Goal: Transaction & Acquisition: Purchase product/service

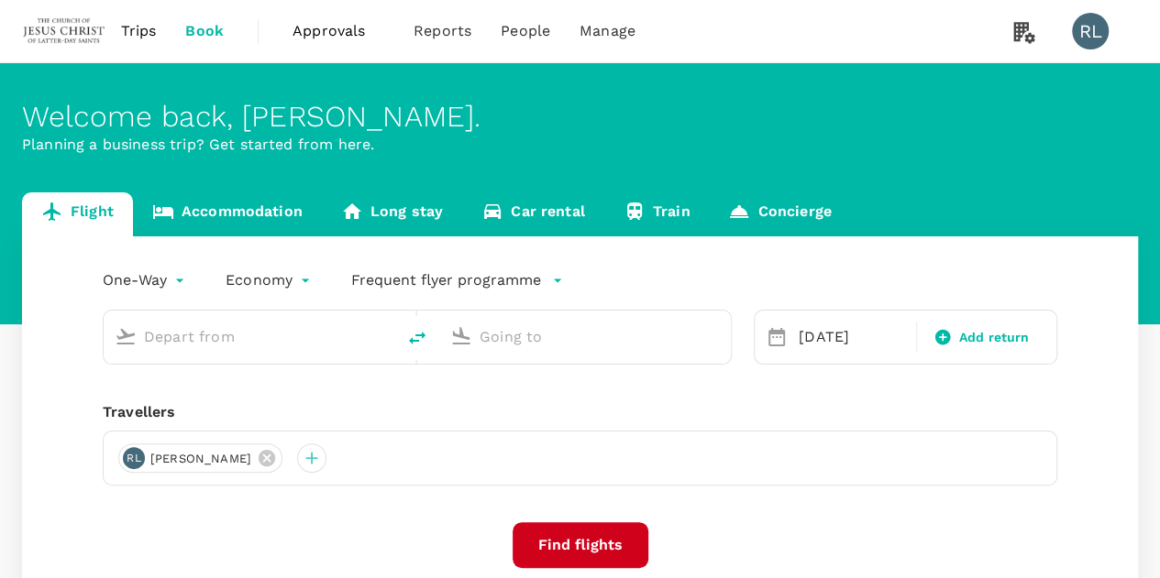
click at [213, 30] on span "Book" at bounding box center [204, 31] width 38 height 22
type input "Bintulu (BTU)"
type input "Singapore Changi (SIN)"
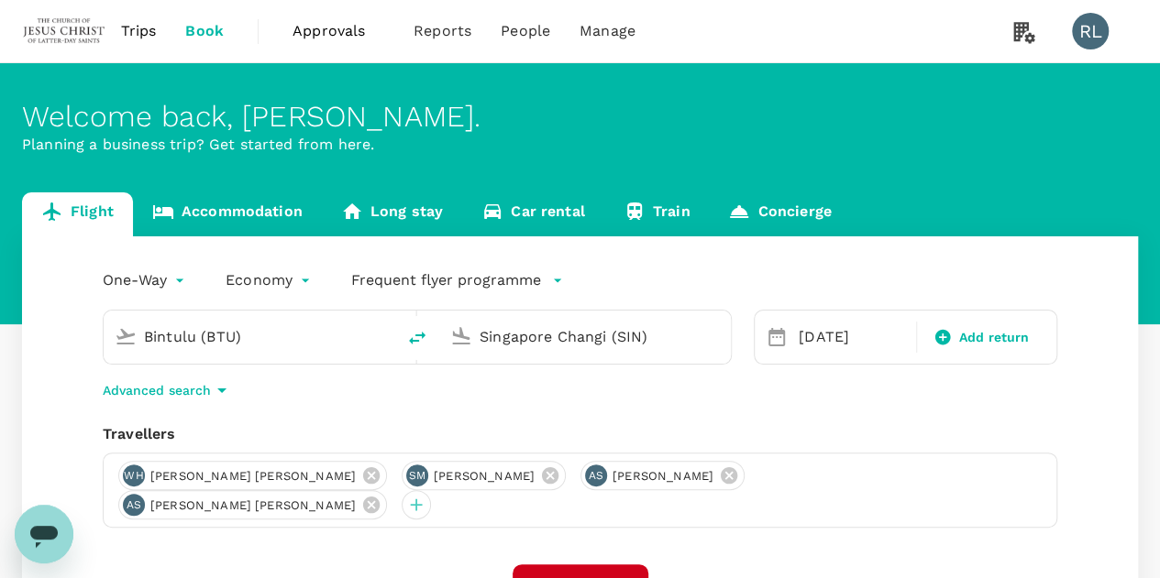
drag, startPoint x: 946, startPoint y: 481, endPoint x: 897, endPoint y: 486, distance: 48.8
click at [381, 495] on icon at bounding box center [371, 505] width 20 height 20
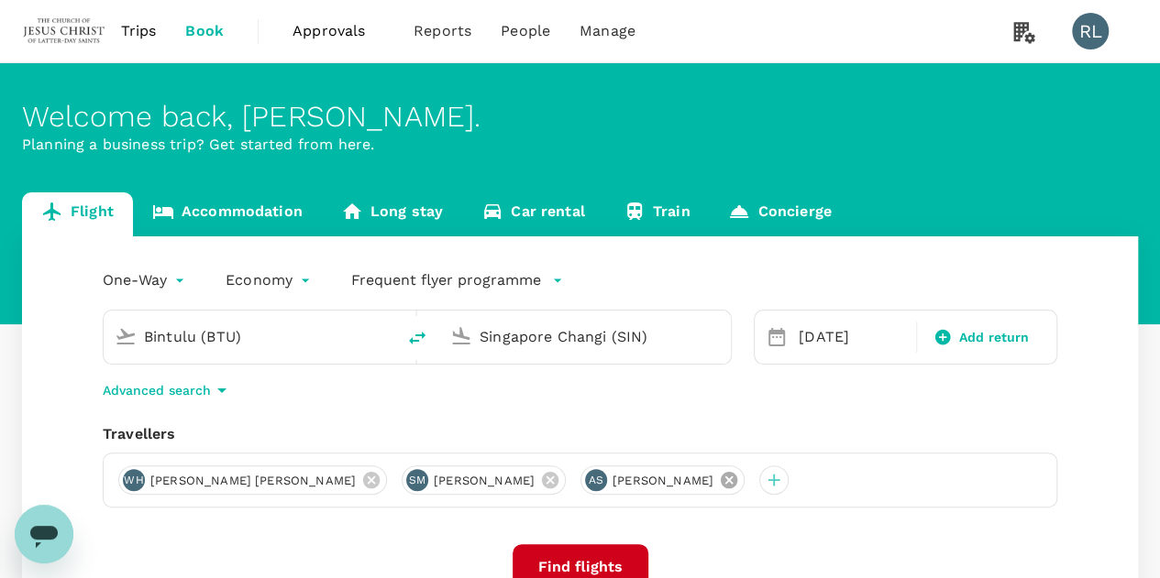
click at [737, 485] on icon at bounding box center [728, 480] width 16 height 16
click at [552, 482] on icon at bounding box center [550, 480] width 20 height 20
click at [361, 479] on icon at bounding box center [371, 480] width 20 height 20
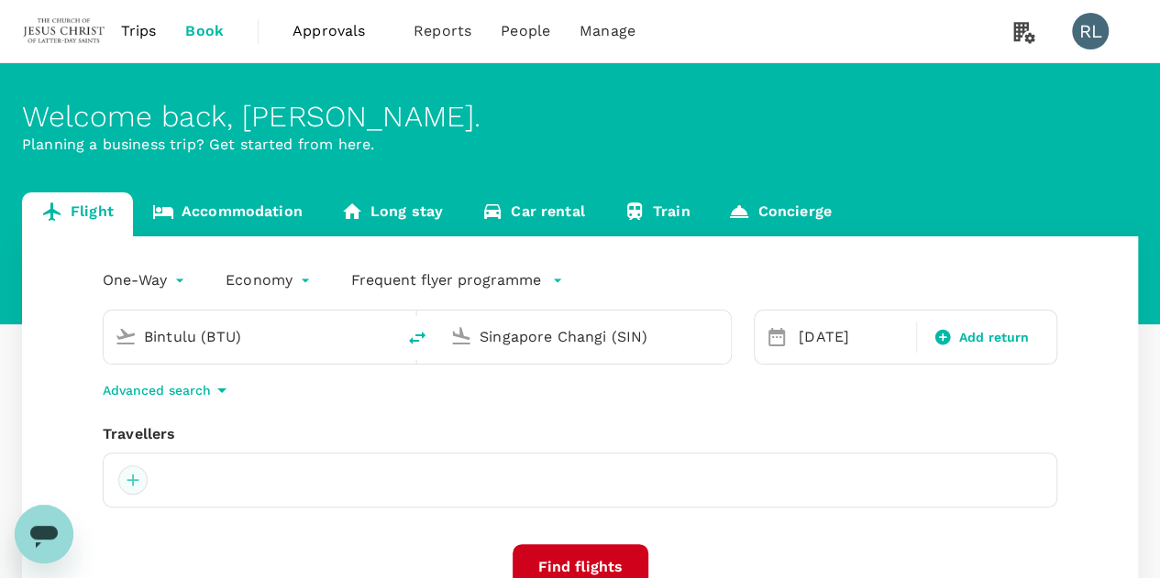
click at [133, 482] on div at bounding box center [132, 480] width 29 height 29
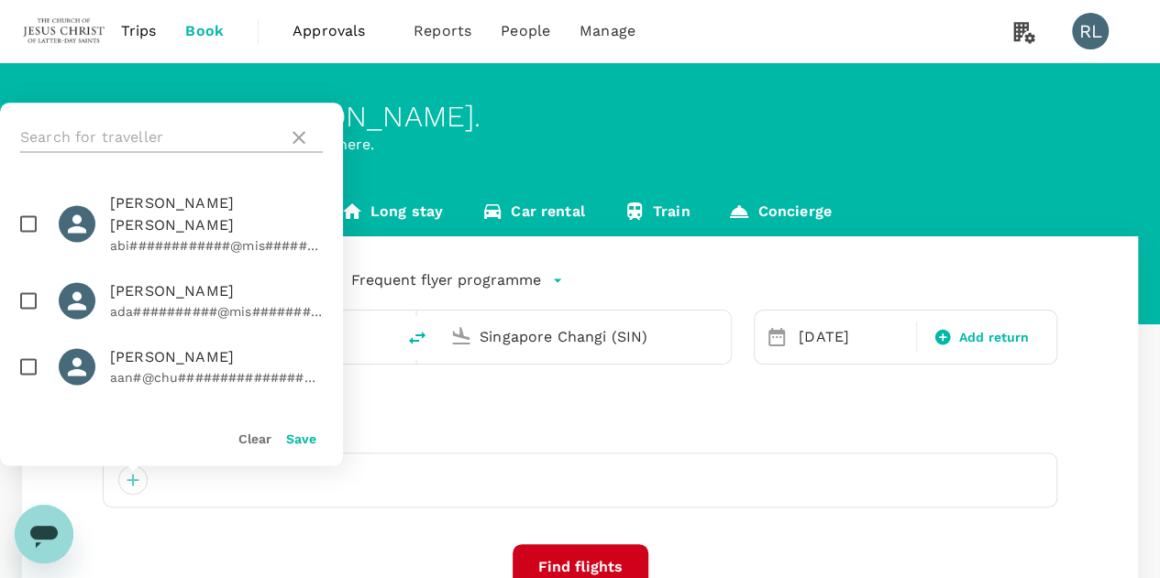
drag, startPoint x: 137, startPoint y: 128, endPoint x: 165, endPoint y: 148, distance: 33.6
click at [137, 128] on input "text" at bounding box center [150, 137] width 260 height 29
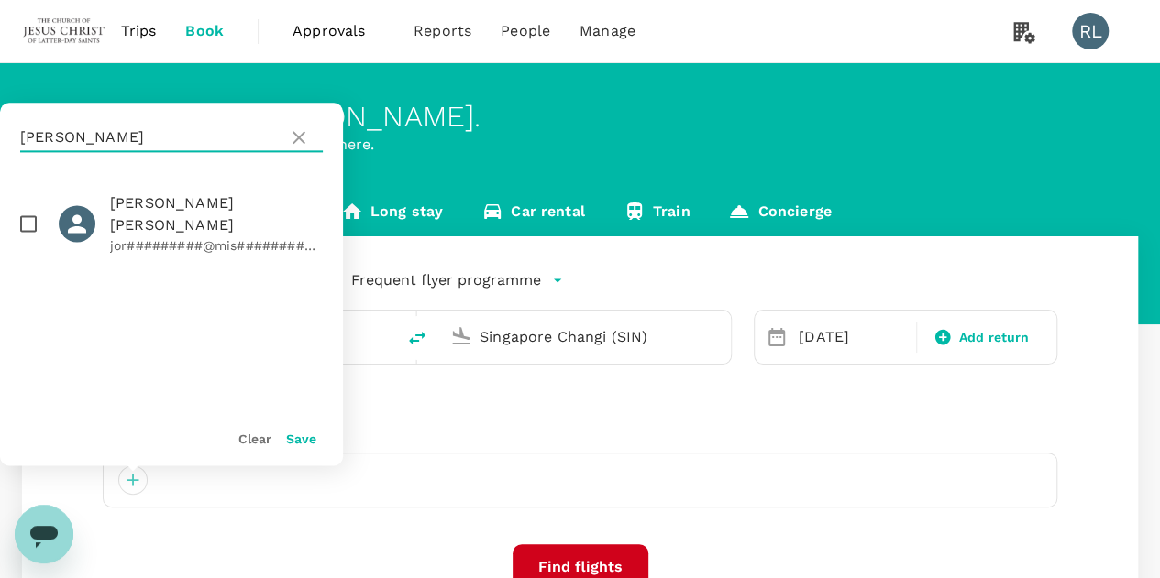
type input "clark"
click at [25, 214] on input "checkbox" at bounding box center [28, 223] width 38 height 38
checkbox input "true"
click at [294, 438] on button "Save" at bounding box center [301, 439] width 30 height 15
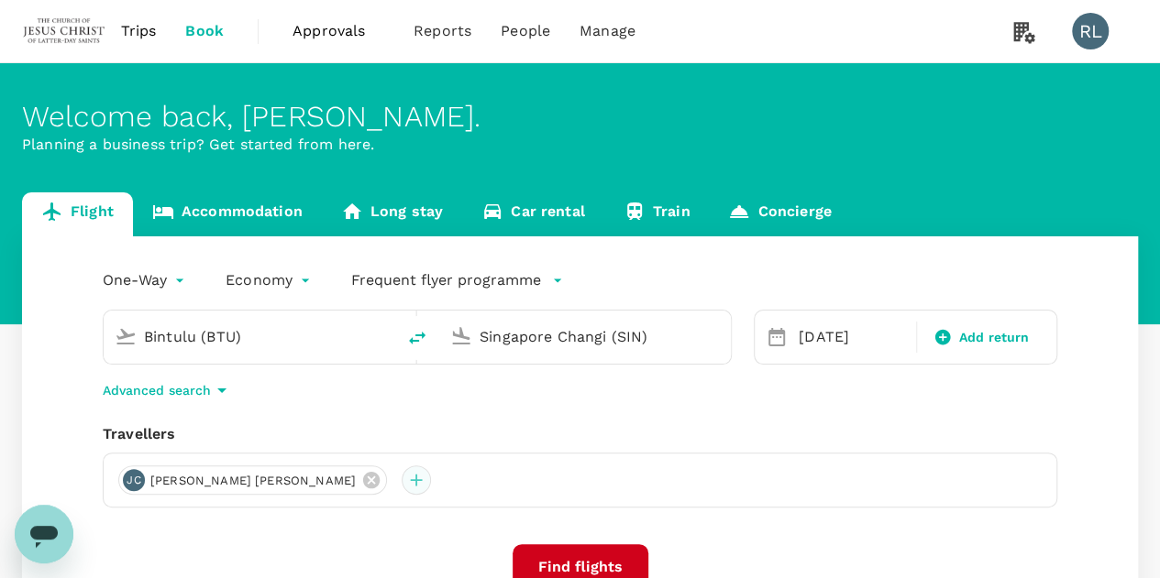
click at [401, 479] on div at bounding box center [415, 480] width 29 height 29
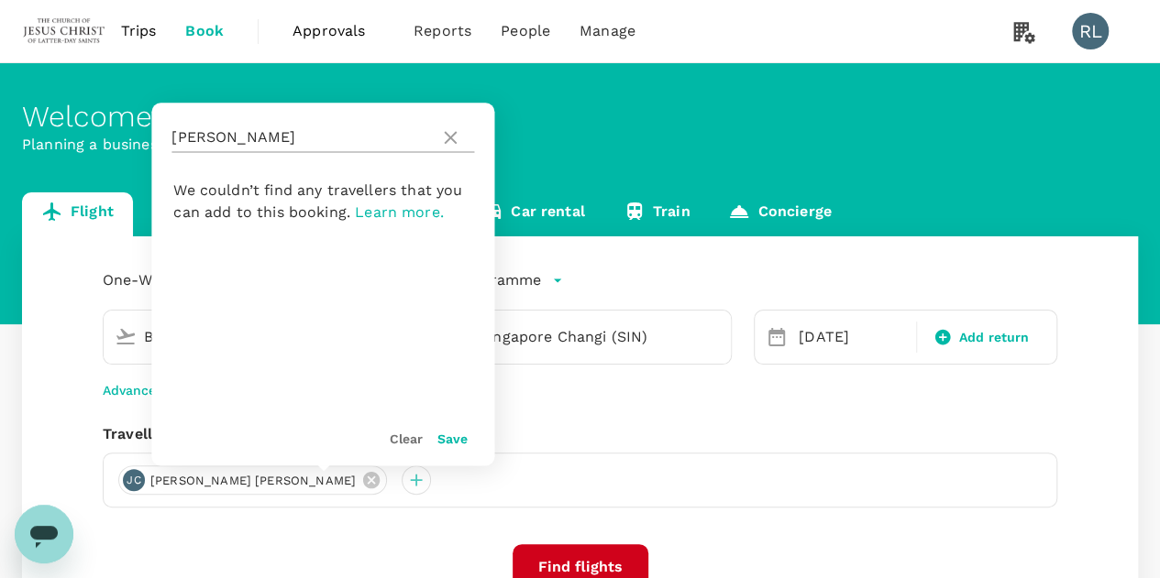
click at [242, 138] on input "clark" at bounding box center [301, 137] width 260 height 29
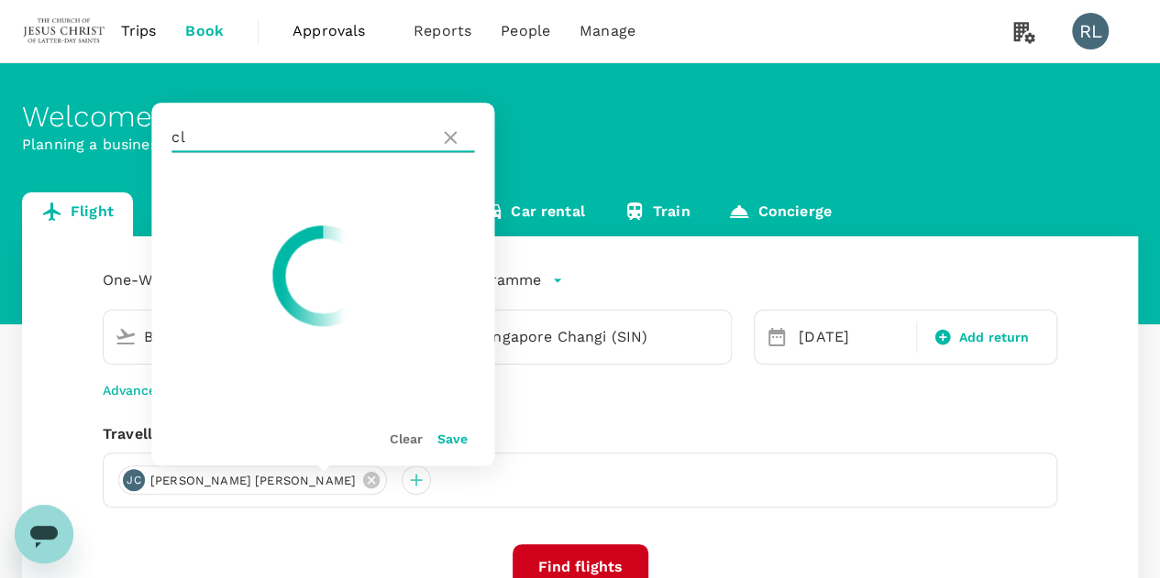
type input "c"
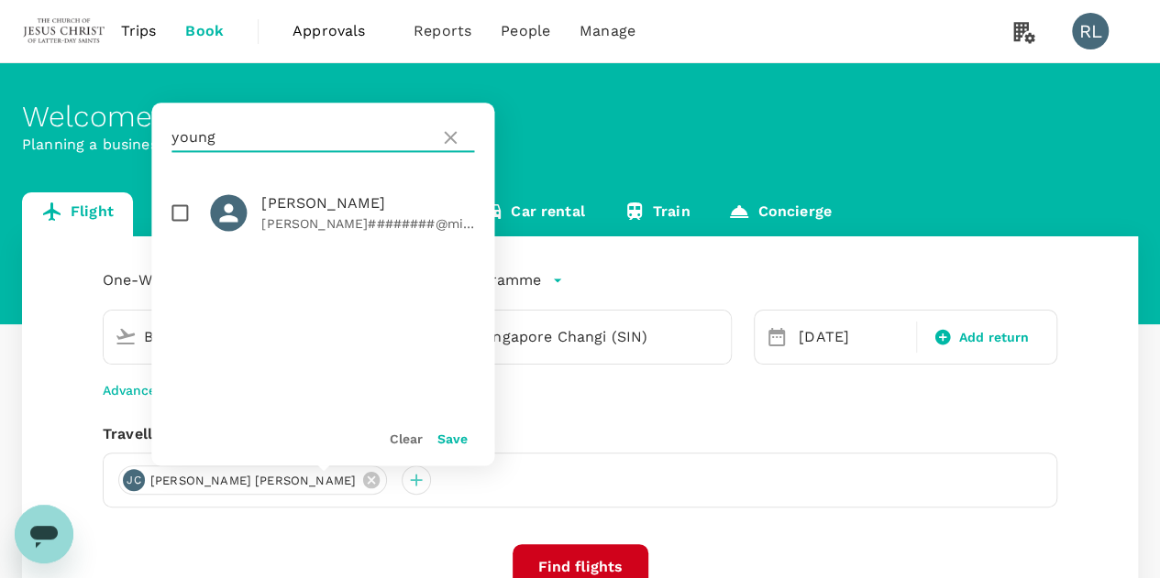
type input "young"
click at [181, 210] on input "checkbox" at bounding box center [179, 212] width 38 height 38
checkbox input "true"
click at [459, 442] on button "Save" at bounding box center [452, 439] width 30 height 15
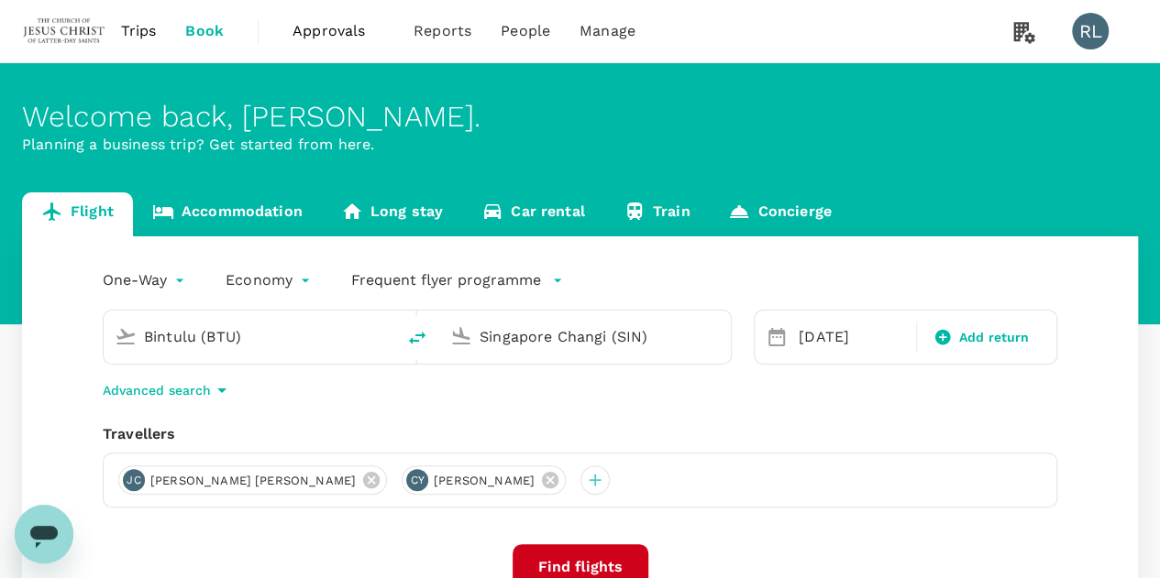
click at [247, 334] on input "Bintulu (BTU)" at bounding box center [250, 337] width 213 height 28
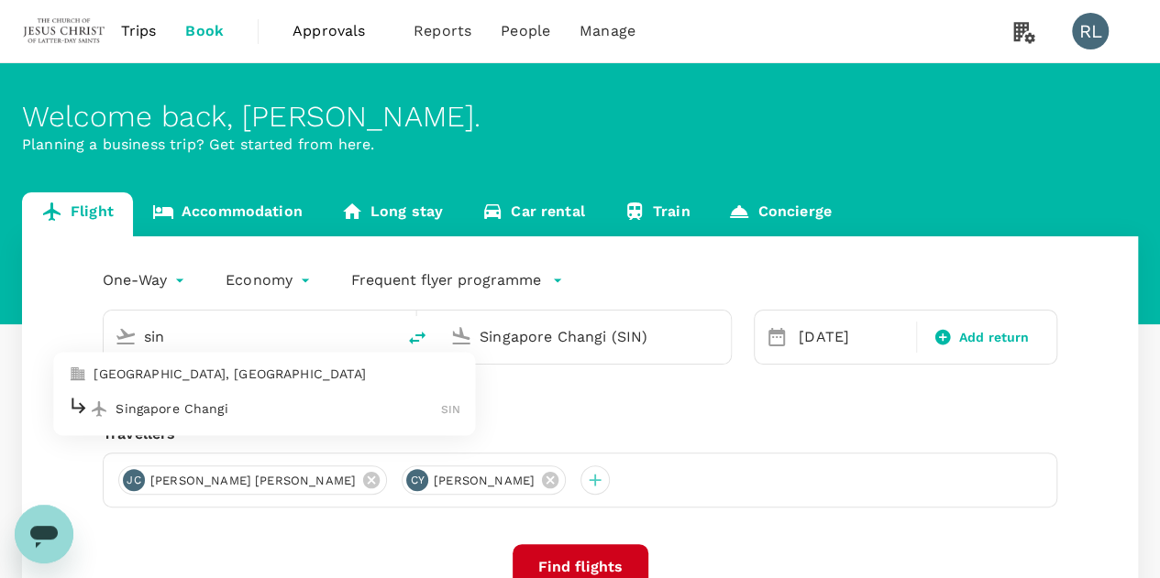
click at [198, 404] on p "Singapore Changi" at bounding box center [277, 409] width 325 height 18
type input "Singapore Changi (SIN)"
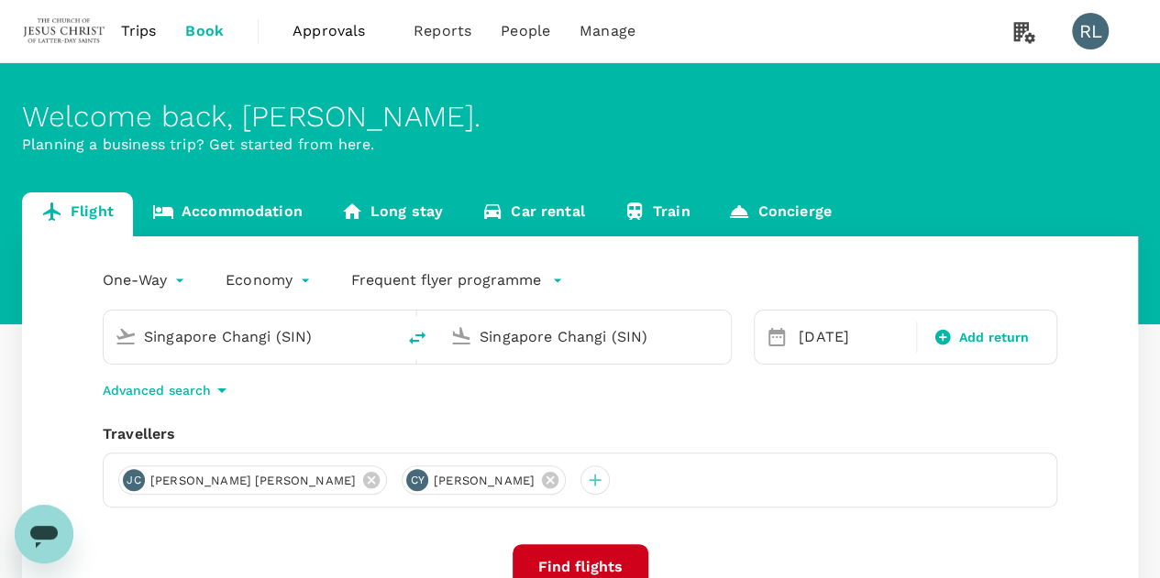
drag, startPoint x: 662, startPoint y: 335, endPoint x: 460, endPoint y: 333, distance: 201.7
click at [460, 333] on div "Singapore Changi (SIN)" at bounding box center [581, 333] width 277 height 40
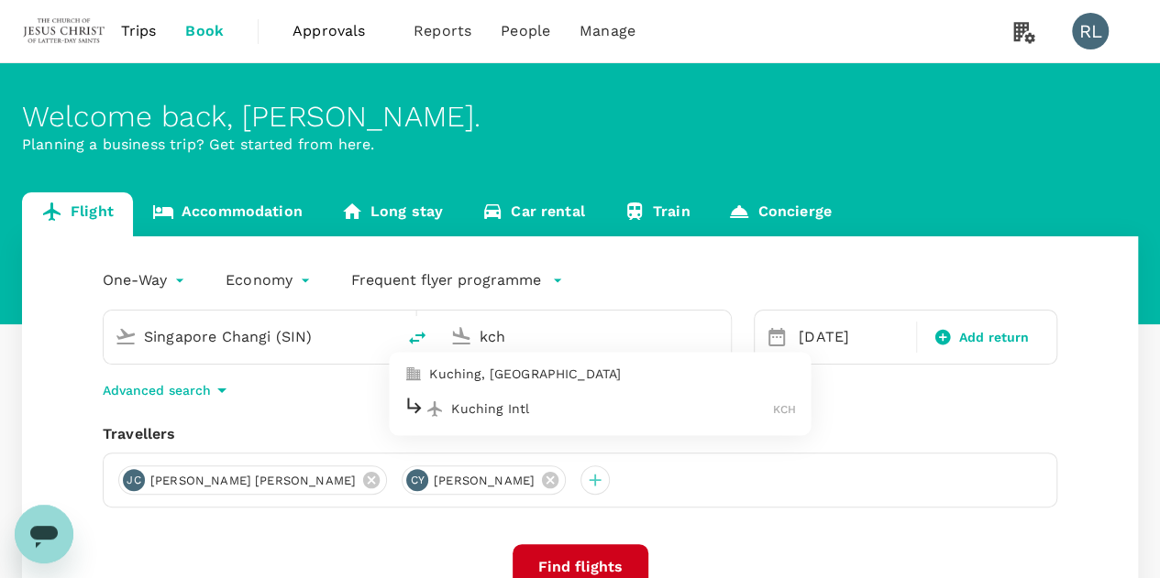
click at [497, 410] on p "Kuching Intl" at bounding box center [612, 409] width 322 height 18
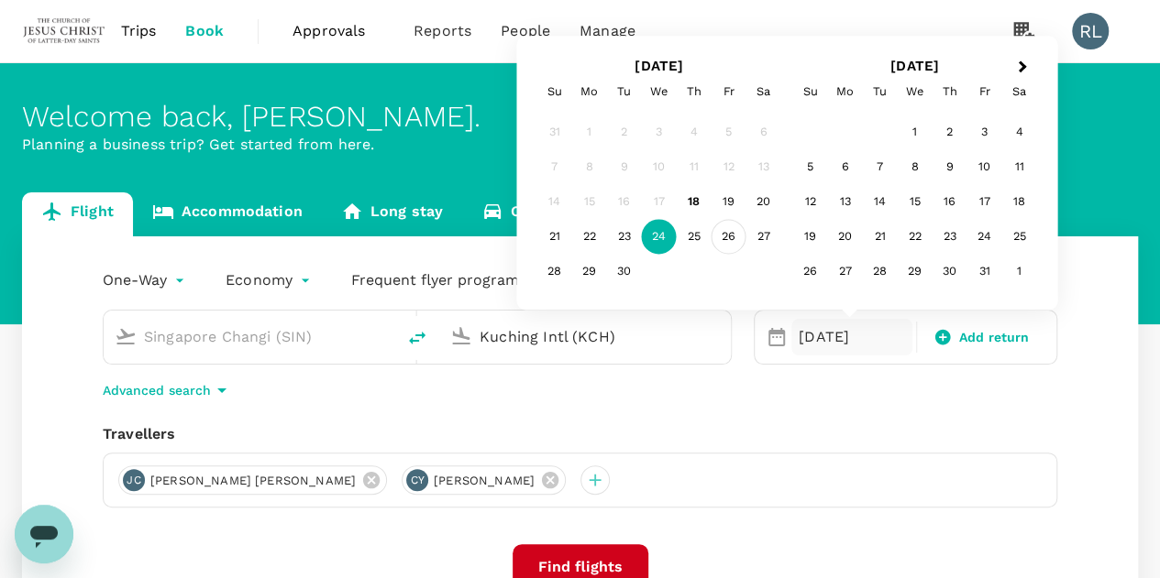
type input "Kuching Intl (KCH)"
click at [731, 243] on div "26" at bounding box center [728, 237] width 35 height 35
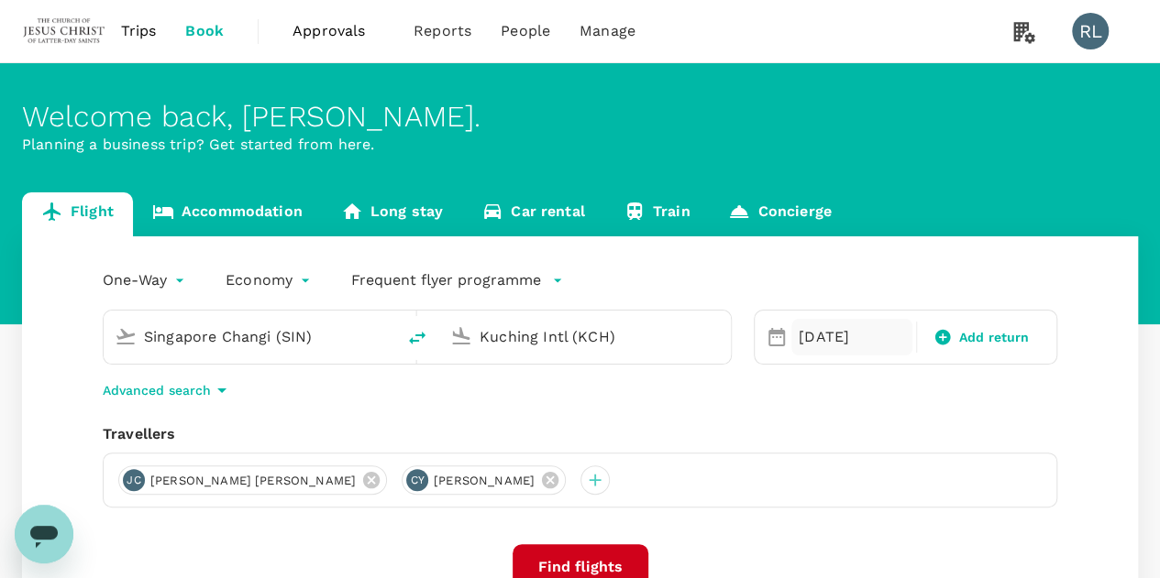
click at [827, 338] on div "26 Sep" at bounding box center [851, 337] width 121 height 37
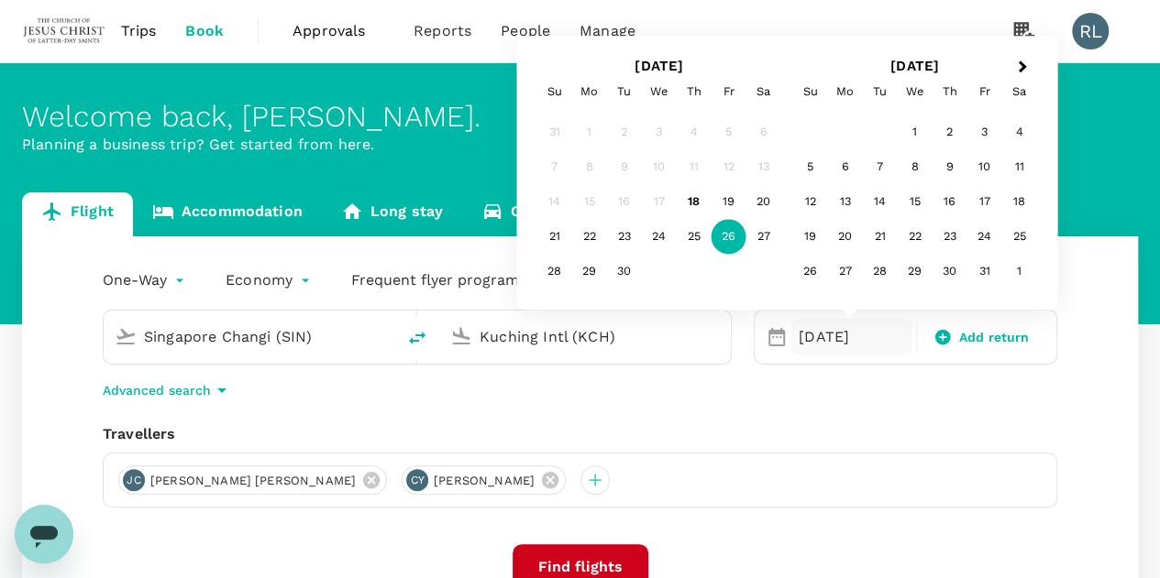
click at [797, 434] on div "Travellers" at bounding box center [580, 434] width 954 height 22
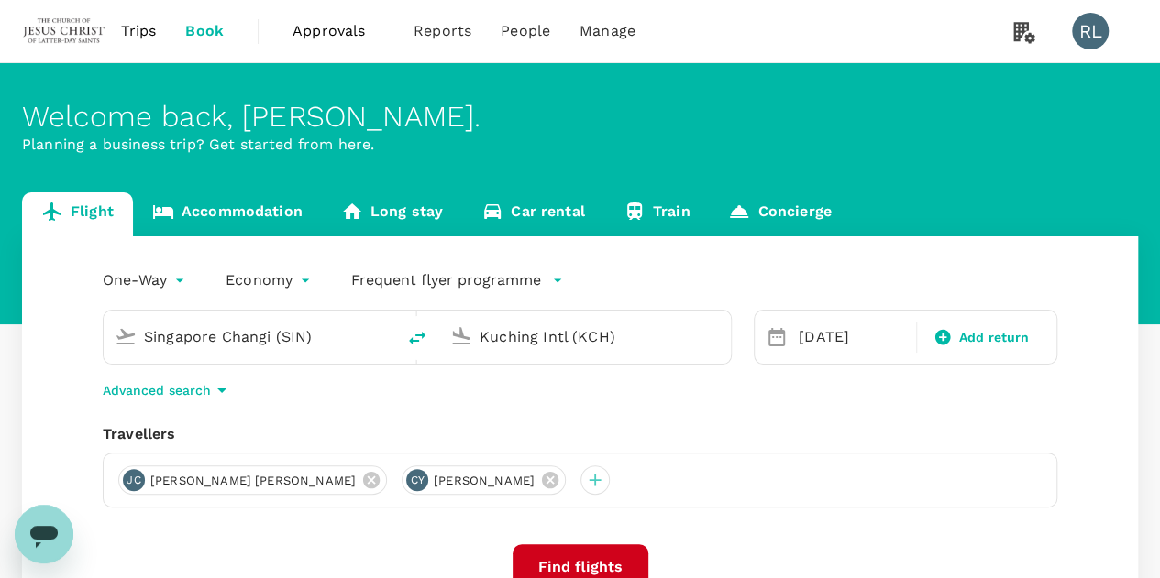
click at [579, 556] on button "Find flights" at bounding box center [580, 567] width 136 height 46
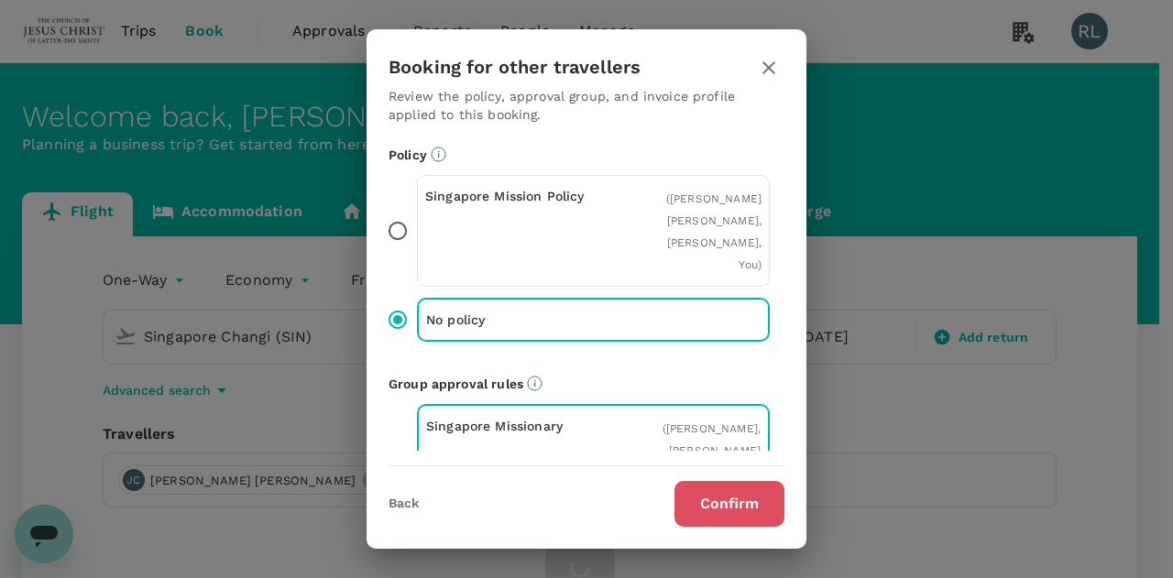
click at [726, 508] on button "Confirm" at bounding box center [730, 504] width 110 height 46
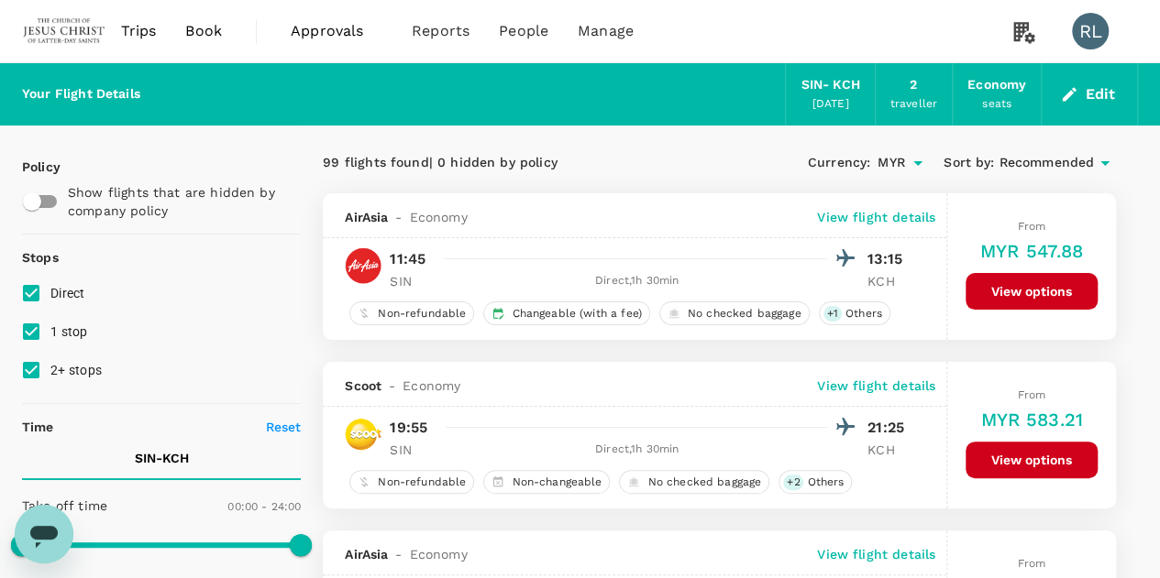
click at [32, 333] on input "1 stop" at bounding box center [31, 332] width 38 height 38
checkbox input "false"
click at [34, 368] on input "2+ stops" at bounding box center [31, 370] width 38 height 38
checkbox input "false"
click at [1033, 163] on span "Recommended" at bounding box center [1045, 163] width 95 height 20
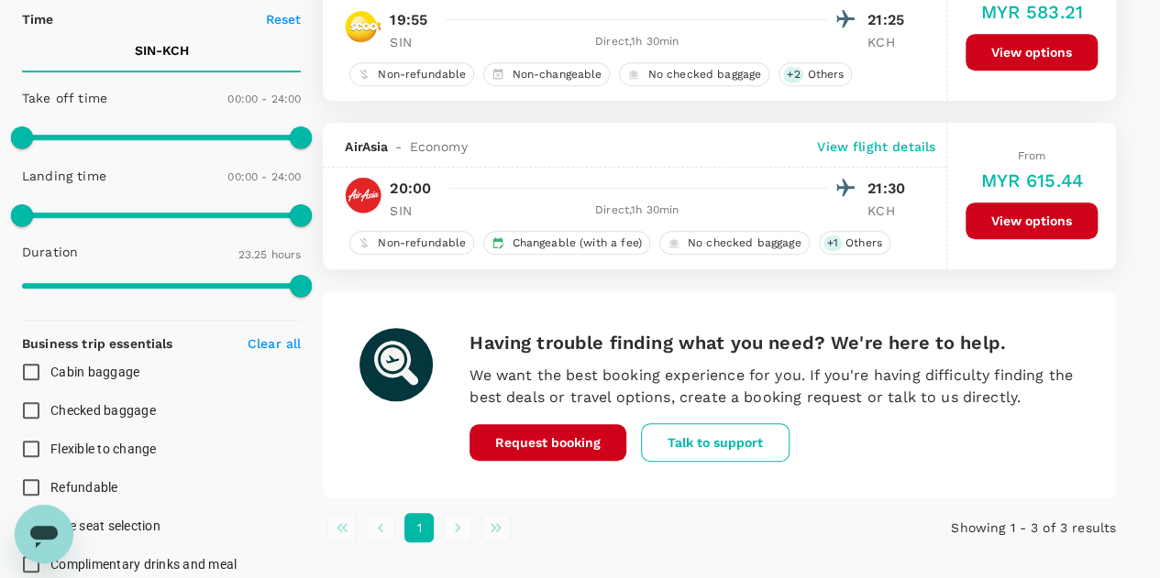
scroll to position [367, 0]
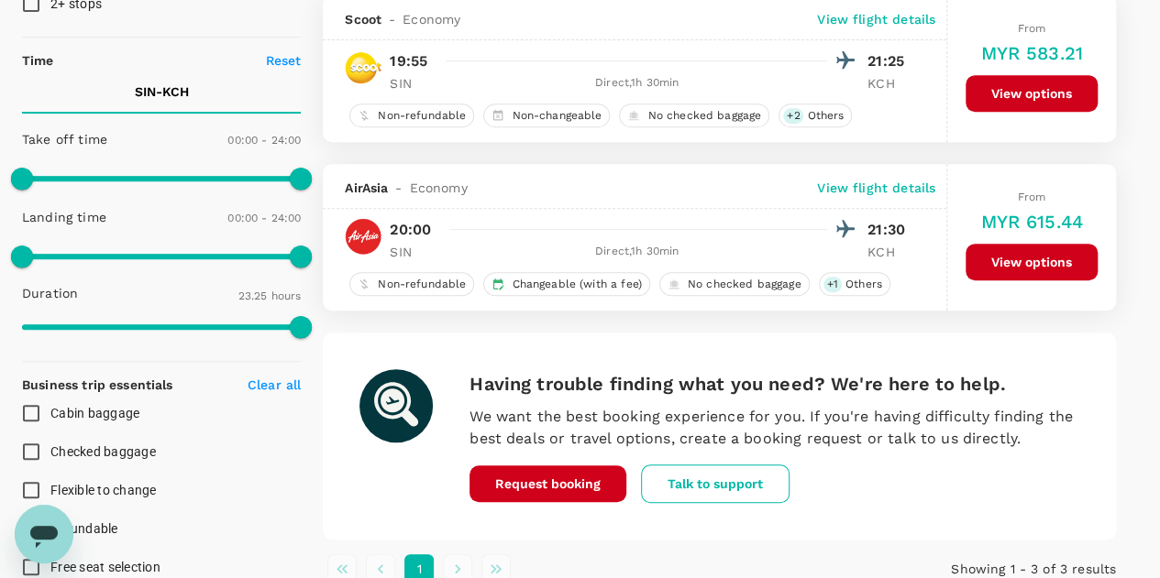
click at [855, 181] on p "View flight details" at bounding box center [876, 188] width 118 height 18
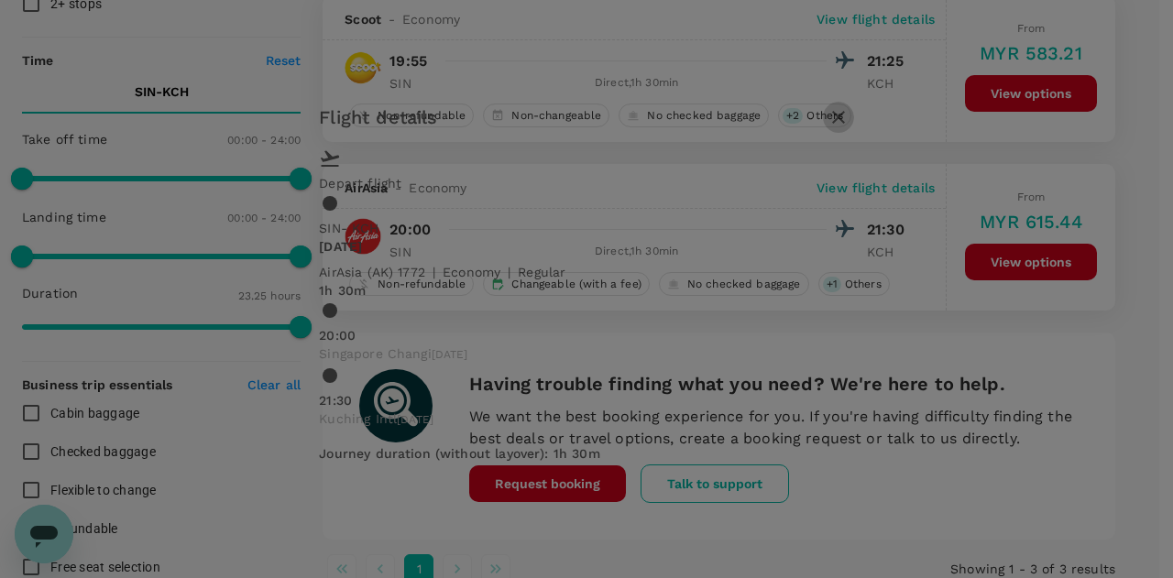
click at [850, 128] on icon "button" at bounding box center [839, 117] width 22 height 22
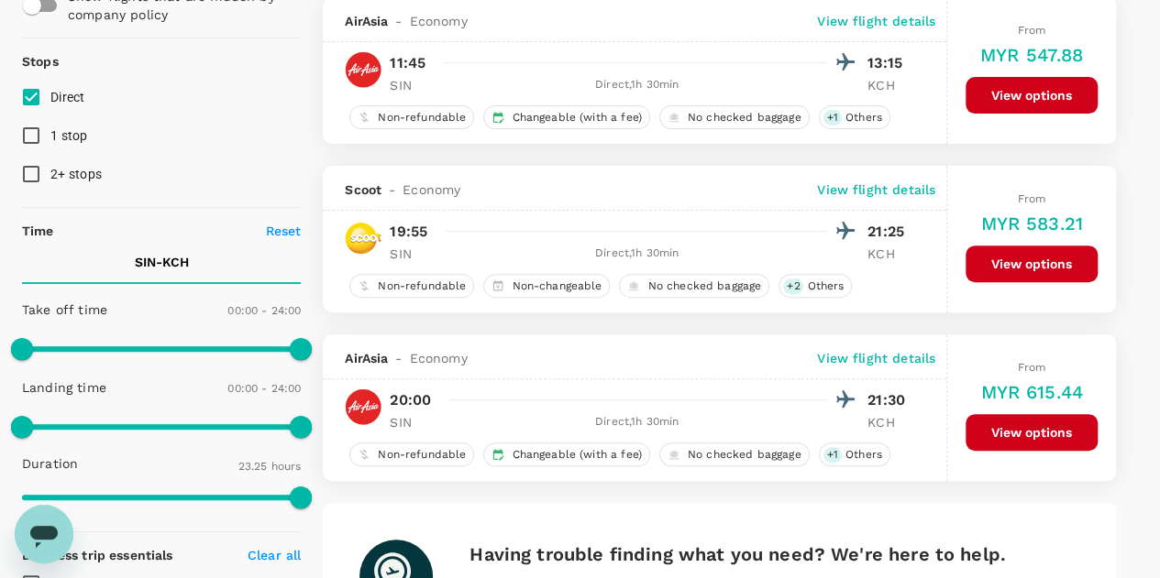
scroll to position [0, 0]
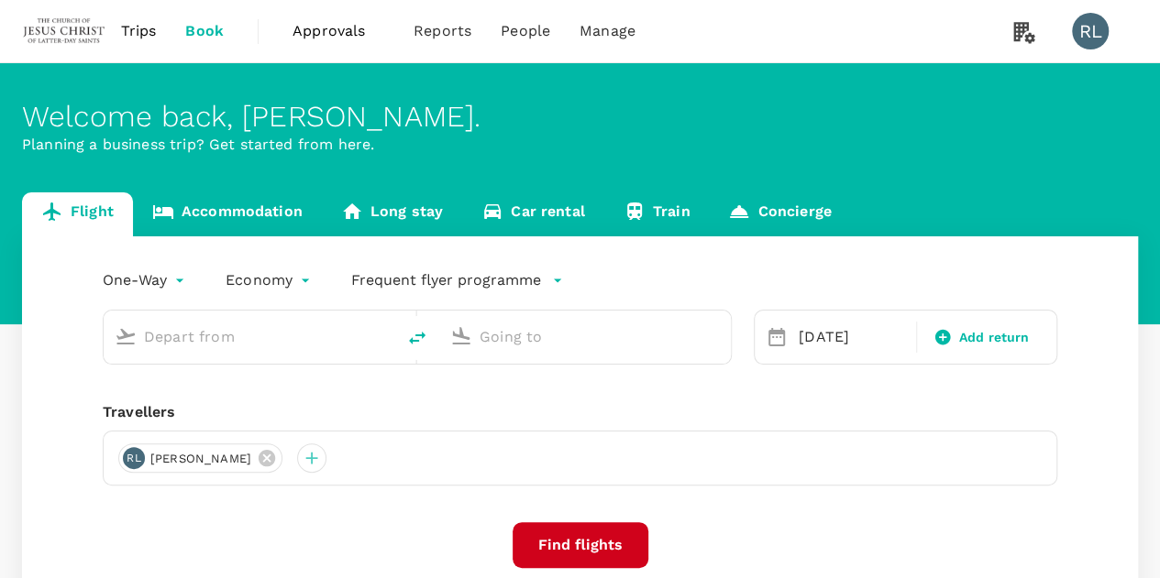
type input "Singapore Changi (SIN)"
type input "Kuching Intl (KCH)"
type input "Singapore Changi (SIN)"
type input "Kuching Intl (KCH)"
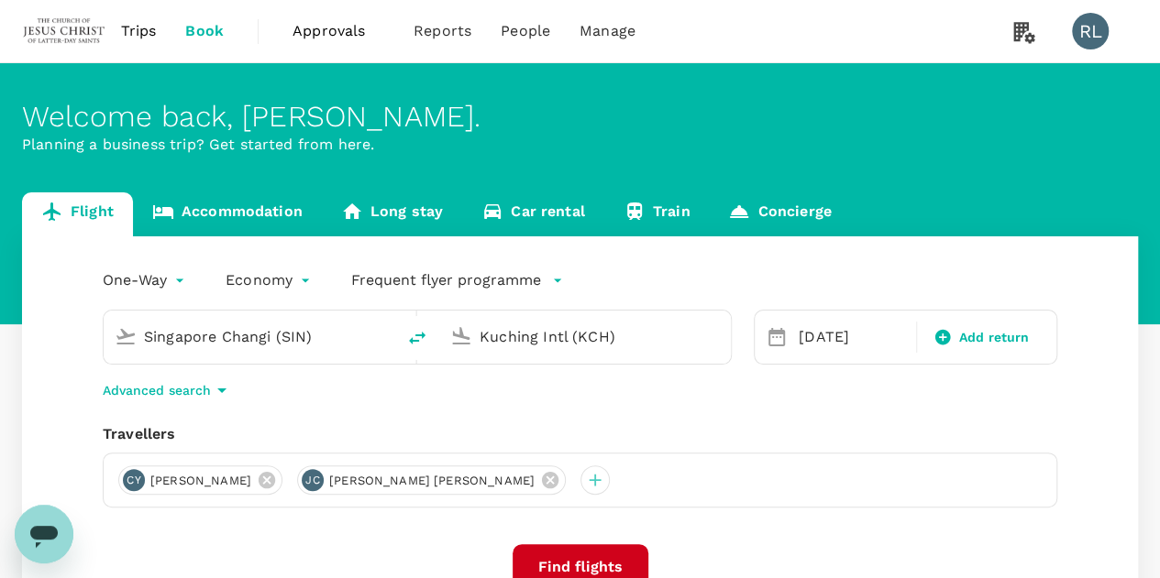
click at [137, 24] on span "Trips" at bounding box center [139, 31] width 36 height 22
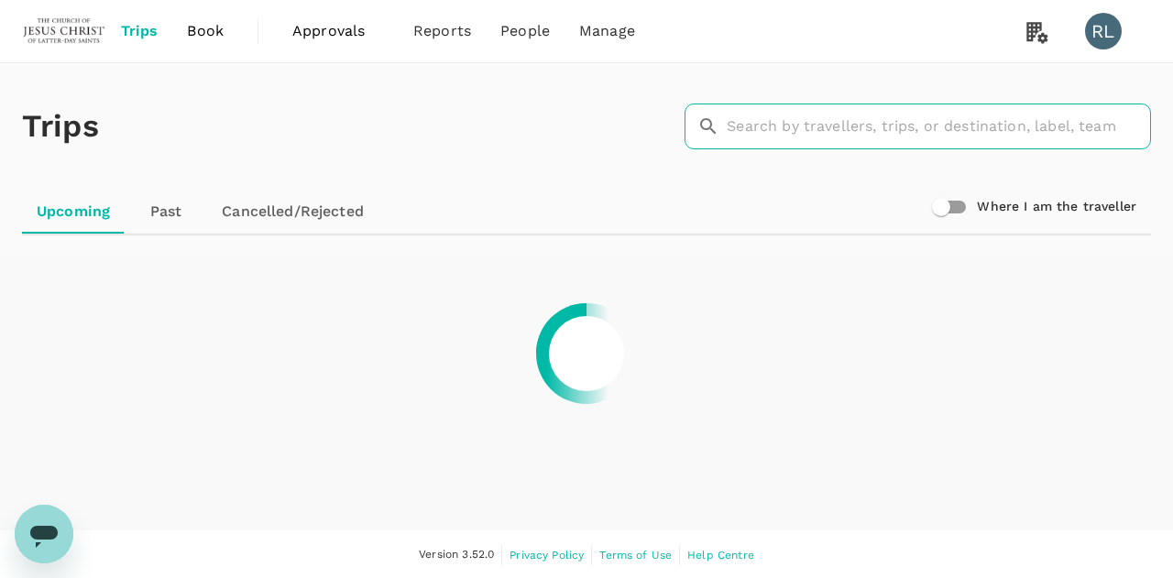
click at [808, 127] on input "text" at bounding box center [939, 127] width 424 height 46
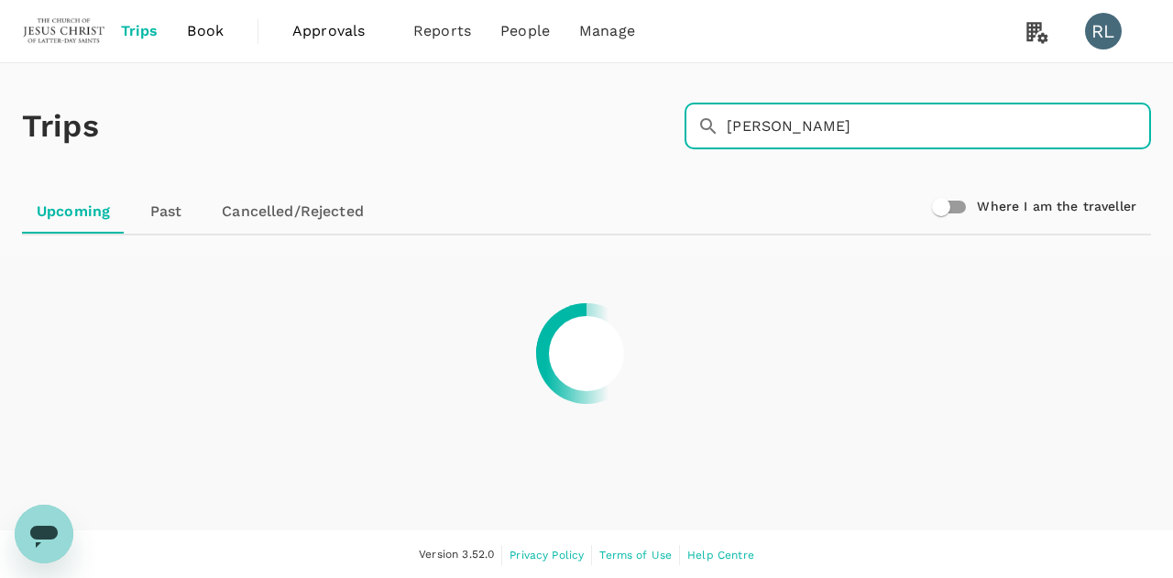
type input "barrand"
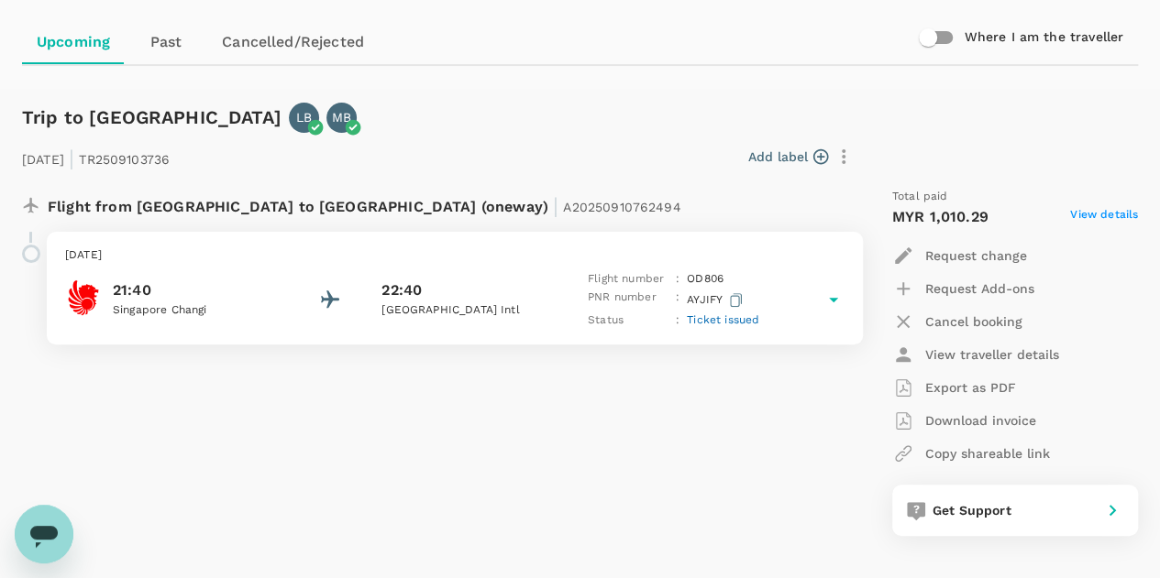
scroll to position [183, 0]
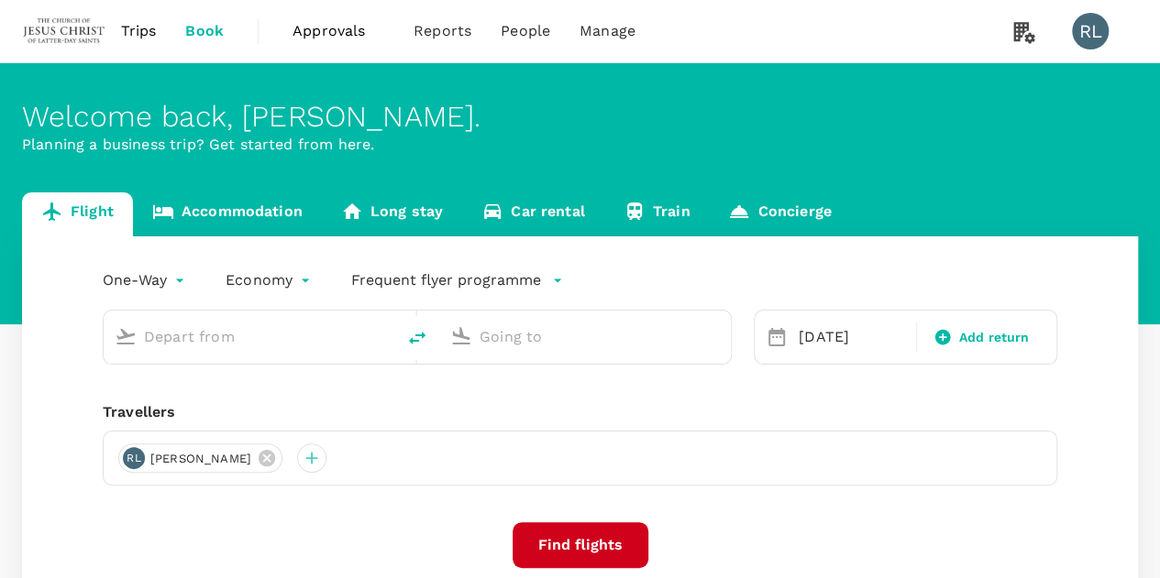
type input "Singapore Changi (SIN)"
type input "Kuching Intl (KCH)"
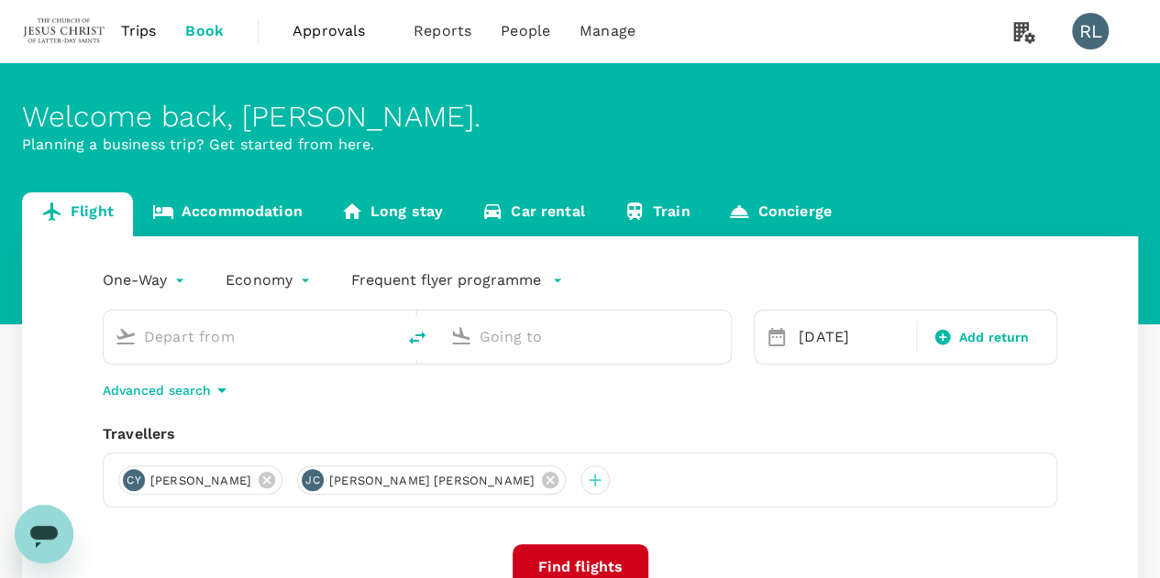
type input "Singapore Changi (SIN)"
type input "Kuching Intl (KCH)"
click at [418, 335] on icon "delete" at bounding box center [417, 338] width 16 height 13
type input "Kuching Intl (KCH)"
click at [533, 333] on input "Singapore Changi (SIN)" at bounding box center [585, 337] width 213 height 28
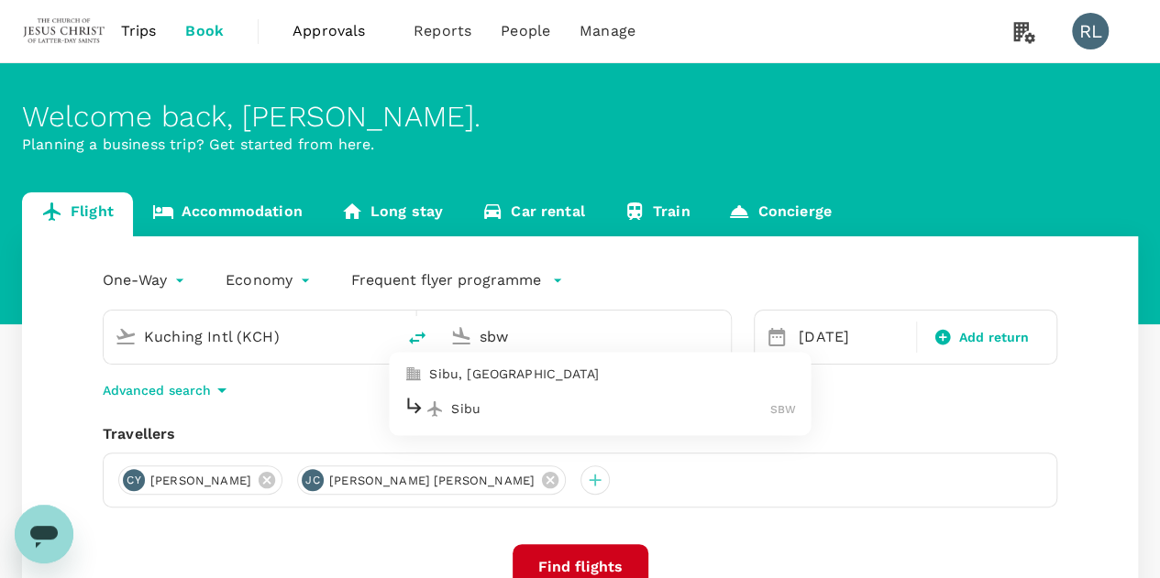
click at [482, 413] on p "Sibu" at bounding box center [610, 409] width 319 height 18
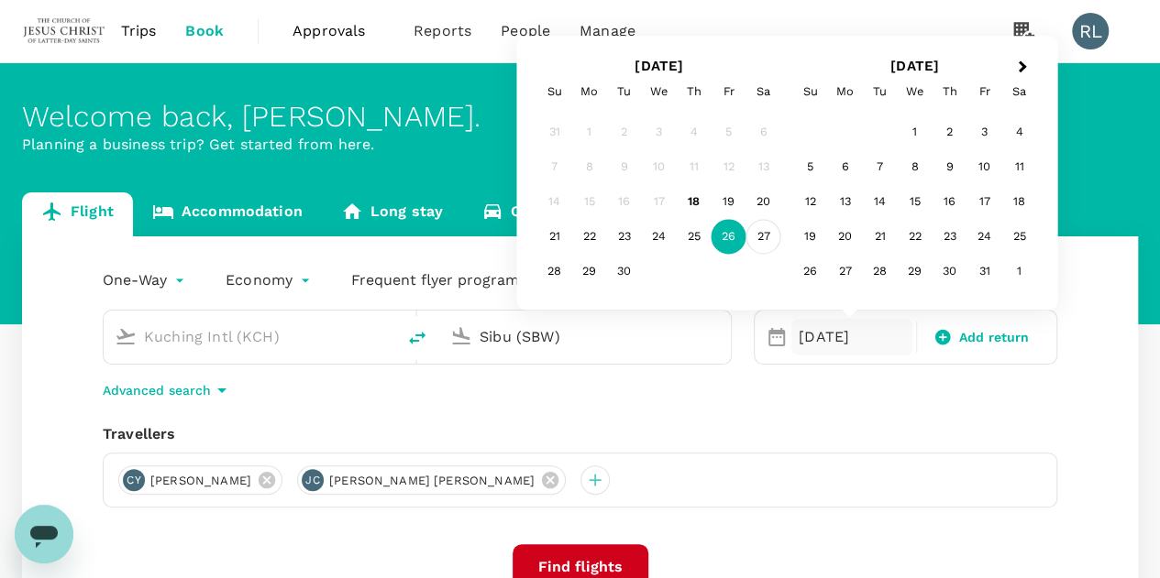
type input "Sibu (SBW)"
click at [764, 241] on div "27" at bounding box center [763, 237] width 35 height 35
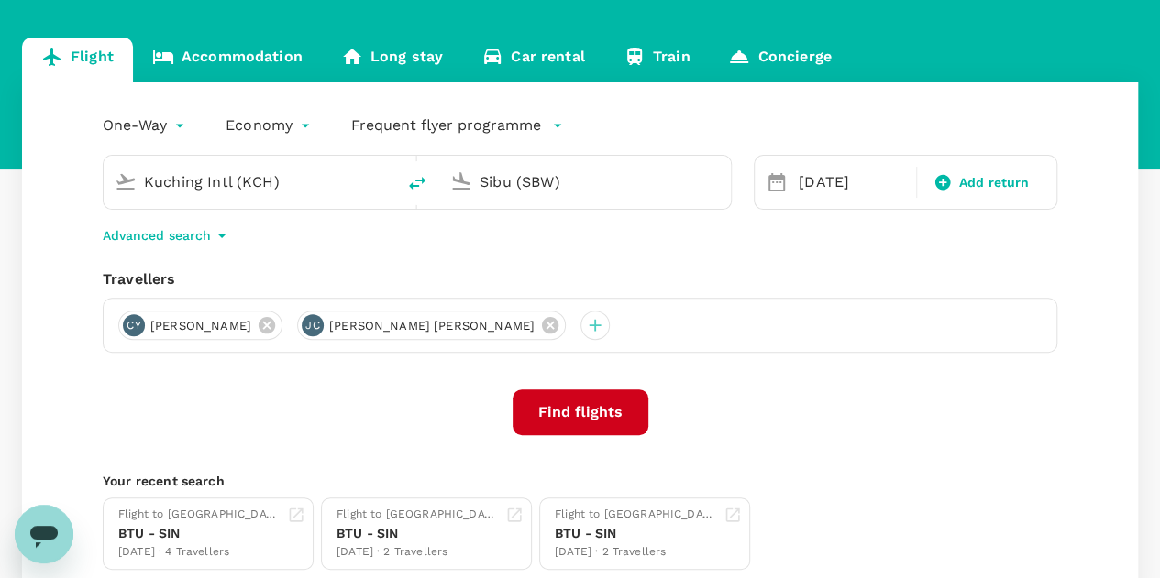
scroll to position [183, 0]
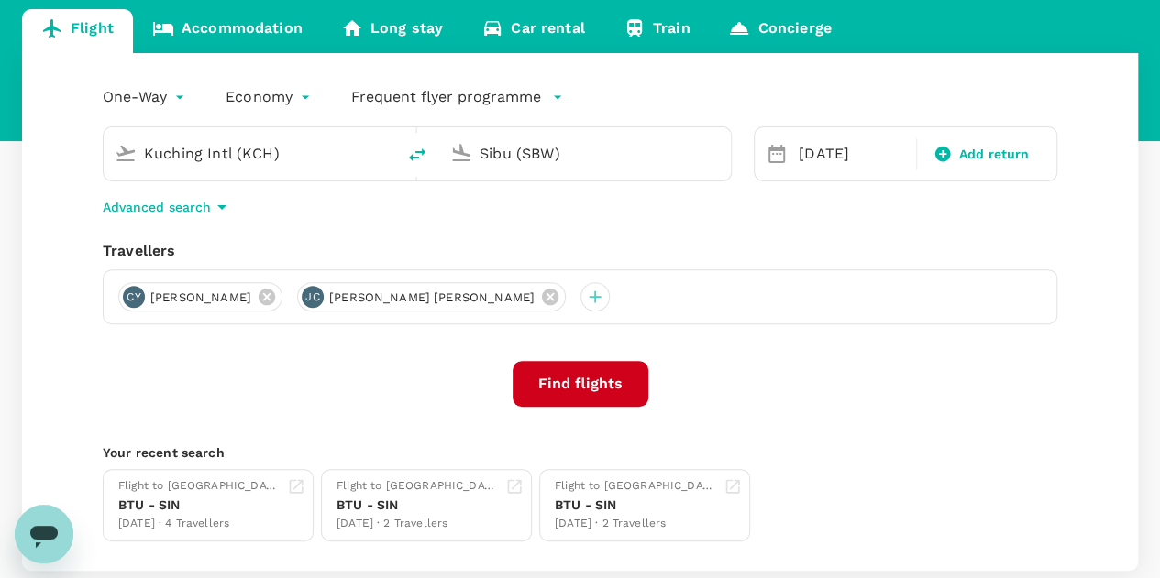
click at [592, 384] on button "Find flights" at bounding box center [580, 384] width 136 height 46
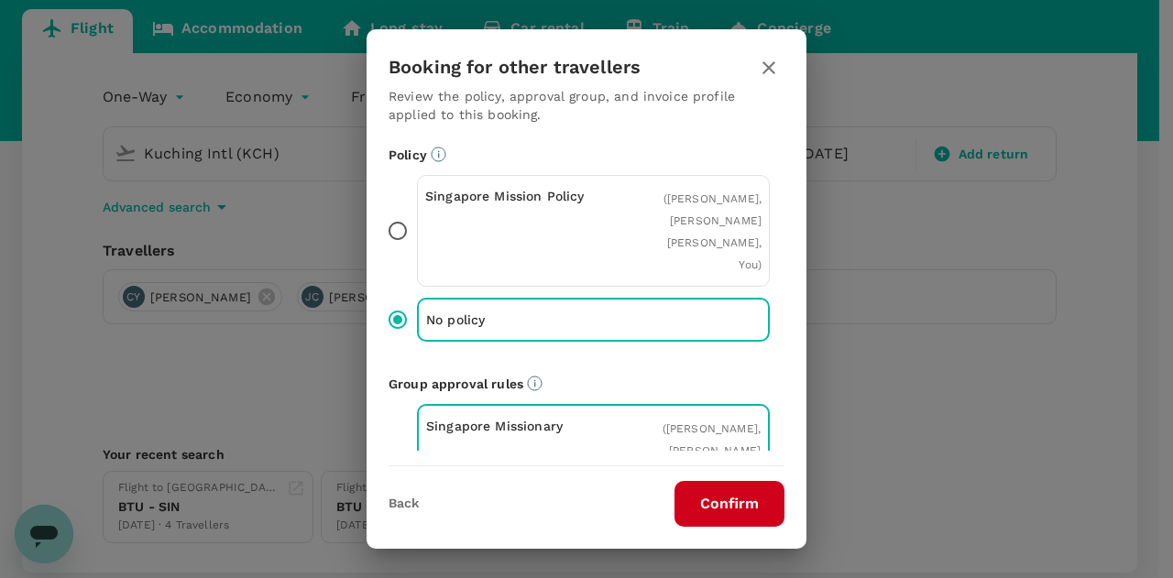
click at [718, 500] on button "Confirm" at bounding box center [730, 504] width 110 height 46
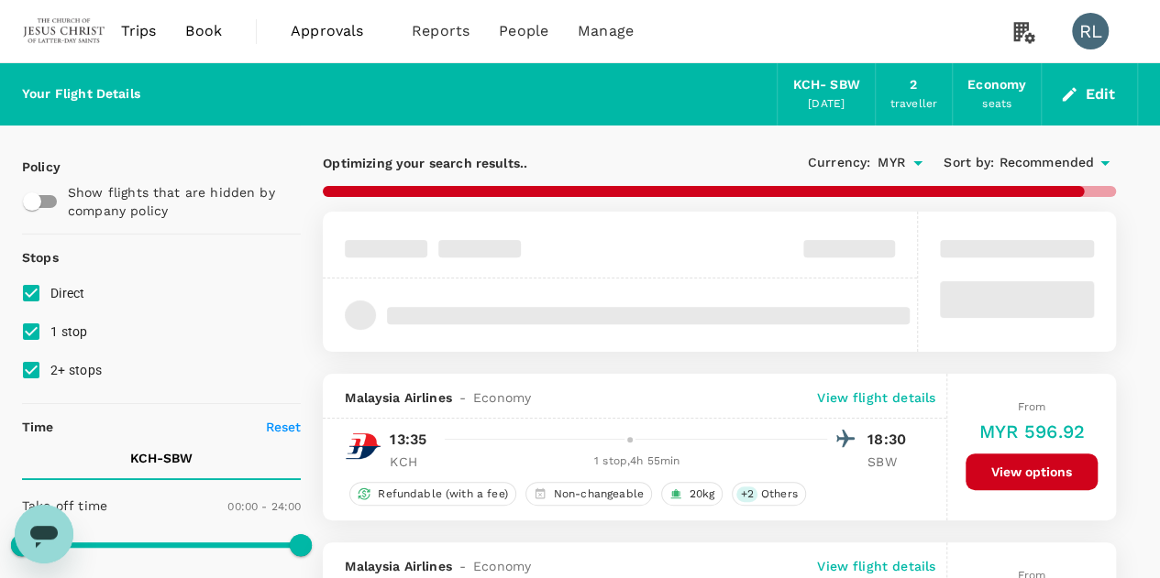
checkbox input "false"
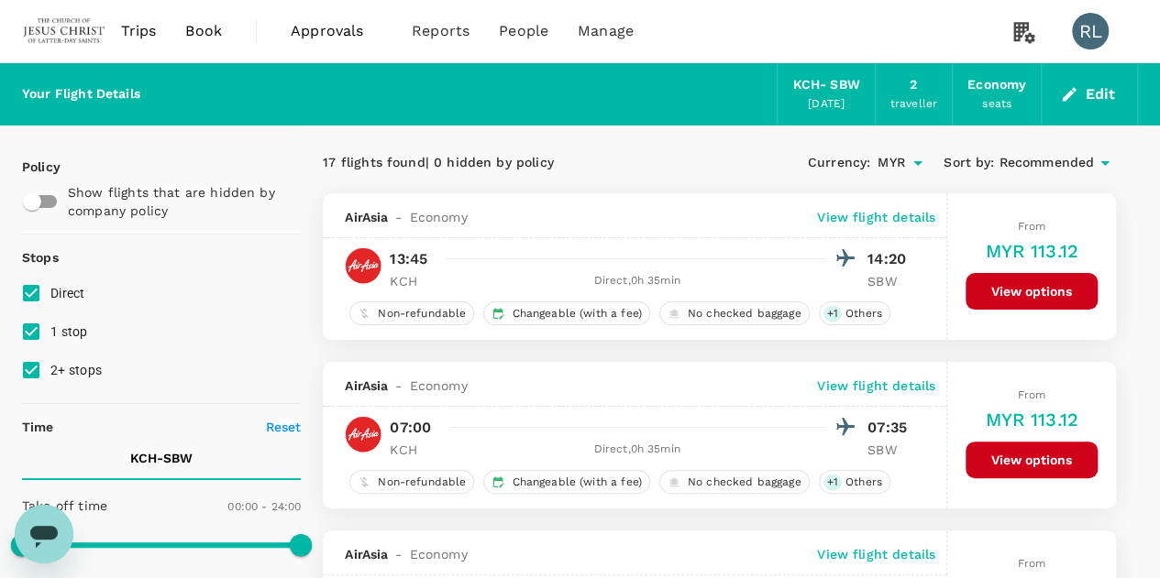
click at [1041, 161] on span "Recommended" at bounding box center [1045, 163] width 95 height 20
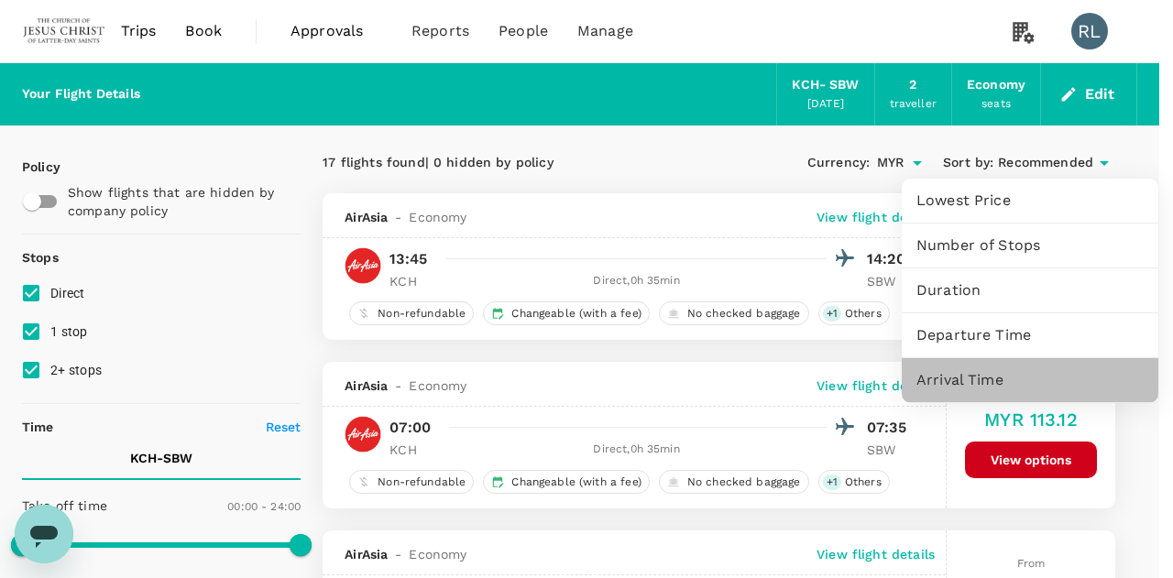
click at [970, 381] on span "Arrival Time" at bounding box center [1030, 380] width 227 height 22
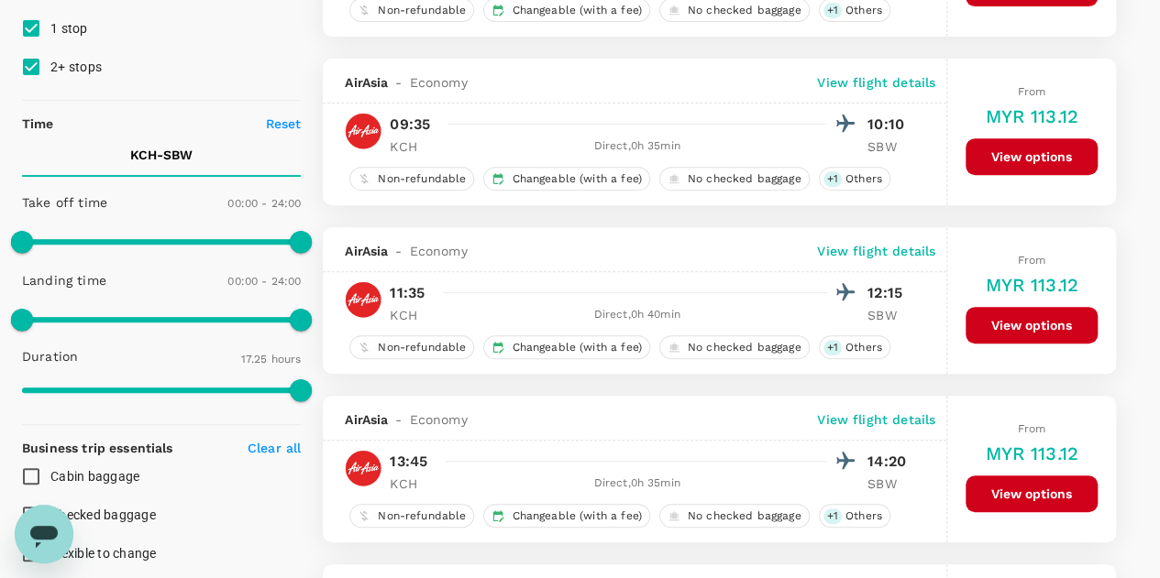
scroll to position [275, 0]
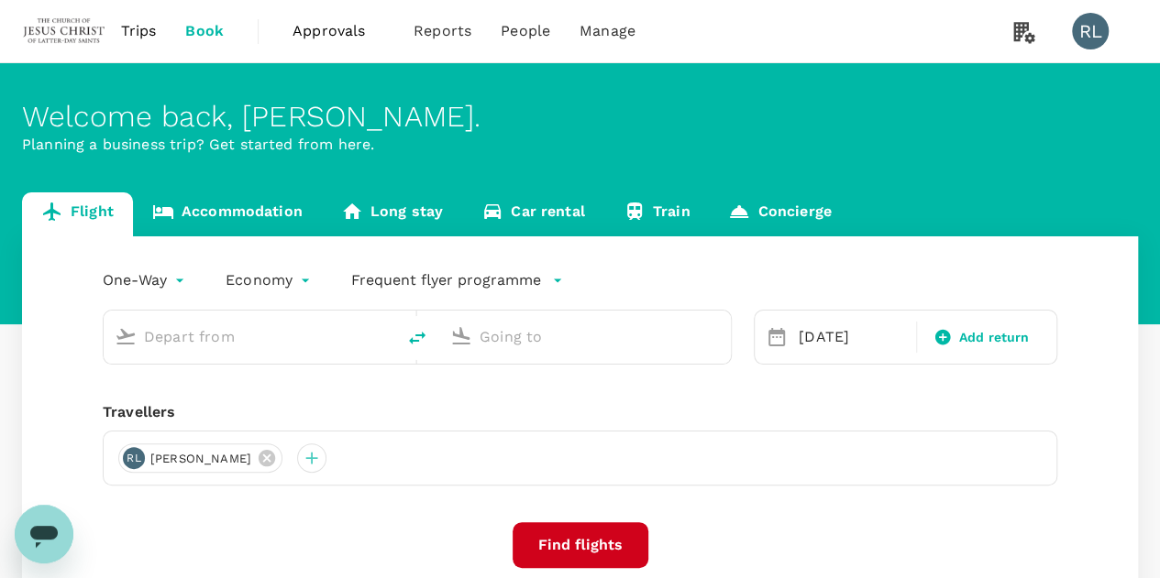
type input "Kuching Intl (KCH)"
type input "Sibu (SBW)"
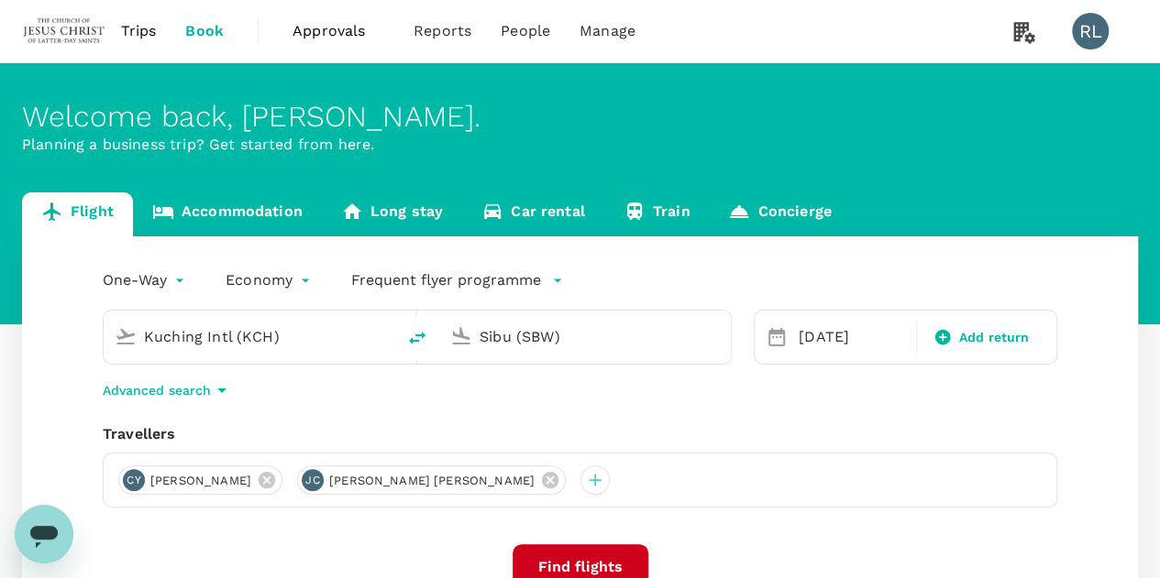
click at [281, 327] on input "Kuching Intl (KCH)" at bounding box center [250, 337] width 213 height 28
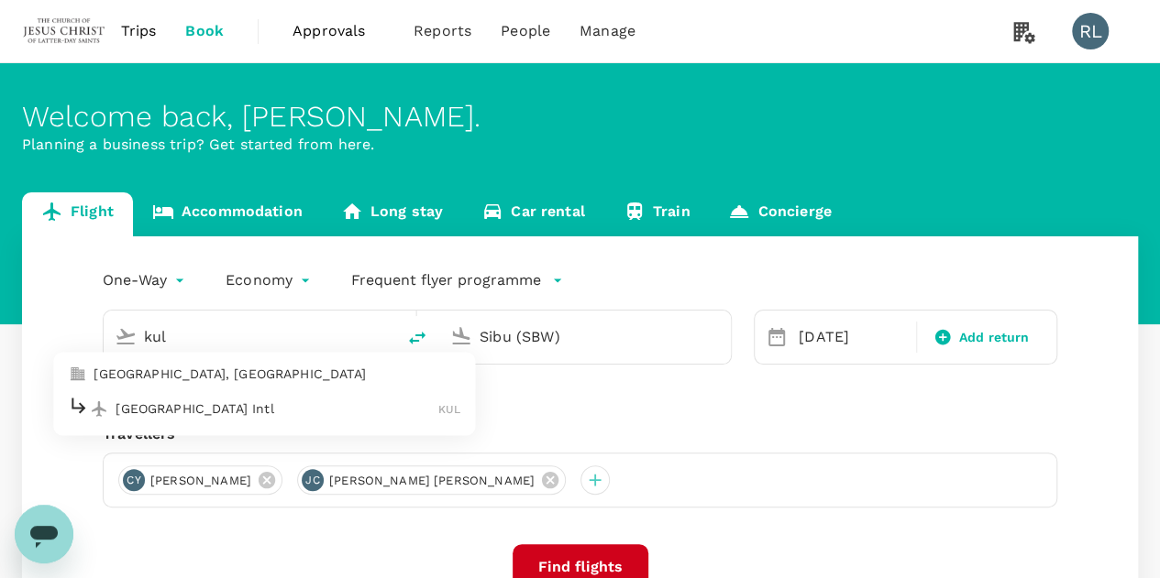
click at [253, 404] on p "Kuala Lumpur Intl" at bounding box center [276, 409] width 323 height 18
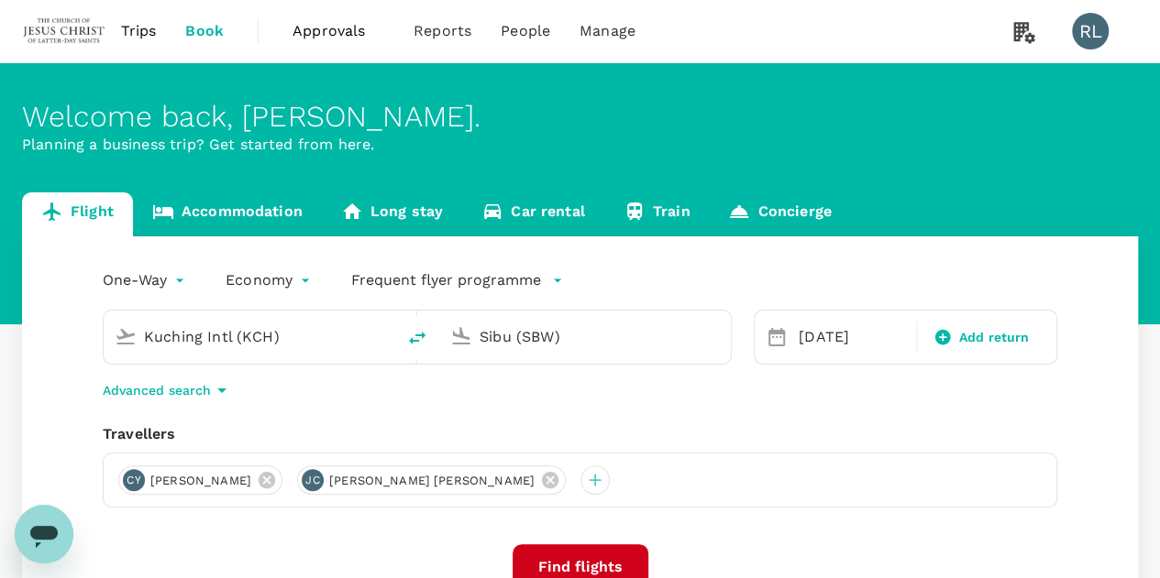
type input "Kuala Lumpur Intl (KUL)"
click at [856, 340] on div "27 Sep" at bounding box center [851, 337] width 121 height 37
click at [581, 560] on button "Find flights" at bounding box center [580, 567] width 136 height 46
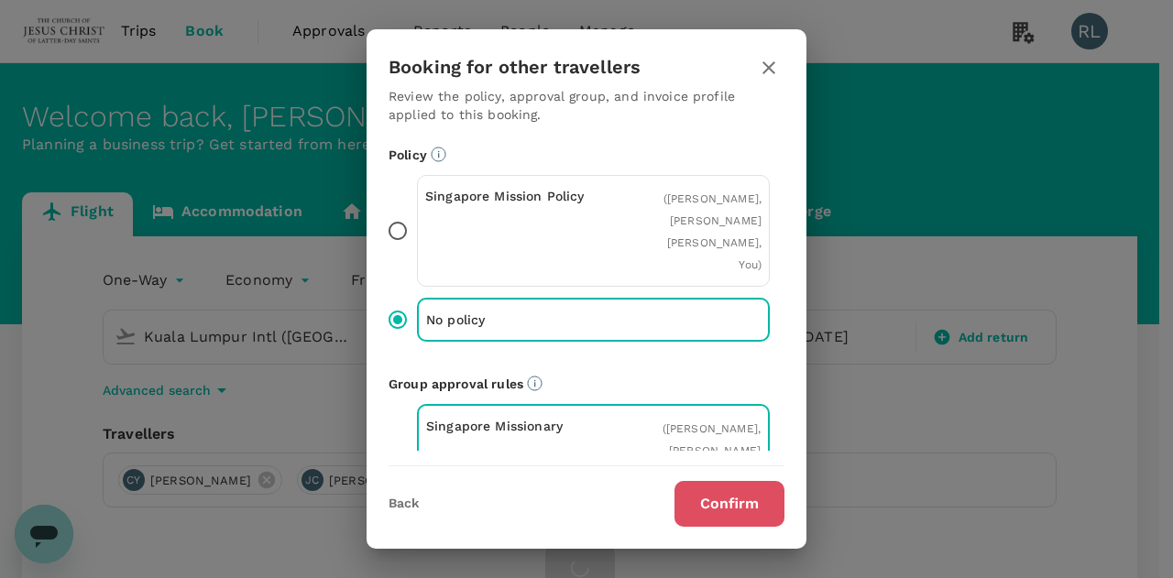
click at [718, 500] on button "Confirm" at bounding box center [730, 504] width 110 height 46
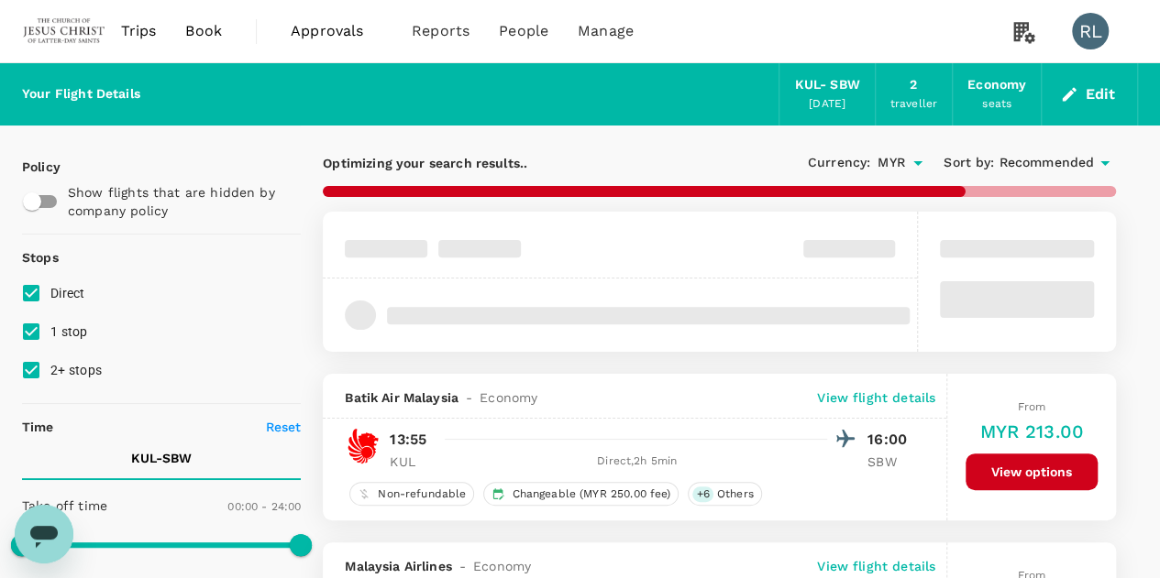
click at [1050, 162] on span "Recommended" at bounding box center [1045, 163] width 95 height 20
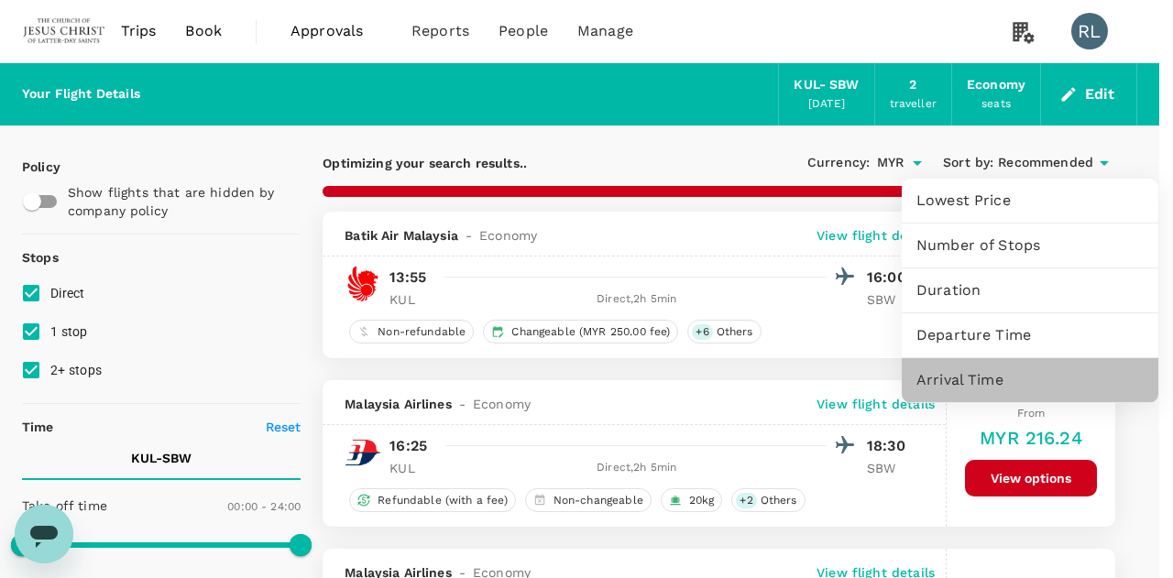
click at [970, 388] on span "Arrival Time" at bounding box center [1030, 380] width 227 height 22
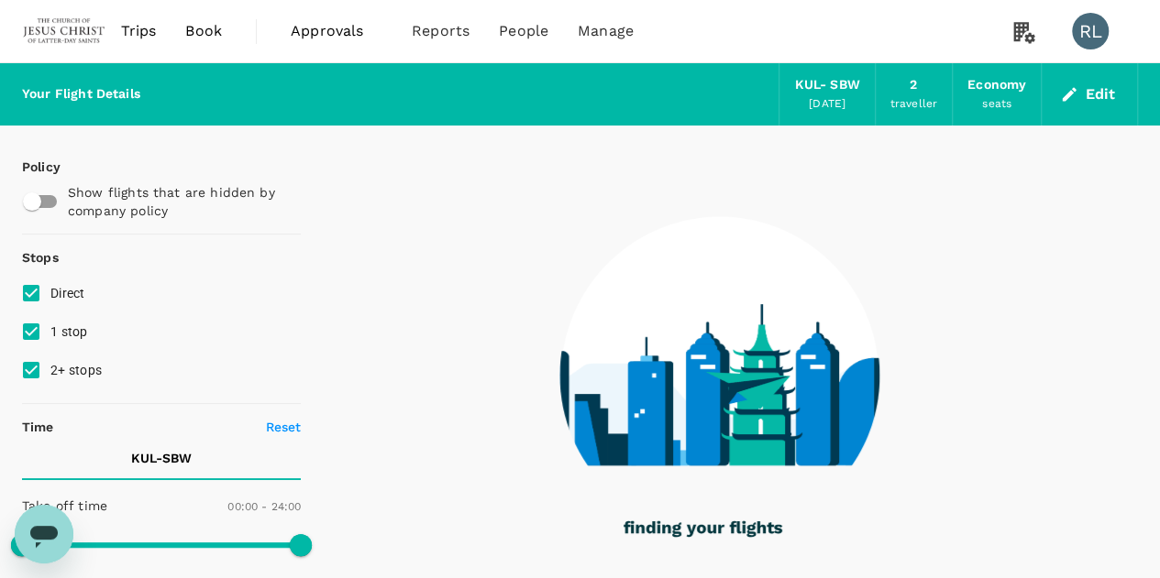
type input "1570"
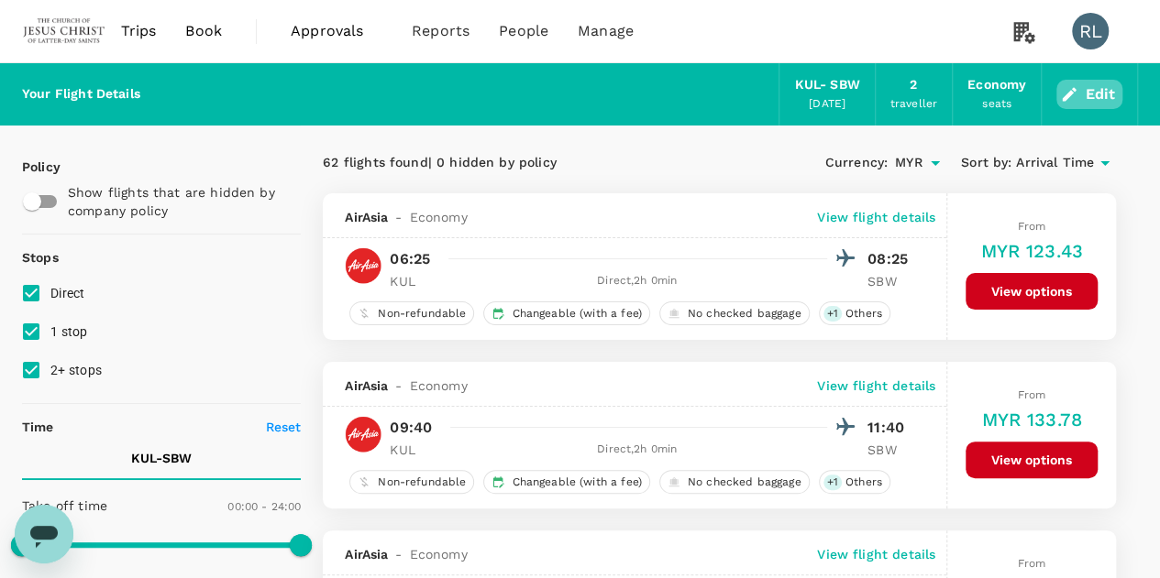
click at [1091, 93] on button "Edit" at bounding box center [1089, 94] width 66 height 29
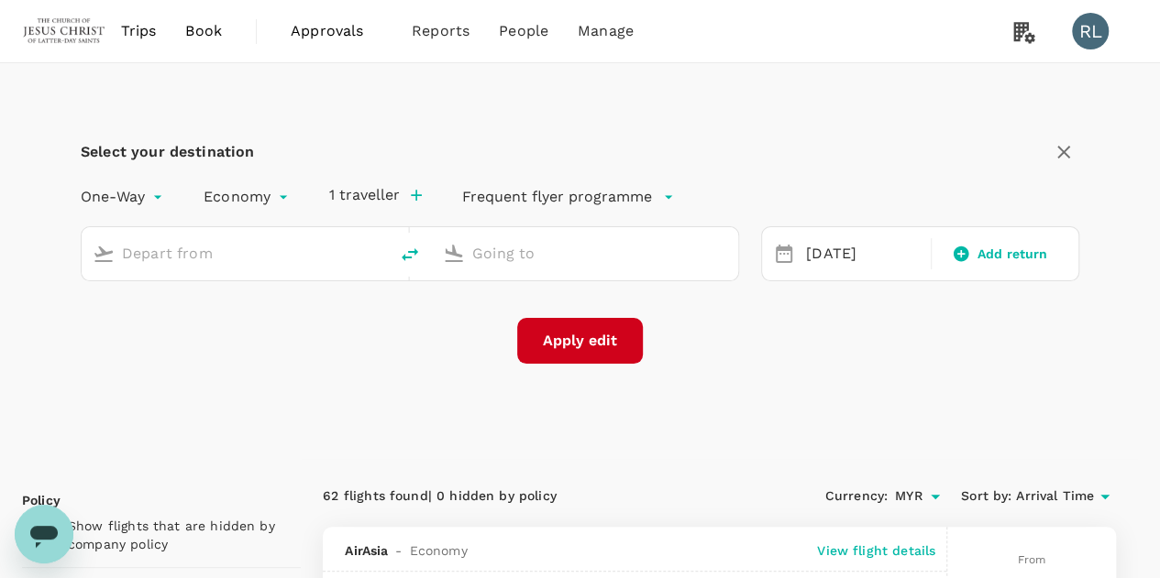
type input "Kuala Lumpur Intl (KUL)"
click at [546, 250] on input "Sibu (SBW)" at bounding box center [585, 253] width 227 height 28
click at [546, 250] on input "h" at bounding box center [585, 253] width 227 height 28
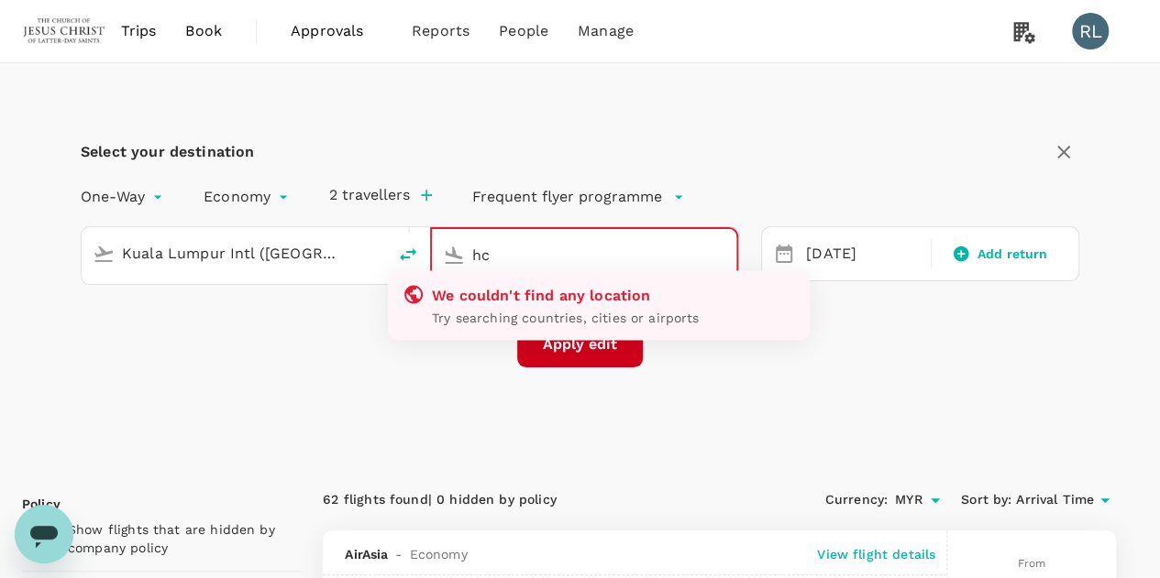
type input "h"
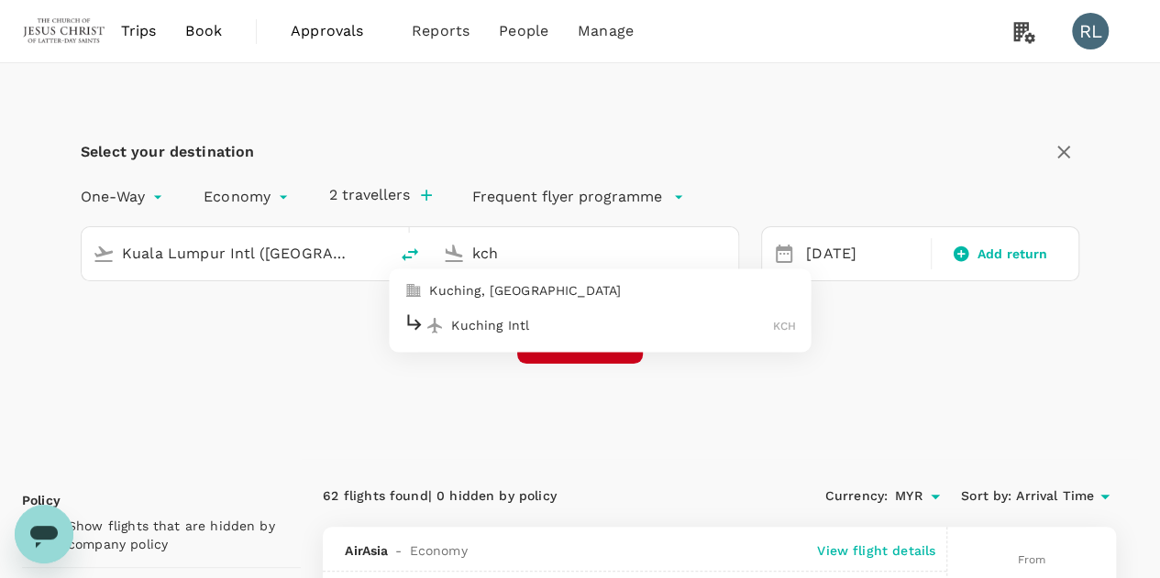
click at [548, 327] on p "Kuching Intl" at bounding box center [612, 325] width 322 height 18
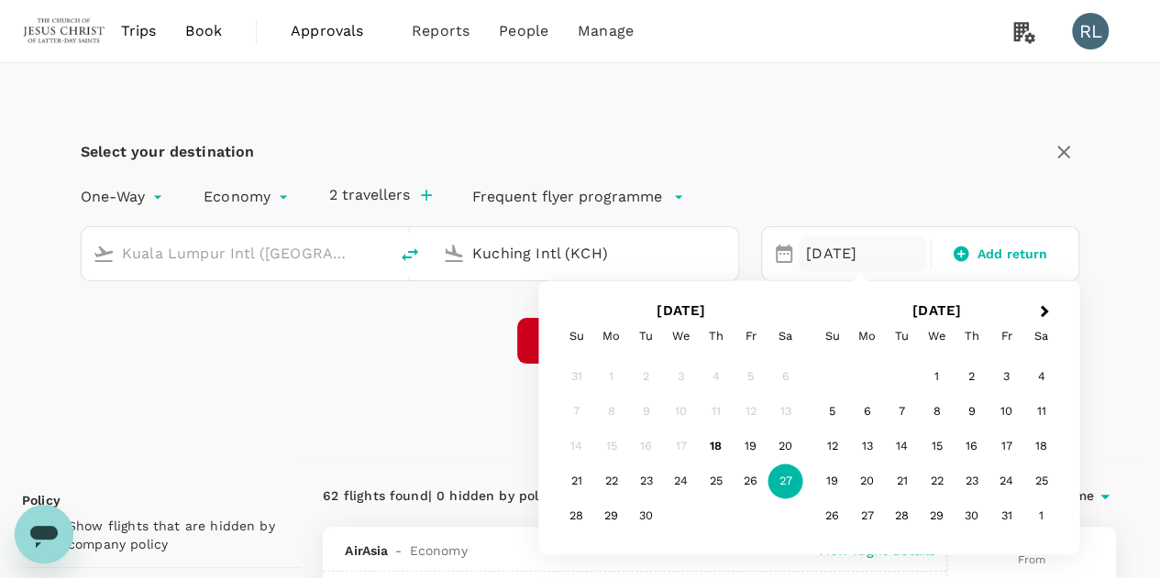
type input "Kuching Intl (KCH)"
click at [401, 364] on div "Select your destination One-Way oneway Economy economy 2 travellers Frequent fl…" at bounding box center [580, 261] width 1116 height 396
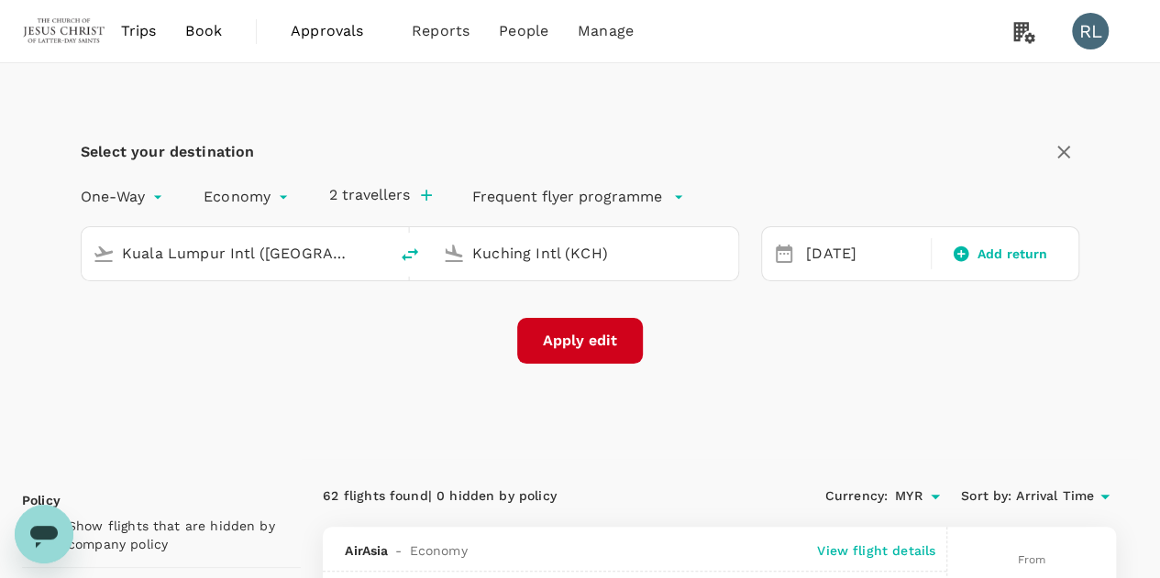
click at [564, 346] on button "Apply edit" at bounding box center [580, 341] width 126 height 46
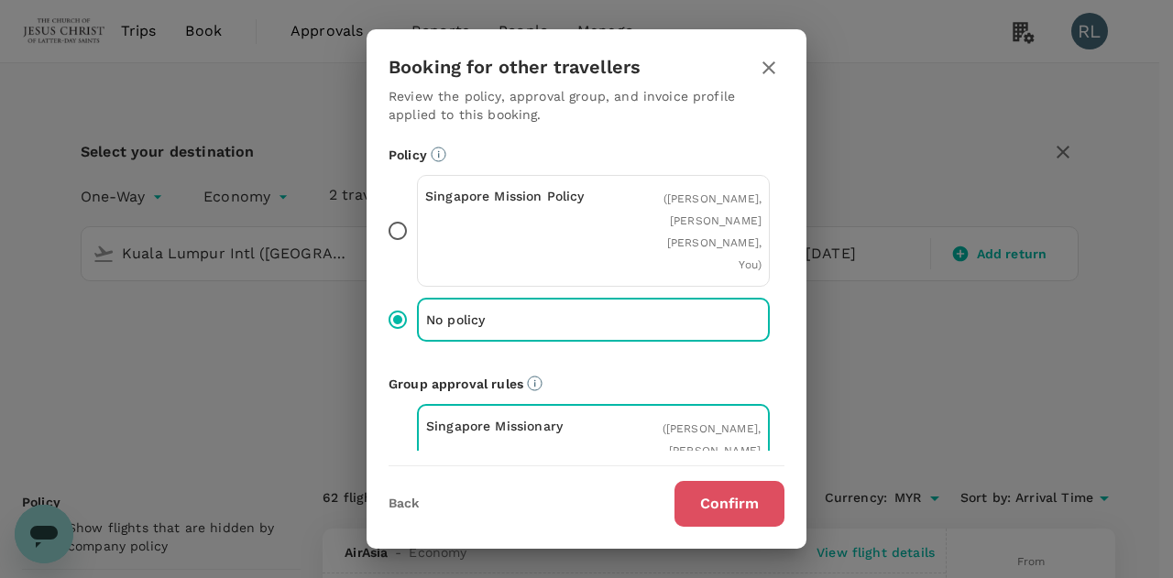
click at [704, 502] on button "Confirm" at bounding box center [730, 504] width 110 height 46
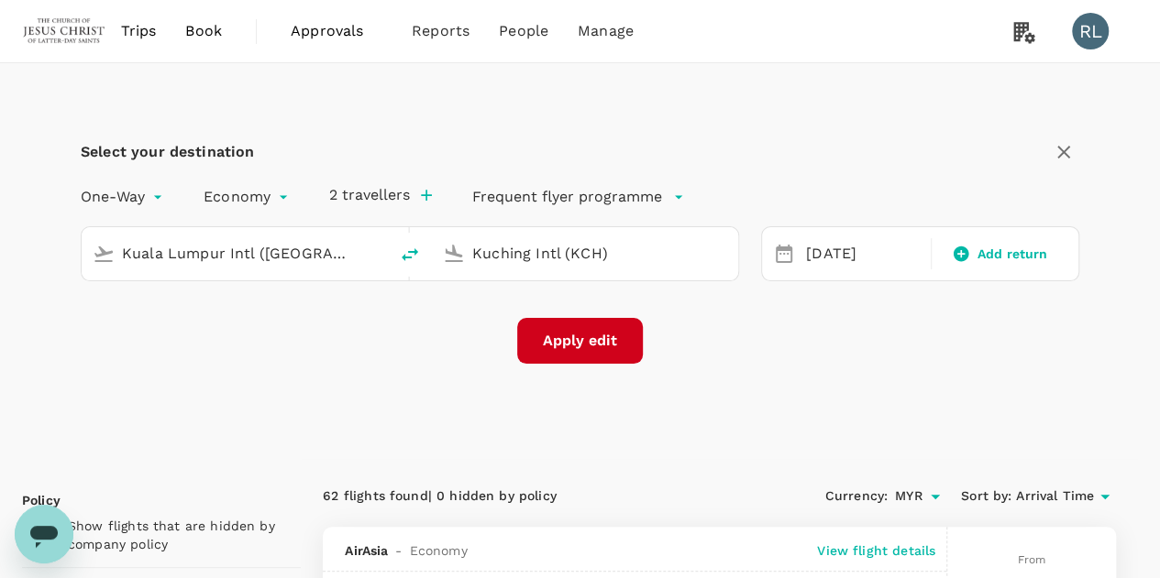
checkbox input "false"
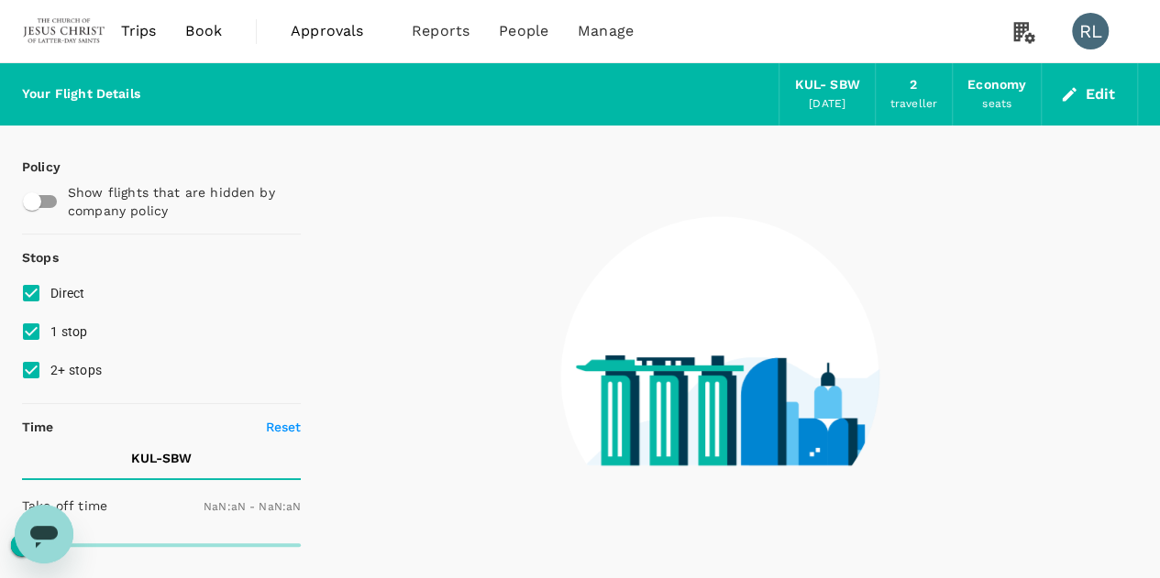
type input "1440"
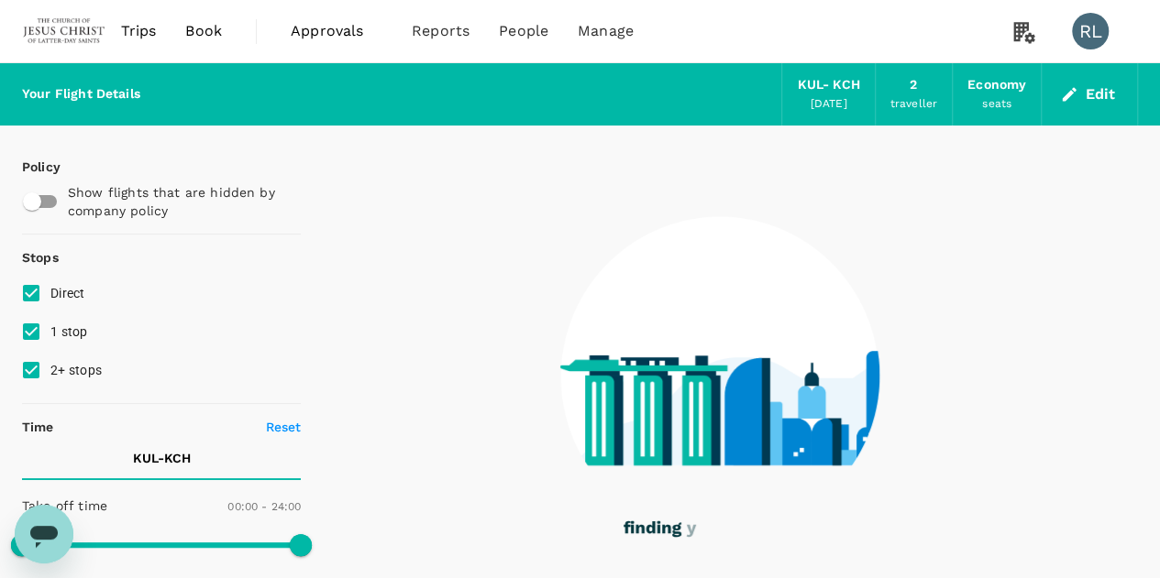
type input "1440"
checkbox input "true"
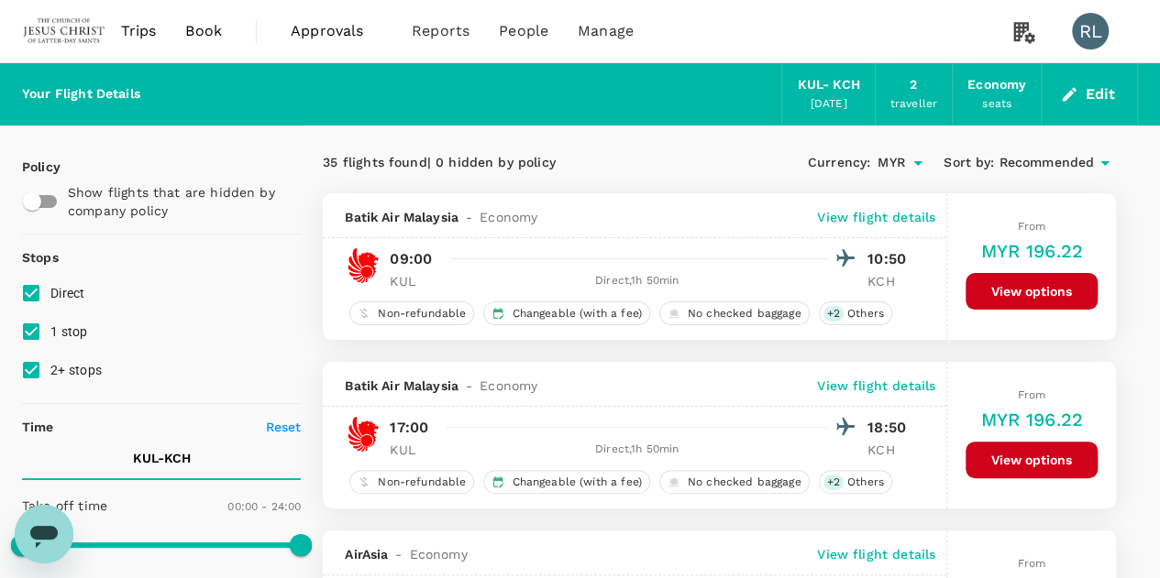
click at [1033, 159] on span "Recommended" at bounding box center [1045, 163] width 95 height 20
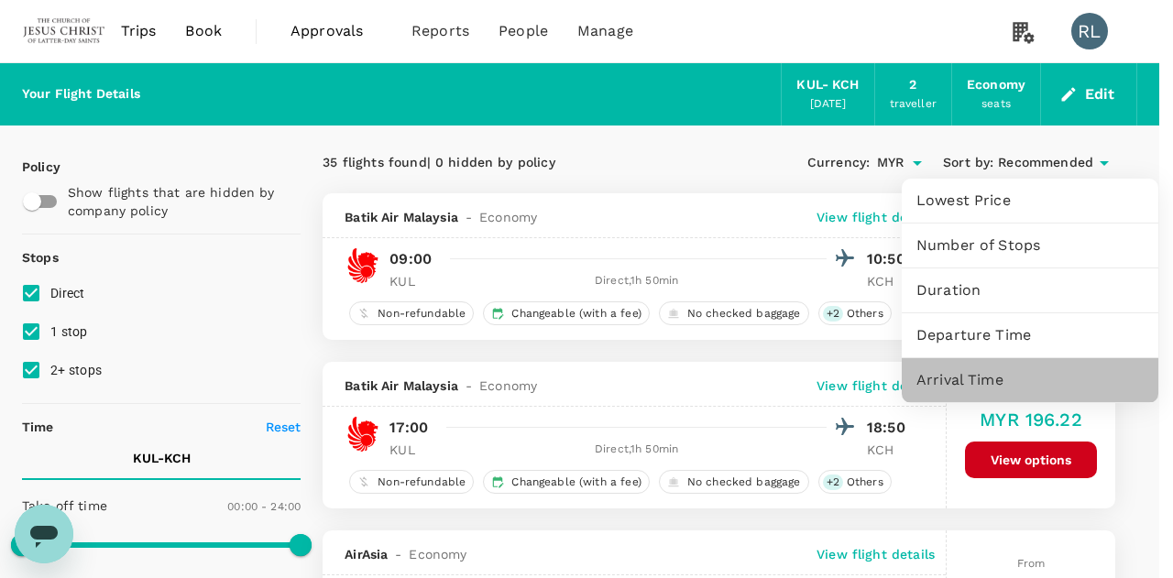
click at [971, 382] on span "Arrival Time" at bounding box center [1030, 380] width 227 height 22
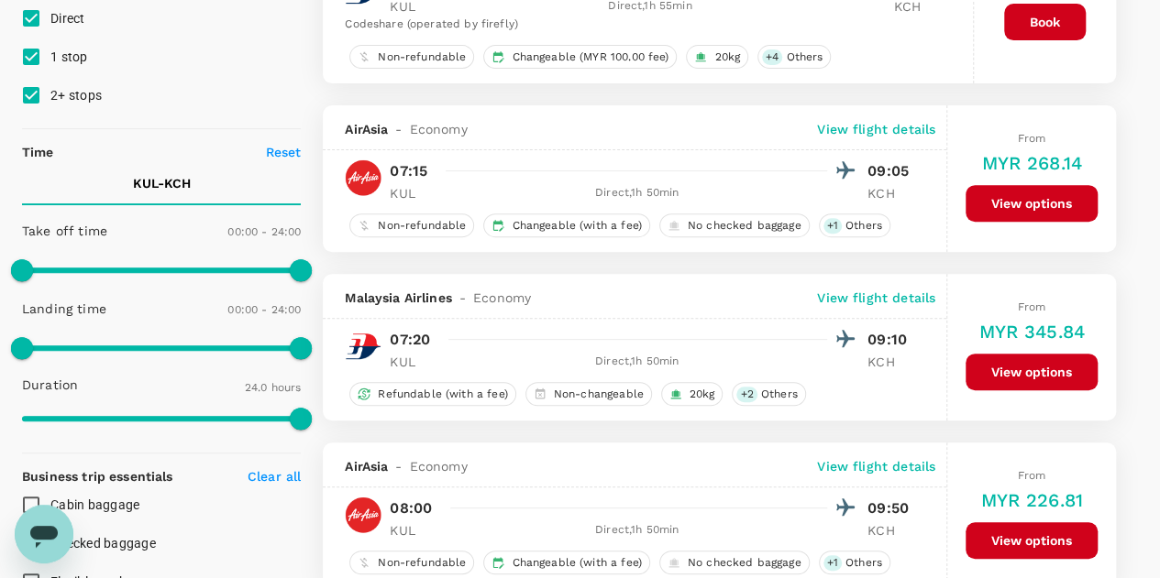
scroll to position [183, 0]
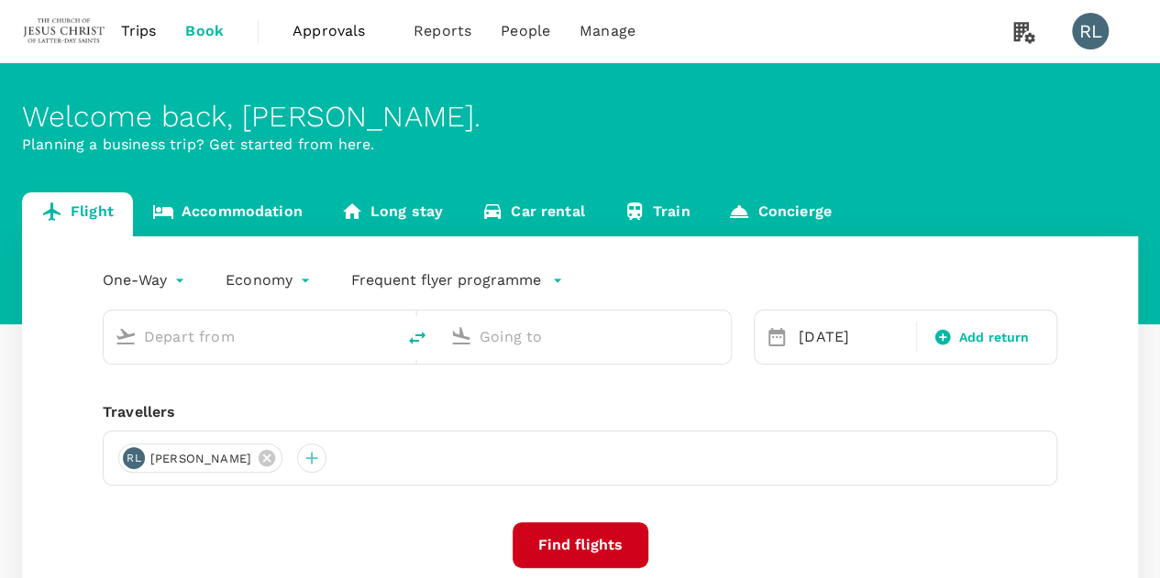
type input "Kuala Lumpur Intl (KUL)"
type input "Kuching Intl (KCH)"
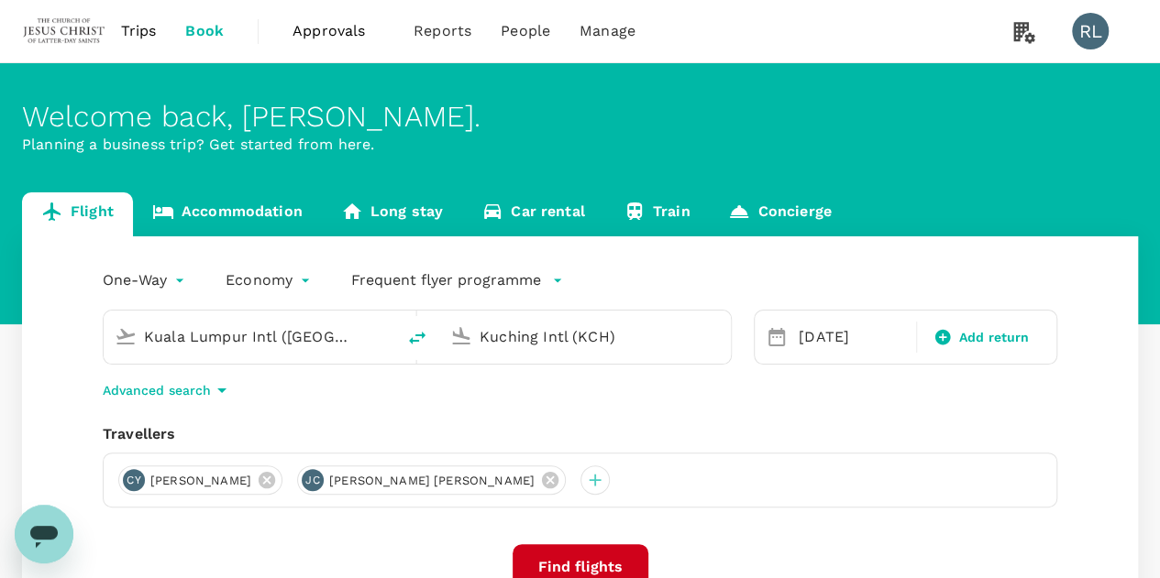
click at [413, 335] on icon "delete" at bounding box center [417, 338] width 22 height 22
type input "Kuching Intl (KCH)"
click at [484, 340] on input "Kuala Lumpur Intl (KUL)" at bounding box center [585, 337] width 213 height 28
click at [584, 562] on button "Find flights" at bounding box center [580, 567] width 136 height 46
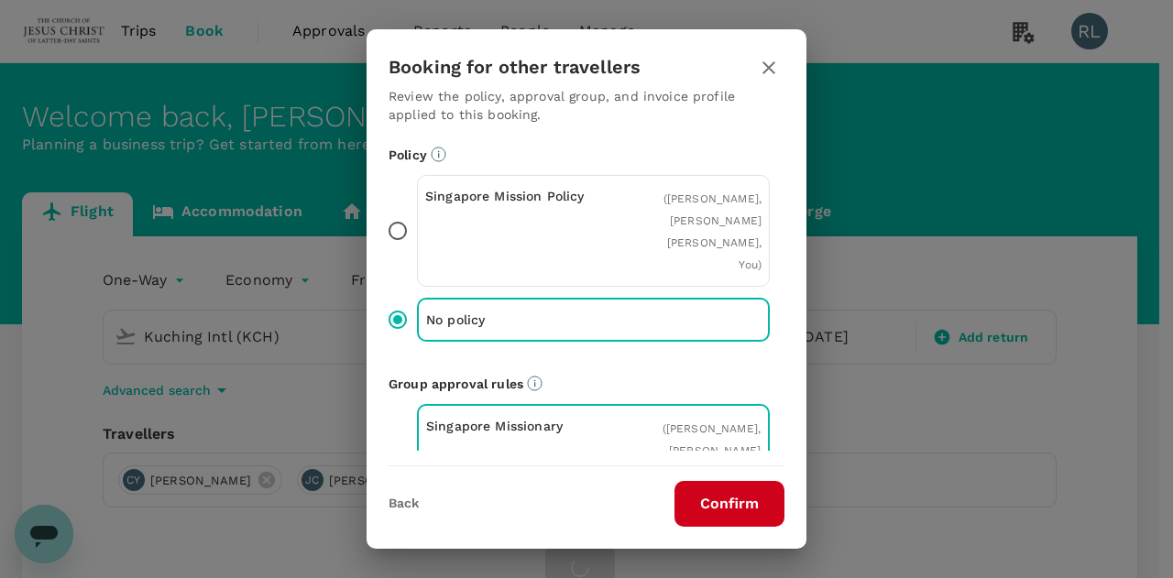
click at [631, 337] on div "Policy Singapore Mission Policy ( Cyrus David Young, Jordan Asher Clark, You ) …" at bounding box center [587, 409] width 396 height 526
click at [769, 63] on icon "button" at bounding box center [769, 68] width 22 height 22
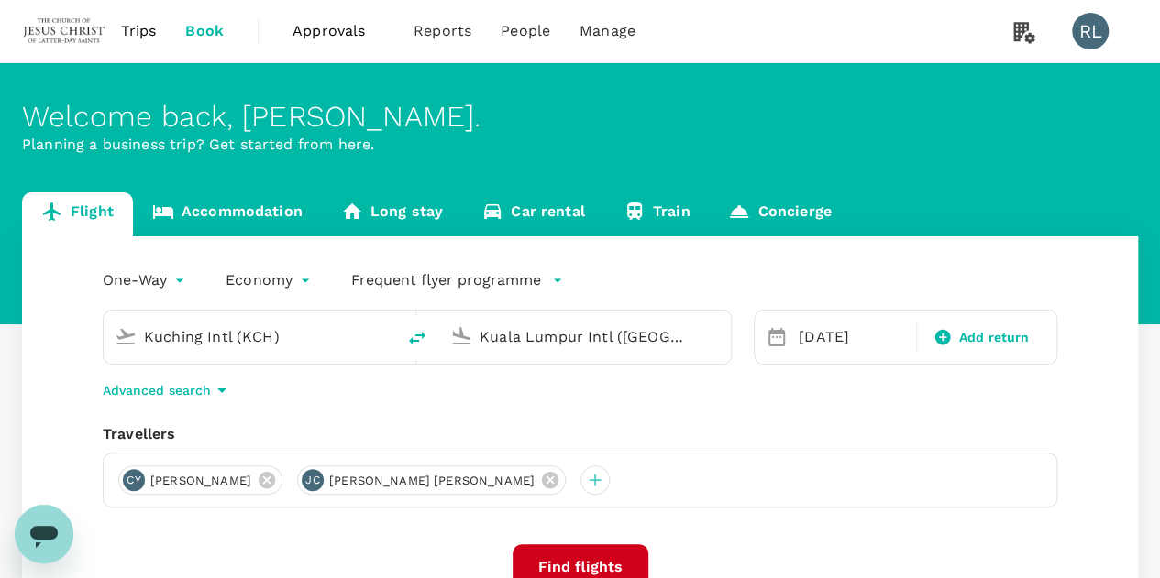
click at [551, 340] on input "Kuala Lumpur Intl (KUL)" at bounding box center [585, 337] width 213 height 28
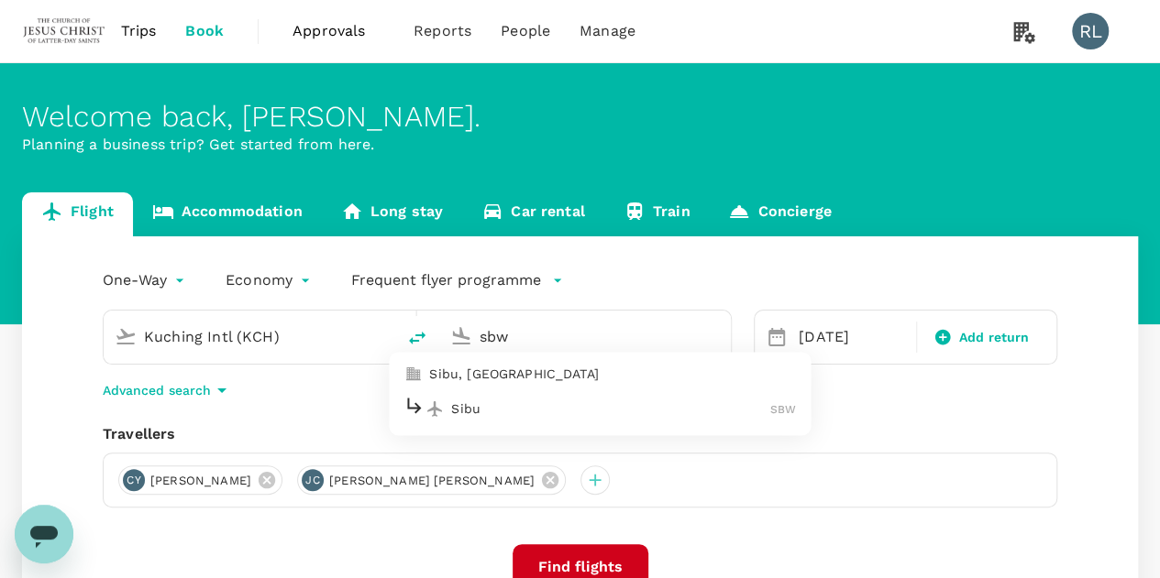
click at [491, 423] on li "Sibu SBW" at bounding box center [600, 409] width 422 height 39
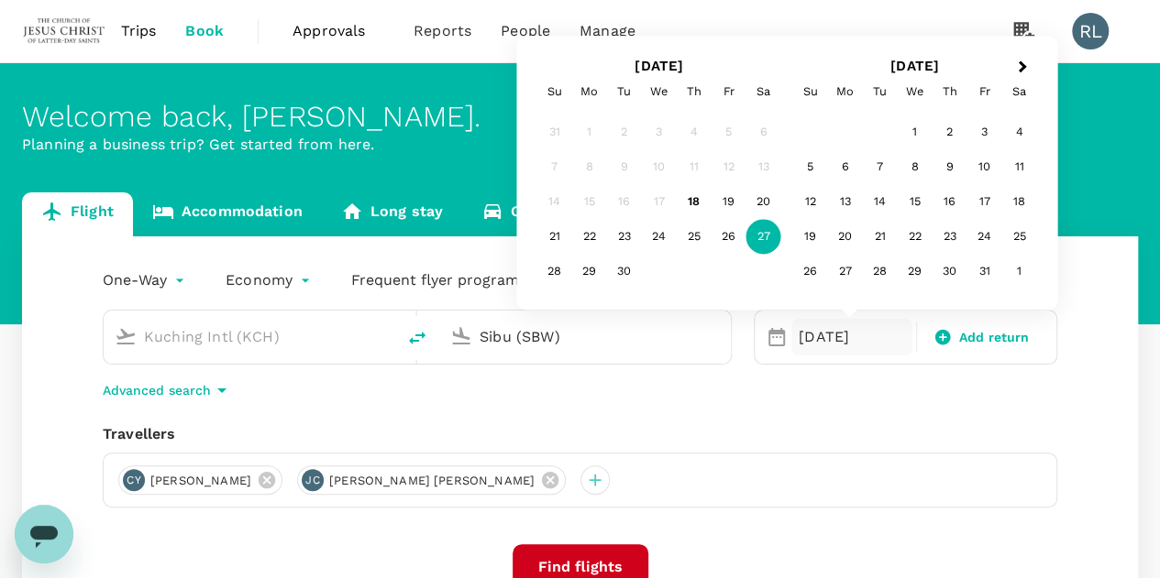
type input "Sibu (SBW)"
click at [566, 566] on button "Find flights" at bounding box center [580, 567] width 136 height 46
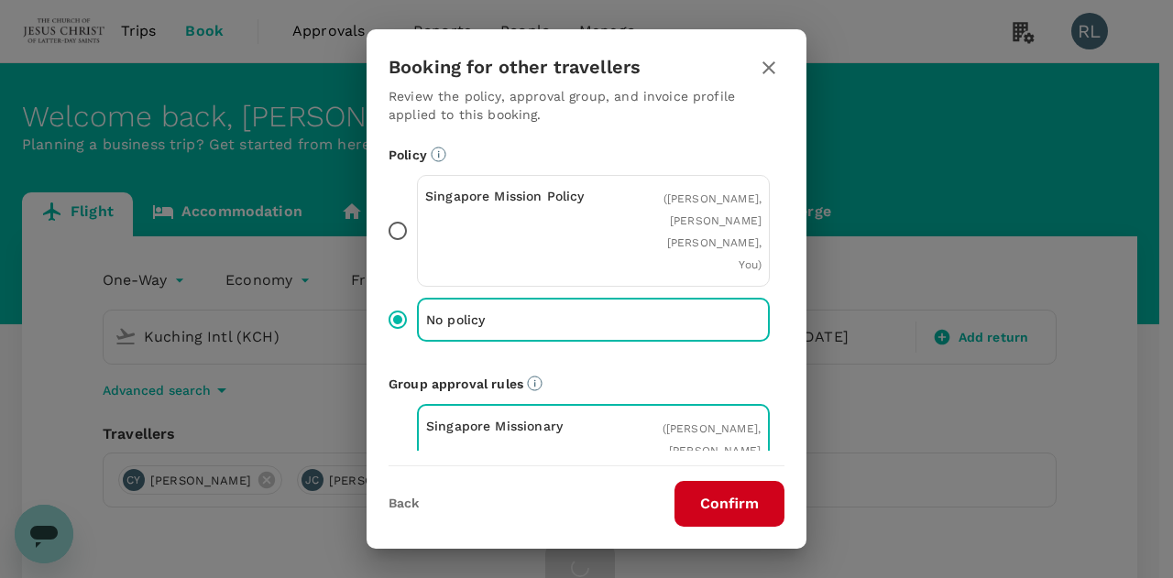
click at [706, 501] on button "Confirm" at bounding box center [730, 504] width 110 height 46
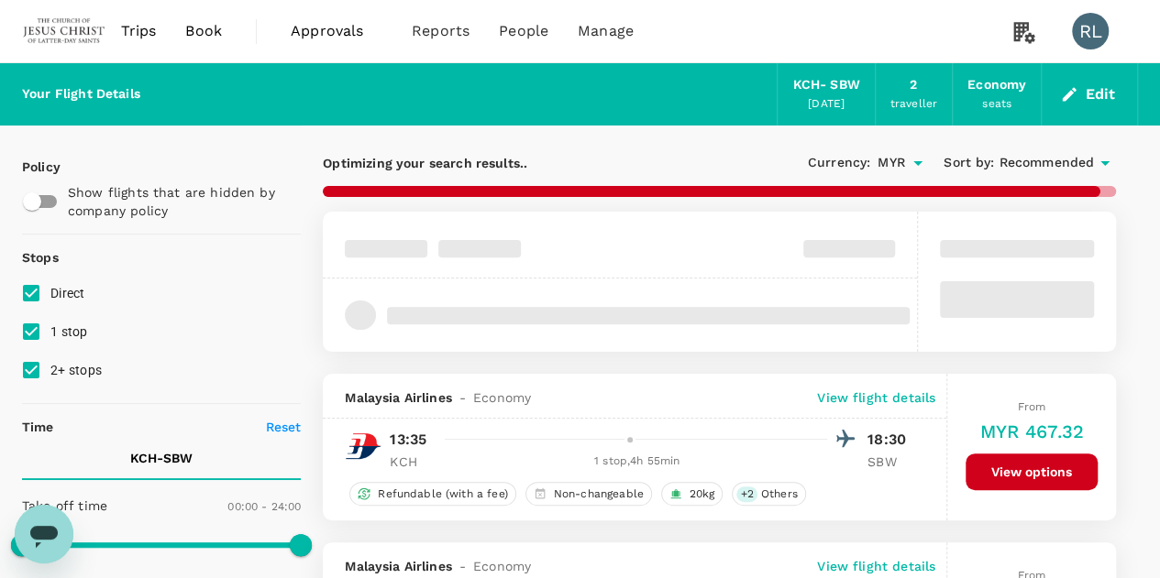
click at [1034, 160] on span "Recommended" at bounding box center [1045, 163] width 95 height 20
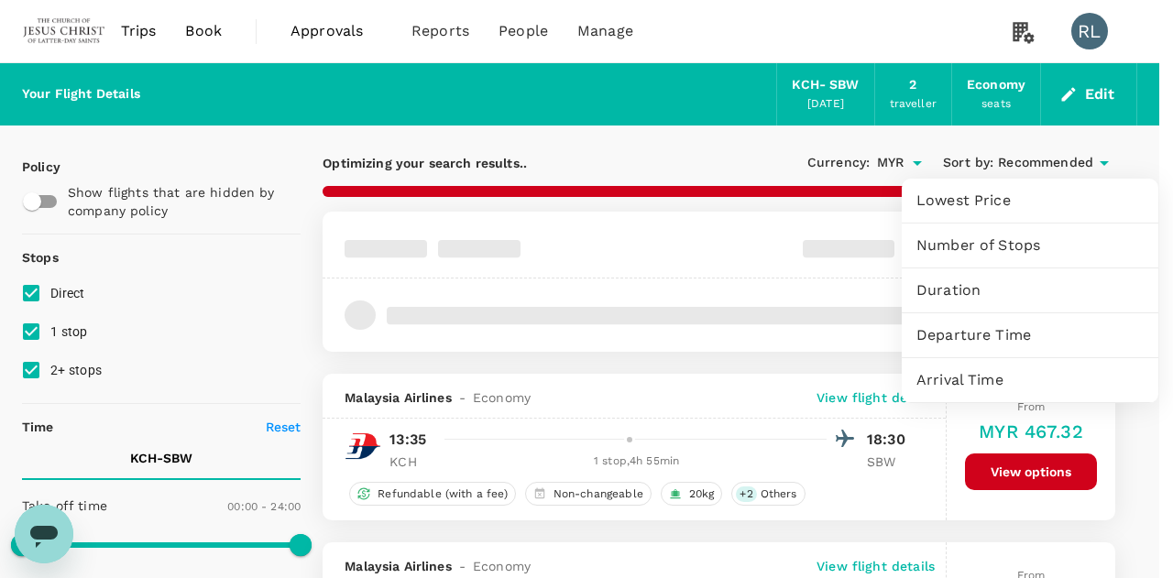
click at [976, 379] on span "Arrival Time" at bounding box center [1030, 380] width 227 height 22
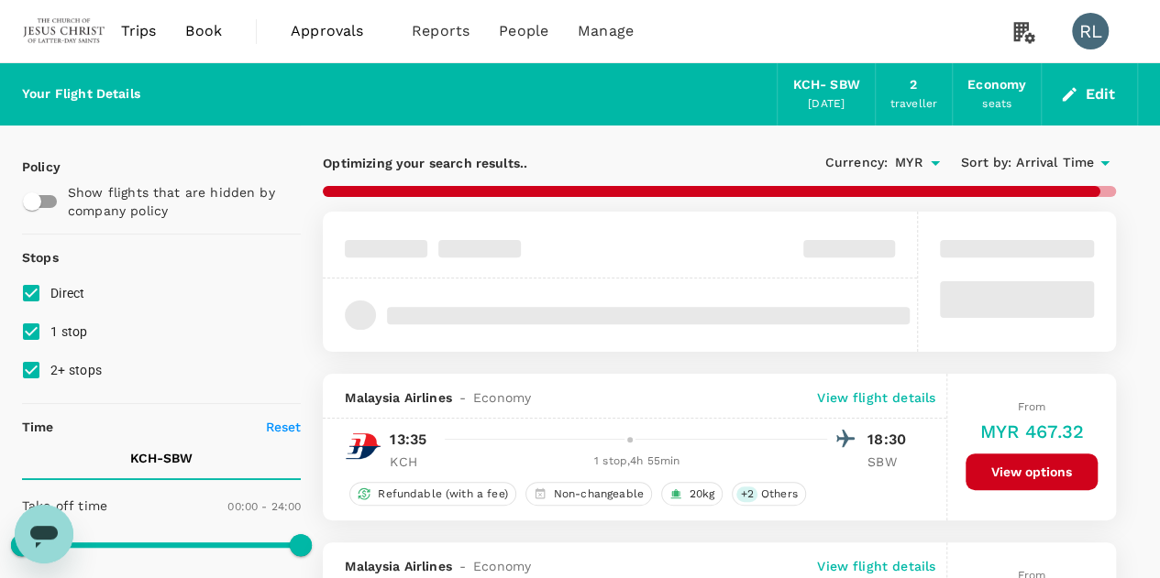
checkbox input "false"
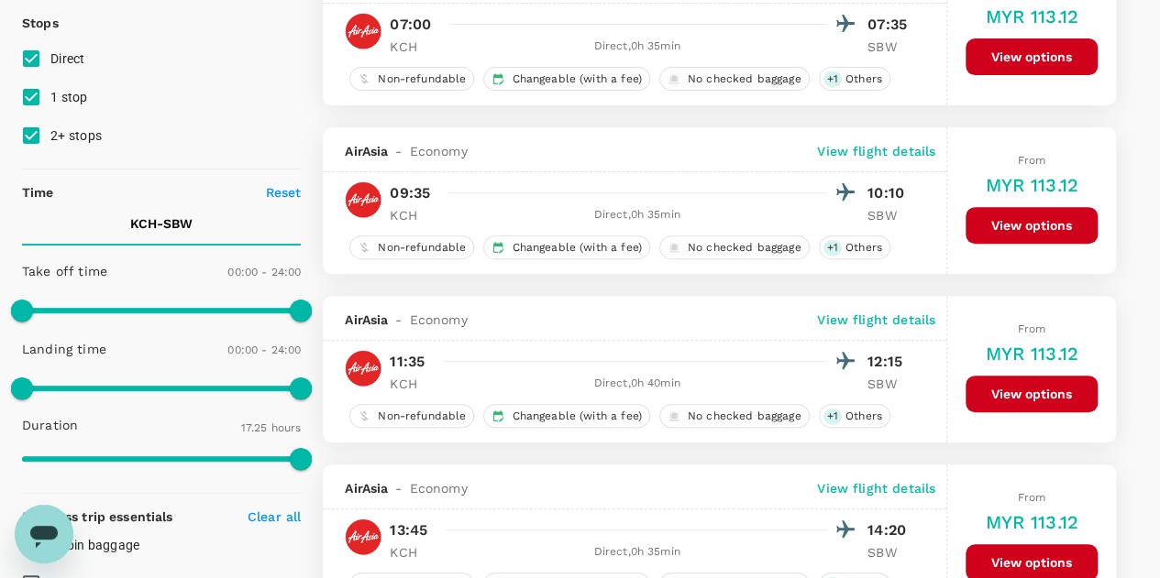
scroll to position [275, 0]
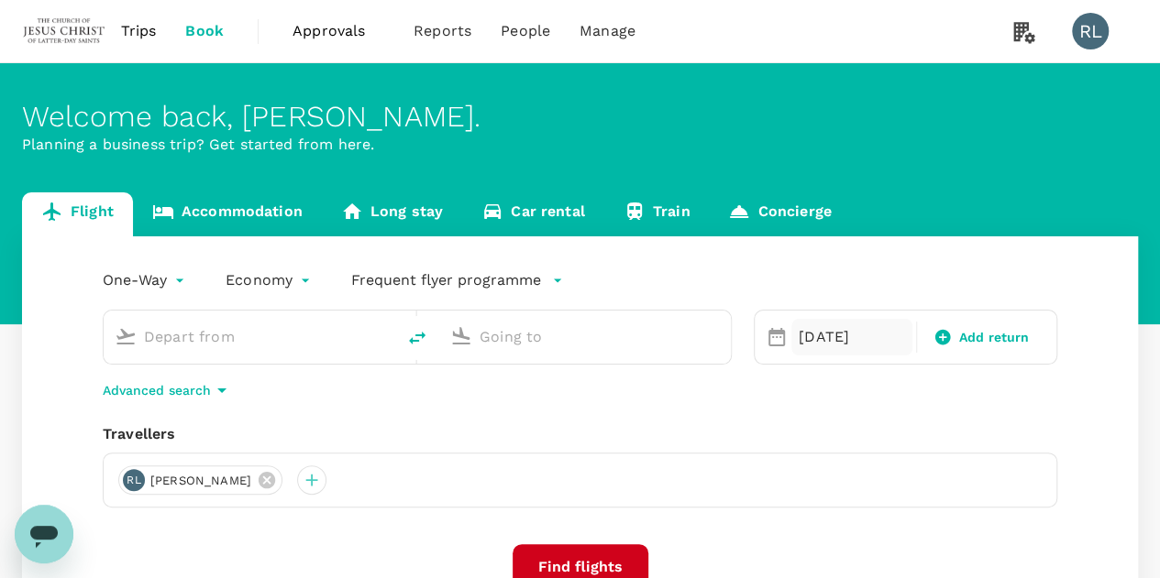
type input "Kuching Intl (KCH)"
type input "Sibu (SBW)"
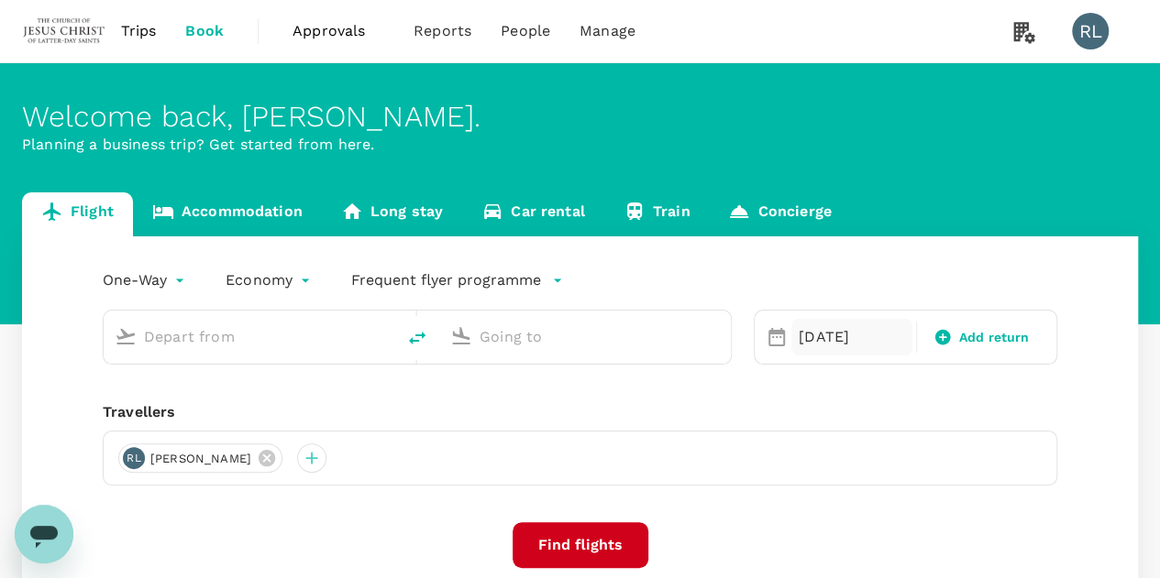
type input "Kuching Intl (KCH)"
type input "Sibu (SBW)"
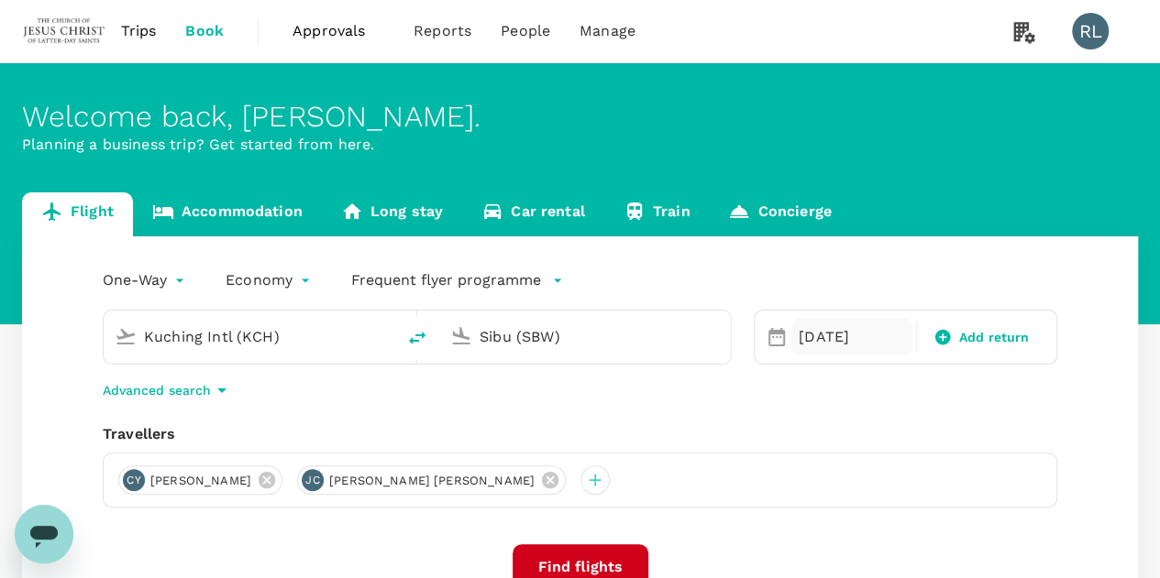
click at [830, 336] on div "[DATE]" at bounding box center [851, 337] width 121 height 37
click at [819, 419] on div "One-Way oneway Economy economy Frequent flyer programme Kuching Intl (KCH) Sibu…" at bounding box center [580, 495] width 1116 height 518
click at [542, 476] on icon at bounding box center [550, 480] width 16 height 16
click at [275, 480] on icon at bounding box center [266, 480] width 16 height 16
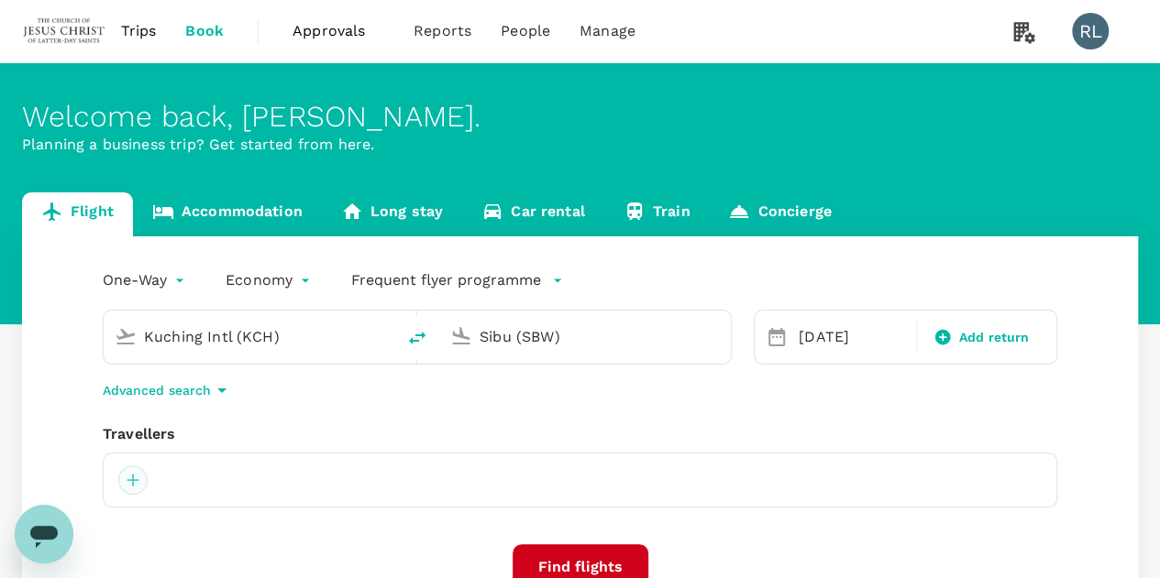
click at [130, 483] on div at bounding box center [132, 480] width 29 height 29
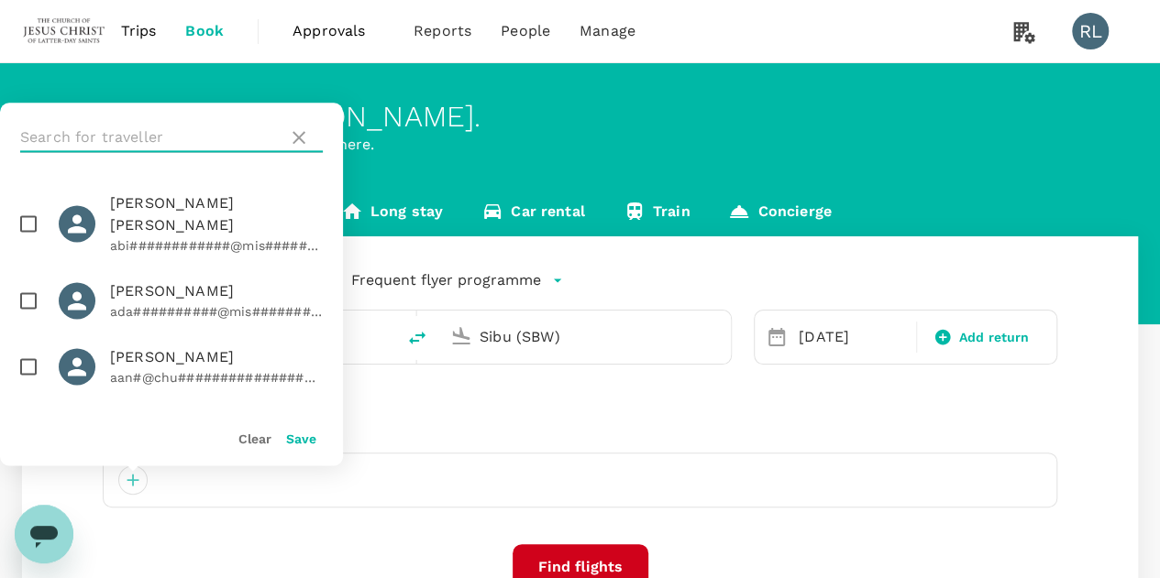
click at [153, 137] on input "text" at bounding box center [150, 137] width 260 height 29
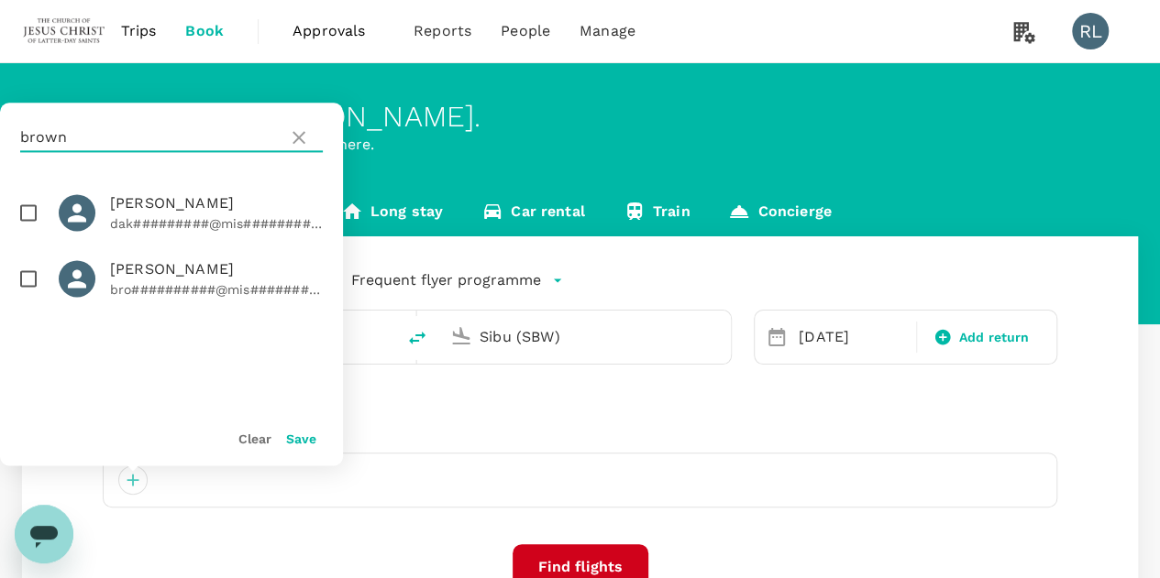
type input "brown"
click at [27, 282] on input "checkbox" at bounding box center [28, 278] width 38 height 38
checkbox input "true"
click at [297, 441] on button "Save" at bounding box center [301, 439] width 30 height 15
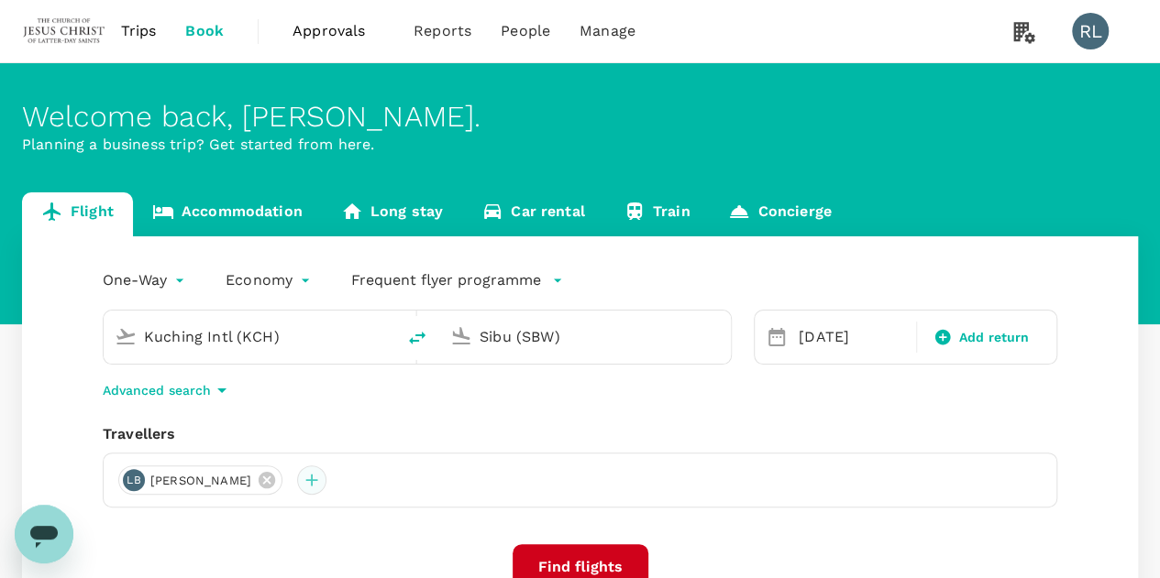
click at [326, 487] on div at bounding box center [311, 480] width 29 height 29
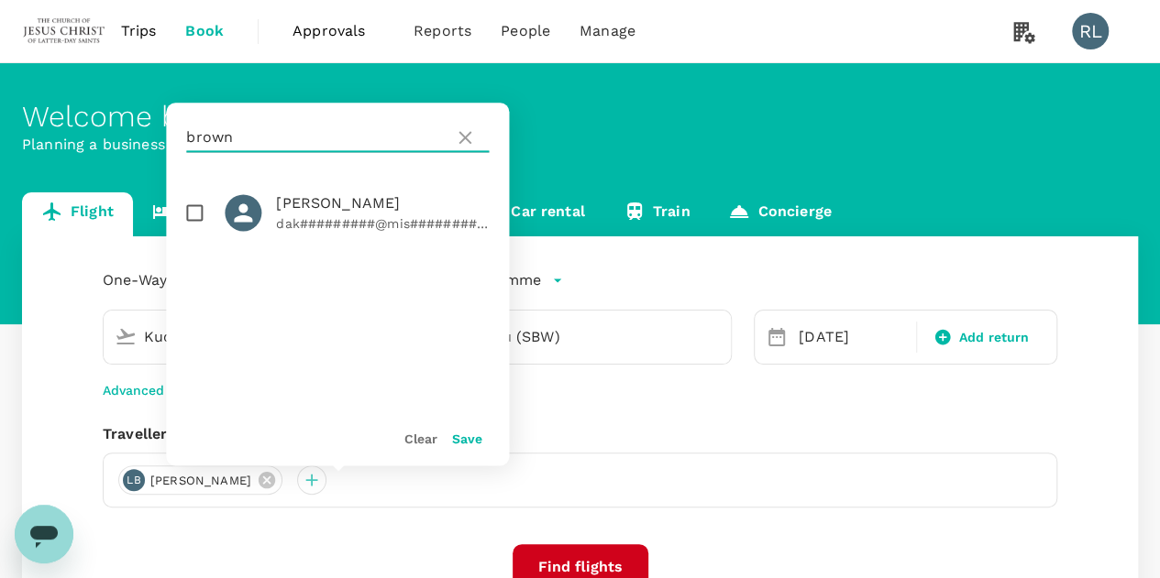
drag, startPoint x: 264, startPoint y: 131, endPoint x: 186, endPoint y: 136, distance: 78.0
click at [186, 136] on input "brown" at bounding box center [316, 137] width 260 height 29
type input "busby"
click at [192, 214] on input "checkbox" at bounding box center [194, 212] width 38 height 38
checkbox input "true"
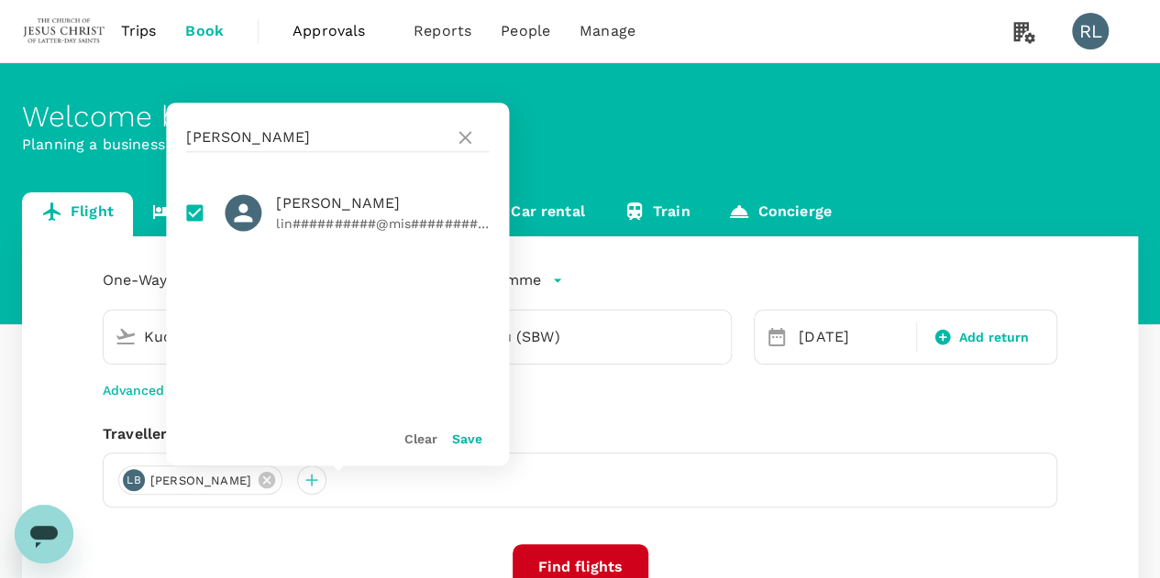
click at [473, 441] on button "Save" at bounding box center [467, 439] width 30 height 15
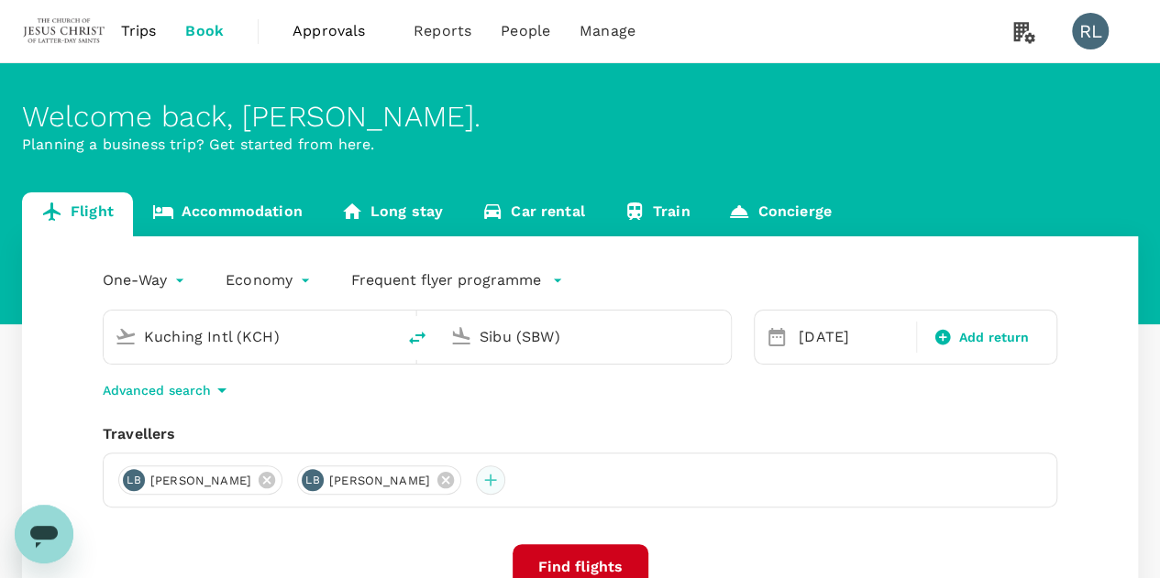
click at [505, 472] on div at bounding box center [490, 480] width 29 height 29
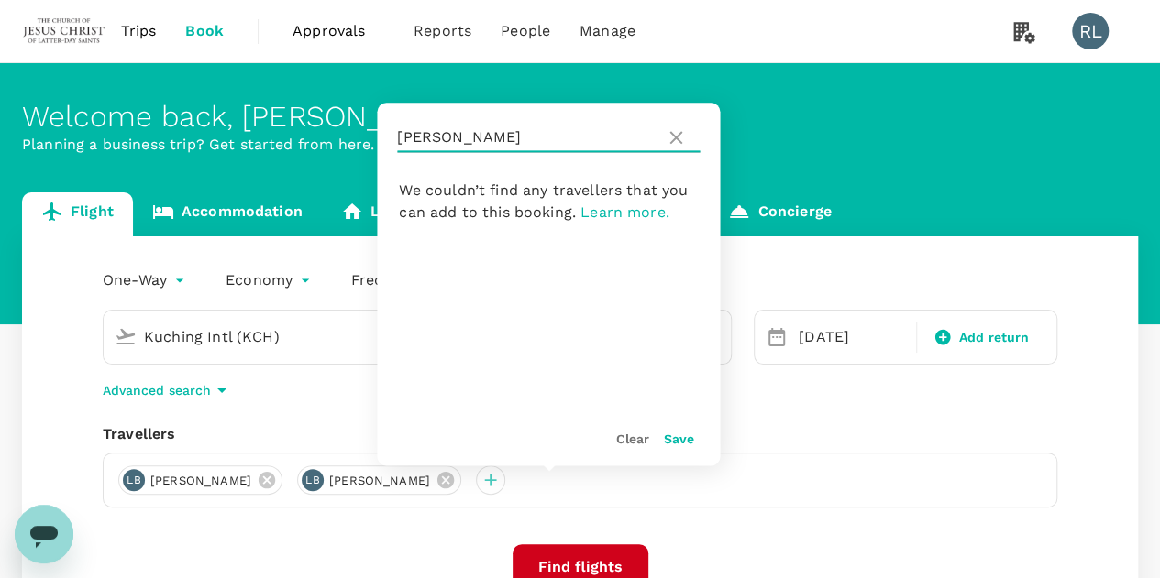
drag, startPoint x: 477, startPoint y: 137, endPoint x: 399, endPoint y: 139, distance: 78.0
click at [399, 139] on input "busby" at bounding box center [527, 137] width 260 height 29
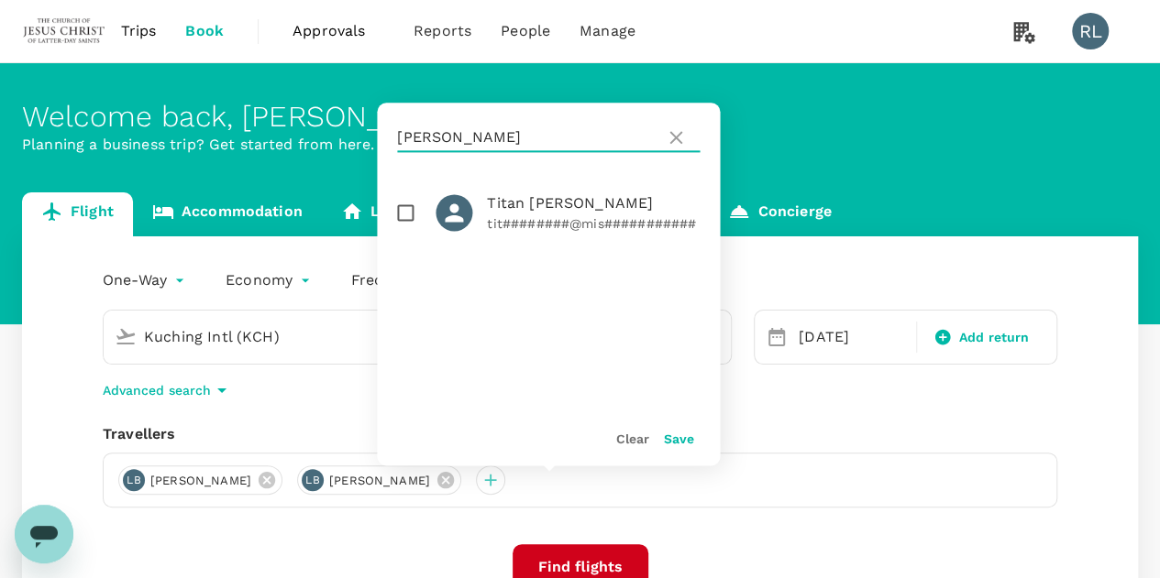
type input "moyer"
click at [400, 210] on input "checkbox" at bounding box center [405, 212] width 38 height 38
checkbox input "true"
click at [676, 434] on button "Save" at bounding box center [678, 439] width 30 height 15
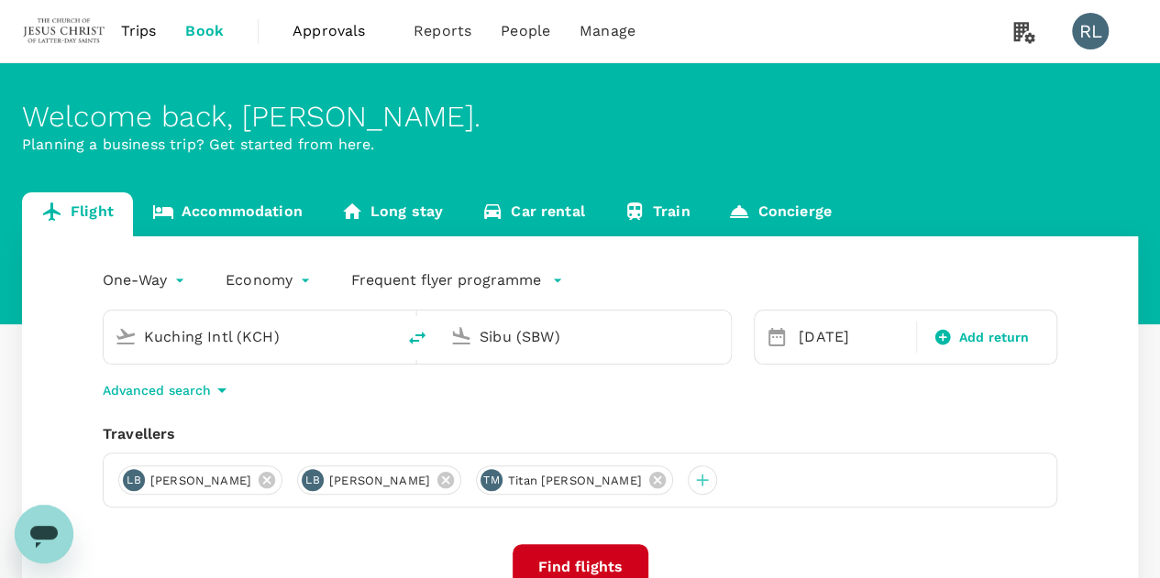
click at [323, 335] on input "Kuching Intl (KCH)" at bounding box center [250, 337] width 213 height 28
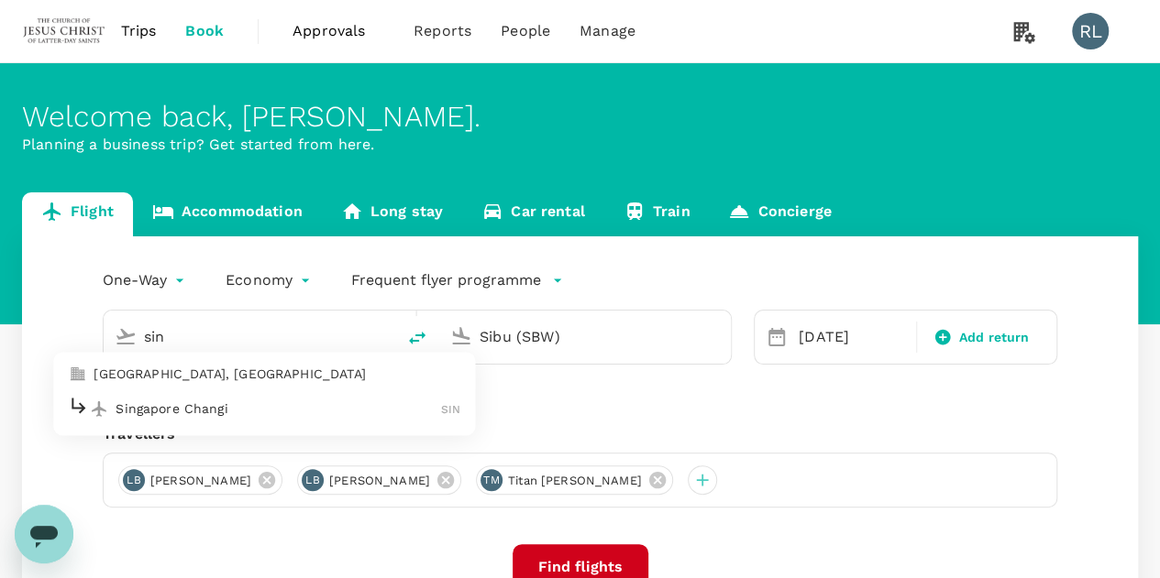
type input "Kuching Intl (KCH)"
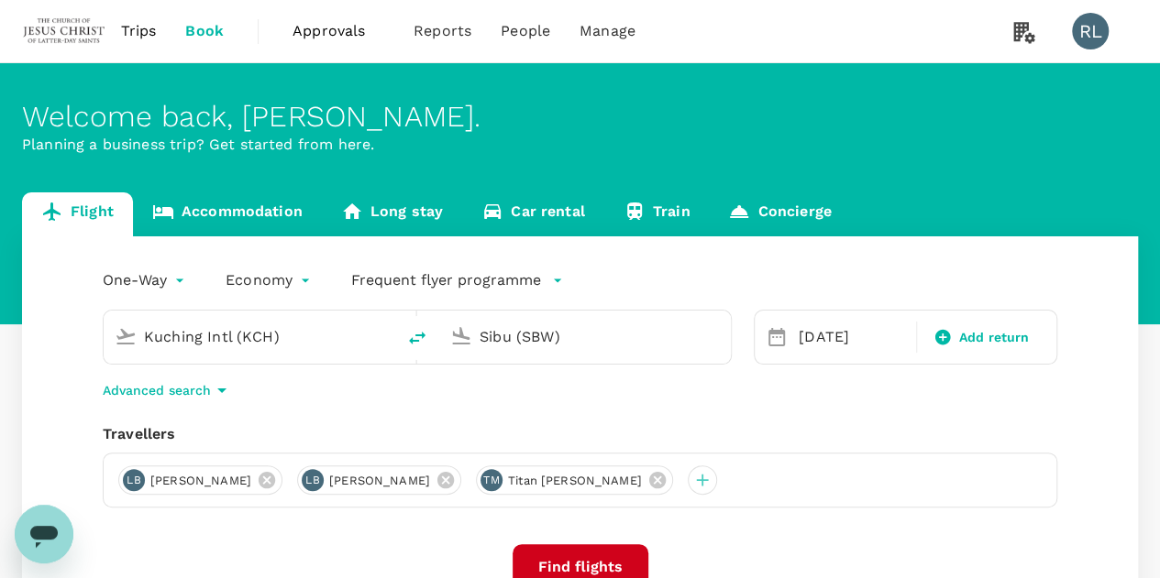
click at [572, 329] on input "Sibu (SBW)" at bounding box center [585, 337] width 213 height 28
type input "Sibu (SBW)"
click at [299, 337] on input "Kuching Intl (KCH)" at bounding box center [250, 337] width 213 height 28
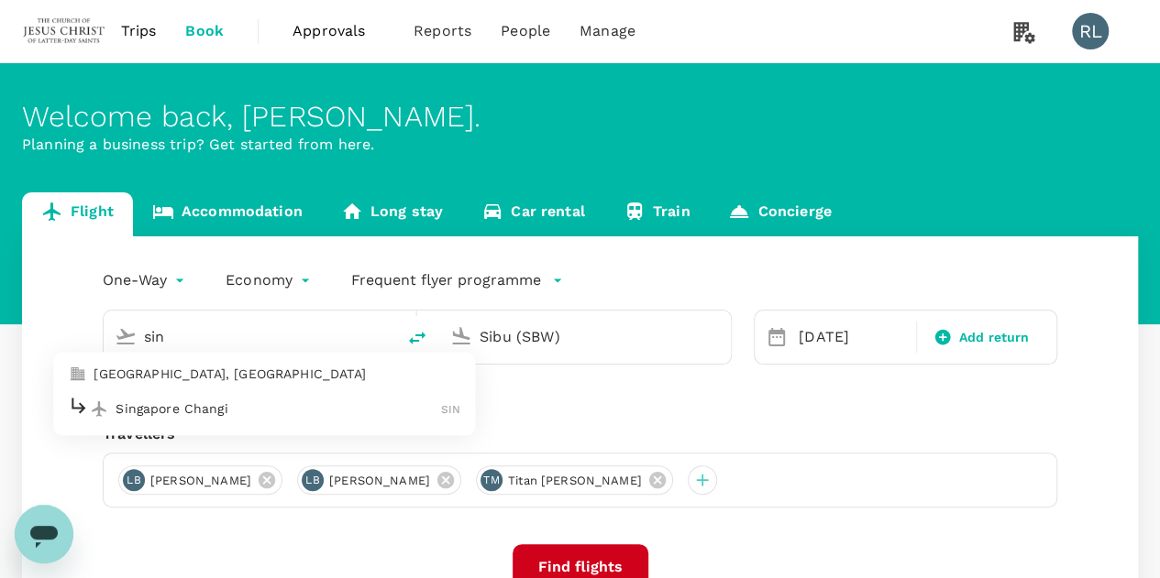
click at [176, 415] on p "Singapore Changi" at bounding box center [277, 409] width 325 height 18
type input "Singapore Changi (SIN)"
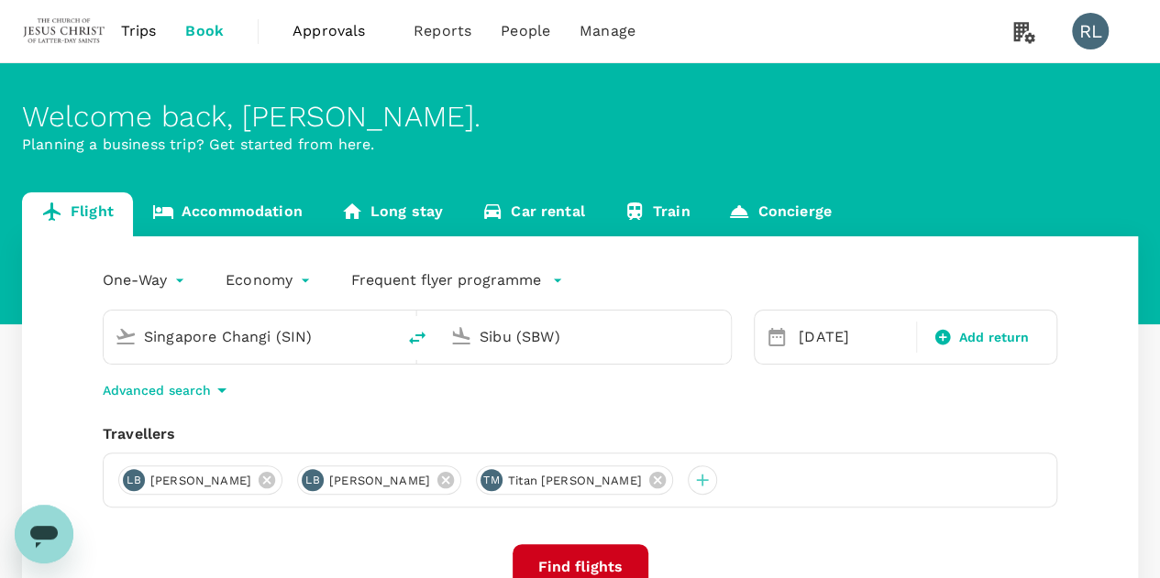
drag, startPoint x: 570, startPoint y: 336, endPoint x: 471, endPoint y: 339, distance: 99.0
click at [472, 339] on div "Sibu (SBW)" at bounding box center [595, 333] width 247 height 37
click at [489, 407] on p "Kuching Intl" at bounding box center [612, 409] width 322 height 18
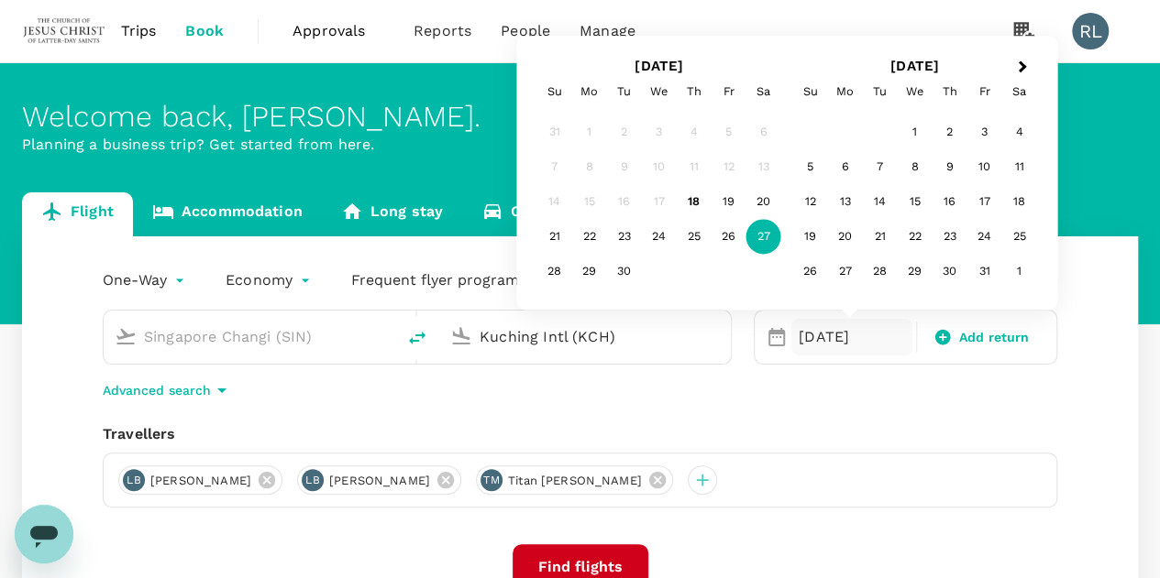
type input "Kuching Intl (KCH)"
click at [764, 235] on div "27" at bounding box center [763, 237] width 35 height 35
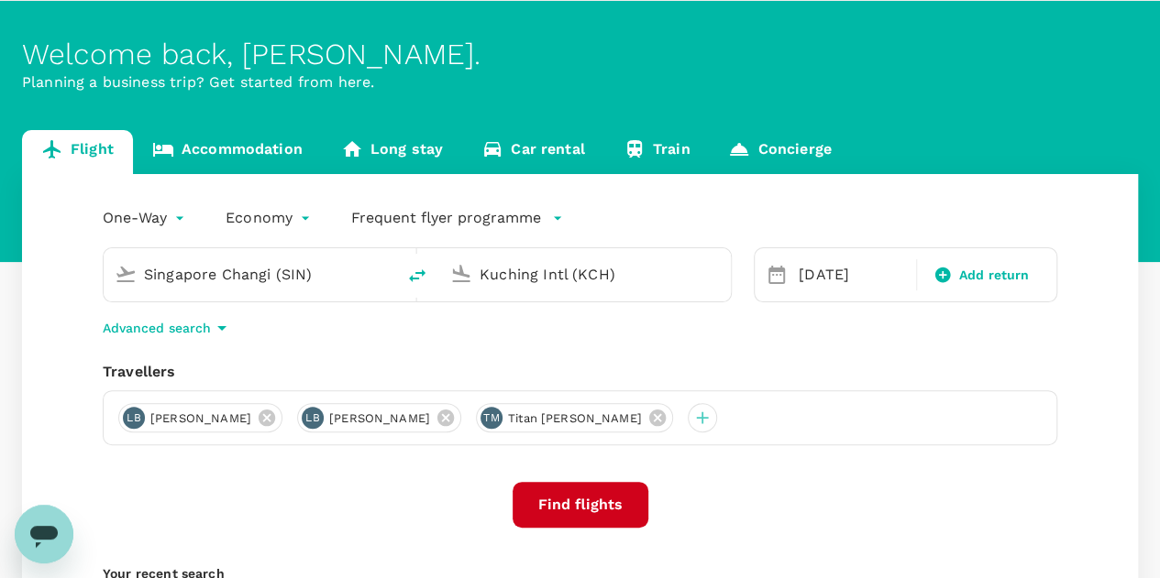
scroll to position [92, 0]
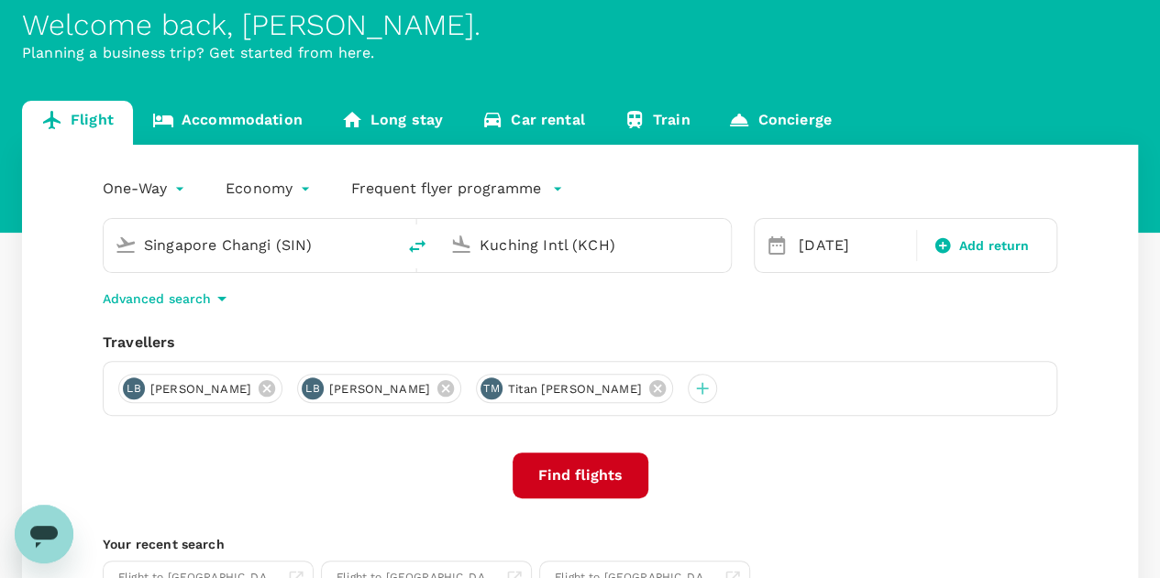
click at [583, 477] on button "Find flights" at bounding box center [580, 476] width 136 height 46
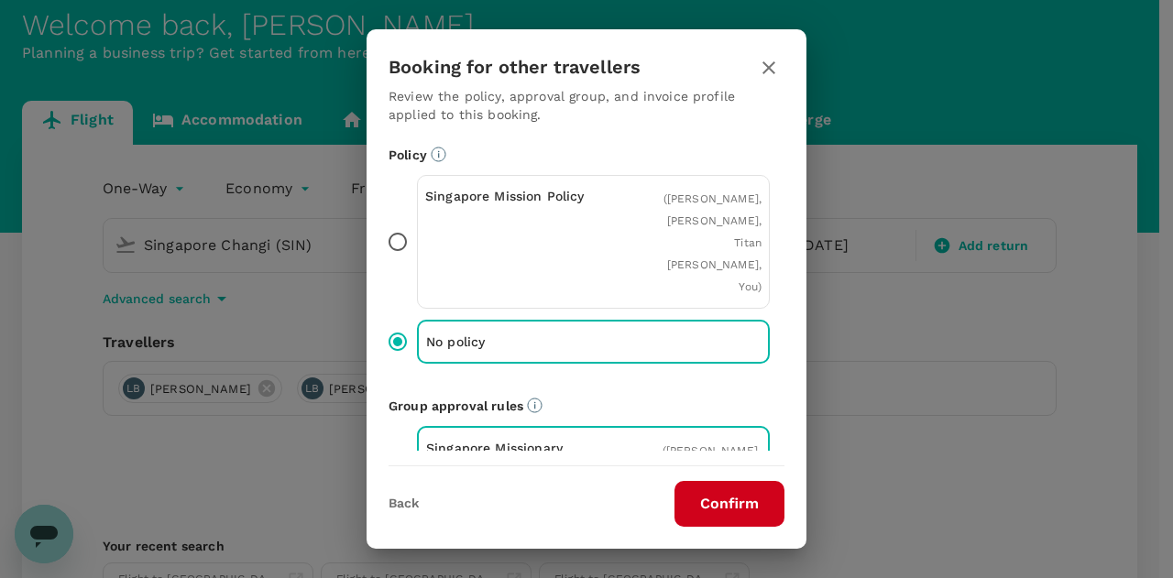
drag, startPoint x: 726, startPoint y: 495, endPoint x: 728, endPoint y: 483, distance: 12.1
click at [726, 495] on button "Confirm" at bounding box center [730, 504] width 110 height 46
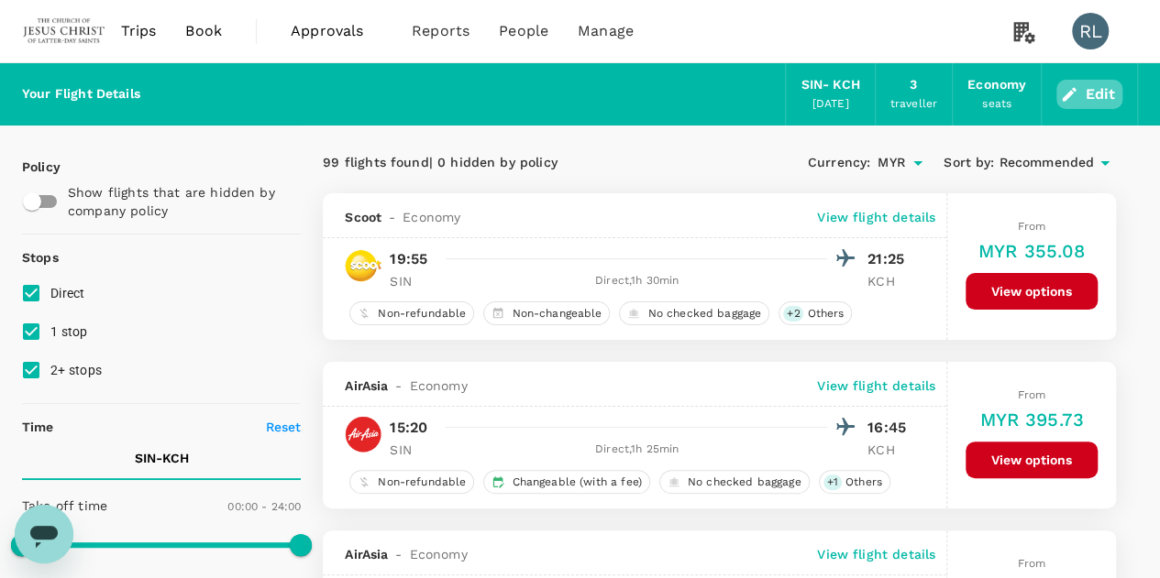
click at [1089, 89] on button "Edit" at bounding box center [1089, 94] width 66 height 29
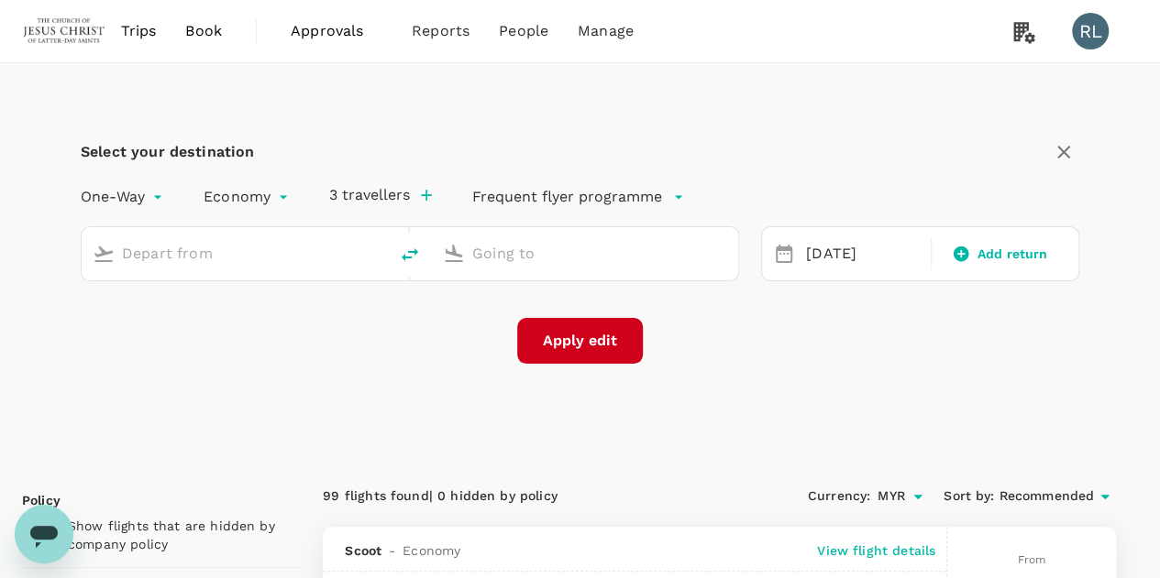
type input "Singapore Changi (SIN)"
type input "Kuching Intl (KCH)"
click at [426, 194] on icon "button" at bounding box center [426, 195] width 11 height 11
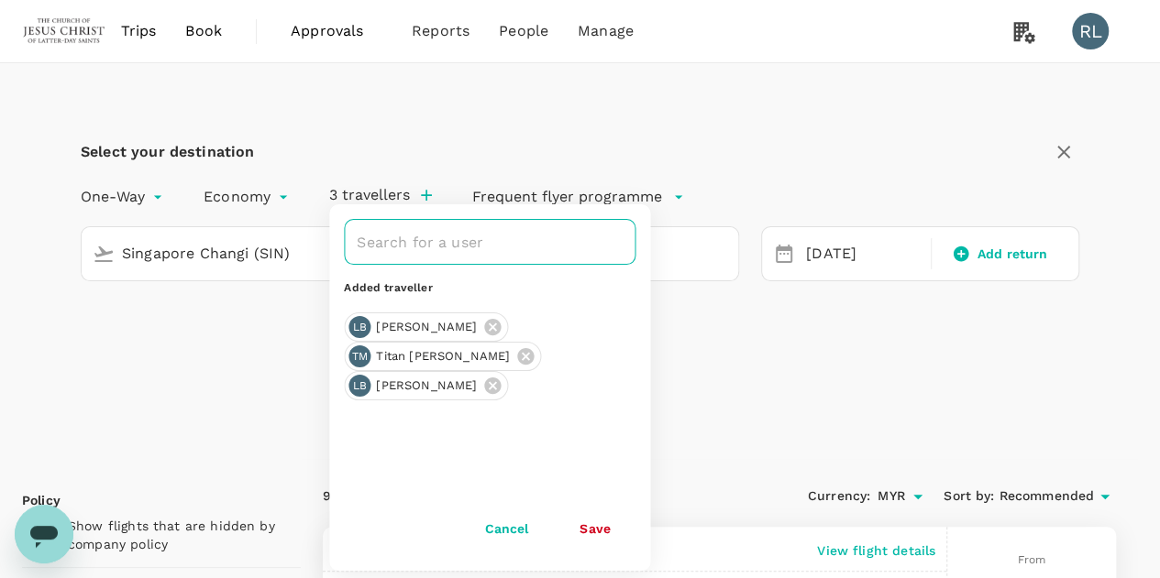
click at [433, 245] on input "text" at bounding box center [475, 242] width 247 height 35
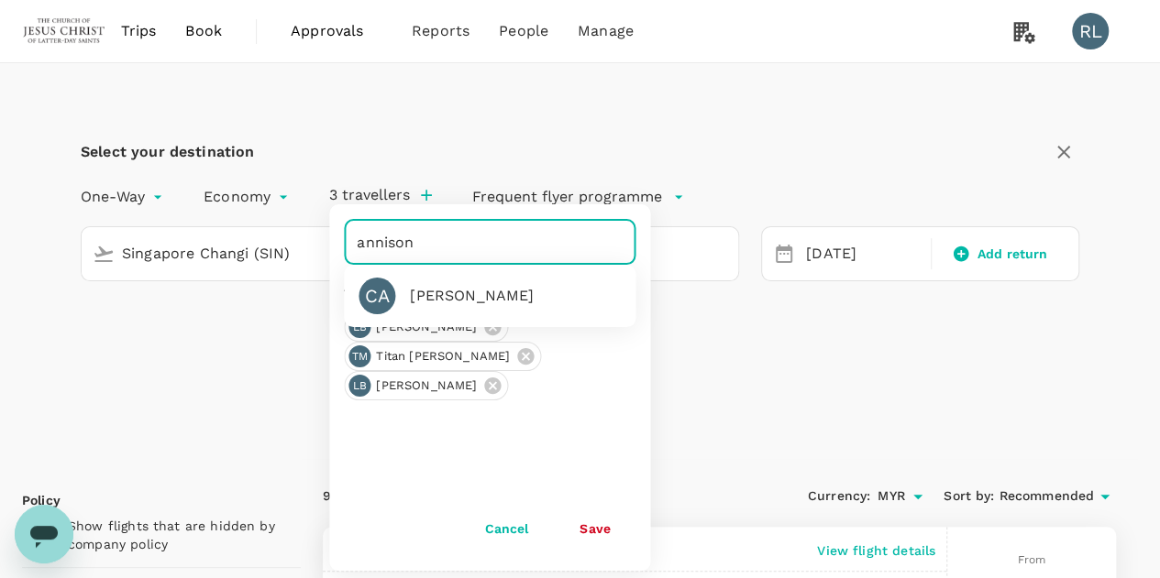
click at [458, 291] on div "[PERSON_NAME]" at bounding box center [472, 296] width 124 height 22
type input "[PERSON_NAME]"
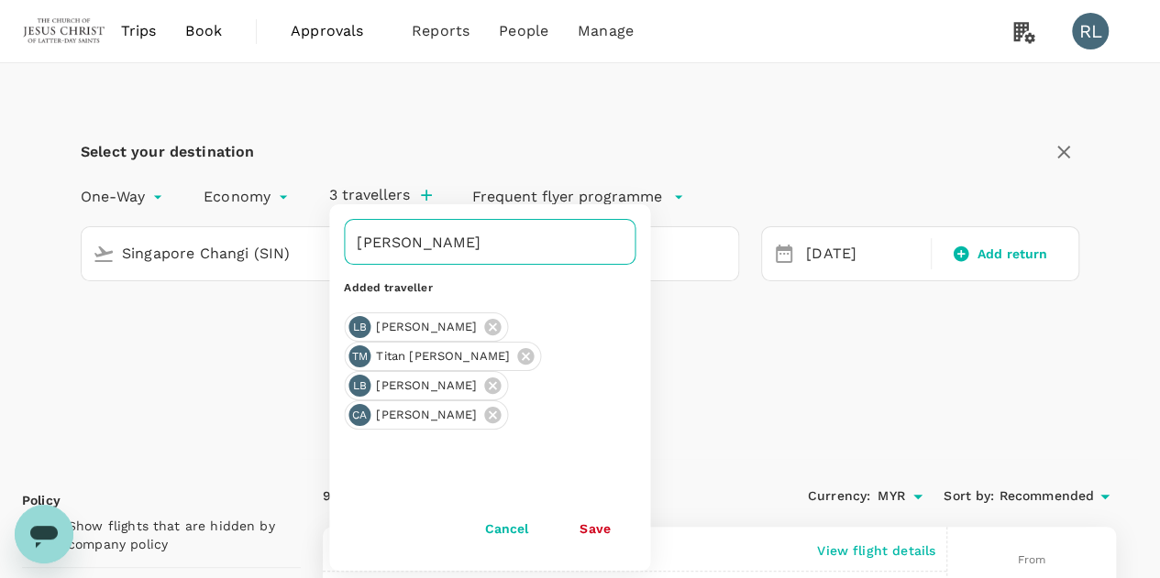
click at [509, 245] on input "[PERSON_NAME]" at bounding box center [475, 242] width 247 height 35
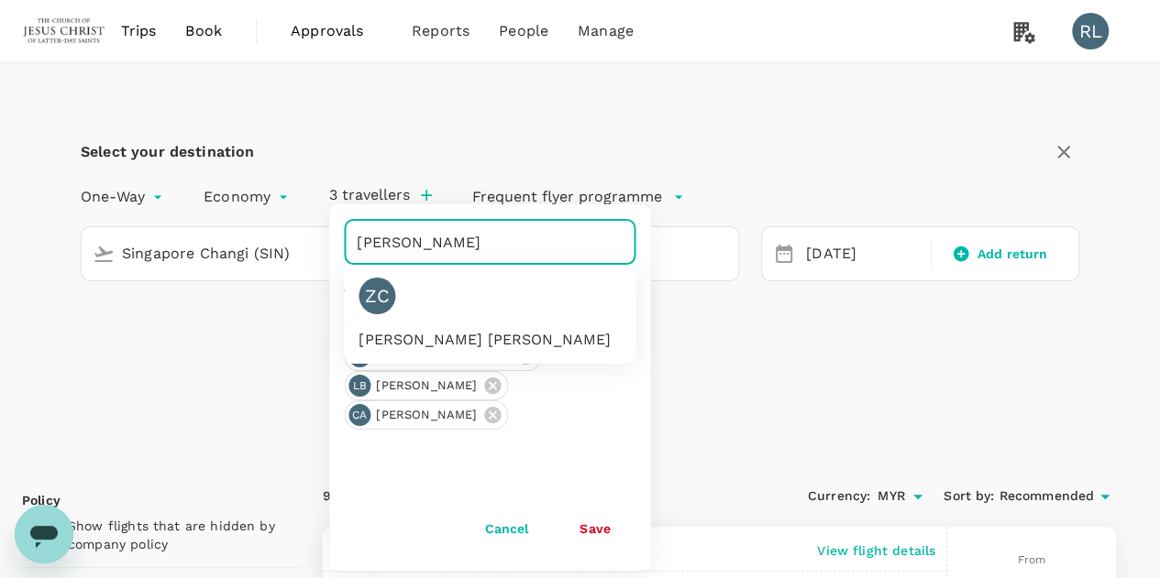
click at [522, 329] on div "[PERSON_NAME] [PERSON_NAME]" at bounding box center [484, 340] width 252 height 22
type input "[PERSON_NAME] [PERSON_NAME]"
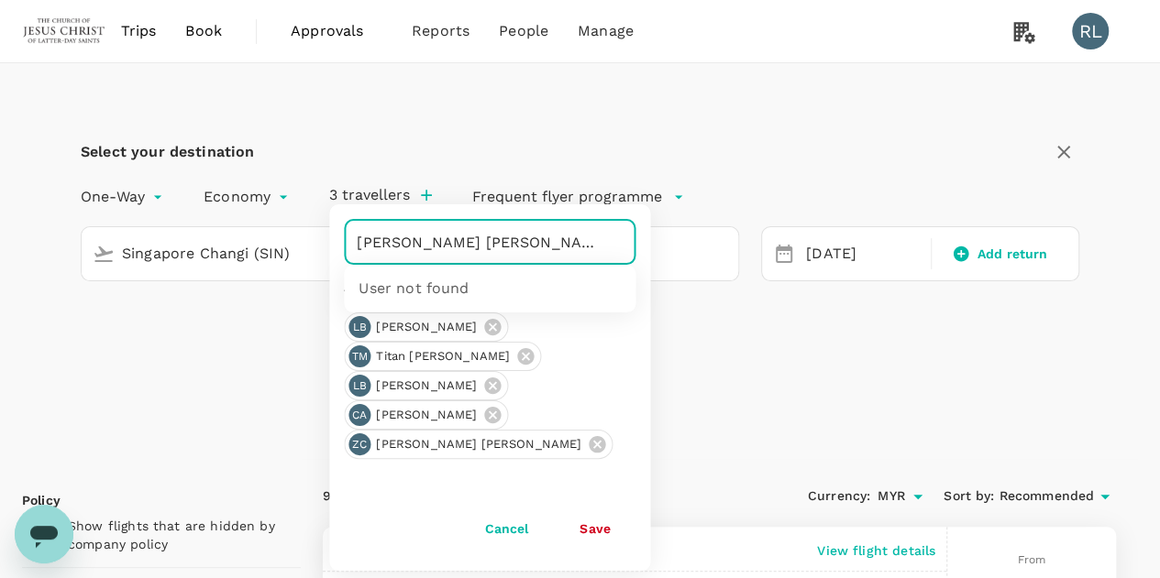
click at [554, 243] on input "Zander Lyde Christensen" at bounding box center [475, 242] width 247 height 35
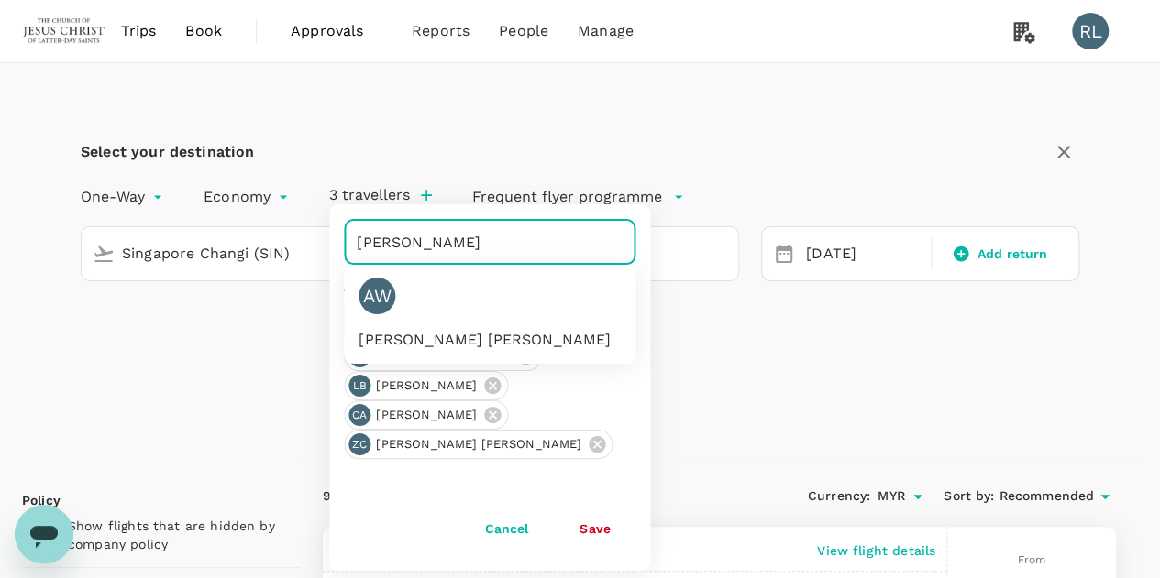
click at [422, 329] on div "Anders Paulo Wride" at bounding box center [484, 340] width 252 height 22
type input "Anders Paulo Wride"
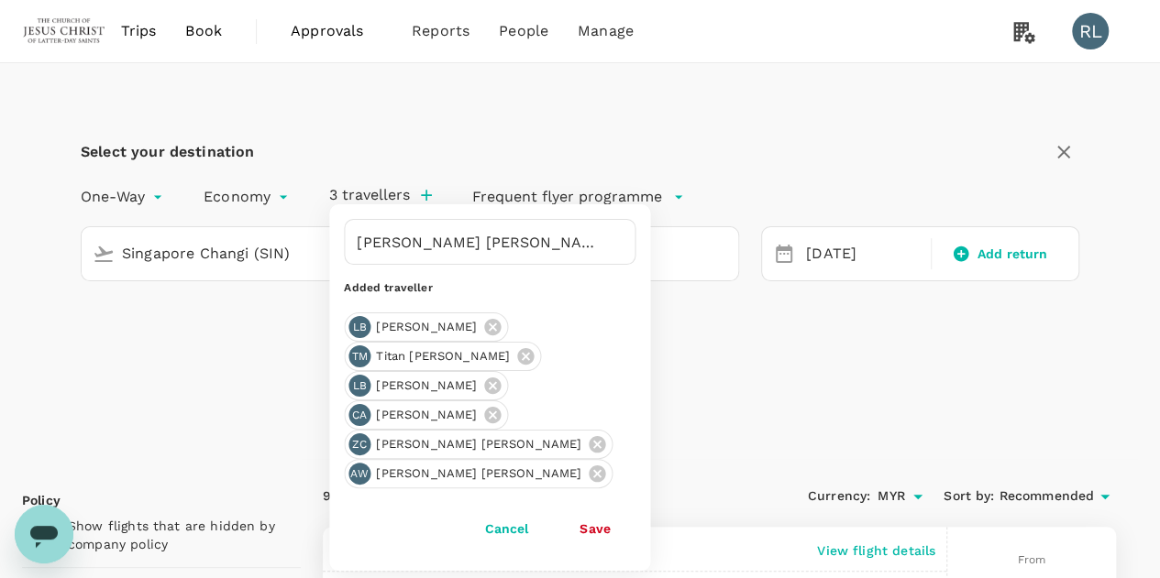
click at [596, 525] on button "Save" at bounding box center [595, 529] width 82 height 37
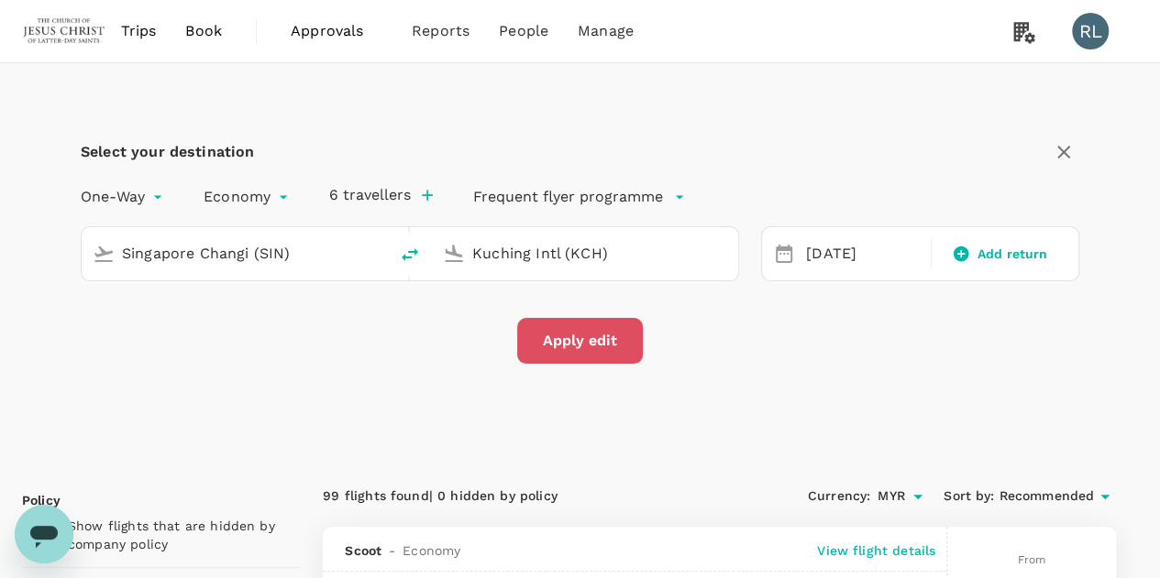
click at [592, 343] on button "Apply edit" at bounding box center [580, 341] width 126 height 46
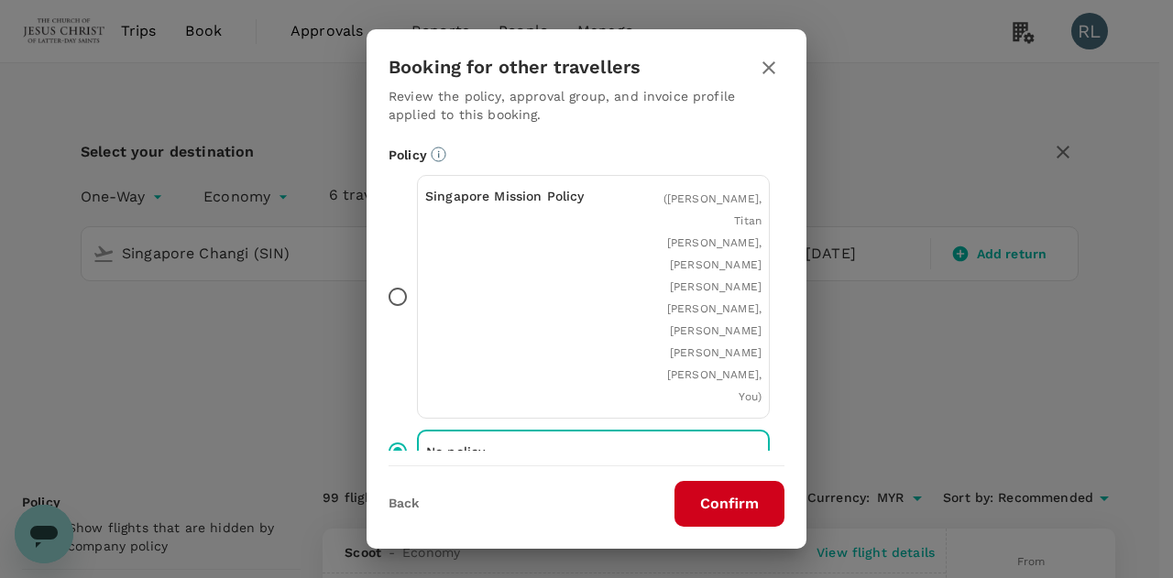
click at [719, 504] on button "Confirm" at bounding box center [730, 504] width 110 height 46
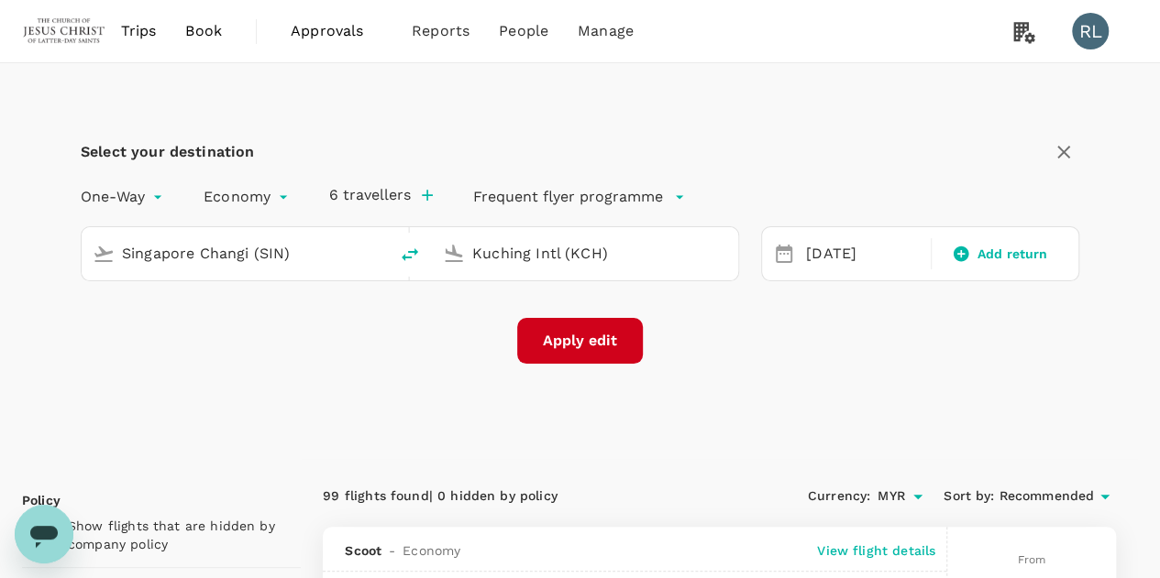
checkbox input "false"
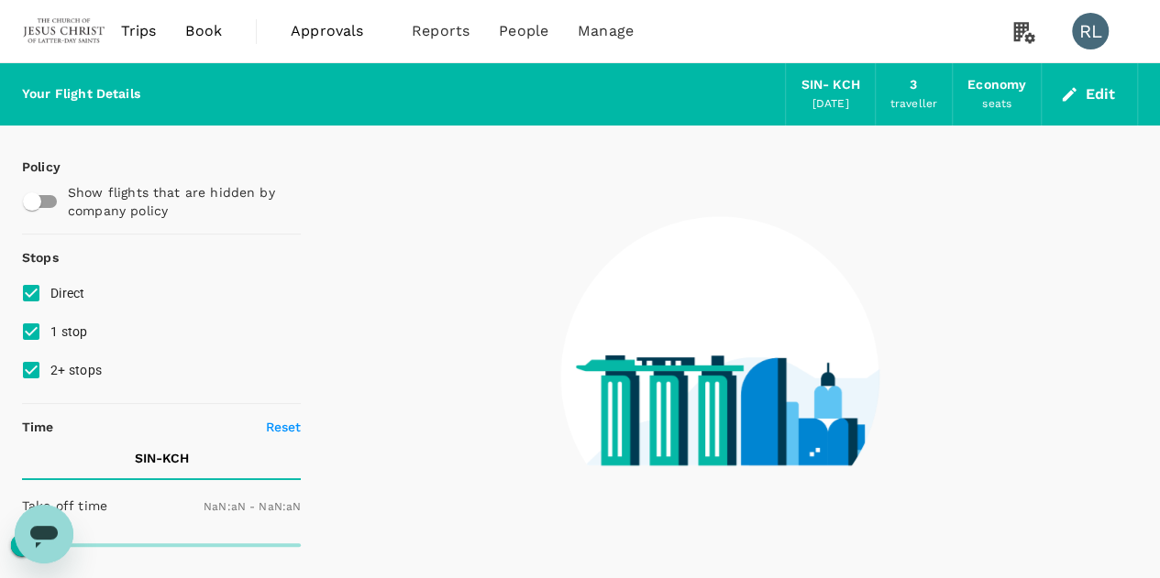
type input "1440"
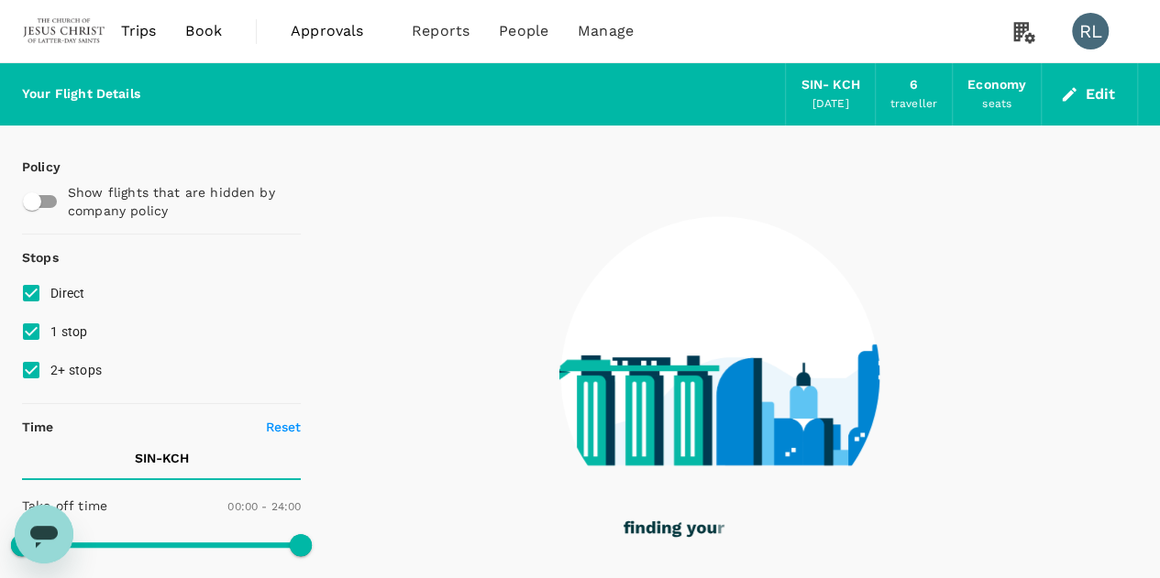
checkbox input "true"
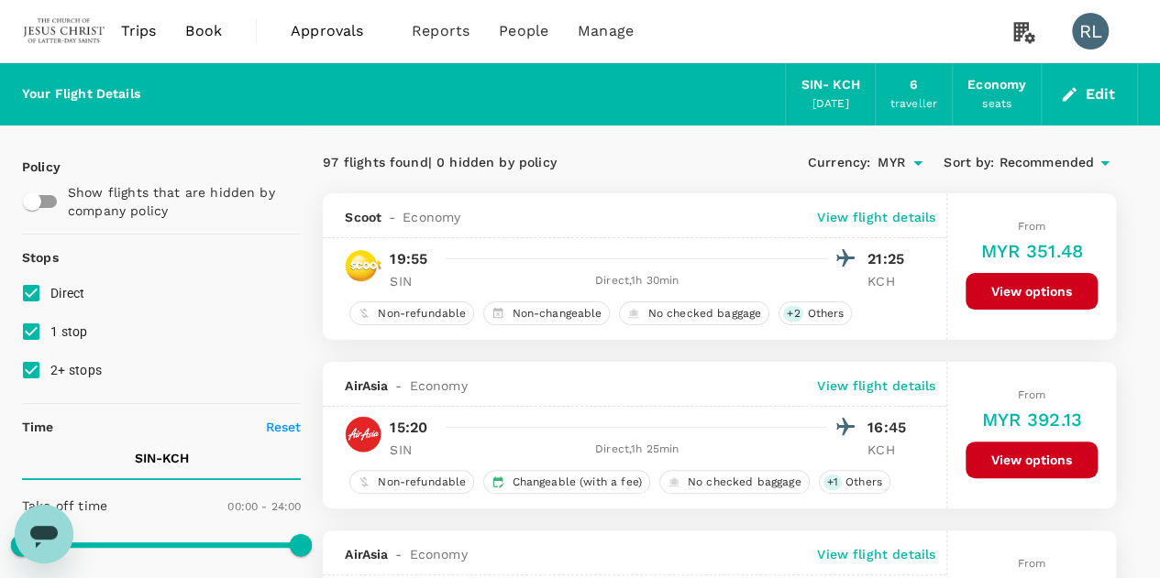
click at [1073, 167] on span "Recommended" at bounding box center [1045, 163] width 95 height 20
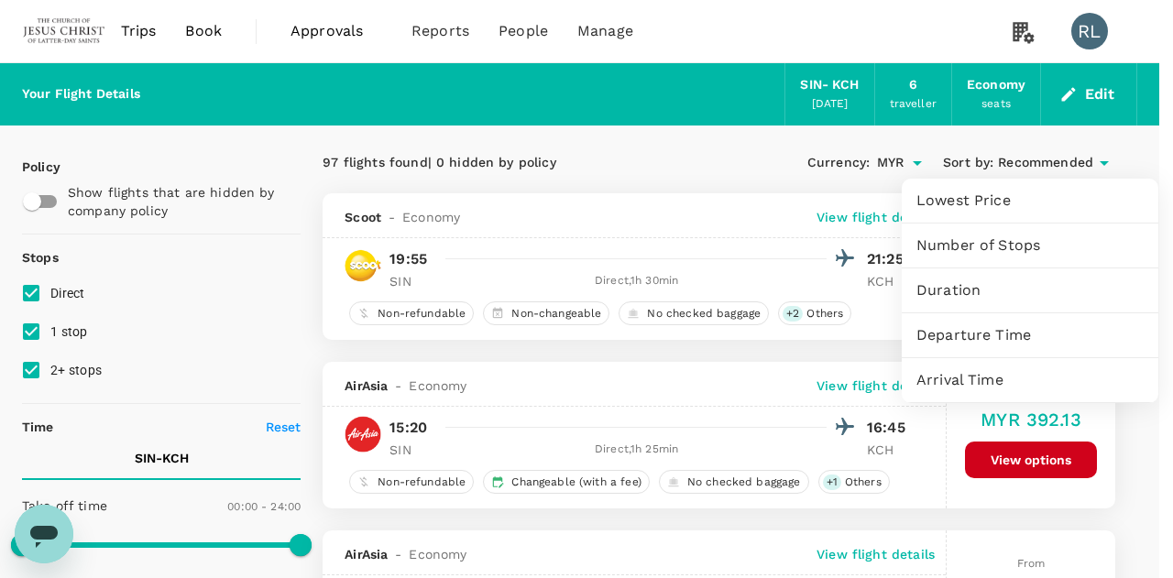
click at [986, 337] on span "Departure Time" at bounding box center [1030, 335] width 227 height 22
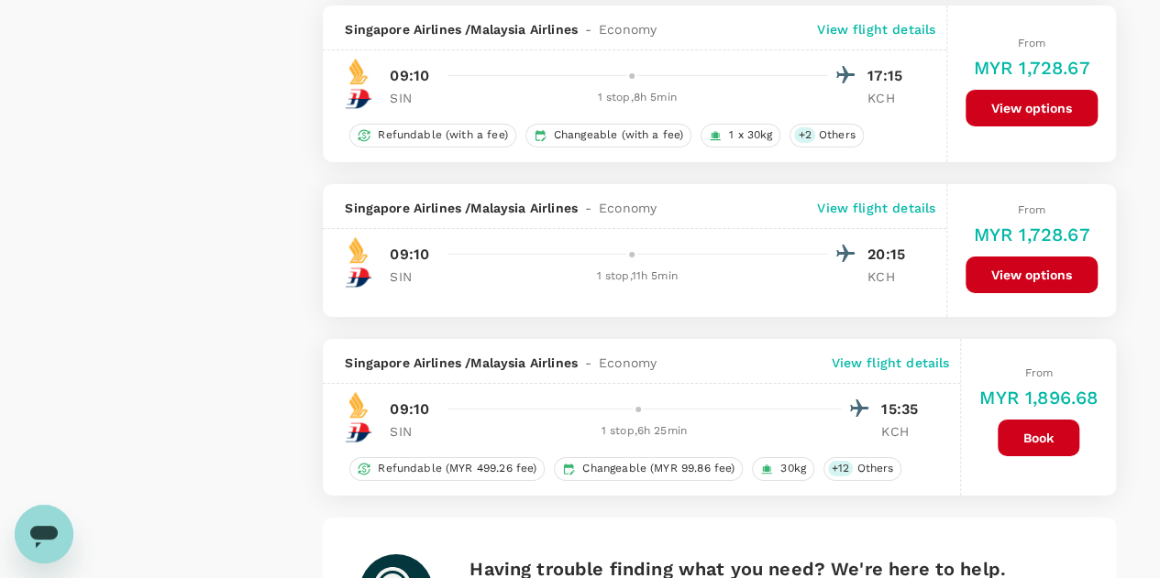
scroll to position [3392, 0]
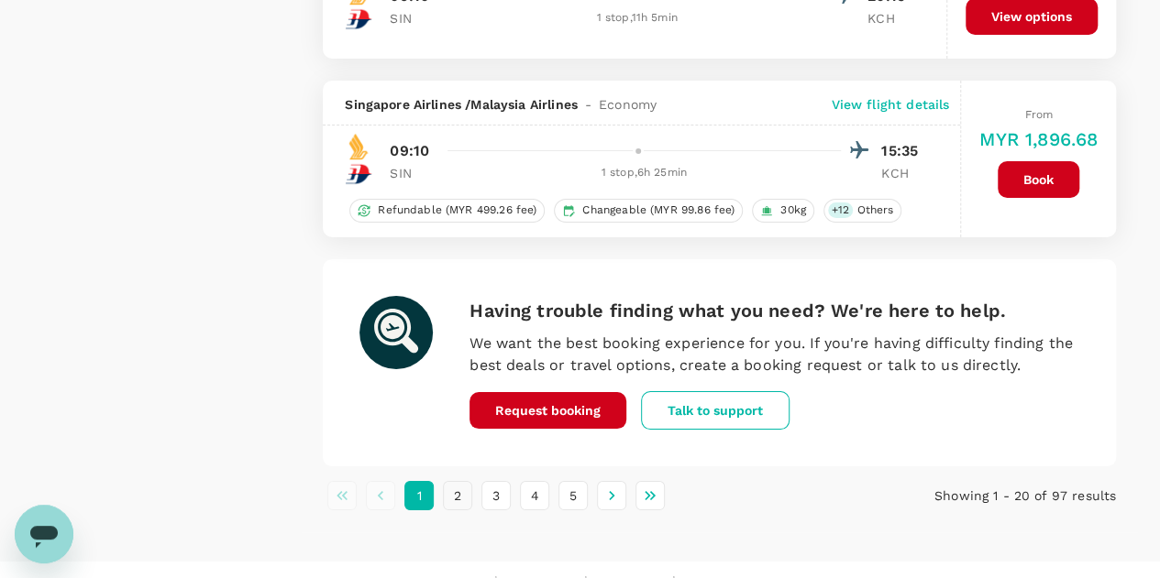
click at [459, 485] on button "2" at bounding box center [457, 495] width 29 height 29
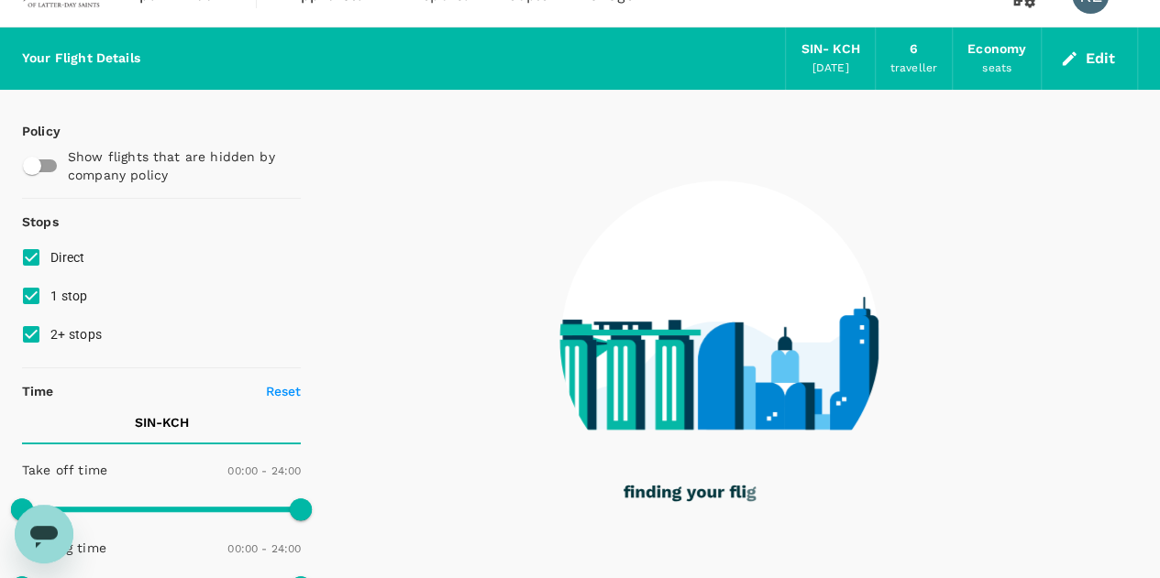
scroll to position [0, 0]
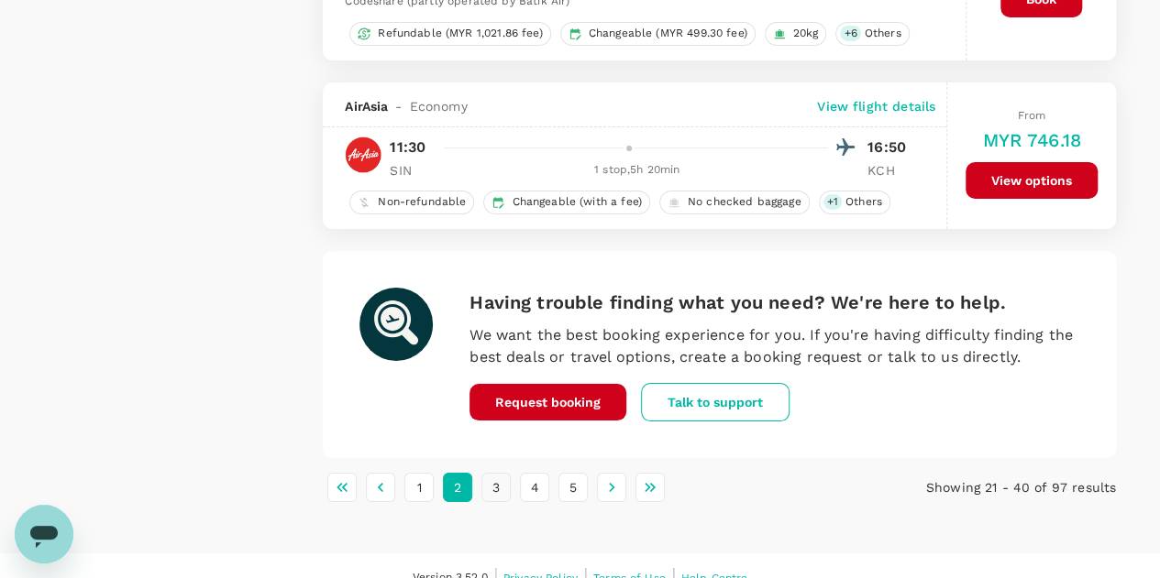
click at [499, 474] on button "3" at bounding box center [495, 487] width 29 height 29
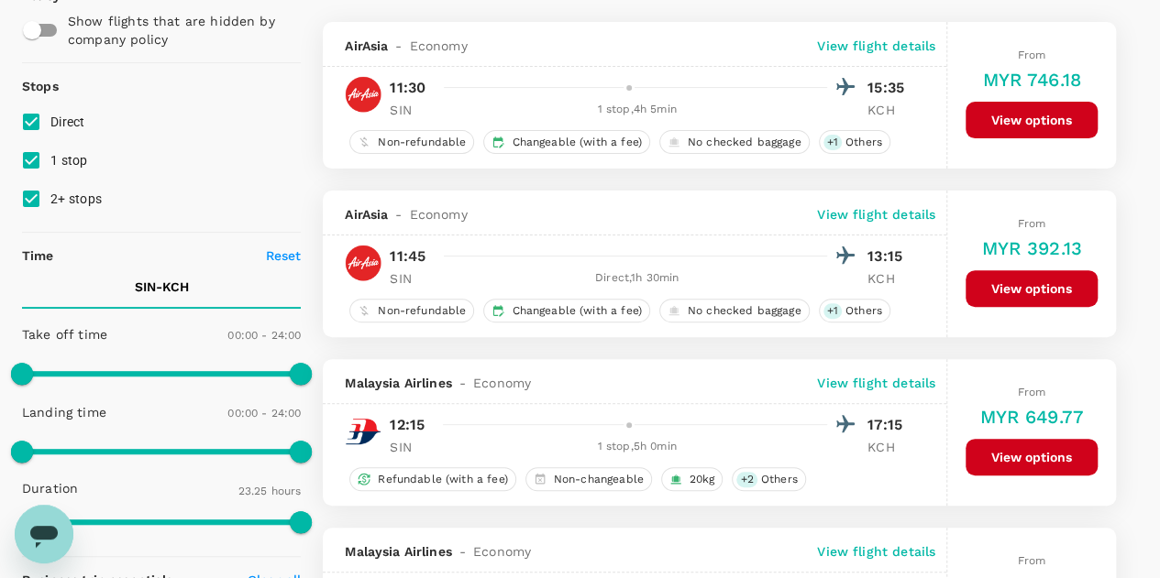
scroll to position [183, 0]
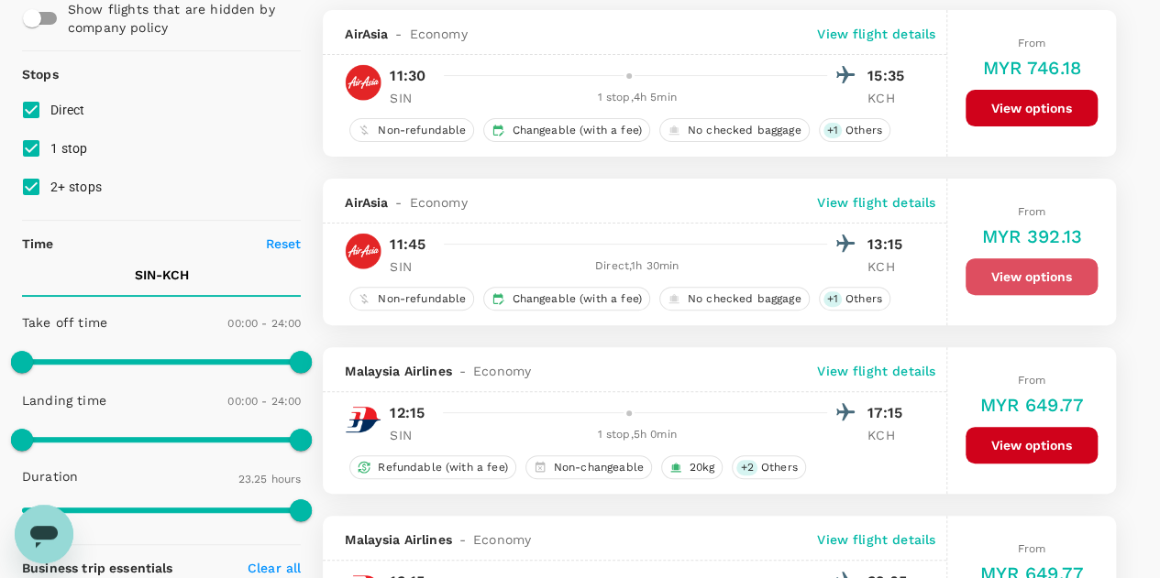
click at [1028, 276] on button "View options" at bounding box center [1031, 276] width 132 height 37
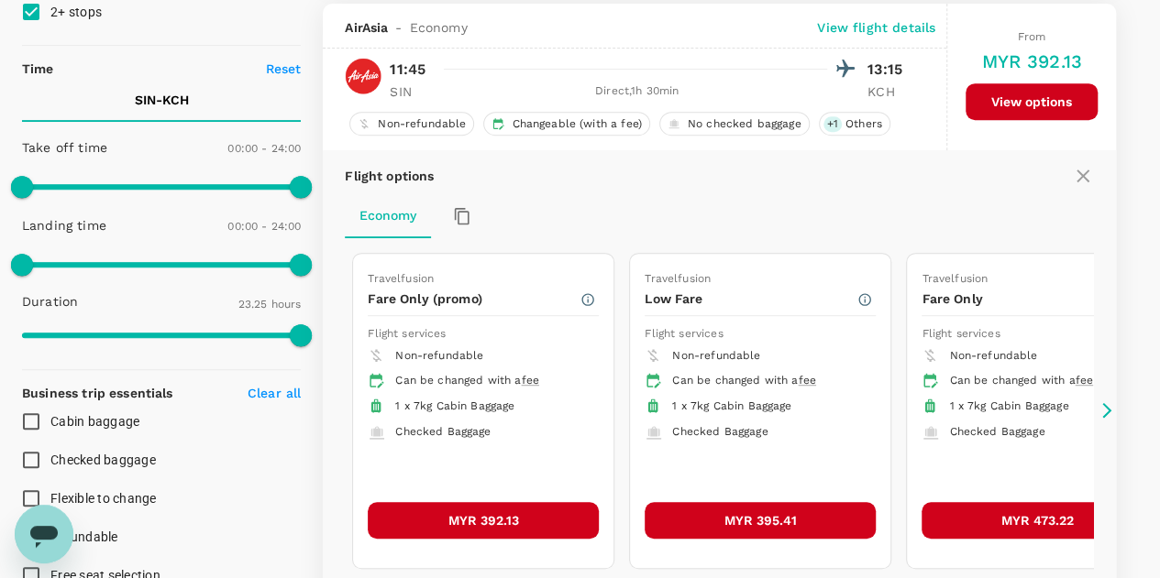
scroll to position [361, 0]
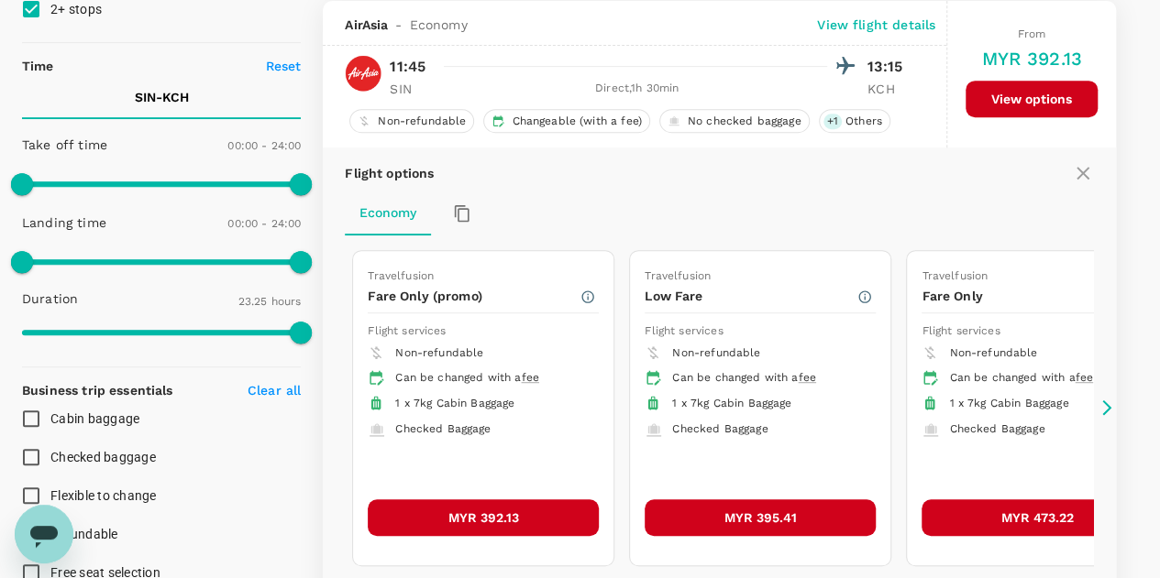
click at [484, 509] on button "MYR 392.13" at bounding box center [483, 518] width 231 height 37
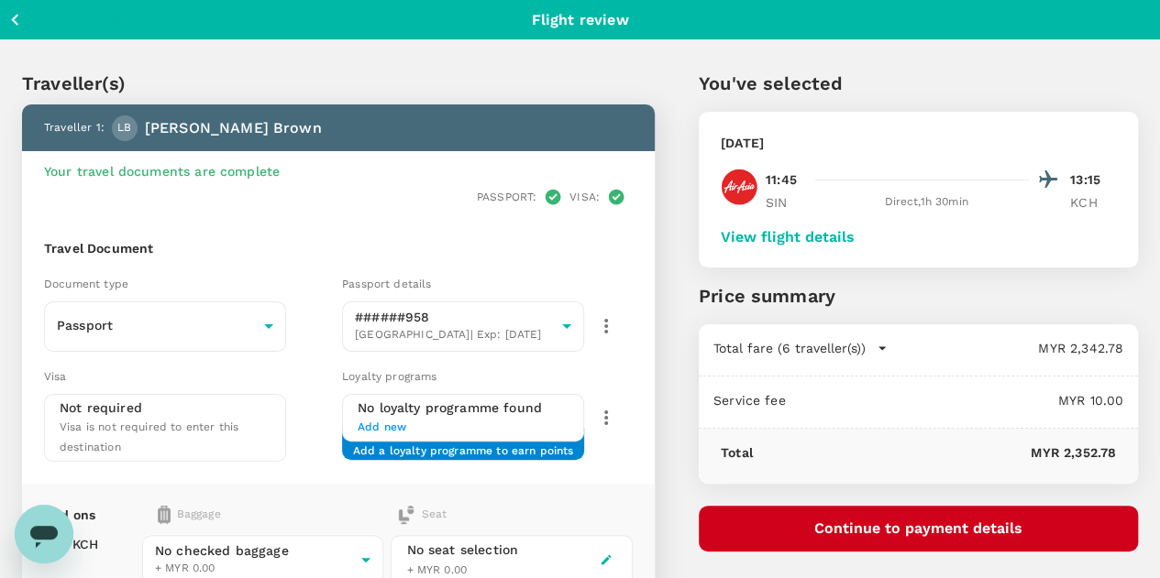
click at [854, 237] on button "View flight details" at bounding box center [787, 237] width 134 height 16
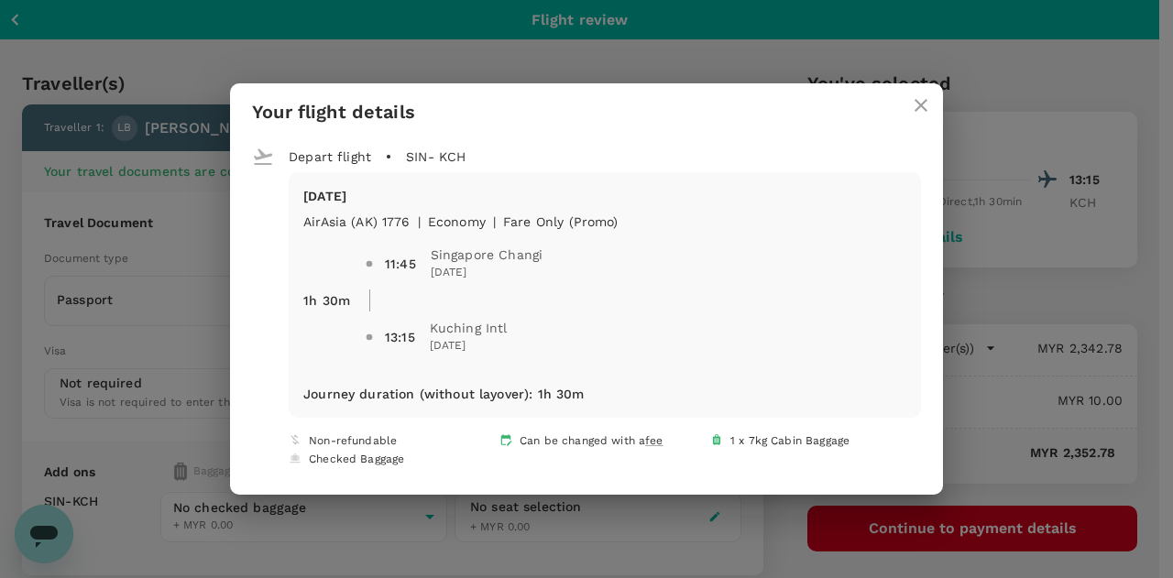
click at [915, 105] on icon "close" at bounding box center [921, 105] width 22 height 22
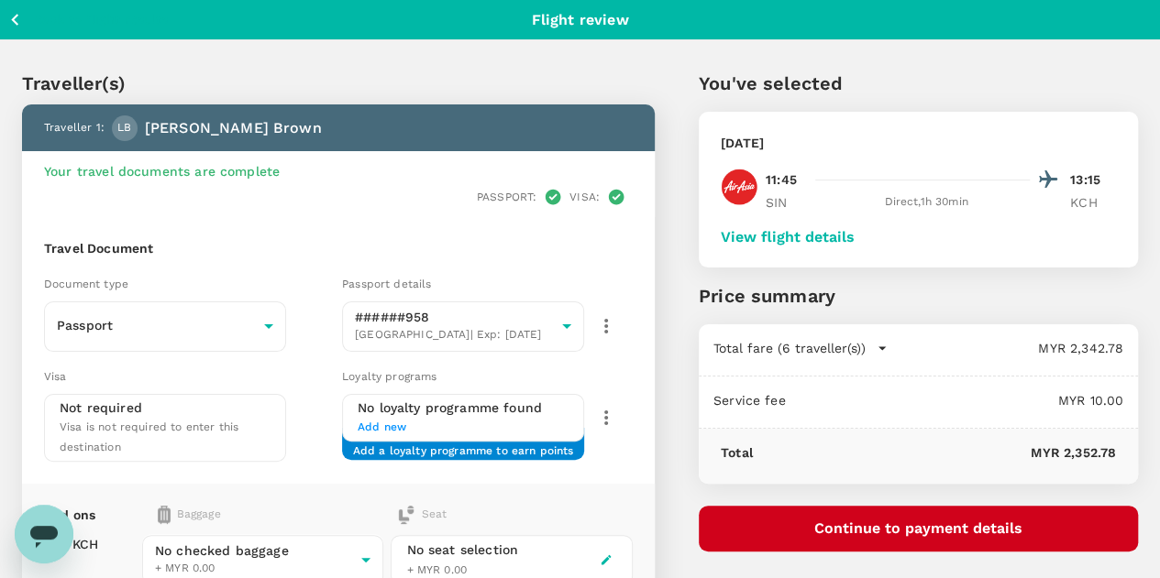
click at [854, 236] on button "View flight details" at bounding box center [787, 237] width 134 height 16
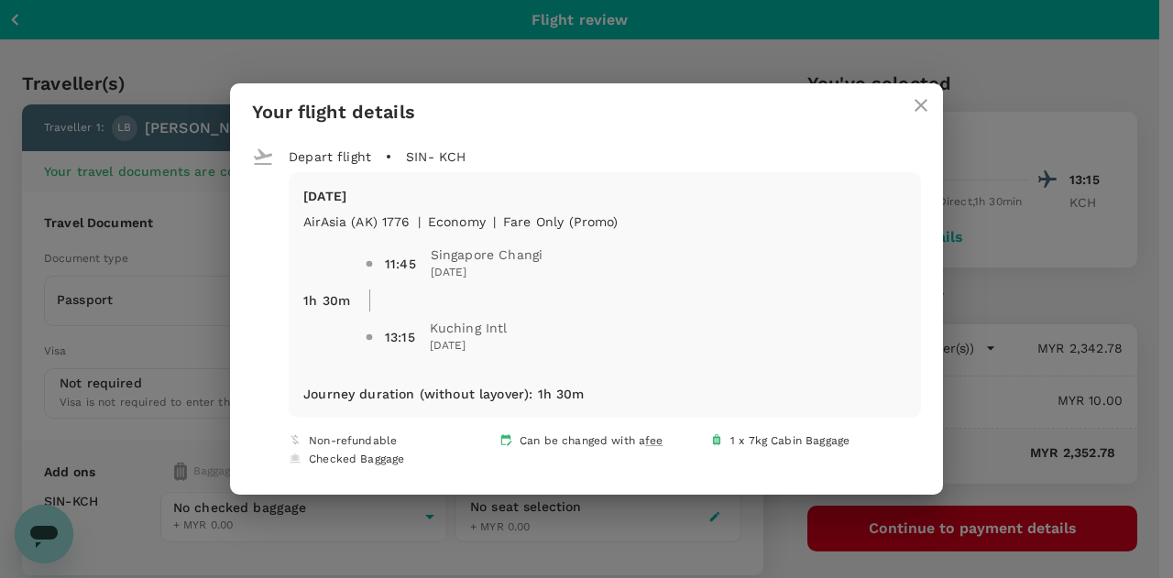
click at [912, 105] on icon "close" at bounding box center [921, 105] width 22 height 22
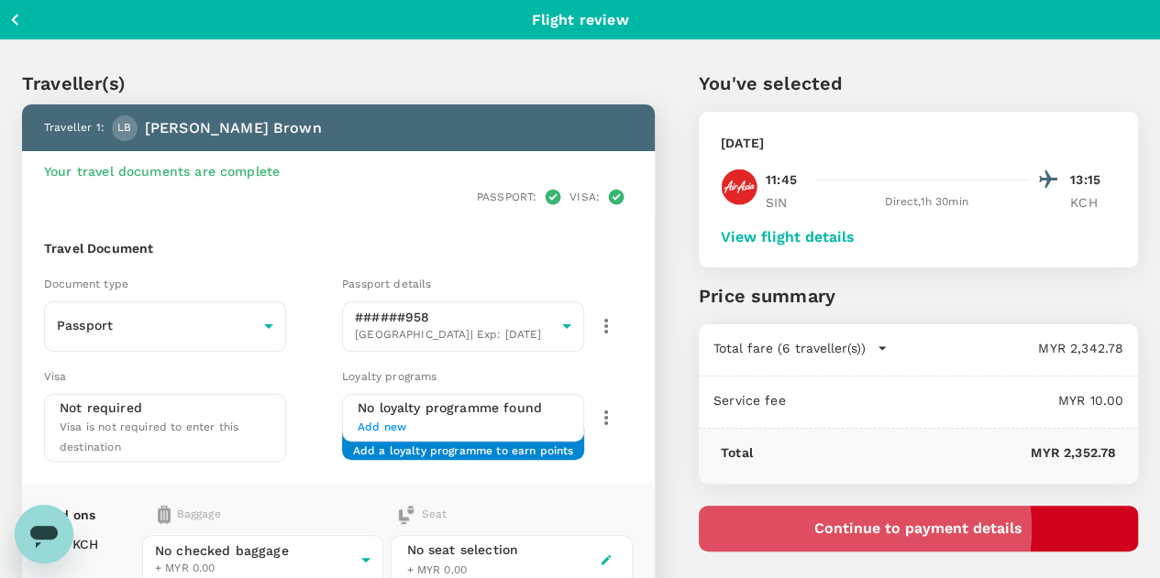
click at [944, 529] on button "Continue to payment details" at bounding box center [917, 529] width 439 height 46
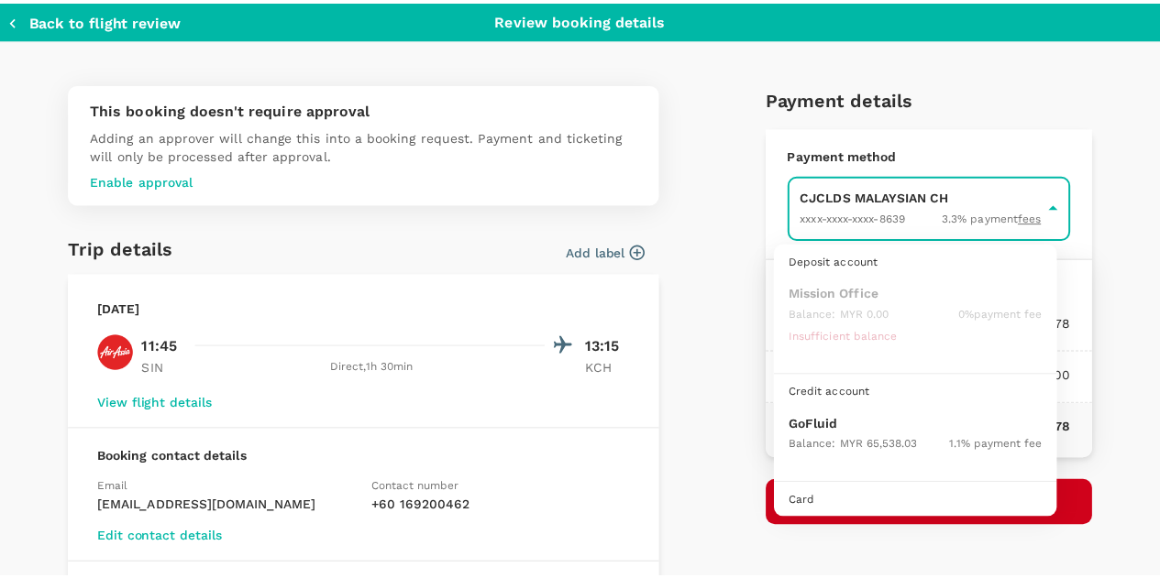
scroll to position [47, 0]
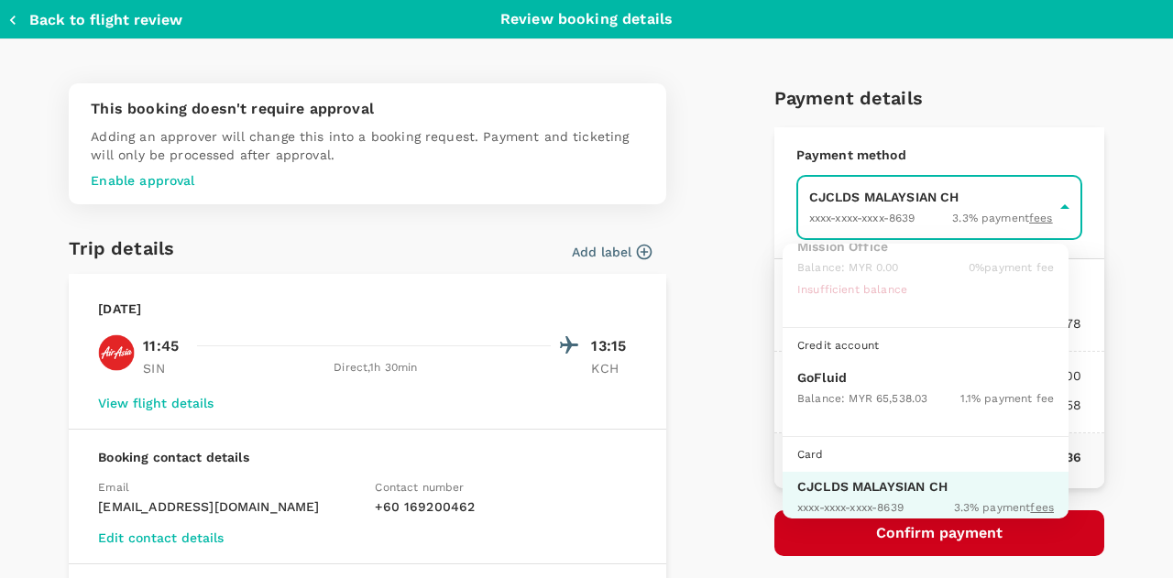
click at [853, 370] on p "GoFluid" at bounding box center [925, 377] width 257 height 18
type input "9b357727-6904-47bd-a44e-9a56bf7dfc7a"
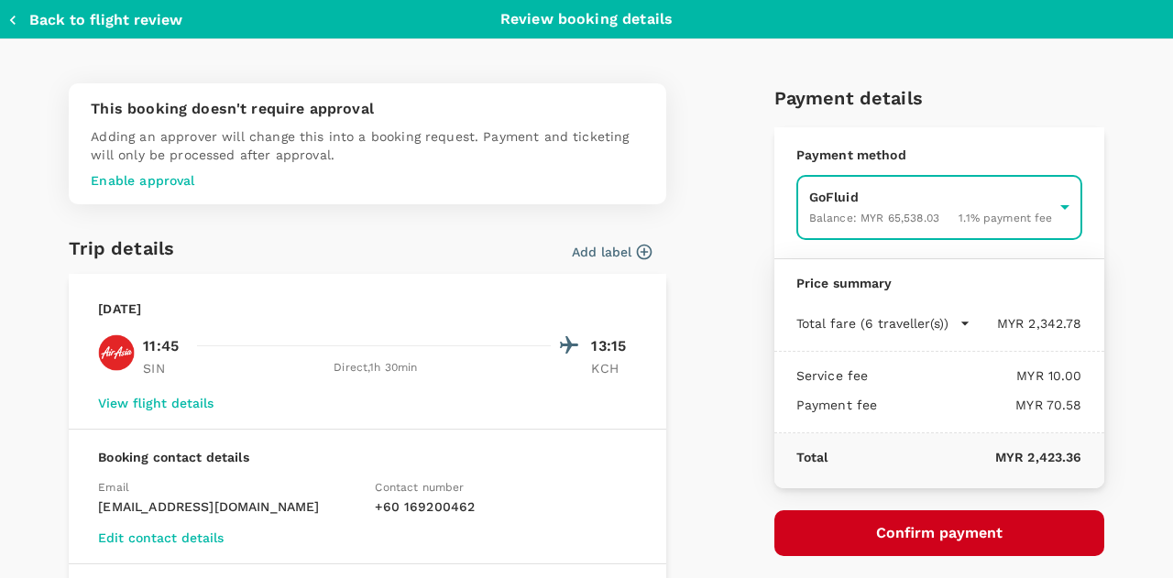
click at [903, 527] on button "Confirm payment" at bounding box center [940, 534] width 330 height 46
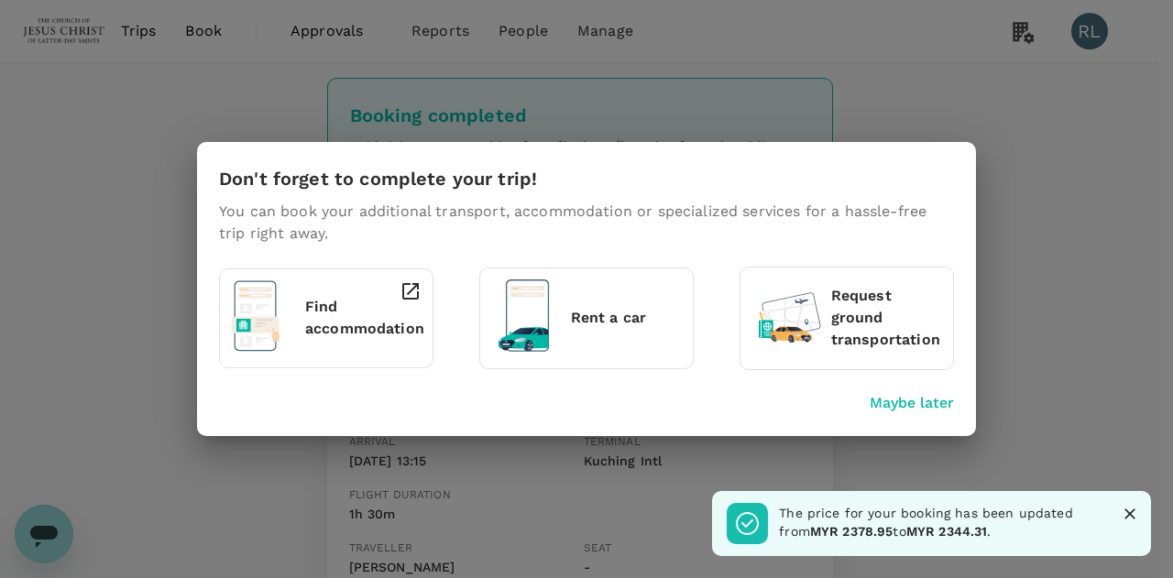
click at [1129, 516] on icon "Close" at bounding box center [1130, 514] width 11 height 11
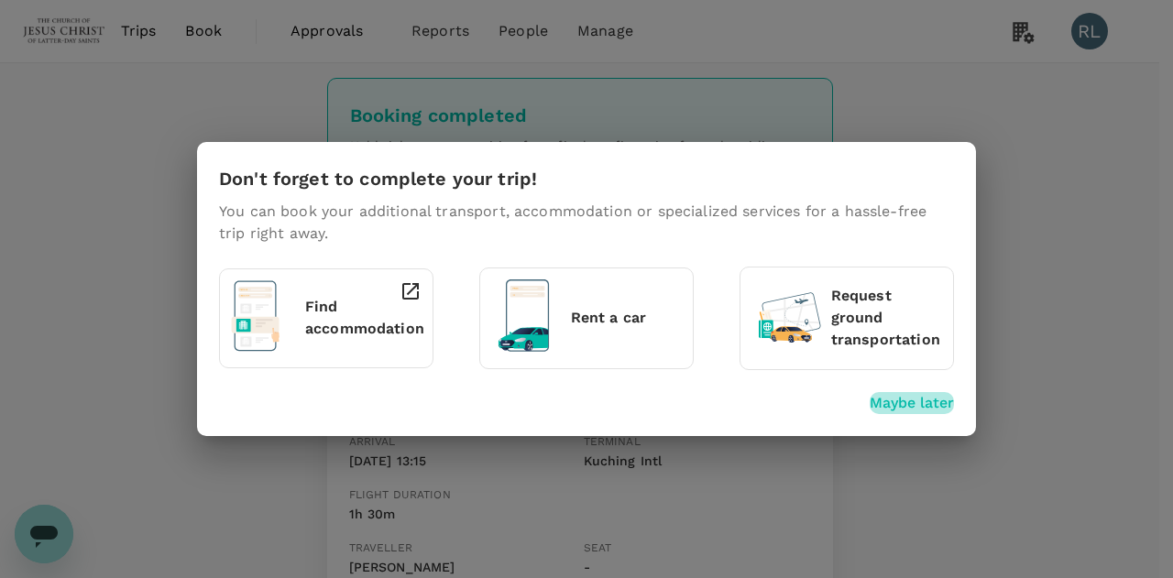
click at [919, 408] on p "Maybe later" at bounding box center [912, 403] width 84 height 22
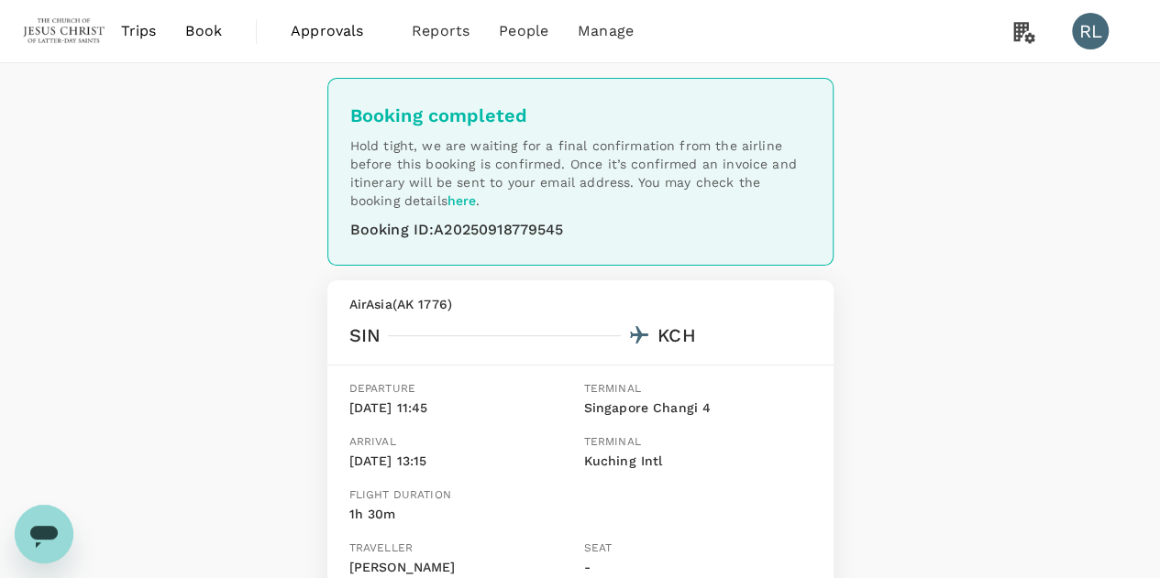
click at [202, 36] on span "Book" at bounding box center [203, 31] width 37 height 22
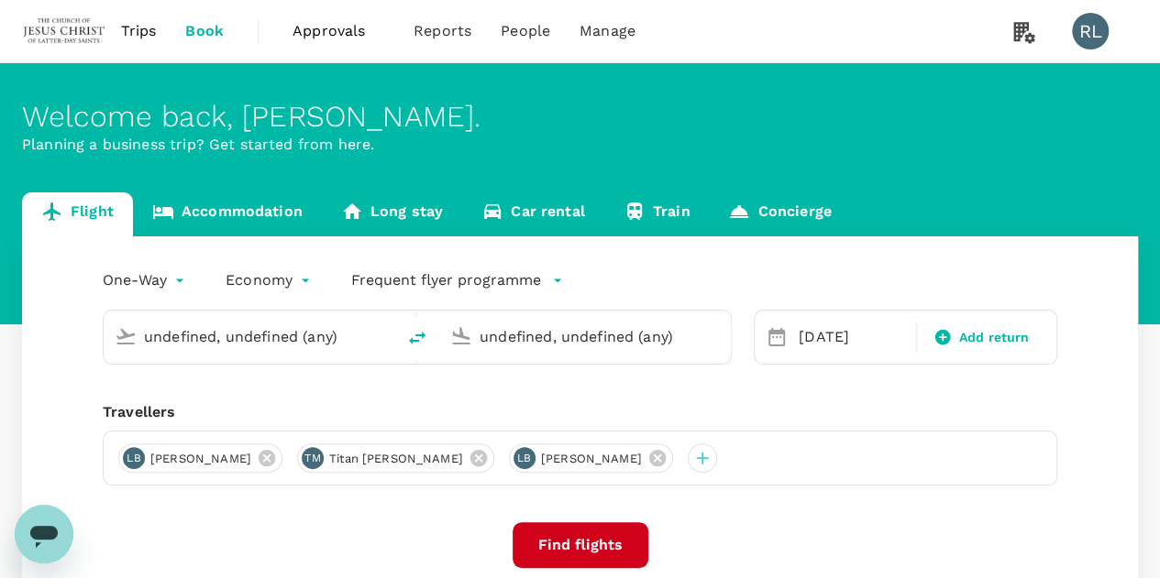
type input "Kuching Intl (KCH)"
type input "Kota Kinabalu Intl (BKI)"
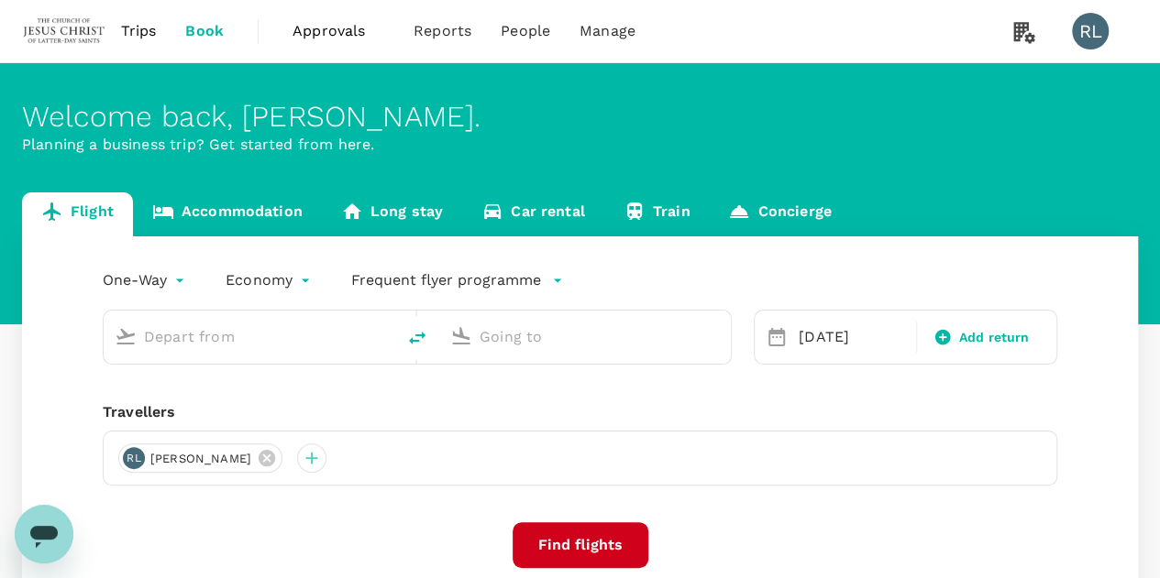
type input "Kota Kinabalu Intl (BKI)"
type input "Sandakan (SDK)"
type input "Kota Kinabalu Intl (BKI)"
type input "Sandakan (SDK)"
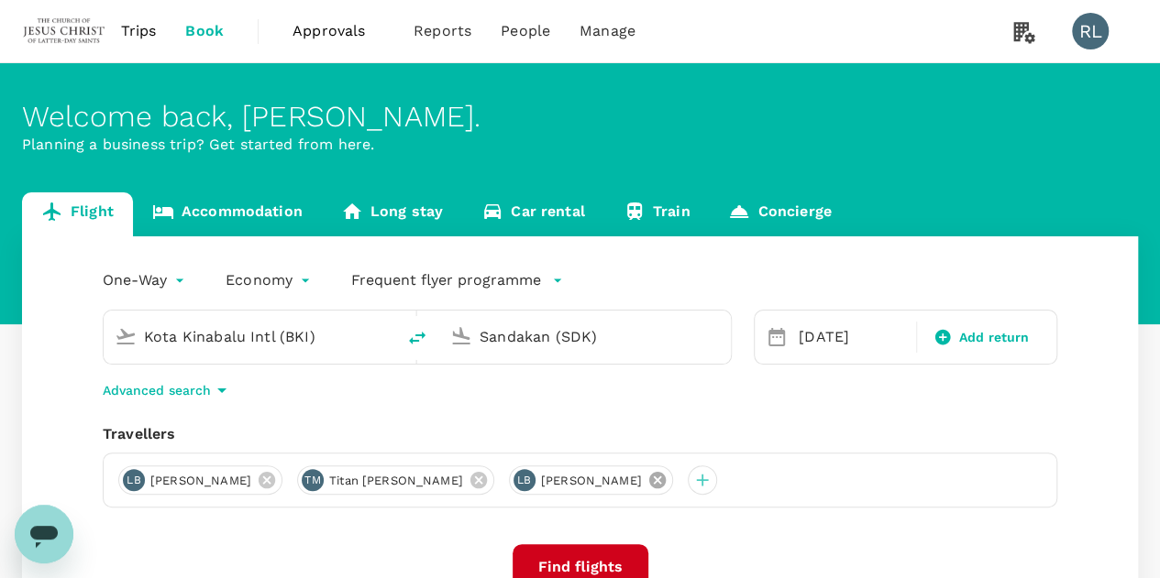
click at [667, 481] on icon at bounding box center [657, 480] width 20 height 20
click at [487, 479] on icon at bounding box center [478, 480] width 16 height 16
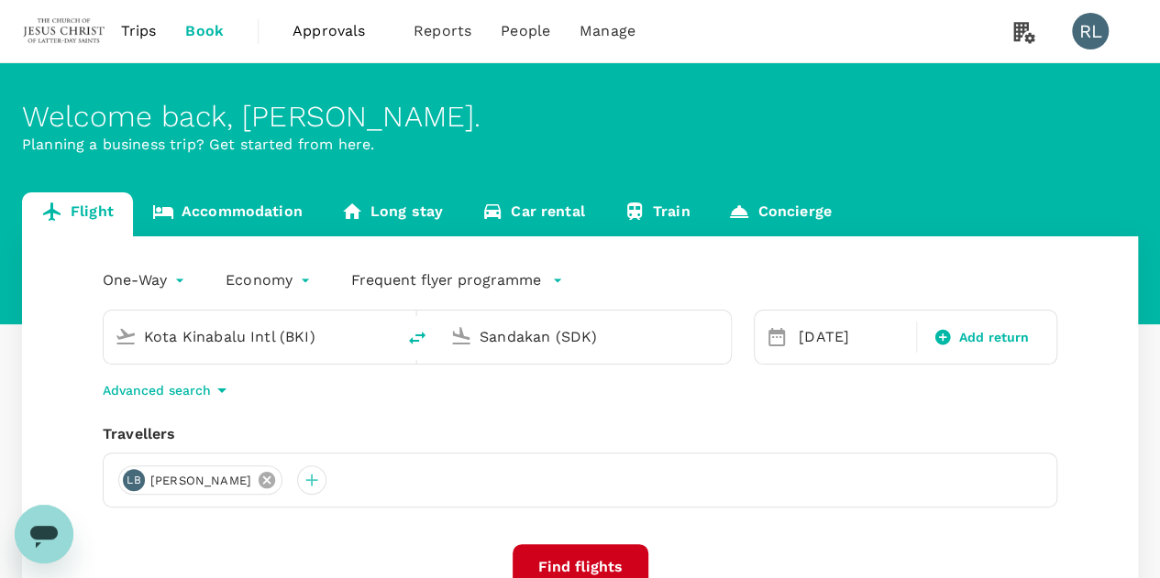
click at [277, 482] on icon at bounding box center [267, 480] width 20 height 20
click at [132, 481] on div at bounding box center [132, 480] width 29 height 29
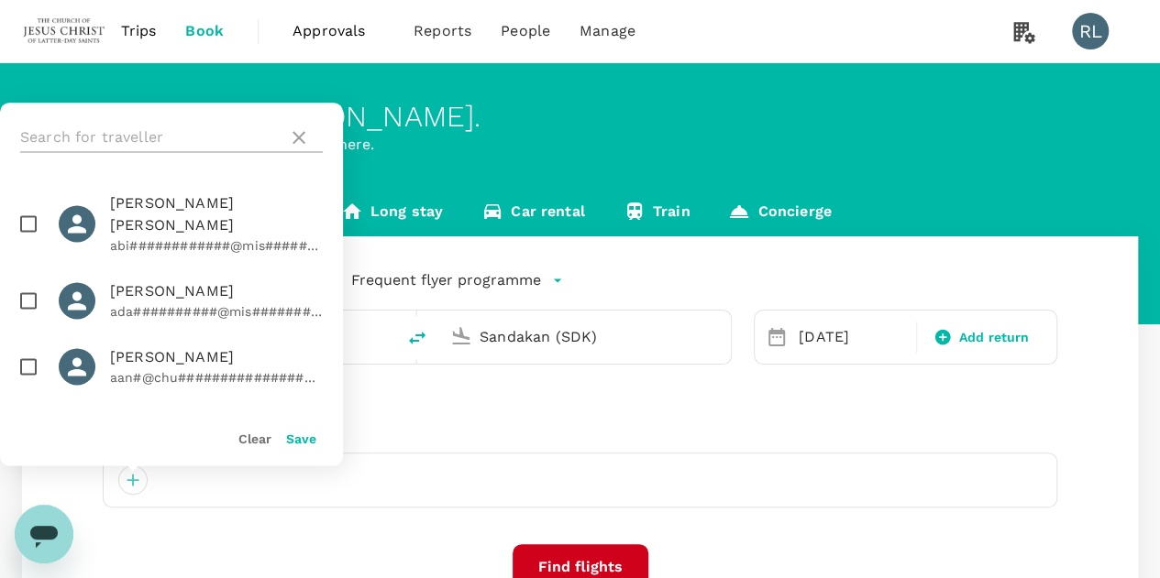
click at [168, 137] on input "text" at bounding box center [150, 137] width 260 height 29
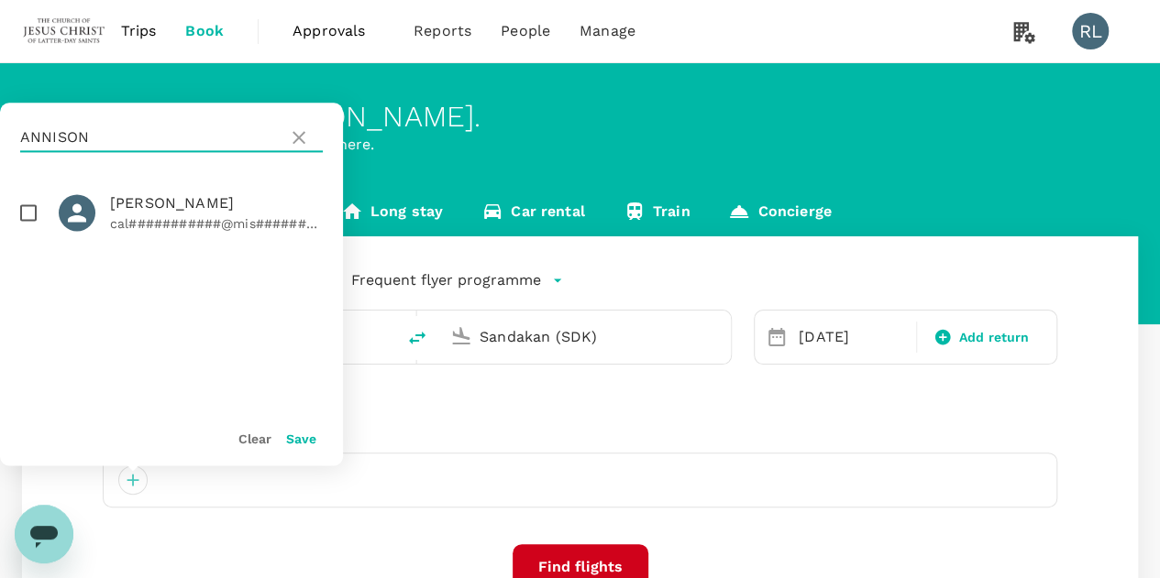
type input "ANNISON"
click at [29, 215] on input "checkbox" at bounding box center [28, 212] width 38 height 38
checkbox input "true"
click at [299, 435] on button "Save" at bounding box center [301, 439] width 30 height 15
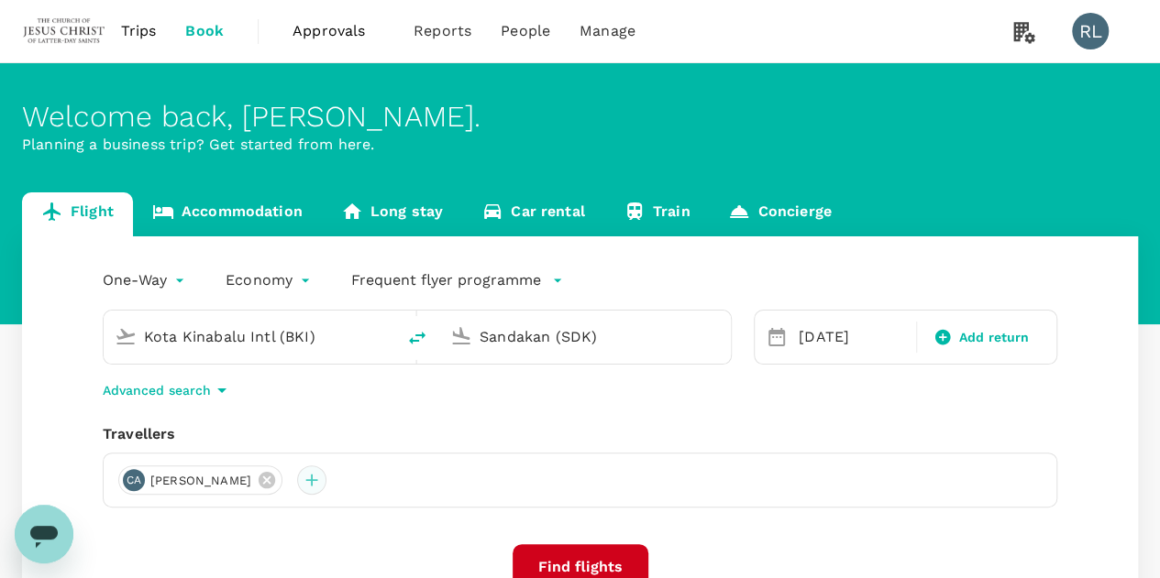
click at [326, 485] on div at bounding box center [311, 480] width 29 height 29
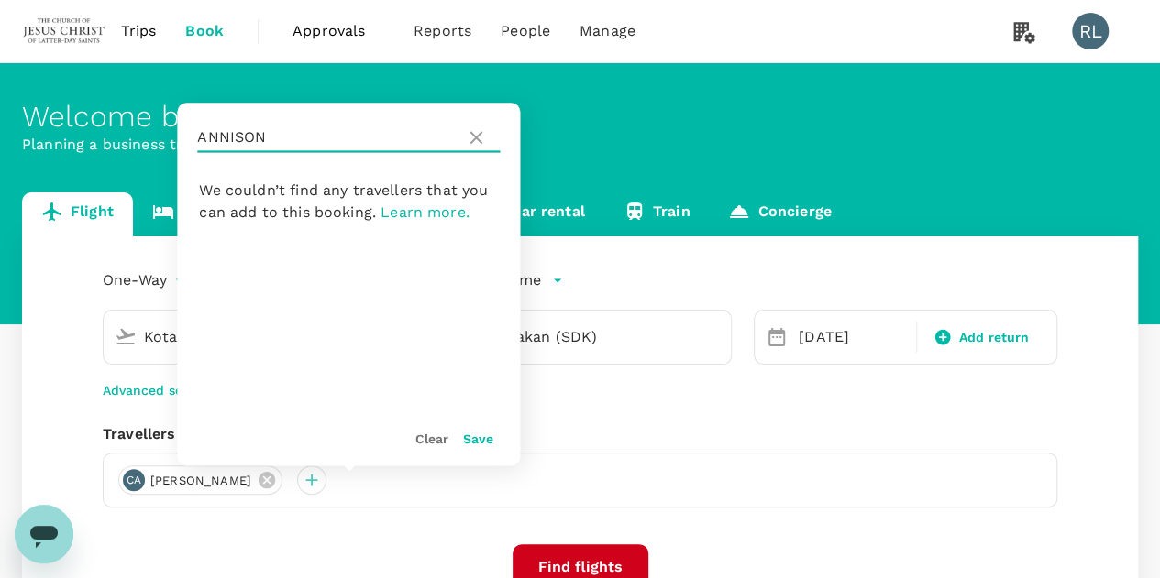
drag, startPoint x: 306, startPoint y: 146, endPoint x: 197, endPoint y: 134, distance: 109.7
click at [198, 134] on input "ANNISON" at bounding box center [327, 137] width 260 height 29
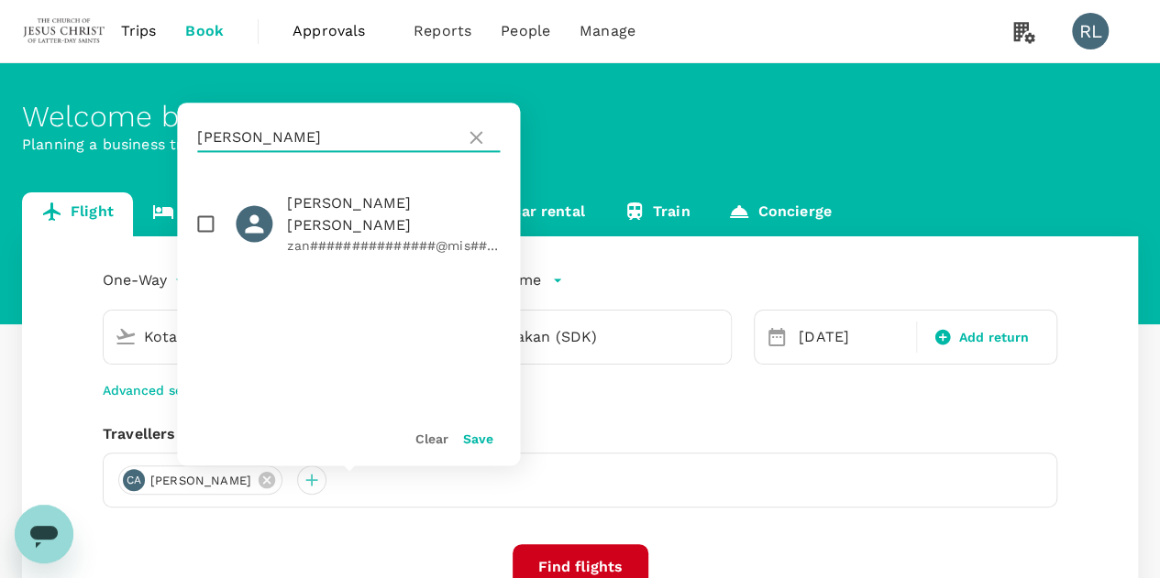
type input "CHRISTENSEN"
click at [207, 214] on input "checkbox" at bounding box center [205, 223] width 38 height 38
checkbox input "true"
click at [476, 440] on button "Save" at bounding box center [478, 439] width 30 height 15
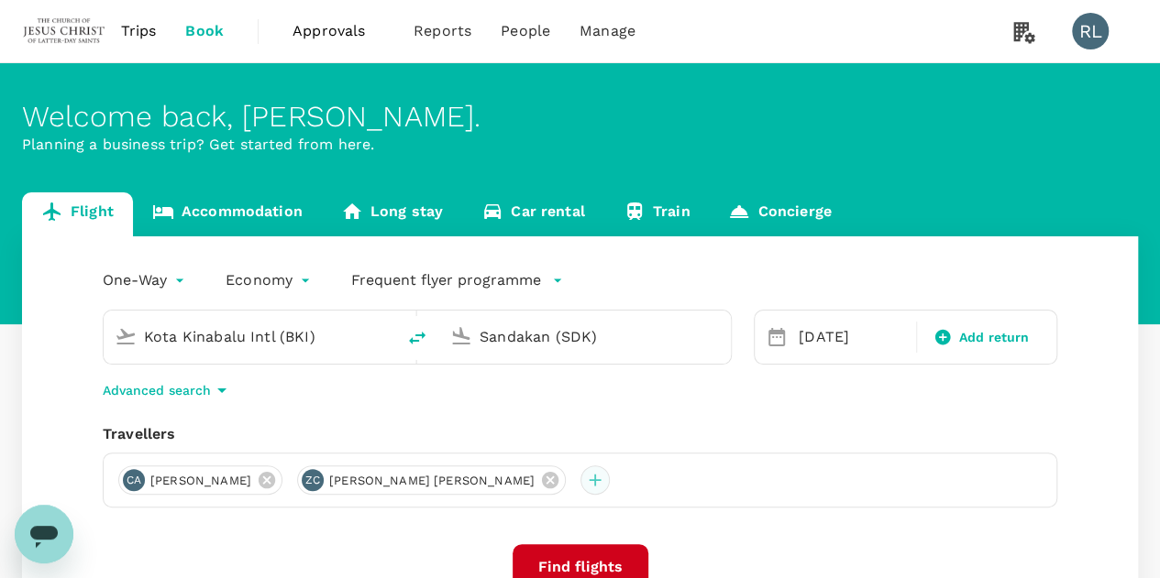
click at [580, 485] on div at bounding box center [594, 480] width 29 height 29
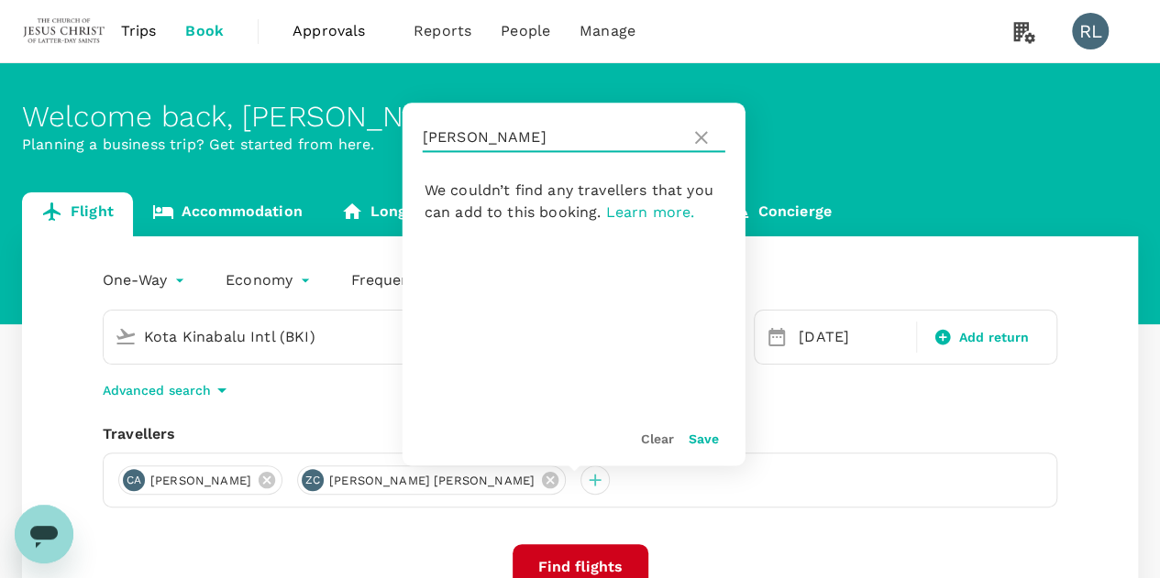
drag, startPoint x: 533, startPoint y: 137, endPoint x: 409, endPoint y: 141, distance: 124.7
click at [417, 138] on div "CHRISTENSEN" at bounding box center [573, 138] width 343 height 70
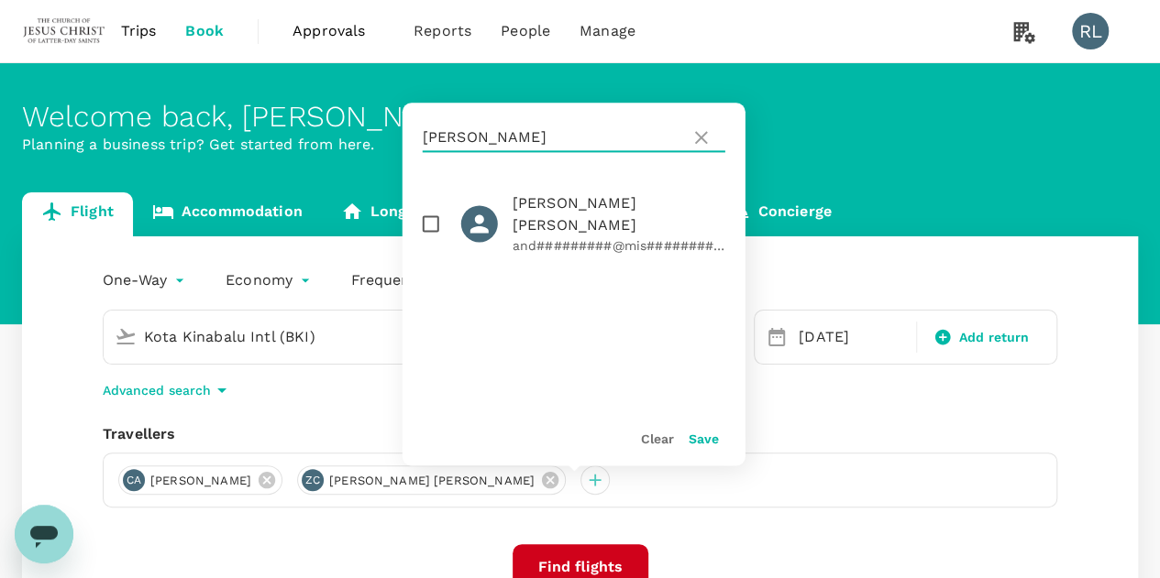
type input "WRIDE"
click at [429, 221] on input "checkbox" at bounding box center [431, 223] width 38 height 38
checkbox input "true"
click at [702, 443] on button "Save" at bounding box center [703, 439] width 30 height 15
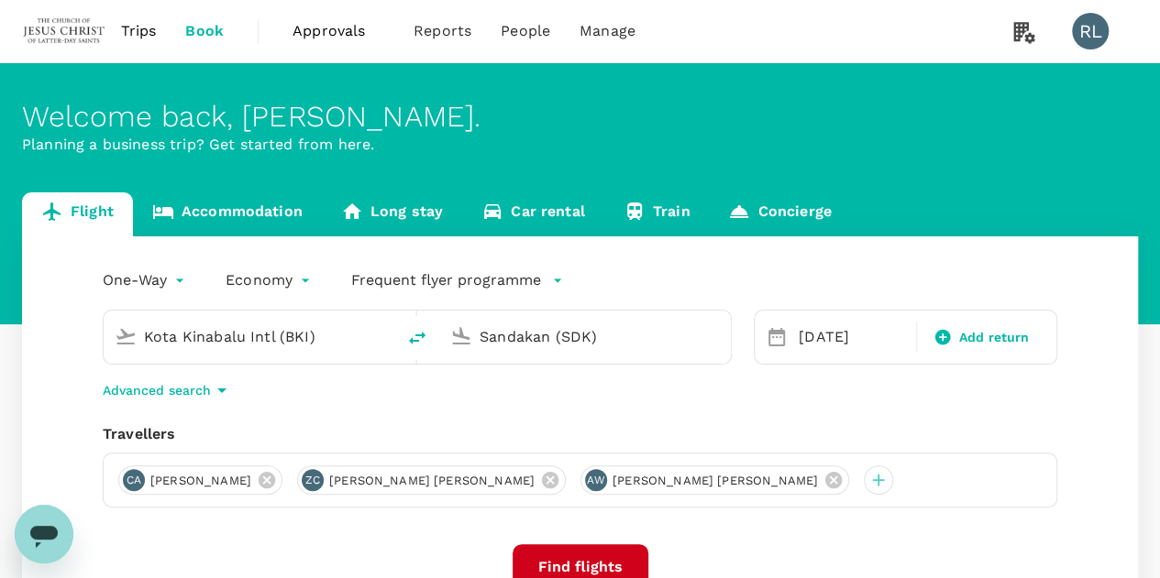
scroll to position [92, 0]
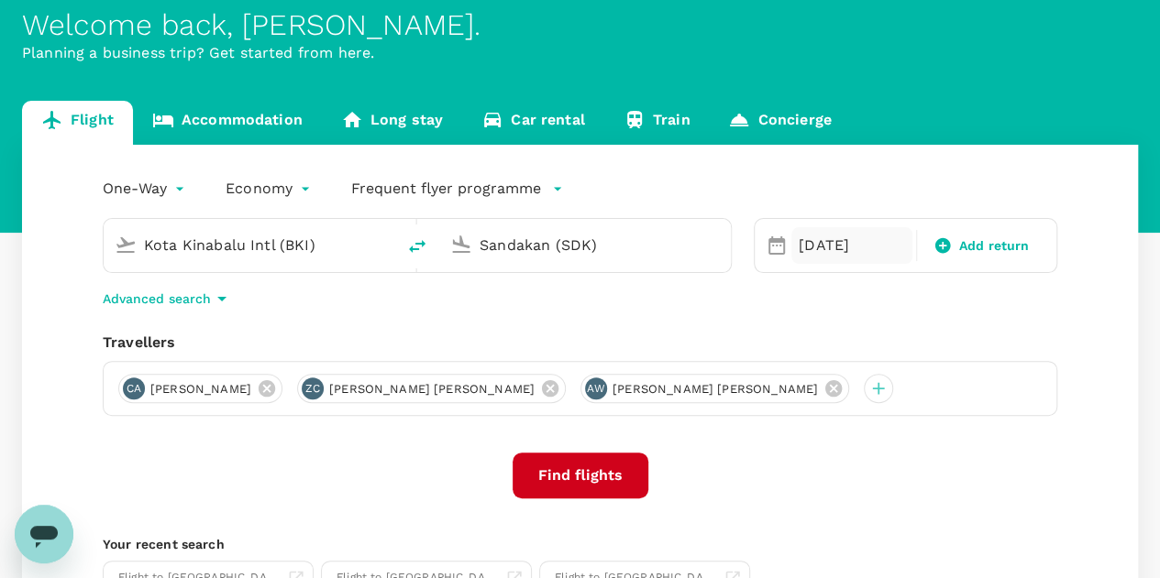
click at [832, 246] on div "[DATE]" at bounding box center [851, 245] width 121 height 37
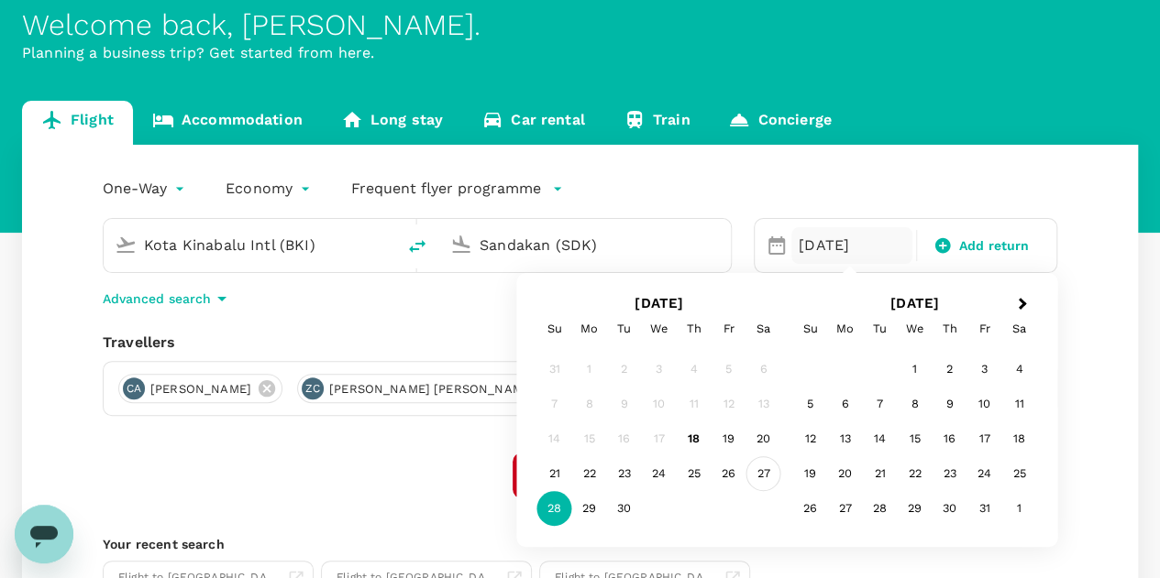
click at [761, 476] on div "27" at bounding box center [763, 473] width 35 height 35
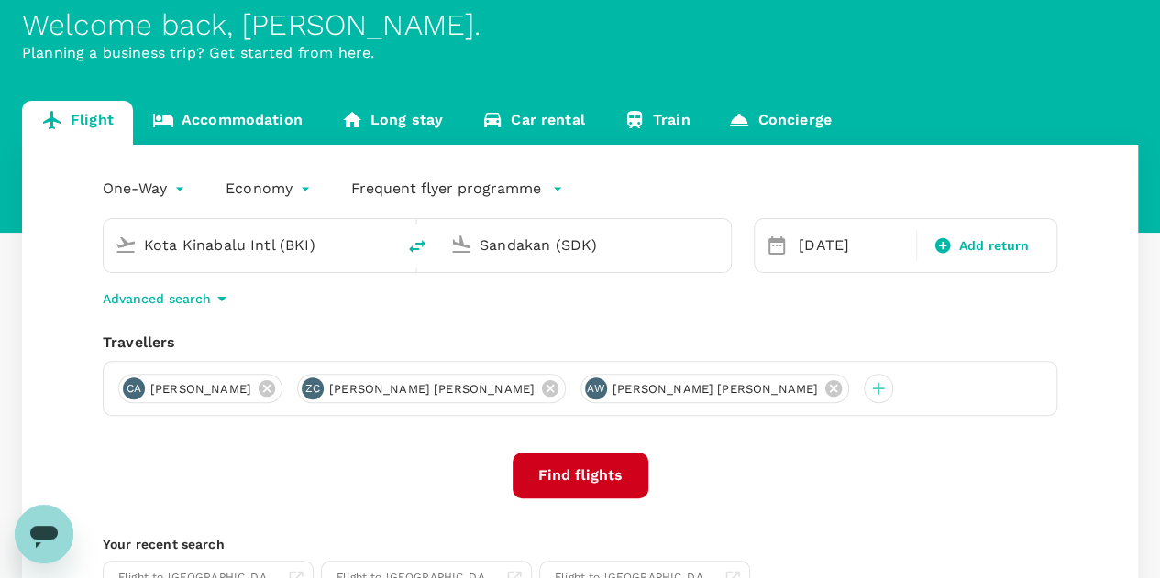
click at [600, 479] on button "Find flights" at bounding box center [580, 476] width 136 height 46
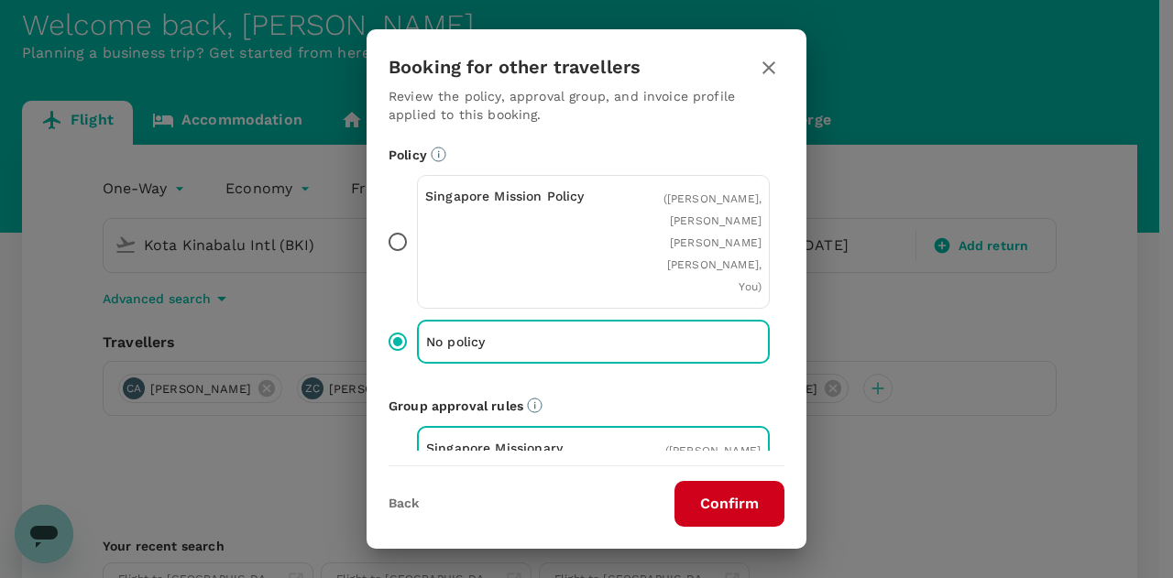
click at [772, 63] on icon "button" at bounding box center [769, 67] width 13 height 13
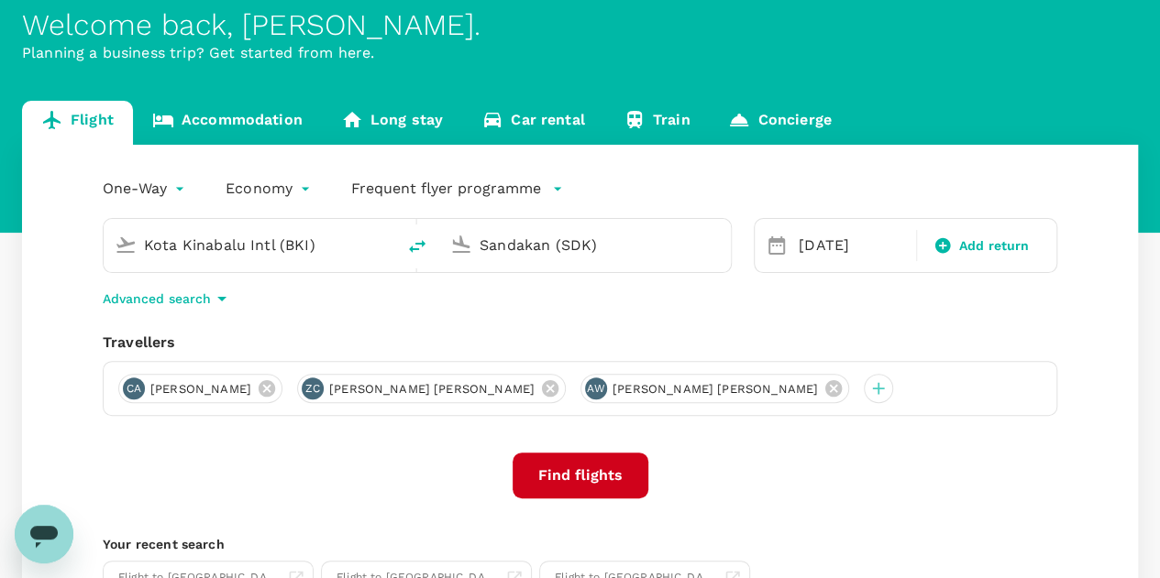
click at [555, 235] on input "Sandakan (SDK)" at bounding box center [585, 245] width 213 height 28
click at [493, 315] on p "Tawau" at bounding box center [610, 317] width 319 height 18
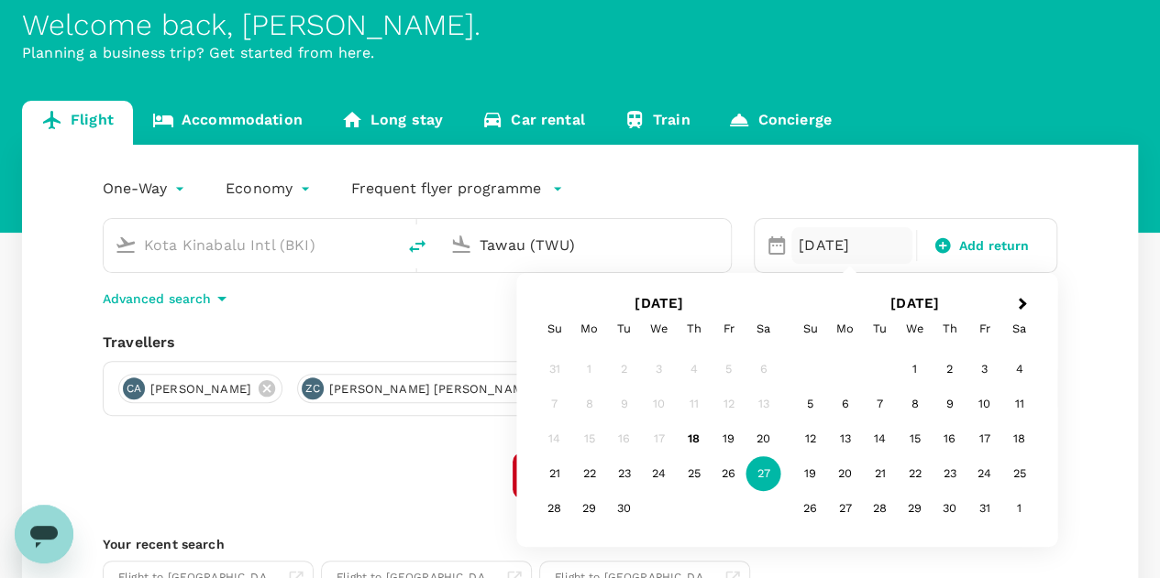
type input "Tawau (TWU)"
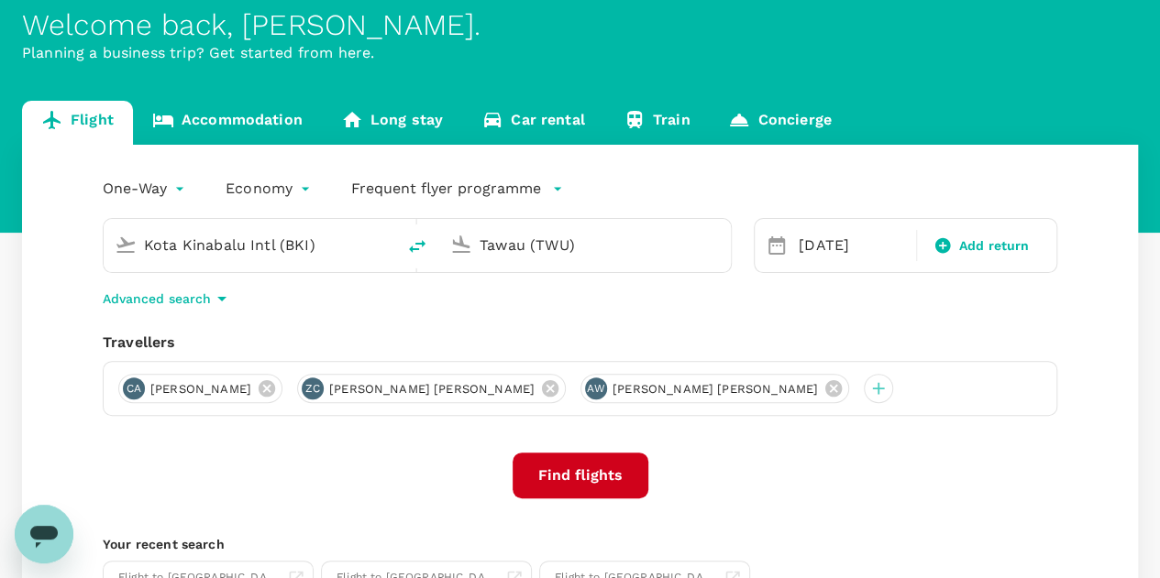
click at [472, 489] on div "Find flights" at bounding box center [580, 476] width 954 height 46
click at [577, 478] on button "Find flights" at bounding box center [580, 476] width 136 height 46
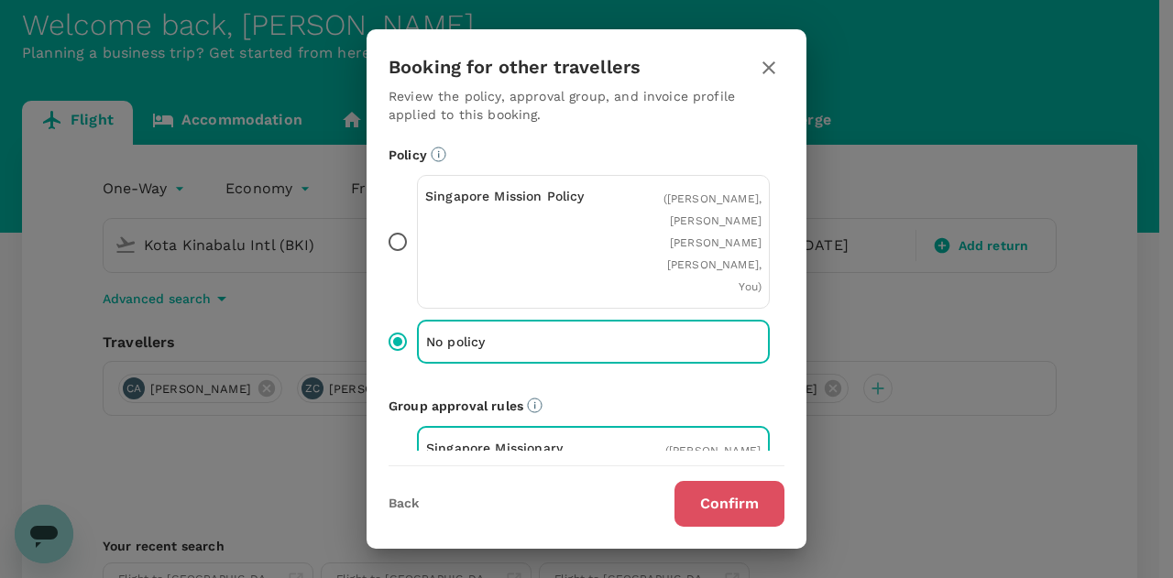
click at [728, 498] on button "Confirm" at bounding box center [730, 504] width 110 height 46
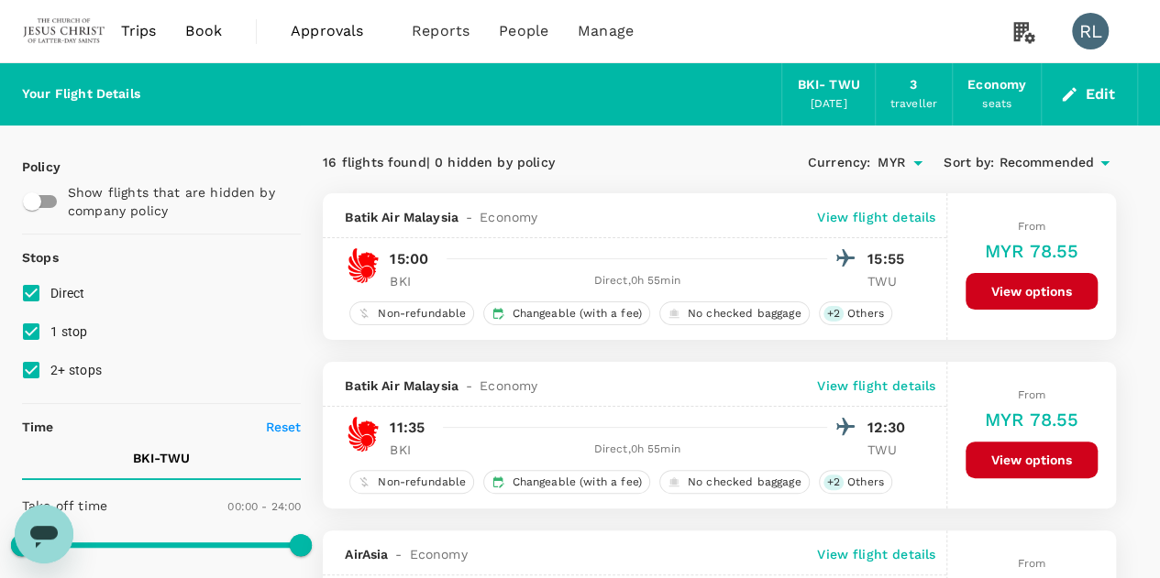
click at [1033, 159] on span "Recommended" at bounding box center [1045, 163] width 95 height 20
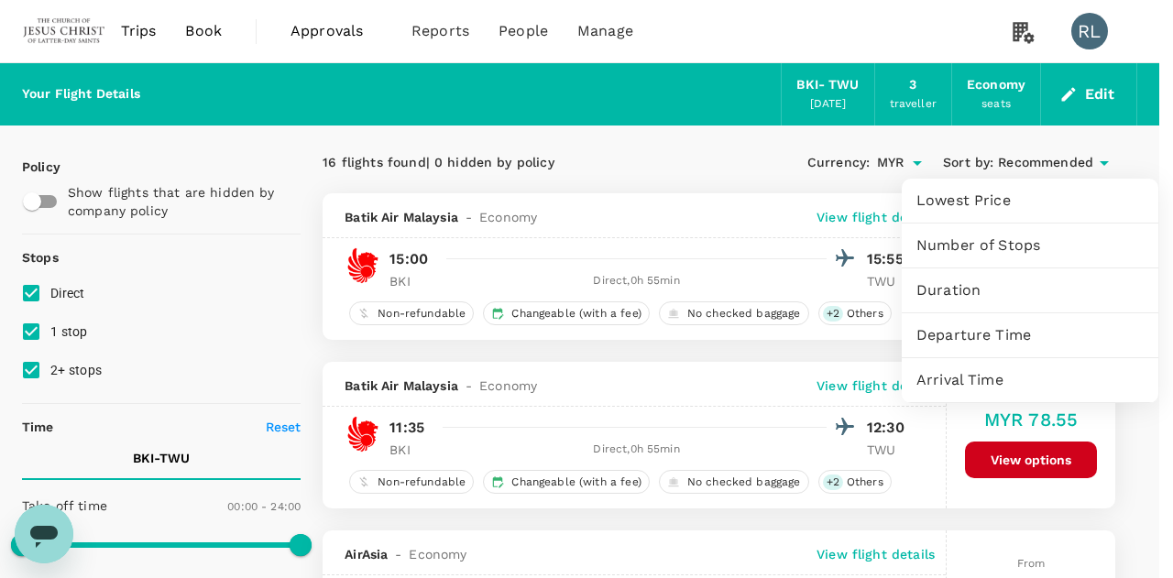
click at [969, 335] on span "Departure Time" at bounding box center [1030, 335] width 227 height 22
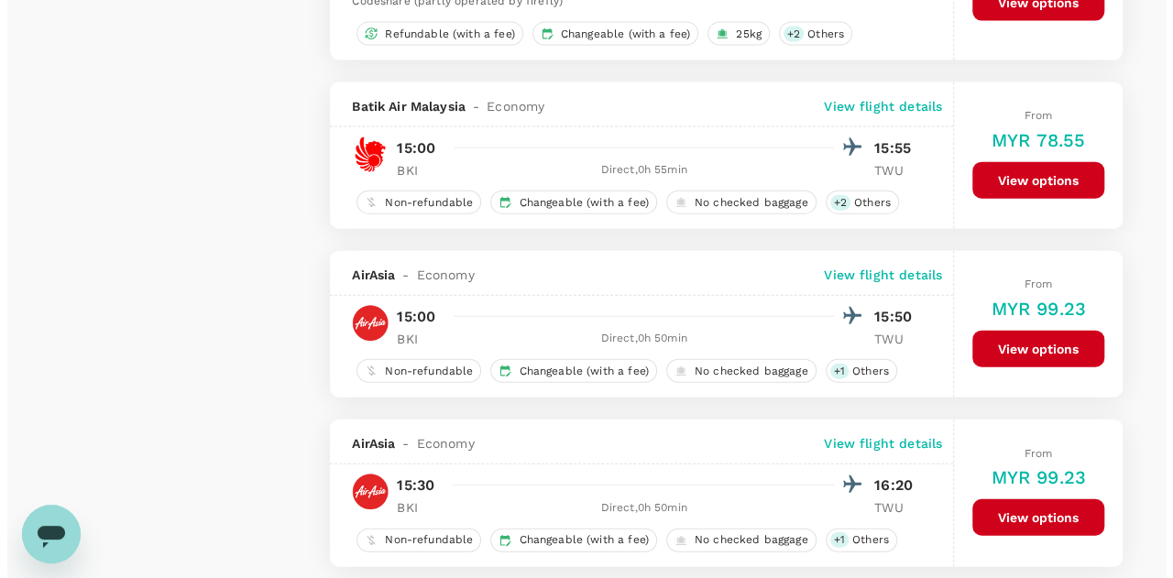
scroll to position [2292, 0]
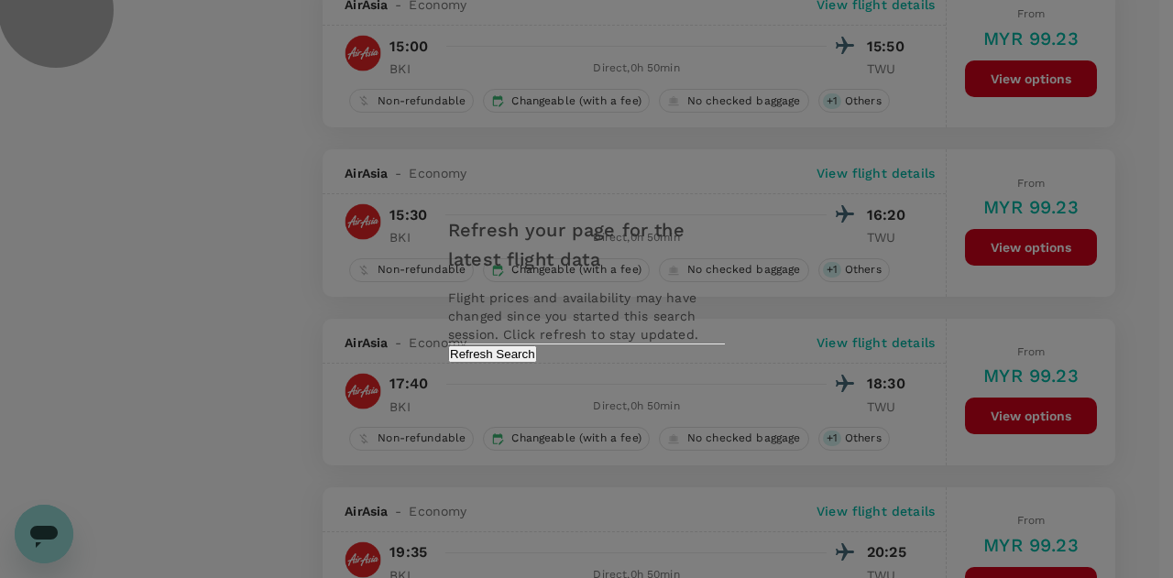
click at [537, 363] on button "Refresh Search" at bounding box center [492, 354] width 89 height 17
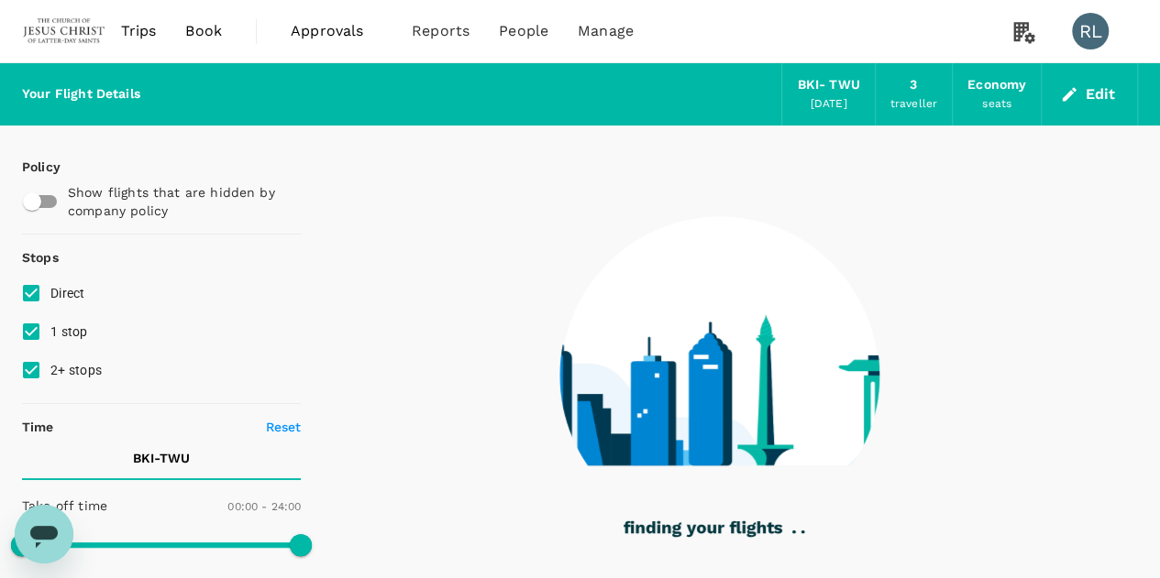
type input "165"
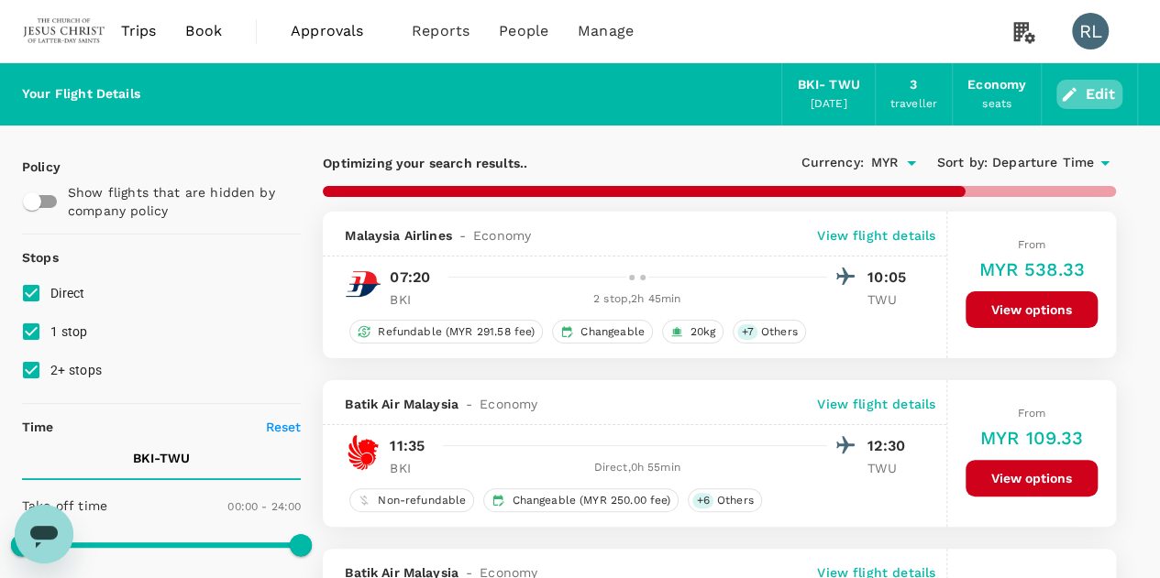
click at [1086, 93] on button "Edit" at bounding box center [1089, 94] width 66 height 29
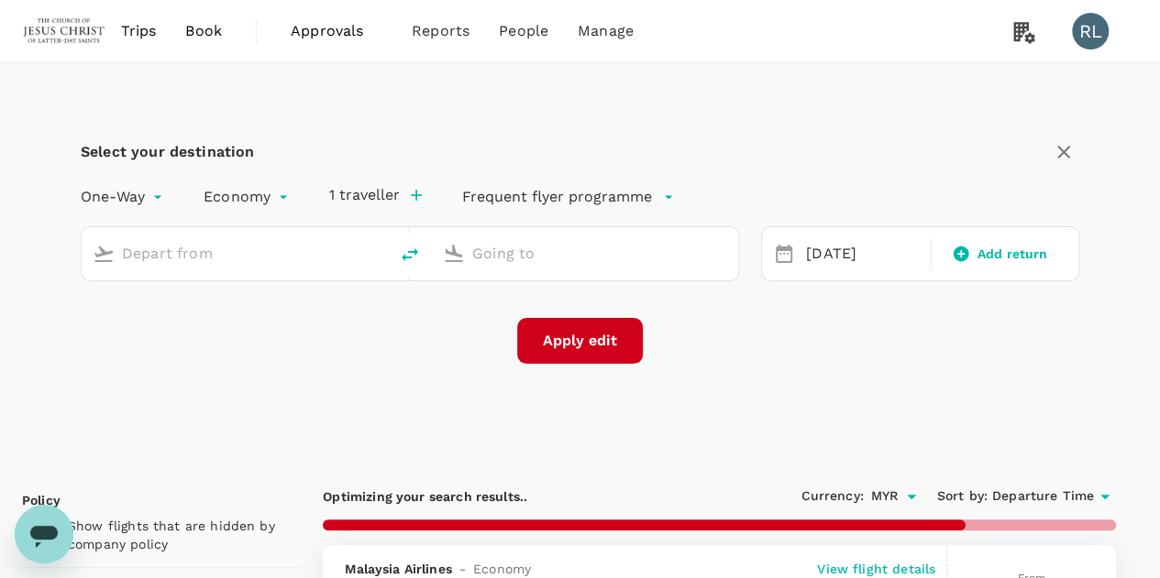
type input "Kota Kinabalu Intl (BKI)"
type input "Tawau (TWU)"
drag, startPoint x: 298, startPoint y: 249, endPoint x: 104, endPoint y: 256, distance: 193.5
click at [104, 256] on div "Kota Kinabalu Intl (BKI)" at bounding box center [230, 250] width 291 height 38
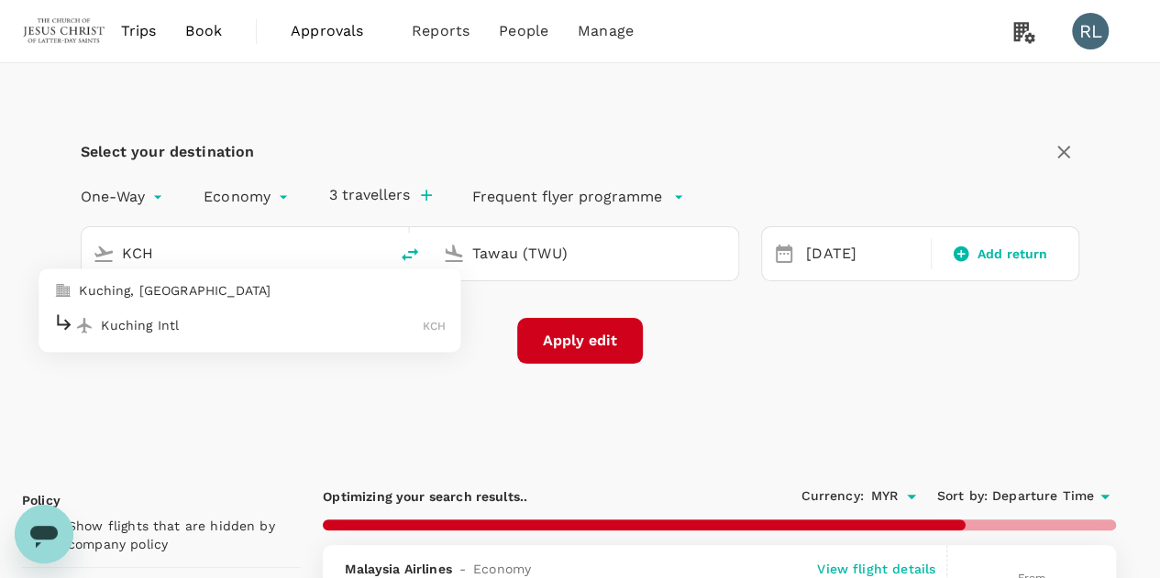
click at [136, 323] on p "Kuching Intl" at bounding box center [262, 325] width 322 height 18
type input "Kuching Intl (KCH)"
type input "545"
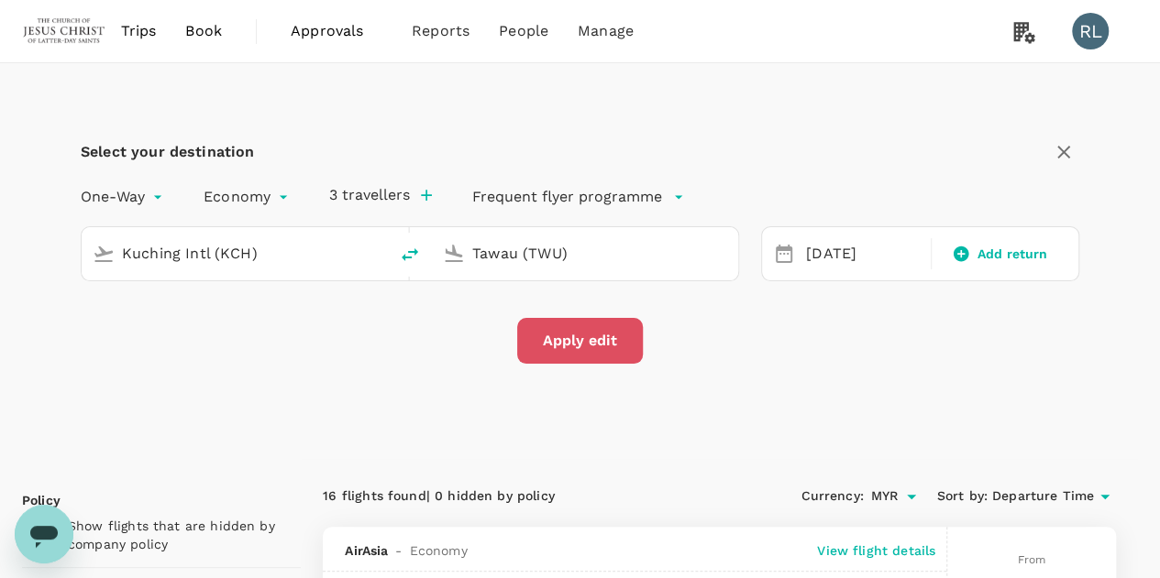
click at [600, 341] on button "Apply edit" at bounding box center [580, 341] width 126 height 46
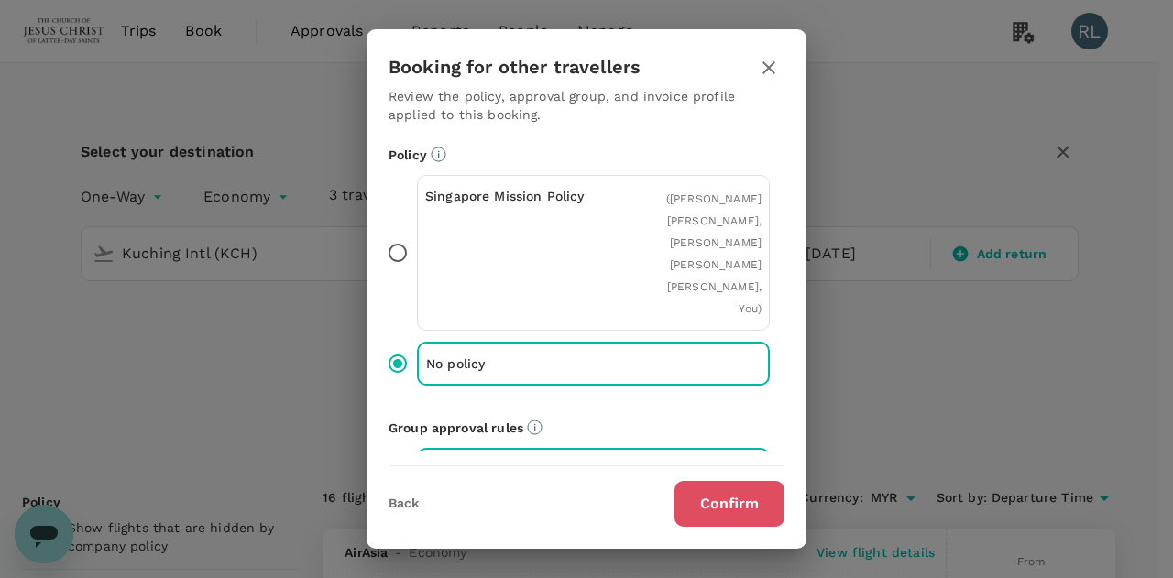
click at [702, 514] on button "Confirm" at bounding box center [730, 504] width 110 height 46
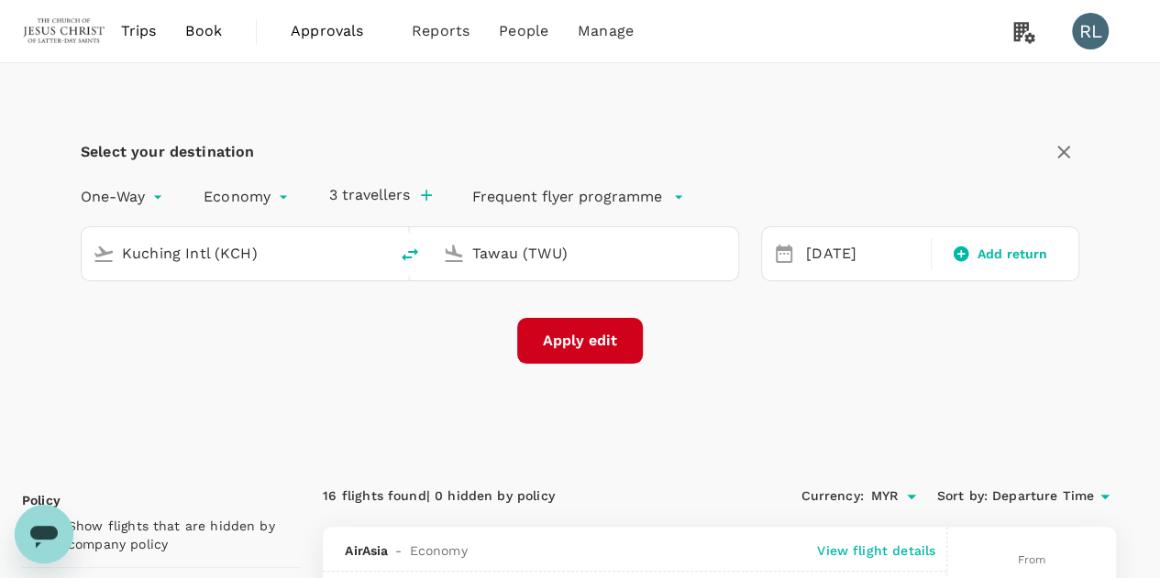
checkbox input "false"
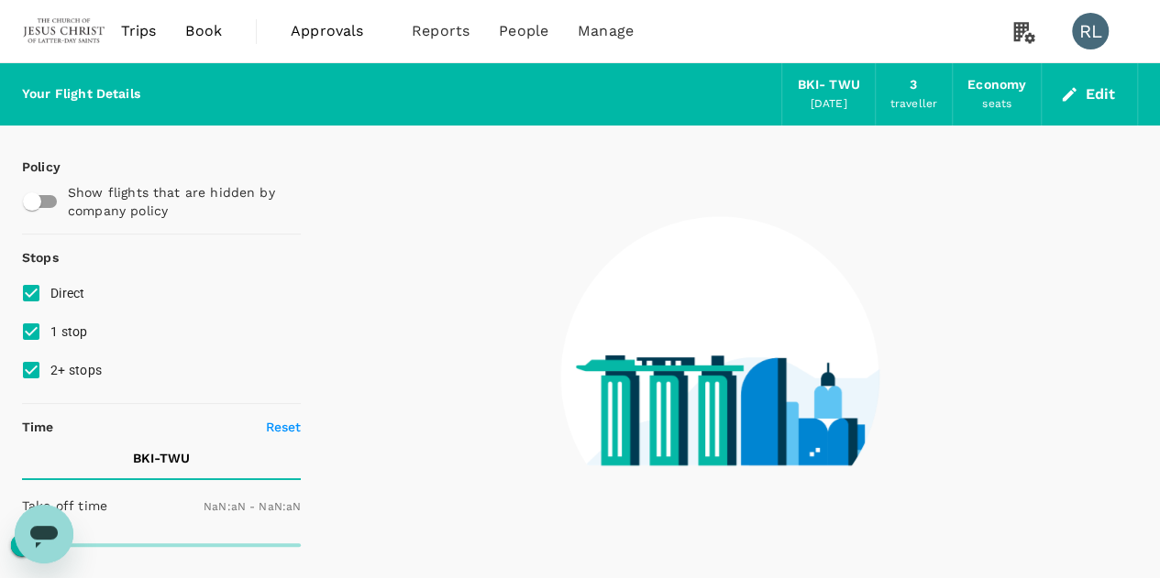
type input "1440"
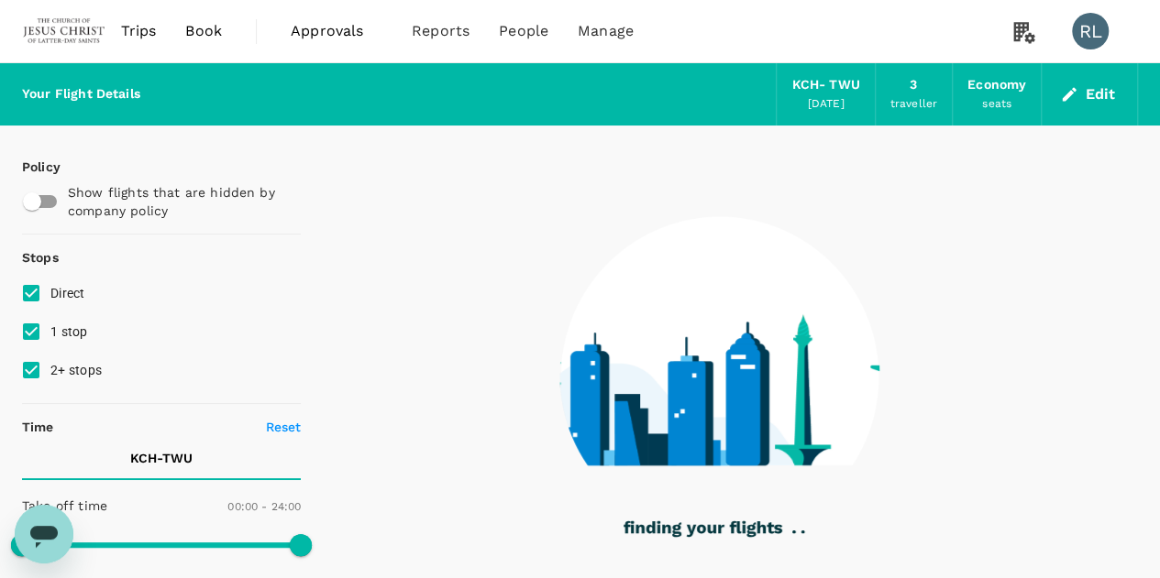
type input "570"
checkbox input "true"
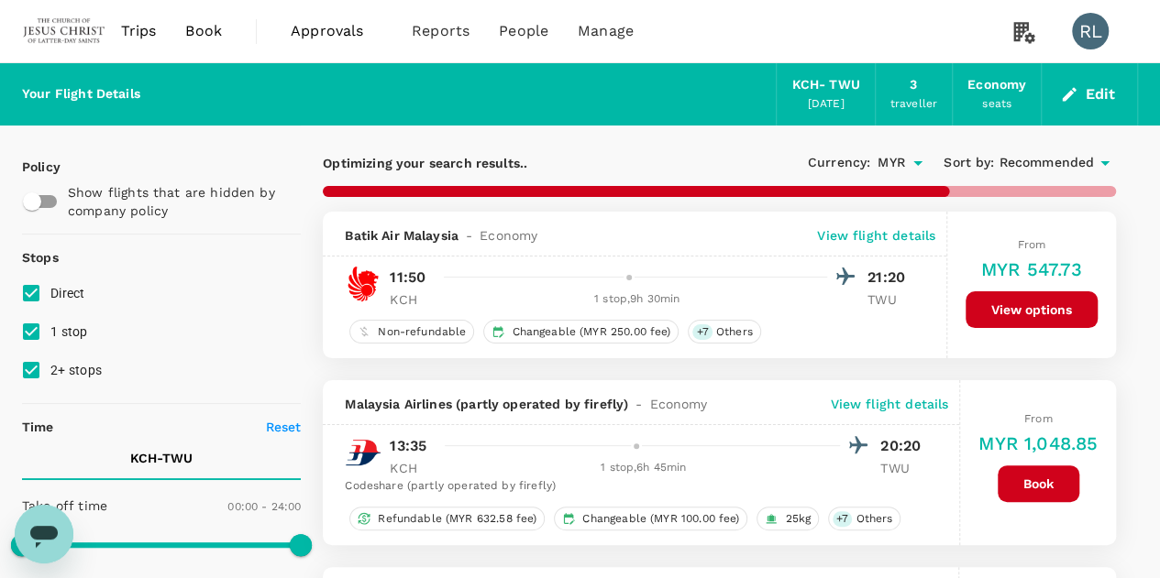
click at [1050, 160] on span "Recommended" at bounding box center [1045, 163] width 95 height 20
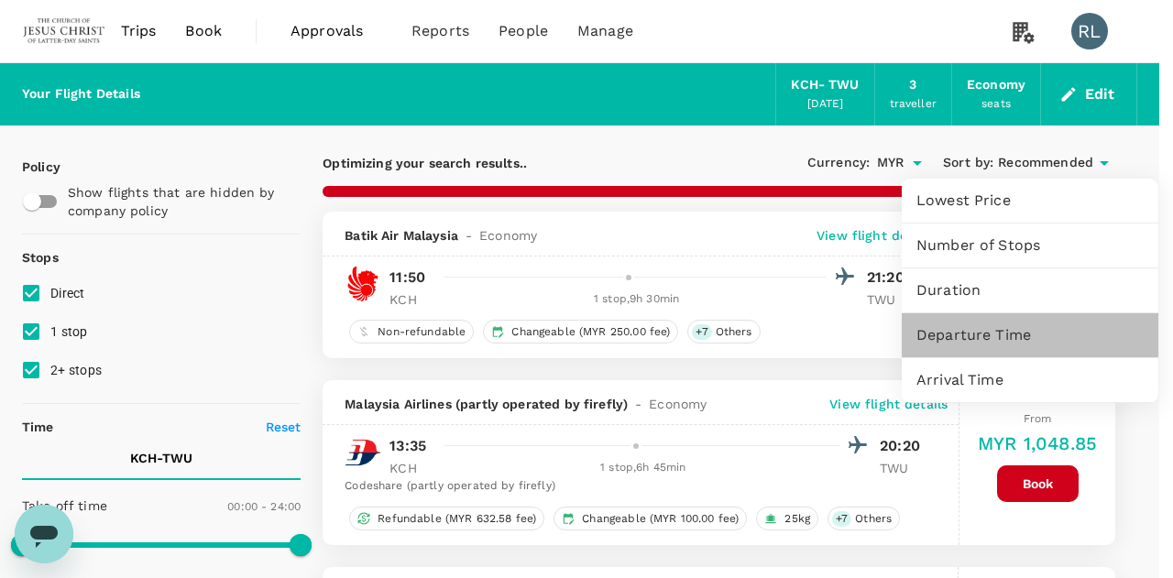
click at [988, 333] on span "Departure Time" at bounding box center [1030, 335] width 227 height 22
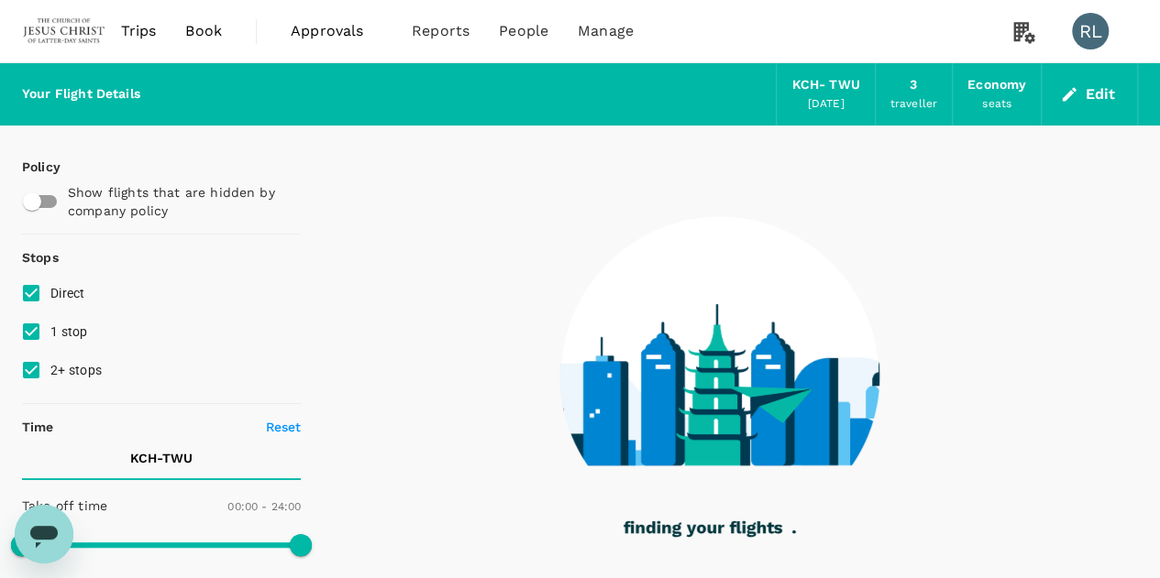
type input "1070"
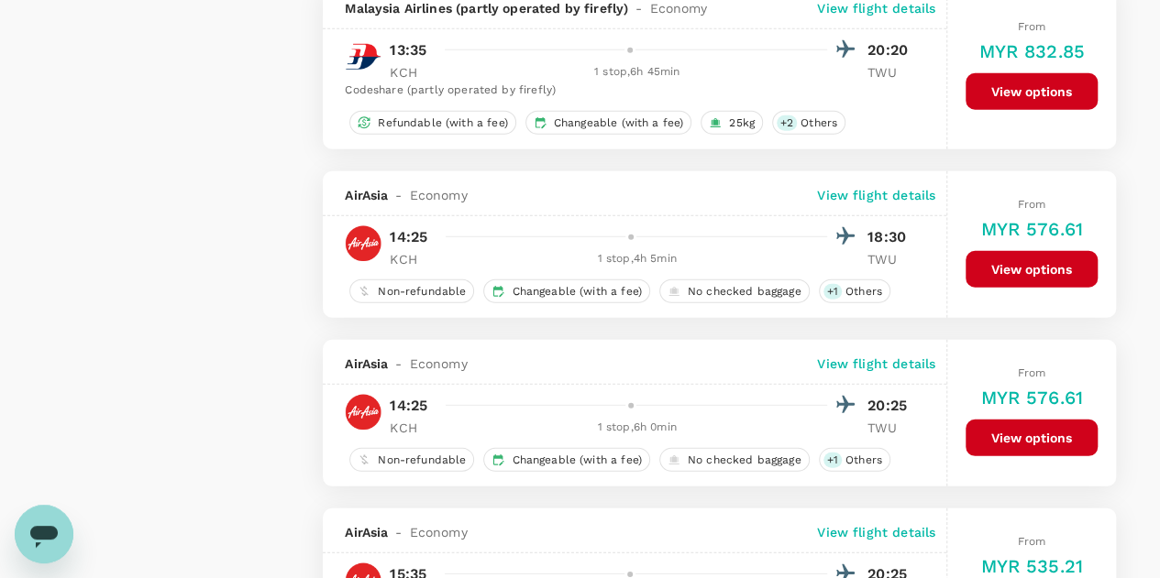
scroll to position [2842, 0]
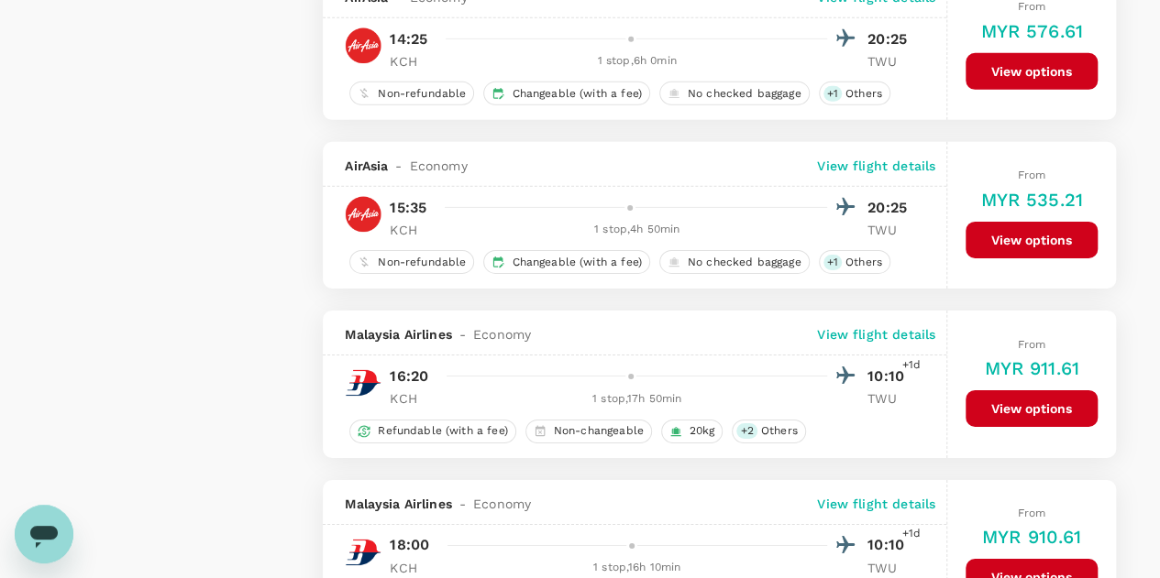
click at [1003, 230] on button "View options" at bounding box center [1031, 240] width 132 height 37
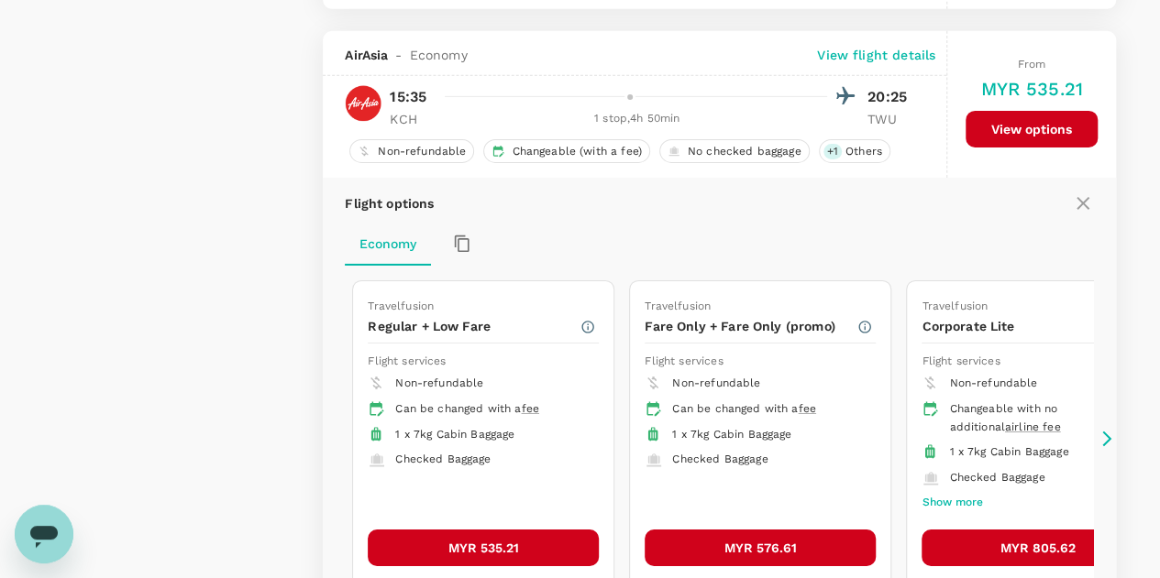
scroll to position [2974, 0]
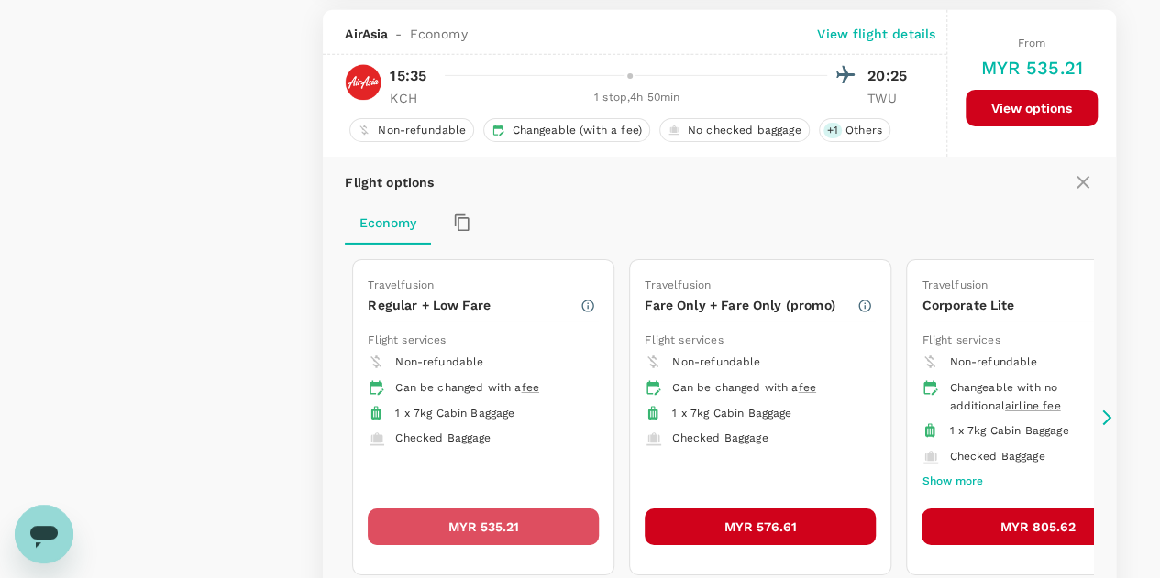
click at [478, 514] on button "MYR 535.21" at bounding box center [483, 527] width 231 height 37
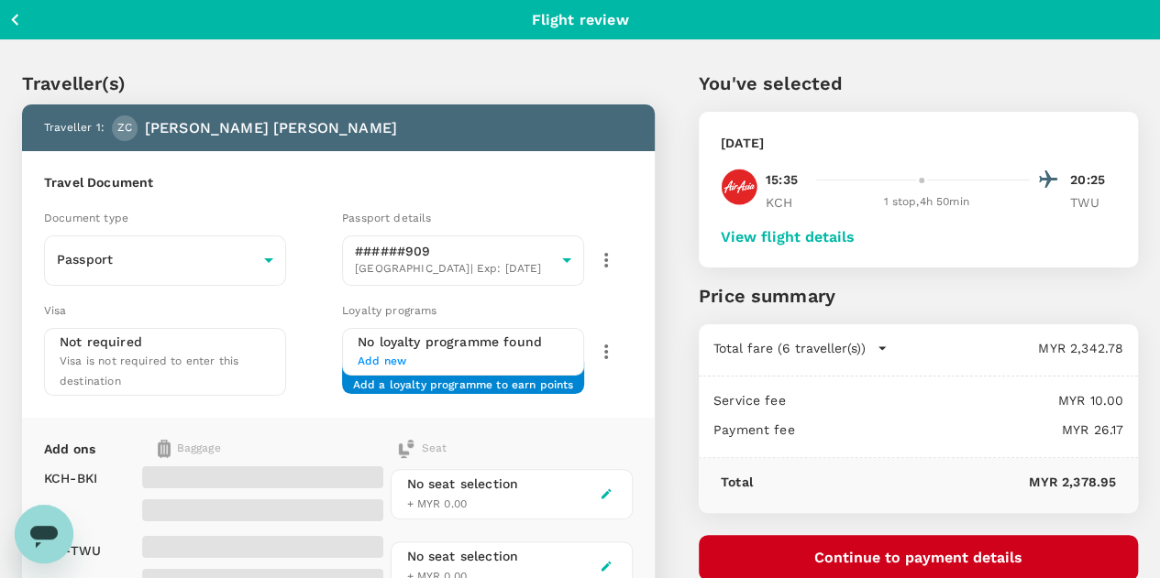
click at [854, 233] on button "View flight details" at bounding box center [787, 237] width 134 height 16
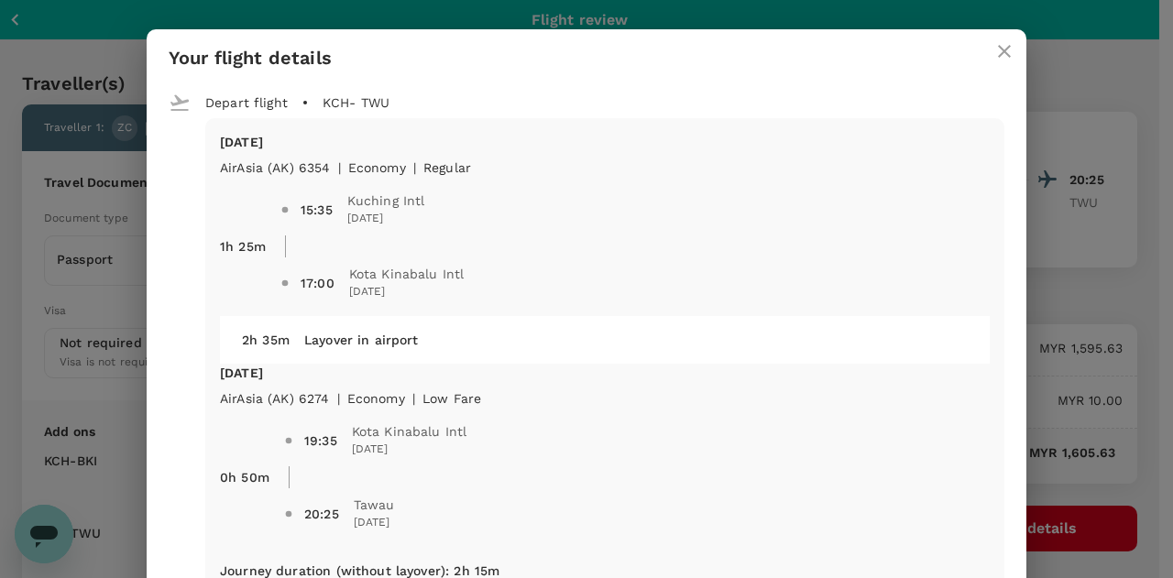
click at [1001, 53] on icon "close" at bounding box center [1005, 51] width 22 height 22
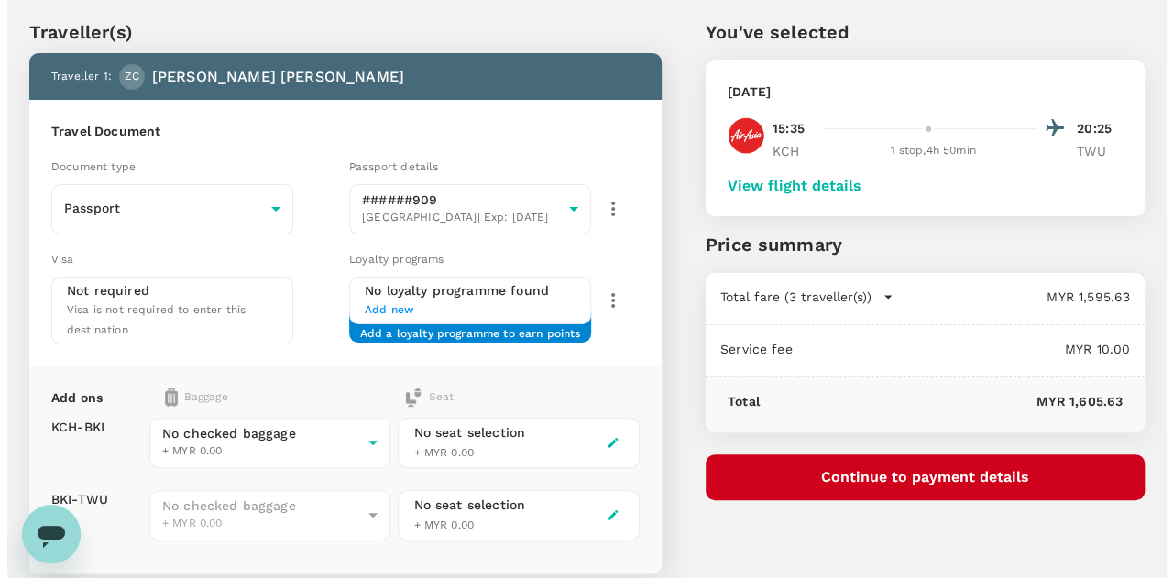
scroll to position [92, 0]
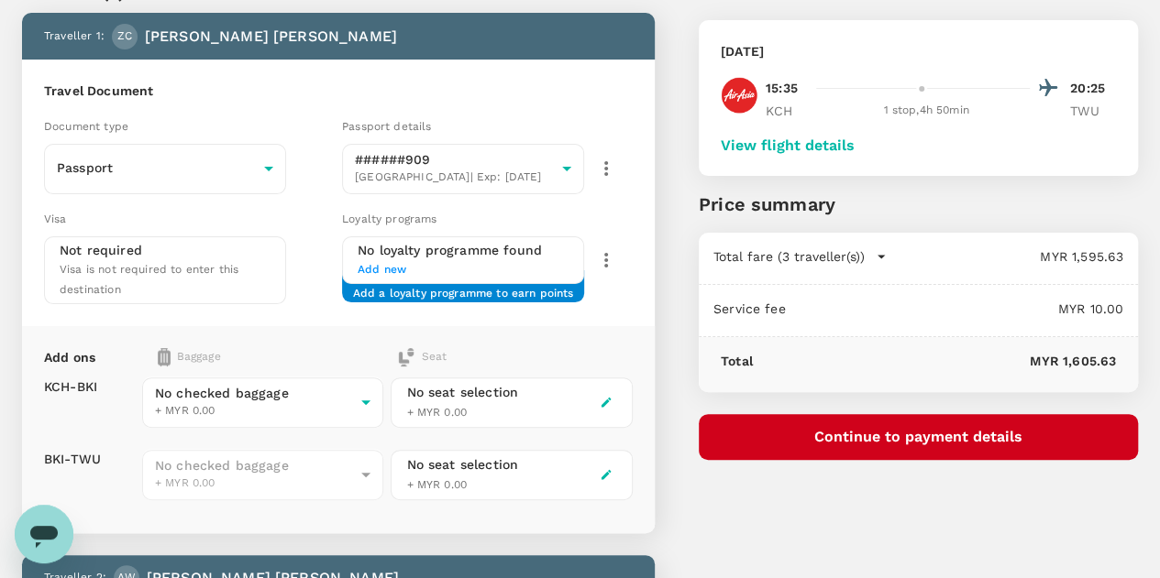
click at [938, 441] on button "Continue to payment details" at bounding box center [917, 437] width 439 height 46
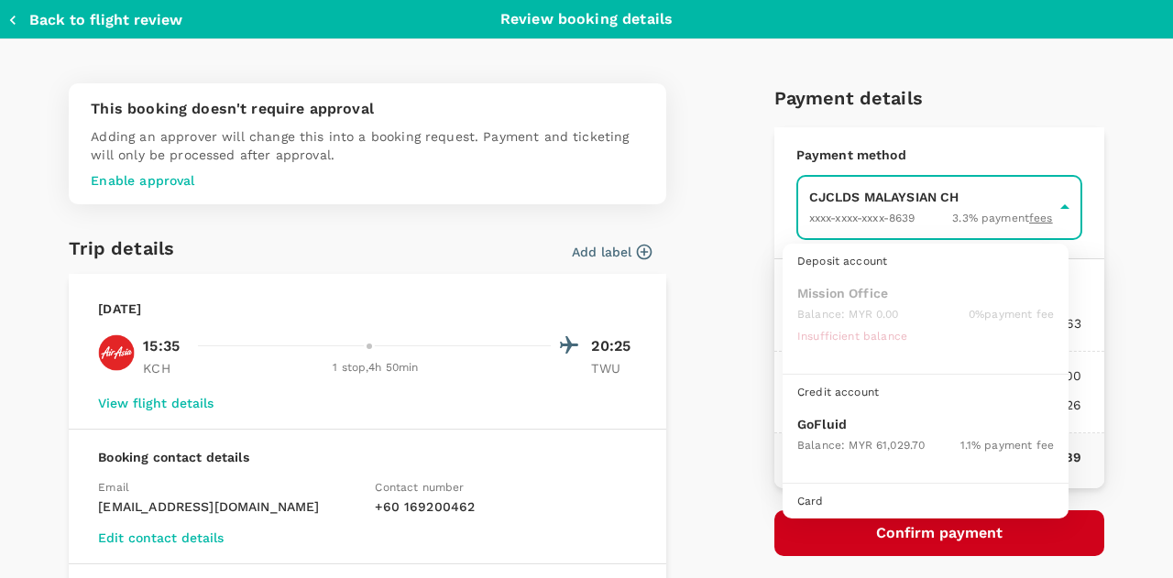
scroll to position [47, 0]
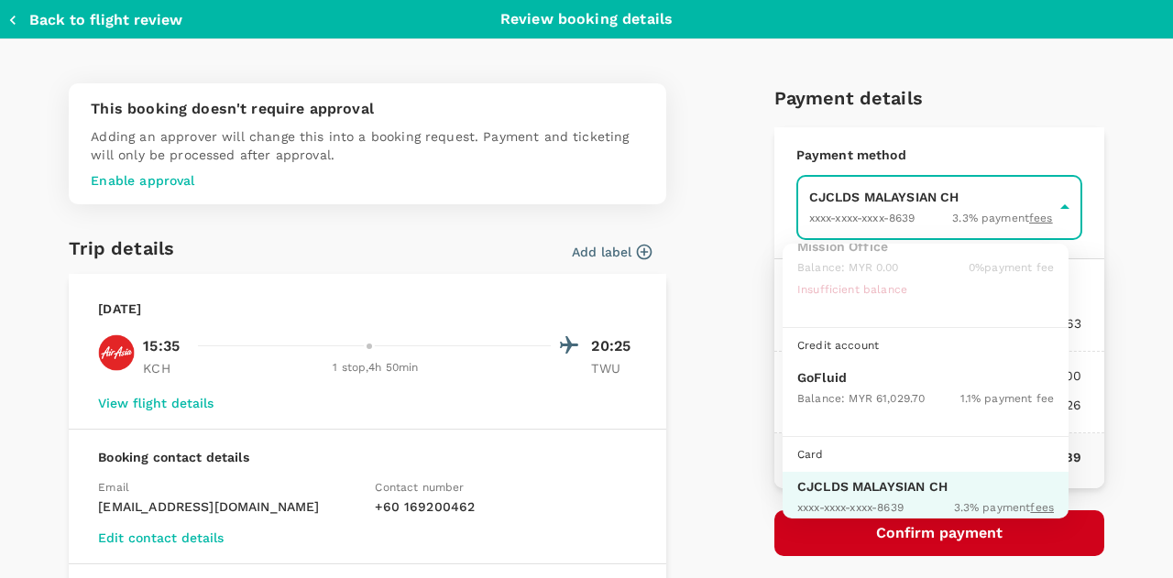
click at [834, 387] on div "Balance : MYR 61,029.70" at bounding box center [860, 398] width 127 height 22
type input "9b357727-6904-47bd-a44e-9a56bf7dfc7a"
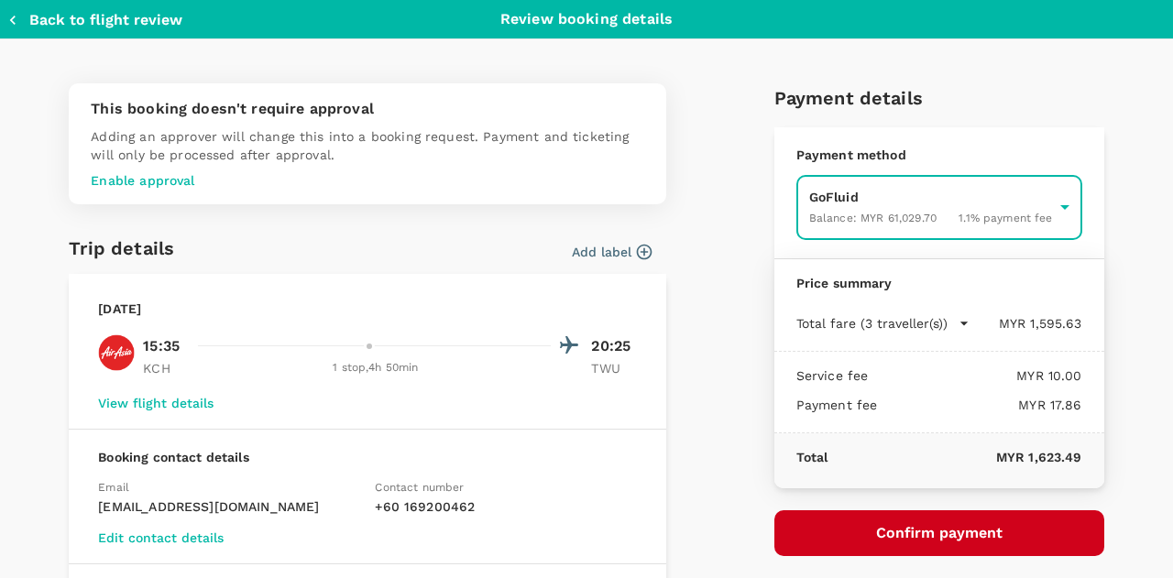
click at [910, 529] on button "Confirm payment" at bounding box center [940, 534] width 330 height 46
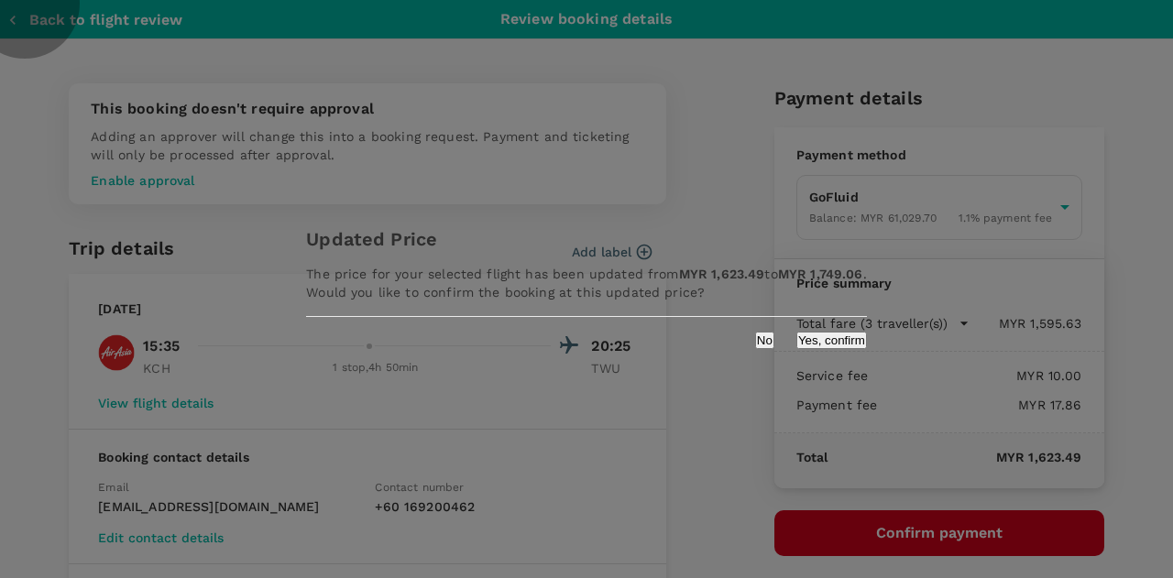
click at [797, 349] on button "Yes, confirm" at bounding box center [832, 340] width 71 height 17
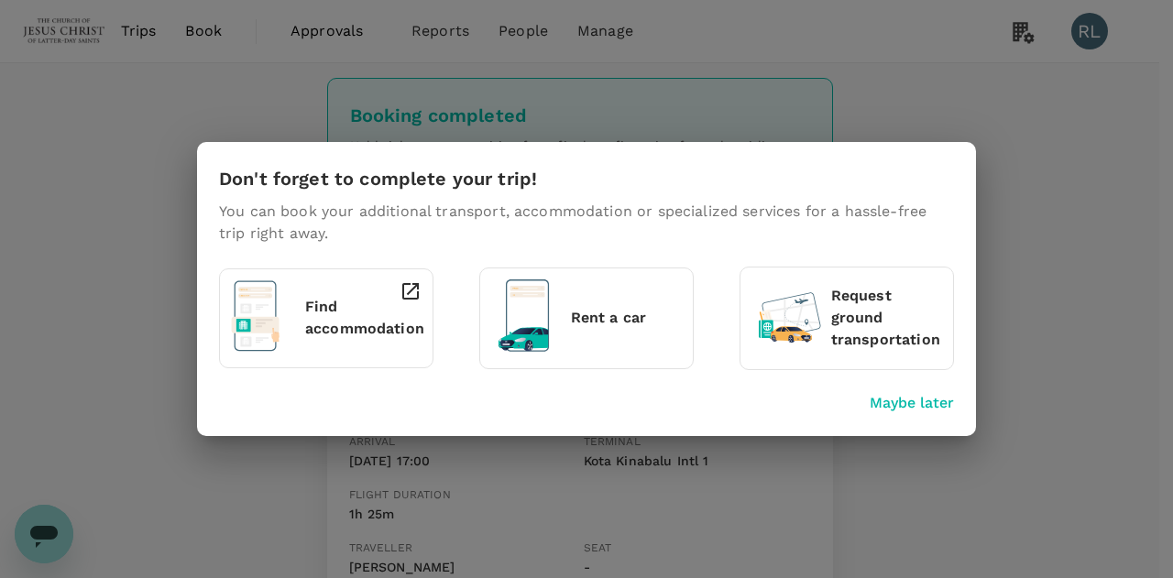
click at [900, 408] on p "Maybe later" at bounding box center [912, 403] width 84 height 22
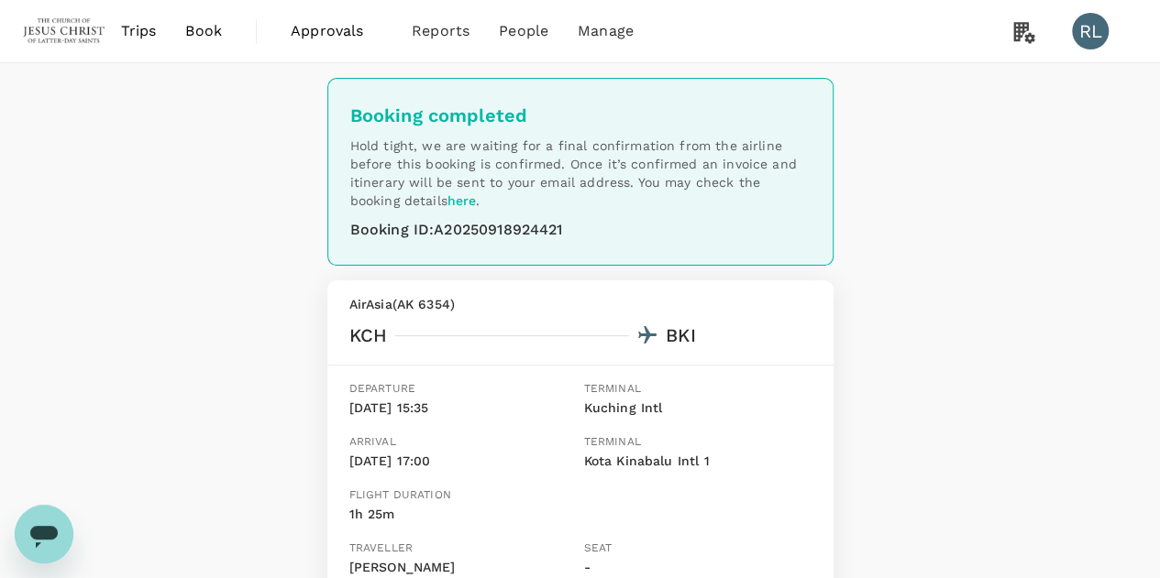
drag, startPoint x: 203, startPoint y: 34, endPoint x: 233, endPoint y: 34, distance: 30.2
click at [203, 34] on span "Book" at bounding box center [203, 31] width 37 height 22
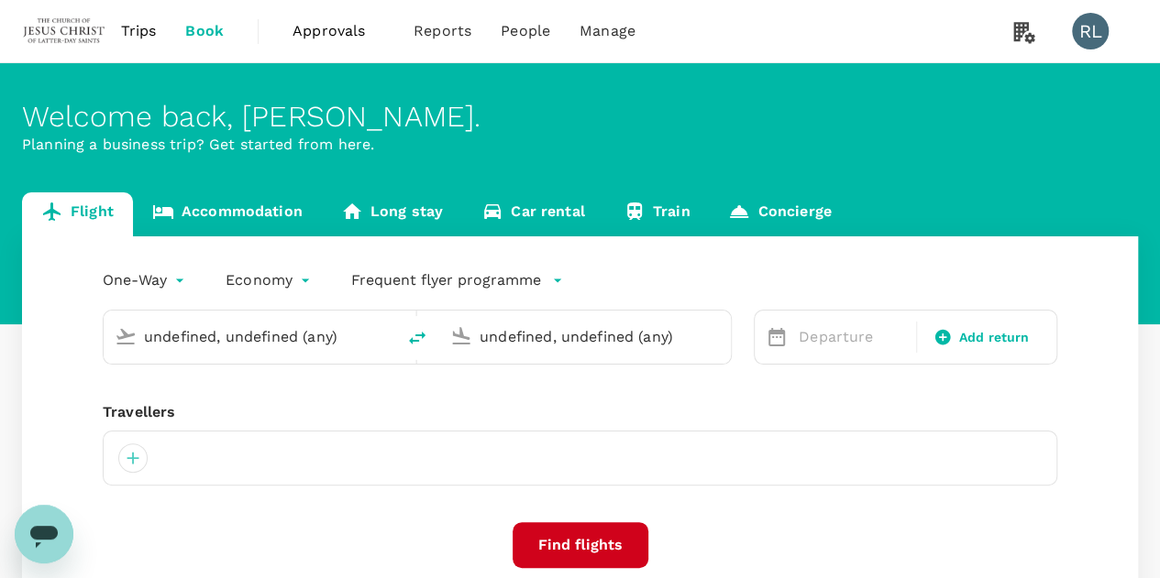
type input "Kuching Intl (KCH)"
type input "Tawau (TWU)"
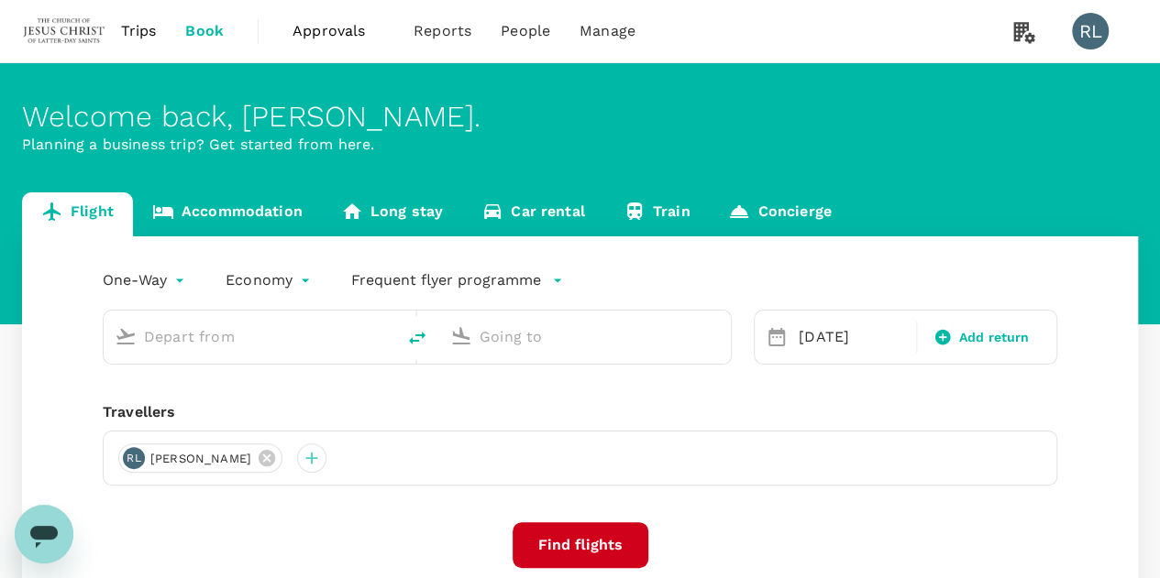
type input "Kuching Intl (KCH)"
type input "Tawau (TWU)"
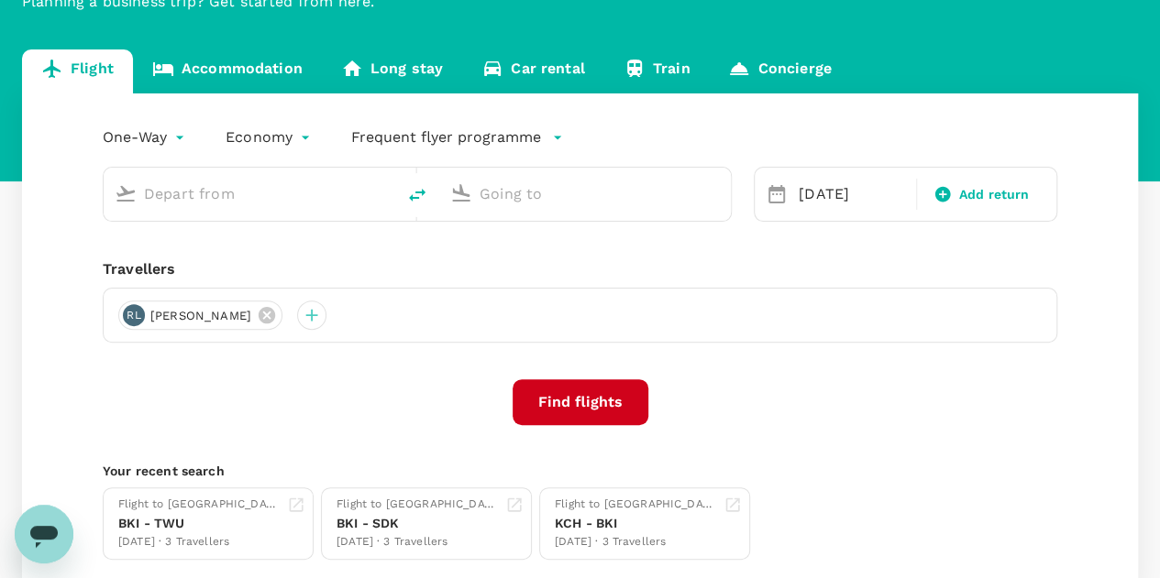
scroll to position [183, 0]
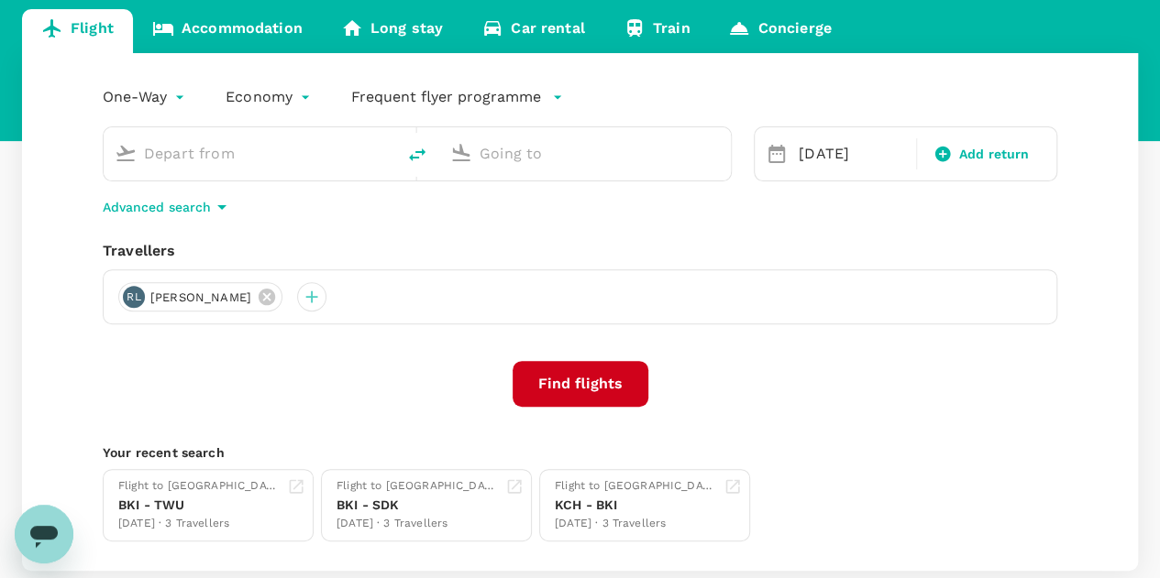
type input "Kuching Intl (KCH)"
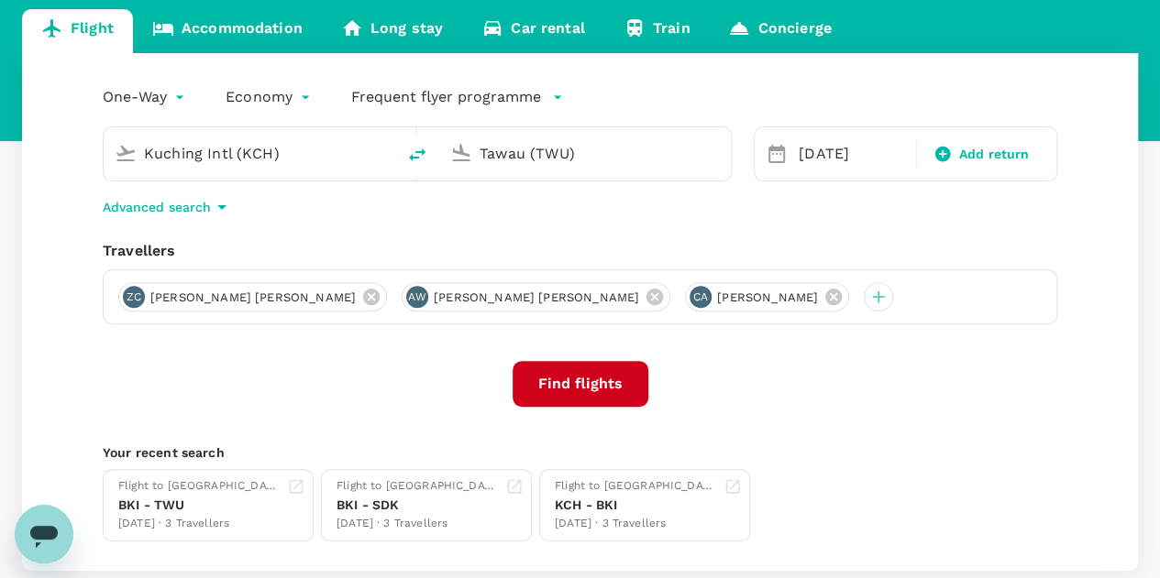
click at [636, 162] on input "Tawau (TWU)" at bounding box center [585, 153] width 213 height 28
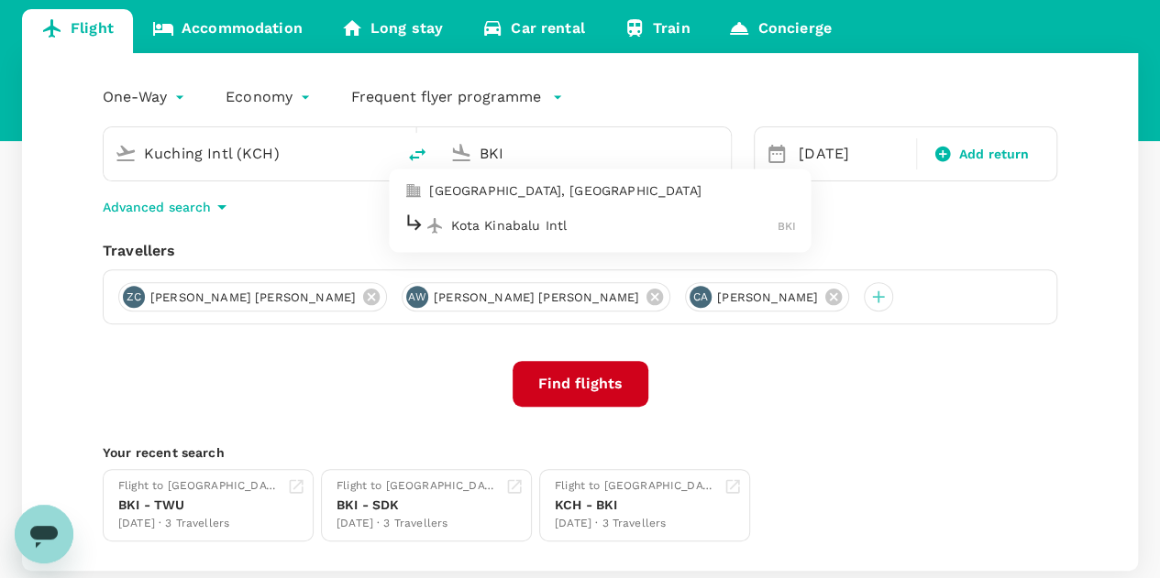
click at [502, 225] on p "Kota Kinabalu Intl" at bounding box center [614, 225] width 326 height 18
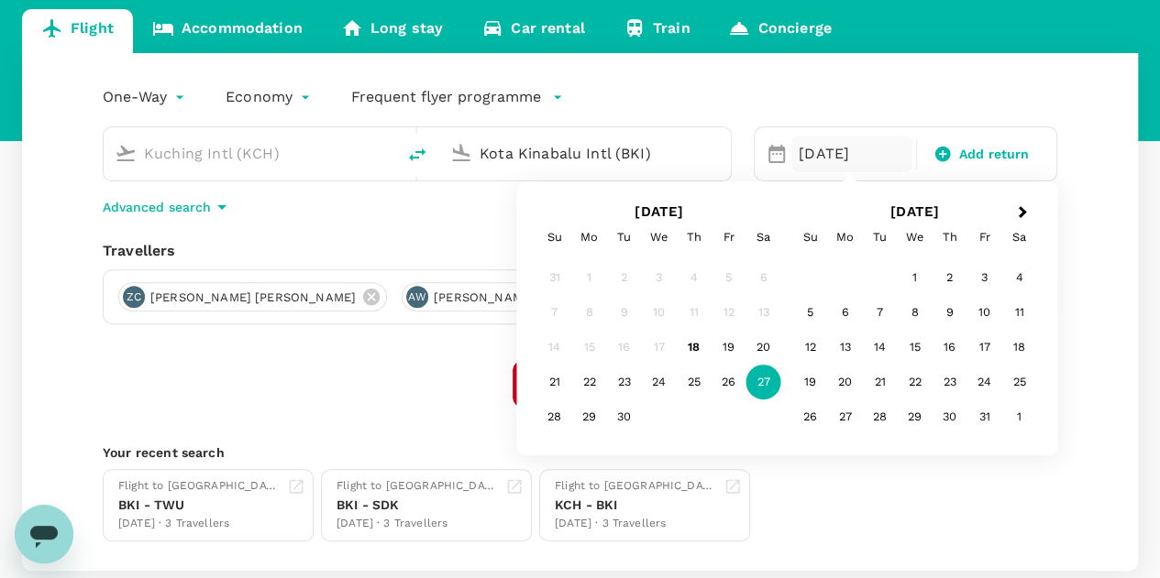
type input "Kota Kinabalu Intl (BKI)"
click at [436, 363] on div "Find flights" at bounding box center [580, 384] width 954 height 46
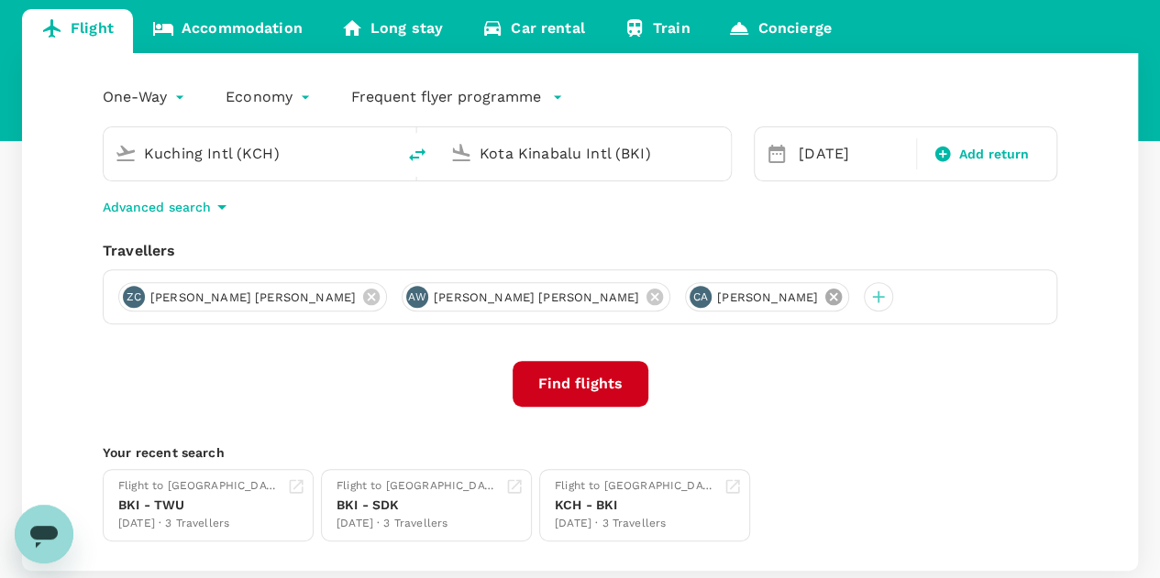
click at [825, 301] on icon at bounding box center [833, 297] width 16 height 16
click at [644, 300] on icon at bounding box center [654, 297] width 20 height 20
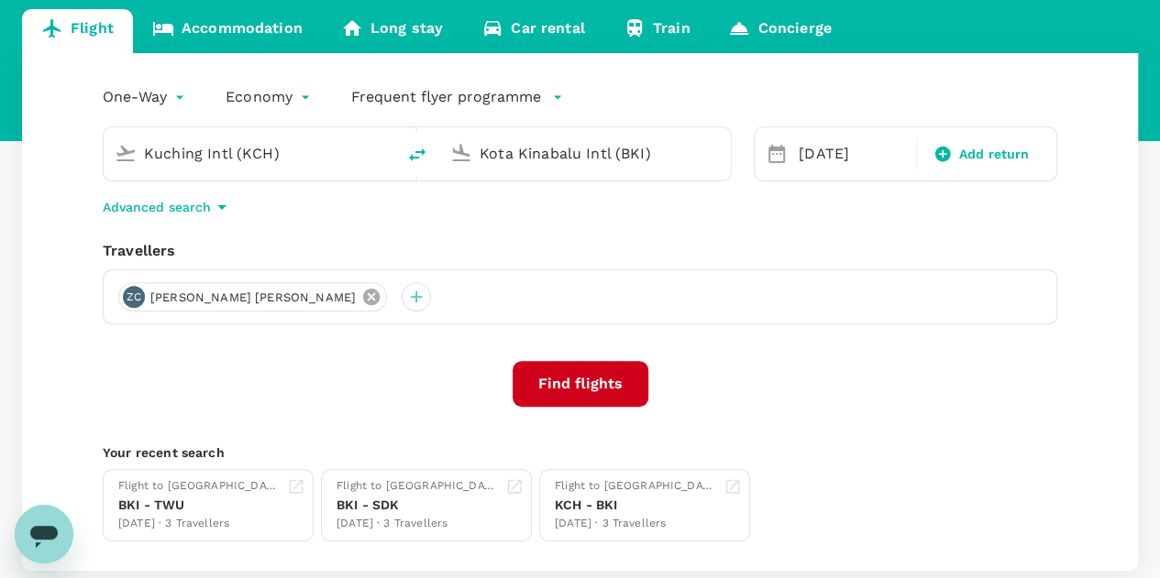
click at [361, 298] on icon at bounding box center [371, 297] width 20 height 20
click at [133, 300] on div at bounding box center [132, 296] width 29 height 29
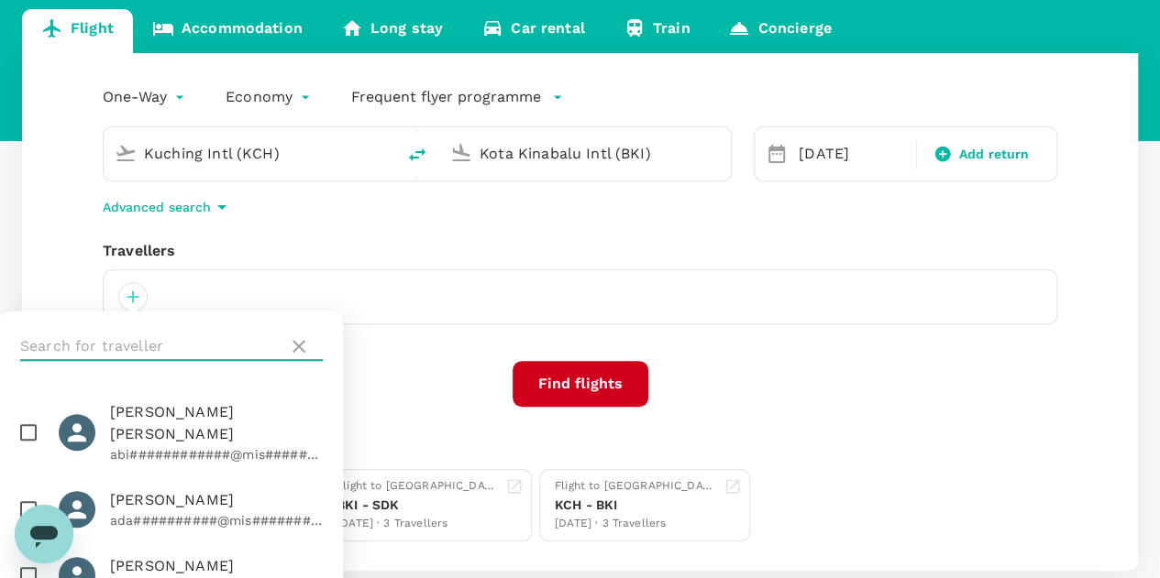
click at [139, 346] on input "text" at bounding box center [150, 346] width 260 height 29
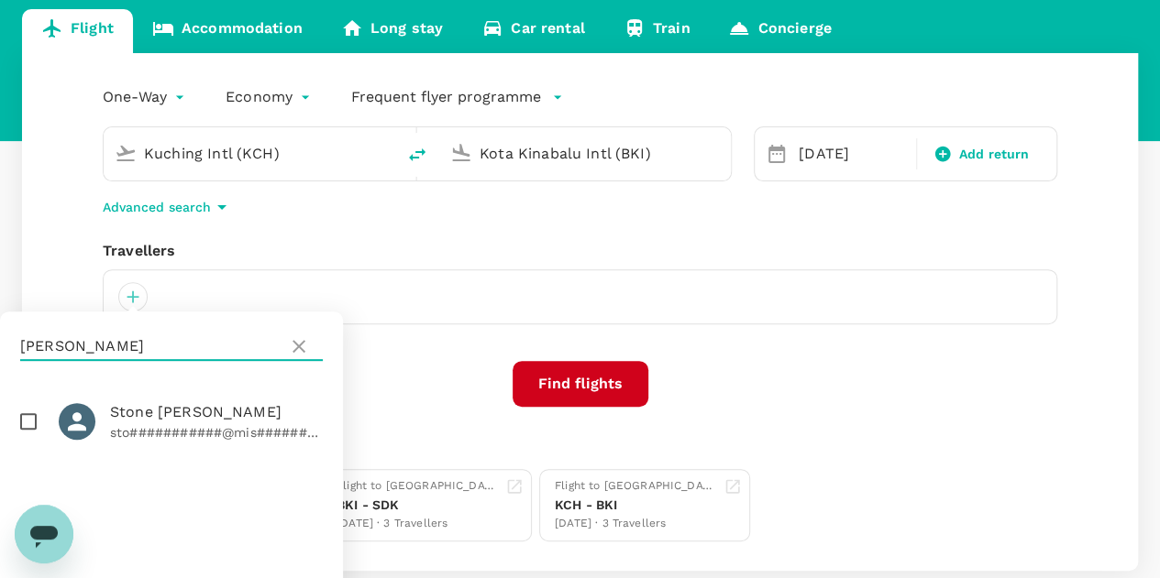
type input "BILLINGS"
click at [30, 423] on input "checkbox" at bounding box center [28, 421] width 38 height 38
checkbox input "true"
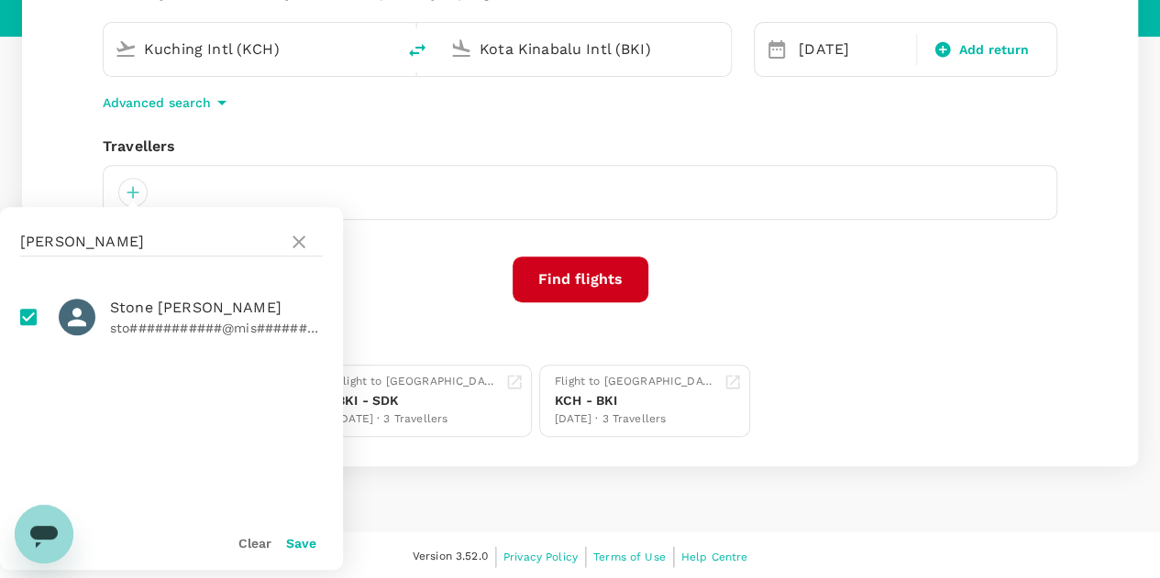
scroll to position [289, 0]
click at [302, 544] on button "Save" at bounding box center [301, 542] width 30 height 15
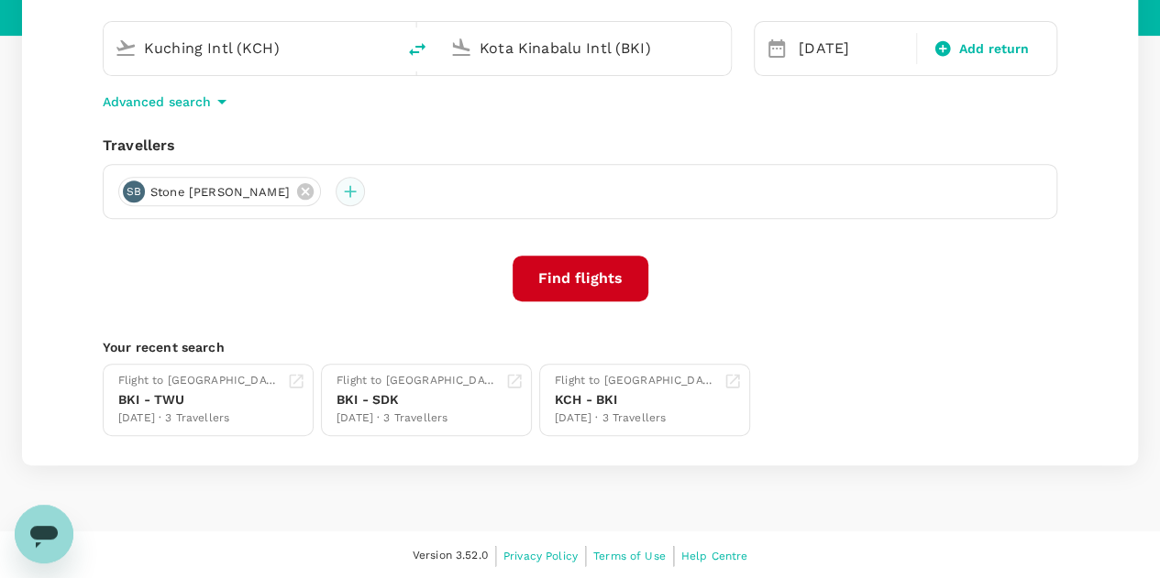
click at [335, 194] on div at bounding box center [349, 191] width 29 height 29
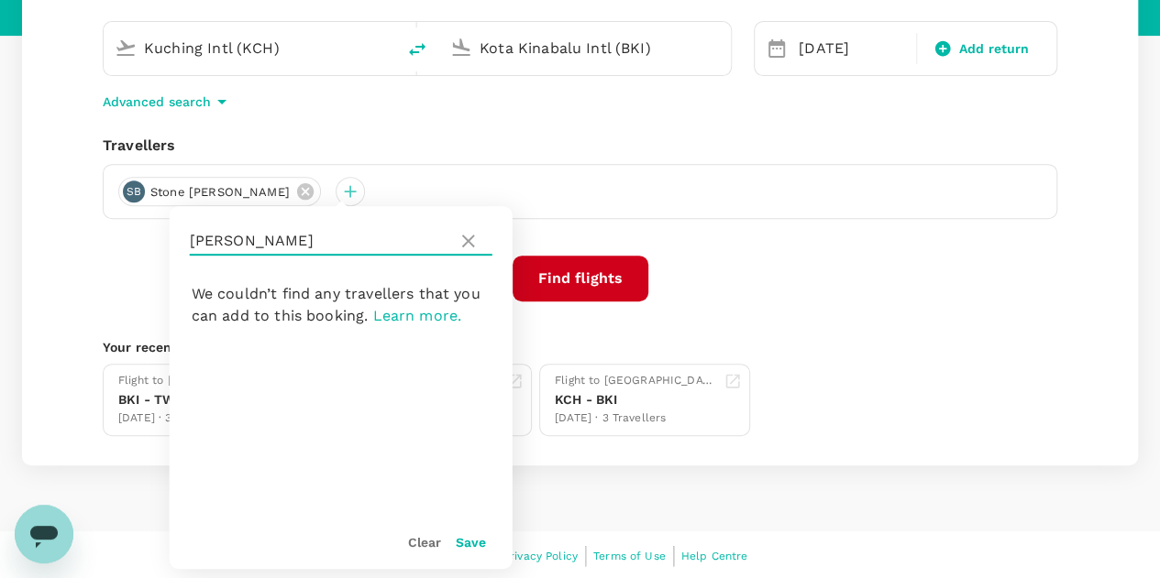
drag, startPoint x: 230, startPoint y: 243, endPoint x: 154, endPoint y: 243, distance: 76.1
click at [154, 243] on div "One-Way oneway Economy economy Frequent flyer programme Kuching Intl (KCH) Kota…" at bounding box center [580, 207] width 1116 height 518
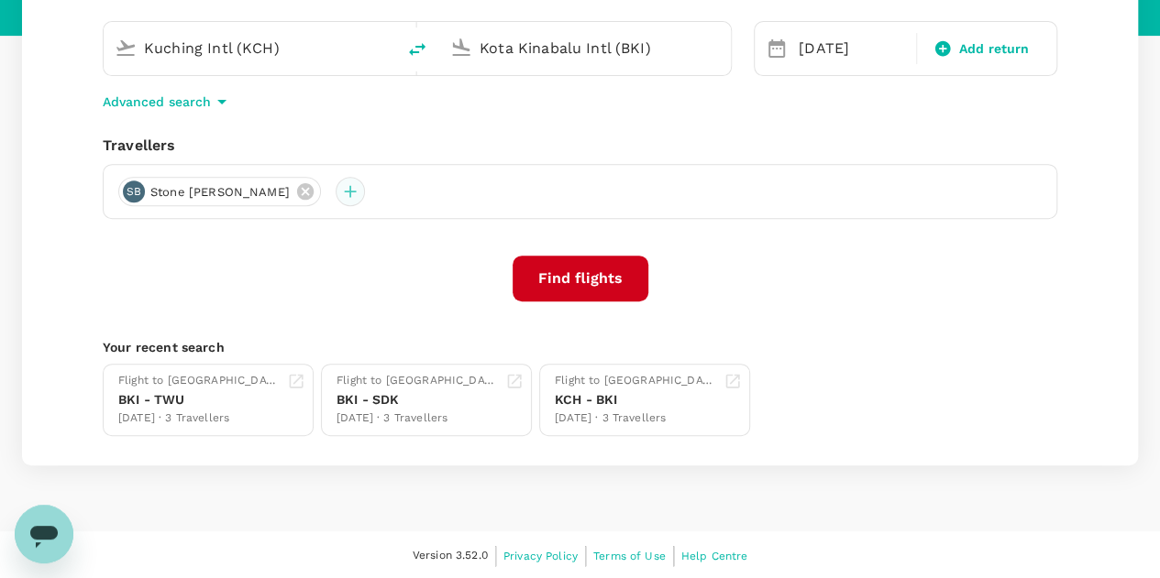
click at [338, 198] on div at bounding box center [349, 191] width 29 height 29
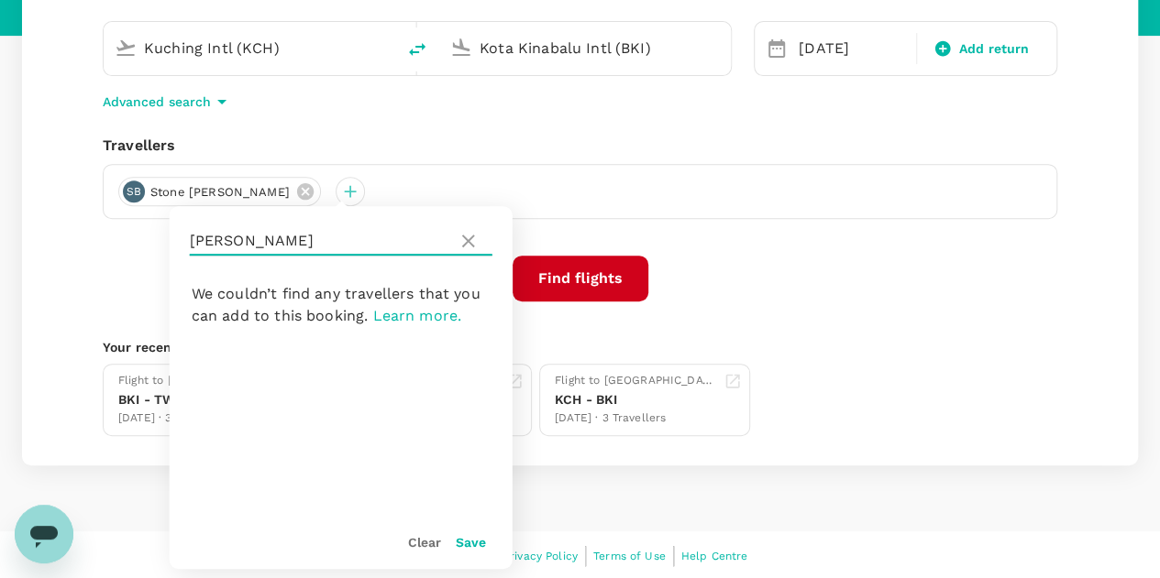
drag, startPoint x: 285, startPoint y: 243, endPoint x: 191, endPoint y: 241, distance: 94.4
click at [191, 241] on input "BILLINGS" at bounding box center [320, 240] width 260 height 29
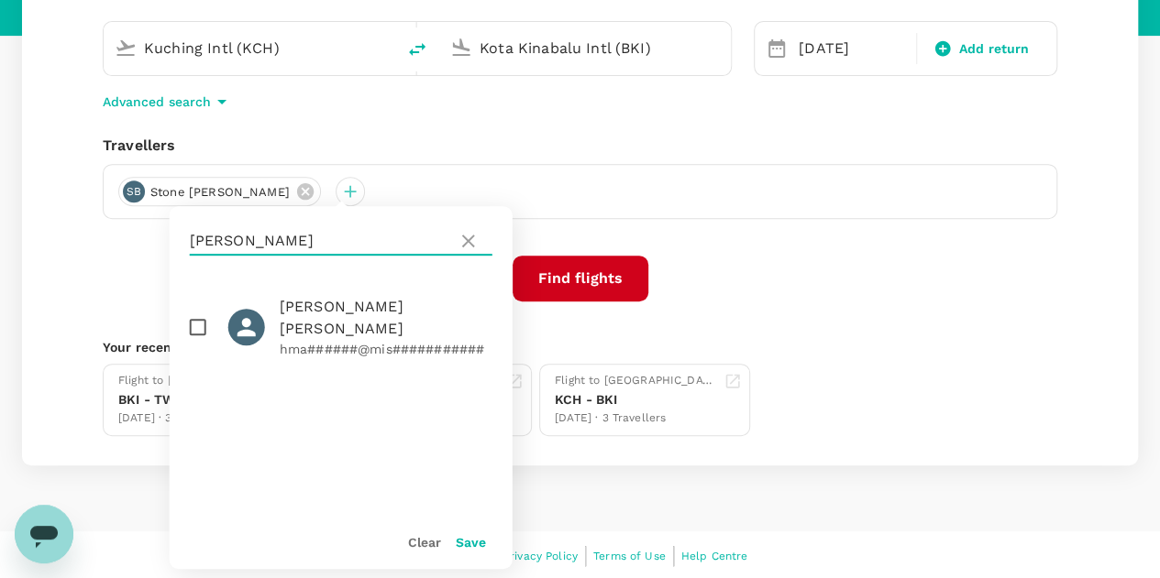
type input "MARSH"
click at [197, 318] on input "checkbox" at bounding box center [198, 327] width 38 height 38
checkbox input "true"
click at [469, 544] on button "Save" at bounding box center [471, 542] width 30 height 15
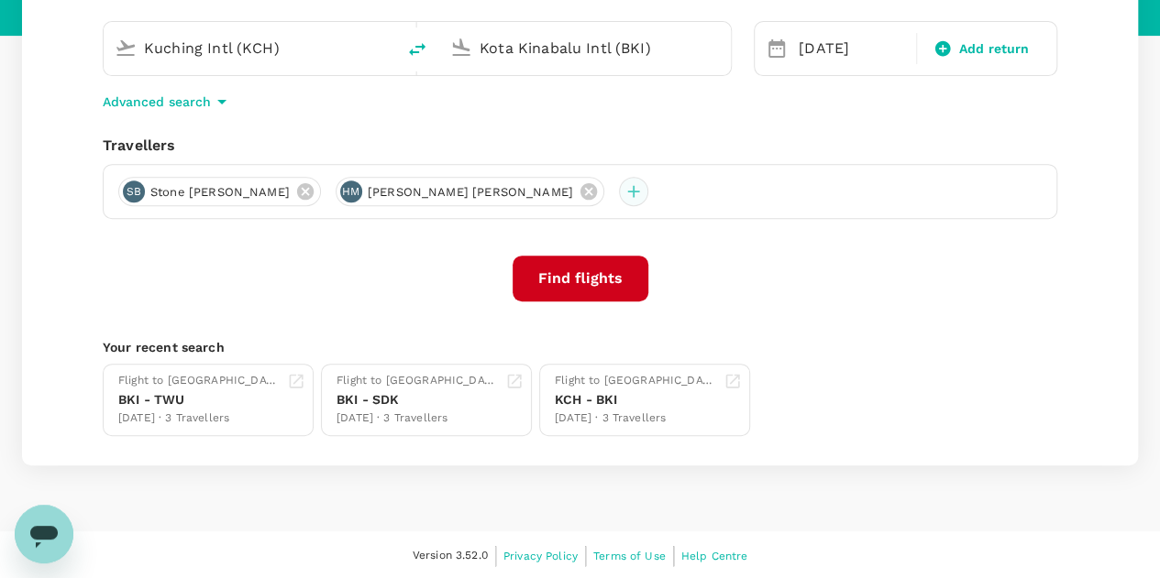
click at [619, 193] on div at bounding box center [633, 191] width 29 height 29
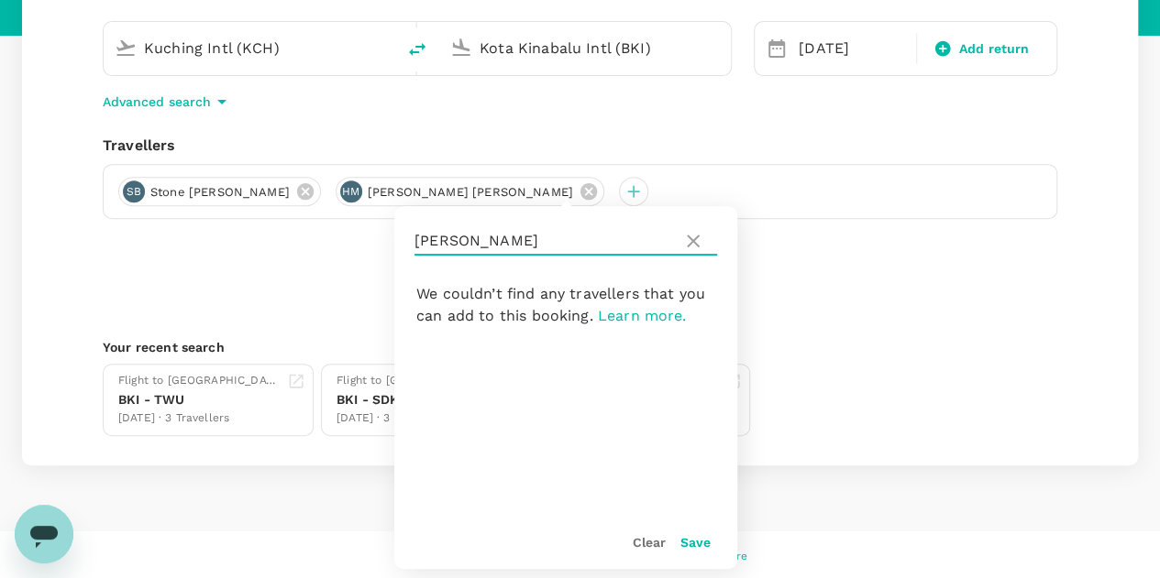
drag, startPoint x: 511, startPoint y: 237, endPoint x: 408, endPoint y: 244, distance: 103.8
click at [408, 244] on div "MARSH" at bounding box center [565, 241] width 343 height 70
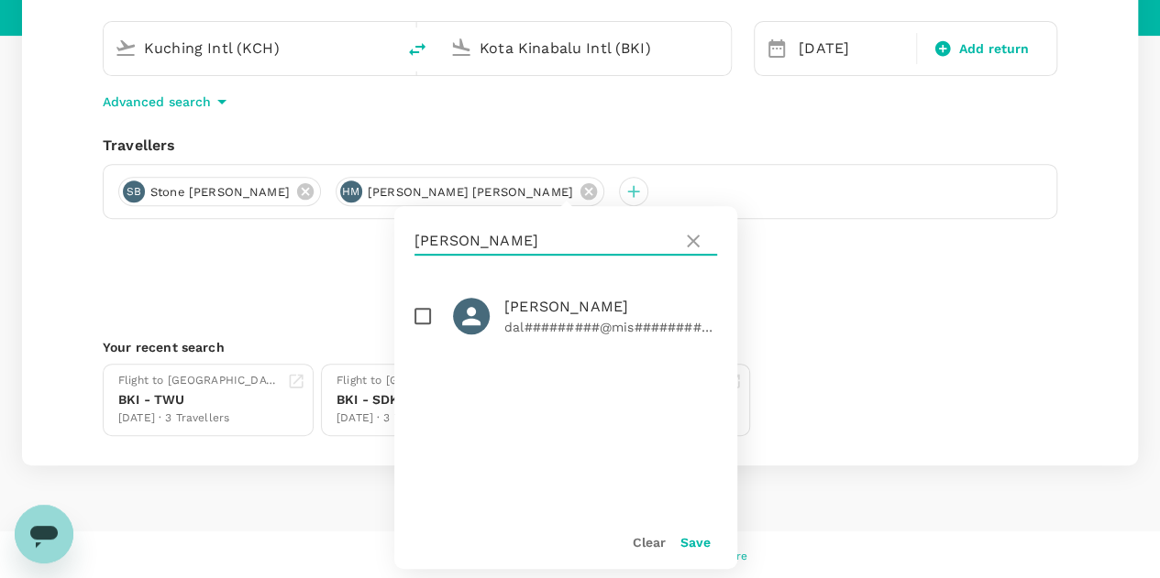
type input "MCKEE"
click at [421, 313] on input "checkbox" at bounding box center [422, 316] width 38 height 38
checkbox input "true"
click at [698, 547] on button "Save" at bounding box center [695, 542] width 30 height 15
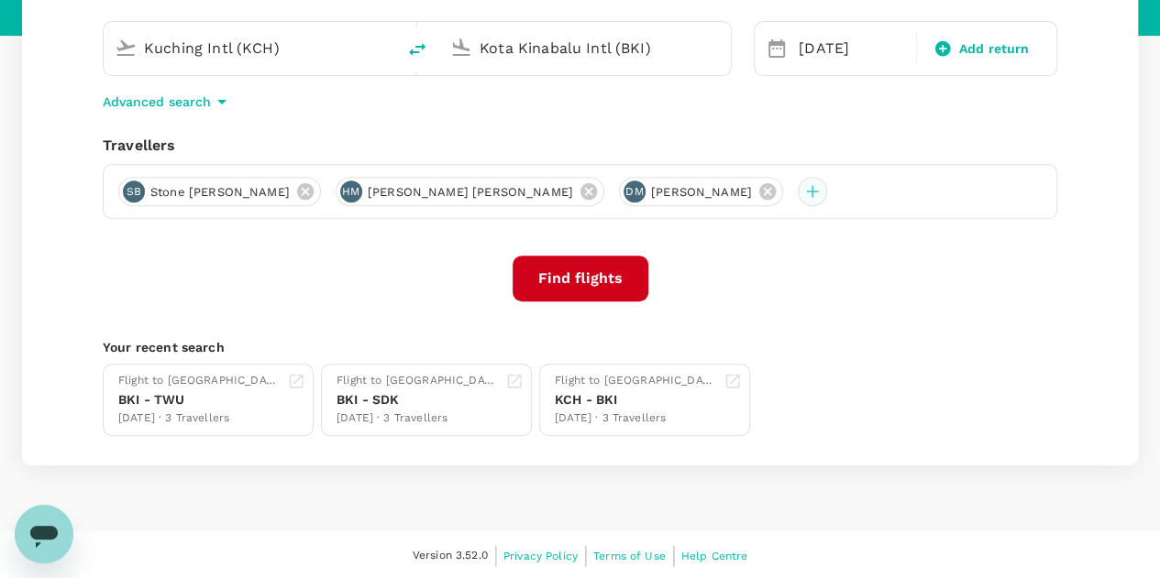
click at [797, 192] on div at bounding box center [811, 191] width 29 height 29
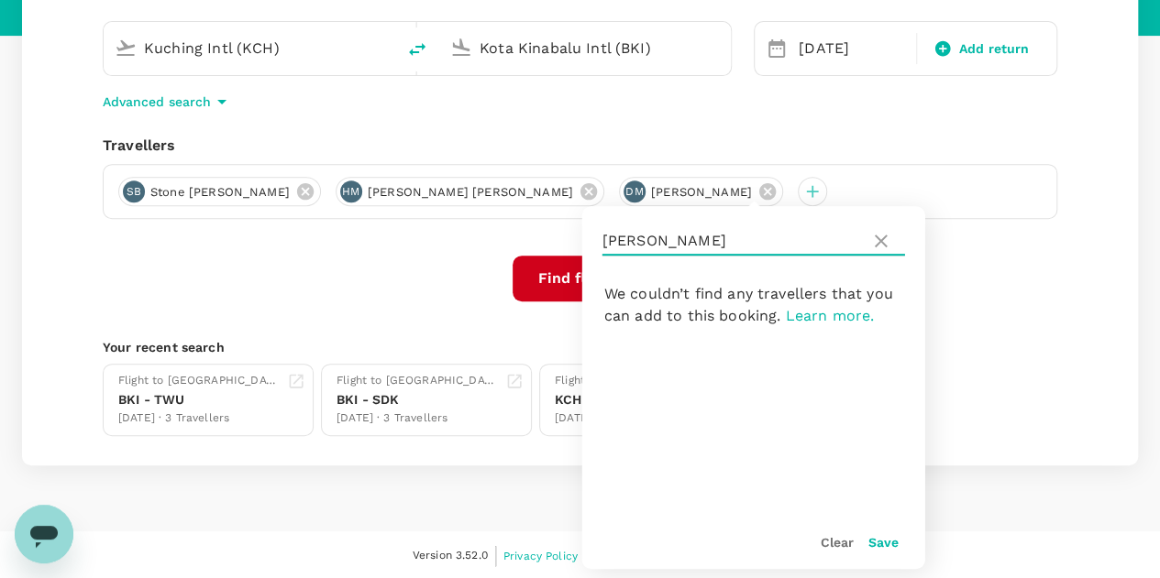
drag, startPoint x: 677, startPoint y: 237, endPoint x: 605, endPoint y: 245, distance: 72.8
click at [605, 245] on input "MCKEE" at bounding box center [732, 240] width 260 height 29
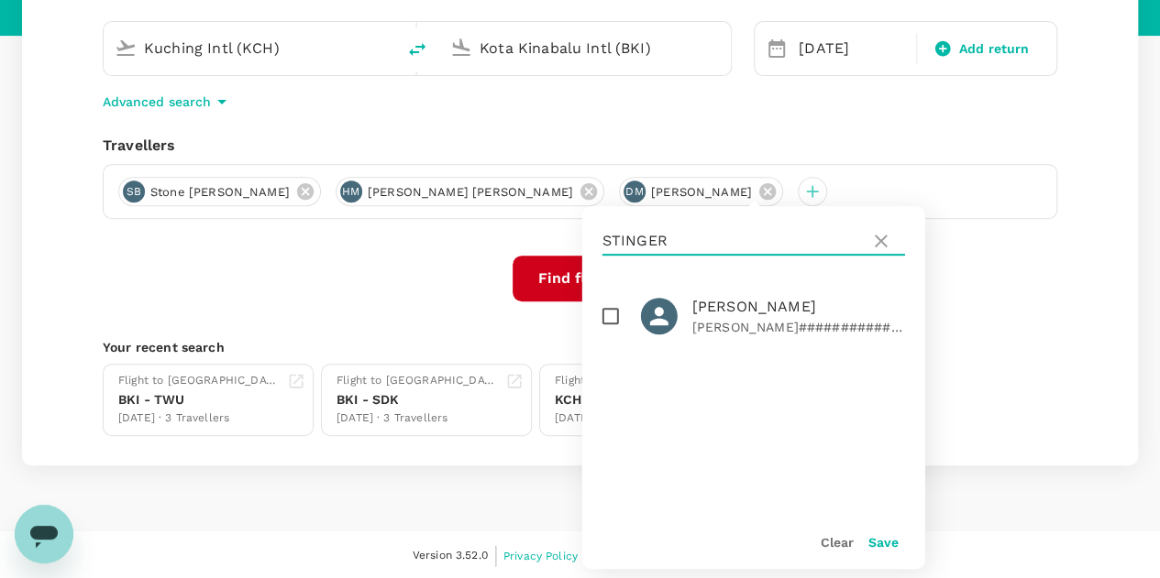
type input "STINGER"
click at [611, 320] on input "checkbox" at bounding box center [610, 316] width 38 height 38
checkbox input "true"
click at [887, 542] on button "Save" at bounding box center [883, 542] width 30 height 15
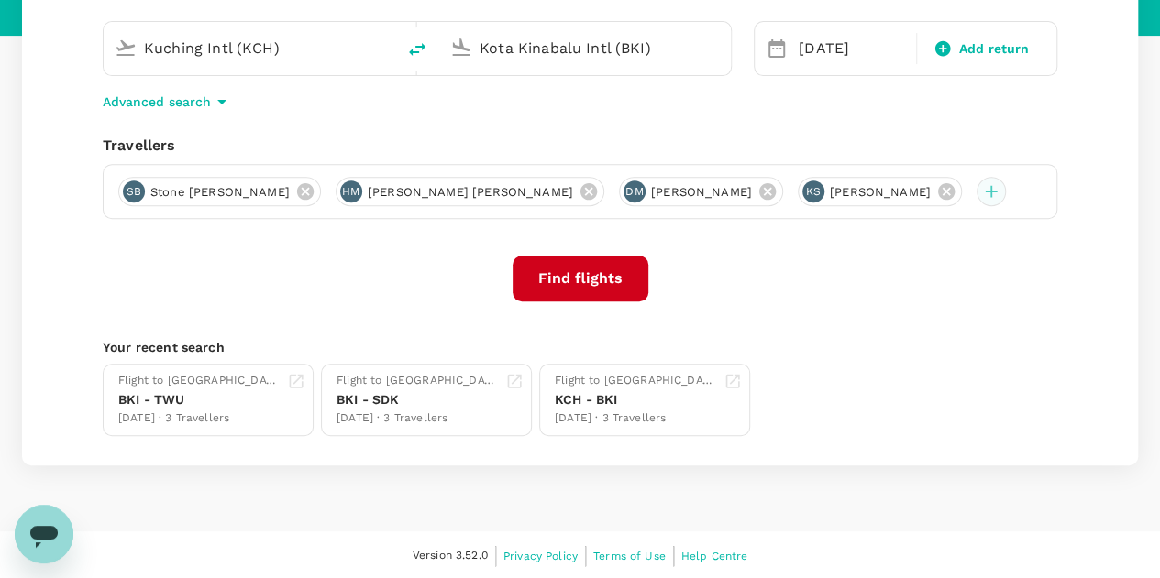
click at [976, 197] on div at bounding box center [990, 191] width 29 height 29
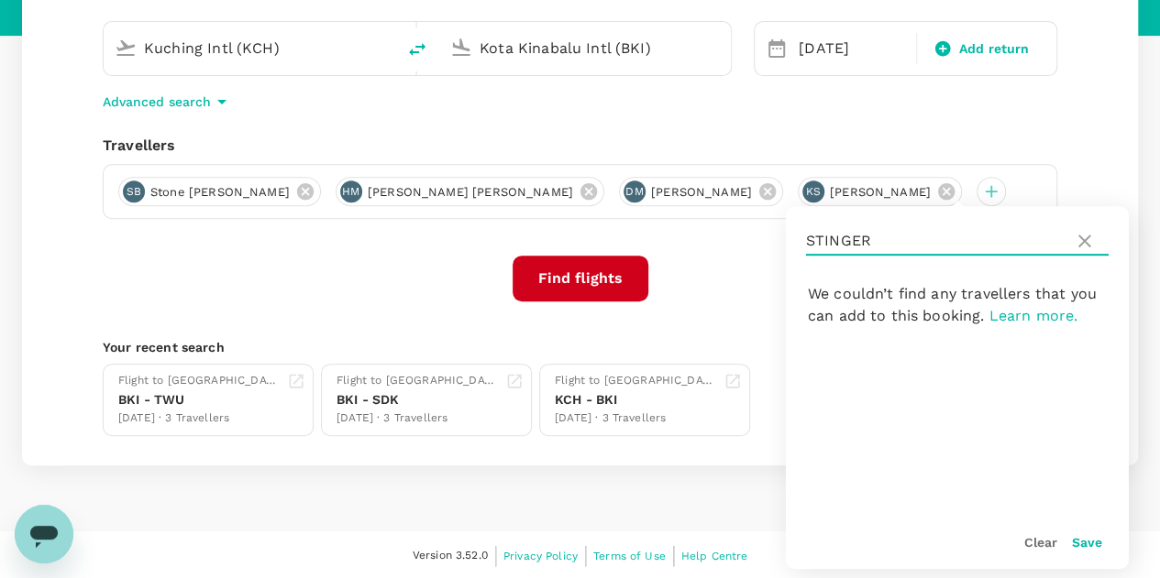
drag, startPoint x: 874, startPoint y: 243, endPoint x: 792, endPoint y: 244, distance: 82.5
click at [792, 244] on div "STINGER" at bounding box center [957, 241] width 343 height 70
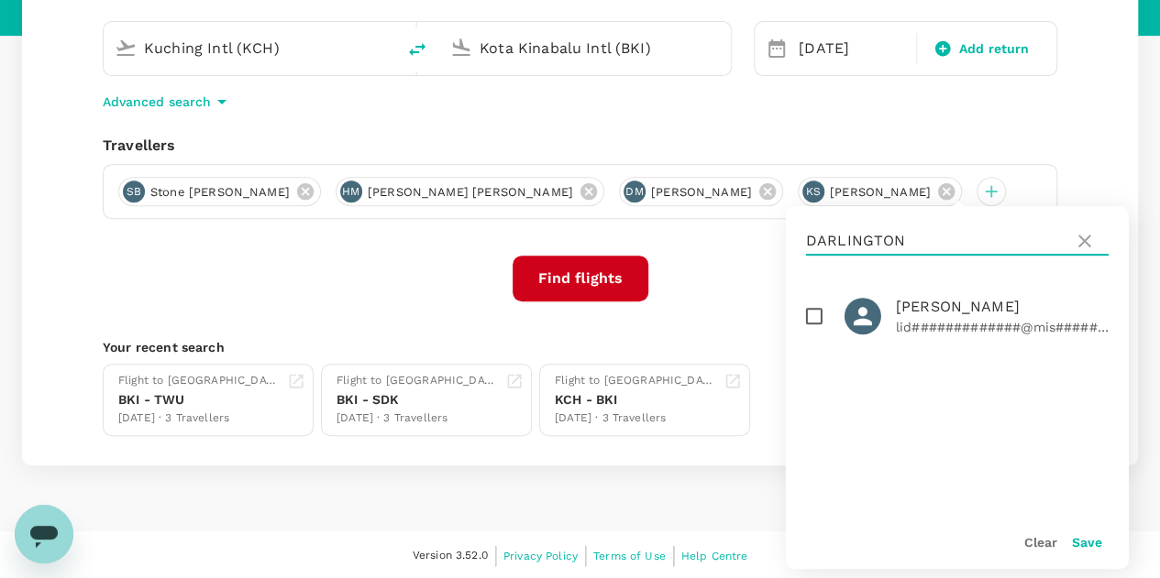
type input "DARLINGTON"
click at [806, 315] on input "checkbox" at bounding box center [814, 316] width 38 height 38
checkbox input "true"
click at [1080, 543] on button "Save" at bounding box center [1087, 542] width 30 height 15
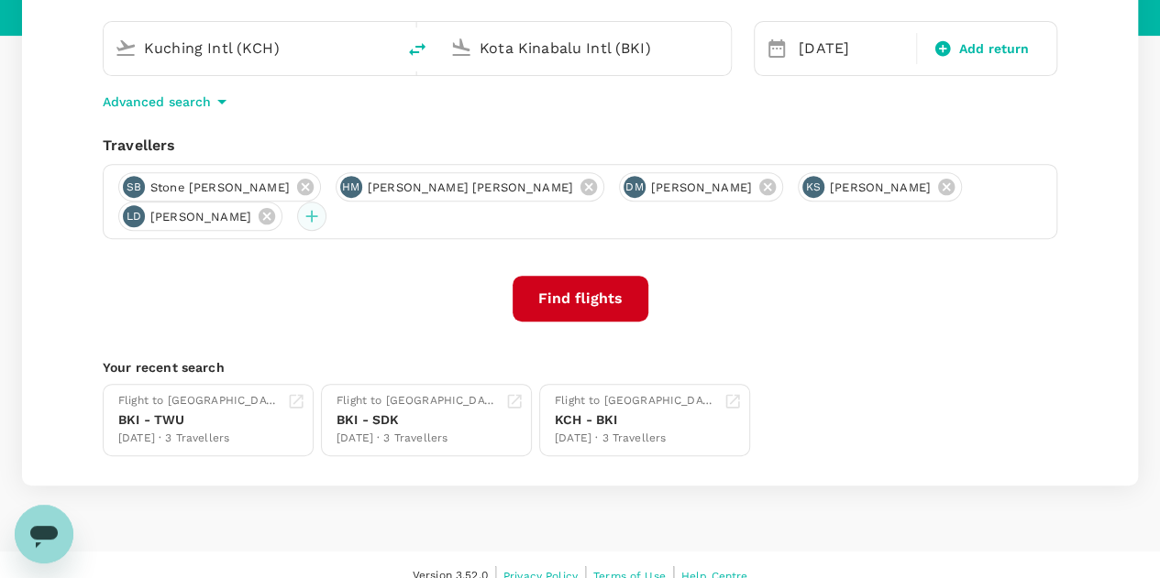
click at [326, 214] on div at bounding box center [311, 216] width 29 height 29
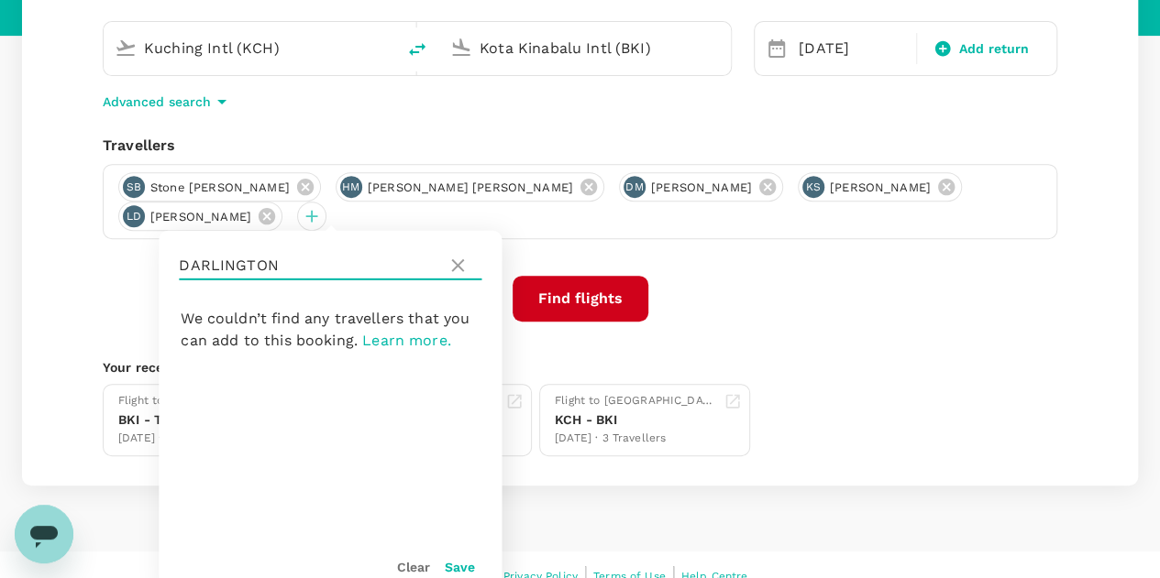
drag, startPoint x: 299, startPoint y: 261, endPoint x: 169, endPoint y: 266, distance: 130.2
click at [169, 266] on div "DARLINGTON" at bounding box center [330, 266] width 343 height 70
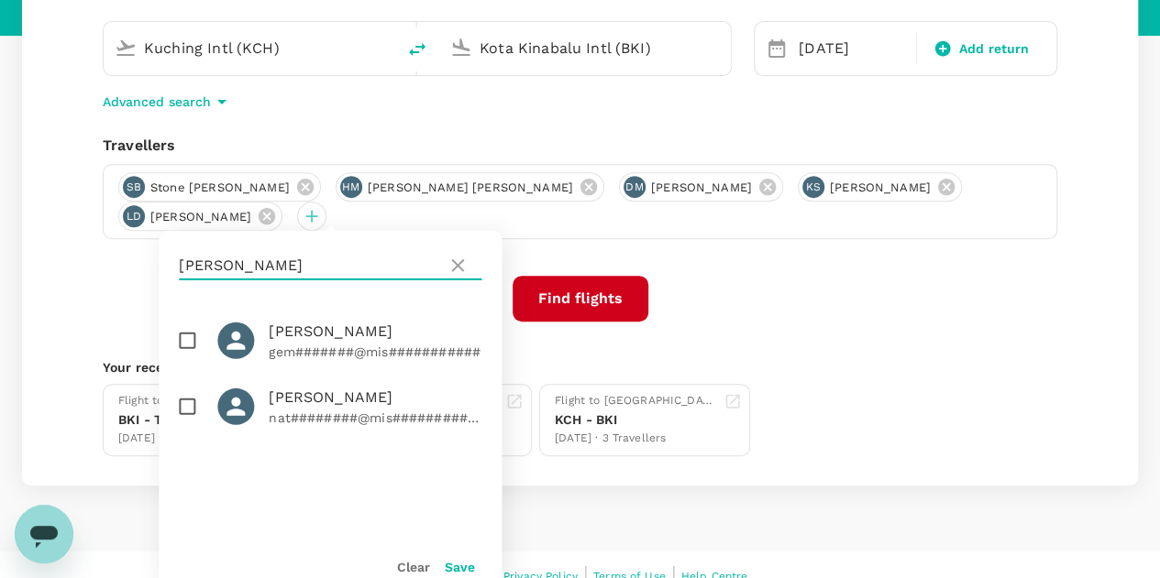
type input "GARNER"
click at [185, 339] on input "checkbox" at bounding box center [187, 341] width 38 height 38
checkbox input "true"
click at [455, 566] on button "Save" at bounding box center [460, 567] width 30 height 15
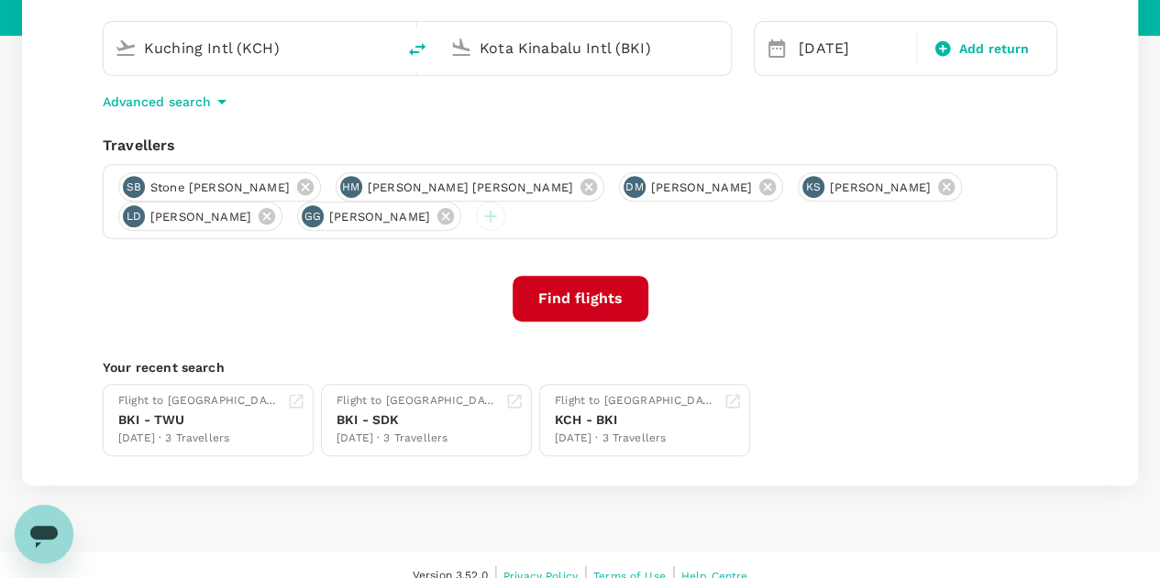
click at [382, 296] on div "Find flights" at bounding box center [580, 299] width 954 height 46
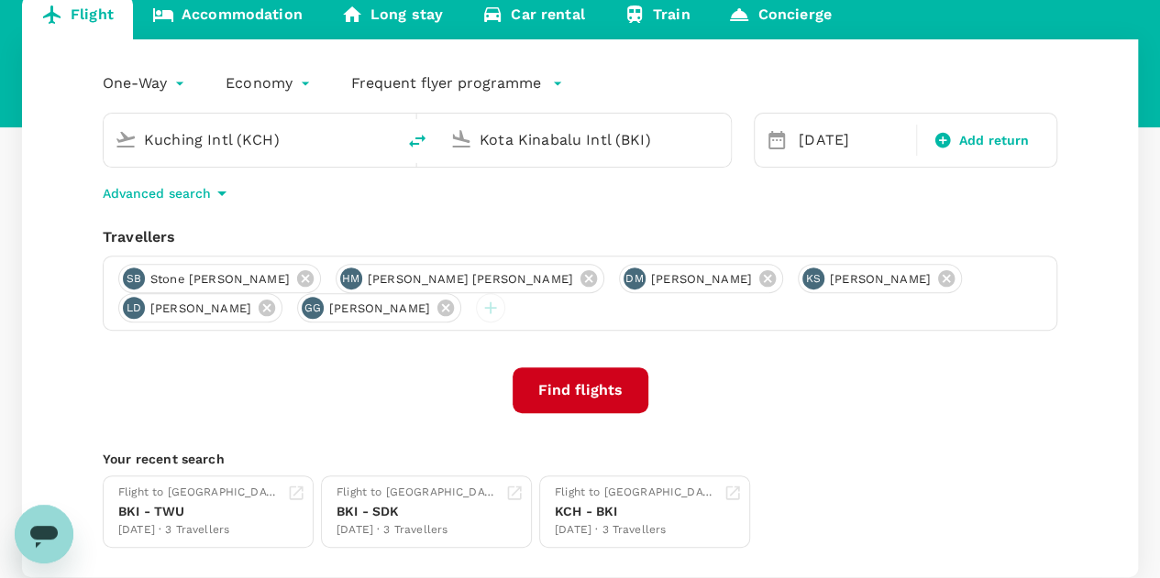
click at [574, 382] on button "Find flights" at bounding box center [580, 391] width 136 height 46
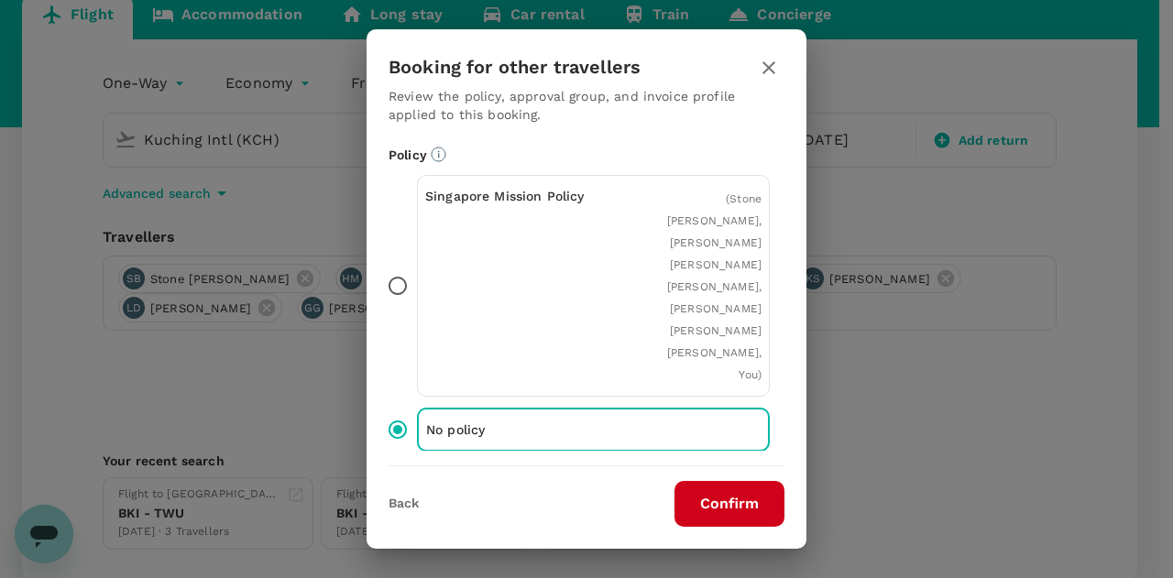
click at [719, 501] on button "Confirm" at bounding box center [730, 504] width 110 height 46
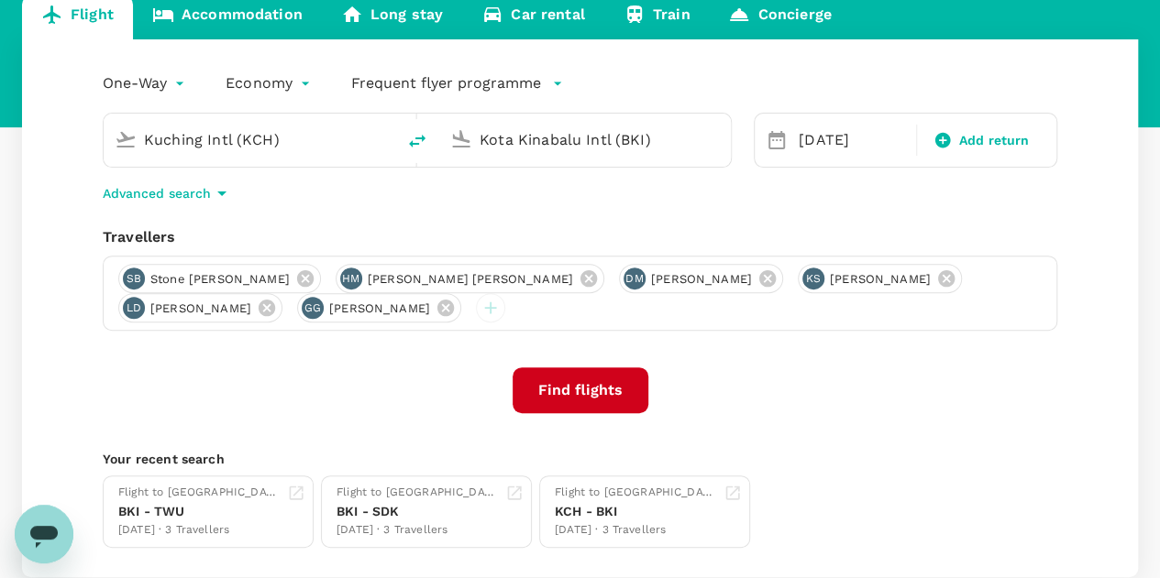
click at [574, 386] on button "Find flights" at bounding box center [580, 391] width 136 height 46
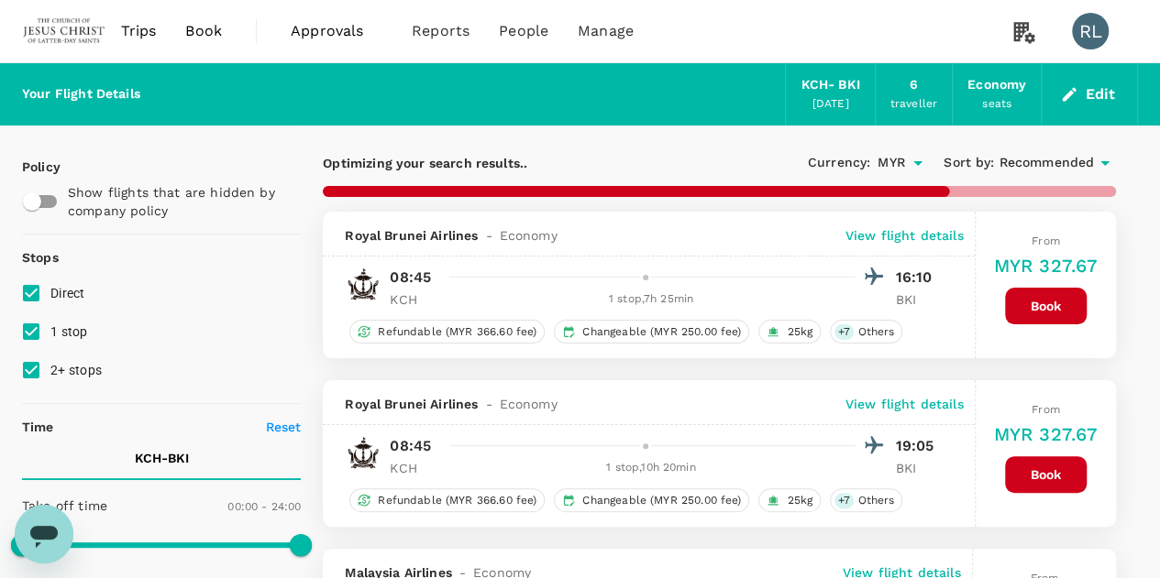
type input "1495"
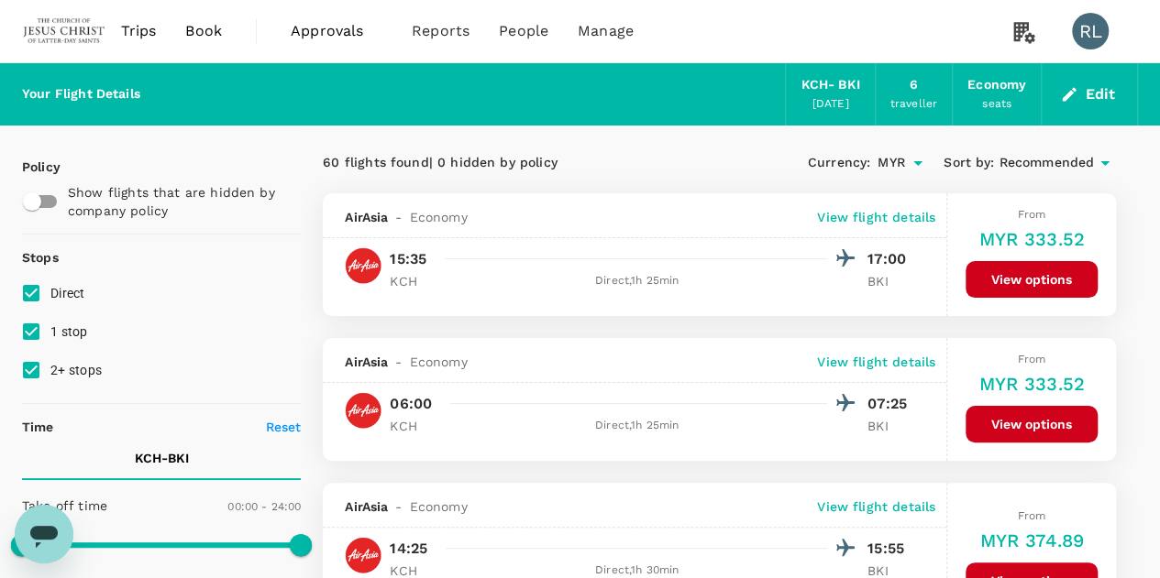
click at [1028, 164] on span "Recommended" at bounding box center [1045, 163] width 95 height 20
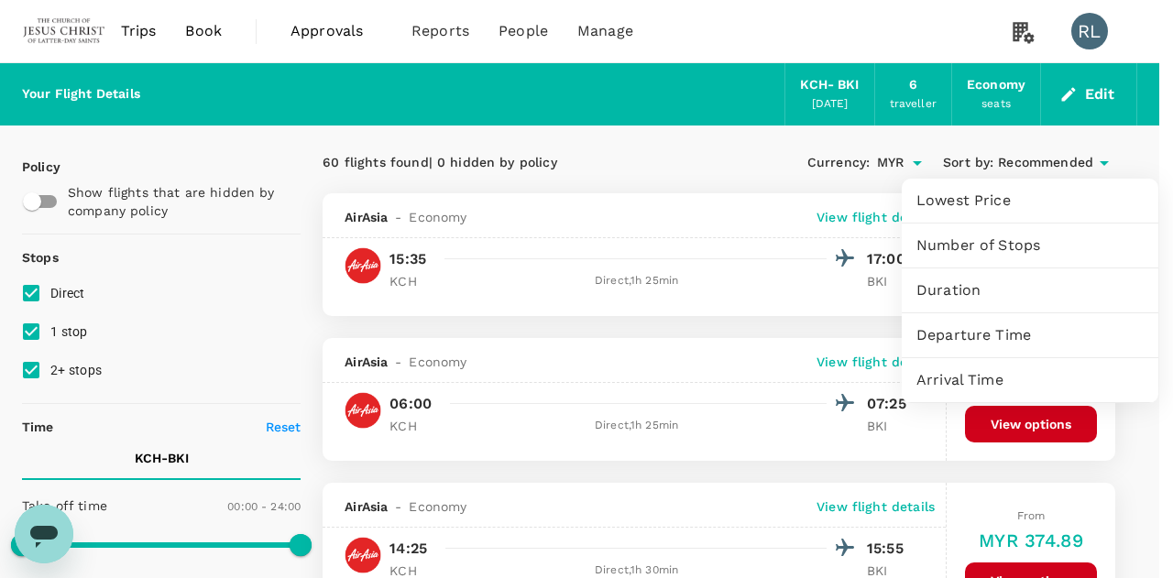
click at [971, 340] on span "Departure Time" at bounding box center [1030, 335] width 227 height 22
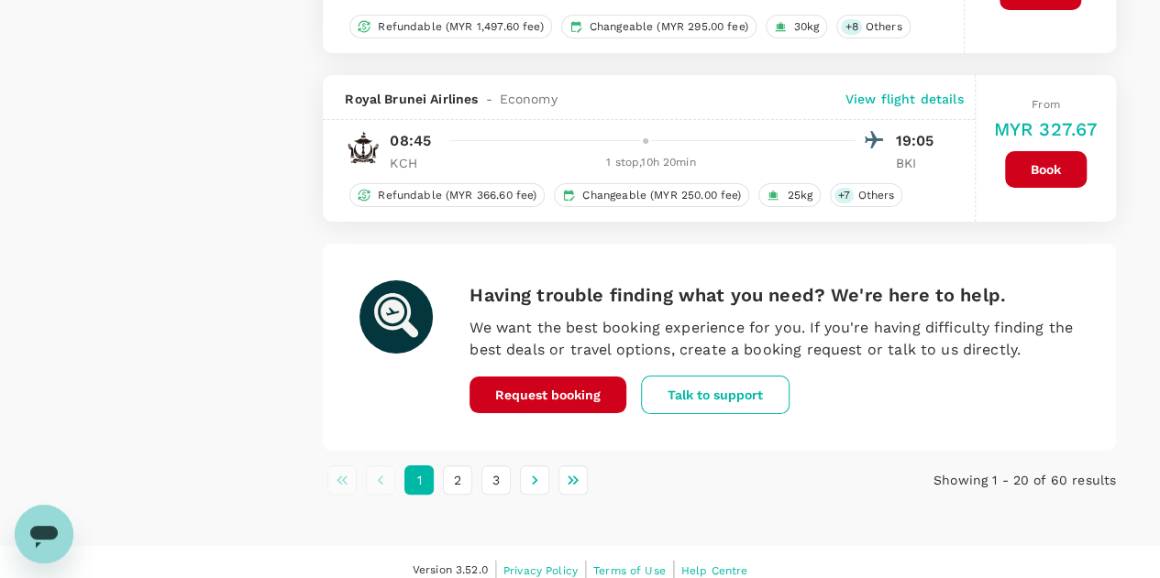
scroll to position [3448, 0]
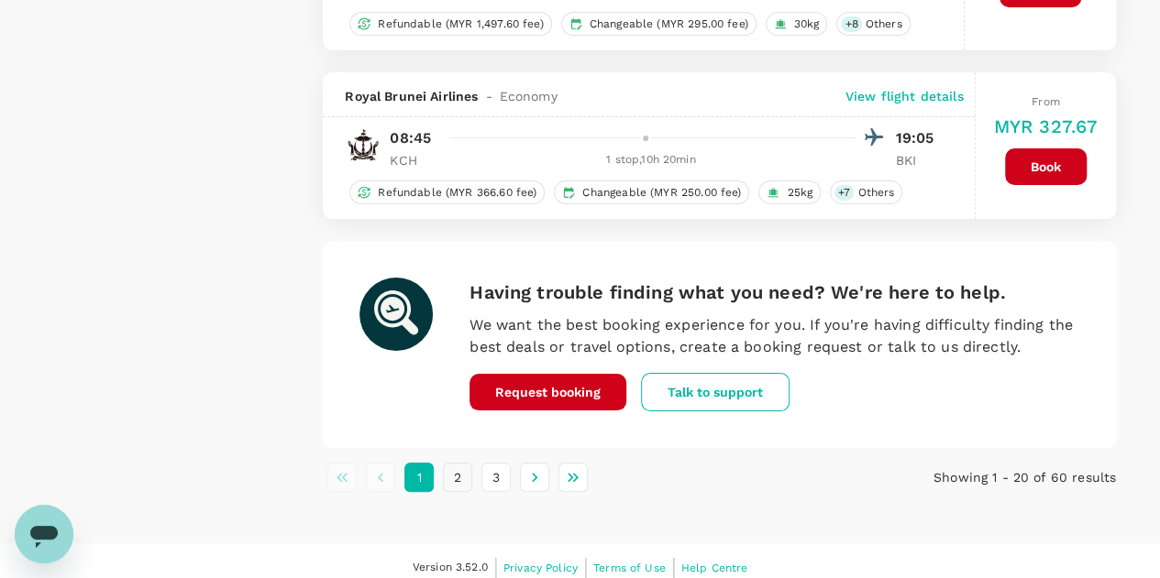
click at [457, 467] on button "2" at bounding box center [457, 477] width 29 height 29
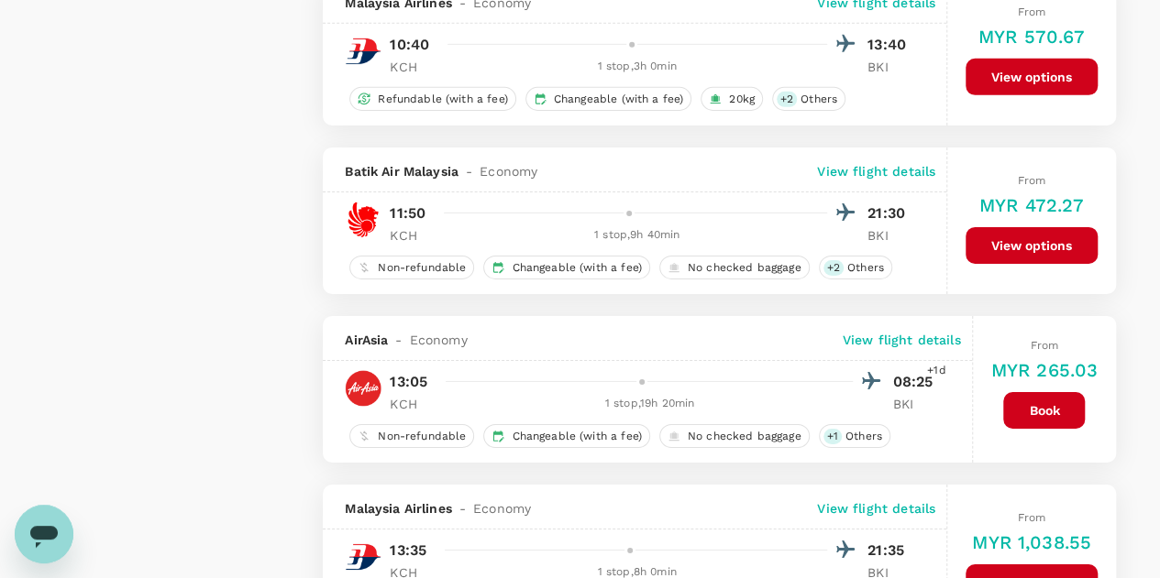
scroll to position [3483, 0]
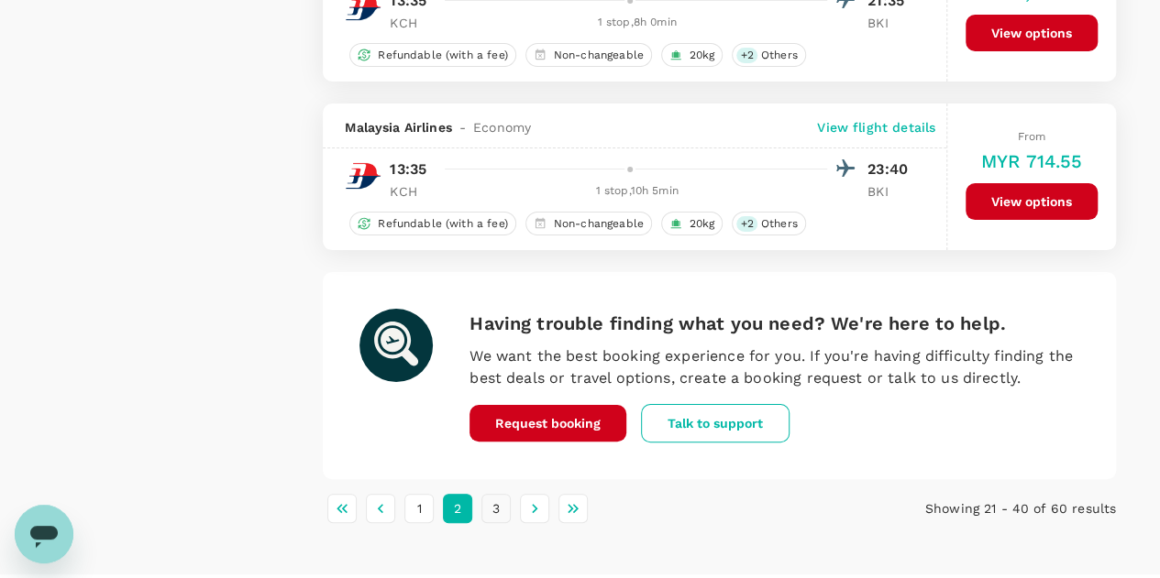
click at [499, 500] on button "3" at bounding box center [495, 508] width 29 height 29
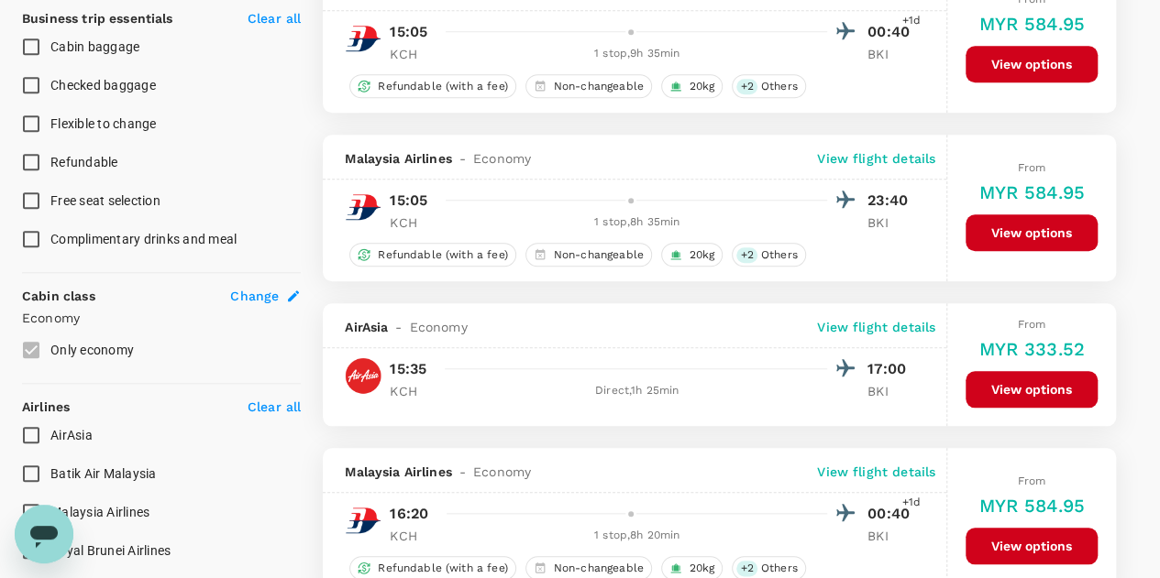
scroll to position [825, 0]
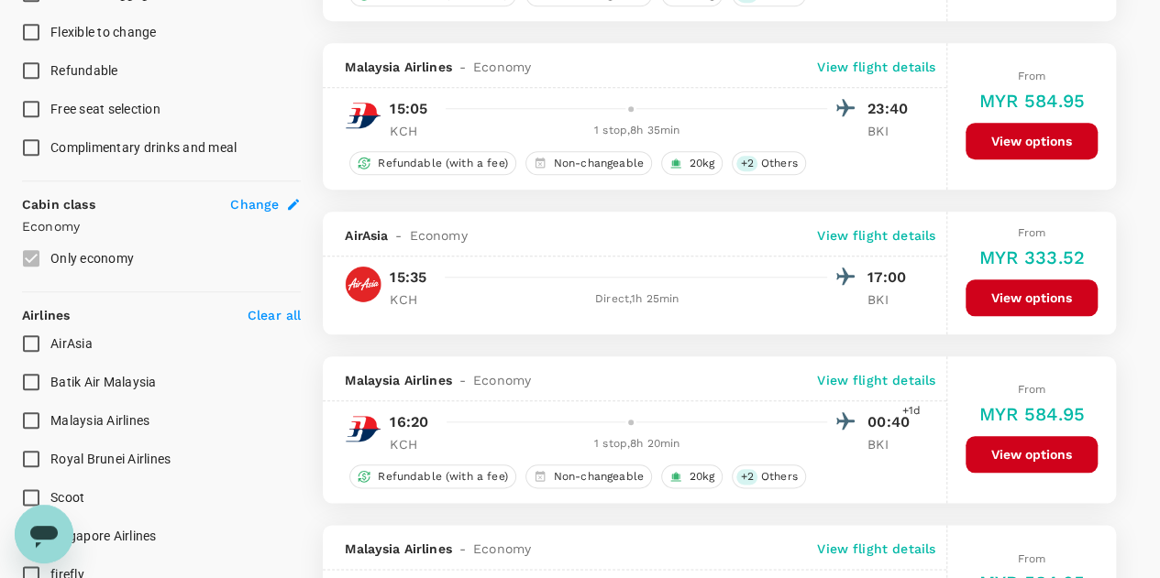
click at [1049, 285] on button "View options" at bounding box center [1031, 298] width 132 height 37
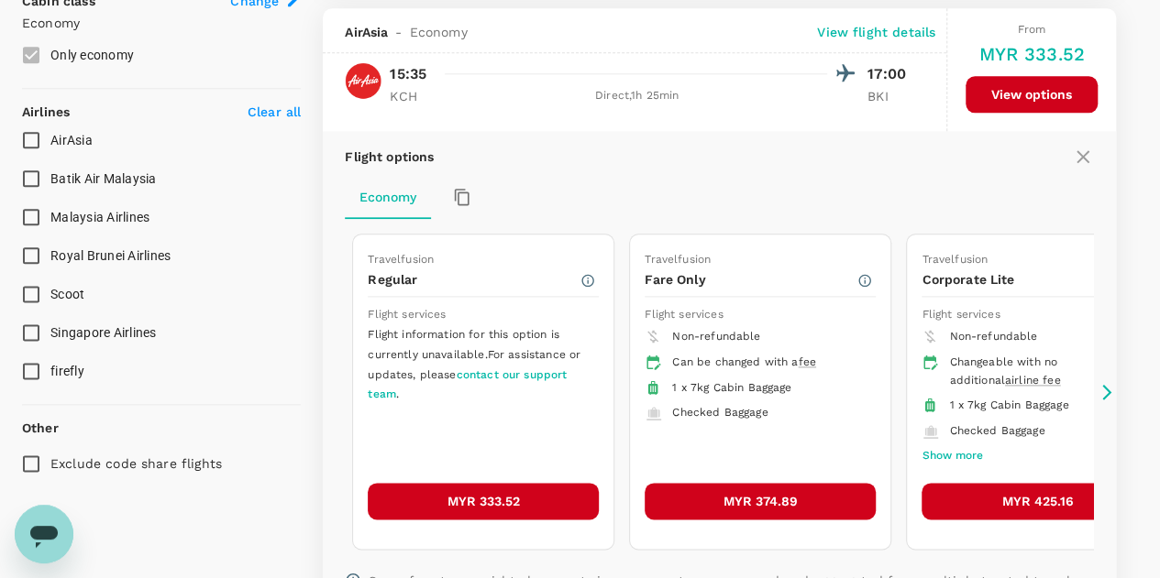
scroll to position [1033, 0]
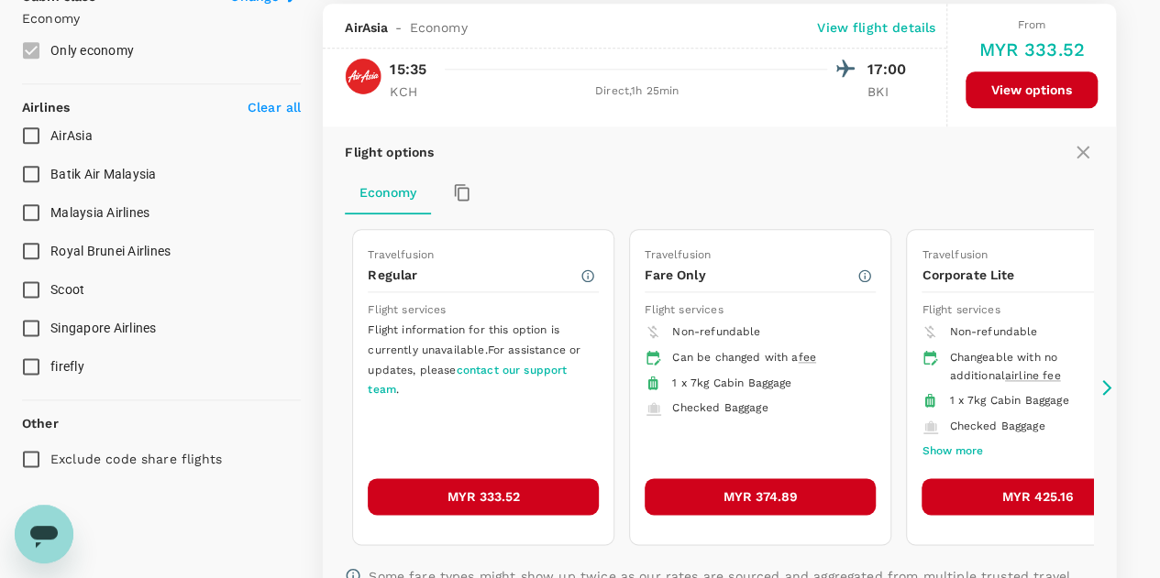
click at [506, 479] on button "MYR 333.52" at bounding box center [483, 496] width 231 height 37
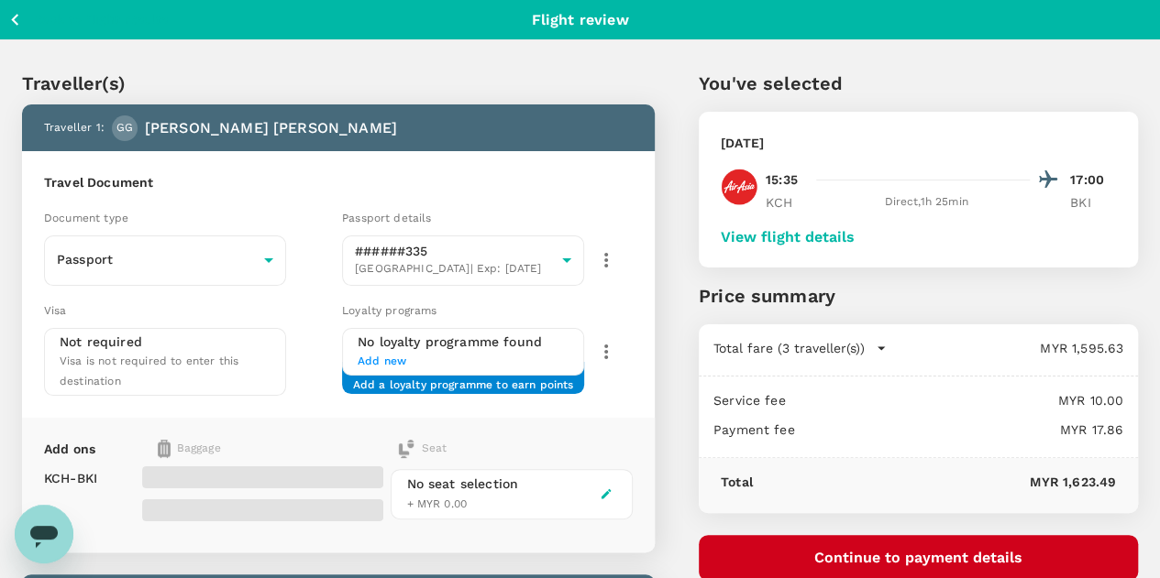
click at [854, 237] on button "View flight details" at bounding box center [787, 237] width 134 height 16
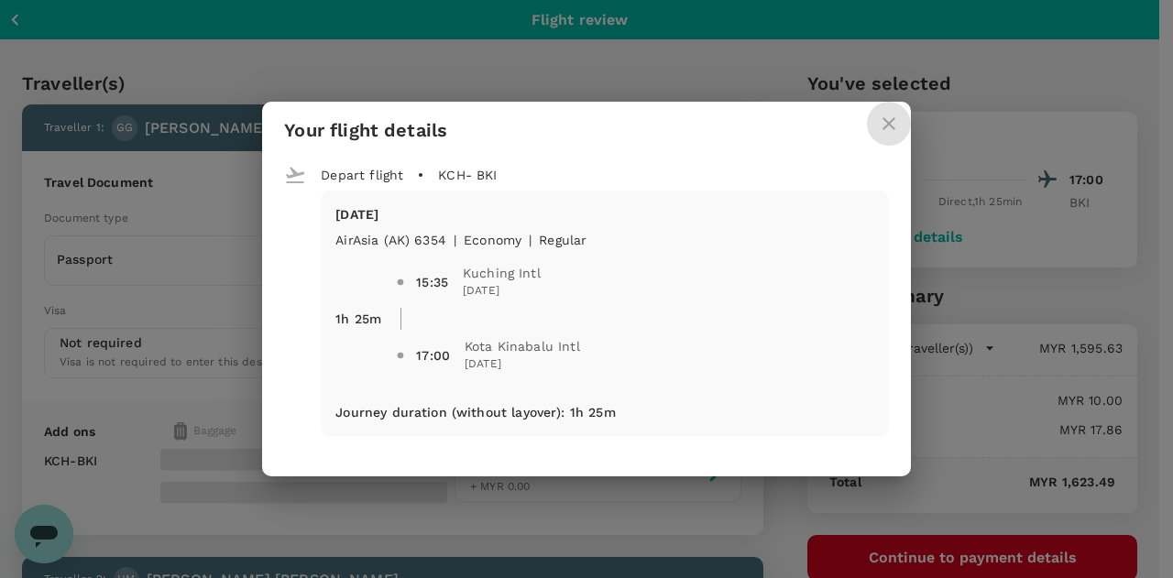
click at [885, 129] on icon "close" at bounding box center [889, 124] width 22 height 22
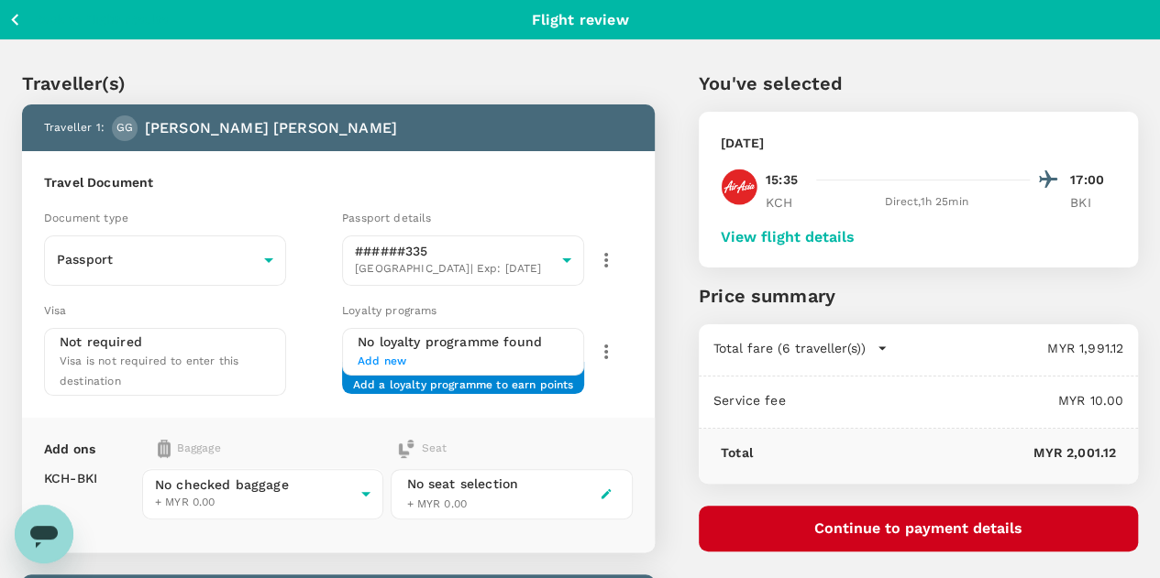
click at [854, 236] on button "View flight details" at bounding box center [787, 237] width 134 height 16
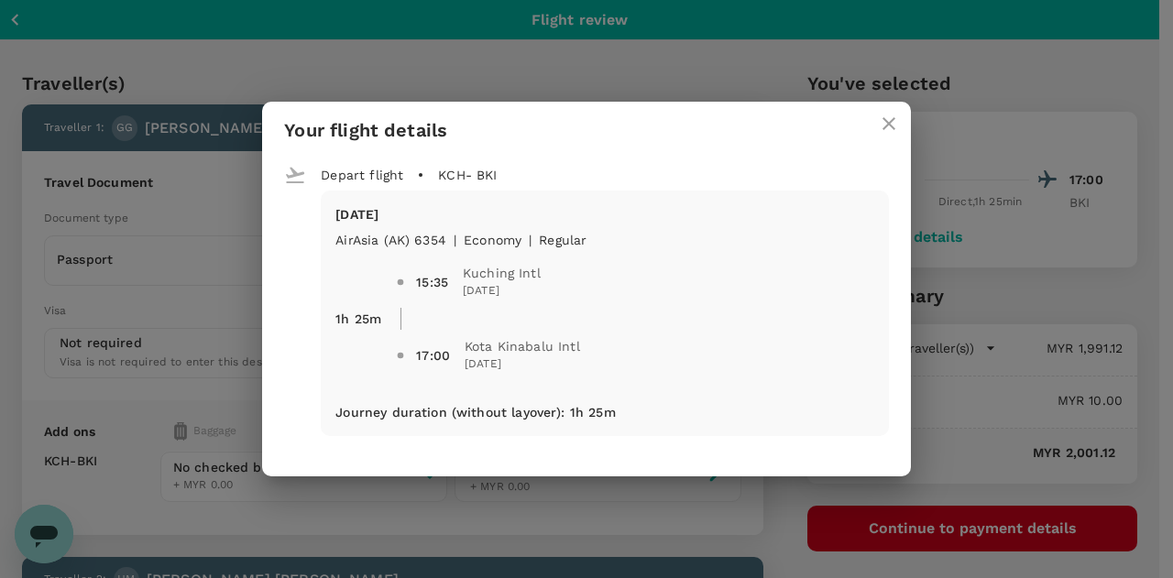
click at [885, 122] on icon "close" at bounding box center [889, 124] width 22 height 22
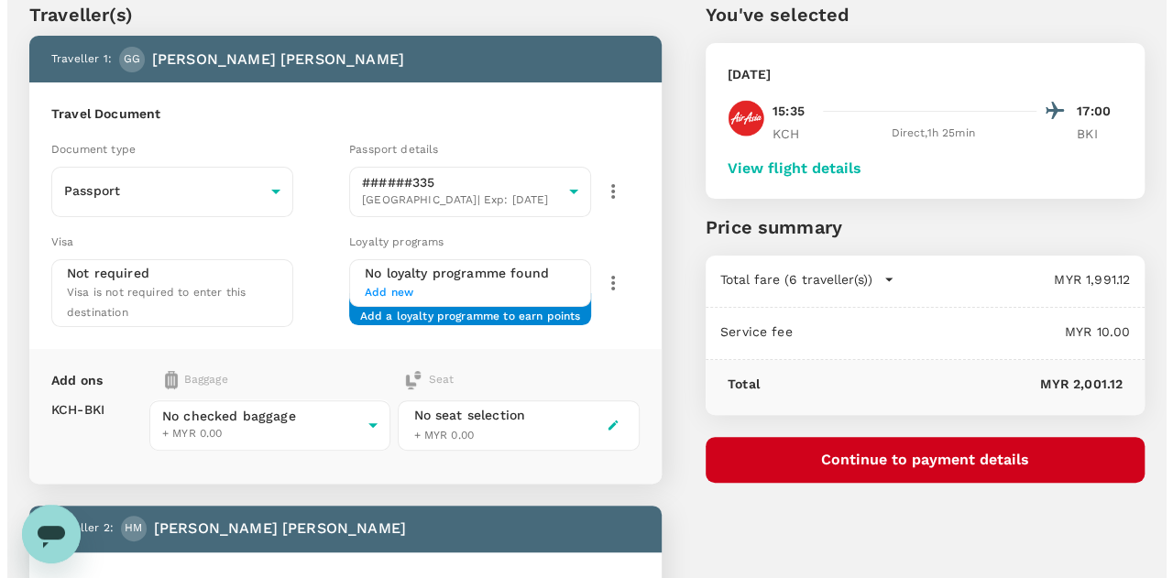
scroll to position [183, 0]
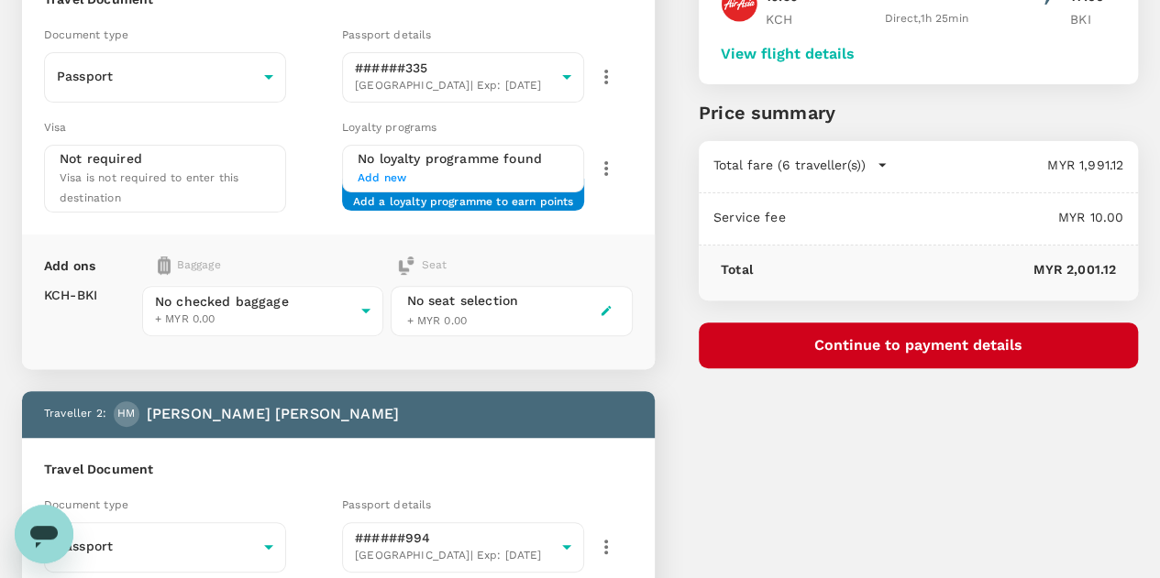
click at [970, 342] on button "Continue to payment details" at bounding box center [917, 346] width 439 height 46
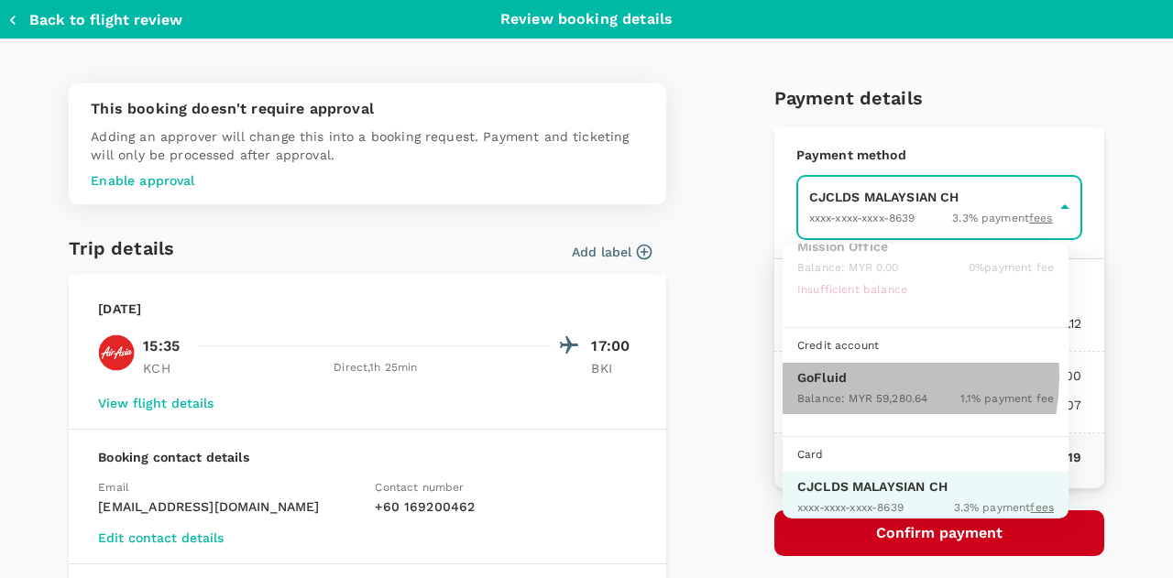
click at [844, 374] on p "GoFluid" at bounding box center [925, 377] width 257 height 18
type input "9b357727-6904-47bd-a44e-9a56bf7dfc7a"
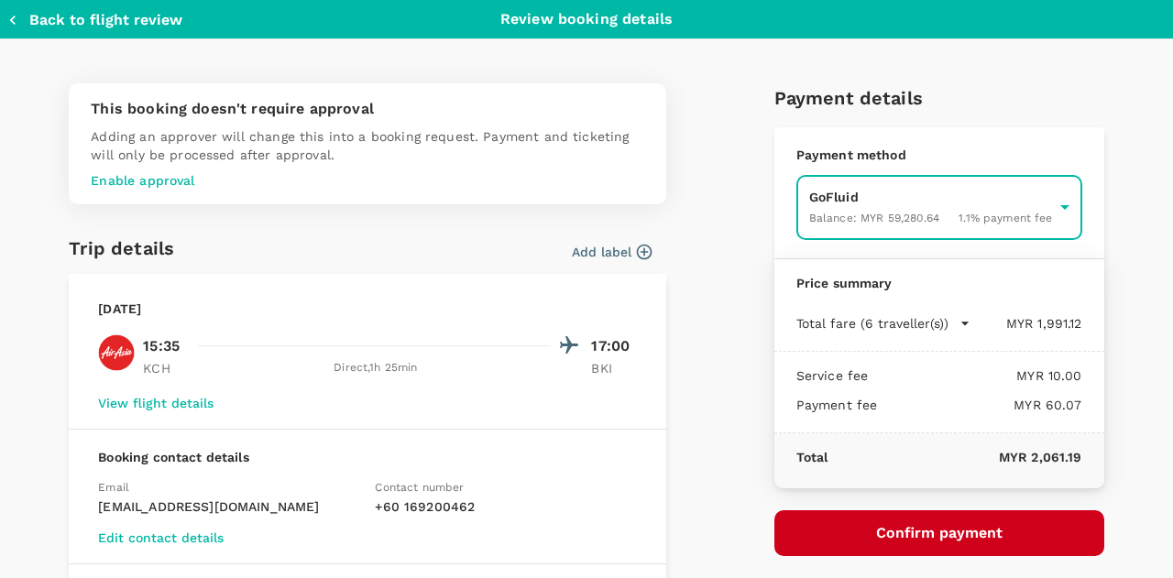
click at [939, 533] on button "Confirm payment" at bounding box center [940, 534] width 330 height 46
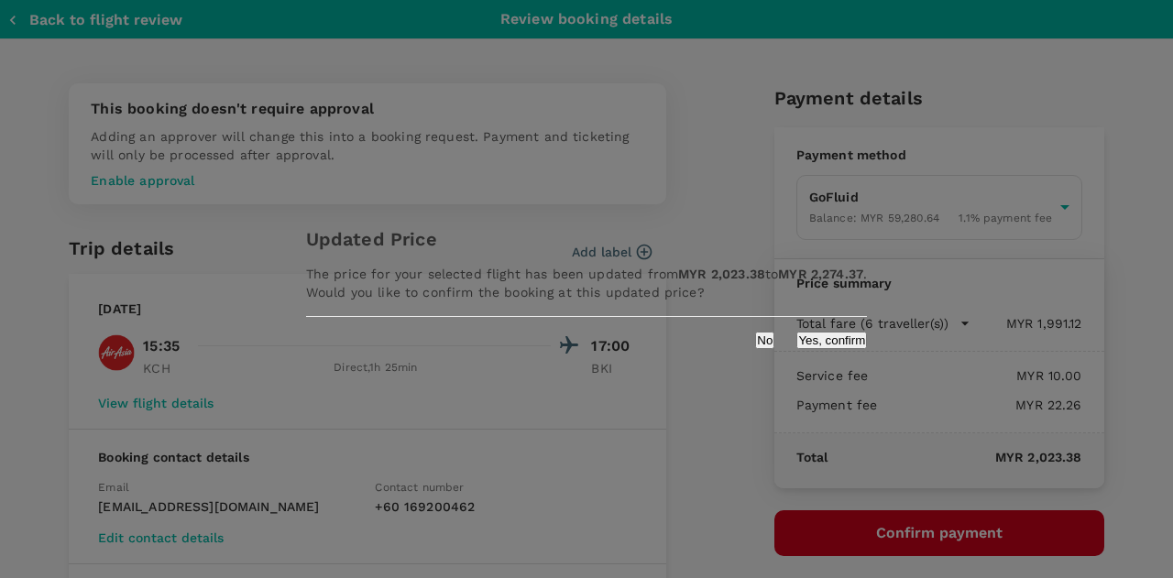
click at [797, 349] on button "Yes, confirm" at bounding box center [832, 340] width 71 height 17
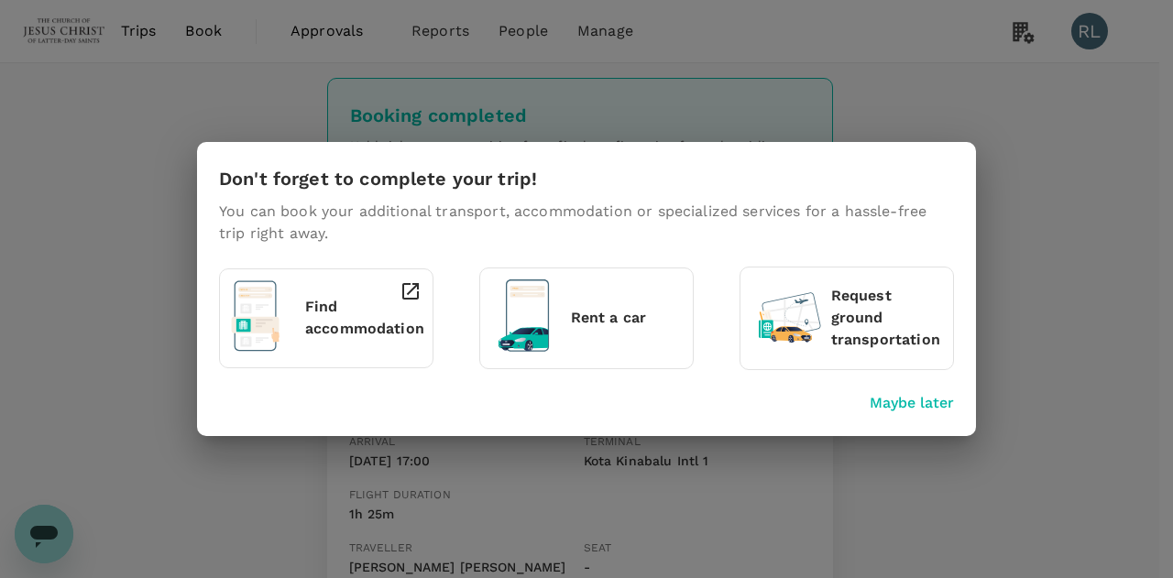
click at [906, 403] on p "Maybe later" at bounding box center [912, 403] width 84 height 22
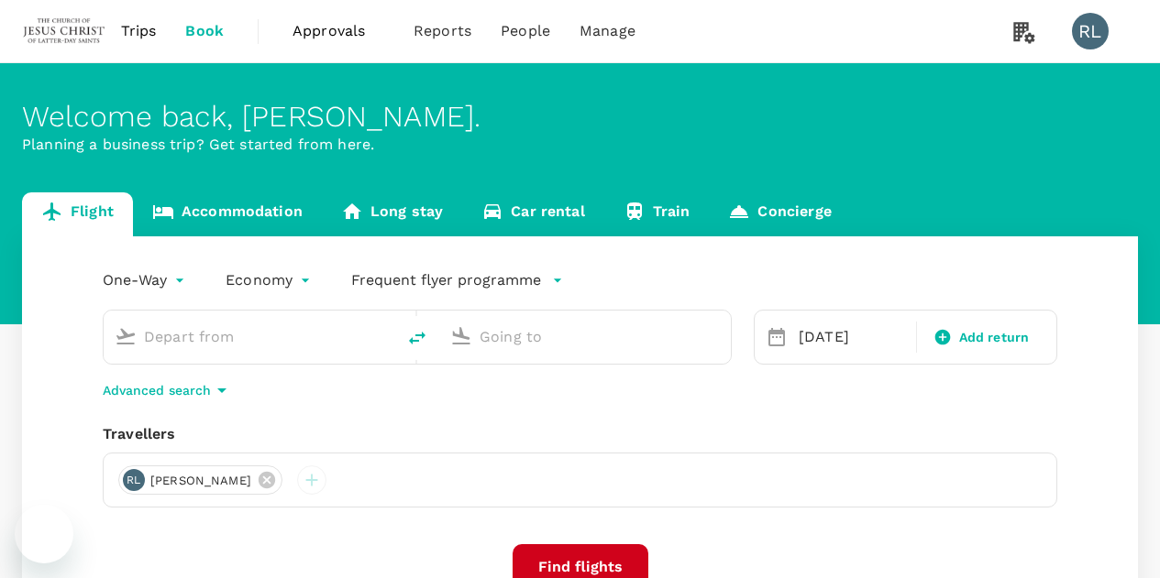
type input "Singapore Changi (SIN)"
type input "Kuching Intl (KCH)"
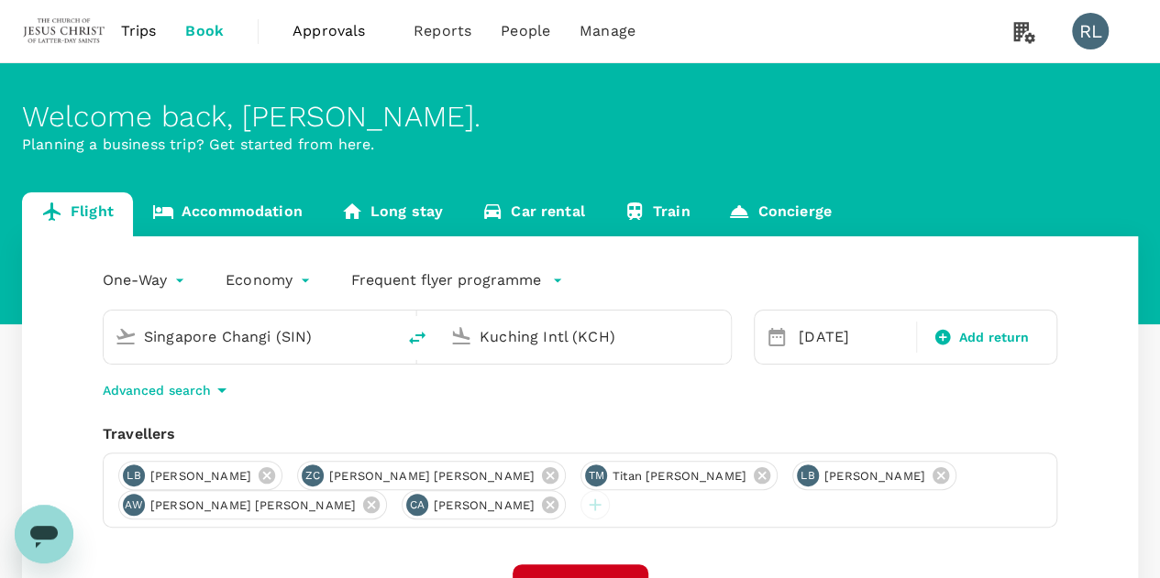
click at [416, 335] on icon "delete" at bounding box center [417, 338] width 16 height 13
type input "Kuching Intl (KCH)"
click at [675, 336] on input "Singapore Changi (SIN)" at bounding box center [585, 337] width 213 height 28
click at [668, 340] on input "Singapore Changi (SIN)" at bounding box center [585, 337] width 213 height 28
drag, startPoint x: 671, startPoint y: 336, endPoint x: 471, endPoint y: 344, distance: 200.0
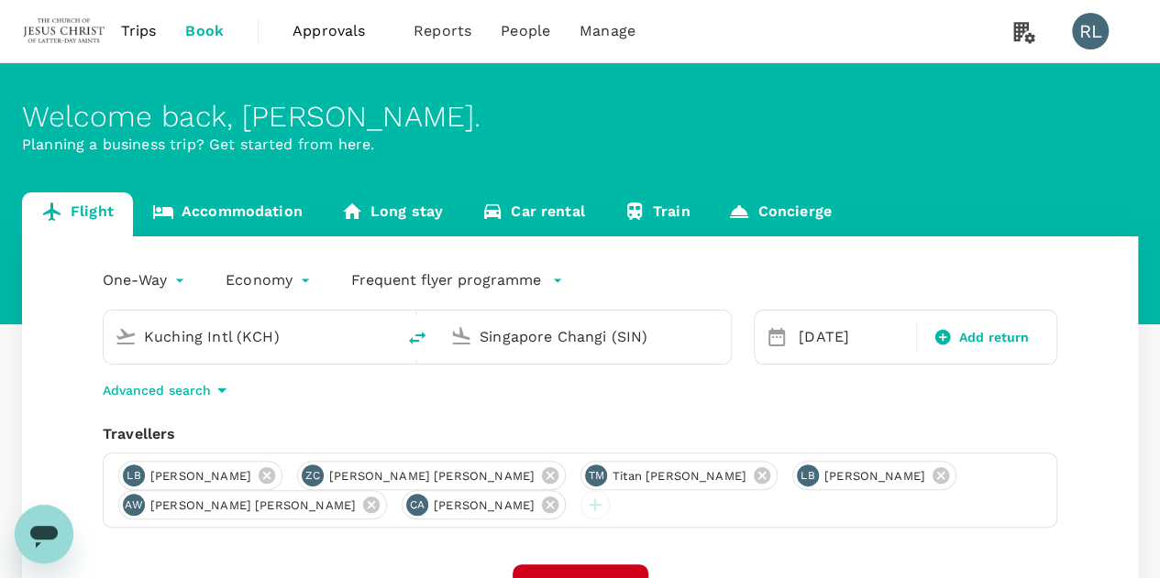
click at [471, 344] on div "Singapore Changi (SIN)" at bounding box center [581, 333] width 277 height 40
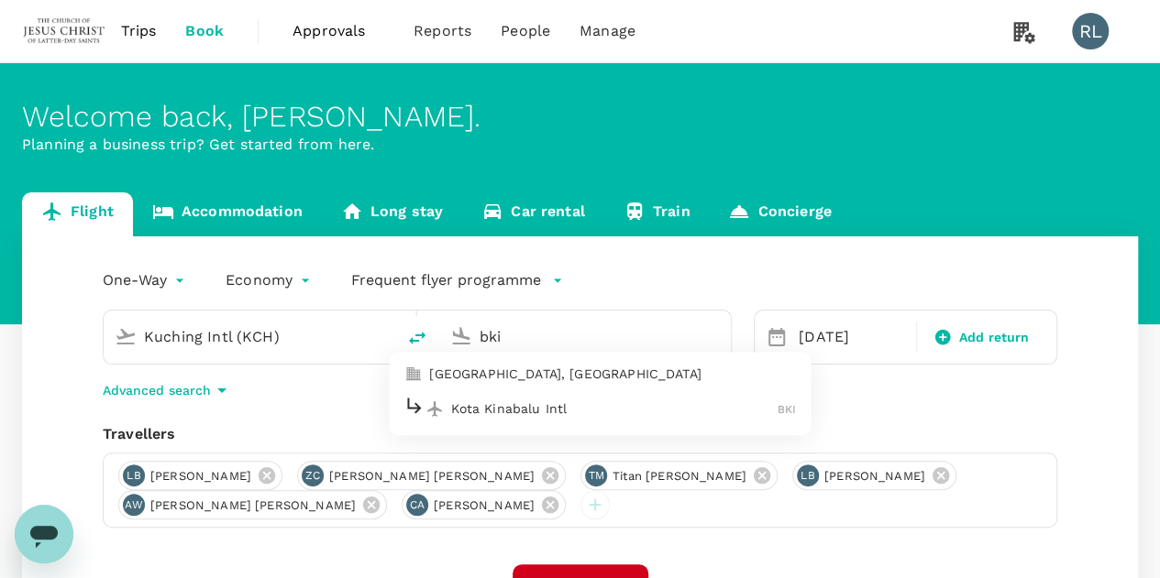
click at [534, 414] on p "Kota Kinabalu Intl" at bounding box center [614, 409] width 326 height 18
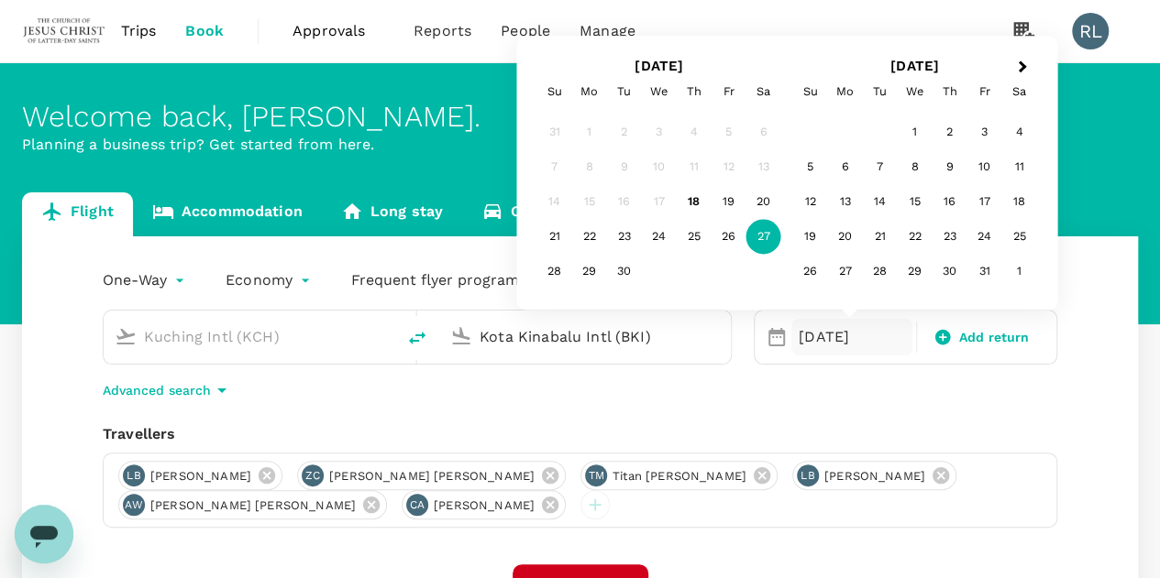
scroll to position [92, 0]
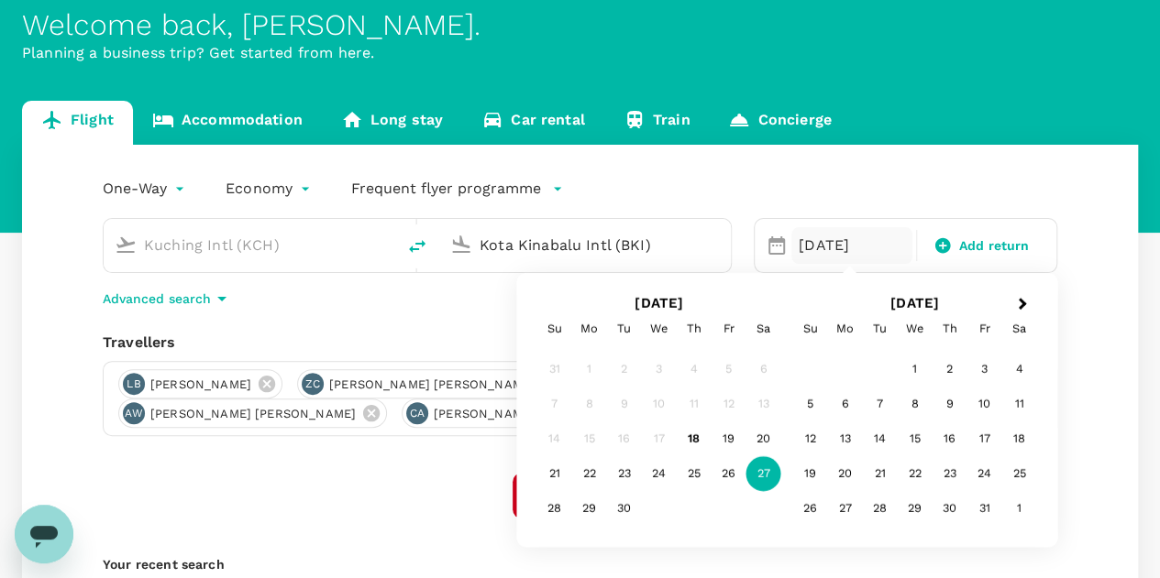
type input "Kota Kinabalu Intl (BKI)"
click at [424, 474] on div "Find flights" at bounding box center [580, 496] width 954 height 46
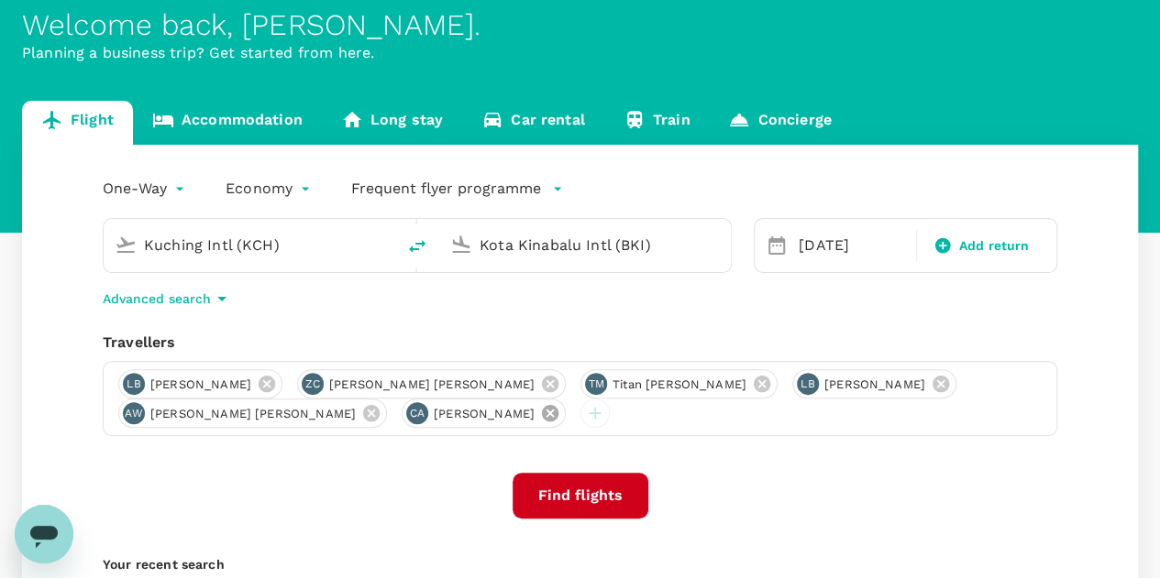
click at [540, 411] on icon at bounding box center [550, 413] width 20 height 20
click at [361, 414] on icon at bounding box center [371, 413] width 20 height 20
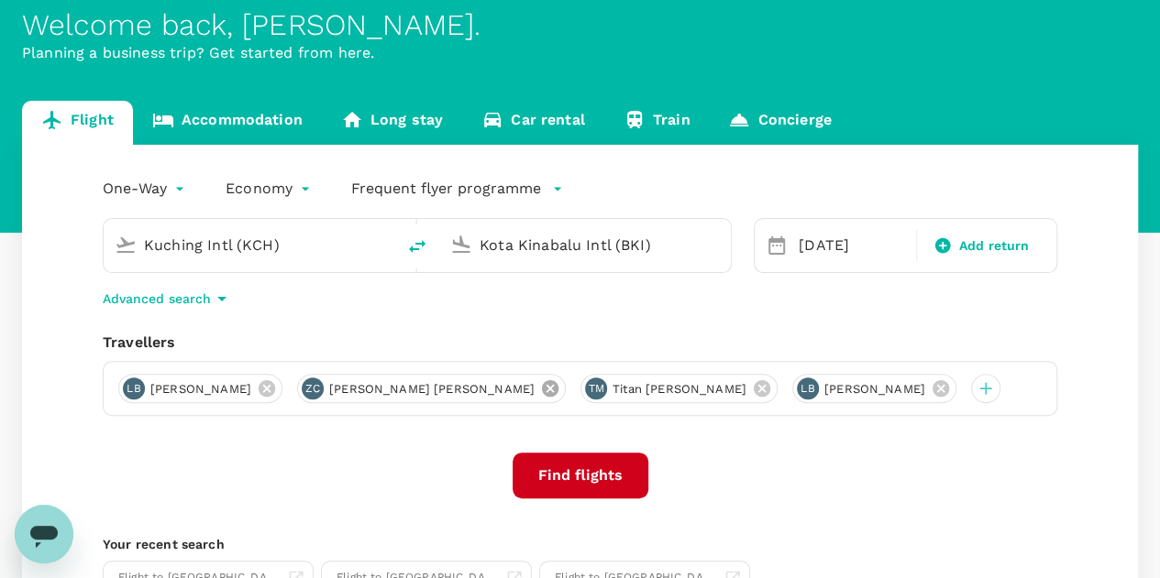
click at [540, 390] on icon at bounding box center [550, 389] width 20 height 20
click at [578, 473] on button "Find flights" at bounding box center [580, 476] width 136 height 46
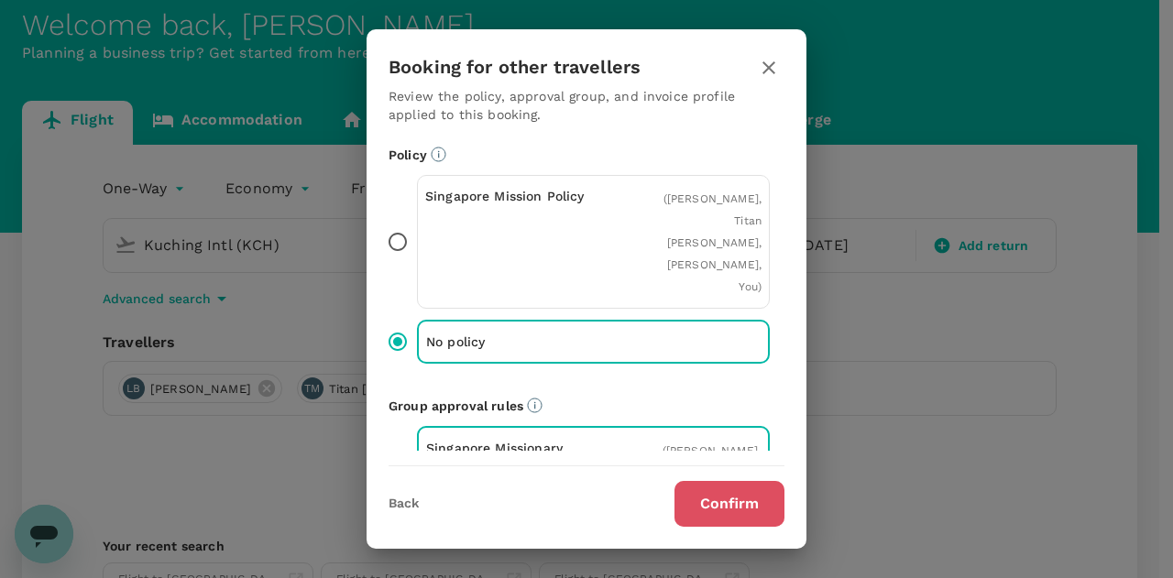
click at [733, 503] on button "Confirm" at bounding box center [730, 504] width 110 height 46
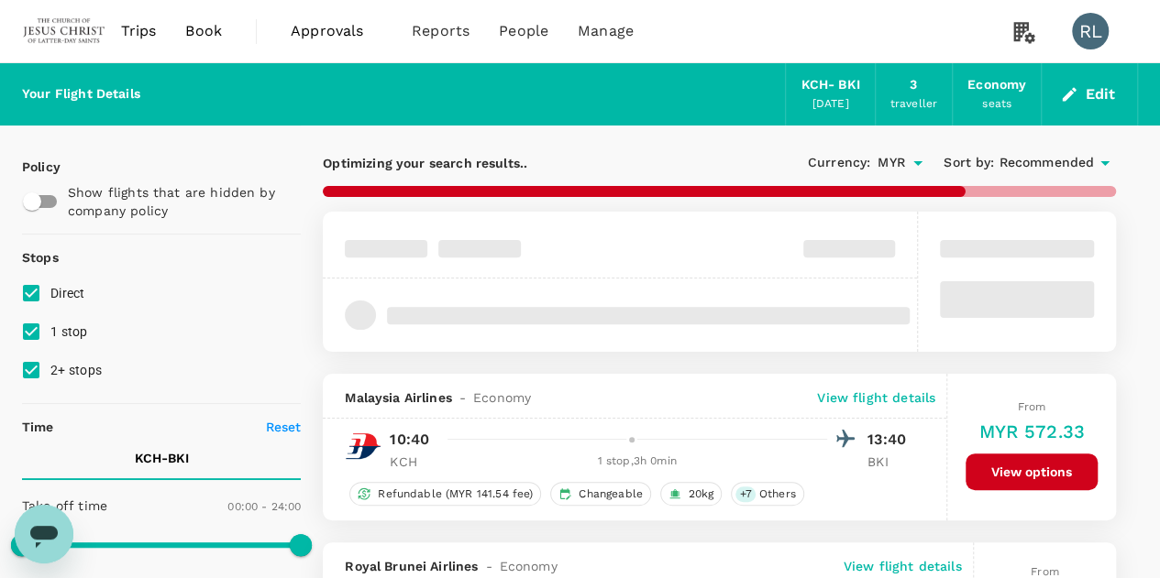
click at [1047, 166] on span "Recommended" at bounding box center [1045, 163] width 95 height 20
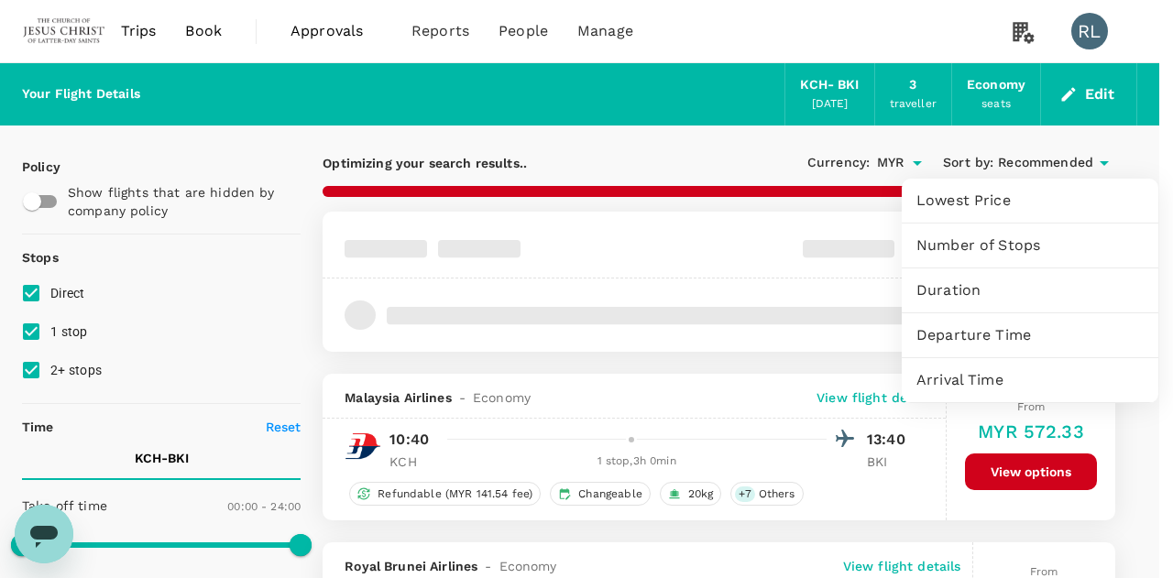
click at [957, 336] on span "Departure Time" at bounding box center [1030, 335] width 227 height 22
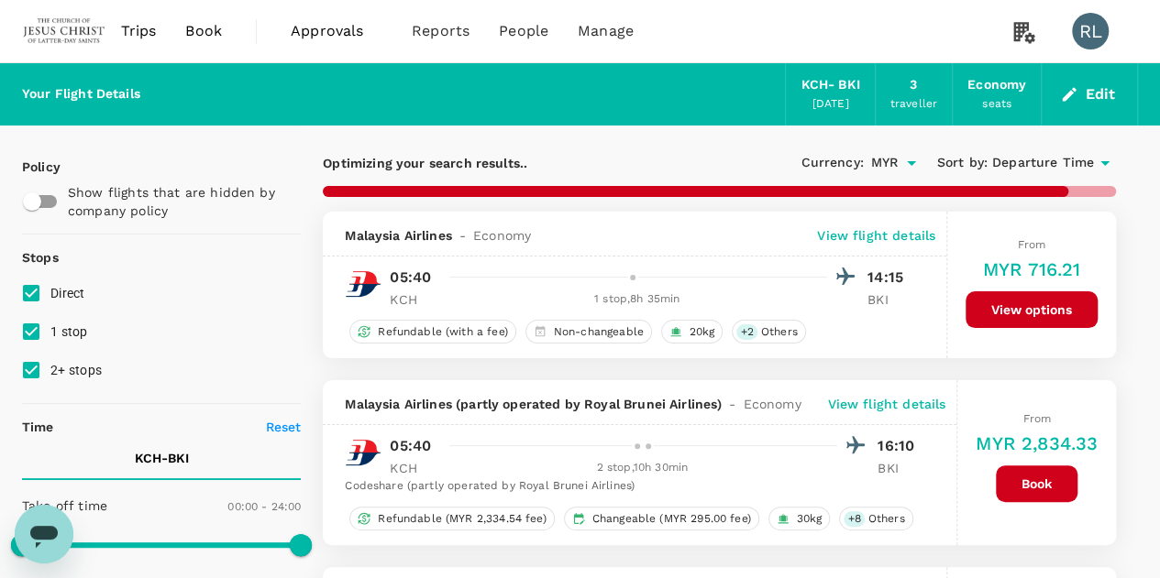
type input "1495"
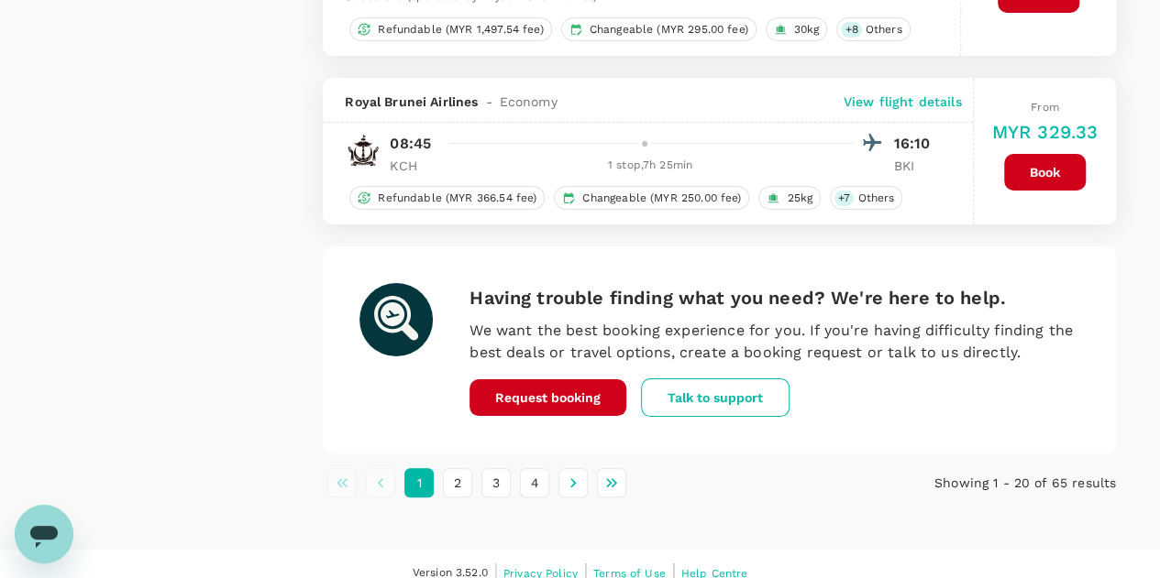
scroll to position [3472, 0]
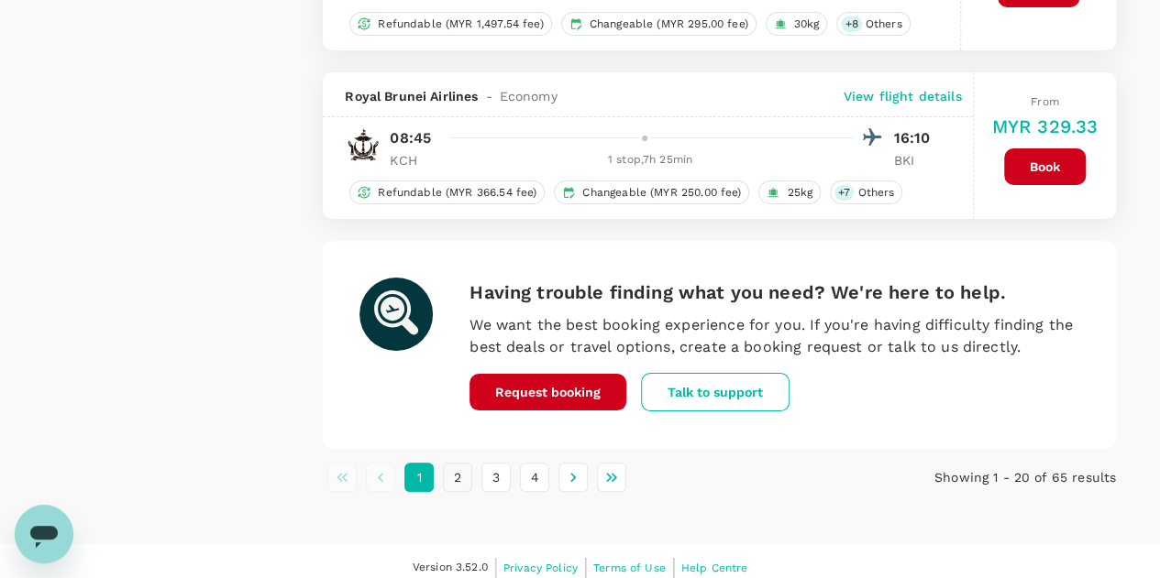
click at [464, 463] on button "2" at bounding box center [457, 477] width 29 height 29
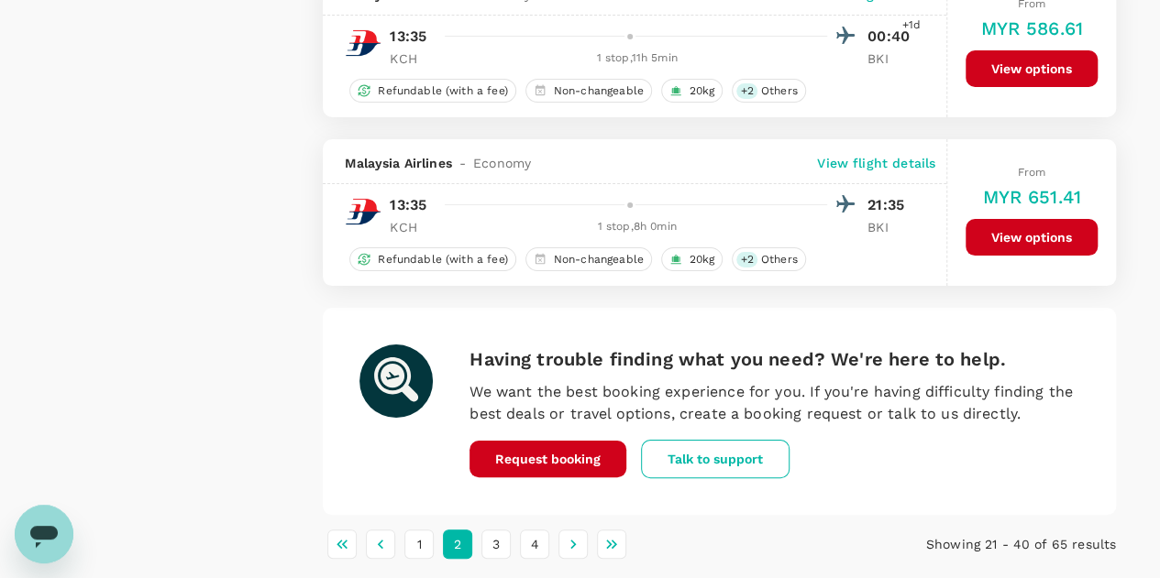
scroll to position [3509, 0]
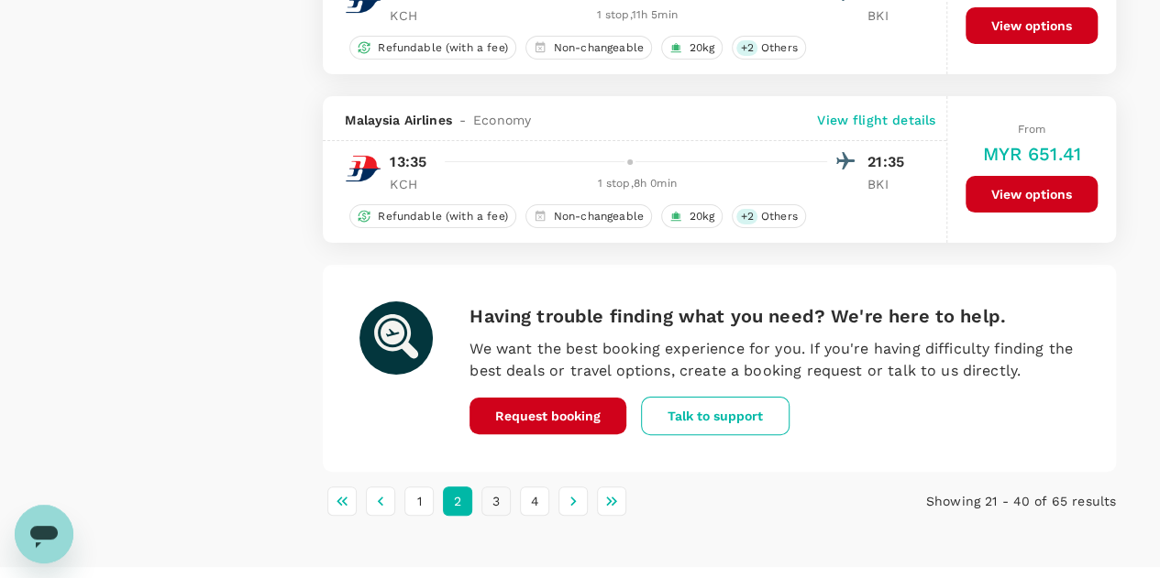
click at [496, 487] on button "3" at bounding box center [495, 501] width 29 height 29
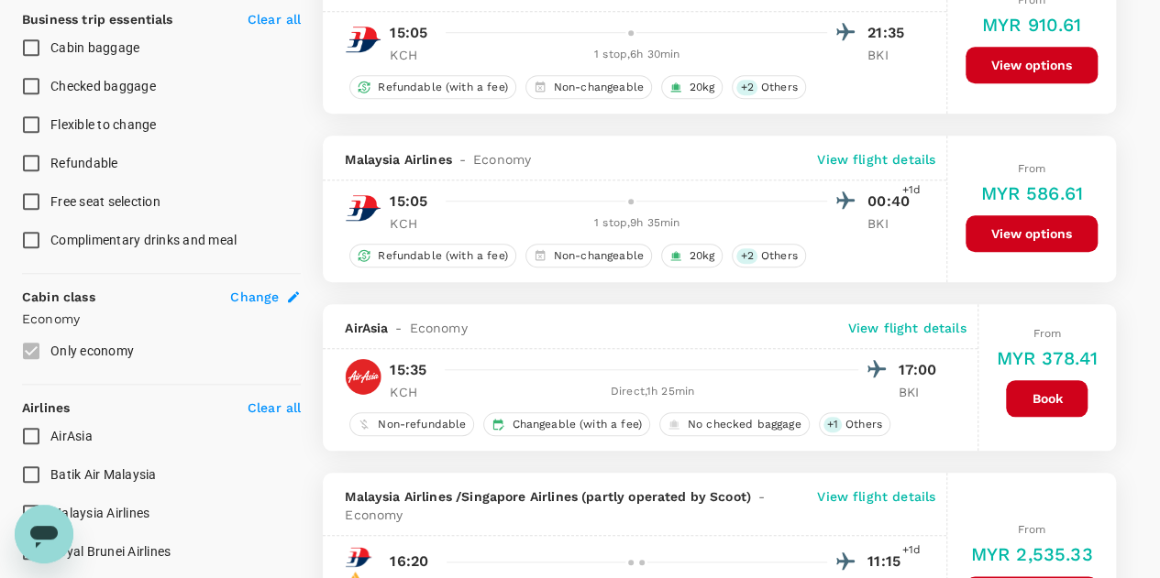
scroll to position [825, 0]
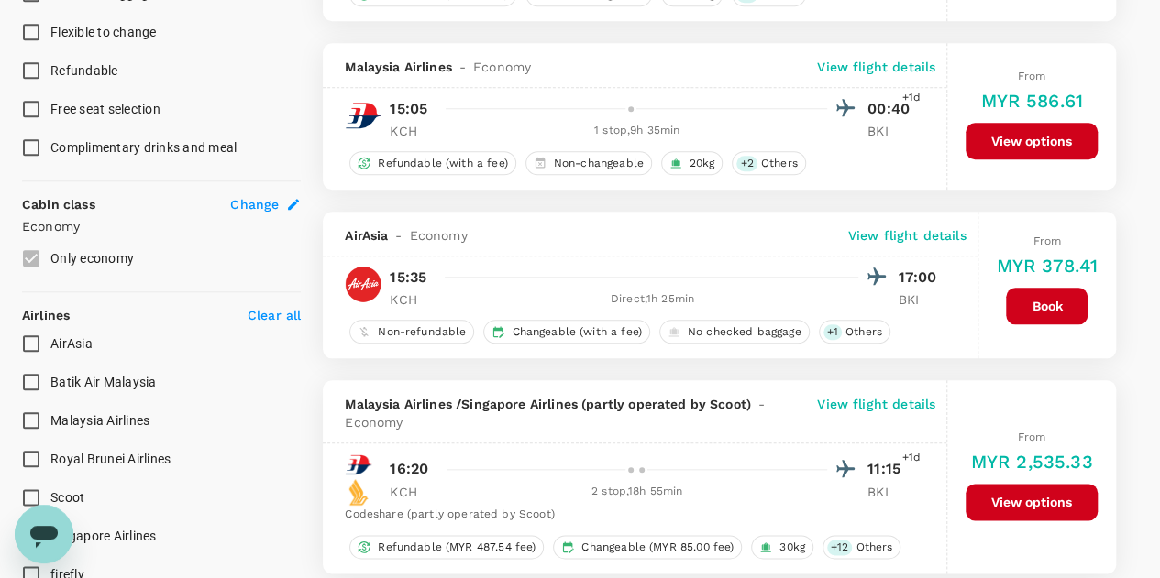
click at [1039, 305] on button "Book" at bounding box center [1047, 306] width 82 height 37
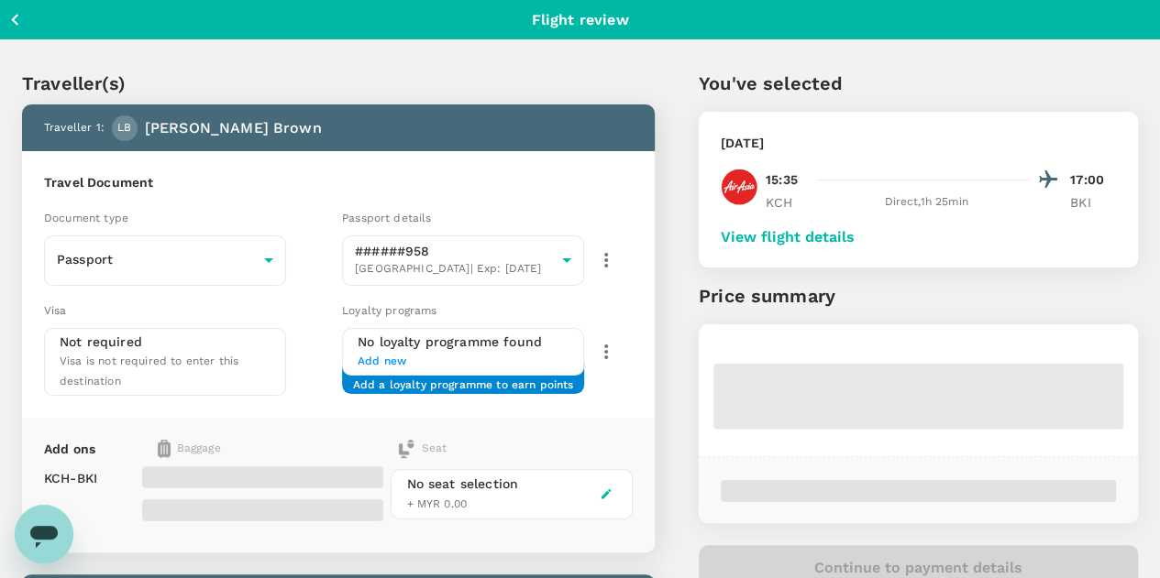
click at [854, 236] on button "View flight details" at bounding box center [787, 237] width 134 height 16
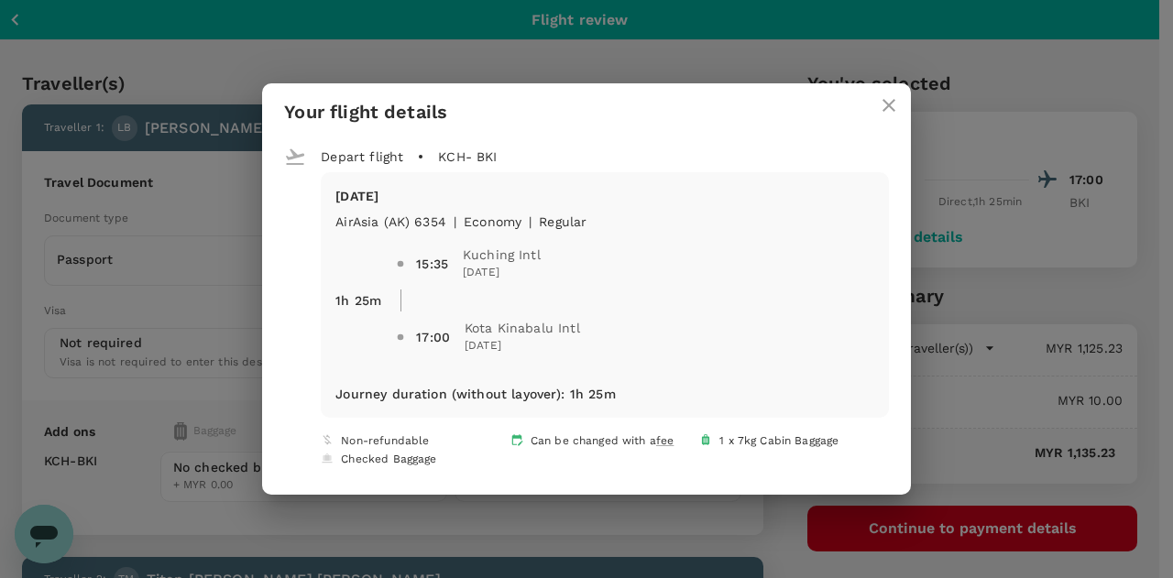
click at [884, 115] on icon "close" at bounding box center [889, 105] width 22 height 22
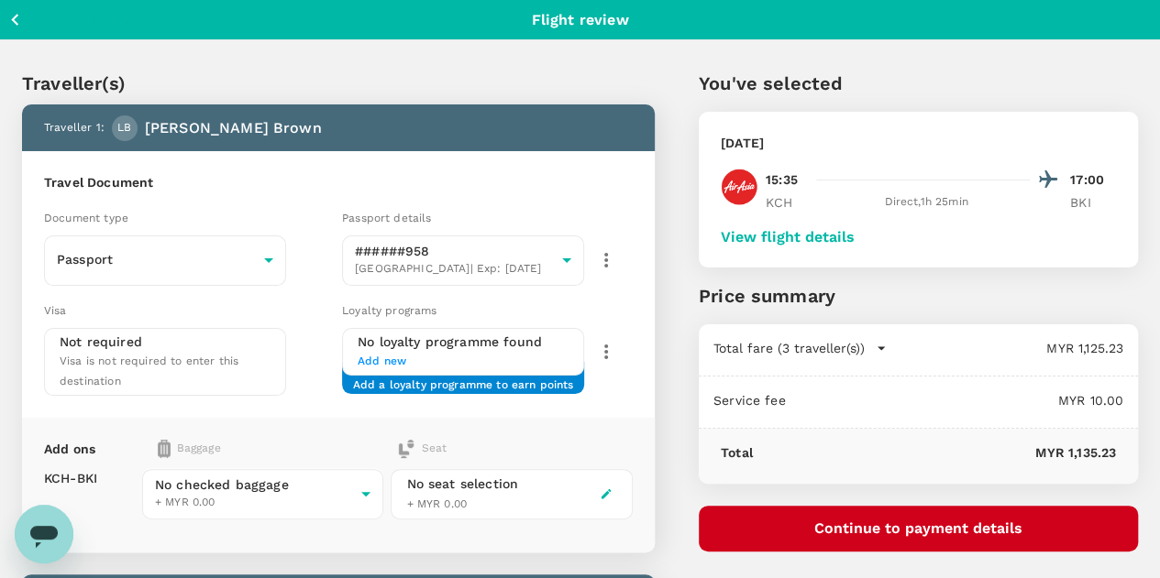
click at [854, 237] on button "View flight details" at bounding box center [787, 237] width 134 height 16
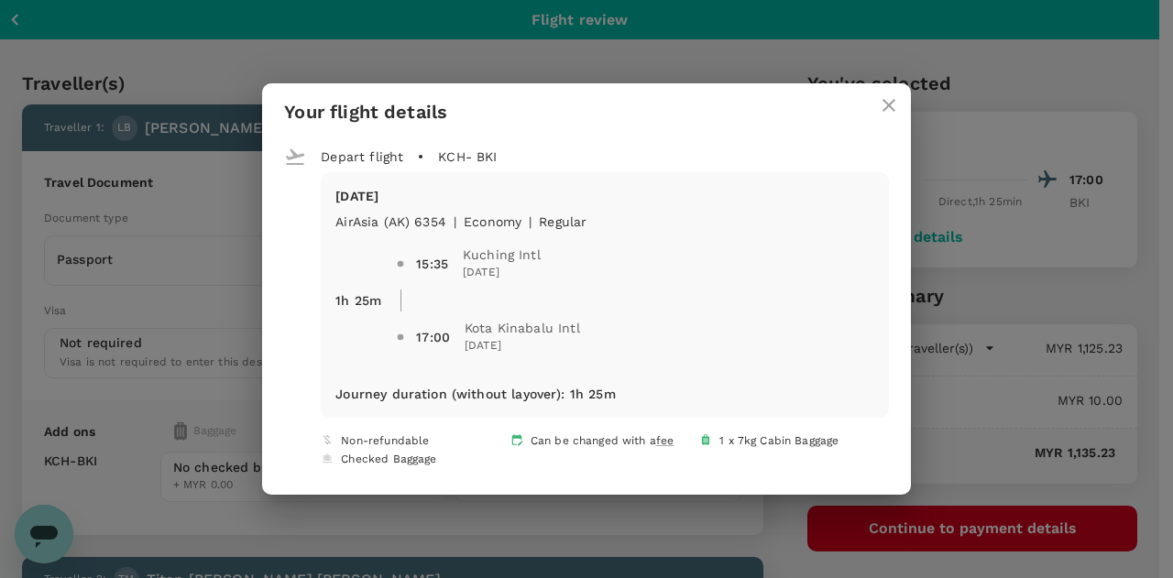
click at [880, 102] on icon "close" at bounding box center [889, 105] width 22 height 22
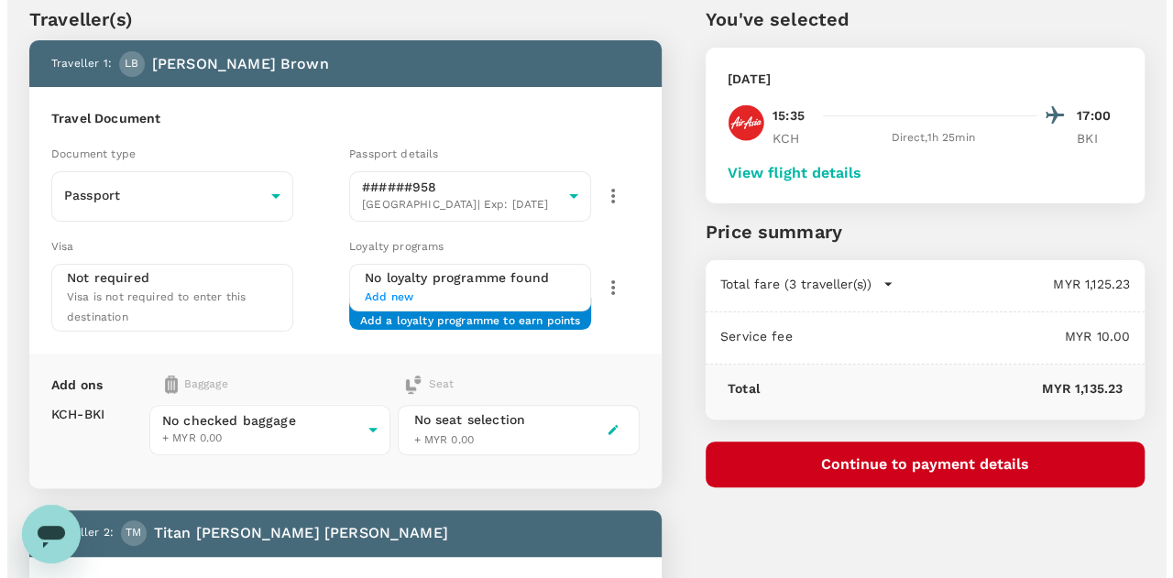
scroll to position [92, 0]
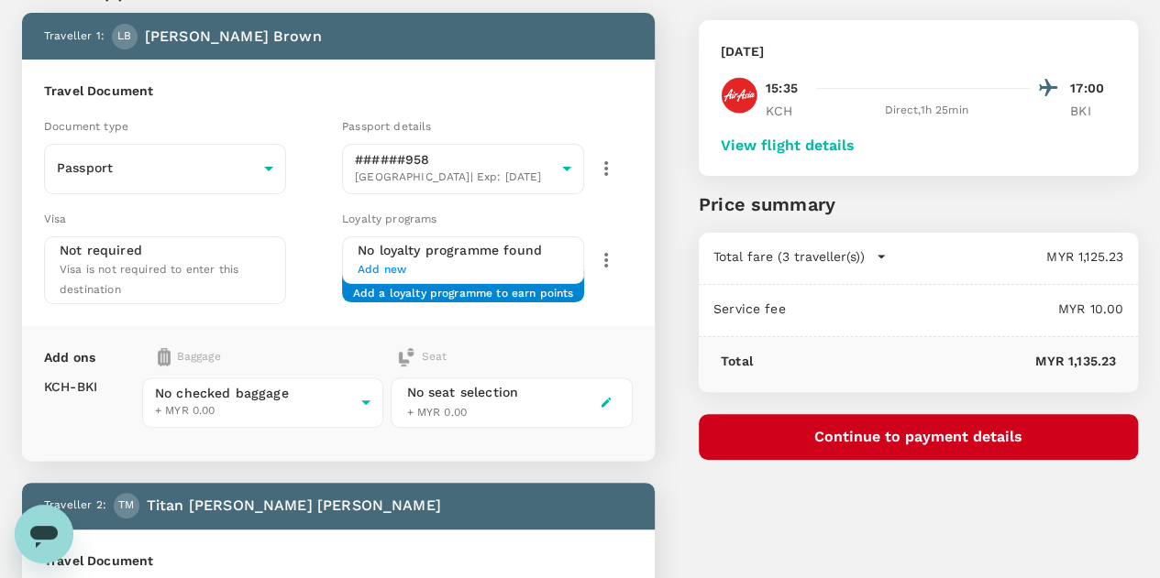
click at [931, 427] on button "Continue to payment details" at bounding box center [917, 437] width 439 height 46
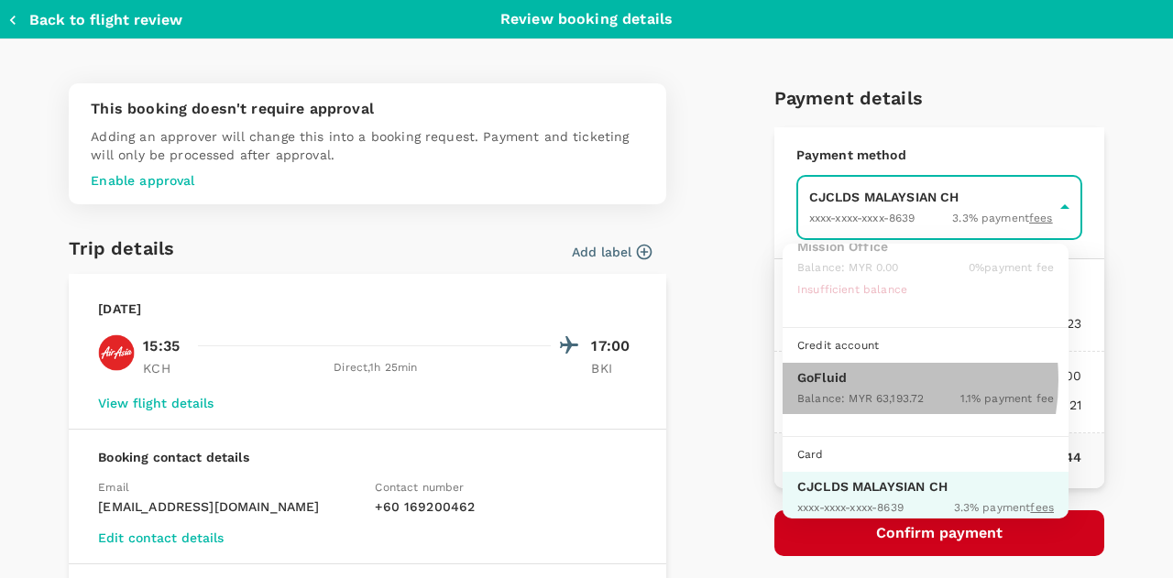
click at [841, 378] on p "GoFluid" at bounding box center [925, 377] width 257 height 18
type input "9b357727-6904-47bd-a44e-9a56bf7dfc7a"
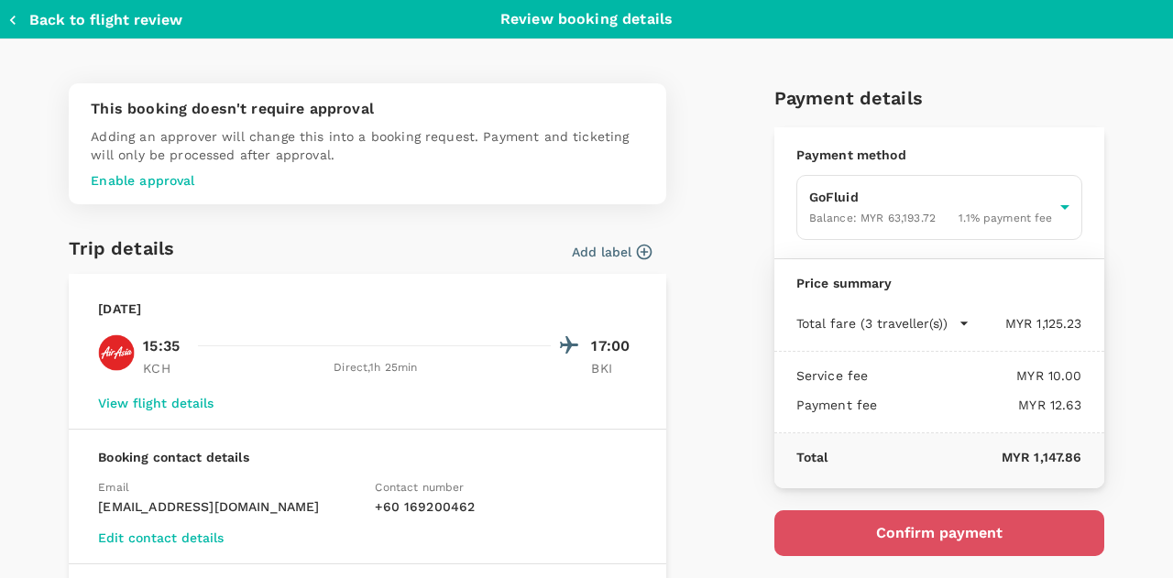
click at [898, 529] on button "Confirm payment" at bounding box center [940, 534] width 330 height 46
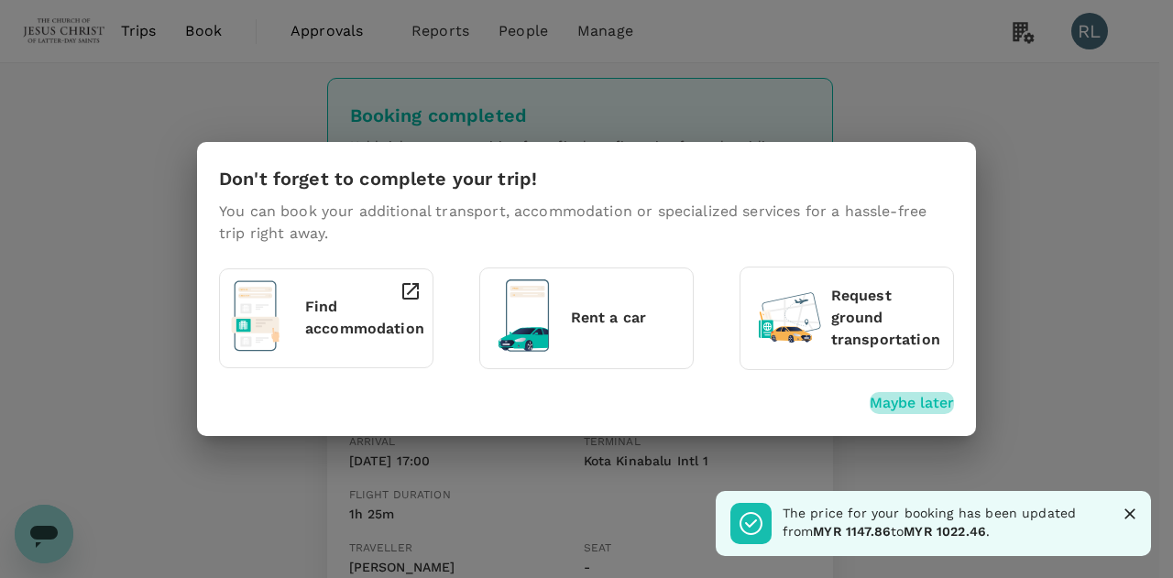
click at [918, 404] on p "Maybe later" at bounding box center [912, 403] width 84 height 22
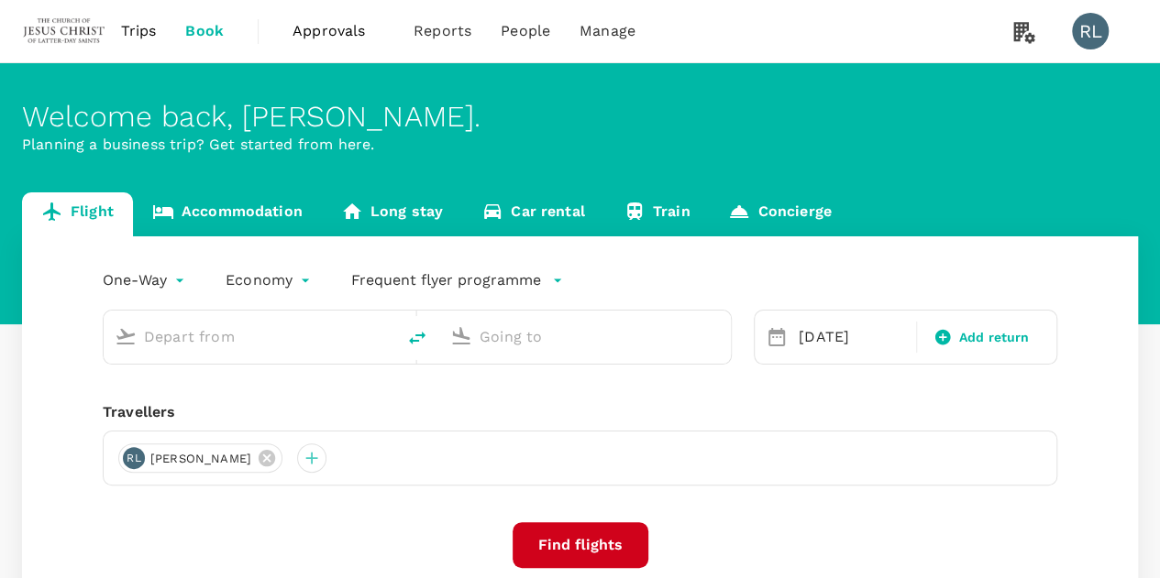
type input "Kuching Intl (KCH)"
type input "Kota Kinabalu Intl (BKI)"
type input "Kuching Intl (KCH)"
type input "Kota Kinabalu Intl (BKI)"
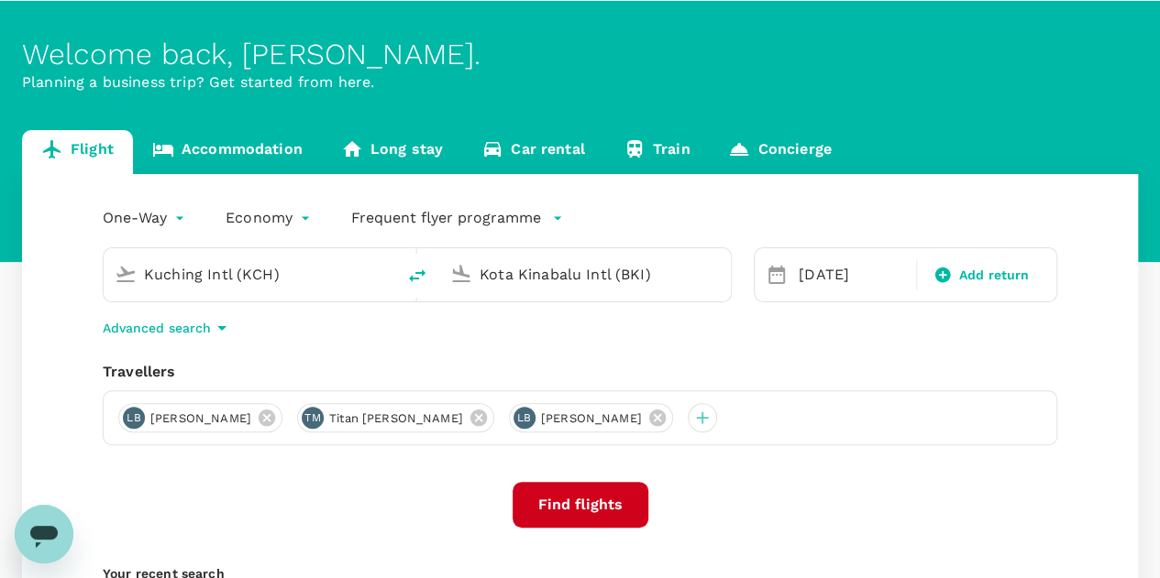
scroll to position [92, 0]
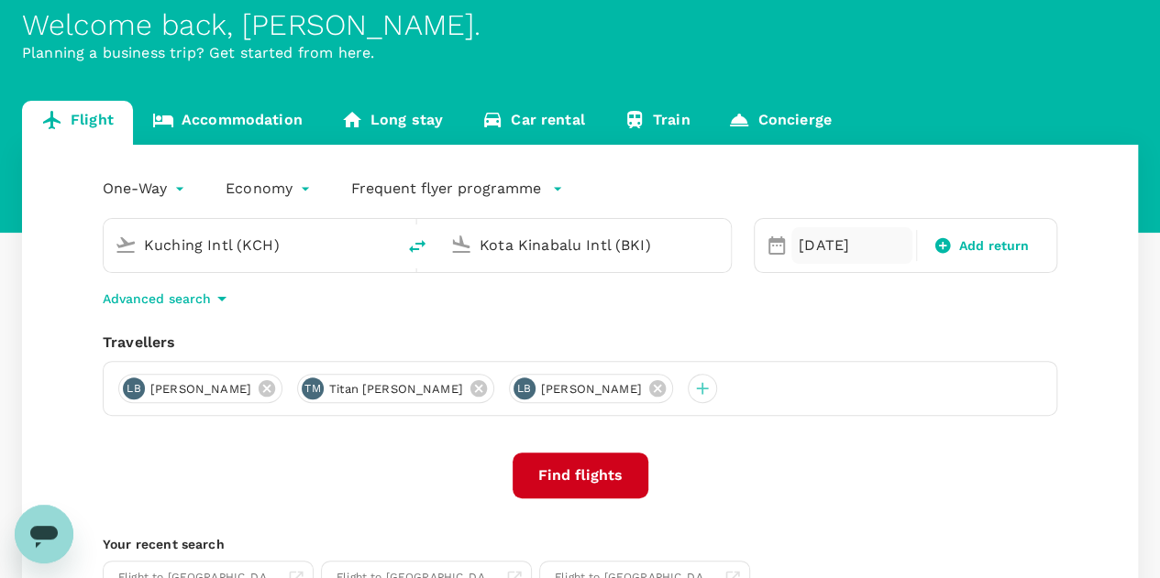
click at [849, 252] on div "[DATE]" at bounding box center [851, 245] width 121 height 37
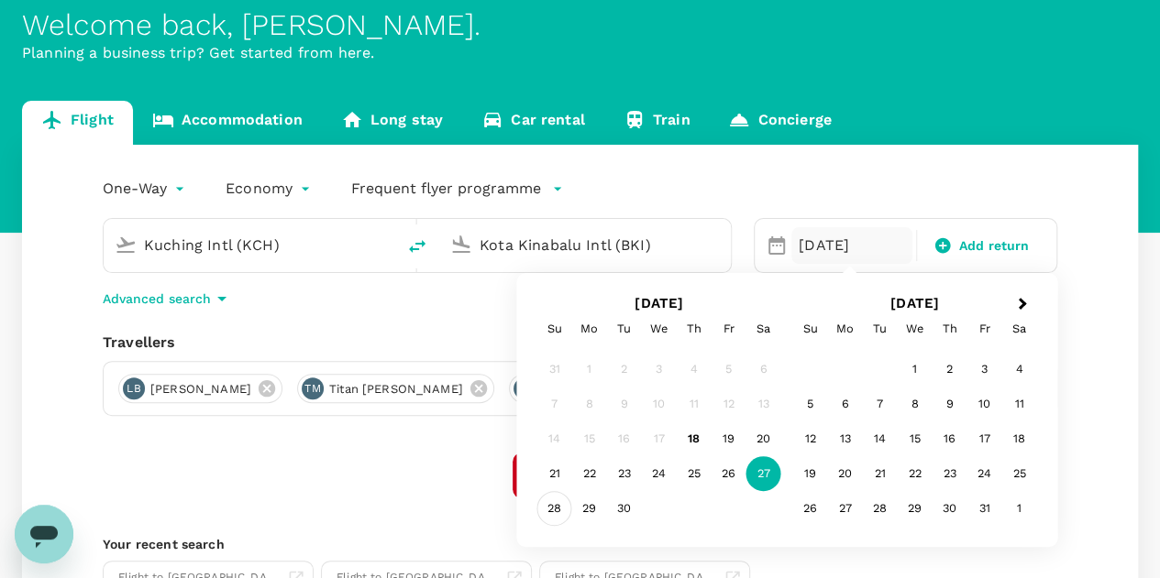
click at [552, 511] on div "28" at bounding box center [554, 508] width 35 height 35
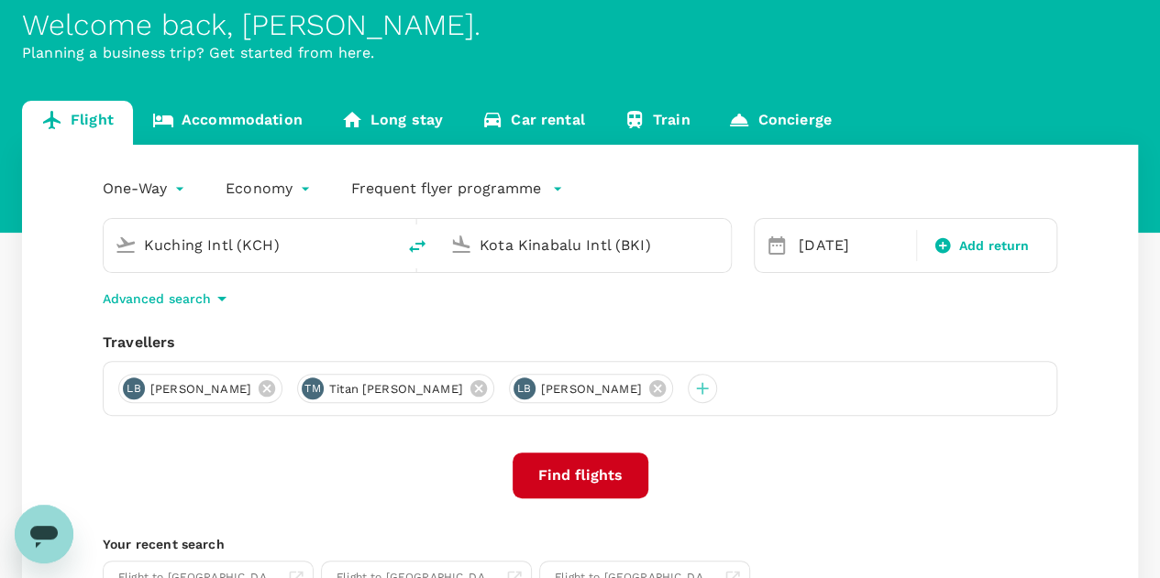
click at [420, 243] on icon "delete" at bounding box center [417, 246] width 16 height 13
type input "Kota Kinabalu Intl (BKI)"
click at [564, 246] on input "Kuching Intl (KCH)" at bounding box center [585, 245] width 213 height 28
click at [494, 315] on p "Sandakan" at bounding box center [612, 317] width 322 height 18
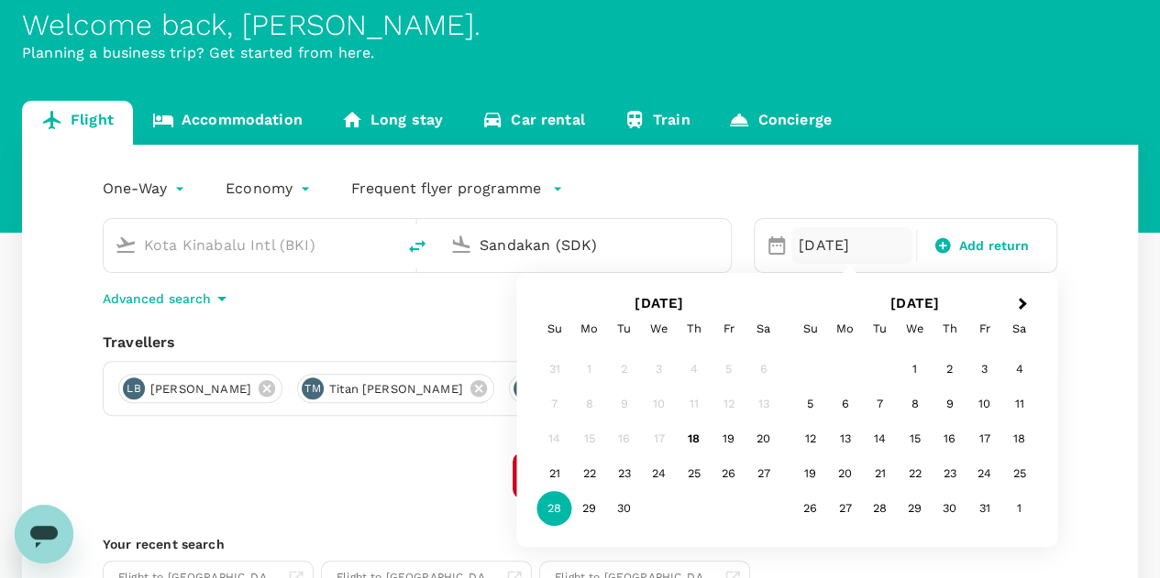
type input "Sandakan (SDK)"
click at [389, 477] on div "Find flights" at bounding box center [580, 476] width 954 height 46
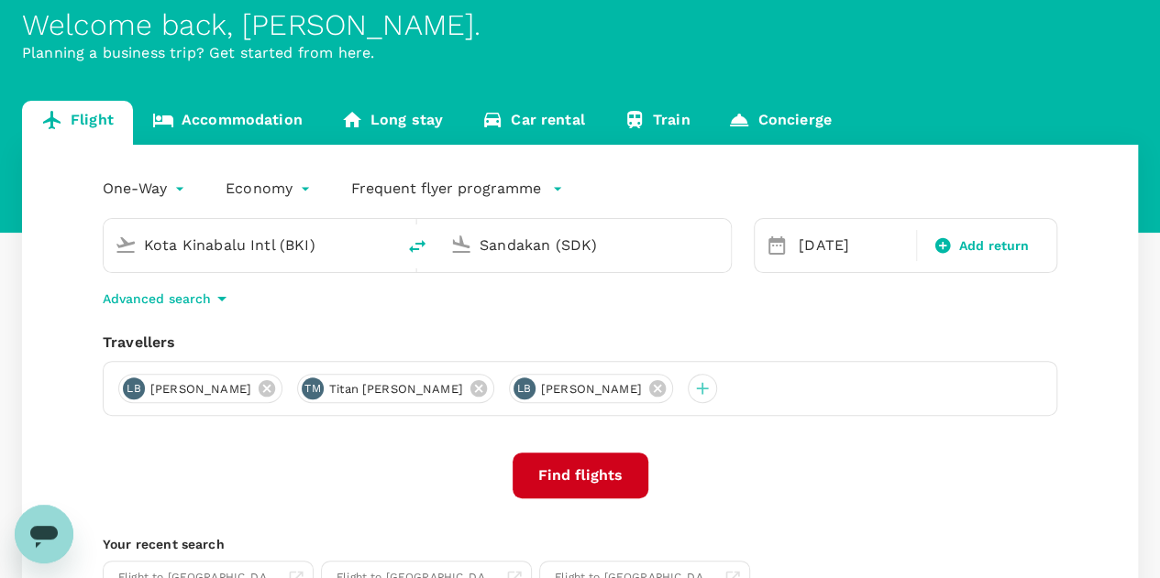
click at [563, 478] on button "Find flights" at bounding box center [580, 476] width 136 height 46
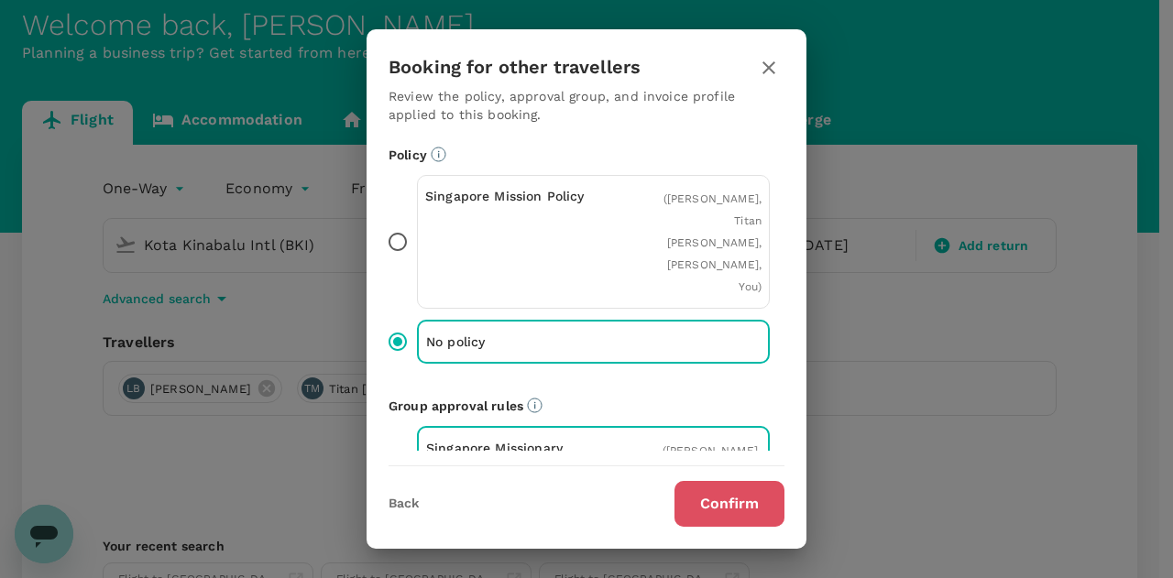
click at [709, 507] on button "Confirm" at bounding box center [730, 504] width 110 height 46
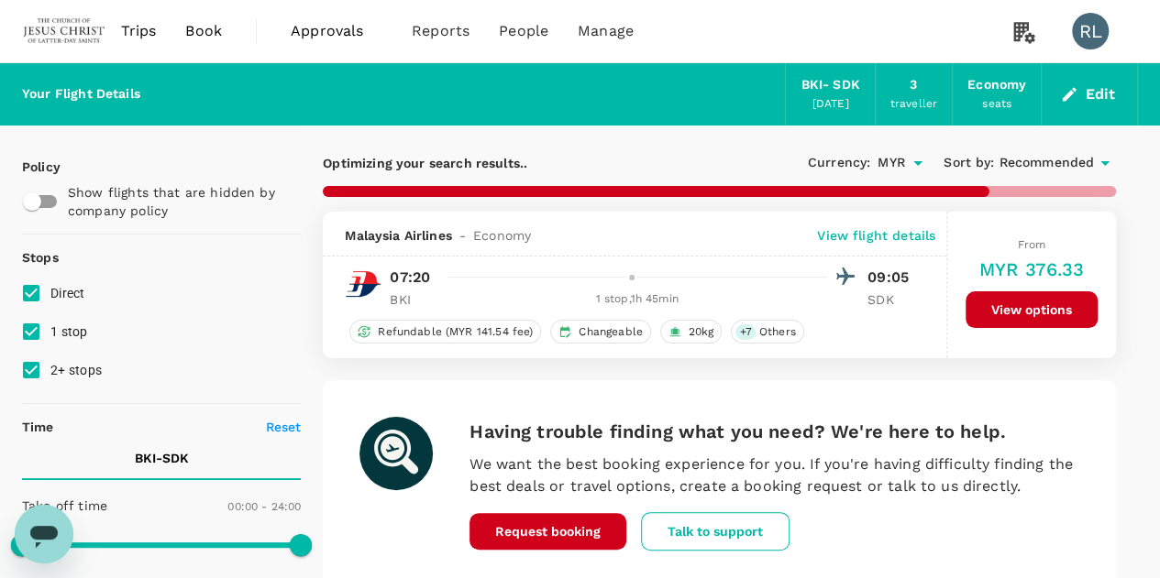
type input "485"
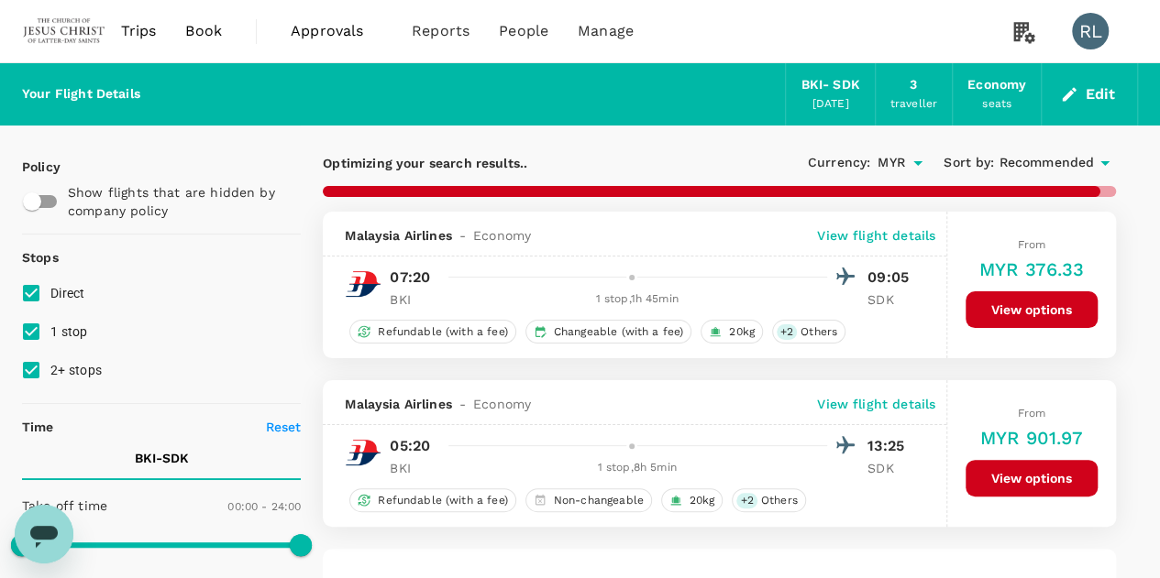
click at [1051, 159] on span "Recommended" at bounding box center [1045, 163] width 95 height 20
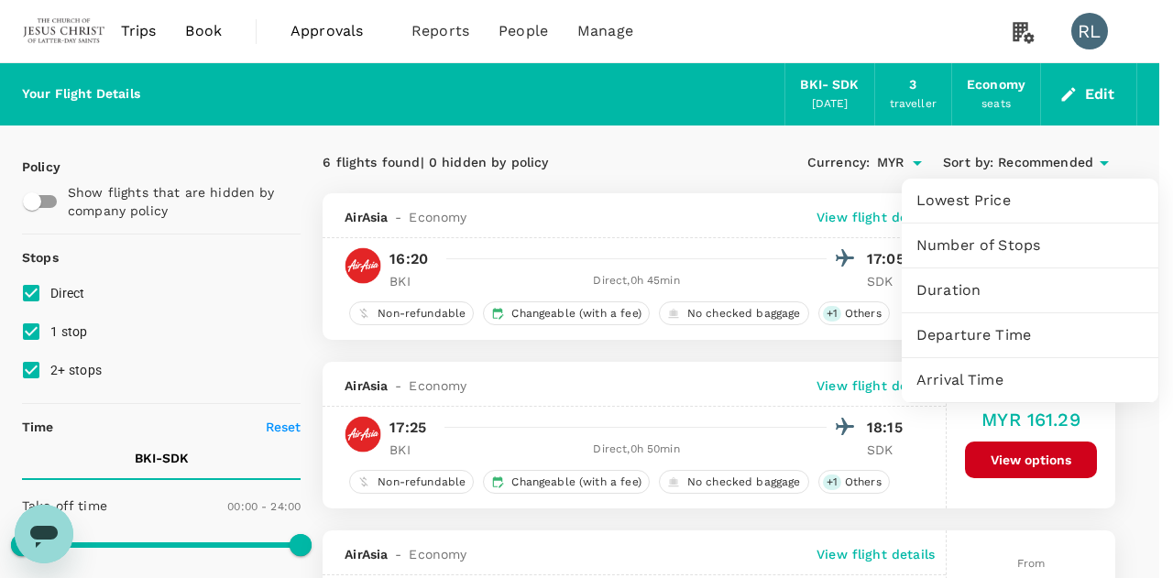
checkbox input "false"
click at [966, 336] on span "Departure Time" at bounding box center [1030, 335] width 227 height 22
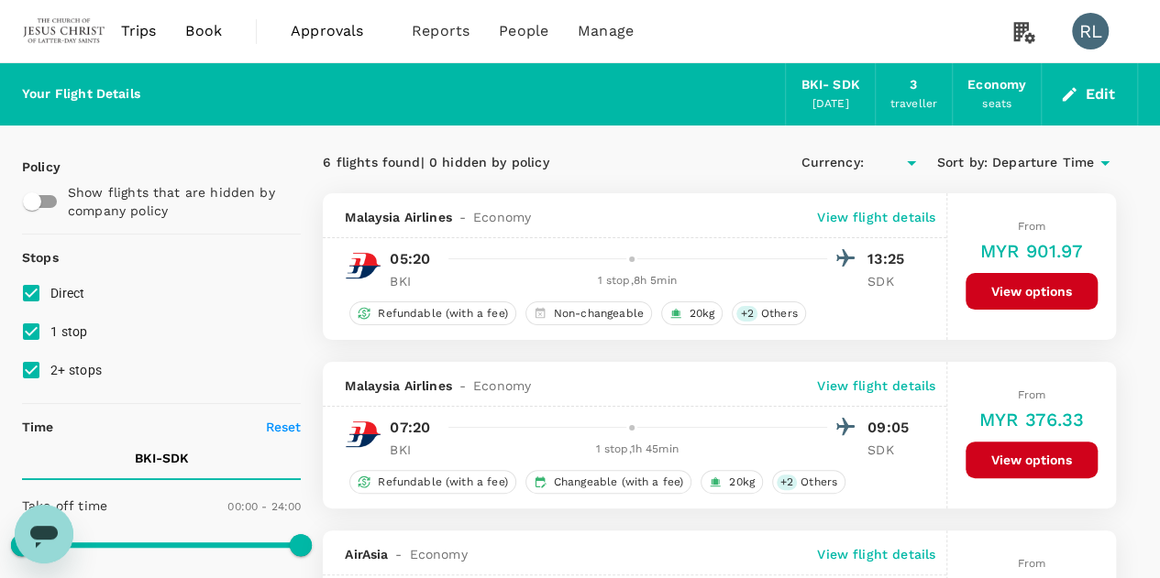
type input "MYR"
click at [1065, 164] on span "Departure Time" at bounding box center [1043, 163] width 102 height 20
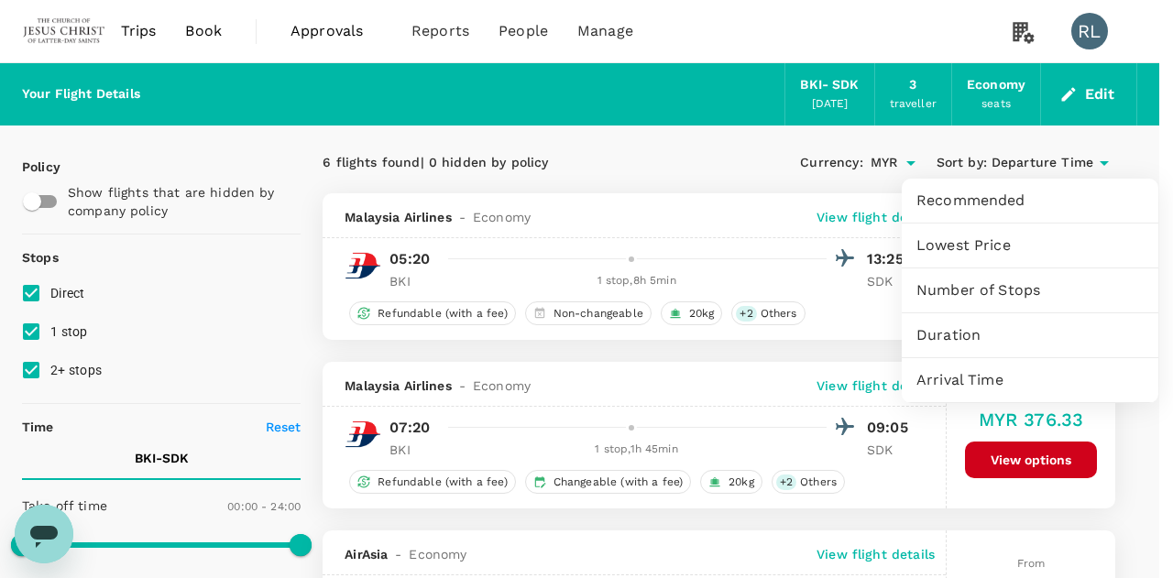
click at [977, 380] on span "Arrival Time" at bounding box center [1030, 380] width 227 height 22
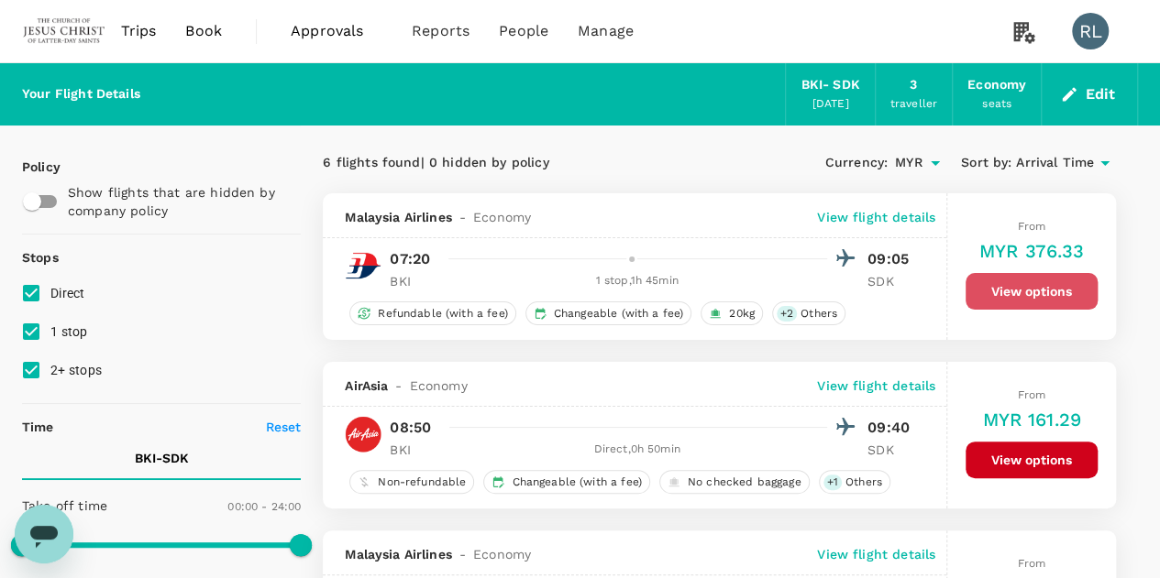
click at [1026, 287] on button "View options" at bounding box center [1031, 291] width 132 height 37
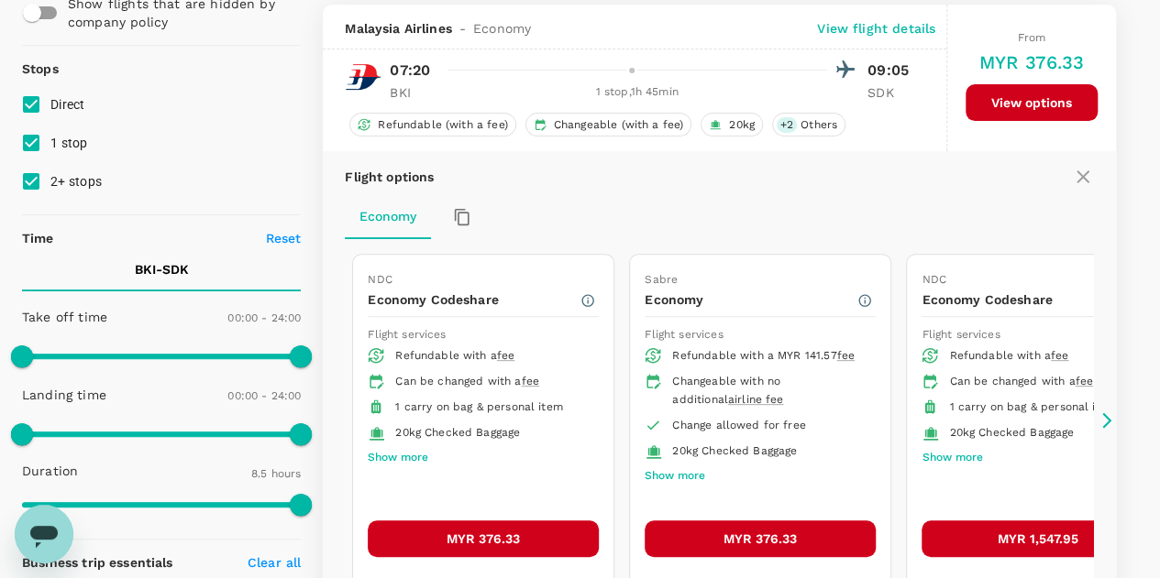
scroll to position [192, 0]
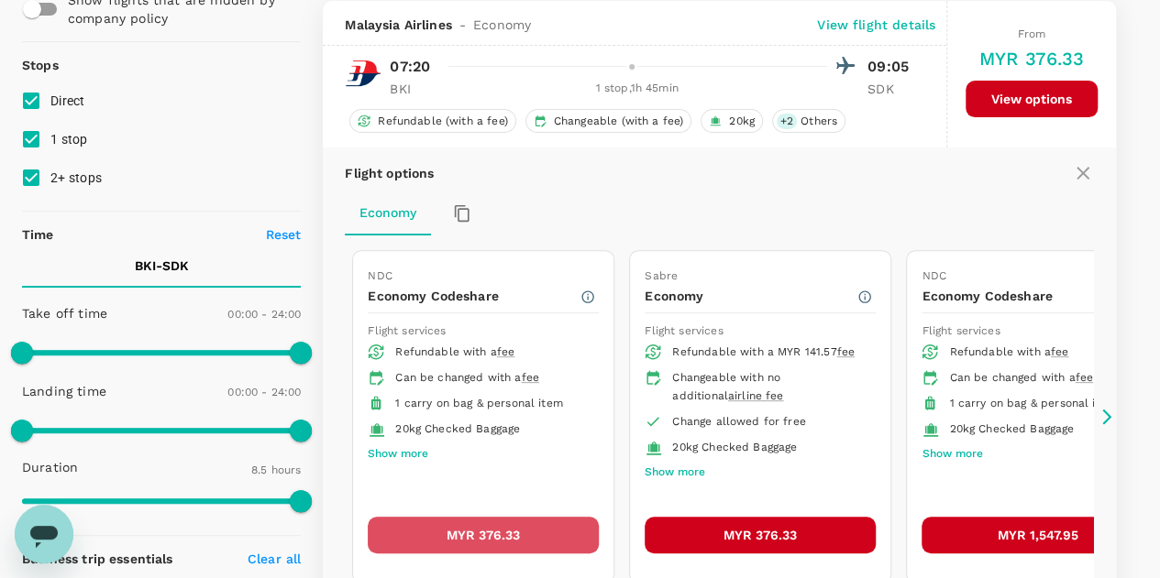
click at [488, 528] on button "MYR 376.33" at bounding box center [483, 535] width 231 height 37
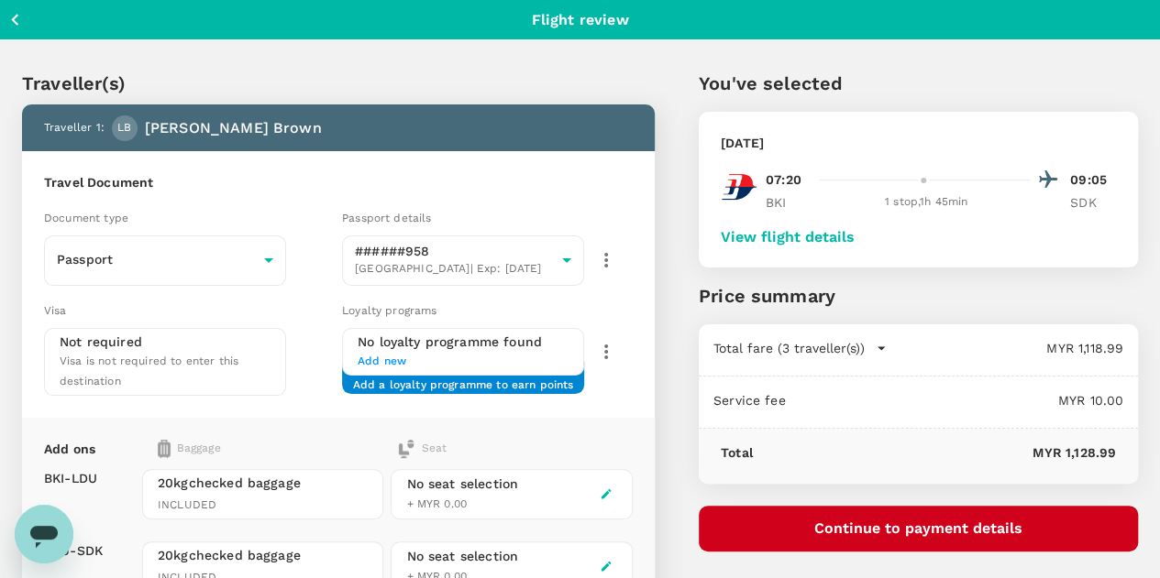
click at [854, 232] on button "View flight details" at bounding box center [787, 237] width 134 height 16
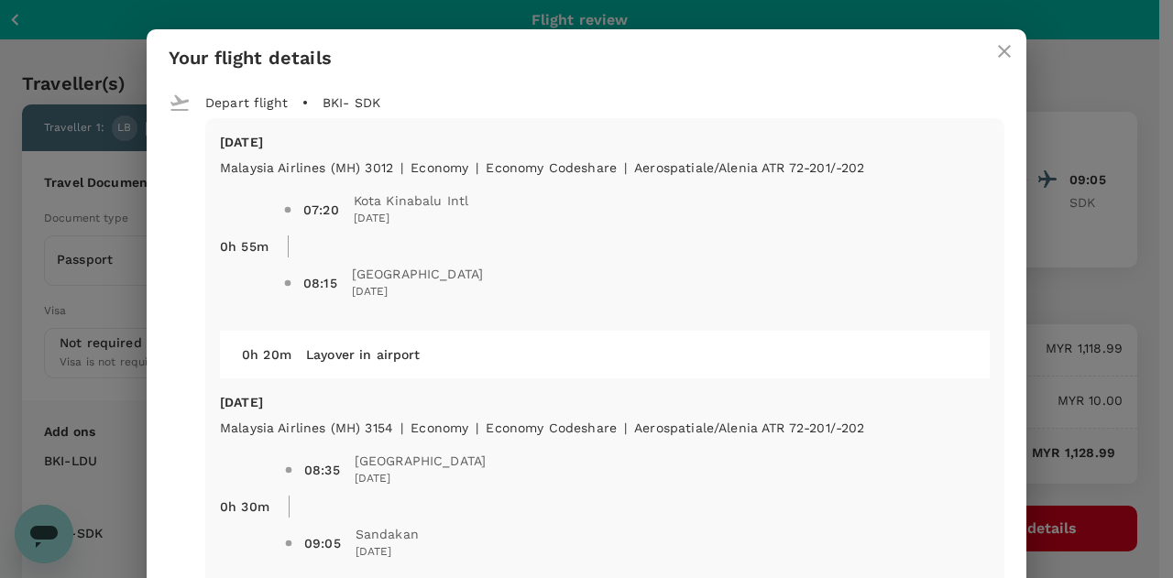
click at [379, 173] on div "07:20 Kota Kinabalu Intl 28 Sep 2025 08:15 Lahad Datu Airport 28 Sep 2025" at bounding box center [629, 239] width 721 height 154
drag, startPoint x: 385, startPoint y: 169, endPoint x: 345, endPoint y: 170, distance: 40.4
click at [345, 170] on div "07:20 Kota Kinabalu Intl 28 Sep 2025 08:15 Lahad Datu Airport 28 Sep 2025" at bounding box center [629, 239] width 721 height 154
click at [997, 54] on icon "close" at bounding box center [1005, 51] width 22 height 22
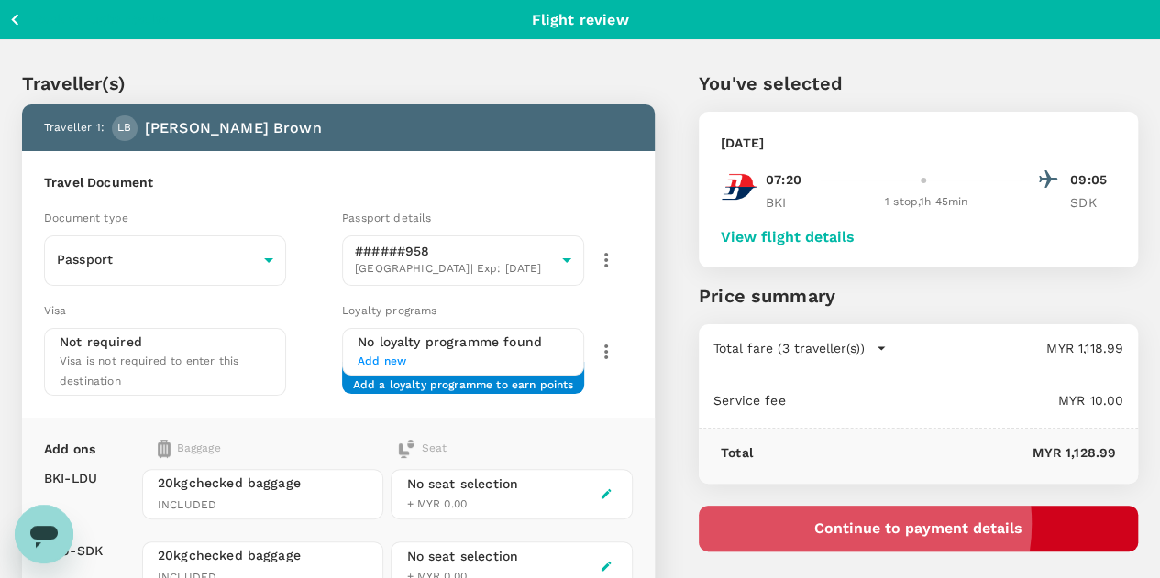
click at [959, 524] on button "Continue to payment details" at bounding box center [917, 529] width 439 height 46
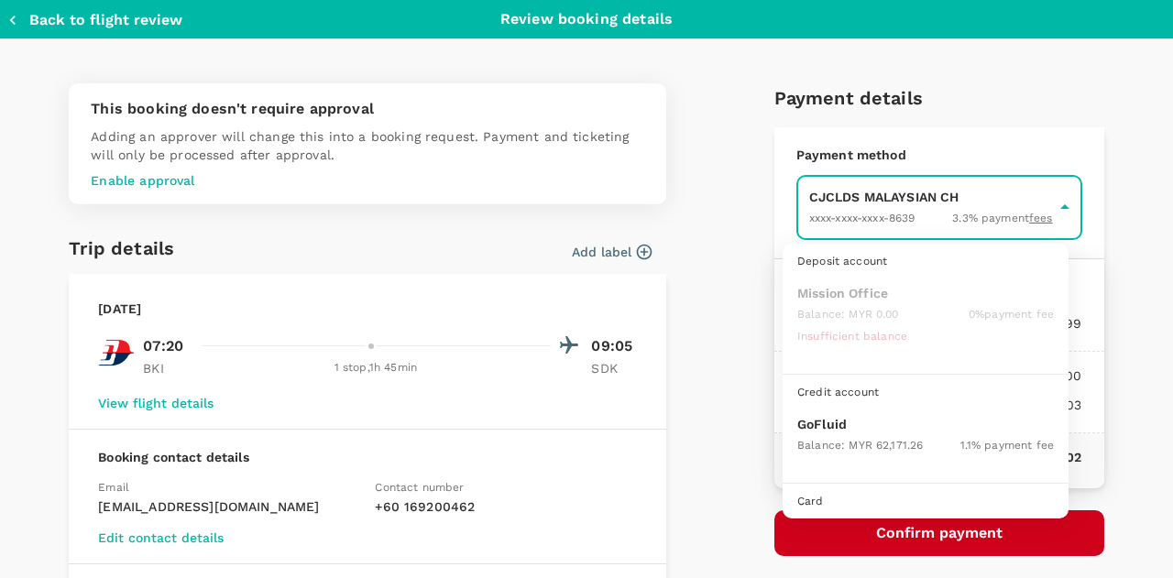
scroll to position [47, 0]
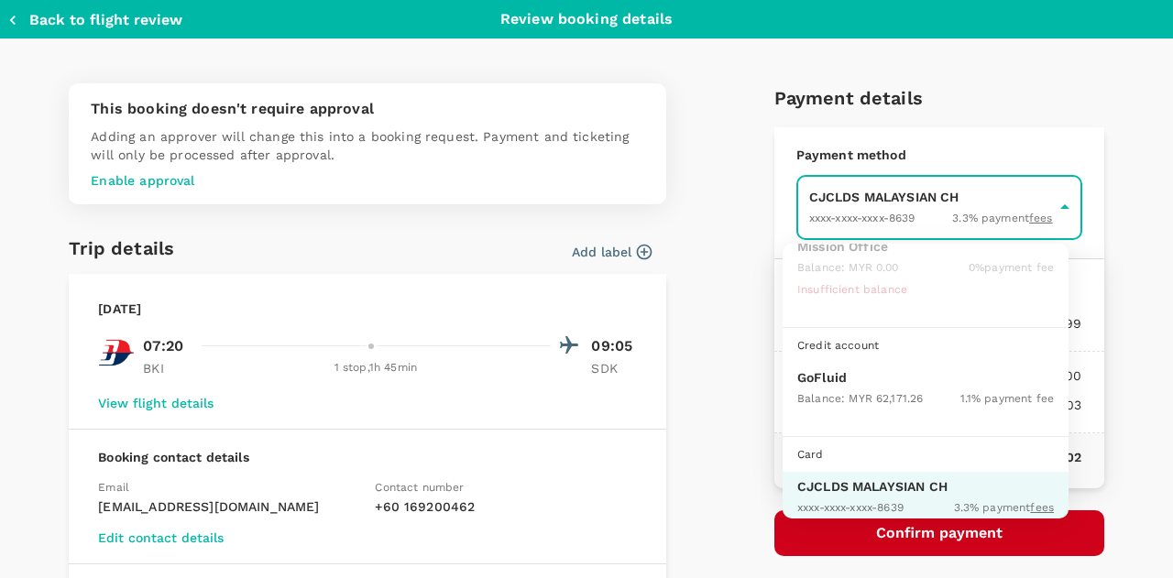
click at [844, 377] on p "GoFluid" at bounding box center [925, 377] width 257 height 18
type input "9b357727-6904-47bd-a44e-9a56bf7dfc7a"
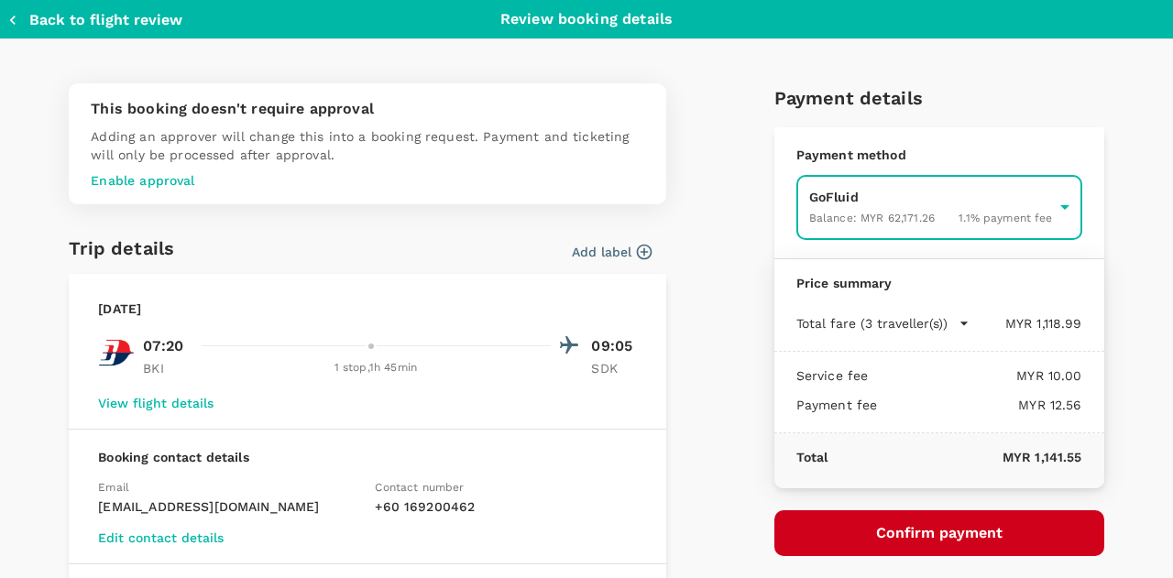
click at [922, 528] on button "Confirm payment" at bounding box center [940, 534] width 330 height 46
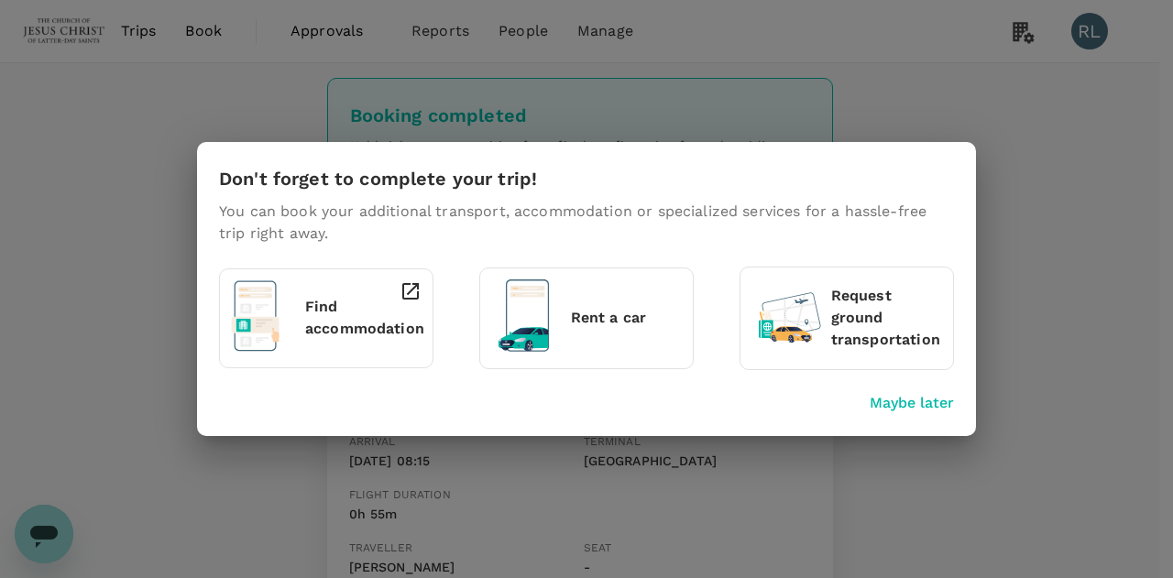
click at [918, 404] on p "Maybe later" at bounding box center [912, 403] width 84 height 22
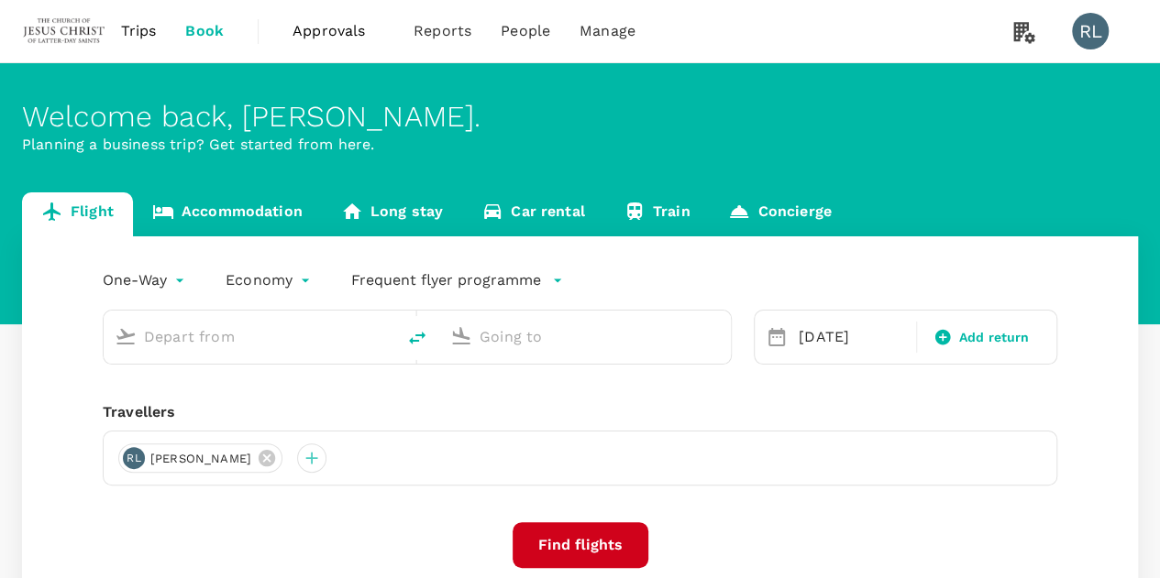
type input "Kuching Intl (KCH)"
type input "Kota Kinabalu Intl (BKI)"
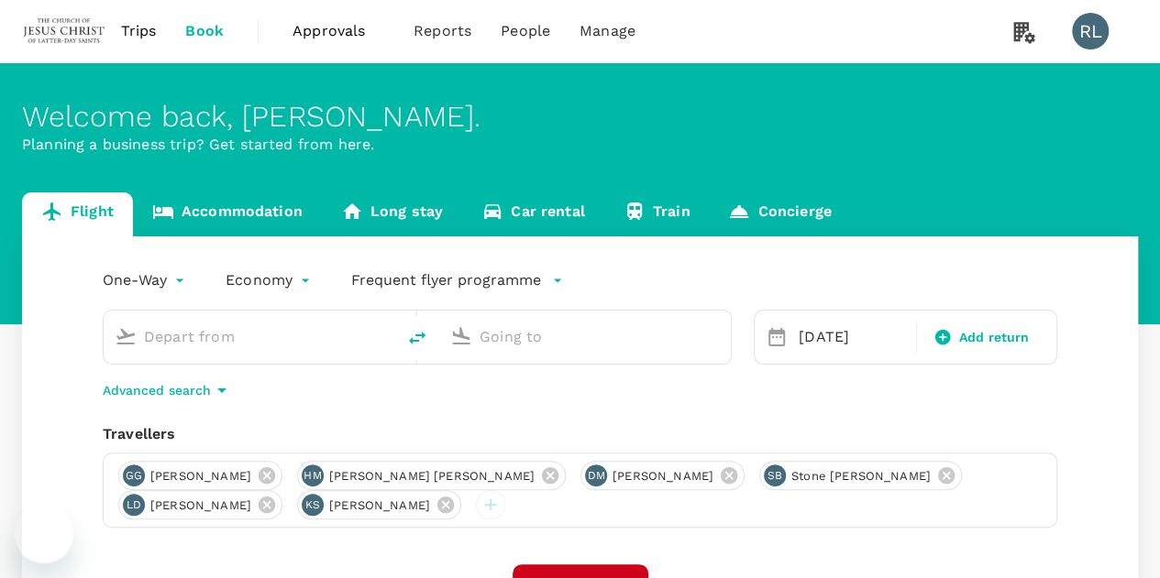
type input "Kuching Intl (KCH)"
type input "Kota Kinabalu Intl (BKI)"
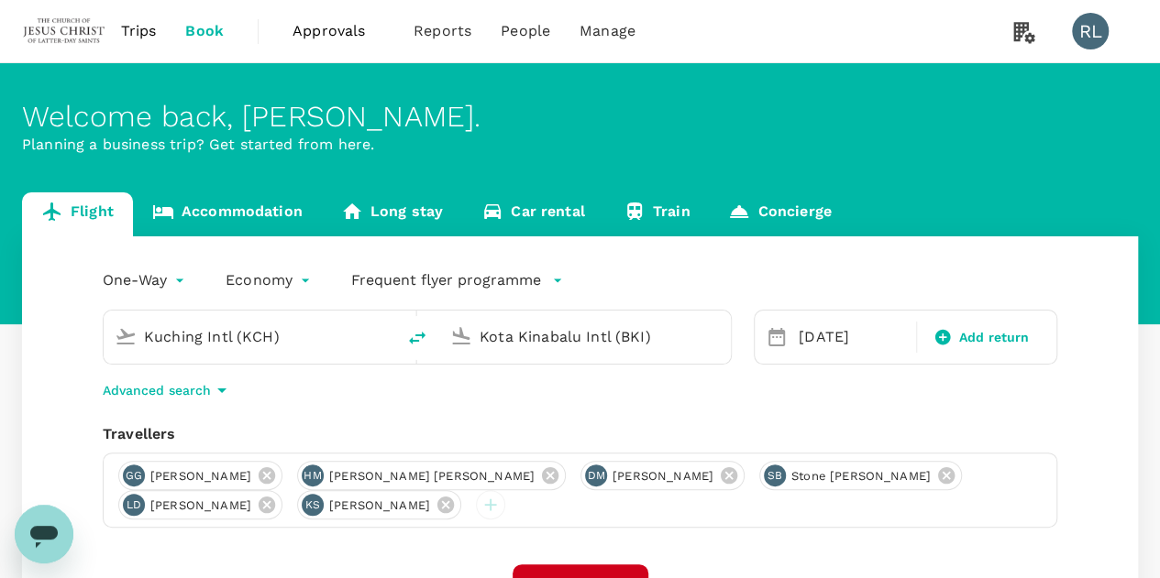
click at [416, 344] on icon "delete" at bounding box center [417, 338] width 22 height 22
type input "Kota Kinabalu Intl (BKI)"
type input "Kuching Intl (KCH)"
click at [336, 344] on input "Kota Kinabalu Intl (BKI)" at bounding box center [250, 337] width 213 height 28
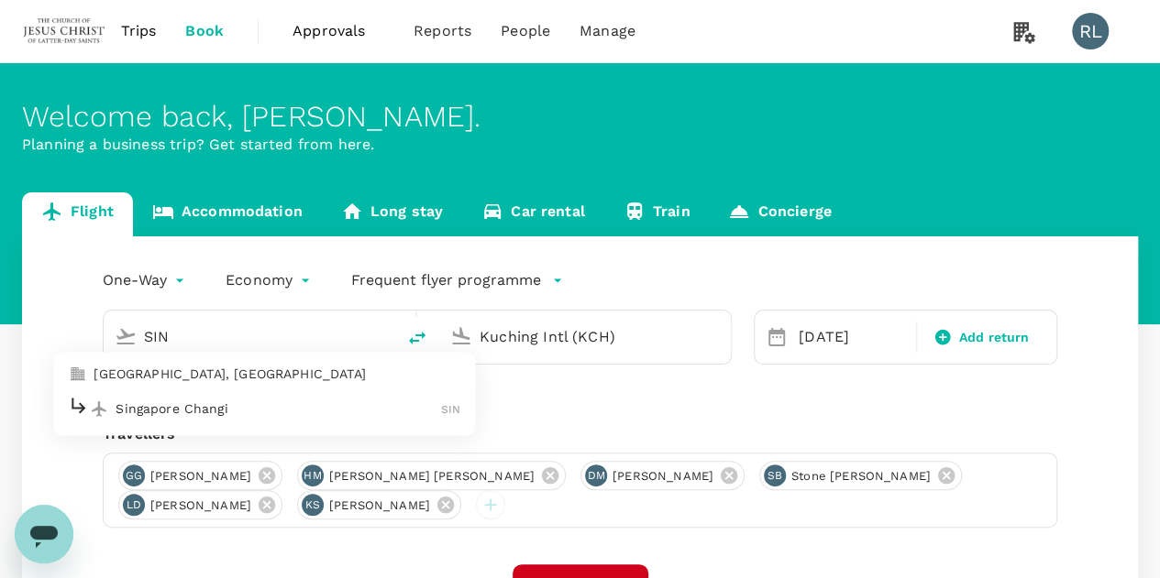
click at [185, 406] on p "Singapore Changi" at bounding box center [277, 409] width 325 height 18
type input "Singapore Changi (SIN)"
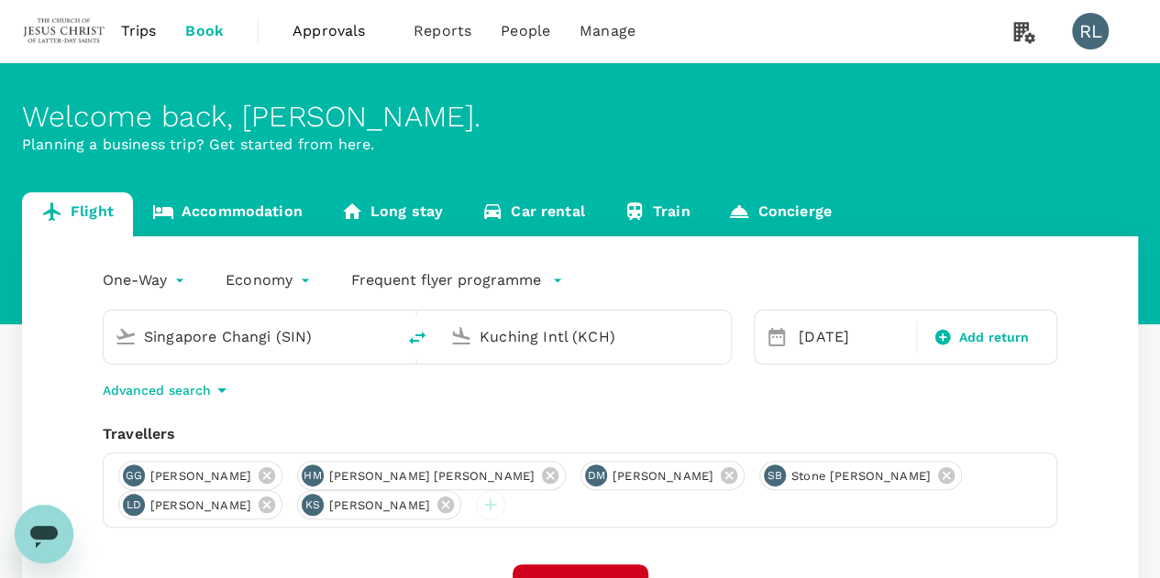
click at [974, 422] on div "One-Way oneway Economy economy Frequent flyer programme Singapore Changi (SIN) …" at bounding box center [580, 505] width 1116 height 538
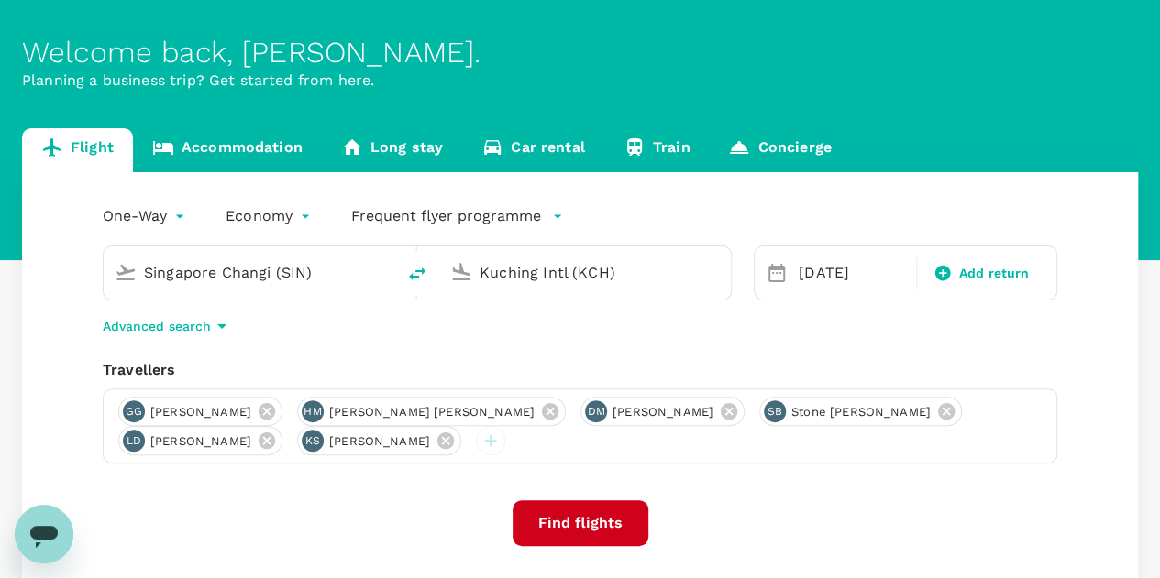
scroll to position [92, 0]
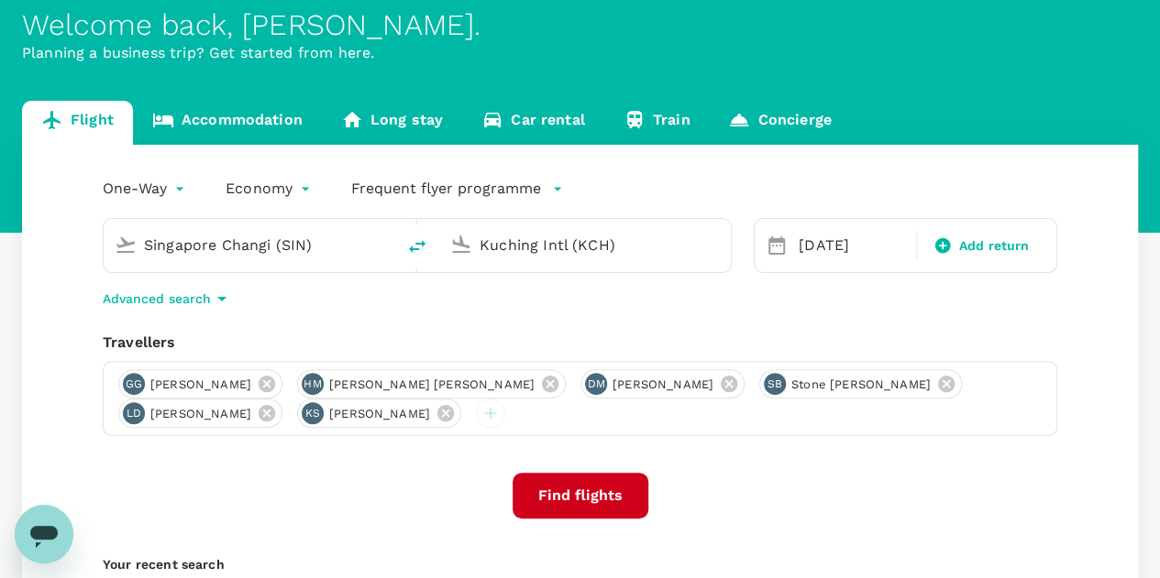
click at [573, 494] on button "Find flights" at bounding box center [580, 496] width 136 height 46
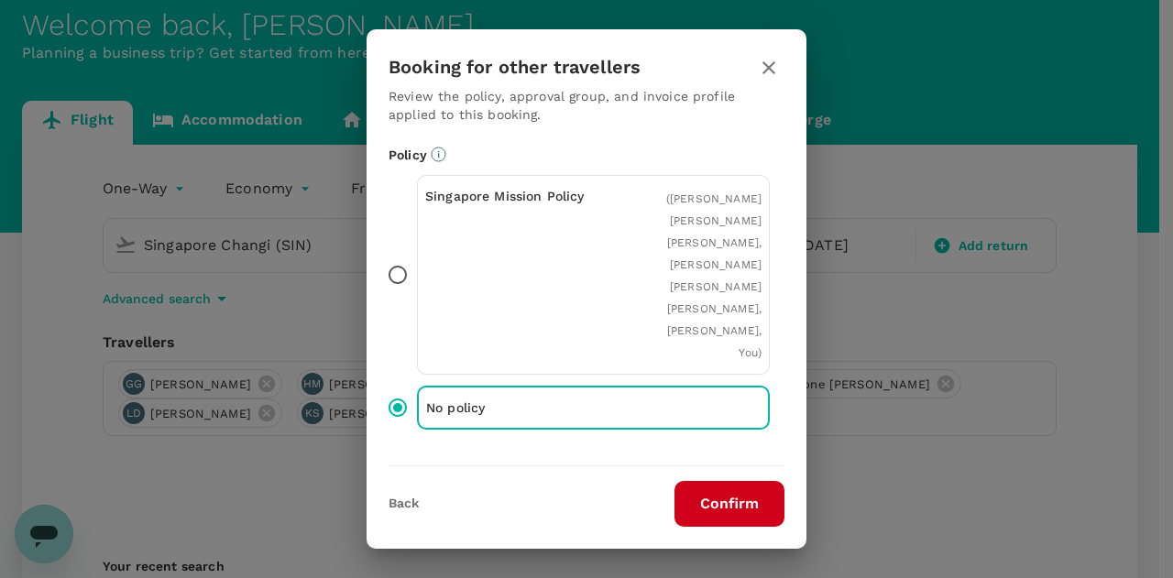
click at [708, 508] on button "Confirm" at bounding box center [730, 504] width 110 height 46
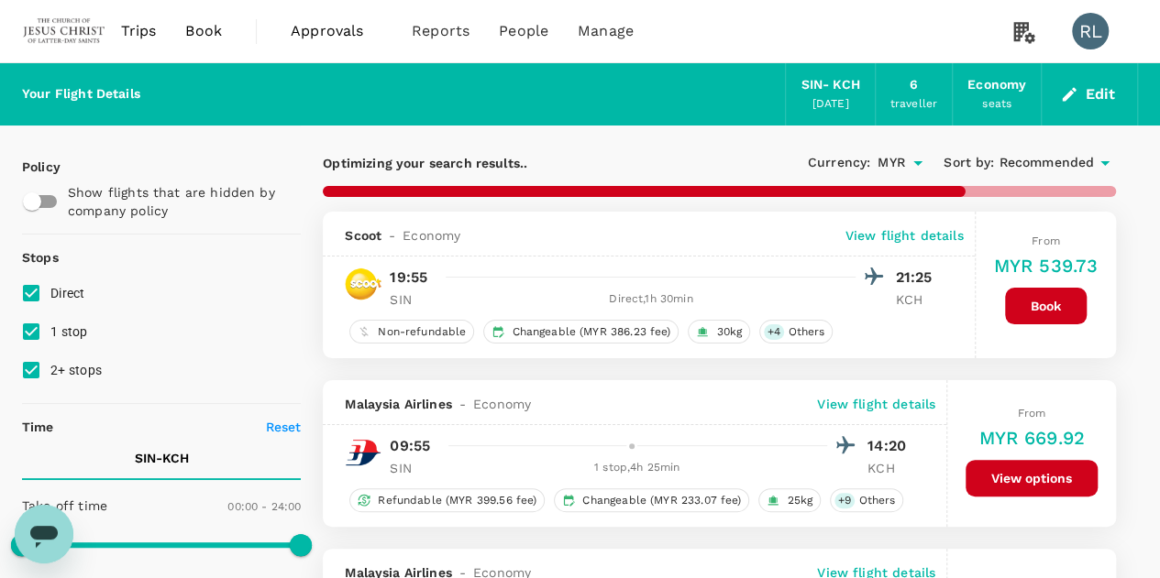
click at [1056, 161] on span "Recommended" at bounding box center [1045, 163] width 95 height 20
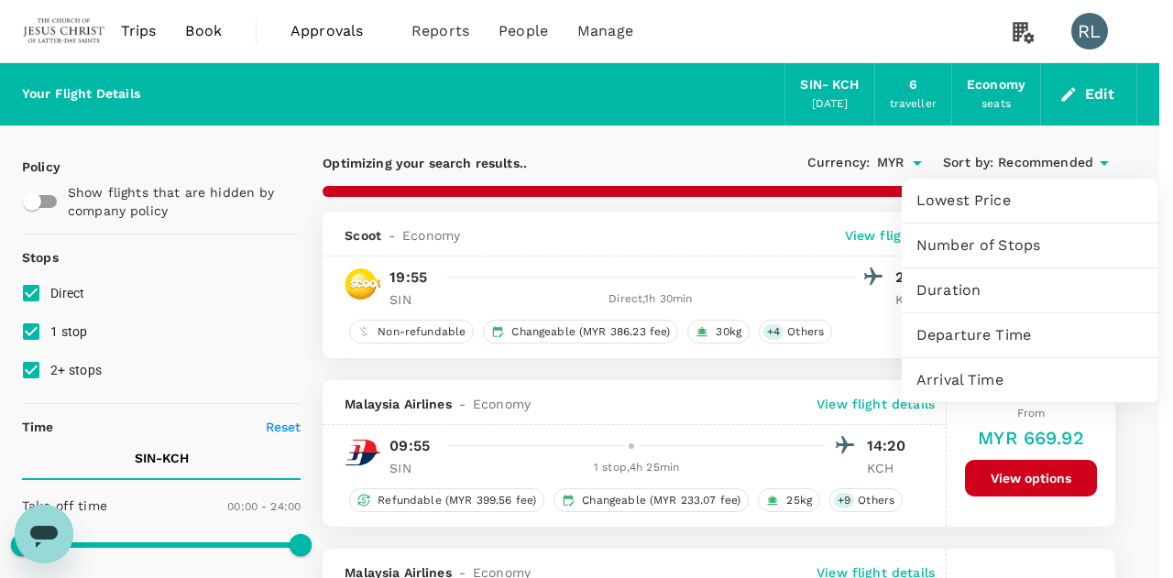
click at [969, 340] on span "Departure Time" at bounding box center [1030, 335] width 227 height 22
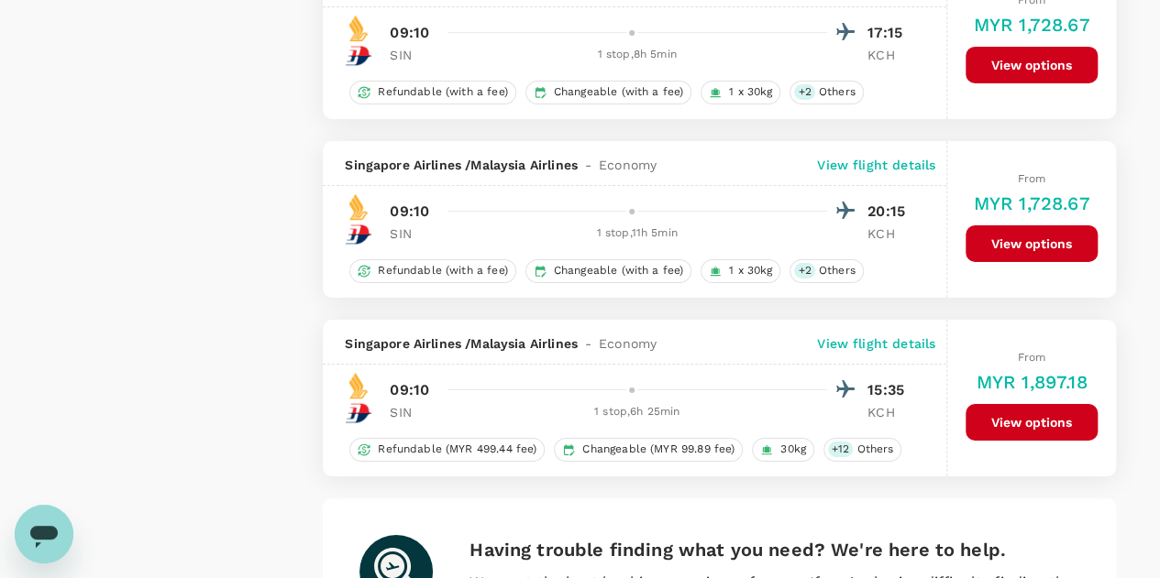
scroll to position [3453, 0]
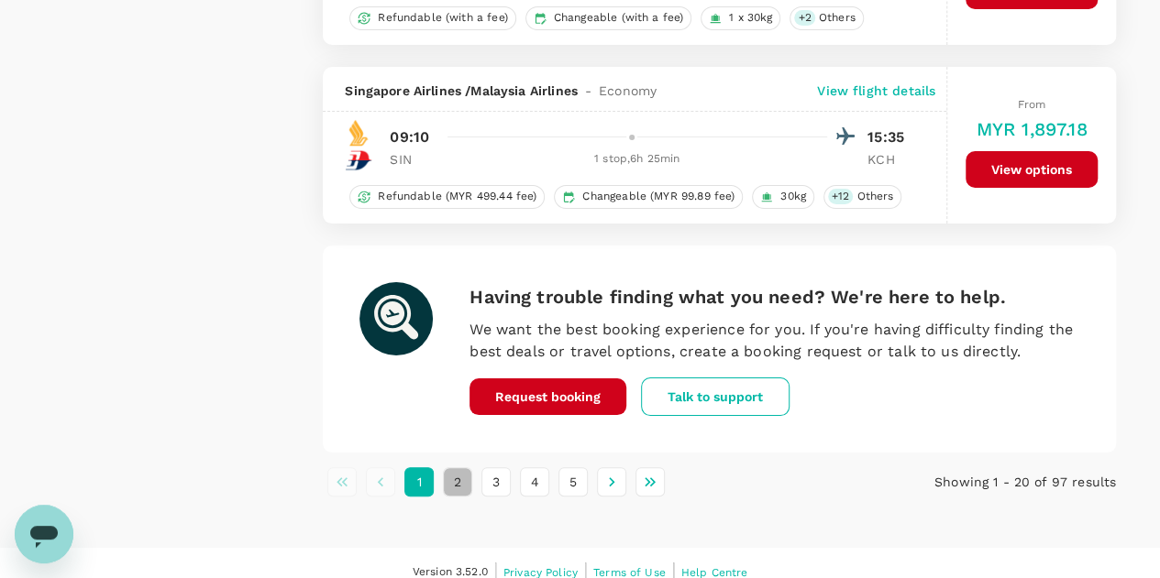
click at [456, 467] on button "2" at bounding box center [457, 481] width 29 height 29
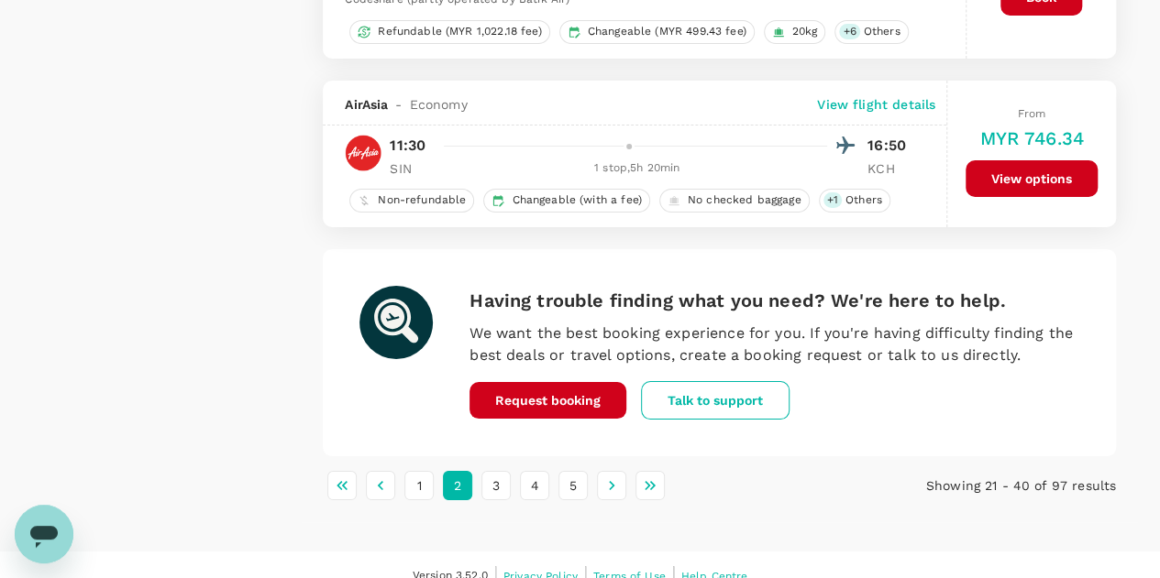
scroll to position [3401, 0]
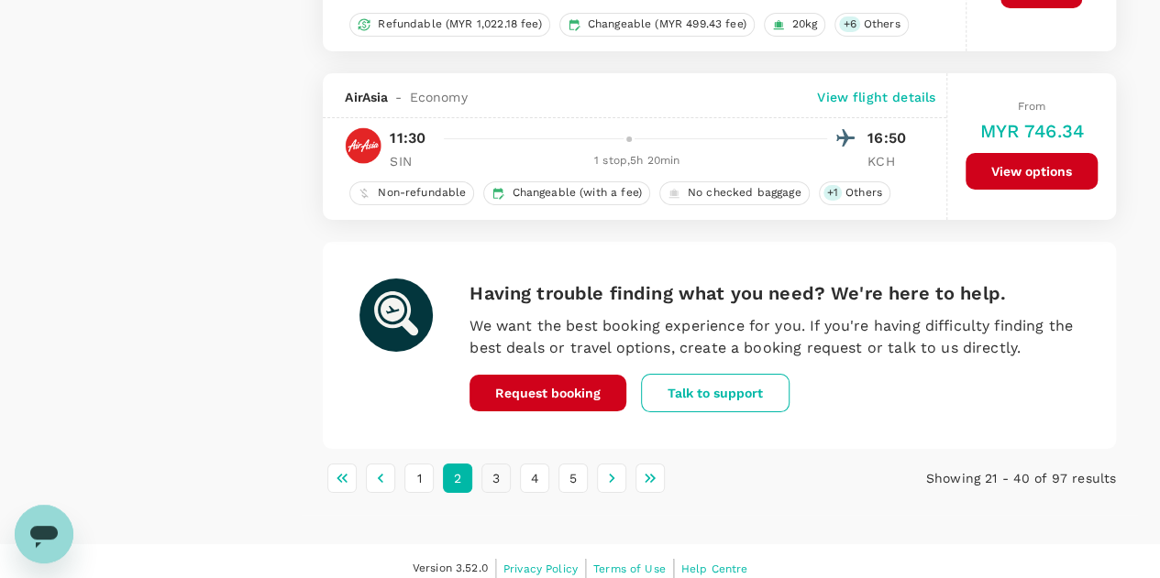
click at [495, 466] on button "3" at bounding box center [495, 478] width 29 height 29
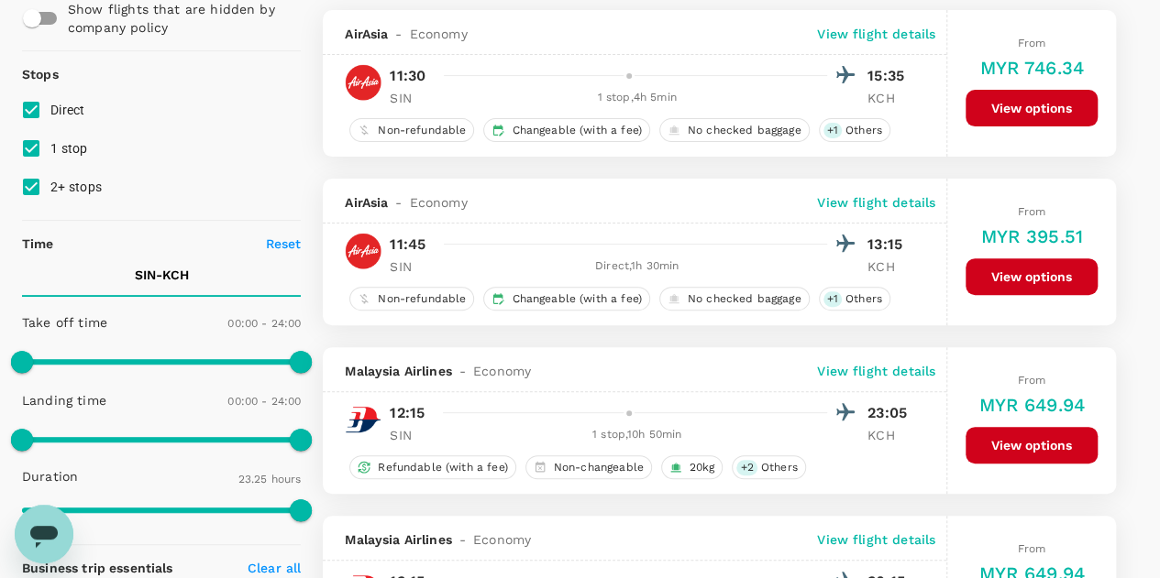
scroll to position [183, 0]
click at [1017, 276] on button "View options" at bounding box center [1031, 276] width 132 height 37
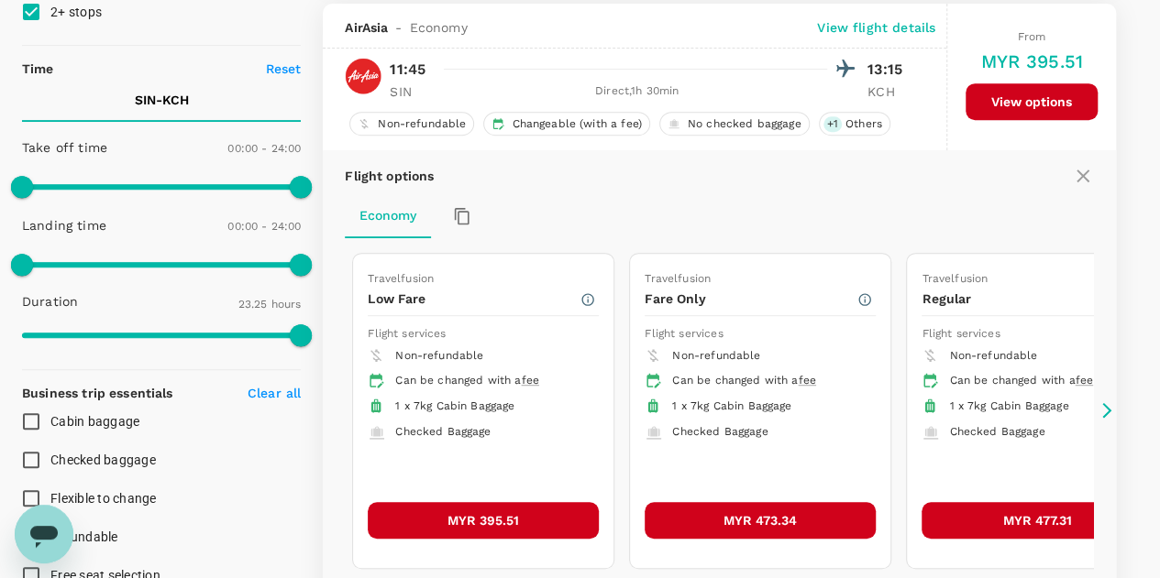
scroll to position [361, 0]
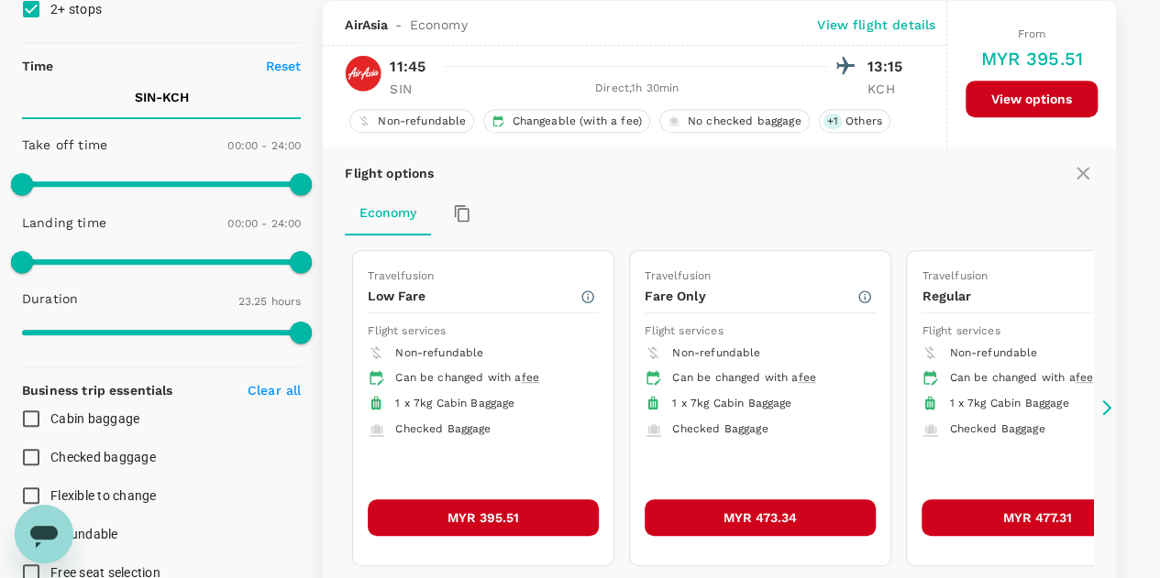
click at [462, 505] on button "MYR 395.51" at bounding box center [483, 518] width 231 height 37
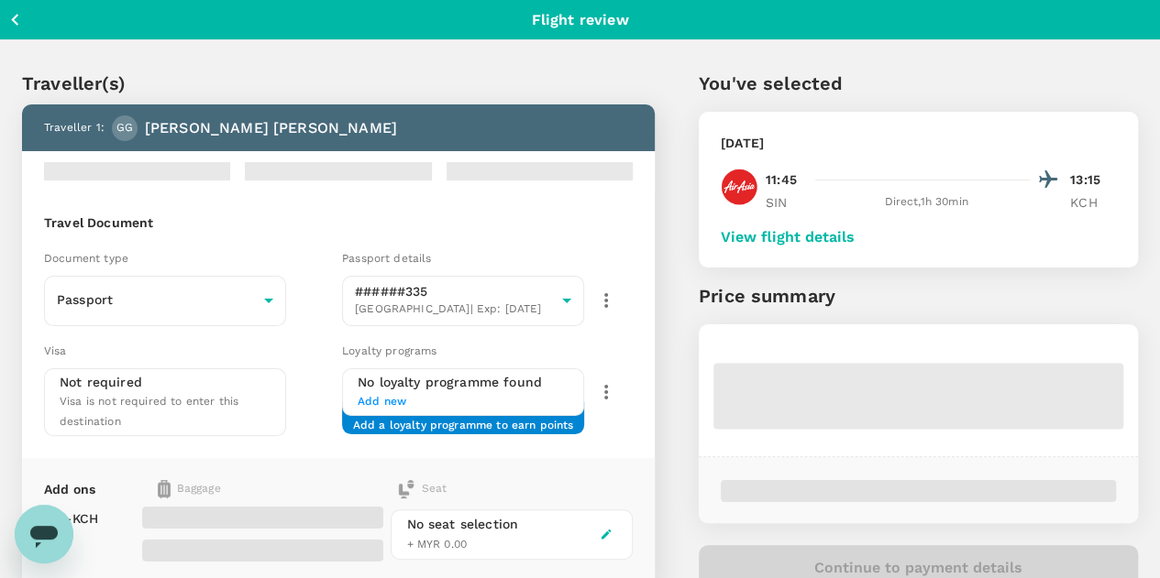
click at [854, 237] on button "View flight details" at bounding box center [787, 237] width 134 height 16
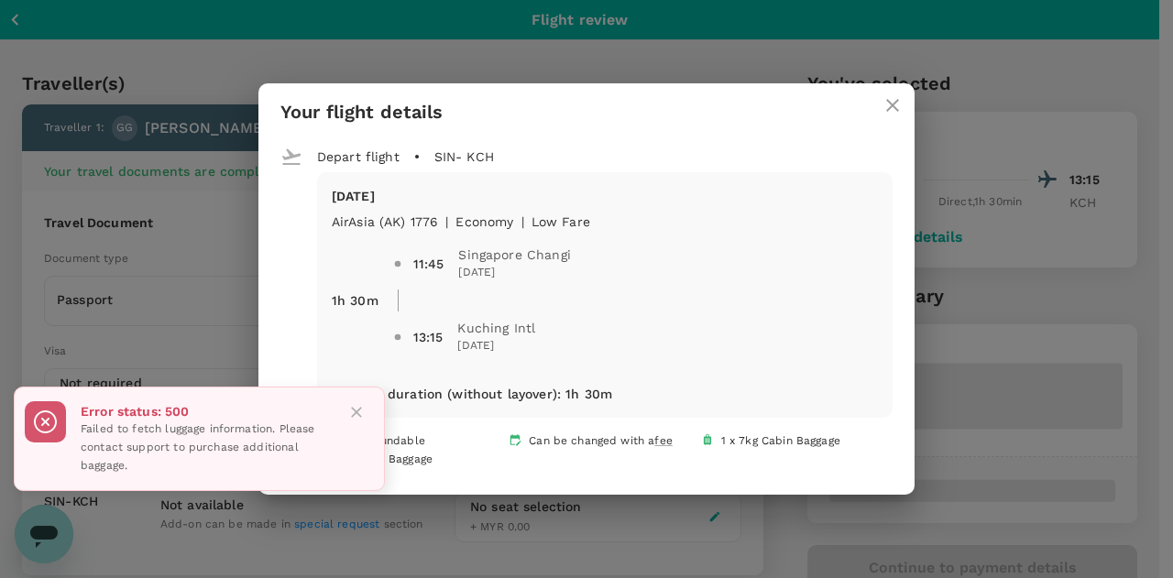
click at [896, 110] on icon "close" at bounding box center [893, 105] width 22 height 22
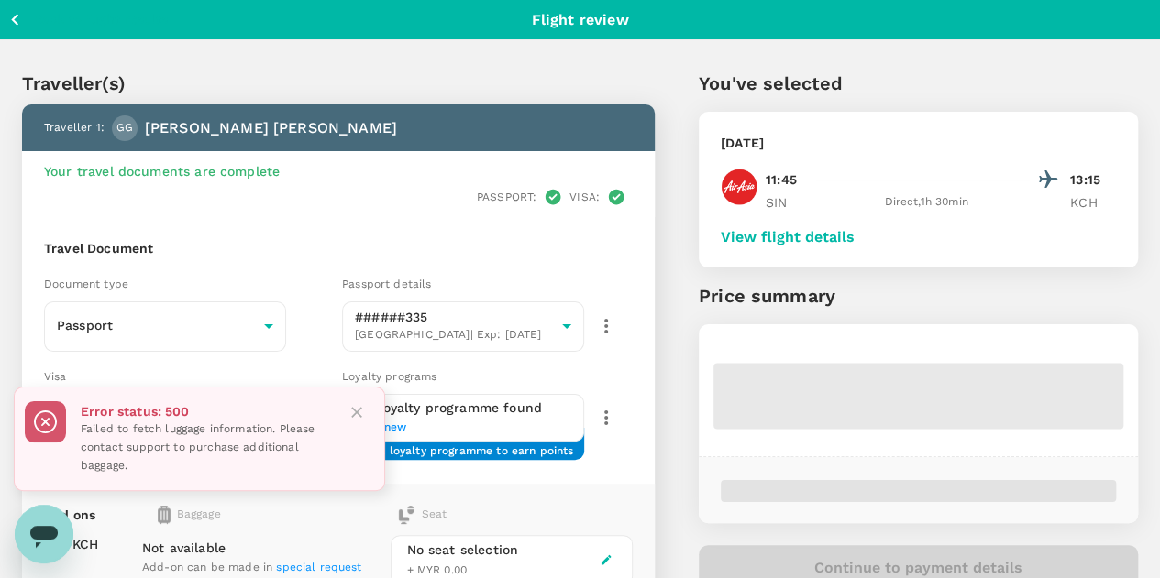
click at [355, 417] on icon "Close" at bounding box center [356, 412] width 18 height 18
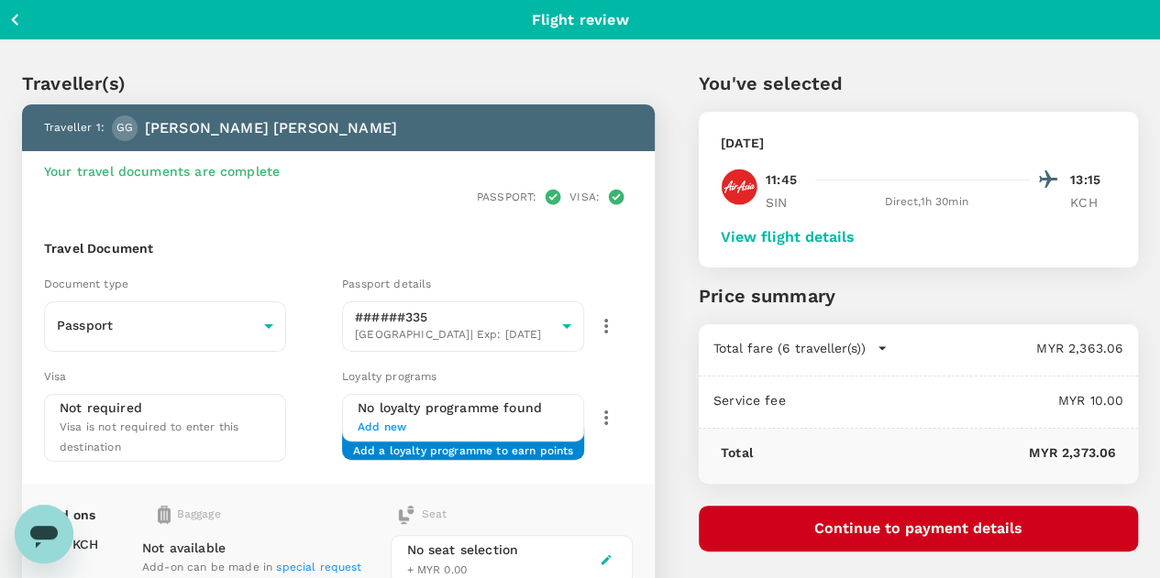
click at [854, 237] on button "View flight details" at bounding box center [787, 237] width 134 height 16
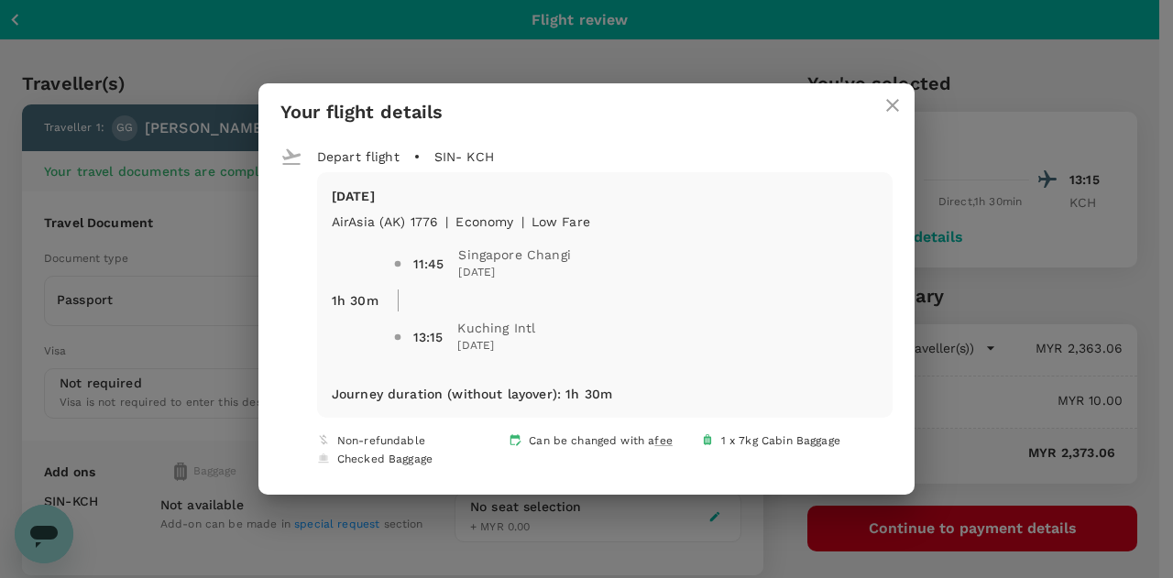
click at [885, 105] on icon "close" at bounding box center [893, 105] width 22 height 22
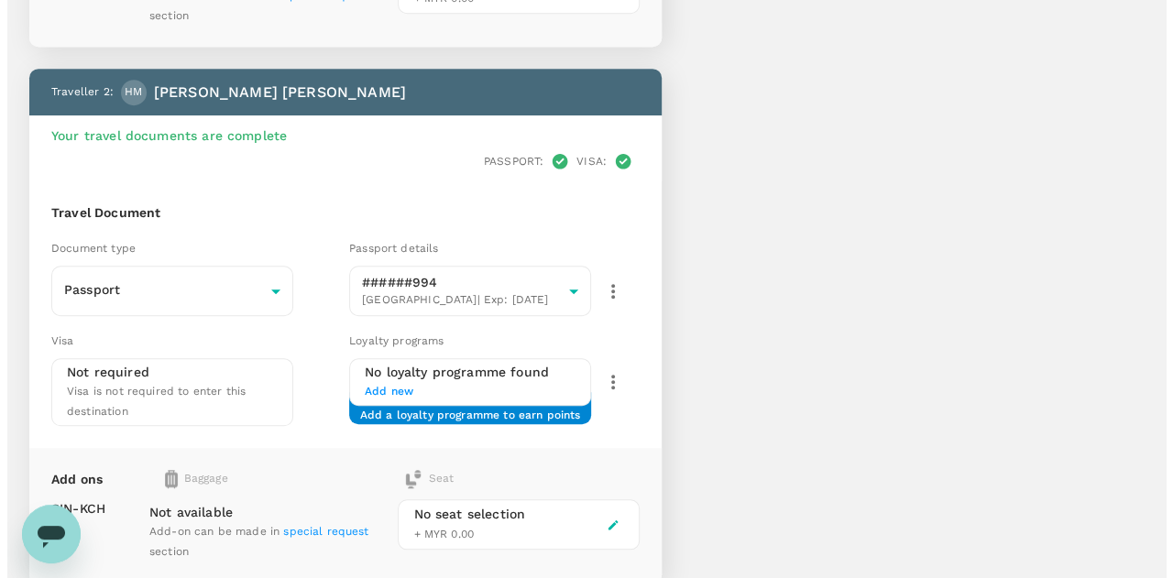
scroll to position [114, 0]
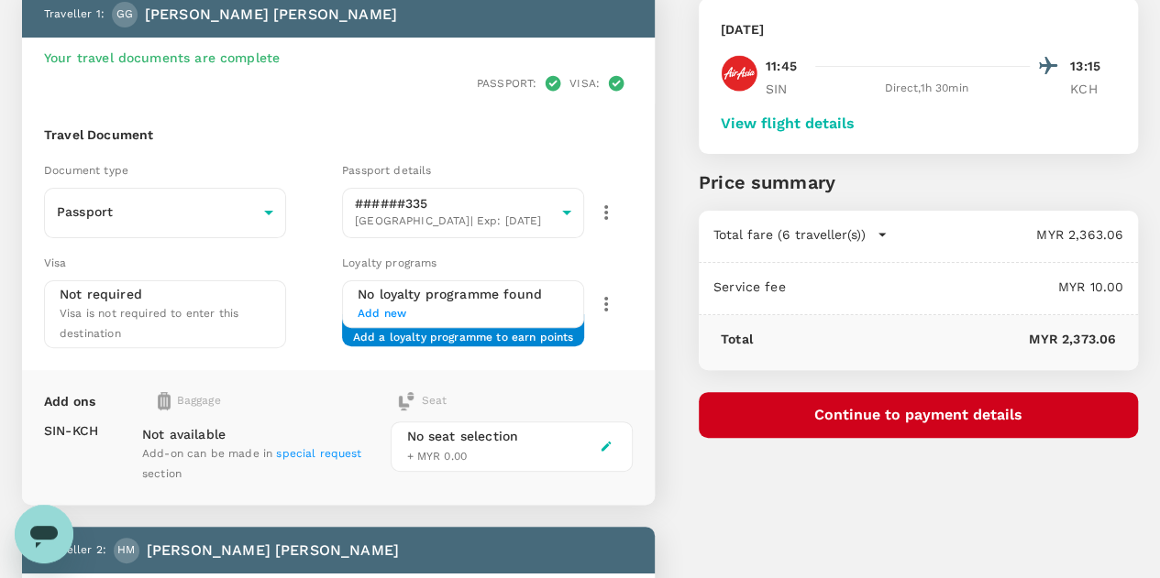
click at [962, 417] on button "Continue to payment details" at bounding box center [917, 415] width 439 height 46
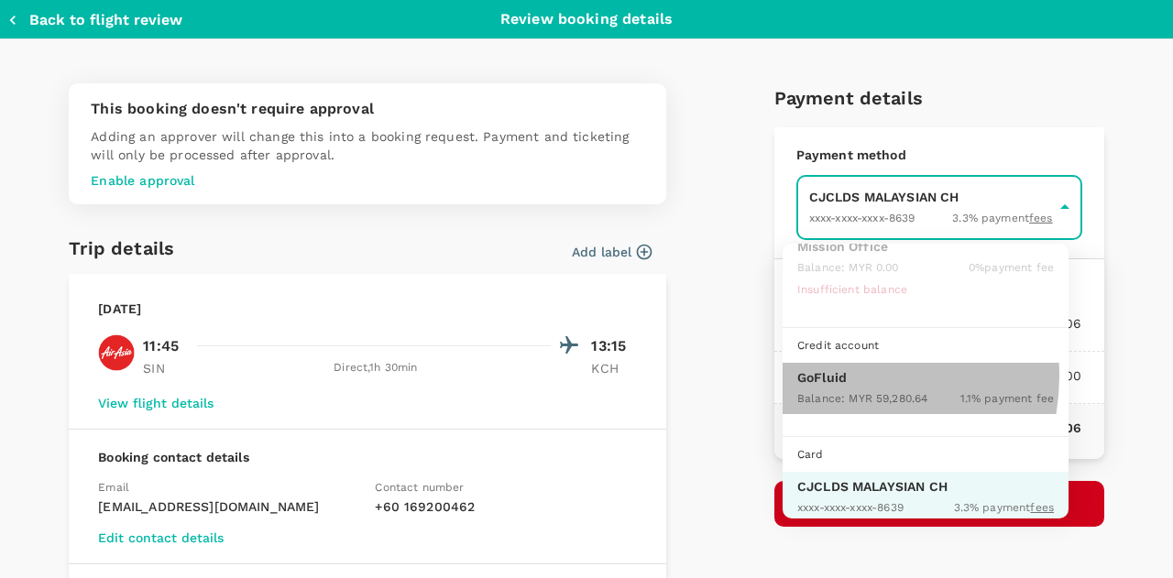
click at [832, 374] on p "GoFluid" at bounding box center [925, 377] width 257 height 18
type input "9b357727-6904-47bd-a44e-9a56bf7dfc7a"
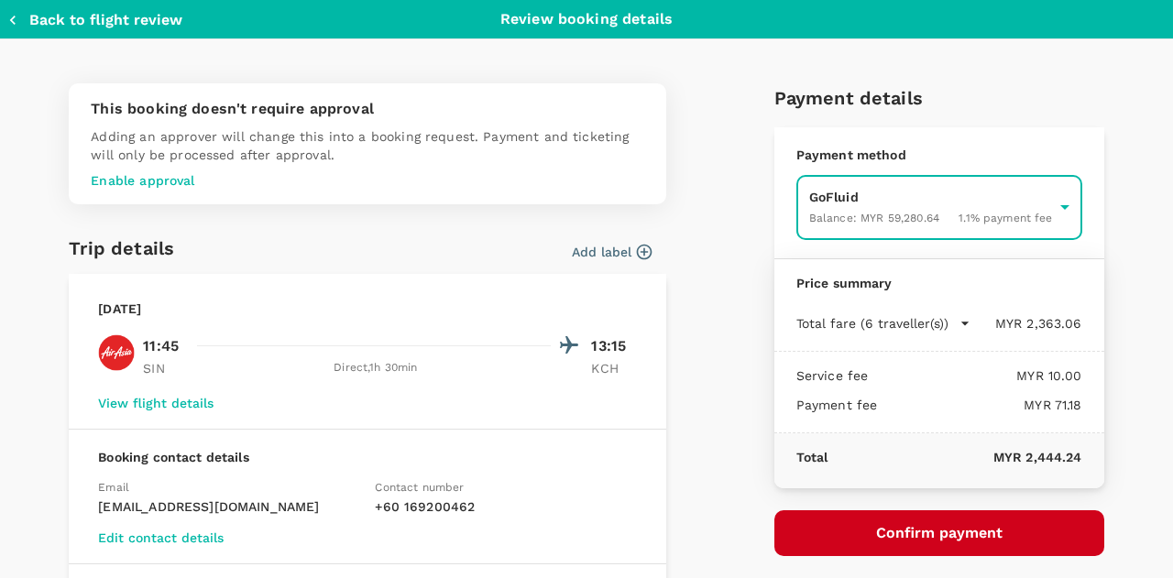
click at [918, 531] on button "Confirm payment" at bounding box center [940, 534] width 330 height 46
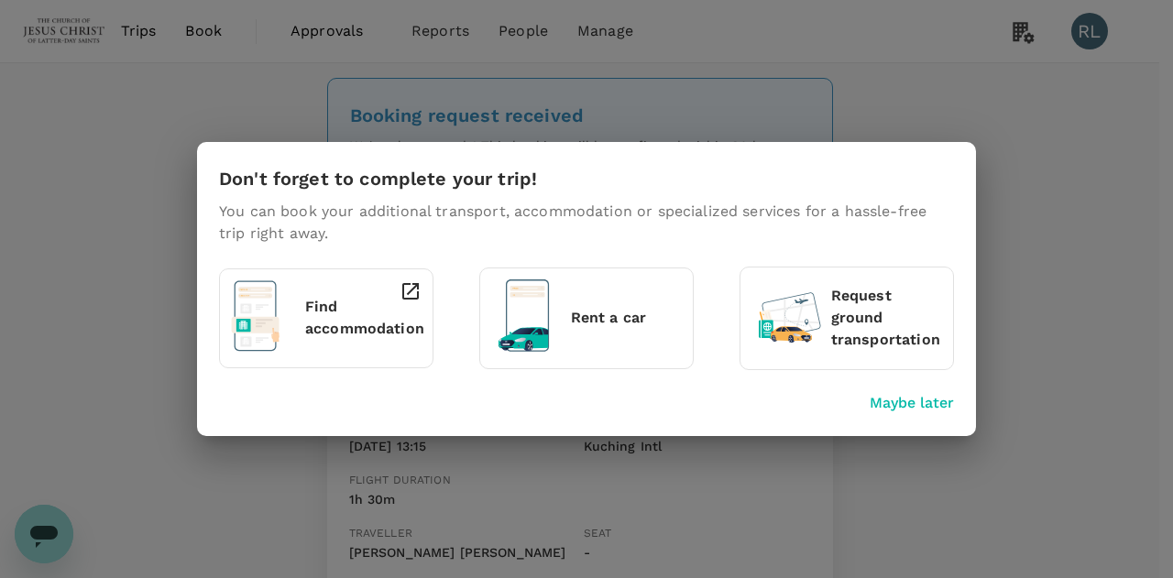
click at [922, 406] on p "Maybe later" at bounding box center [912, 403] width 84 height 22
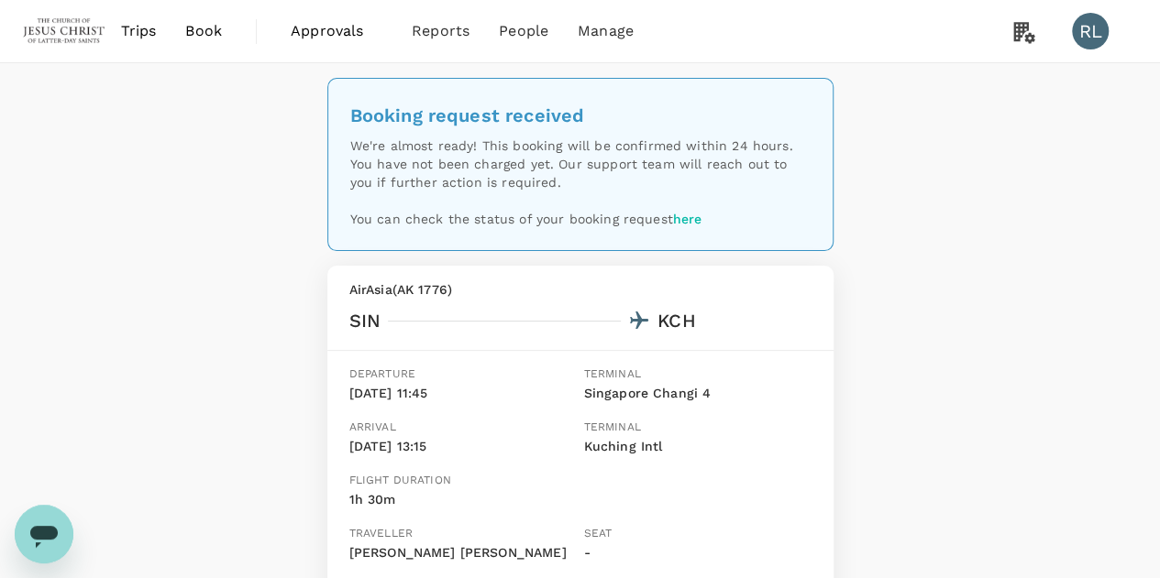
click at [202, 29] on span "Book" at bounding box center [203, 31] width 37 height 22
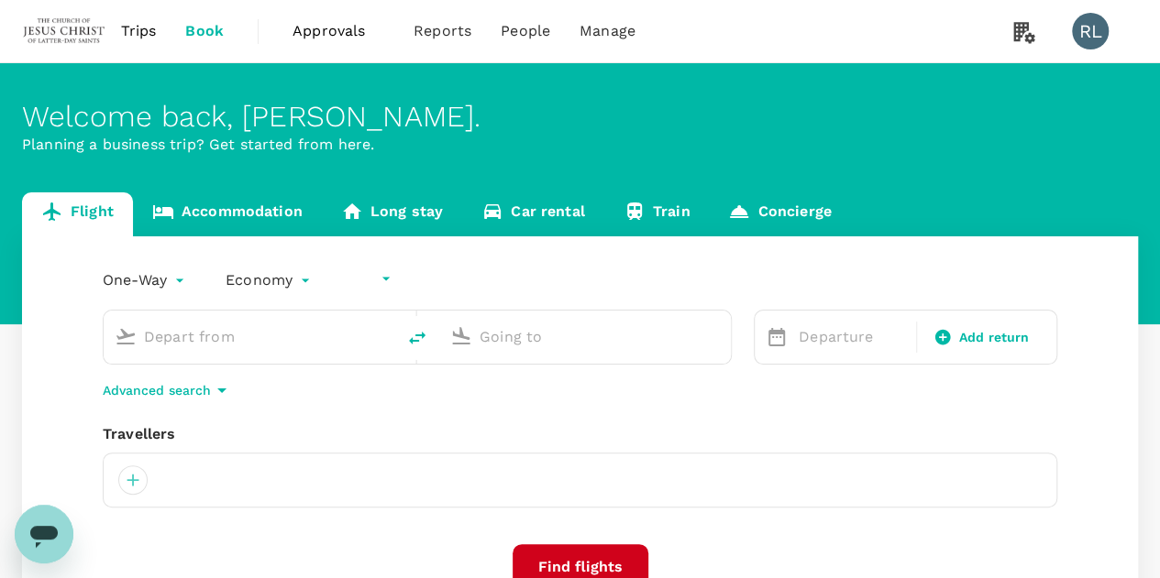
type input "undefined, undefined (any)"
type input "Singapore Changi (SIN)"
type input "Kuching Intl (KCH)"
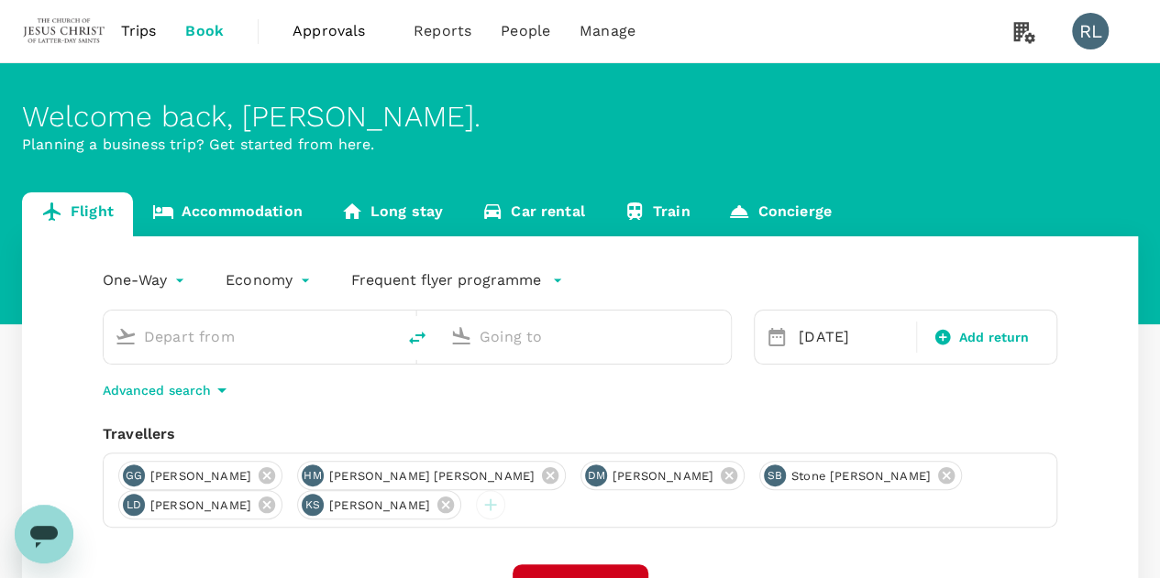
type input "Singapore Changi (SIN)"
type input "Kuching Intl (KCH)"
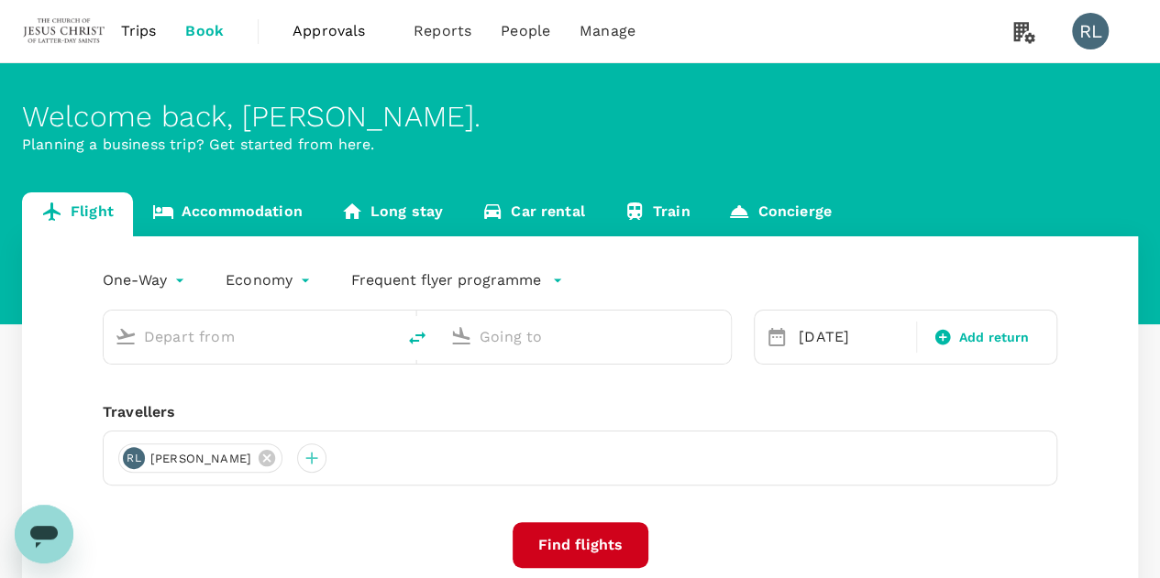
type input "Singapore Changi (SIN)"
type input "Kuching Intl (KCH)"
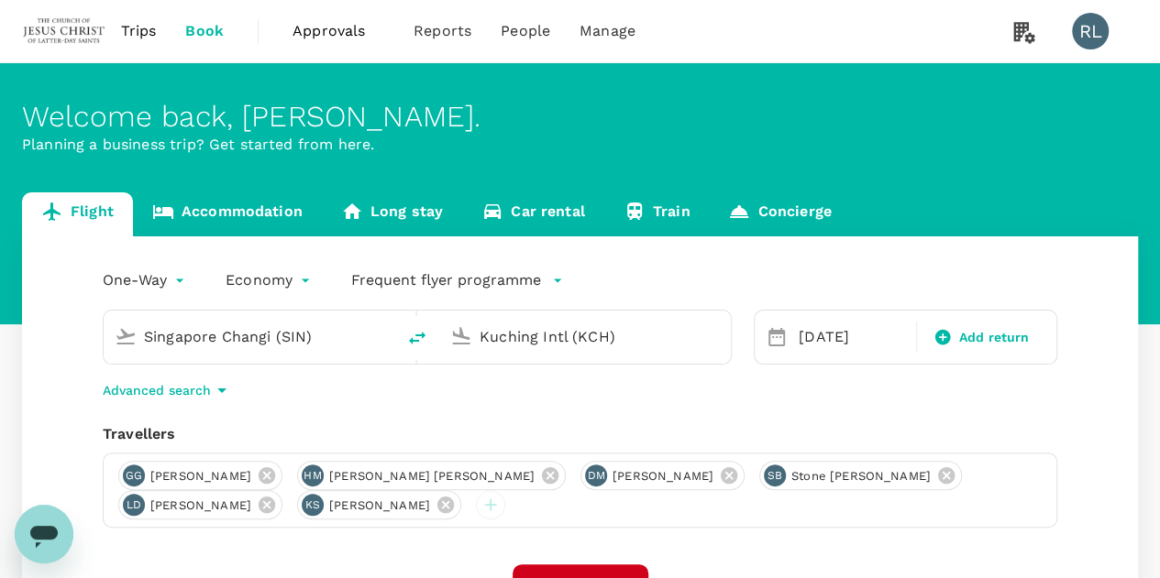
scroll to position [92, 0]
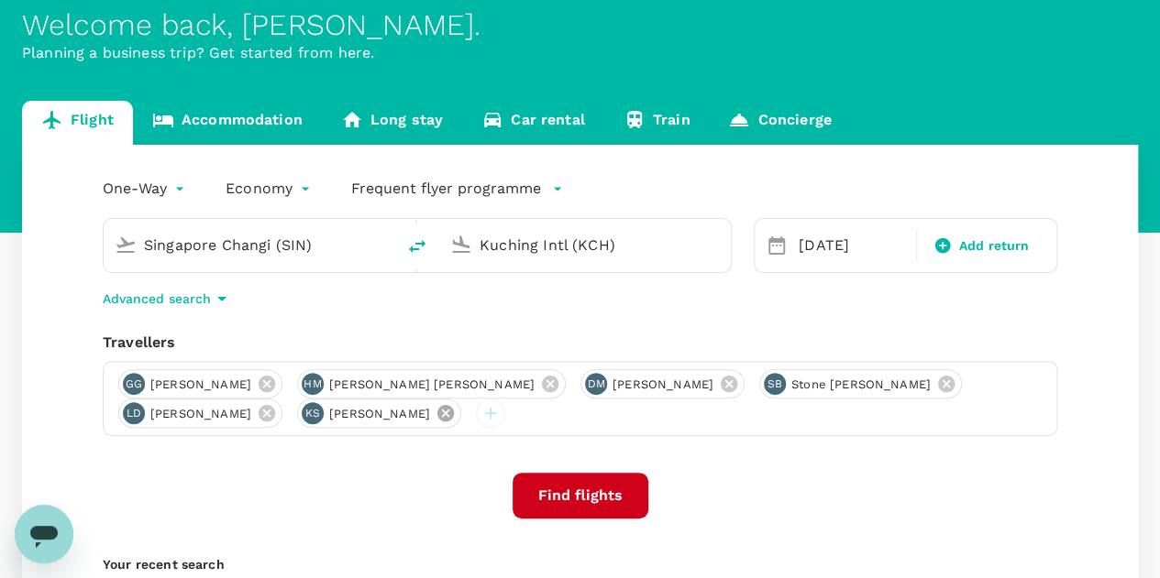
click at [456, 413] on icon at bounding box center [445, 413] width 20 height 20
click at [275, 414] on icon at bounding box center [266, 413] width 16 height 16
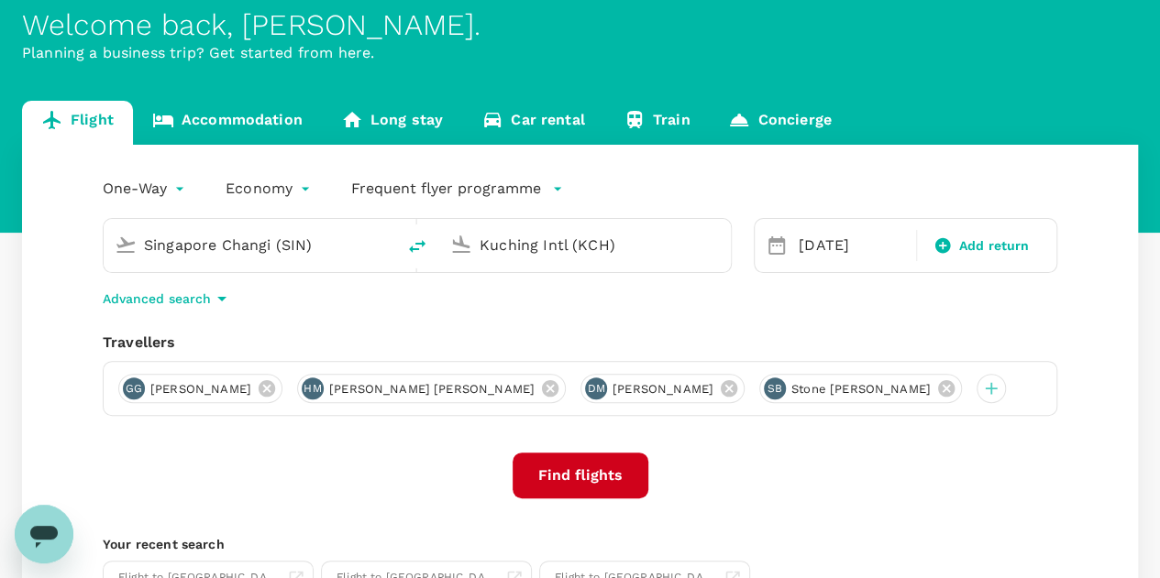
click at [277, 390] on icon at bounding box center [267, 389] width 20 height 20
click at [361, 390] on icon at bounding box center [371, 389] width 20 height 20
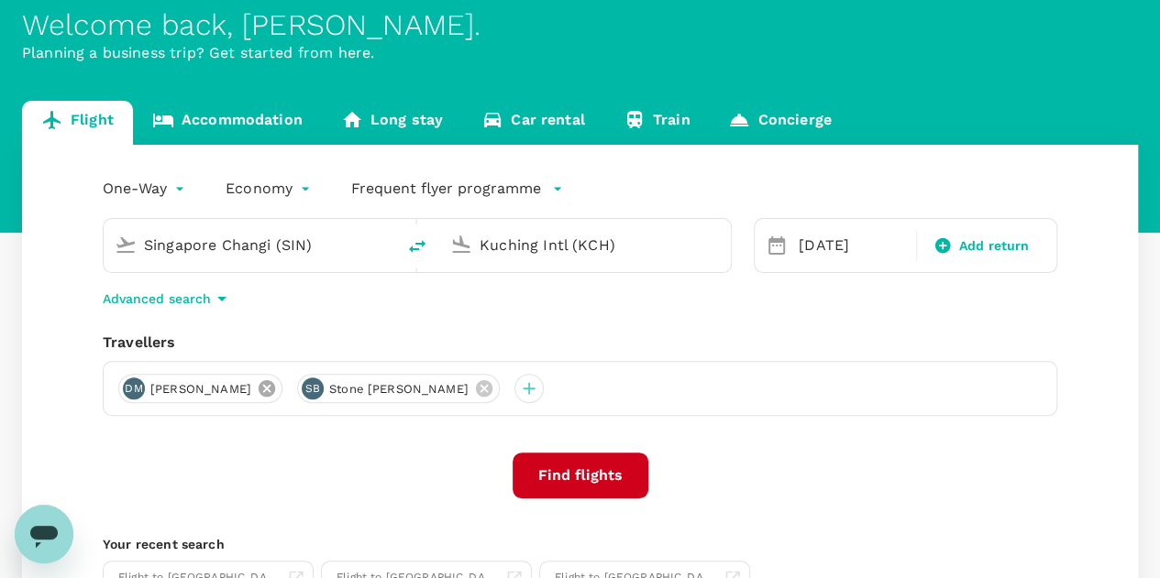
click at [275, 386] on icon at bounding box center [266, 388] width 16 height 16
click at [295, 390] on icon at bounding box center [305, 389] width 20 height 20
click at [136, 389] on div at bounding box center [132, 388] width 29 height 29
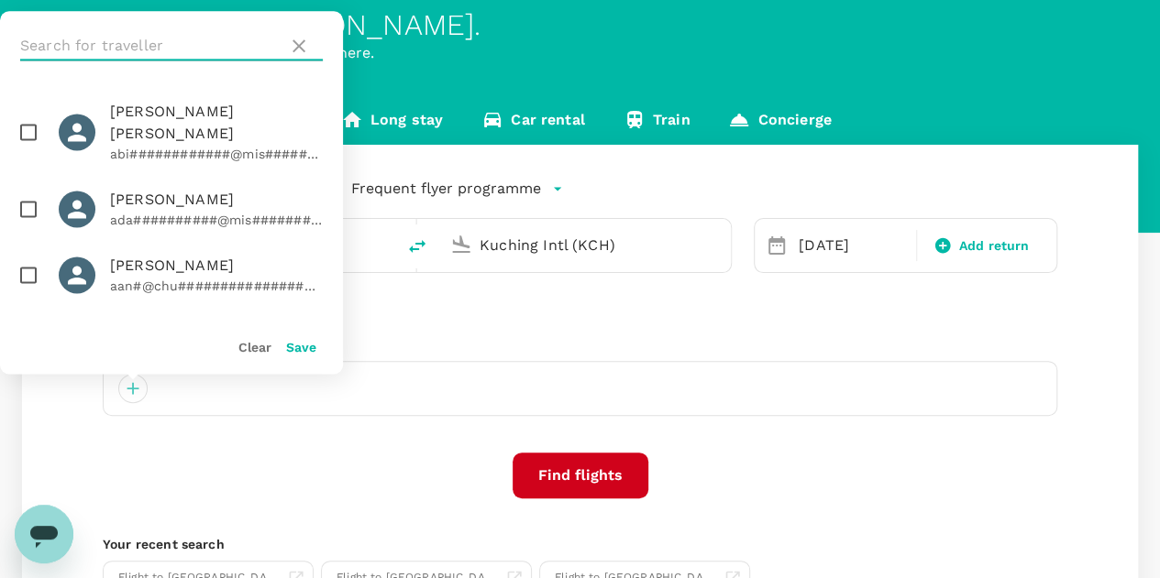
click at [155, 46] on input "text" at bounding box center [150, 45] width 260 height 29
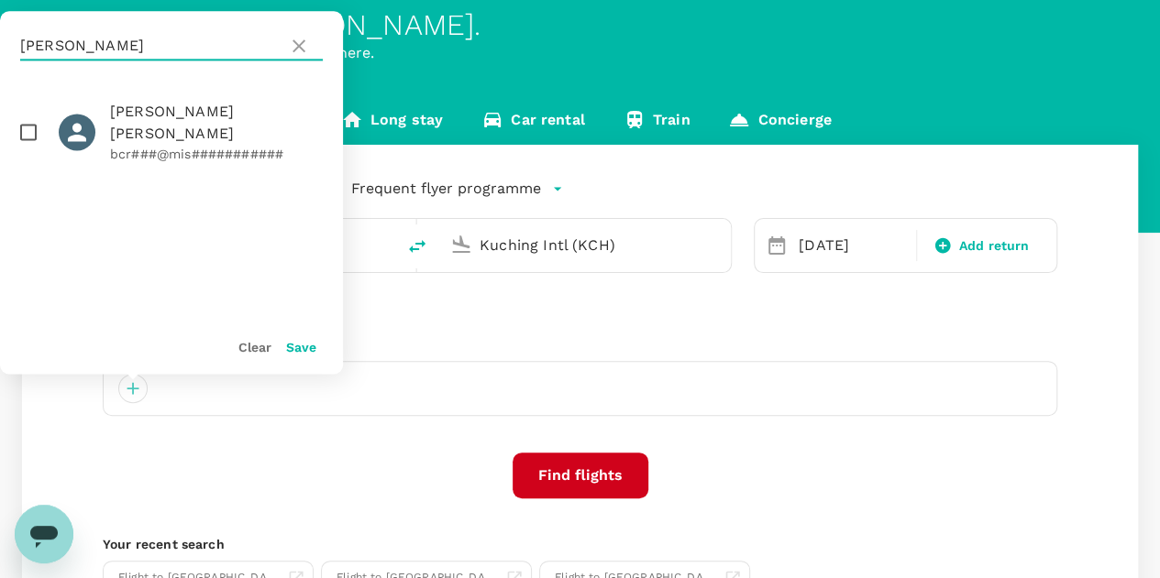
type input "[PERSON_NAME]"
click at [26, 119] on input "checkbox" at bounding box center [28, 132] width 38 height 38
checkbox input "true"
click at [297, 348] on button "Save" at bounding box center [301, 347] width 30 height 15
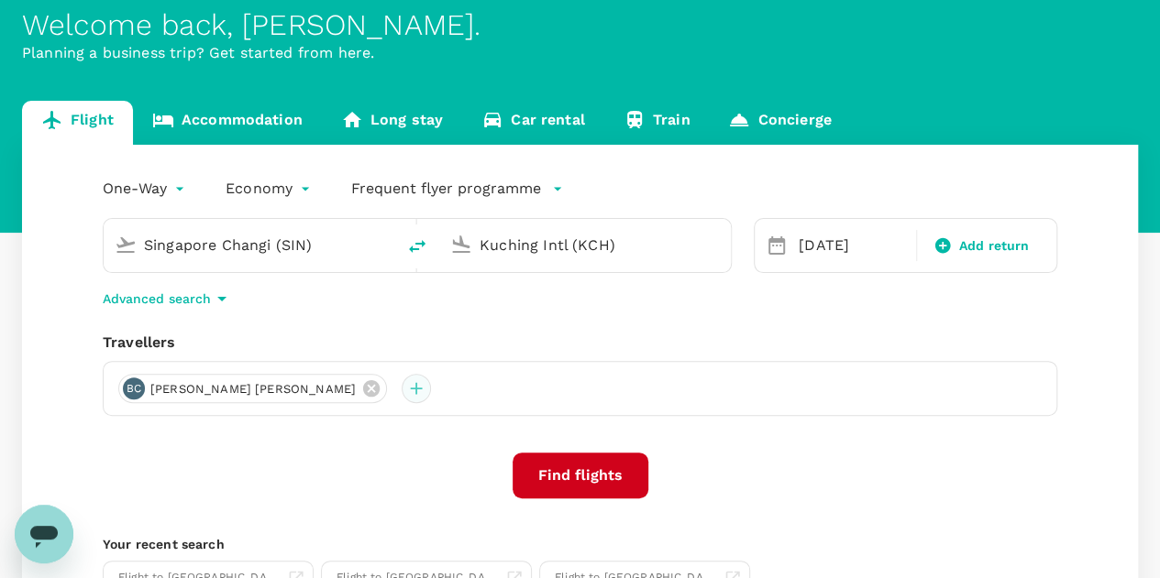
click at [401, 393] on div at bounding box center [415, 388] width 29 height 29
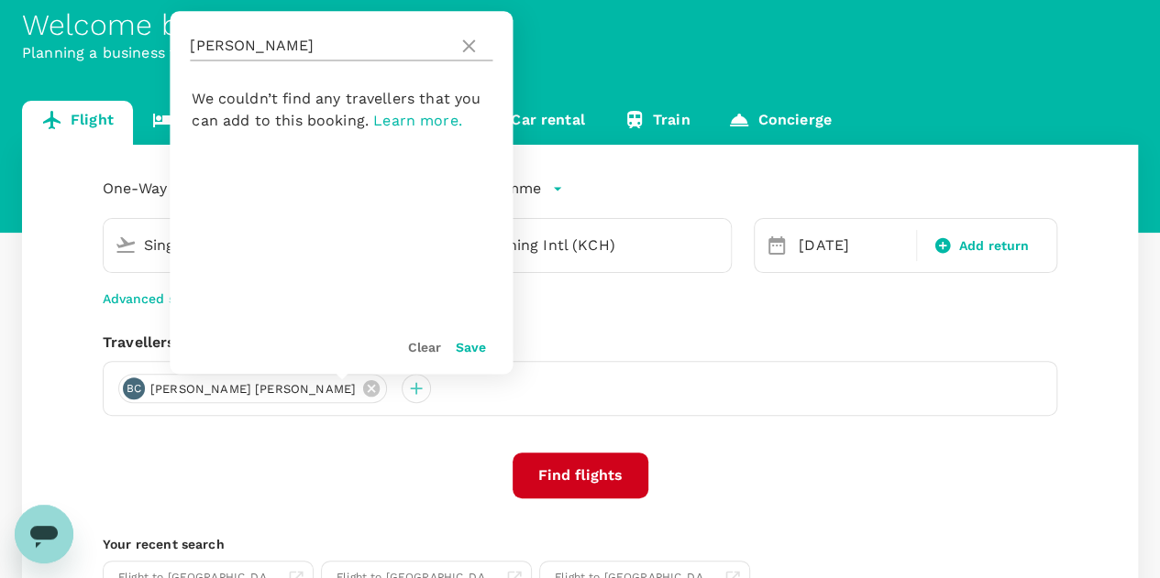
click at [258, 50] on input "[PERSON_NAME]" at bounding box center [320, 45] width 260 height 29
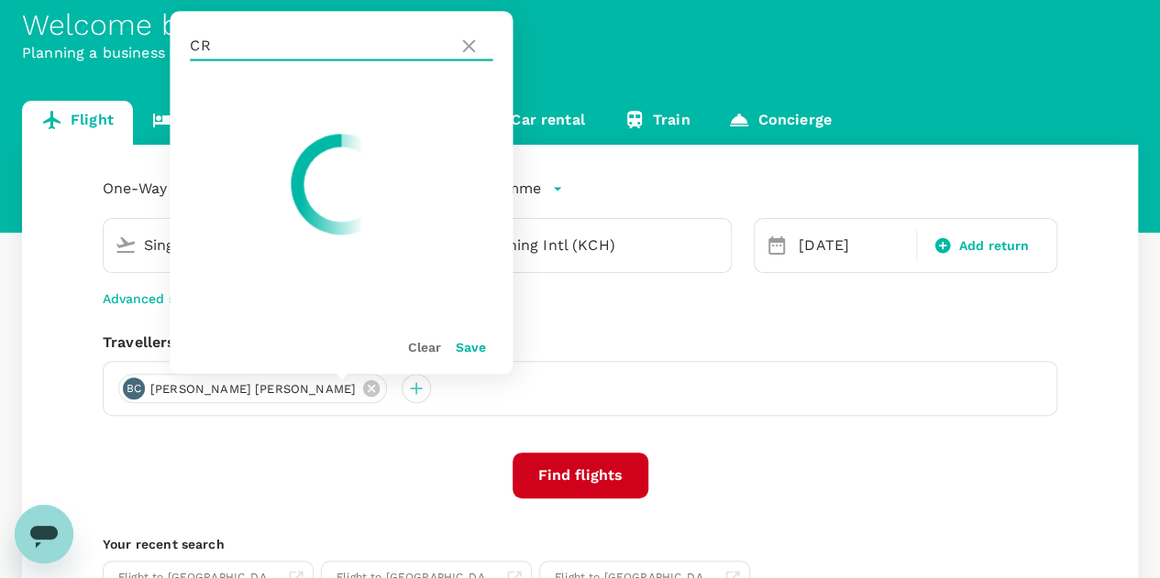
type input "C"
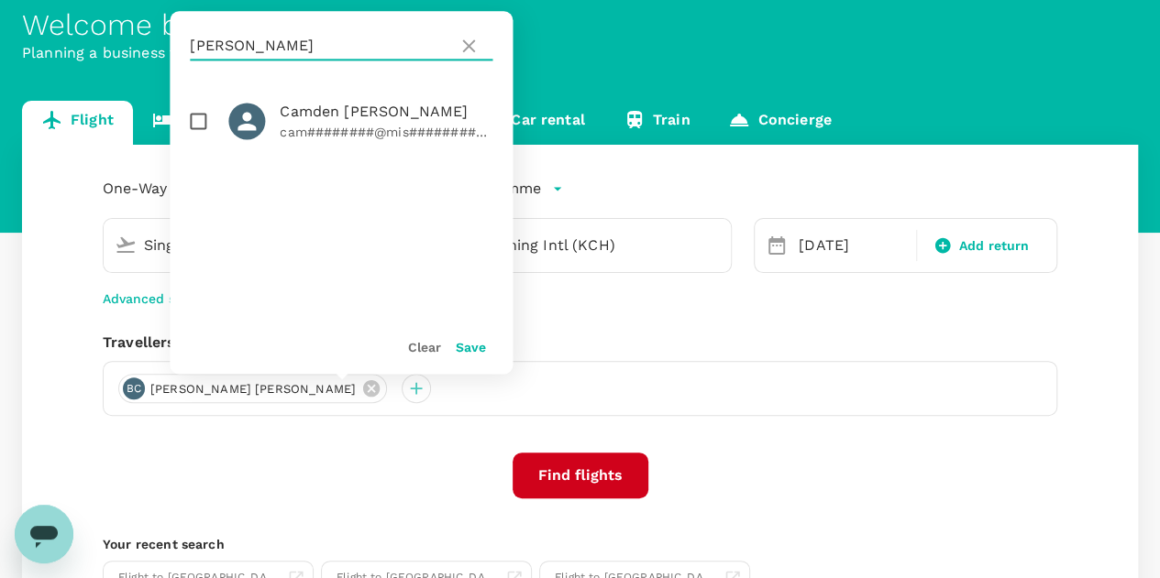
type input "[PERSON_NAME]"
click at [199, 126] on input "checkbox" at bounding box center [198, 121] width 38 height 38
checkbox input "true"
click at [468, 343] on button "Save" at bounding box center [471, 347] width 30 height 15
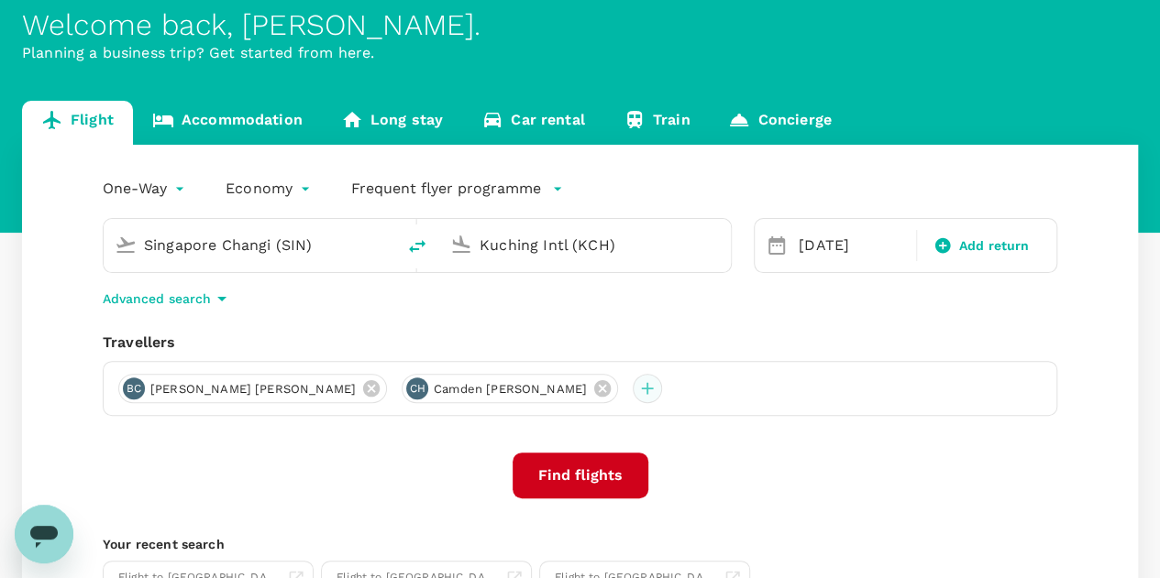
click at [632, 390] on div at bounding box center [646, 388] width 29 height 29
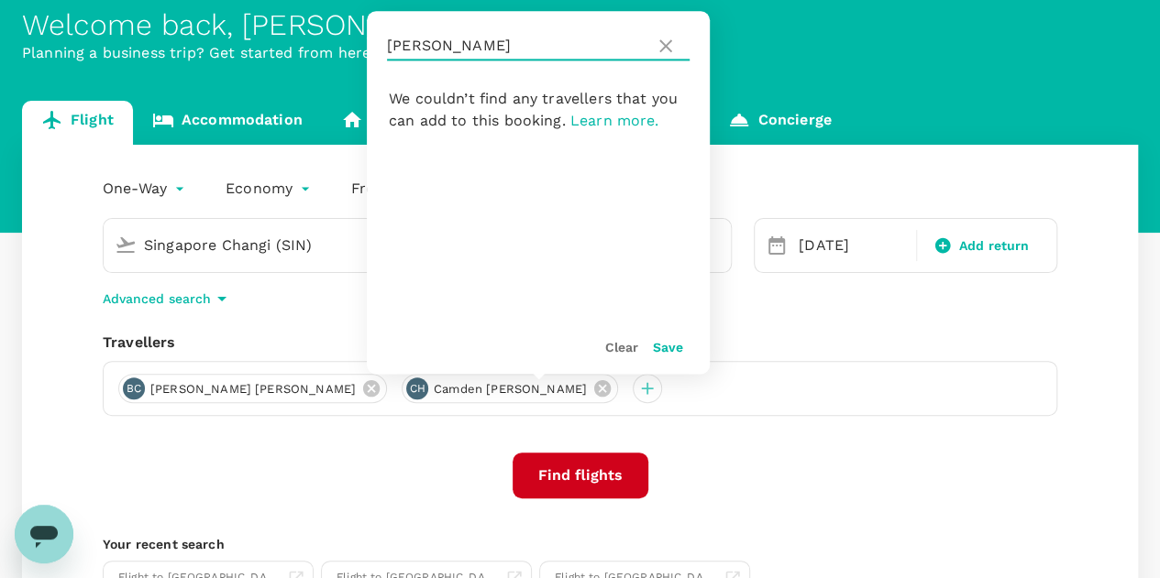
drag, startPoint x: 447, startPoint y: 49, endPoint x: 376, endPoint y: 49, distance: 71.5
click at [376, 49] on div "HURD" at bounding box center [538, 46] width 343 height 70
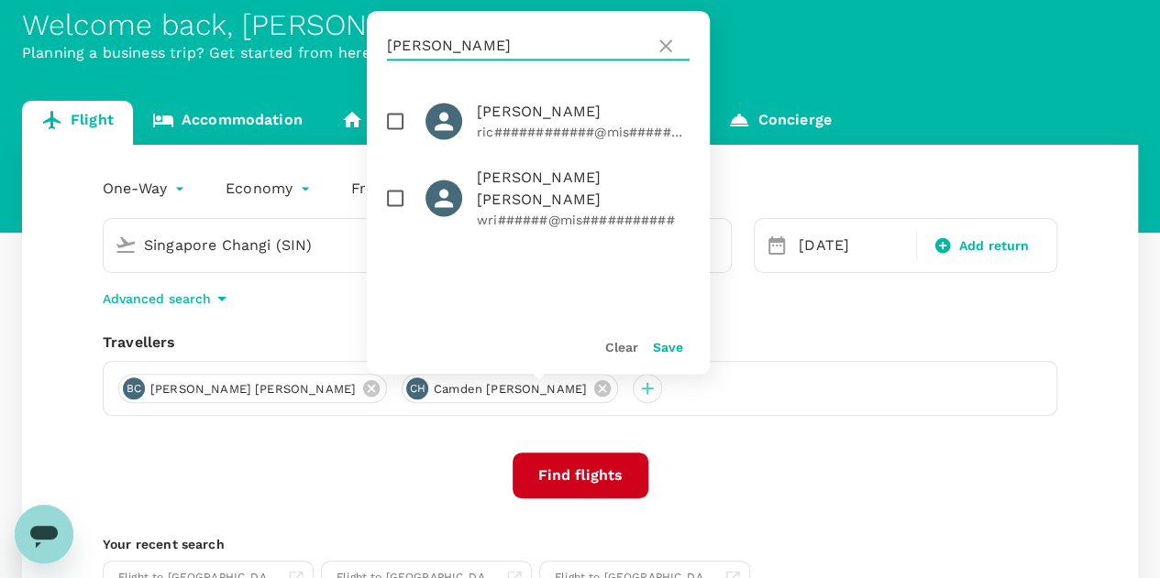
type input "RICHARDS"
click at [401, 116] on input "checkbox" at bounding box center [395, 121] width 38 height 38
checkbox input "true"
click at [674, 347] on button "Save" at bounding box center [668, 347] width 30 height 15
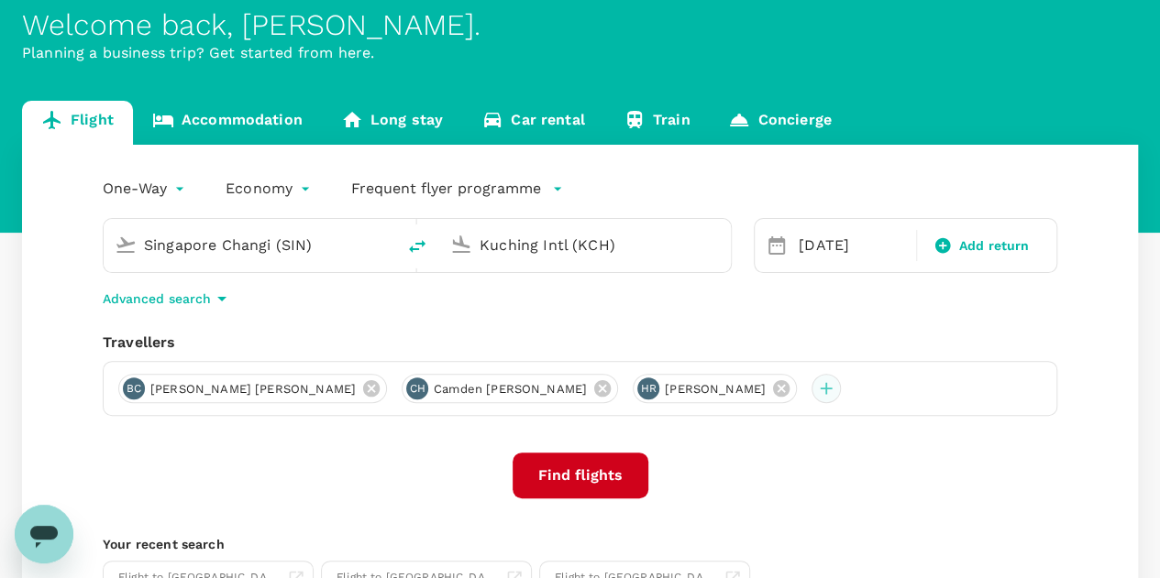
click at [811, 391] on div at bounding box center [825, 388] width 29 height 29
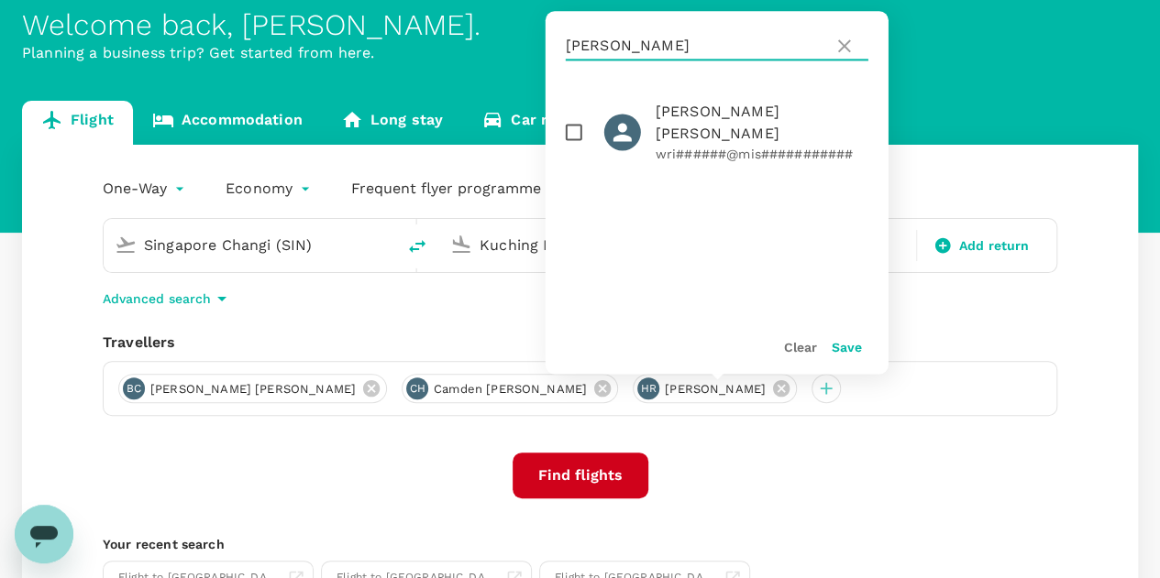
drag, startPoint x: 649, startPoint y: 50, endPoint x: 556, endPoint y: 55, distance: 92.7
click at [556, 55] on div "RICHARDS" at bounding box center [716, 46] width 343 height 70
type input "TANNER"
click at [570, 122] on input "checkbox" at bounding box center [574, 132] width 38 height 38
checkbox input "true"
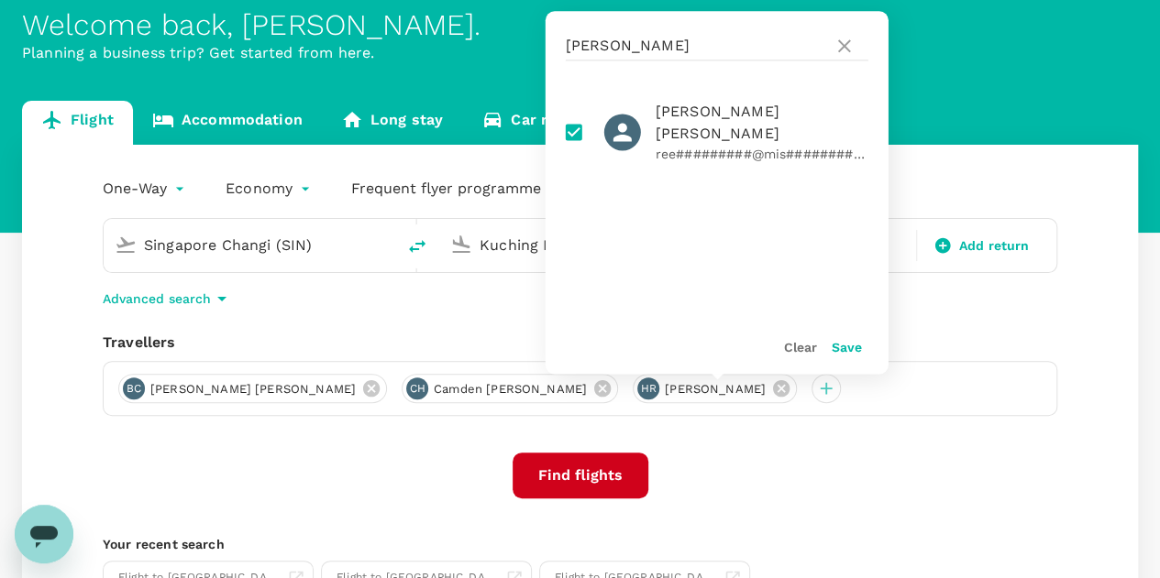
click at [850, 346] on button "Save" at bounding box center [846, 347] width 30 height 15
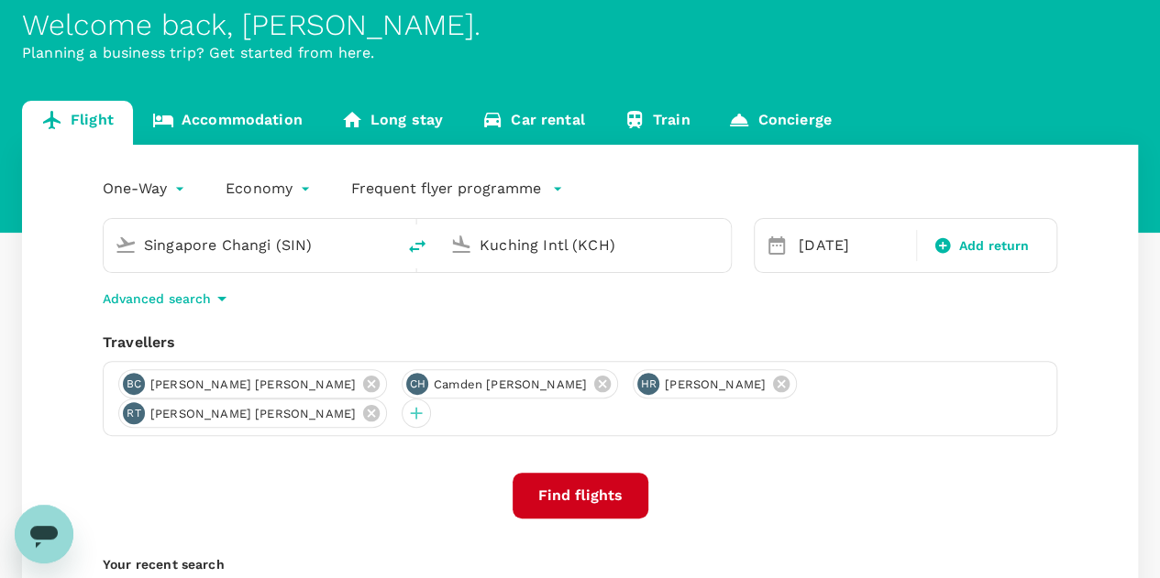
click at [589, 473] on button "Find flights" at bounding box center [580, 496] width 136 height 46
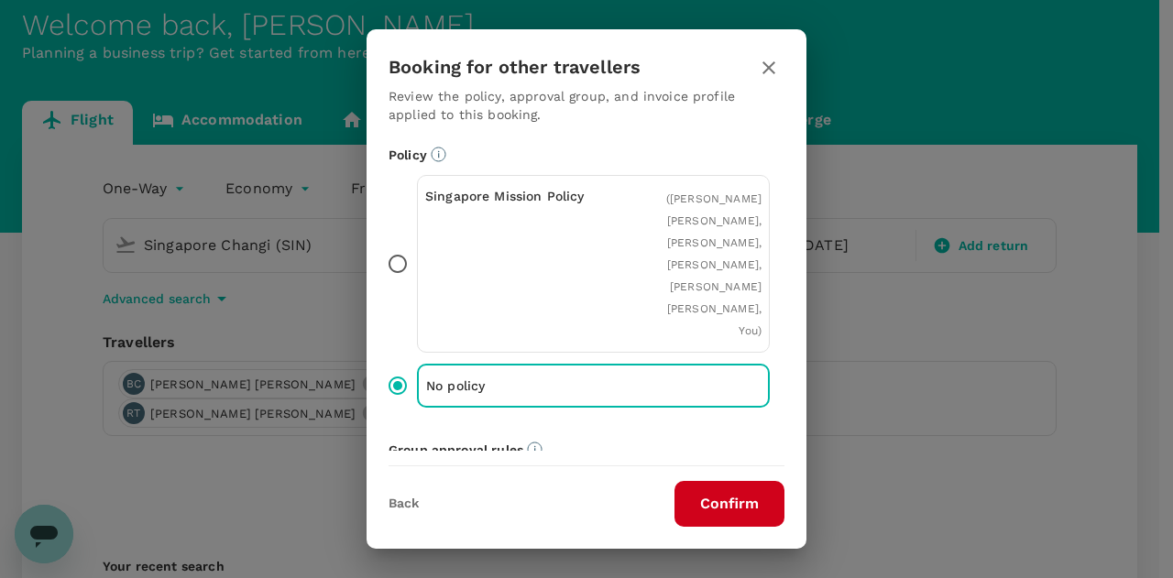
click at [712, 501] on button "Confirm" at bounding box center [730, 504] width 110 height 46
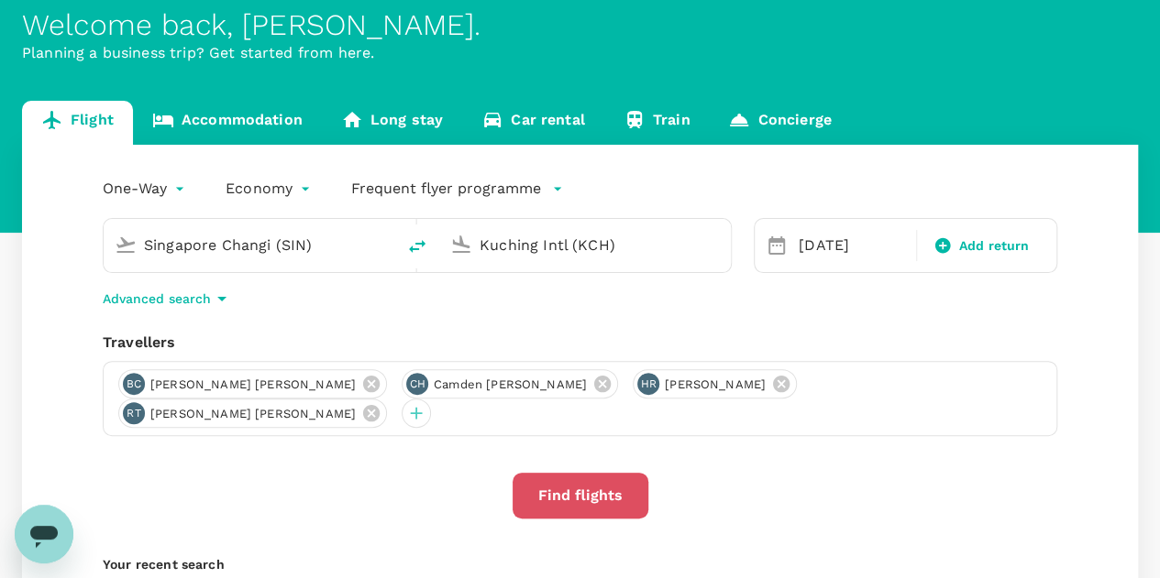
click at [588, 473] on button "Find flights" at bounding box center [580, 496] width 136 height 46
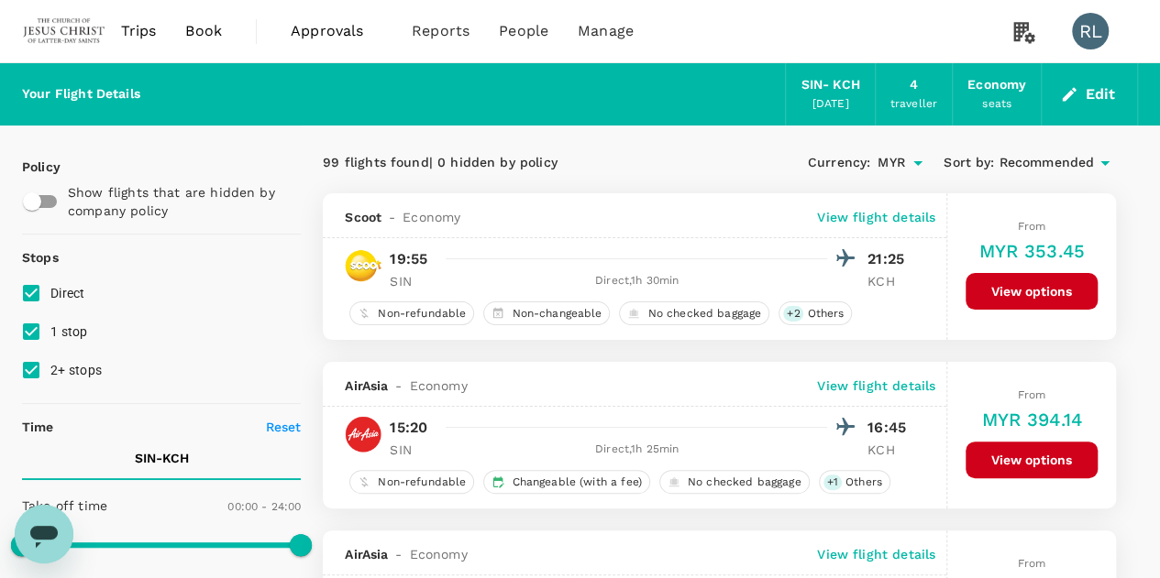
click at [1049, 164] on span "Recommended" at bounding box center [1045, 163] width 95 height 20
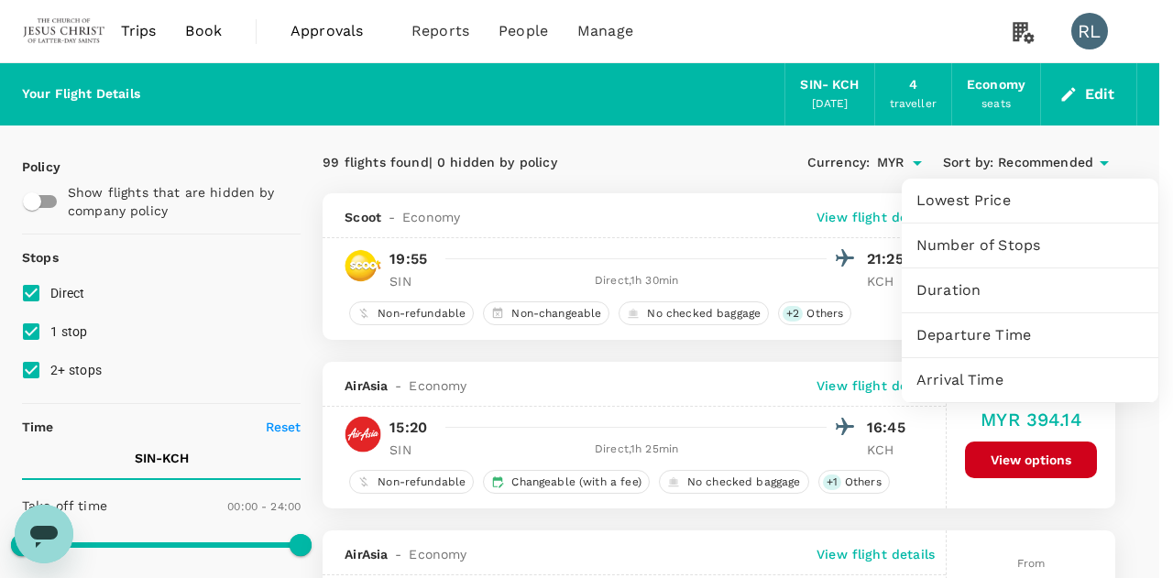
click at [1003, 335] on span "Departure Time" at bounding box center [1030, 335] width 227 height 22
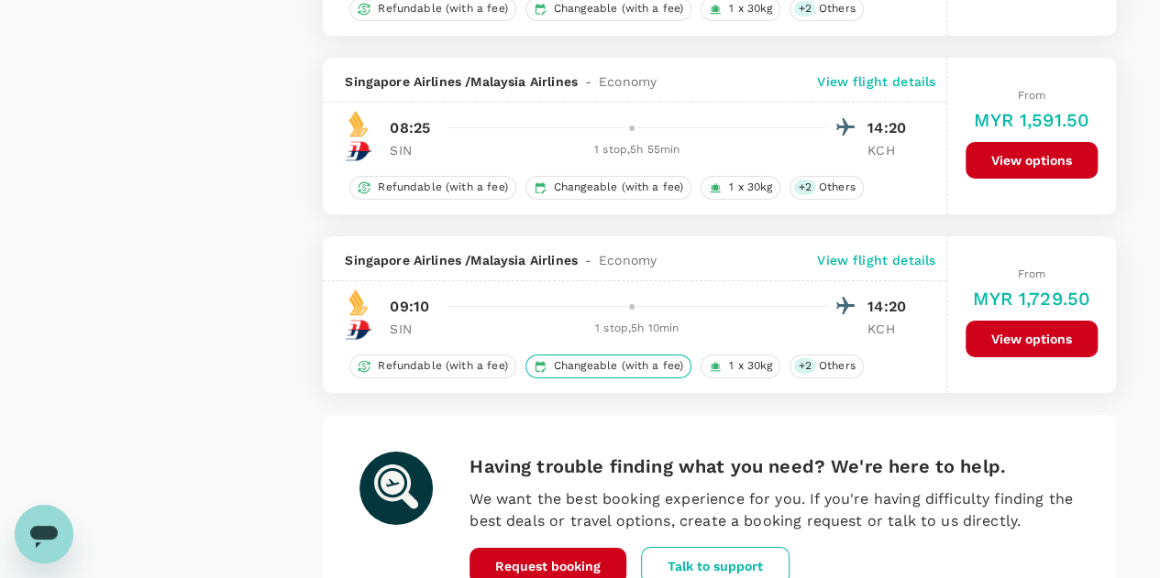
scroll to position [3470, 0]
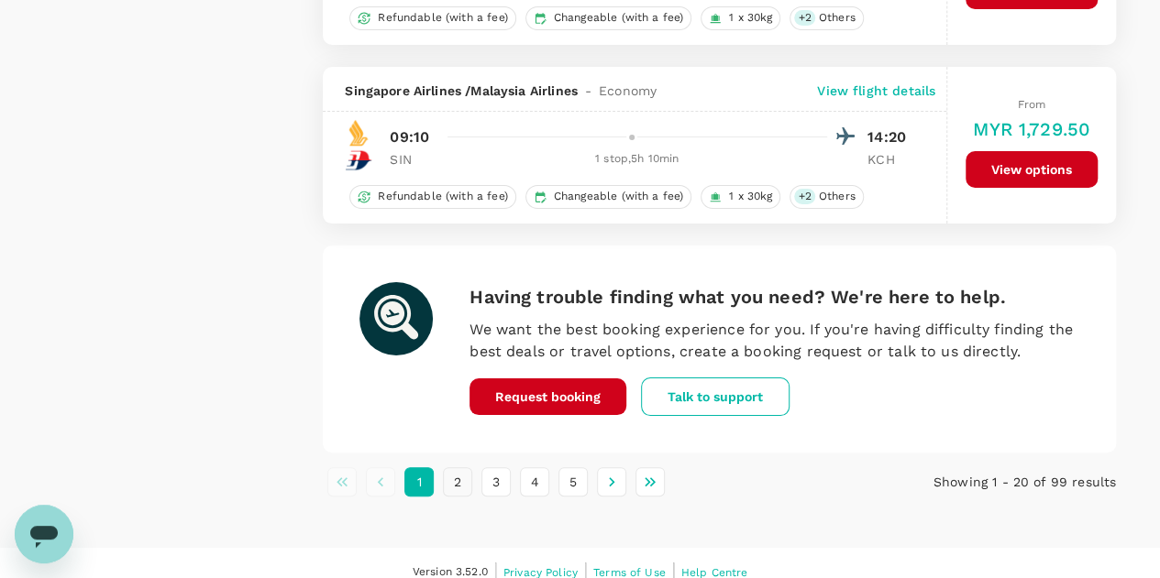
click at [458, 467] on button "2" at bounding box center [457, 481] width 29 height 29
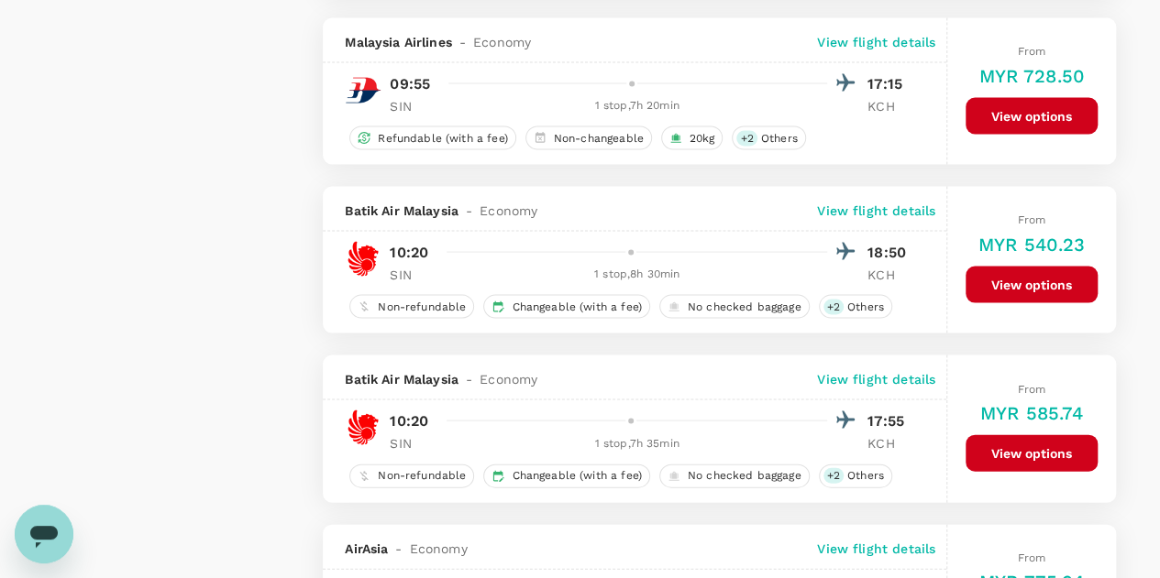
scroll to position [2292, 0]
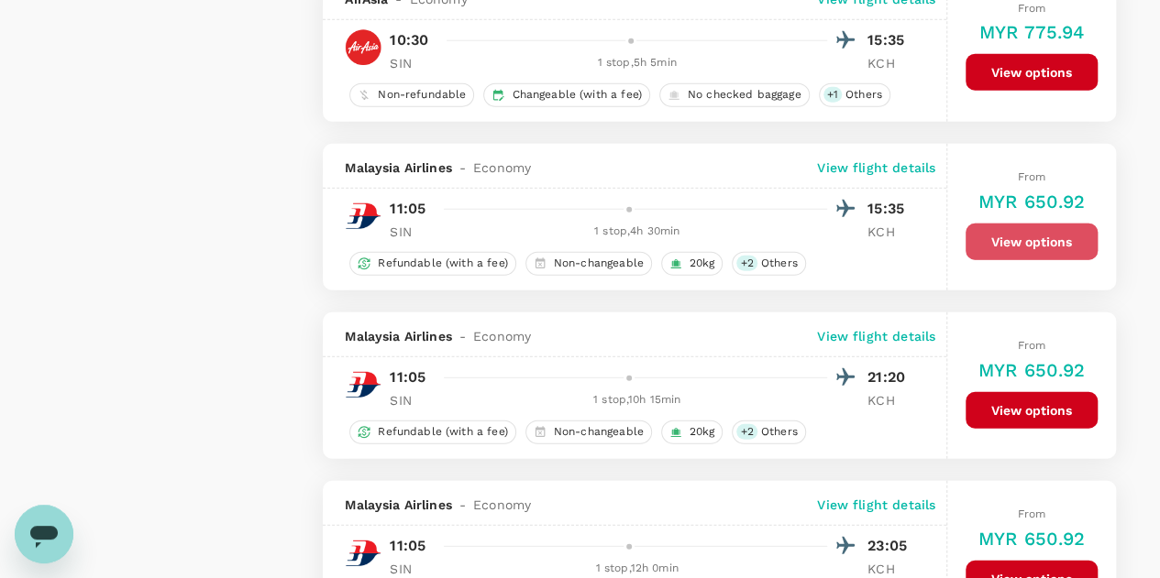
click at [1043, 232] on button "View options" at bounding box center [1031, 242] width 132 height 37
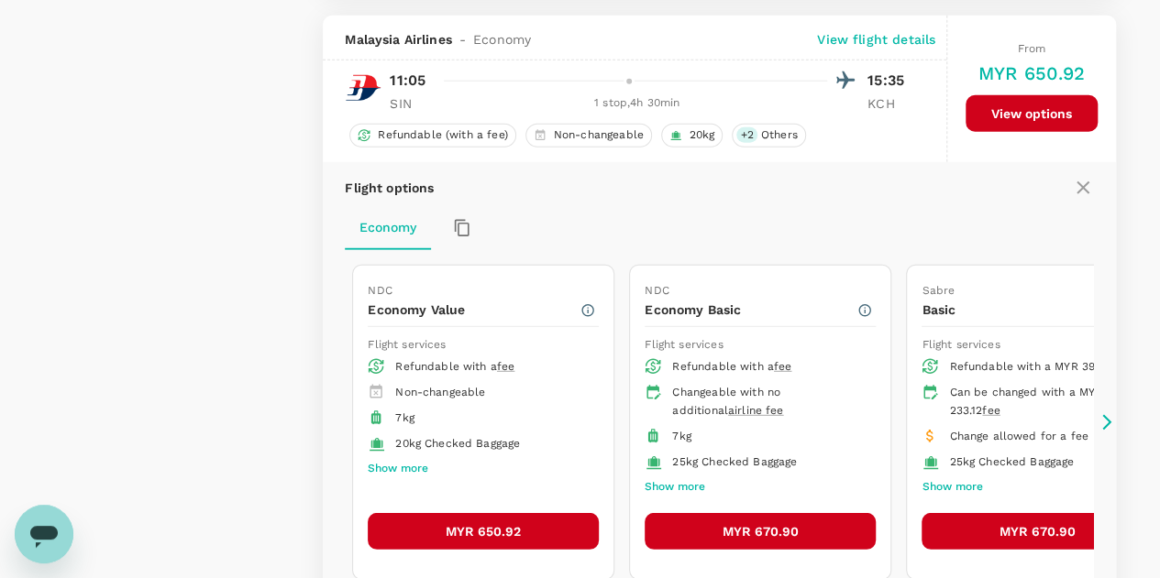
scroll to position [2425, 0]
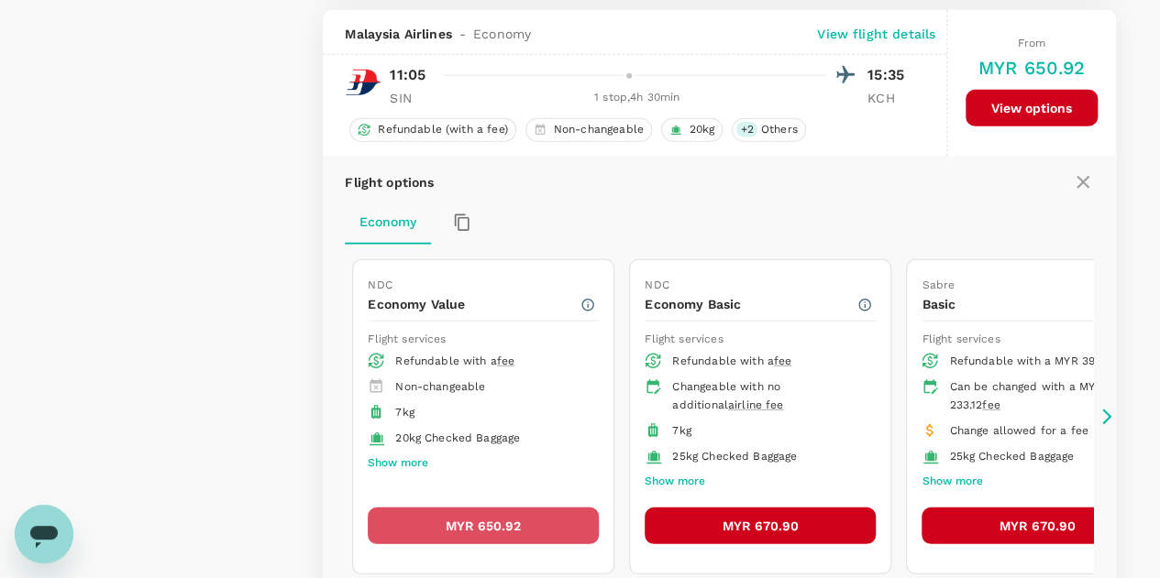
click at [513, 513] on button "MYR 650.92" at bounding box center [483, 526] width 231 height 37
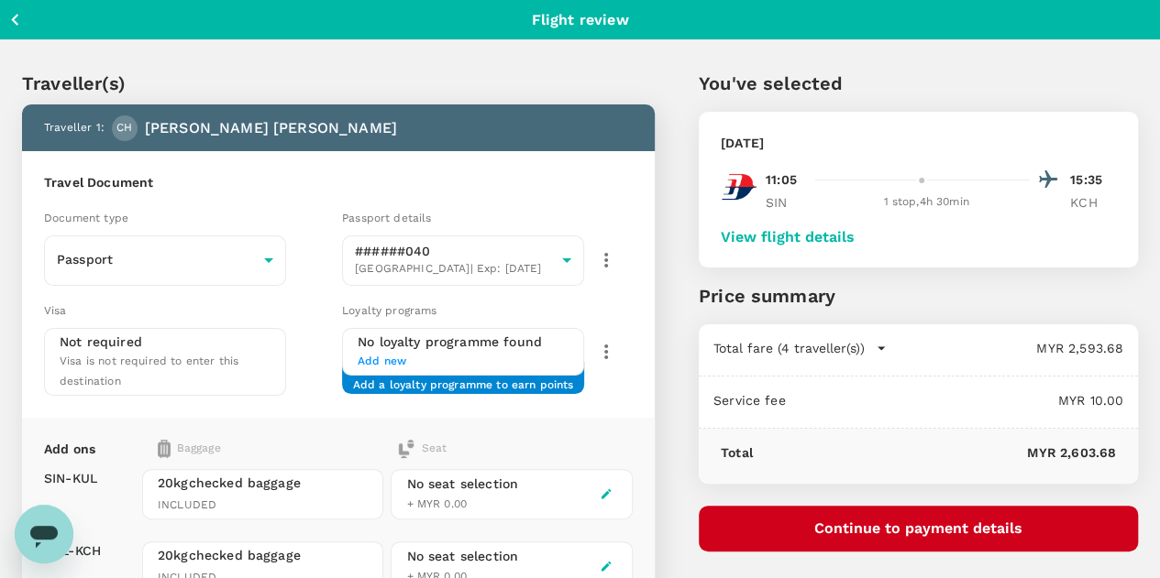
click at [852, 236] on button "View flight details" at bounding box center [787, 237] width 134 height 16
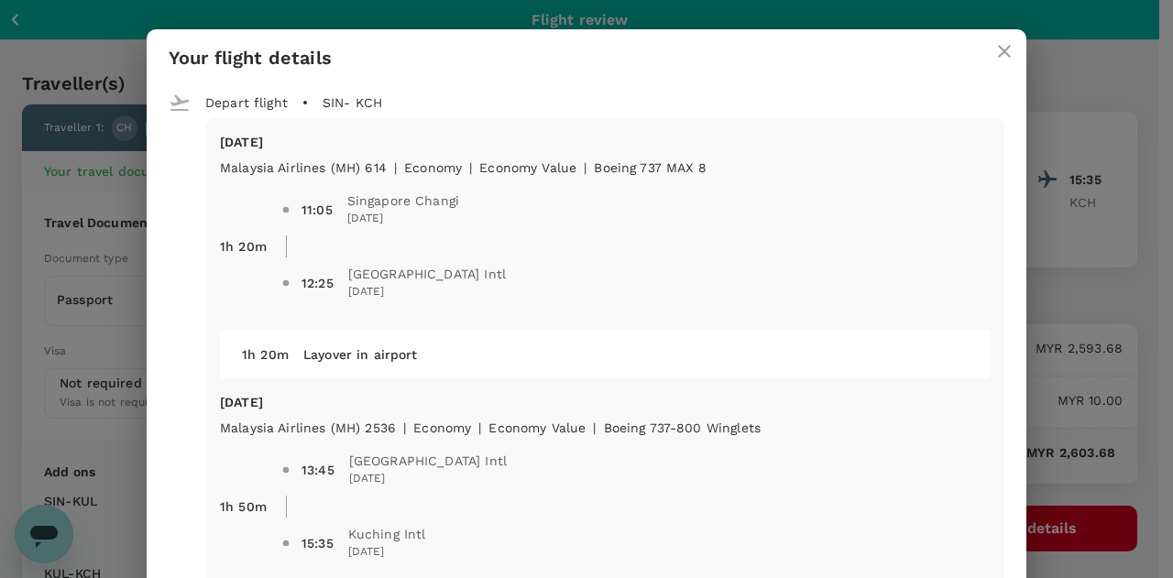
click at [994, 50] on icon "close" at bounding box center [1005, 51] width 22 height 22
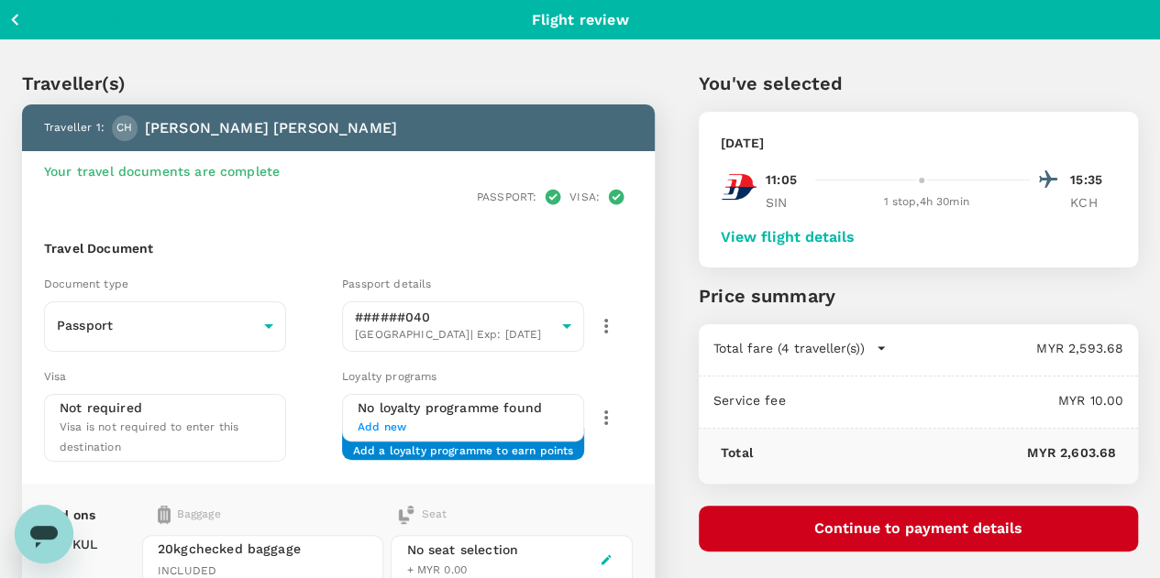
click at [854, 236] on button "View flight details" at bounding box center [787, 237] width 134 height 16
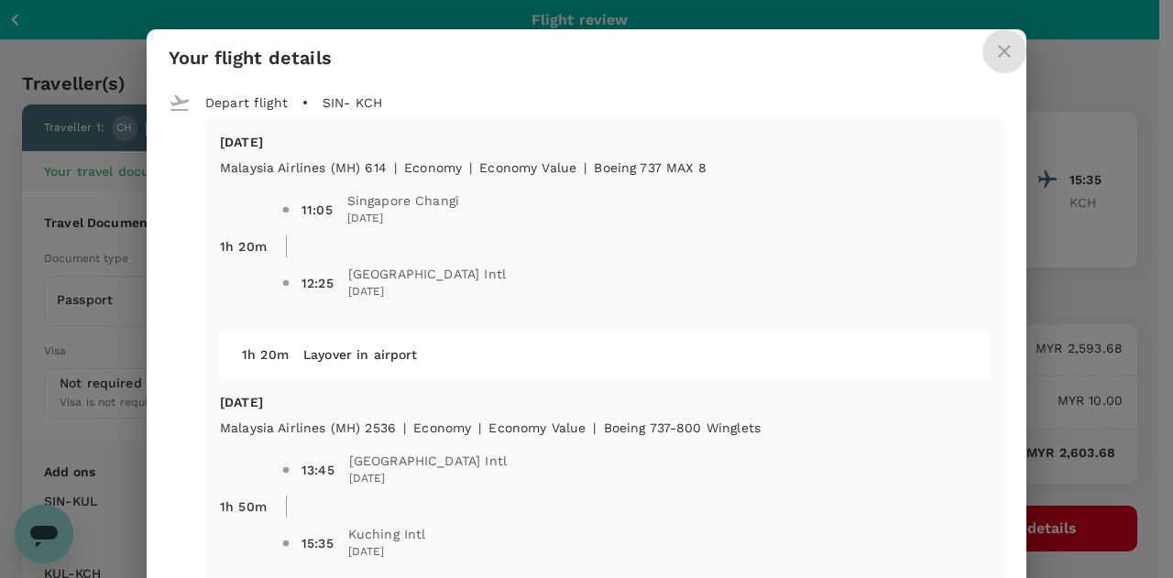
click at [997, 53] on icon "close" at bounding box center [1005, 51] width 22 height 22
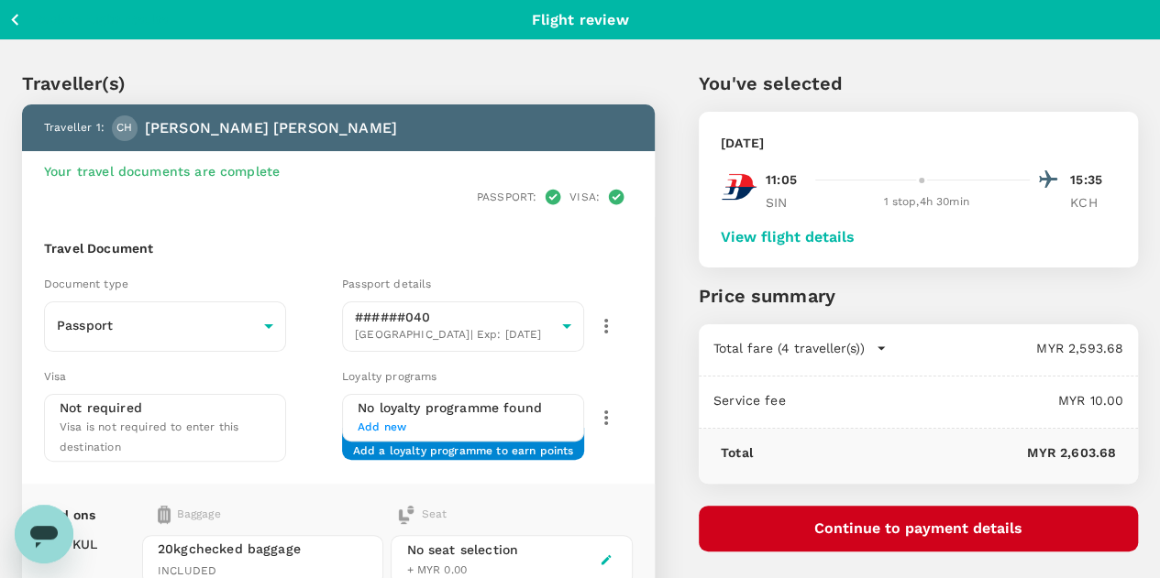
click at [953, 532] on button "Continue to payment details" at bounding box center [917, 529] width 439 height 46
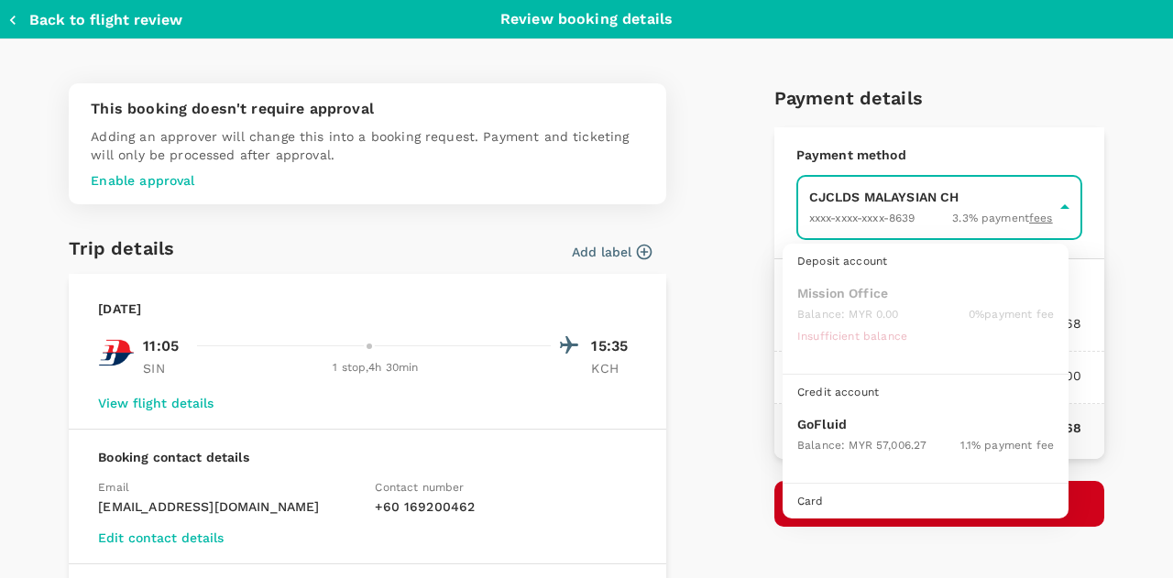
scroll to position [47, 0]
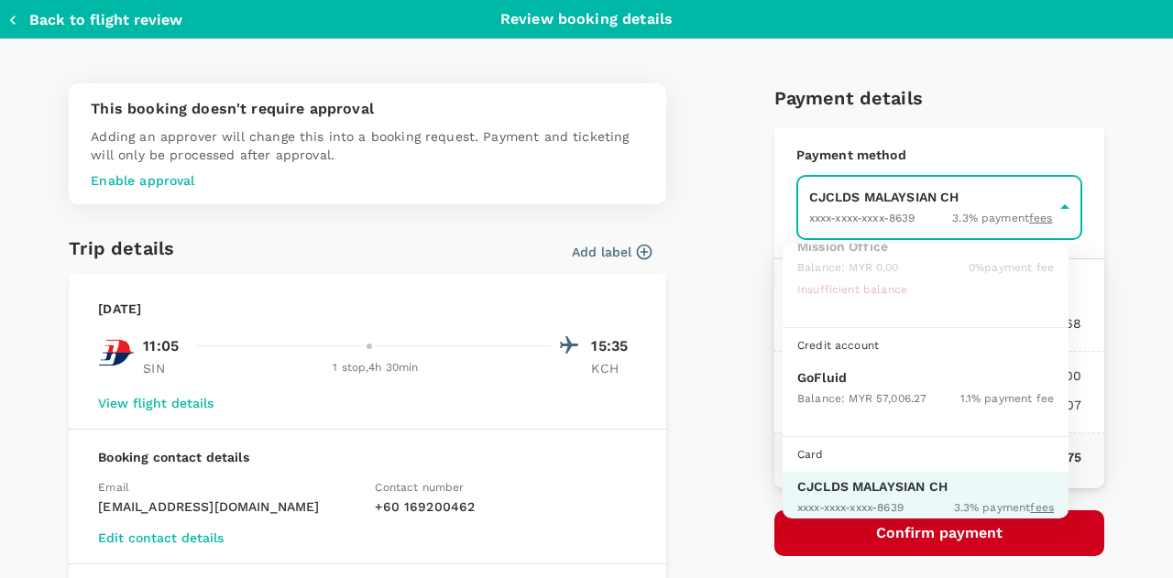
click at [852, 378] on p "GoFluid" at bounding box center [925, 377] width 257 height 18
type input "9b357727-6904-47bd-a44e-9a56bf7dfc7a"
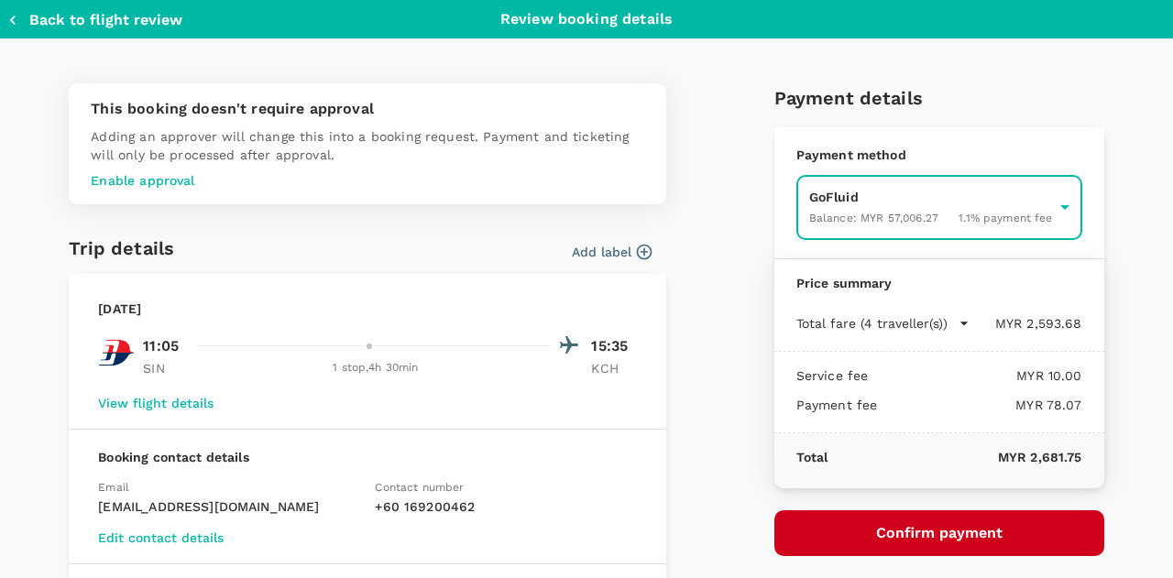
click at [901, 536] on button "Confirm payment" at bounding box center [940, 534] width 330 height 46
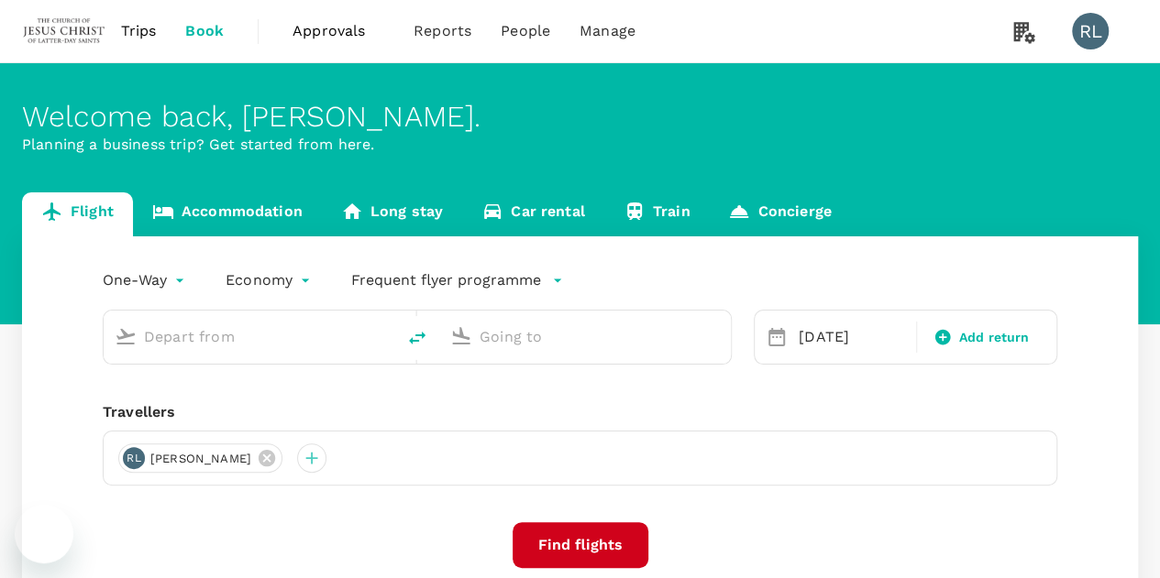
type input "Singapore Changi (SIN)"
type input "Kuching Intl (KCH)"
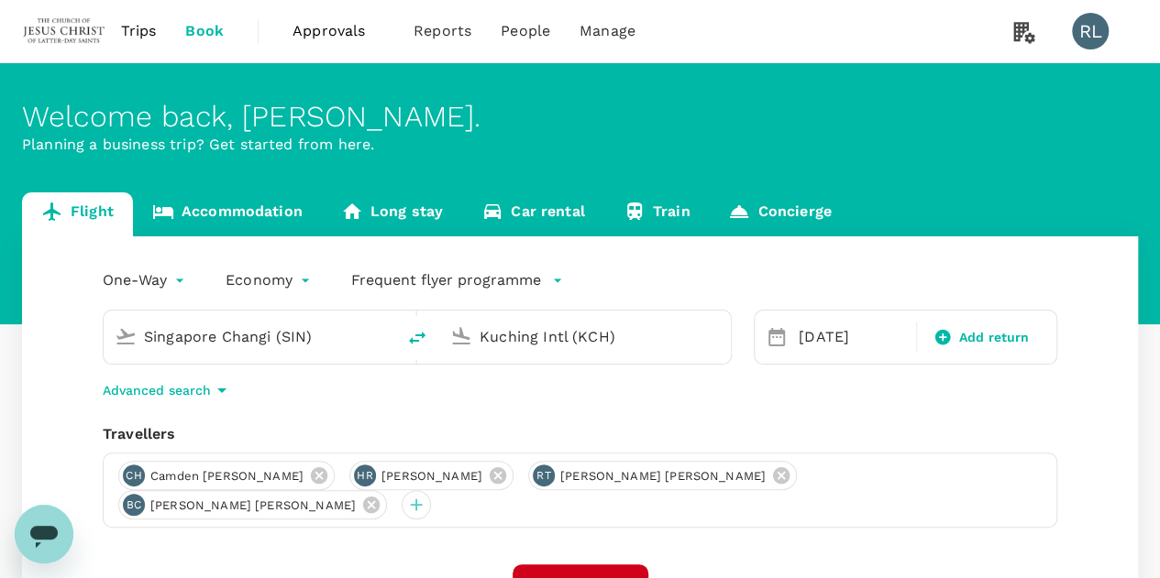
click at [414, 342] on icon "delete" at bounding box center [417, 338] width 22 height 22
type input "Kuching Intl (KCH)"
click at [631, 333] on input "Singapore Changi (SIN)" at bounding box center [585, 337] width 213 height 28
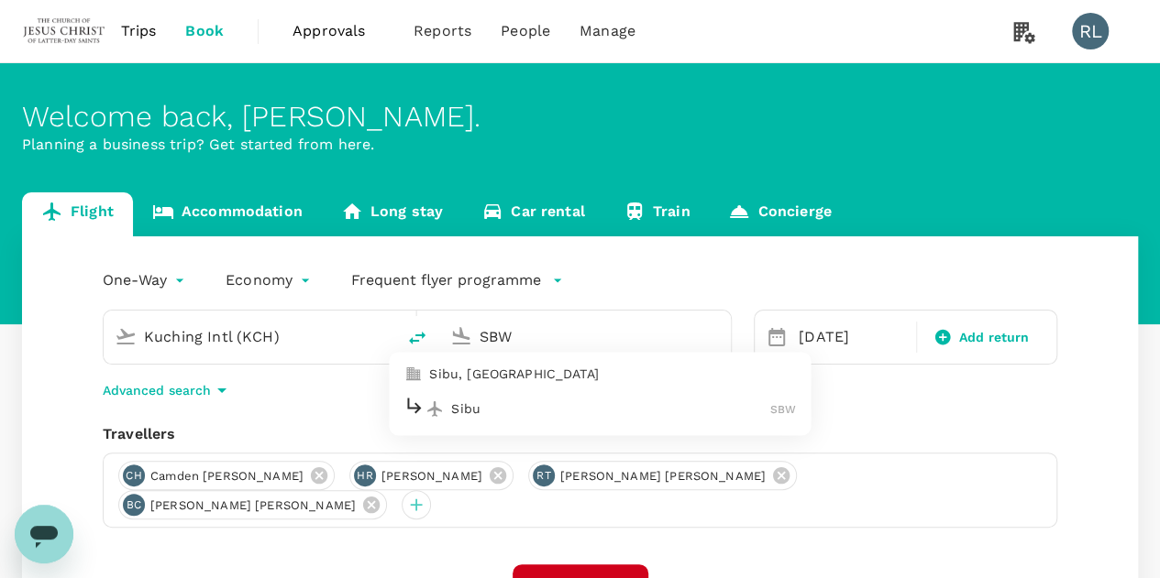
click at [476, 416] on p "Sibu" at bounding box center [610, 409] width 319 height 18
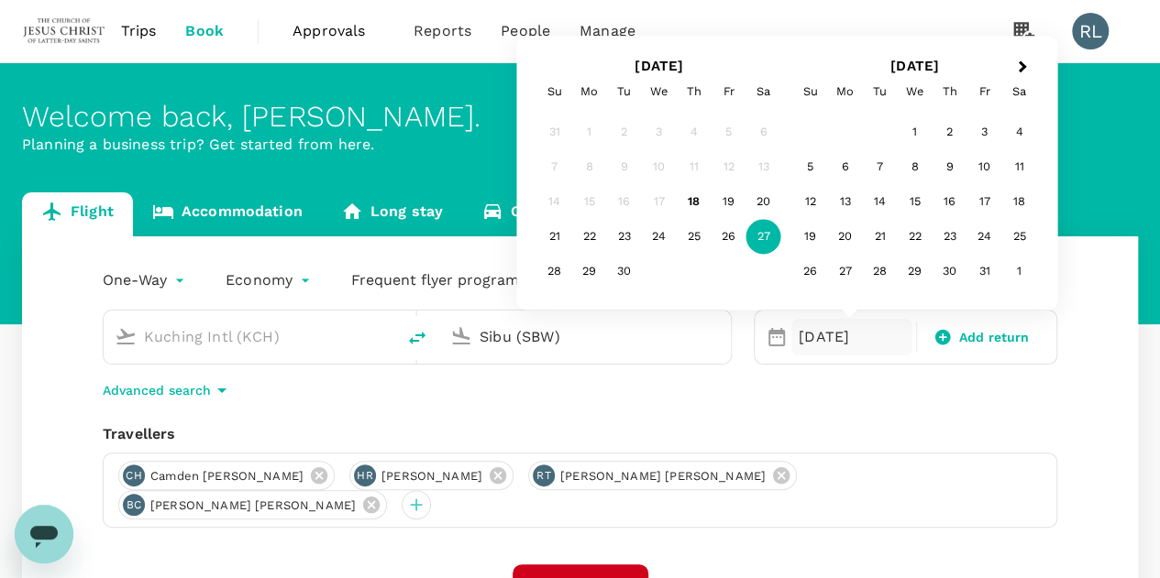
type input "Sibu (SBW)"
click at [1003, 428] on div "Travellers" at bounding box center [580, 434] width 954 height 22
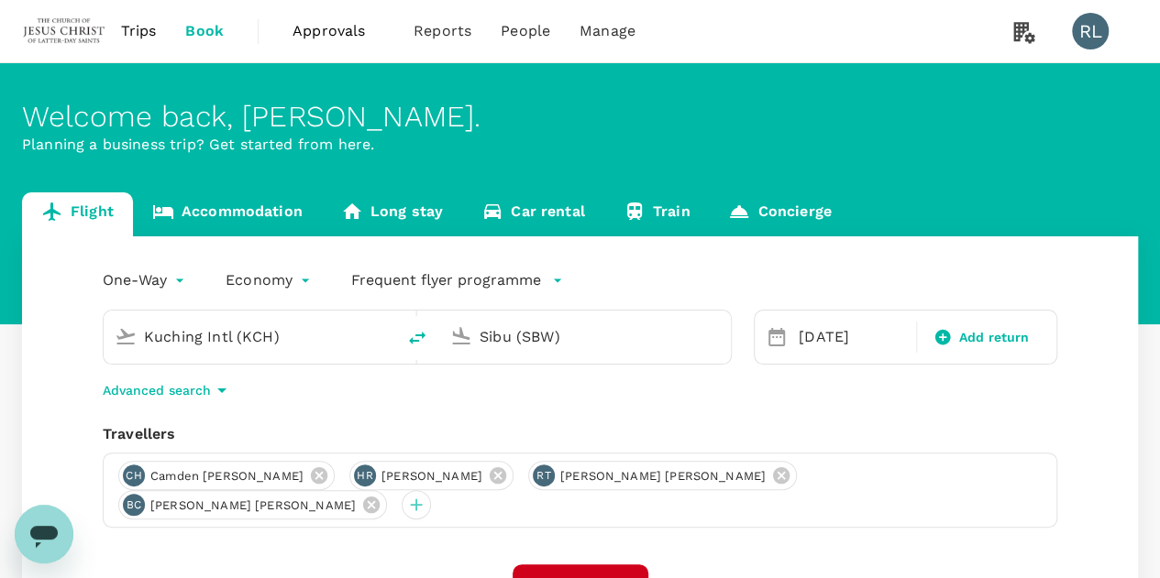
click at [570, 566] on button "Find flights" at bounding box center [580, 588] width 136 height 46
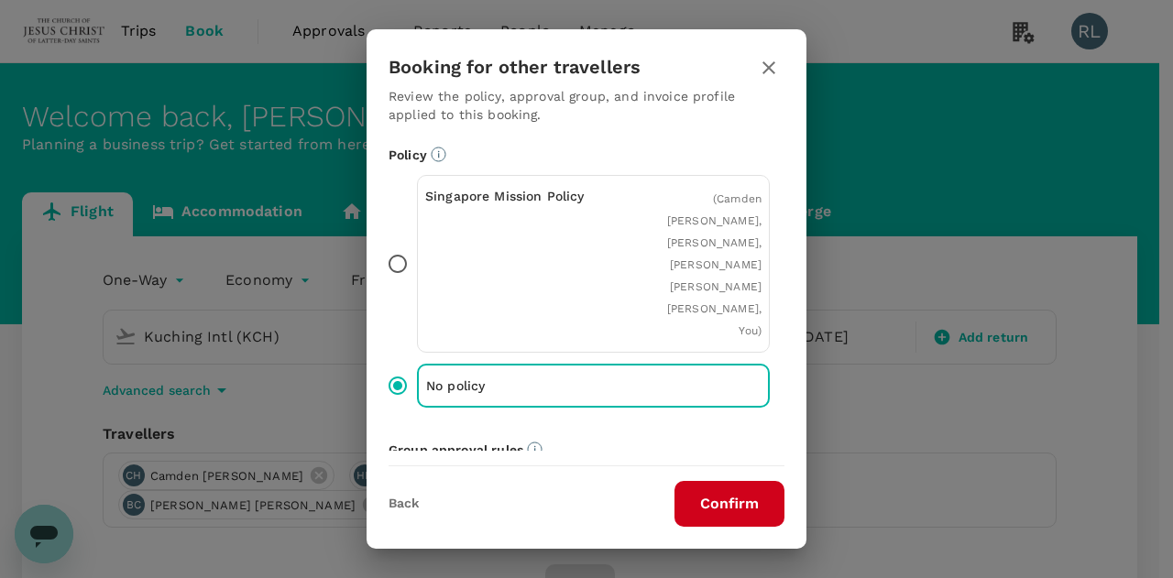
click at [739, 500] on button "Confirm" at bounding box center [730, 504] width 110 height 46
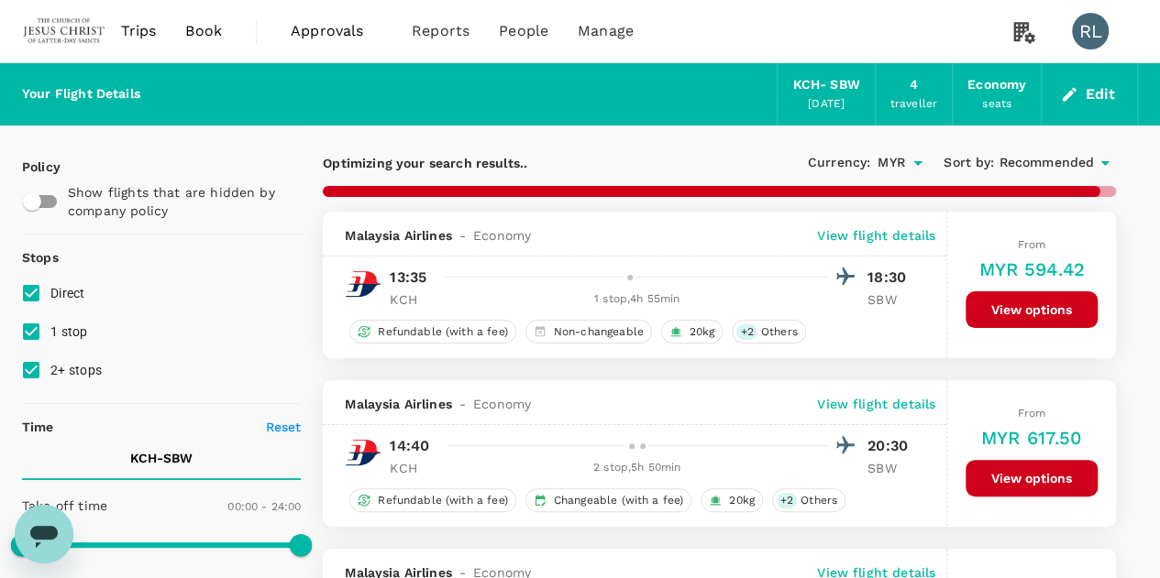
checkbox input "false"
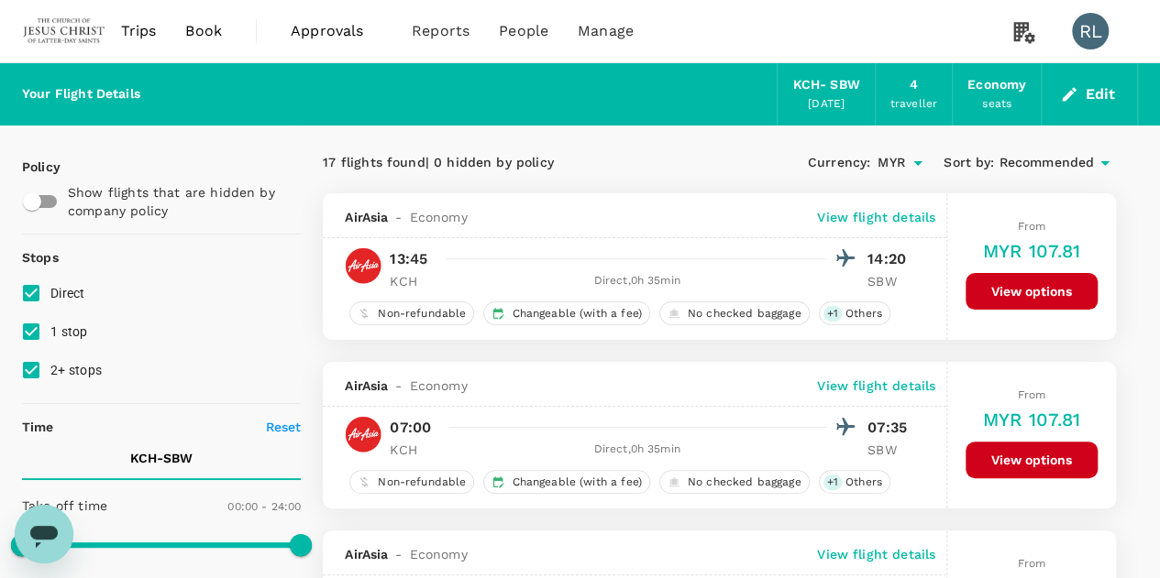
click at [1041, 166] on span "Recommended" at bounding box center [1045, 163] width 95 height 20
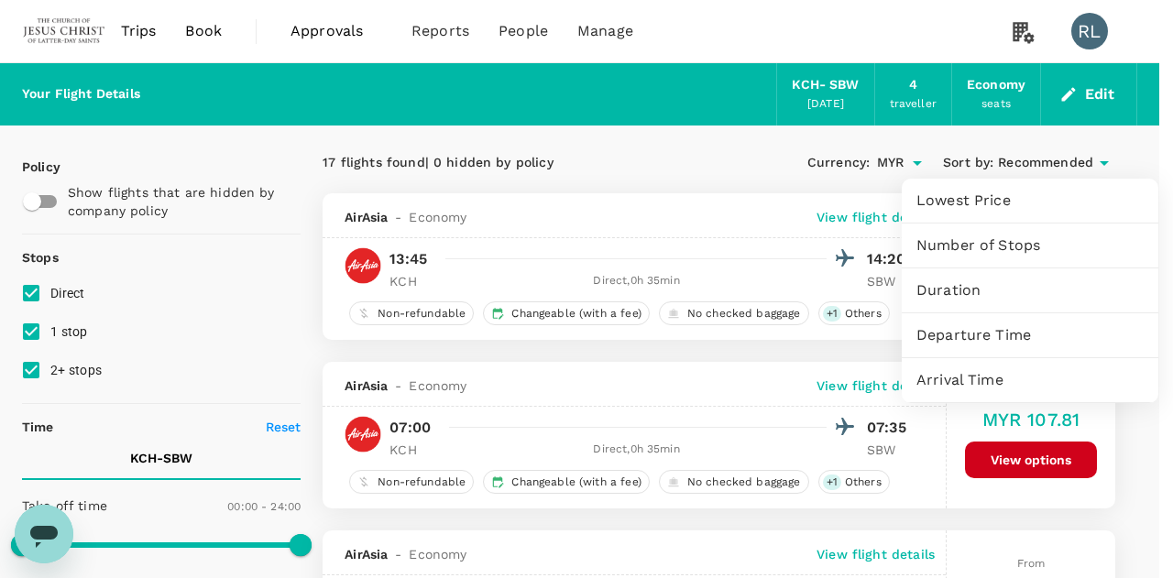
click at [988, 335] on span "Departure Time" at bounding box center [1030, 335] width 227 height 22
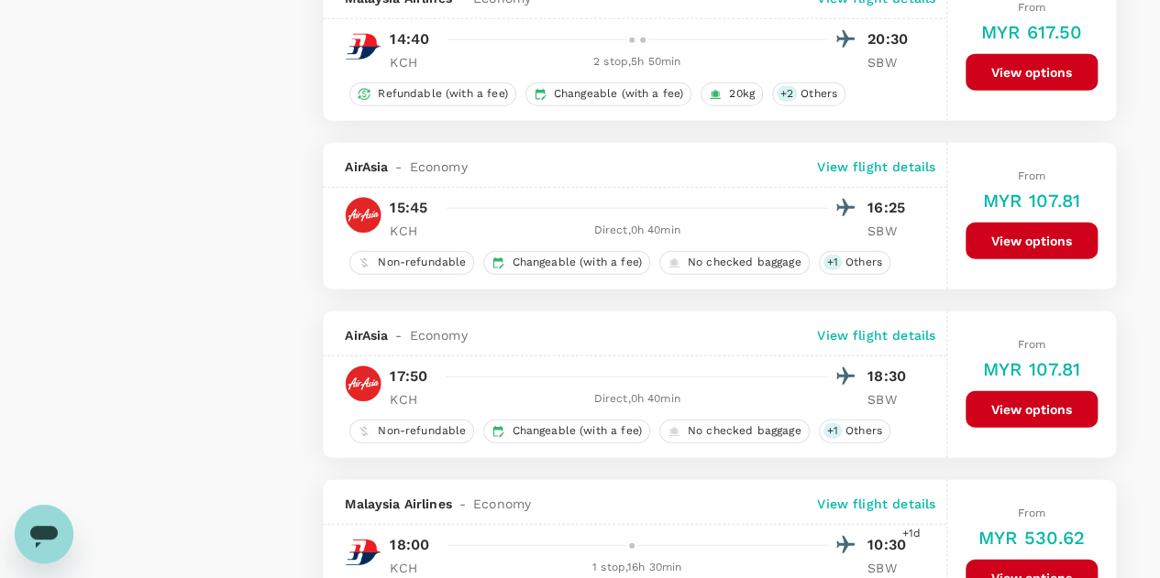
scroll to position [2292, 0]
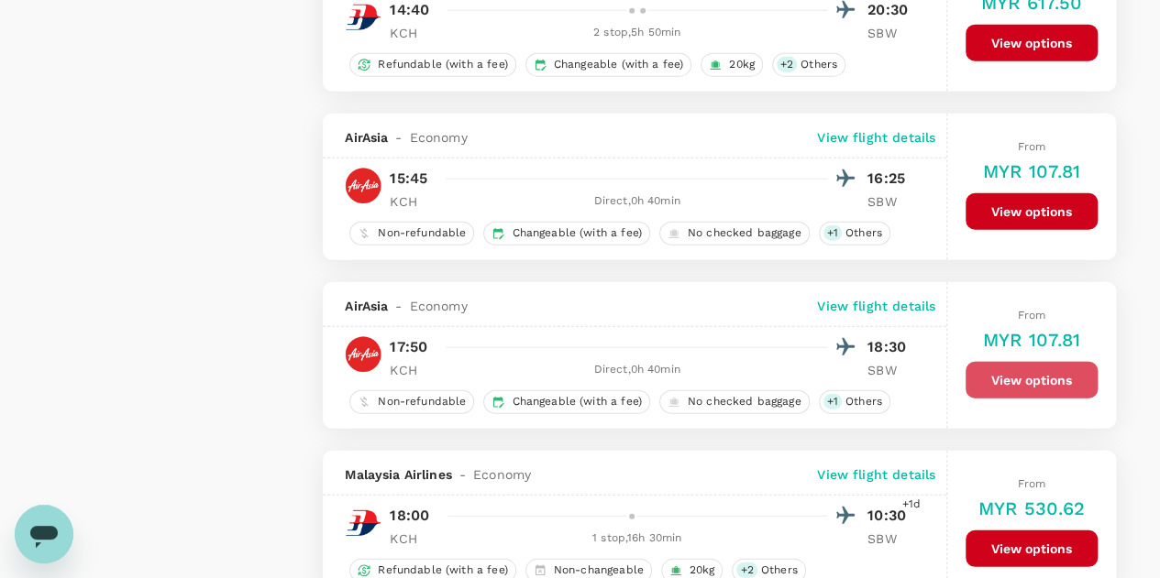
click at [1021, 369] on button "View options" at bounding box center [1031, 380] width 132 height 37
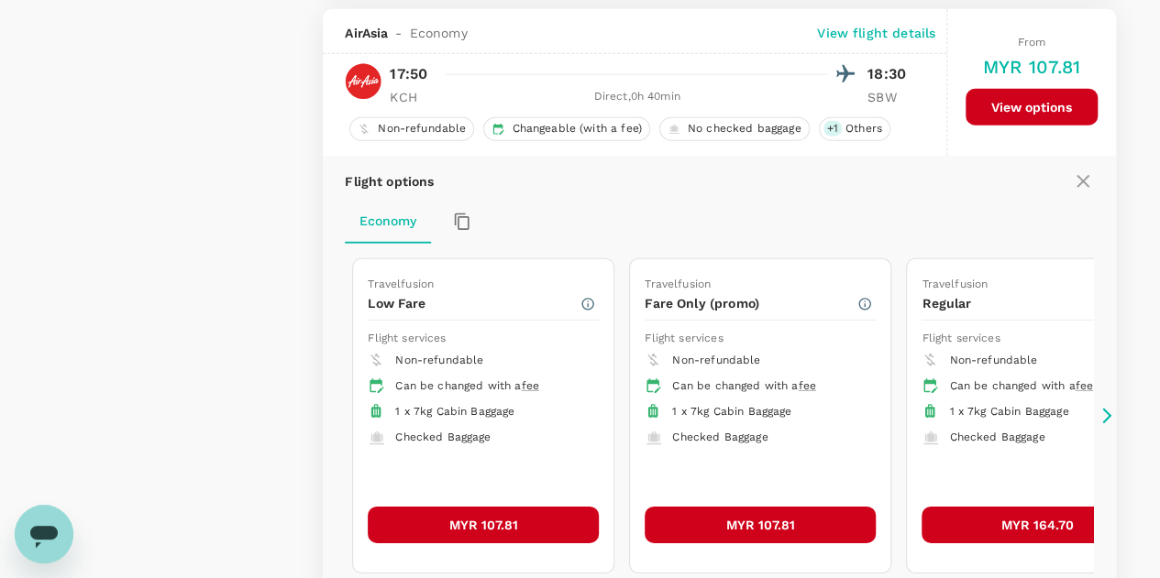
scroll to position [2656, 0]
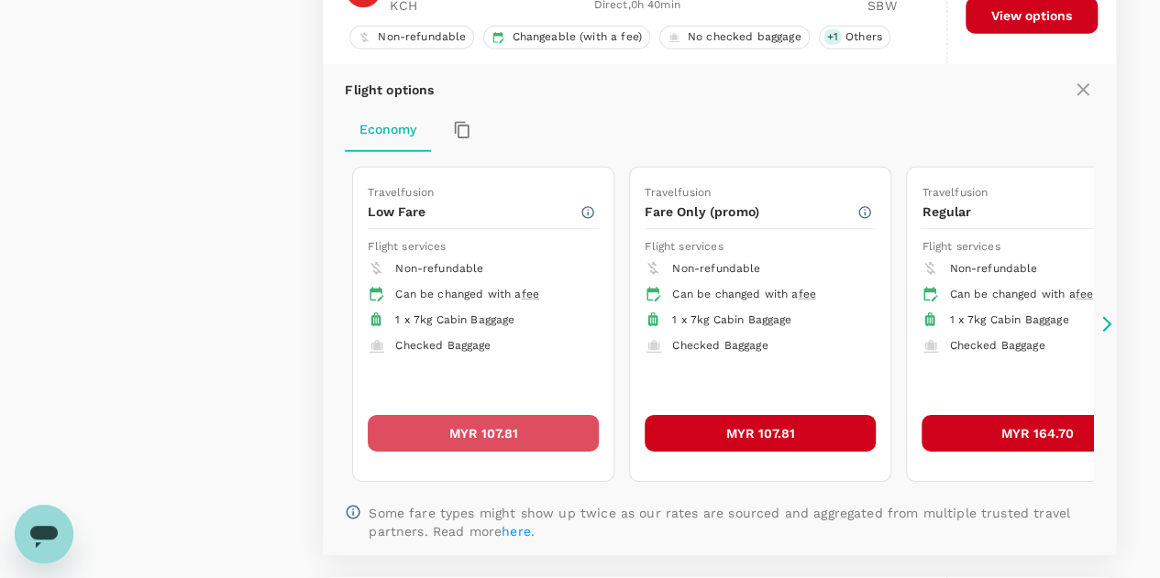
click at [482, 416] on button "MYR 107.81" at bounding box center [483, 433] width 231 height 37
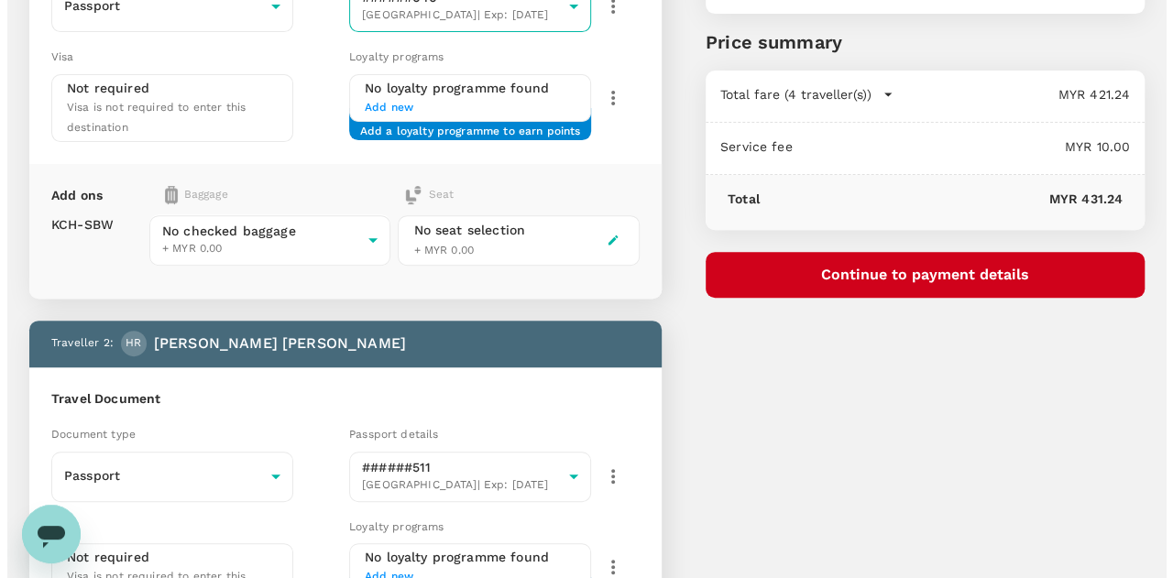
scroll to position [71, 0]
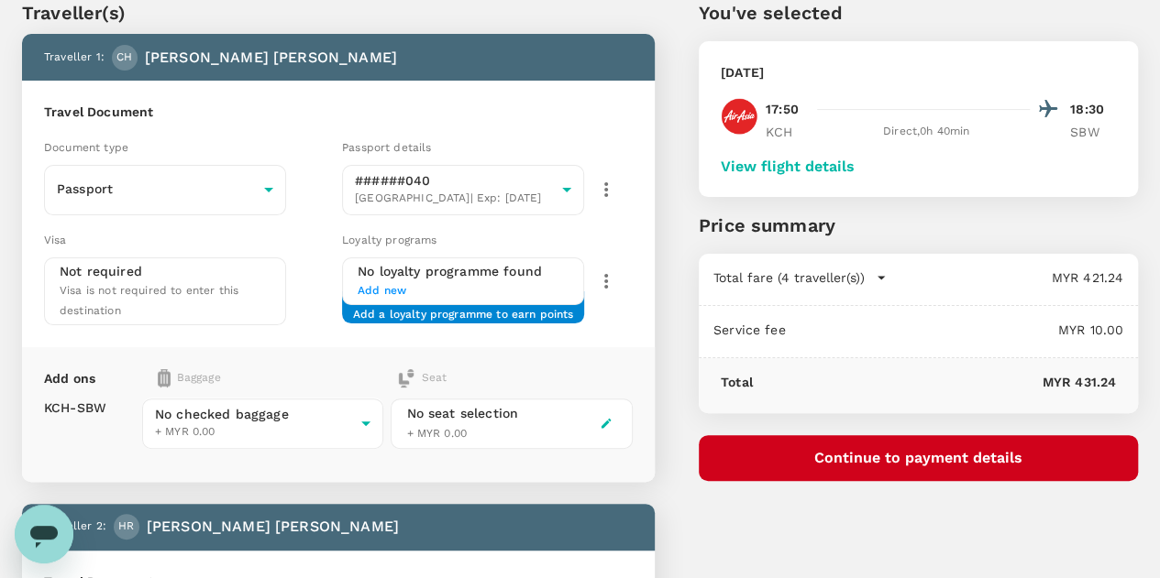
click at [1001, 457] on button "Continue to payment details" at bounding box center [917, 458] width 439 height 46
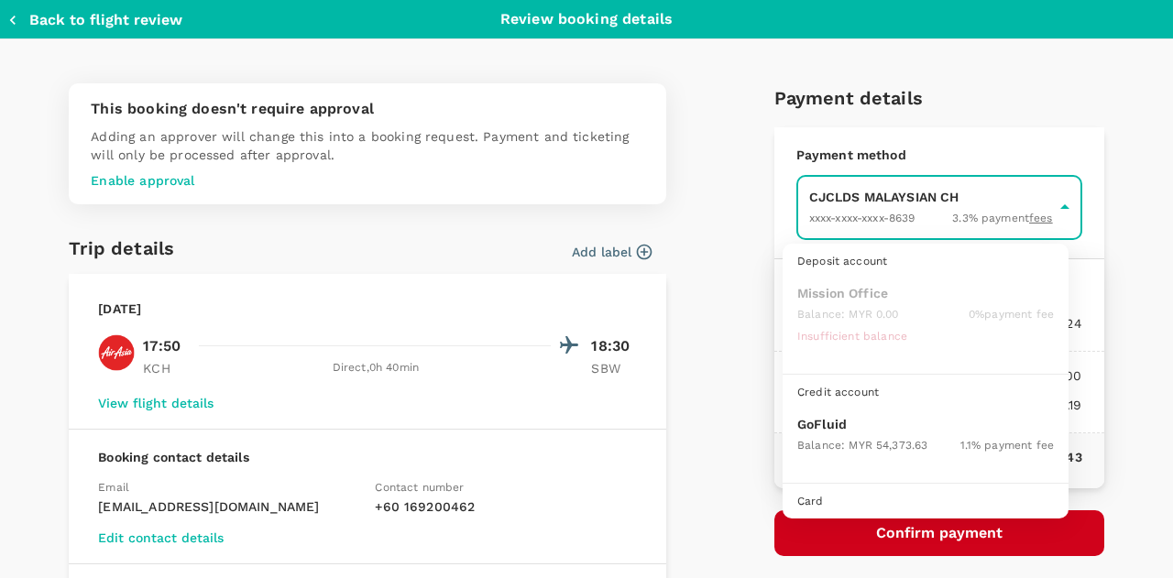
scroll to position [47, 0]
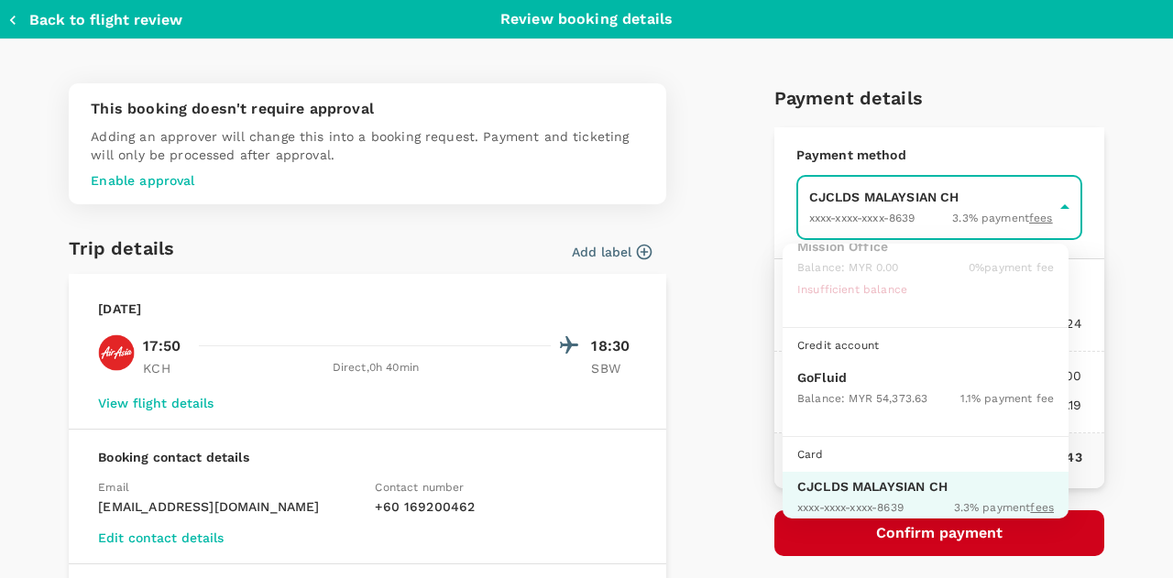
click at [876, 380] on p "GoFluid" at bounding box center [925, 377] width 257 height 18
type input "9b357727-6904-47bd-a44e-9a56bf7dfc7a"
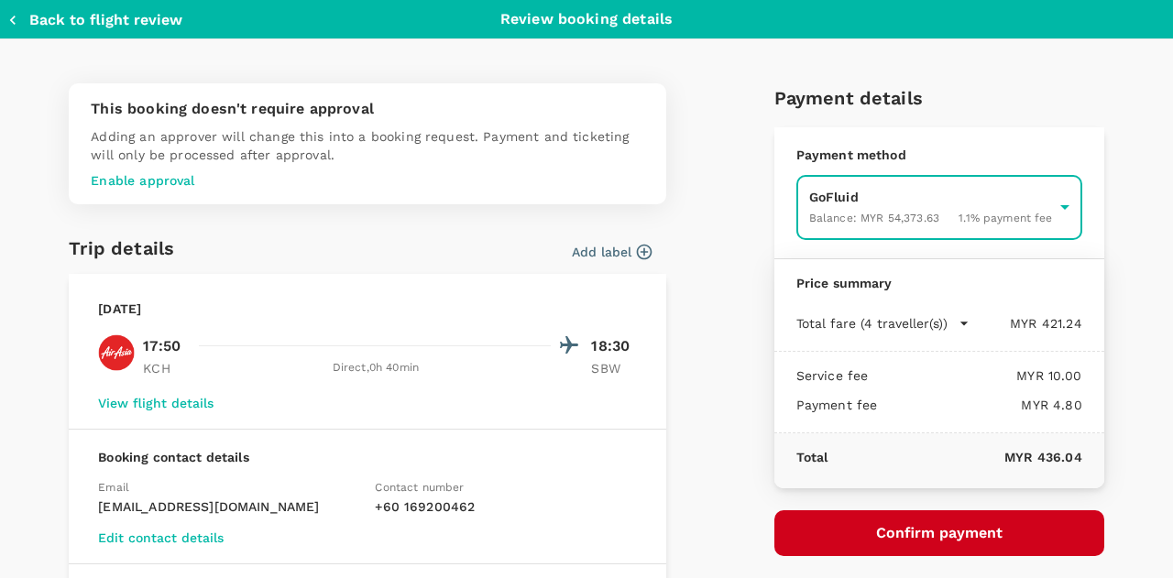
click at [925, 528] on button "Confirm payment" at bounding box center [940, 534] width 330 height 46
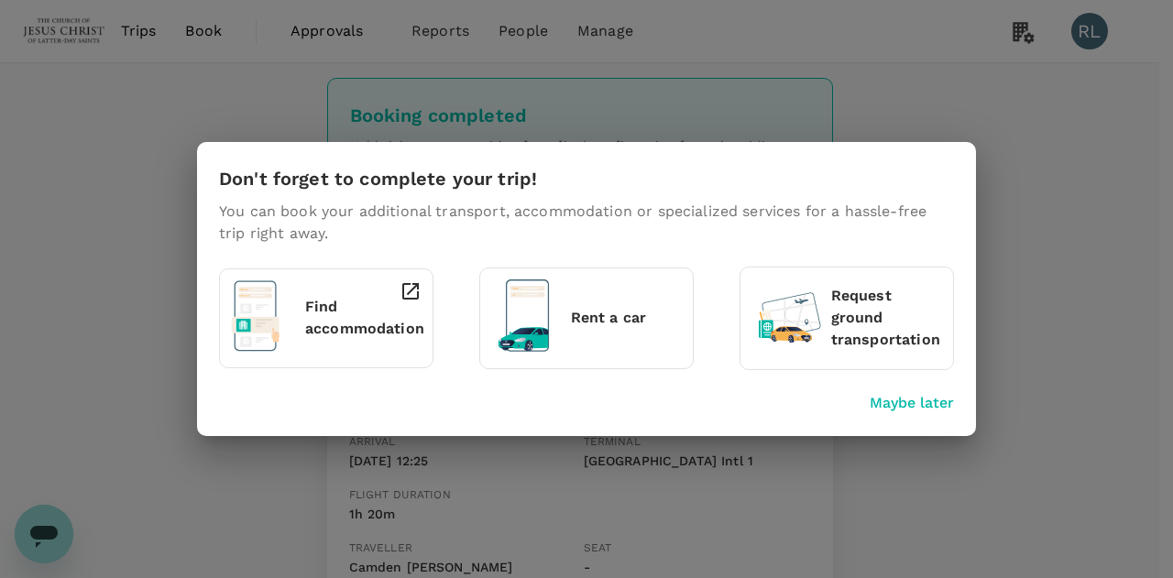
click at [906, 399] on p "Maybe later" at bounding box center [912, 403] width 84 height 22
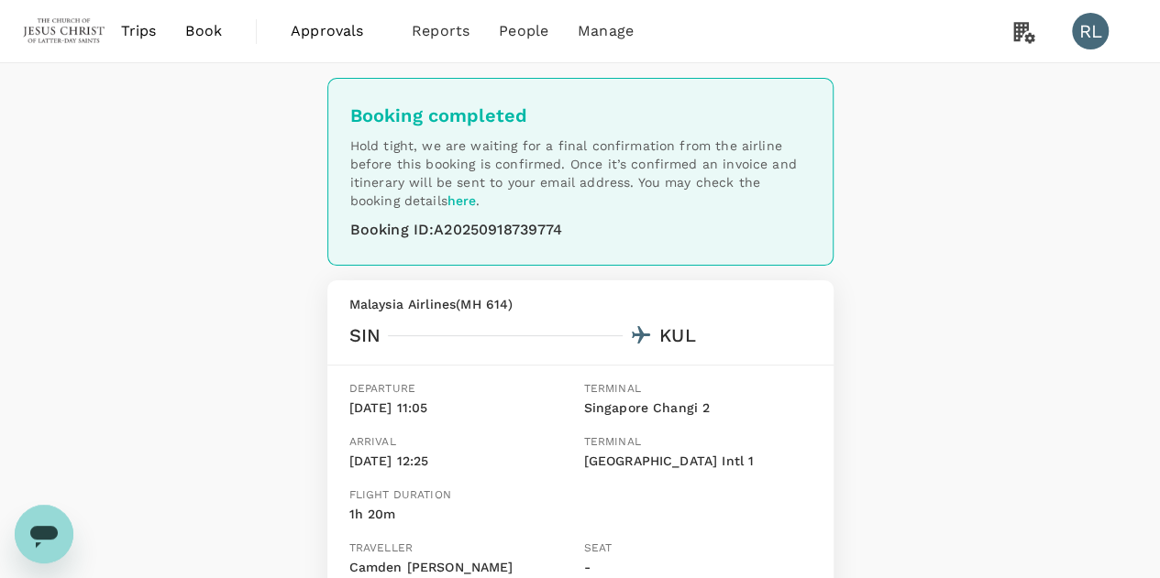
drag, startPoint x: 203, startPoint y: 31, endPoint x: 235, endPoint y: 45, distance: 34.1
click at [203, 31] on span "Book" at bounding box center [203, 31] width 37 height 22
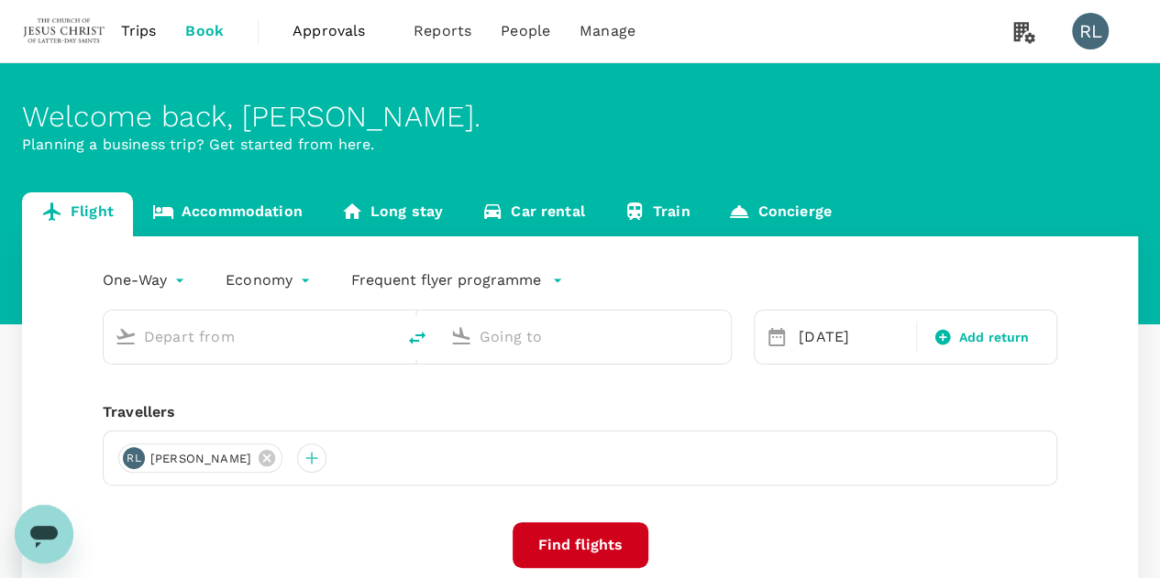
type input "Kuching Intl (KCH)"
type input "Sibu (SBW)"
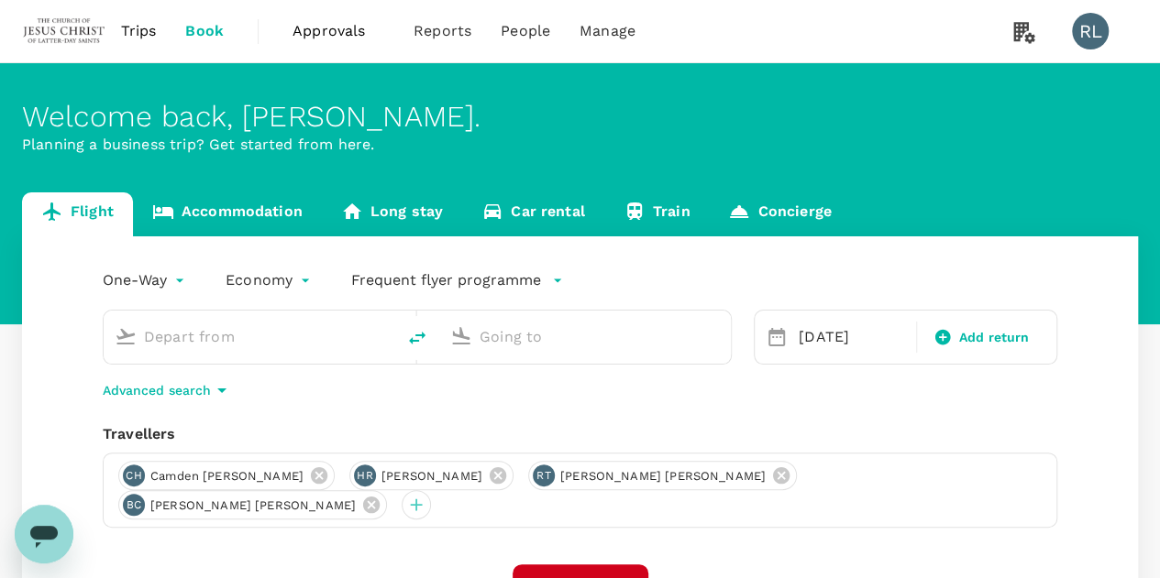
type input "Kuching Intl (KCH)"
type input "Sibu (SBW)"
click at [379, 497] on icon at bounding box center [371, 505] width 16 height 16
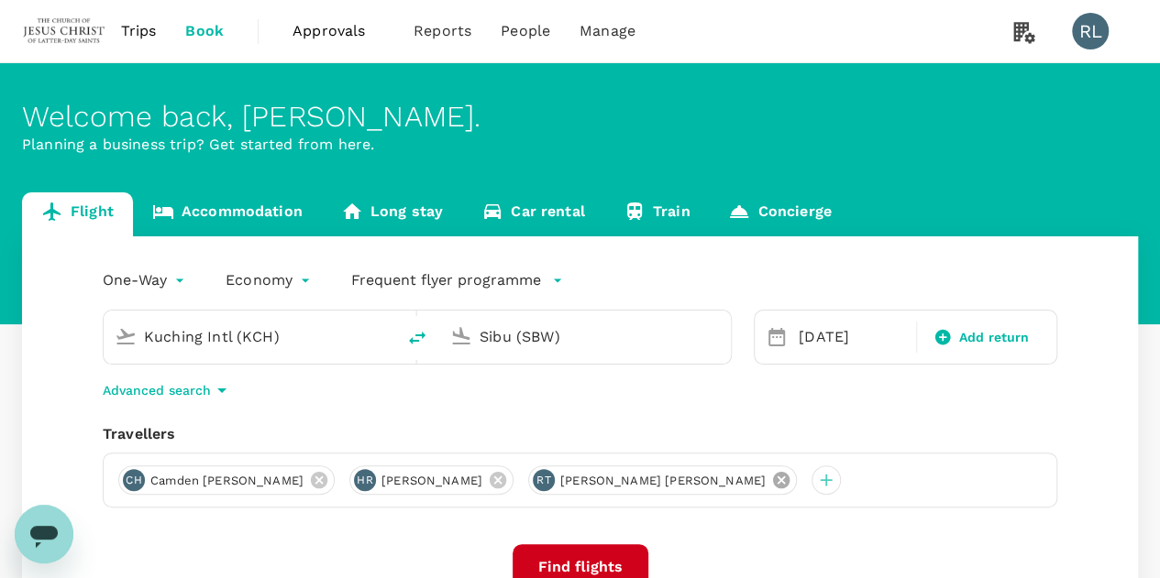
click at [771, 482] on icon at bounding box center [781, 480] width 20 height 20
drag, startPoint x: 466, startPoint y: 479, endPoint x: 351, endPoint y: 487, distance: 114.8
click at [488, 479] on icon at bounding box center [498, 480] width 20 height 20
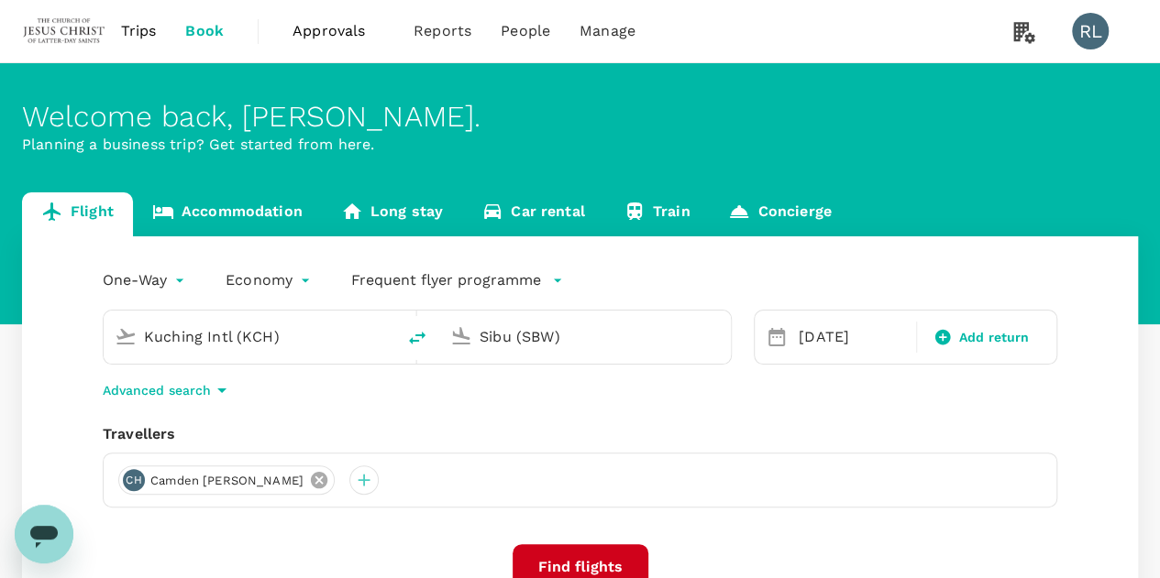
click at [309, 478] on icon at bounding box center [319, 480] width 20 height 20
click at [126, 485] on div at bounding box center [132, 480] width 29 height 29
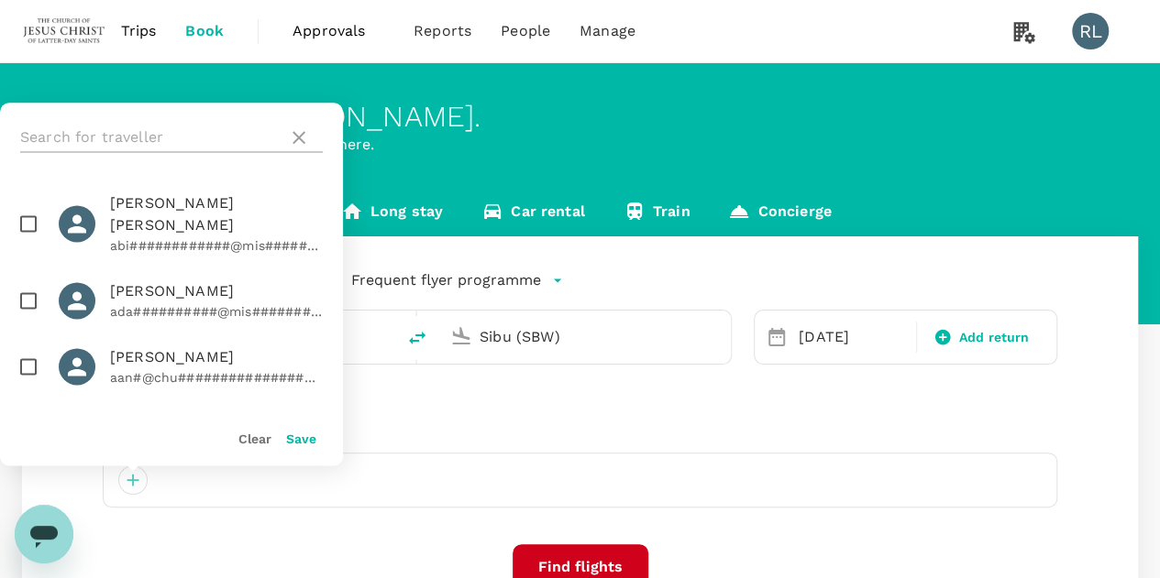
click at [134, 133] on input "text" at bounding box center [150, 137] width 260 height 29
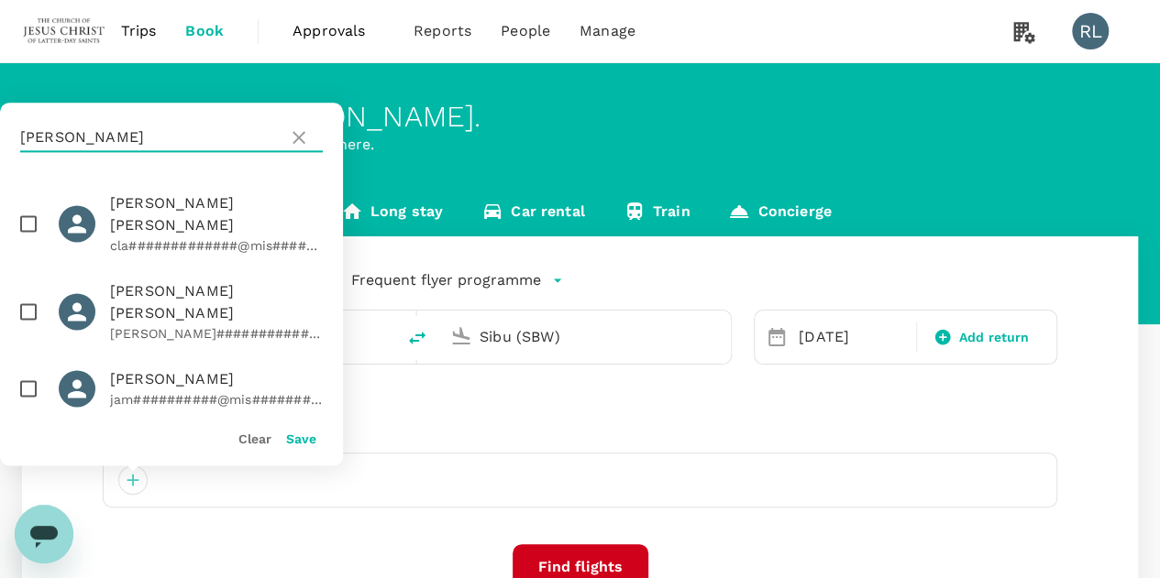
scroll to position [92, 0]
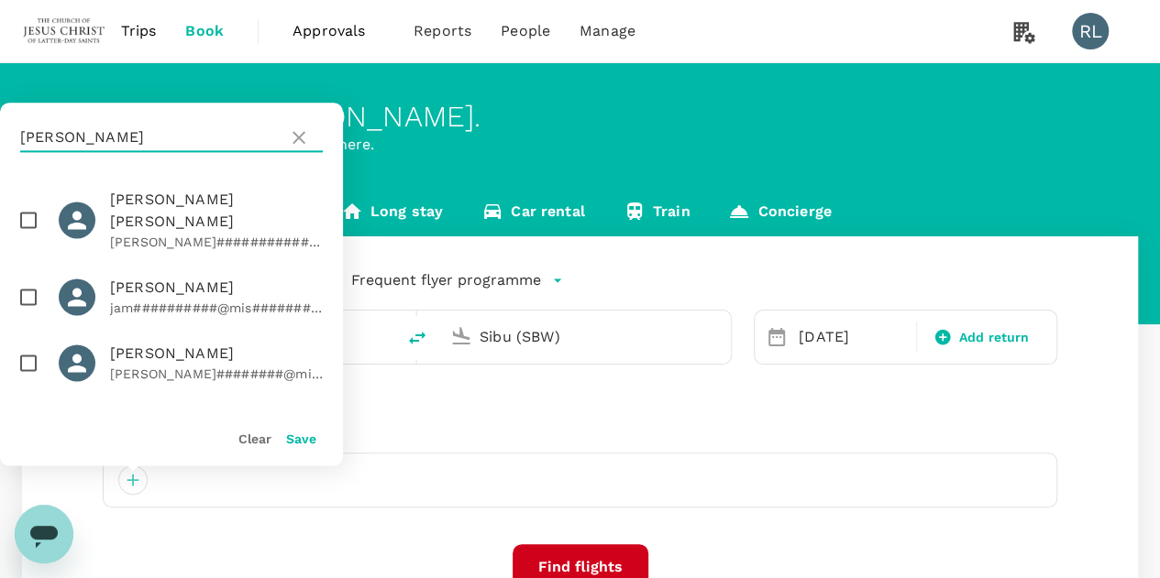
type input "JAMES"
click at [31, 344] on input "checkbox" at bounding box center [28, 363] width 38 height 38
checkbox input "true"
click at [297, 440] on button "Save" at bounding box center [301, 439] width 30 height 15
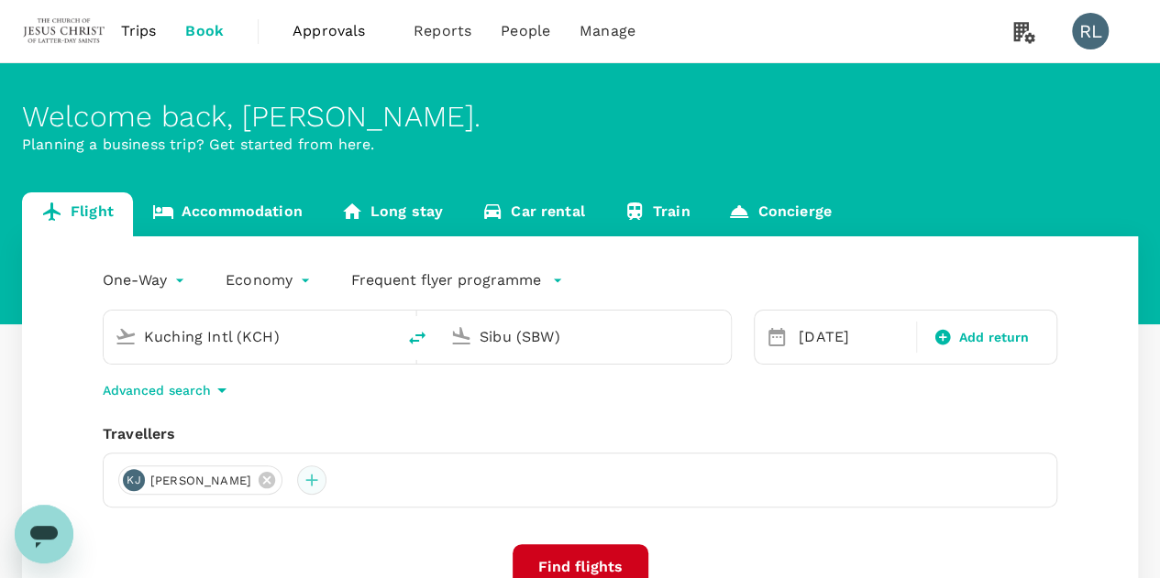
click at [326, 480] on div at bounding box center [311, 480] width 29 height 29
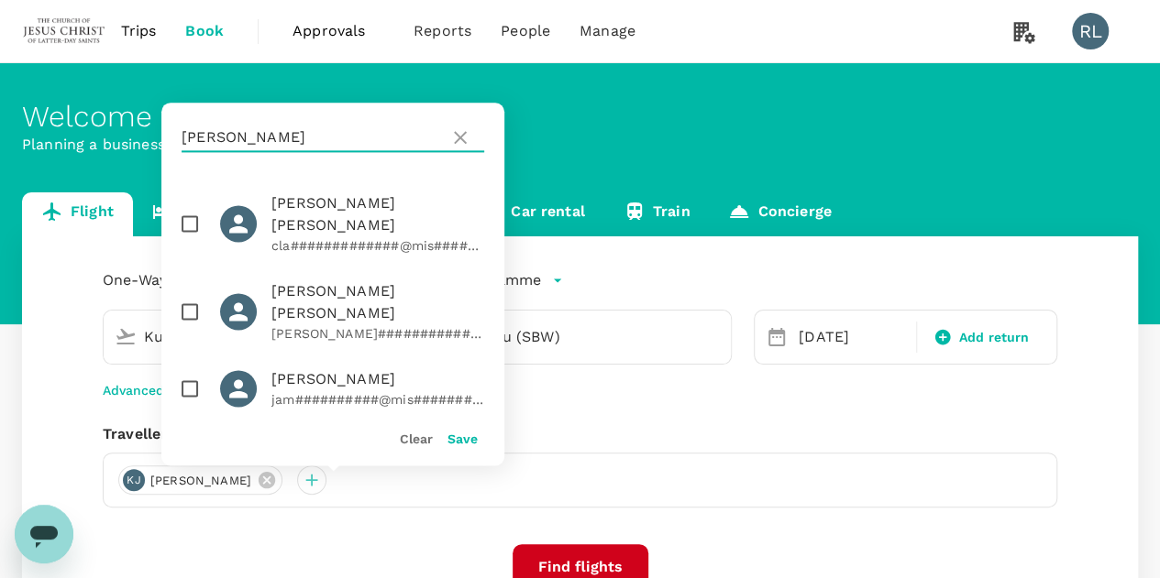
drag, startPoint x: 239, startPoint y: 133, endPoint x: 172, endPoint y: 139, distance: 67.2
click at [172, 139] on div "JAMES" at bounding box center [332, 138] width 343 height 70
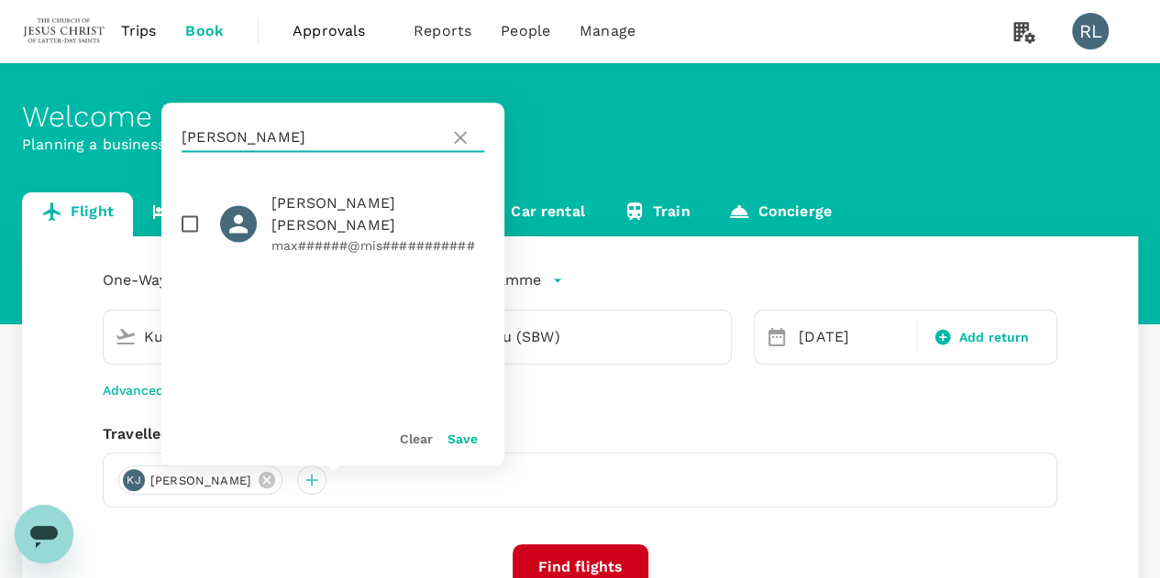
type input "SLOAN"
click at [187, 214] on input "checkbox" at bounding box center [189, 223] width 38 height 38
checkbox input "true"
click at [456, 440] on button "Save" at bounding box center [462, 439] width 30 height 15
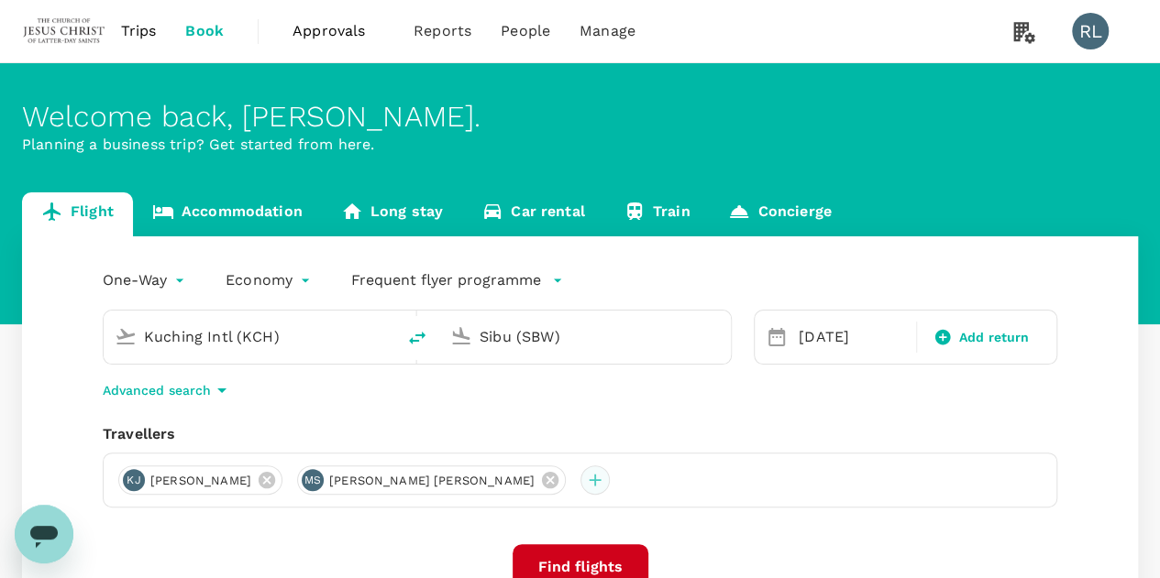
click at [580, 482] on div at bounding box center [594, 480] width 29 height 29
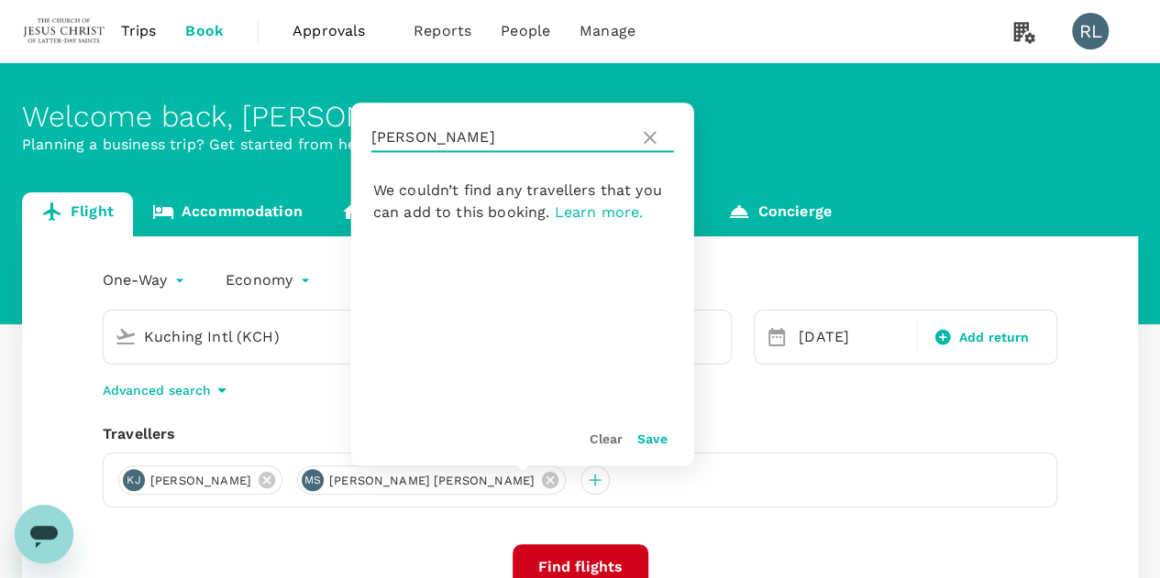
drag, startPoint x: 437, startPoint y: 134, endPoint x: 367, endPoint y: 142, distance: 71.1
click at [367, 142] on div "SLOAN" at bounding box center [522, 138] width 343 height 70
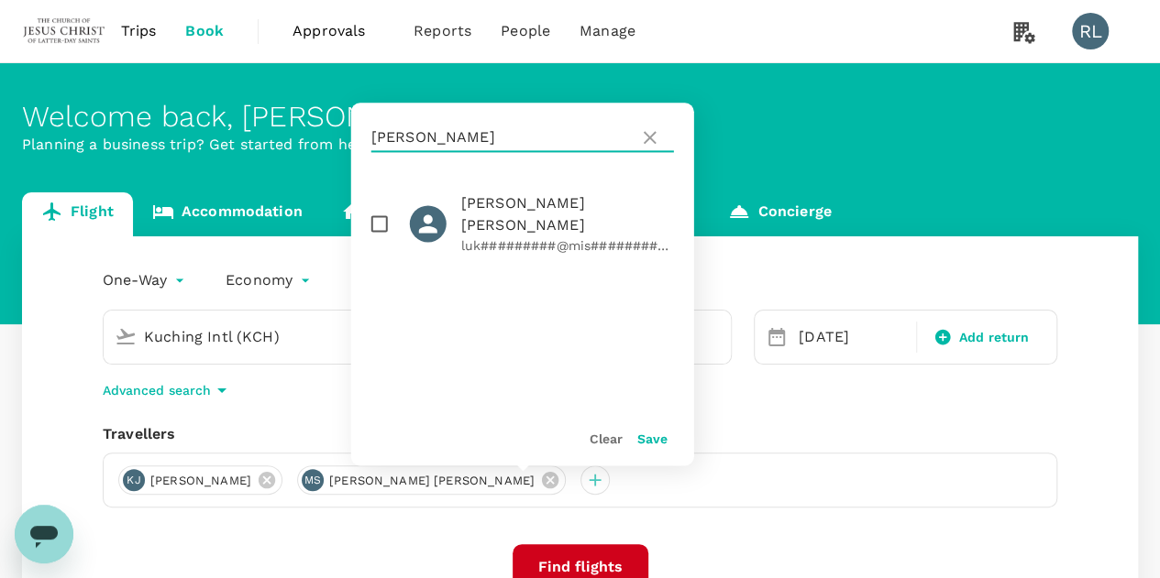
type input "WORKMAN"
click at [382, 212] on input "checkbox" at bounding box center [379, 223] width 38 height 38
checkbox input "true"
click at [654, 440] on button "Save" at bounding box center [652, 439] width 30 height 15
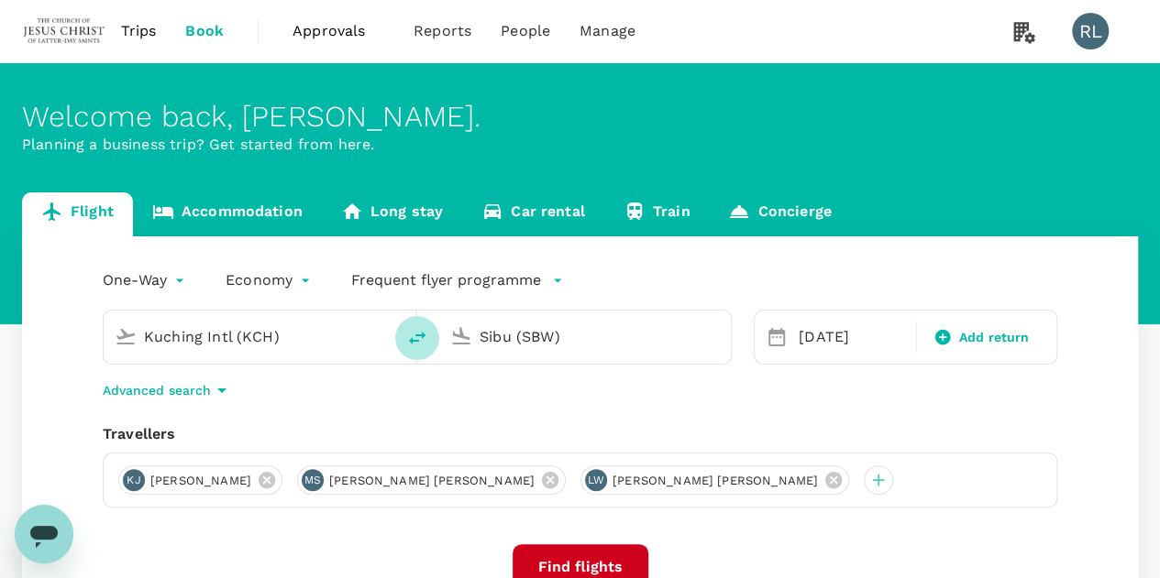
click at [414, 335] on icon "delete" at bounding box center [417, 338] width 22 height 22
type input "Sibu (SBW)"
type input "Kuching Intl (KCH)"
click at [318, 342] on input "Sibu (SBW)" at bounding box center [250, 337] width 213 height 28
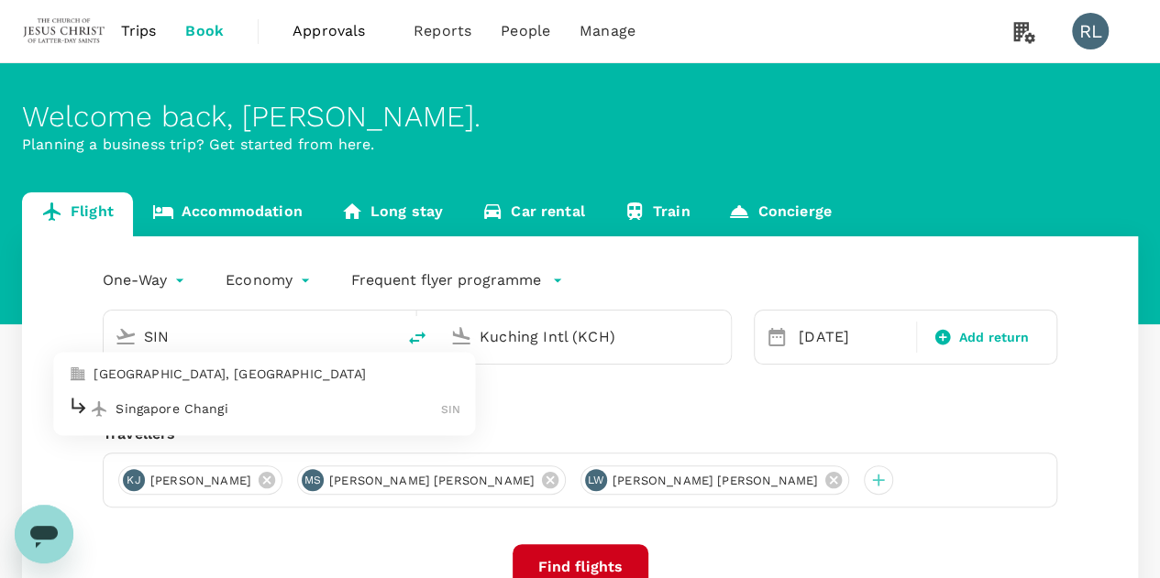
click at [165, 408] on p "Singapore Changi" at bounding box center [277, 409] width 325 height 18
type input "Singapore Changi (SIN)"
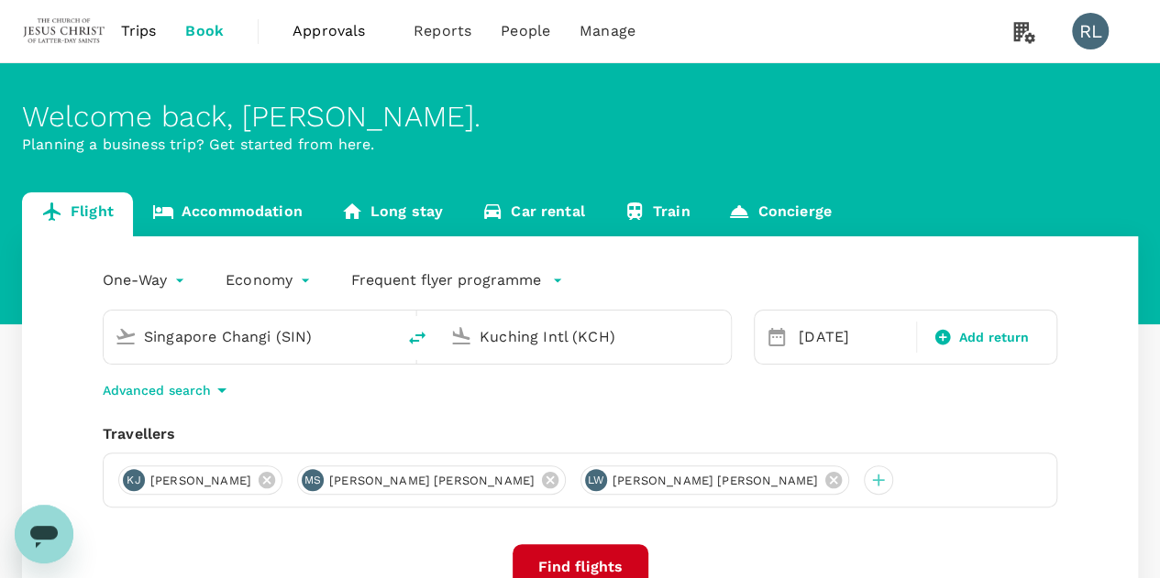
click at [571, 562] on button "Find flights" at bounding box center [580, 567] width 136 height 46
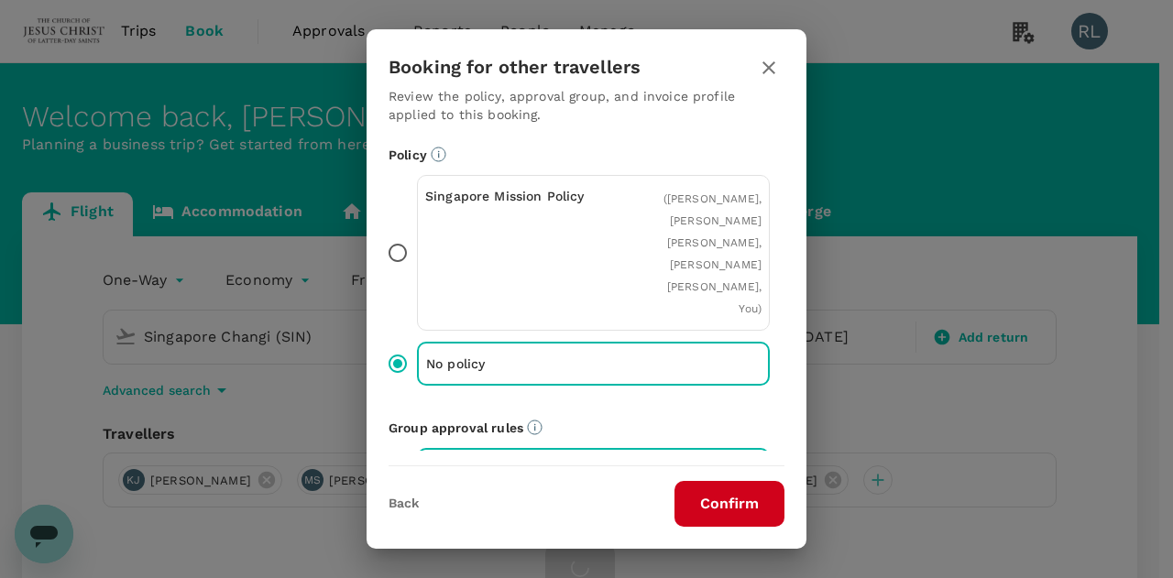
click at [708, 507] on button "Confirm" at bounding box center [730, 504] width 110 height 46
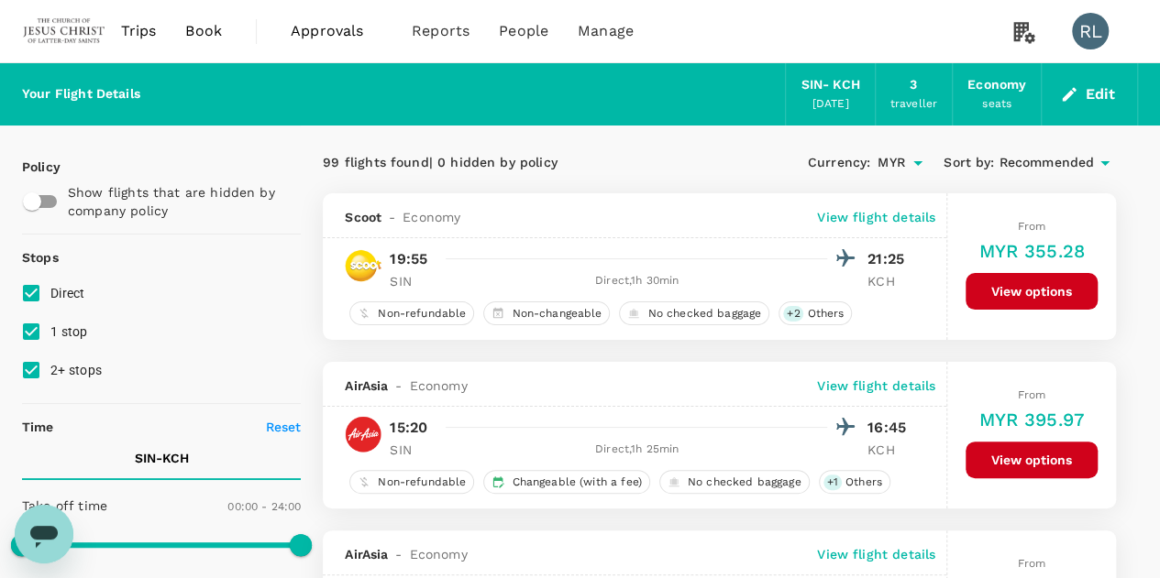
click at [1050, 155] on span "Recommended" at bounding box center [1045, 163] width 95 height 20
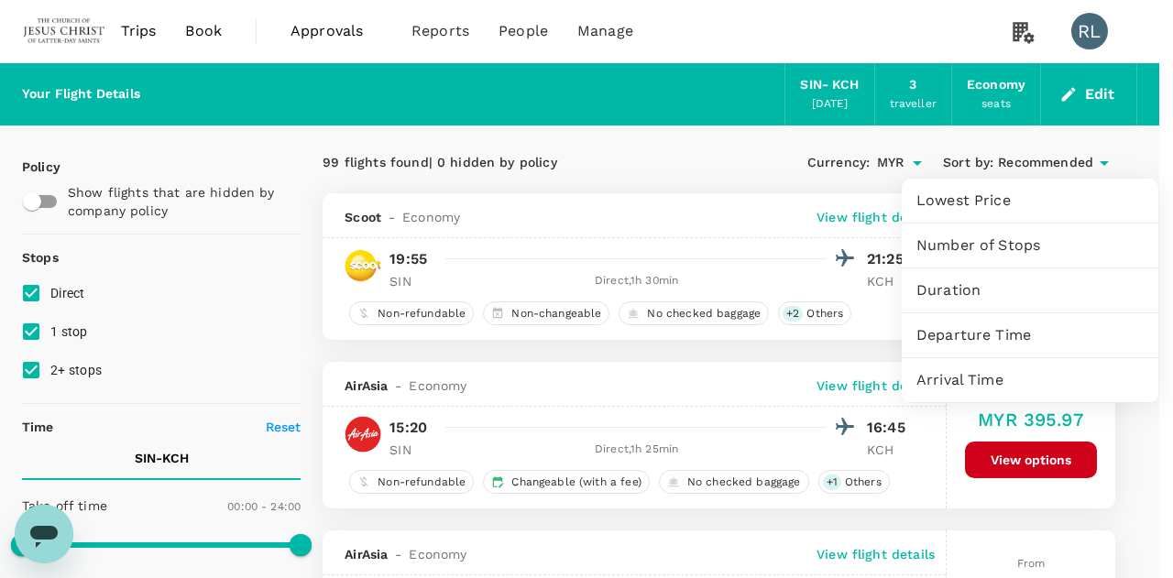
click at [988, 335] on span "Departure Time" at bounding box center [1030, 335] width 227 height 22
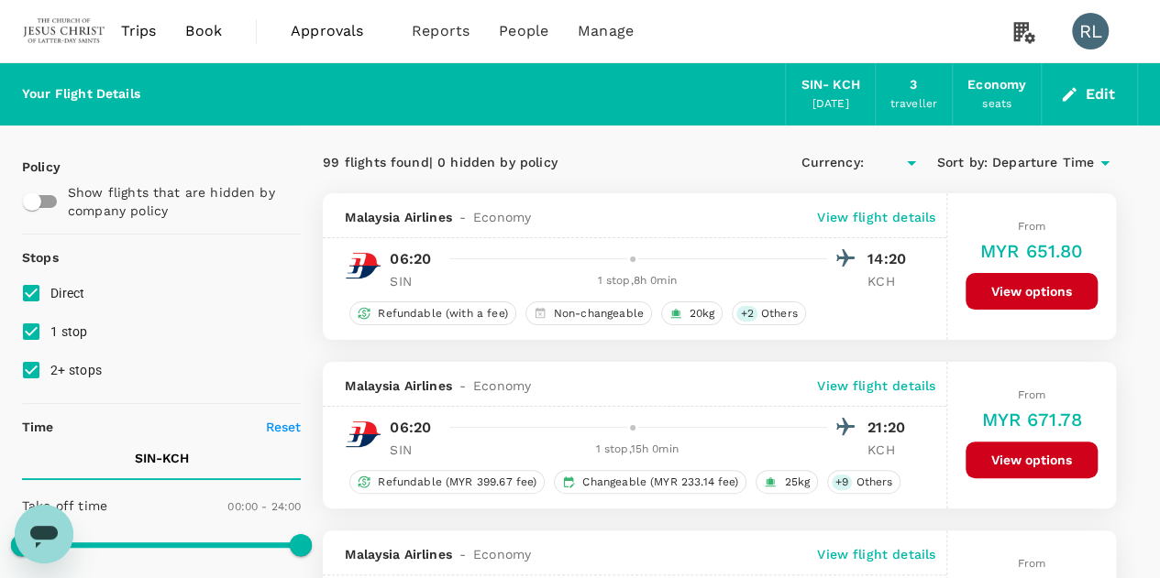
type input "MYR"
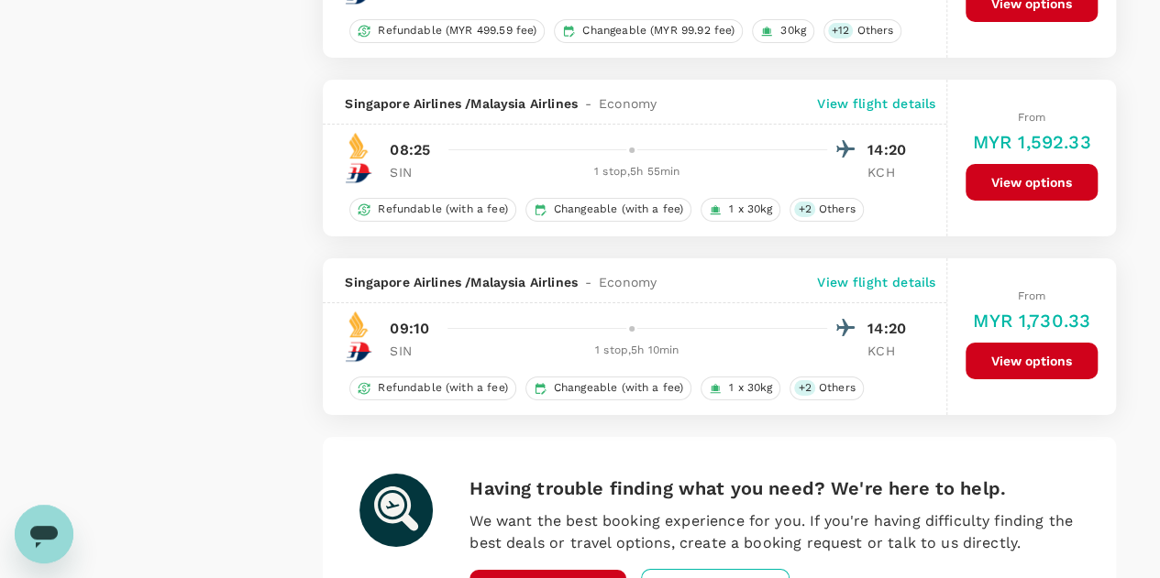
scroll to position [3470, 0]
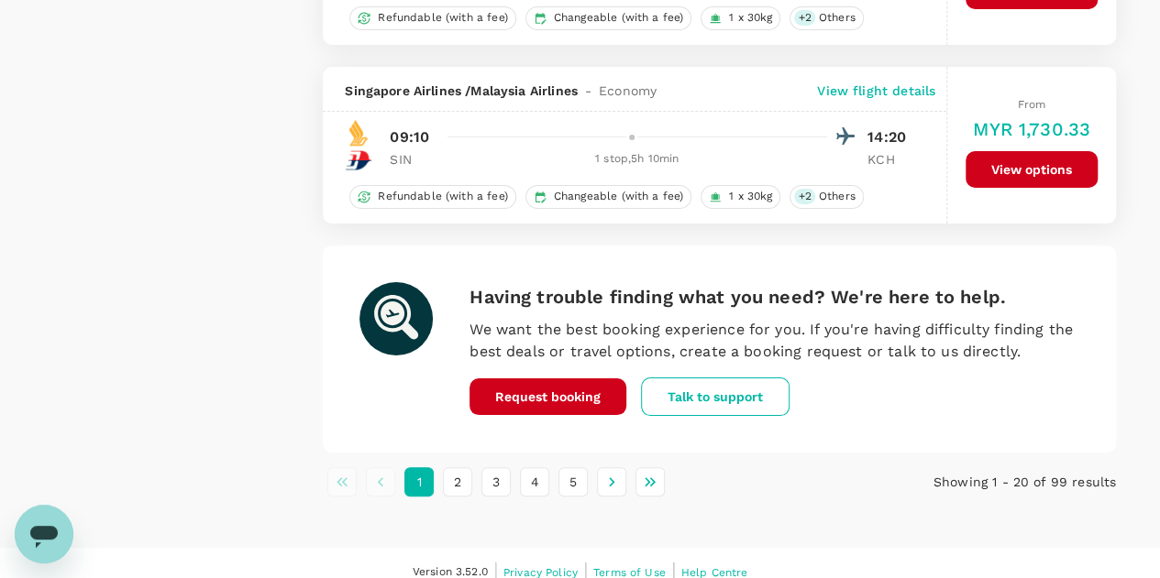
click at [460, 467] on button "2" at bounding box center [457, 481] width 29 height 29
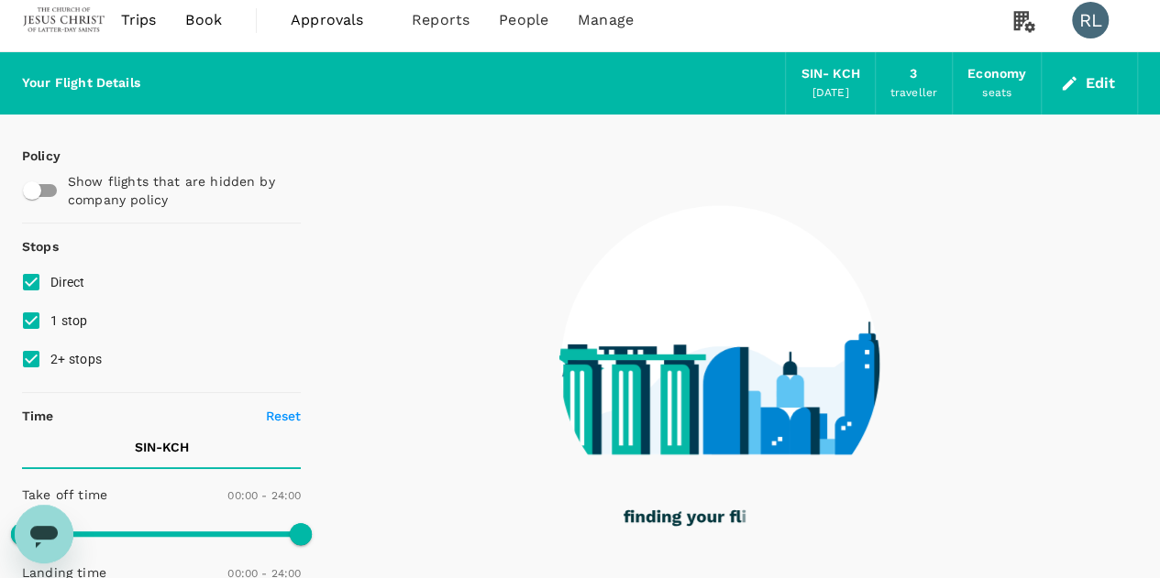
scroll to position [0, 0]
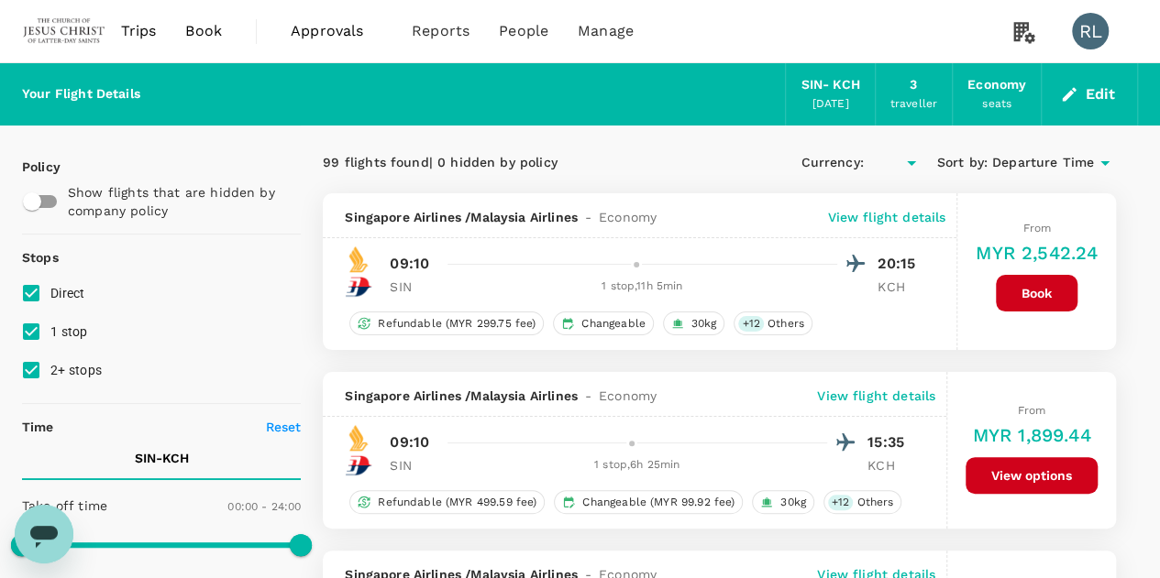
type input "MYR"
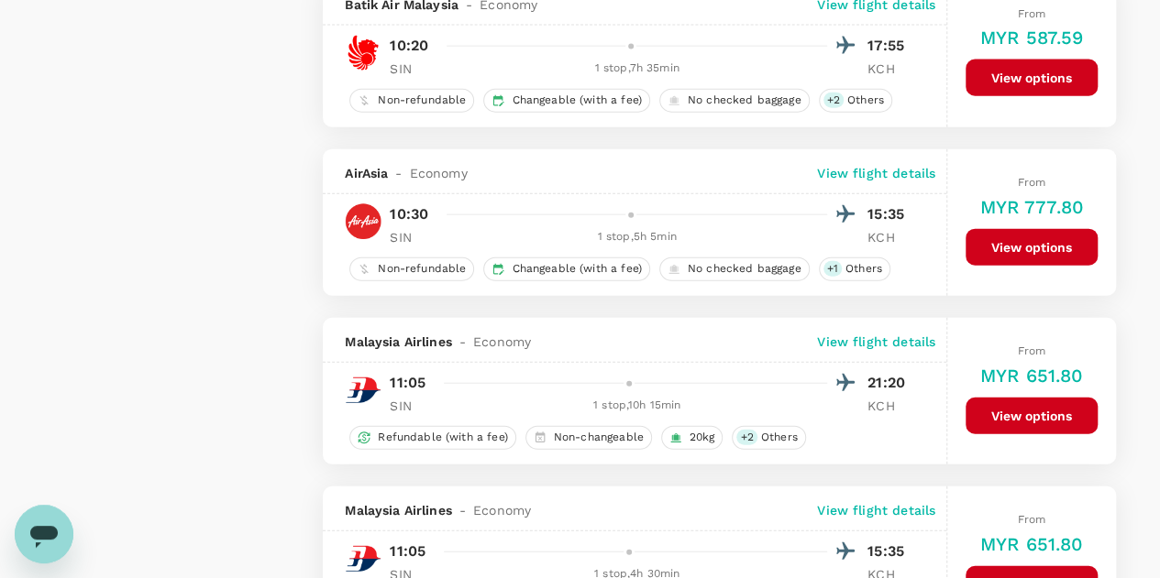
scroll to position [2292, 0]
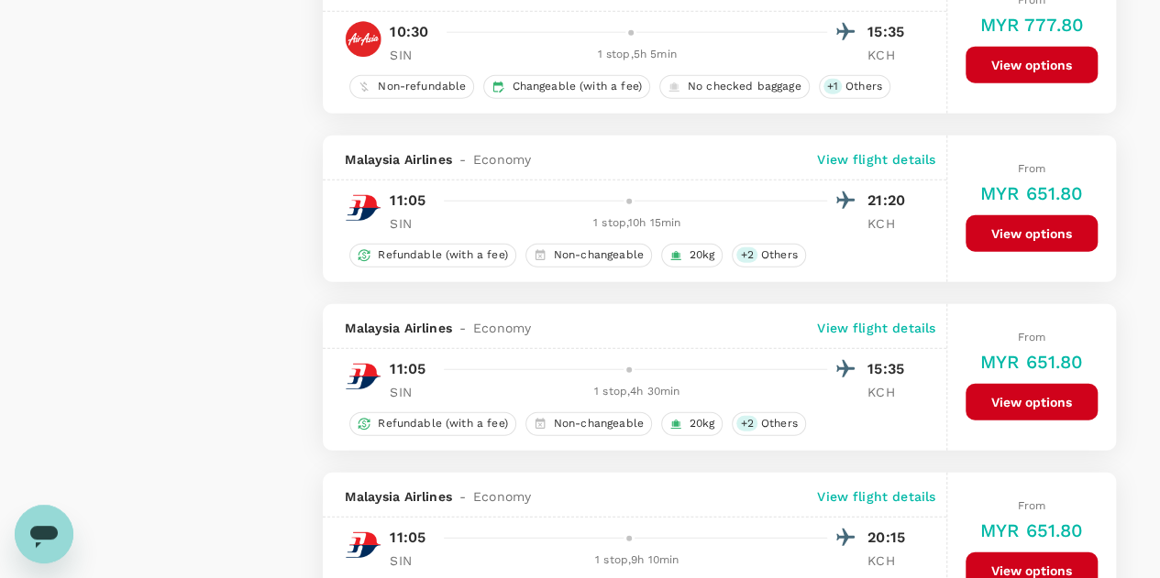
click at [1029, 221] on button "View options" at bounding box center [1031, 233] width 132 height 37
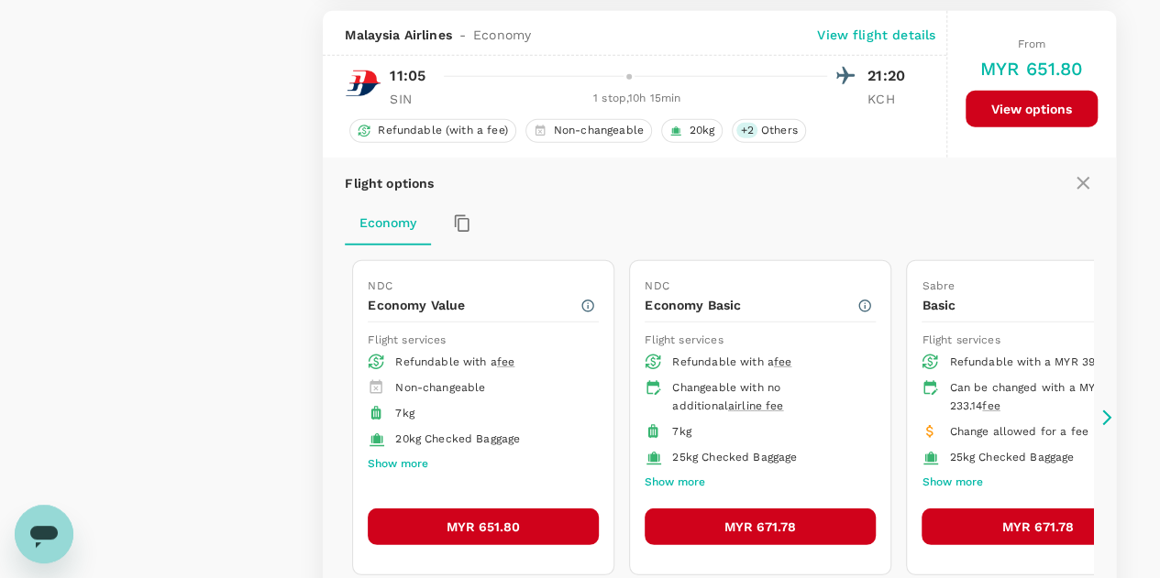
scroll to position [2417, 0]
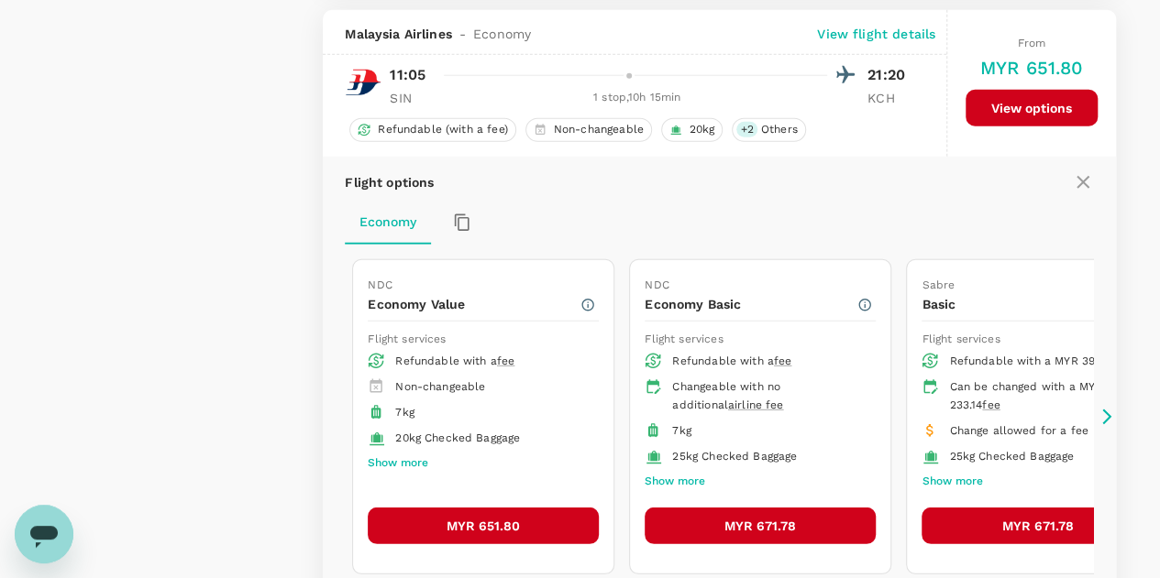
click at [482, 514] on button "MYR 651.80" at bounding box center [483, 526] width 231 height 37
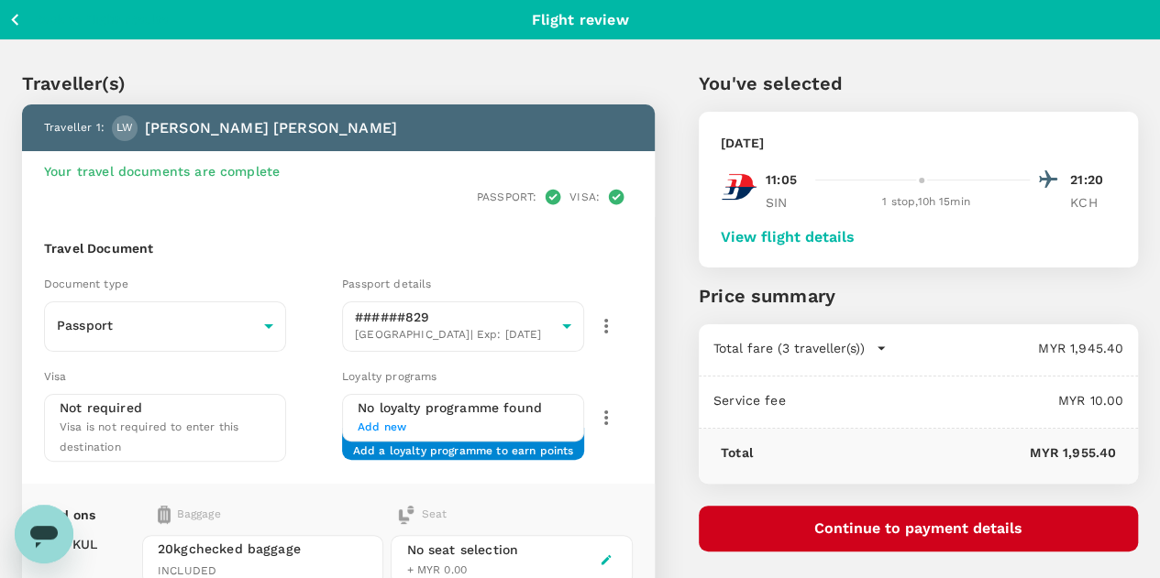
click at [17, 20] on icon "button" at bounding box center [15, 19] width 23 height 23
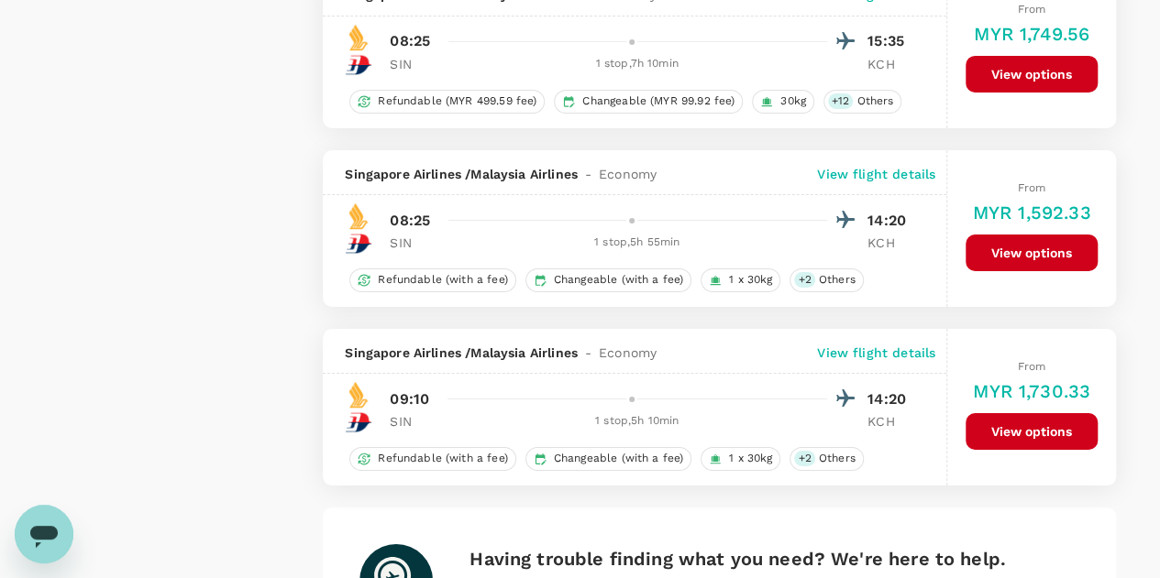
scroll to position [3470, 0]
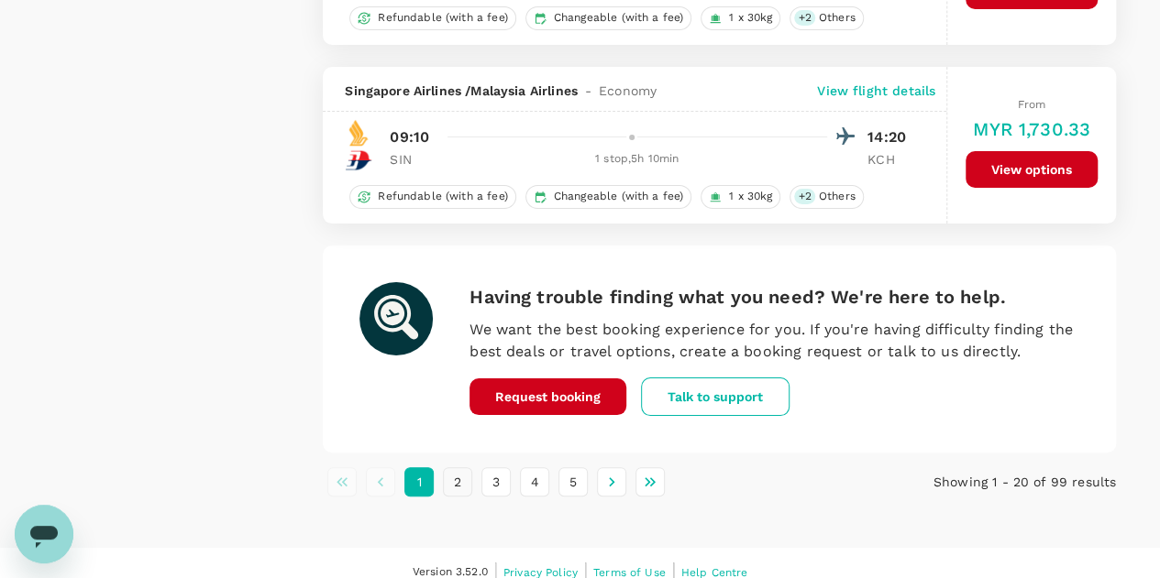
click at [460, 468] on button "2" at bounding box center [457, 481] width 29 height 29
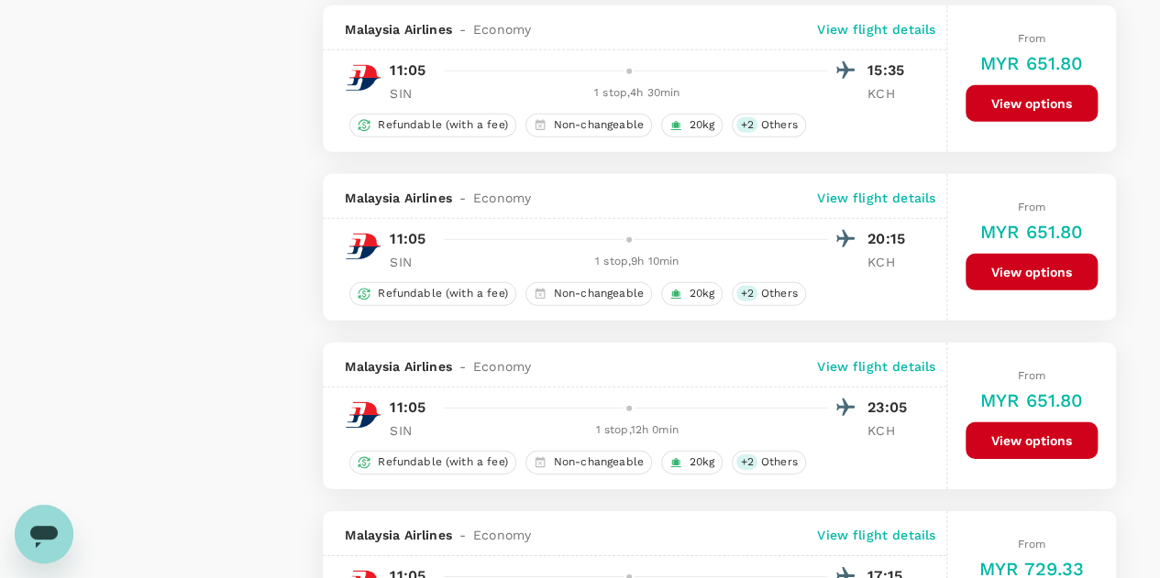
scroll to position [2567, 0]
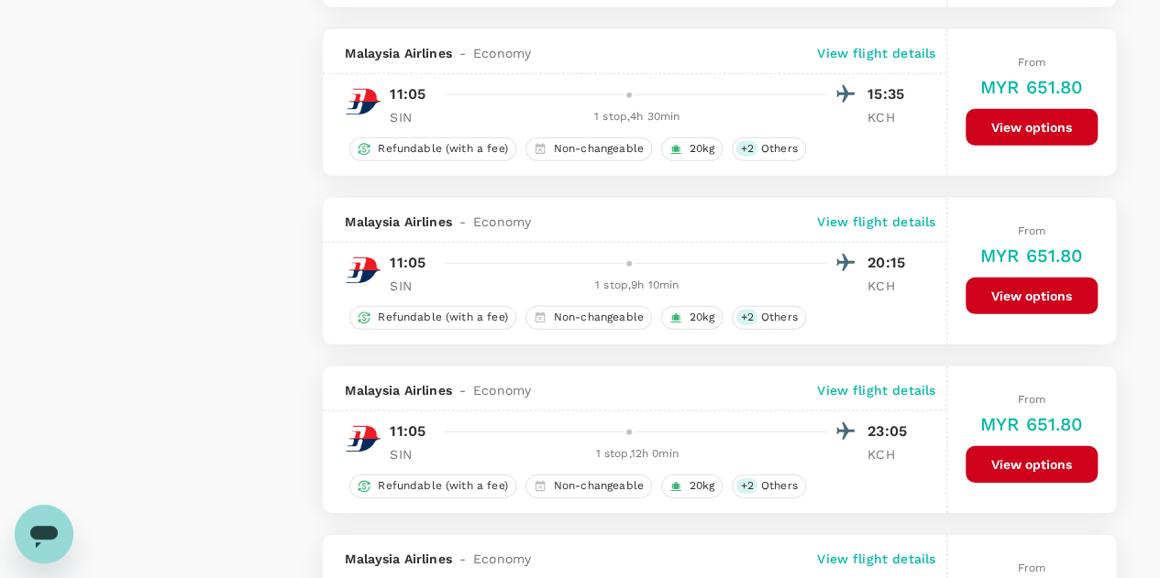
click at [1026, 109] on button "View options" at bounding box center [1031, 127] width 132 height 37
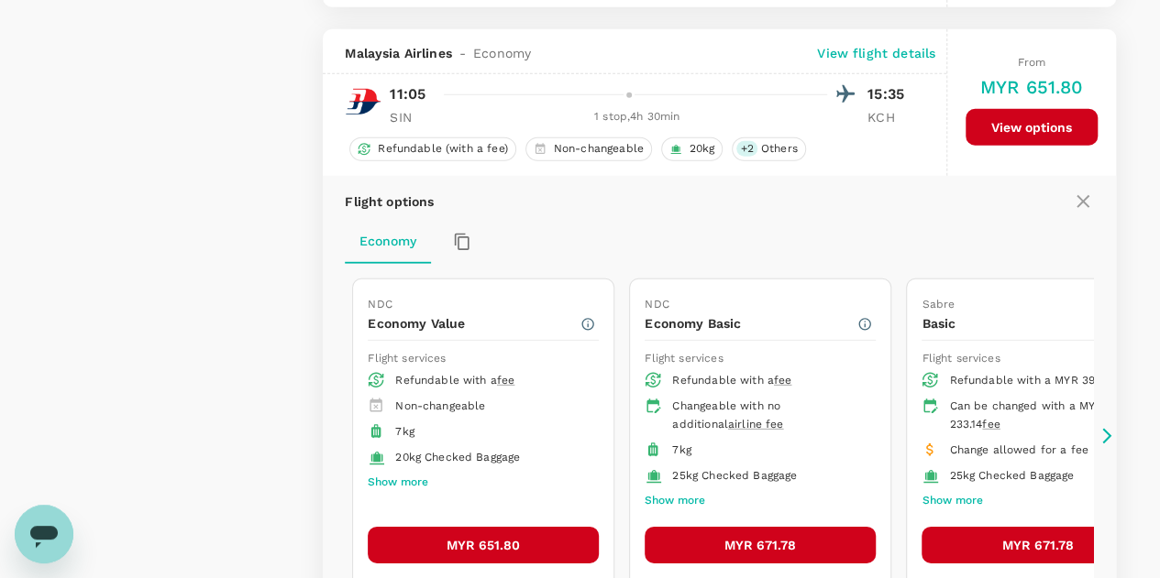
scroll to position [2585, 0]
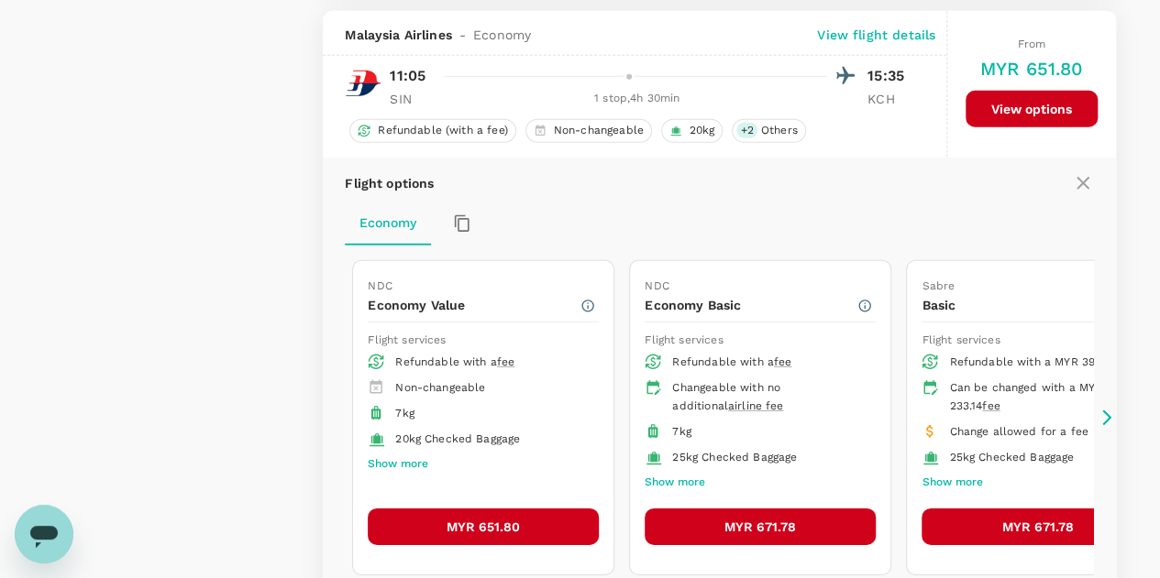
click at [435, 509] on button "MYR 651.80" at bounding box center [483, 527] width 231 height 37
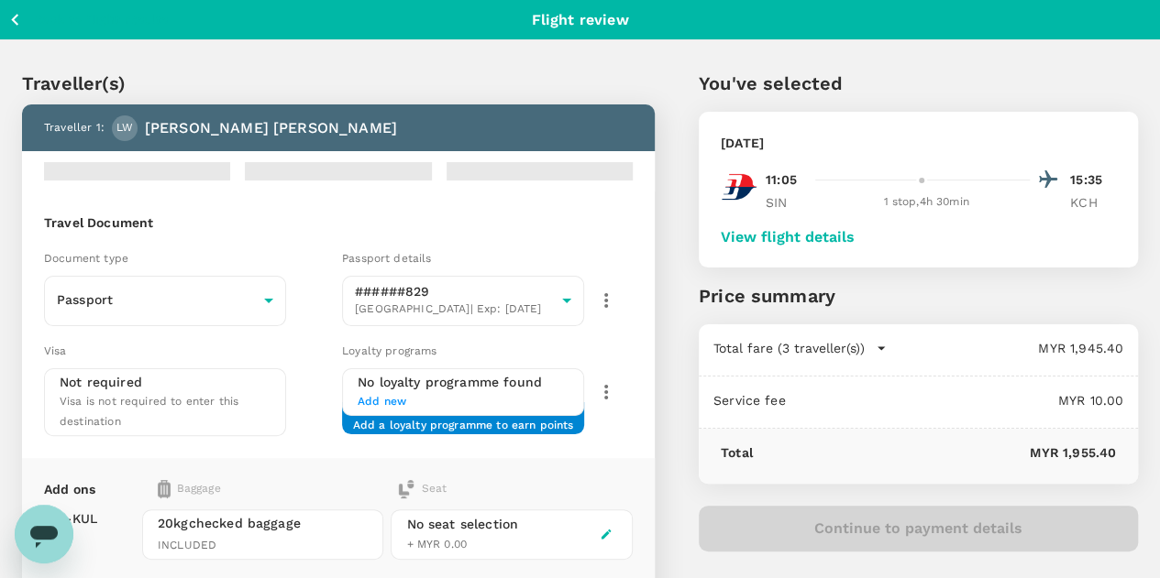
click at [854, 235] on button "View flight details" at bounding box center [787, 237] width 134 height 16
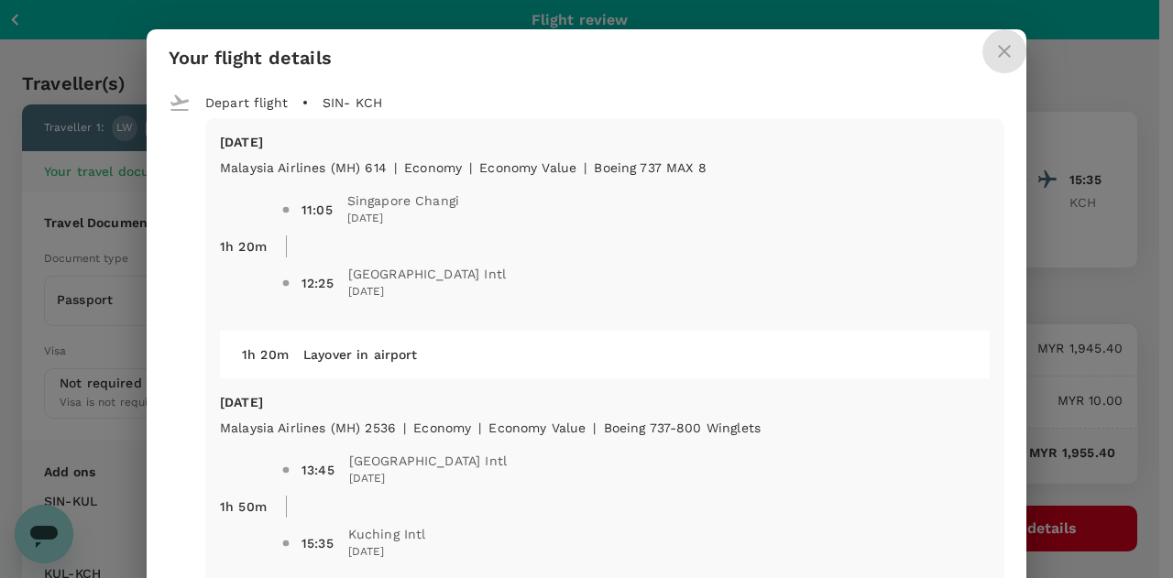
click at [1001, 52] on icon "close" at bounding box center [1005, 51] width 22 height 22
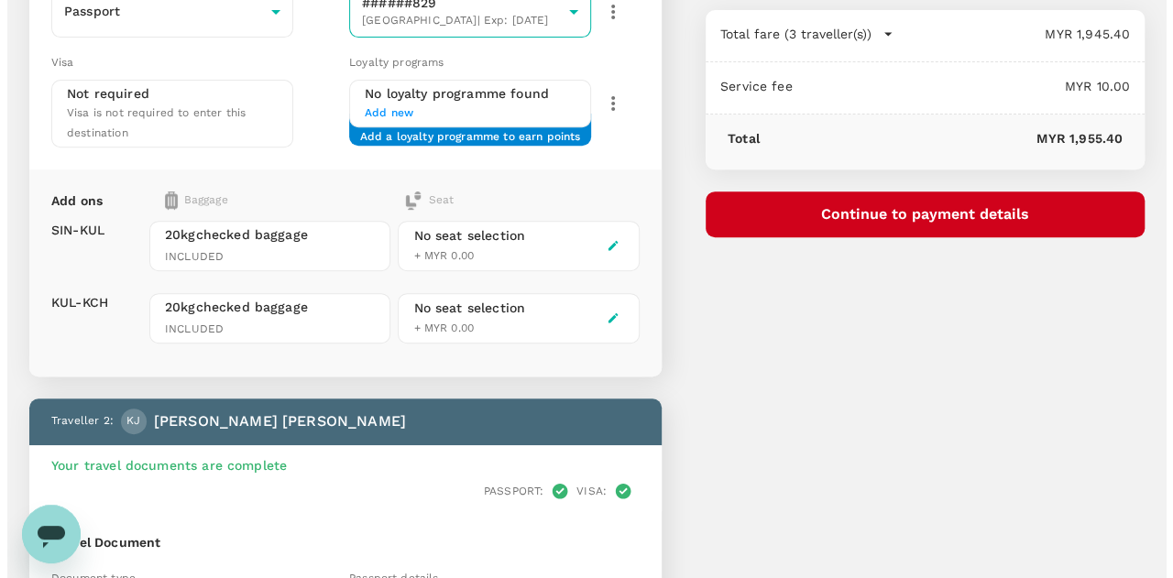
scroll to position [142, 0]
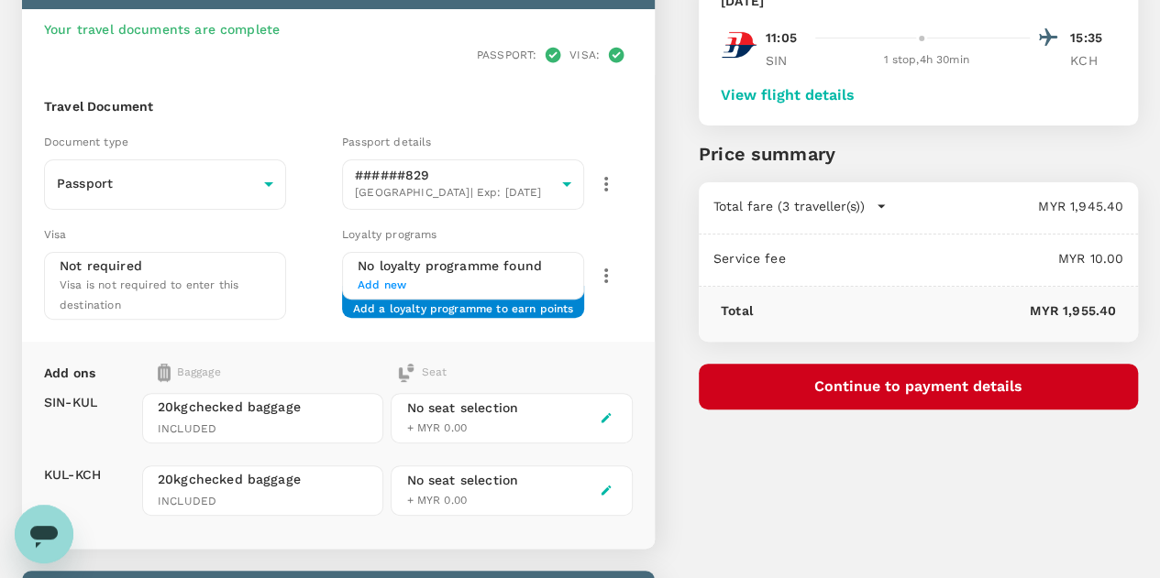
click at [961, 382] on button "Continue to payment details" at bounding box center [917, 387] width 439 height 46
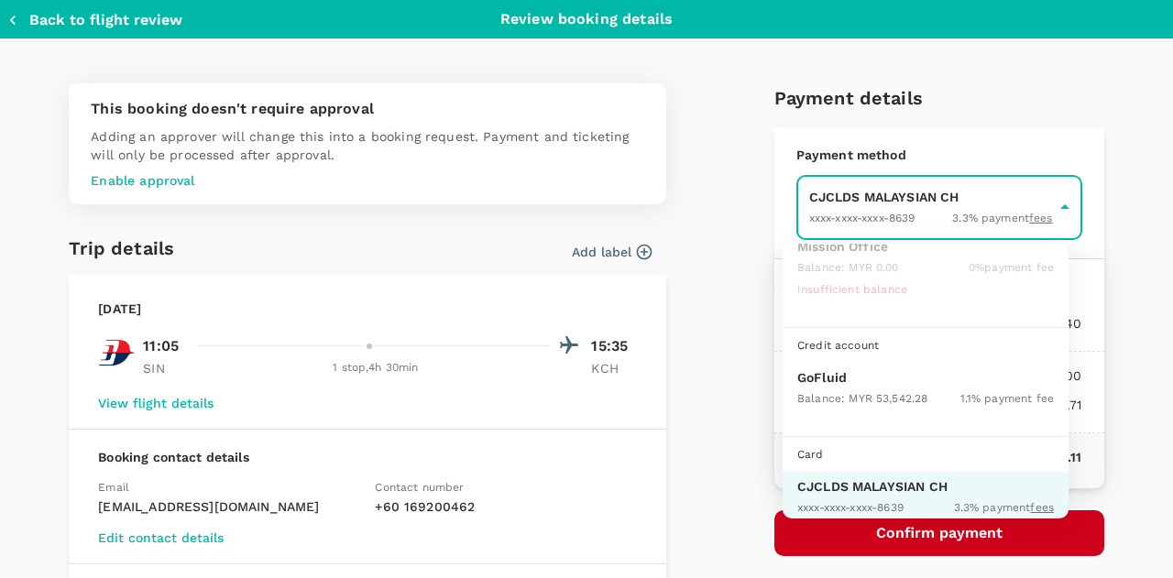
click at [843, 373] on p "GoFluid" at bounding box center [925, 377] width 257 height 18
type input "9b357727-6904-47bd-a44e-9a56bf7dfc7a"
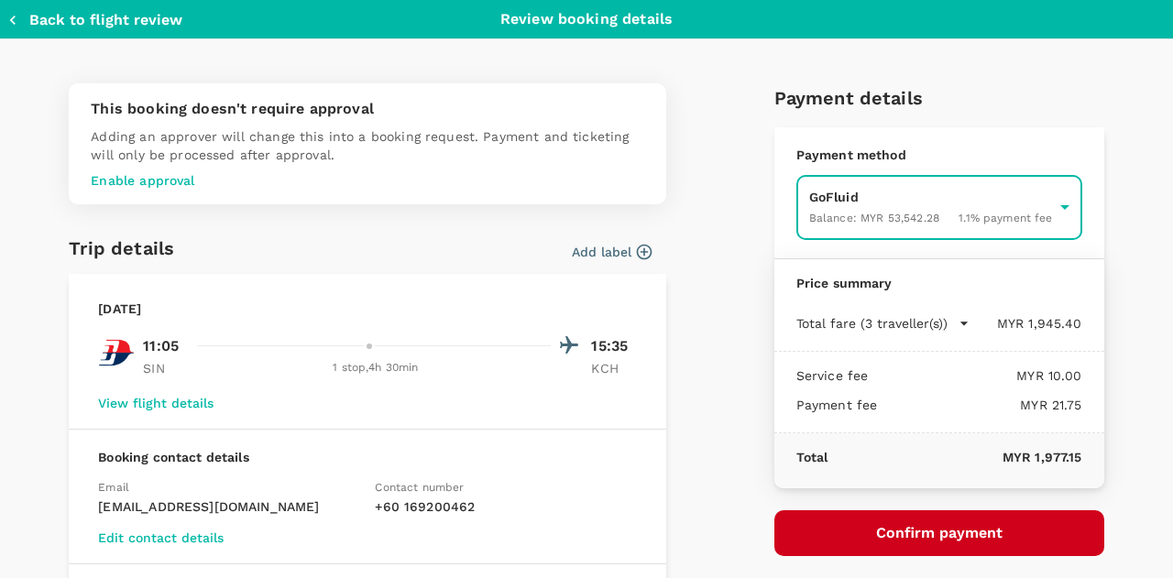
scroll to position [92, 0]
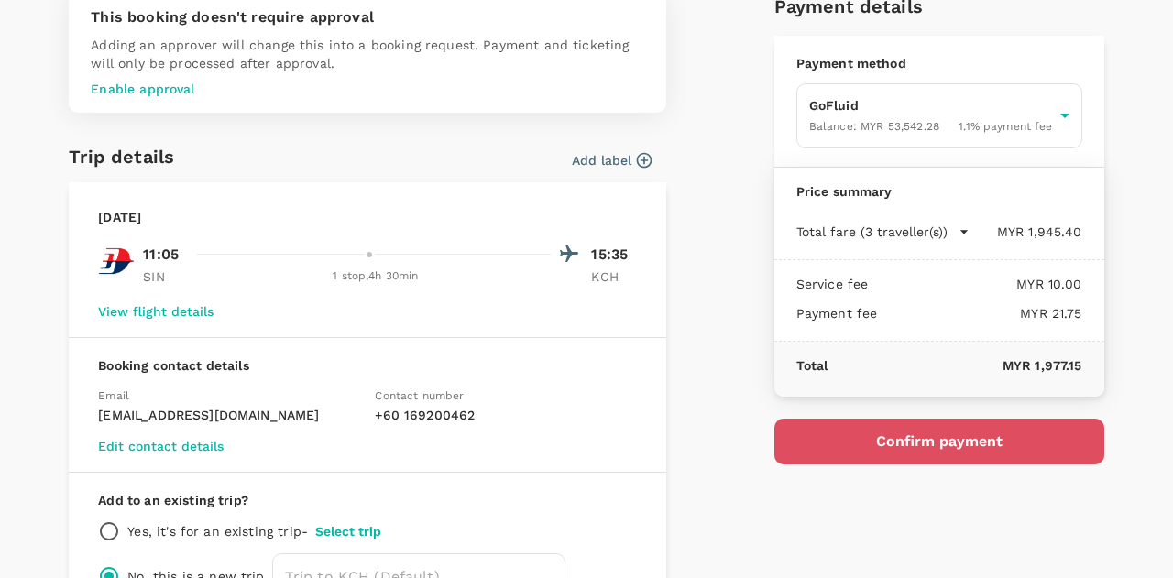
click at [871, 437] on button "Confirm payment" at bounding box center [940, 442] width 330 height 46
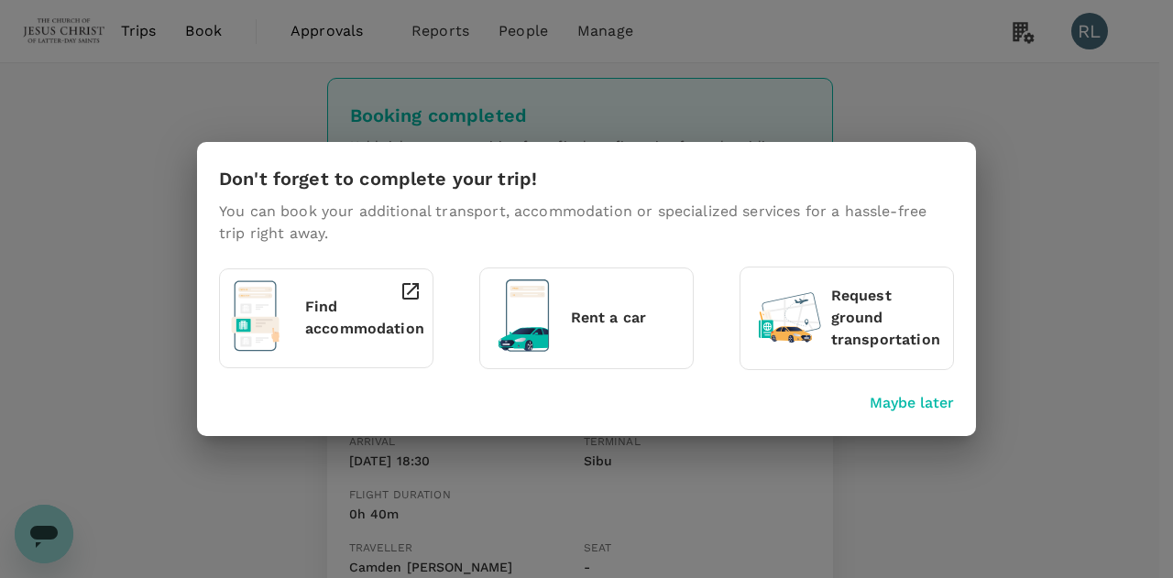
click at [893, 400] on p "Maybe later" at bounding box center [912, 403] width 84 height 22
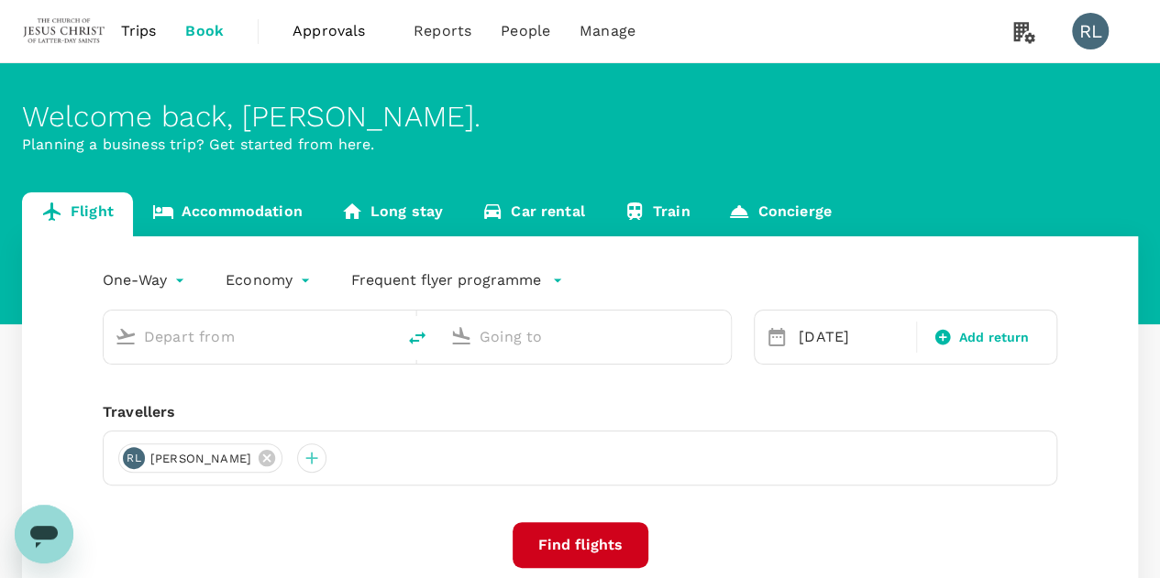
type input "Singapore Changi (SIN)"
type input "Kuching Intl (KCH)"
type input "Singapore Changi (SIN)"
type input "Kuching Intl (KCH)"
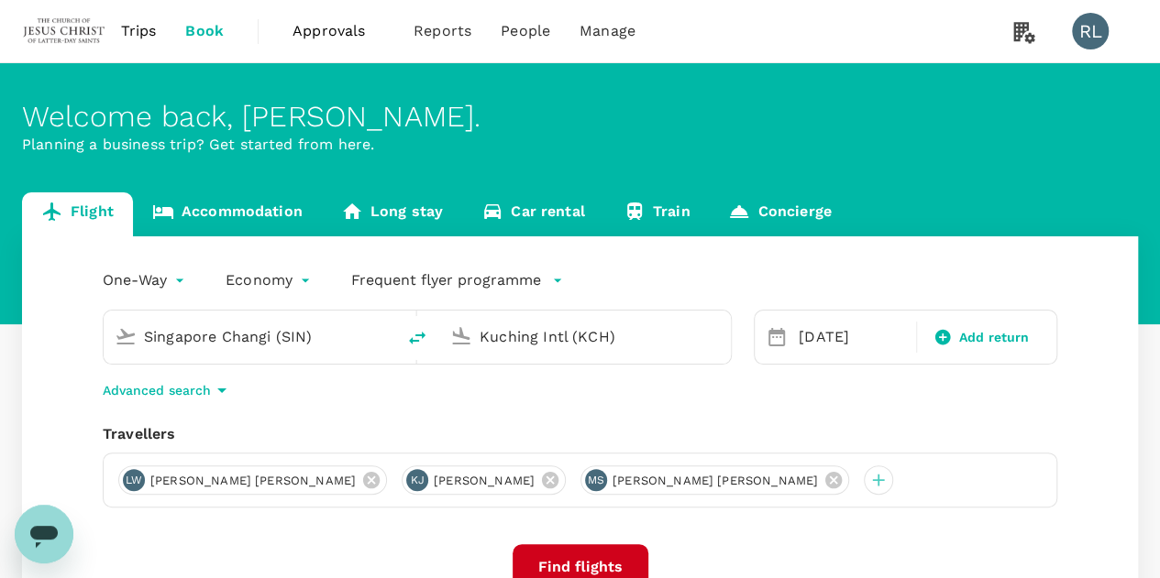
click at [416, 340] on icon "delete" at bounding box center [417, 338] width 16 height 13
type input "Kuching Intl (KCH)"
click at [658, 333] on input "Singapore Changi (SIN)" at bounding box center [585, 337] width 213 height 28
click at [614, 332] on input "Singapore Changi (SIN)" at bounding box center [585, 337] width 213 height 28
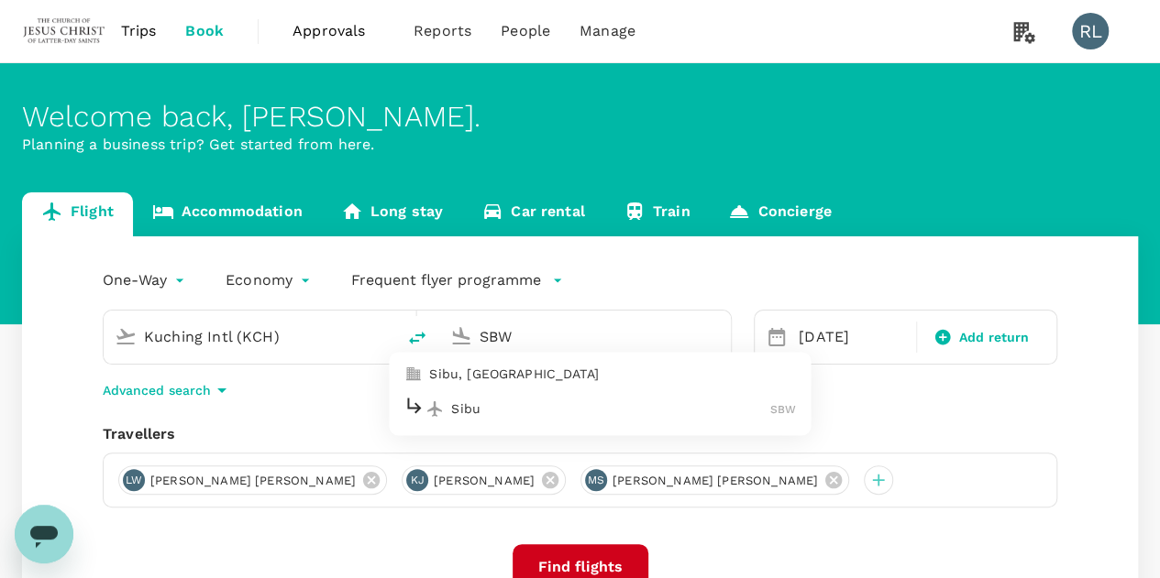
click at [467, 410] on p "Sibu" at bounding box center [610, 409] width 319 height 18
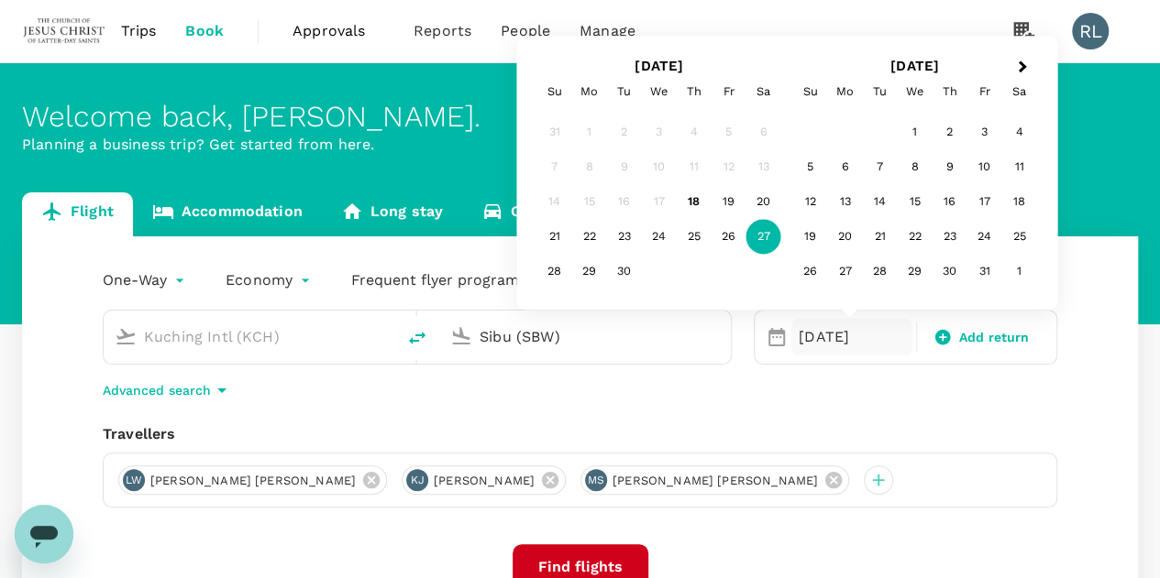
type input "Sibu (SBW)"
click at [1055, 436] on div "Travellers" at bounding box center [580, 434] width 954 height 22
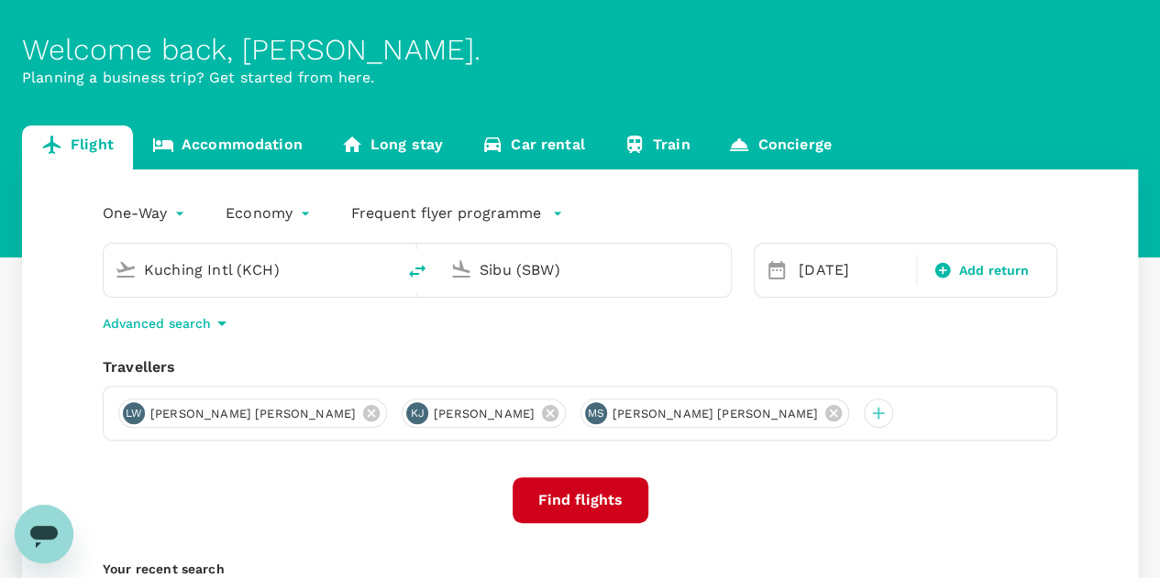
scroll to position [92, 0]
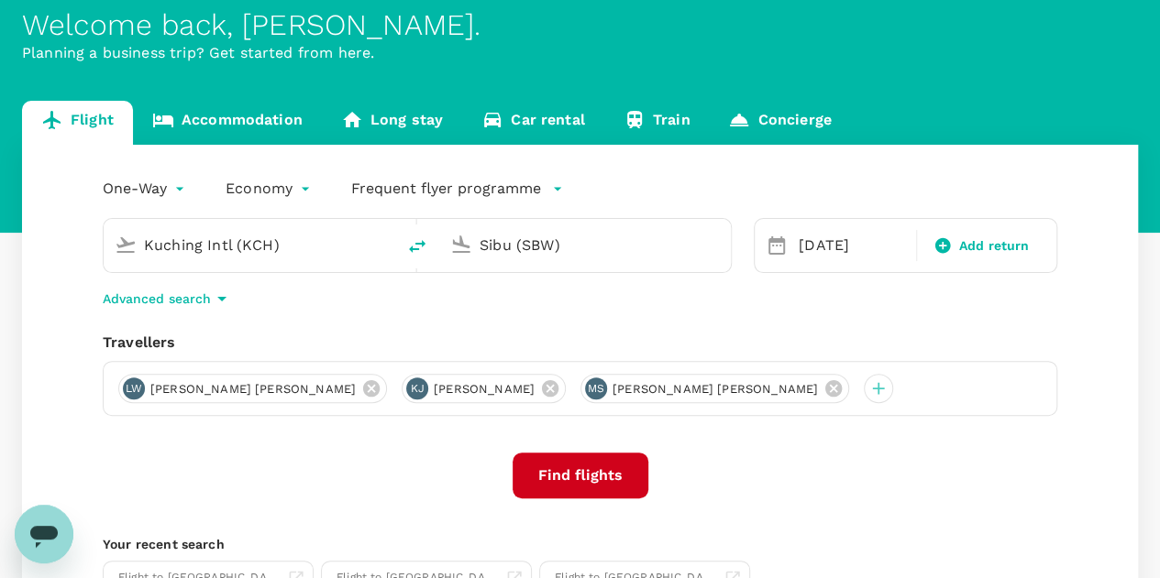
click at [555, 470] on button "Find flights" at bounding box center [580, 476] width 136 height 46
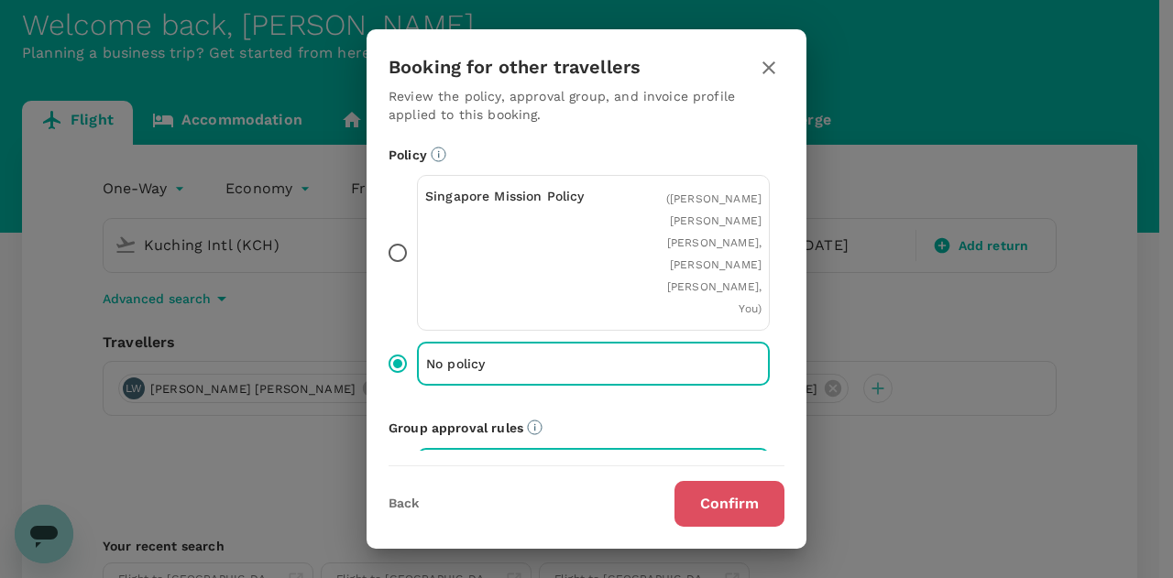
click at [704, 500] on button "Confirm" at bounding box center [730, 504] width 110 height 46
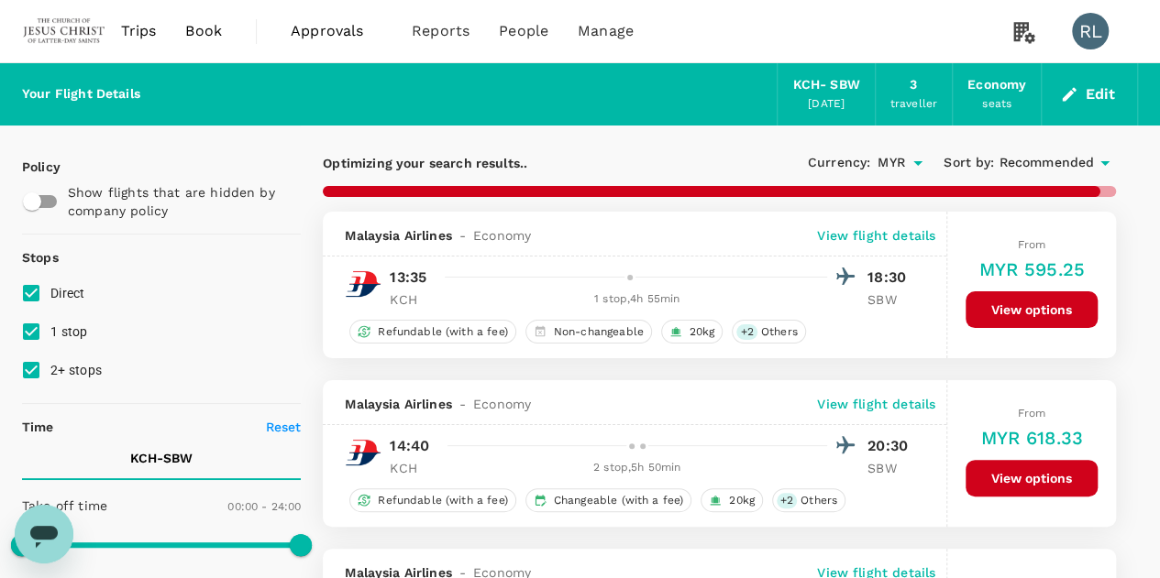
click at [1061, 163] on span "Recommended" at bounding box center [1045, 163] width 95 height 20
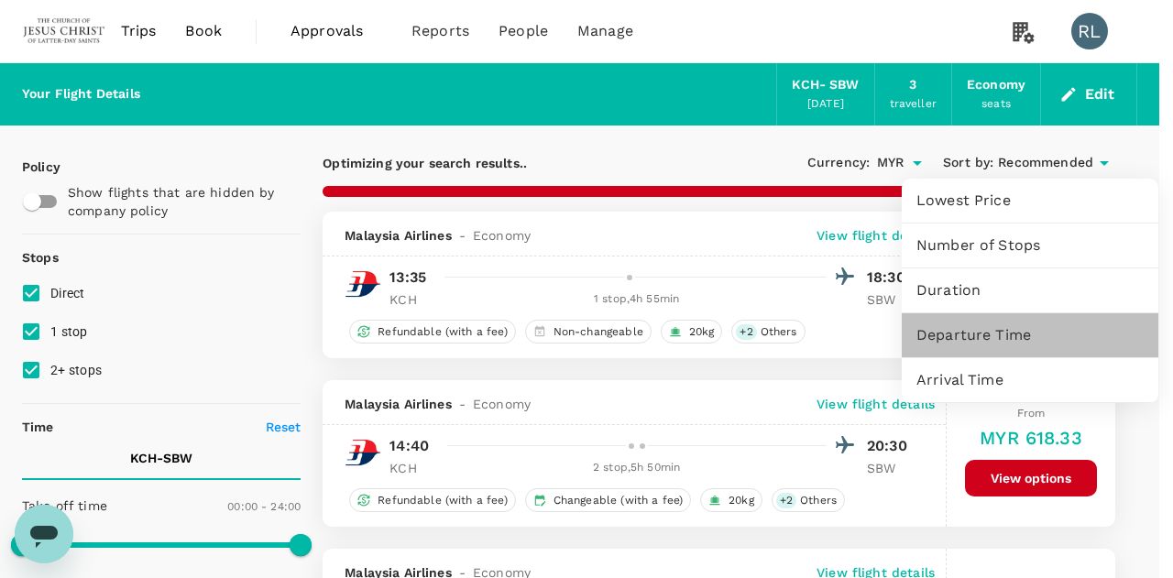
click at [995, 335] on span "Departure Time" at bounding box center [1030, 335] width 227 height 22
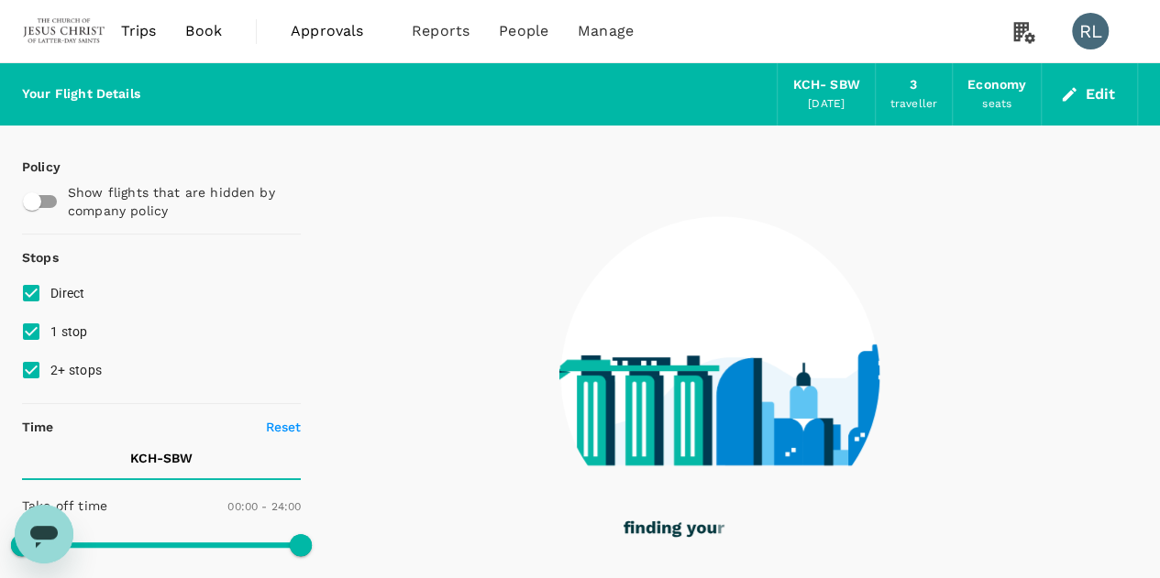
checkbox input "false"
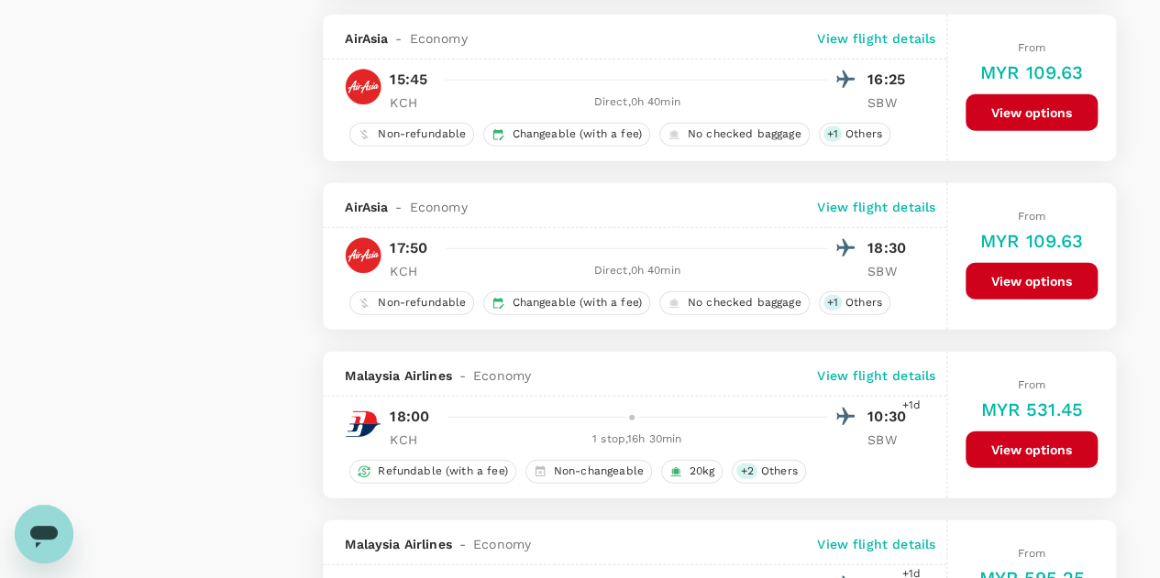
scroll to position [2352, 0]
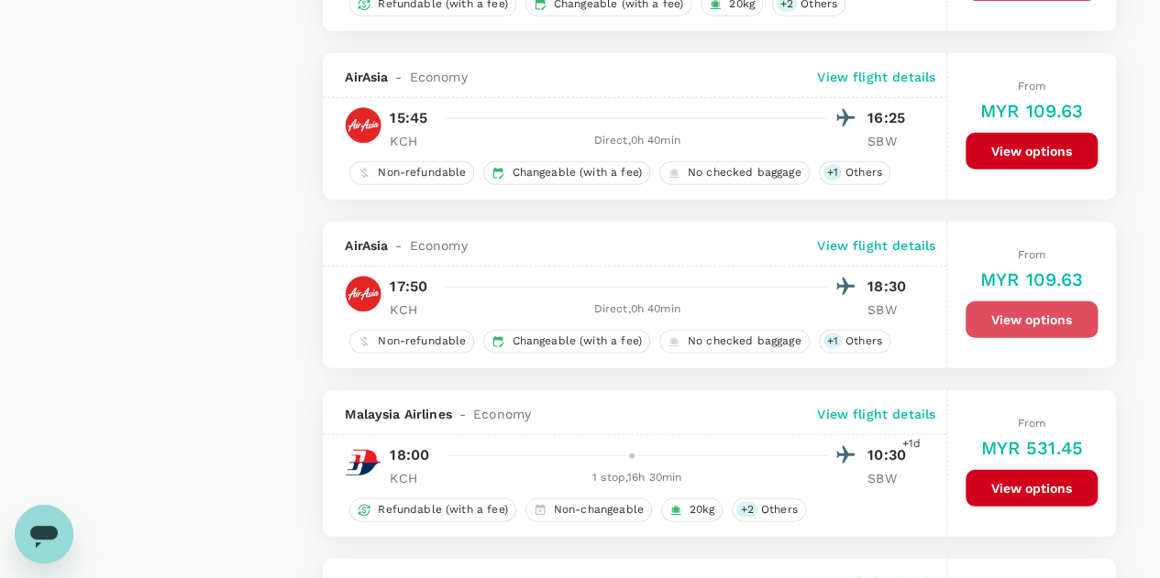
click at [1013, 313] on button "View options" at bounding box center [1031, 320] width 132 height 37
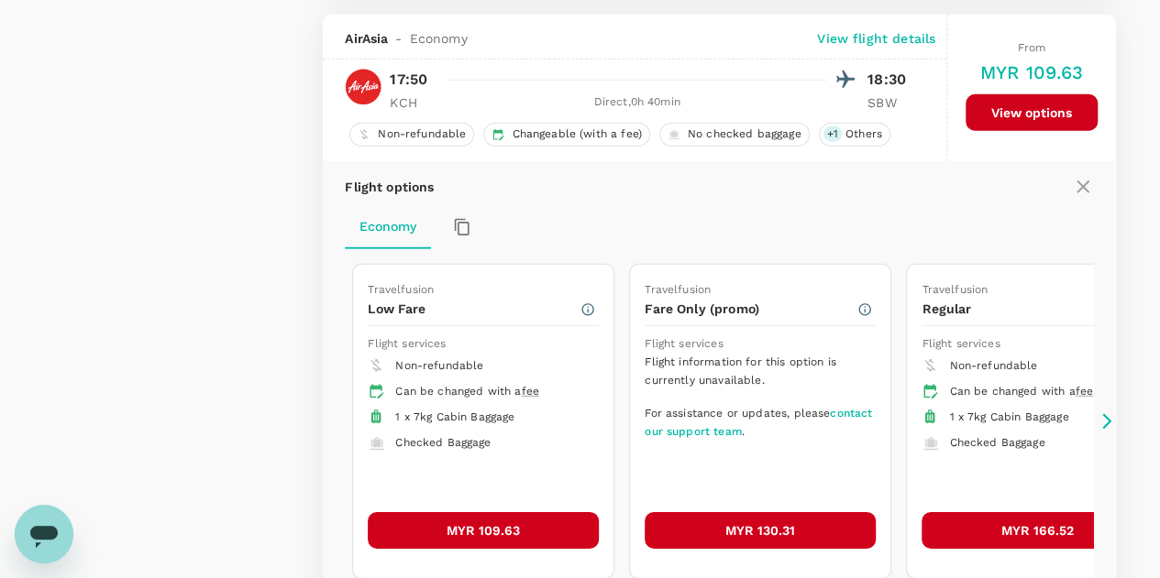
scroll to position [2565, 0]
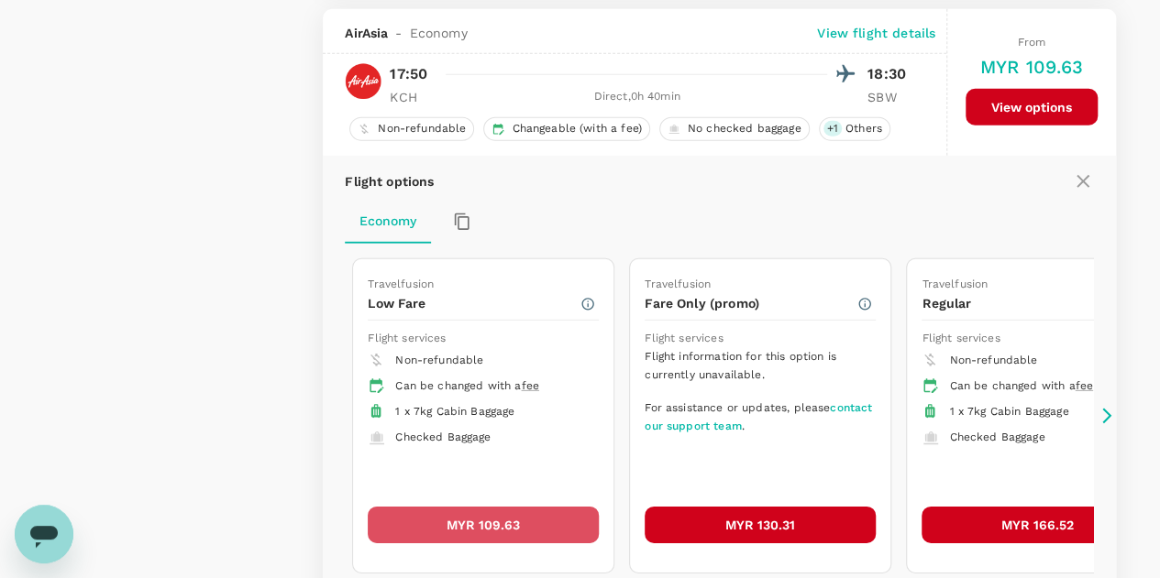
click at [460, 507] on button "MYR 109.63" at bounding box center [483, 525] width 231 height 37
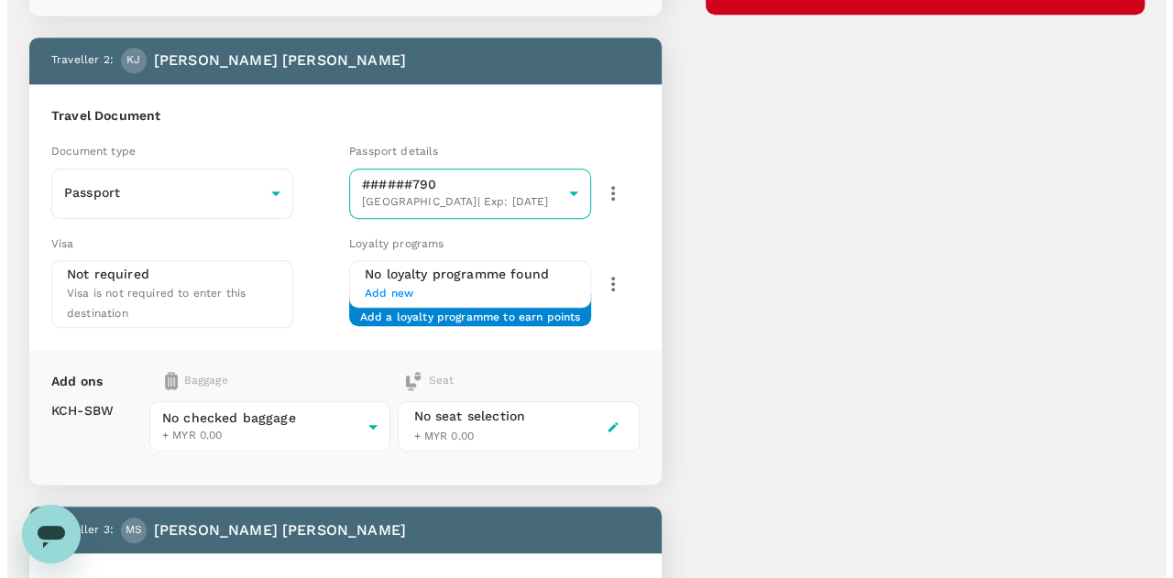
scroll to position [79, 0]
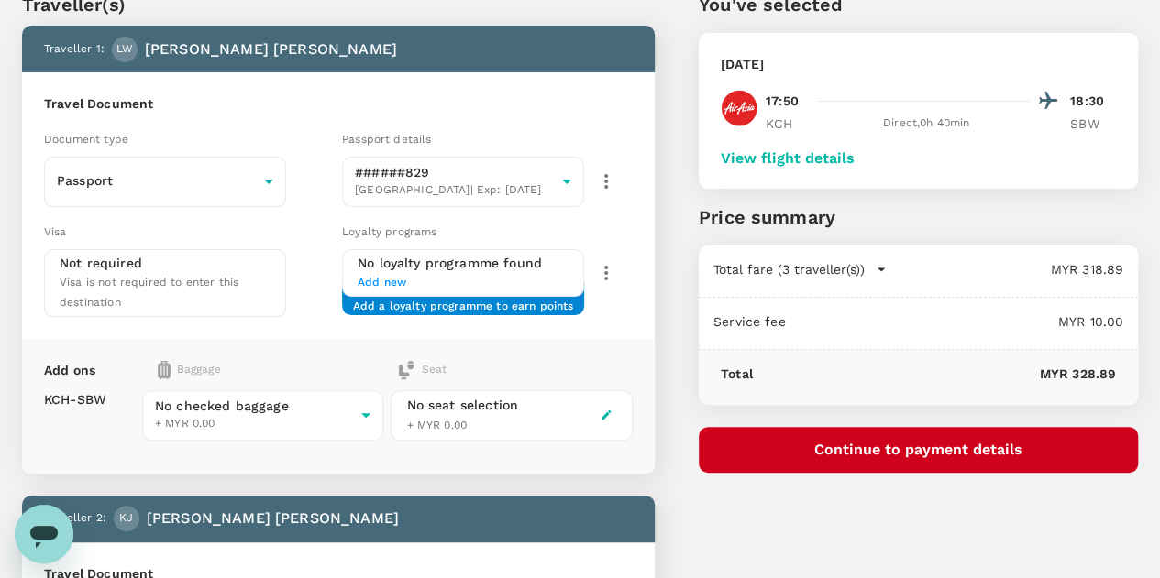
click at [854, 159] on button "View flight details" at bounding box center [787, 158] width 134 height 16
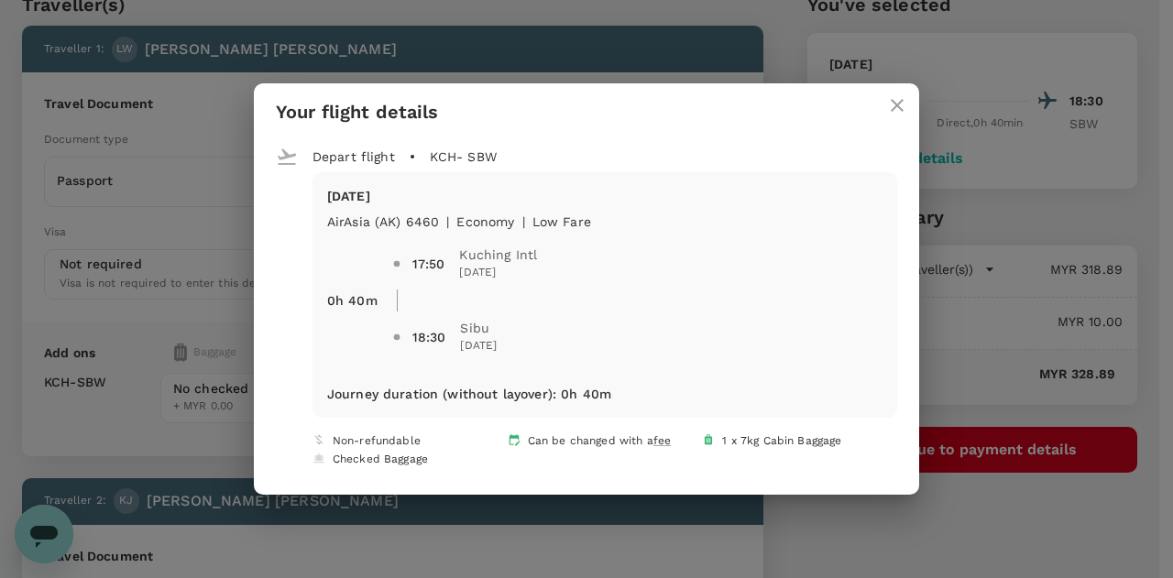
click at [890, 106] on icon "close" at bounding box center [897, 105] width 22 height 22
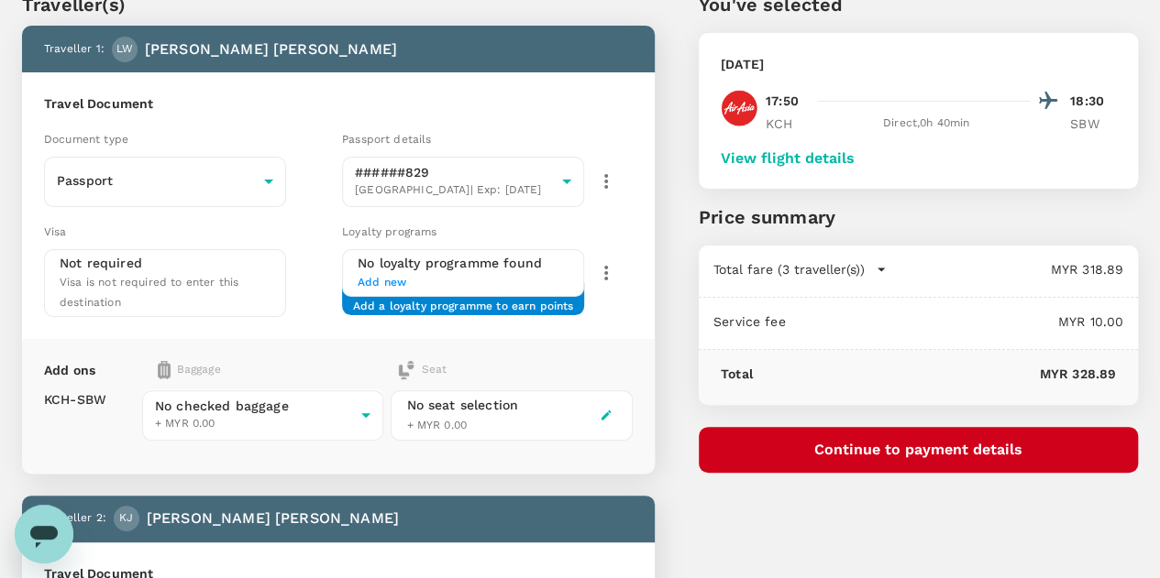
click at [915, 452] on button "Continue to payment details" at bounding box center [917, 450] width 439 height 46
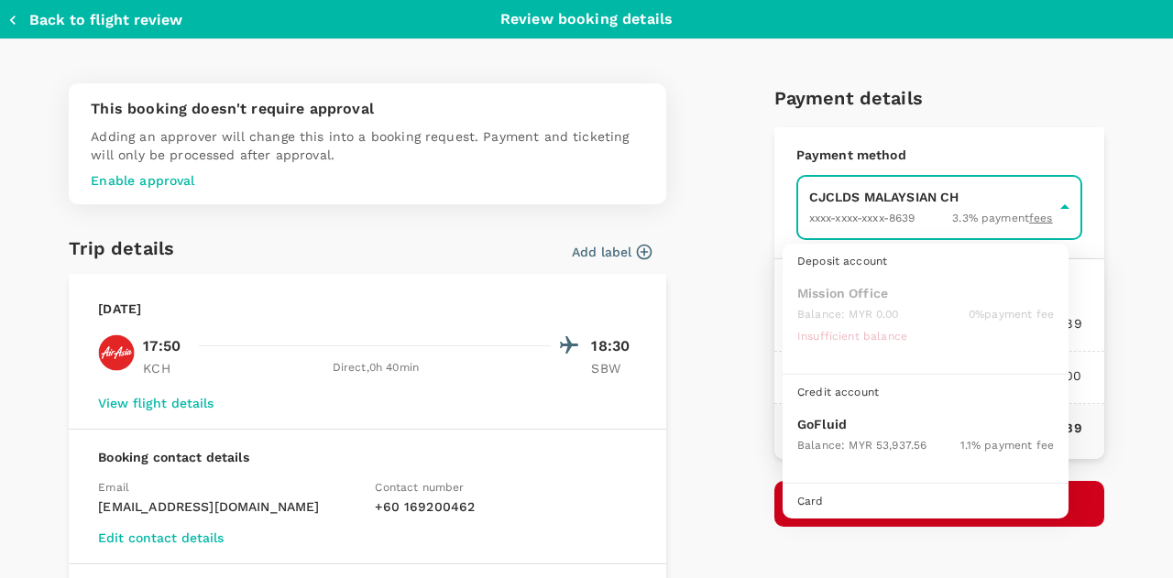
scroll to position [47, 0]
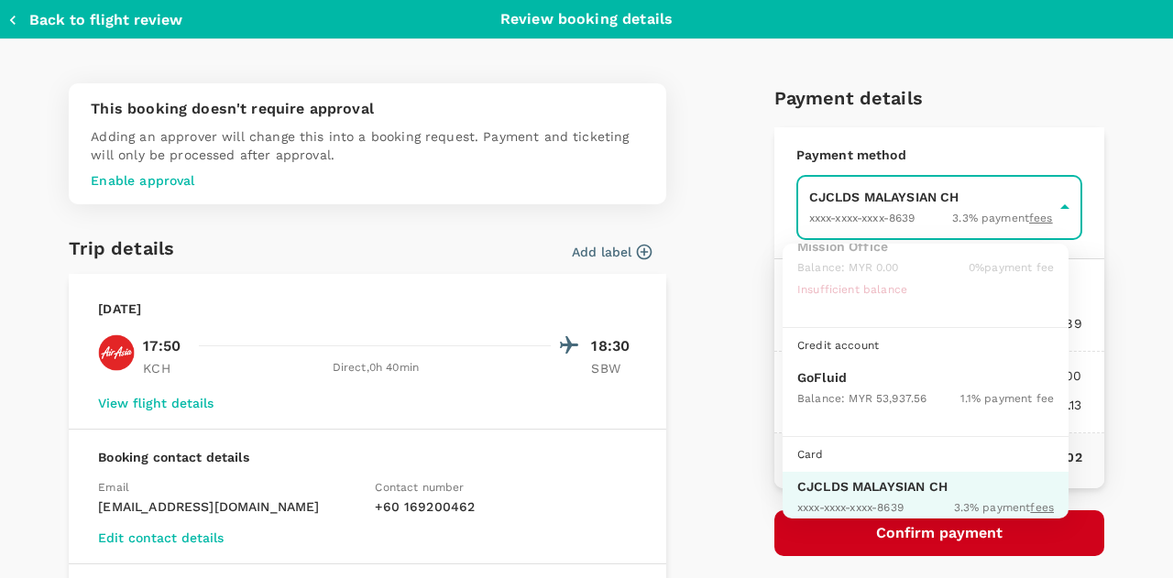
click at [838, 379] on p "GoFluid" at bounding box center [925, 377] width 257 height 18
type input "9b357727-6904-47bd-a44e-9a56bf7dfc7a"
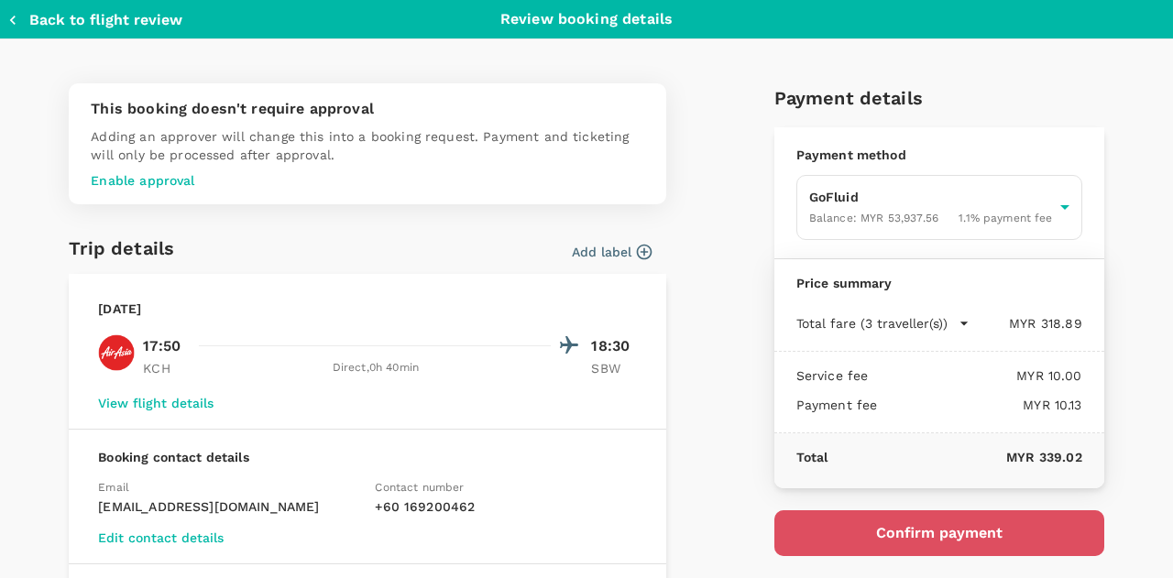
click at [927, 533] on button "Confirm payment" at bounding box center [940, 534] width 330 height 46
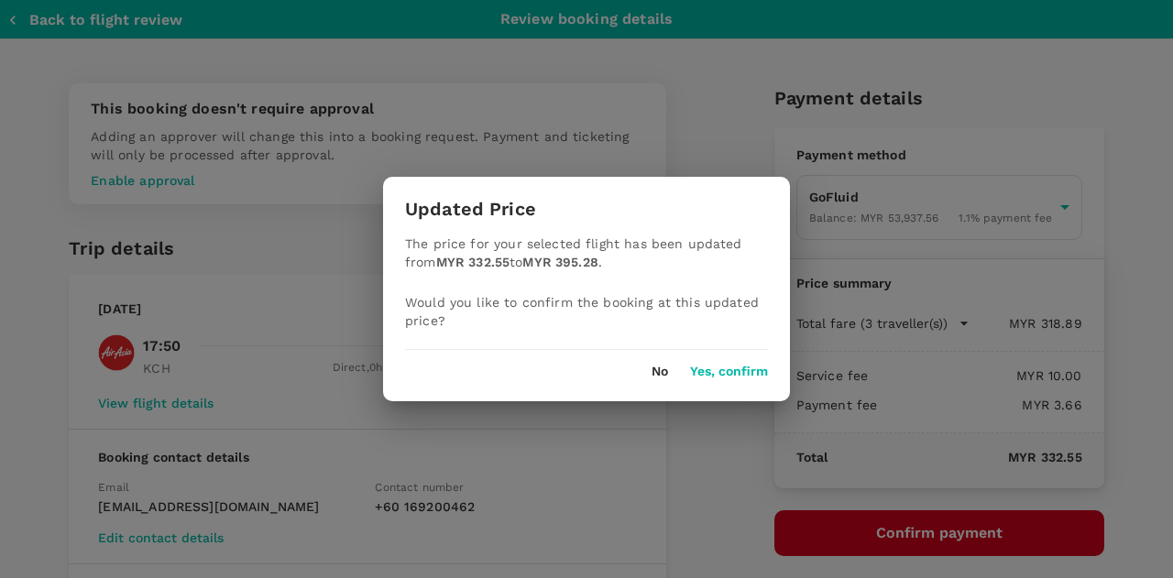
click at [713, 375] on button "Yes, confirm" at bounding box center [729, 372] width 78 height 15
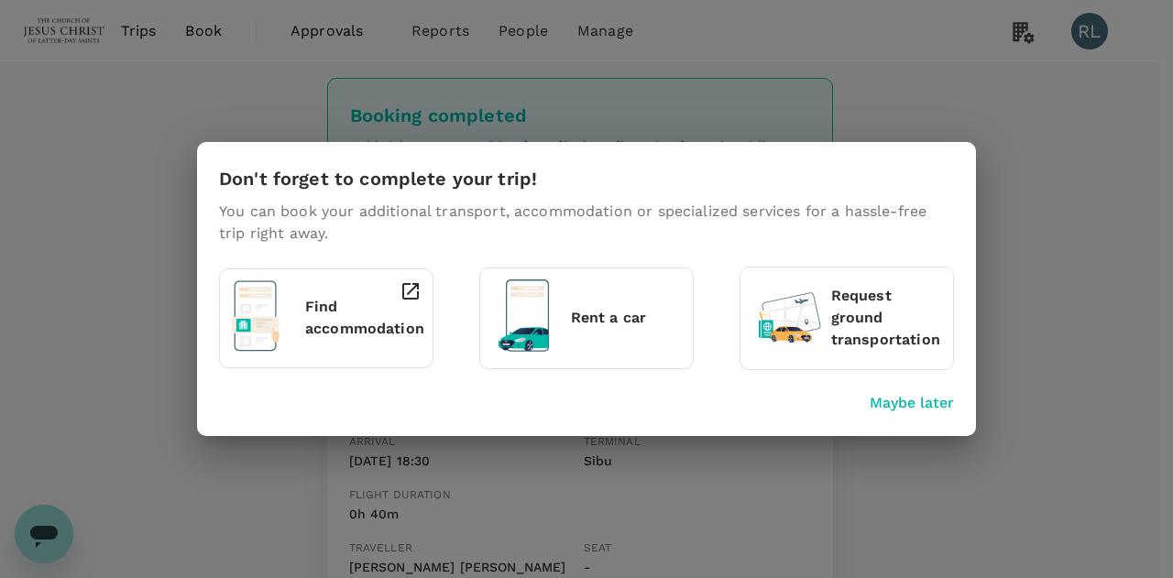
click at [902, 408] on p "Maybe later" at bounding box center [912, 403] width 84 height 22
click at [932, 403] on p "Maybe later" at bounding box center [912, 403] width 84 height 22
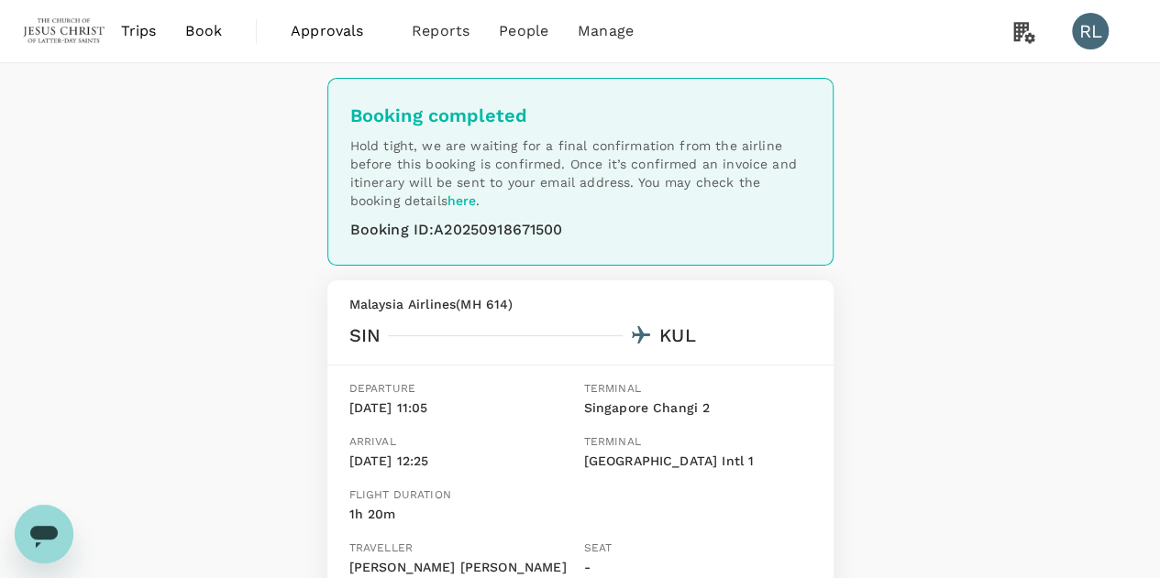
click at [202, 33] on span "Book" at bounding box center [203, 31] width 37 height 22
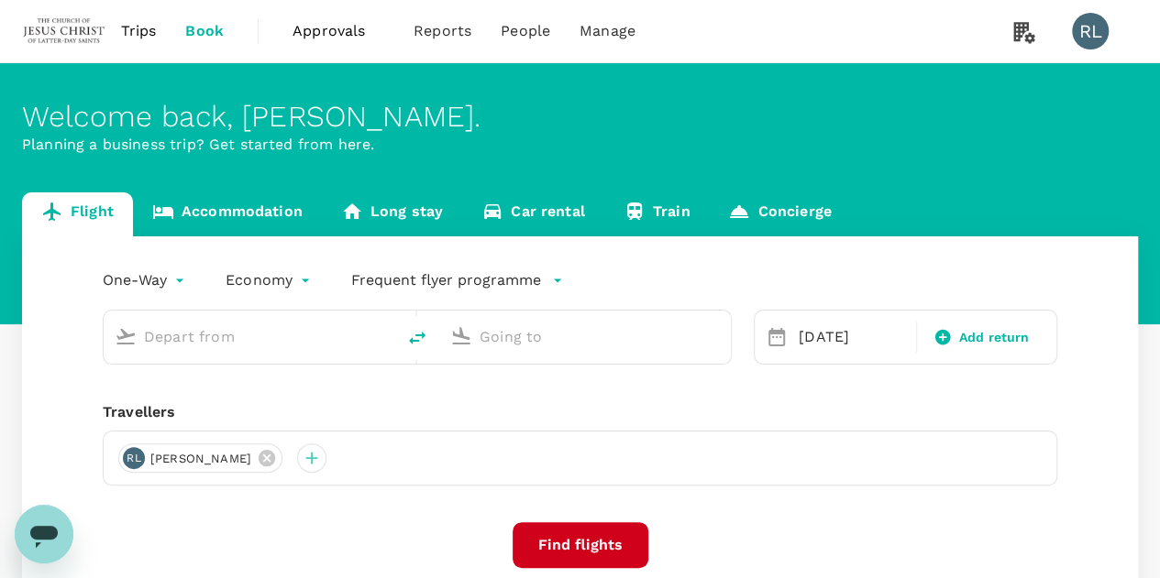
type input "Kuching Intl (KCH)"
type input "Sibu (SBW)"
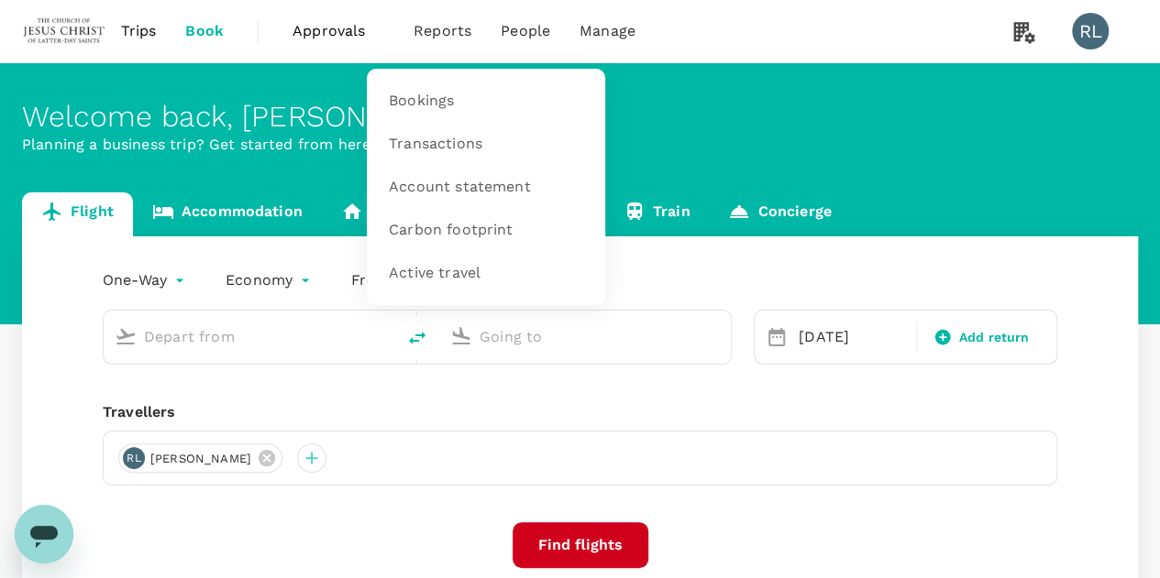
type input "Kuching Intl (KCH)"
type input "Sibu (SBW)"
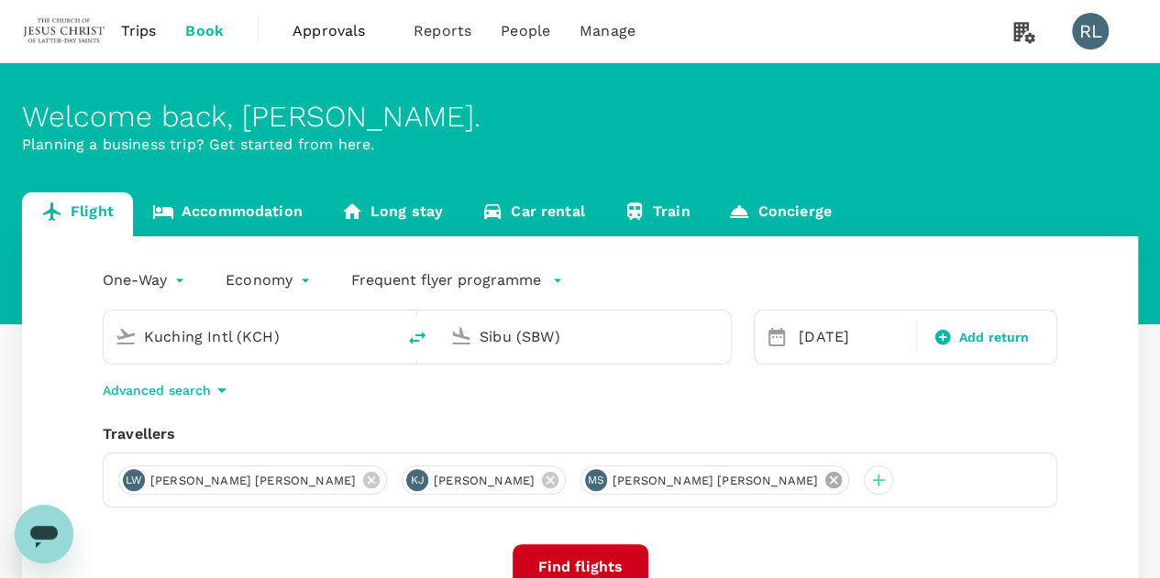
click at [825, 479] on icon at bounding box center [833, 480] width 16 height 16
click at [542, 480] on icon at bounding box center [550, 480] width 16 height 16
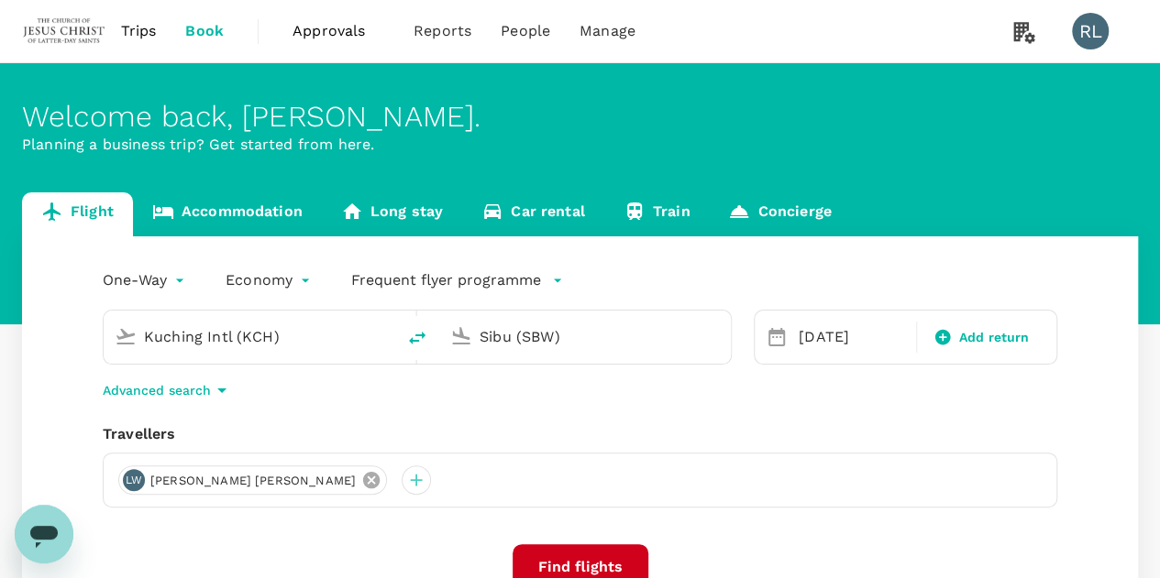
click at [361, 479] on icon at bounding box center [371, 480] width 20 height 20
click at [132, 479] on div at bounding box center [132, 480] width 29 height 29
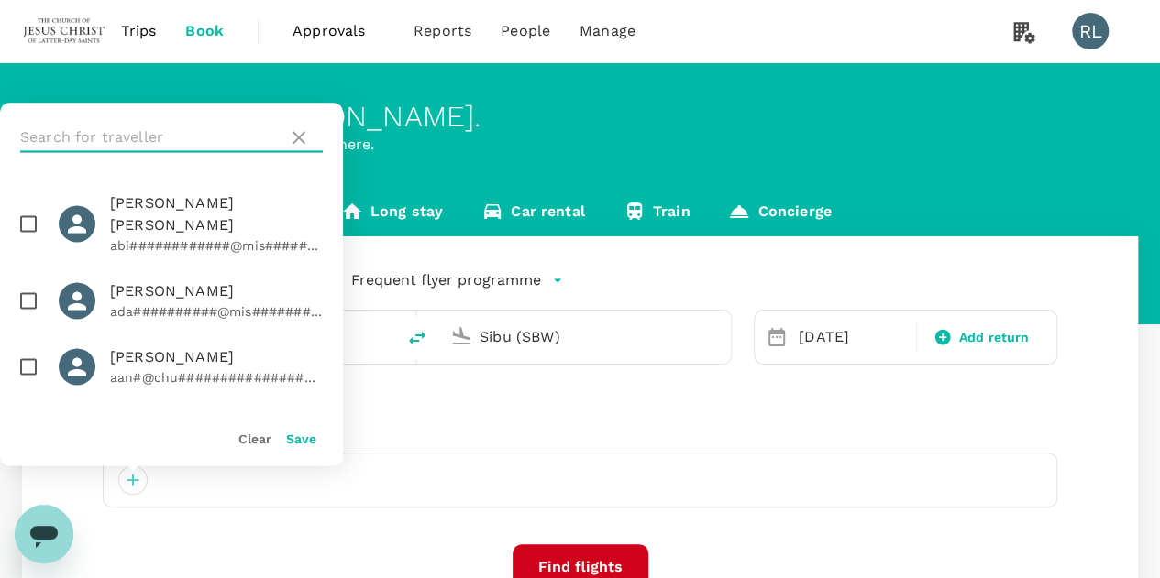
click at [139, 127] on input "text" at bounding box center [150, 137] width 260 height 29
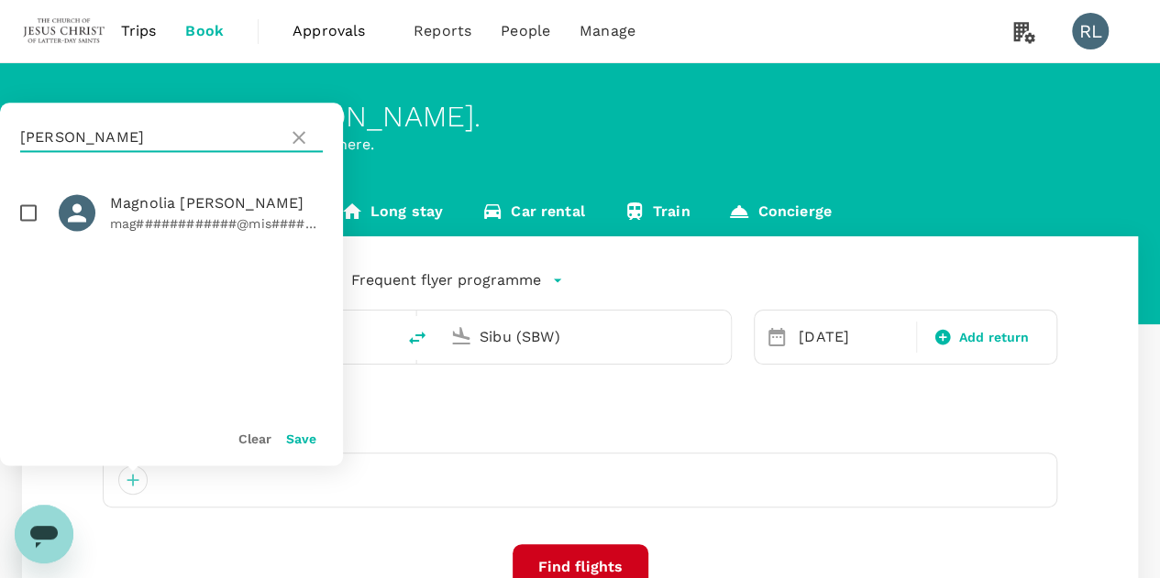
type input "[PERSON_NAME]"
click at [27, 217] on input "checkbox" at bounding box center [28, 212] width 38 height 38
checkbox input "true"
click at [299, 444] on button "Save" at bounding box center [301, 439] width 30 height 15
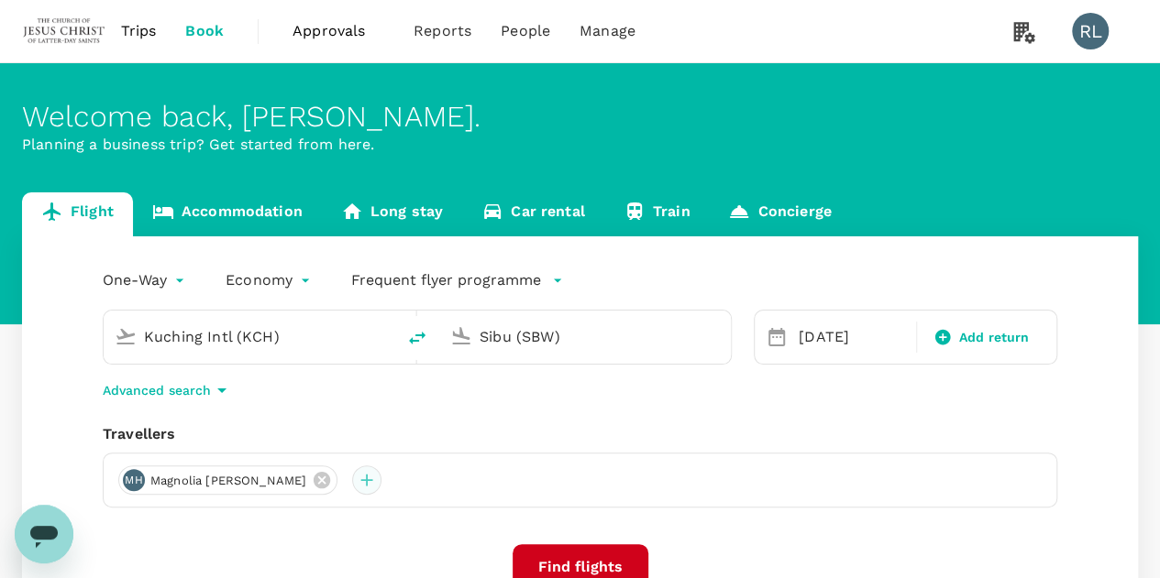
click at [352, 484] on div at bounding box center [366, 480] width 29 height 29
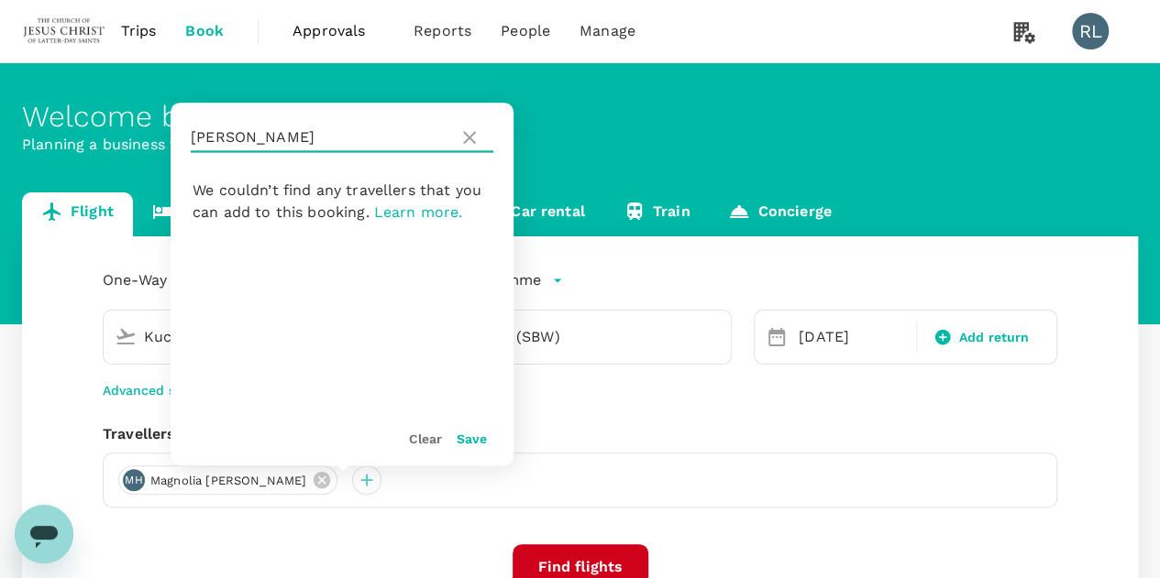
drag, startPoint x: 290, startPoint y: 134, endPoint x: 194, endPoint y: 142, distance: 95.7
click at [194, 142] on input "[PERSON_NAME]" at bounding box center [321, 137] width 260 height 29
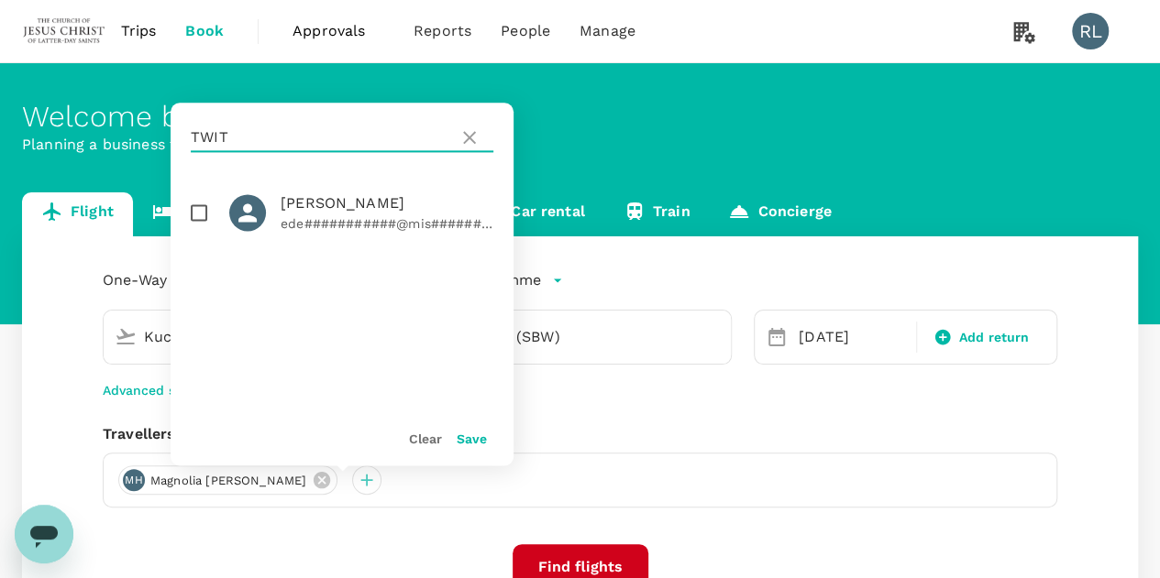
type input "TWIT"
click at [198, 211] on input "checkbox" at bounding box center [199, 212] width 38 height 38
checkbox input "true"
click at [475, 443] on button "Save" at bounding box center [471, 439] width 30 height 15
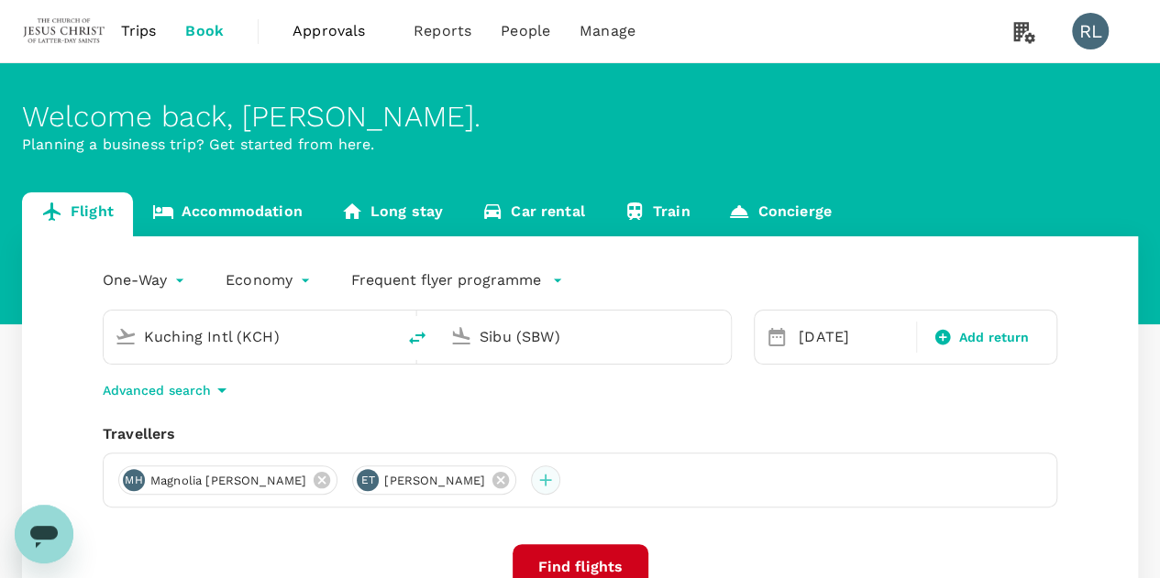
click at [550, 480] on div at bounding box center [545, 480] width 29 height 29
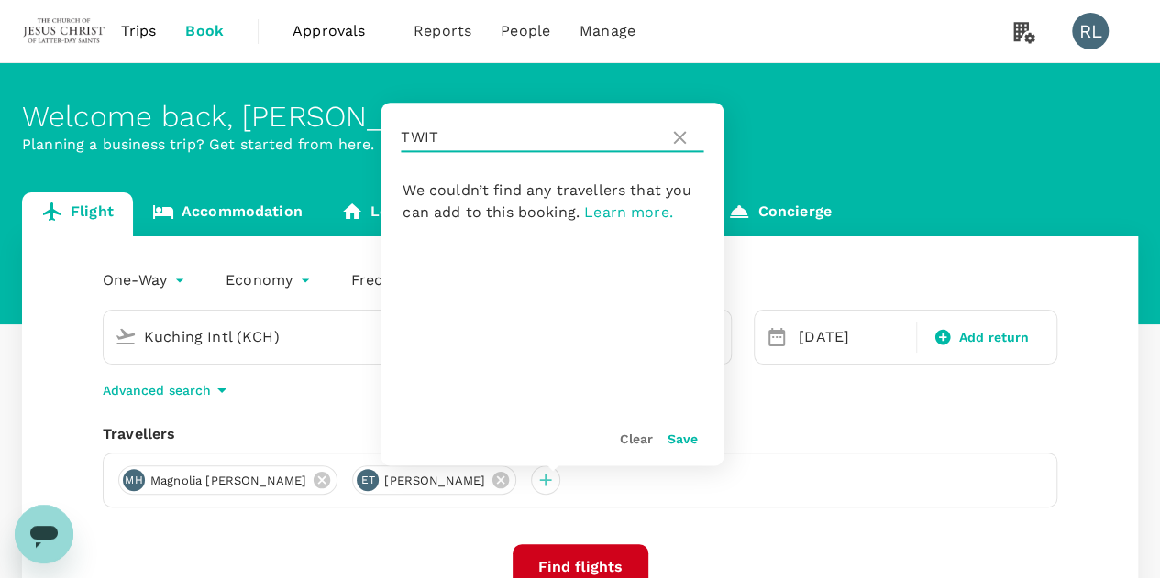
drag, startPoint x: 463, startPoint y: 138, endPoint x: 398, endPoint y: 142, distance: 65.2
click at [398, 142] on div "TWIT" at bounding box center [551, 138] width 343 height 70
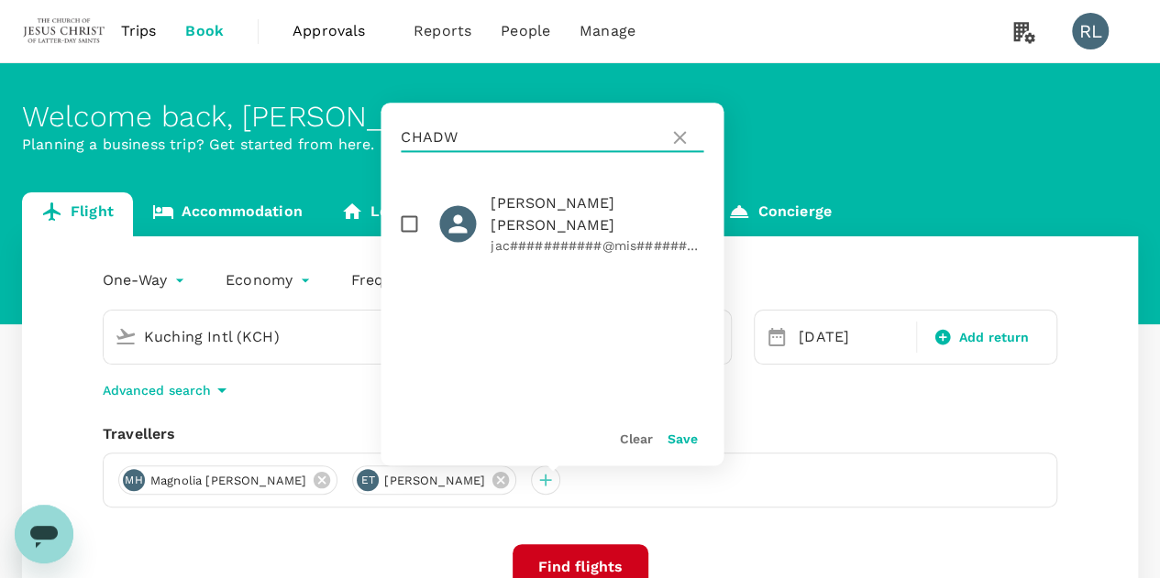
type input "CHADW"
click at [405, 214] on input "checkbox" at bounding box center [409, 223] width 38 height 38
checkbox input "true"
click at [675, 439] on button "Save" at bounding box center [681, 439] width 30 height 15
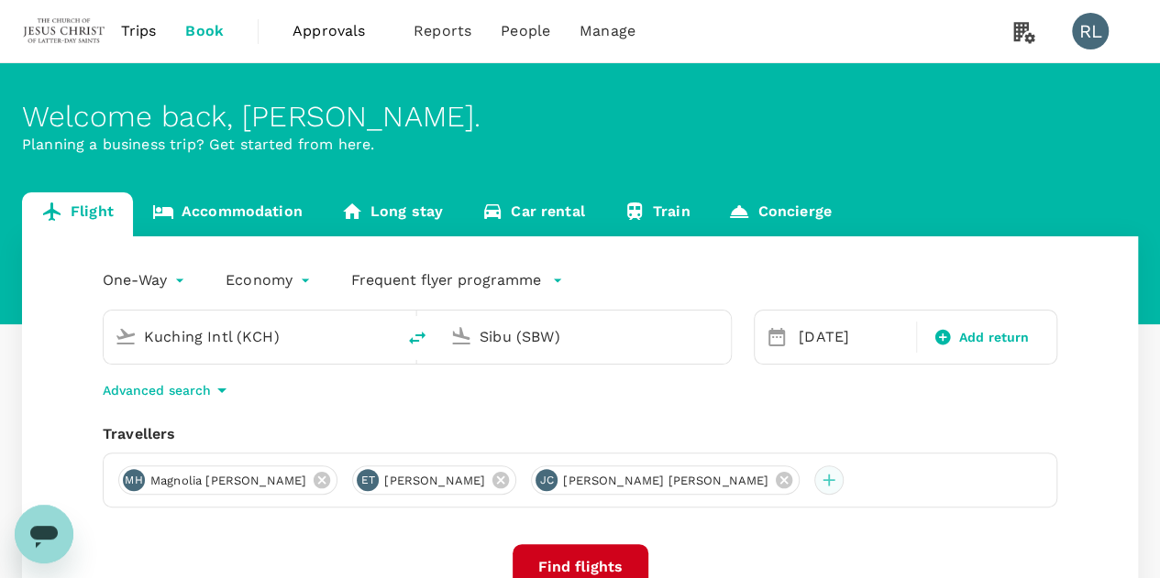
click at [814, 482] on div at bounding box center [828, 480] width 29 height 29
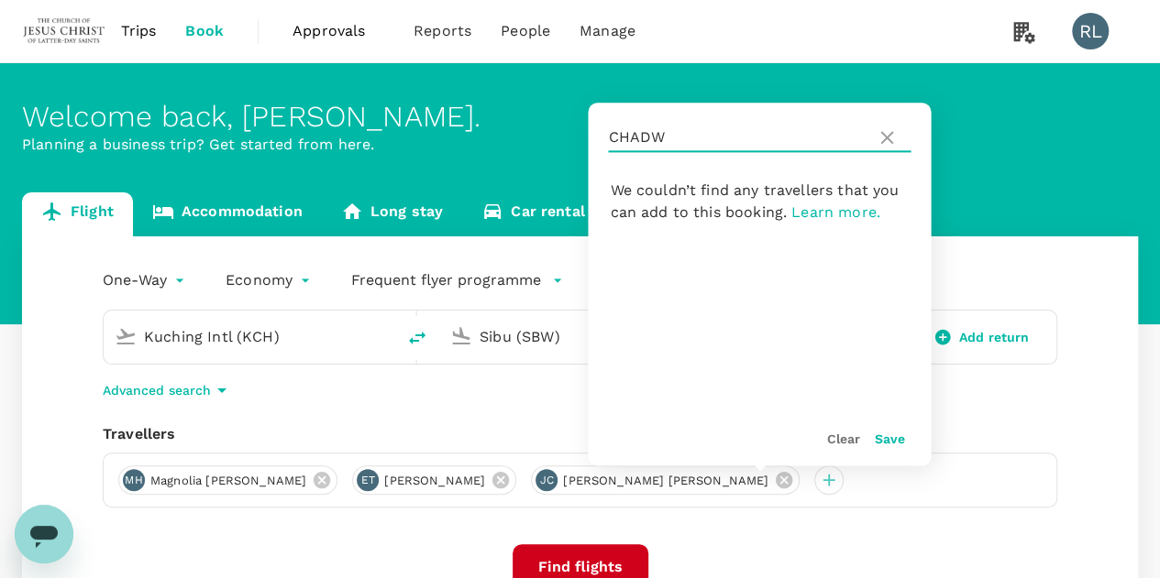
drag, startPoint x: 698, startPoint y: 142, endPoint x: 600, endPoint y: 141, distance: 98.1
click at [600, 141] on div "CHADW" at bounding box center [759, 138] width 343 height 70
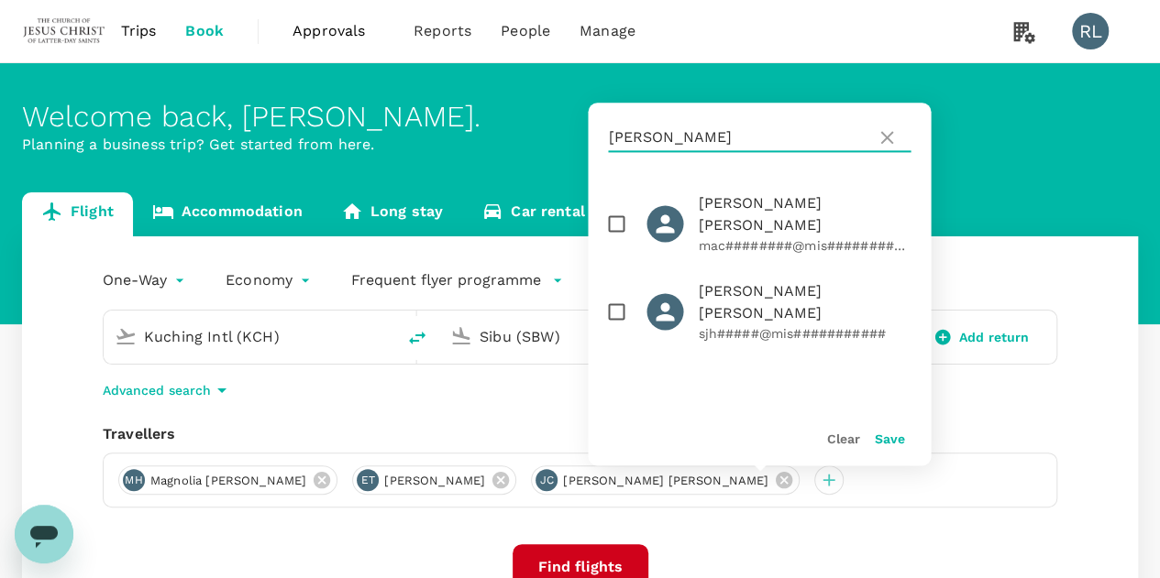
type input "HANSEN"
click at [618, 292] on input "checkbox" at bounding box center [616, 311] width 38 height 38
checkbox input "true"
click at [885, 442] on button "Save" at bounding box center [889, 439] width 30 height 15
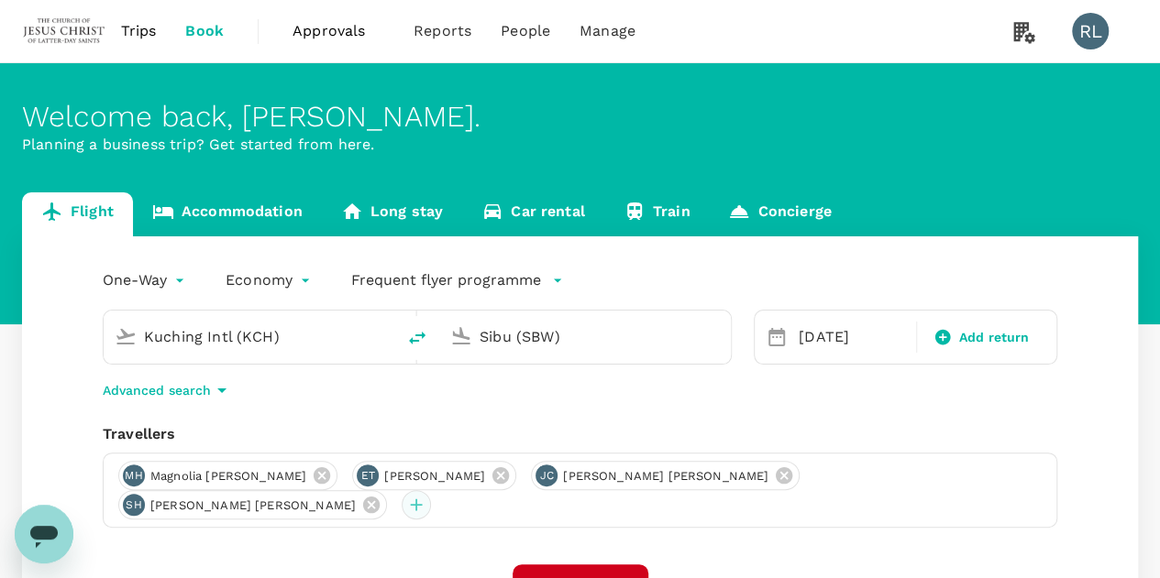
click at [431, 490] on div at bounding box center [415, 504] width 29 height 29
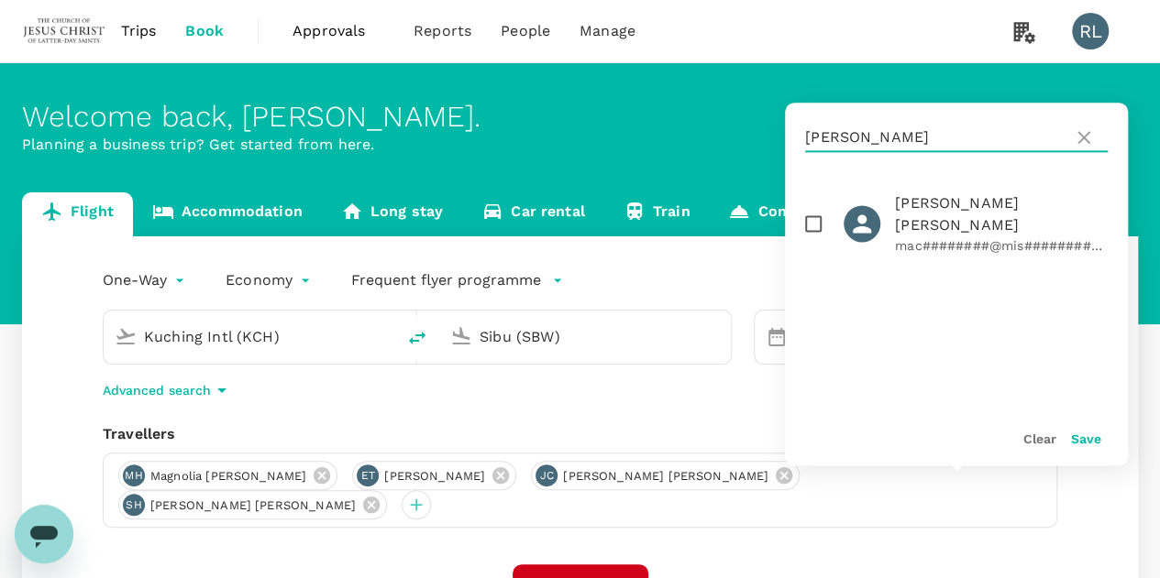
drag, startPoint x: 871, startPoint y: 142, endPoint x: 772, endPoint y: 132, distance: 99.5
click at [784, 132] on div "Welcome back , Robert Burnell . Planning a business trip? Get started from here…" at bounding box center [580, 418] width 1160 height 711
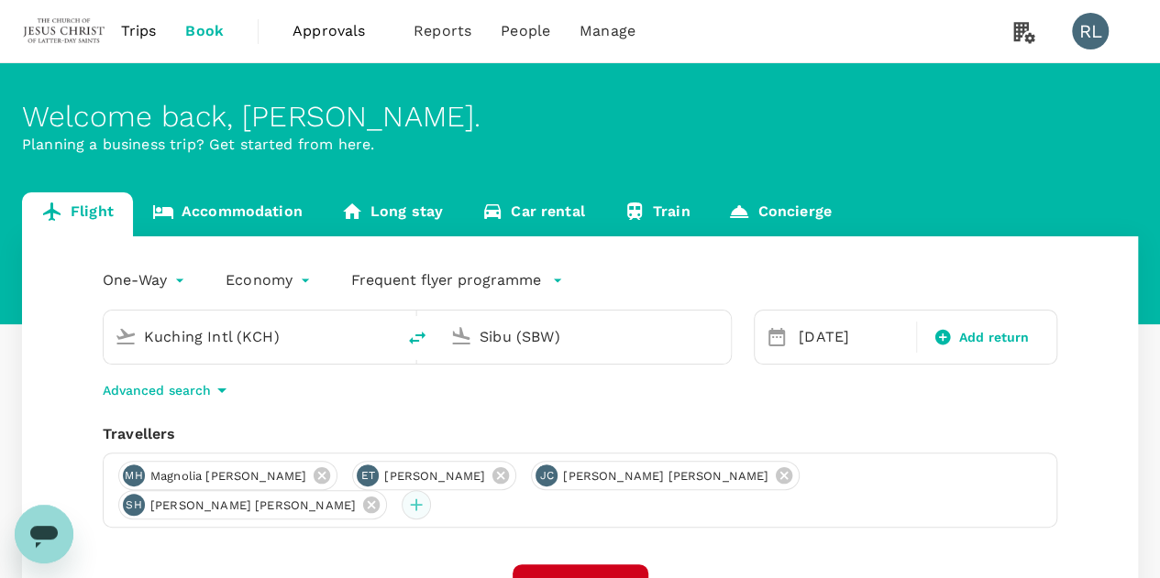
click at [431, 490] on div at bounding box center [415, 504] width 29 height 29
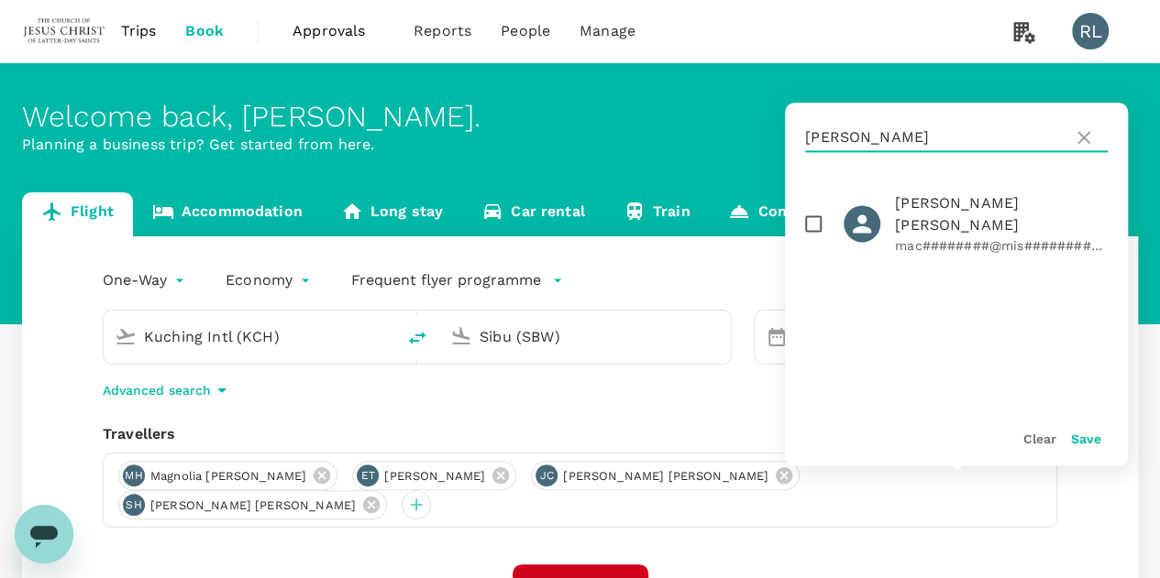
drag, startPoint x: 871, startPoint y: 136, endPoint x: 804, endPoint y: 137, distance: 66.9
click at [804, 137] on div "HANSEN" at bounding box center [956, 138] width 343 height 70
type input "HULL"
click at [811, 212] on input "checkbox" at bounding box center [813, 223] width 38 height 38
checkbox input "true"
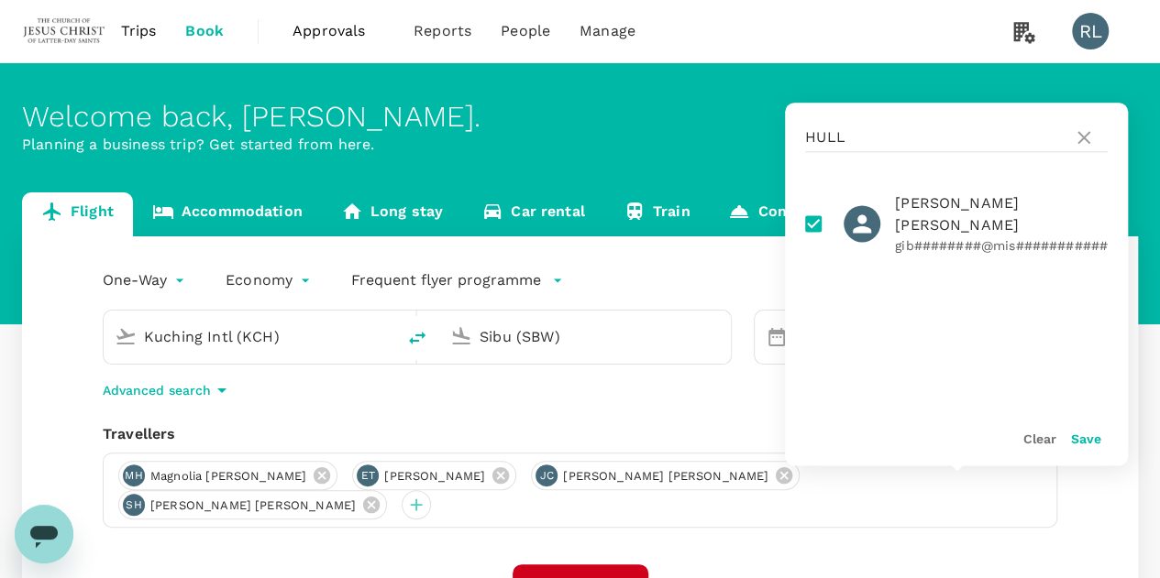
click at [1080, 438] on button "Save" at bounding box center [1086, 439] width 30 height 15
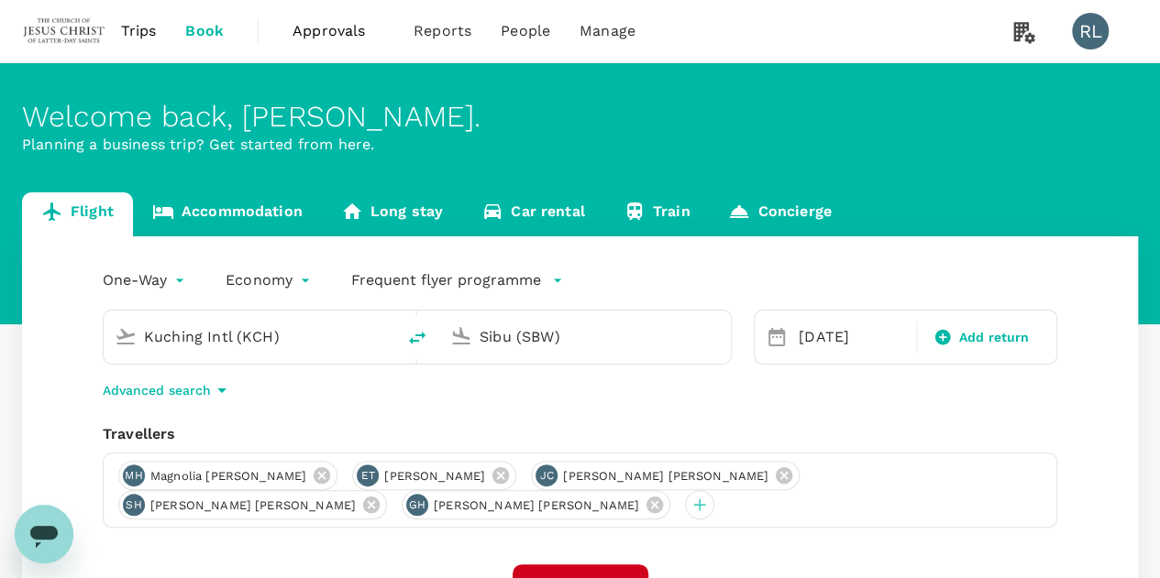
click at [328, 338] on input "Kuching Intl (KCH)" at bounding box center [250, 337] width 213 height 28
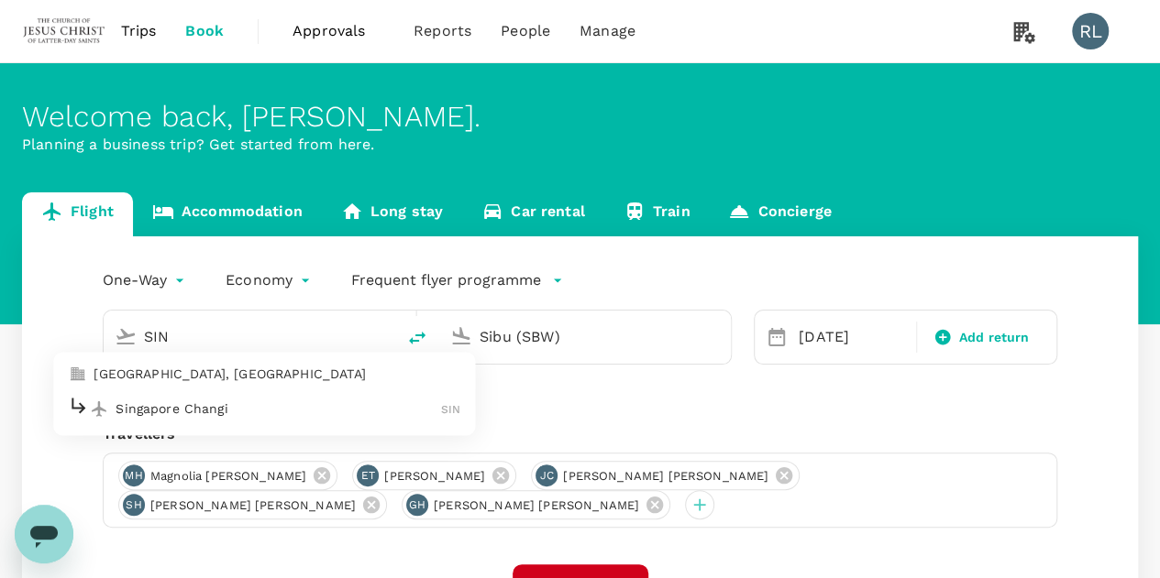
click at [189, 408] on p "Singapore Changi" at bounding box center [277, 409] width 325 height 18
type input "Singapore Changi (SIN)"
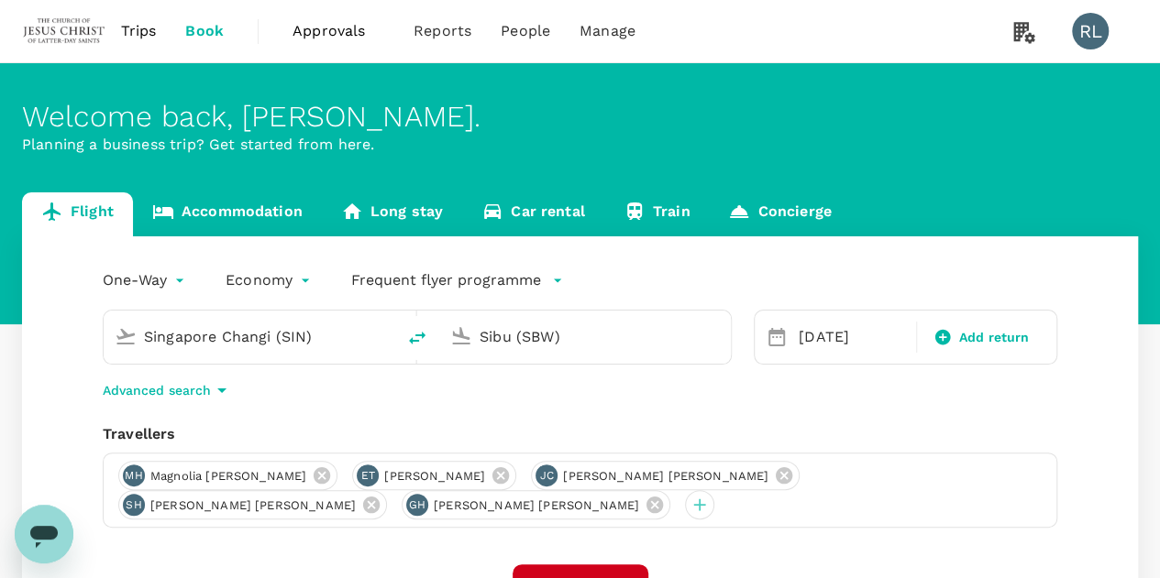
drag, startPoint x: 570, startPoint y: 334, endPoint x: 459, endPoint y: 338, distance: 111.0
click at [459, 338] on div "Sibu (SBW)" at bounding box center [581, 333] width 277 height 40
click at [489, 412] on p "Miri Intl" at bounding box center [612, 409] width 323 height 18
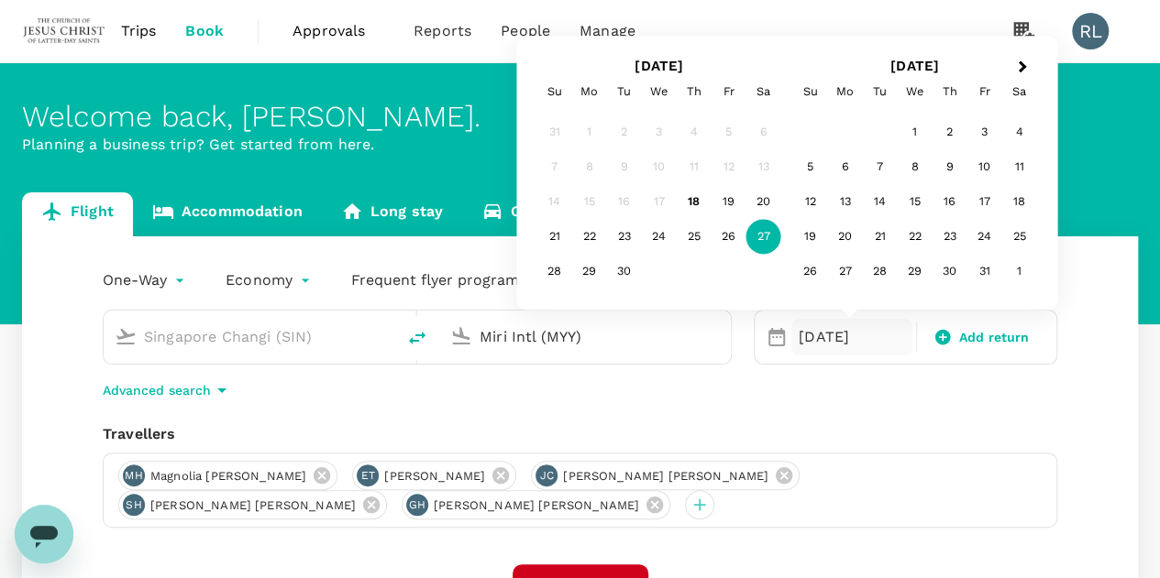
type input "Miri Intl (MYY)"
click at [1054, 445] on div "Travellers" at bounding box center [580, 434] width 954 height 22
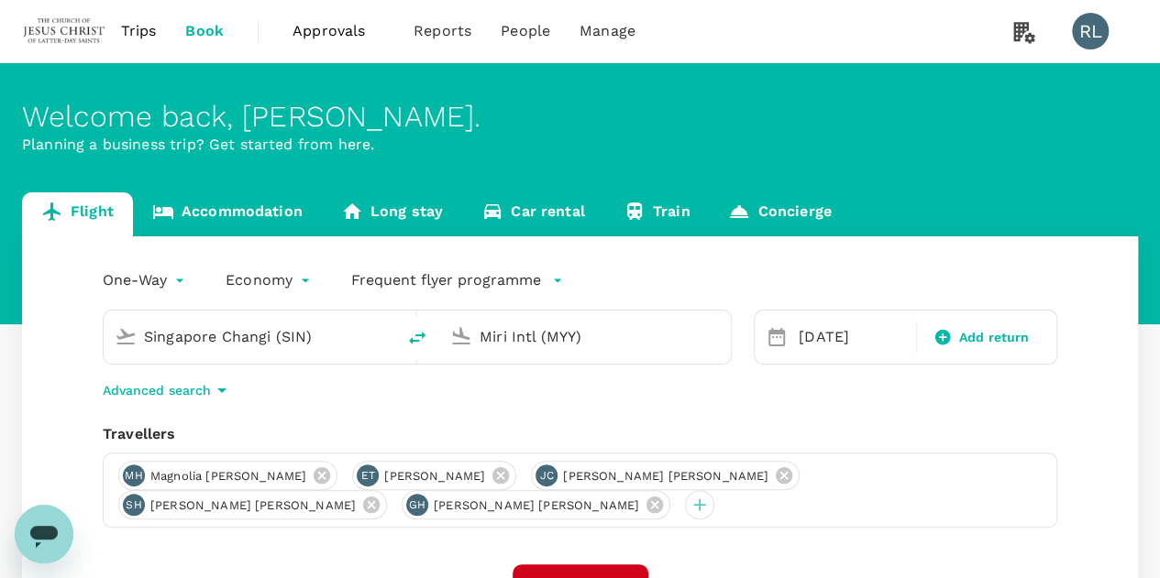
scroll to position [92, 0]
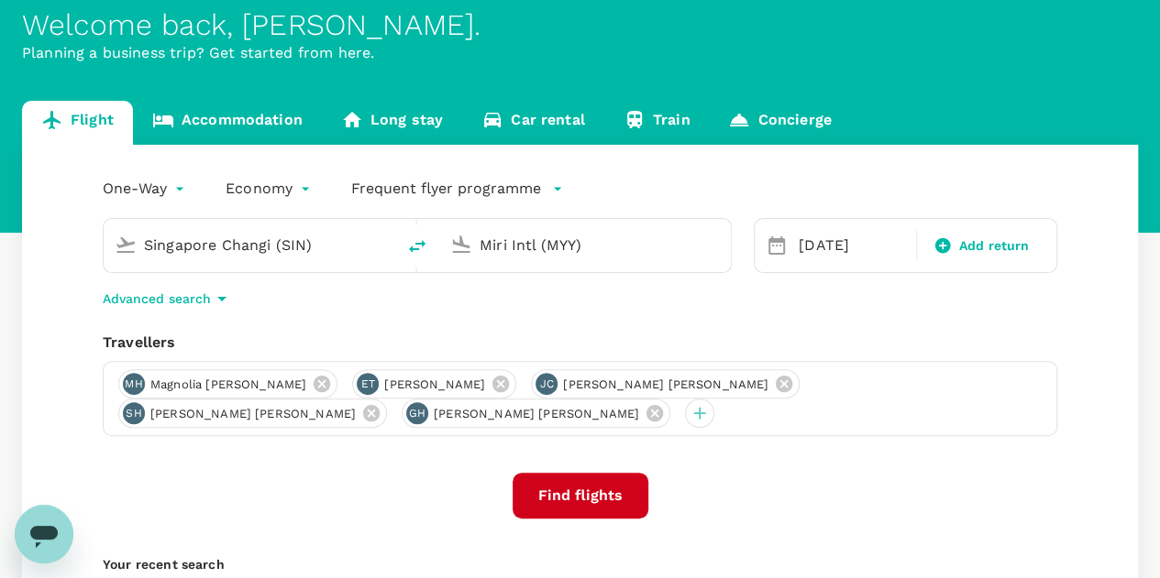
click at [566, 489] on button "Find flights" at bounding box center [580, 496] width 136 height 46
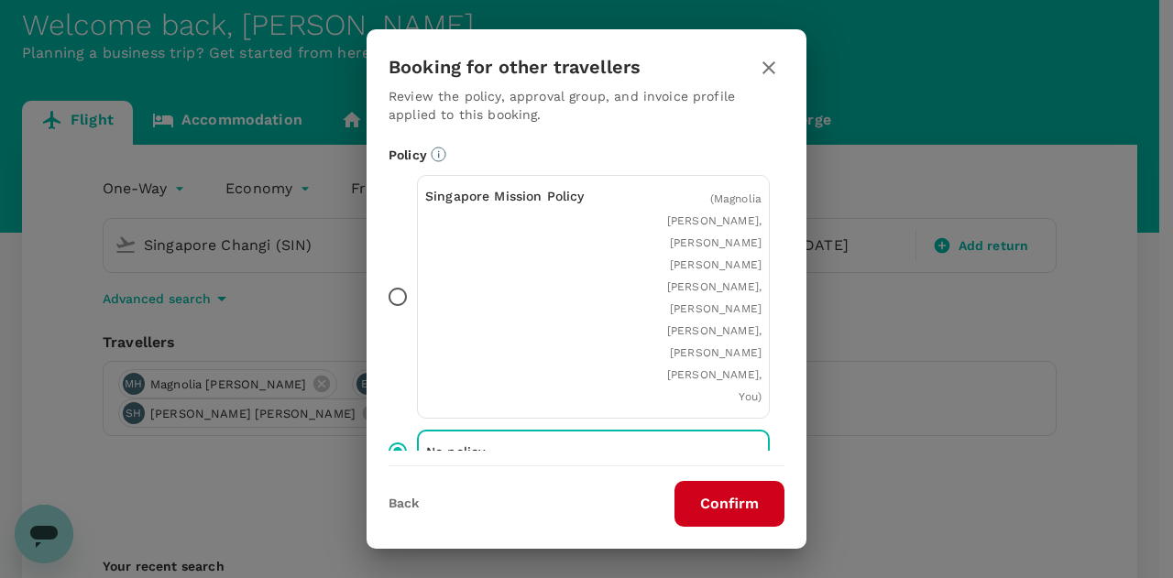
click at [721, 496] on button "Confirm" at bounding box center [730, 504] width 110 height 46
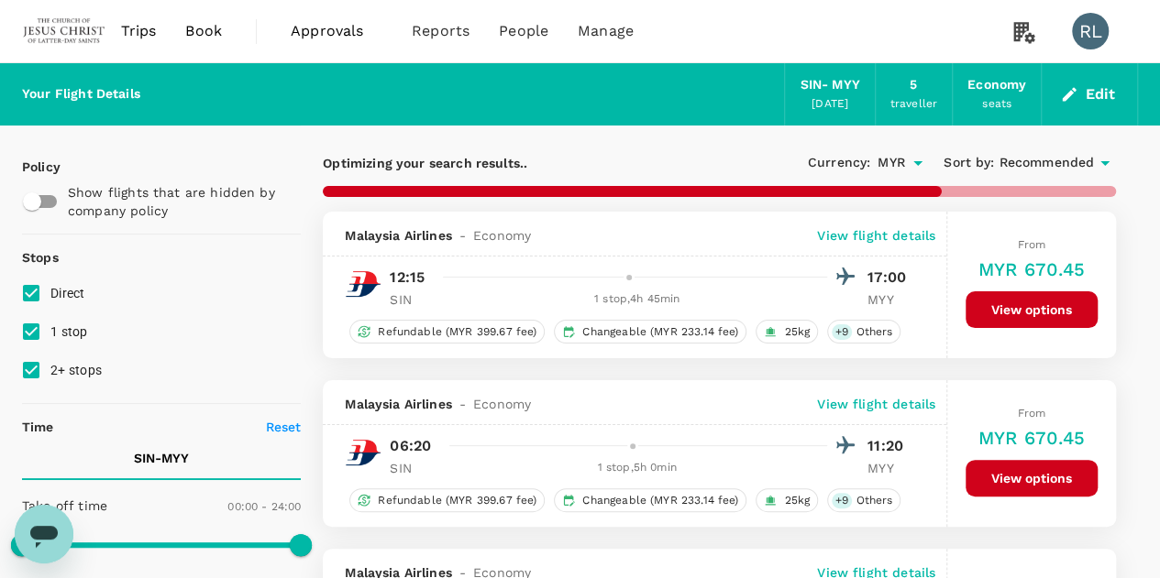
type input "1525"
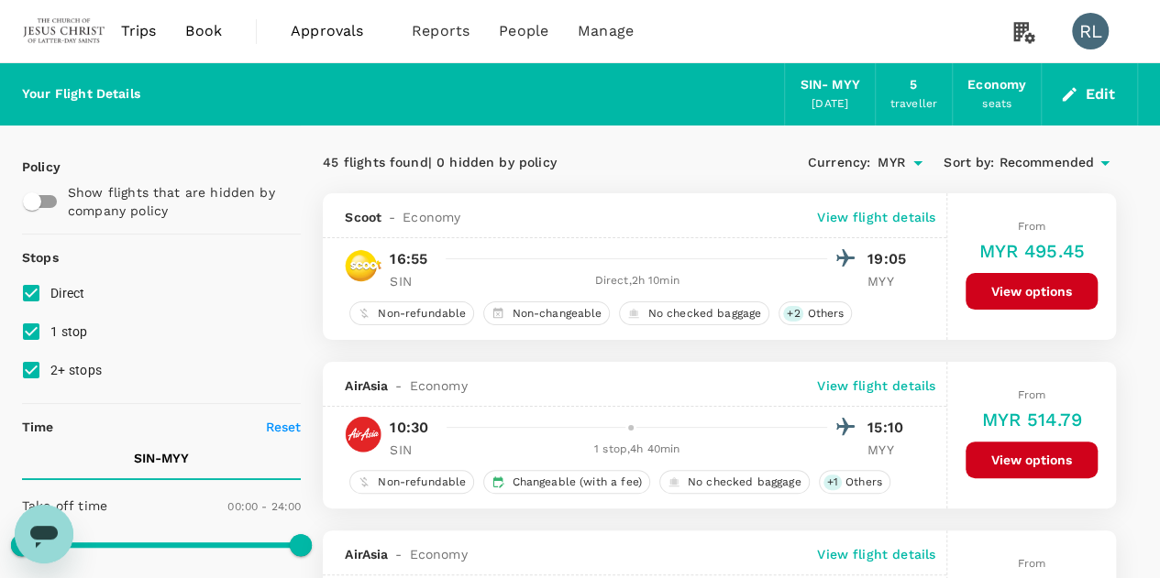
click at [1071, 162] on span "Recommended" at bounding box center [1045, 163] width 95 height 20
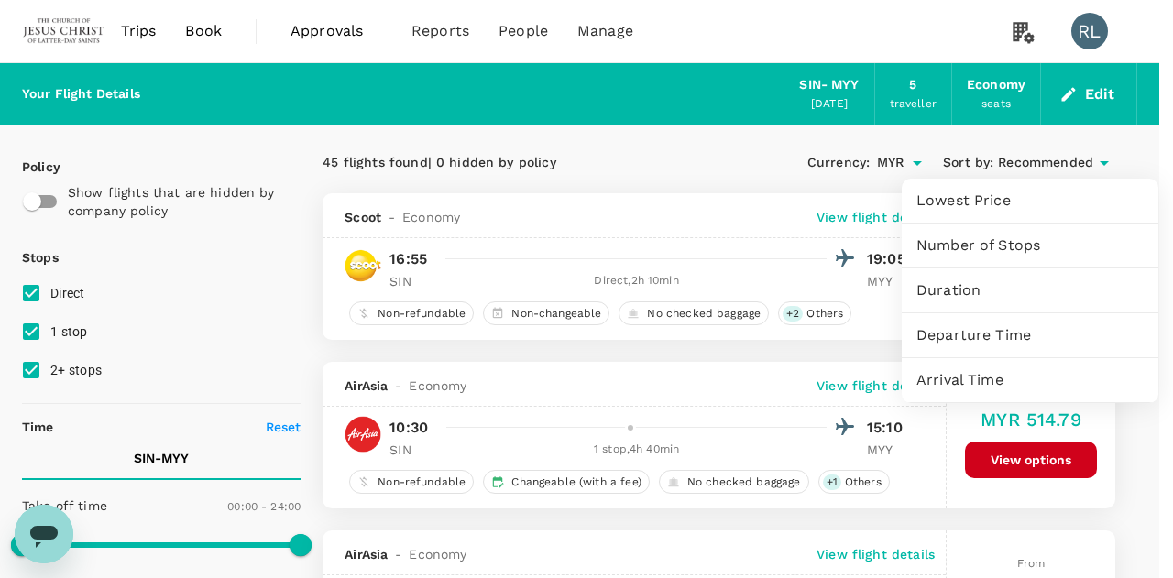
click at [979, 336] on span "Departure Time" at bounding box center [1030, 335] width 227 height 22
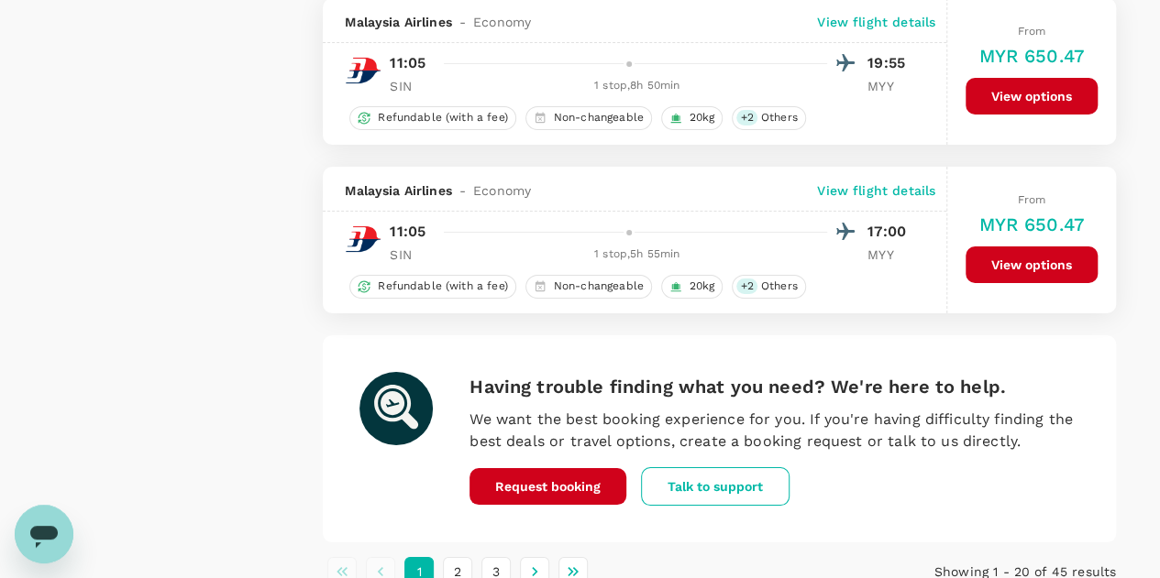
scroll to position [3384, 0]
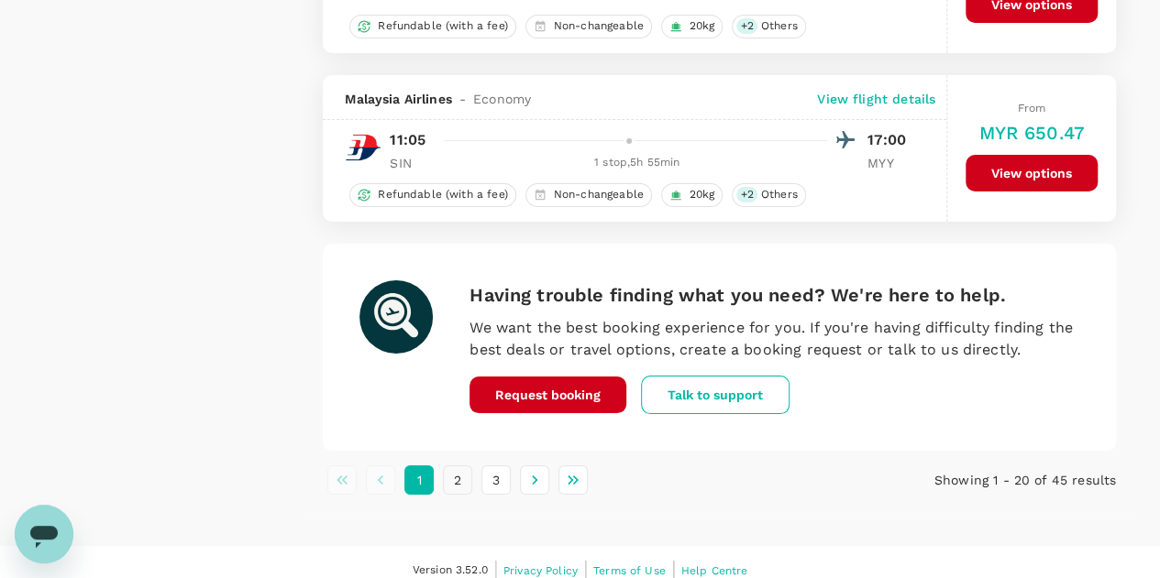
click at [455, 468] on button "2" at bounding box center [457, 480] width 29 height 29
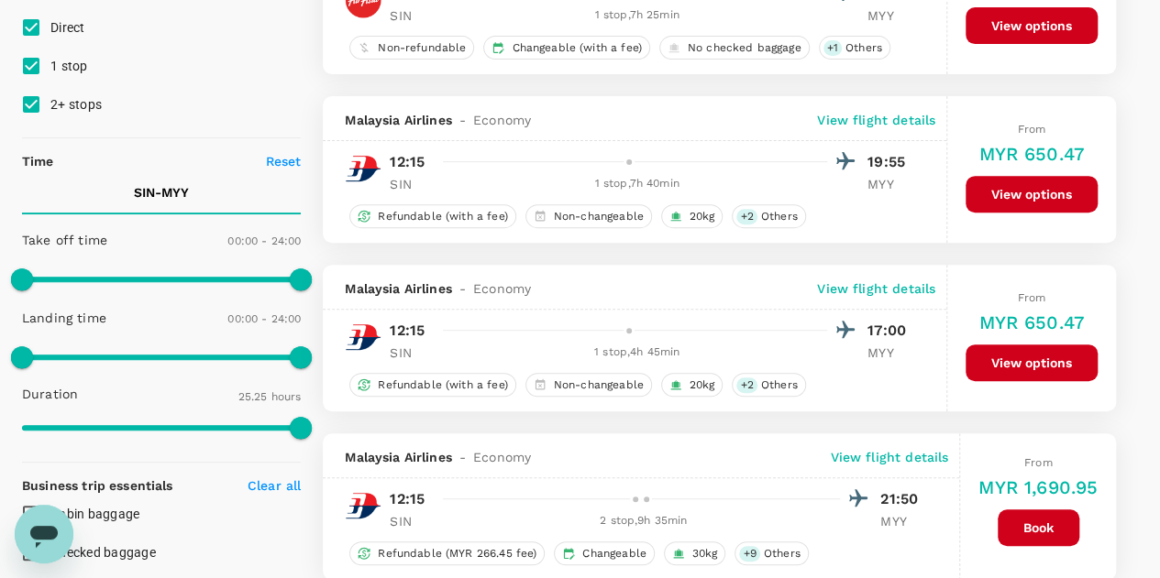
scroll to position [275, 0]
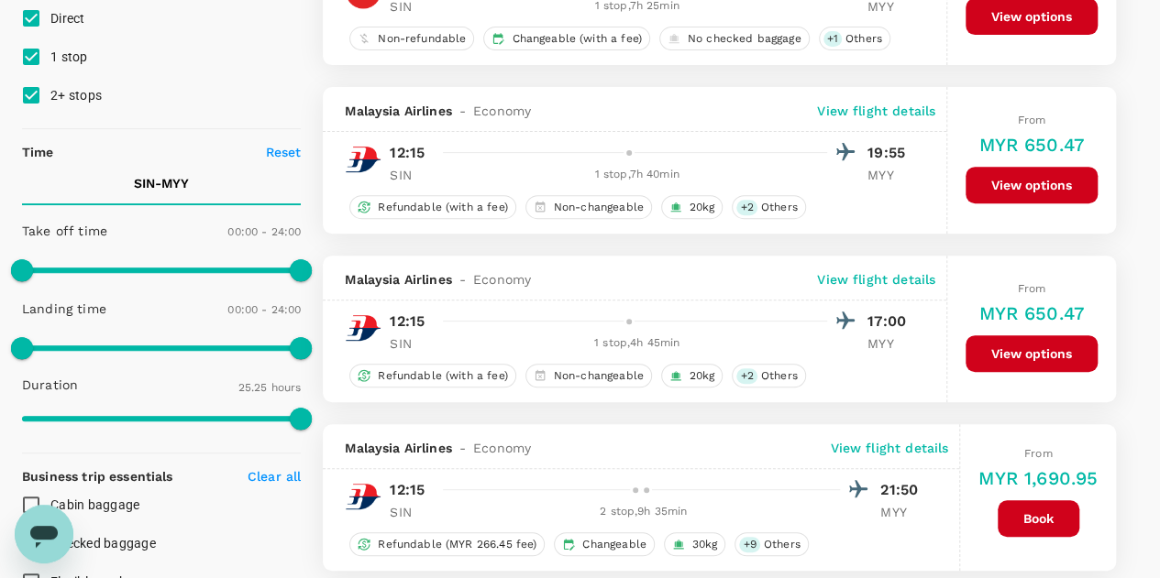
click at [1030, 356] on button "View options" at bounding box center [1031, 353] width 132 height 37
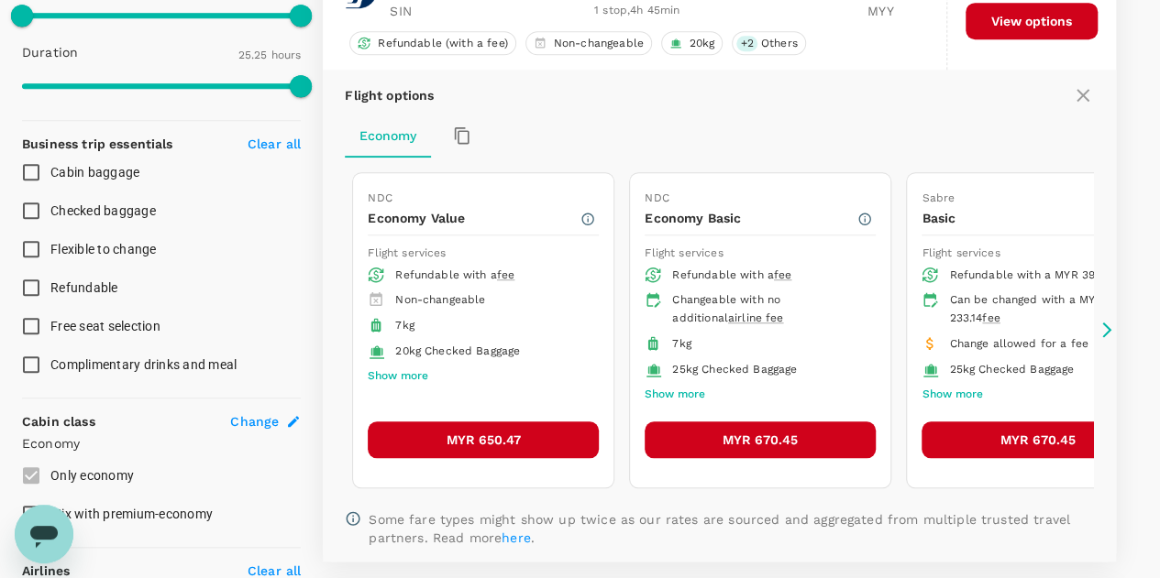
scroll to position [712, 0]
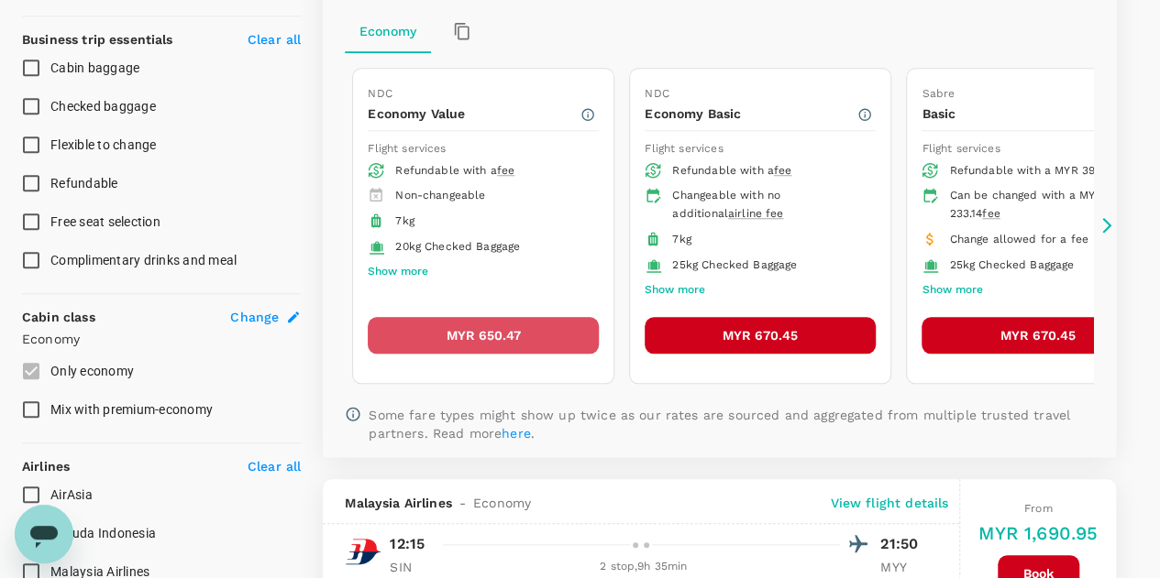
click at [482, 325] on button "MYR 650.47" at bounding box center [483, 335] width 231 height 37
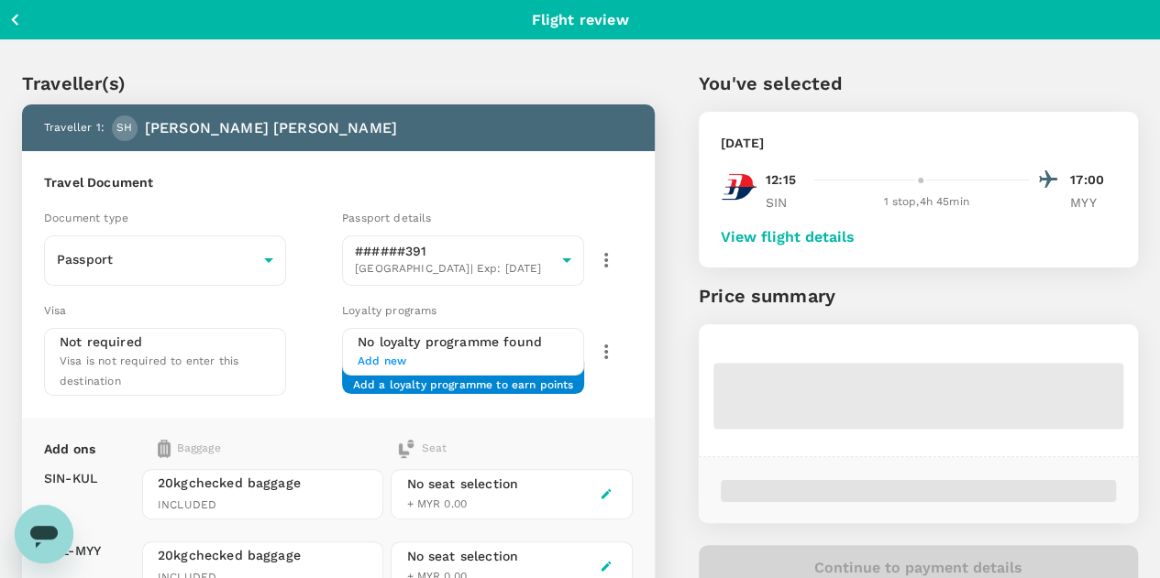
click at [854, 236] on button "View flight details" at bounding box center [787, 237] width 134 height 16
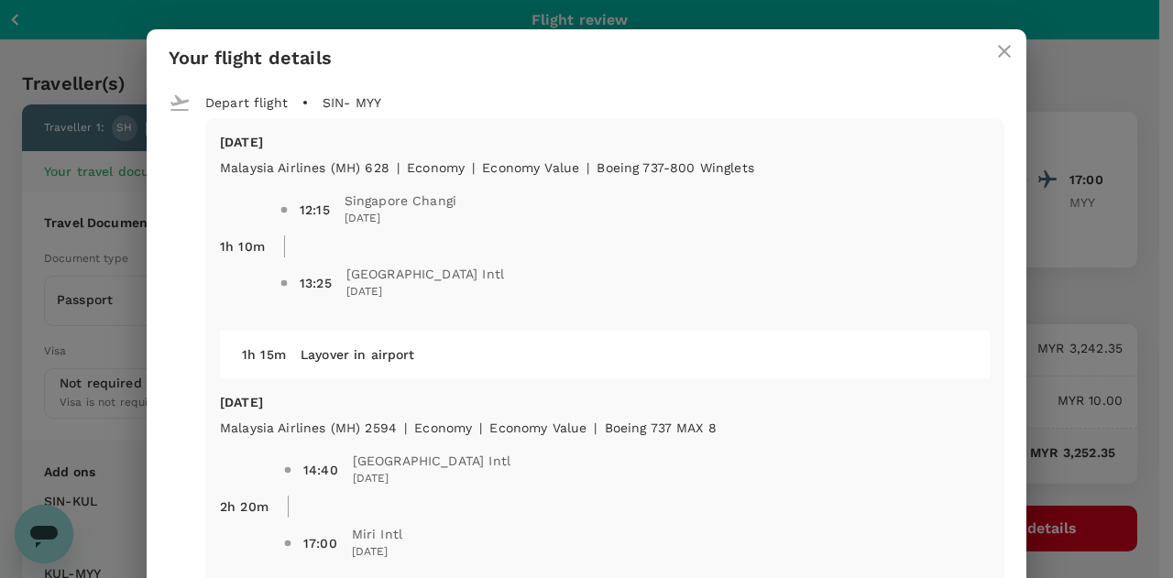
click at [998, 49] on icon "close" at bounding box center [1004, 51] width 13 height 13
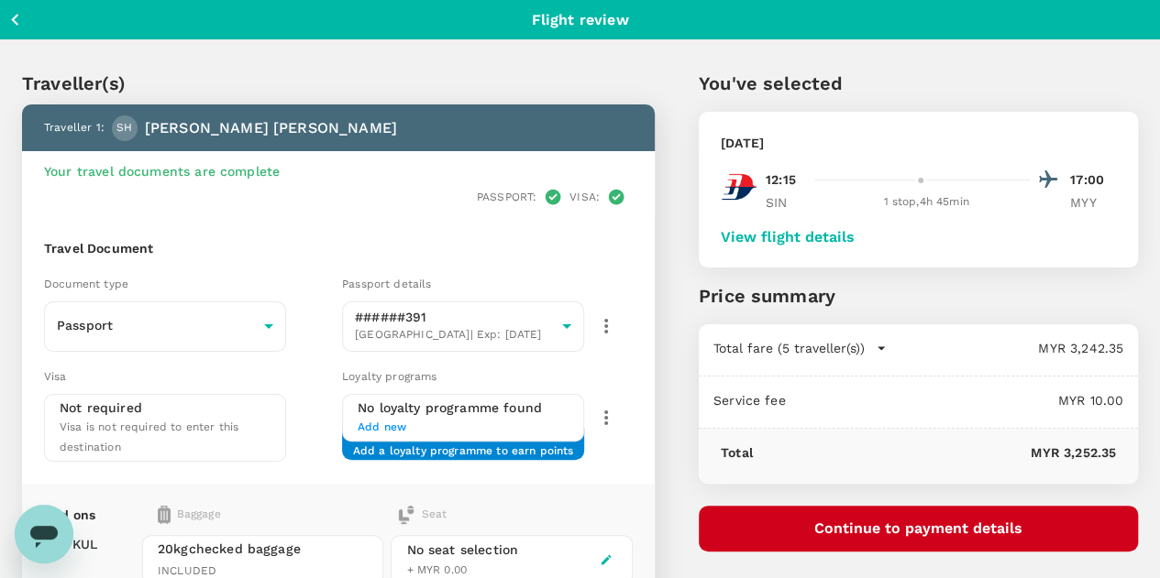
click at [973, 528] on button "Continue to payment details" at bounding box center [917, 529] width 439 height 46
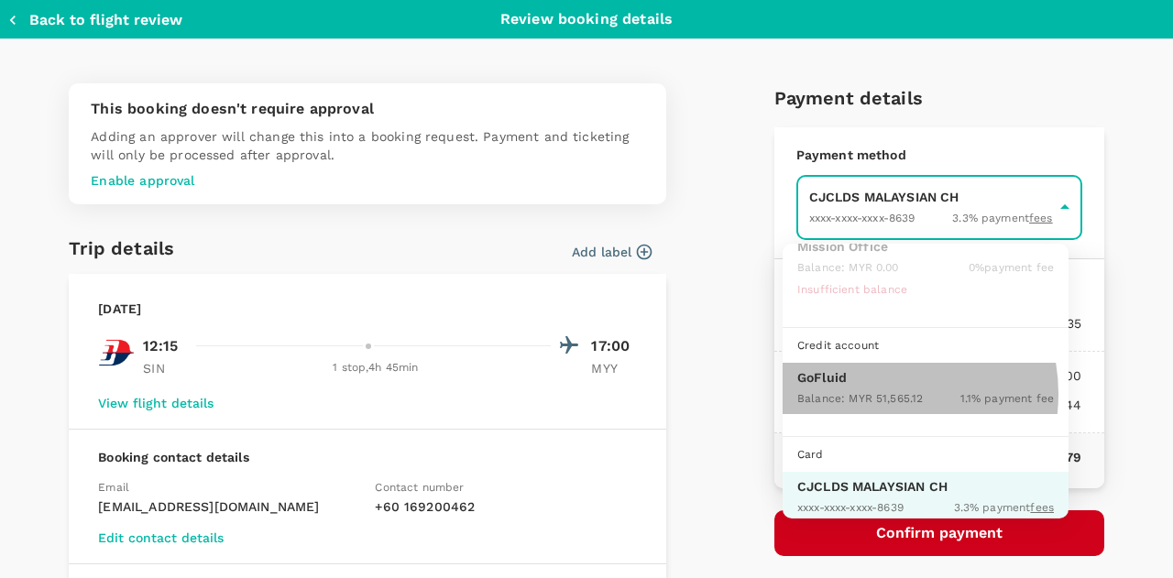
click at [869, 392] on span "Balance : MYR 51,565.12" at bounding box center [860, 398] width 126 height 13
type input "9b357727-6904-47bd-a44e-9a56bf7dfc7a"
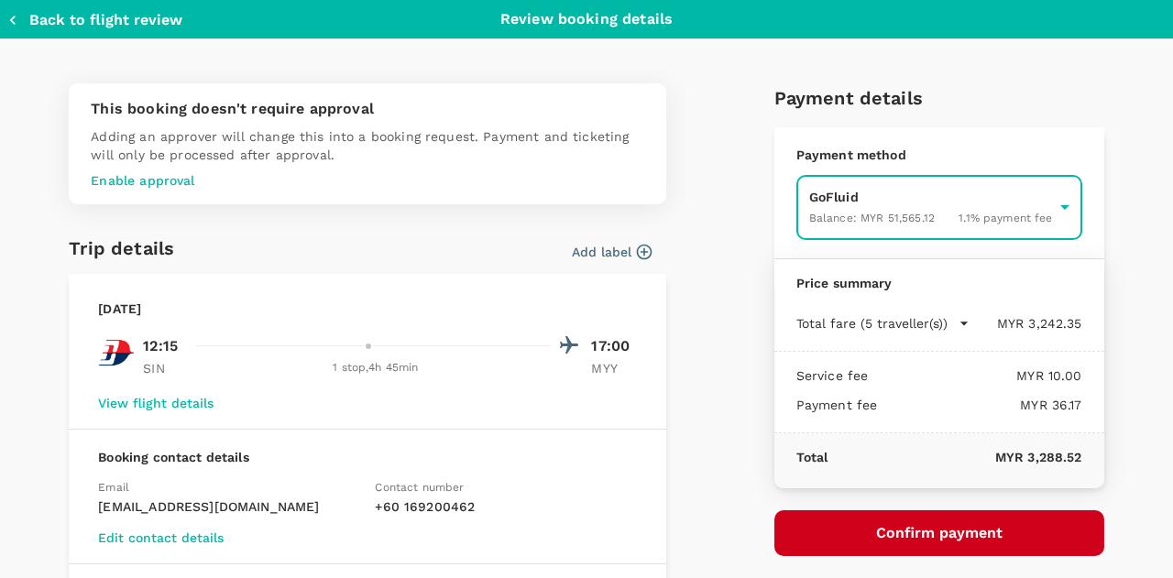
click at [922, 531] on button "Confirm payment" at bounding box center [940, 534] width 330 height 46
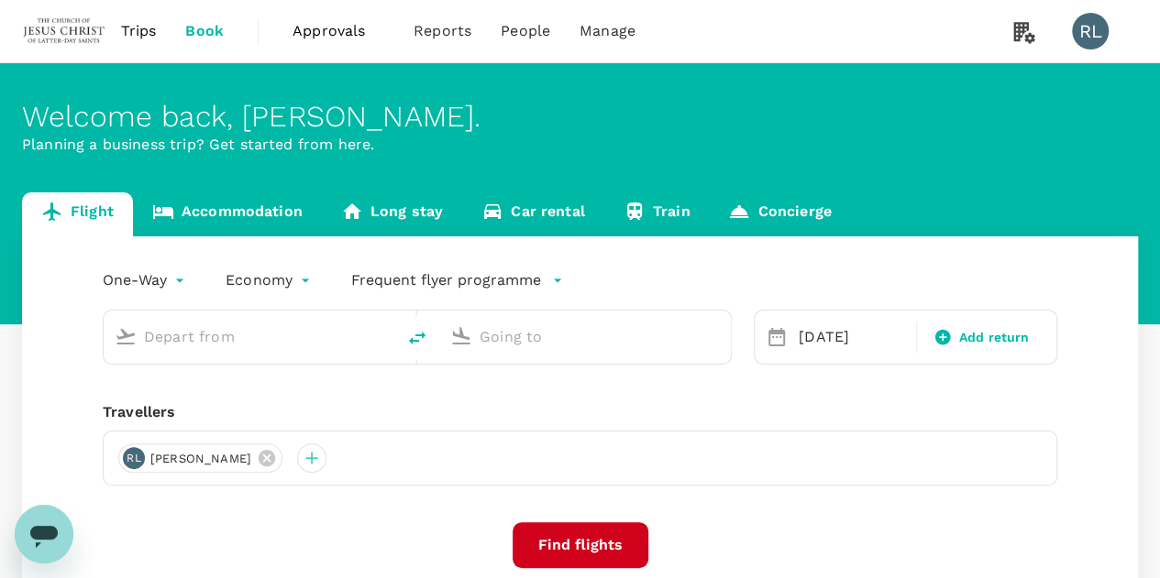
type input "Singapore Changi (SIN)"
type input "Miri Intl (MYY)"
type input "Singapore Changi (SIN)"
type input "Miri Intl (MYY)"
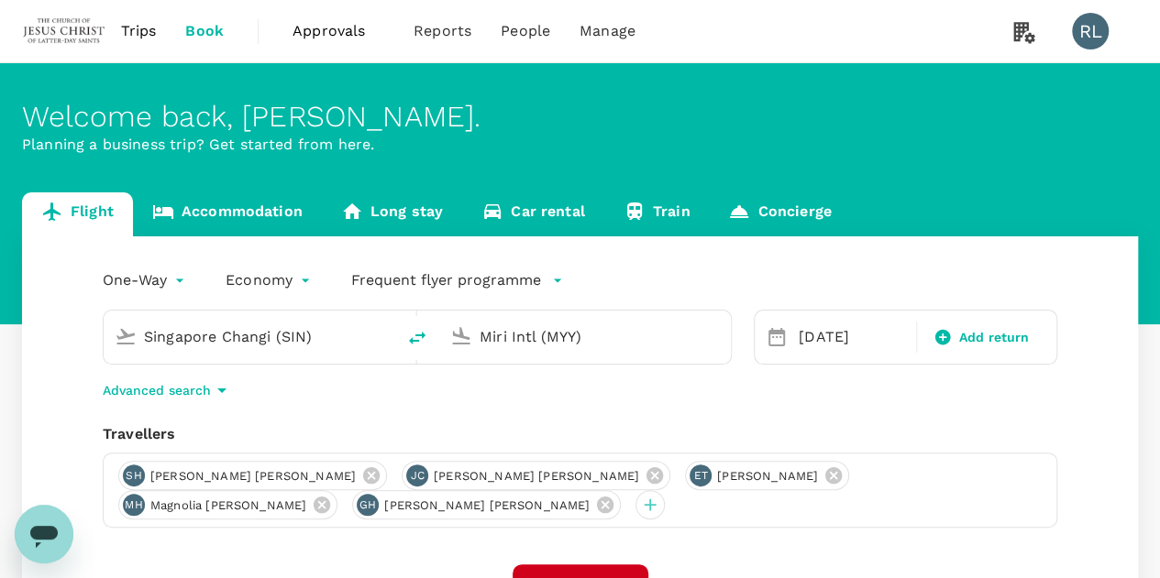
click at [412, 338] on icon "delete" at bounding box center [417, 338] width 22 height 22
type input "Miri Intl (MYY)"
click at [610, 334] on input "Singapore Changi (SIN)" at bounding box center [585, 337] width 213 height 28
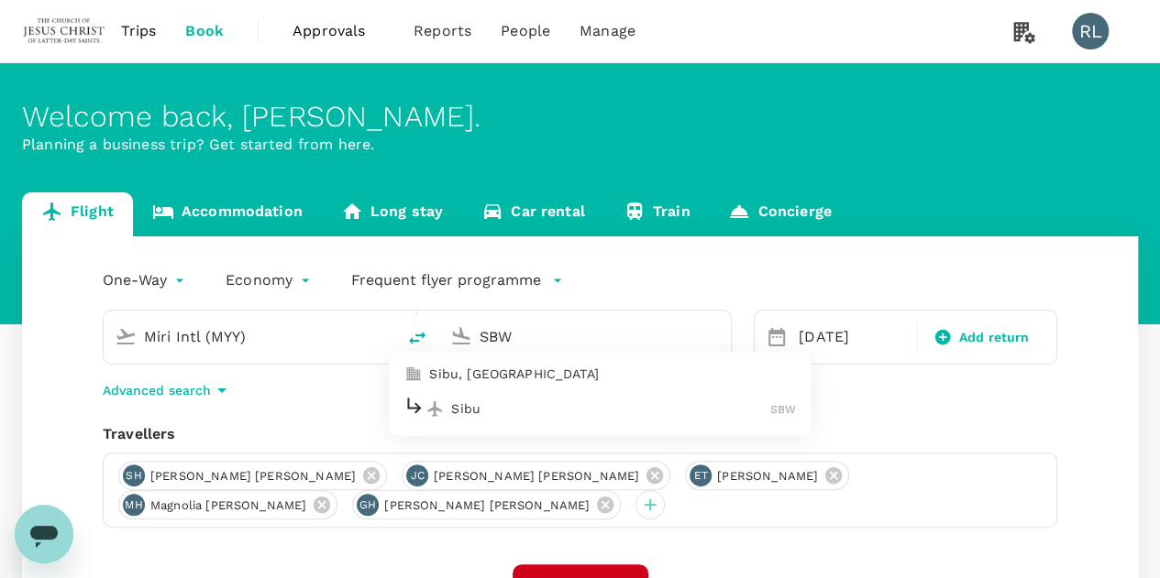
click at [509, 412] on p "Sibu" at bounding box center [610, 409] width 319 height 18
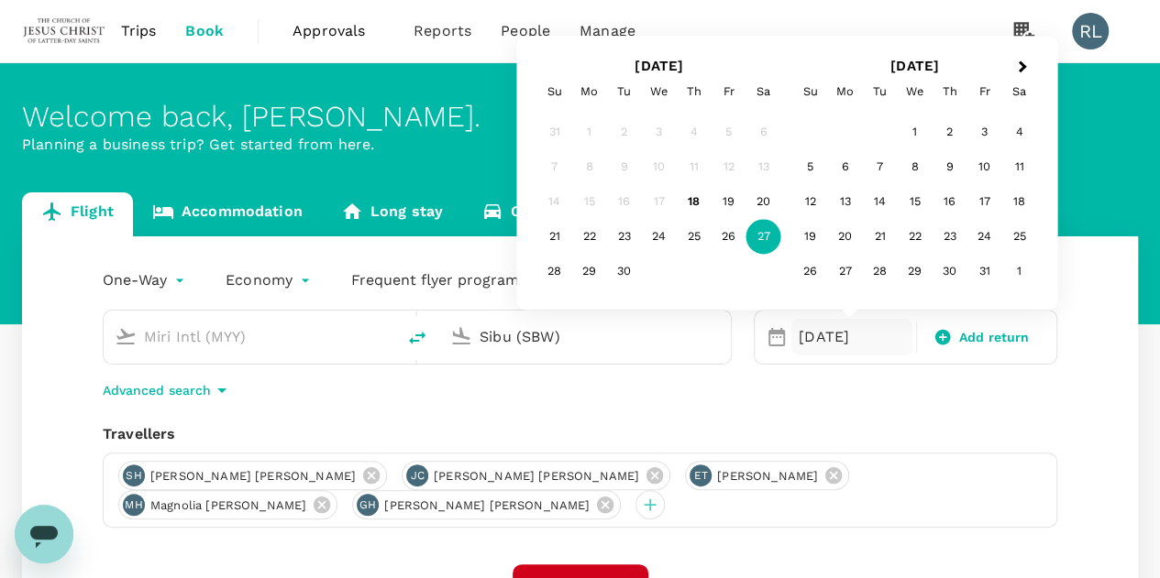
type input "Sibu (SBW)"
click at [1080, 417] on div "One-Way oneway Economy economy Frequent flyer programme Miri Intl (MYY) Sibu (S…" at bounding box center [580, 505] width 1116 height 538
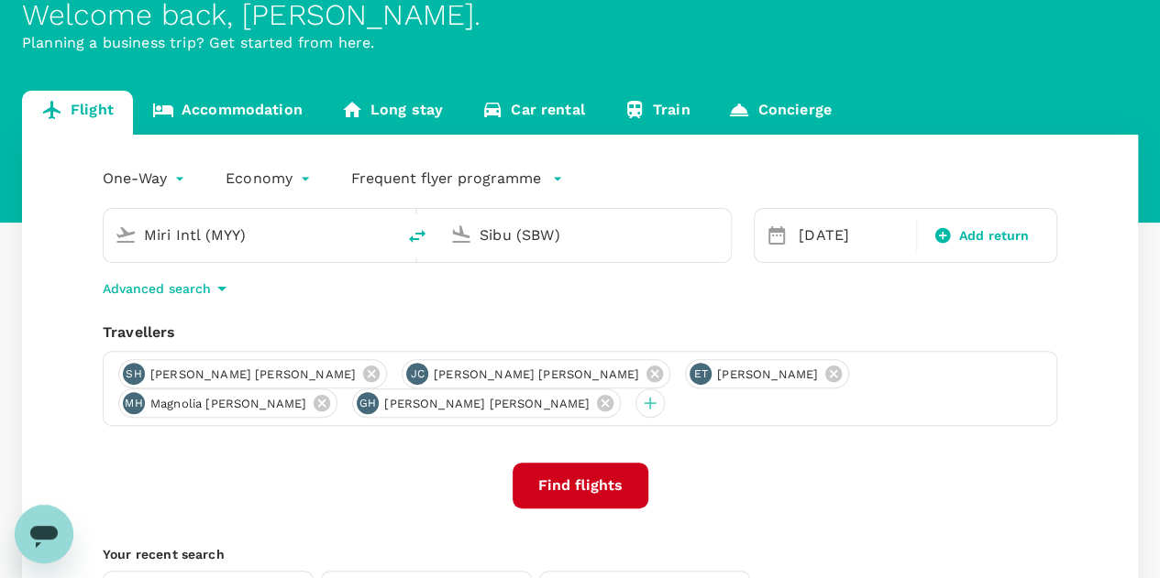
scroll to position [183, 0]
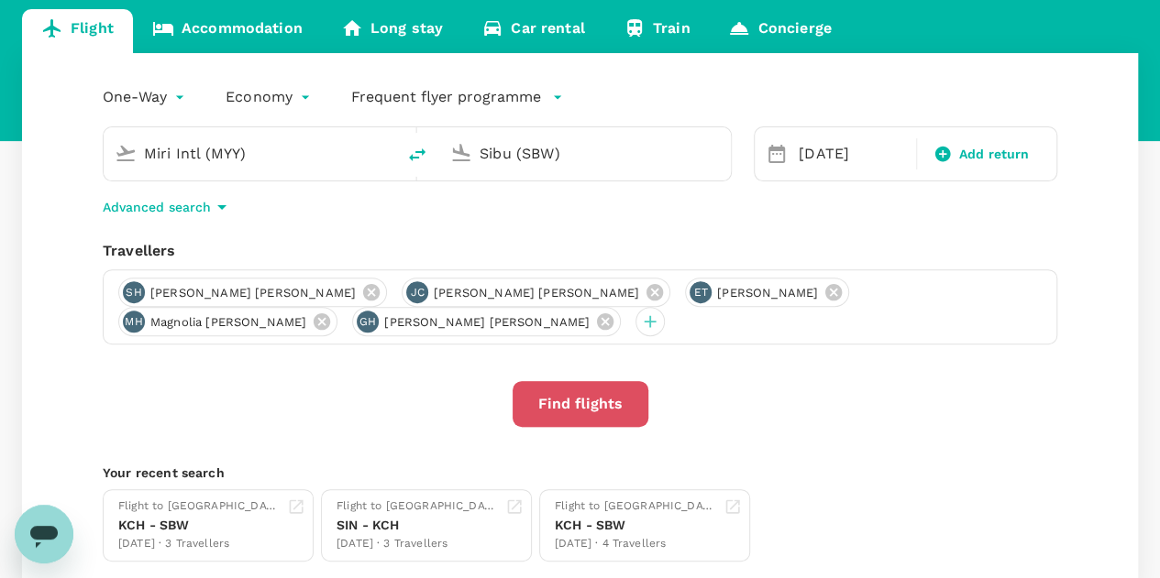
click at [576, 403] on button "Find flights" at bounding box center [580, 404] width 136 height 46
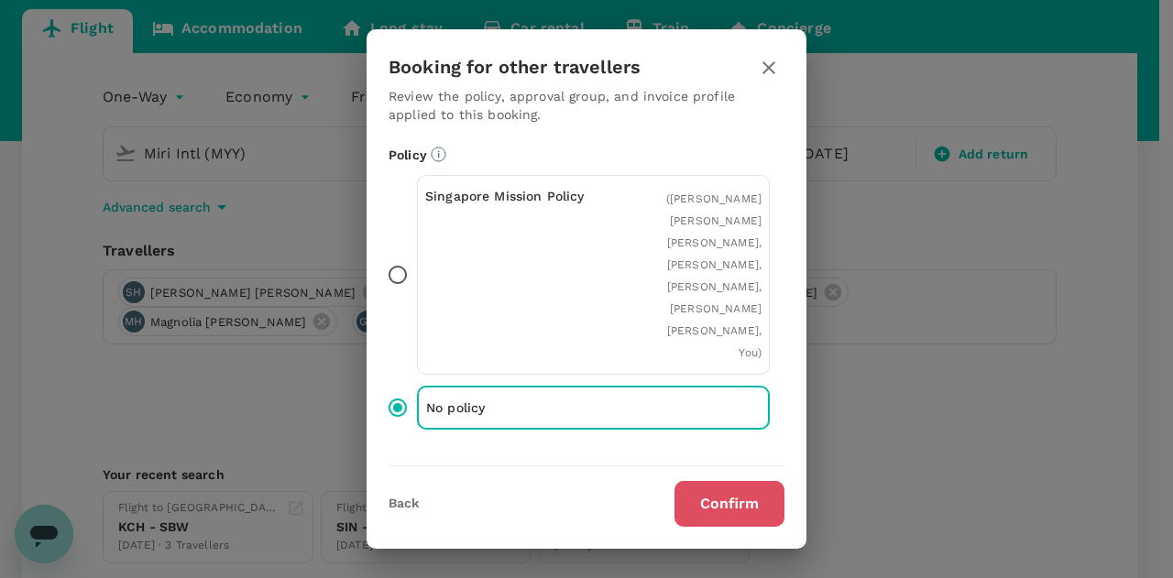
click at [727, 509] on button "Confirm" at bounding box center [730, 504] width 110 height 46
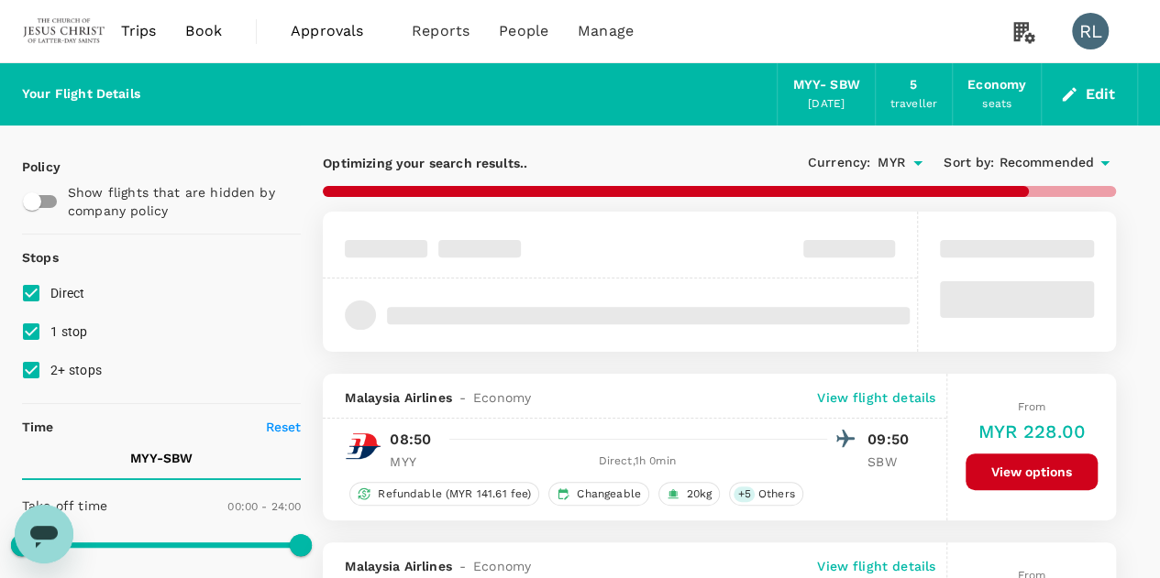
click at [1052, 171] on span "Recommended" at bounding box center [1045, 163] width 95 height 20
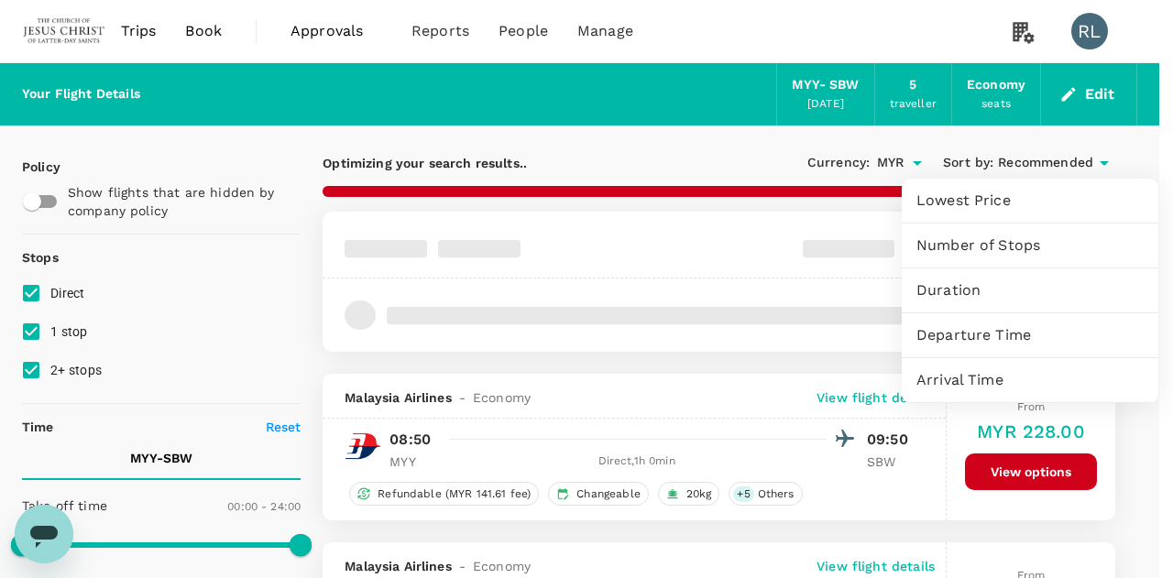
click at [990, 334] on span "Departure Time" at bounding box center [1030, 335] width 227 height 22
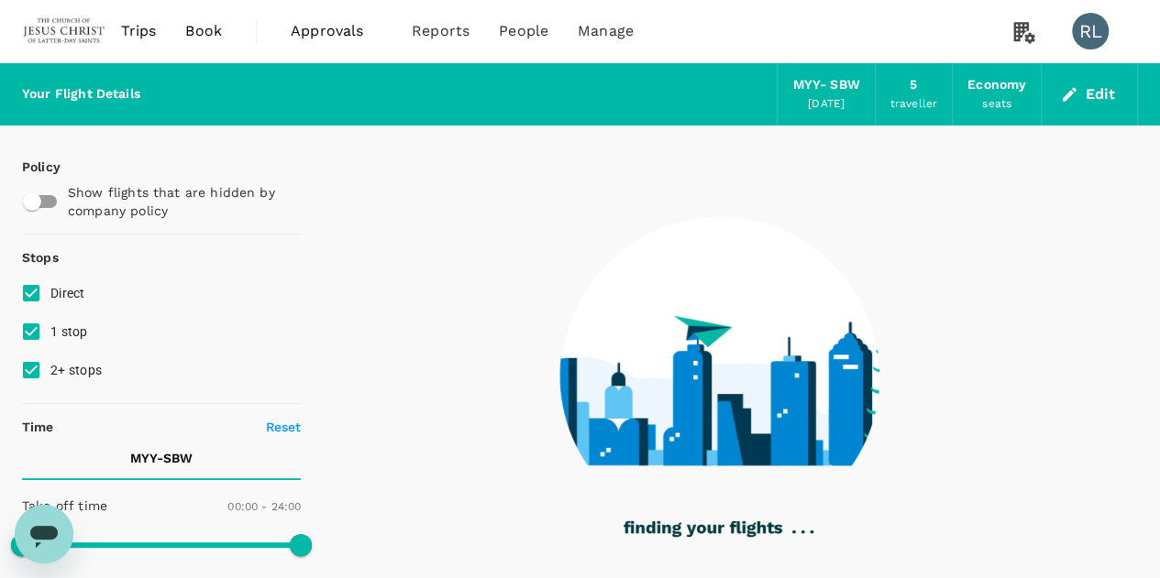
type input "380"
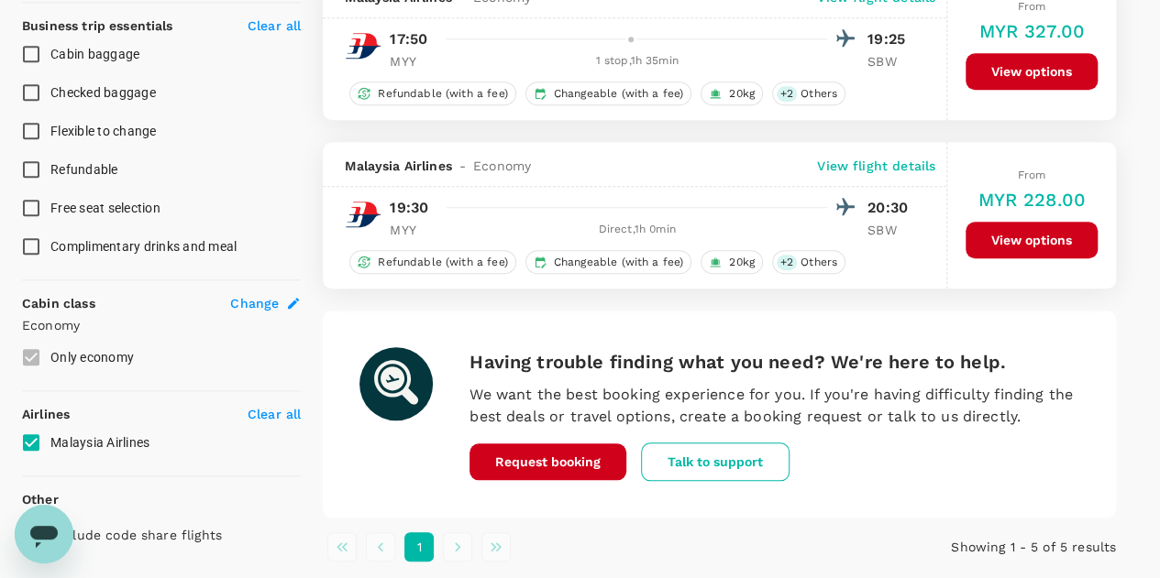
scroll to position [805, 0]
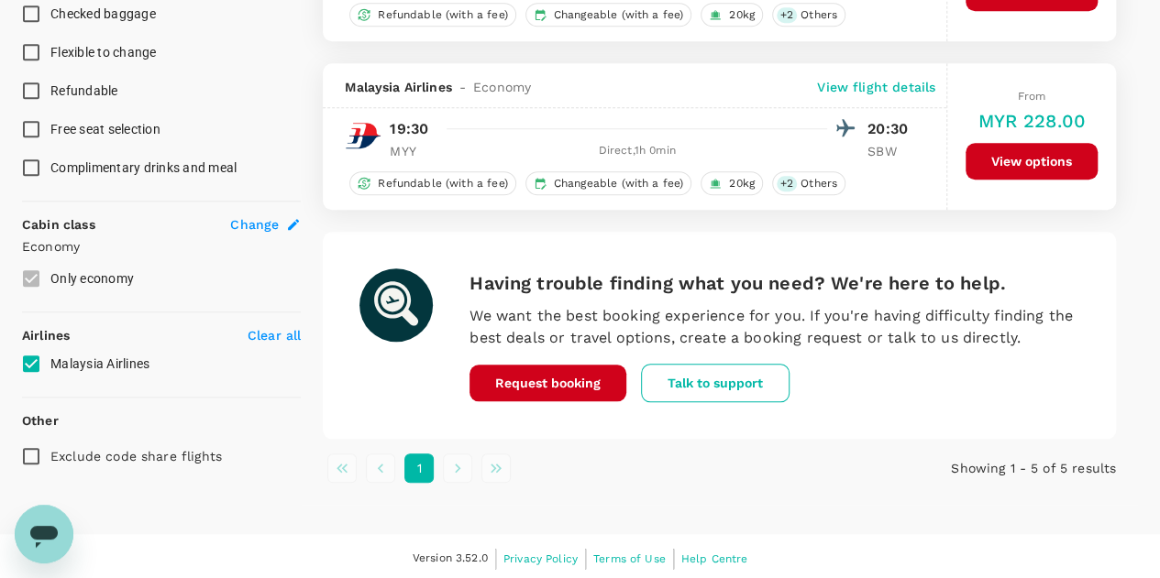
click at [989, 156] on button "View options" at bounding box center [1031, 161] width 132 height 37
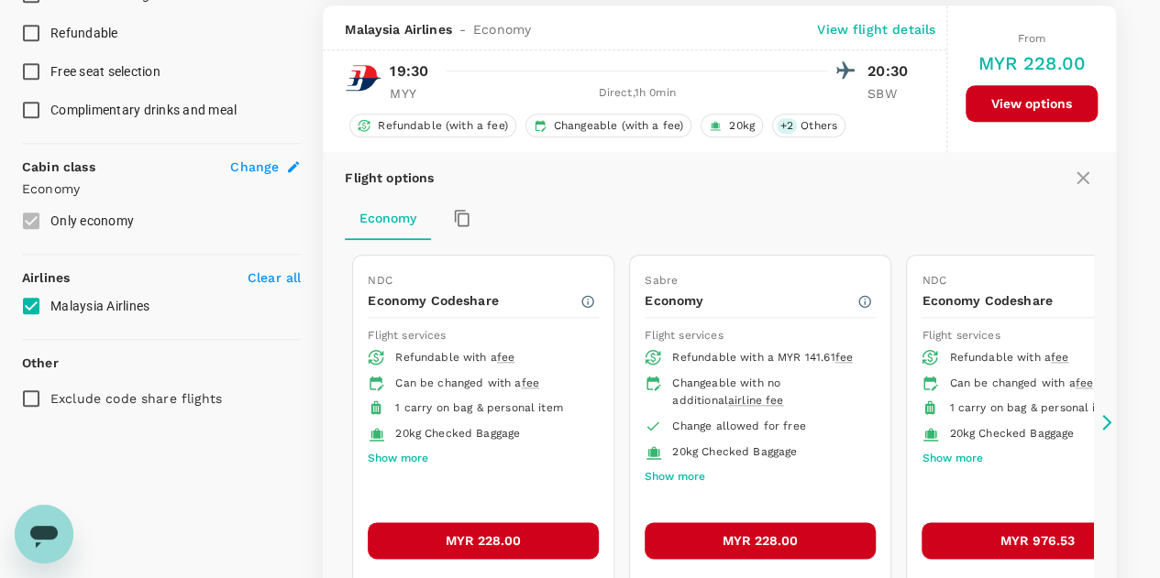
scroll to position [865, 0]
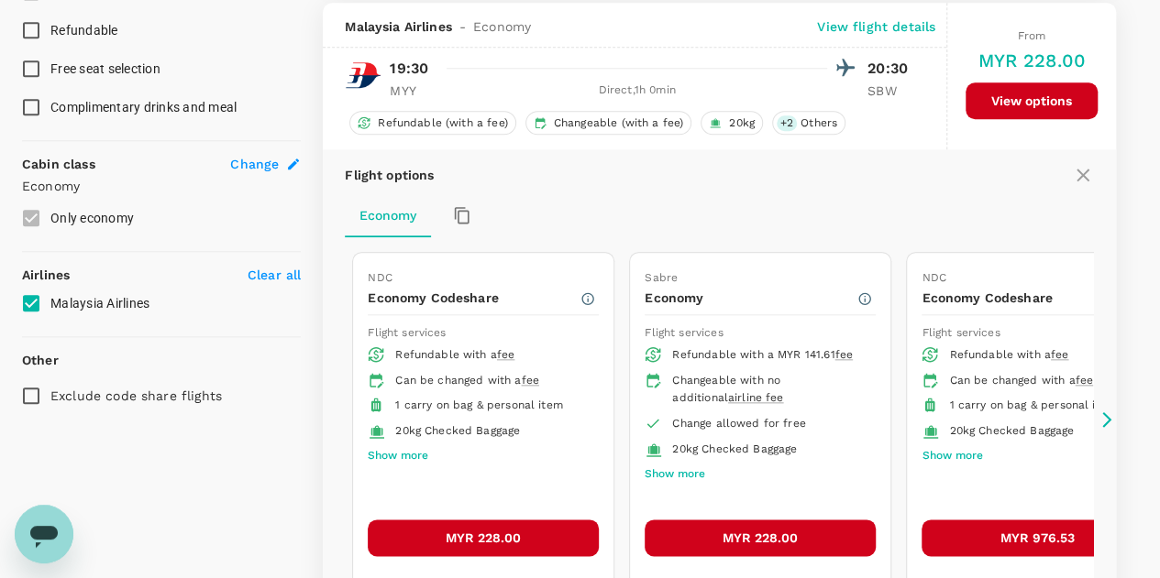
click at [479, 532] on button "MYR 228.00" at bounding box center [483, 538] width 231 height 37
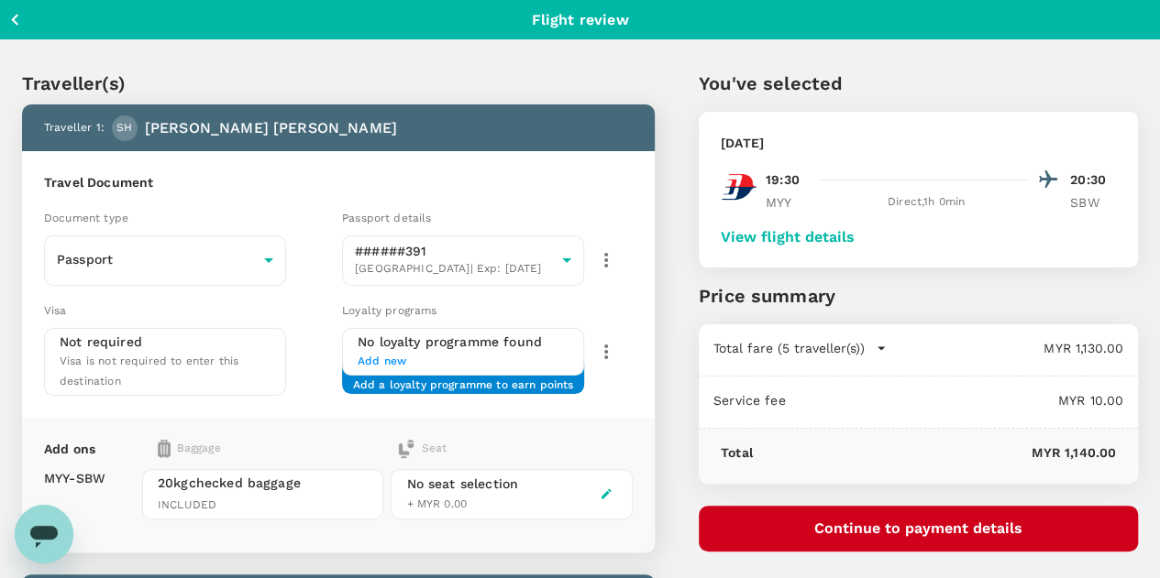
click at [854, 236] on button "View flight details" at bounding box center [787, 237] width 134 height 16
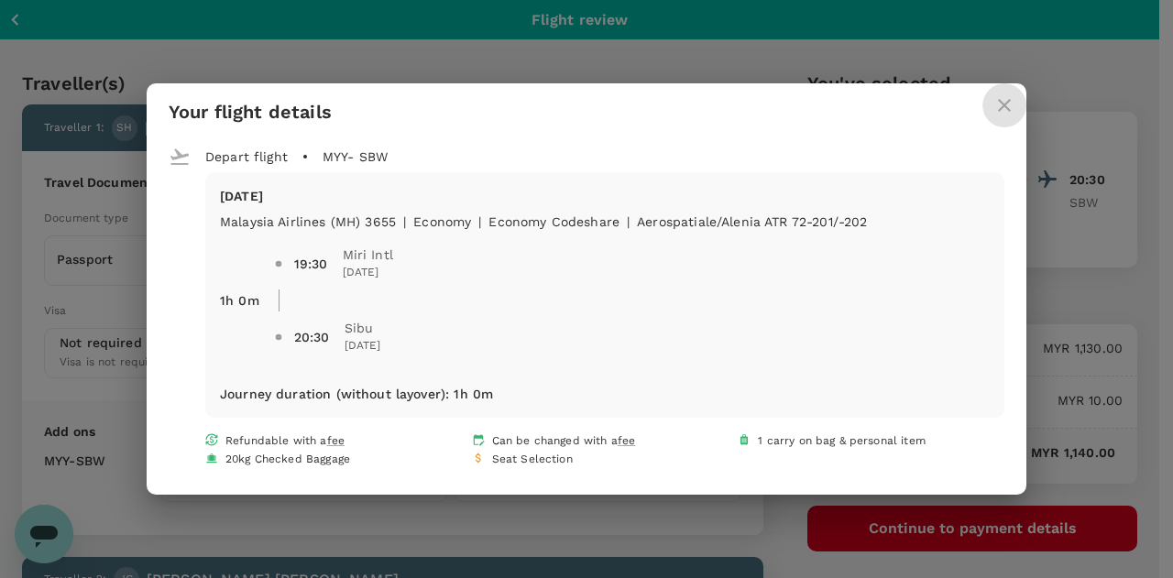
click at [997, 105] on icon "close" at bounding box center [1005, 105] width 22 height 22
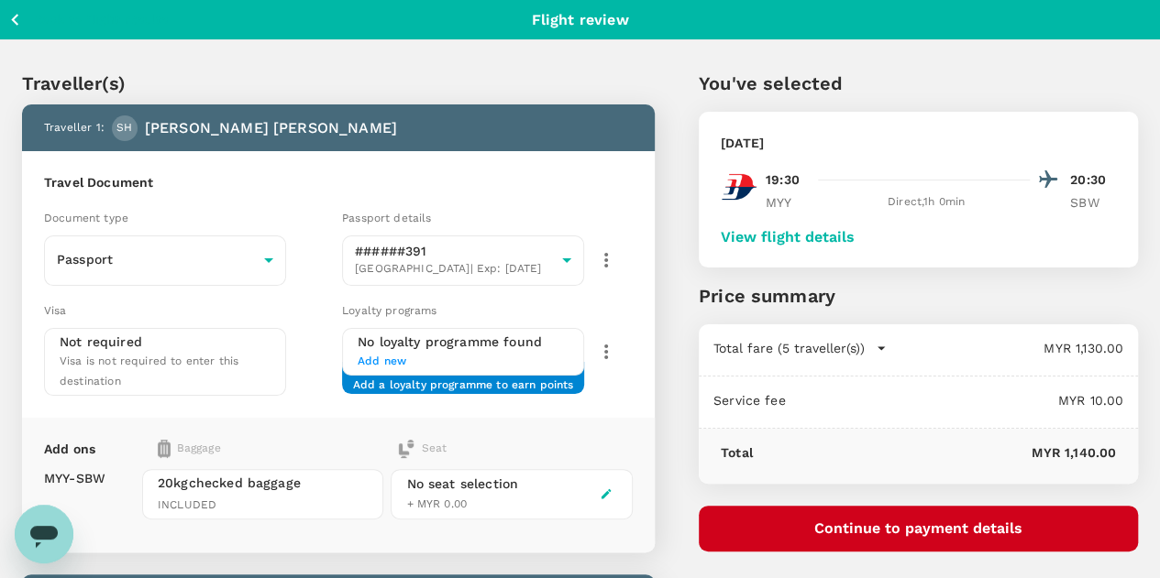
click at [854, 232] on button "View flight details" at bounding box center [787, 237] width 134 height 16
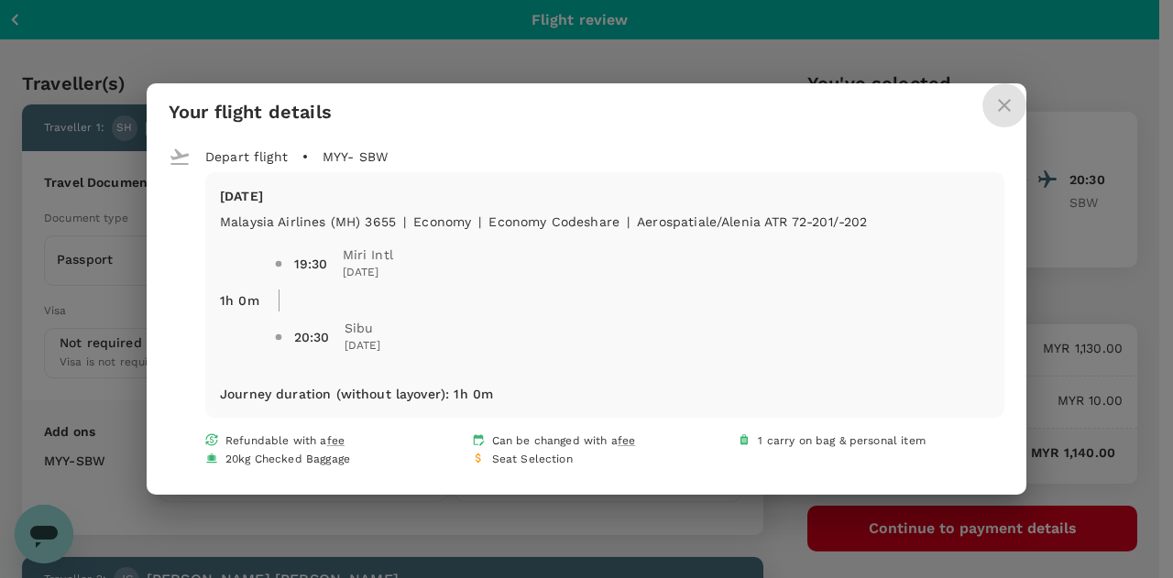
click at [993, 103] on button "close" at bounding box center [1005, 105] width 44 height 44
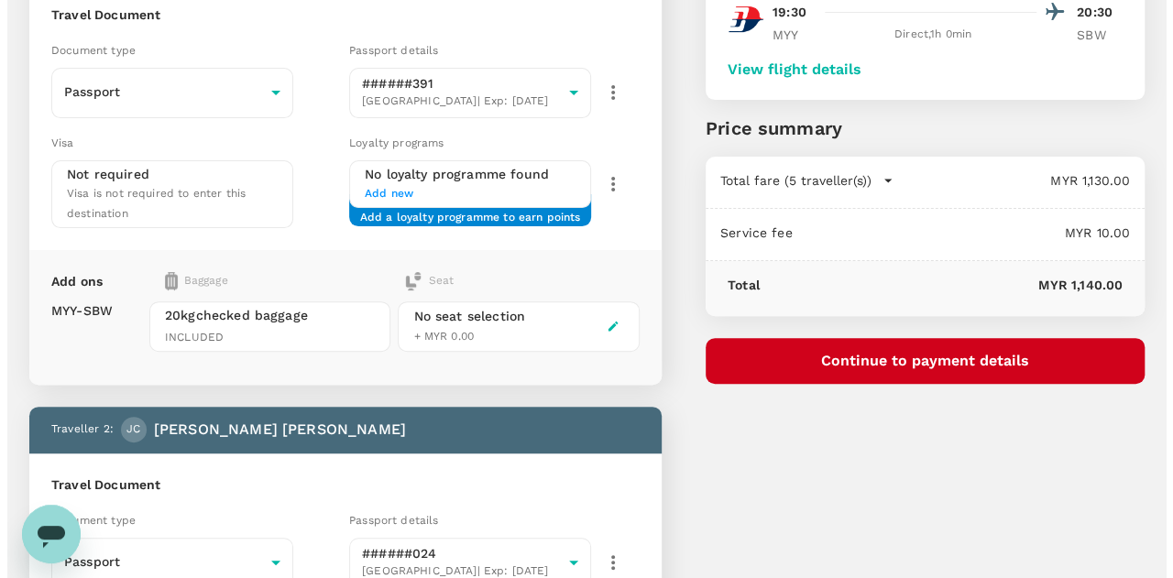
scroll to position [183, 0]
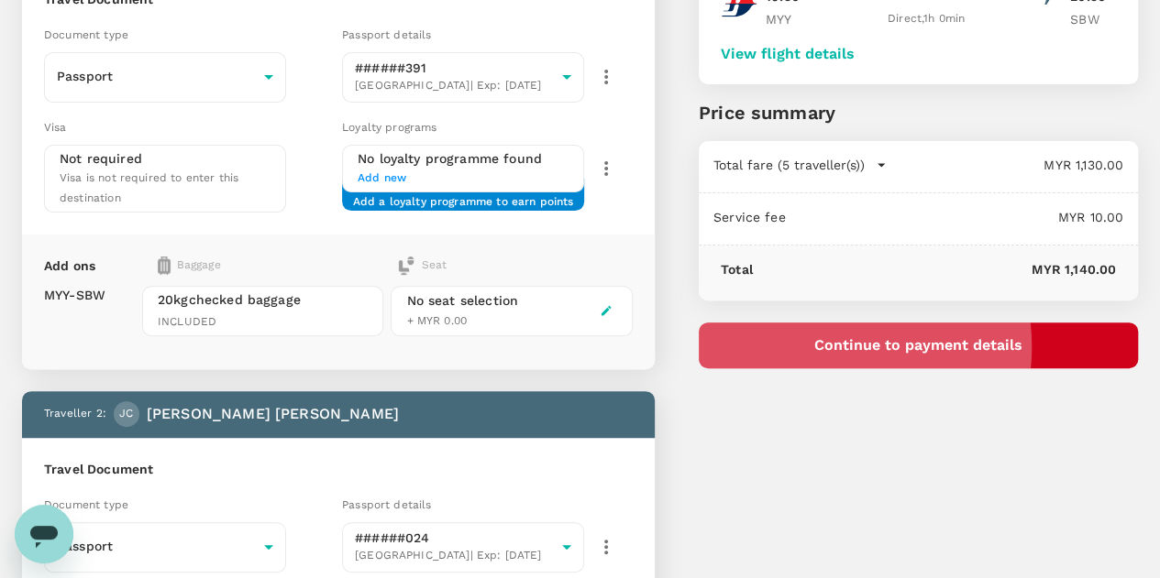
click at [926, 346] on button "Continue to payment details" at bounding box center [917, 346] width 439 height 46
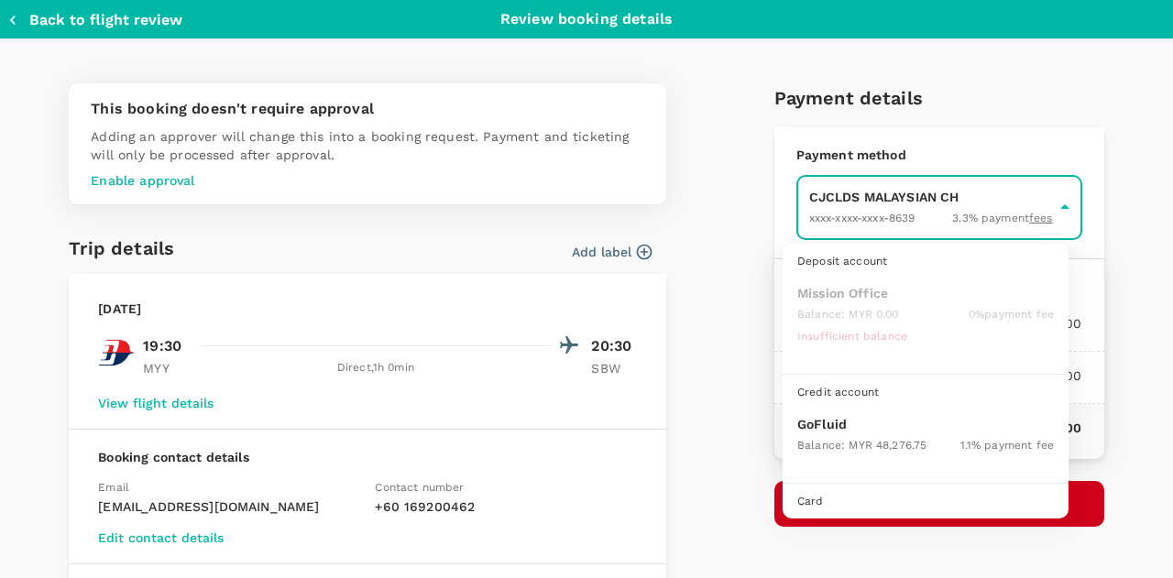
scroll to position [47, 0]
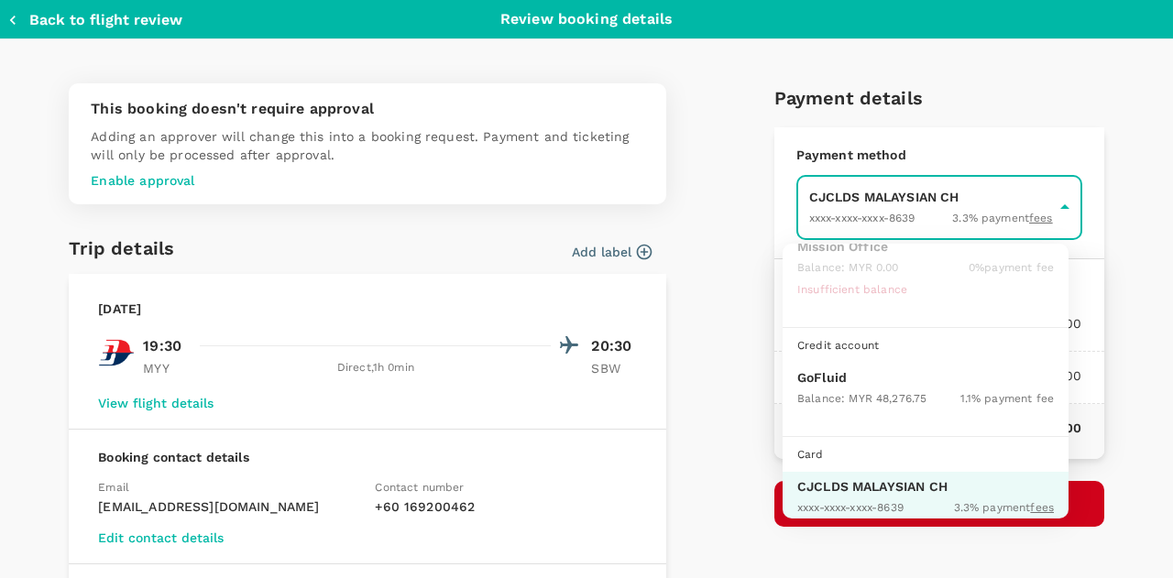
click at [858, 371] on p "GoFluid" at bounding box center [925, 377] width 257 height 18
type input "9b357727-6904-47bd-a44e-9a56bf7dfc7a"
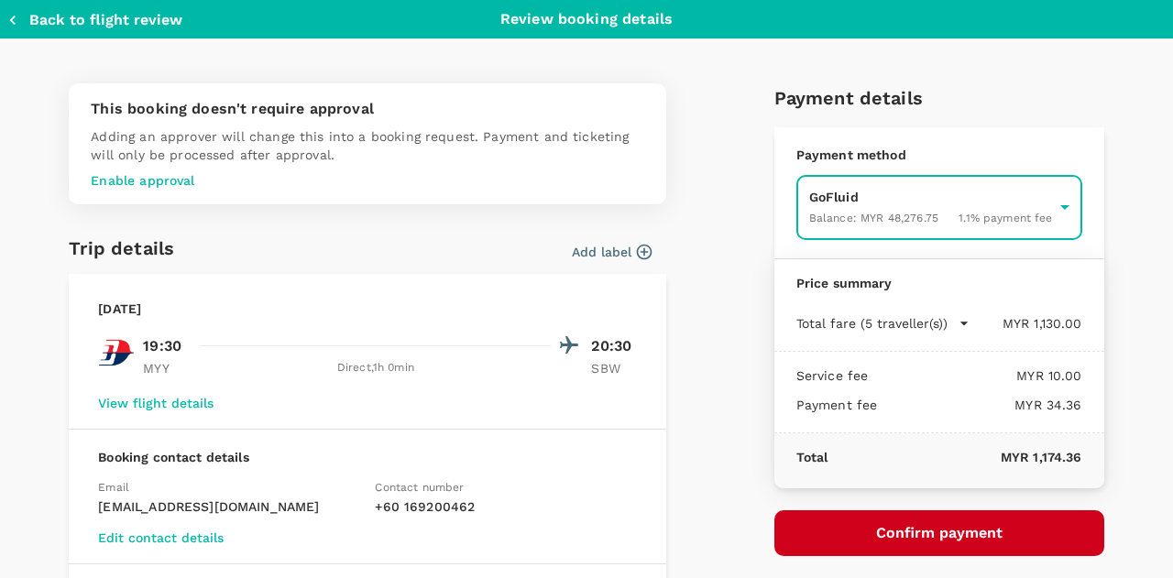
click at [907, 531] on button "Confirm payment" at bounding box center [940, 534] width 330 height 46
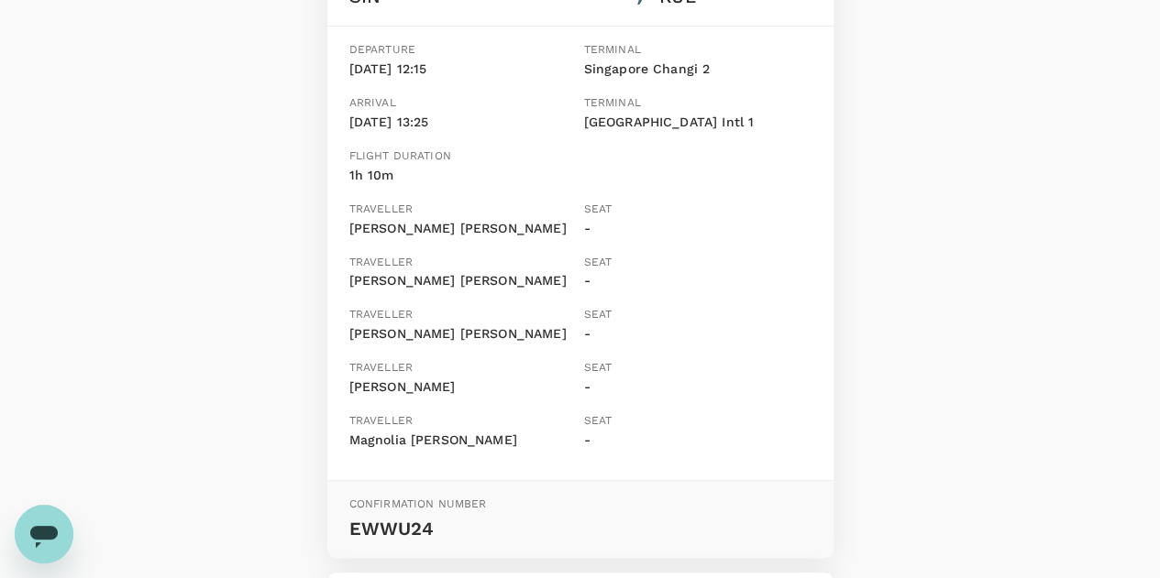
scroll to position [367, 0]
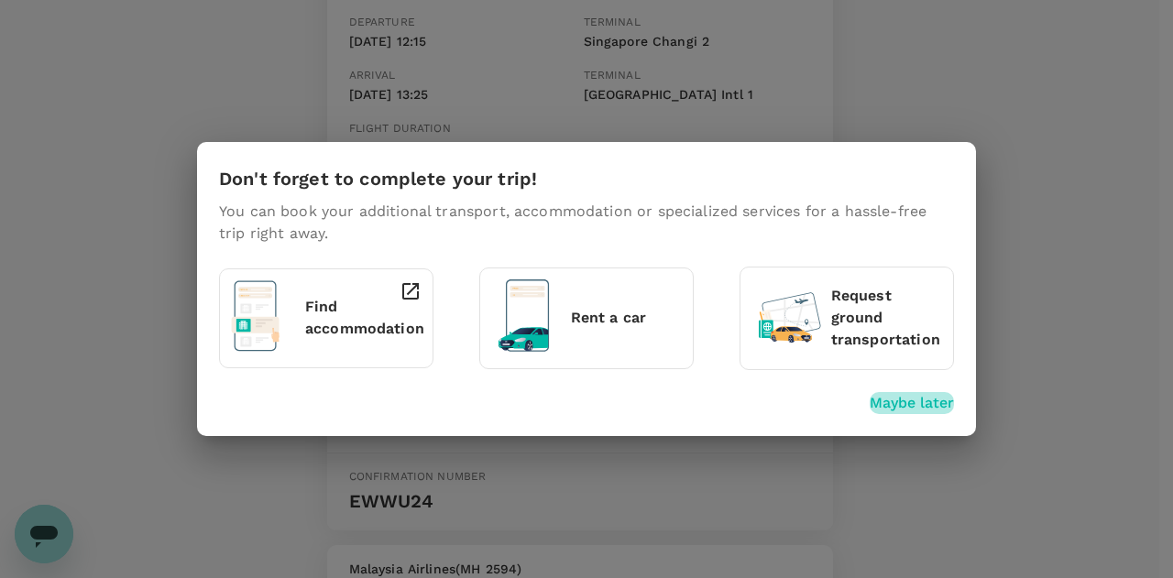
click at [890, 401] on p "Maybe later" at bounding box center [912, 403] width 84 height 22
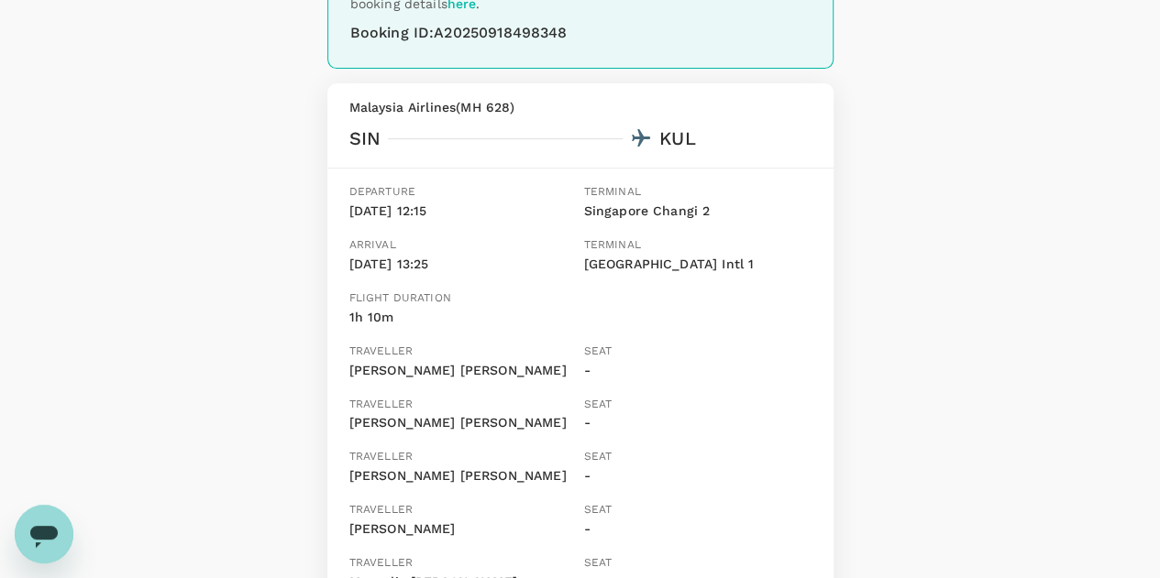
scroll to position [92, 0]
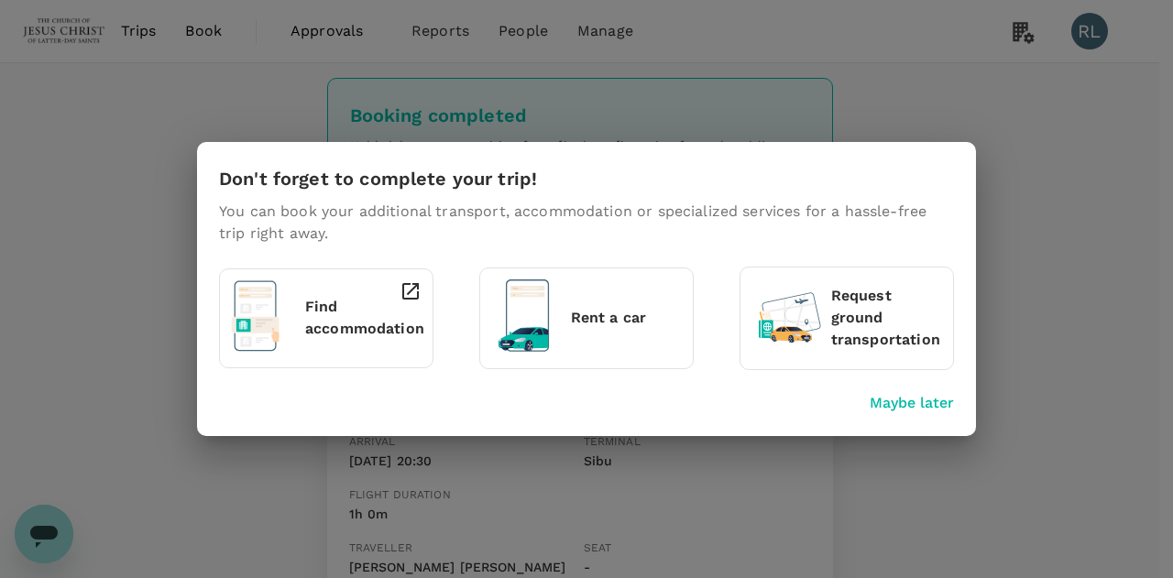
click at [927, 400] on p "Maybe later" at bounding box center [912, 403] width 84 height 22
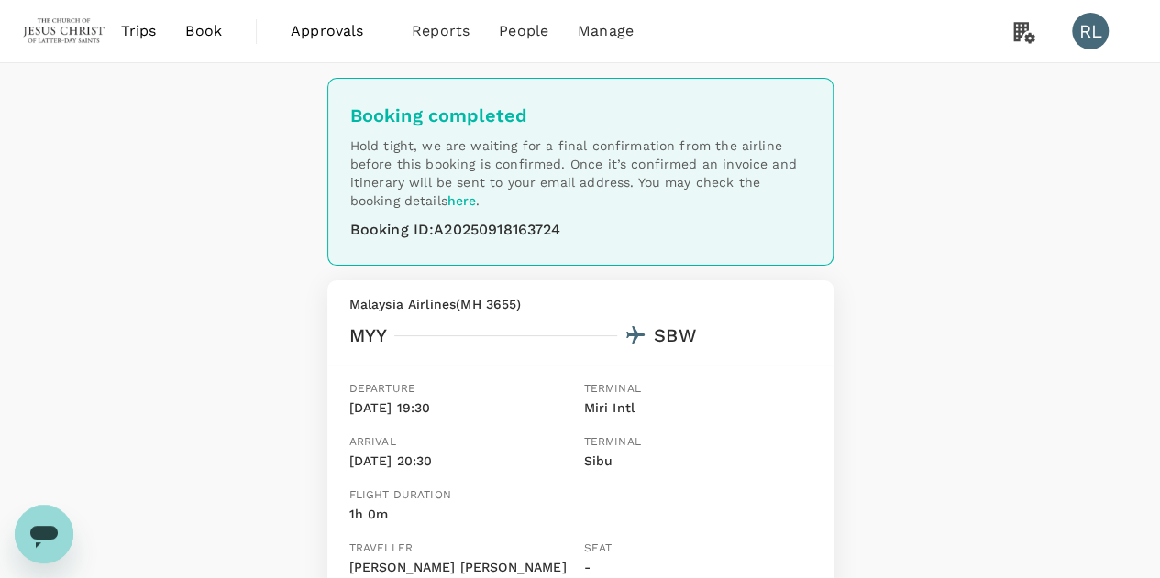
click at [199, 31] on span "Book" at bounding box center [203, 31] width 37 height 22
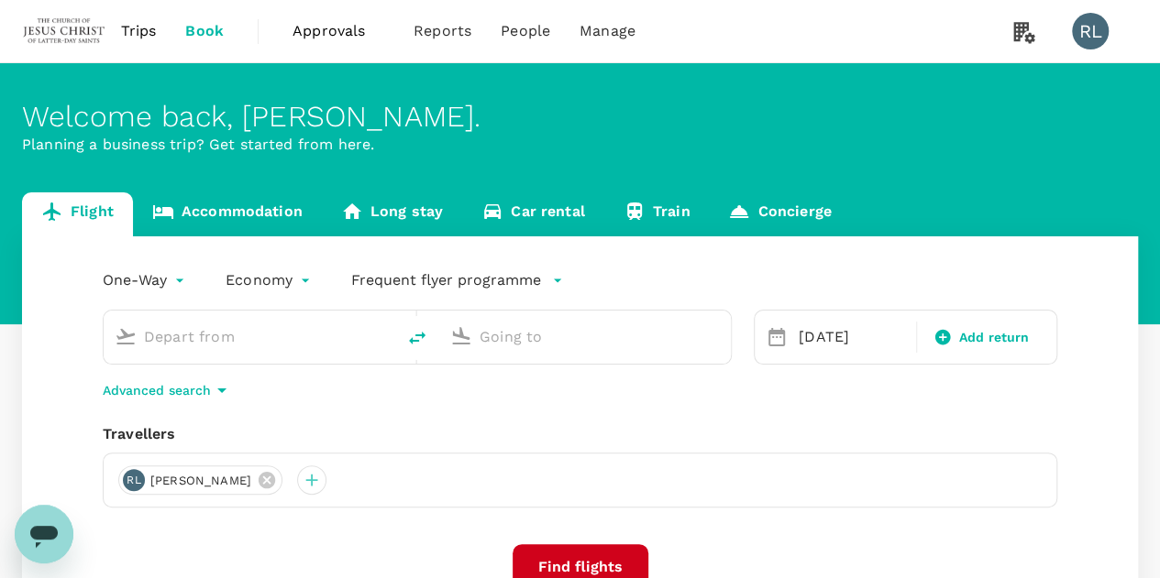
type input "Singapore Changi (SIN)"
type input "Miri Intl (MYY)"
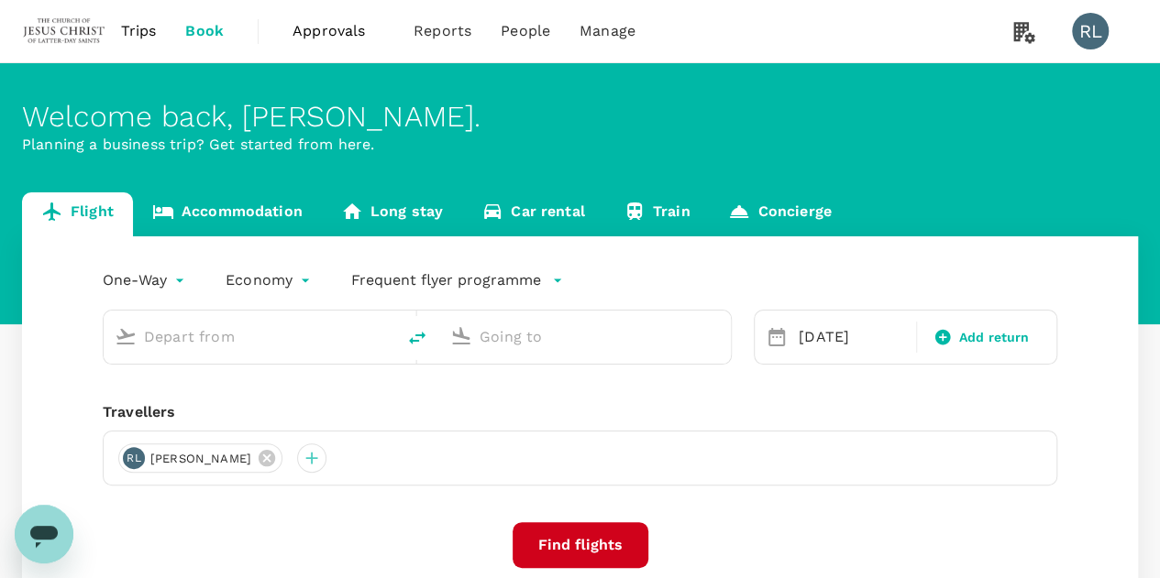
type input "Singapore Changi (SIN)"
type input "Miri Intl (MYY)"
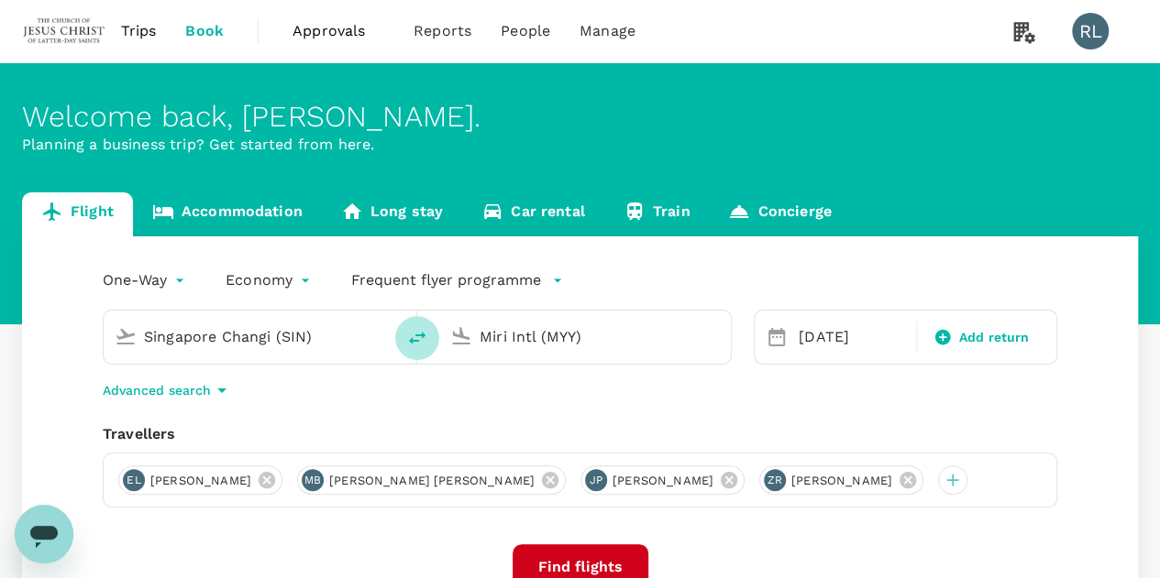
click at [421, 335] on icon "delete" at bounding box center [417, 338] width 16 height 13
type input "Miri Intl (MYY)"
click at [651, 338] on input "Singapore Changi (SIN)" at bounding box center [585, 337] width 213 height 28
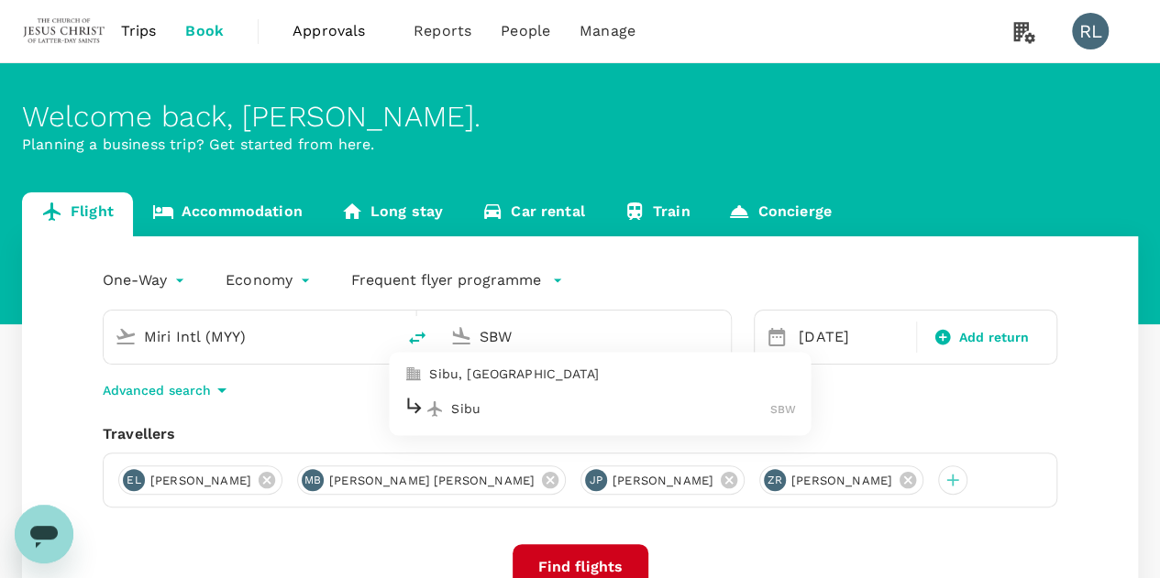
click at [510, 405] on p "Sibu" at bounding box center [610, 409] width 319 height 18
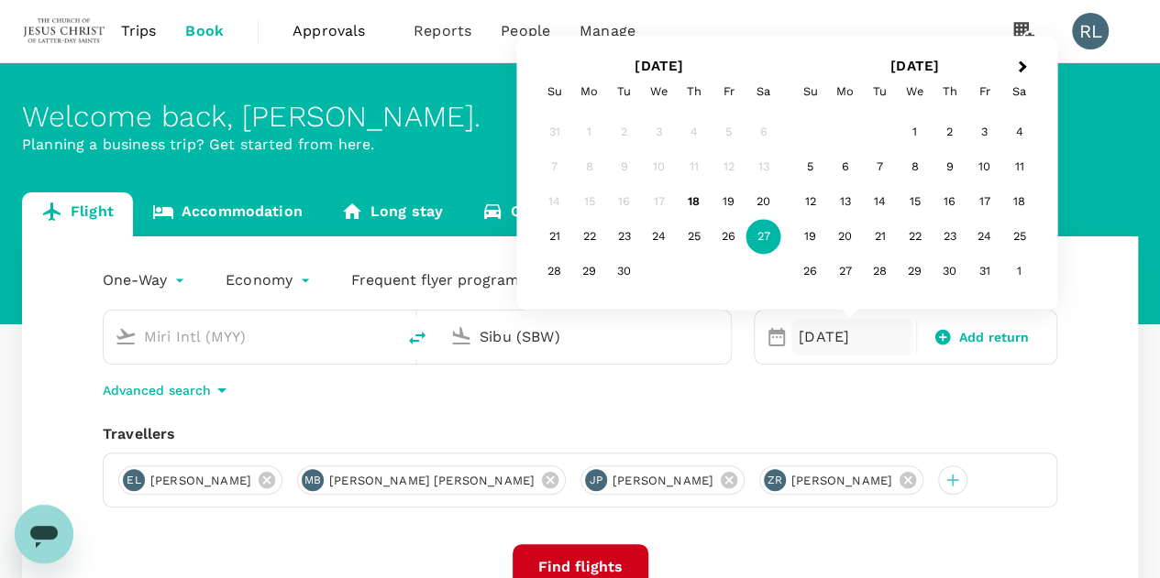
type input "Sibu (SBW)"
click at [1072, 393] on div "One-Way oneway Economy economy Frequent flyer programme Miri Intl (MYY) Sibu (S…" at bounding box center [580, 495] width 1116 height 518
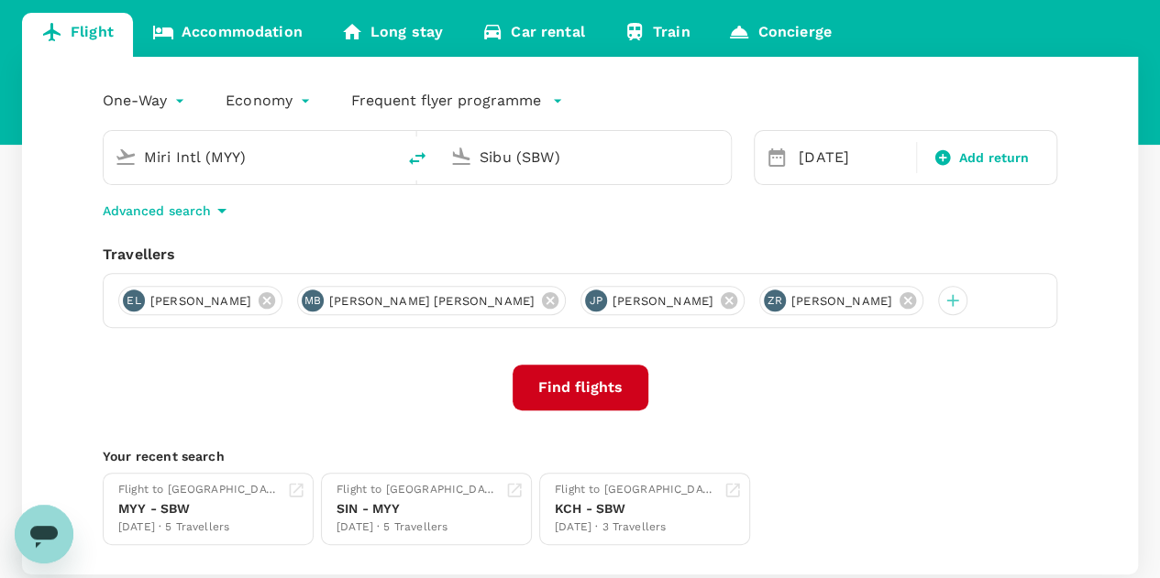
scroll to position [183, 0]
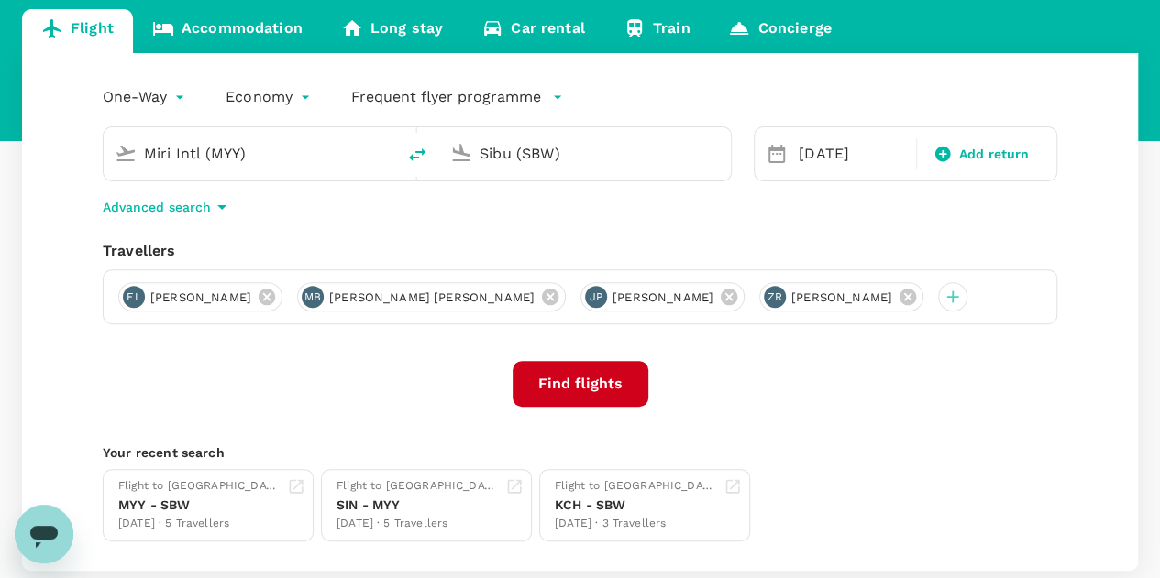
click at [555, 406] on button "Find flights" at bounding box center [580, 384] width 136 height 46
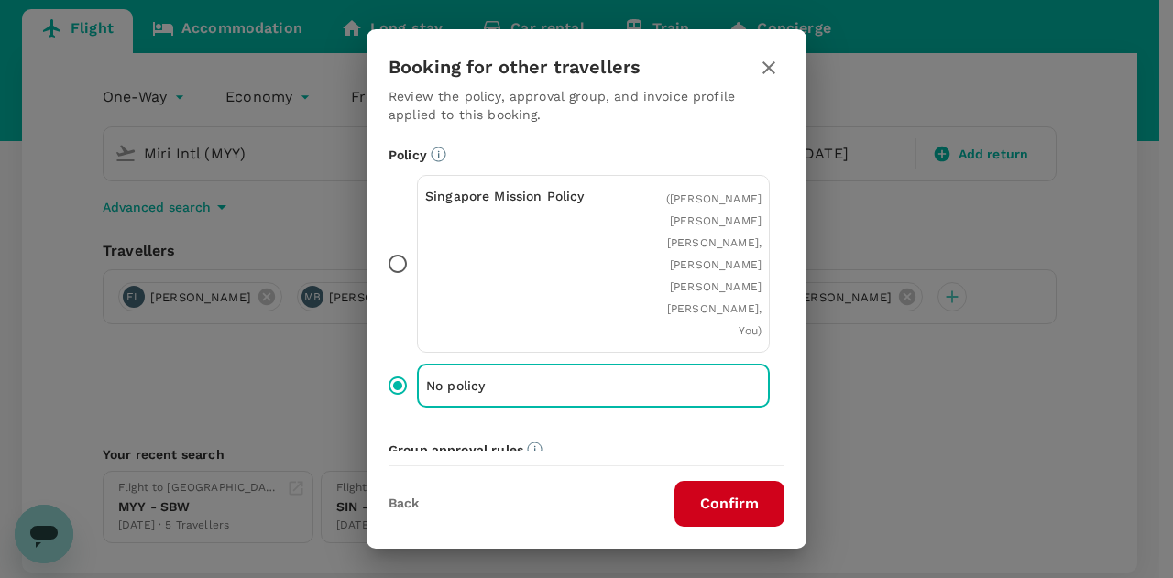
click at [722, 510] on button "Confirm" at bounding box center [730, 504] width 110 height 46
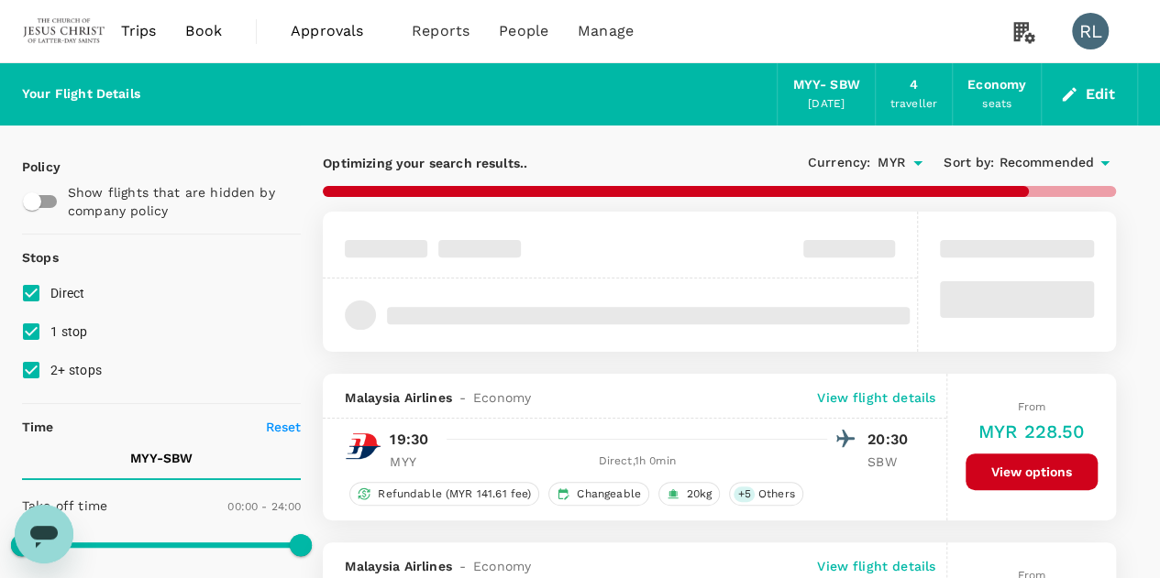
click at [1025, 162] on span "Recommended" at bounding box center [1045, 163] width 95 height 20
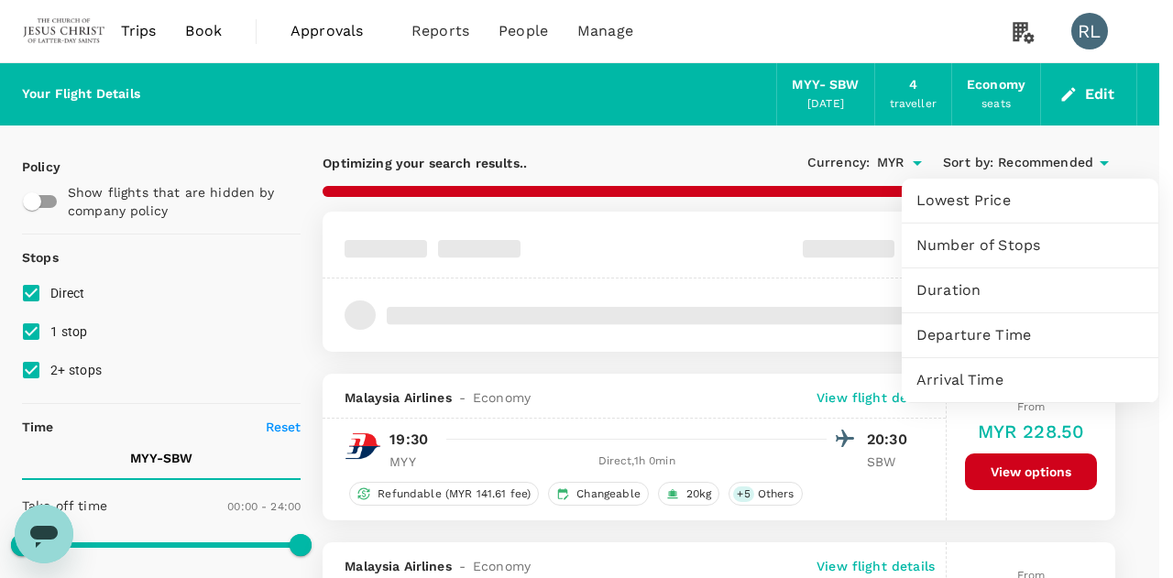
click at [992, 336] on span "Departure Time" at bounding box center [1030, 335] width 227 height 22
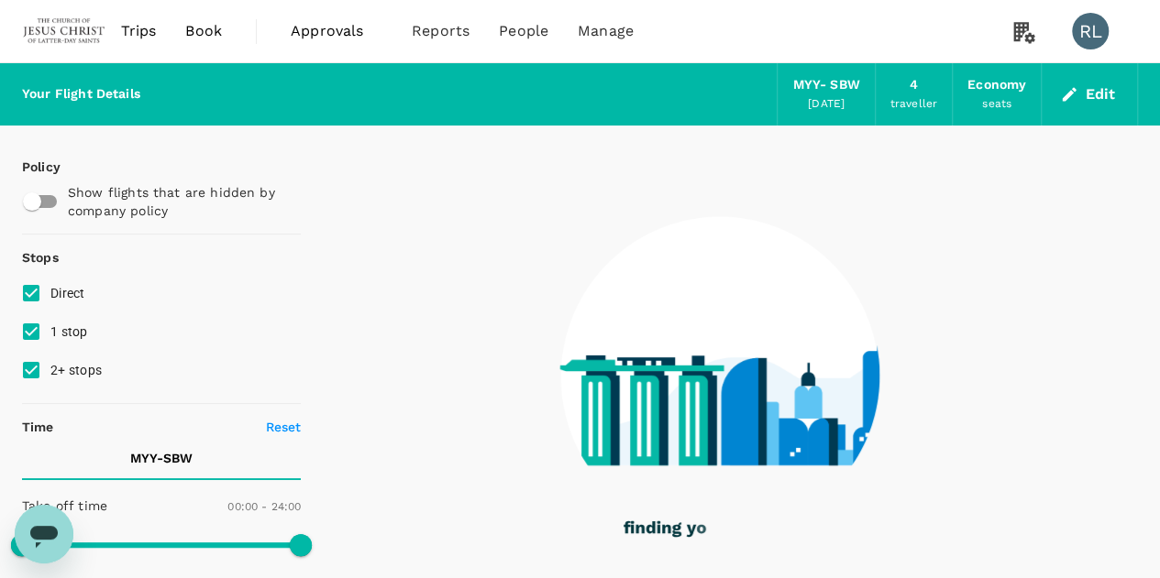
type input "380"
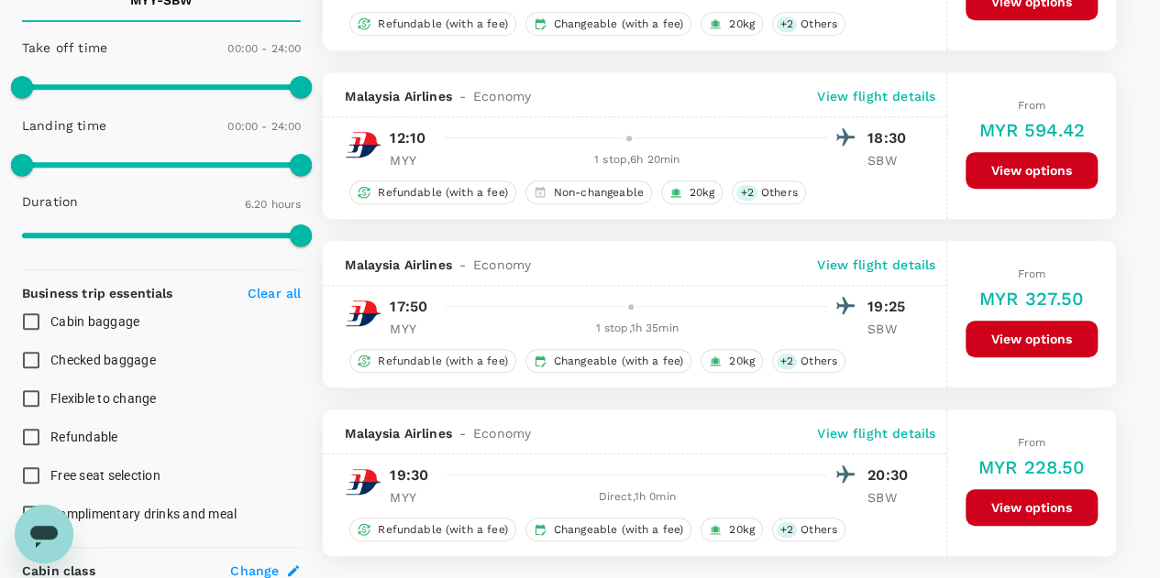
scroll to position [805, 0]
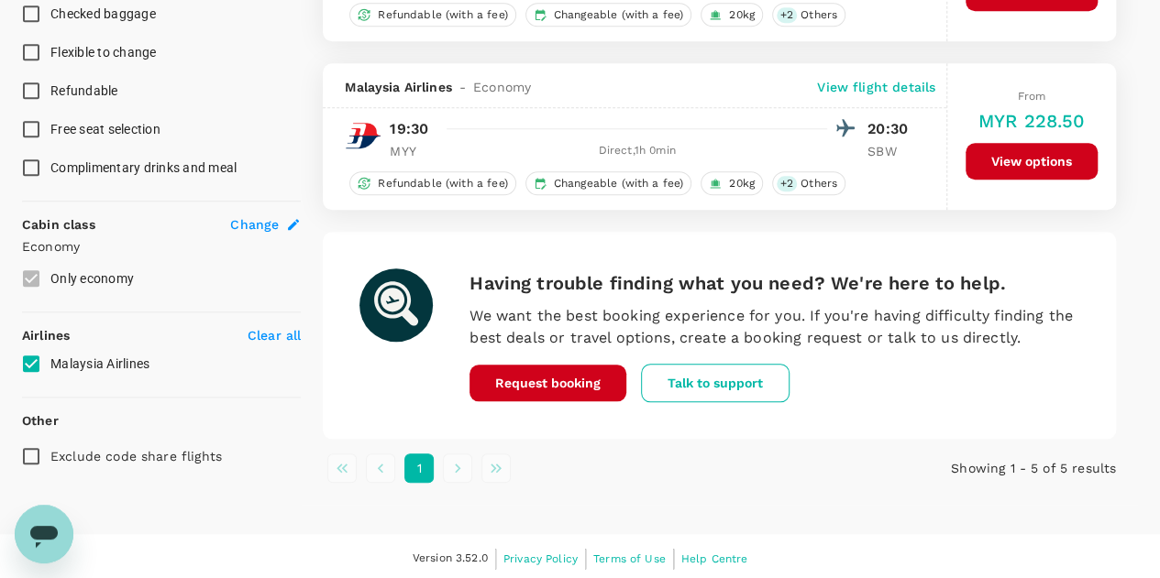
click at [1003, 149] on button "View options" at bounding box center [1031, 161] width 132 height 37
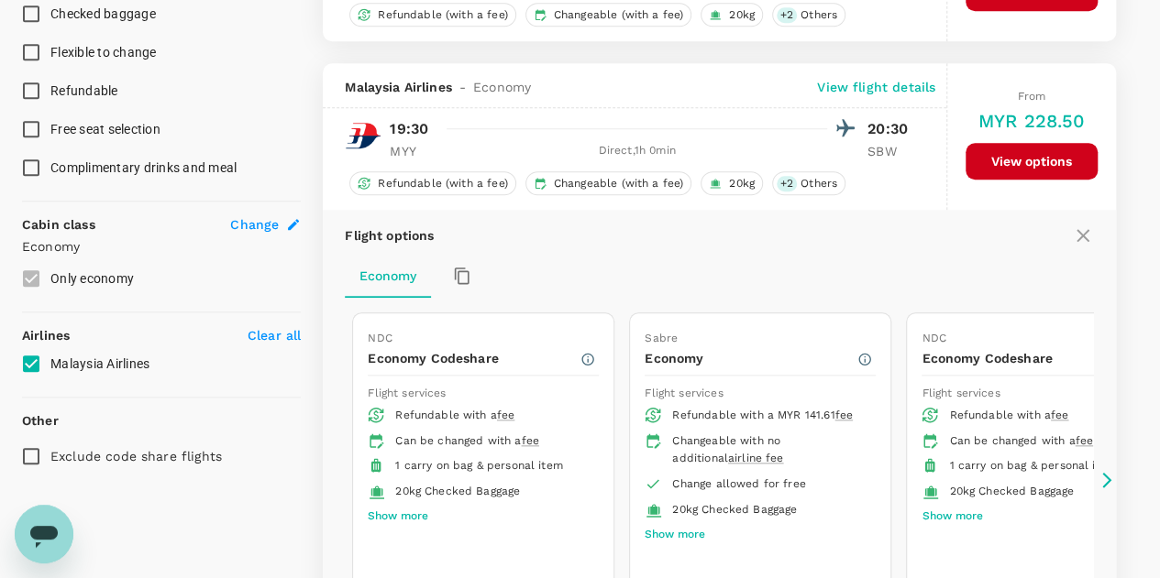
scroll to position [865, 0]
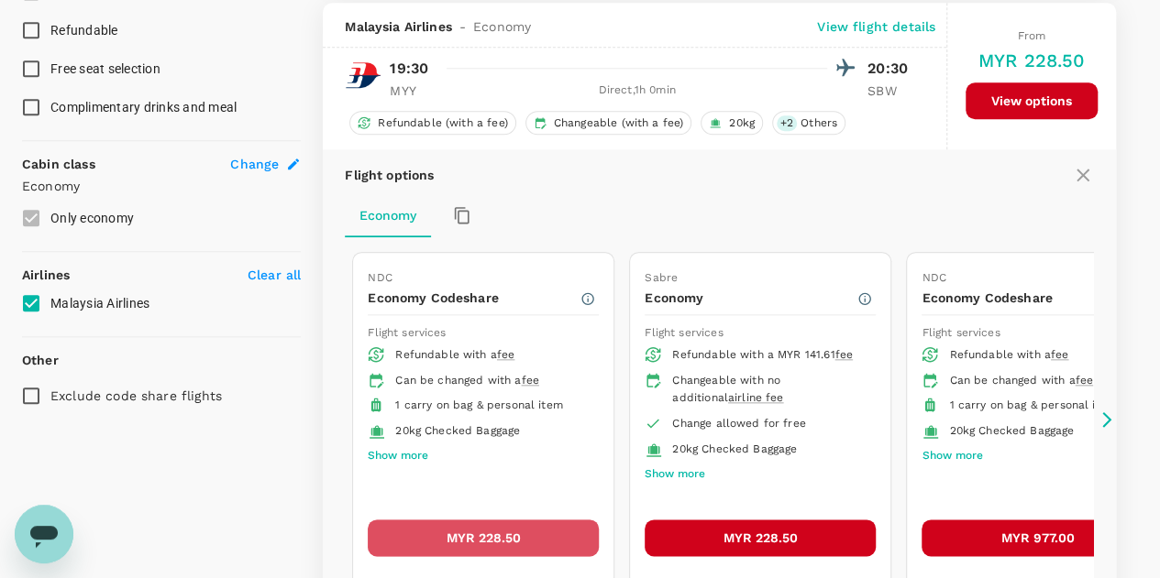
click at [482, 536] on button "MYR 228.50" at bounding box center [483, 538] width 231 height 37
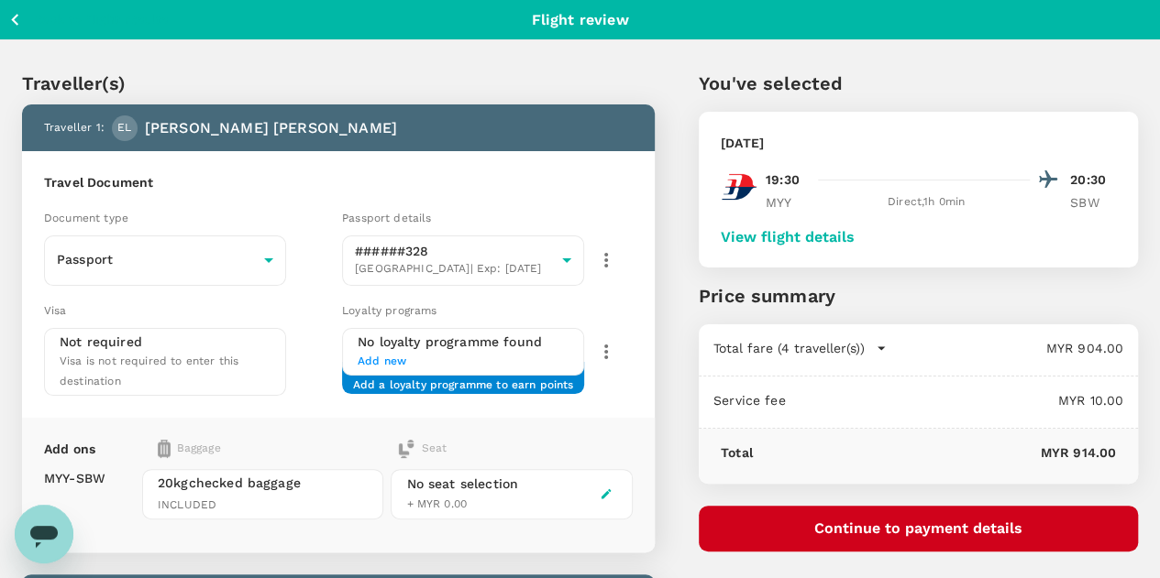
click at [854, 232] on button "View flight details" at bounding box center [787, 237] width 134 height 16
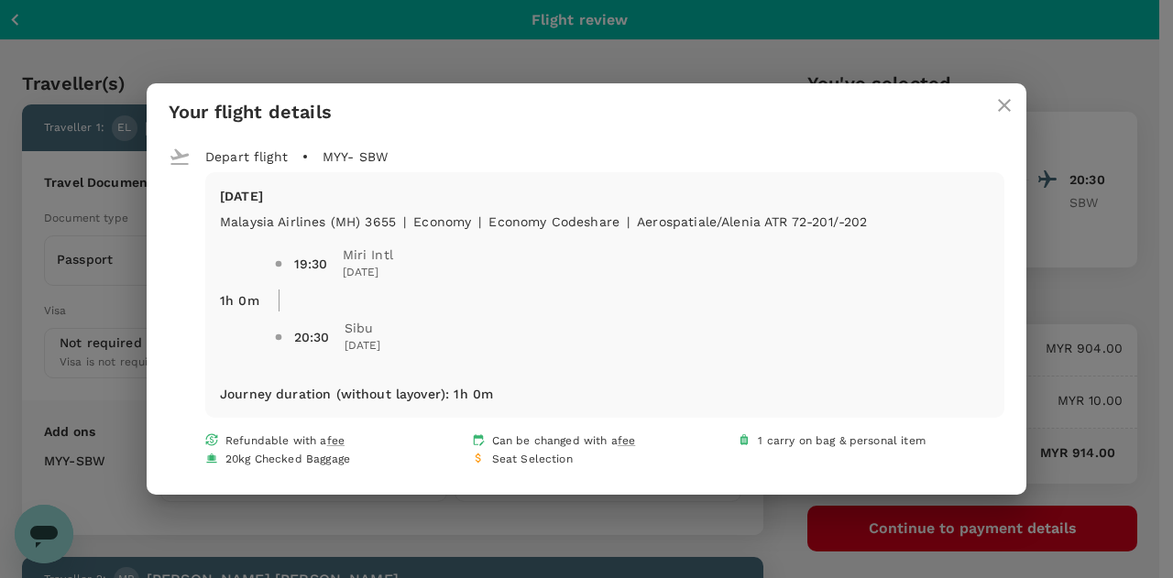
click at [1000, 104] on icon "close" at bounding box center [1005, 105] width 22 height 22
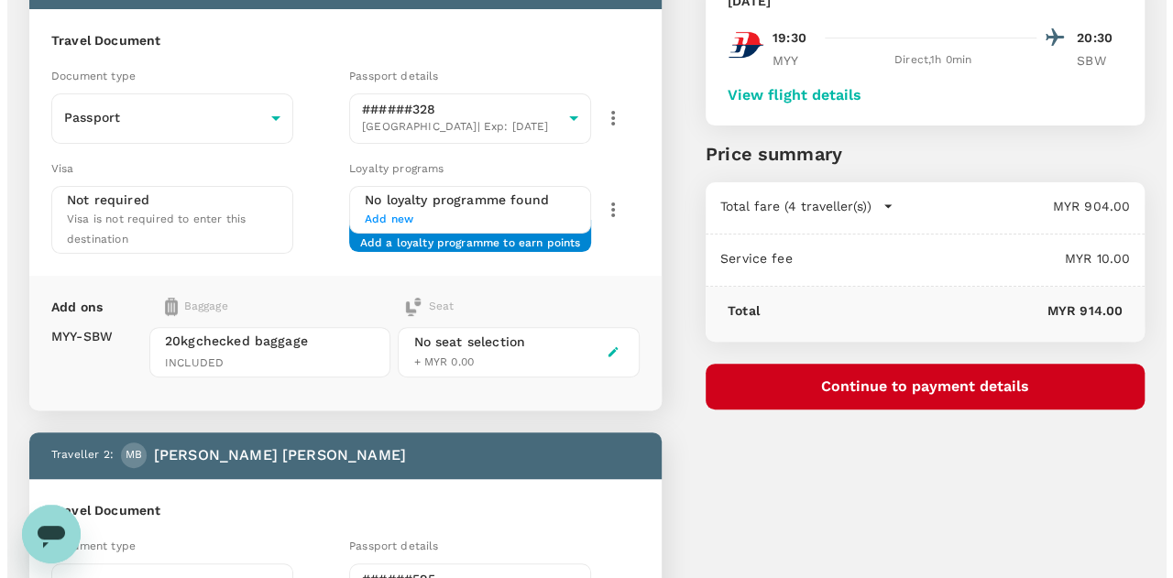
scroll to position [183, 0]
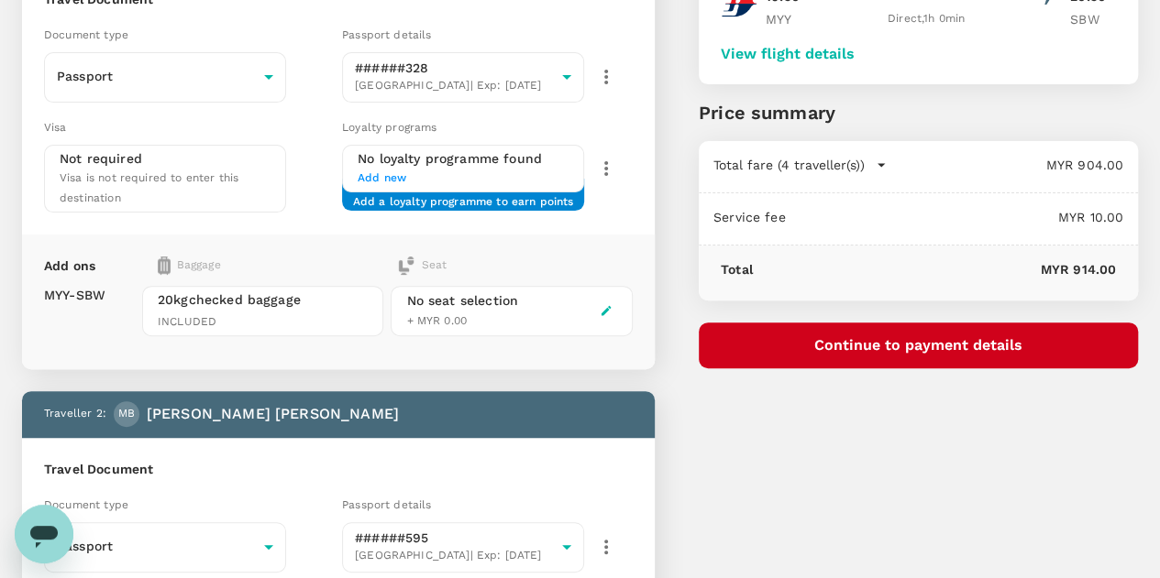
click at [934, 345] on button "Continue to payment details" at bounding box center [917, 346] width 439 height 46
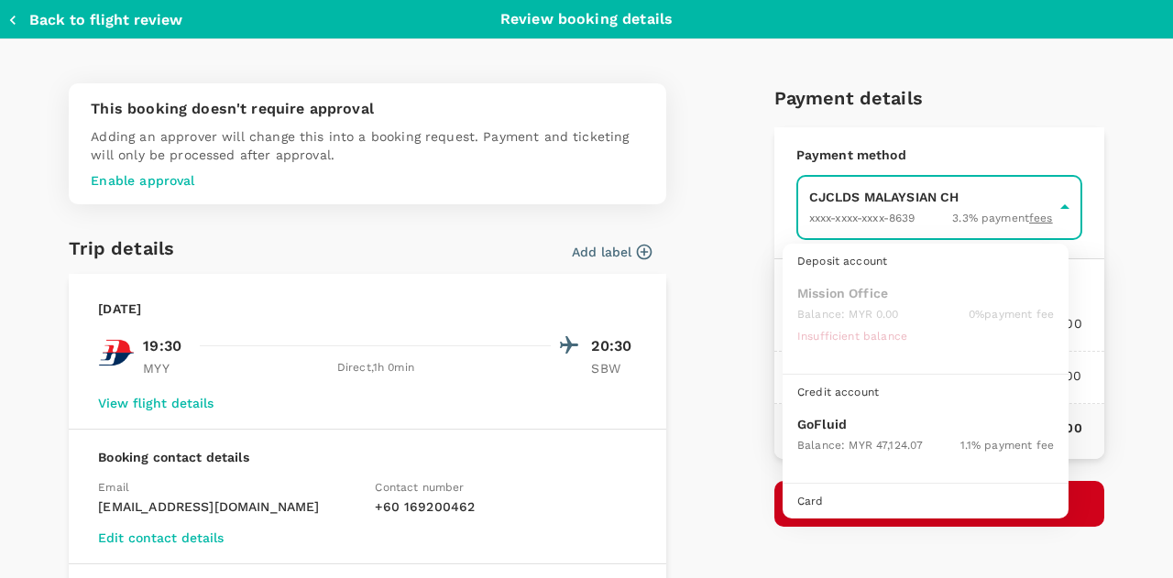
scroll to position [47, 0]
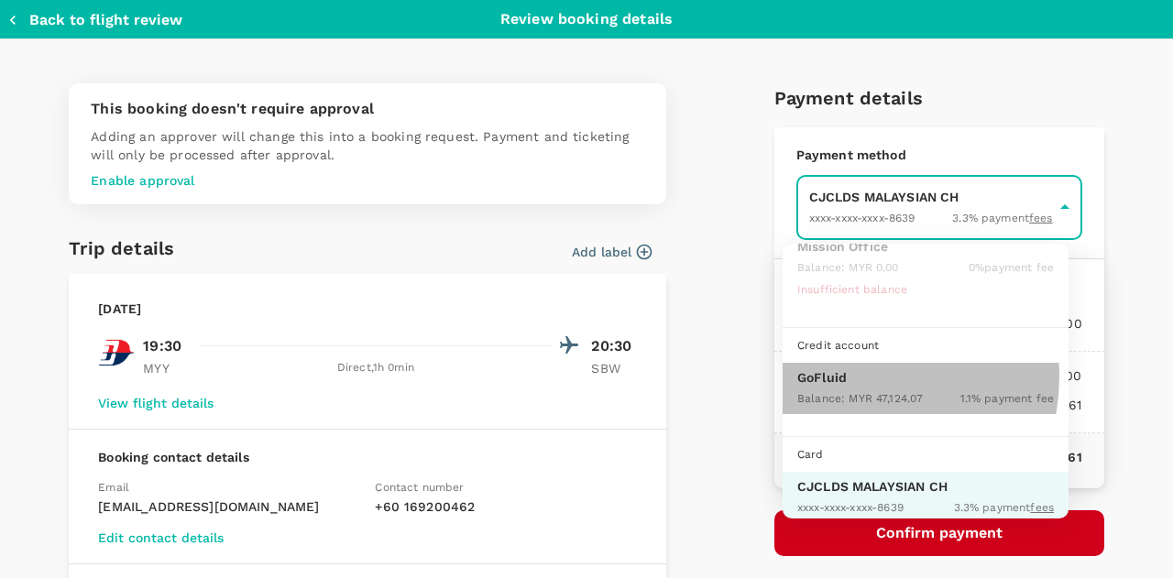
click at [846, 375] on p "GoFluid" at bounding box center [925, 377] width 257 height 18
type input "9b357727-6904-47bd-a44e-9a56bf7dfc7a"
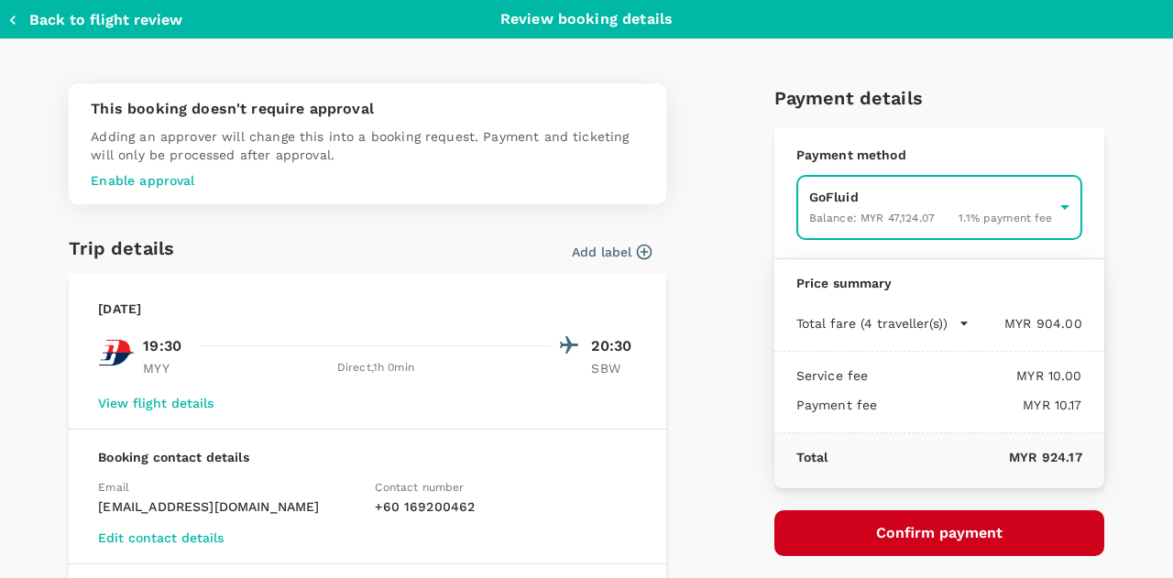
click at [911, 527] on button "Confirm payment" at bounding box center [940, 534] width 330 height 46
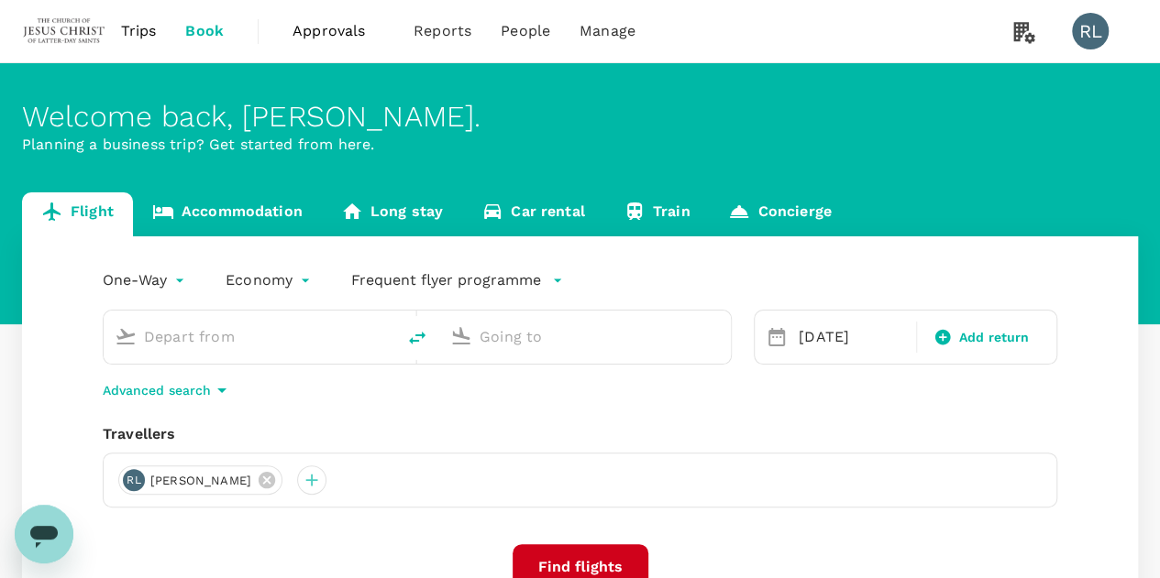
type input "Miri Intl (MYY)"
type input "Sibu (SBW)"
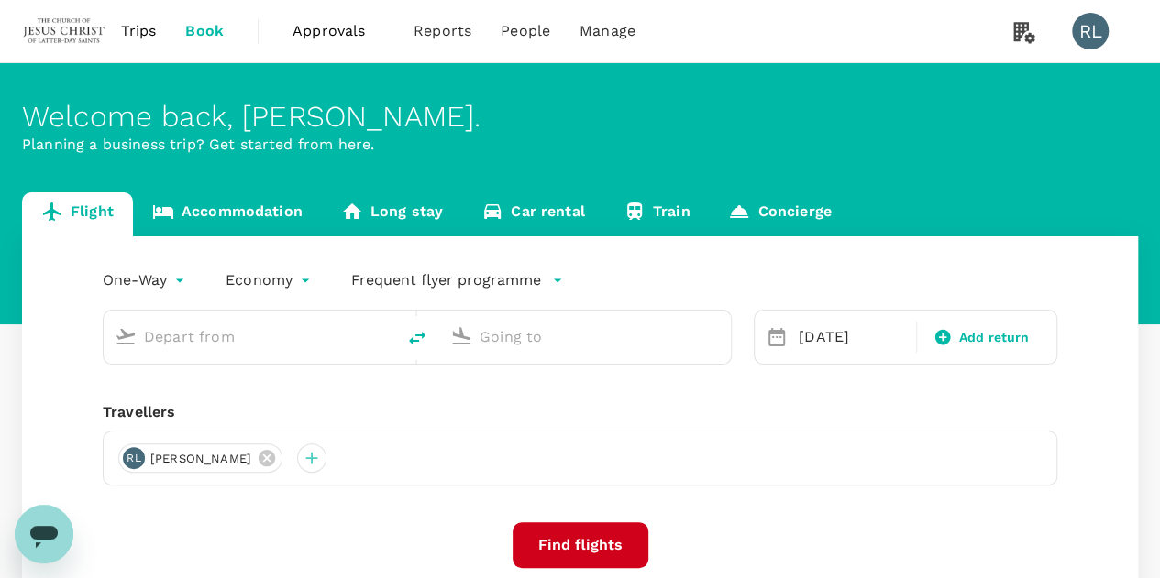
type input "Miri Intl (MYY)"
type input "Sibu (SBW)"
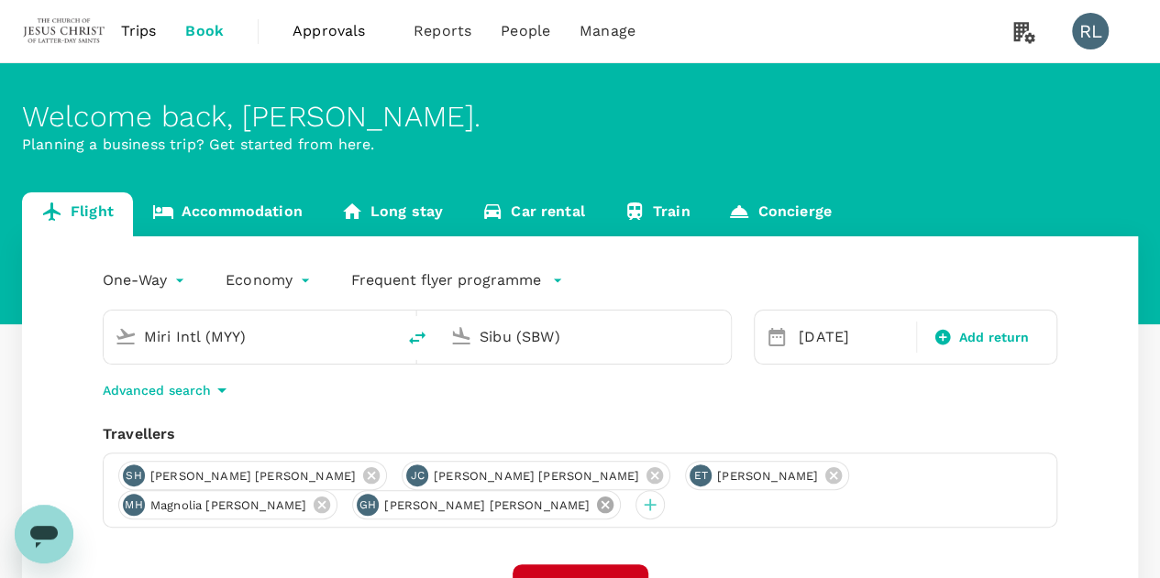
click at [597, 509] on icon at bounding box center [605, 505] width 16 height 16
click at [363, 484] on icon at bounding box center [371, 475] width 16 height 16
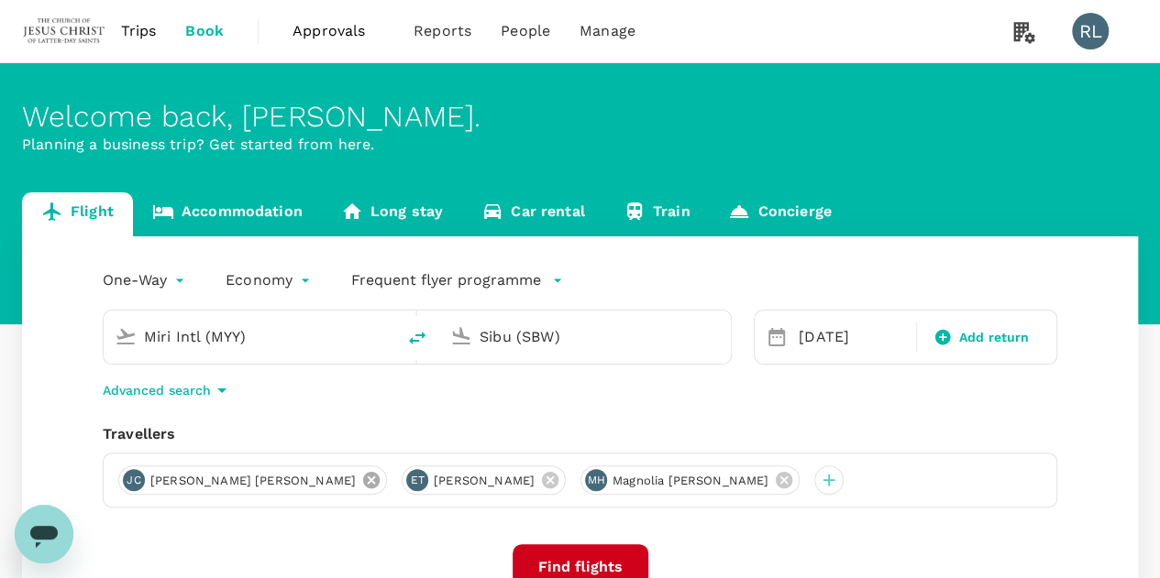
click at [361, 480] on icon at bounding box center [371, 480] width 20 height 20
click at [275, 480] on icon at bounding box center [266, 480] width 16 height 16
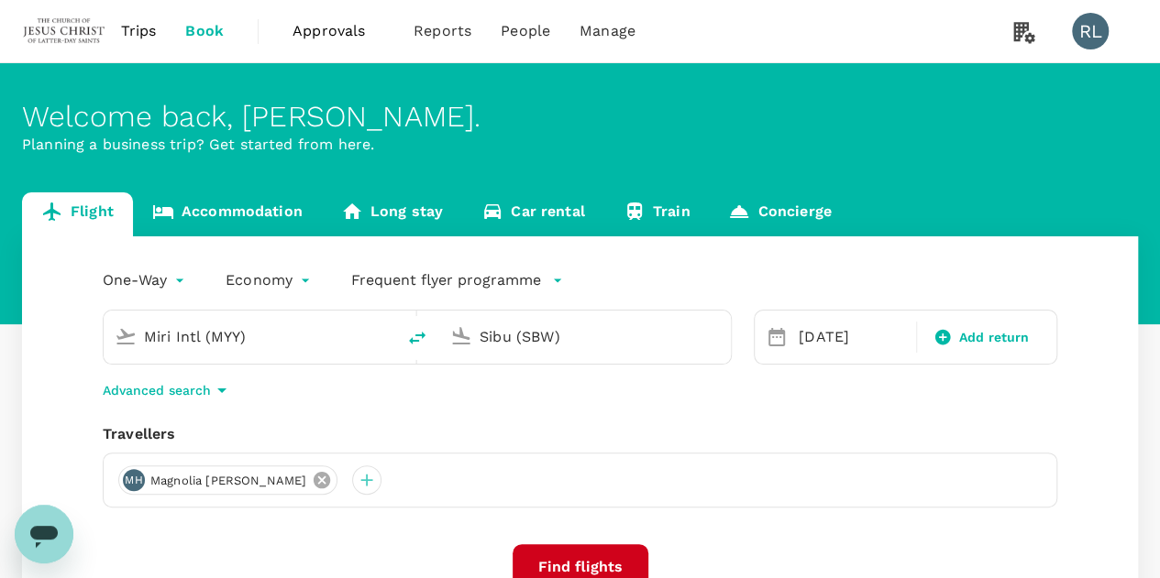
click at [312, 480] on icon at bounding box center [322, 480] width 20 height 20
click at [129, 481] on div at bounding box center [132, 480] width 29 height 29
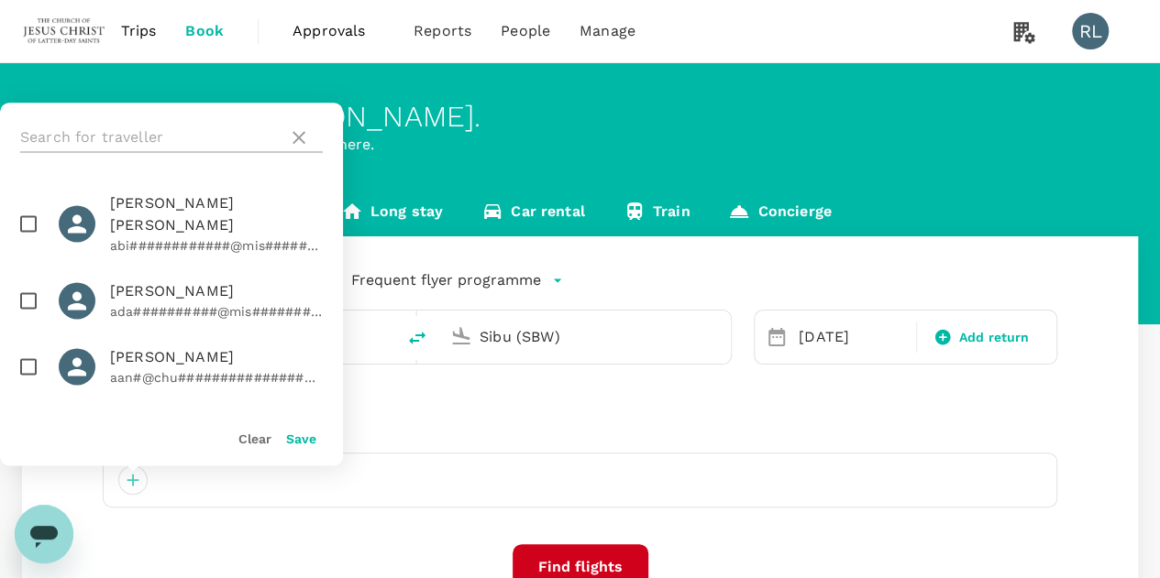
click at [159, 134] on input "text" at bounding box center [150, 137] width 260 height 29
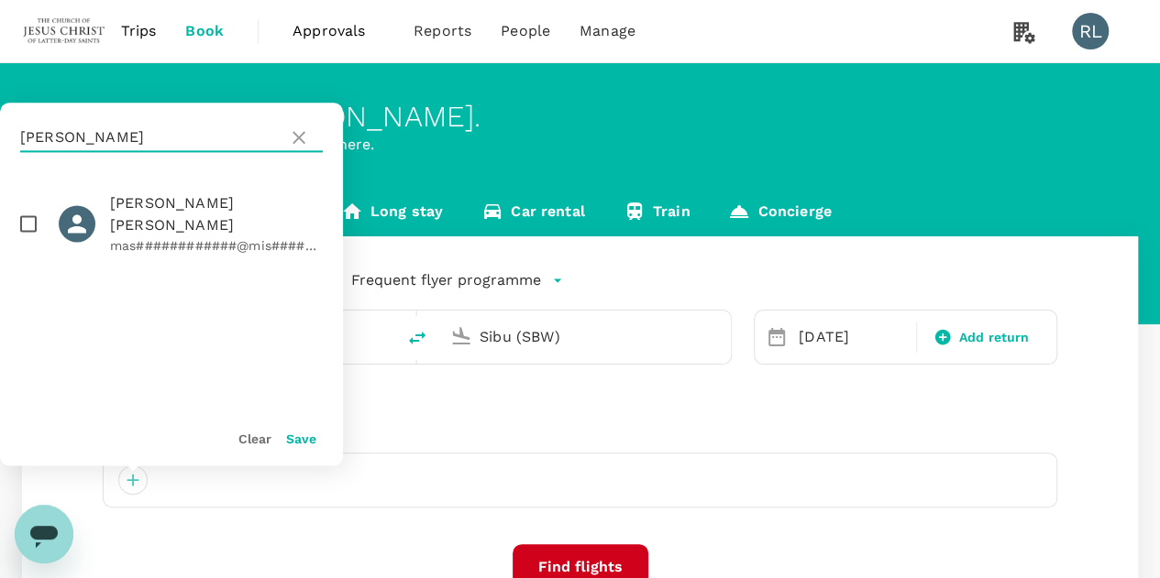
type input "[PERSON_NAME]"
click at [29, 214] on input "checkbox" at bounding box center [28, 223] width 38 height 38
checkbox input "true"
click at [301, 442] on button "Save" at bounding box center [301, 439] width 30 height 15
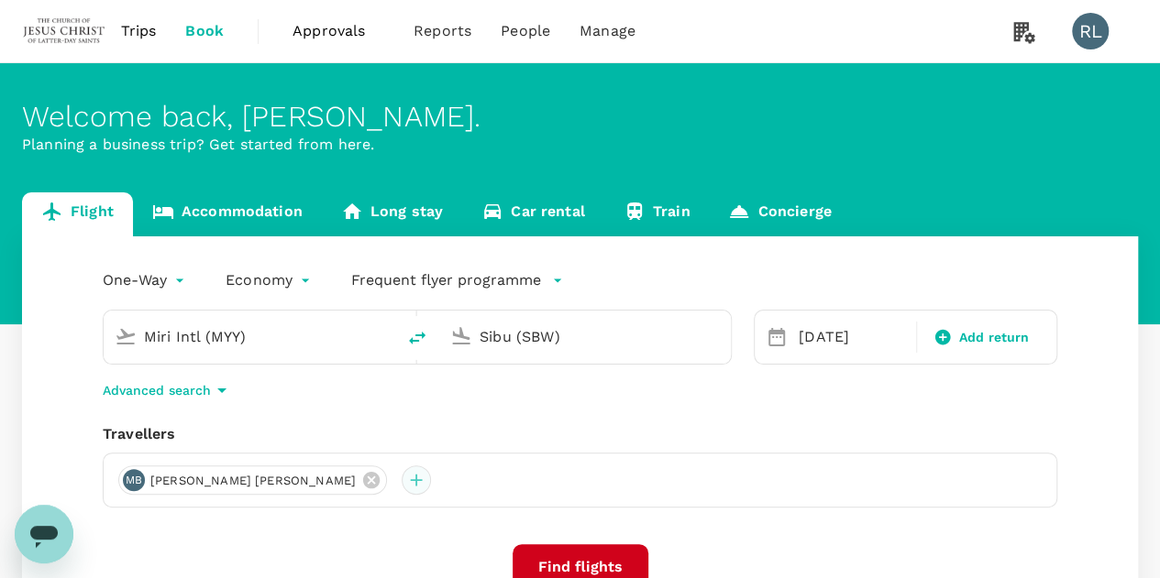
click at [401, 483] on div at bounding box center [415, 480] width 29 height 29
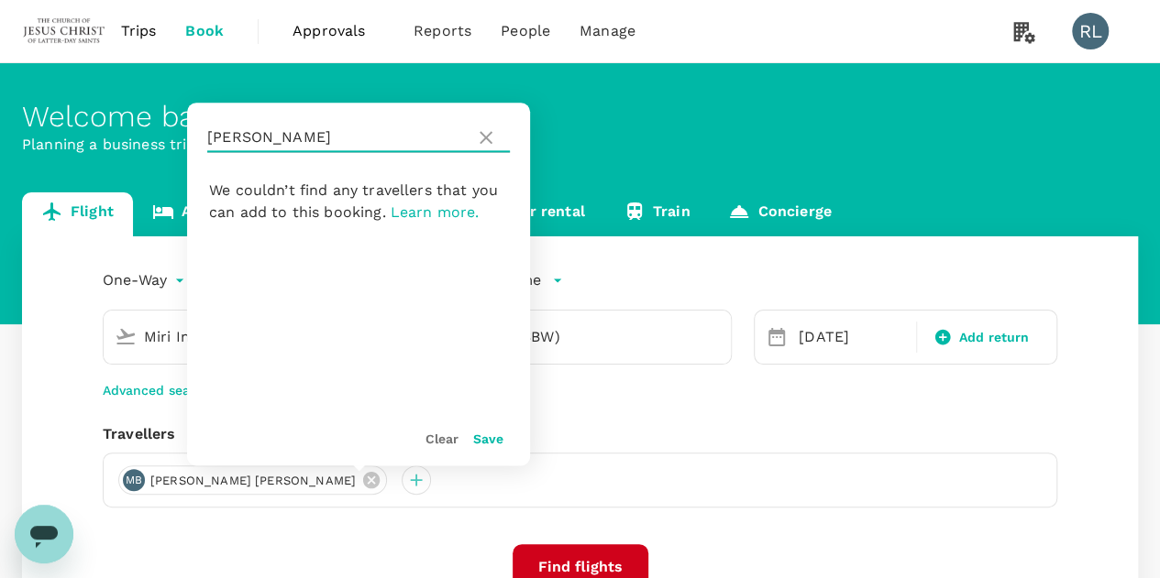
click at [316, 133] on input "BROADHEAD" at bounding box center [337, 137] width 260 height 29
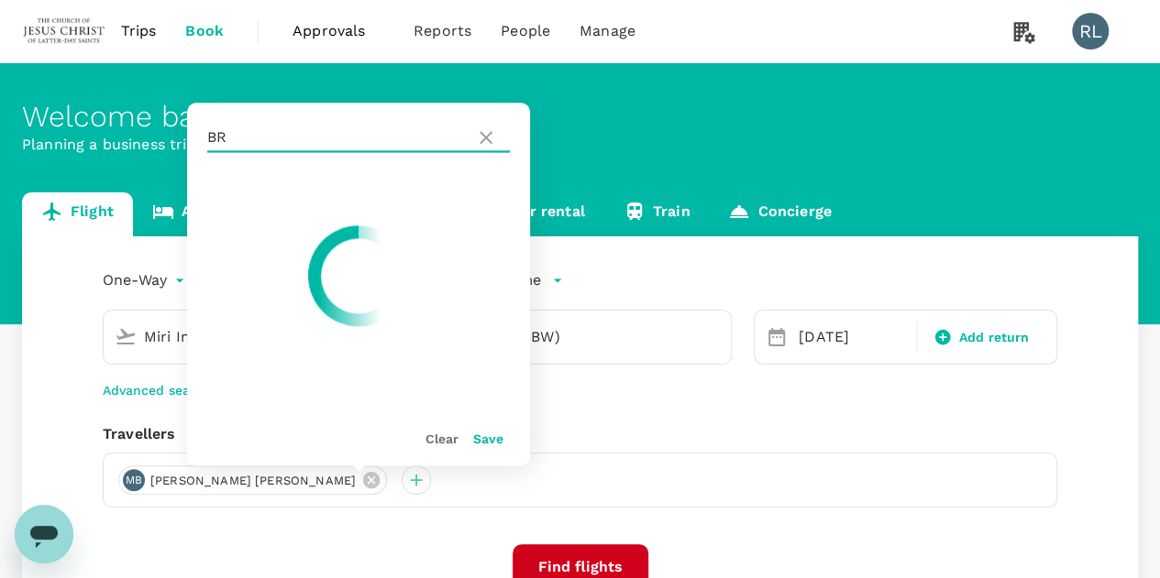
type input "B"
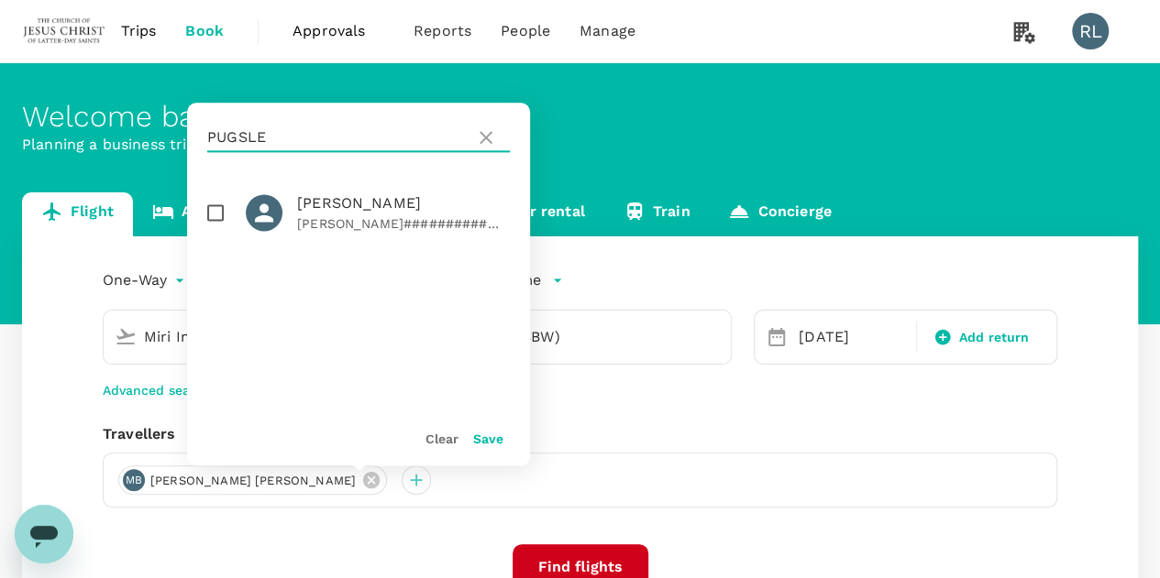
type input "PUGSLE"
click at [215, 215] on input "checkbox" at bounding box center [215, 212] width 38 height 38
checkbox input "true"
click at [480, 437] on button "Save" at bounding box center [488, 439] width 30 height 15
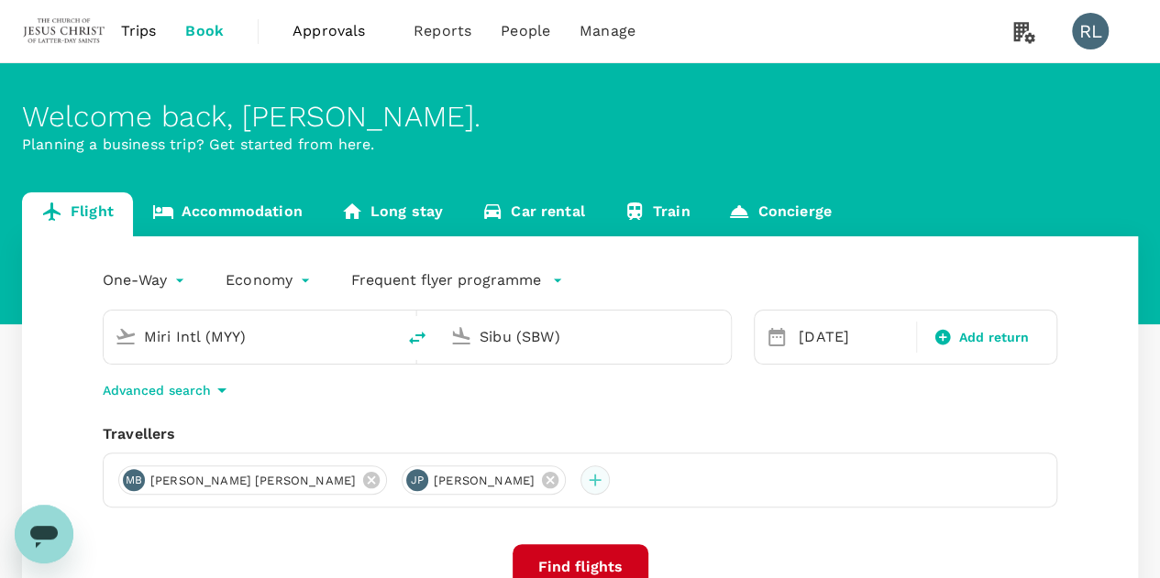
click at [580, 483] on div at bounding box center [594, 480] width 29 height 29
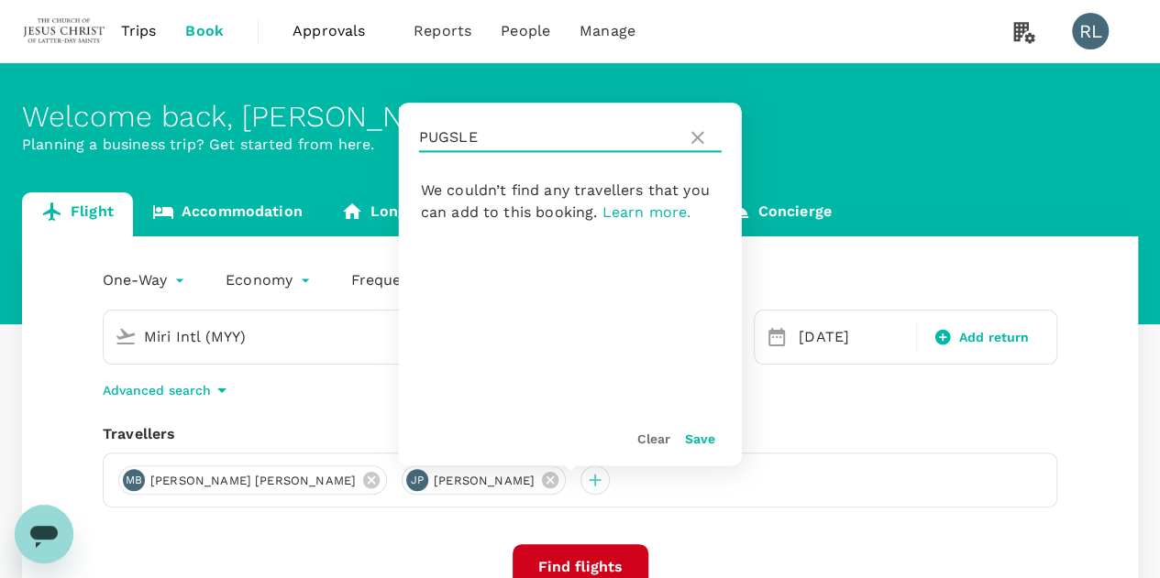
drag, startPoint x: 530, startPoint y: 137, endPoint x: 407, endPoint y: 144, distance: 123.0
click at [407, 144] on div "PUGSLE" at bounding box center [570, 138] width 343 height 70
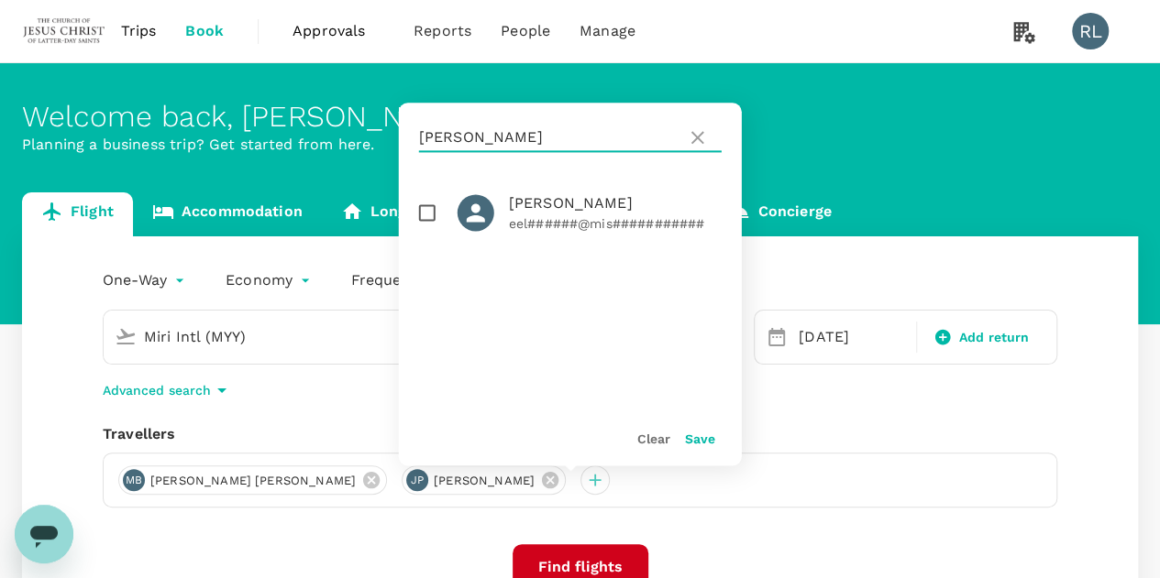
type input "LEAVITT"
click at [420, 212] on input "checkbox" at bounding box center [427, 212] width 38 height 38
checkbox input "true"
click at [692, 439] on button "Save" at bounding box center [700, 439] width 30 height 15
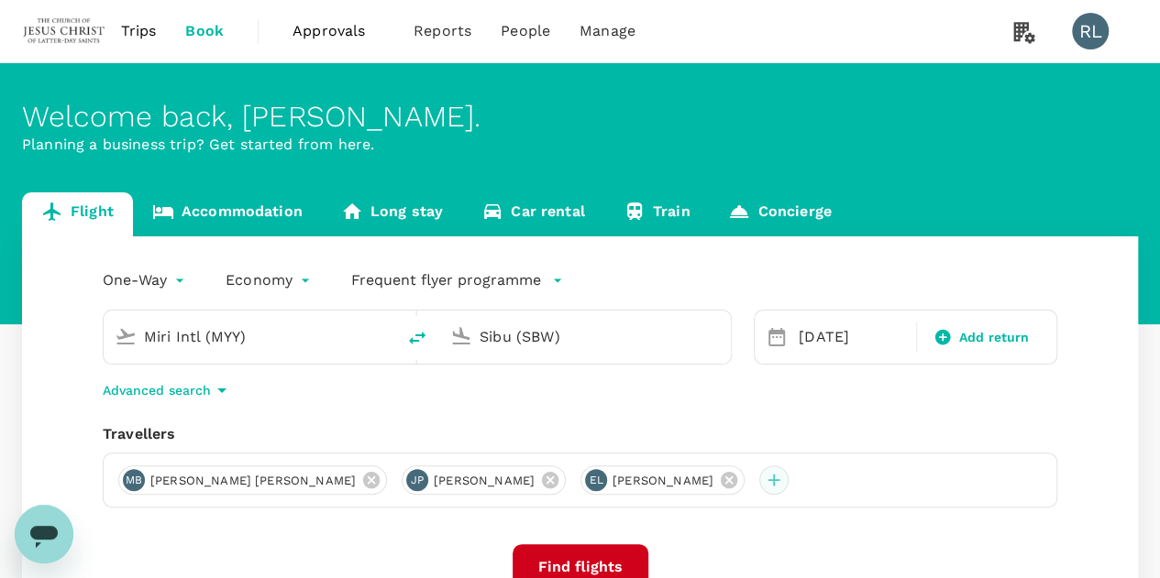
click at [786, 483] on div at bounding box center [773, 480] width 29 height 29
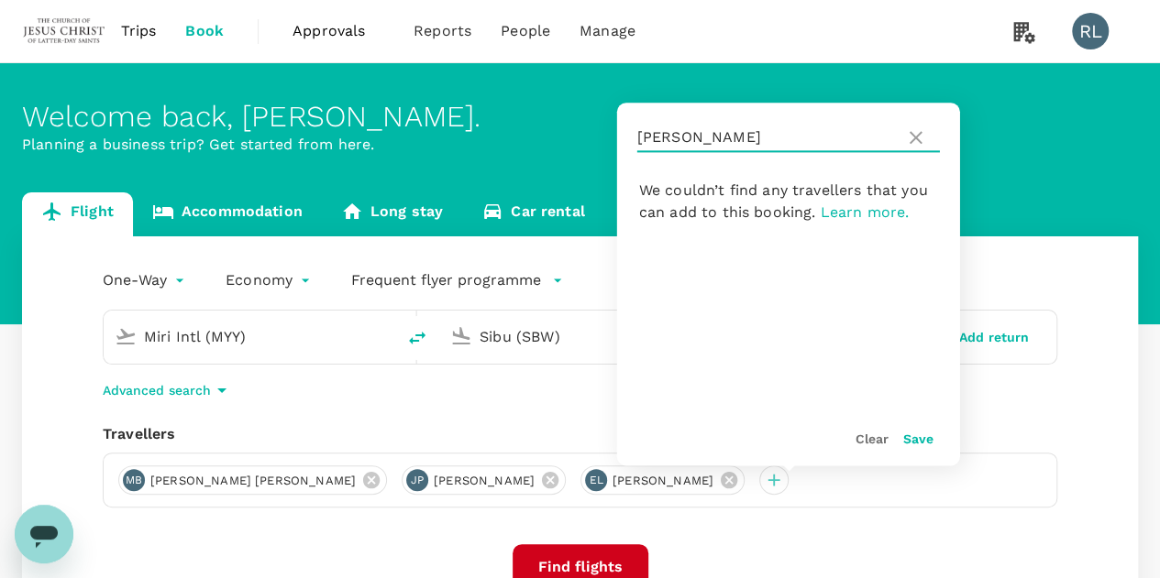
drag, startPoint x: 709, startPoint y: 136, endPoint x: 632, endPoint y: 130, distance: 77.2
click at [632, 130] on div "LEAVITT" at bounding box center [788, 138] width 343 height 70
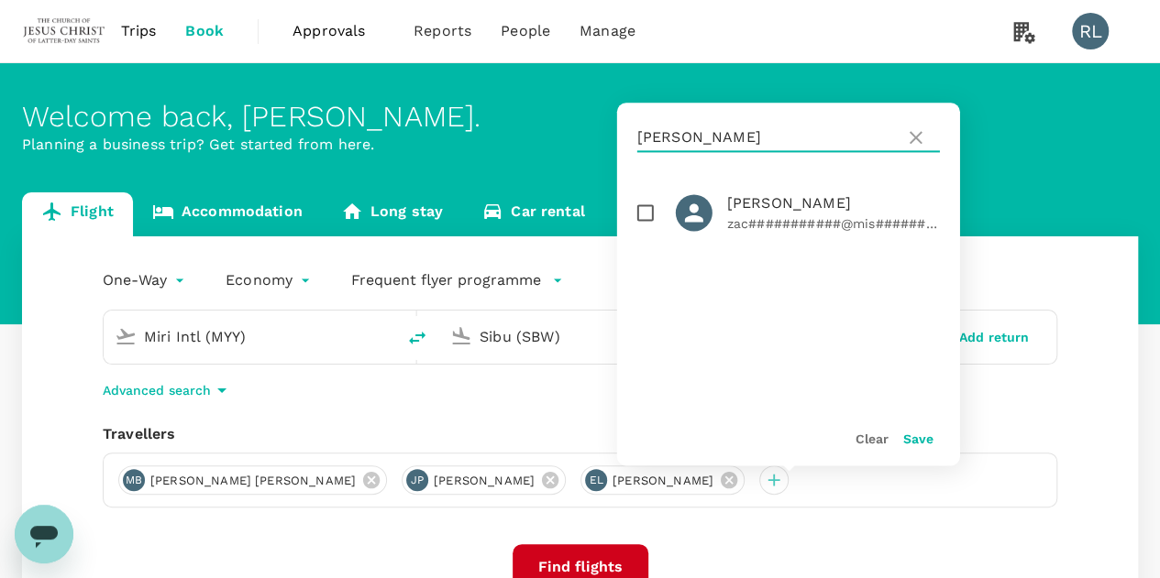
type input "REYMAN"
click at [647, 214] on input "checkbox" at bounding box center [645, 212] width 38 height 38
checkbox input "true"
click at [921, 439] on button "Save" at bounding box center [918, 439] width 30 height 15
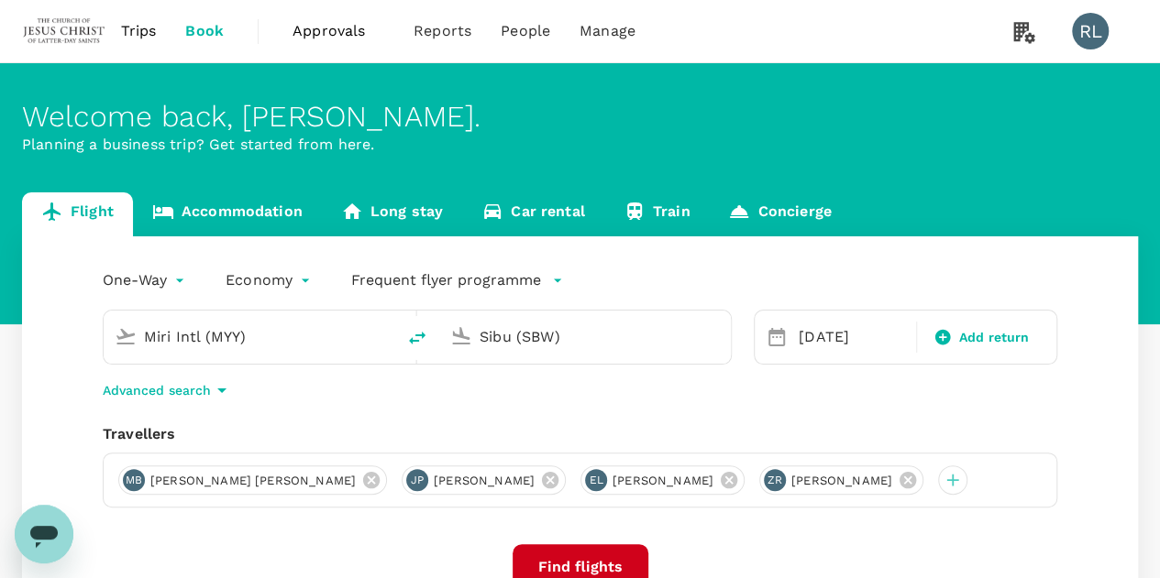
click at [413, 336] on icon "delete" at bounding box center [417, 338] width 22 height 22
type input "Sibu (SBW)"
type input "Miri Intl (MYY)"
click at [313, 343] on input "Sibu (SBW)" at bounding box center [250, 337] width 213 height 28
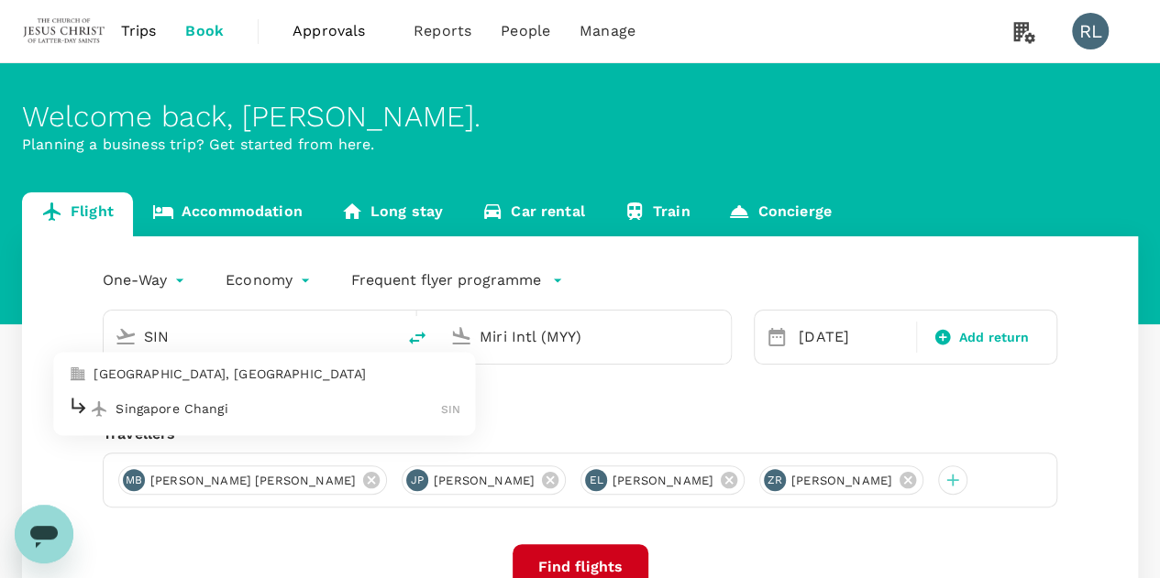
click at [191, 411] on p "Singapore Changi" at bounding box center [277, 409] width 325 height 18
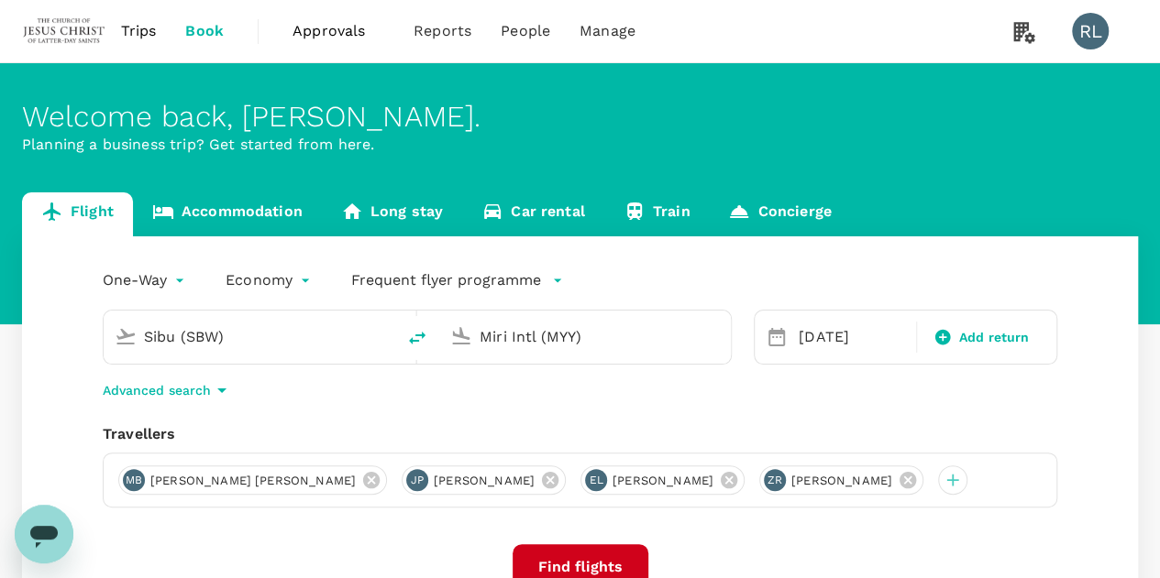
type input "Singapore Changi (SIN)"
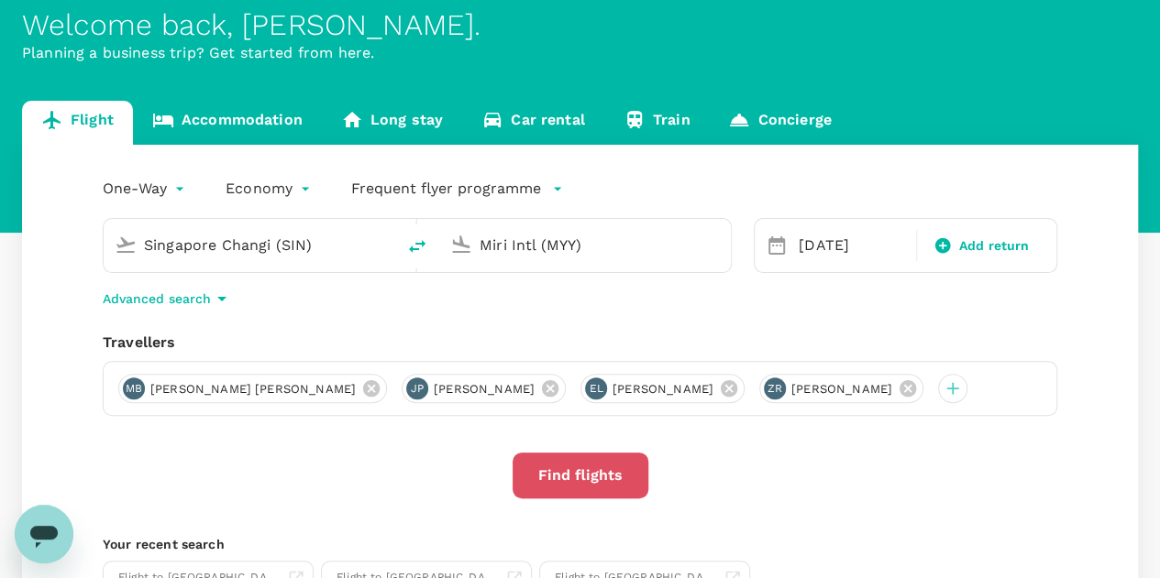
click at [557, 499] on button "Find flights" at bounding box center [580, 476] width 136 height 46
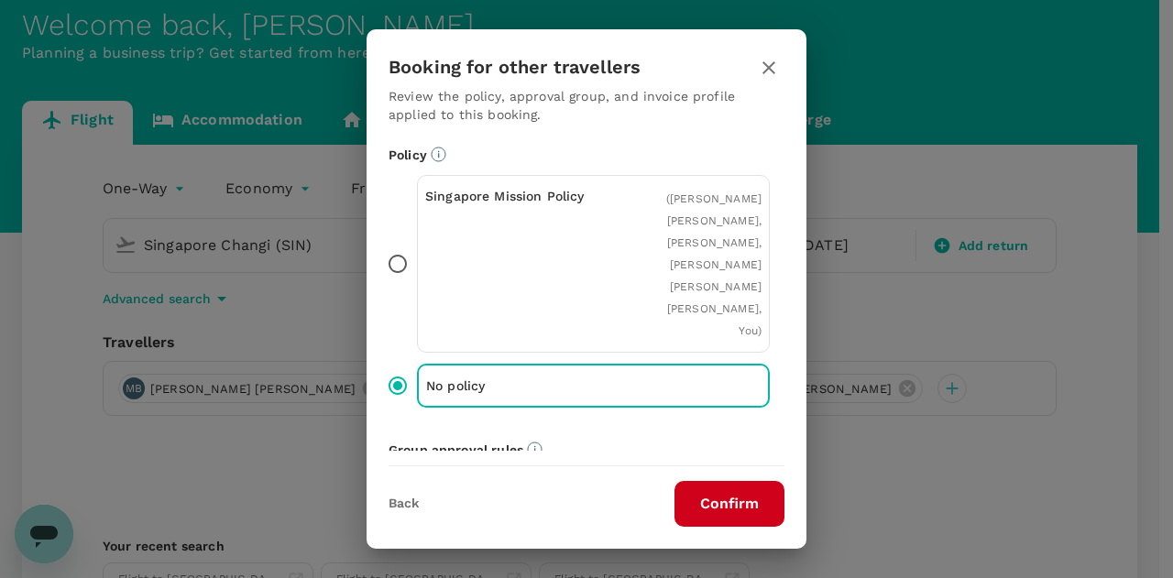
click at [731, 496] on button "Confirm" at bounding box center [730, 504] width 110 height 46
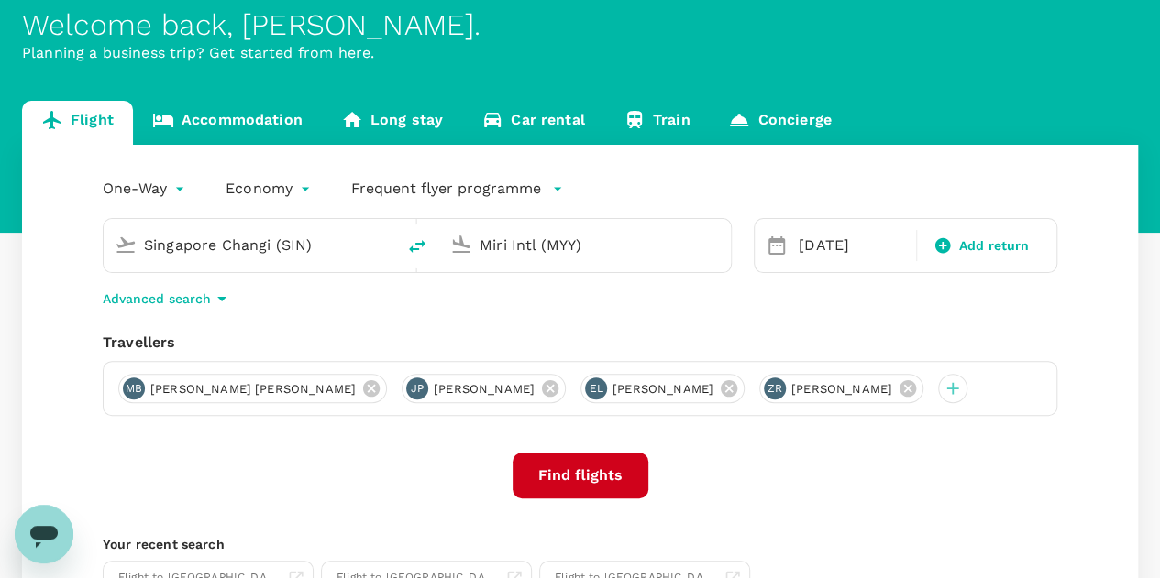
click at [559, 496] on button "Find flights" at bounding box center [580, 476] width 136 height 46
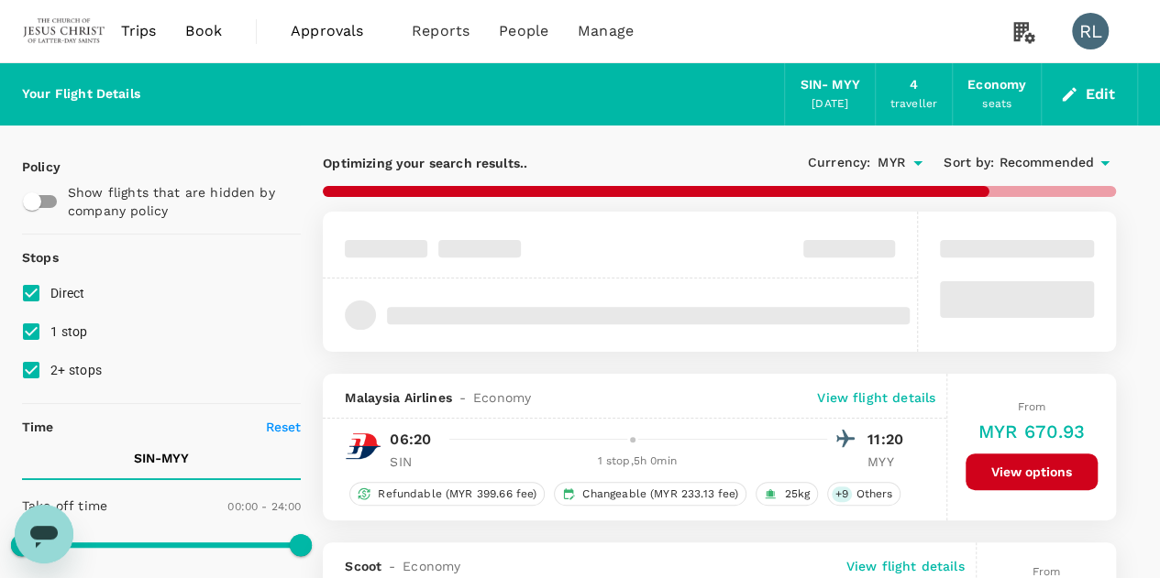
click at [1078, 162] on span "Recommended" at bounding box center [1045, 163] width 95 height 20
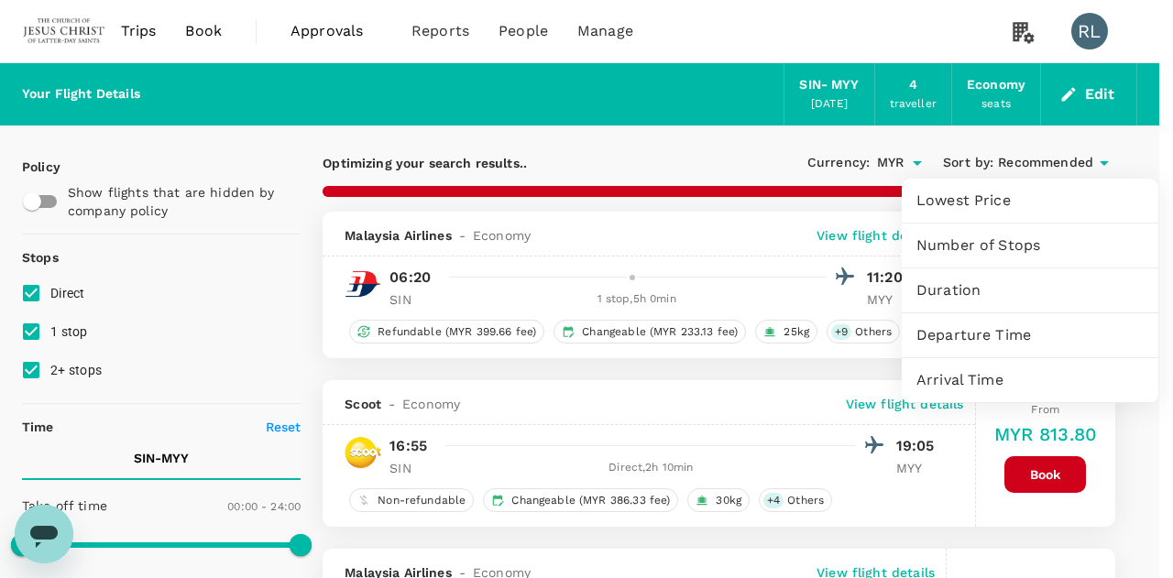
click at [983, 335] on span "Departure Time" at bounding box center [1030, 335] width 227 height 22
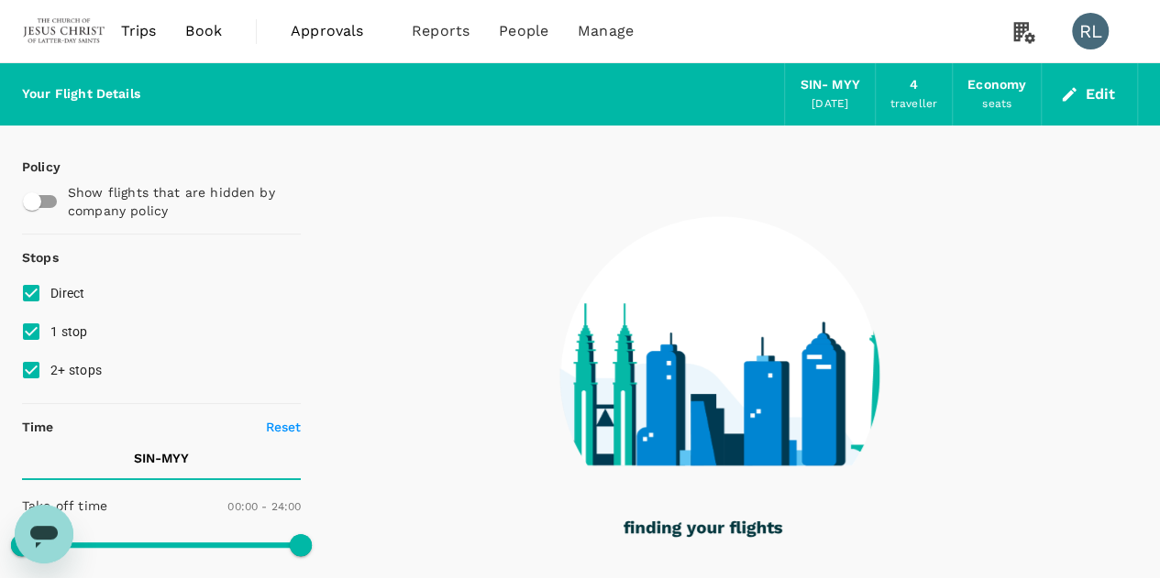
type input "1615"
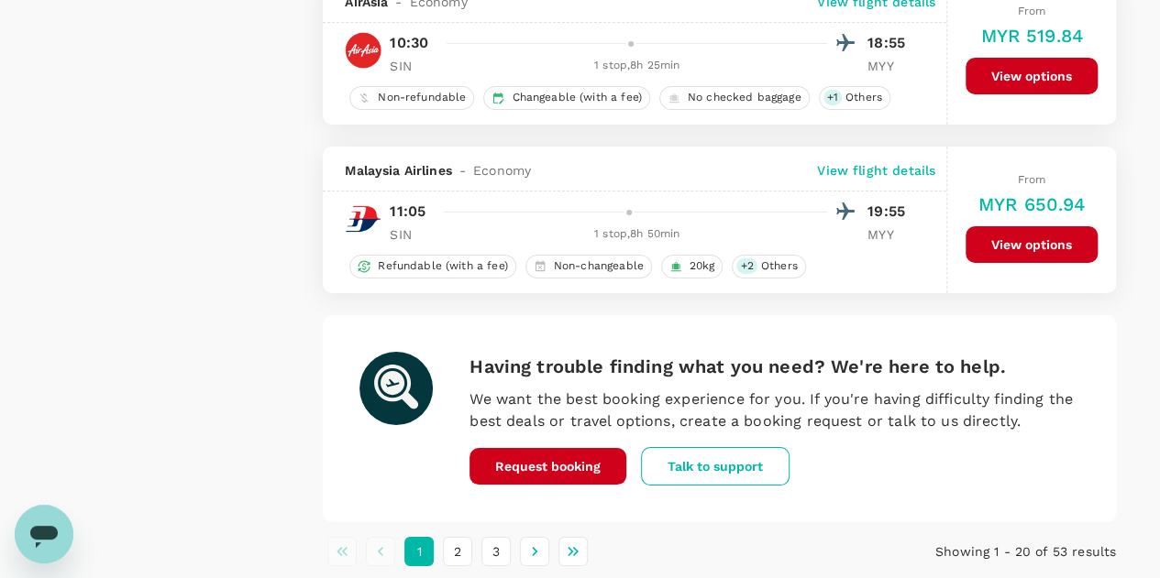
scroll to position [3375, 0]
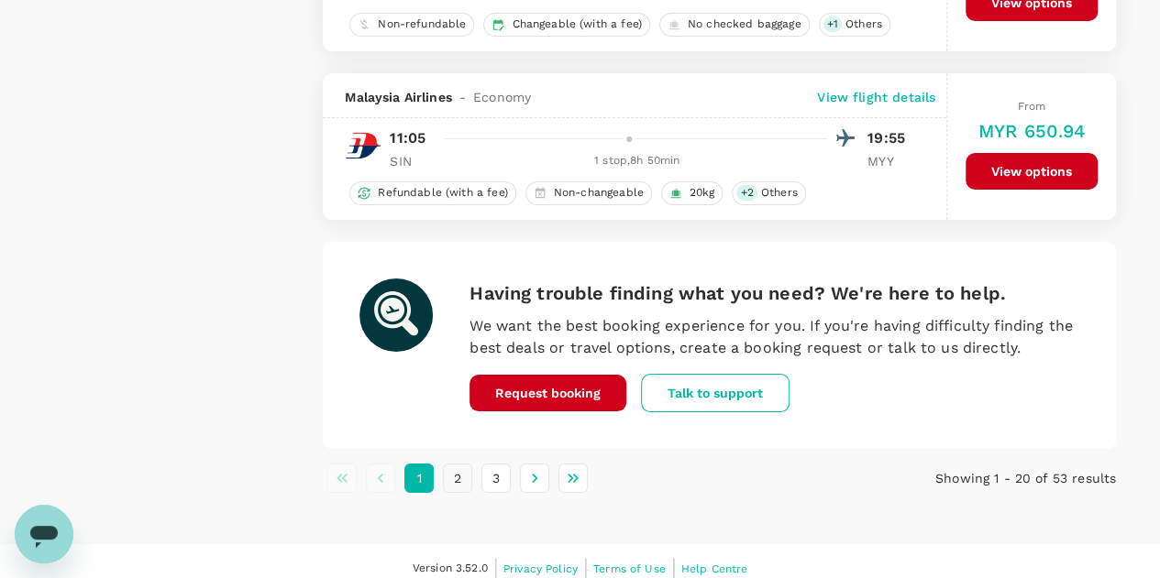
click at [460, 465] on button "2" at bounding box center [457, 478] width 29 height 29
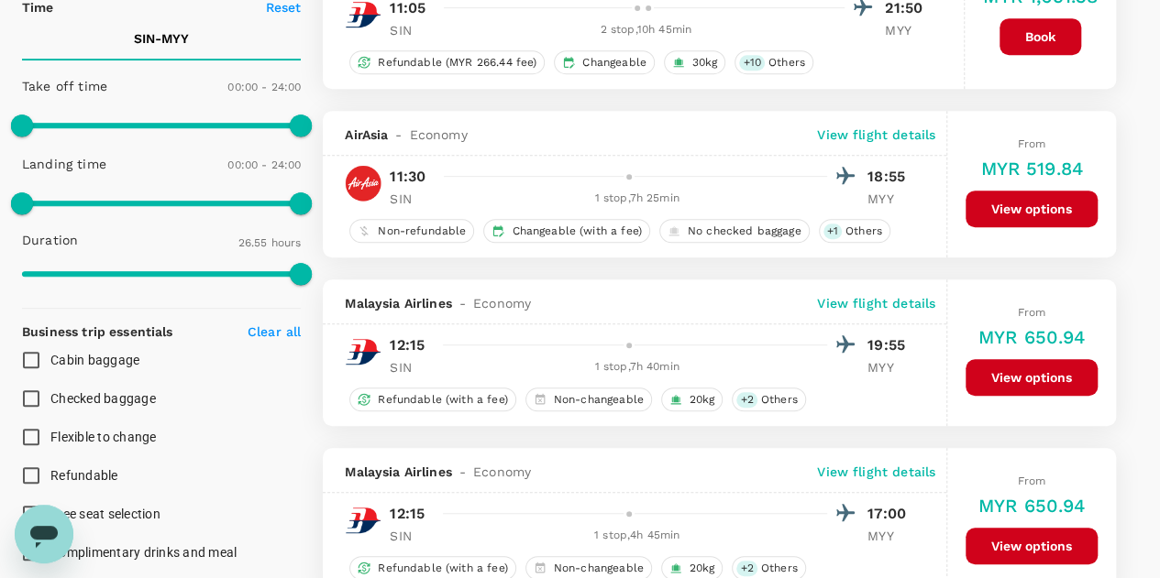
scroll to position [550, 0]
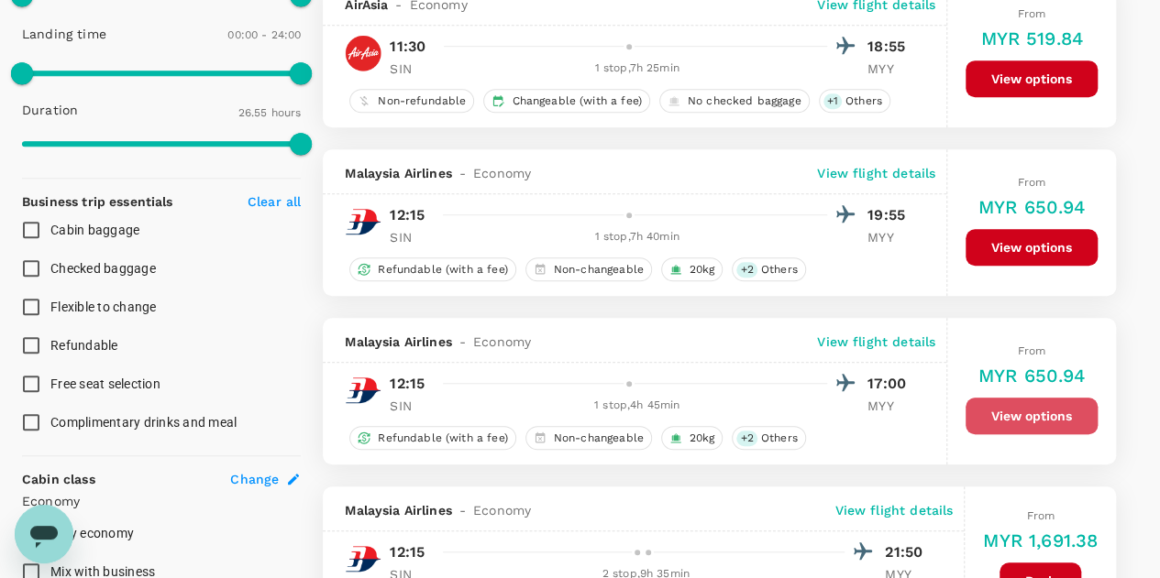
click at [1050, 412] on button "View options" at bounding box center [1031, 416] width 132 height 37
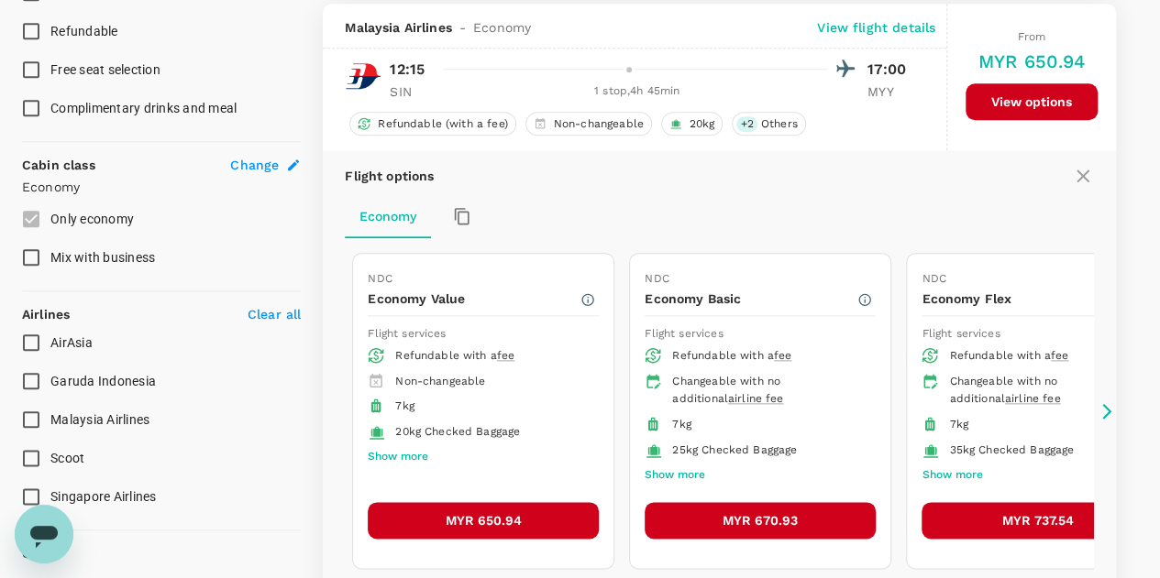
scroll to position [865, 0]
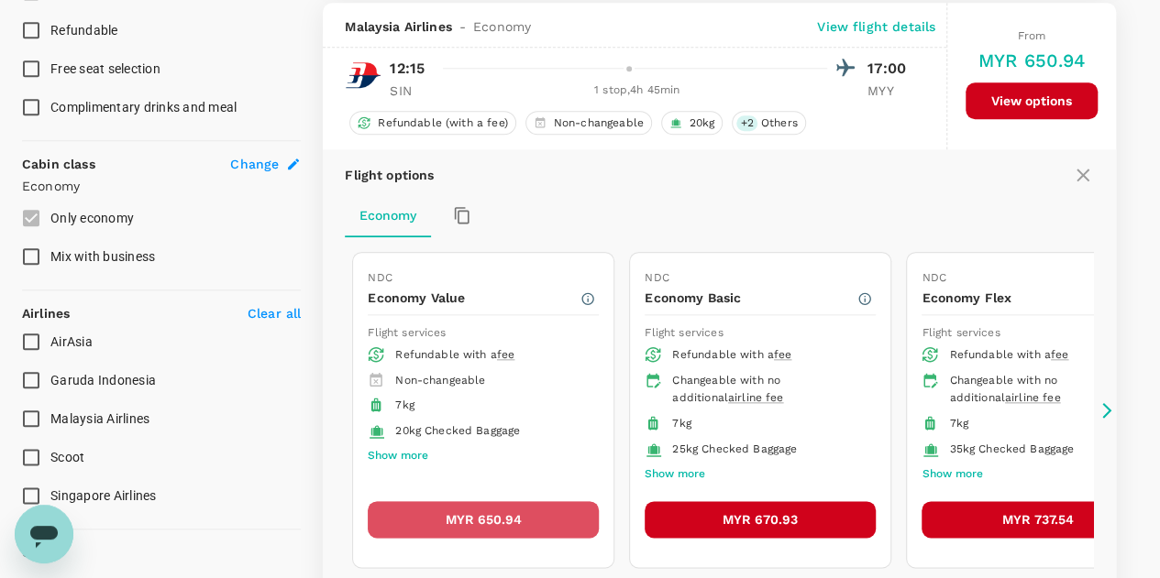
click at [473, 512] on button "MYR 650.94" at bounding box center [483, 519] width 231 height 37
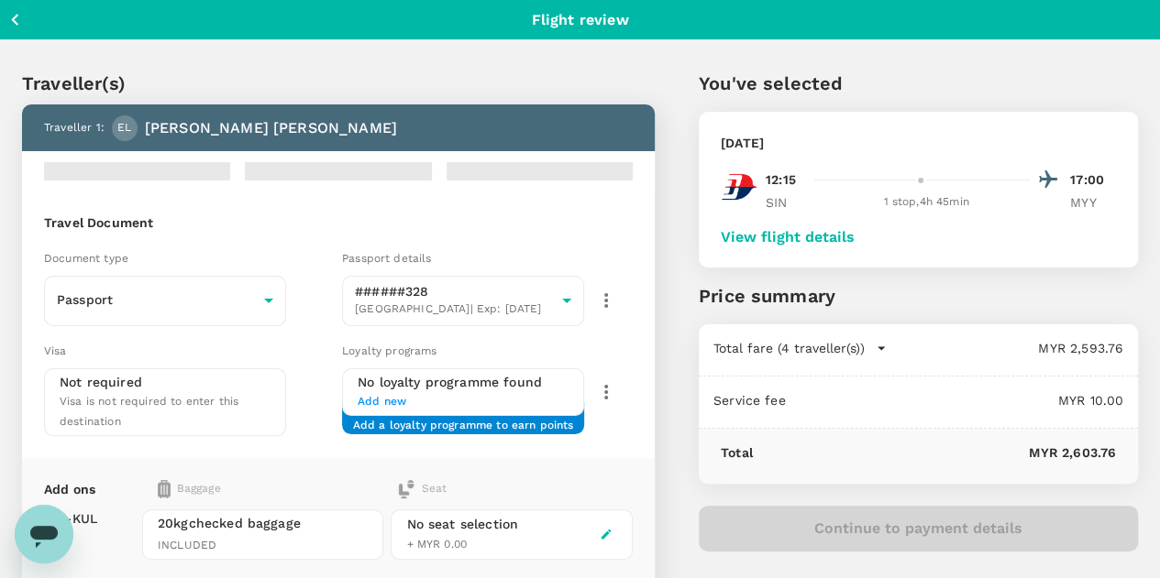
click at [852, 231] on button "View flight details" at bounding box center [787, 237] width 134 height 16
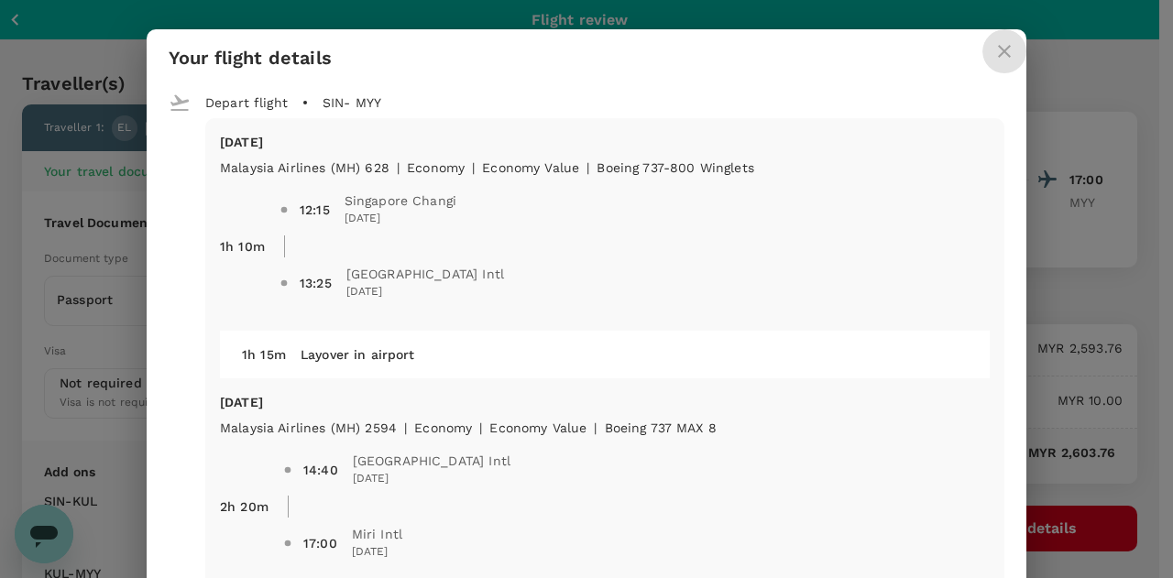
click at [994, 50] on icon "close" at bounding box center [1005, 51] width 22 height 22
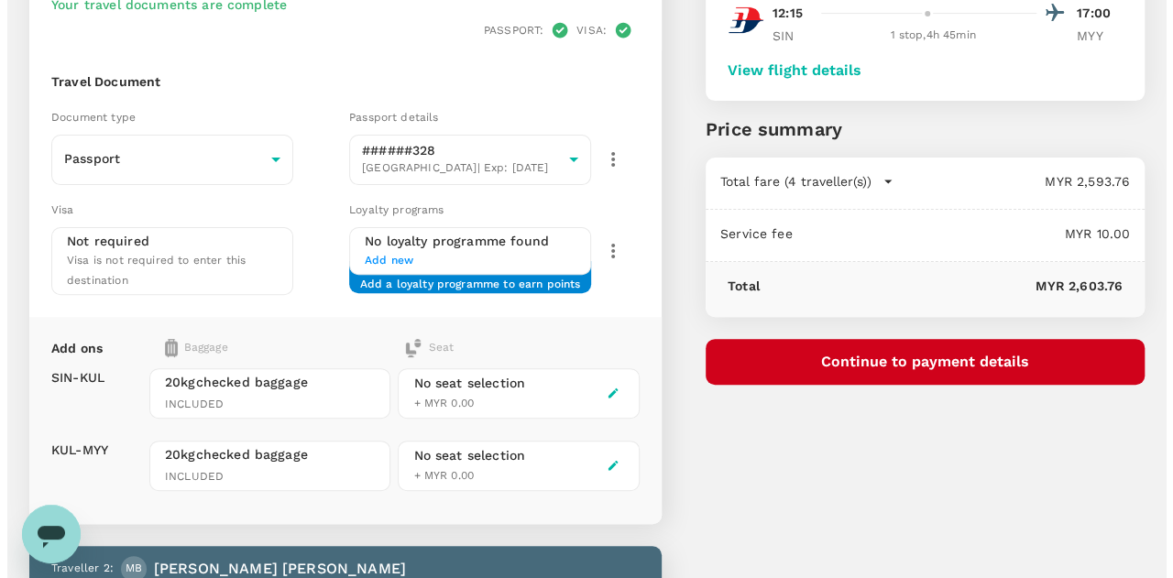
scroll to position [183, 0]
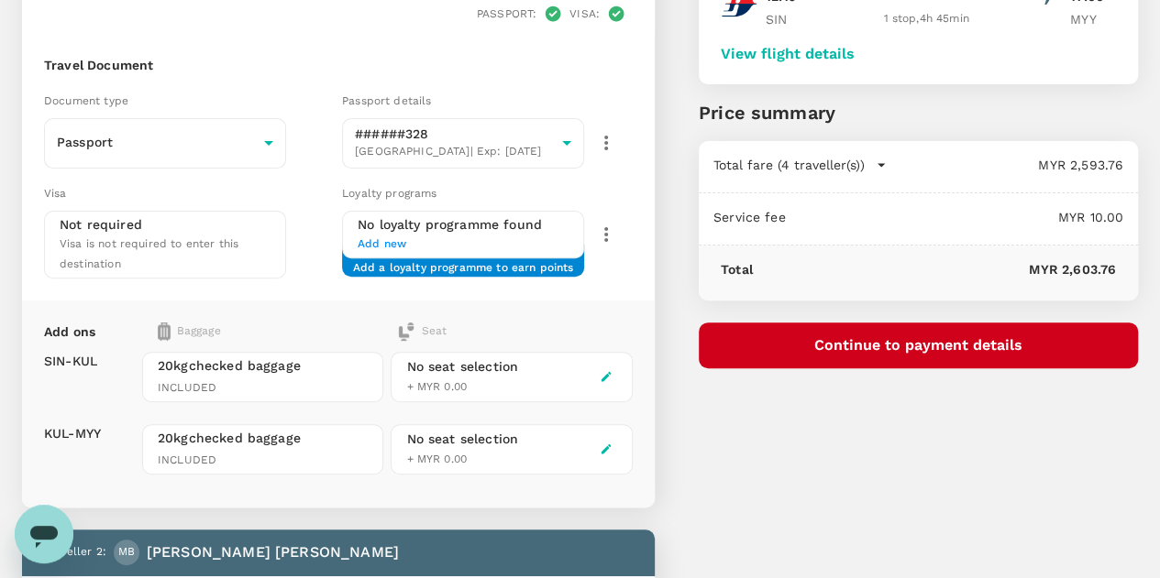
click at [928, 343] on button "Continue to payment details" at bounding box center [917, 346] width 439 height 46
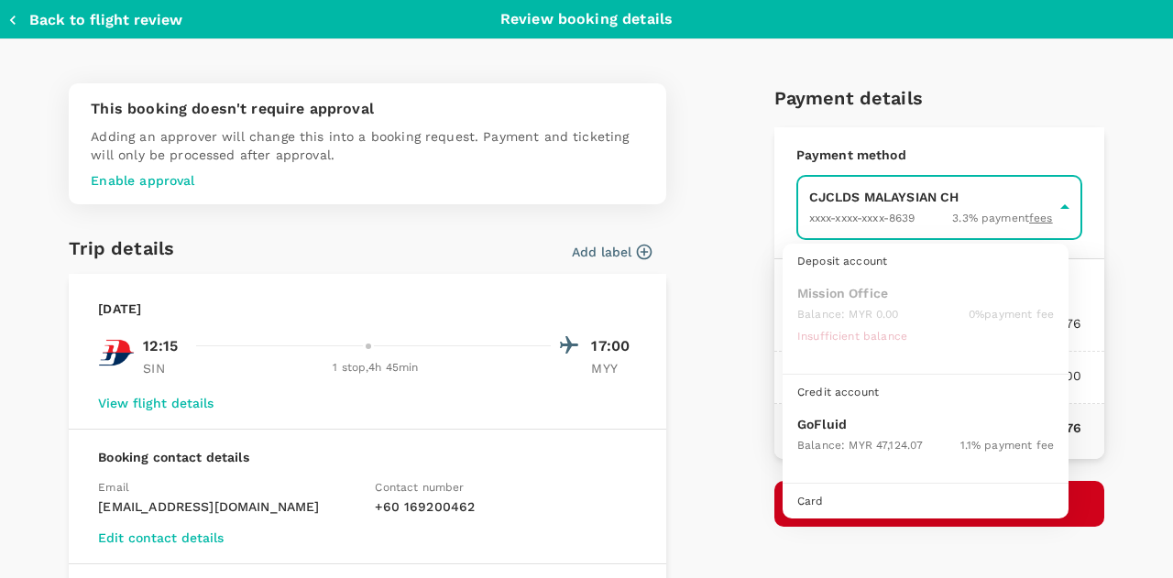
scroll to position [47, 0]
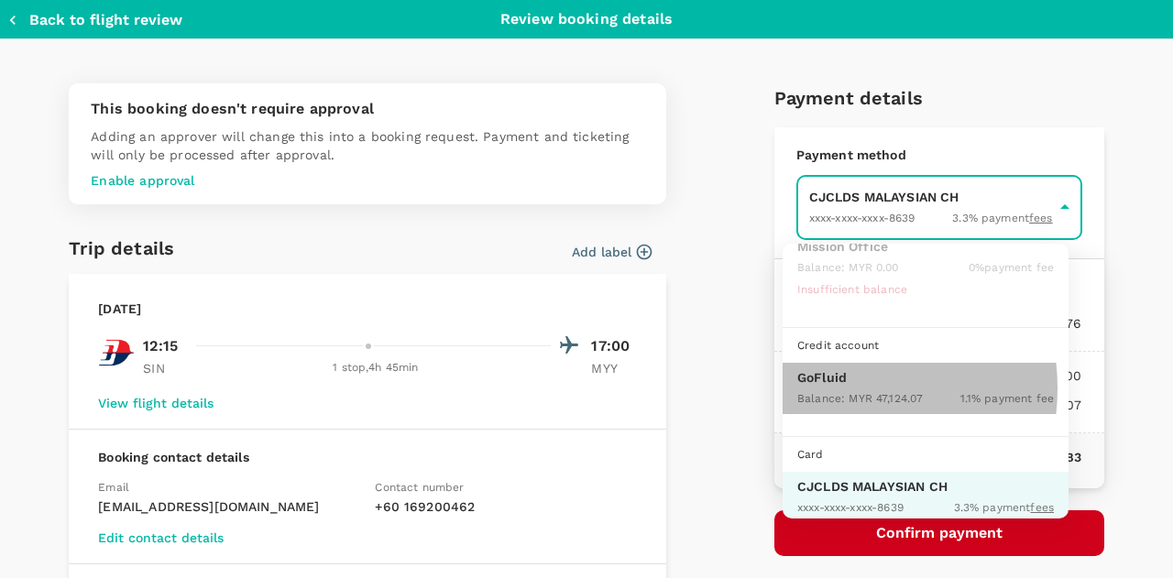
click at [827, 387] on div "Balance : MYR 47,124.07" at bounding box center [860, 398] width 126 height 22
type input "9b357727-6904-47bd-a44e-9a56bf7dfc7a"
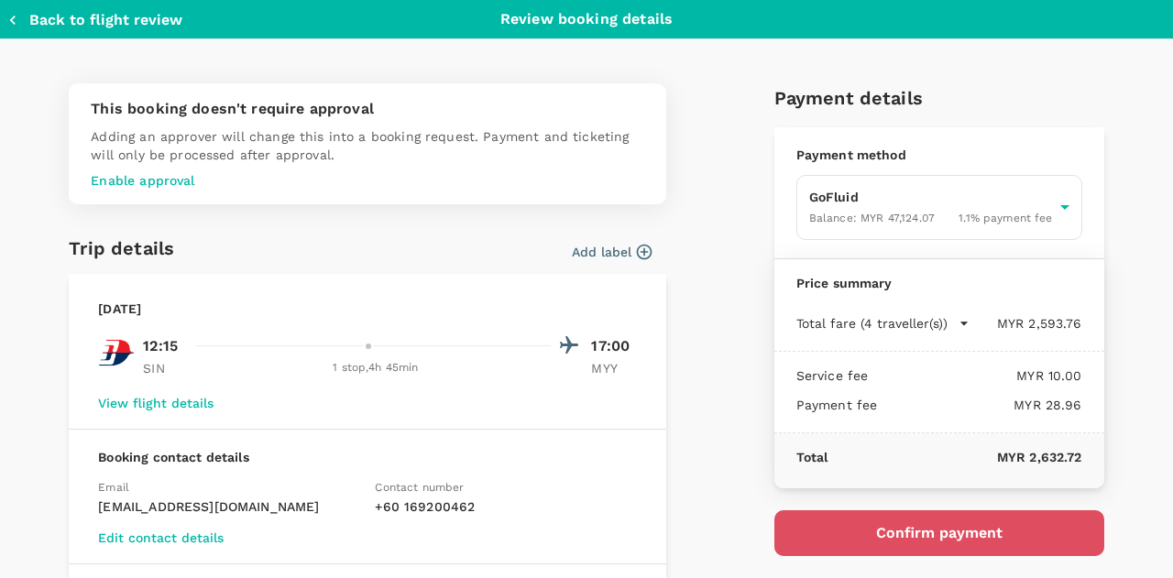
click at [934, 533] on button "Confirm payment" at bounding box center [940, 534] width 330 height 46
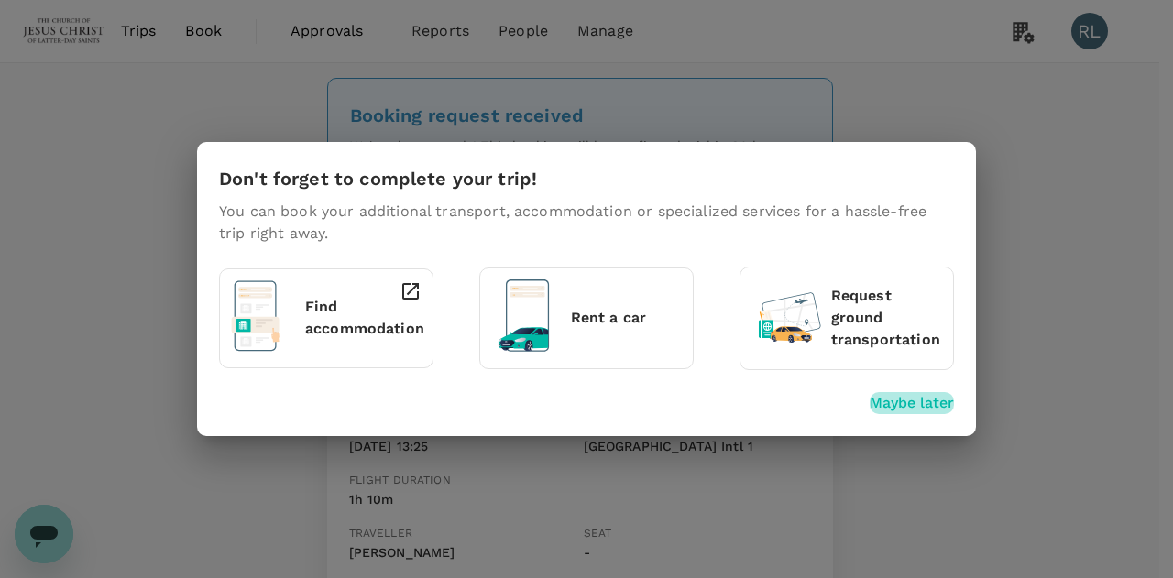
click at [915, 402] on p "Maybe later" at bounding box center [912, 403] width 84 height 22
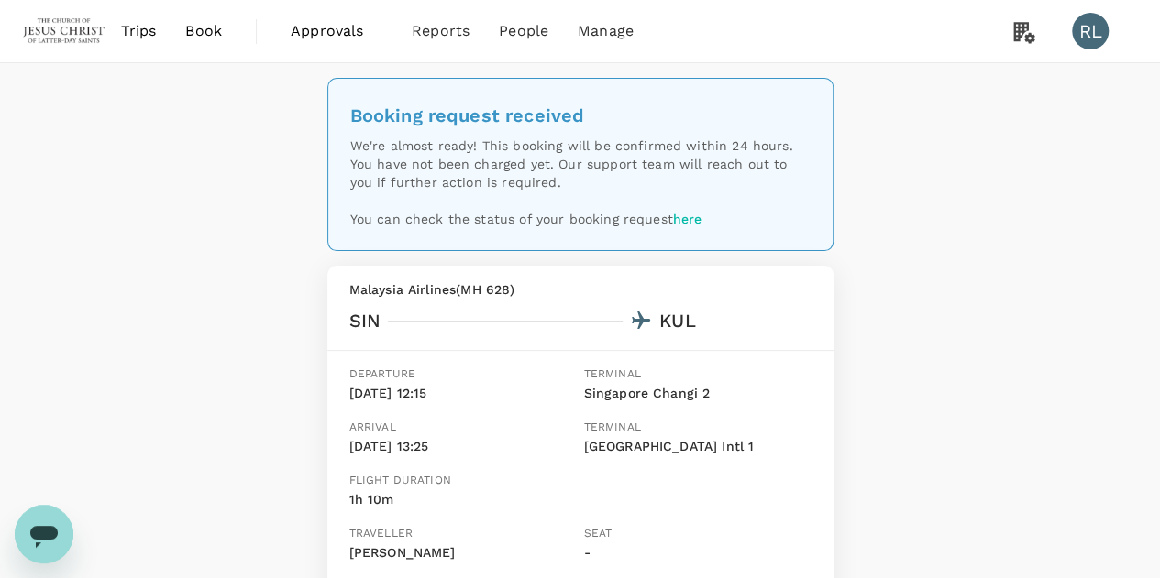
click at [203, 34] on span "Book" at bounding box center [203, 31] width 37 height 22
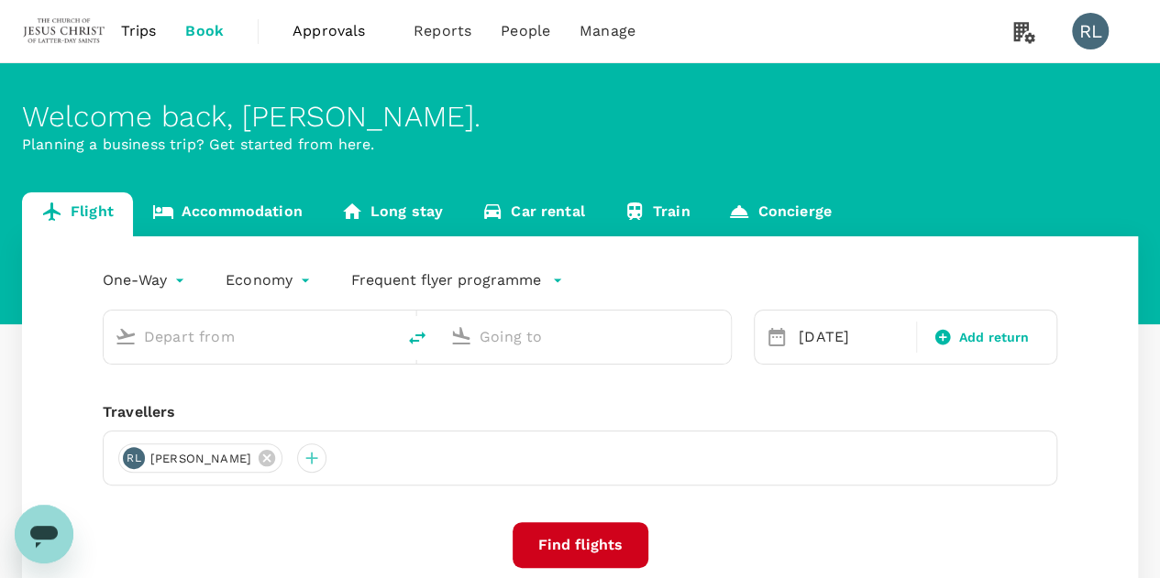
type input "Miri Intl (MYY)"
type input "Sibu (SBW)"
type input "Miri Intl (MYY)"
type input "Sibu (SBW)"
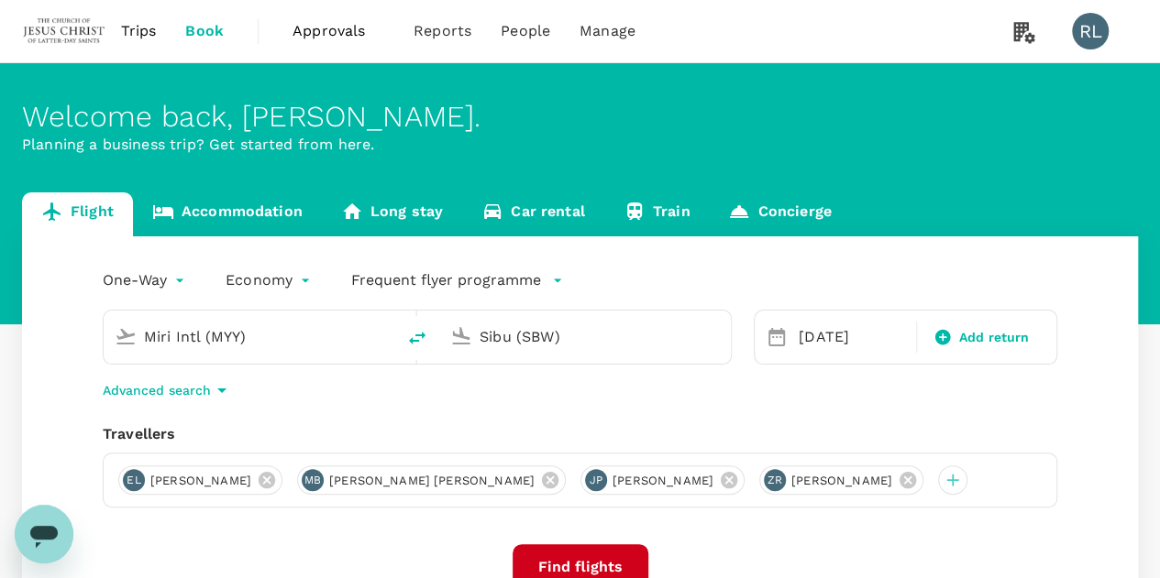
drag, startPoint x: 266, startPoint y: 331, endPoint x: 97, endPoint y: 338, distance: 168.8
click at [97, 338] on div "Miri Intl (MYY) Sibu (SBW)" at bounding box center [406, 326] width 651 height 77
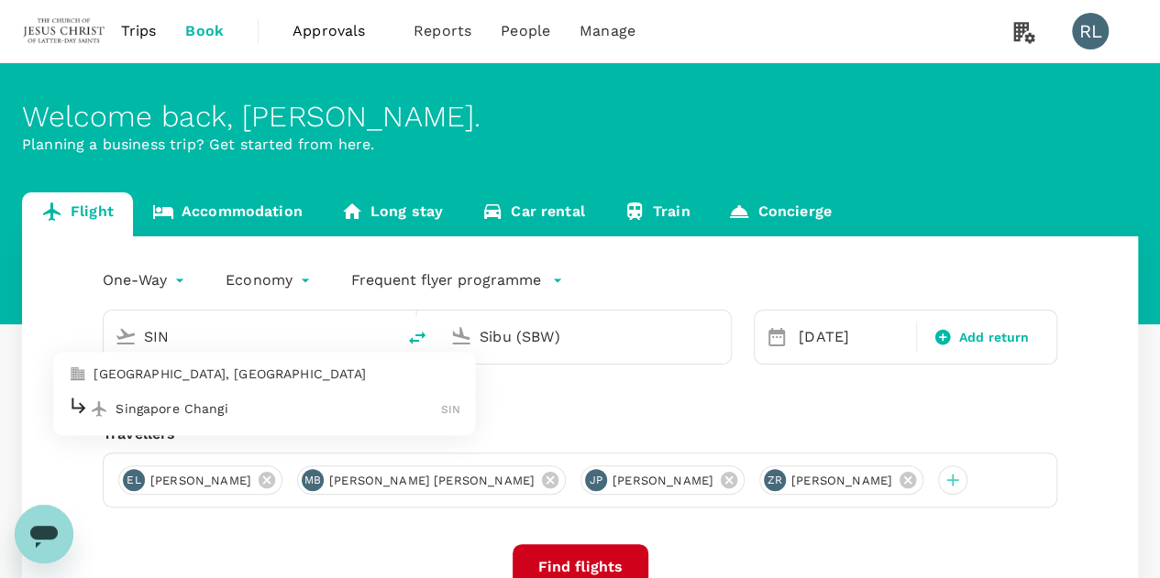
click at [172, 401] on p "Singapore Changi" at bounding box center [277, 409] width 325 height 18
type input "Singapore Changi (SIN)"
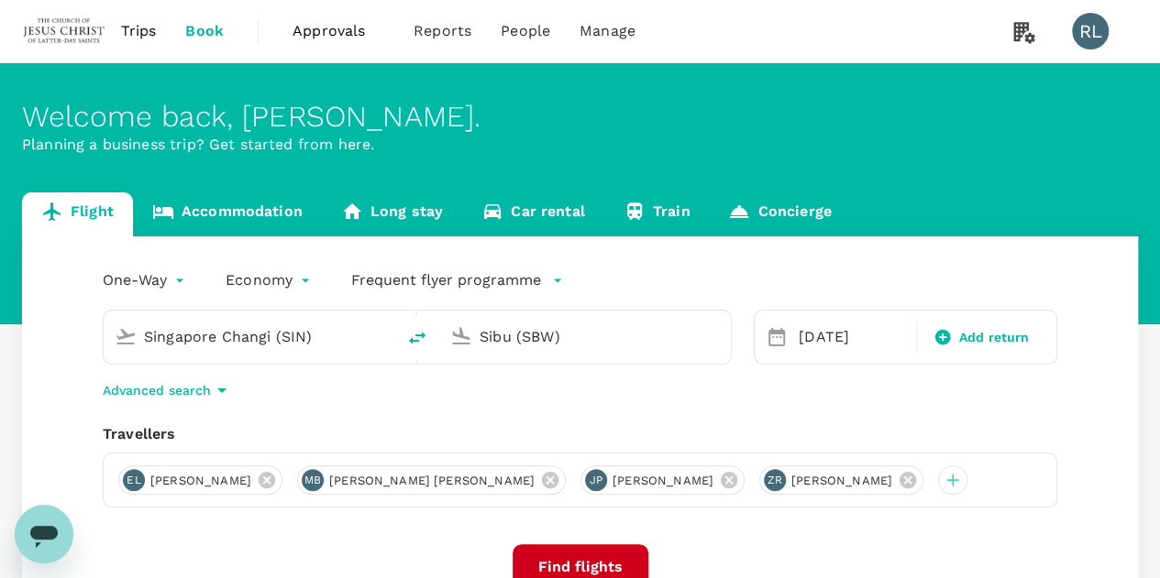
drag, startPoint x: 590, startPoint y: 342, endPoint x: 473, endPoint y: 335, distance: 117.6
click at [473, 335] on div "Sibu (SBW)" at bounding box center [595, 333] width 247 height 37
click at [488, 410] on p "Bintulu" at bounding box center [612, 409] width 323 height 18
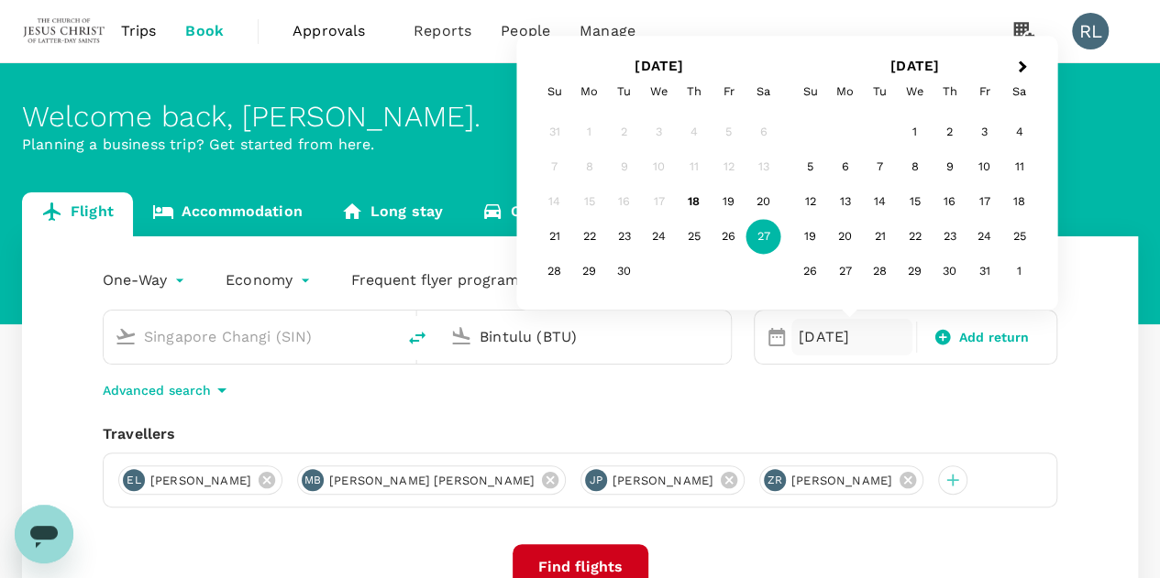
type input "Bintulu (BTU)"
click at [1081, 415] on div "One-Way oneway Economy economy Frequent flyer programme Singapore Changi (SIN) …" at bounding box center [580, 495] width 1116 height 518
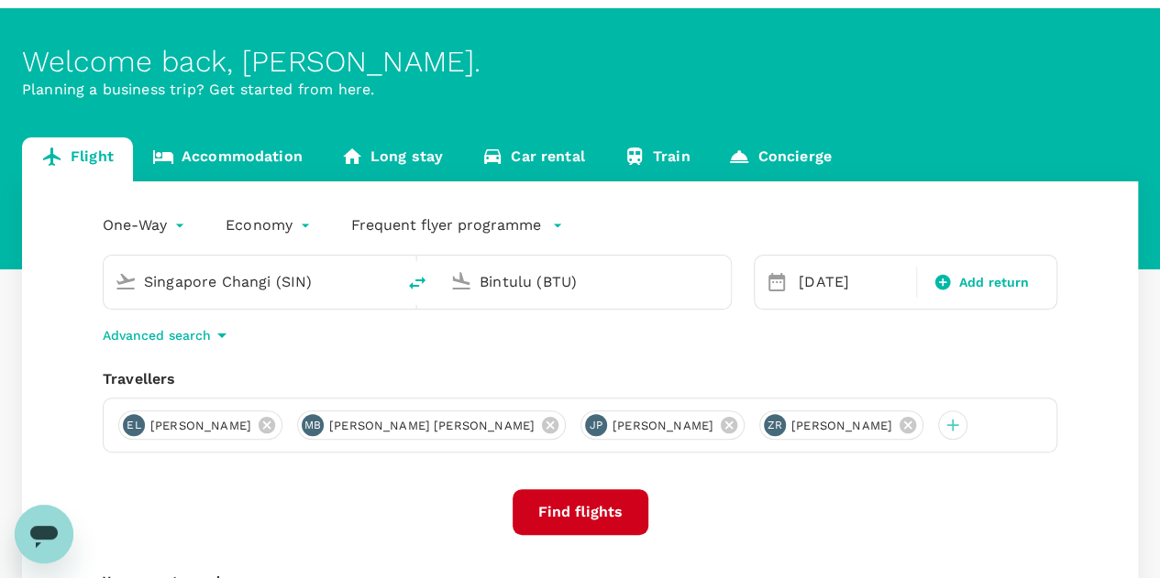
scroll to position [92, 0]
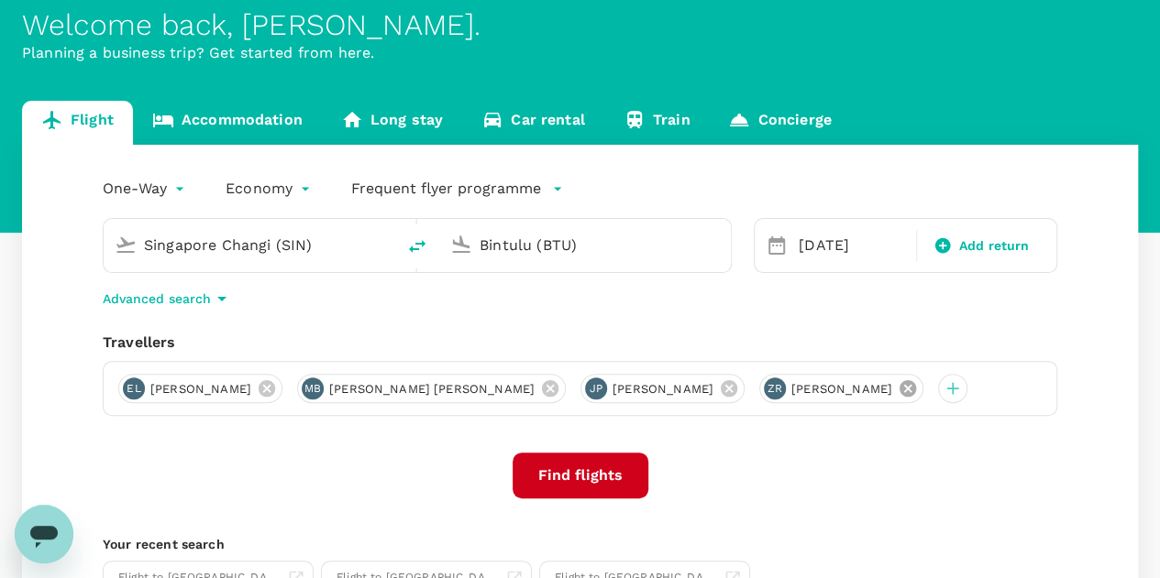
click at [916, 380] on icon at bounding box center [907, 388] width 16 height 16
click at [737, 392] on icon at bounding box center [728, 388] width 16 height 16
click at [542, 390] on icon at bounding box center [550, 388] width 16 height 16
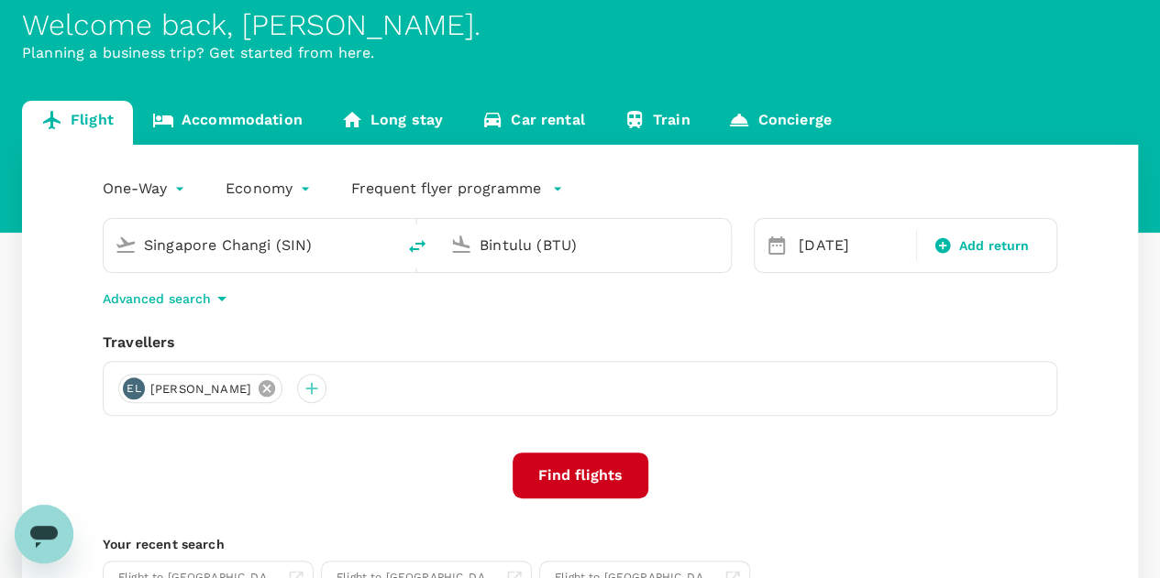
click at [275, 391] on icon at bounding box center [266, 388] width 16 height 16
click at [133, 384] on div at bounding box center [132, 388] width 29 height 29
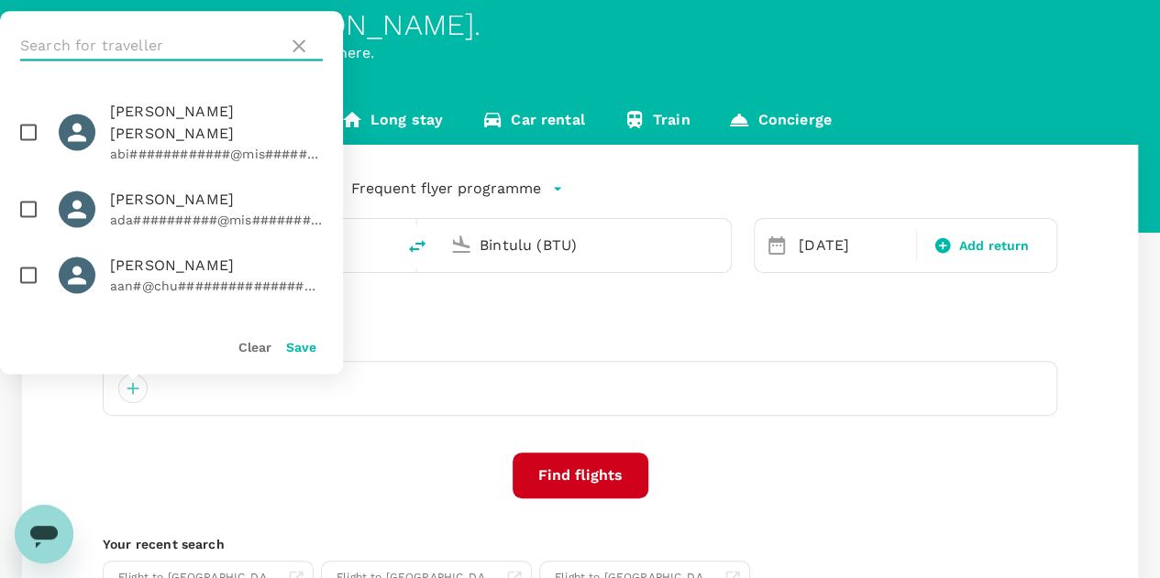
click at [170, 45] on input "text" at bounding box center [150, 45] width 260 height 29
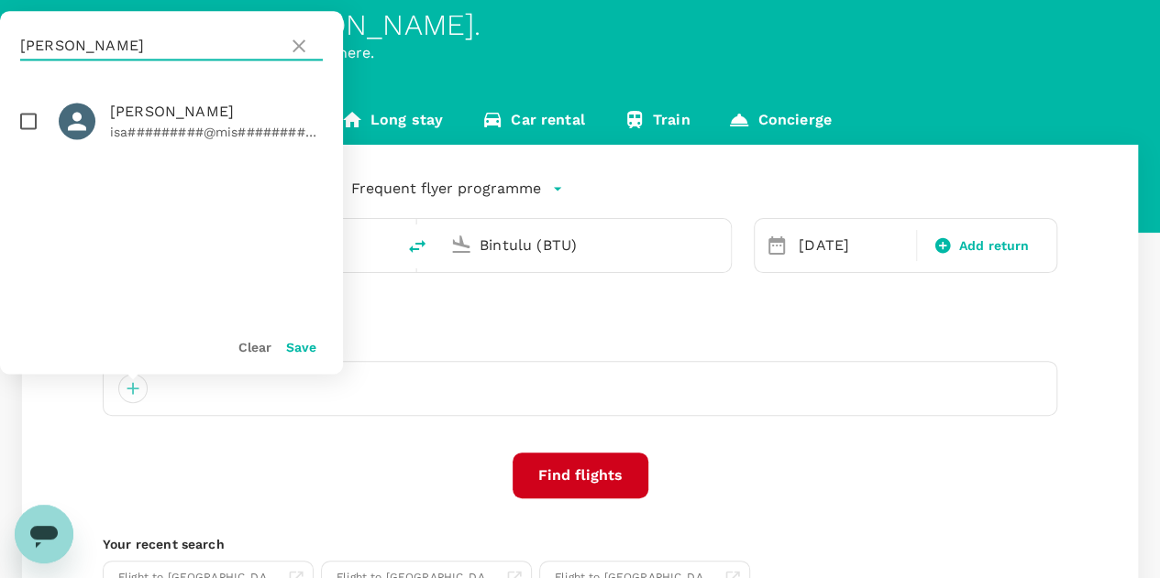
type input "HERFEL"
click at [29, 126] on input "checkbox" at bounding box center [28, 121] width 38 height 38
checkbox input "true"
click at [299, 346] on button "Save" at bounding box center [301, 347] width 30 height 15
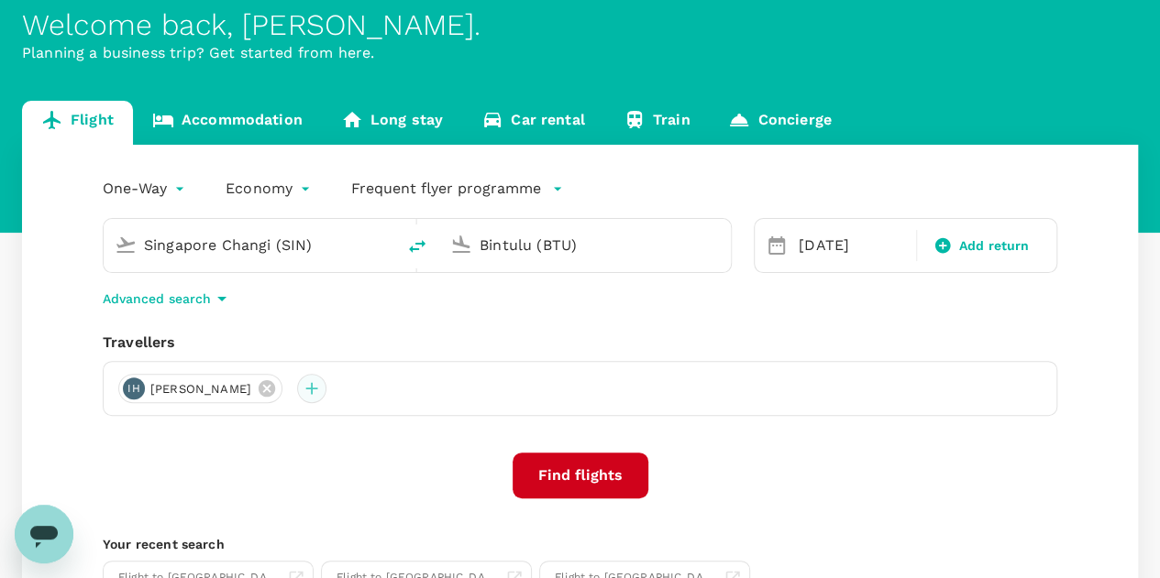
click at [324, 391] on div at bounding box center [311, 388] width 29 height 29
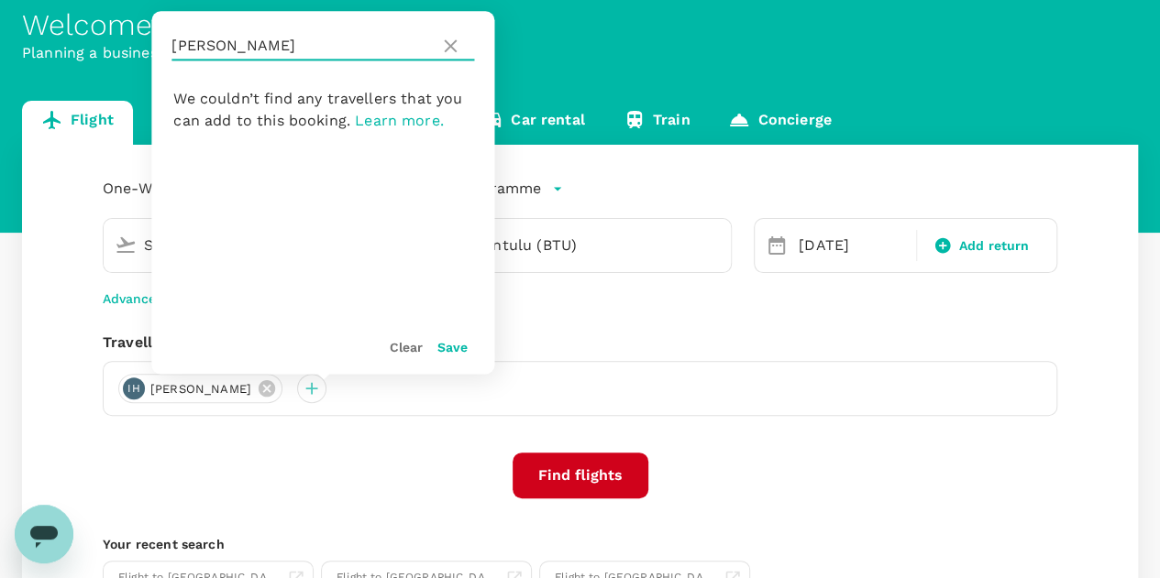
drag, startPoint x: 240, startPoint y: 42, endPoint x: 159, endPoint y: 52, distance: 81.3
click at [159, 52] on div "HERFEL" at bounding box center [322, 46] width 343 height 70
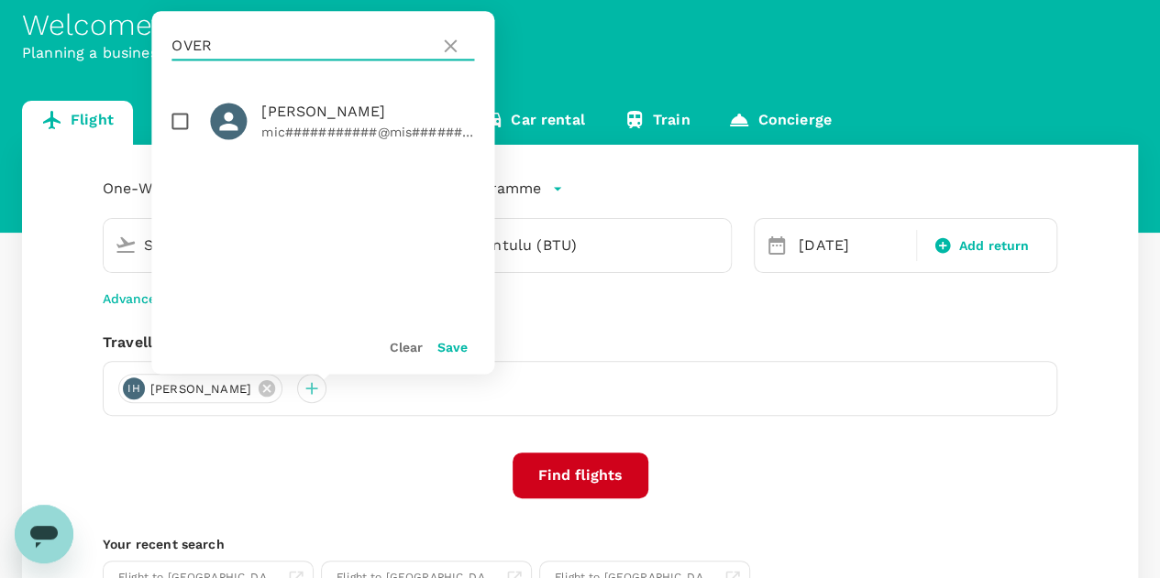
type input "OVER"
click at [184, 122] on input "checkbox" at bounding box center [179, 121] width 38 height 38
checkbox input "true"
click at [447, 347] on button "Save" at bounding box center [452, 347] width 30 height 15
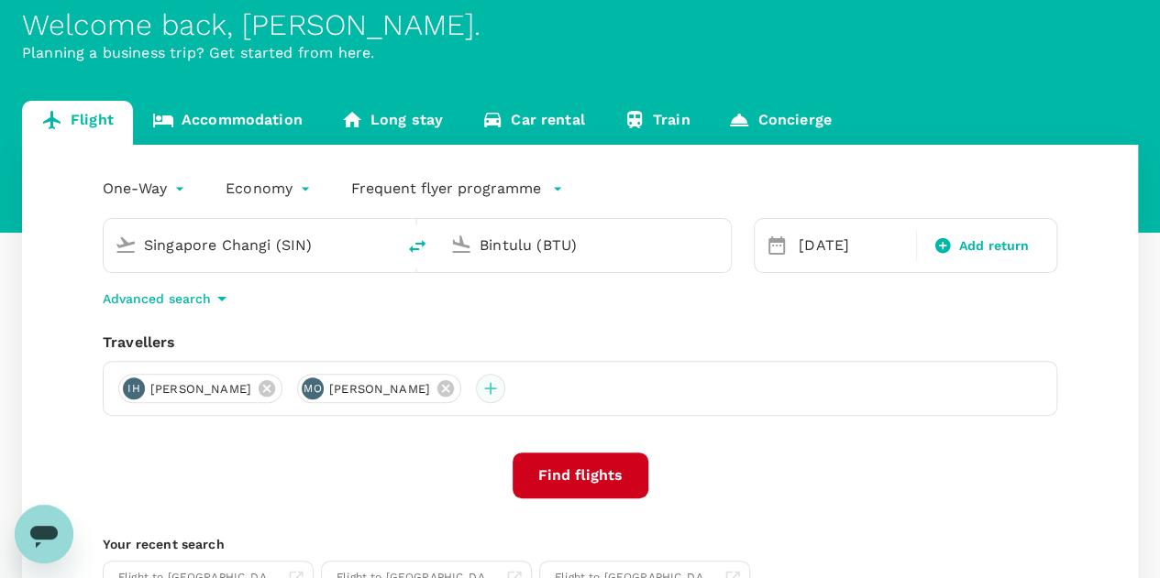
click at [505, 390] on div at bounding box center [490, 388] width 29 height 29
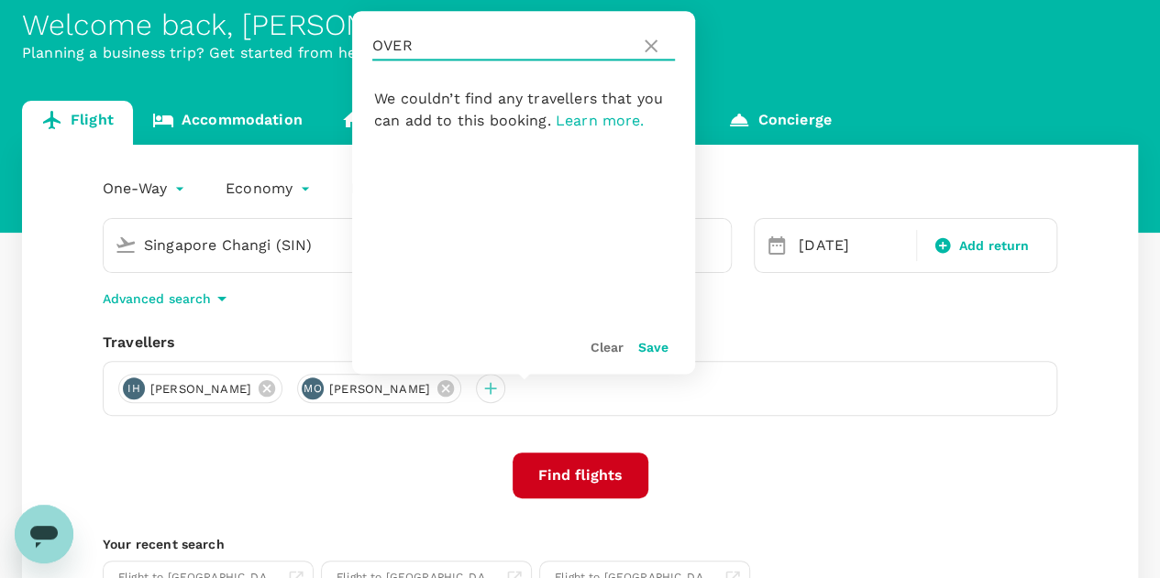
drag, startPoint x: 430, startPoint y: 41, endPoint x: 363, endPoint y: 51, distance: 67.7
click at [363, 51] on div "OVER" at bounding box center [523, 46] width 343 height 70
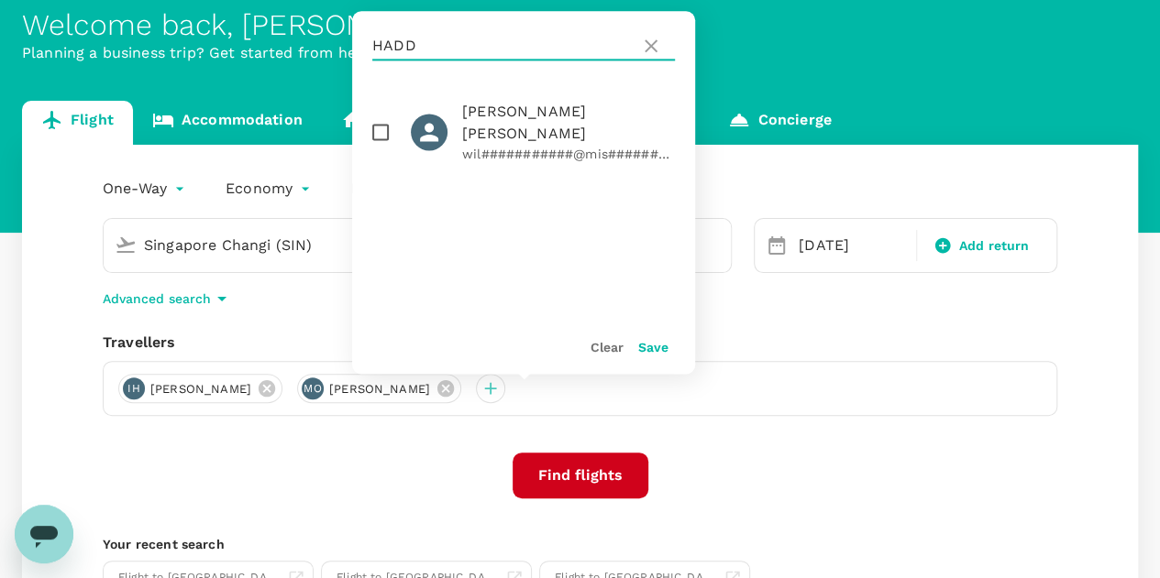
type input "HADD"
click at [376, 118] on input "checkbox" at bounding box center [380, 132] width 38 height 38
checkbox input "true"
click at [652, 351] on button "Save" at bounding box center [653, 347] width 30 height 15
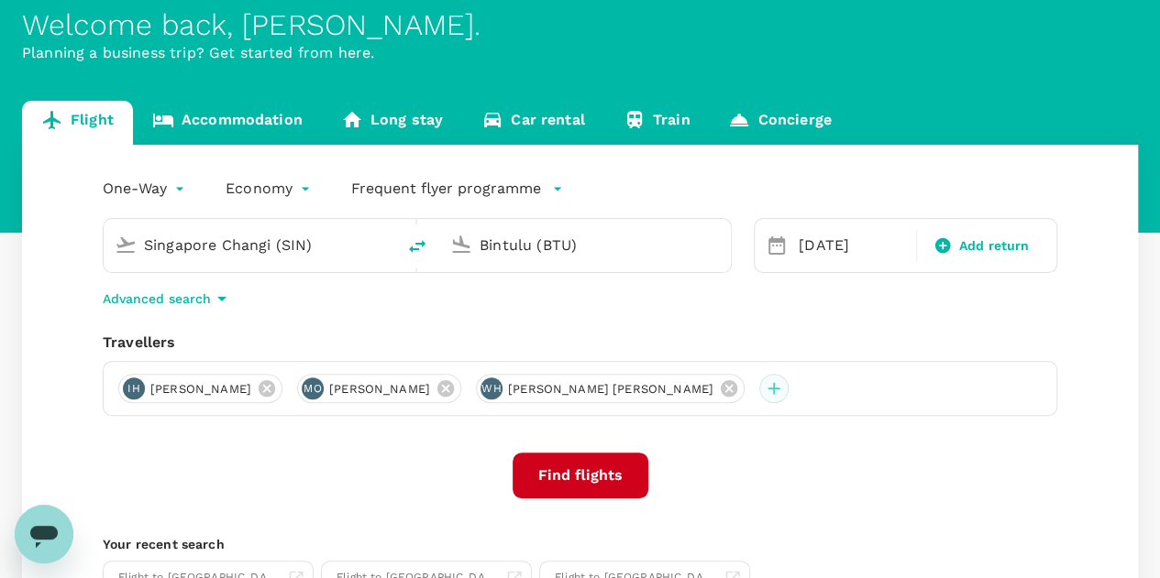
click at [759, 387] on div at bounding box center [773, 388] width 29 height 29
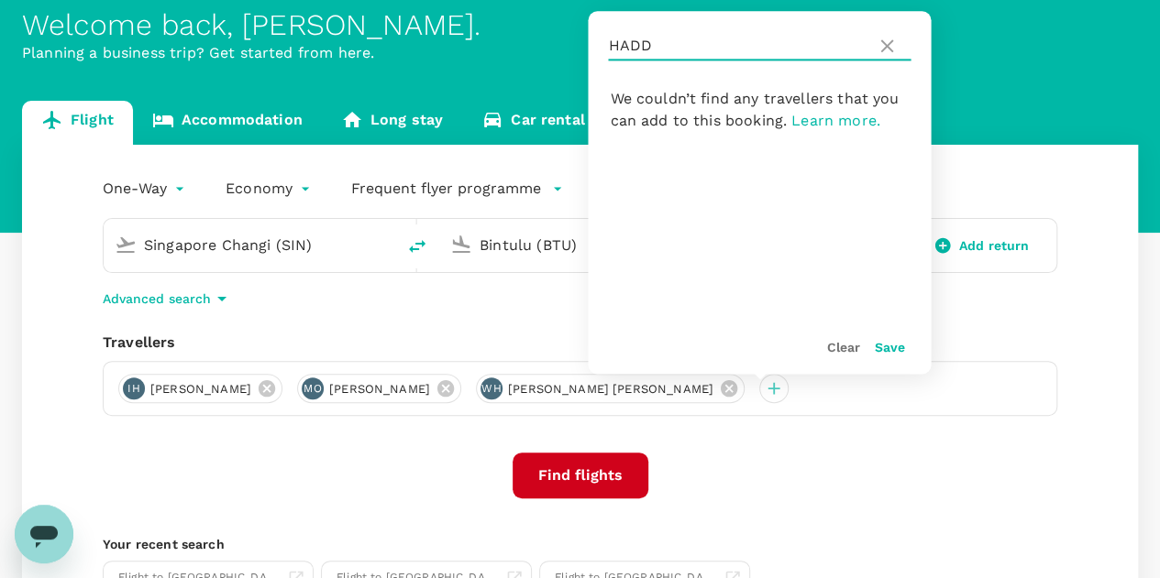
drag, startPoint x: 665, startPoint y: 48, endPoint x: 588, endPoint y: 49, distance: 77.9
click at [588, 49] on div "HADD" at bounding box center [759, 46] width 343 height 70
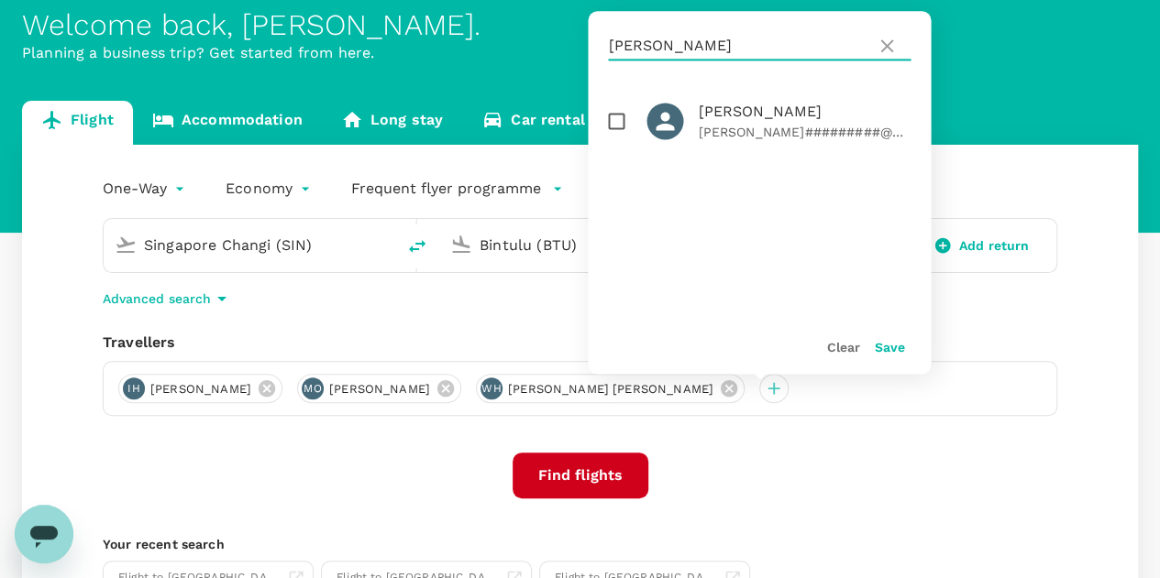
type input "MALM"
click at [615, 124] on input "checkbox" at bounding box center [616, 121] width 38 height 38
checkbox input "true"
click at [893, 349] on button "Save" at bounding box center [889, 347] width 30 height 15
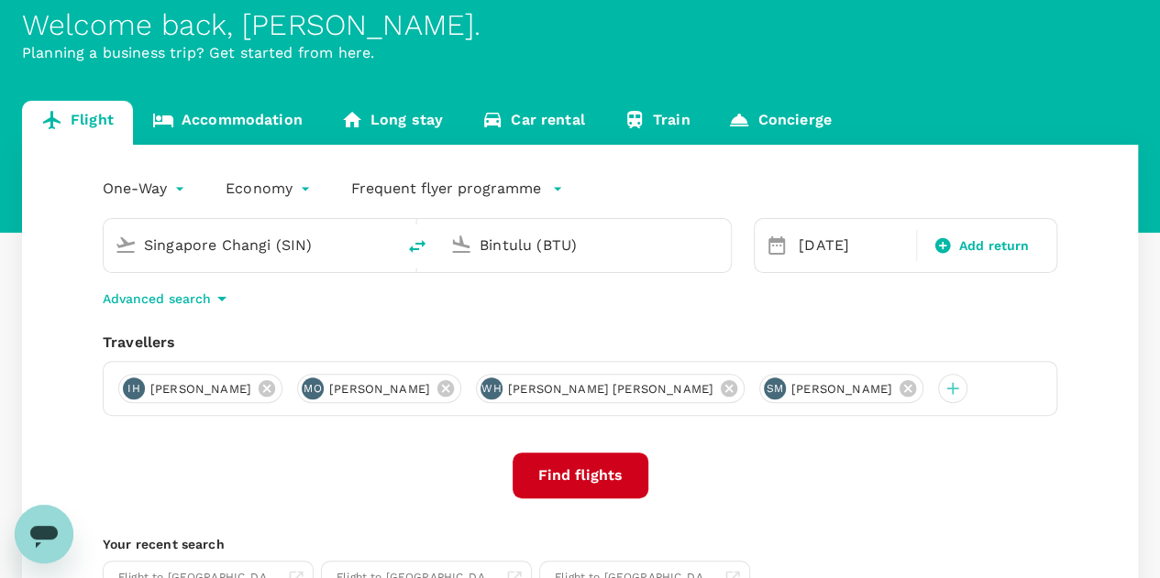
click at [585, 479] on button "Find flights" at bounding box center [580, 476] width 136 height 46
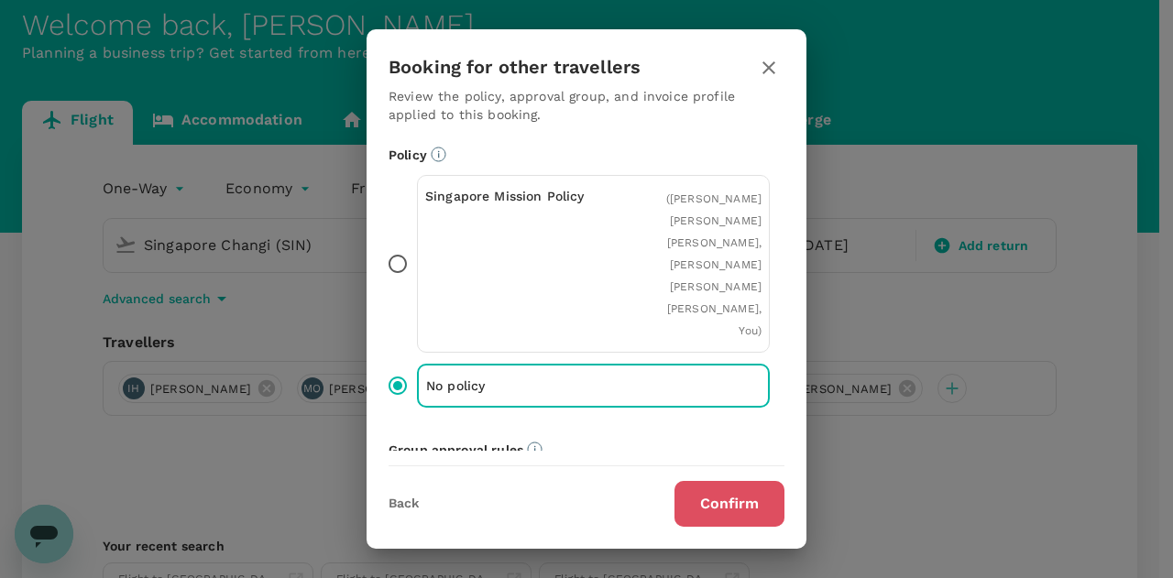
click at [709, 500] on button "Confirm" at bounding box center [730, 504] width 110 height 46
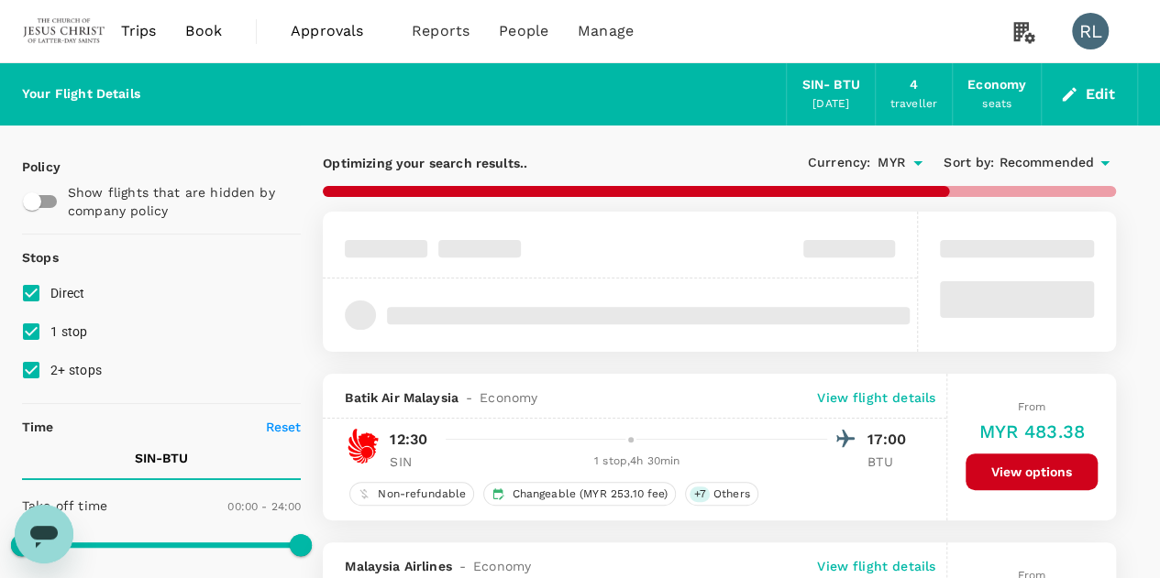
click at [1032, 166] on span "Recommended" at bounding box center [1045, 163] width 95 height 20
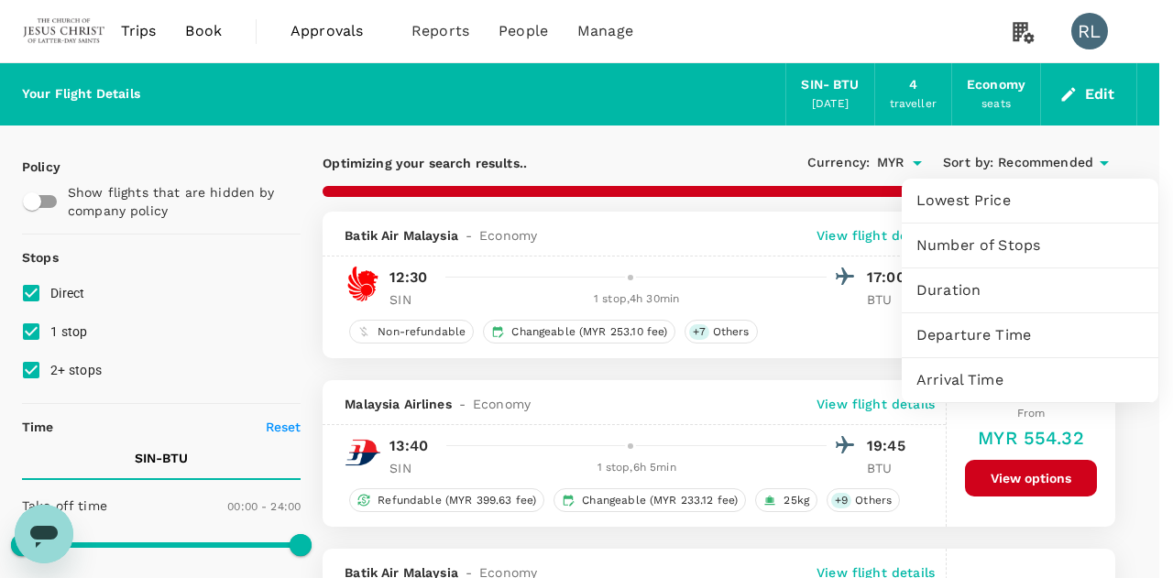
click at [989, 331] on span "Departure Time" at bounding box center [1030, 335] width 227 height 22
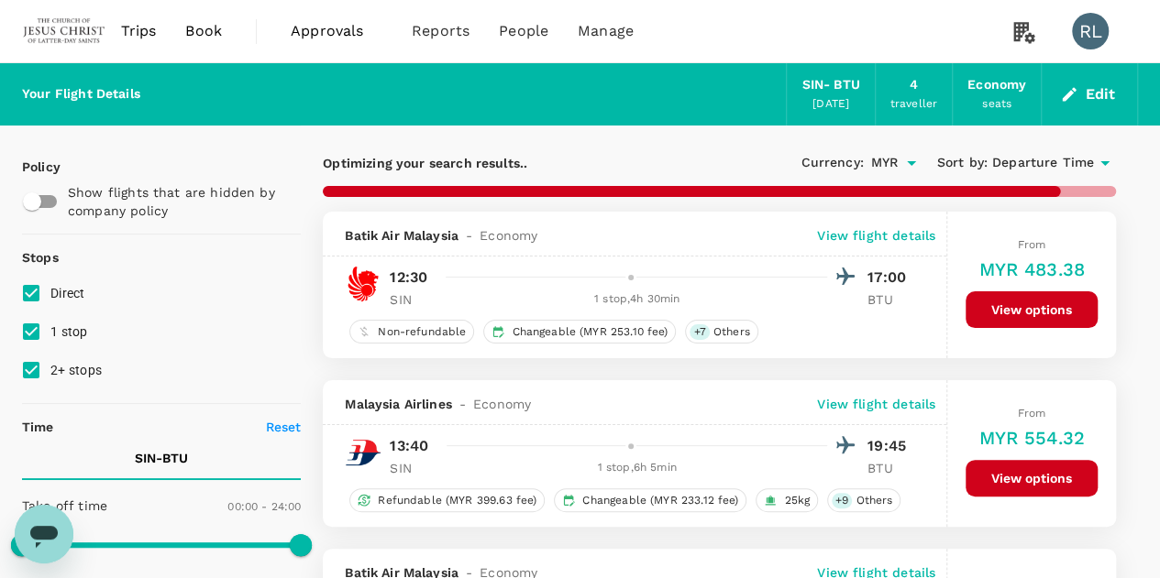
type input "1605"
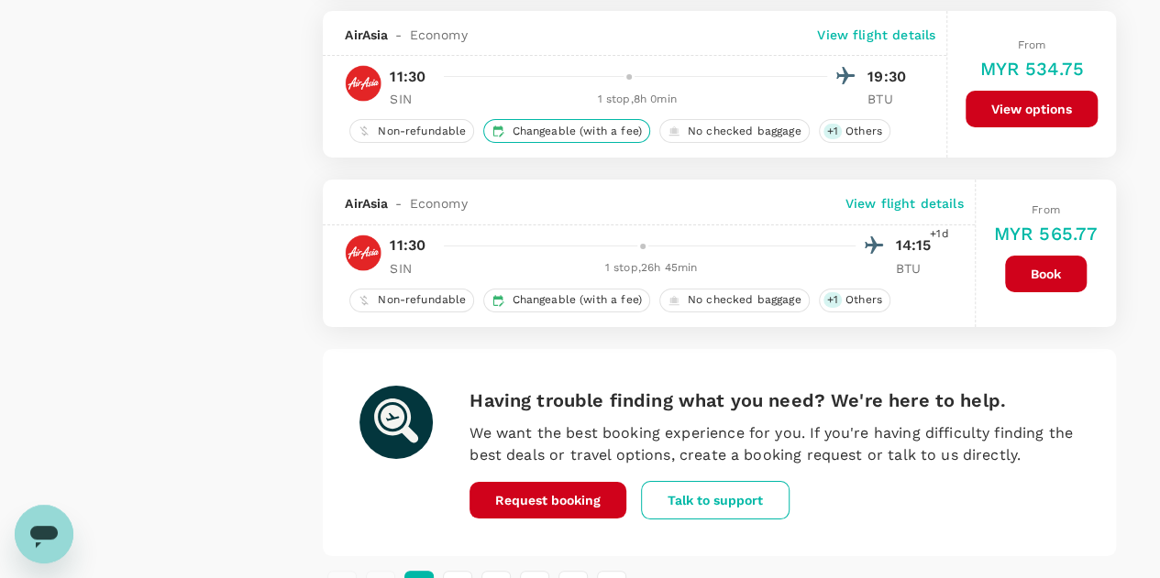
scroll to position [3448, 0]
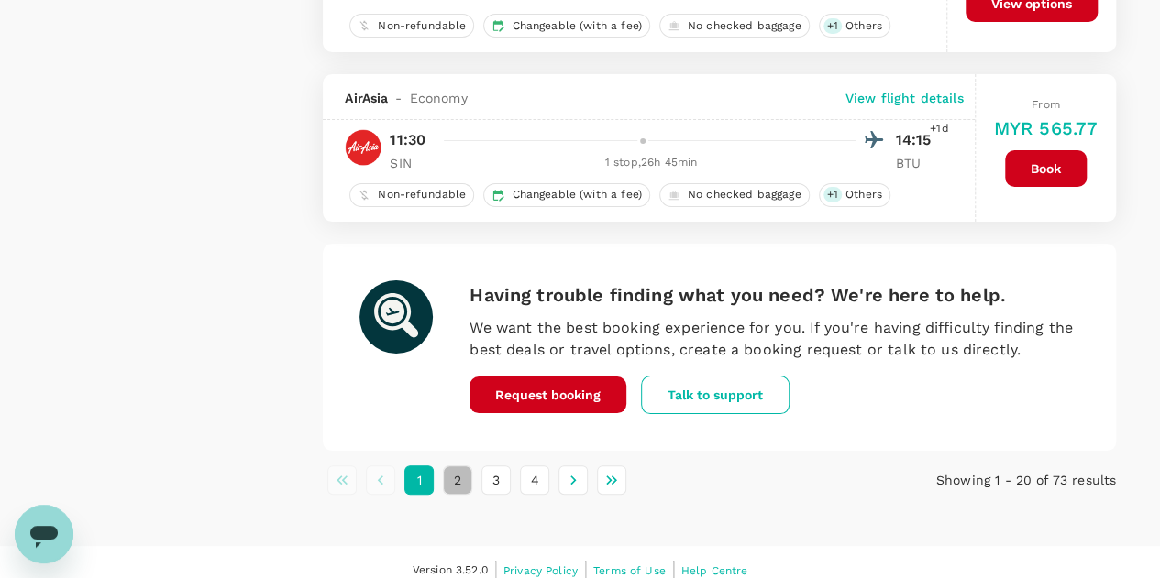
click at [462, 466] on button "2" at bounding box center [457, 480] width 29 height 29
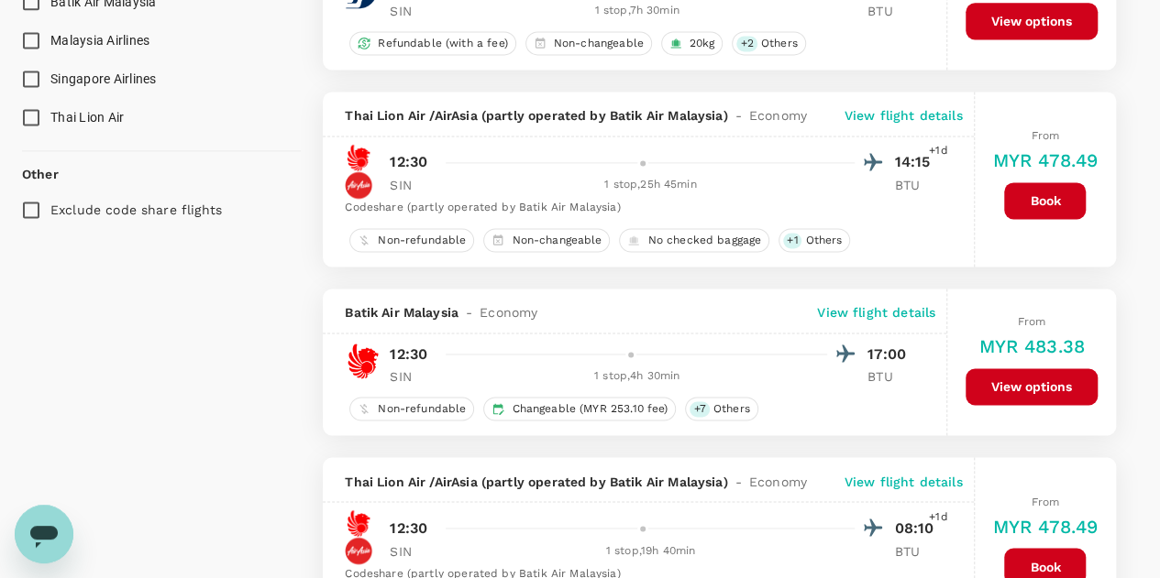
scroll to position [1283, 0]
click at [1006, 371] on button "View options" at bounding box center [1031, 386] width 132 height 37
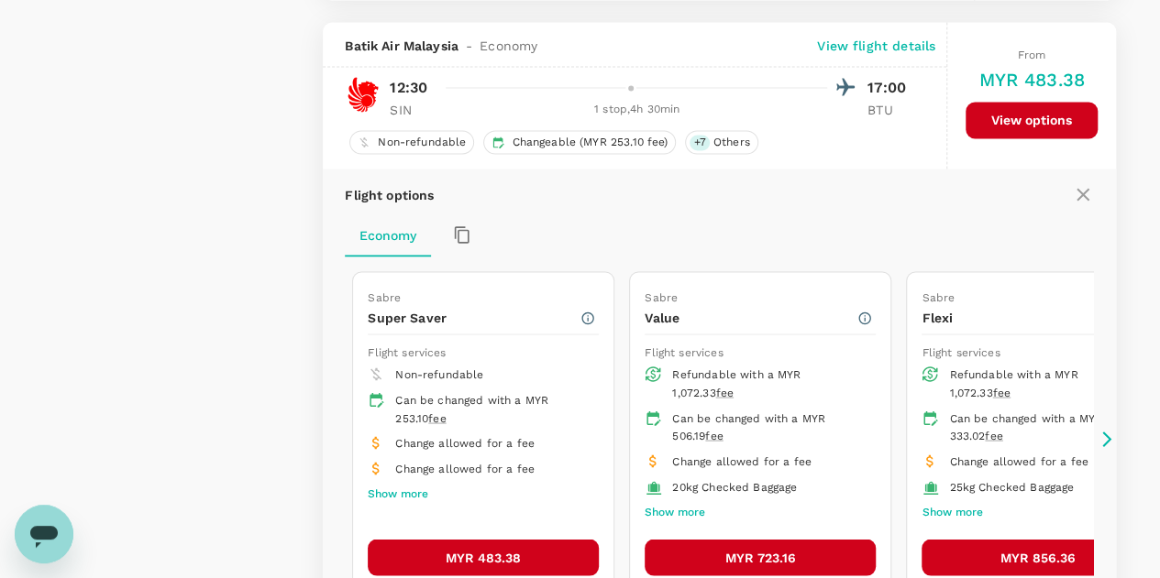
scroll to position [1566, 0]
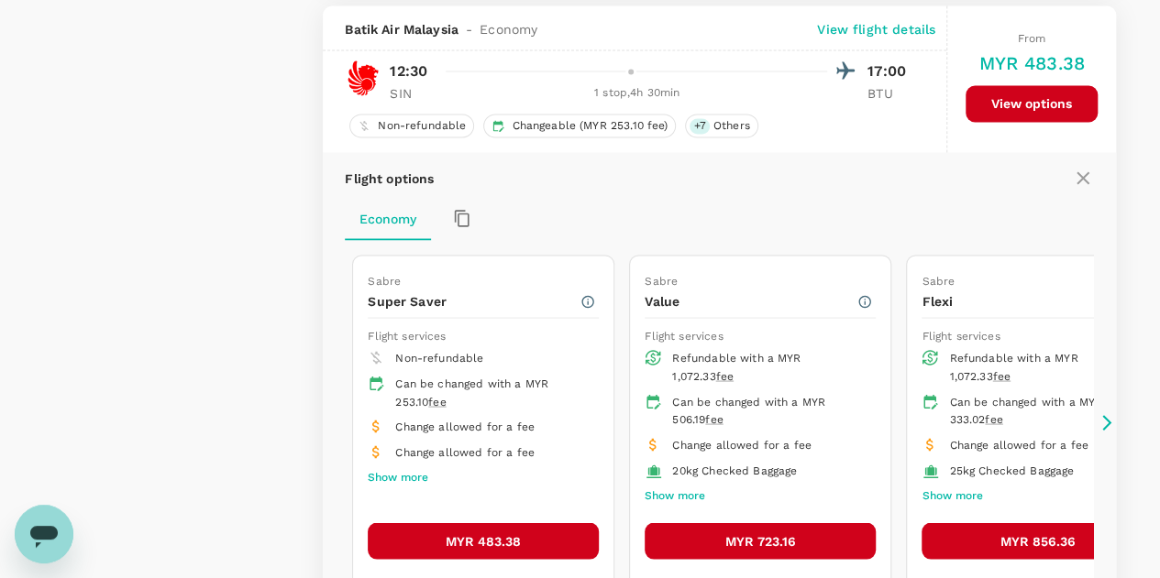
click at [497, 523] on button "MYR 483.38" at bounding box center [483, 540] width 231 height 37
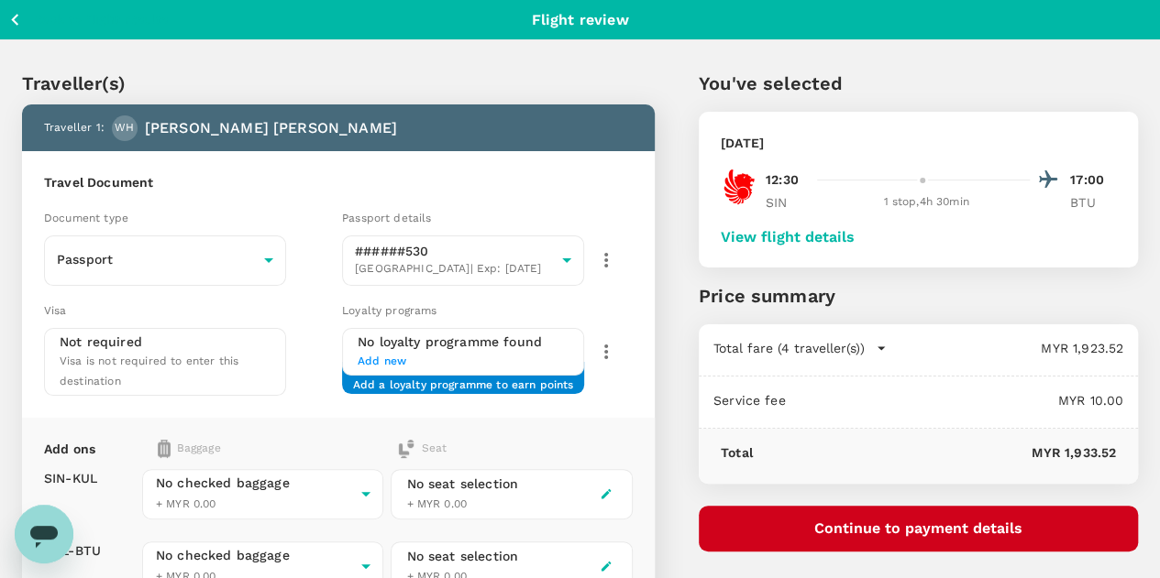
click at [849, 236] on button "View flight details" at bounding box center [787, 237] width 134 height 16
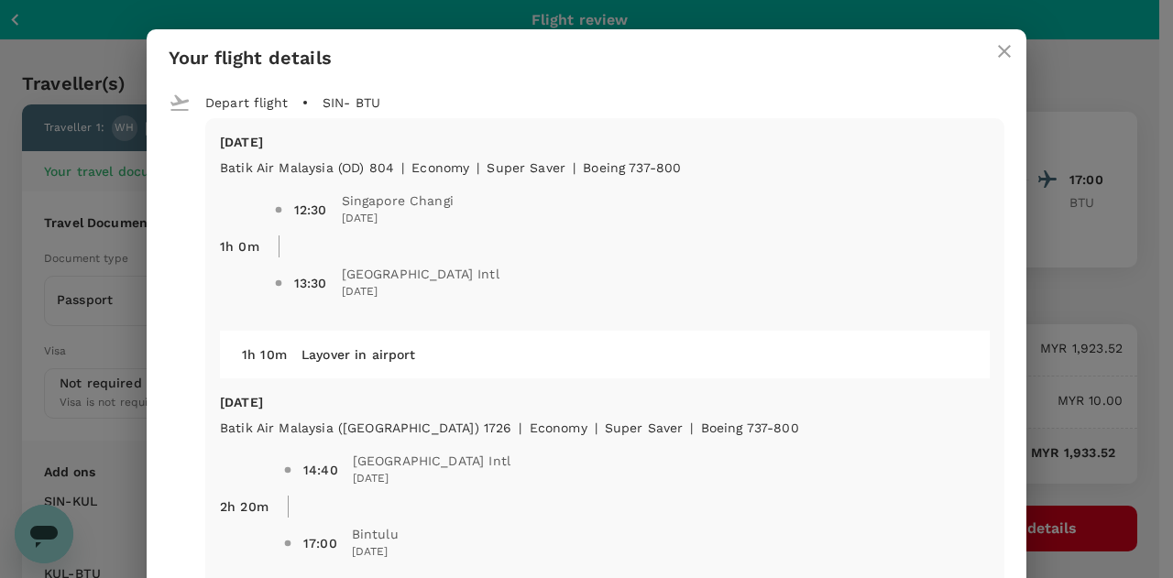
click at [998, 49] on icon "close" at bounding box center [1004, 51] width 13 height 13
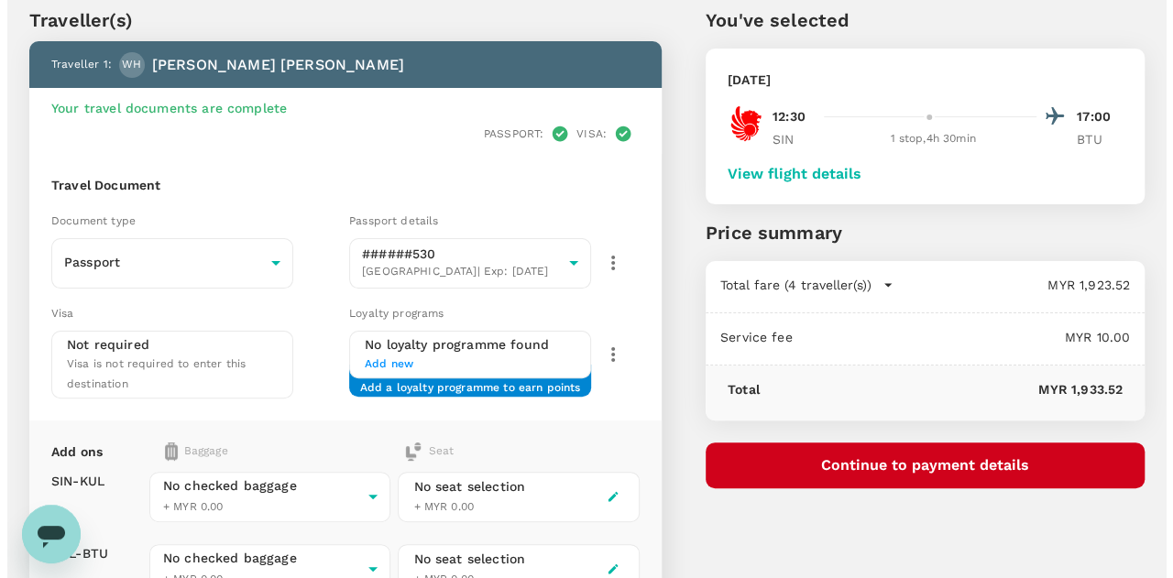
scroll to position [92, 0]
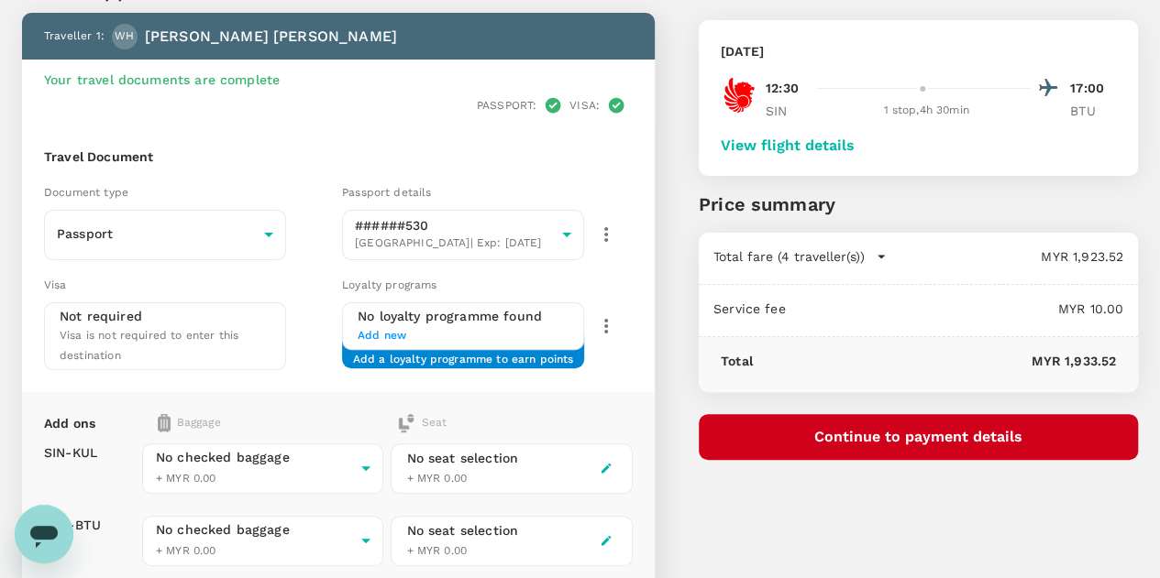
click at [962, 428] on button "Continue to payment details" at bounding box center [917, 437] width 439 height 46
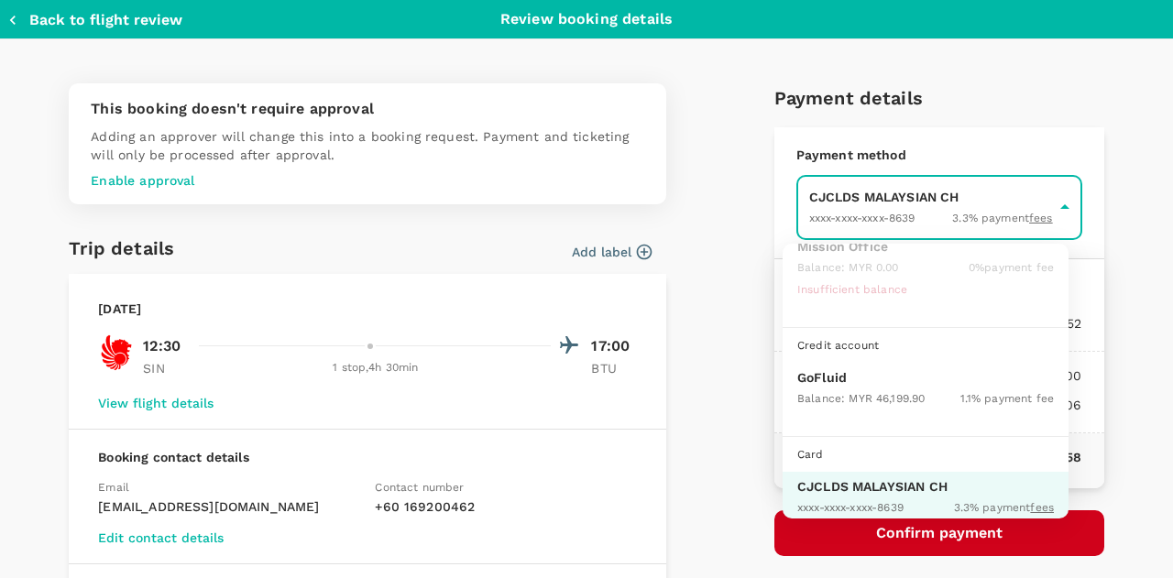
click at [842, 382] on p "GoFluid" at bounding box center [925, 377] width 257 height 18
type input "9b357727-6904-47bd-a44e-9a56bf7dfc7a"
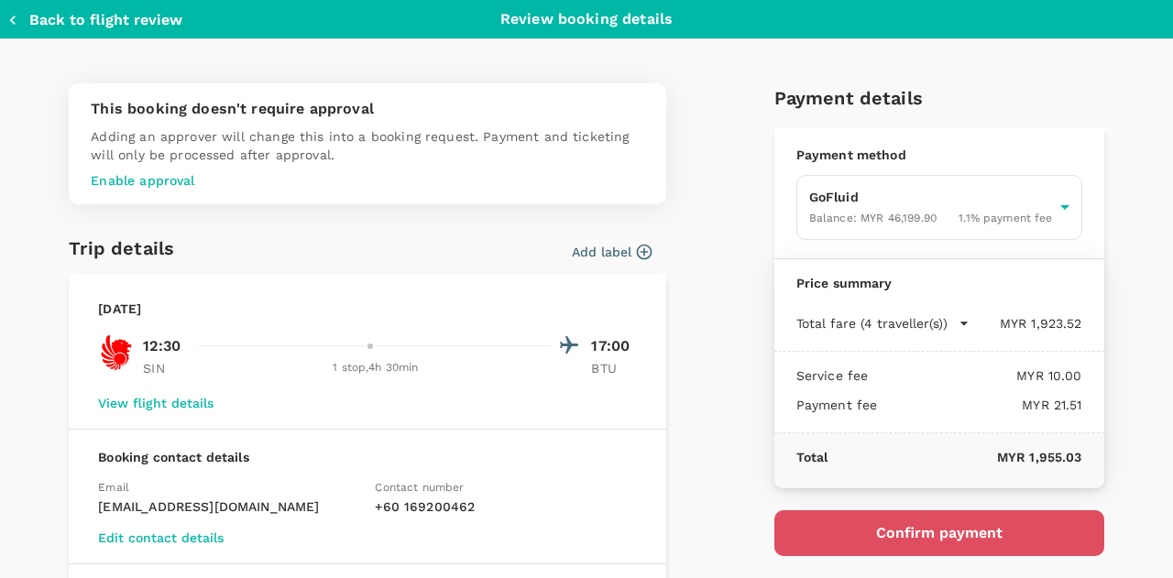
click at [913, 530] on button "Confirm payment" at bounding box center [940, 534] width 330 height 46
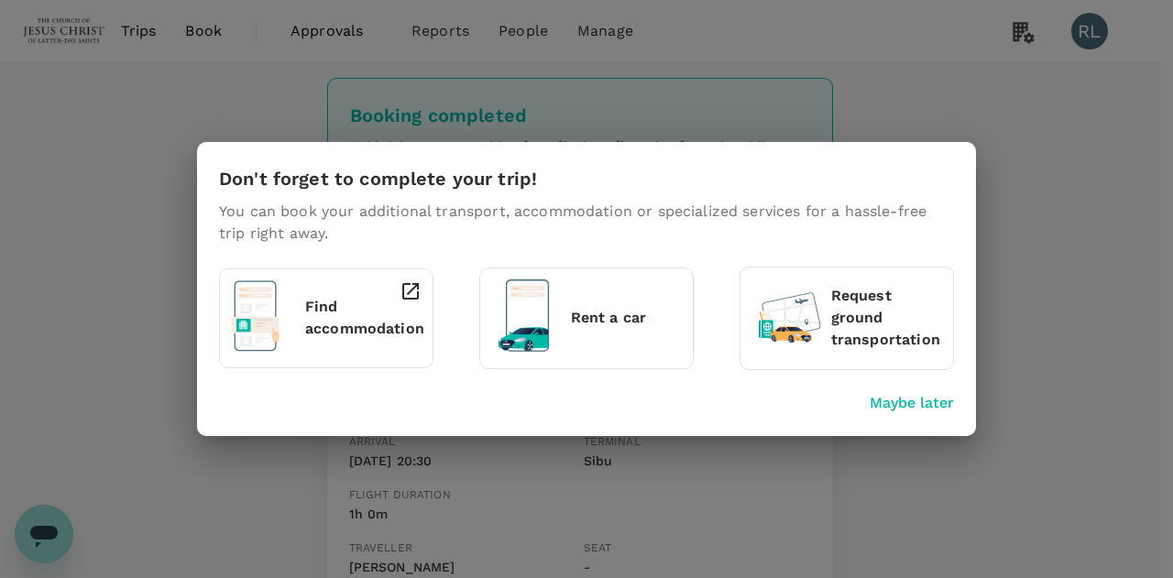
click at [903, 407] on p "Maybe later" at bounding box center [912, 403] width 84 height 22
drag, startPoint x: 909, startPoint y: 404, endPoint x: 1013, endPoint y: 347, distance: 118.1
click at [909, 404] on p "Maybe later" at bounding box center [912, 403] width 84 height 22
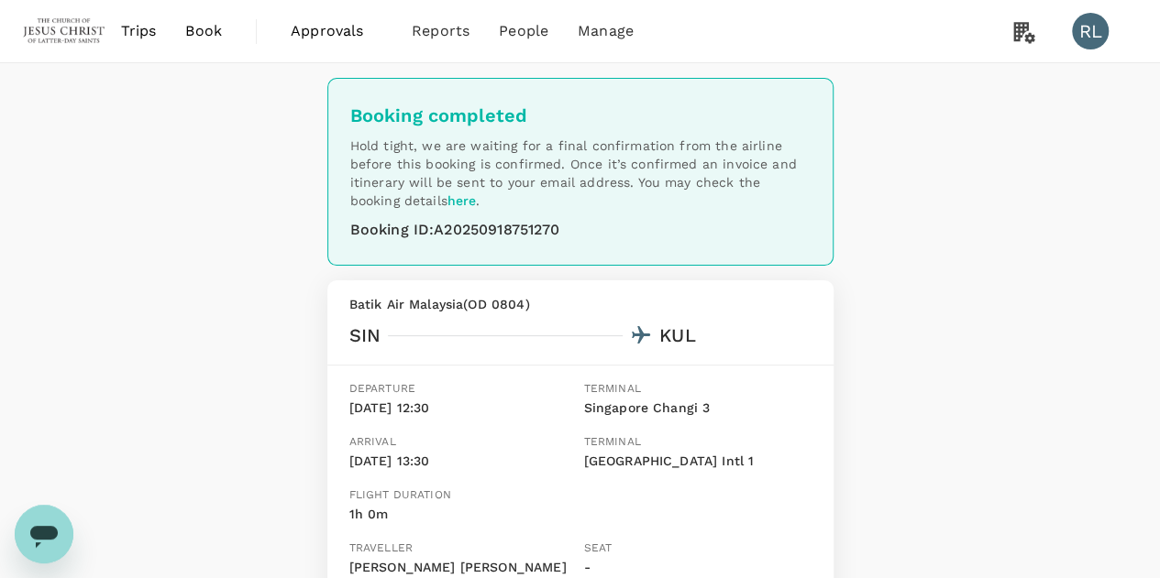
click at [200, 35] on span "Book" at bounding box center [203, 31] width 37 height 22
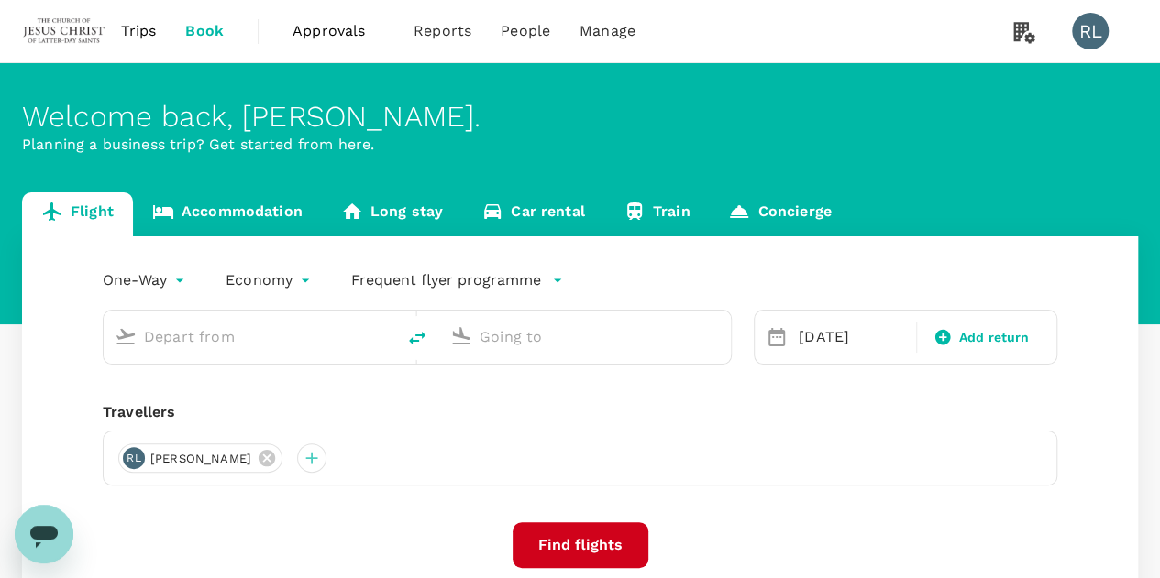
type input "Singapore Changi (SIN)"
type input "Bintulu (BTU)"
type input "Singapore Changi (SIN)"
type input "Bintulu (BTU)"
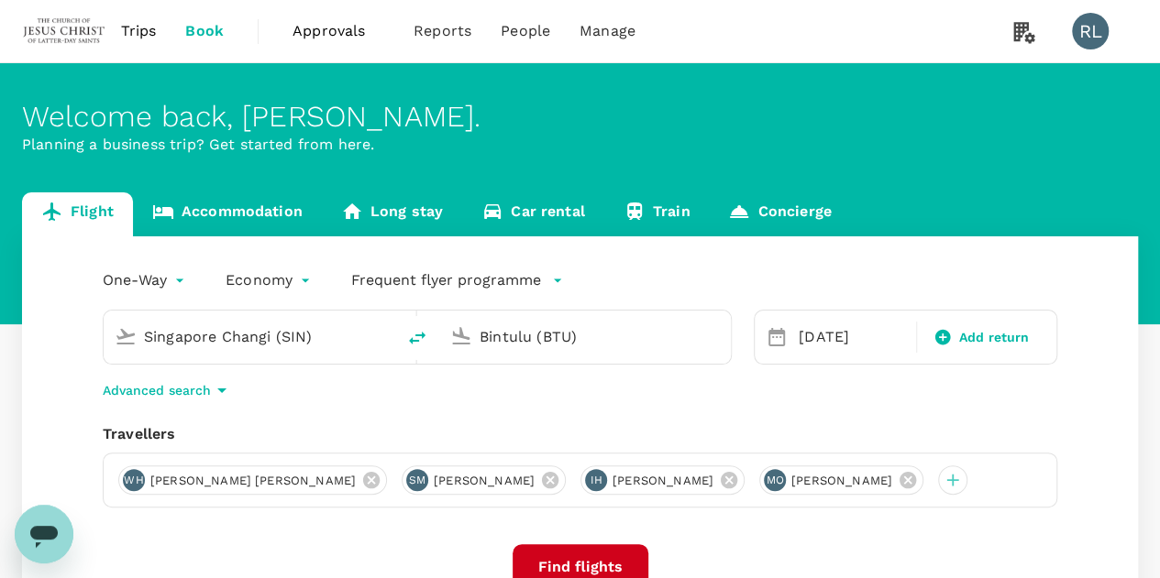
drag, startPoint x: 944, startPoint y: 479, endPoint x: 876, endPoint y: 494, distance: 69.4
click at [918, 479] on icon at bounding box center [907, 480] width 20 height 20
drag, startPoint x: 749, startPoint y: 483, endPoint x: 717, endPoint y: 489, distance: 32.6
click at [737, 483] on icon at bounding box center [728, 480] width 16 height 16
click at [558, 477] on icon at bounding box center [550, 480] width 16 height 16
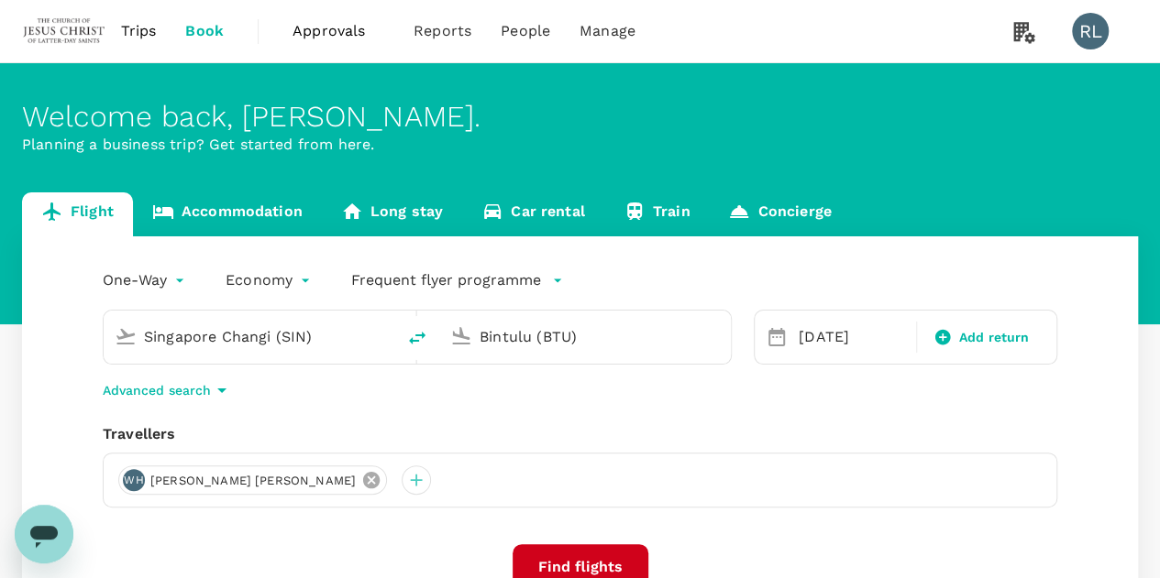
click at [361, 481] on icon at bounding box center [371, 480] width 20 height 20
click at [135, 480] on div at bounding box center [132, 480] width 29 height 29
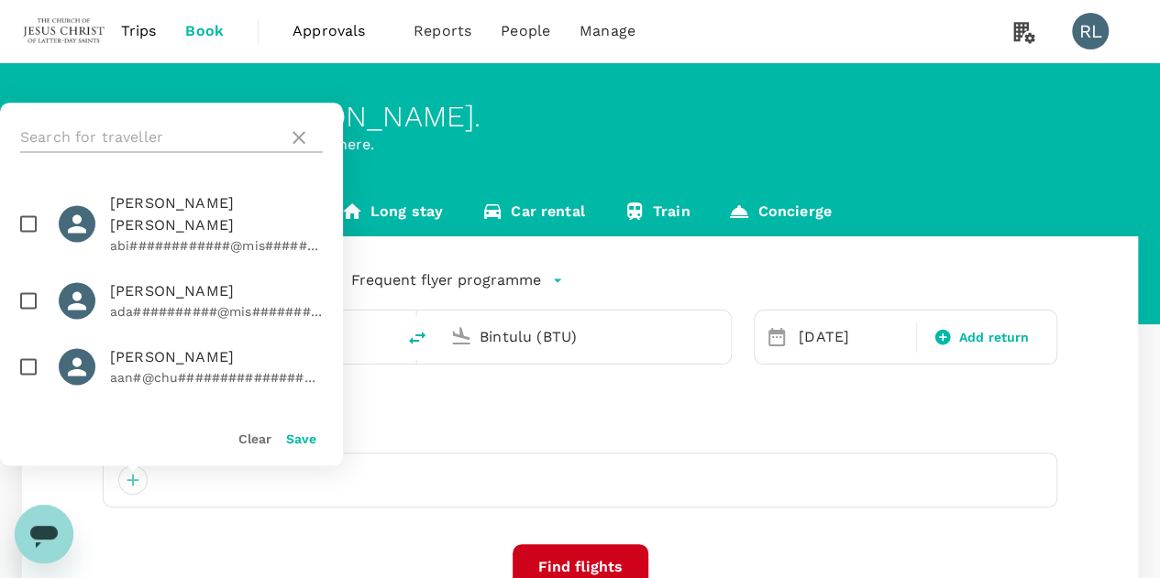
click at [172, 136] on input "text" at bounding box center [150, 137] width 260 height 29
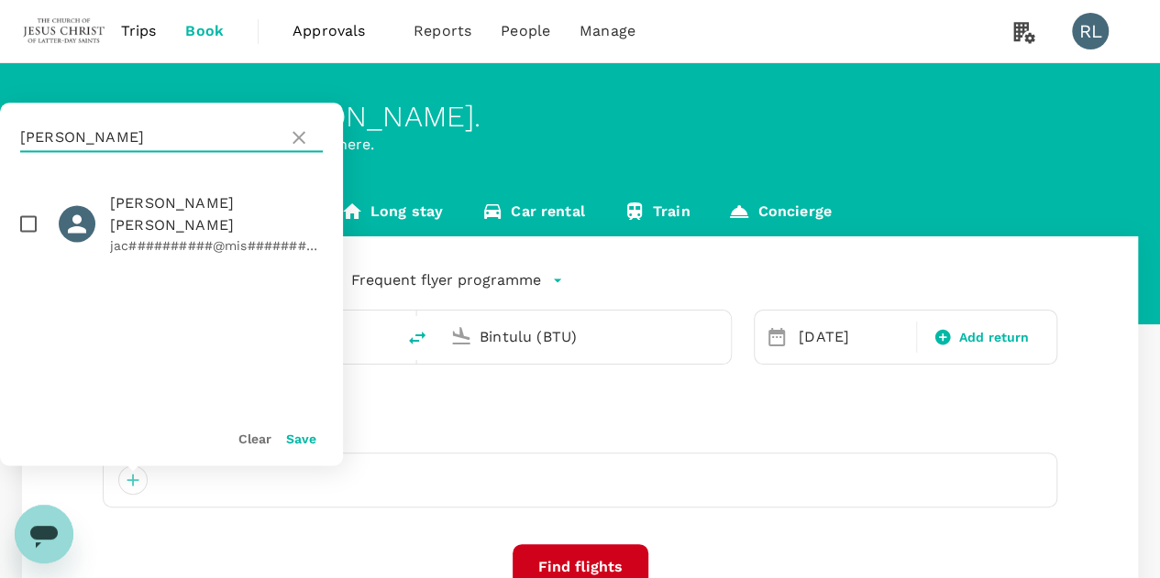
type input "PLATT"
click at [27, 219] on input "checkbox" at bounding box center [28, 223] width 38 height 38
checkbox input "true"
click at [298, 440] on button "Save" at bounding box center [301, 439] width 30 height 15
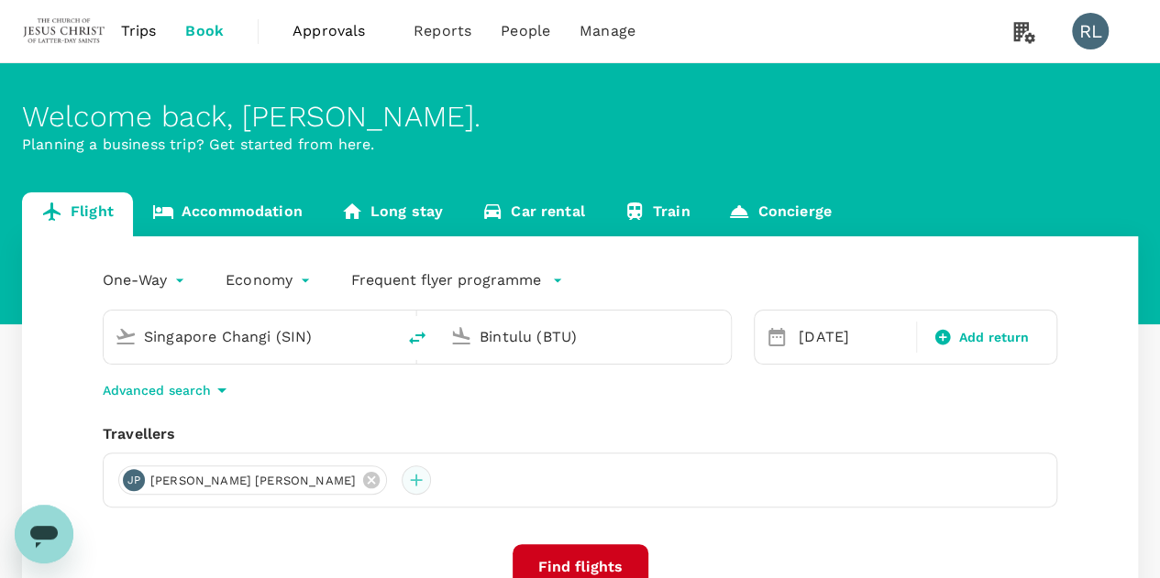
click at [401, 478] on div at bounding box center [415, 480] width 29 height 29
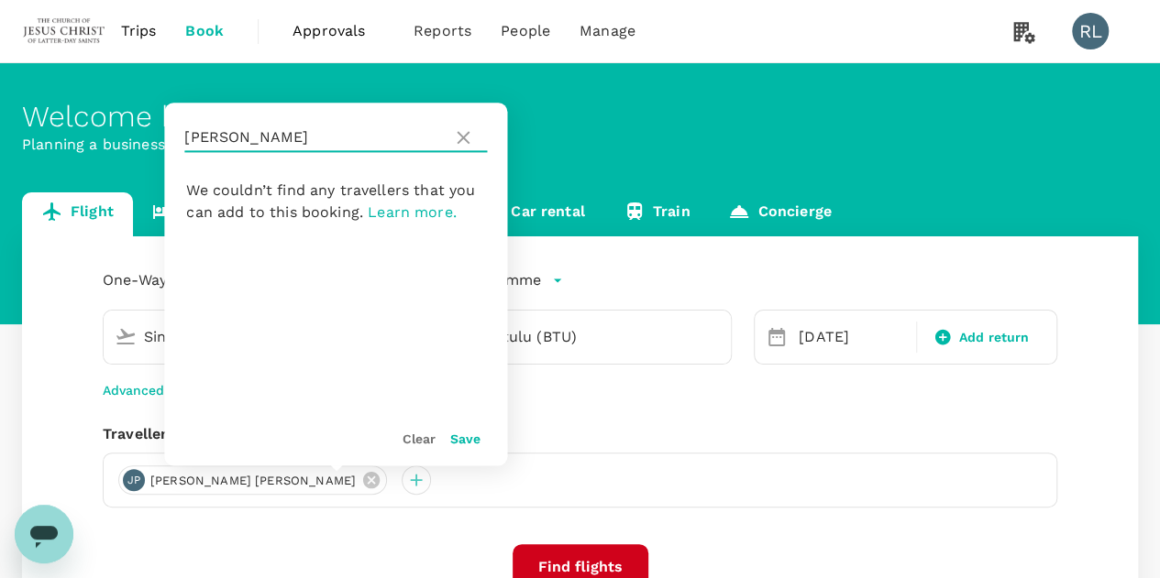
drag, startPoint x: 291, startPoint y: 135, endPoint x: 182, endPoint y: 138, distance: 108.2
click at [182, 138] on div "PLATT" at bounding box center [335, 138] width 343 height 70
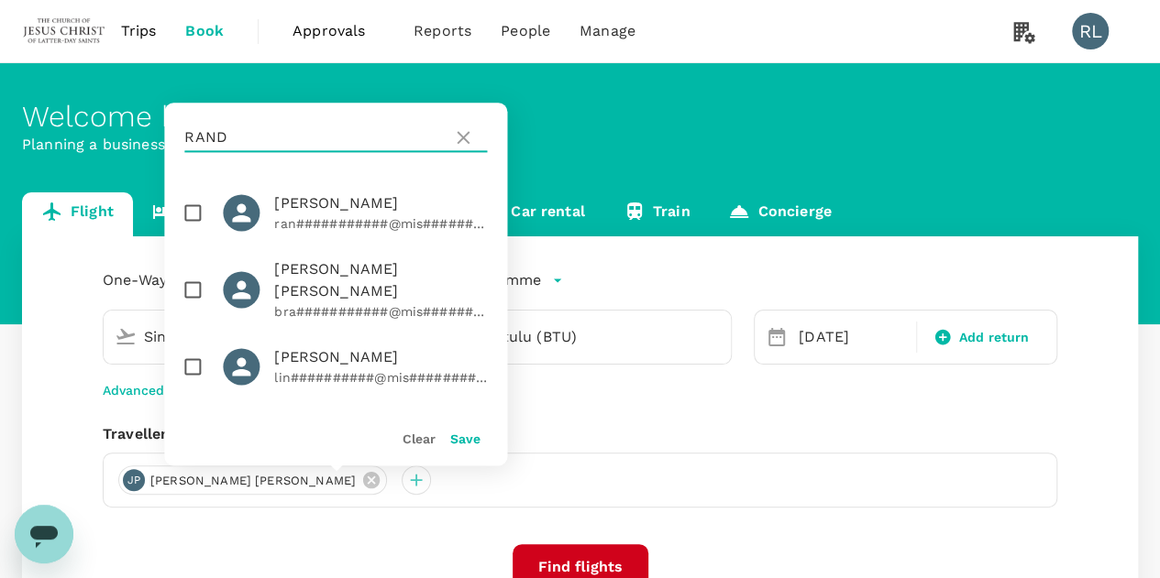
type input "RAND"
click at [189, 210] on input "checkbox" at bounding box center [192, 212] width 38 height 38
checkbox input "true"
click at [453, 439] on button "Save" at bounding box center [465, 439] width 30 height 15
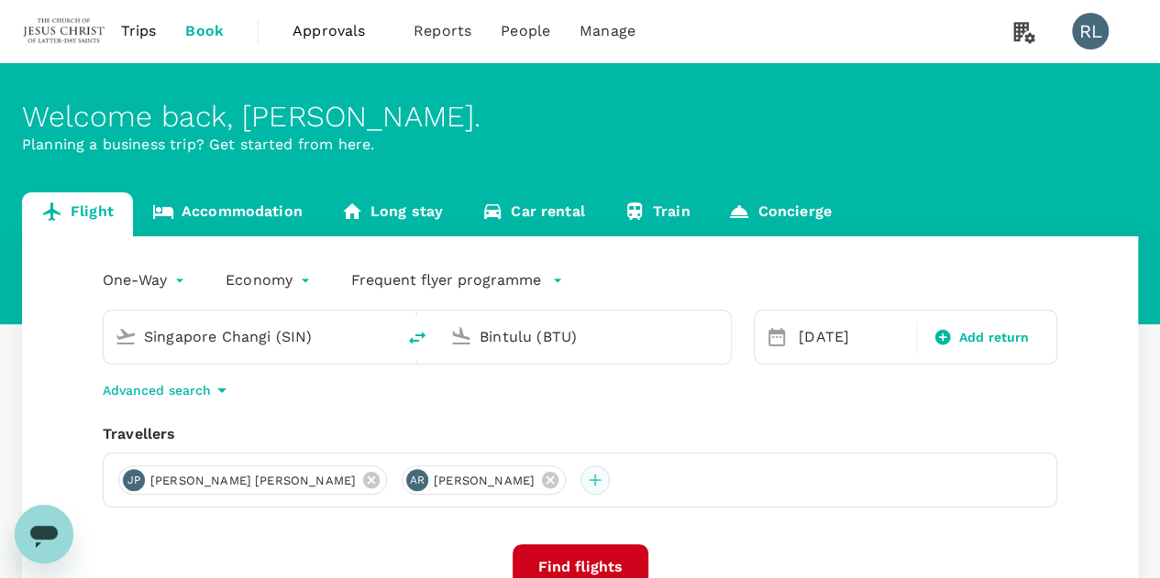
click at [580, 476] on div at bounding box center [594, 480] width 29 height 29
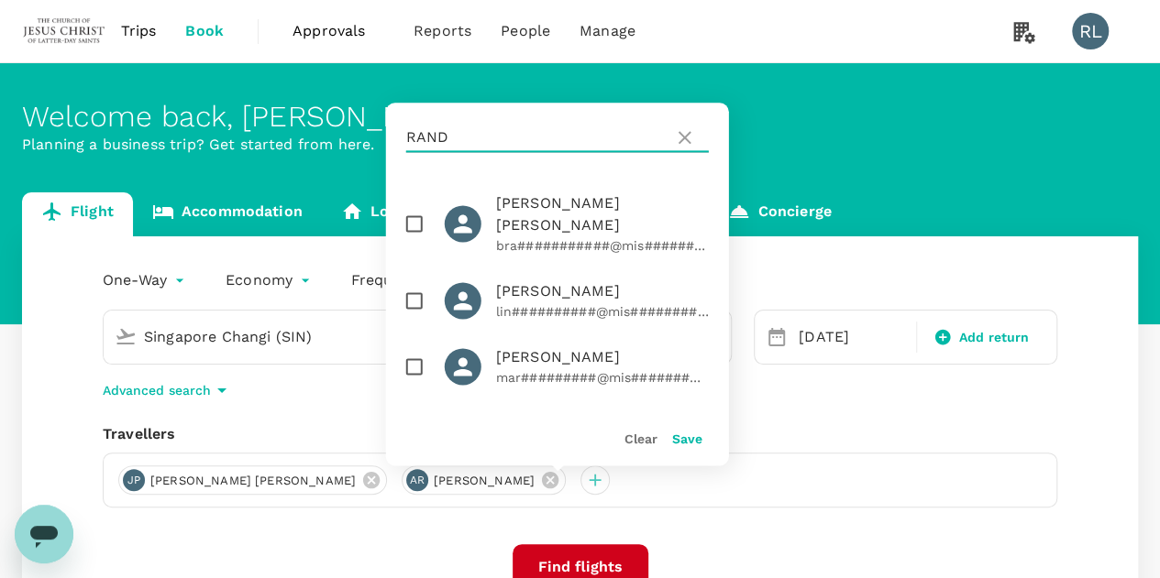
drag, startPoint x: 462, startPoint y: 135, endPoint x: 405, endPoint y: 137, distance: 56.9
click at [406, 137] on input "RAND" at bounding box center [536, 137] width 260 height 29
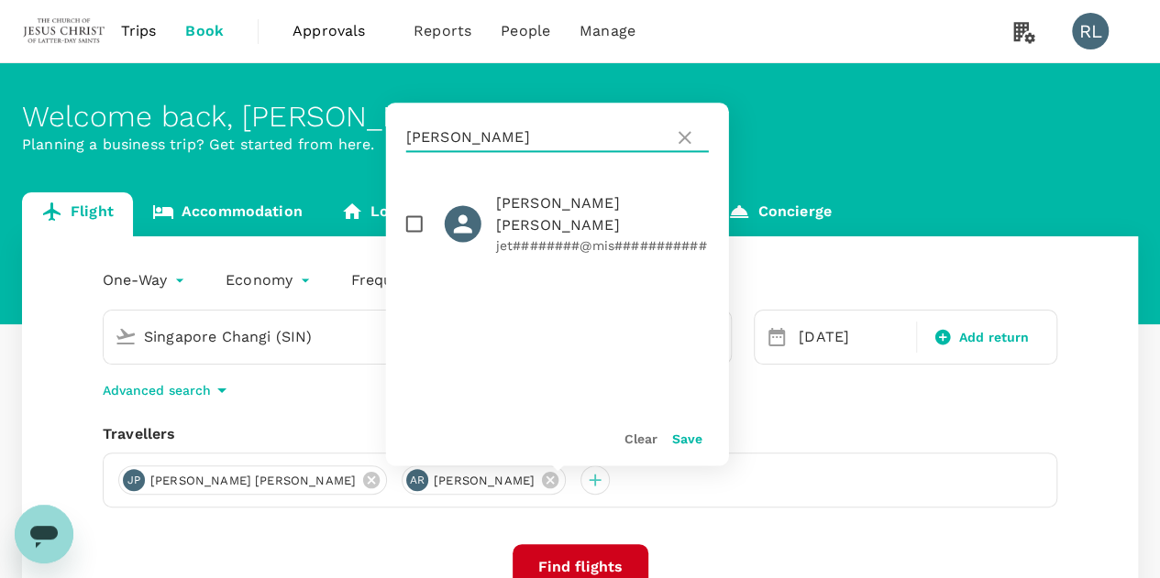
type input "BARKER"
click at [409, 207] on input "checkbox" at bounding box center [414, 223] width 38 height 38
checkbox input "true"
click at [678, 438] on button "Save" at bounding box center [687, 439] width 30 height 15
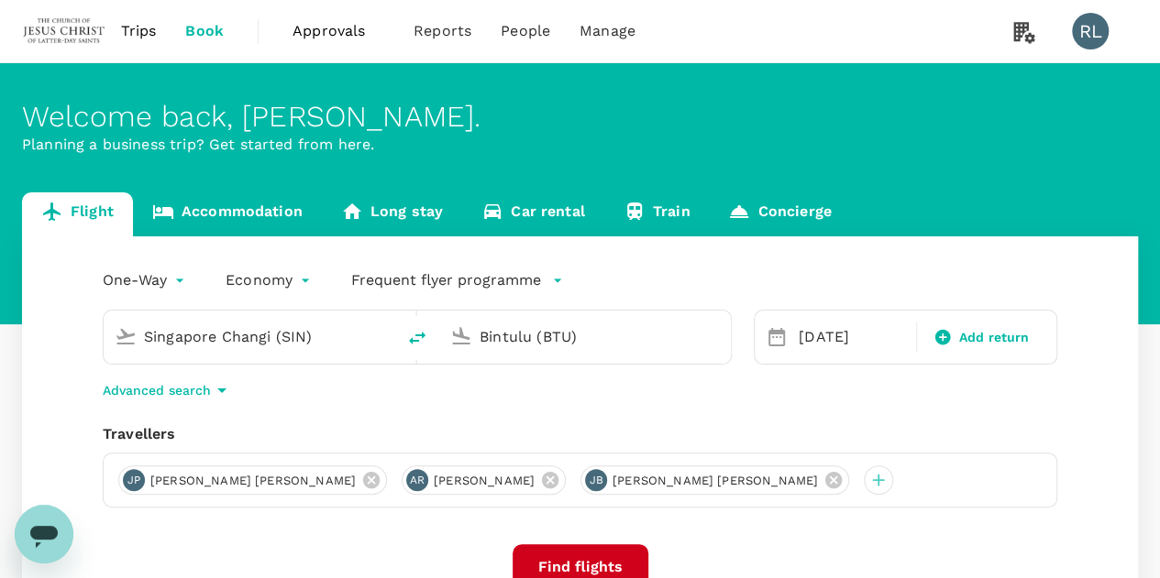
click at [622, 338] on input "Bintulu (BTU)" at bounding box center [585, 337] width 213 height 28
click at [482, 409] on p "Miri Intl" at bounding box center [612, 409] width 323 height 18
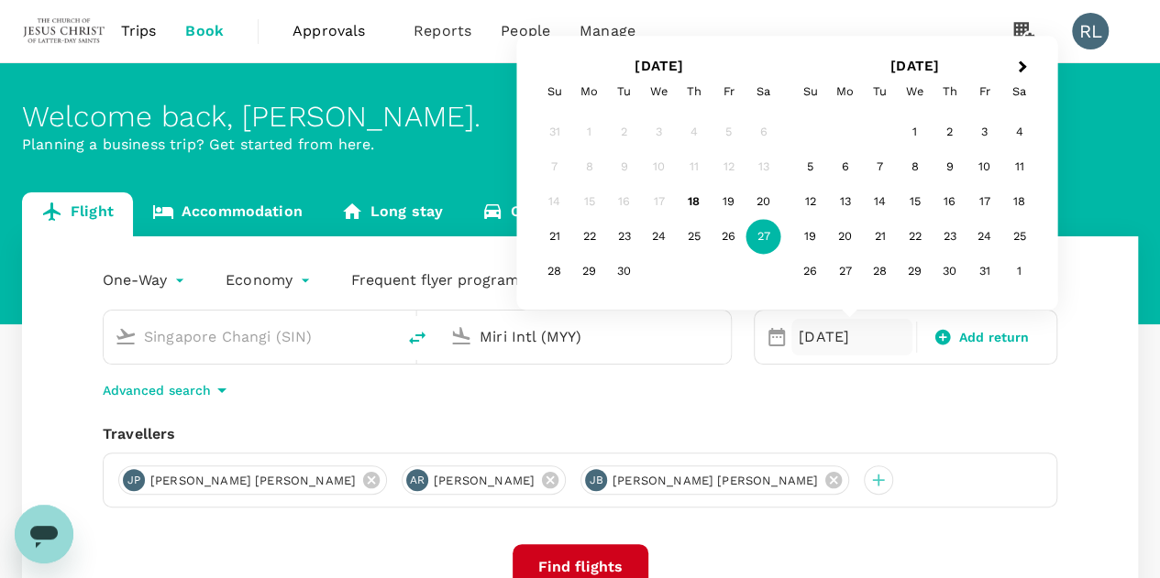
type input "Miri Intl (MYY)"
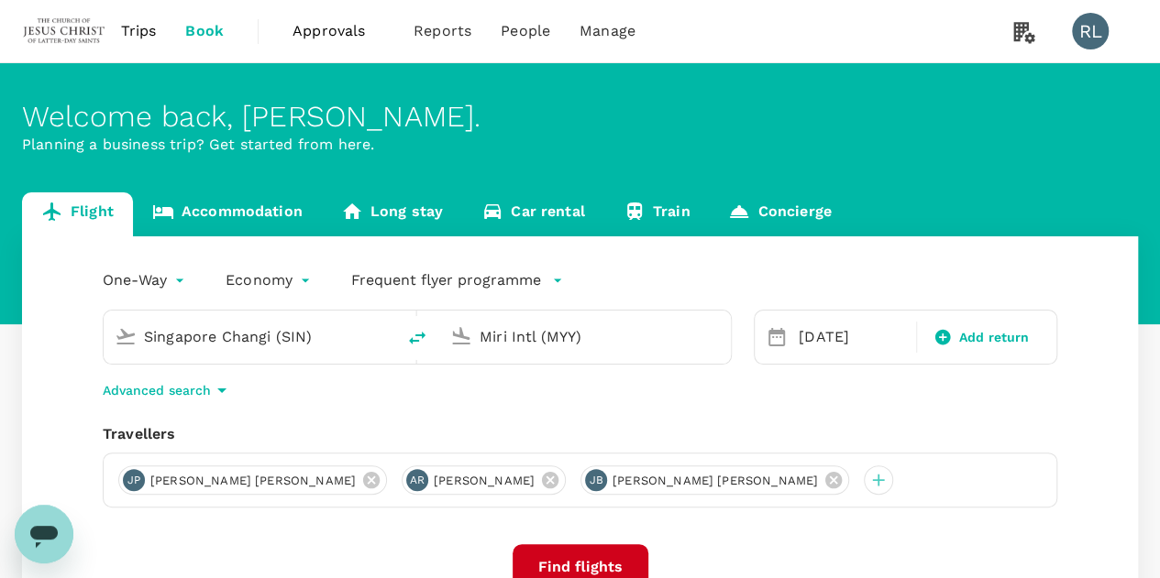
click at [984, 435] on div "Travellers" at bounding box center [580, 434] width 954 height 22
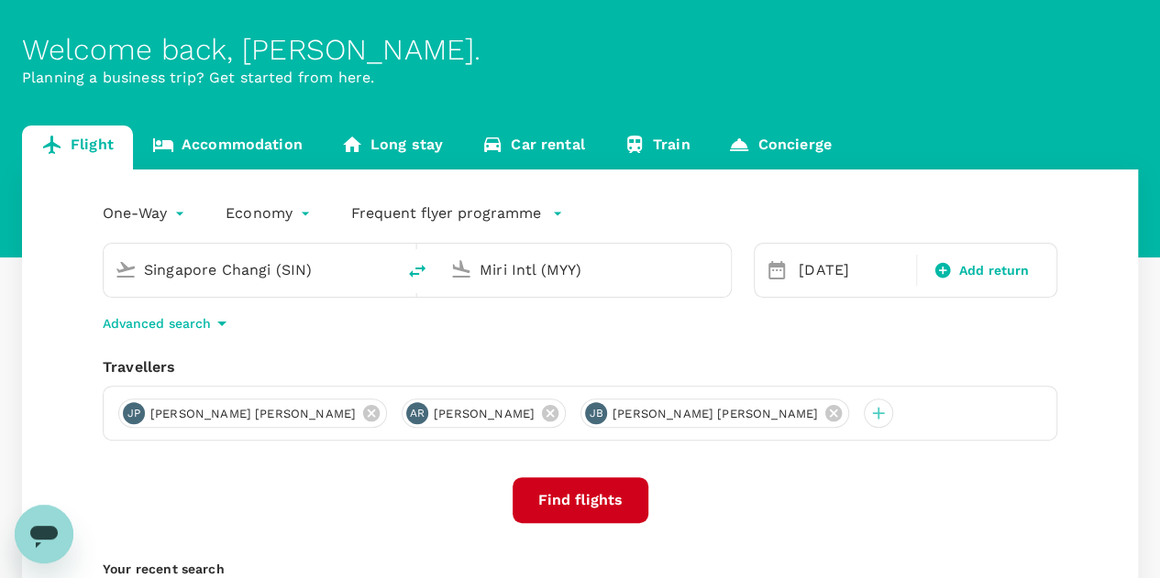
scroll to position [92, 0]
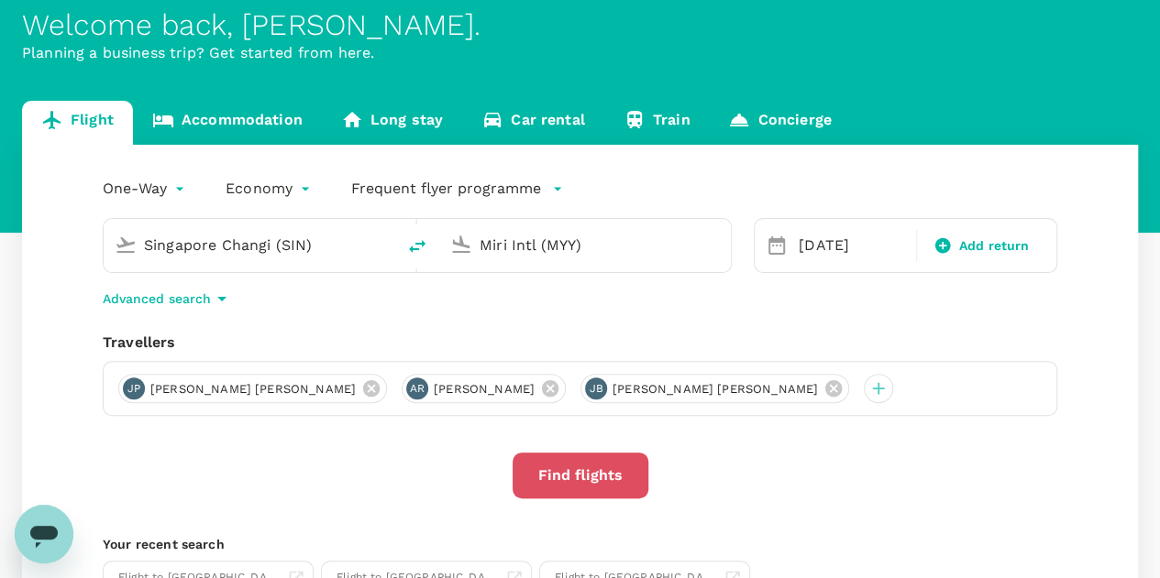
click at [570, 481] on button "Find flights" at bounding box center [580, 476] width 136 height 46
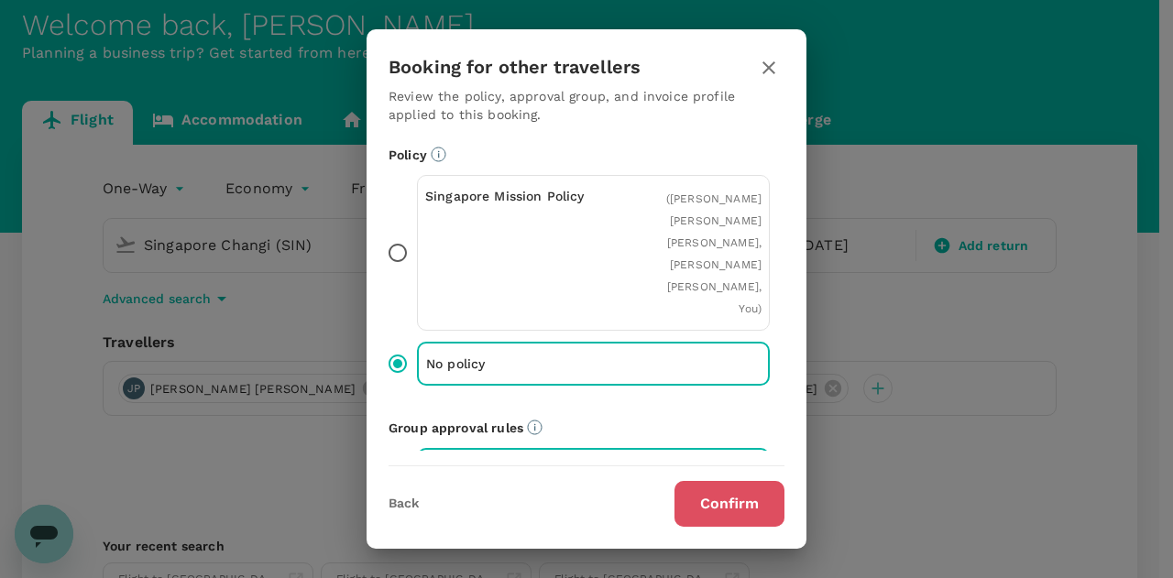
click at [702, 497] on button "Confirm" at bounding box center [730, 504] width 110 height 46
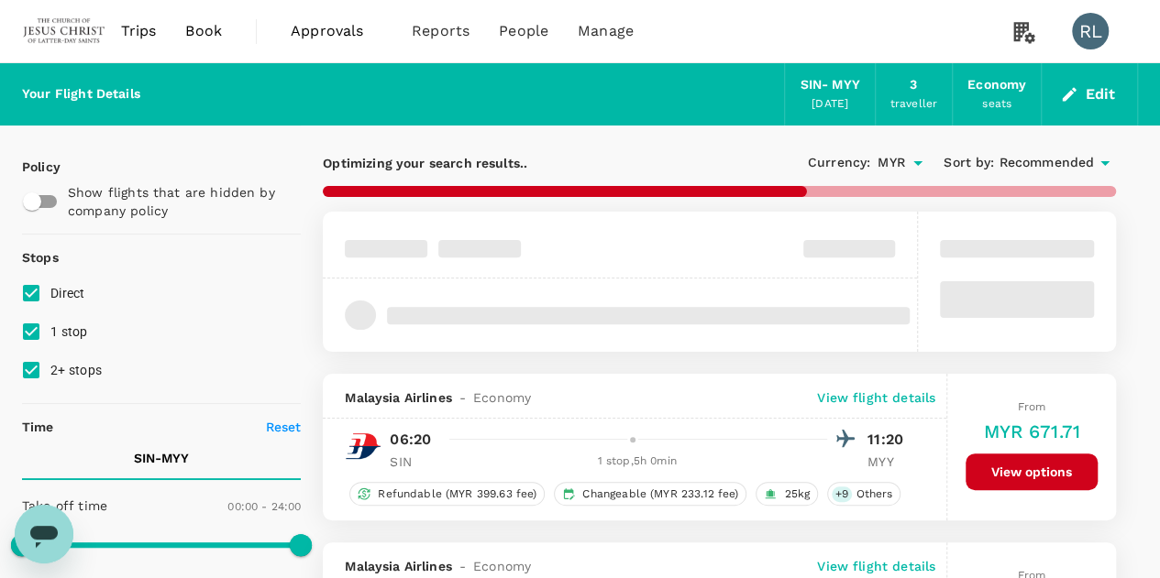
click at [1030, 160] on span "Recommended" at bounding box center [1045, 163] width 95 height 20
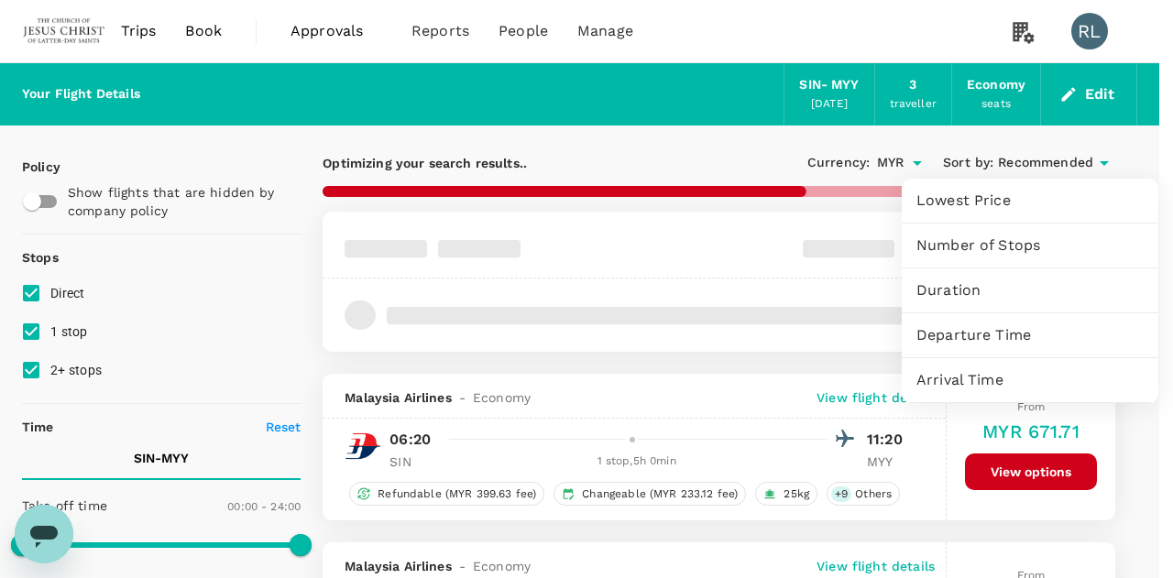
type input "1330"
checkbox input "false"
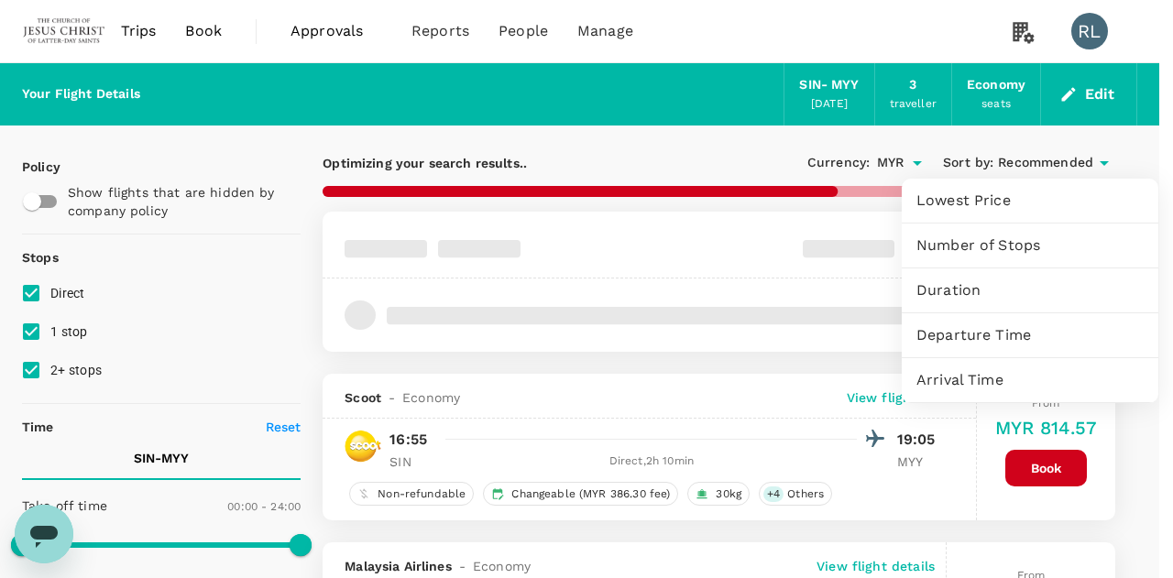
click at [984, 334] on span "Departure Time" at bounding box center [1030, 335] width 227 height 22
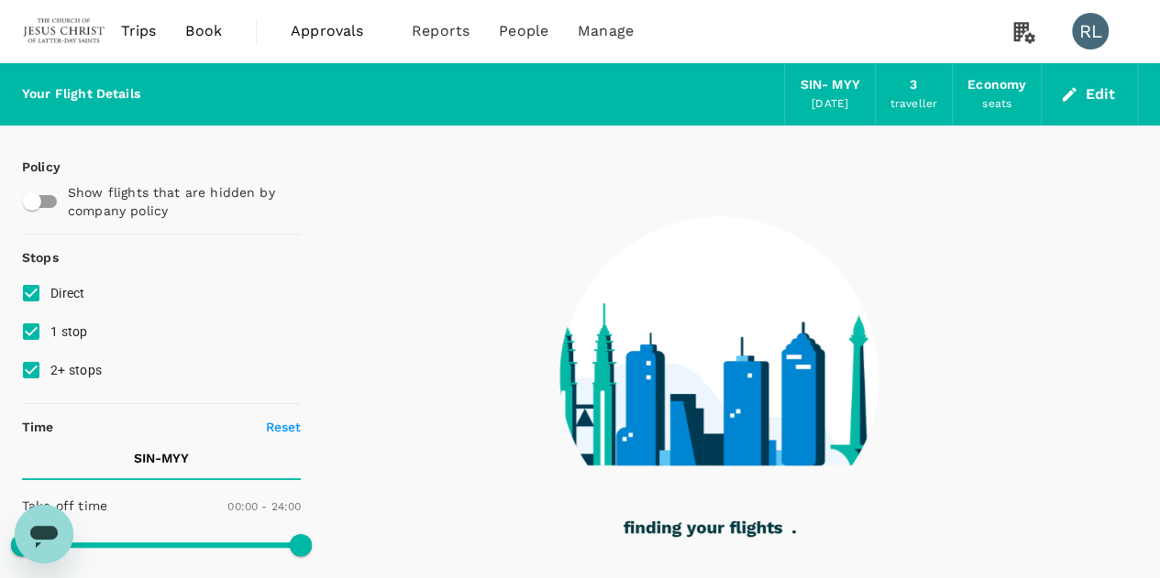
type input "1615"
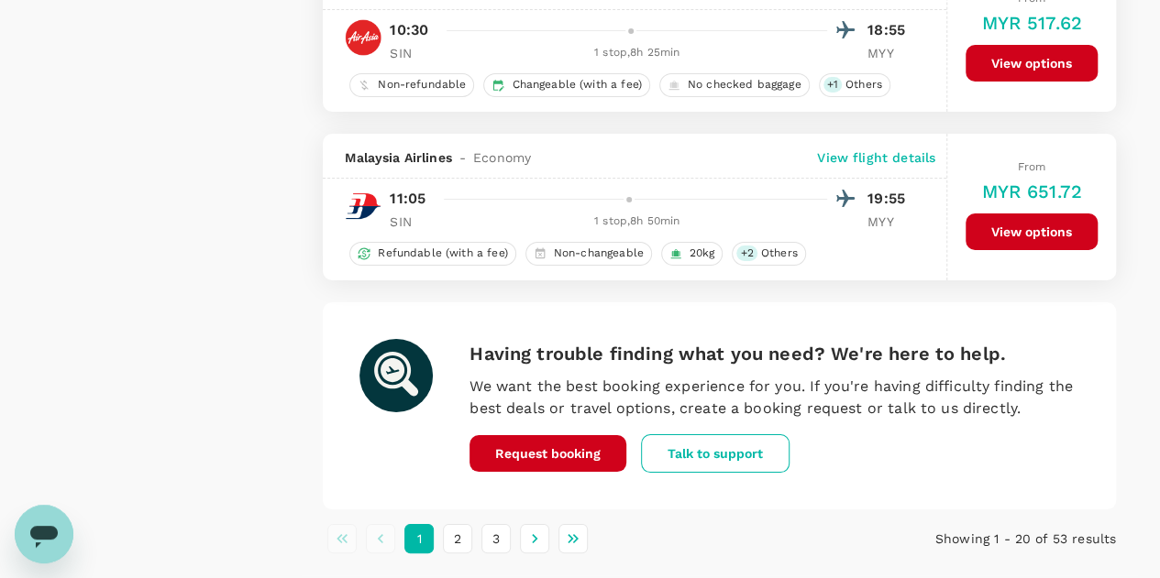
scroll to position [3392, 0]
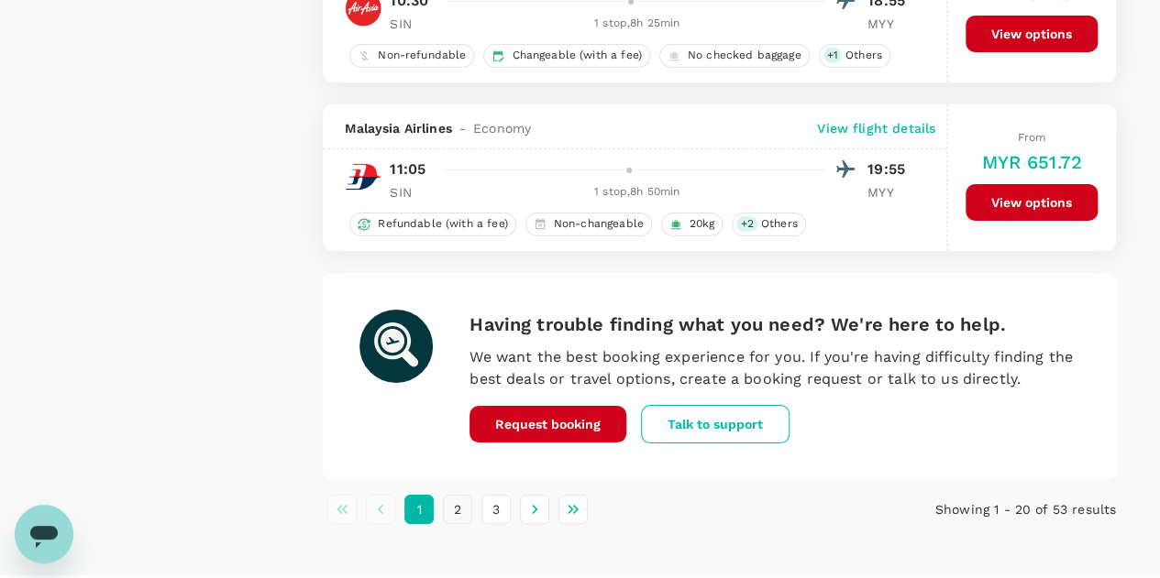
click at [460, 495] on button "2" at bounding box center [457, 509] width 29 height 29
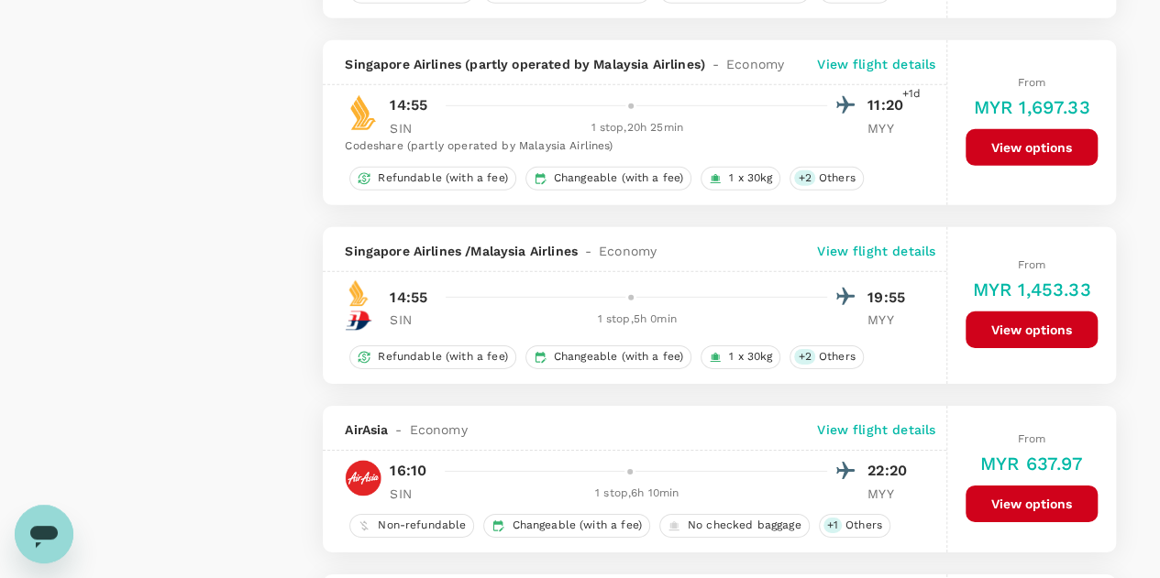
scroll to position [3025, 0]
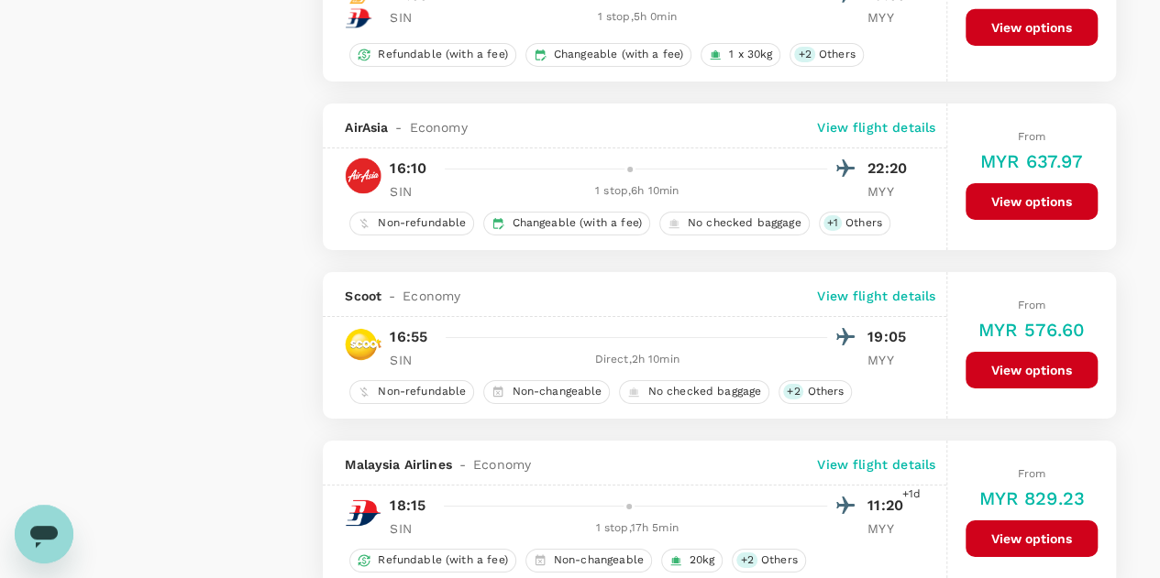
click at [992, 355] on button "View options" at bounding box center [1031, 370] width 132 height 37
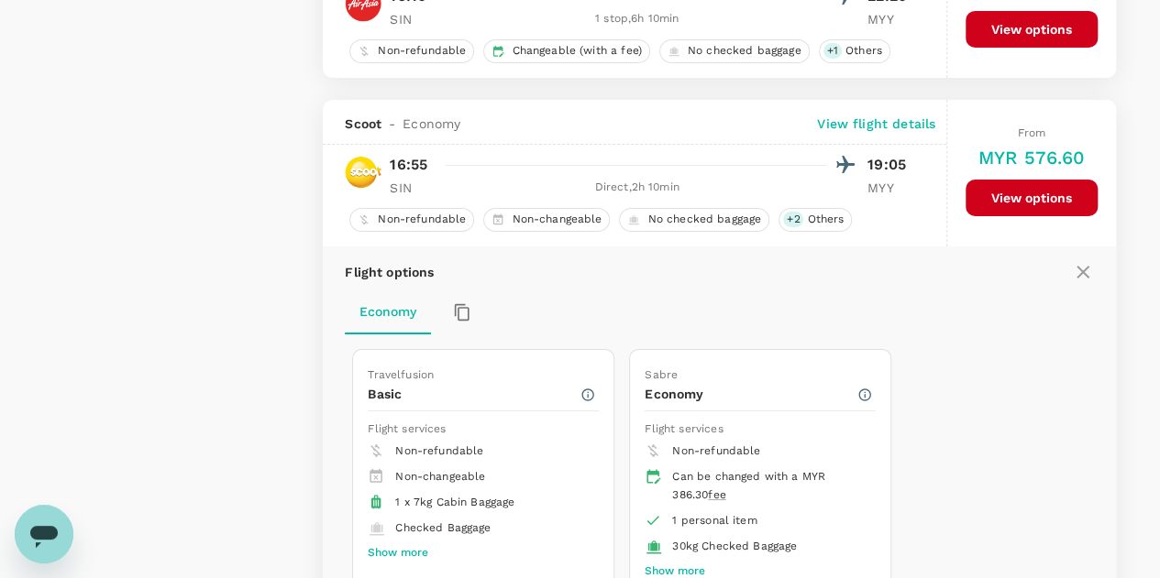
scroll to position [3284, 0]
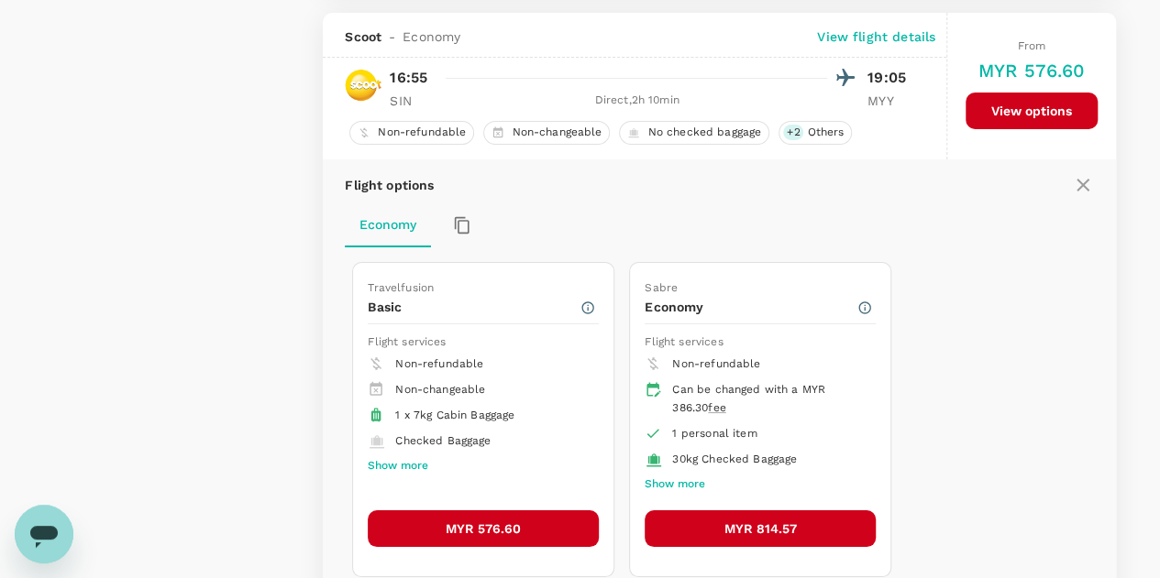
click at [469, 511] on button "MYR 576.60" at bounding box center [483, 529] width 231 height 37
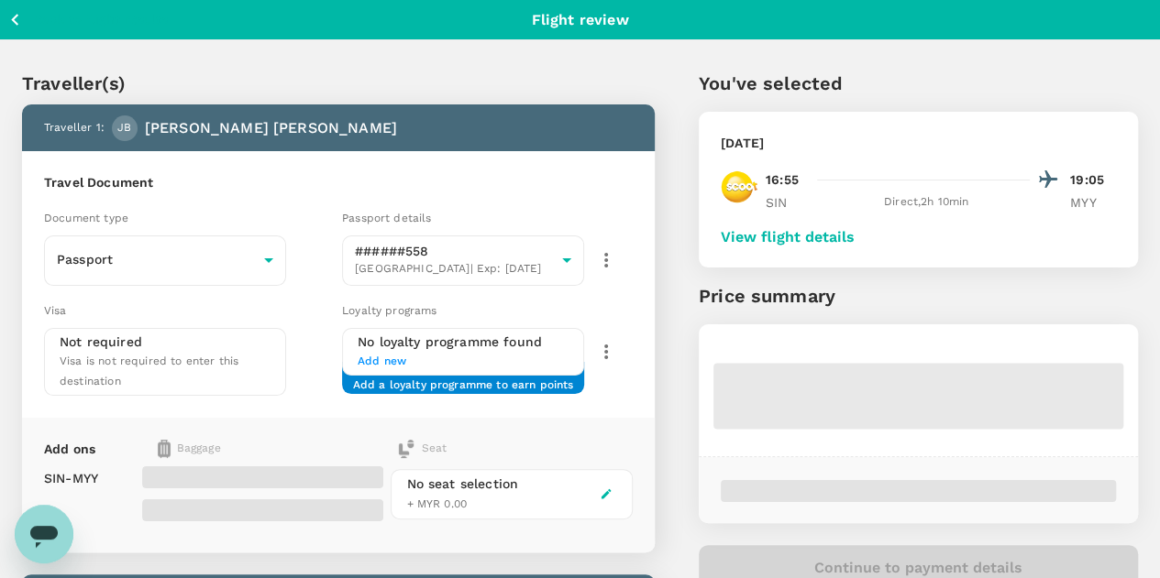
click at [854, 238] on button "View flight details" at bounding box center [787, 237] width 134 height 16
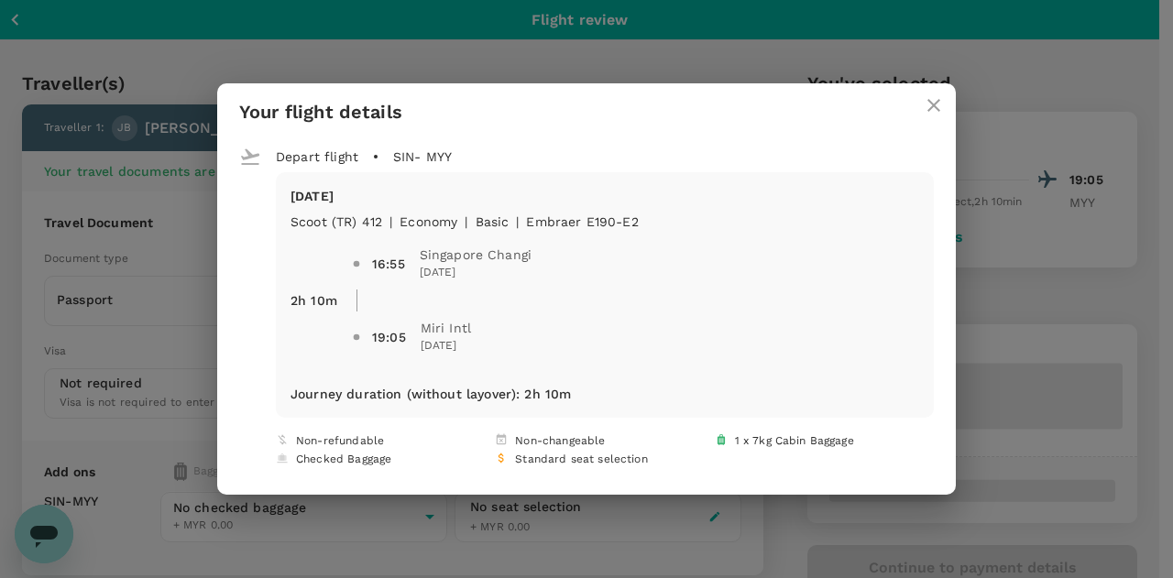
click at [930, 111] on icon "close" at bounding box center [934, 105] width 22 height 22
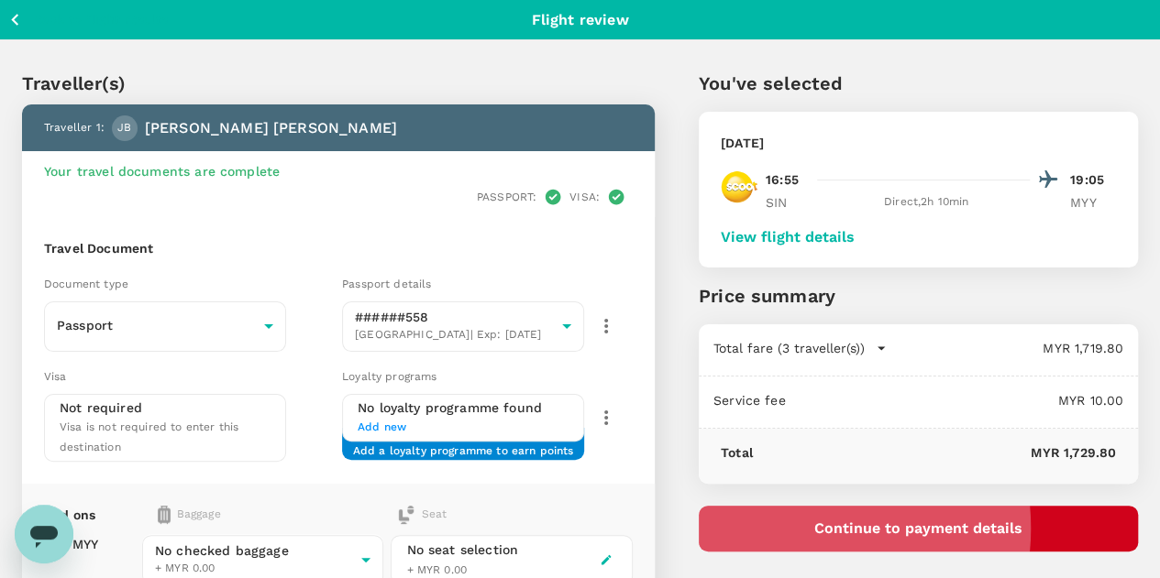
click at [900, 527] on button "Continue to payment details" at bounding box center [917, 529] width 439 height 46
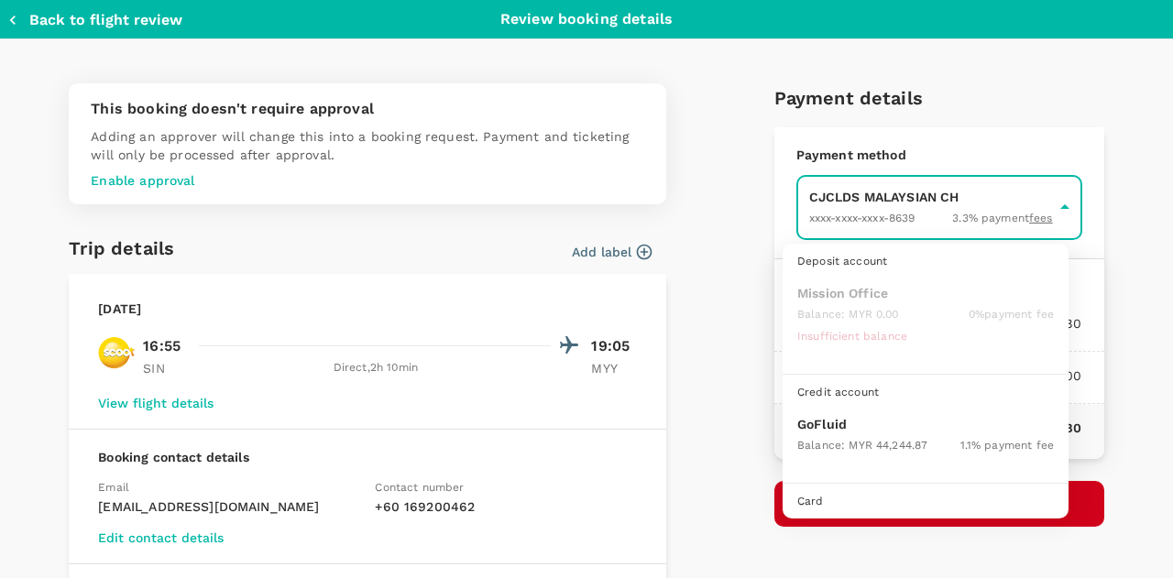
scroll to position [47, 0]
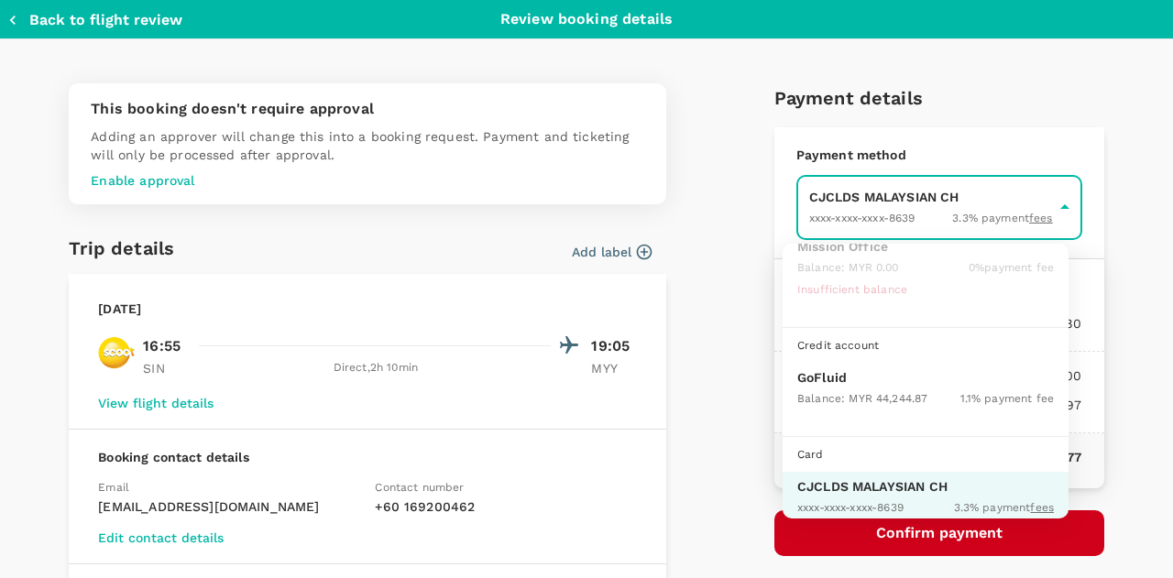
click at [840, 387] on div "Balance : MYR 44,244.87" at bounding box center [862, 398] width 130 height 22
type input "9b357727-6904-47bd-a44e-9a56bf7dfc7a"
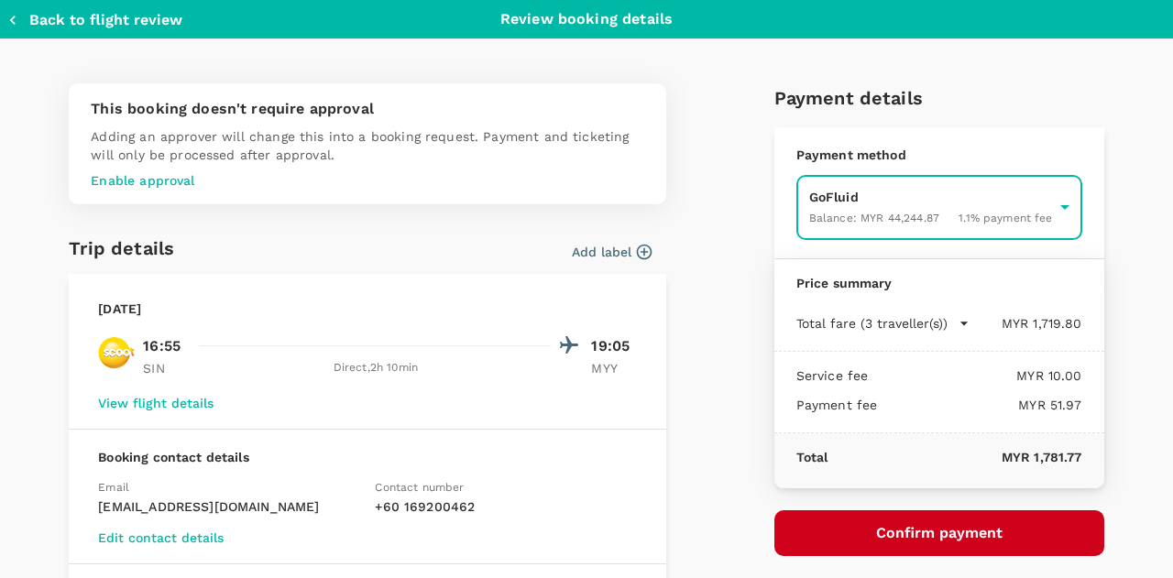
click at [905, 531] on button "Confirm payment" at bounding box center [940, 534] width 330 height 46
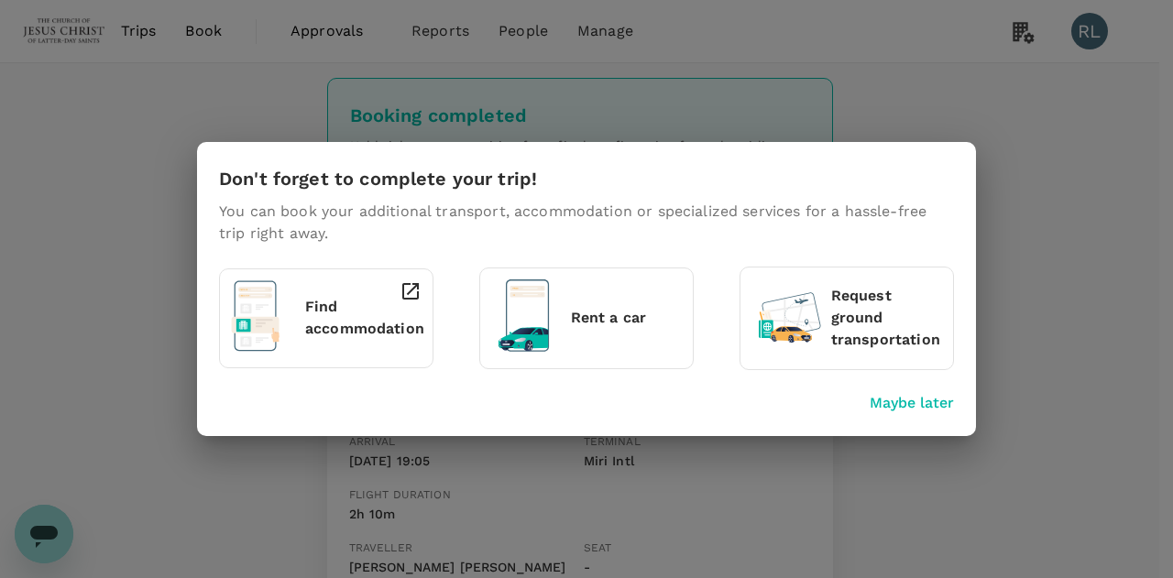
click at [897, 401] on p "Maybe later" at bounding box center [912, 403] width 84 height 22
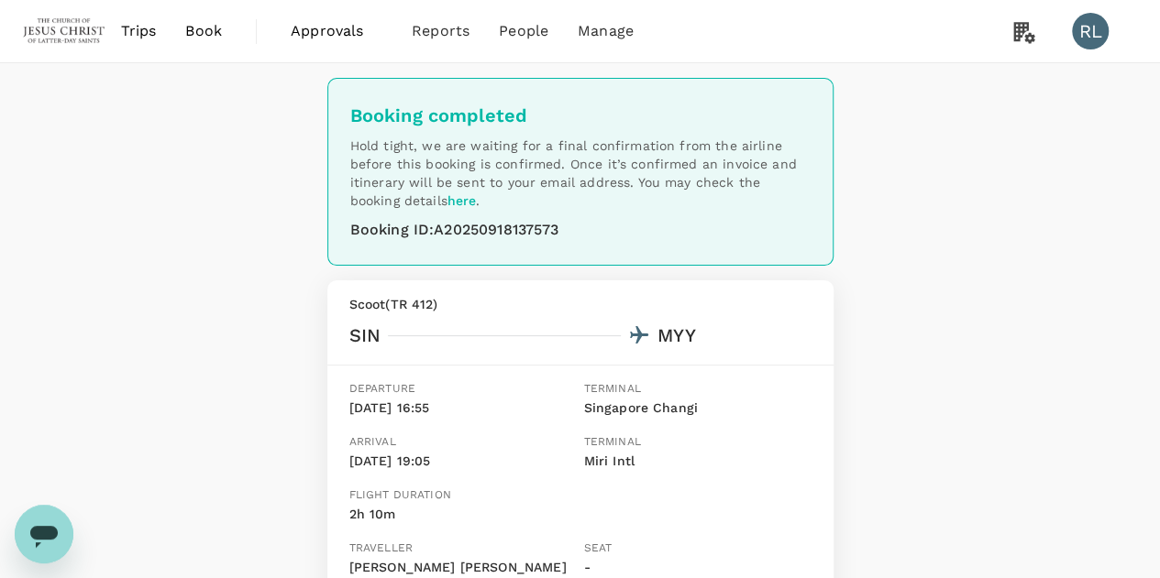
click at [202, 34] on span "Book" at bounding box center [203, 31] width 37 height 22
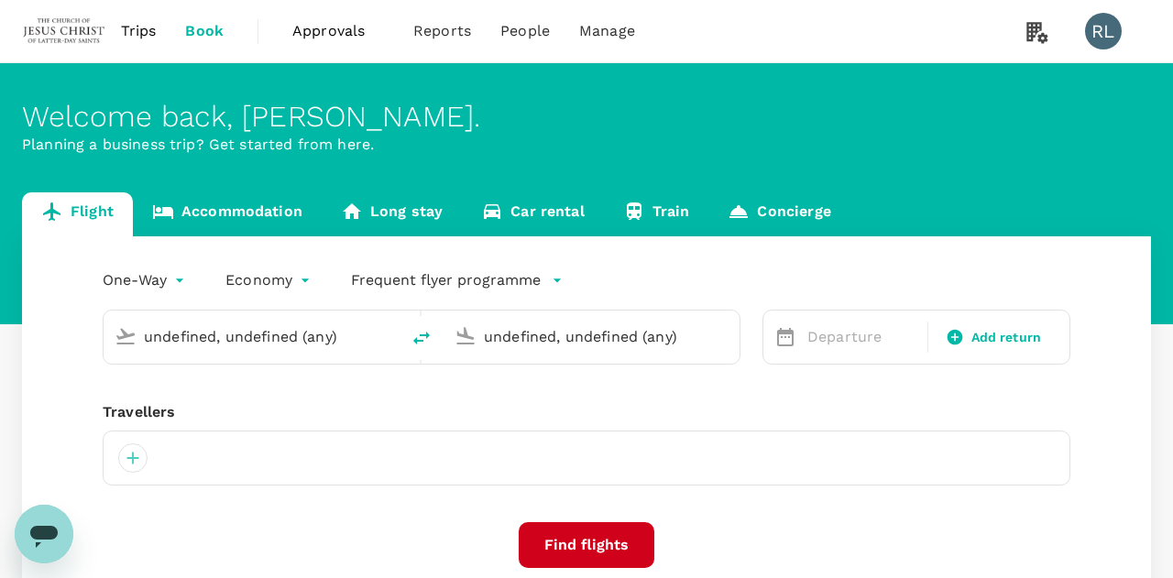
type input "Singapore Changi (SIN)"
type input "Miri Intl (MYY)"
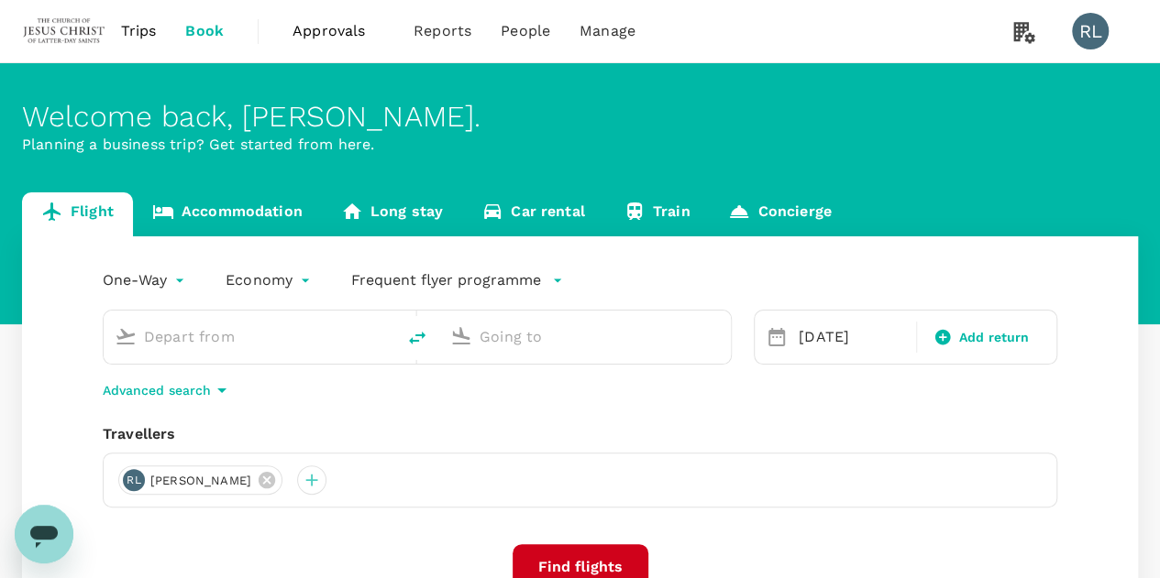
type input "Singapore Changi (SIN)"
type input "Miri Intl (MYY)"
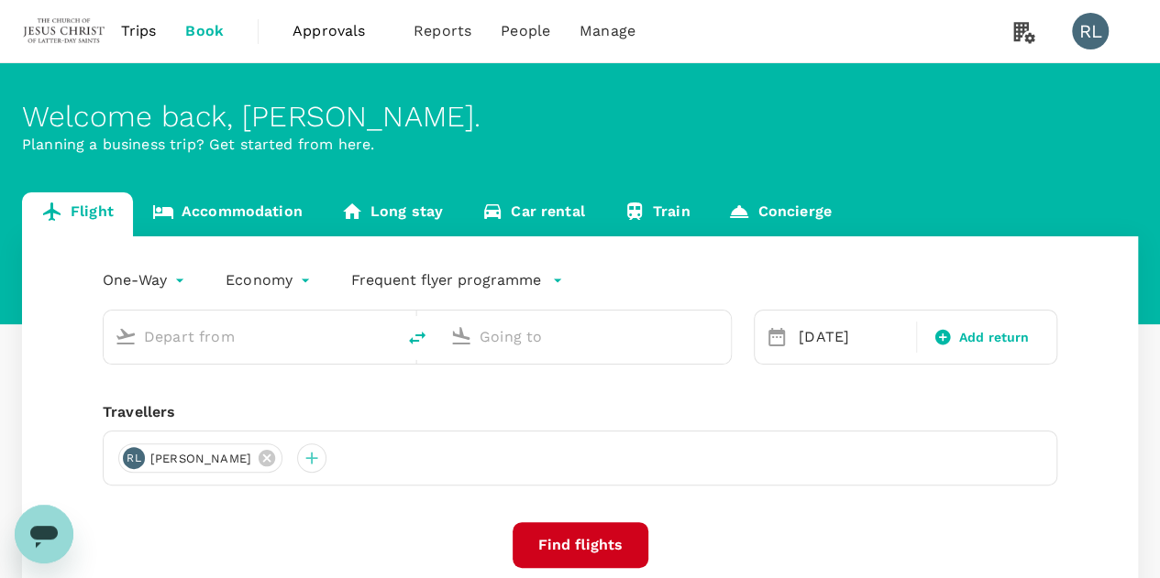
type input "Singapore Changi (SIN)"
type input "Miri Intl (MYY)"
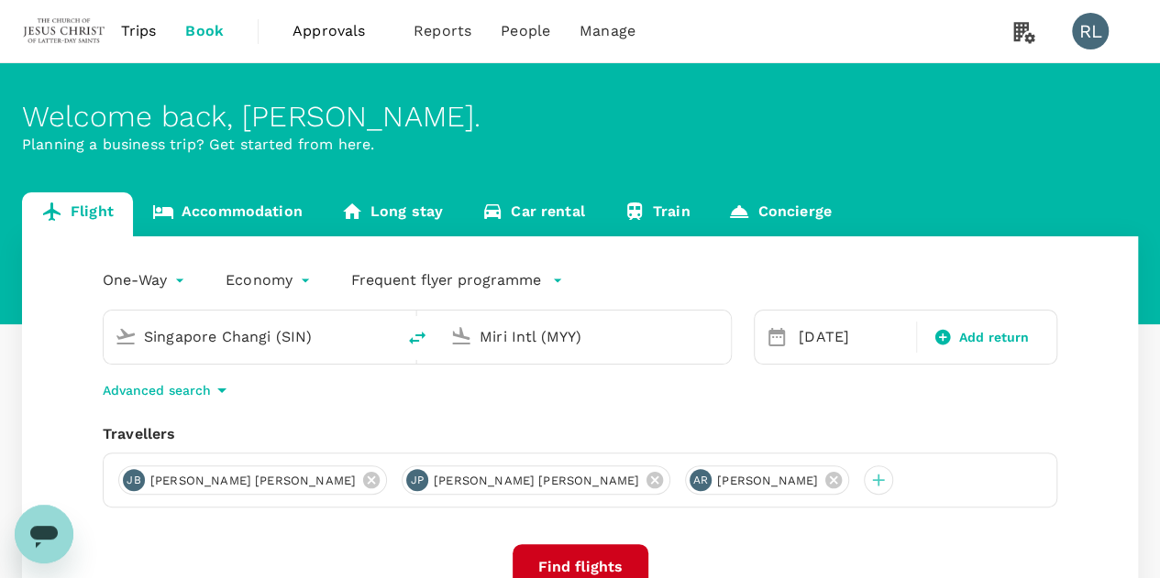
scroll to position [92, 0]
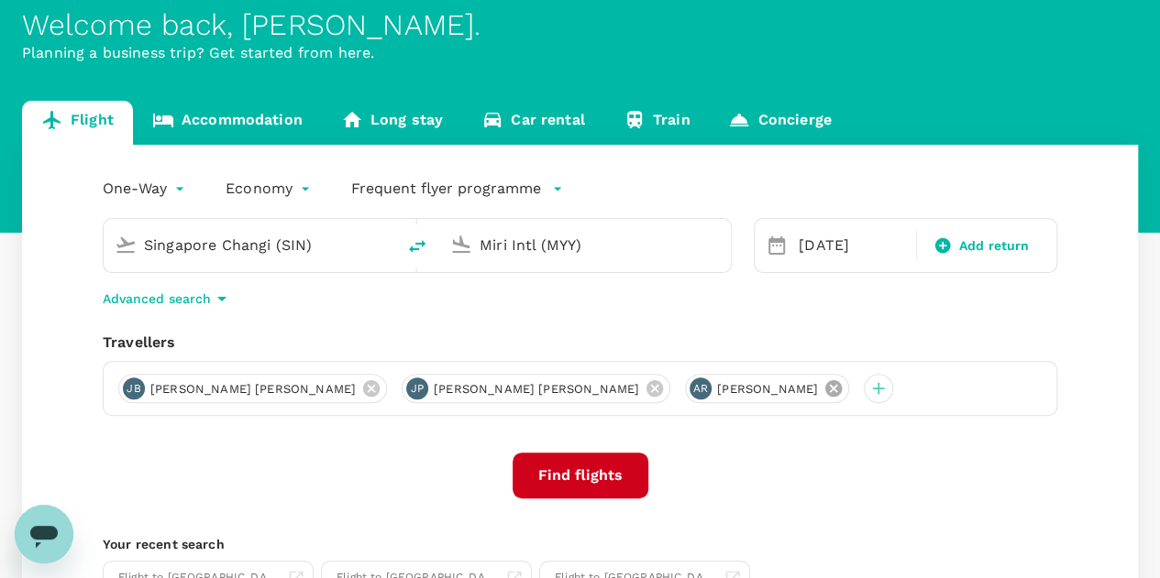
click at [825, 389] on icon at bounding box center [833, 388] width 16 height 16
click at [646, 392] on icon at bounding box center [654, 388] width 16 height 16
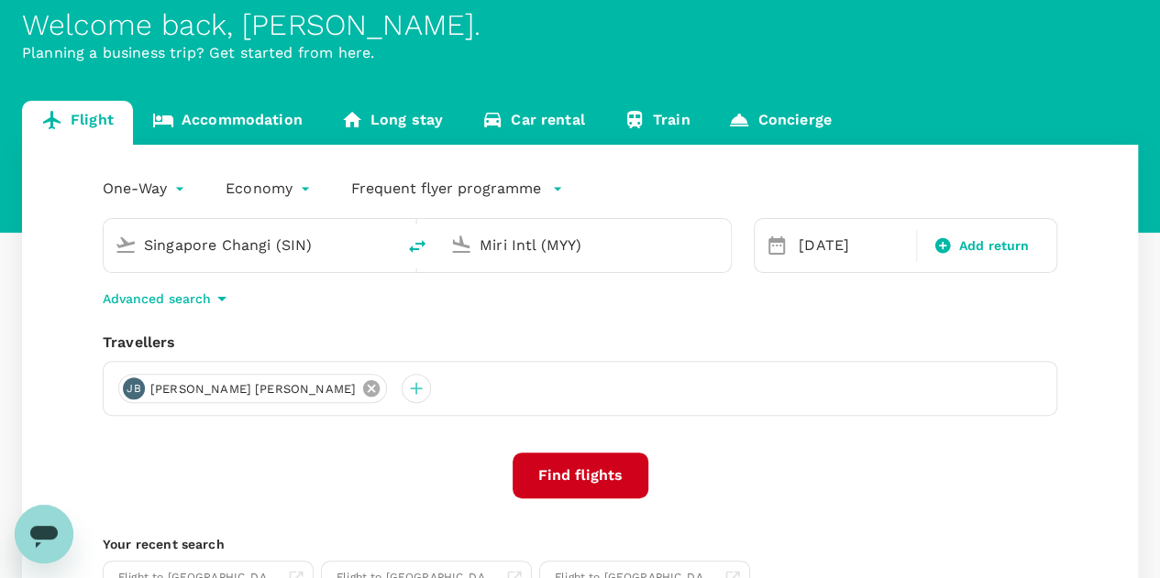
click at [363, 392] on icon at bounding box center [371, 388] width 16 height 16
click at [134, 389] on div at bounding box center [132, 388] width 29 height 29
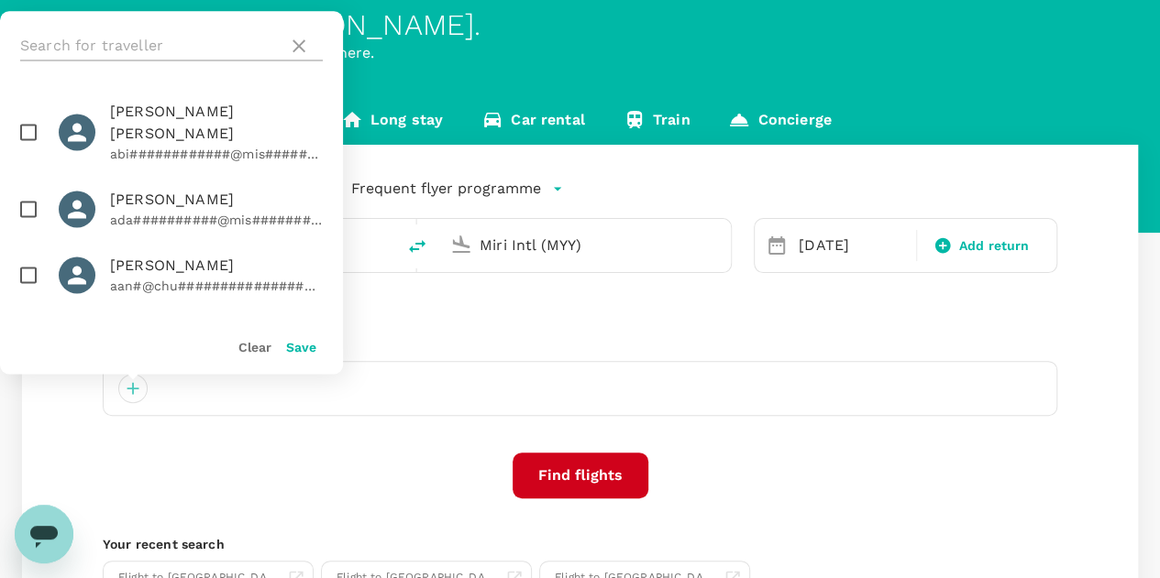
click at [165, 38] on input "text" at bounding box center [150, 45] width 260 height 29
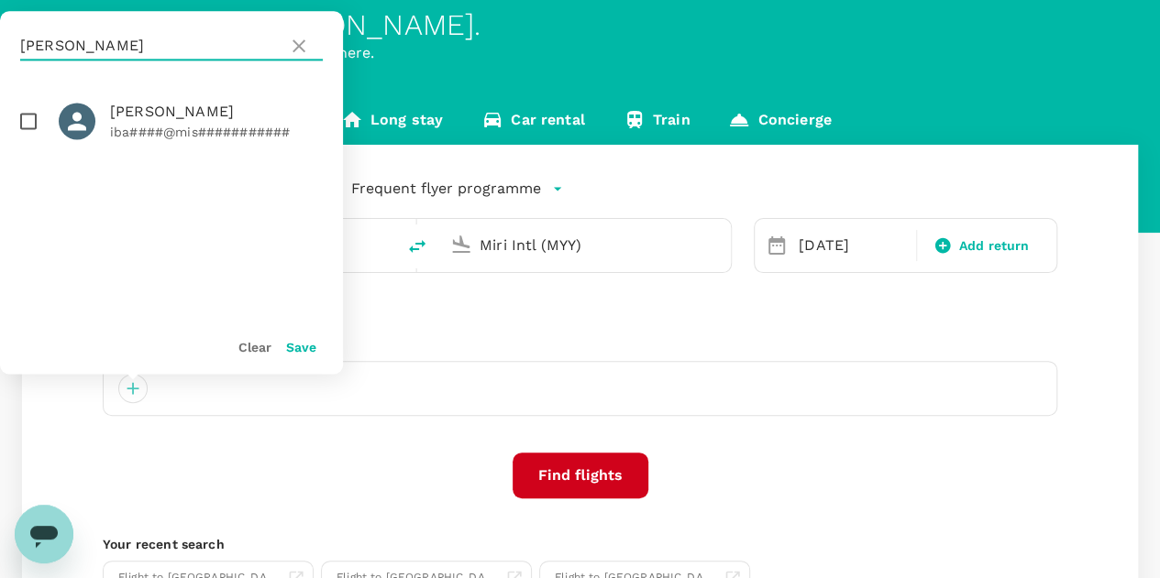
type input "BARLOW"
click at [23, 122] on input "checkbox" at bounding box center [28, 121] width 38 height 38
checkbox input "true"
click at [290, 346] on button "Save" at bounding box center [301, 347] width 30 height 15
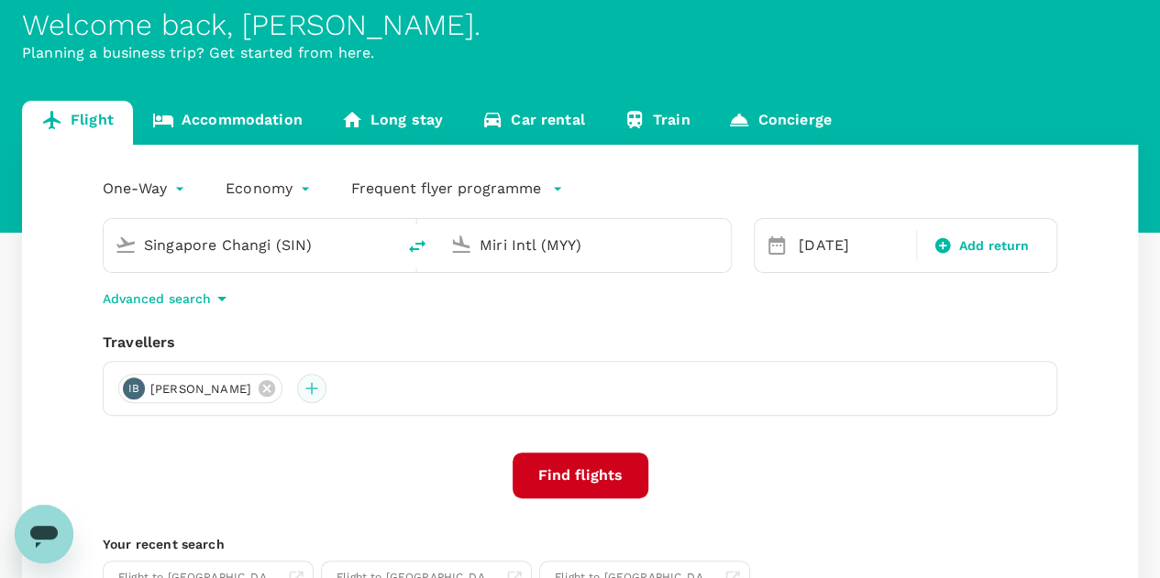
click at [326, 391] on div at bounding box center [311, 388] width 29 height 29
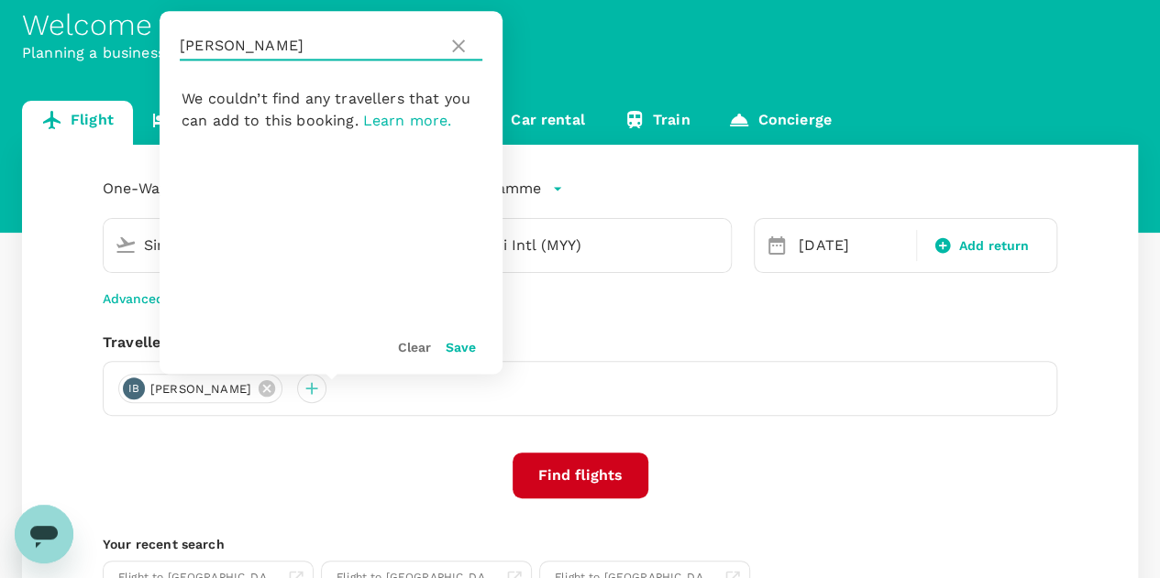
drag, startPoint x: 279, startPoint y: 55, endPoint x: 172, endPoint y: 54, distance: 106.3
click at [172, 54] on div "BARLOW" at bounding box center [330, 46] width 343 height 70
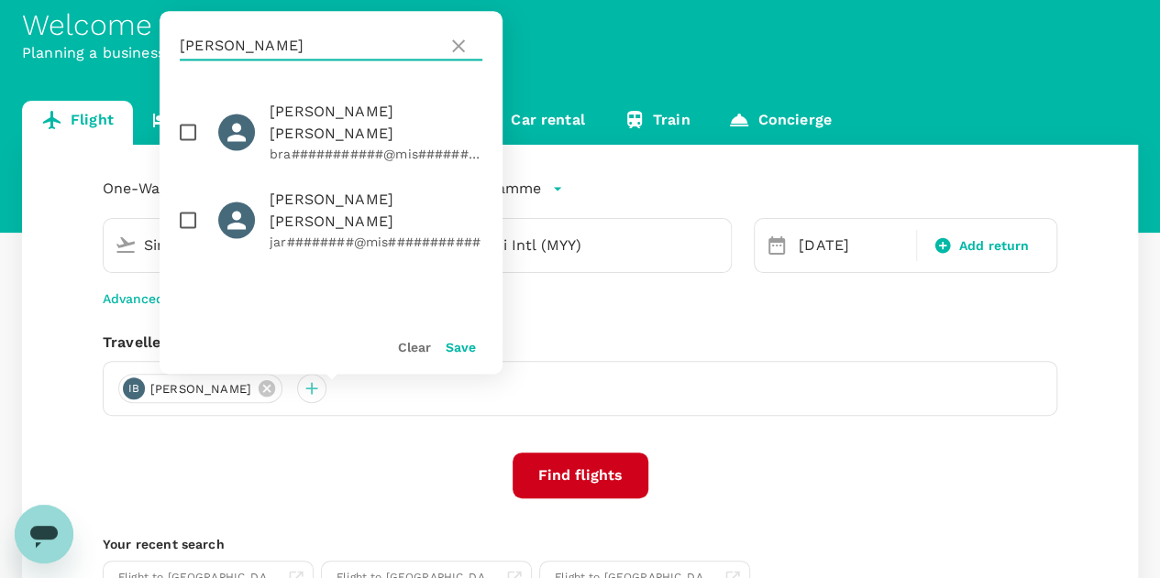
type input "SIMON"
click at [191, 123] on input "checkbox" at bounding box center [188, 132] width 38 height 38
checkbox input "true"
click at [463, 346] on button "Save" at bounding box center [460, 347] width 30 height 15
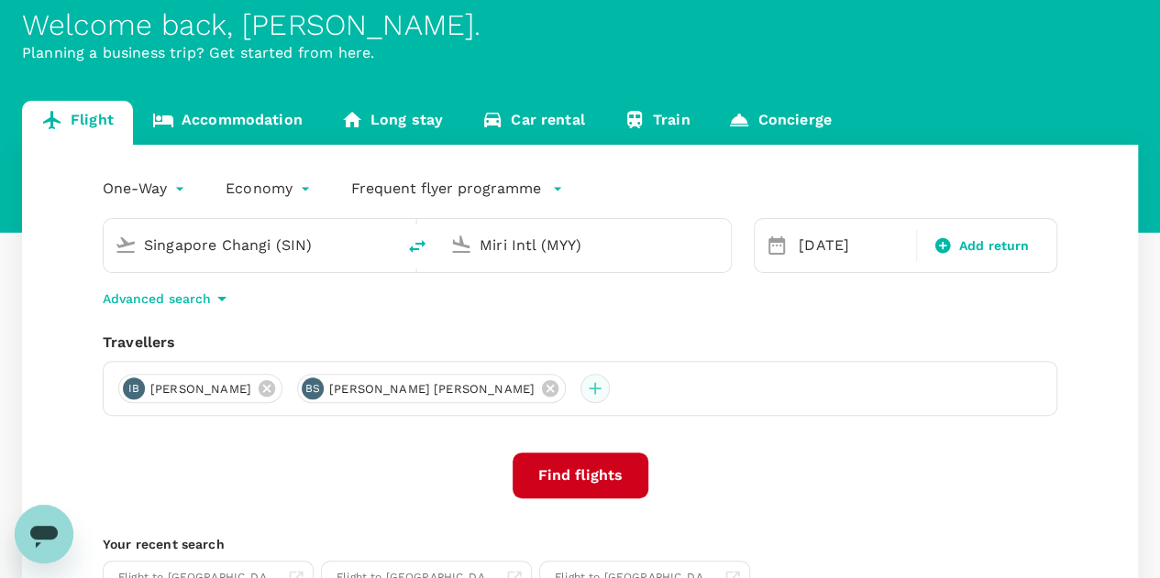
click at [580, 388] on div at bounding box center [594, 388] width 29 height 29
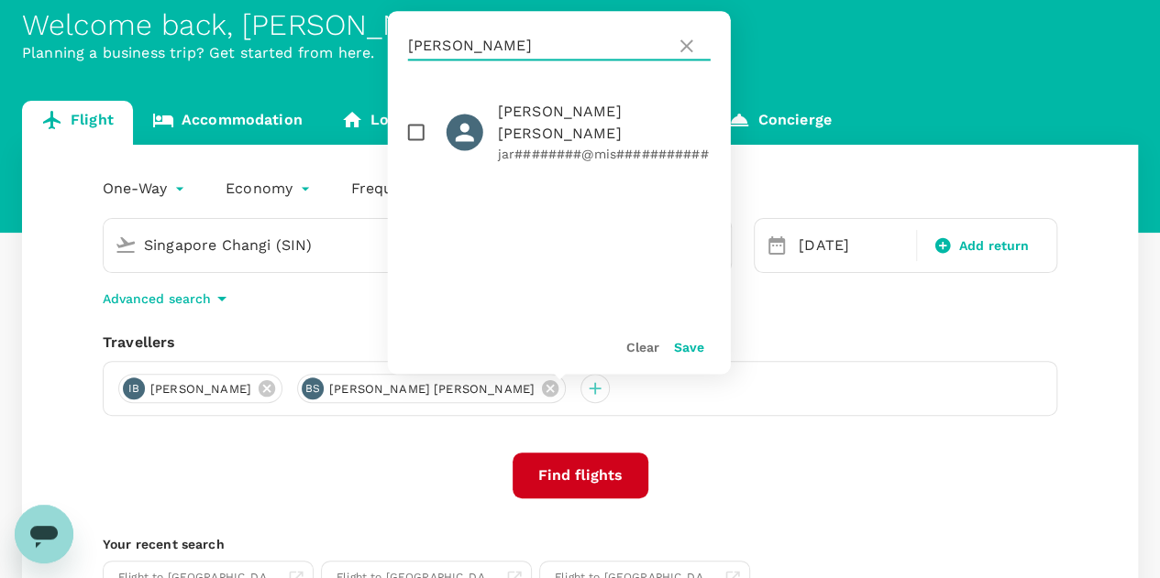
drag, startPoint x: 478, startPoint y: 50, endPoint x: 383, endPoint y: 40, distance: 95.9
click at [383, 40] on div "Welcome back , Robert Burnell . Planning a business trip? Get started from here…" at bounding box center [580, 317] width 1160 height 691
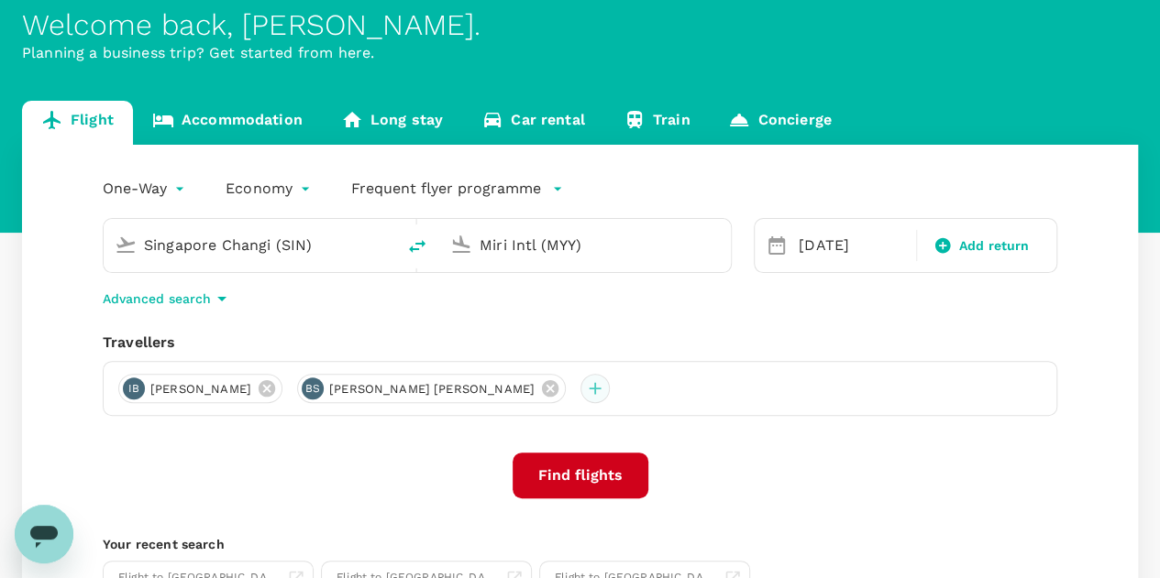
click at [580, 392] on div at bounding box center [594, 388] width 29 height 29
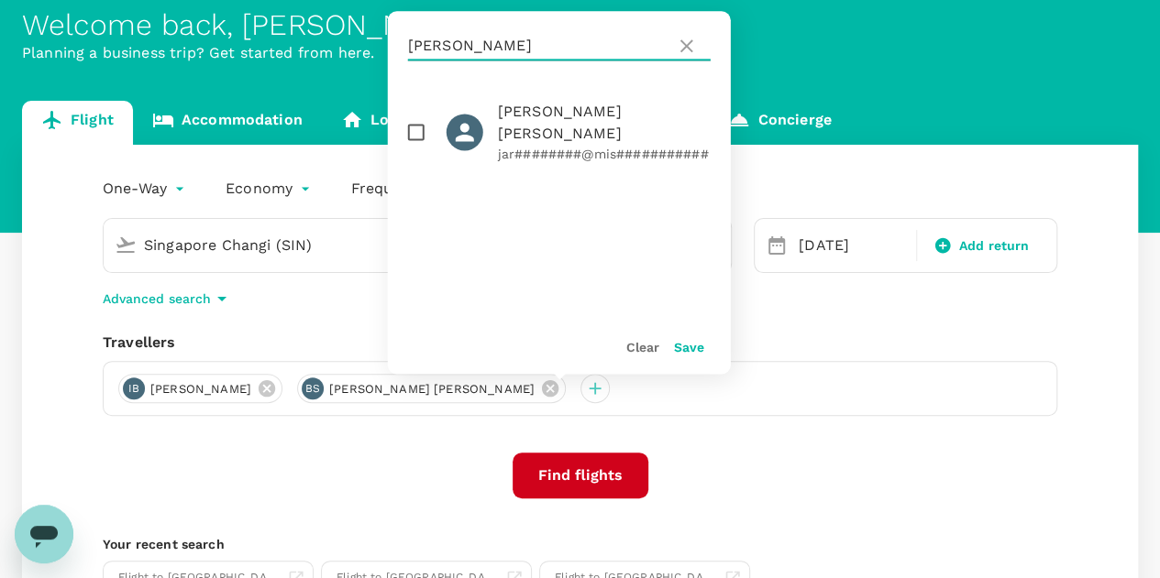
drag, startPoint x: 478, startPoint y: 44, endPoint x: 410, endPoint y: 47, distance: 68.8
click at [410, 47] on input "SIMON" at bounding box center [538, 45] width 260 height 29
type input "MASAM"
click at [412, 125] on input "checkbox" at bounding box center [416, 132] width 38 height 38
checkbox input "true"
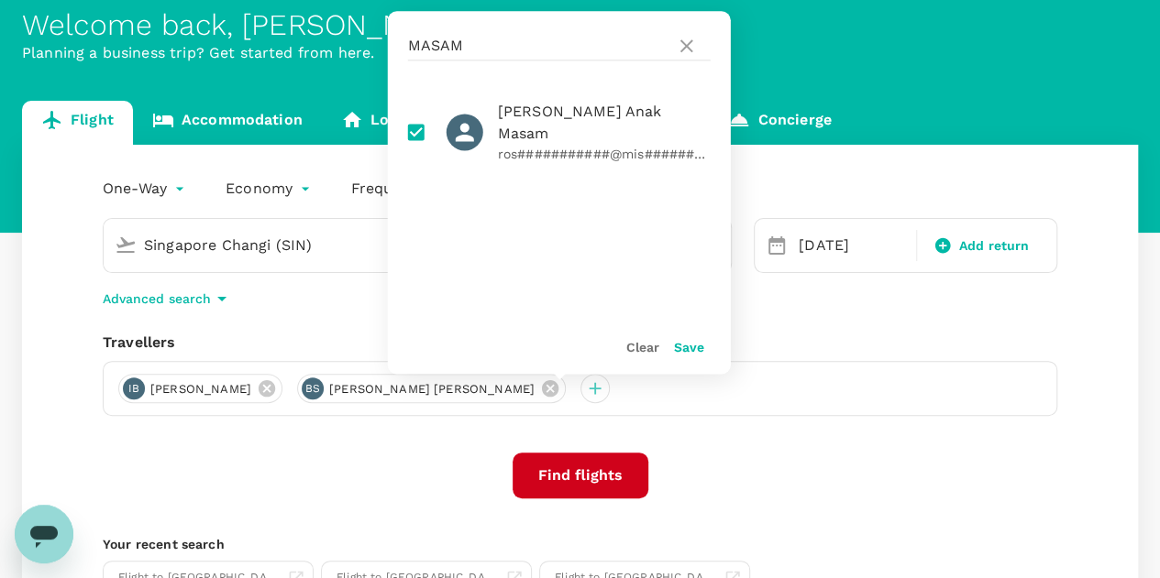
click at [682, 346] on button "Save" at bounding box center [689, 347] width 30 height 15
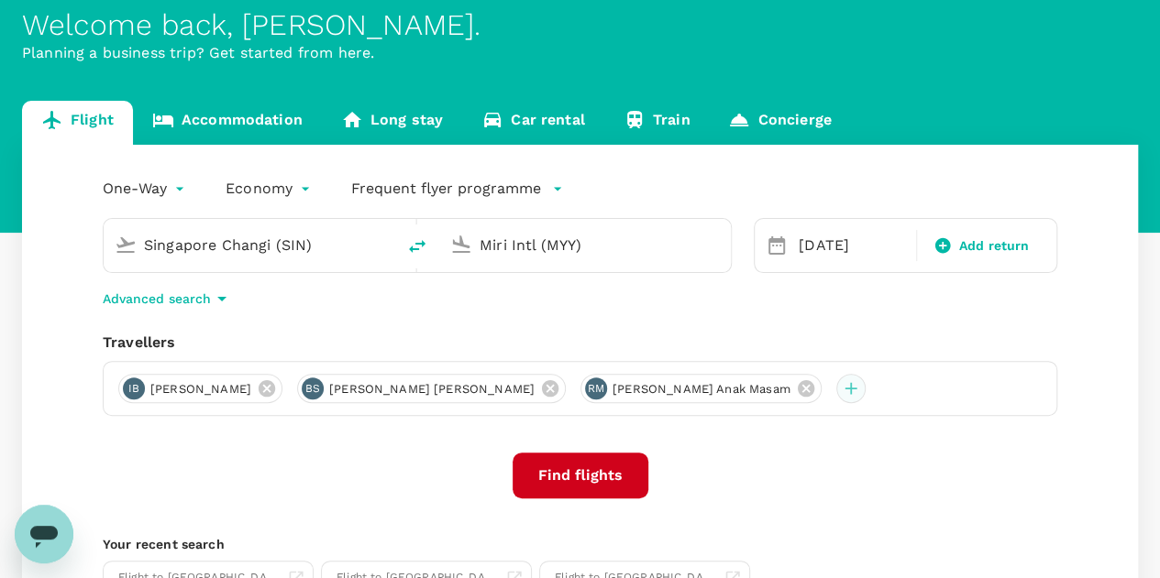
click at [836, 390] on div at bounding box center [850, 388] width 29 height 29
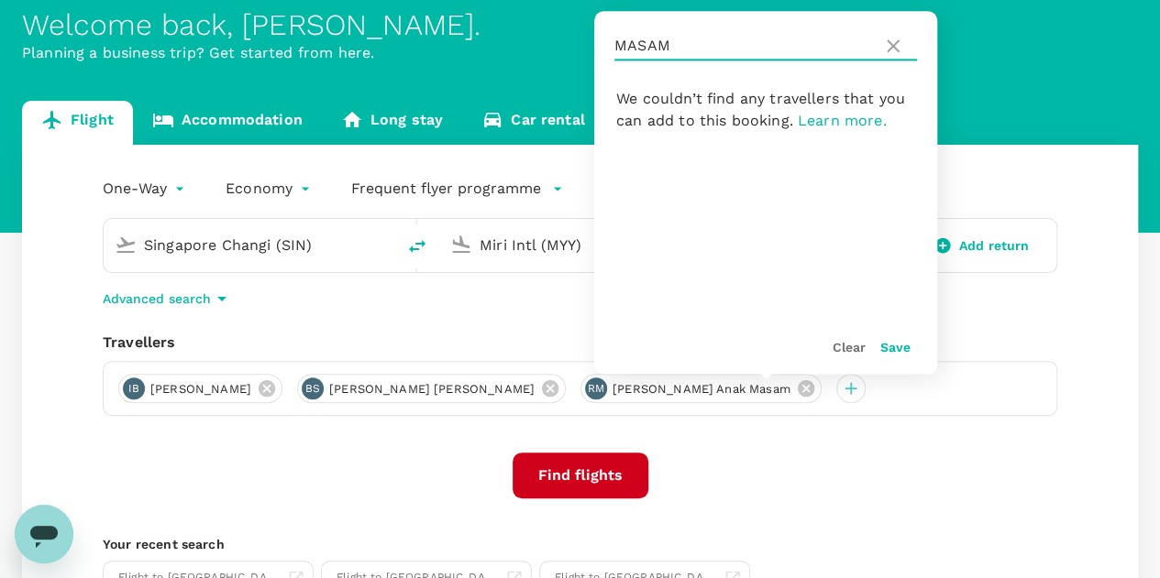
drag, startPoint x: 678, startPoint y: 52, endPoint x: 603, endPoint y: 48, distance: 75.3
click at [603, 48] on div "MASAM" at bounding box center [765, 46] width 343 height 70
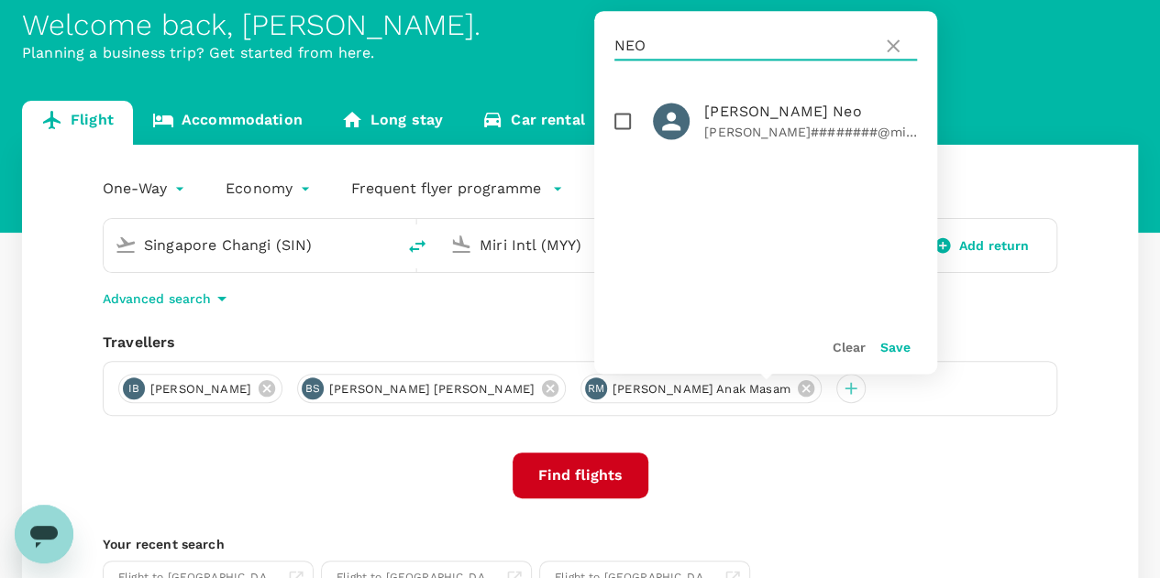
type input "NEO"
click at [621, 120] on input "checkbox" at bounding box center [622, 121] width 38 height 38
checkbox input "true"
click at [891, 347] on button "Save" at bounding box center [895, 347] width 30 height 15
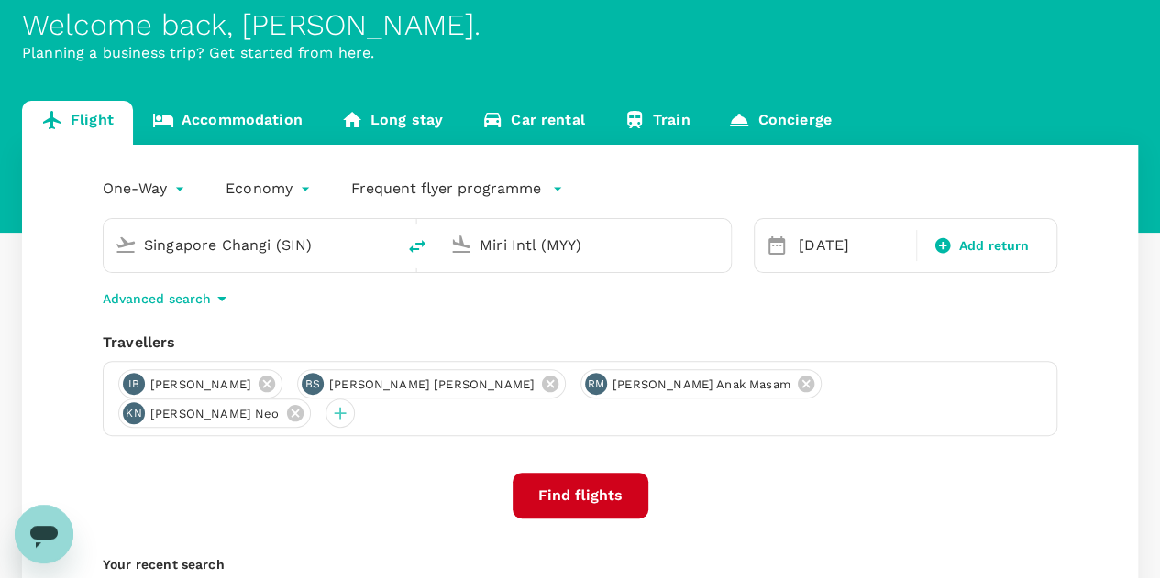
click at [582, 473] on button "Find flights" at bounding box center [580, 496] width 136 height 46
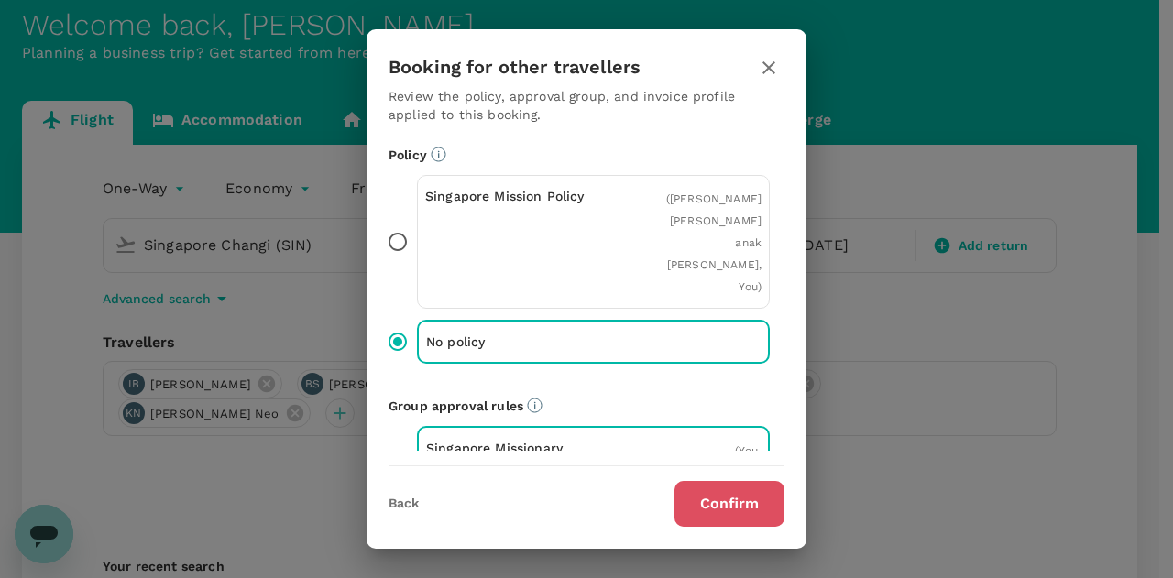
click at [724, 505] on button "Confirm" at bounding box center [730, 504] width 110 height 46
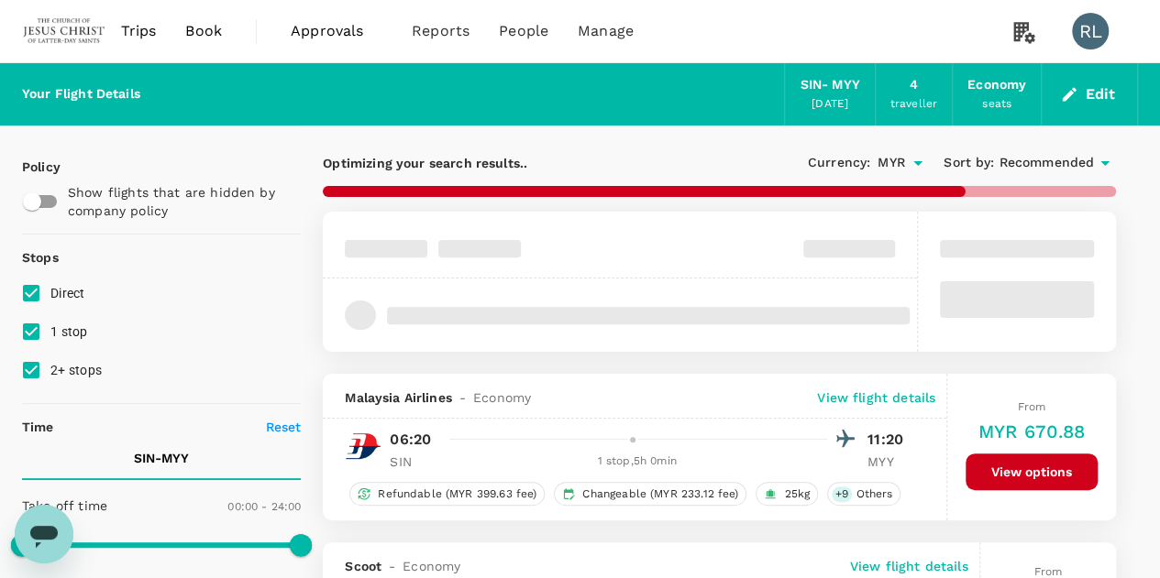
click at [1024, 164] on span "Recommended" at bounding box center [1045, 163] width 95 height 20
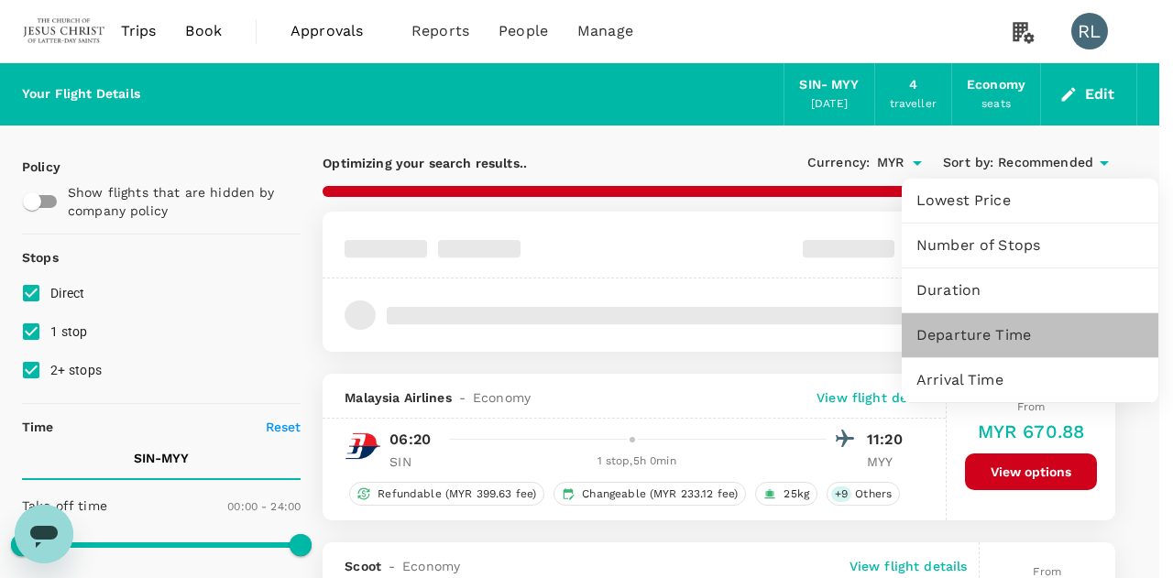
click at [990, 336] on span "Departure Time" at bounding box center [1030, 335] width 227 height 22
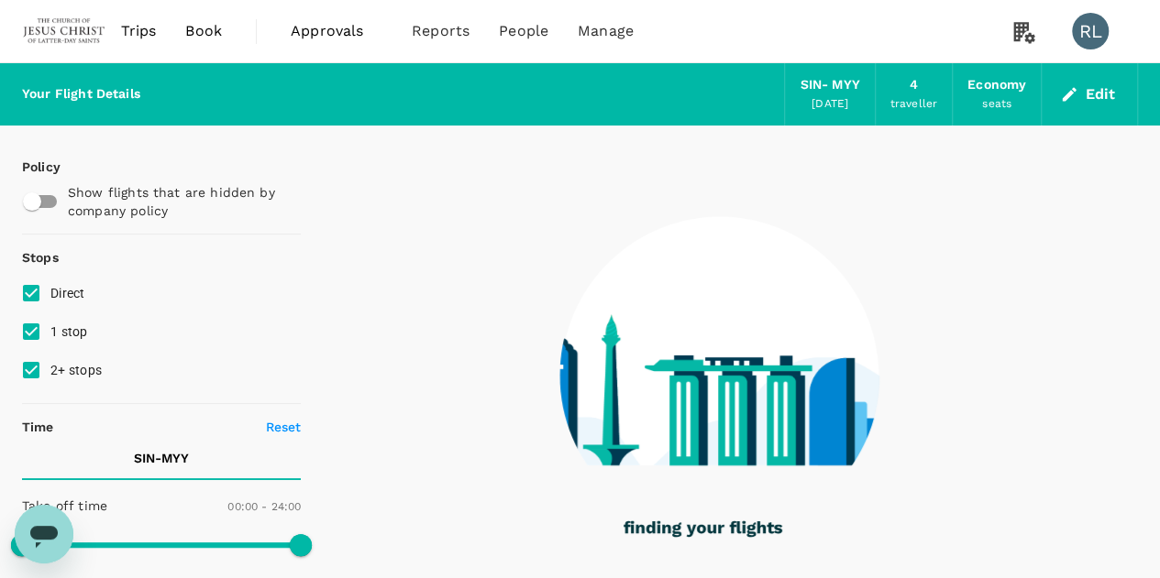
type input "1615"
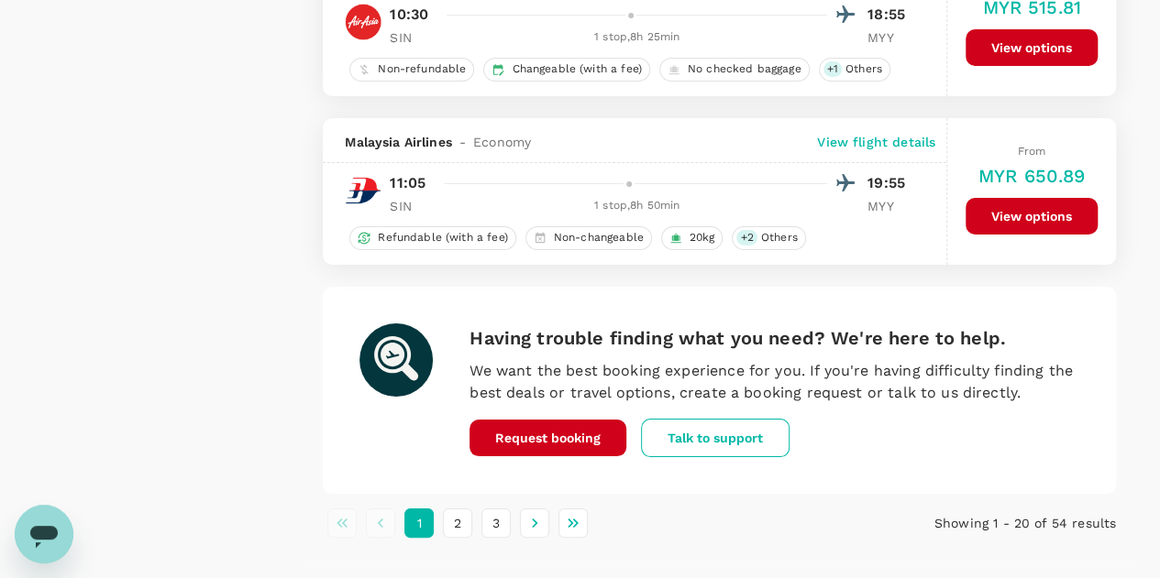
scroll to position [3421, 0]
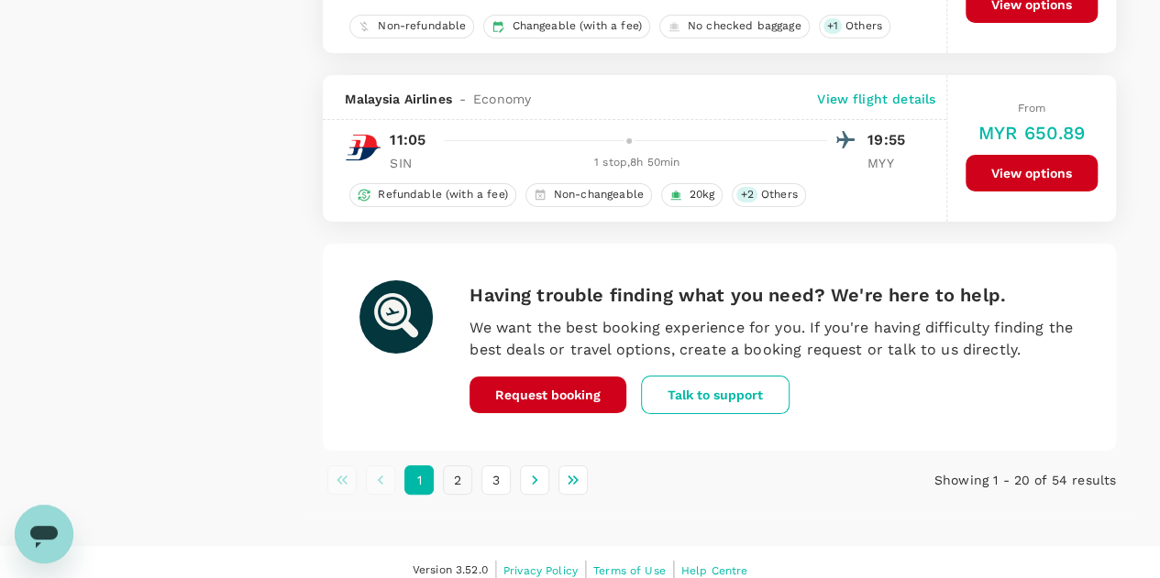
click at [458, 469] on button "2" at bounding box center [457, 480] width 29 height 29
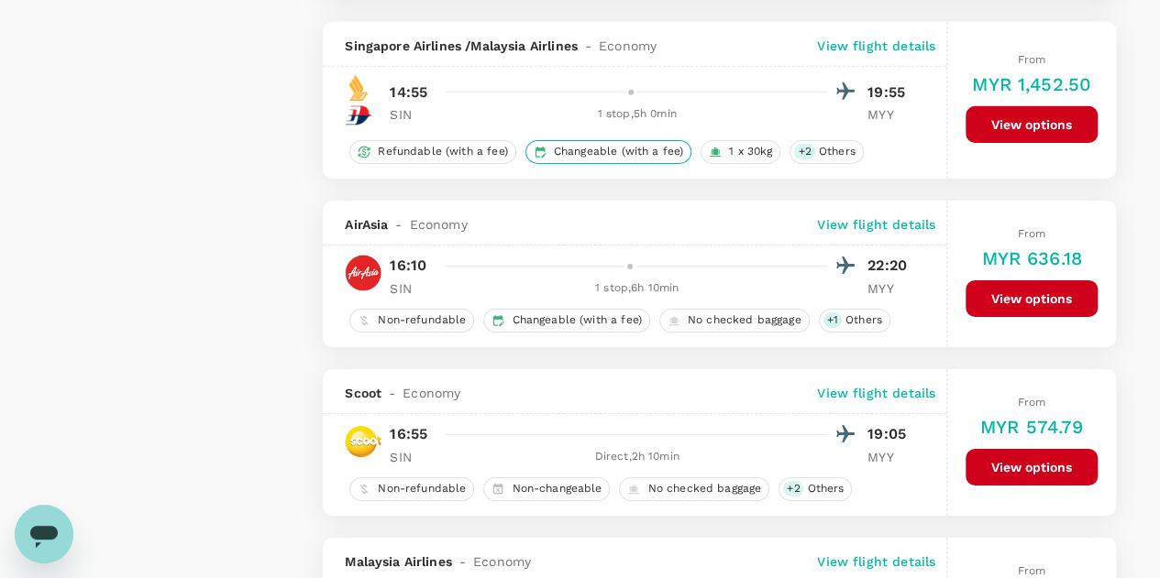
scroll to position [3025, 0]
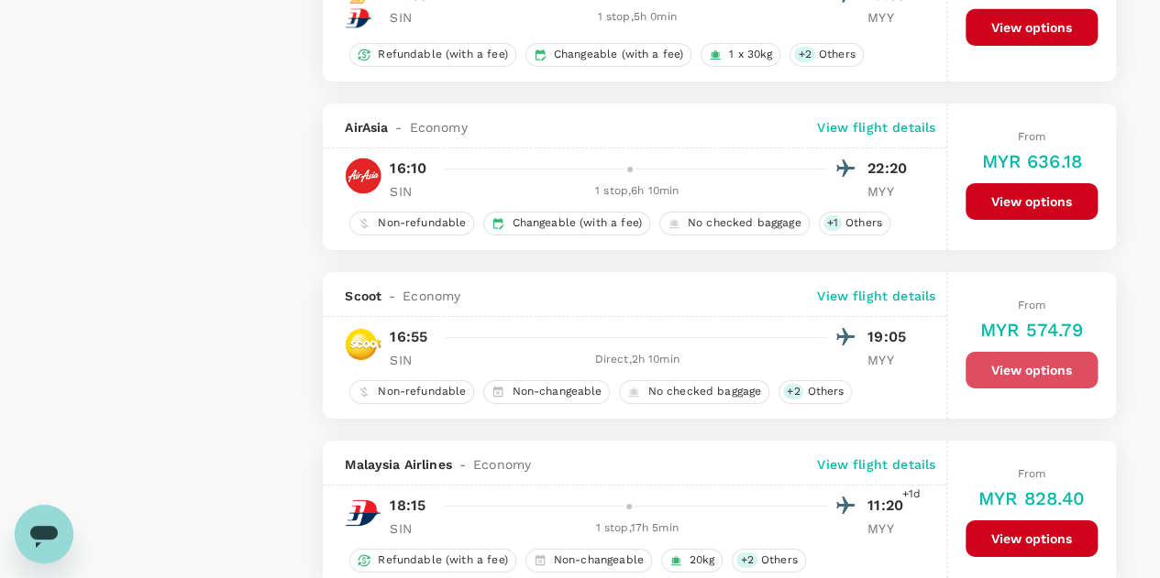
click at [995, 352] on button "View options" at bounding box center [1031, 370] width 132 height 37
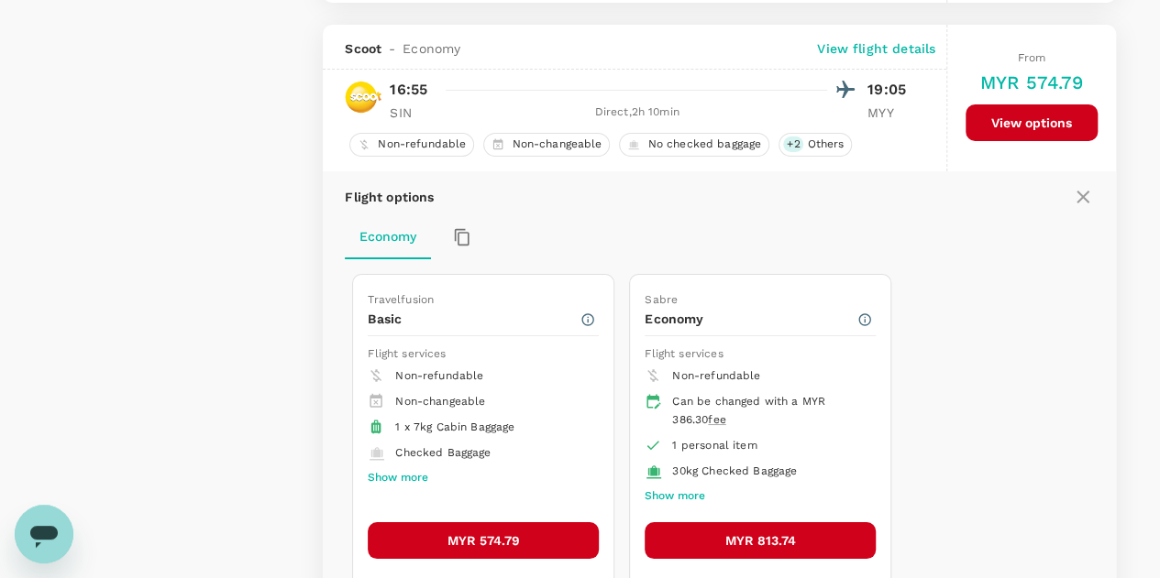
scroll to position [3284, 0]
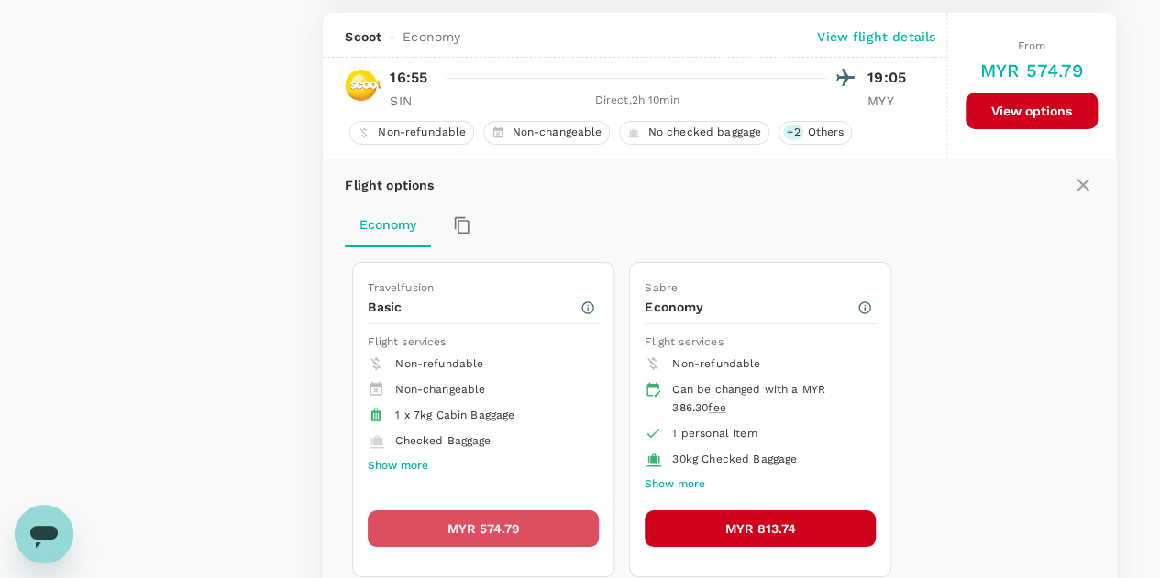
click at [464, 512] on button "MYR 574.79" at bounding box center [483, 529] width 231 height 37
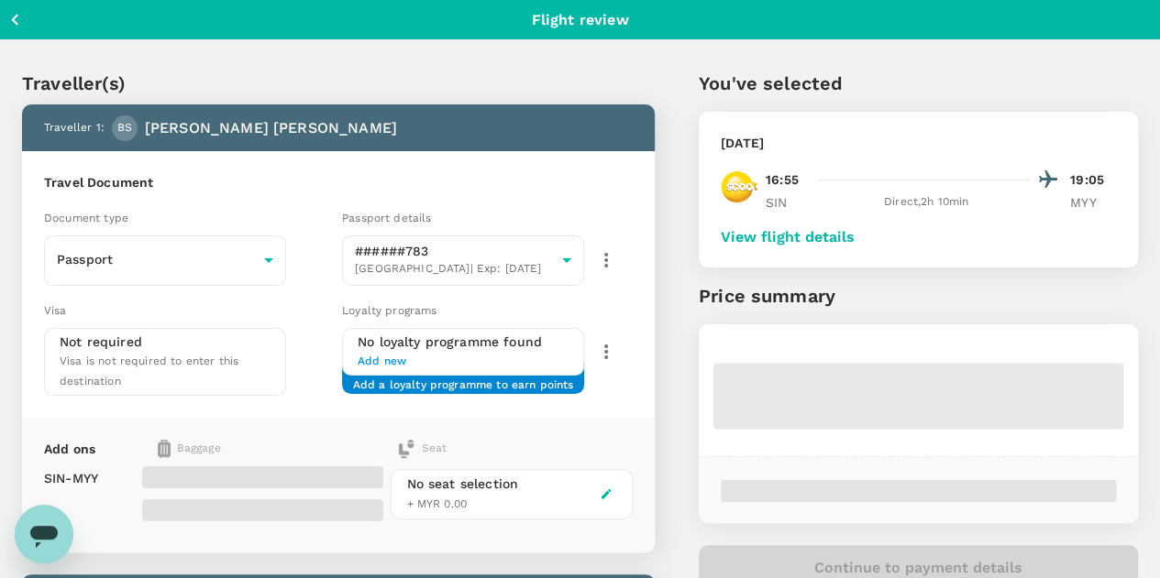
click at [854, 239] on button "View flight details" at bounding box center [787, 237] width 134 height 16
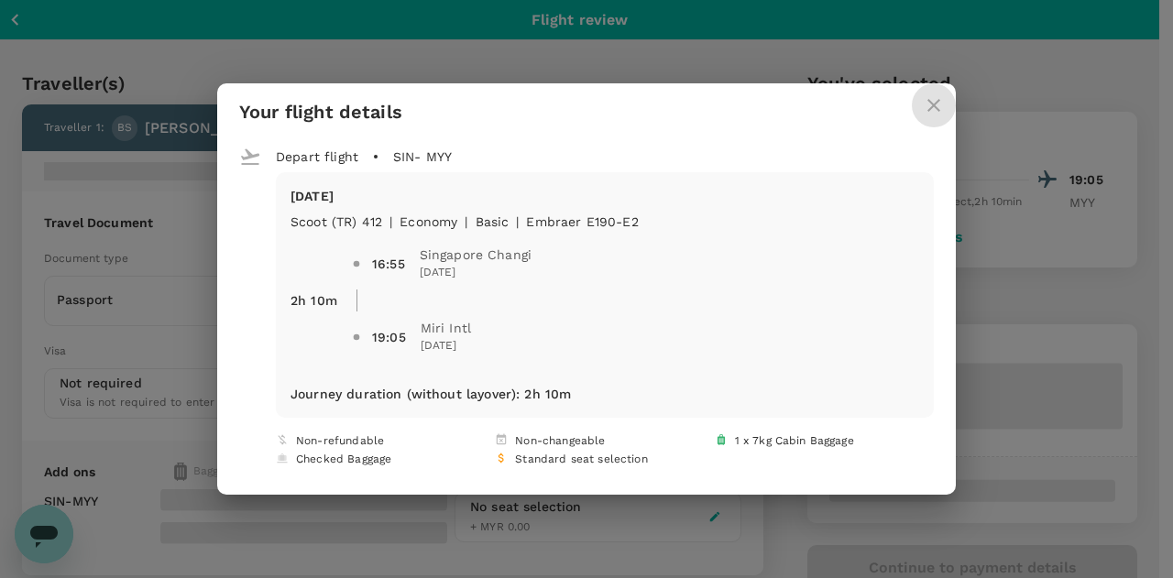
click at [931, 106] on icon "close" at bounding box center [934, 105] width 13 height 13
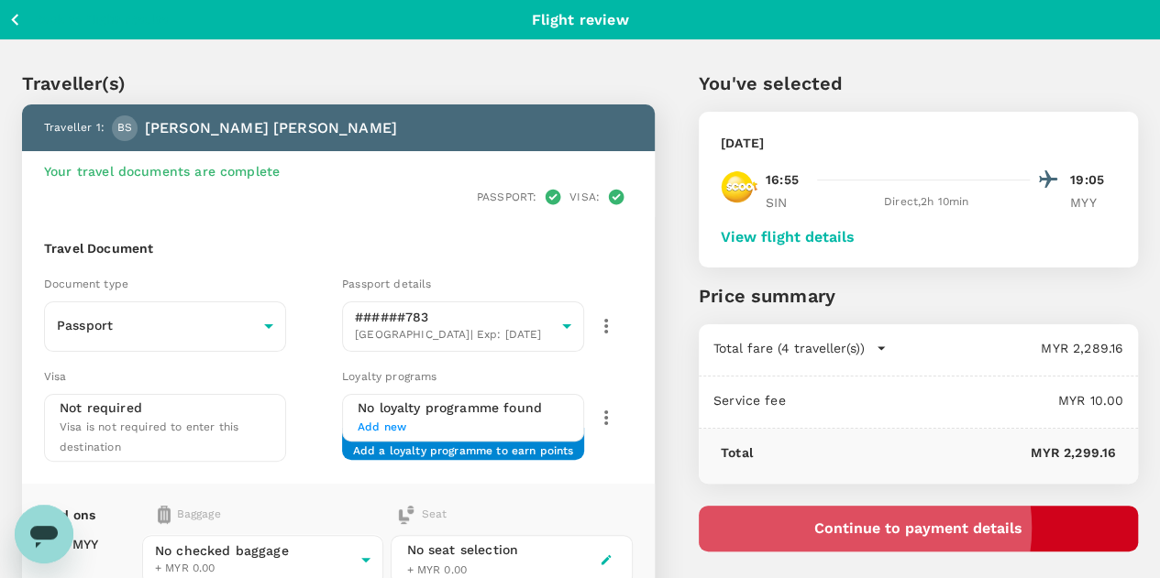
click at [964, 527] on button "Continue to payment details" at bounding box center [917, 529] width 439 height 46
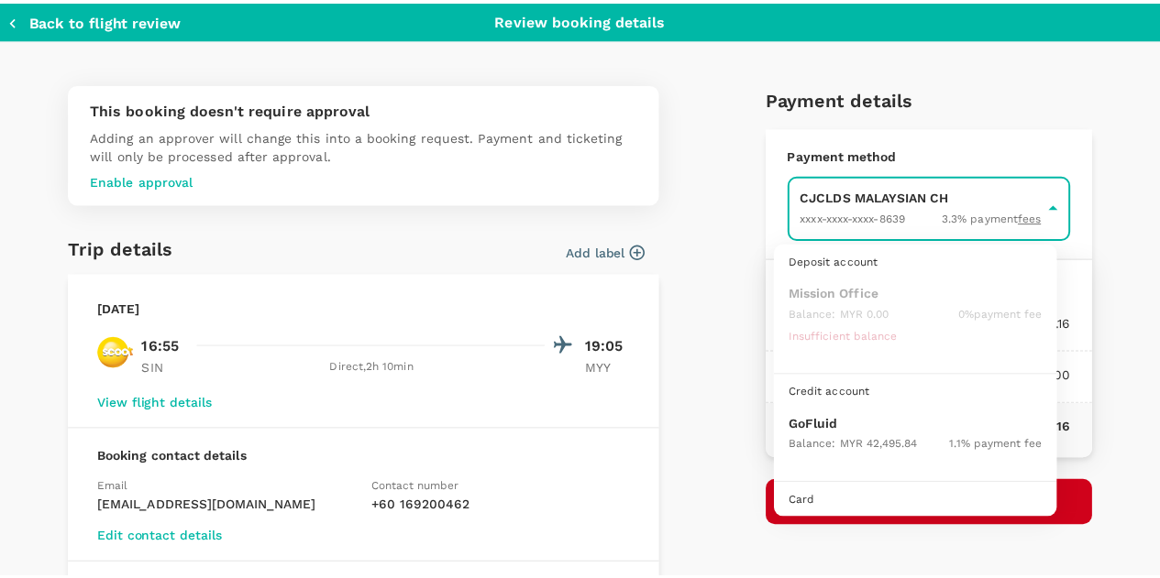
scroll to position [47, 0]
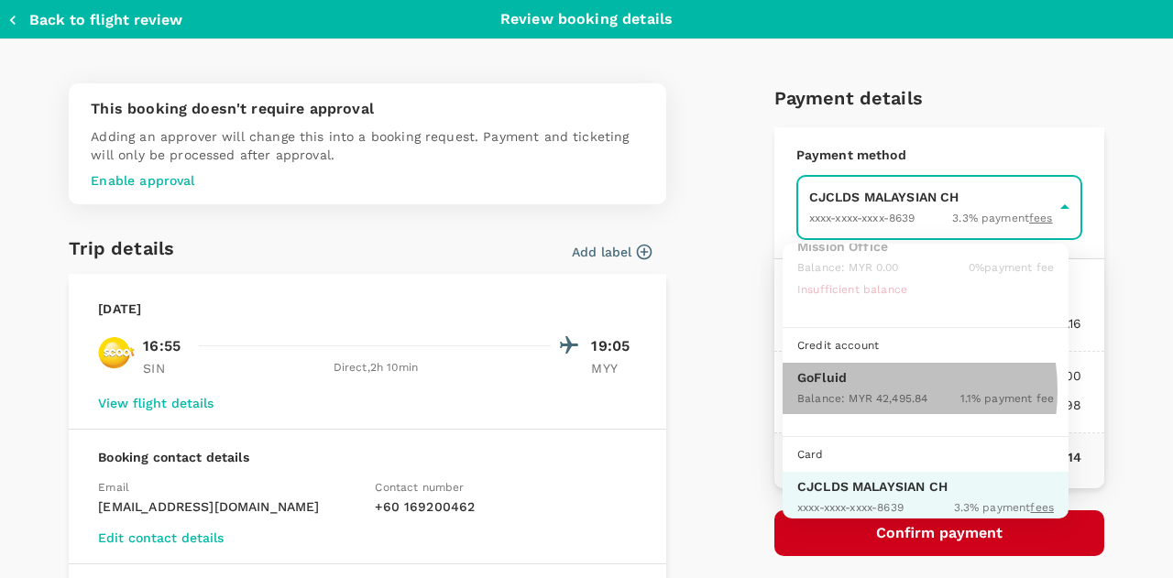
click at [845, 388] on div "Balance : MYR 42,495.84" at bounding box center [862, 398] width 130 height 22
type input "9b357727-6904-47bd-a44e-9a56bf7dfc7a"
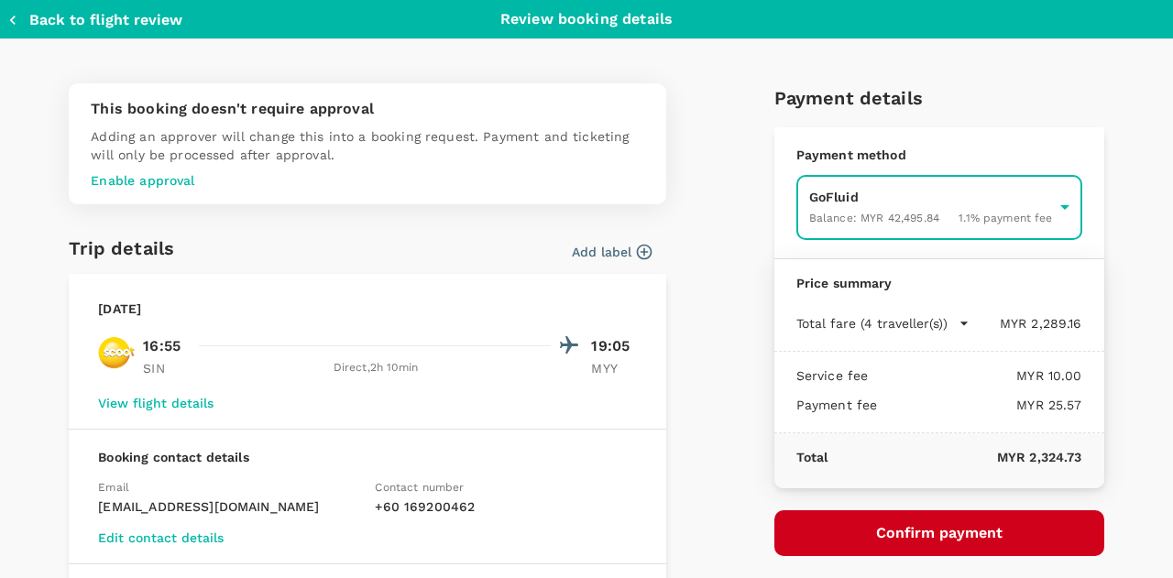
click at [911, 526] on button "Confirm payment" at bounding box center [940, 534] width 330 height 46
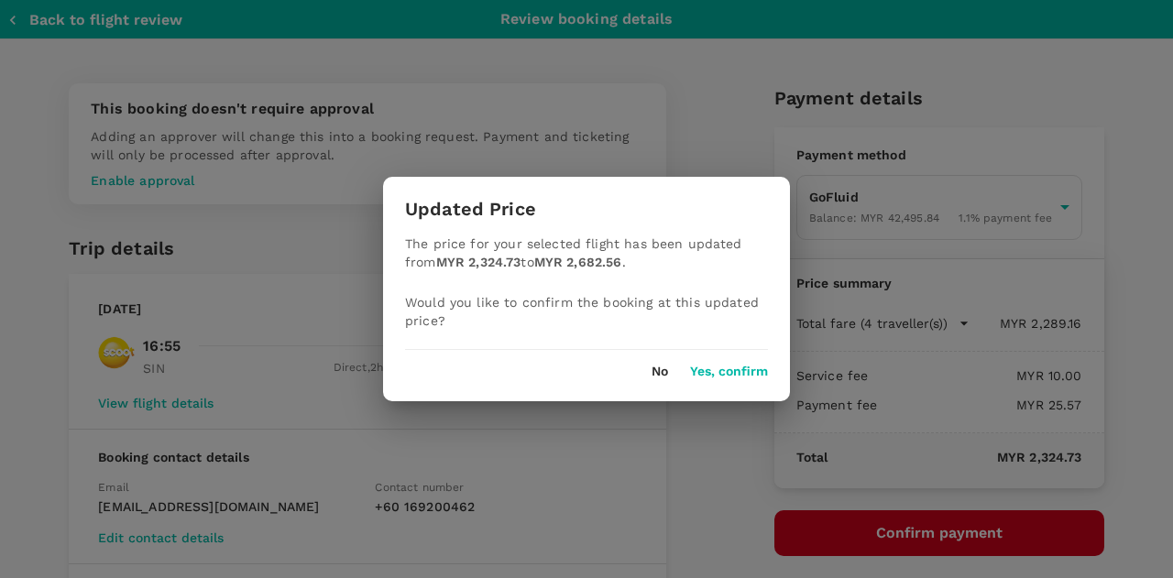
click at [735, 371] on button "Yes, confirm" at bounding box center [729, 372] width 78 height 15
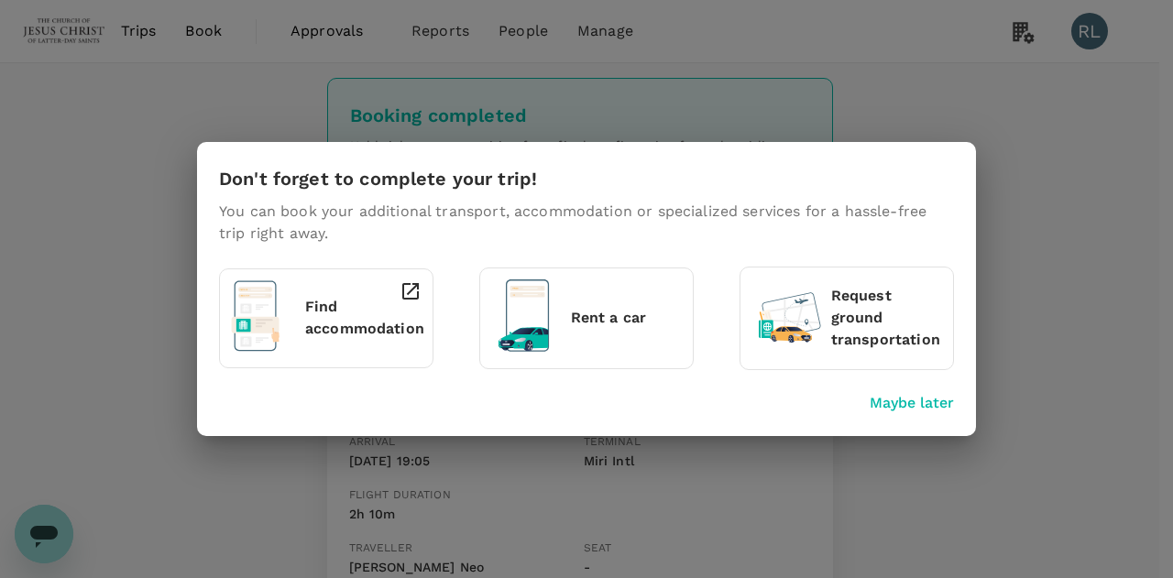
click at [897, 409] on p "Maybe later" at bounding box center [912, 403] width 84 height 22
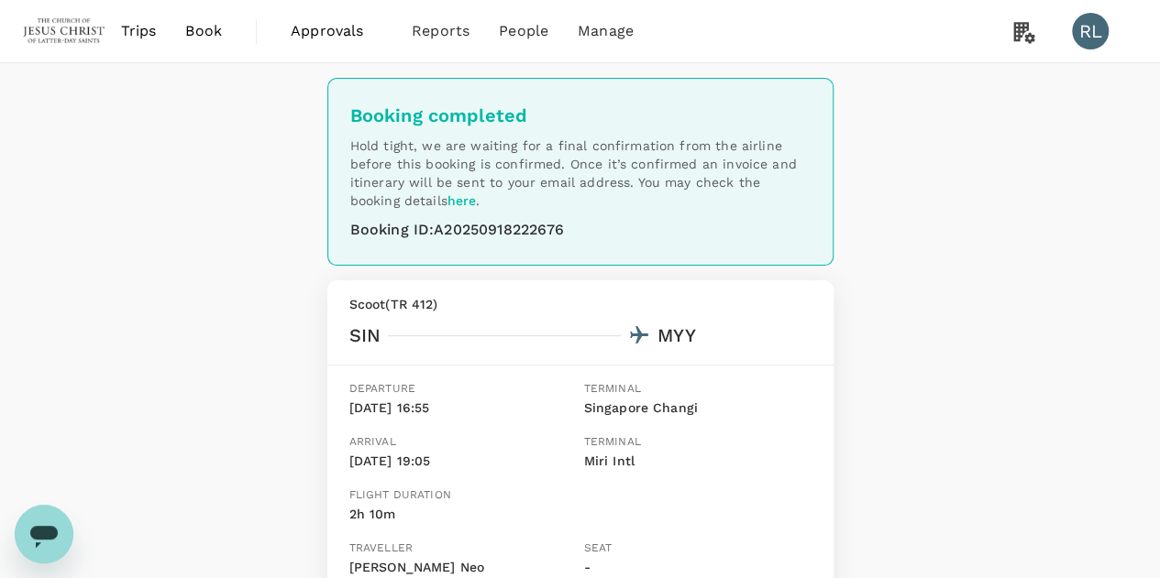
drag, startPoint x: 204, startPoint y: 30, endPoint x: 272, endPoint y: 60, distance: 73.9
click at [204, 30] on span "Book" at bounding box center [203, 31] width 37 height 22
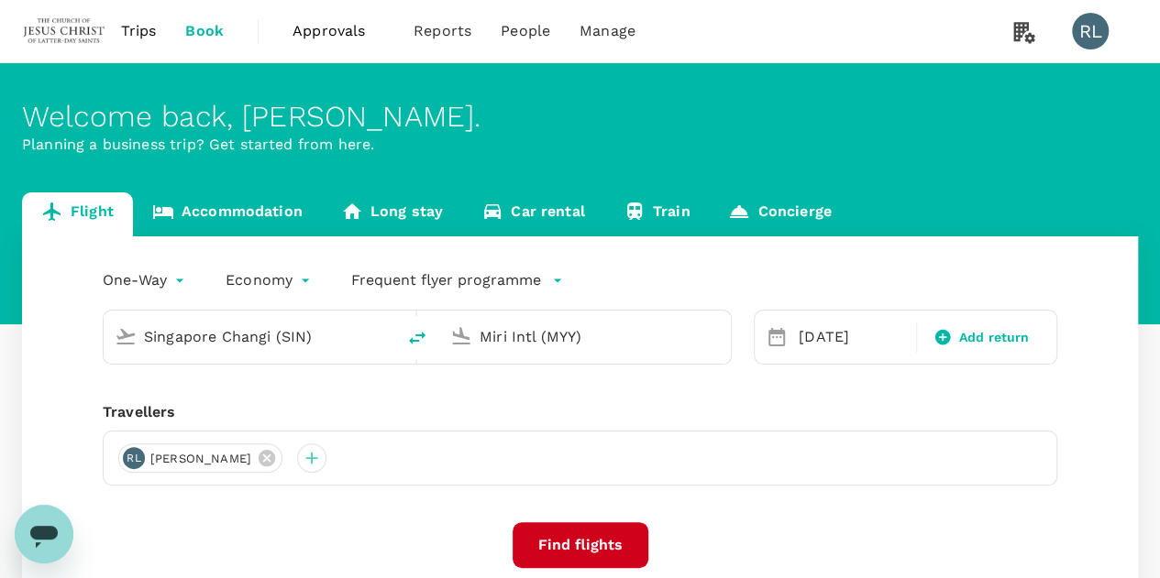
type input "Singapore Changi (SIN)"
type input "Miri Intl (MYY)"
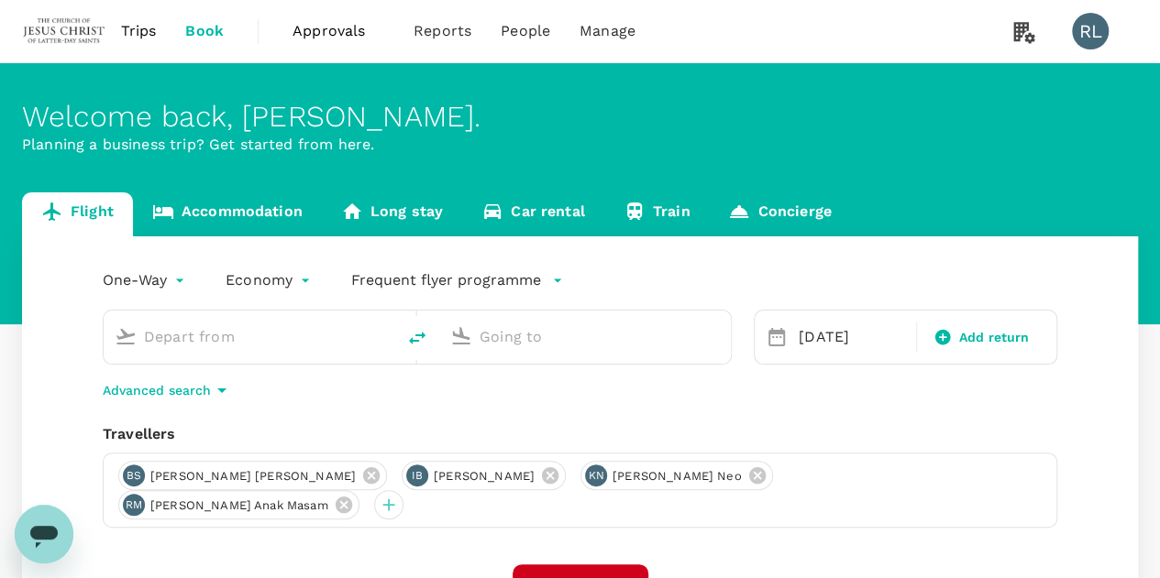
type input "Singapore Changi (SIN)"
type input "Miri Intl (MYY)"
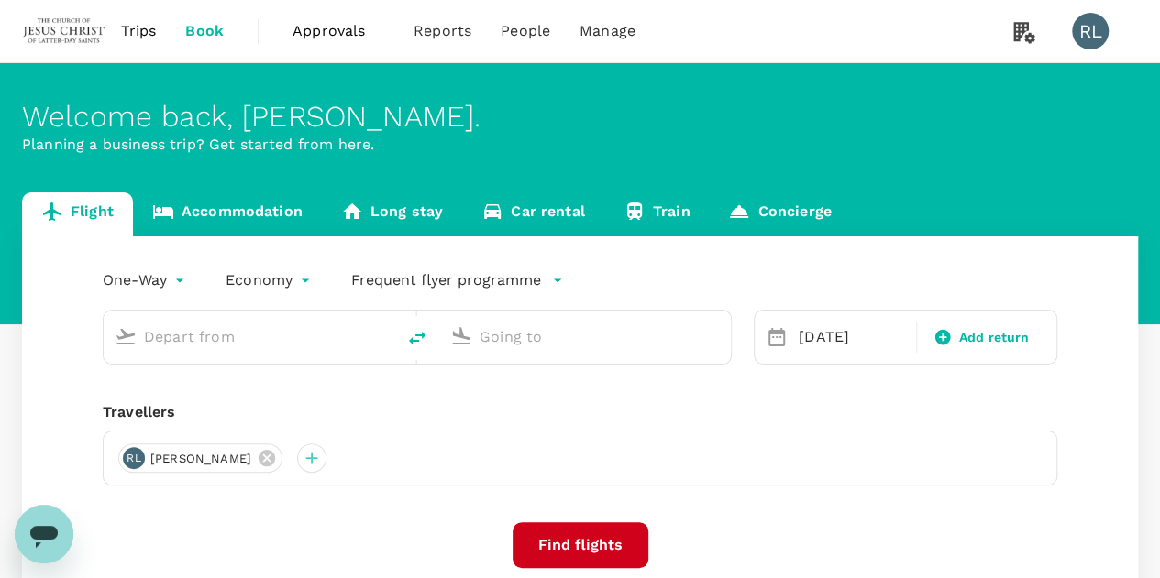
type input "Singapore Changi (SIN)"
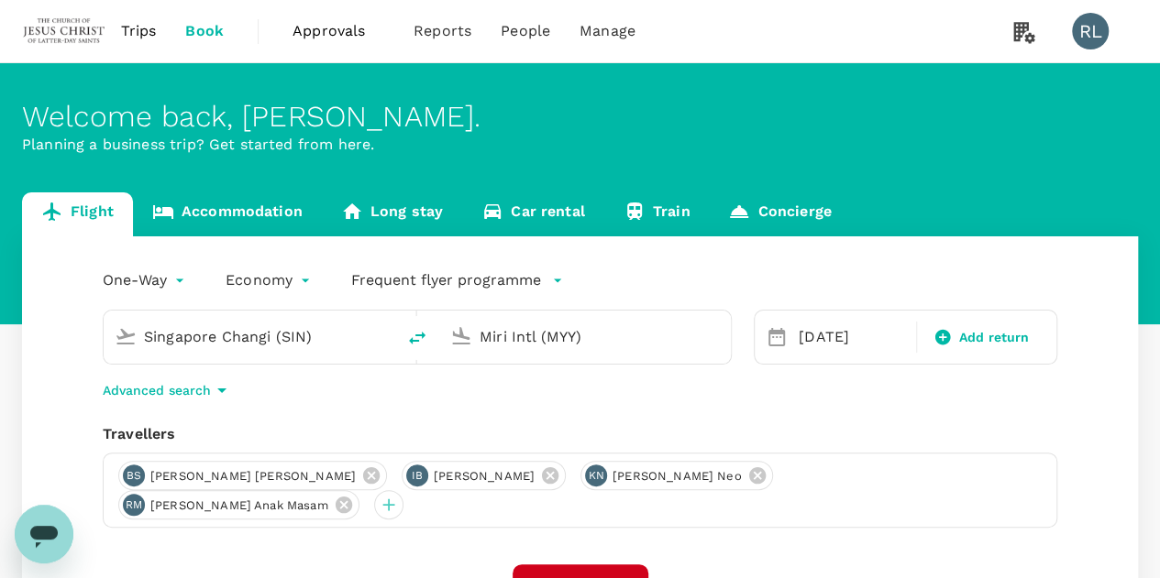
click at [603, 337] on input "Miri Intl (MYY)" at bounding box center [585, 337] width 213 height 28
click at [474, 415] on p "Kuching Intl" at bounding box center [612, 409] width 322 height 18
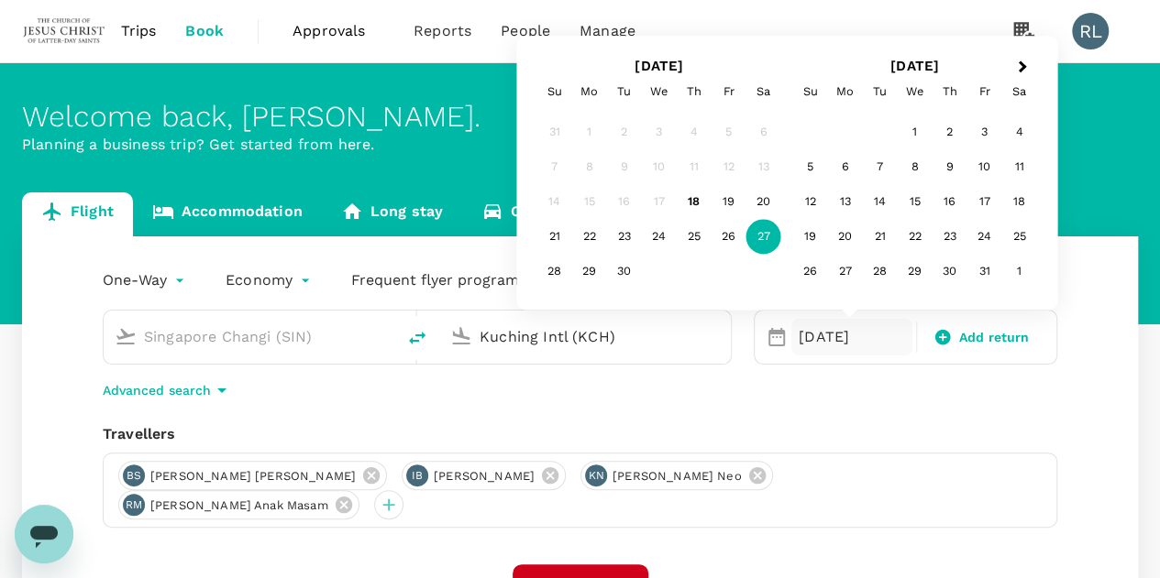
type input "Kuching Intl (KCH)"
click at [720, 401] on div "One-Way oneway Economy economy Frequent flyer programme Singapore Changi (SIN) …" at bounding box center [580, 505] width 1116 height 538
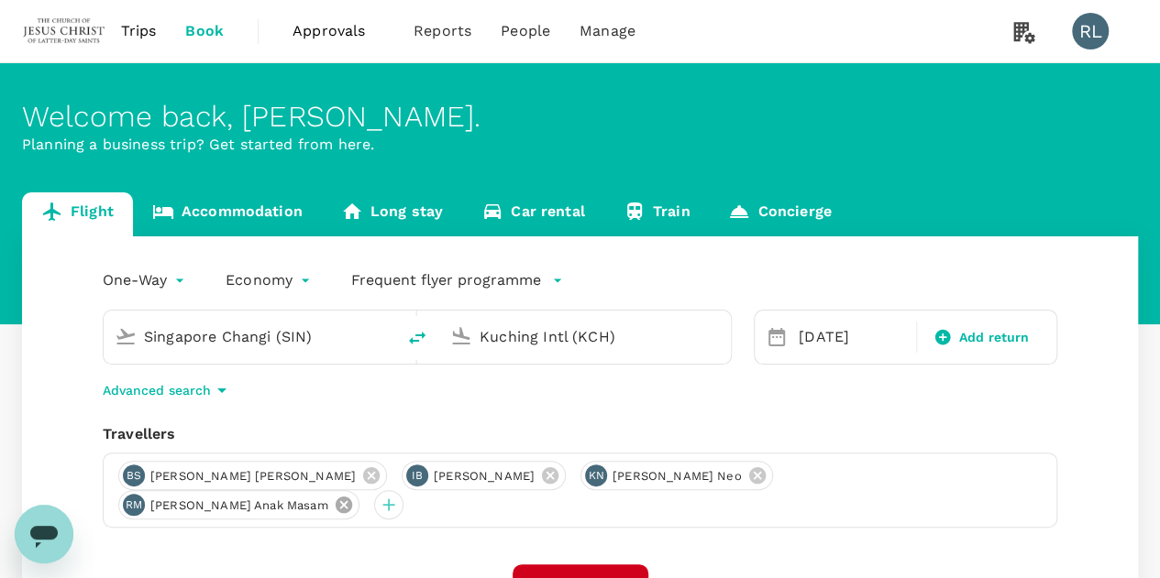
click at [354, 495] on icon at bounding box center [344, 505] width 20 height 20
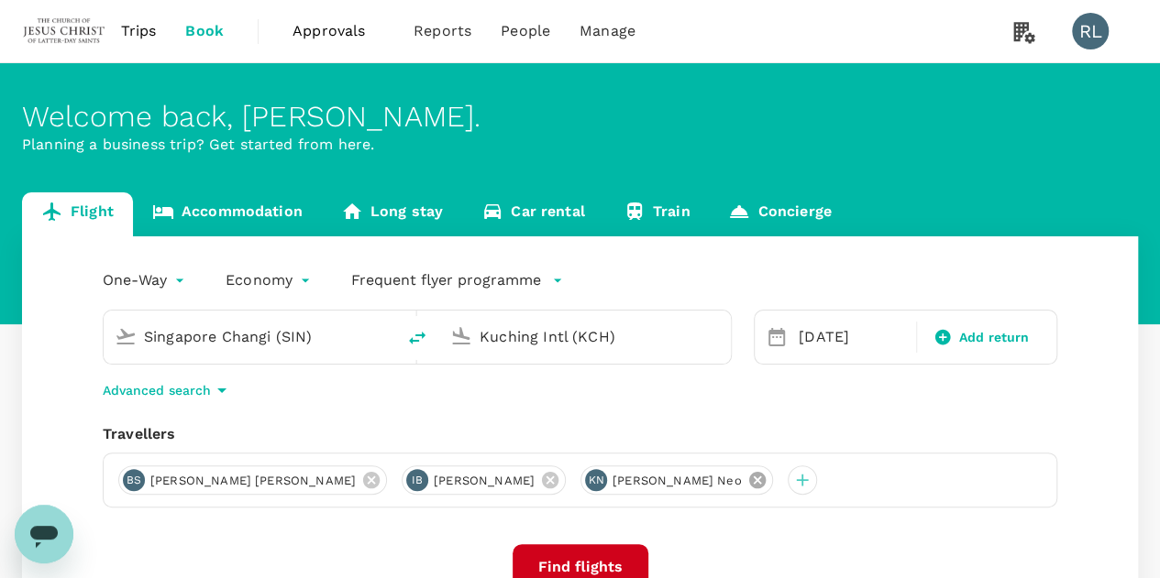
click at [748, 481] on icon at bounding box center [756, 480] width 16 height 16
click at [542, 474] on icon at bounding box center [550, 480] width 16 height 16
click at [363, 478] on icon at bounding box center [371, 480] width 16 height 16
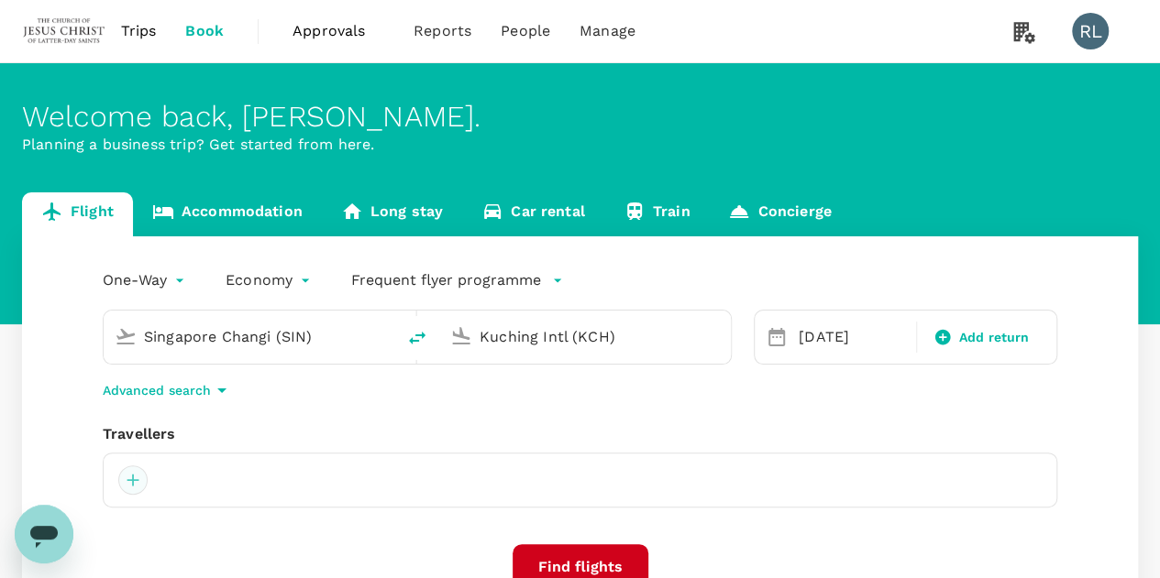
click at [128, 483] on div at bounding box center [132, 480] width 29 height 29
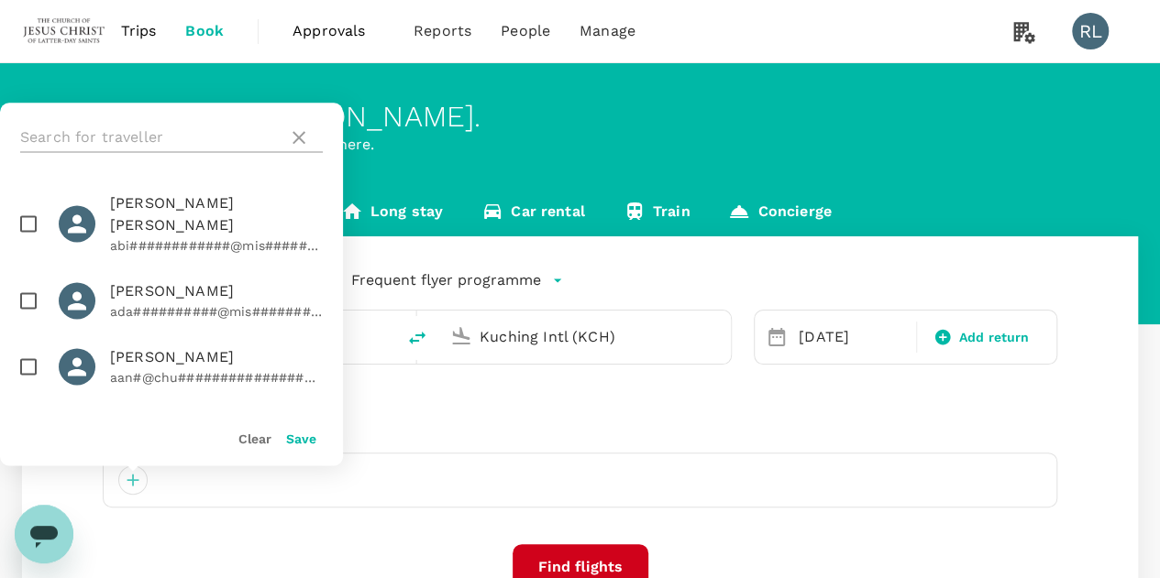
click at [148, 129] on input "text" at bounding box center [150, 137] width 260 height 29
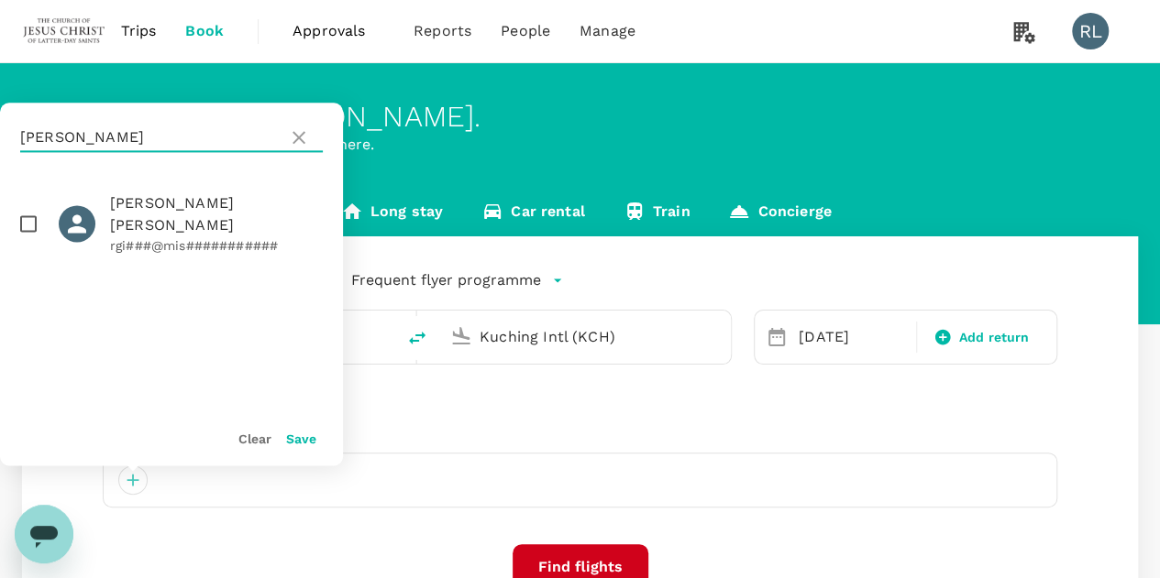
type input "GILES"
click at [24, 215] on input "checkbox" at bounding box center [28, 223] width 38 height 38
checkbox input "true"
click at [288, 440] on button "Save" at bounding box center [301, 439] width 30 height 15
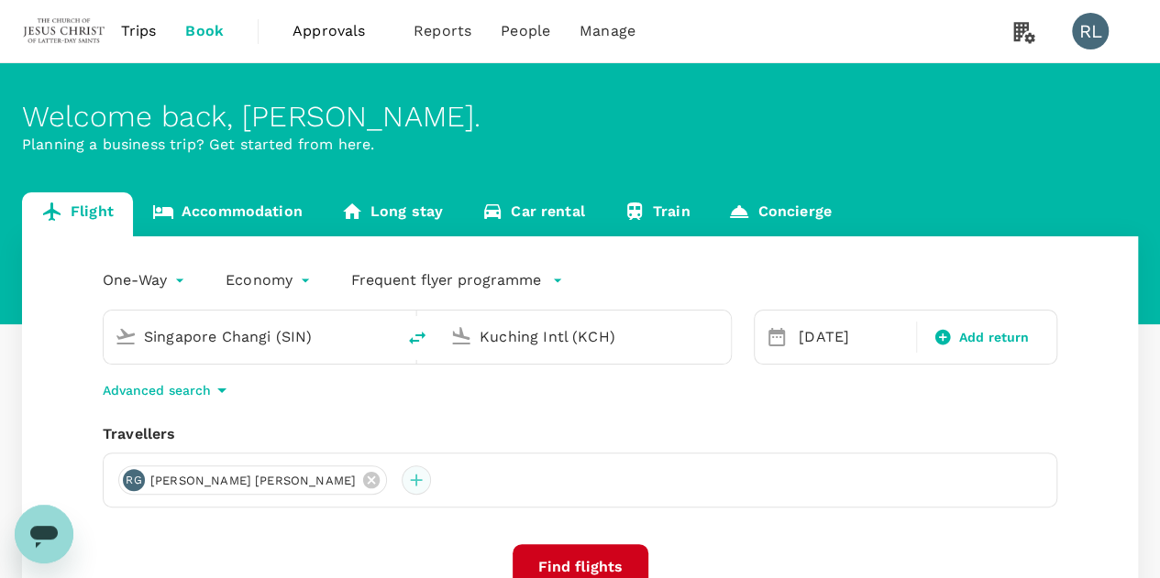
click at [401, 478] on div at bounding box center [415, 480] width 29 height 29
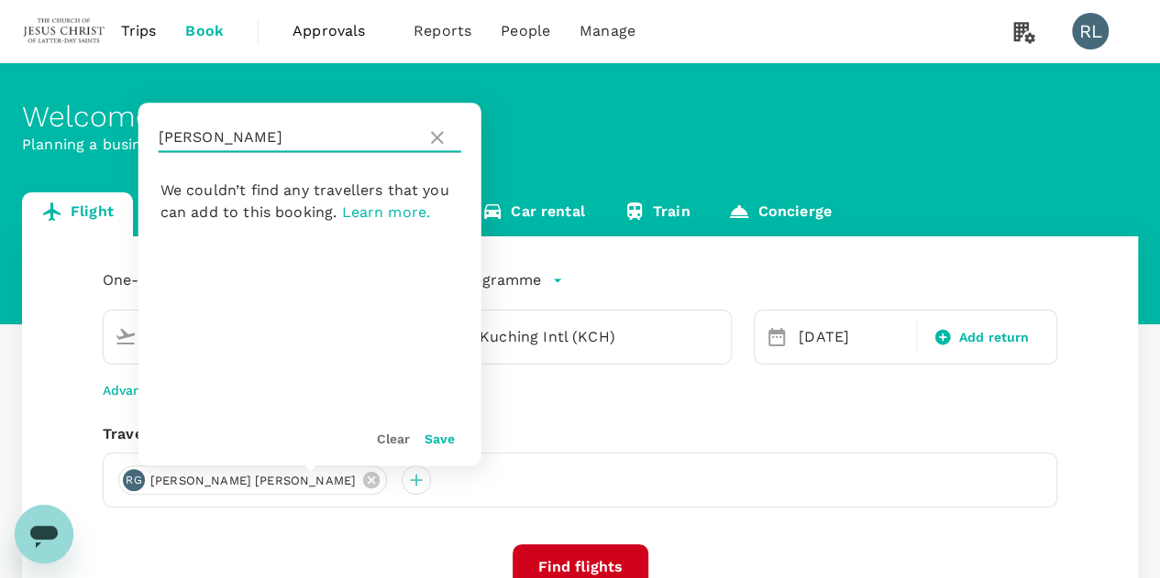
drag, startPoint x: 243, startPoint y: 139, endPoint x: 159, endPoint y: 138, distance: 84.3
click at [159, 138] on input "GILES" at bounding box center [289, 137] width 260 height 29
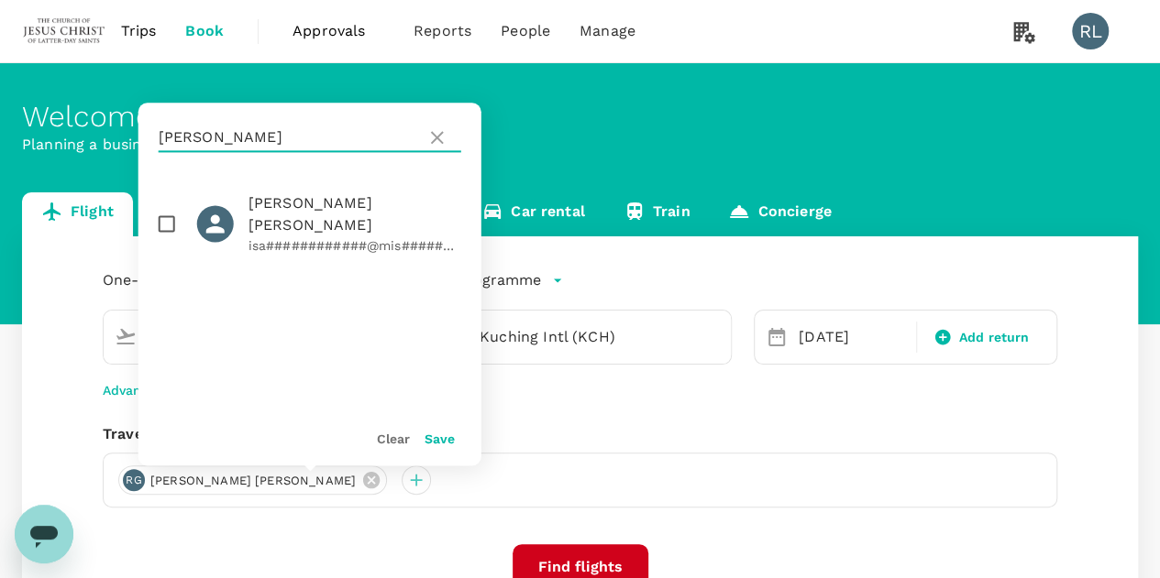
type input "JOHNS"
click at [168, 217] on input "checkbox" at bounding box center [167, 223] width 38 height 38
checkbox input "true"
click at [445, 445] on button "Save" at bounding box center [439, 439] width 30 height 15
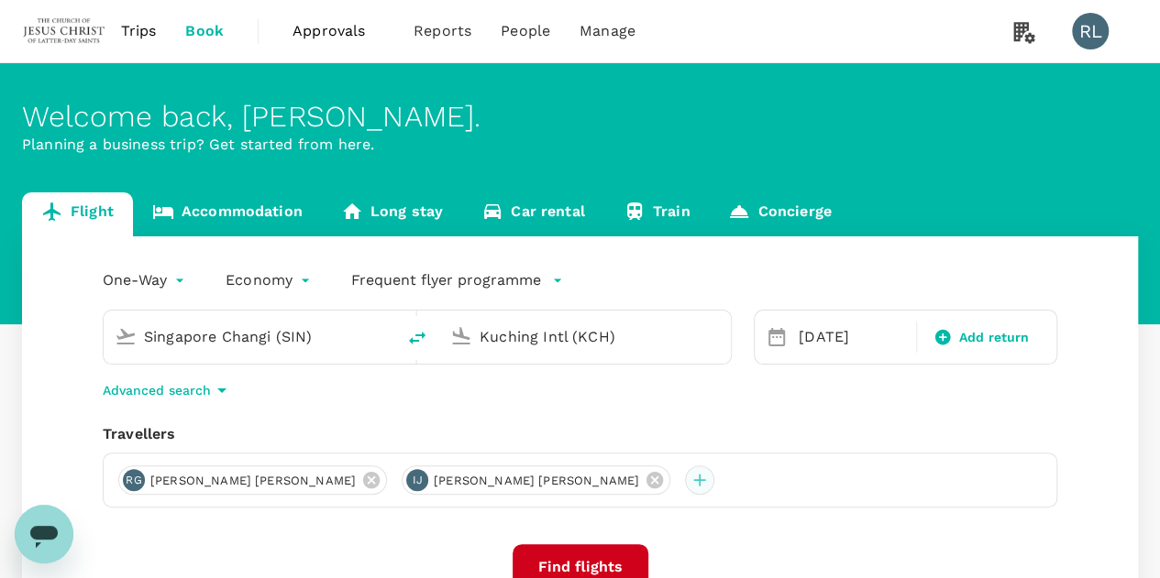
click at [685, 477] on div at bounding box center [699, 480] width 29 height 29
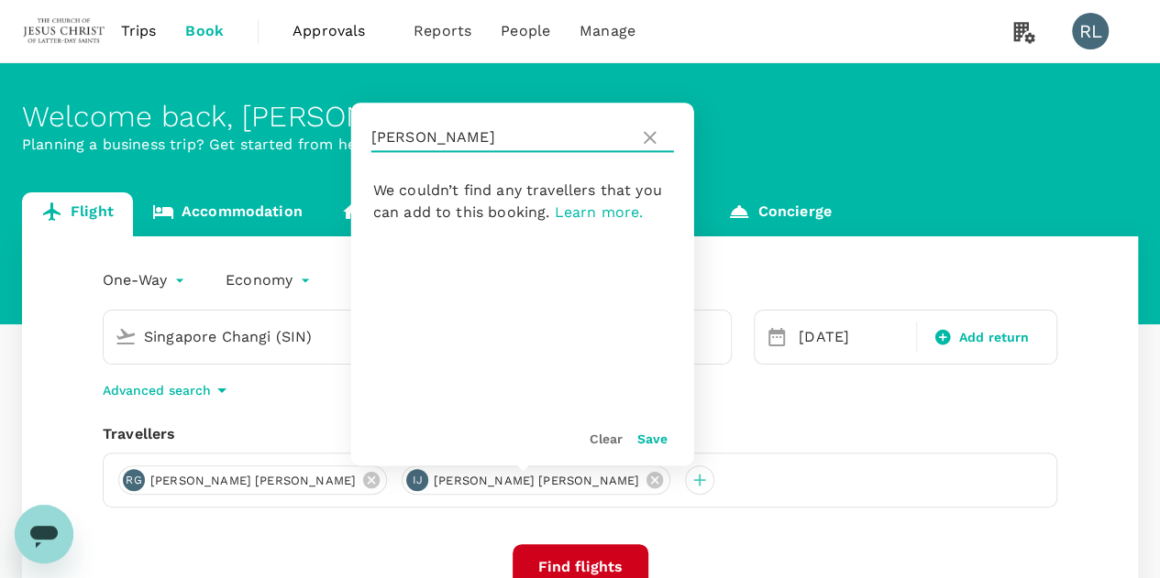
drag, startPoint x: 425, startPoint y: 142, endPoint x: 351, endPoint y: 141, distance: 74.3
click at [351, 141] on div "JOHNS" at bounding box center [522, 138] width 343 height 70
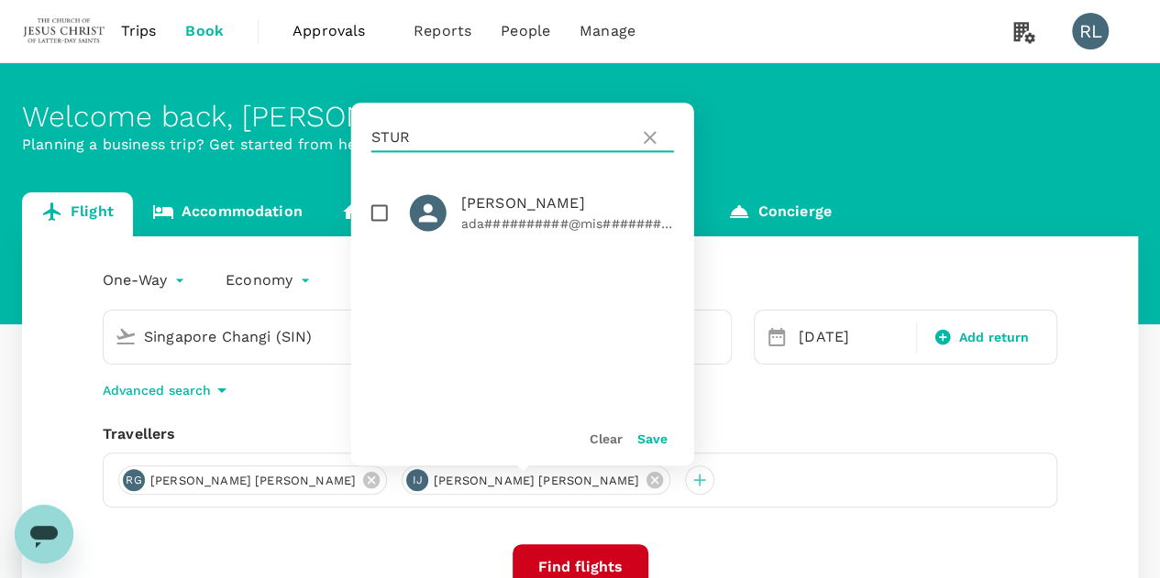
type input "STUR"
click at [381, 214] on input "checkbox" at bounding box center [379, 212] width 38 height 38
checkbox input "true"
click at [647, 442] on button "Save" at bounding box center [652, 439] width 30 height 15
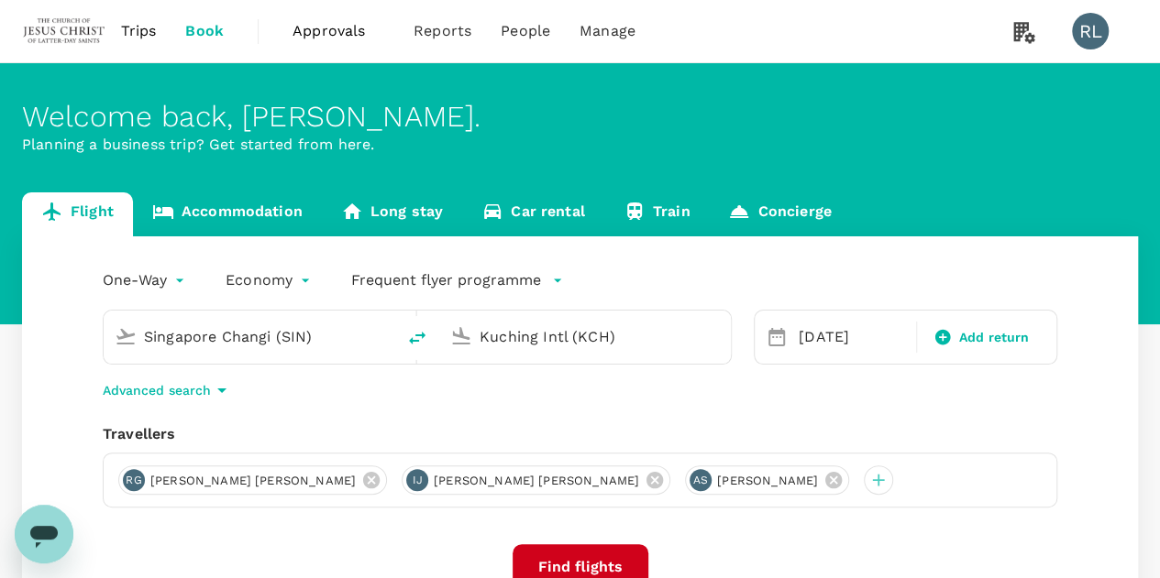
scroll to position [92, 0]
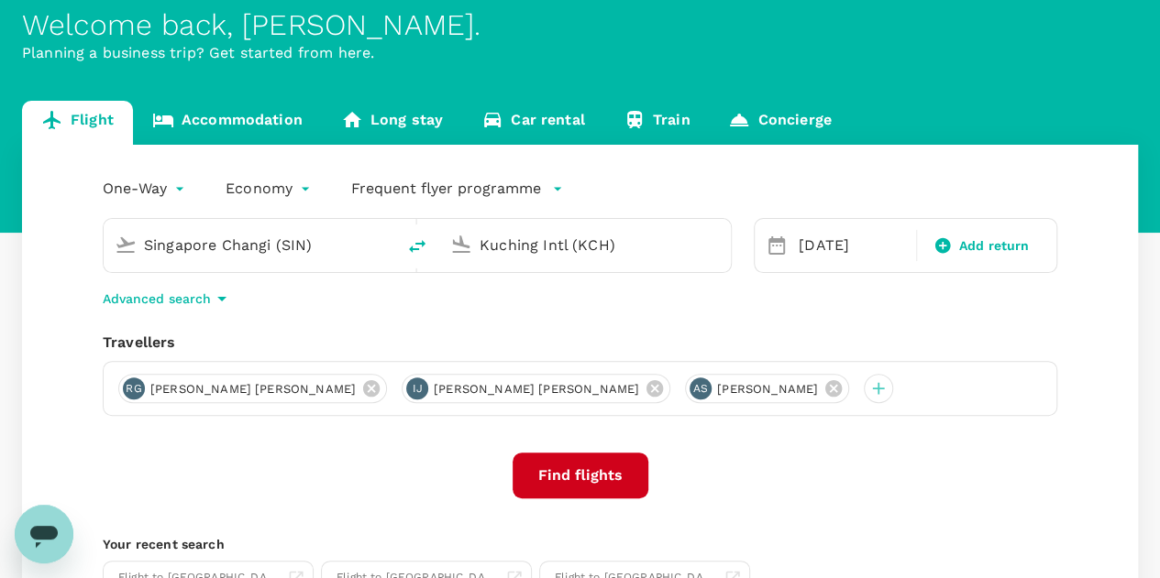
click at [607, 470] on button "Find flights" at bounding box center [580, 476] width 136 height 46
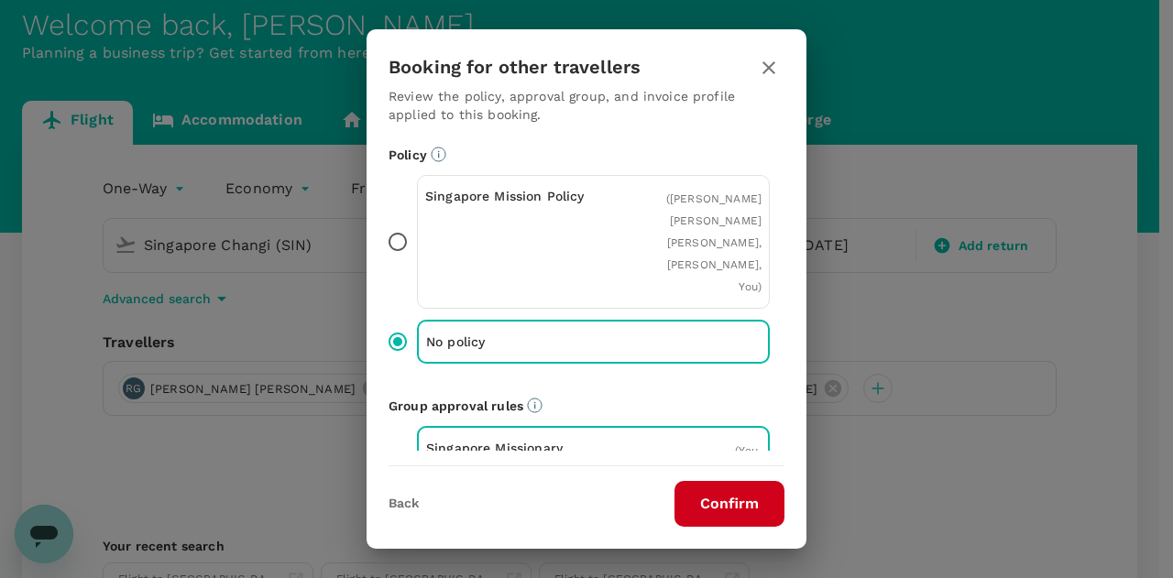
click at [739, 502] on button "Confirm" at bounding box center [730, 504] width 110 height 46
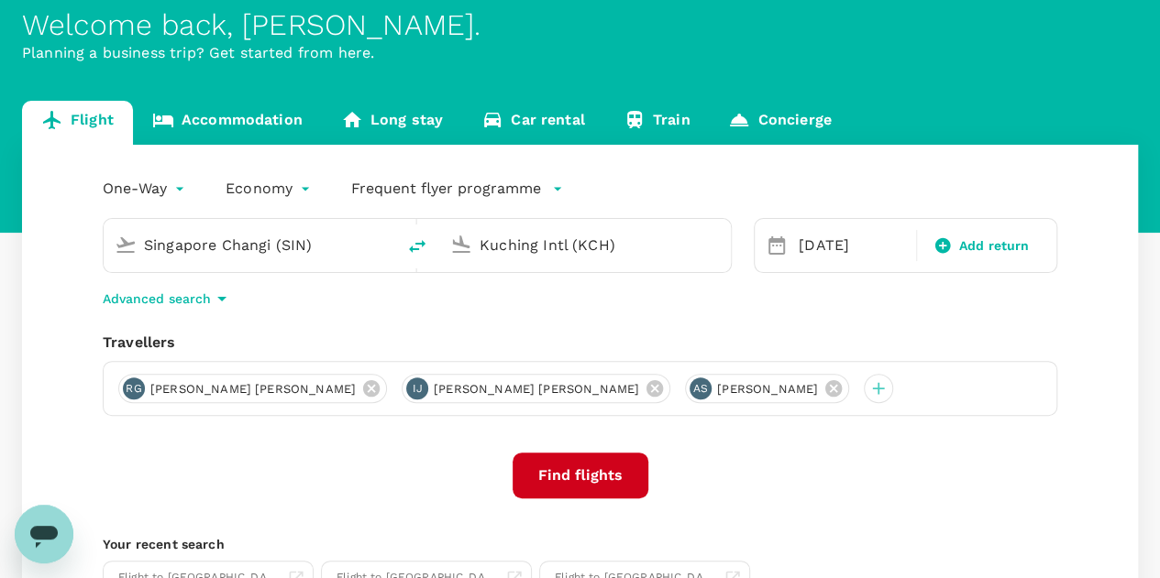
click at [601, 474] on button "Find flights" at bounding box center [580, 476] width 136 height 46
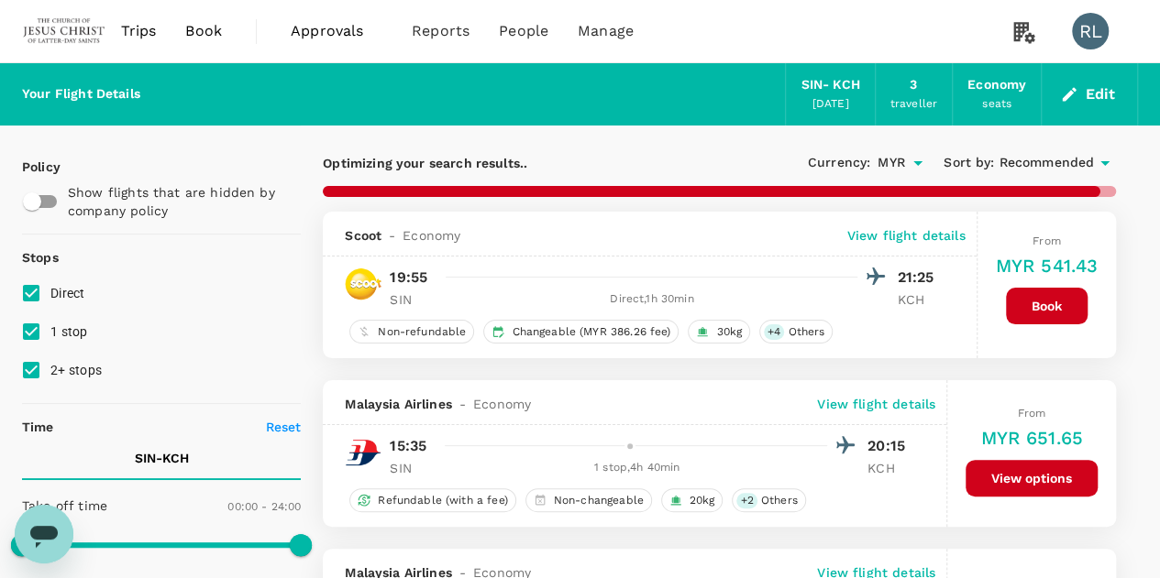
click at [1035, 164] on span "Recommended" at bounding box center [1045, 163] width 95 height 20
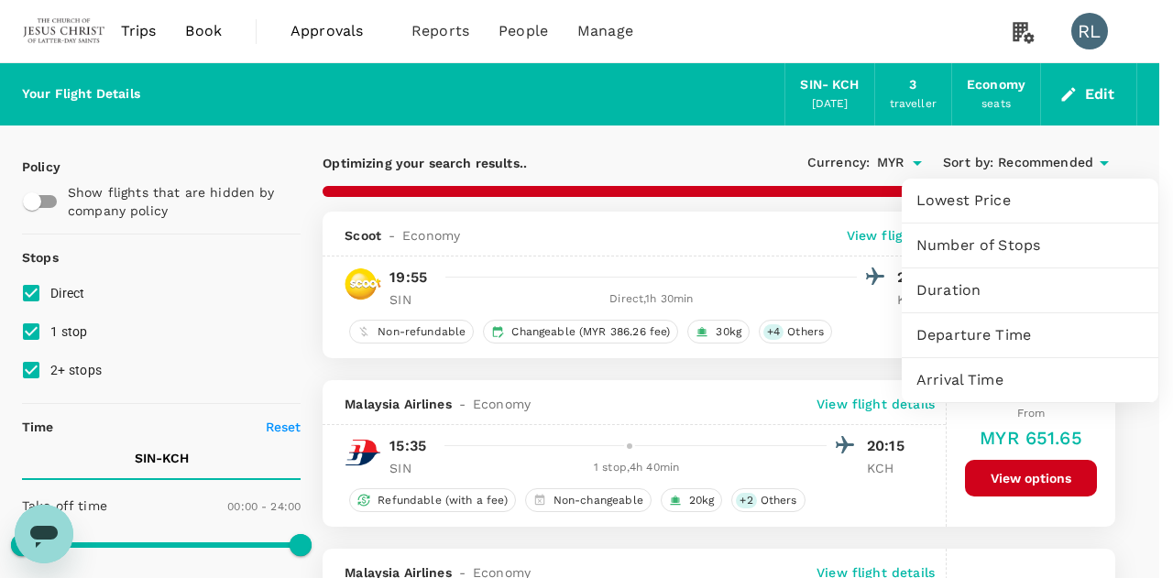
click at [969, 337] on span "Departure Time" at bounding box center [1030, 335] width 227 height 22
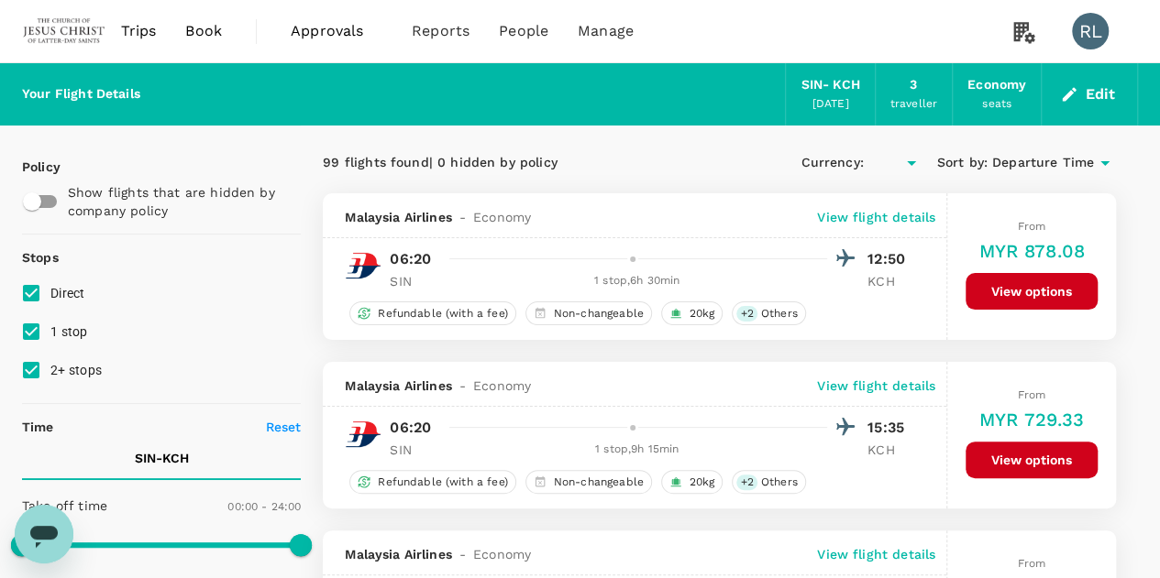
type input "MYR"
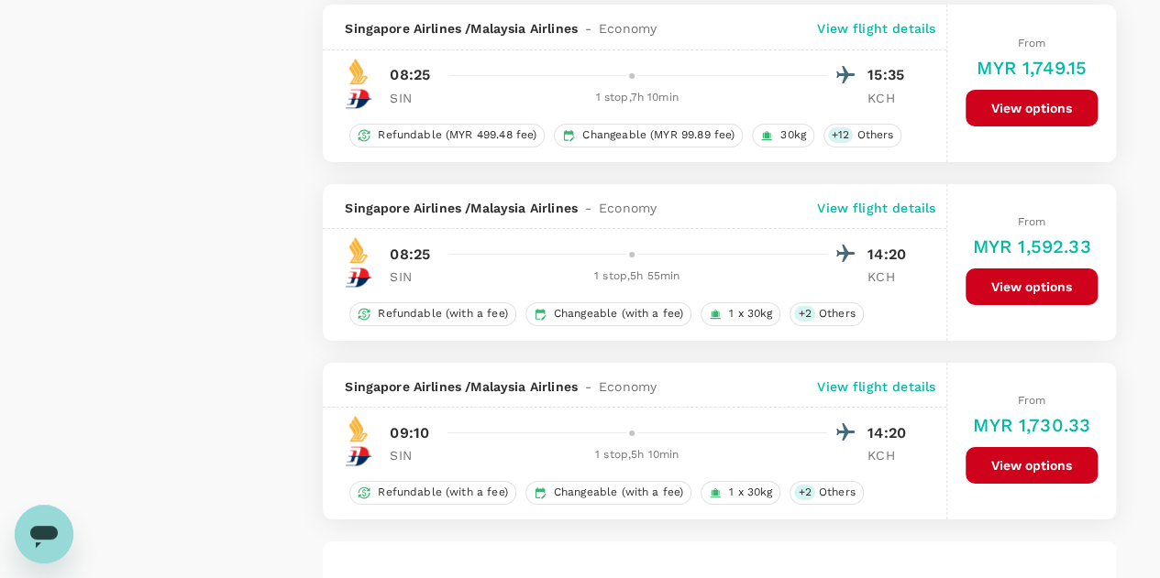
scroll to position [3470, 0]
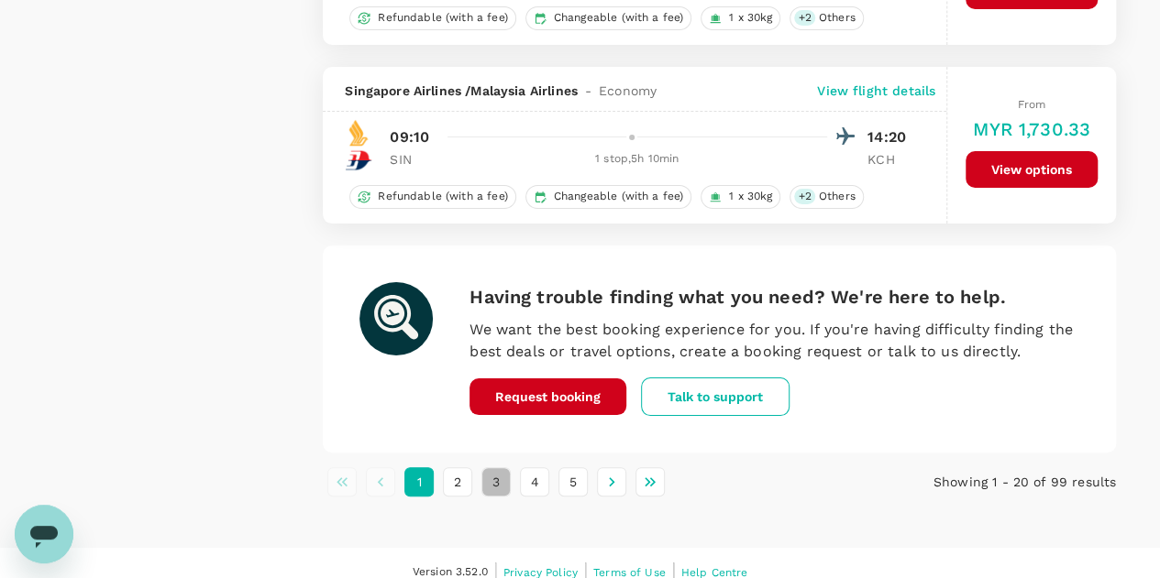
click at [493, 467] on button "3" at bounding box center [495, 481] width 29 height 29
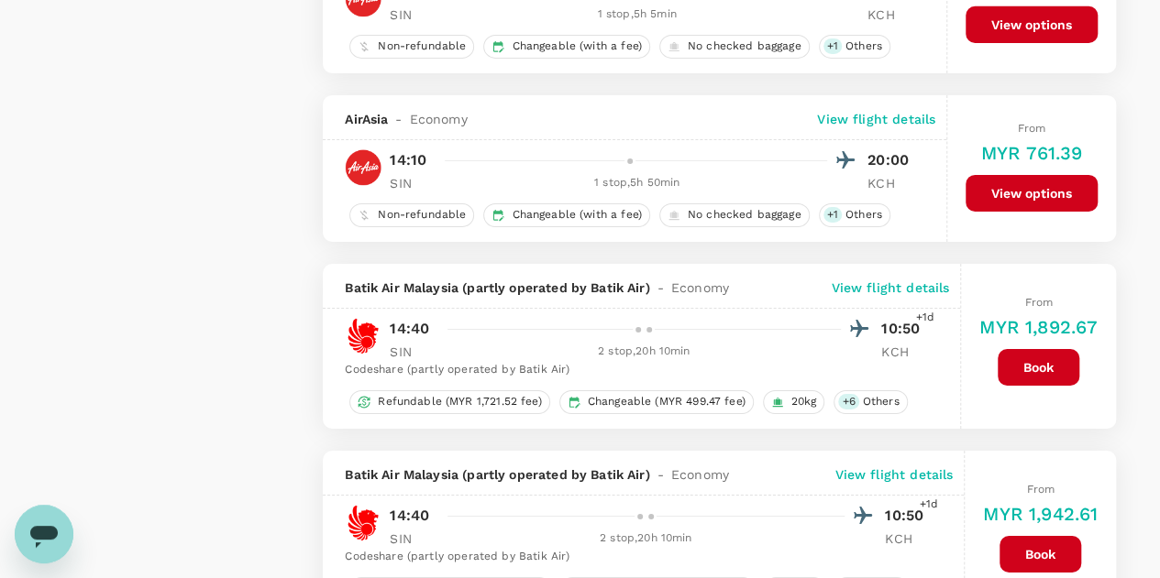
scroll to position [3420, 0]
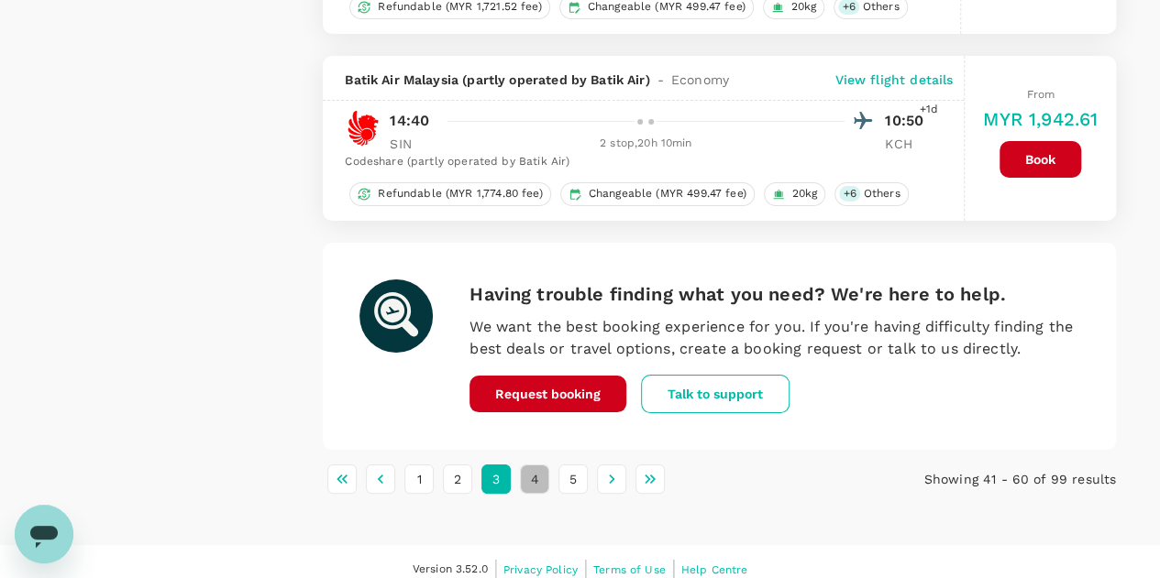
click at [532, 465] on button "4" at bounding box center [534, 479] width 29 height 29
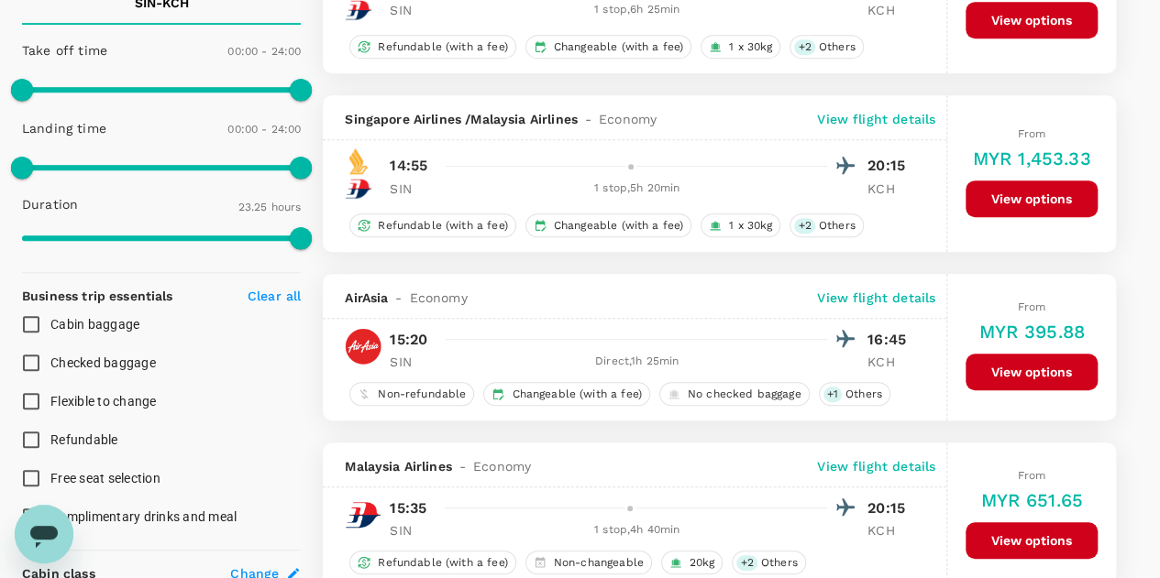
scroll to position [458, 0]
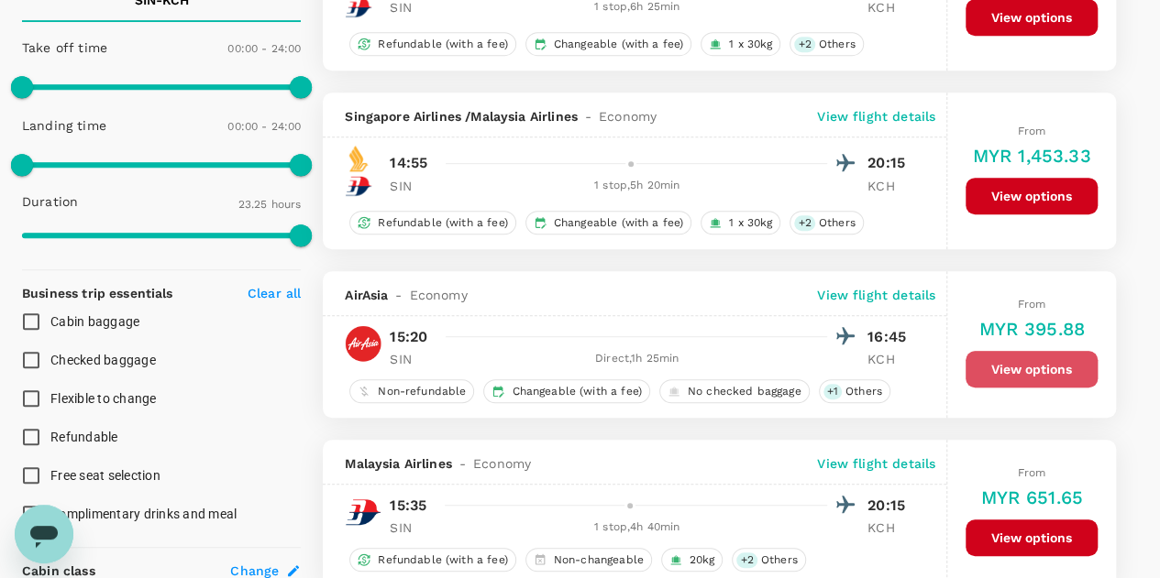
click at [1021, 366] on button "View options" at bounding box center [1031, 369] width 132 height 37
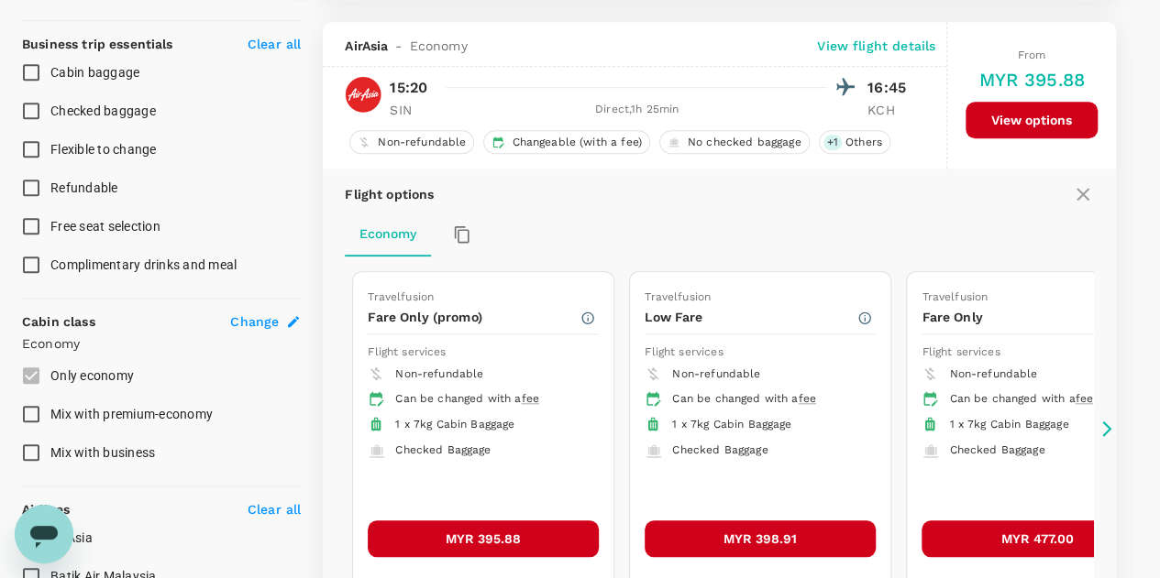
scroll to position [726, 0]
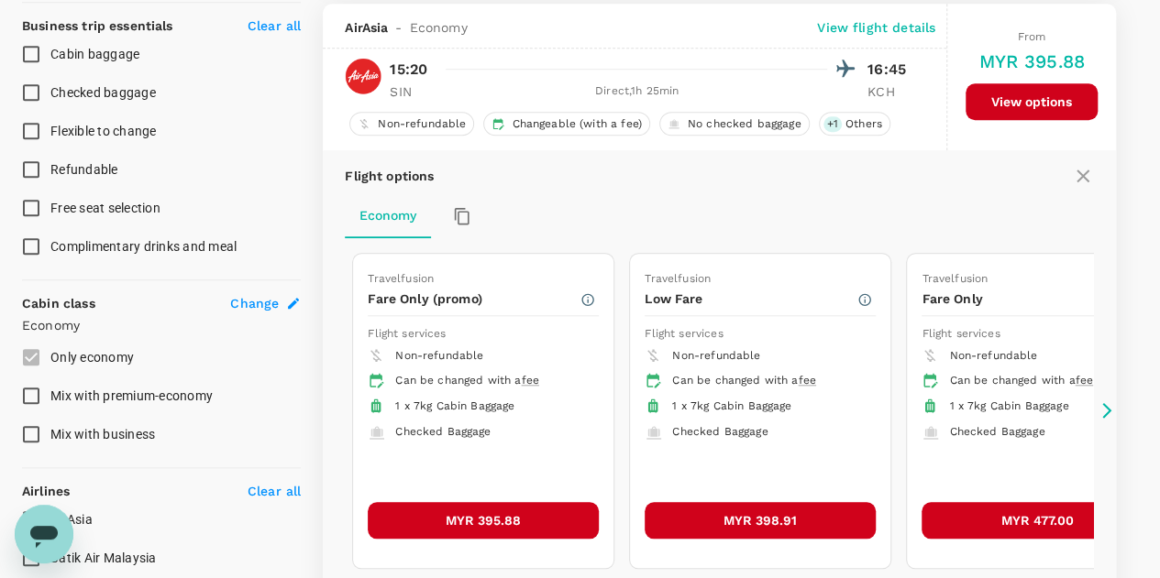
click at [494, 505] on button "MYR 395.88" at bounding box center [483, 520] width 231 height 37
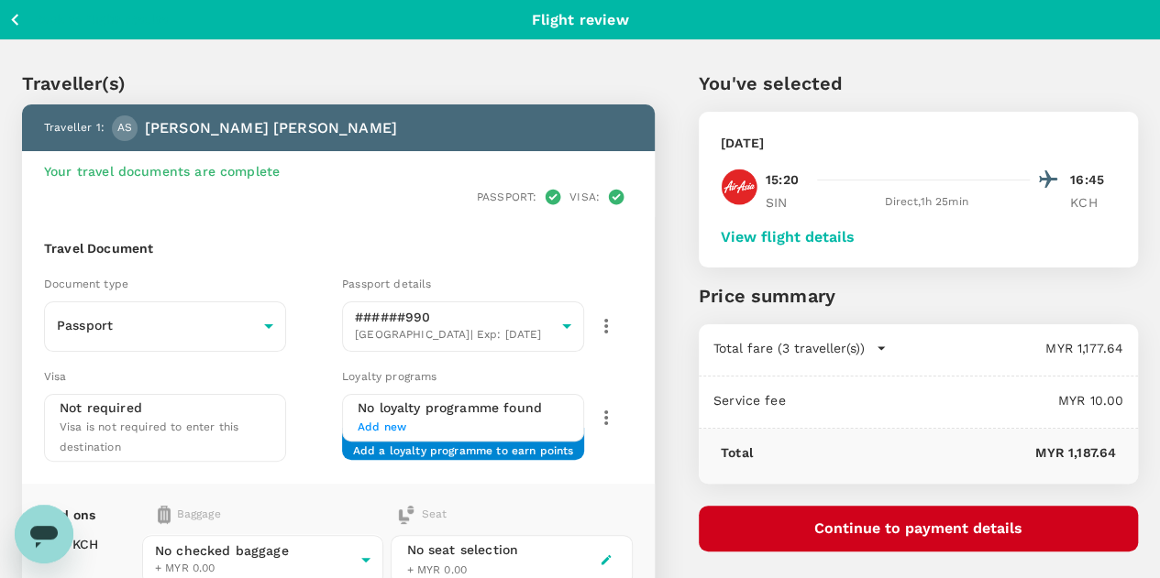
click at [948, 524] on button "Continue to payment details" at bounding box center [917, 529] width 439 height 46
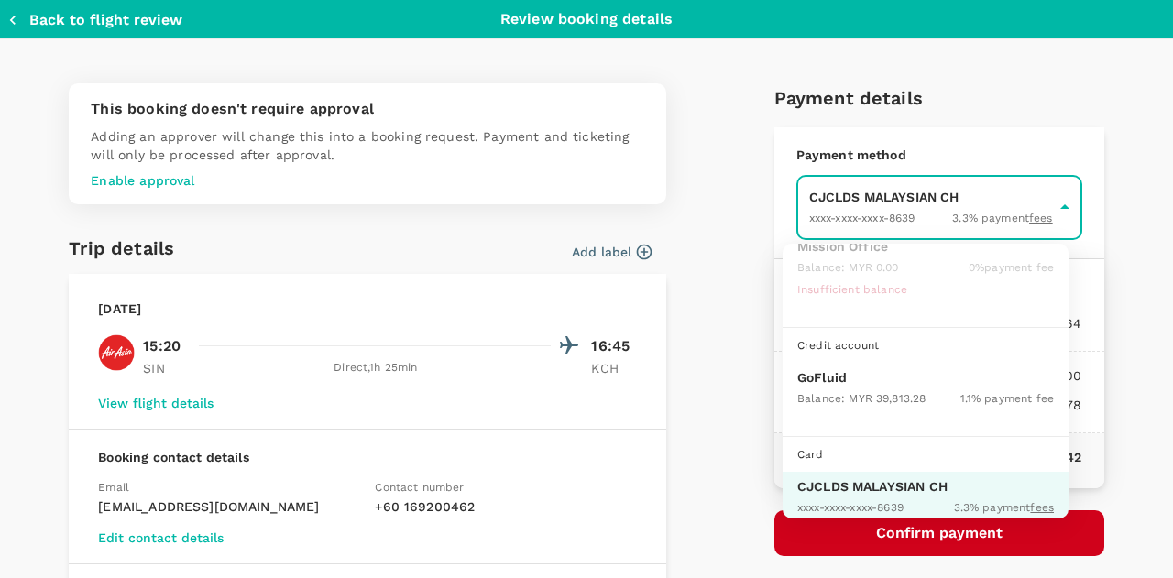
click at [852, 375] on p "GoFluid" at bounding box center [925, 377] width 257 height 18
type input "9b357727-6904-47bd-a44e-9a56bf7dfc7a"
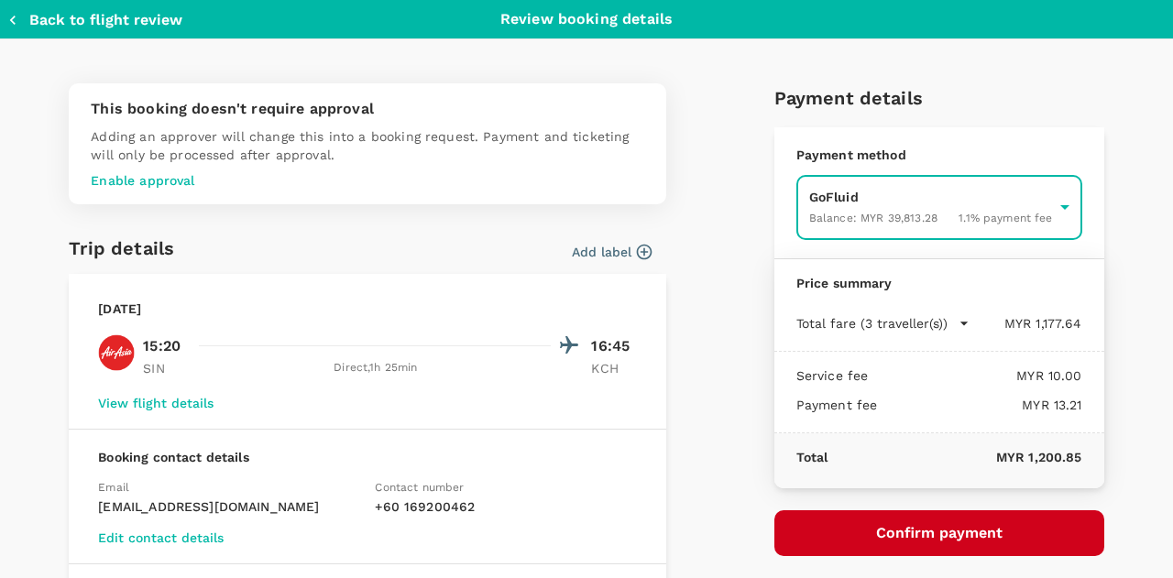
click at [11, 20] on icon "button" at bounding box center [12, 20] width 5 height 9
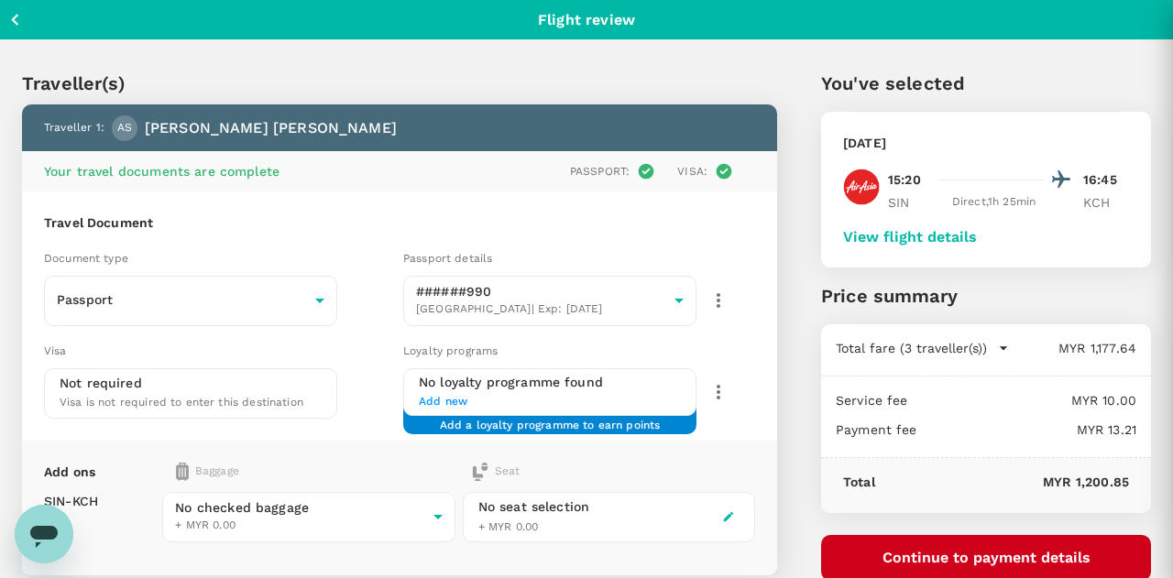
scroll to position [1, 0]
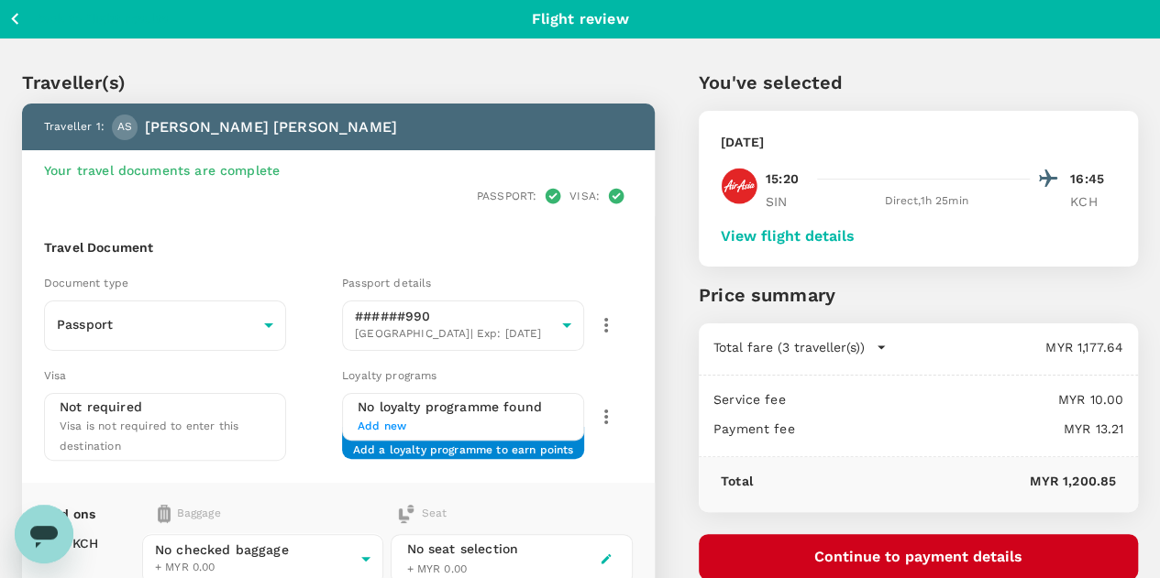
click at [854, 237] on button "View flight details" at bounding box center [787, 236] width 134 height 16
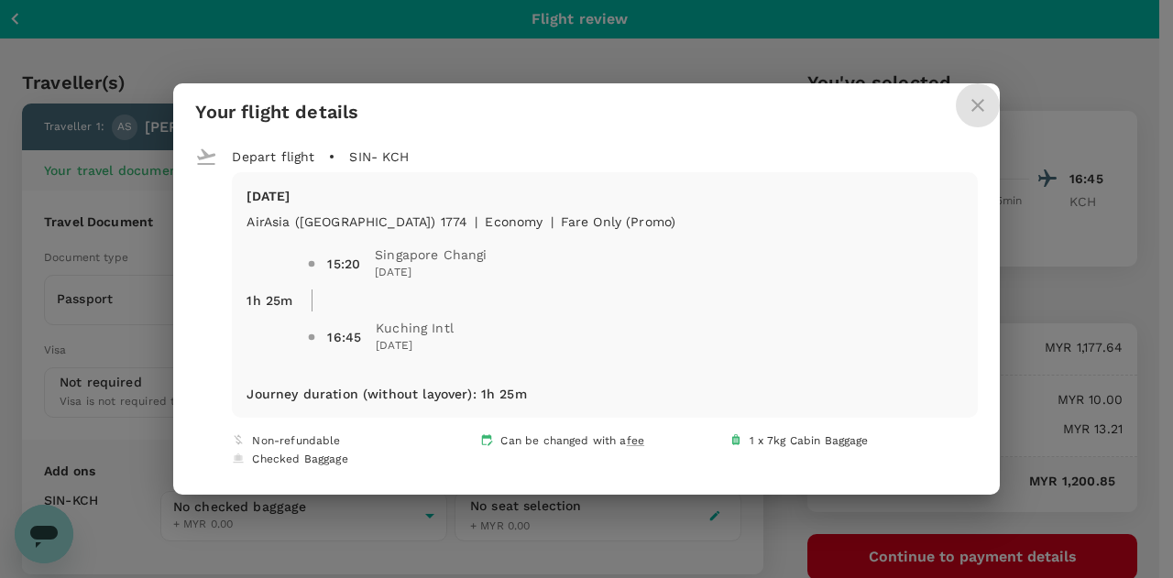
click at [967, 103] on icon "close" at bounding box center [978, 105] width 22 height 22
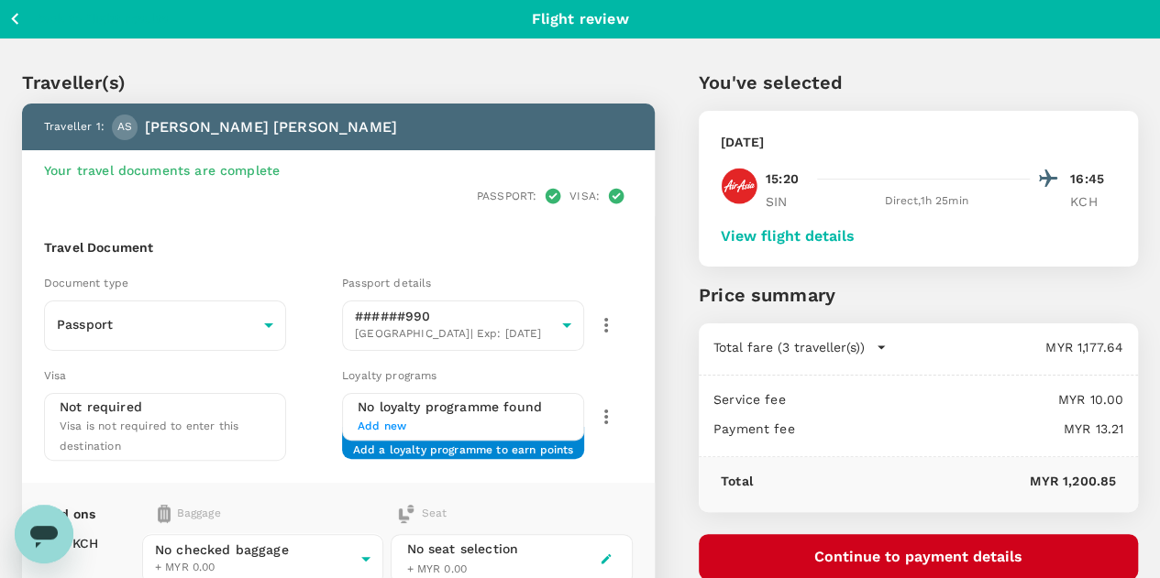
click at [928, 555] on button "Continue to payment details" at bounding box center [917, 557] width 439 height 46
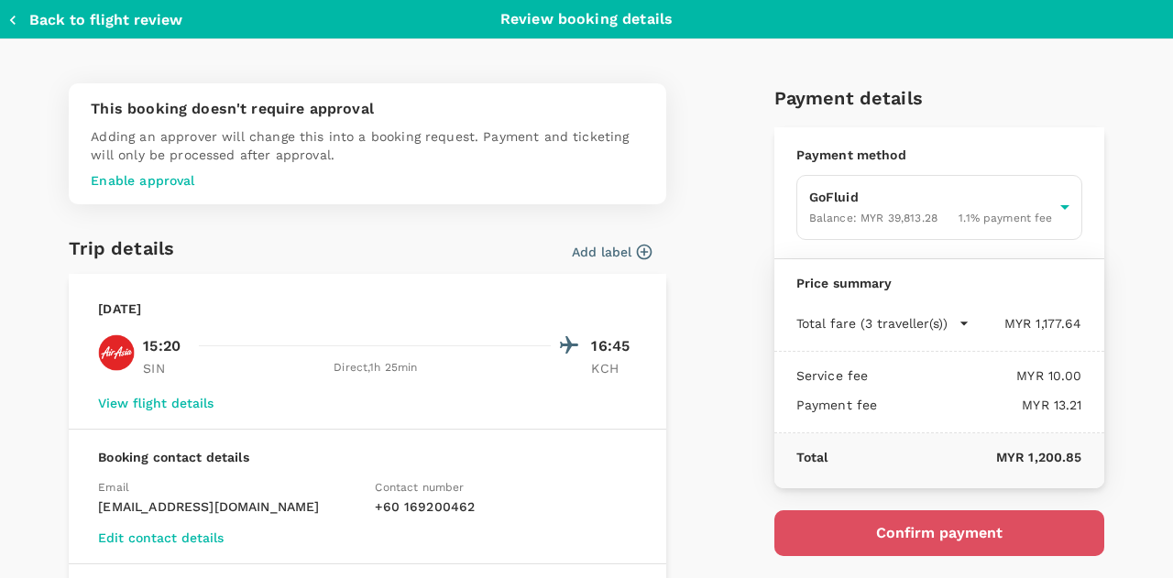
click at [900, 533] on button "Confirm payment" at bounding box center [940, 534] width 330 height 46
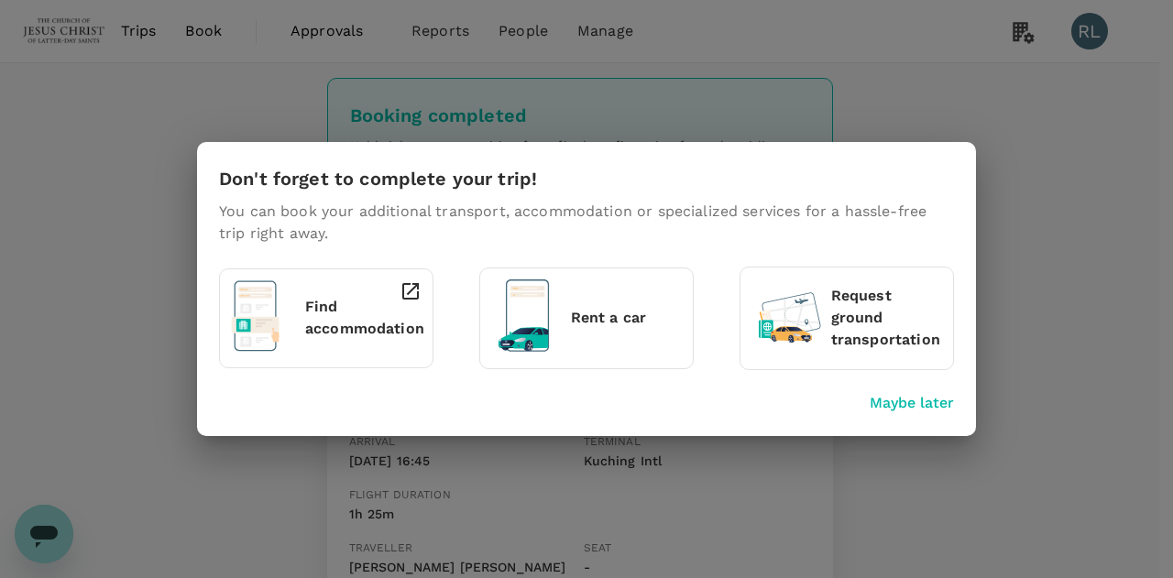
drag, startPoint x: 1133, startPoint y: 520, endPoint x: 1079, endPoint y: 489, distance: 62.0
click at [917, 410] on p "Maybe later" at bounding box center [912, 403] width 84 height 22
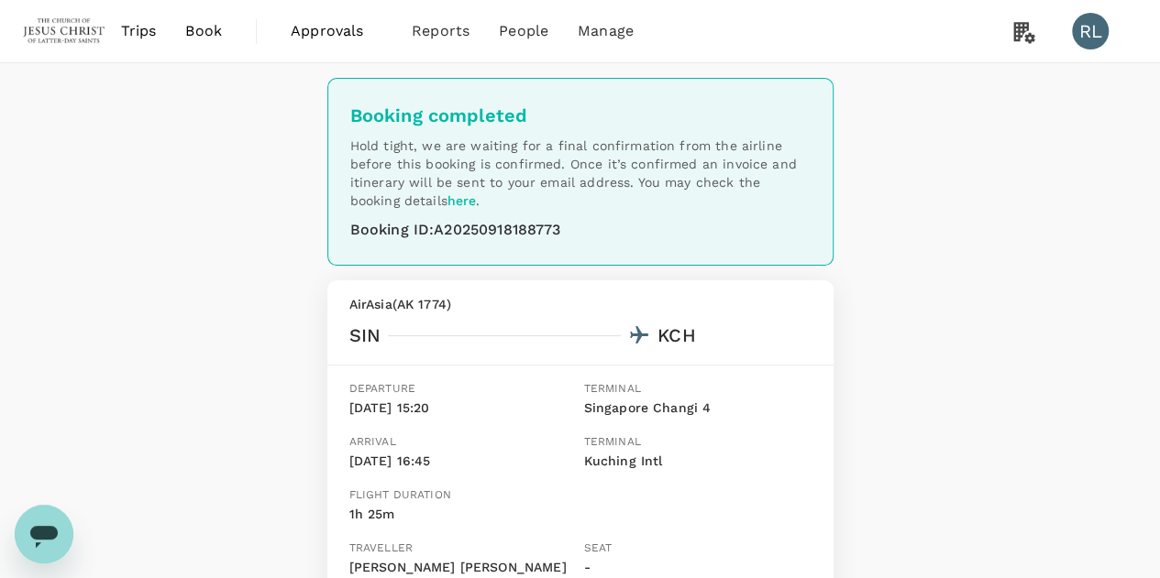
click at [214, 36] on span "Book" at bounding box center [203, 31] width 37 height 22
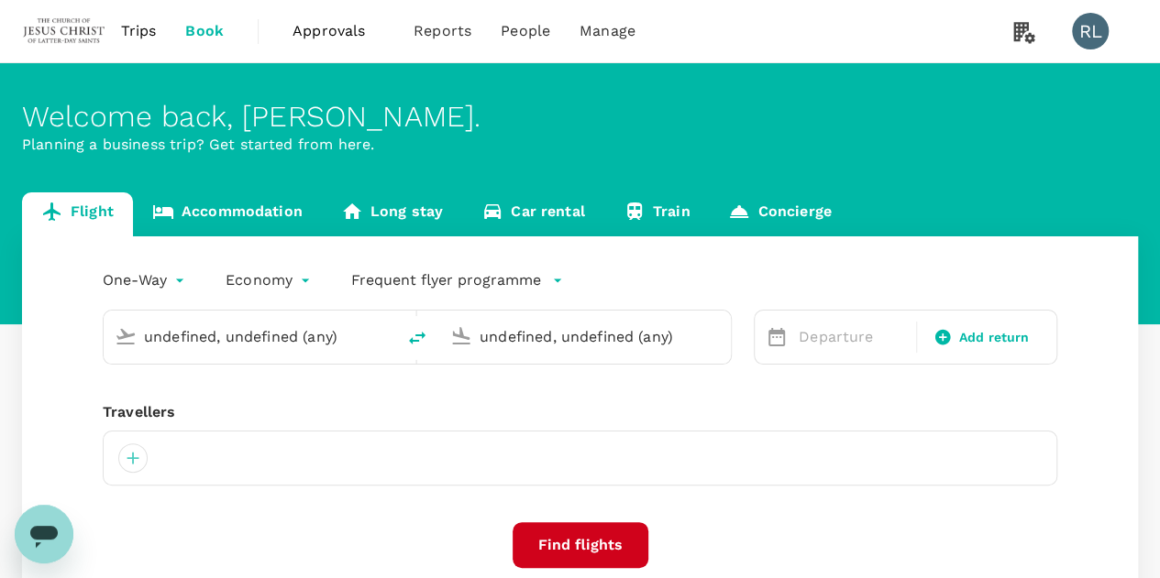
type input "Singapore Changi (SIN)"
type input "Kuching Intl (KCH)"
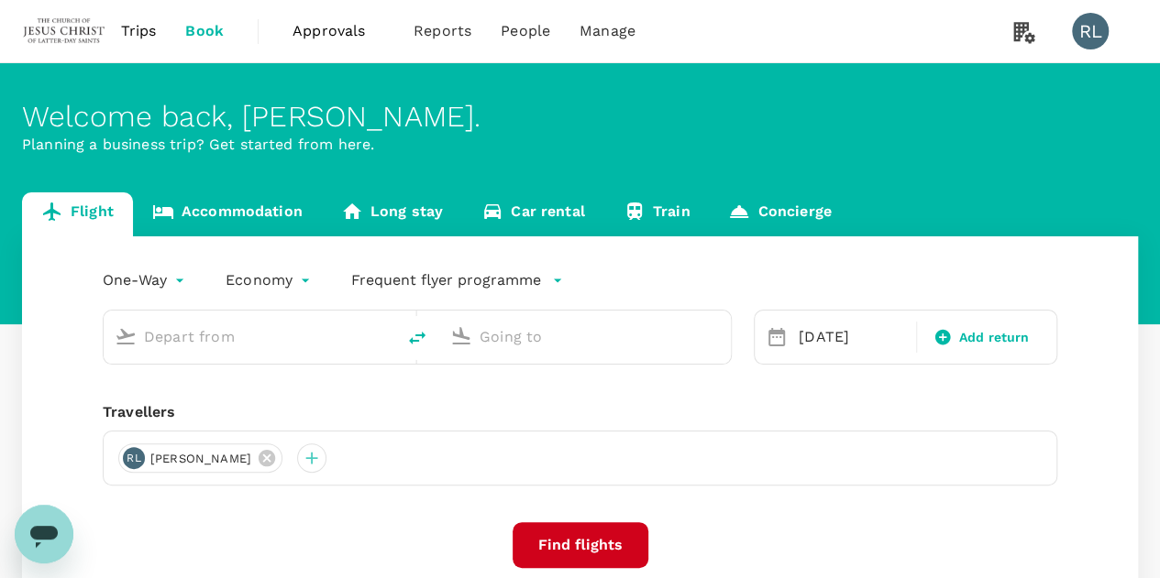
type input "Singapore Changi (SIN)"
type input "Kuching Intl (KCH)"
type input "Singapore Changi (SIN)"
type input "Kuching Intl (KCH)"
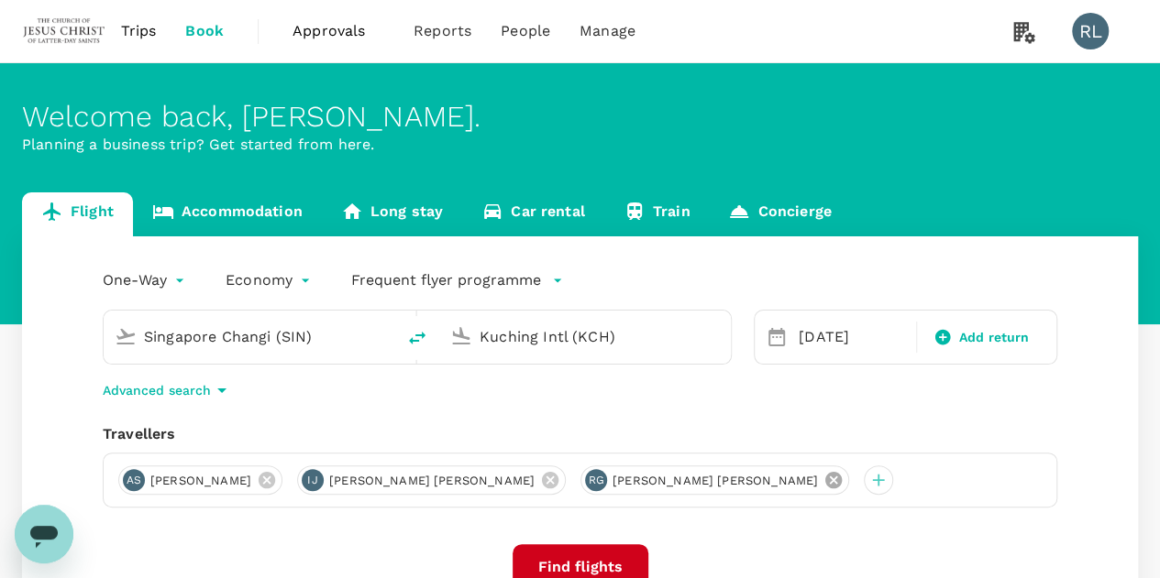
click at [825, 476] on icon at bounding box center [833, 480] width 16 height 16
click at [542, 479] on icon at bounding box center [550, 480] width 16 height 16
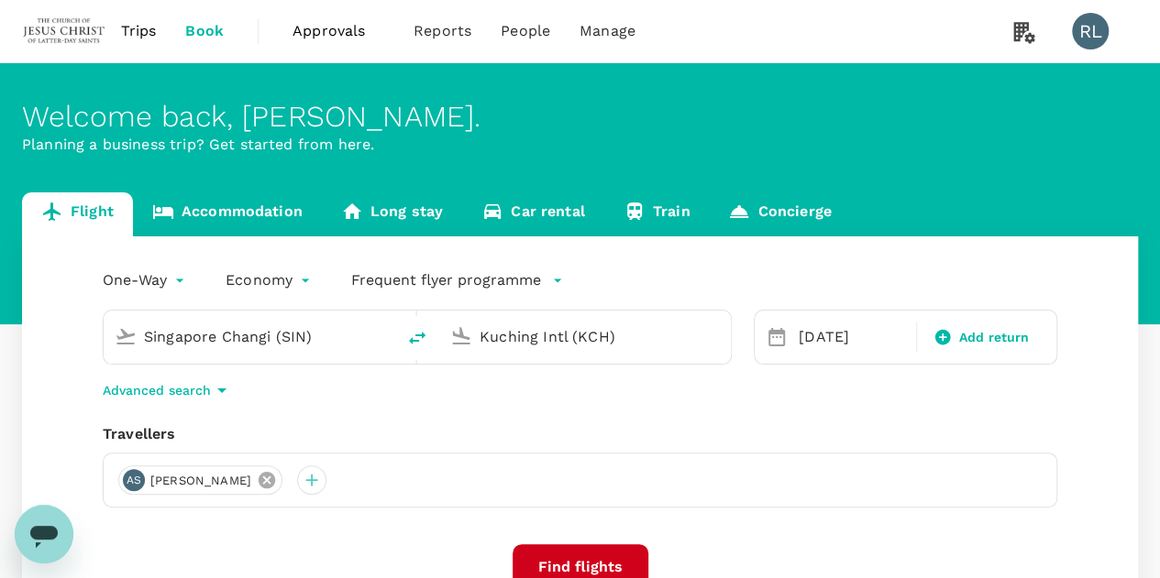
click at [275, 483] on icon at bounding box center [266, 480] width 16 height 16
click at [131, 484] on div at bounding box center [132, 480] width 29 height 29
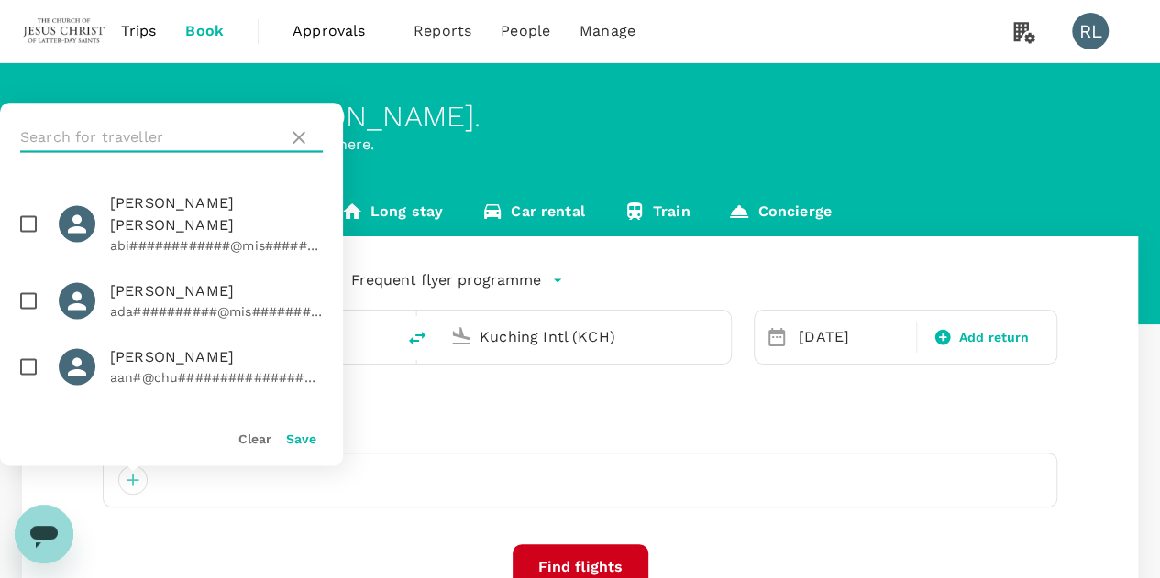
click at [181, 138] on input "text" at bounding box center [150, 137] width 260 height 29
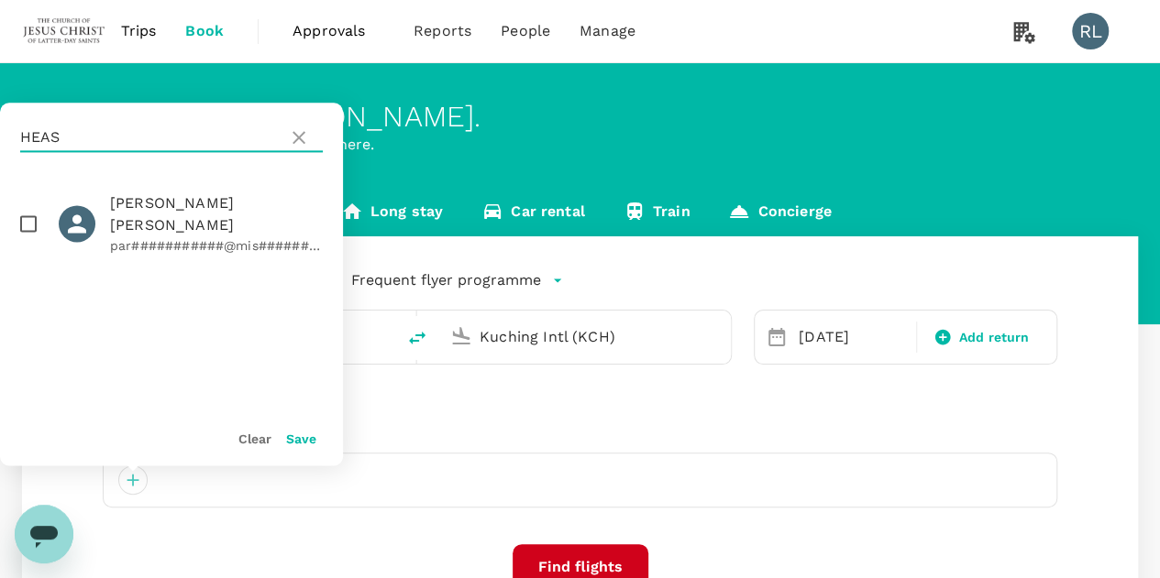
type input "HEAS"
click at [27, 216] on input "checkbox" at bounding box center [28, 223] width 38 height 38
checkbox input "true"
click at [298, 441] on button "Save" at bounding box center [301, 439] width 30 height 15
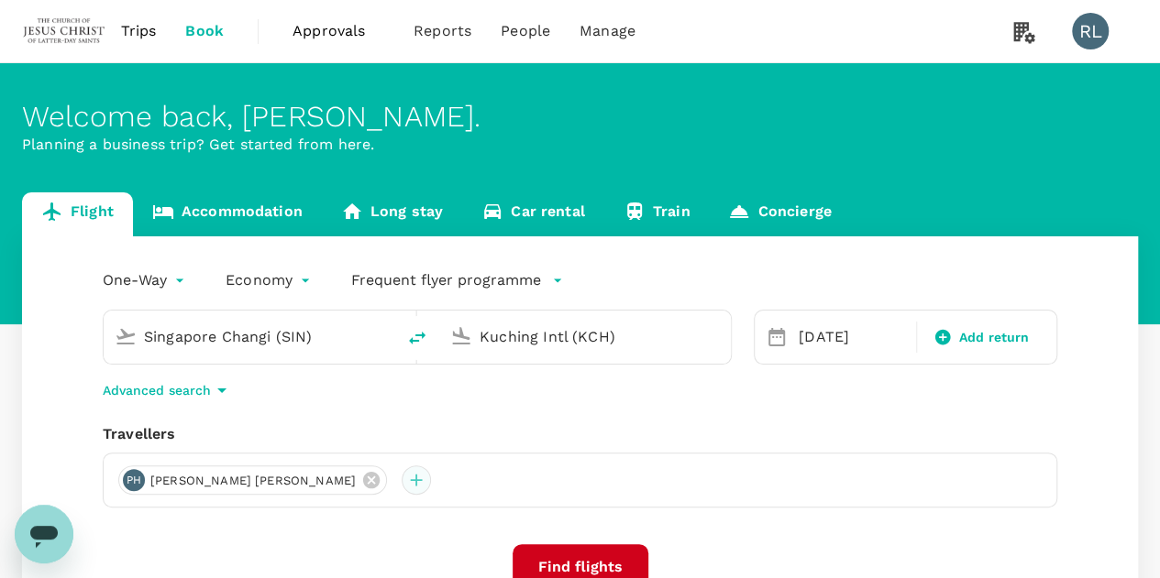
click at [401, 485] on div at bounding box center [415, 480] width 29 height 29
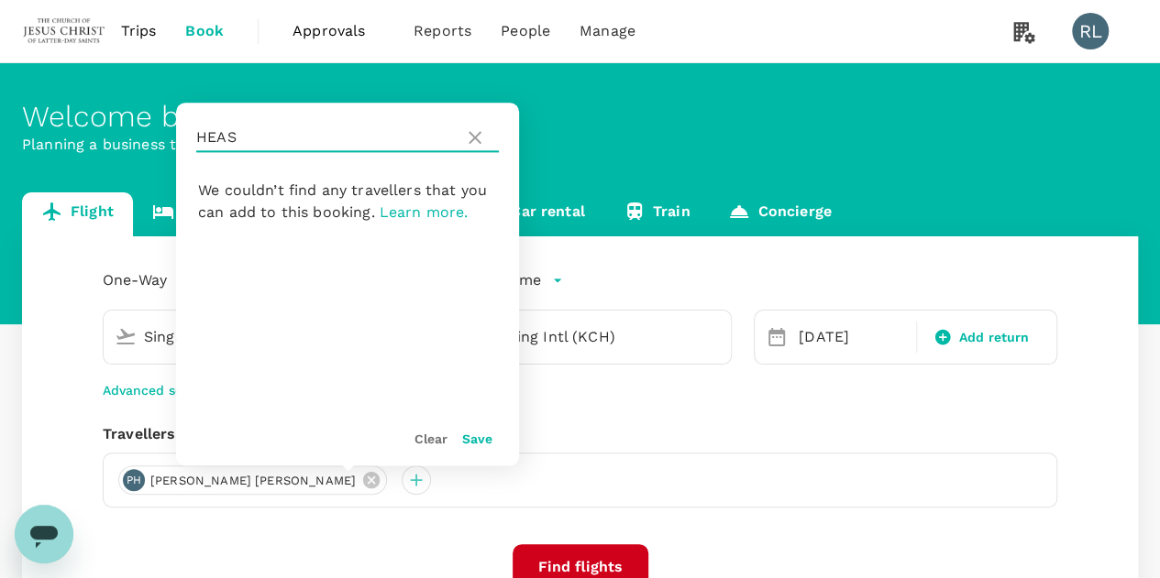
drag, startPoint x: 271, startPoint y: 140, endPoint x: 182, endPoint y: 144, distance: 89.0
click at [182, 144] on div "HEAS" at bounding box center [347, 138] width 343 height 70
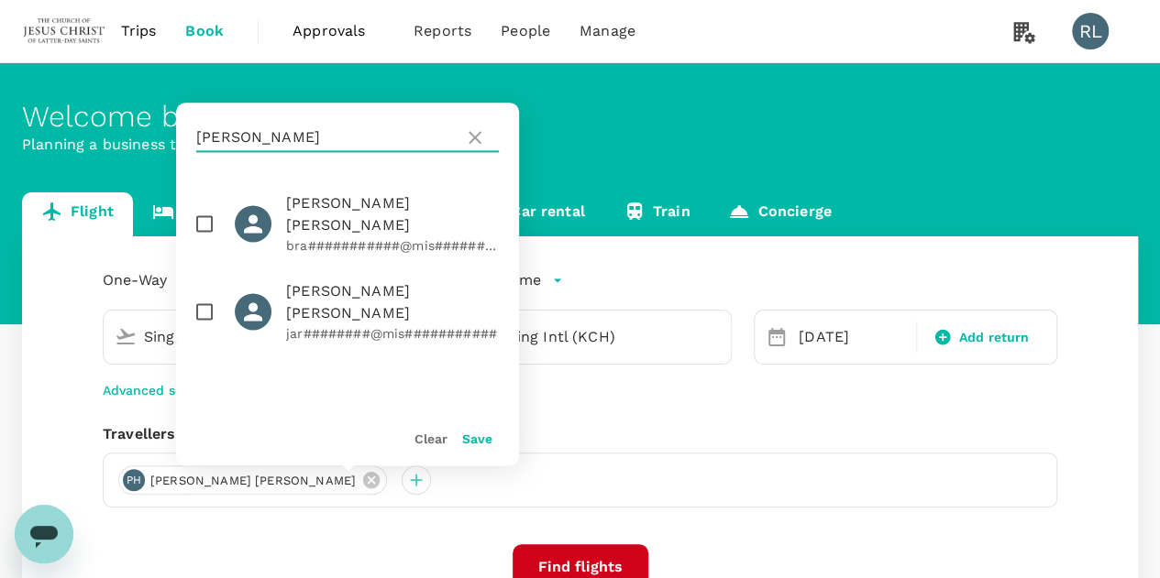
type input "SIMON"
click at [203, 292] on input "checkbox" at bounding box center [204, 311] width 38 height 38
checkbox input "true"
click at [474, 437] on button "Save" at bounding box center [477, 439] width 30 height 15
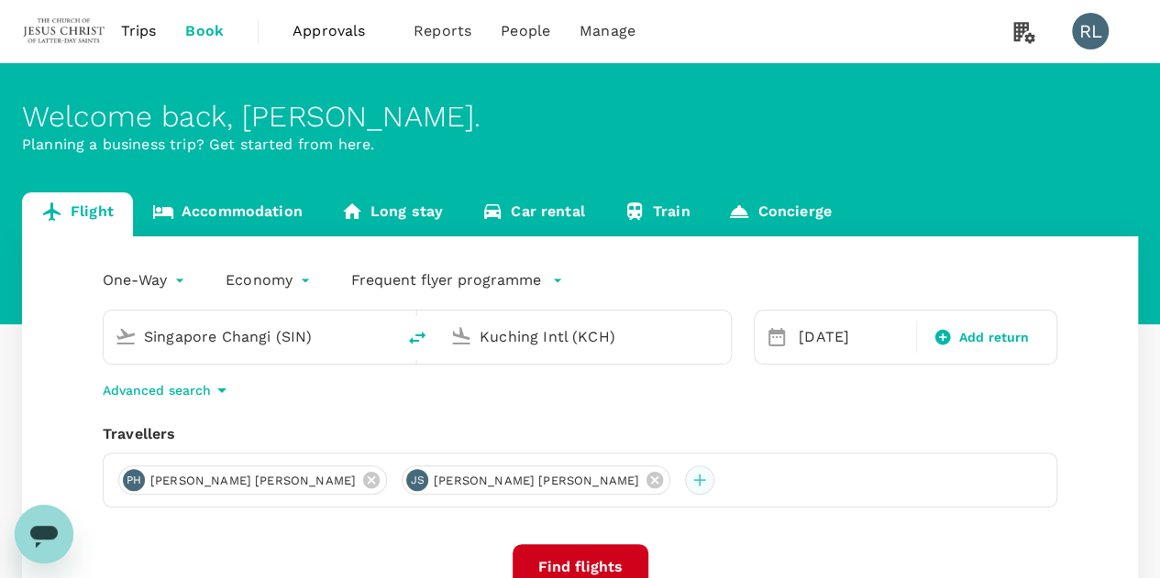
click at [685, 483] on div at bounding box center [699, 480] width 29 height 29
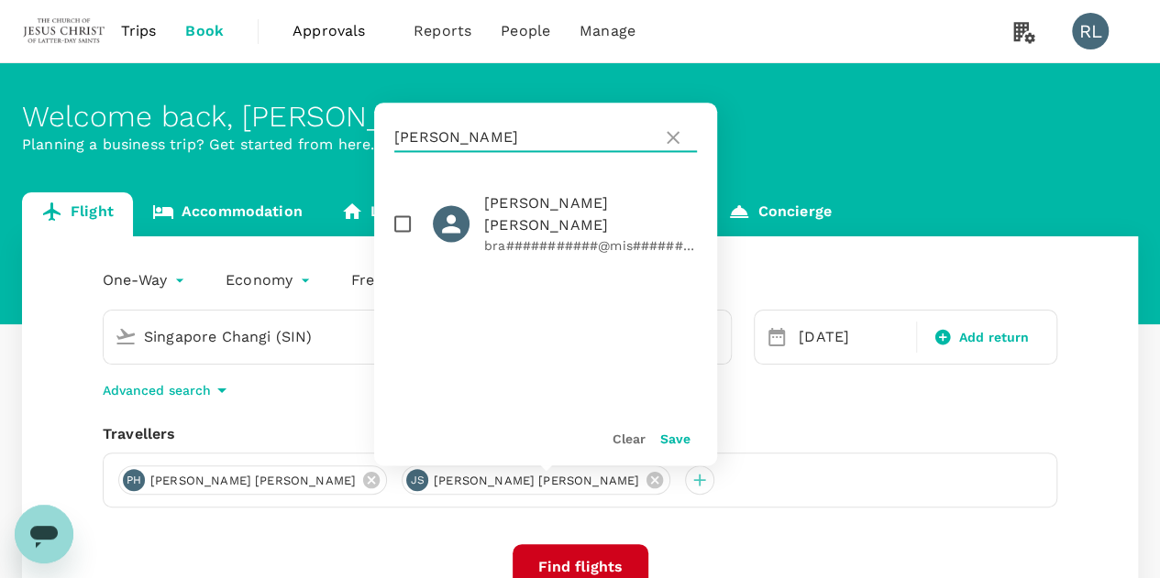
drag, startPoint x: 449, startPoint y: 138, endPoint x: 335, endPoint y: 142, distance: 113.7
click at [335, 142] on div "Welcome back , Robert Burnell . Planning a business trip? Get started from here…" at bounding box center [580, 408] width 1160 height 691
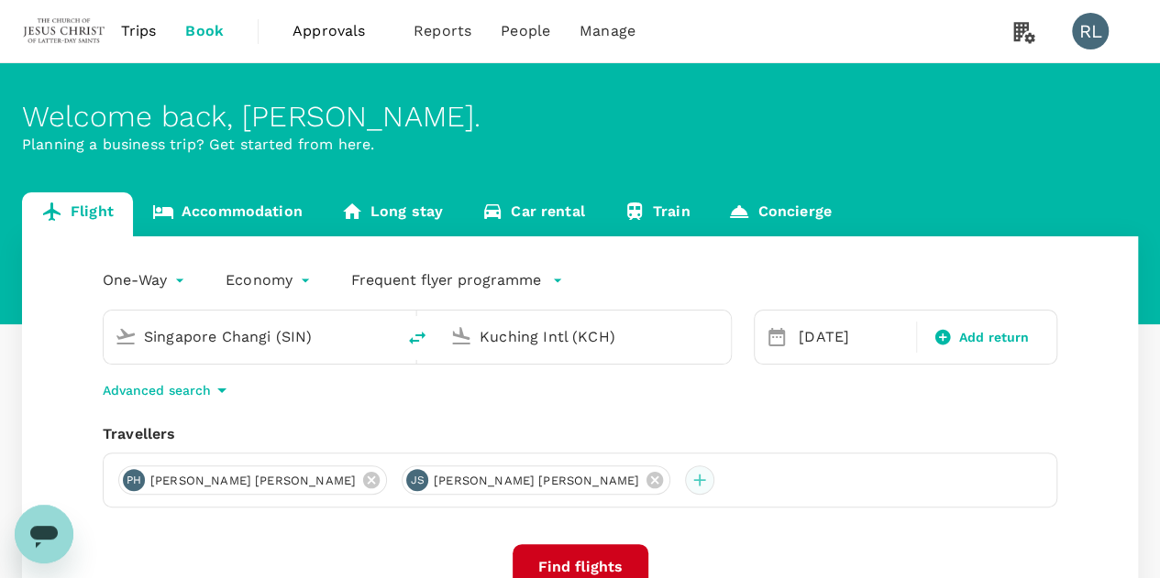
click at [685, 478] on div at bounding box center [699, 480] width 29 height 29
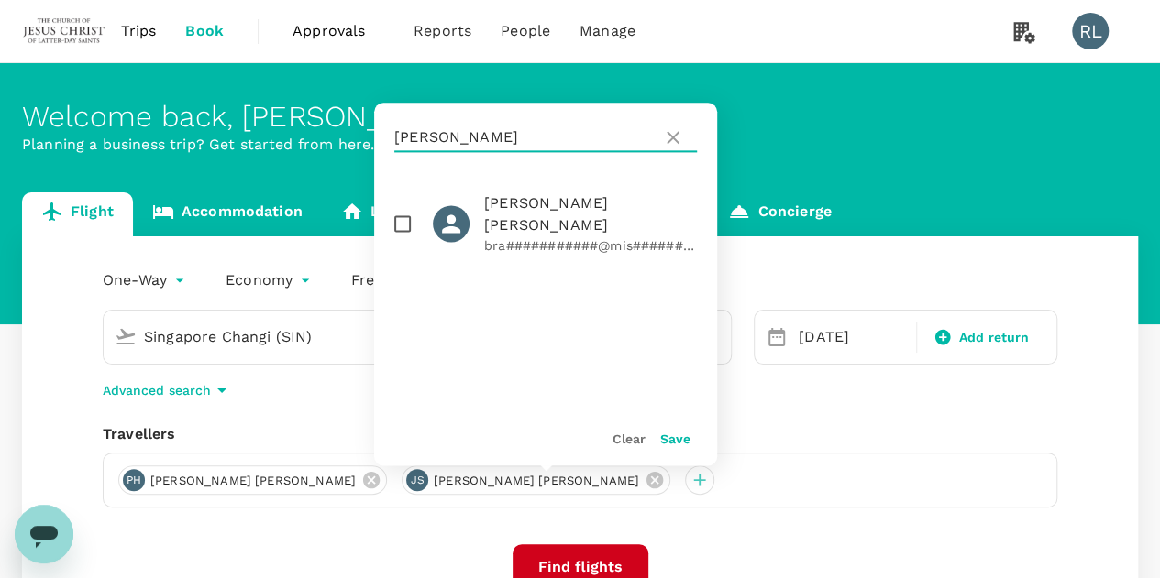
drag, startPoint x: 444, startPoint y: 133, endPoint x: 385, endPoint y: 135, distance: 58.7
click at [385, 135] on div "SIMON" at bounding box center [545, 138] width 343 height 70
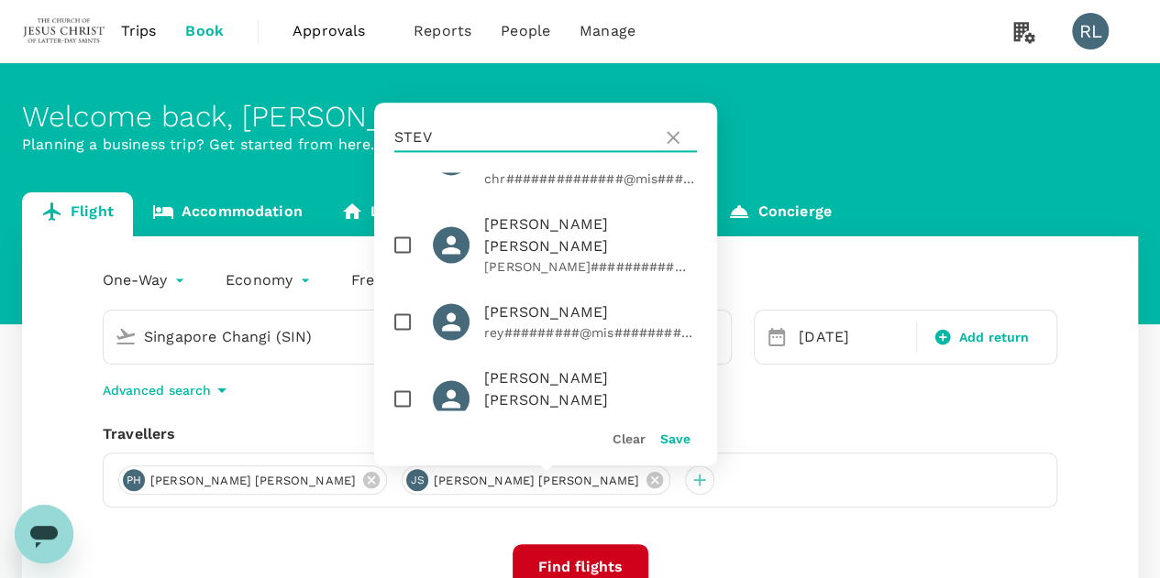
scroll to position [92, 0]
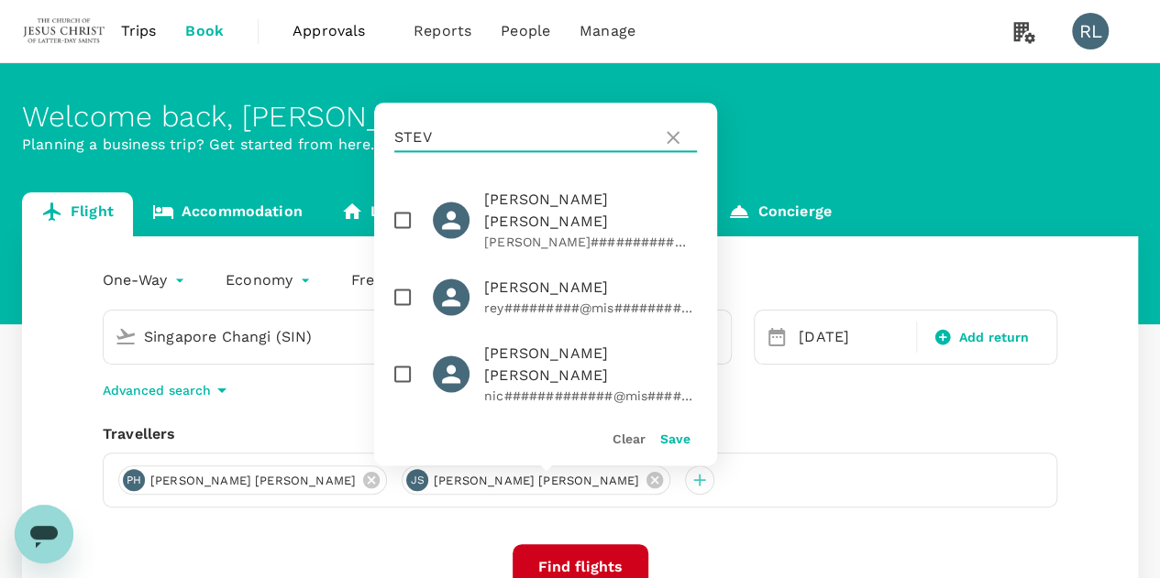
type input "STEV"
click at [401, 355] on input "checkbox" at bounding box center [402, 374] width 38 height 38
checkbox input "true"
click at [668, 439] on button "Save" at bounding box center [675, 439] width 30 height 15
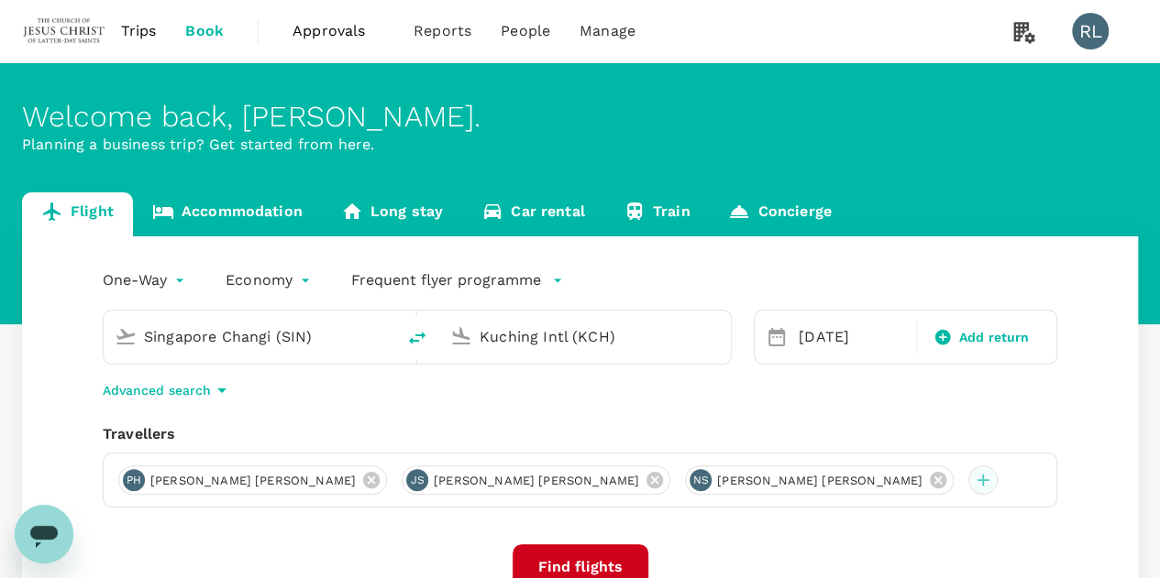
click at [968, 485] on div at bounding box center [982, 480] width 29 height 29
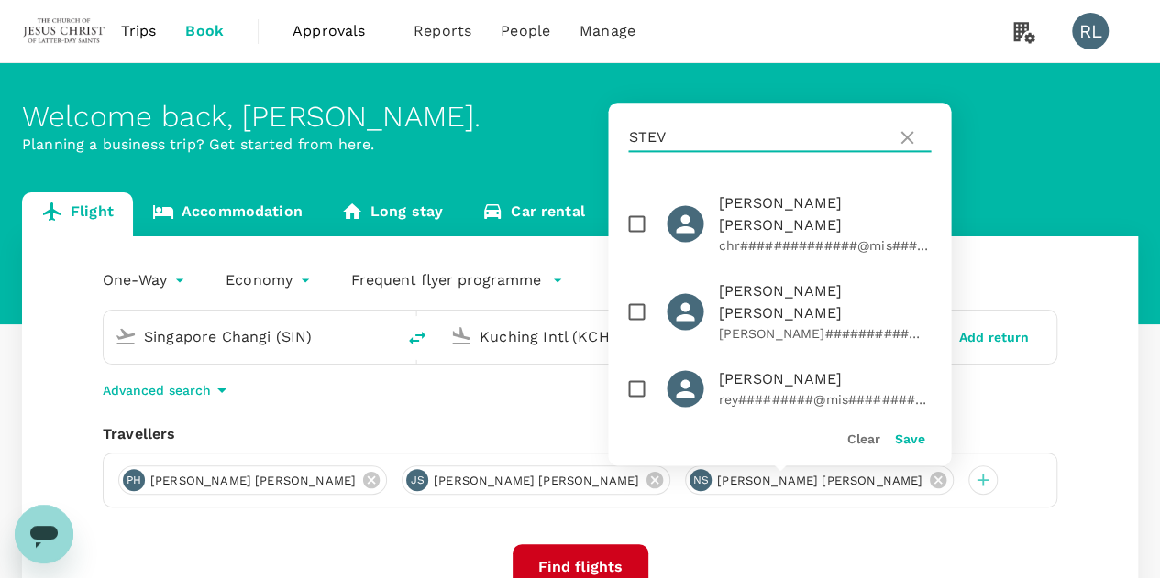
drag, startPoint x: 676, startPoint y: 141, endPoint x: 622, endPoint y: 139, distance: 54.1
click at [622, 139] on div "STEV" at bounding box center [779, 138] width 343 height 70
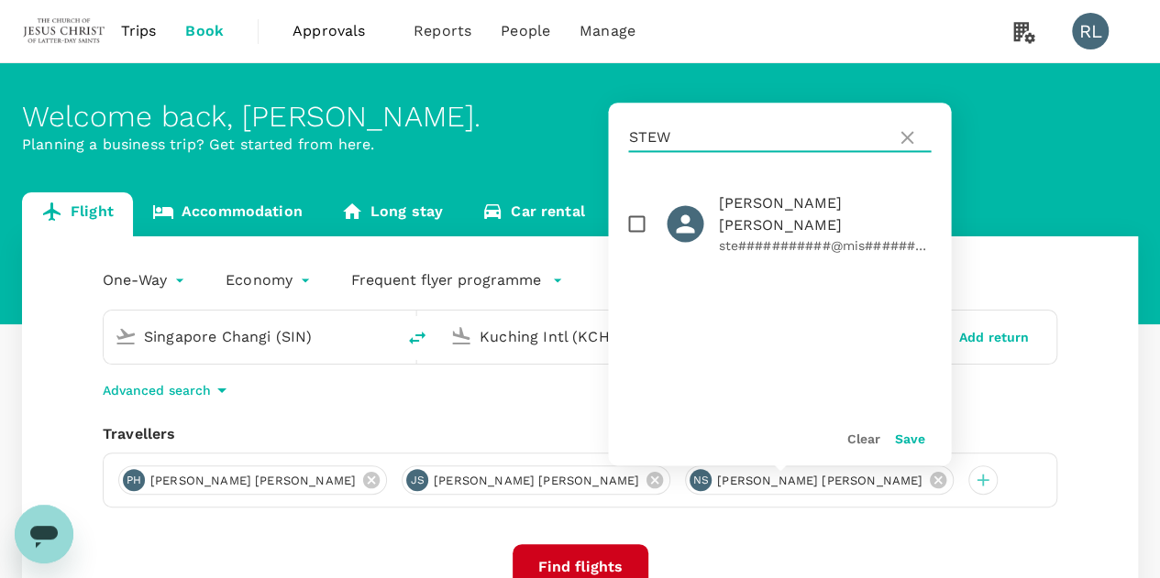
type input "STEW"
click at [633, 212] on input "checkbox" at bounding box center [636, 223] width 38 height 38
checkbox input "true"
click at [911, 440] on button "Save" at bounding box center [909, 439] width 30 height 15
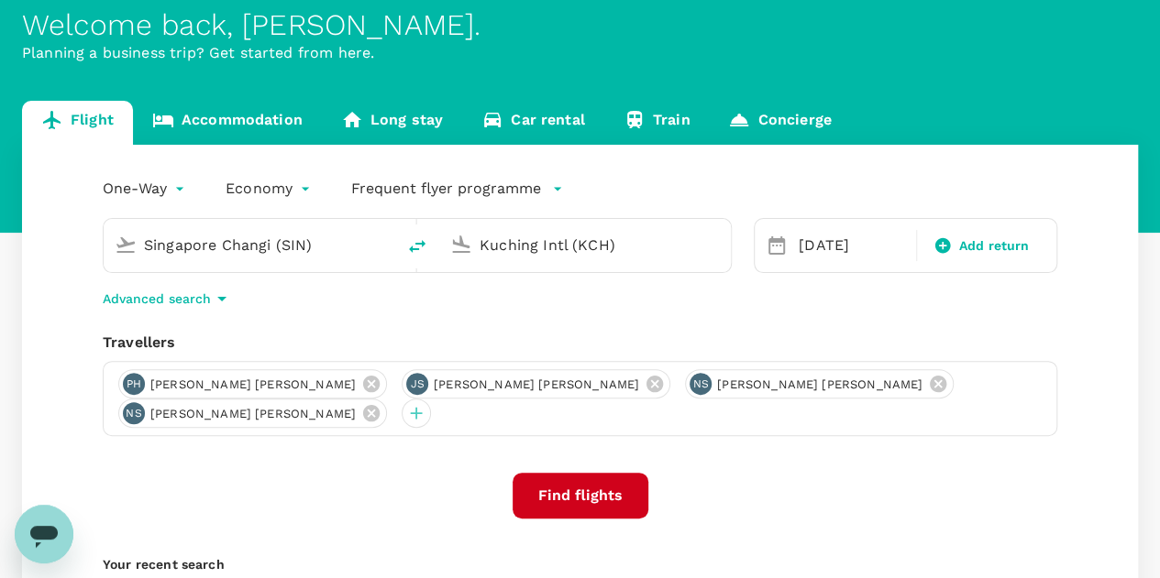
click at [602, 473] on button "Find flights" at bounding box center [580, 496] width 136 height 46
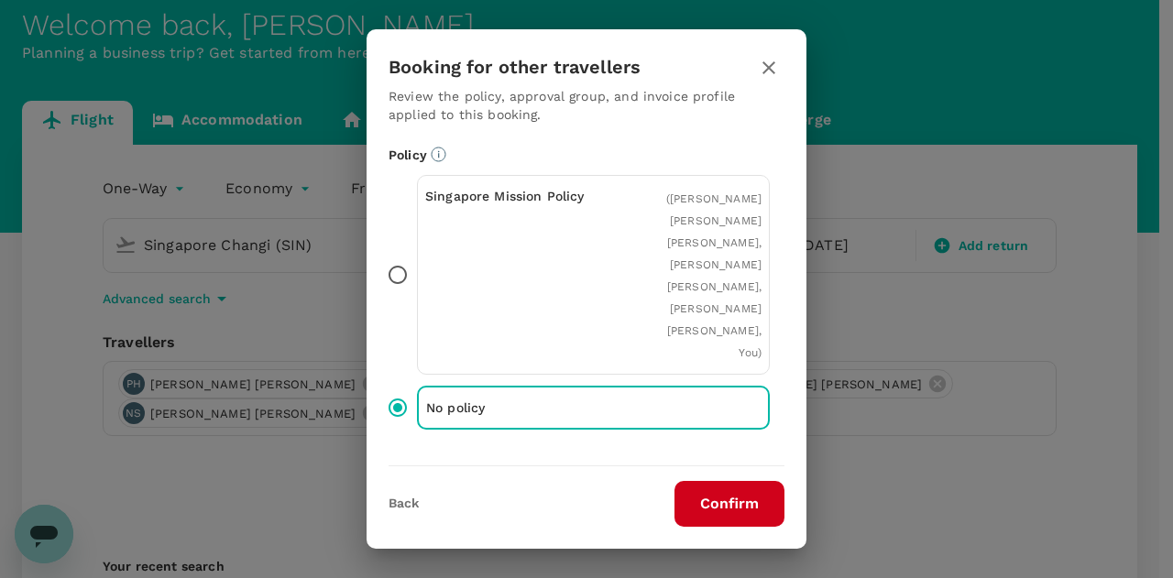
click at [725, 508] on button "Confirm" at bounding box center [730, 504] width 110 height 46
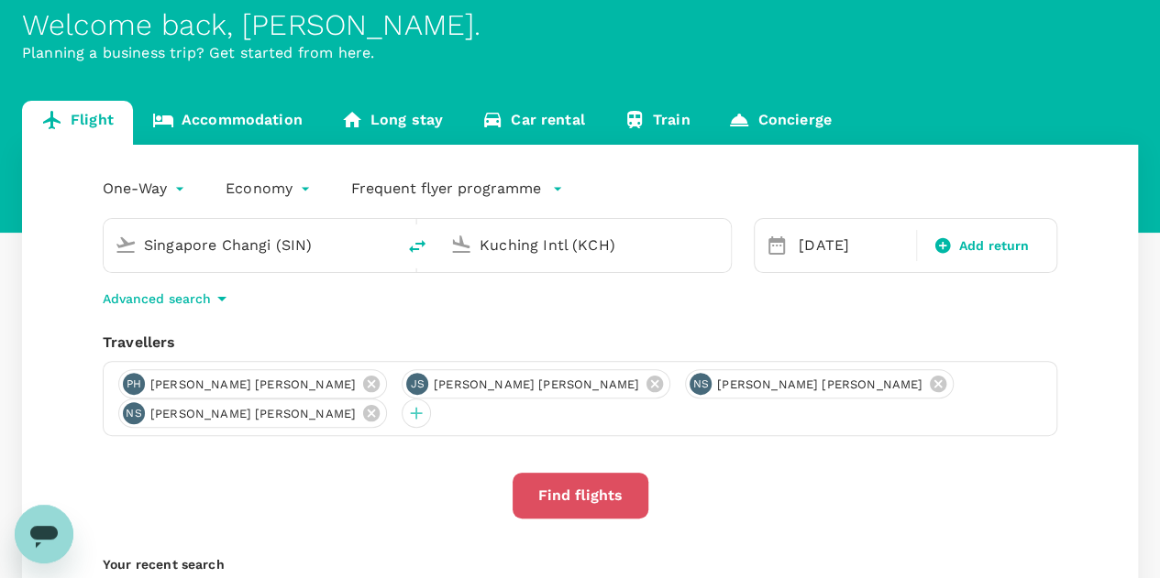
click at [588, 474] on button "Find flights" at bounding box center [580, 496] width 136 height 46
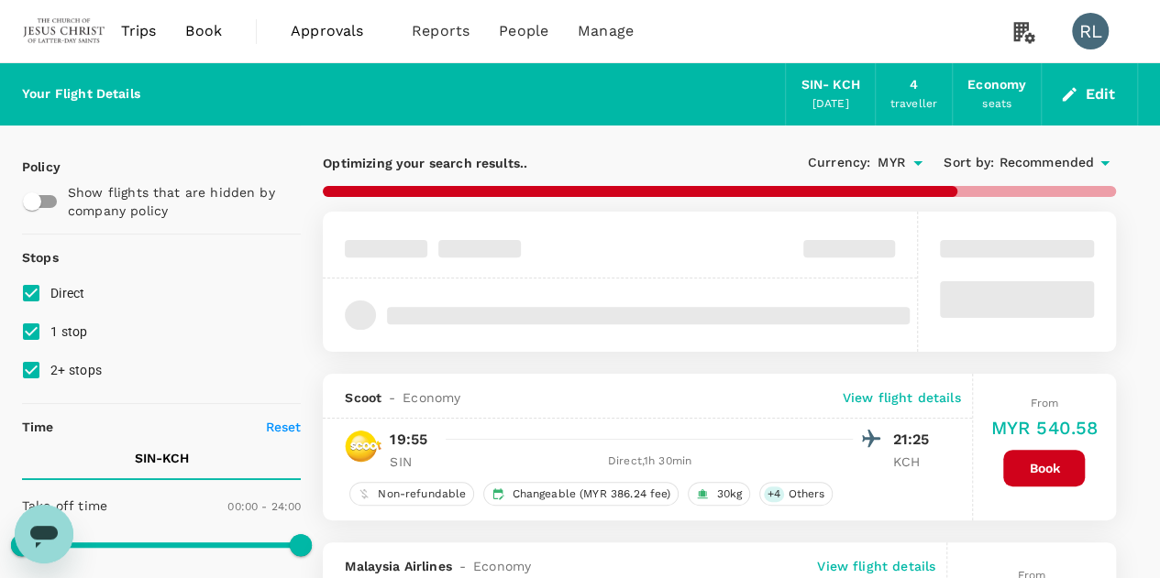
click at [1059, 163] on span "Recommended" at bounding box center [1045, 163] width 95 height 20
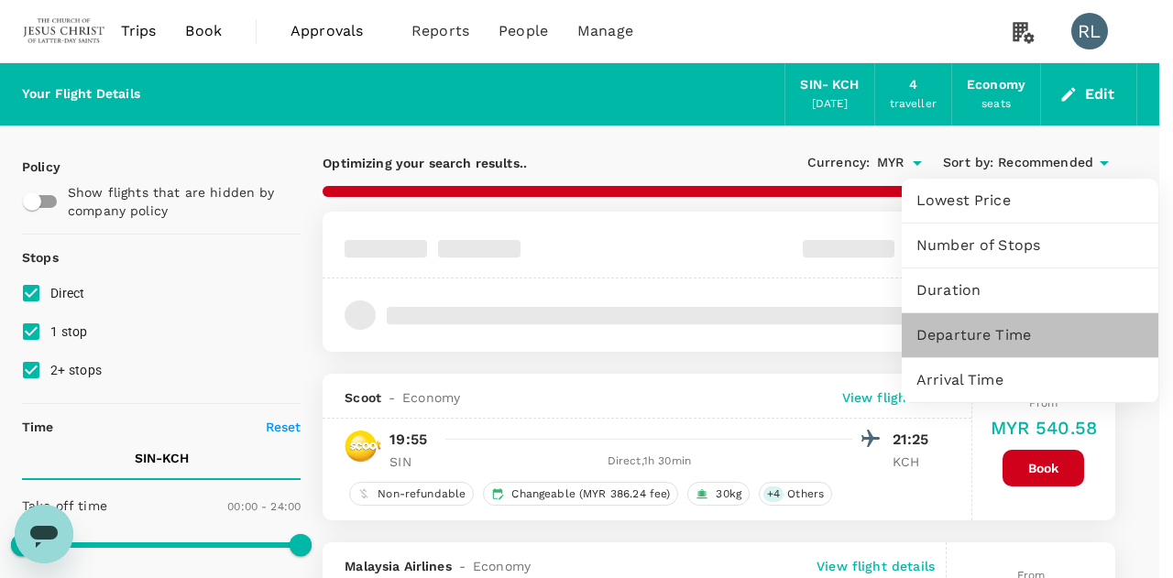
click at [999, 335] on span "Departure Time" at bounding box center [1030, 335] width 227 height 22
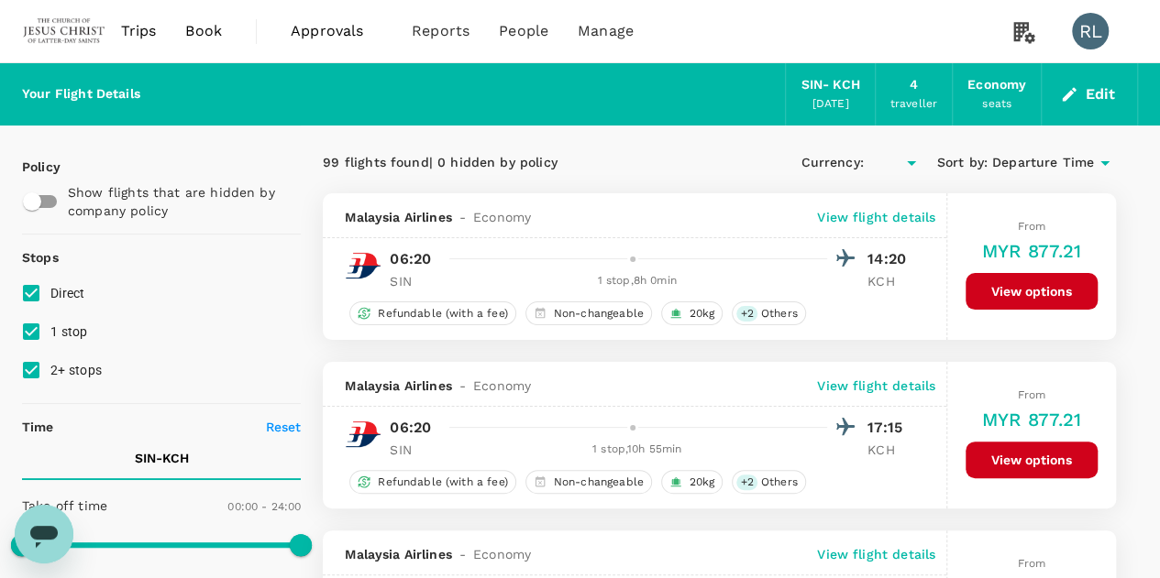
type input "MYR"
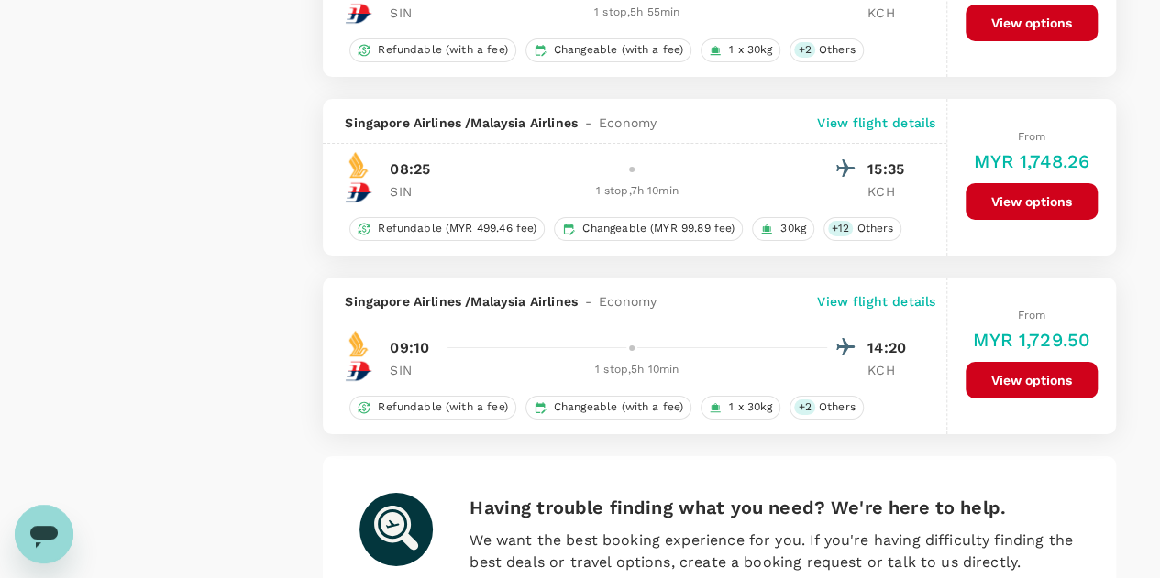
scroll to position [3470, 0]
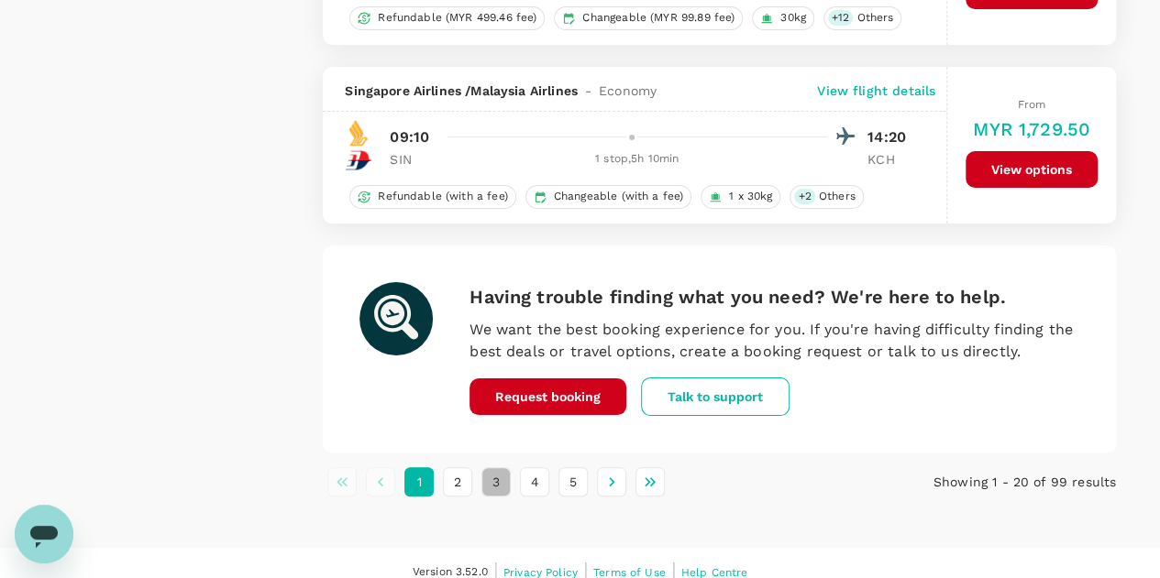
click at [493, 470] on button "3" at bounding box center [495, 481] width 29 height 29
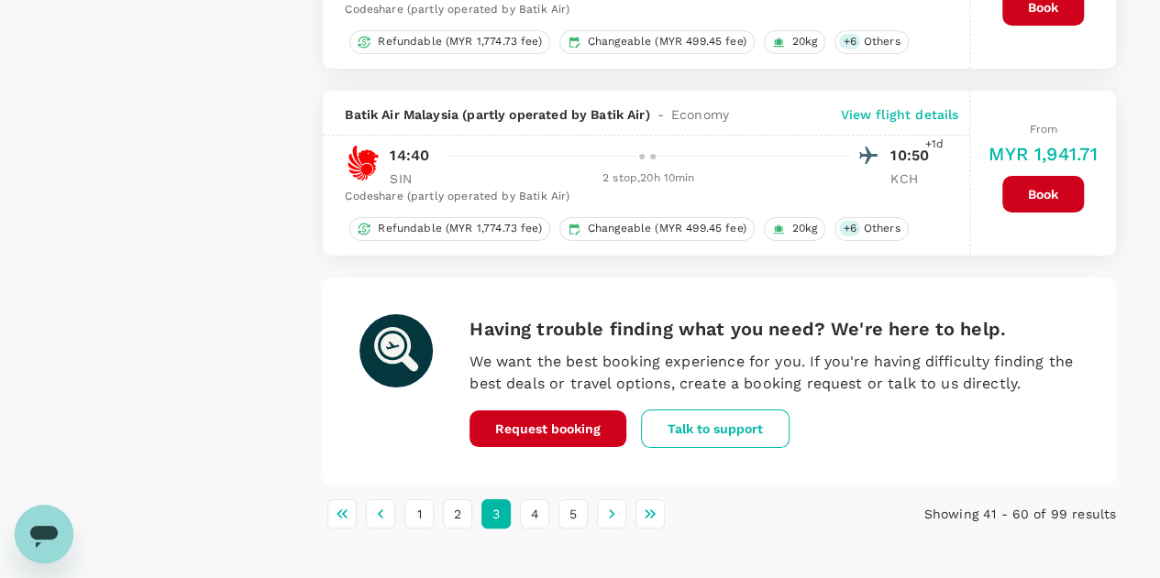
scroll to position [3392, 0]
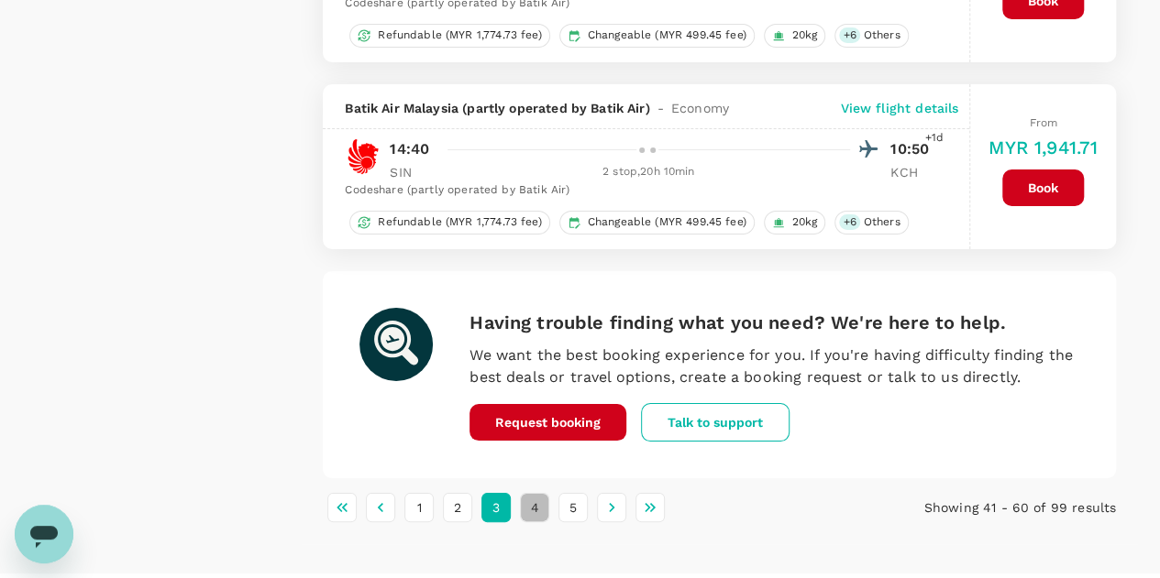
click at [535, 493] on button "4" at bounding box center [534, 507] width 29 height 29
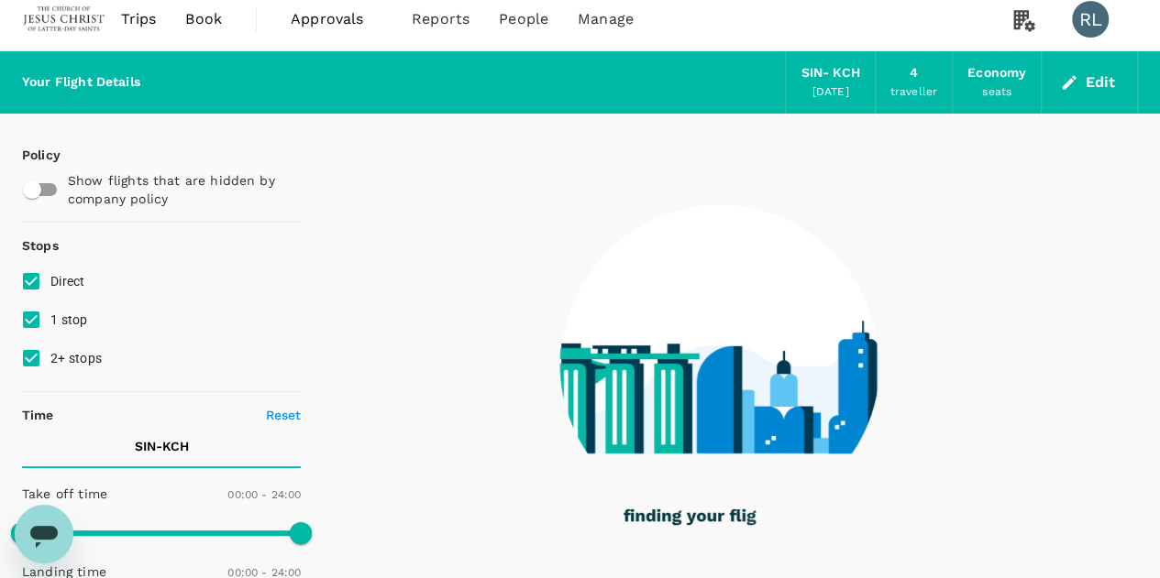
scroll to position [0, 0]
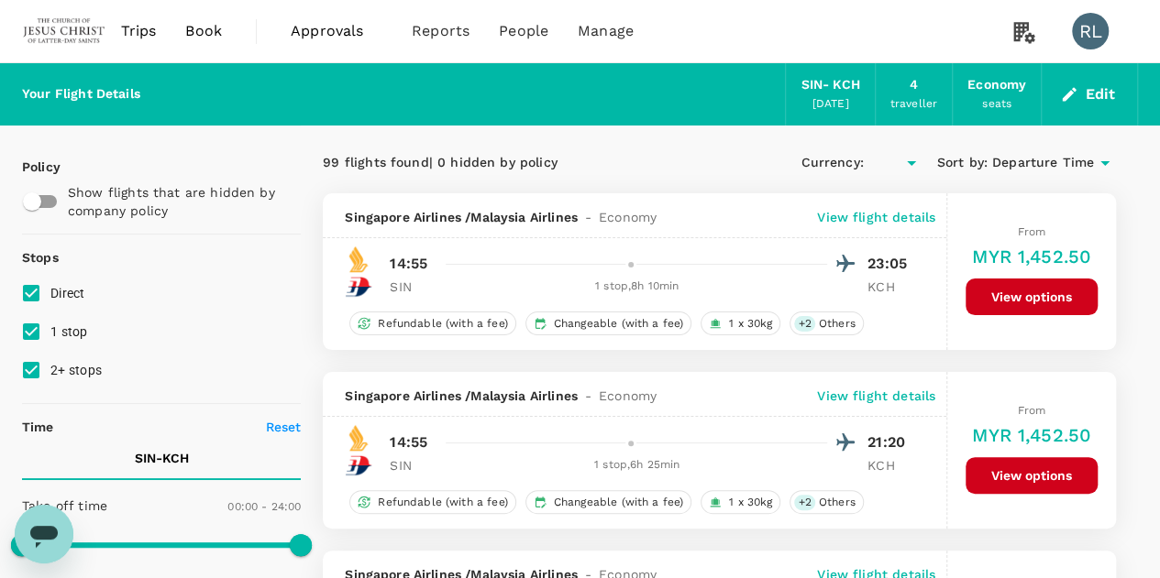
type input "MYR"
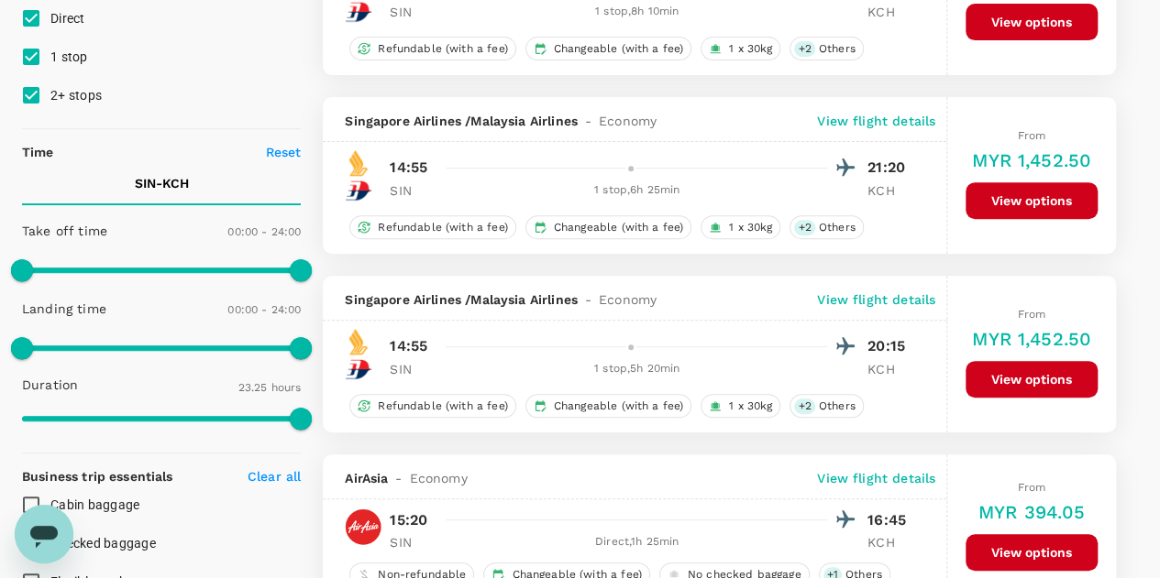
scroll to position [550, 0]
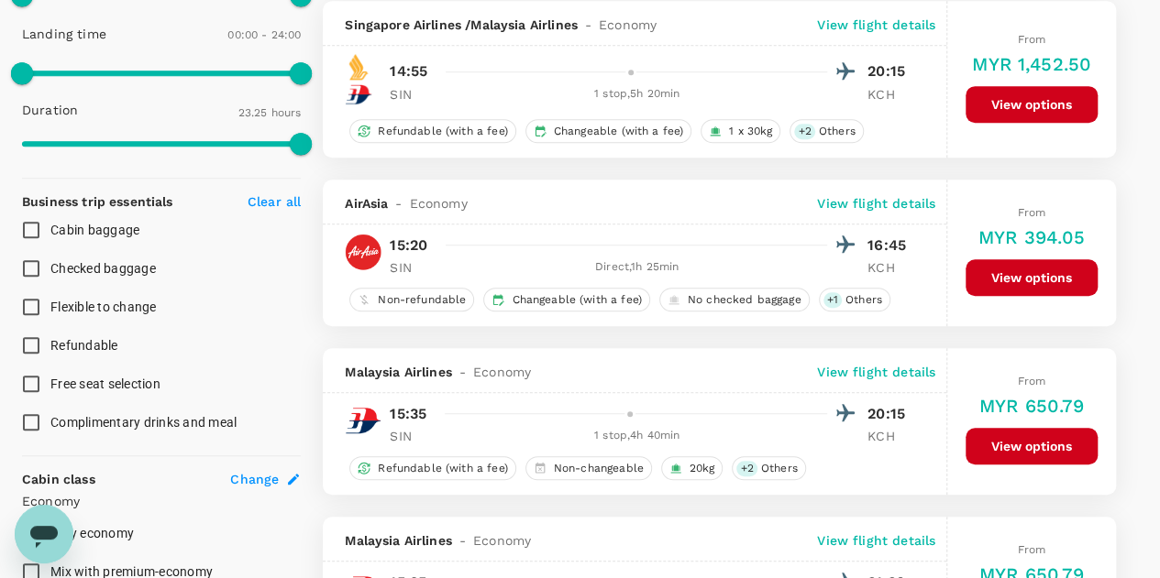
click at [1032, 274] on button "View options" at bounding box center [1031, 277] width 132 height 37
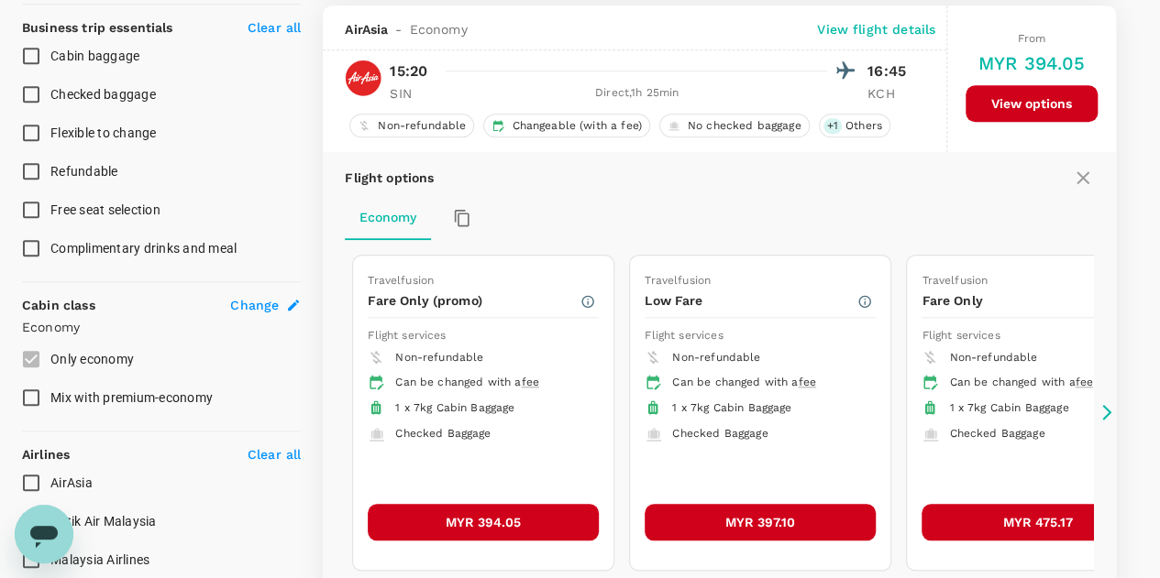
scroll to position [726, 0]
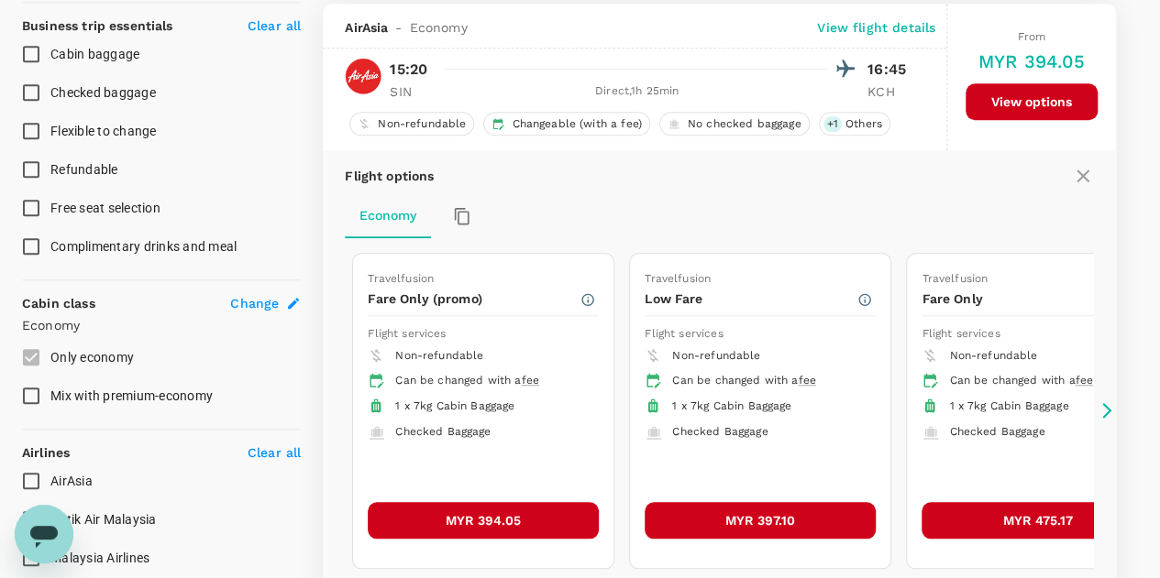
click at [488, 517] on button "MYR 394.05" at bounding box center [483, 520] width 231 height 37
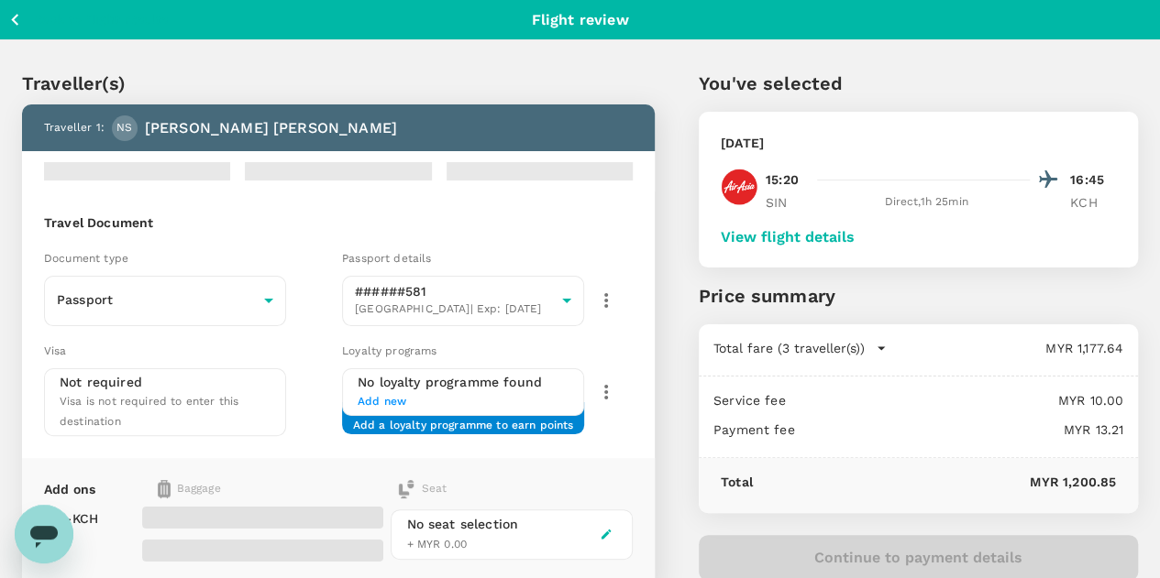
click at [854, 237] on button "View flight details" at bounding box center [787, 237] width 134 height 16
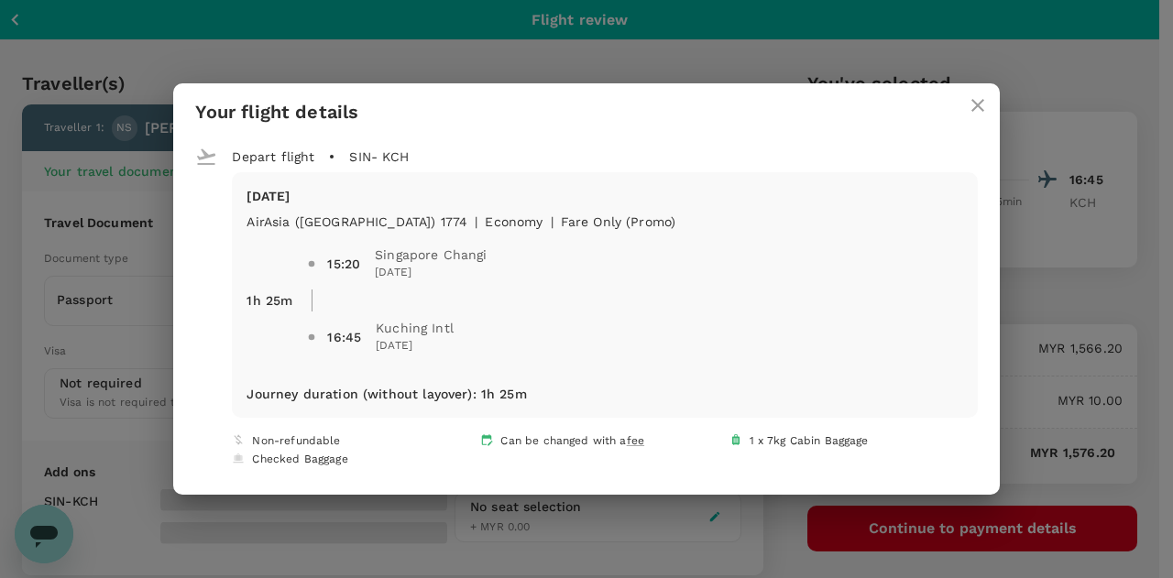
click at [967, 104] on icon "close" at bounding box center [978, 105] width 22 height 22
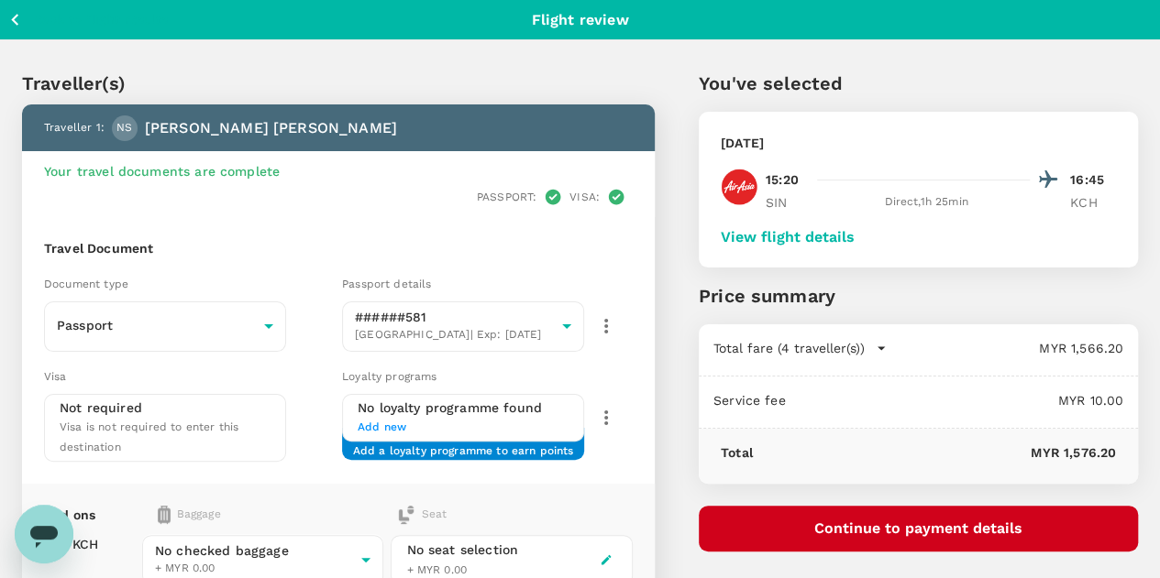
click at [854, 234] on button "View flight details" at bounding box center [787, 237] width 134 height 16
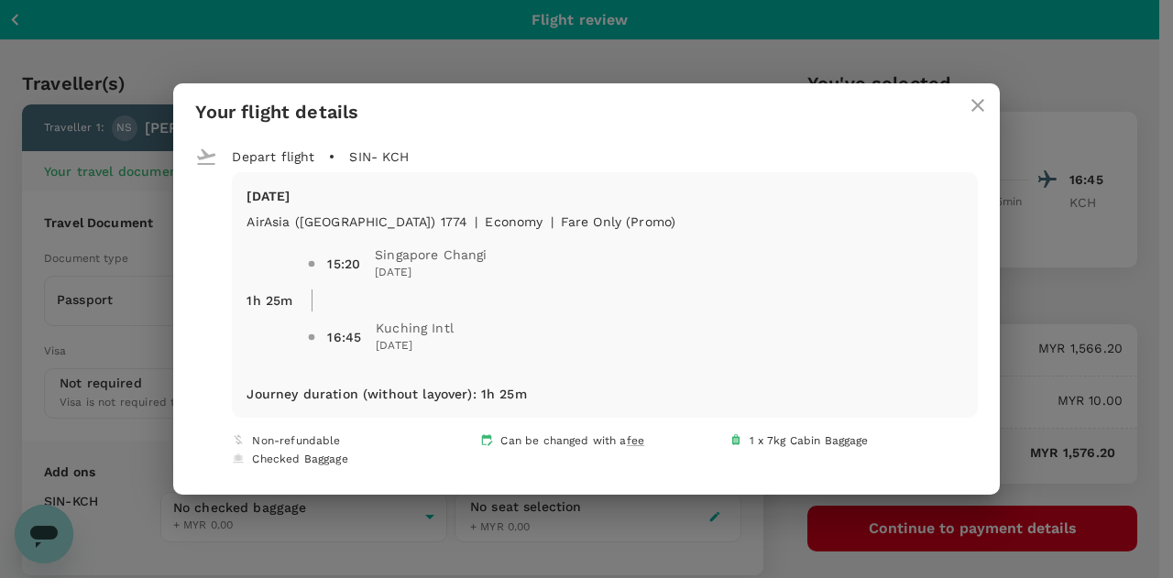
click at [967, 104] on icon "close" at bounding box center [978, 105] width 22 height 22
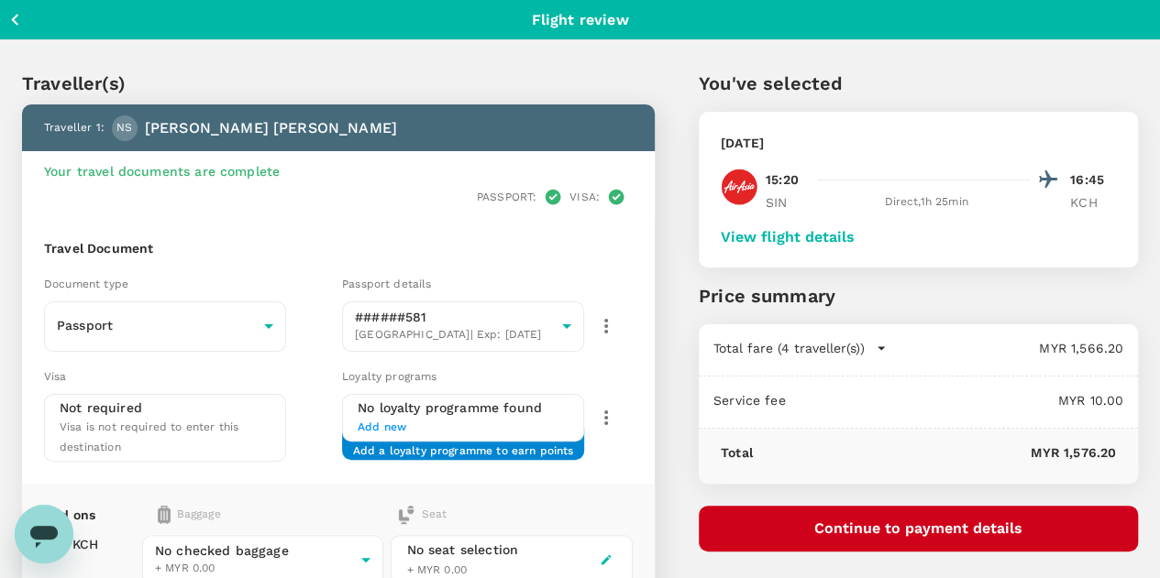
click at [955, 532] on button "Continue to payment details" at bounding box center [917, 529] width 439 height 46
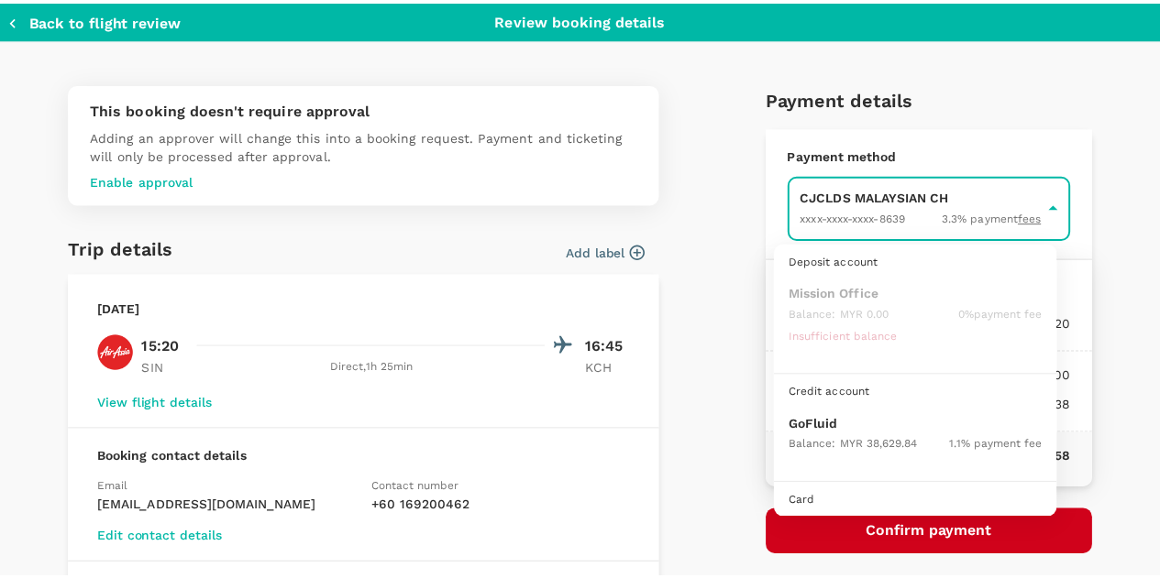
scroll to position [47, 0]
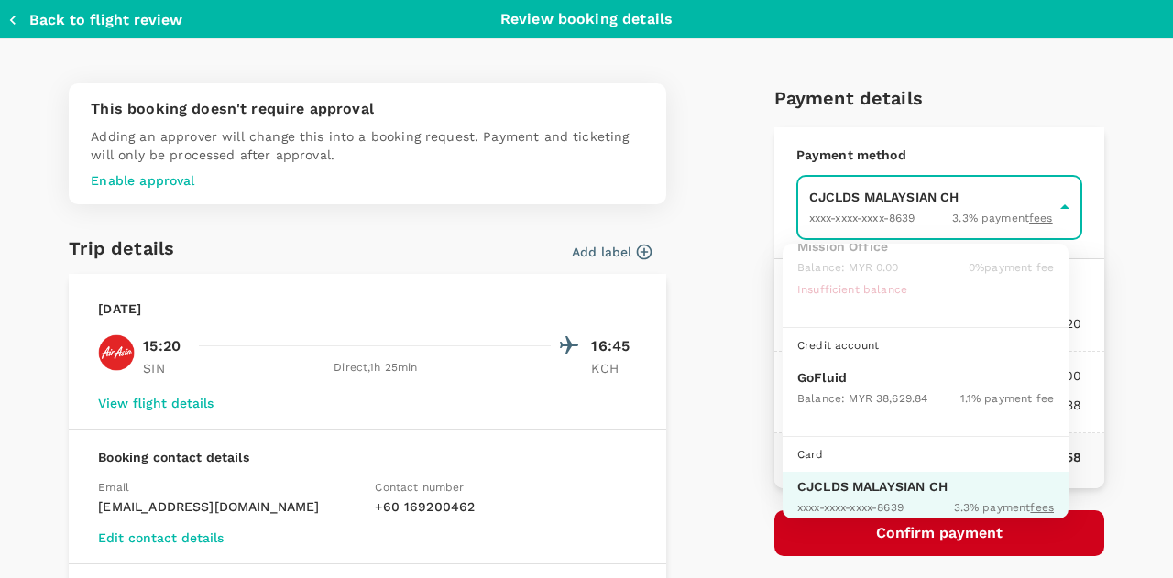
click at [839, 377] on p "GoFluid" at bounding box center [925, 377] width 257 height 18
type input "9b357727-6904-47bd-a44e-9a56bf7dfc7a"
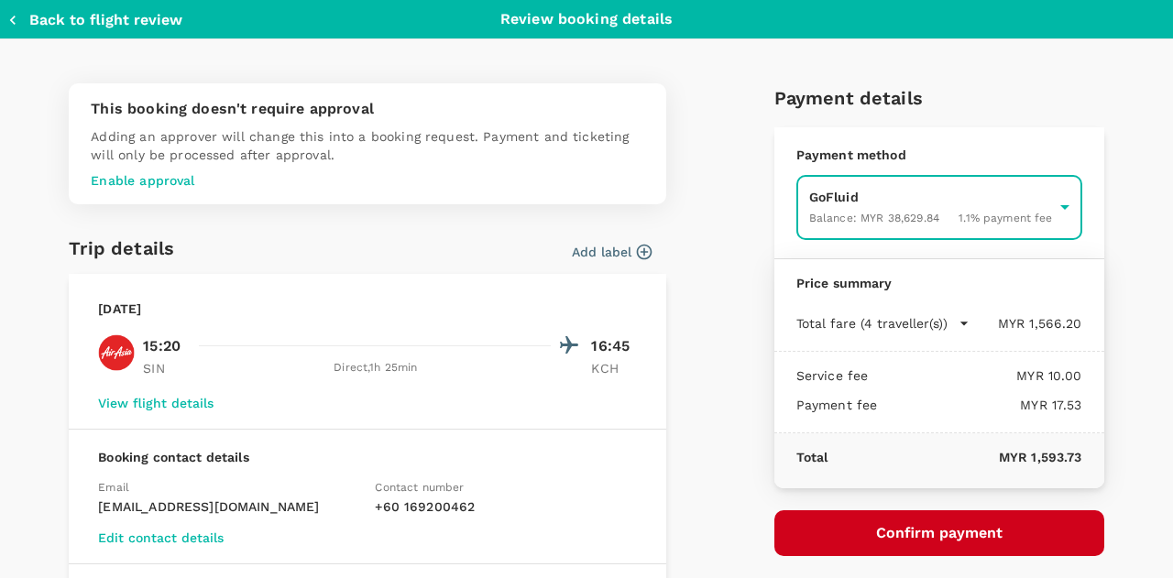
click at [909, 534] on button "Confirm payment" at bounding box center [940, 534] width 330 height 46
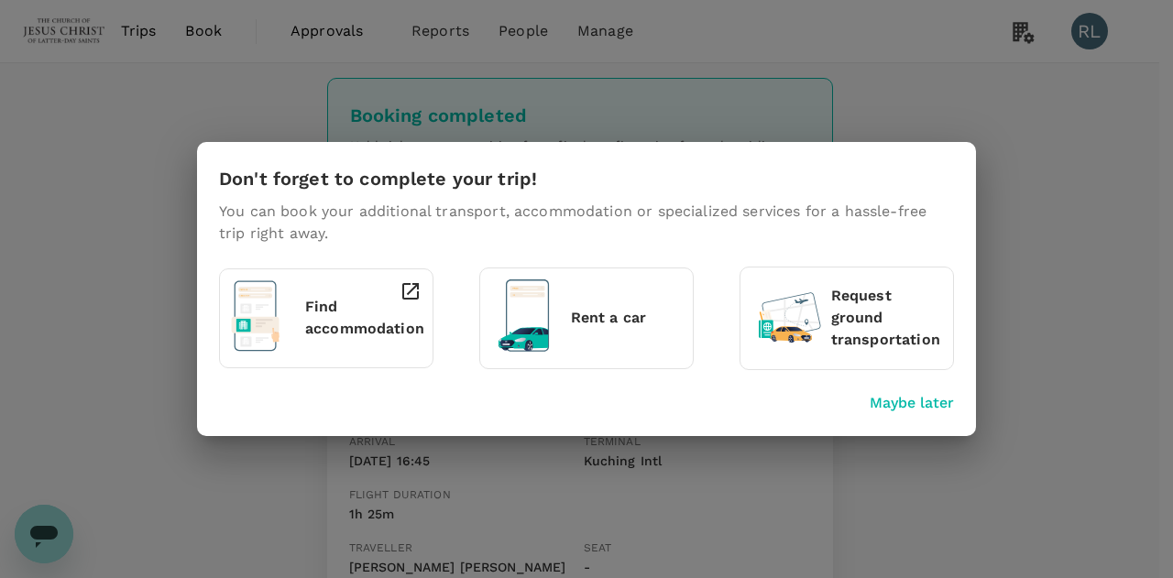
click at [898, 403] on p "Maybe later" at bounding box center [912, 403] width 84 height 22
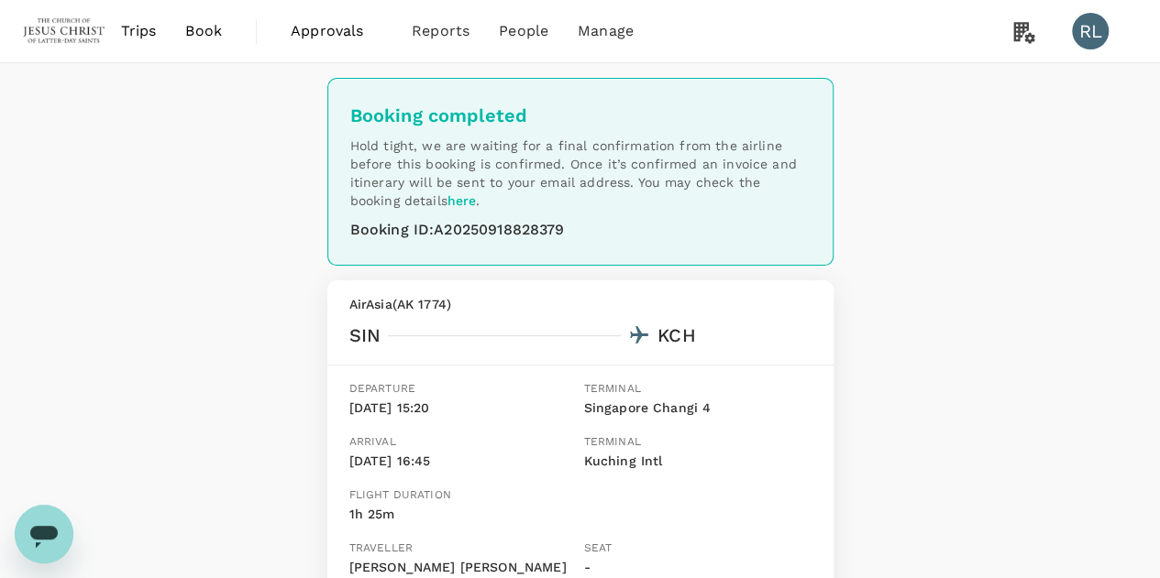
click at [205, 38] on span "Book" at bounding box center [203, 31] width 37 height 22
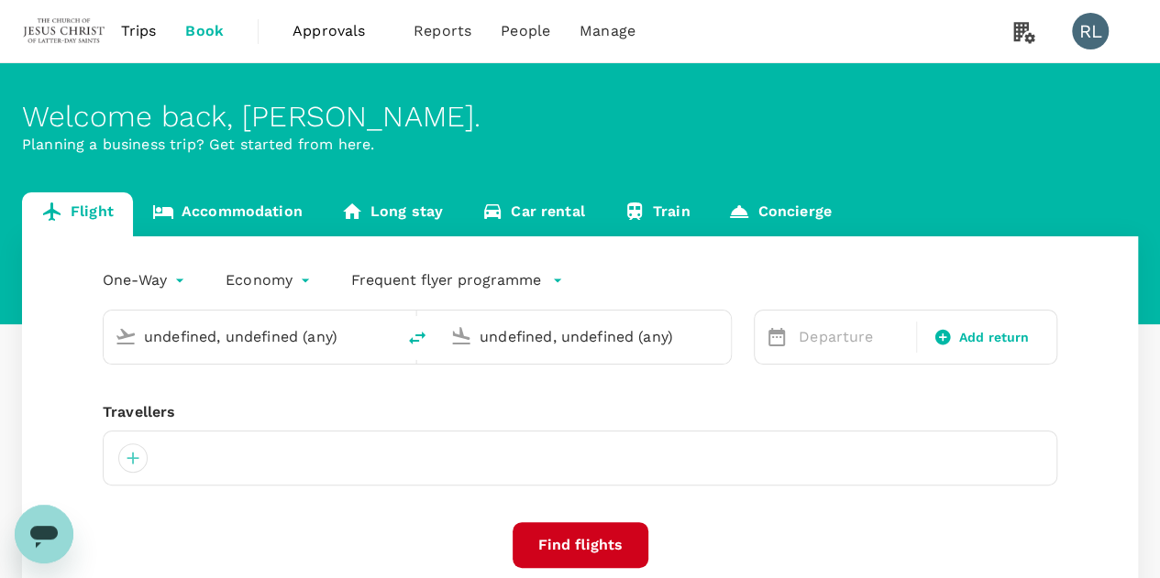
type input "Singapore Changi (SIN)"
type input "Kuching Intl (KCH)"
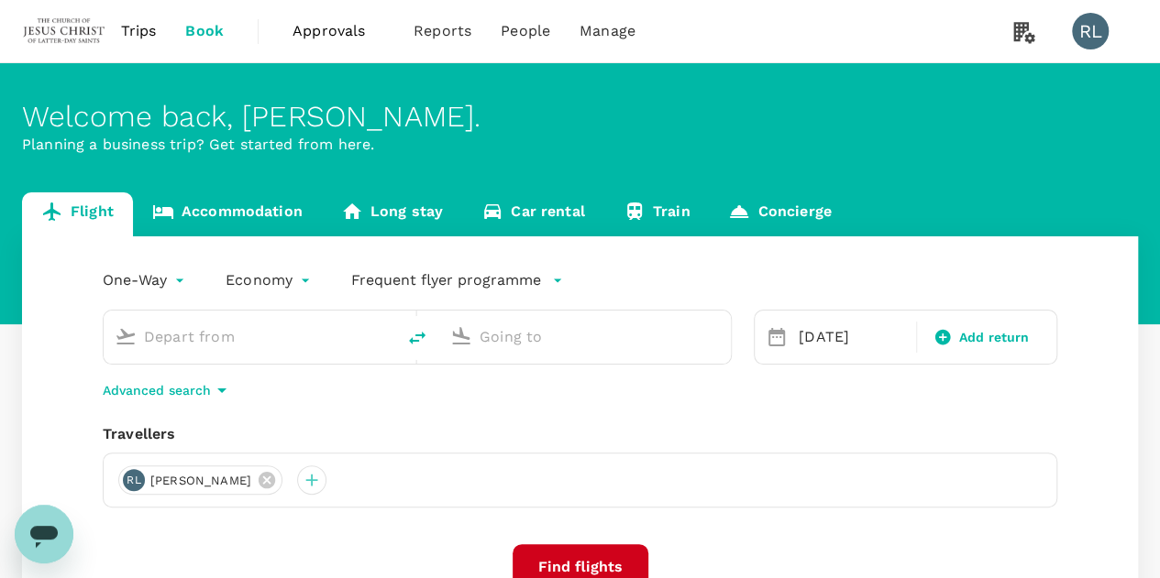
type input "Singapore Changi (SIN)"
type input "Kuching Intl (KCH)"
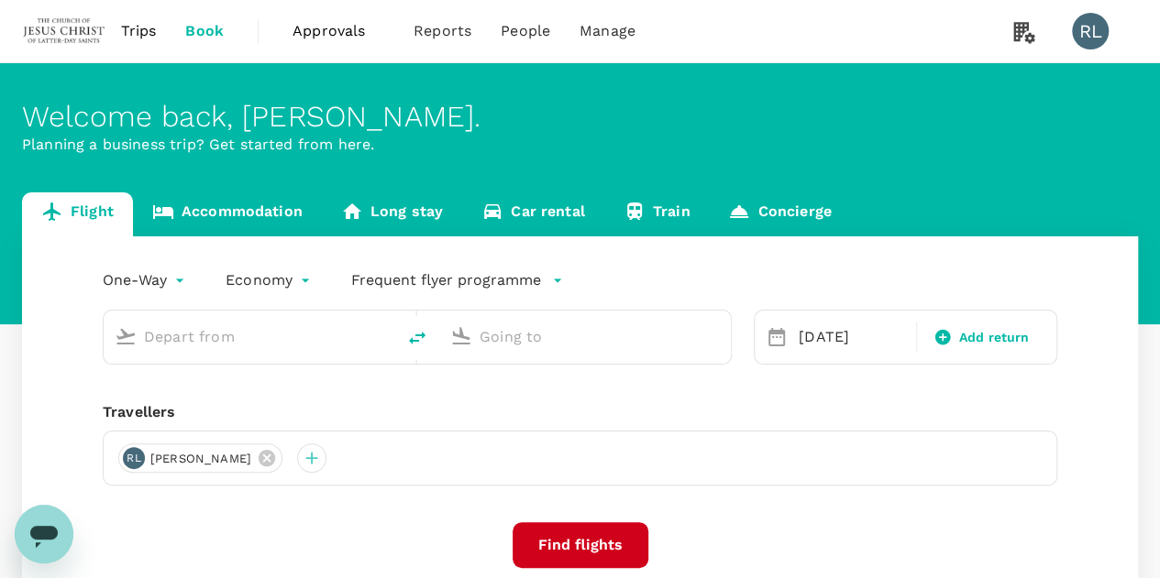
type input "Singapore Changi (SIN)"
type input "Kuching Intl (KCH)"
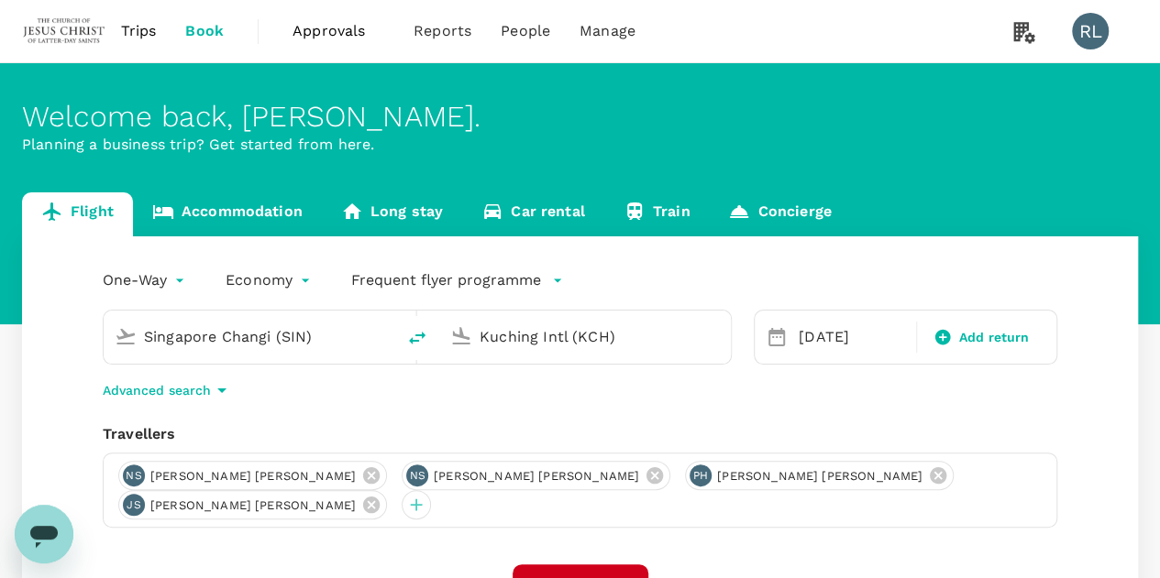
drag, startPoint x: 946, startPoint y: 488, endPoint x: 880, endPoint y: 487, distance: 66.0
click at [379, 497] on icon at bounding box center [371, 505] width 16 height 16
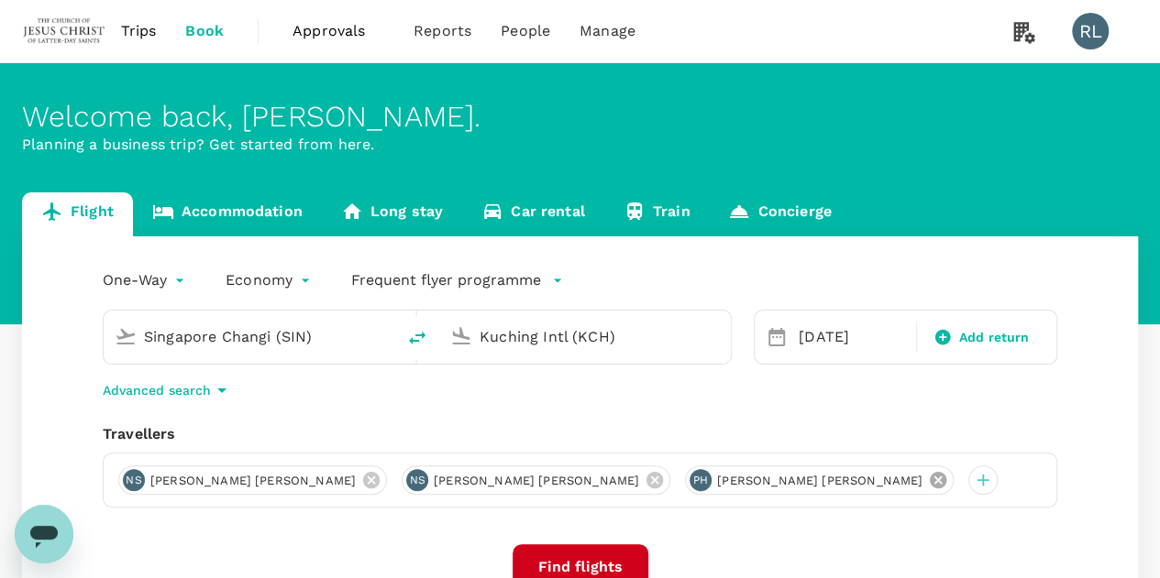
click at [929, 484] on icon at bounding box center [937, 480] width 16 height 16
click at [646, 481] on icon at bounding box center [654, 480] width 16 height 16
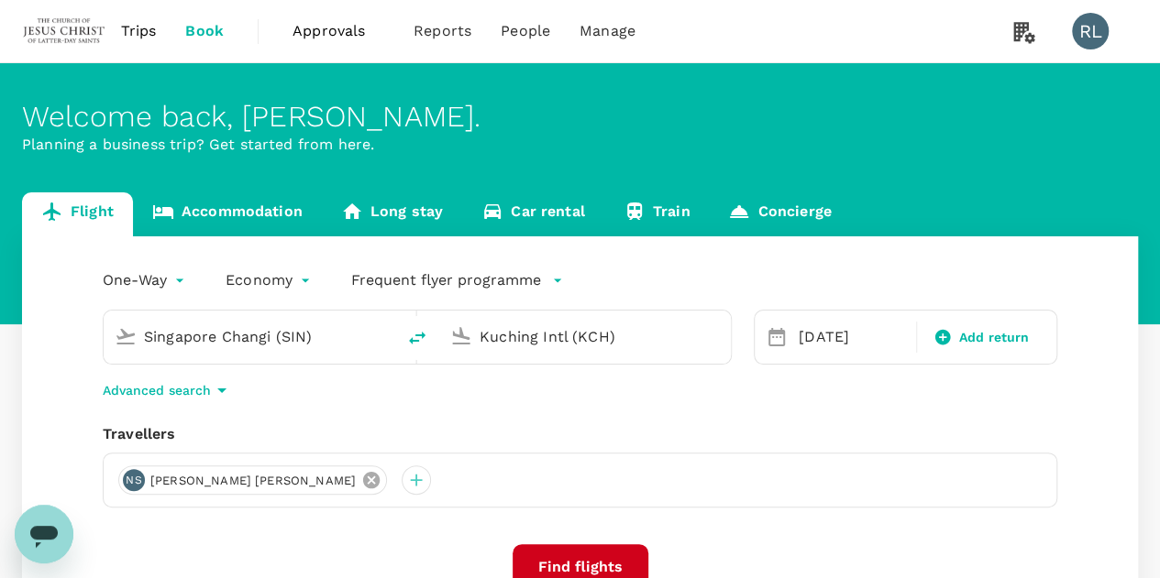
click at [363, 485] on icon at bounding box center [371, 480] width 16 height 16
click at [132, 485] on div at bounding box center [132, 480] width 29 height 29
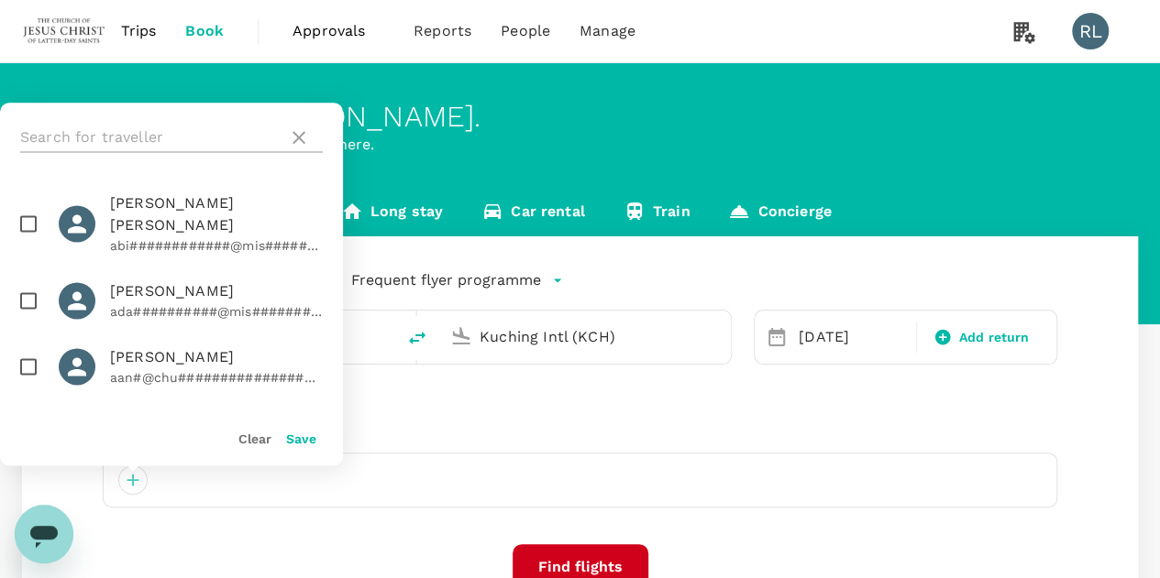
click at [117, 133] on input "text" at bounding box center [150, 137] width 260 height 29
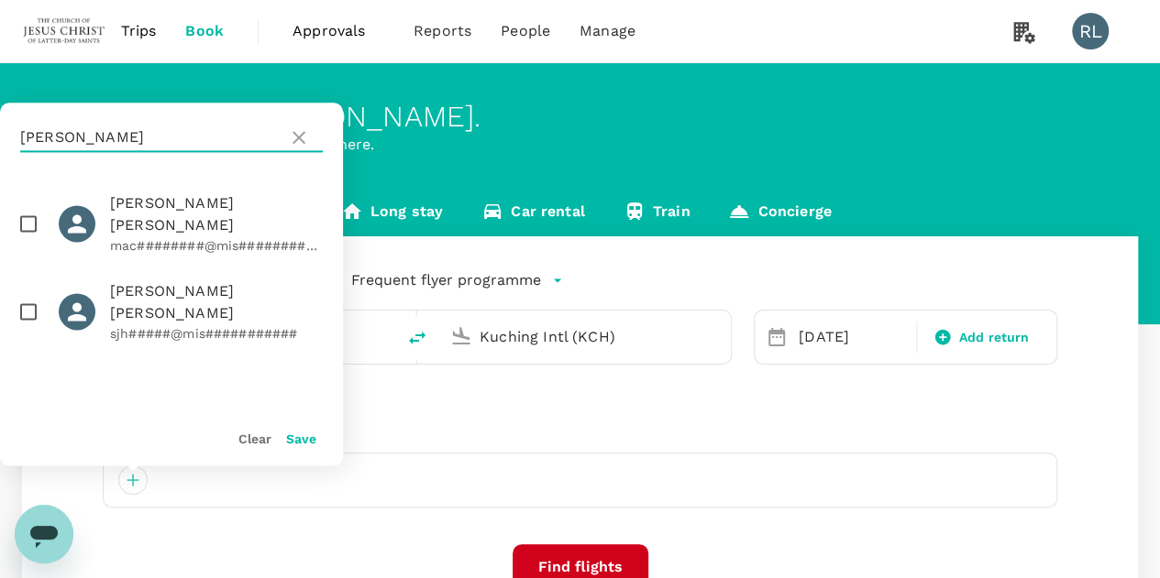
type input "HANSEN"
click at [27, 212] on input "checkbox" at bounding box center [28, 223] width 38 height 38
checkbox input "true"
click at [291, 437] on button "Save" at bounding box center [301, 439] width 30 height 15
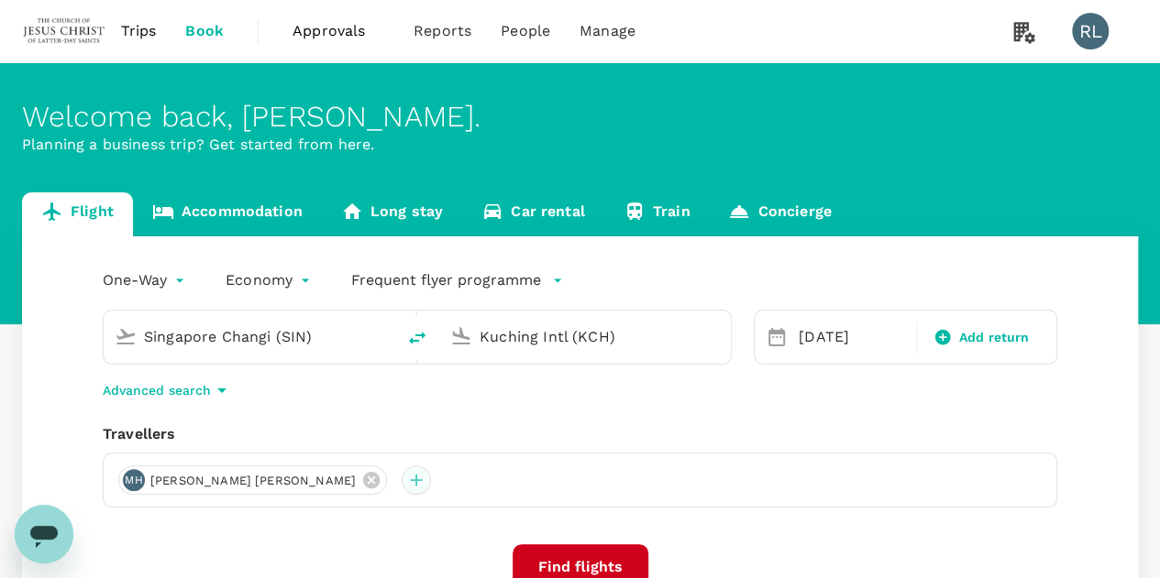
click at [401, 485] on div at bounding box center [415, 480] width 29 height 29
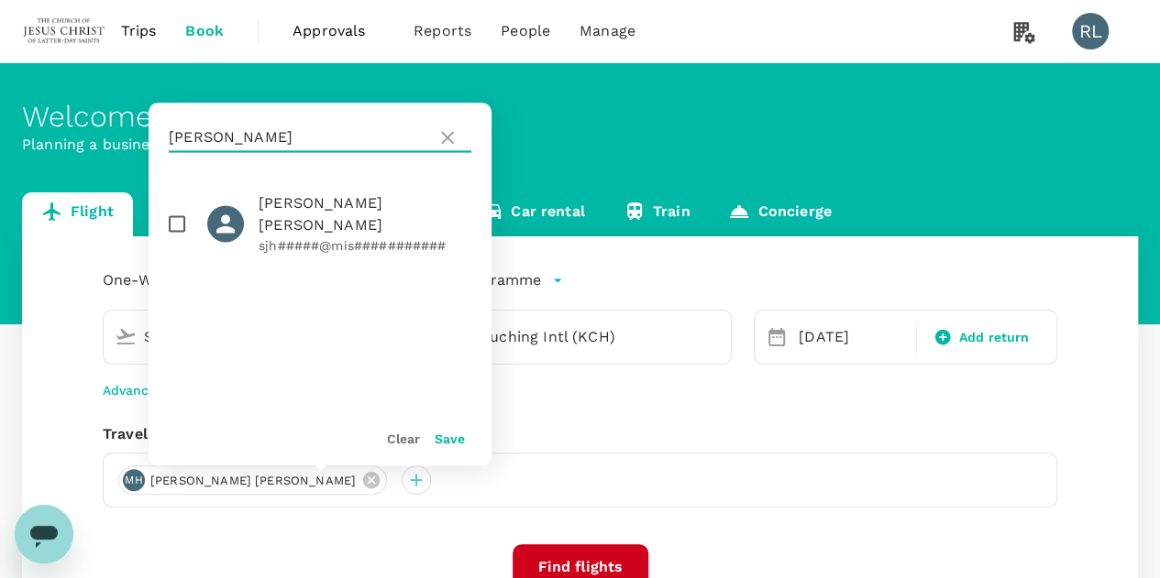
drag, startPoint x: 247, startPoint y: 139, endPoint x: 171, endPoint y: 139, distance: 75.2
click at [171, 139] on input "HANSEN" at bounding box center [299, 137] width 260 height 29
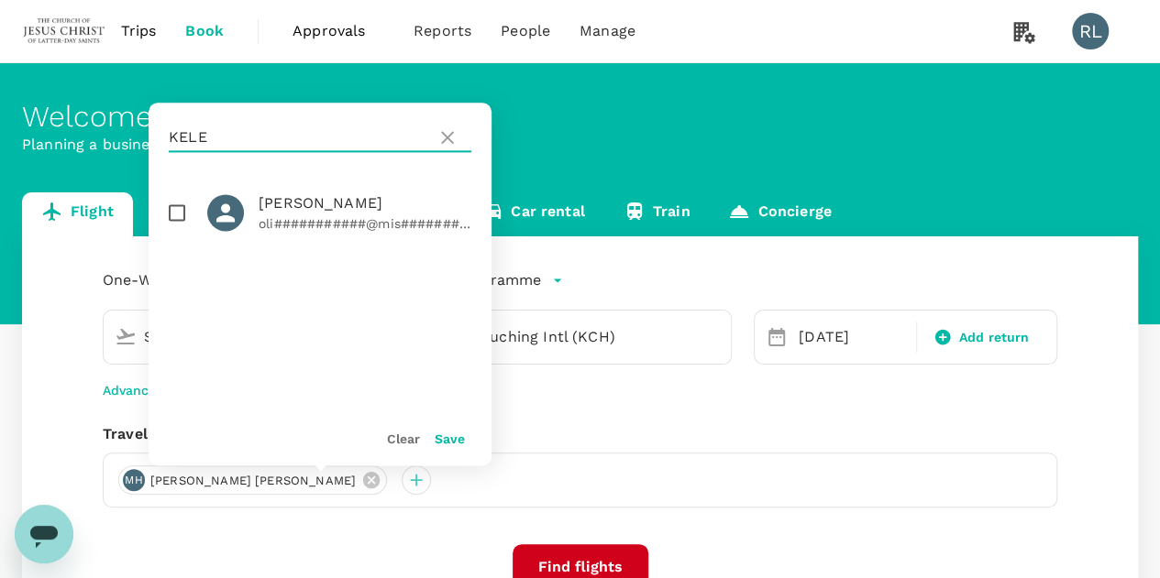
type input "KELE"
click at [174, 214] on input "checkbox" at bounding box center [177, 212] width 38 height 38
checkbox input "true"
click at [448, 441] on button "Save" at bounding box center [449, 439] width 30 height 15
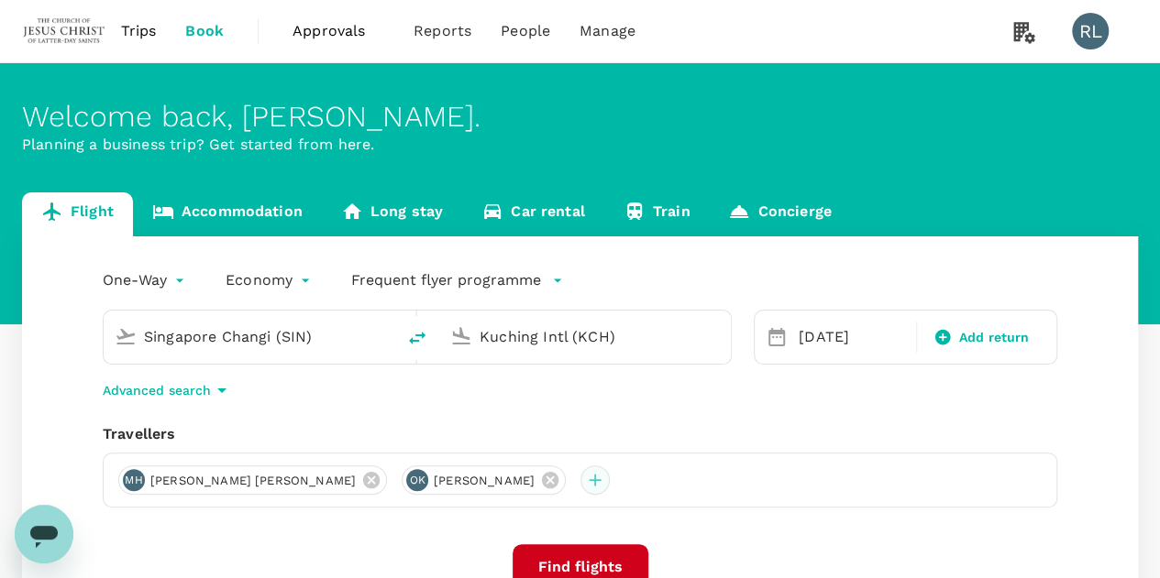
click at [580, 485] on div at bounding box center [594, 480] width 29 height 29
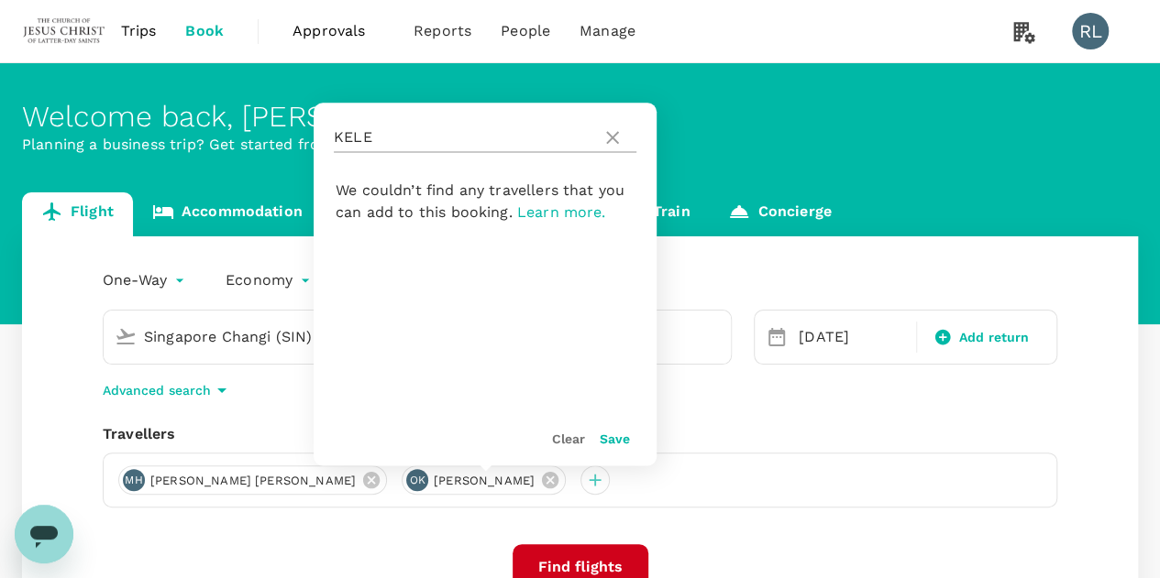
click at [383, 146] on input "KELE" at bounding box center [464, 137] width 260 height 29
drag, startPoint x: 385, startPoint y: 144, endPoint x: 302, endPoint y: 148, distance: 82.6
click at [302, 148] on div "Welcome back , Robert Burnell . Planning a business trip? Get started from here…" at bounding box center [580, 408] width 1160 height 691
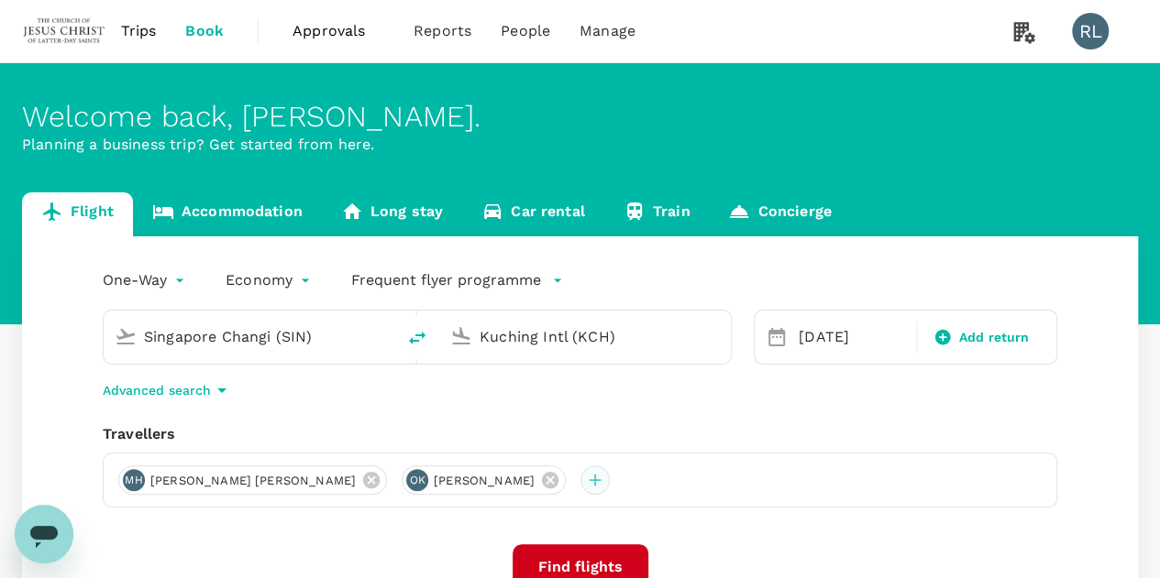
click at [580, 481] on div at bounding box center [594, 480] width 29 height 29
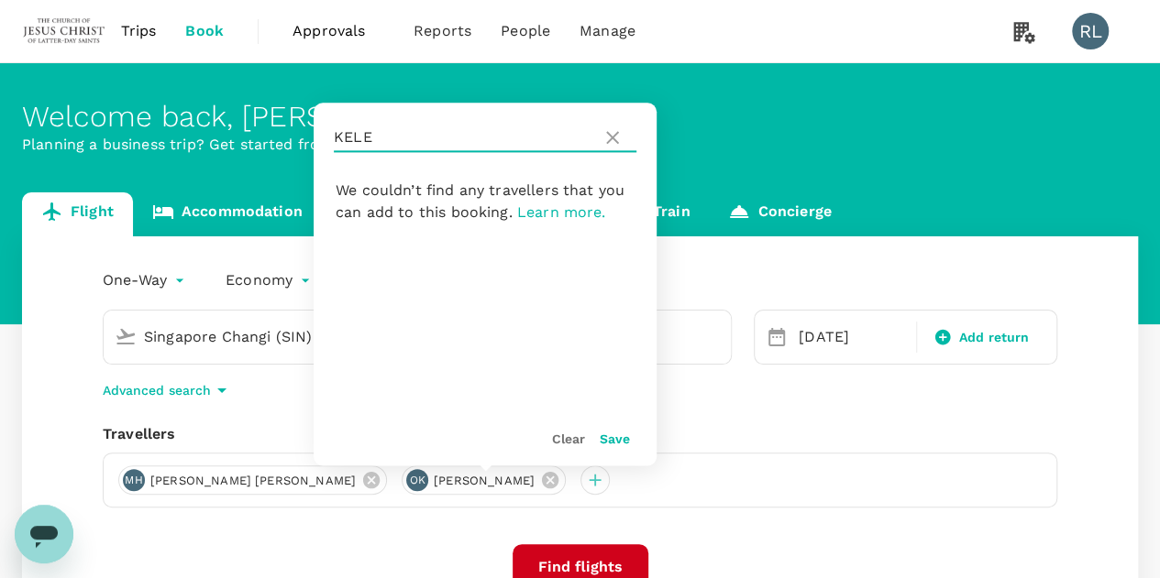
drag, startPoint x: 383, startPoint y: 143, endPoint x: 324, endPoint y: 142, distance: 58.7
click at [324, 142] on div "KELE" at bounding box center [484, 138] width 343 height 70
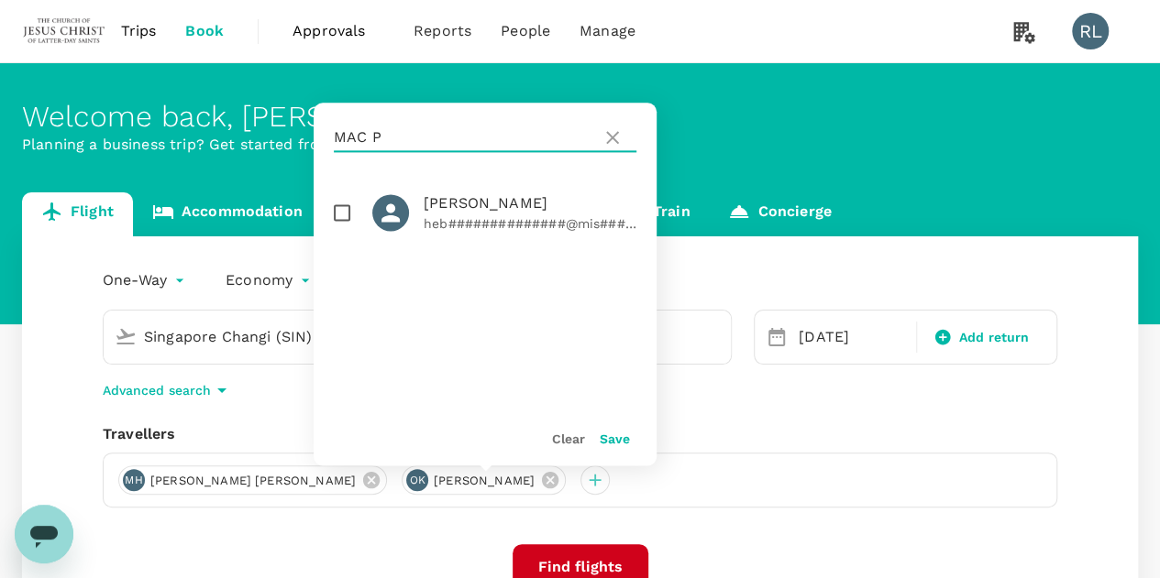
type input "MAC P"
click at [337, 215] on input "checkbox" at bounding box center [342, 212] width 38 height 38
checkbox input "true"
click at [616, 442] on button "Save" at bounding box center [614, 439] width 30 height 15
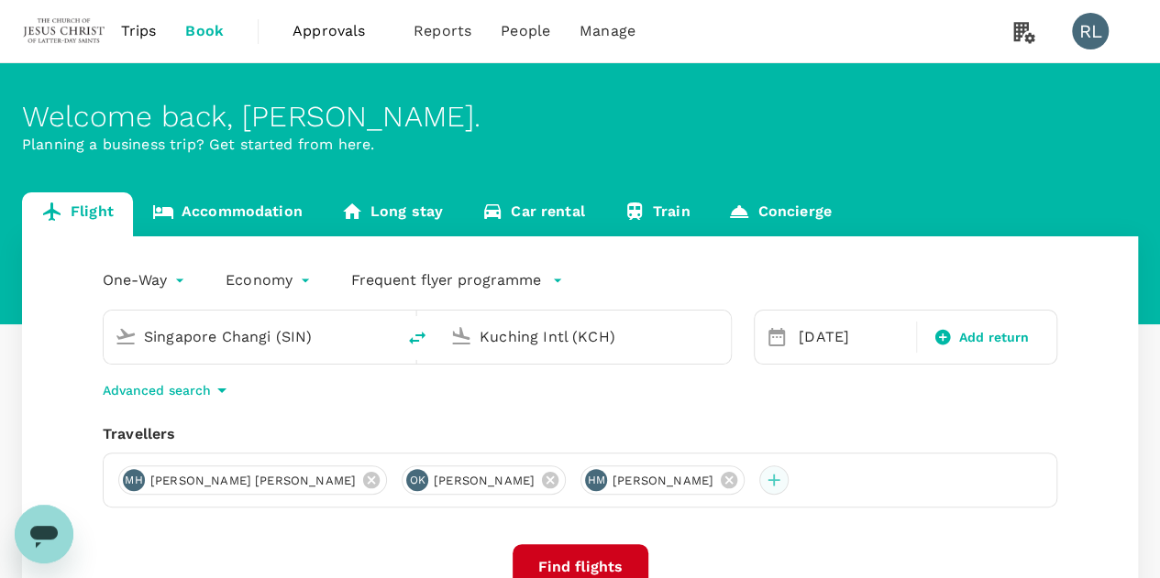
click at [759, 482] on div at bounding box center [773, 480] width 29 height 29
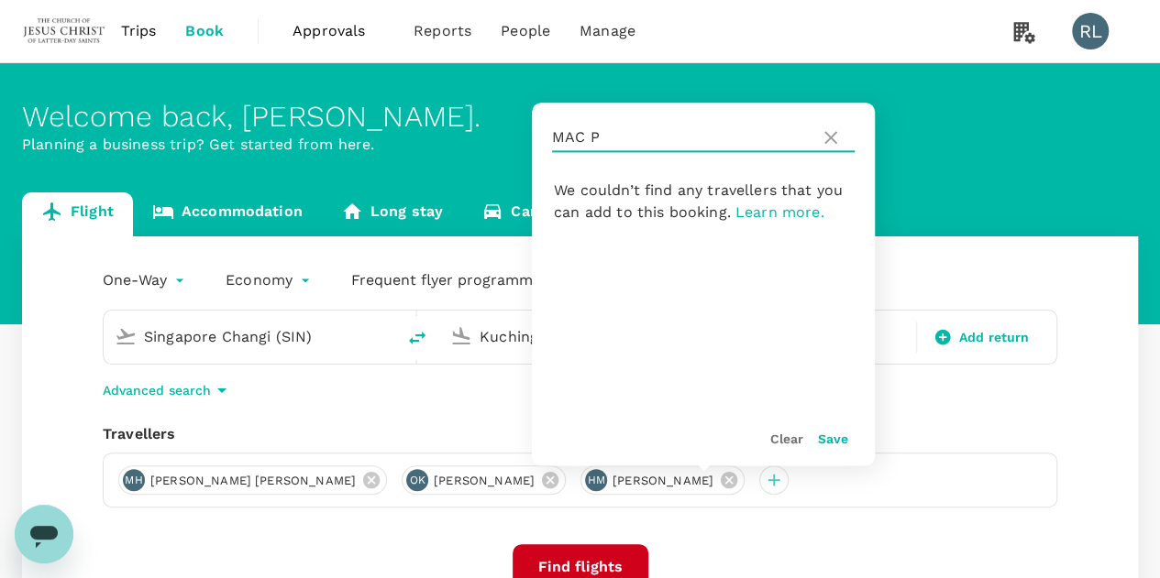
drag, startPoint x: 618, startPoint y: 136, endPoint x: 547, endPoint y: 144, distance: 71.1
click at [547, 144] on div "MAC P" at bounding box center [703, 138] width 343 height 70
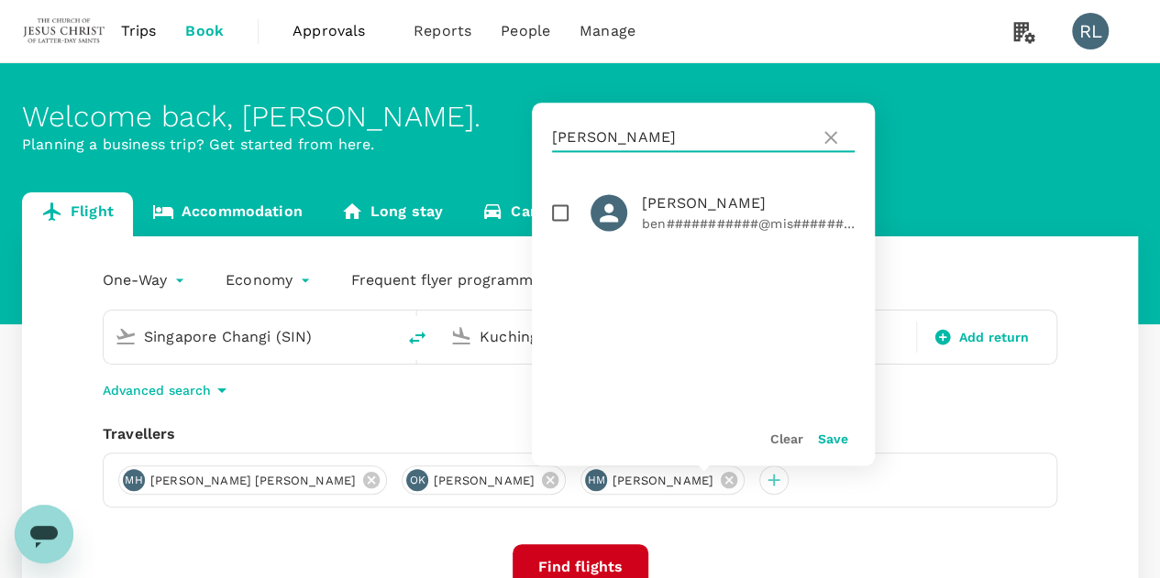
type input "MYERS"
click at [552, 214] on input "checkbox" at bounding box center [560, 212] width 38 height 38
checkbox input "true"
click at [830, 443] on button "Save" at bounding box center [833, 439] width 30 height 15
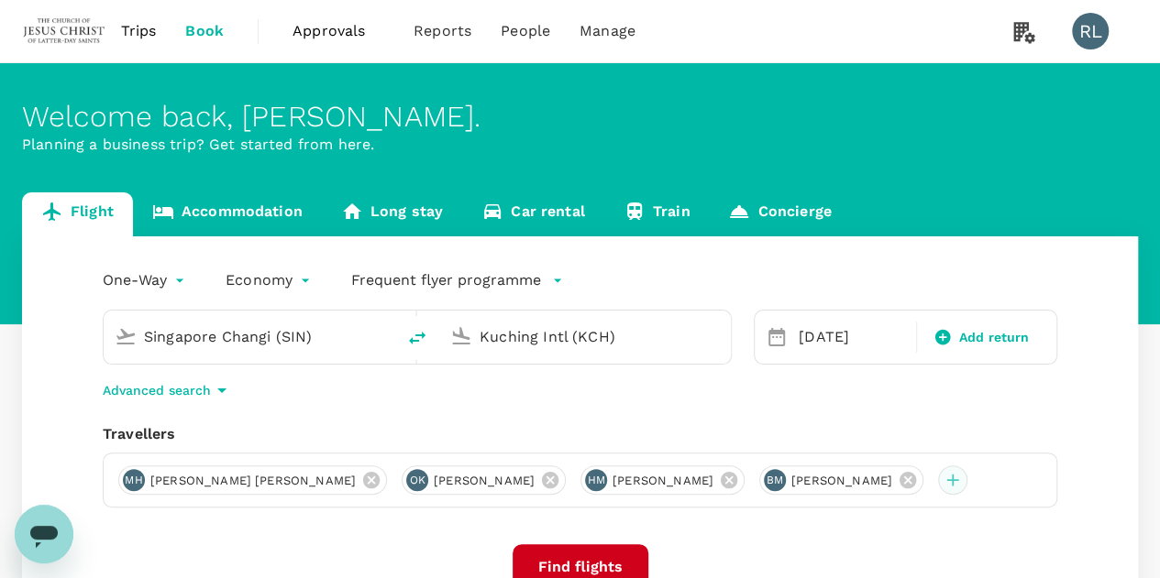
click at [938, 481] on div at bounding box center [952, 480] width 29 height 29
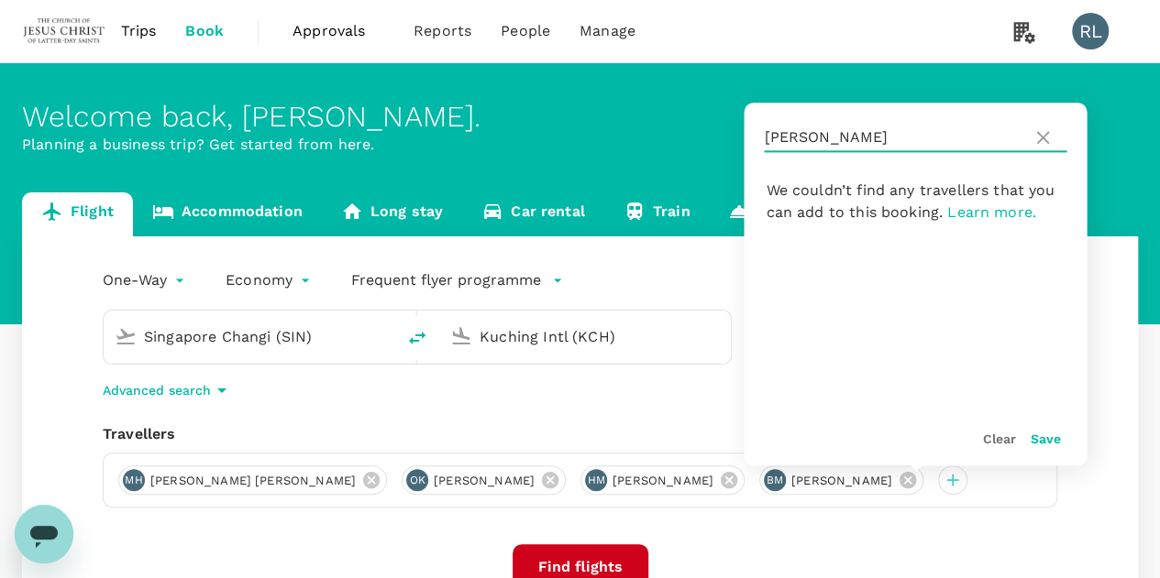
drag, startPoint x: 823, startPoint y: 140, endPoint x: 751, endPoint y: 141, distance: 72.4
click at [751, 141] on div "MYERS" at bounding box center [914, 138] width 343 height 70
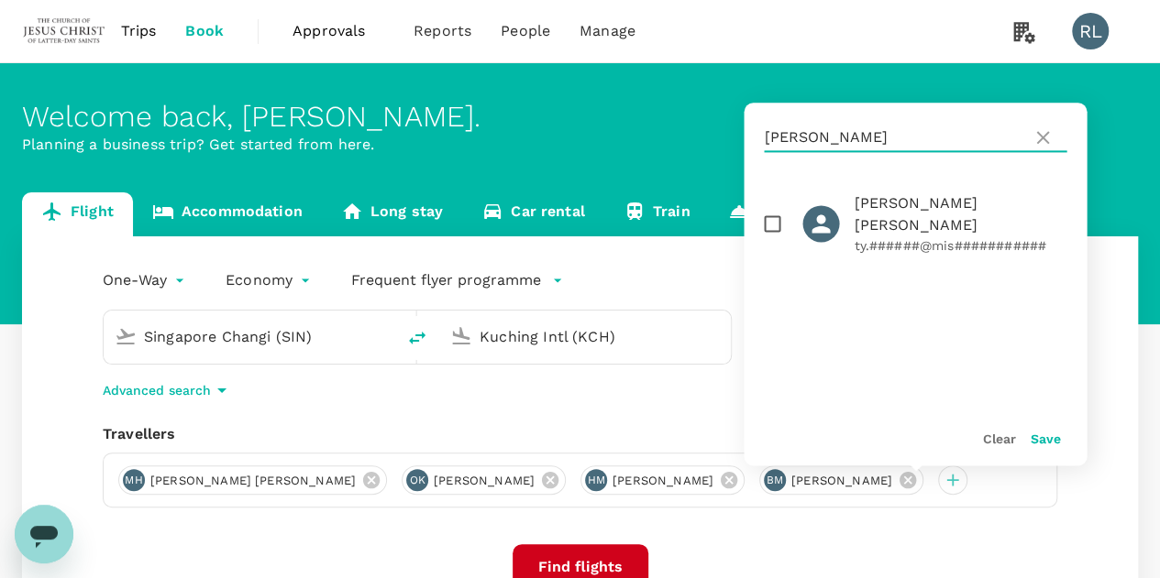
type input "RAWSON"
click at [766, 213] on input "checkbox" at bounding box center [772, 223] width 38 height 38
checkbox input "true"
click at [1044, 440] on button "Save" at bounding box center [1044, 439] width 30 height 15
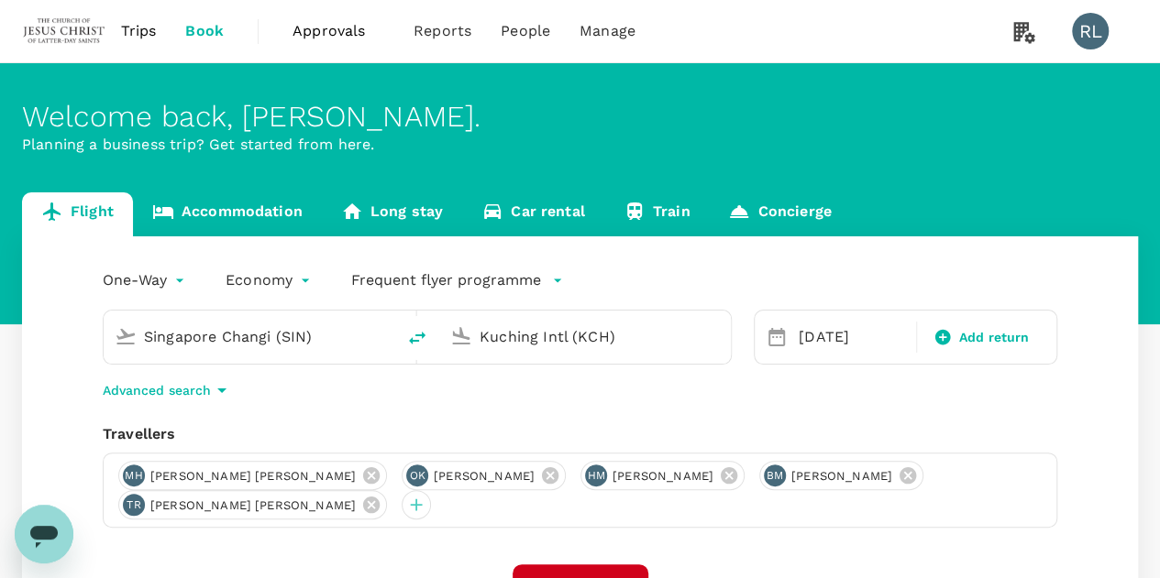
scroll to position [92, 0]
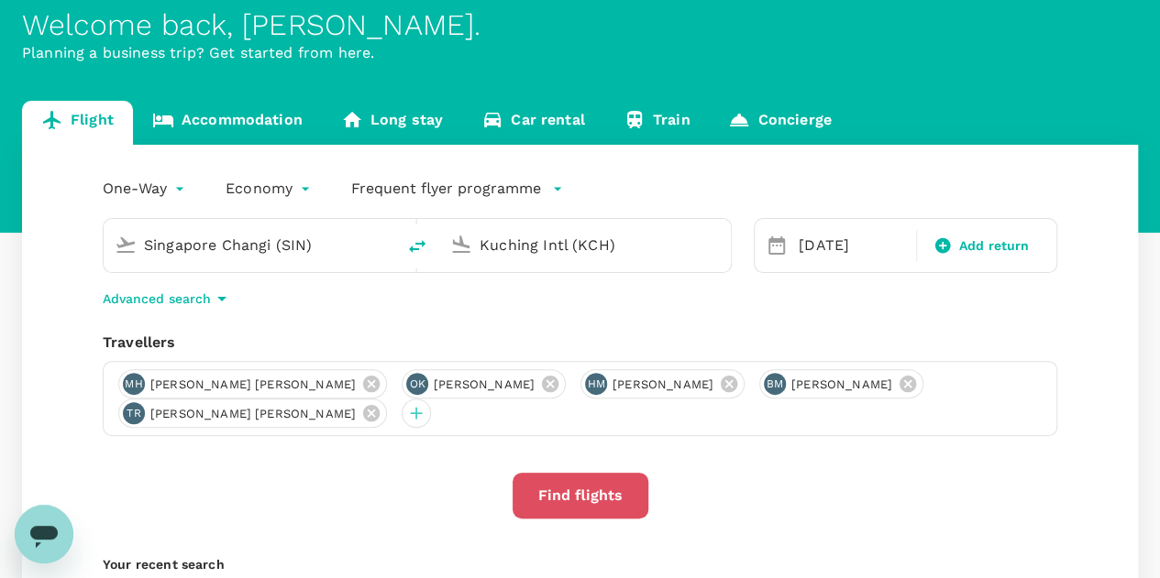
click at [564, 485] on button "Find flights" at bounding box center [580, 496] width 136 height 46
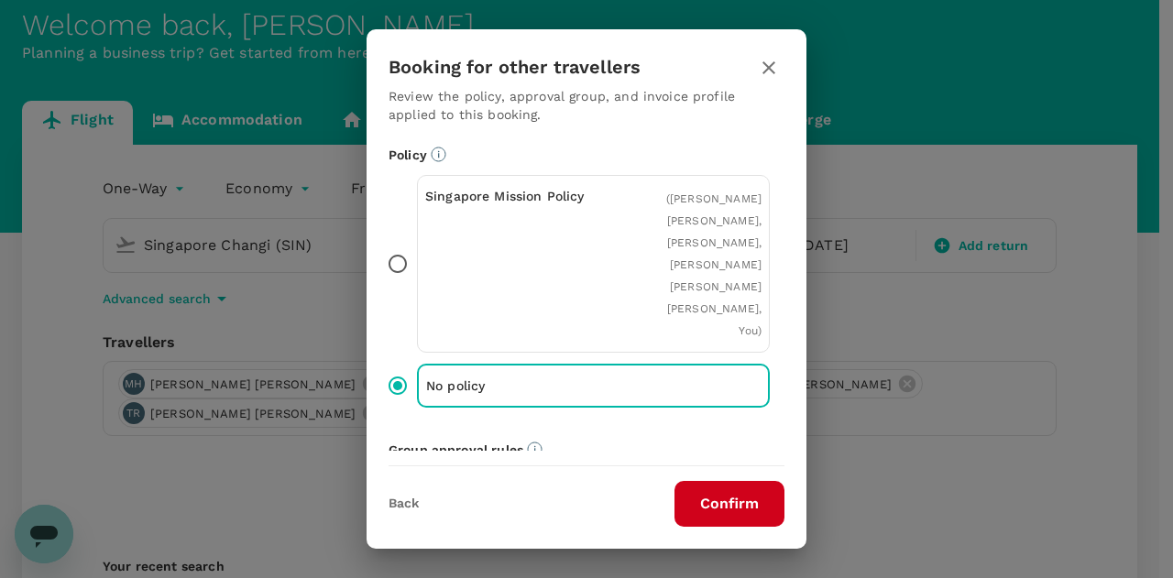
click at [728, 507] on button "Confirm" at bounding box center [730, 504] width 110 height 46
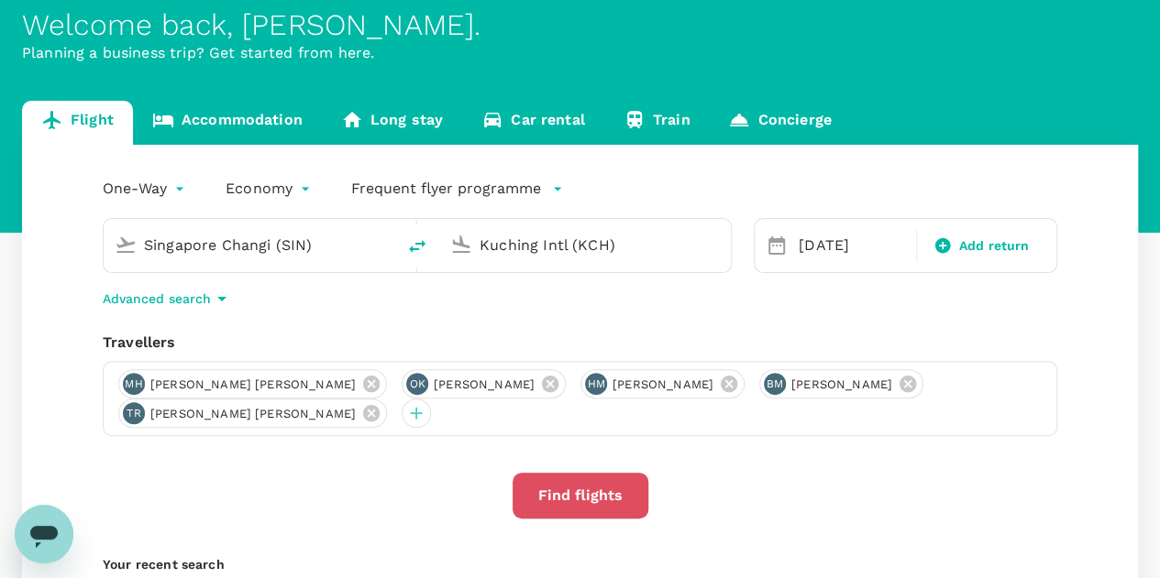
click at [588, 489] on button "Find flights" at bounding box center [580, 496] width 136 height 46
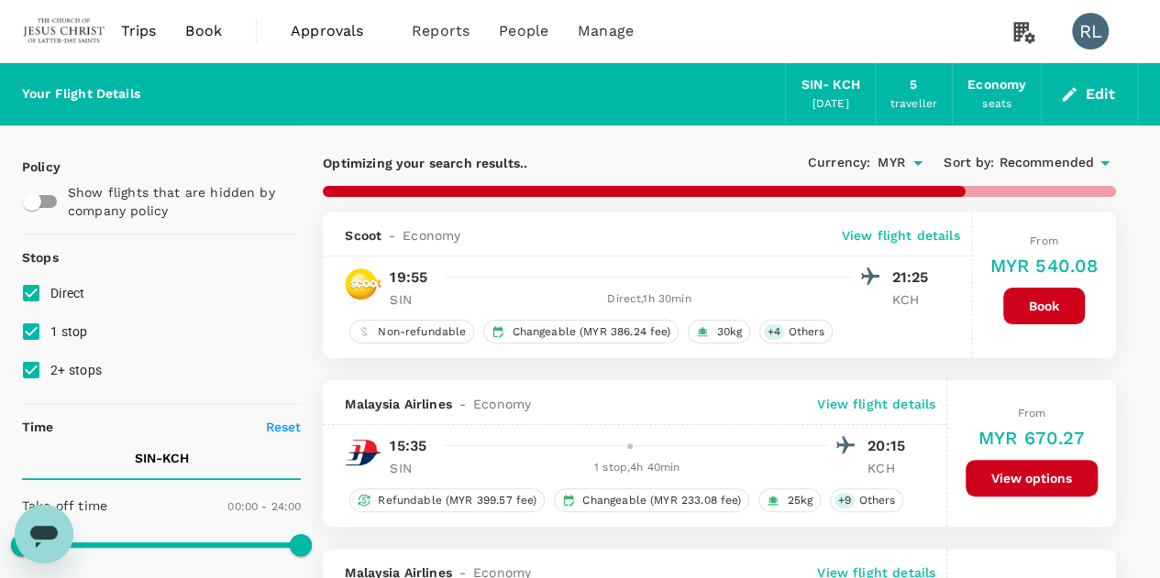
click at [1024, 157] on span "Recommended" at bounding box center [1045, 163] width 95 height 20
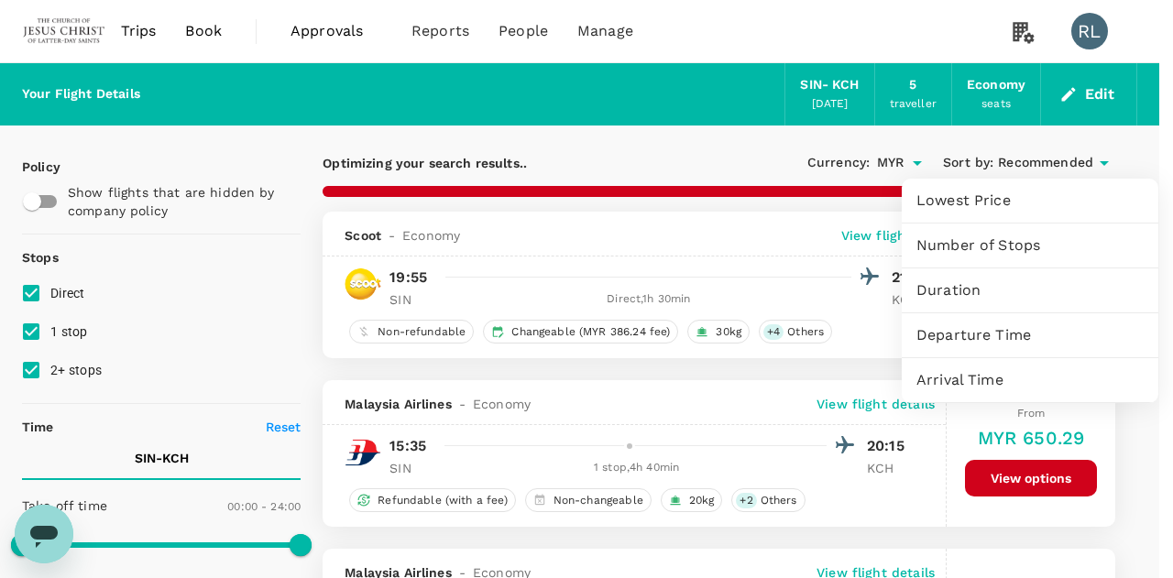
click at [999, 334] on span "Departure Time" at bounding box center [1030, 335] width 227 height 22
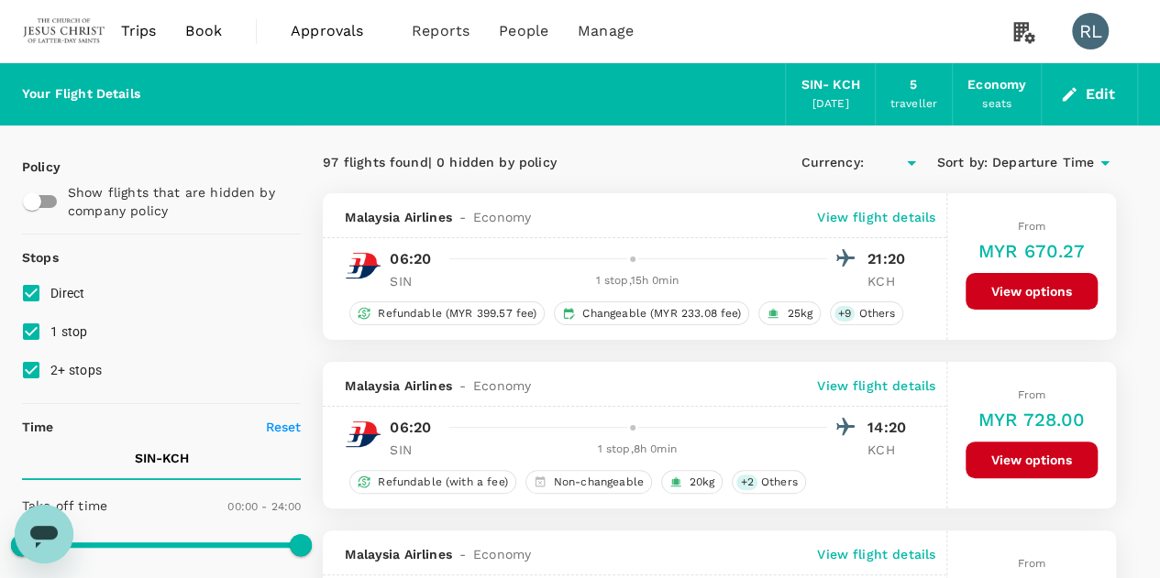
type input "MYR"
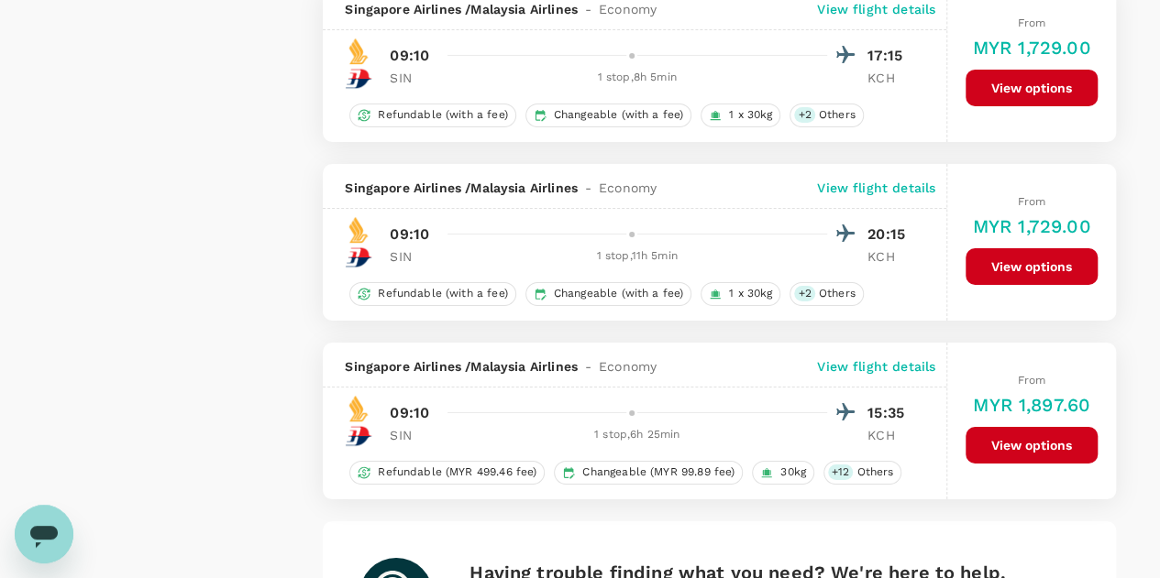
scroll to position [3453, 0]
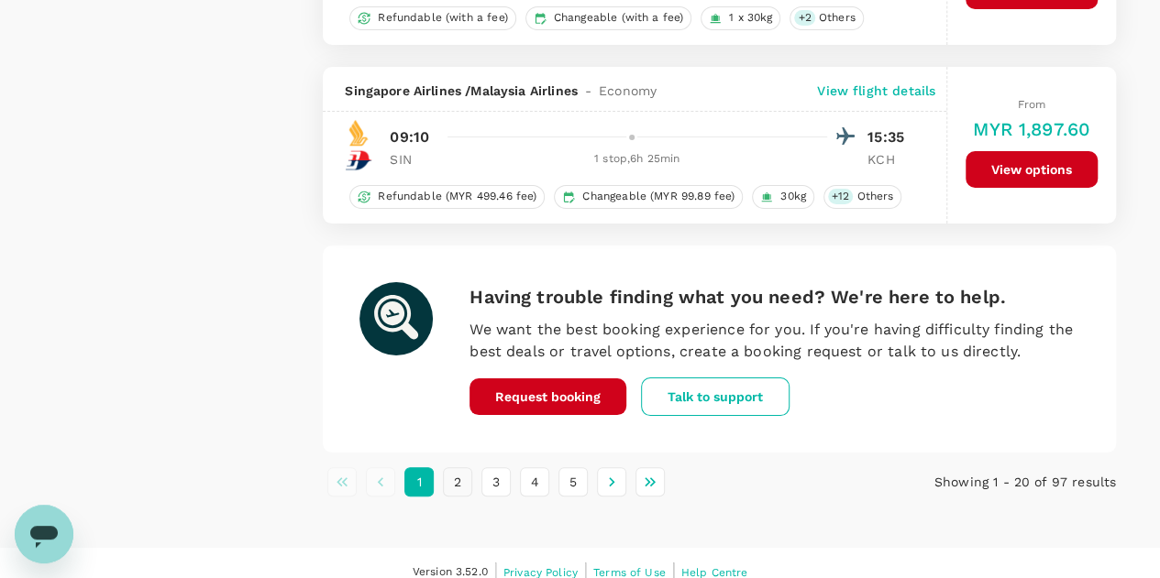
click at [459, 467] on button "2" at bounding box center [457, 481] width 29 height 29
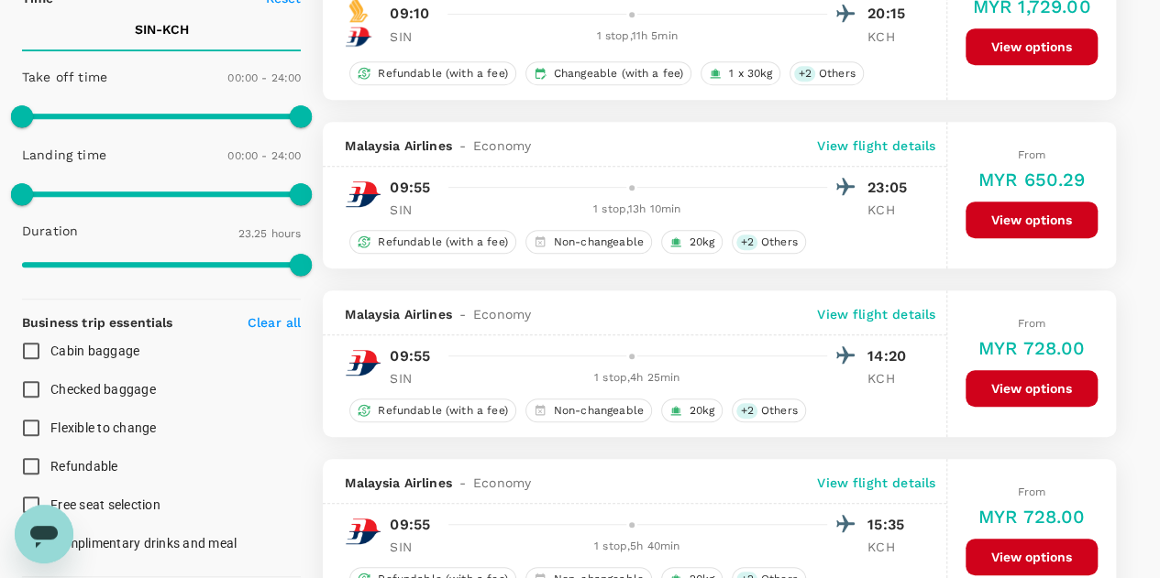
scroll to position [458, 0]
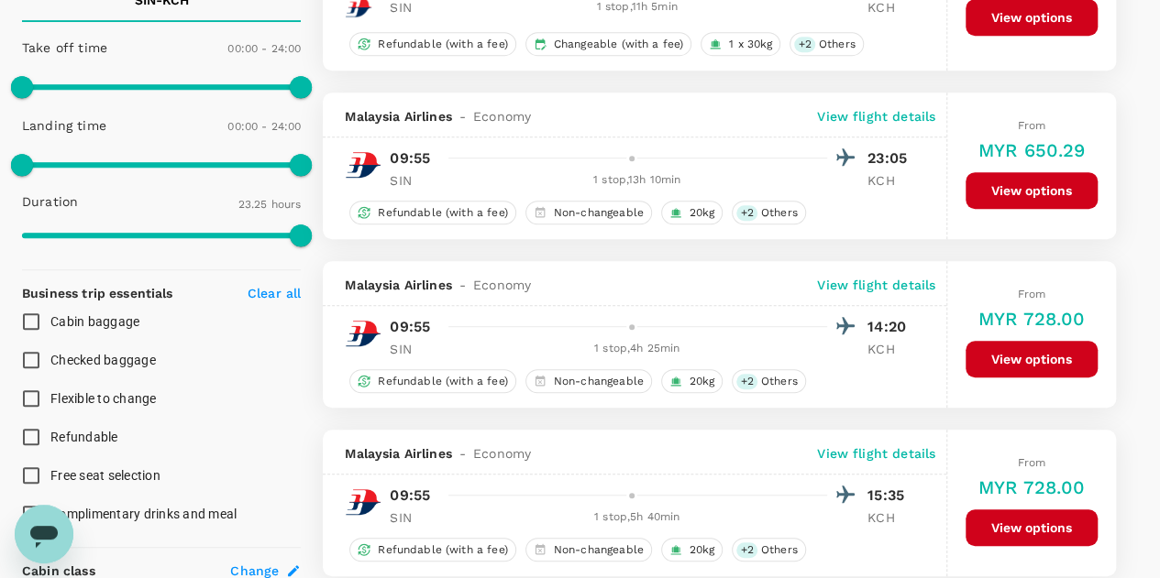
click at [1053, 353] on button "View options" at bounding box center [1031, 359] width 132 height 37
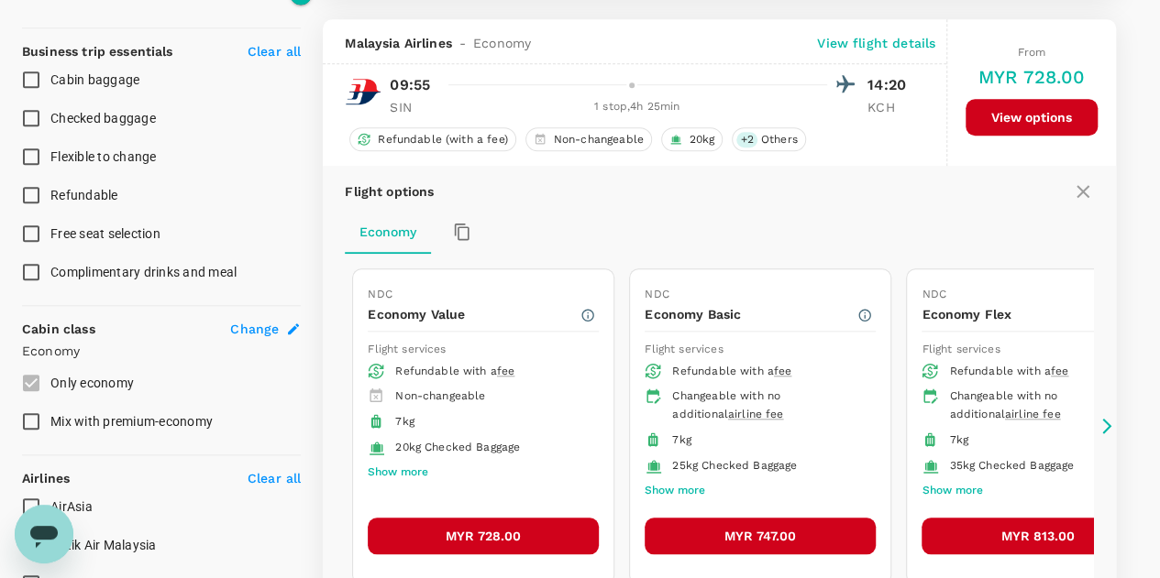
scroll to position [717, 0]
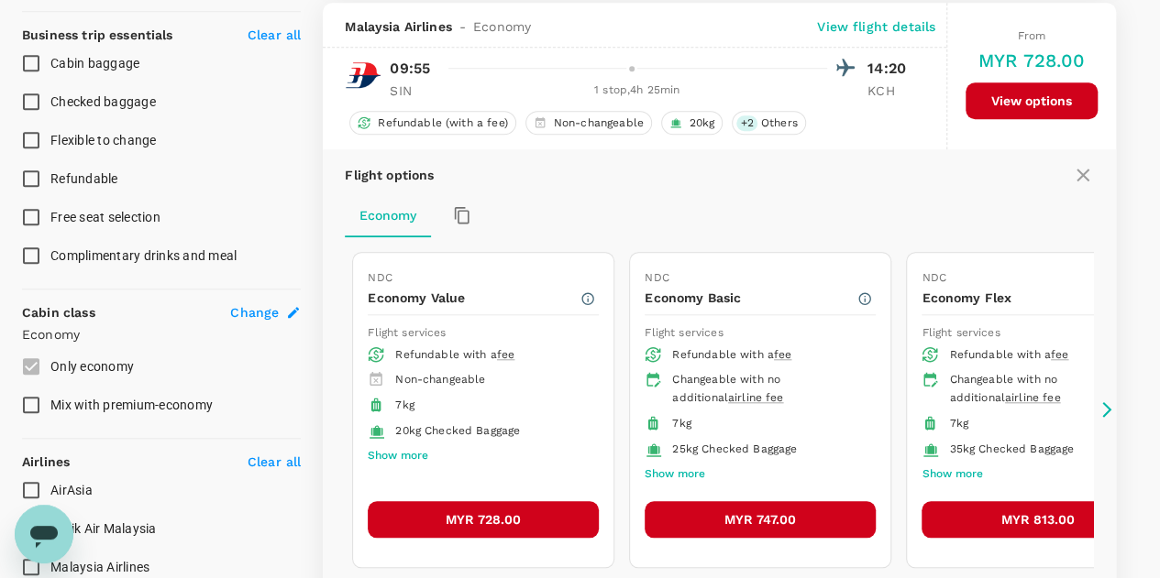
click at [511, 511] on button "MYR 728.00" at bounding box center [483, 519] width 231 height 37
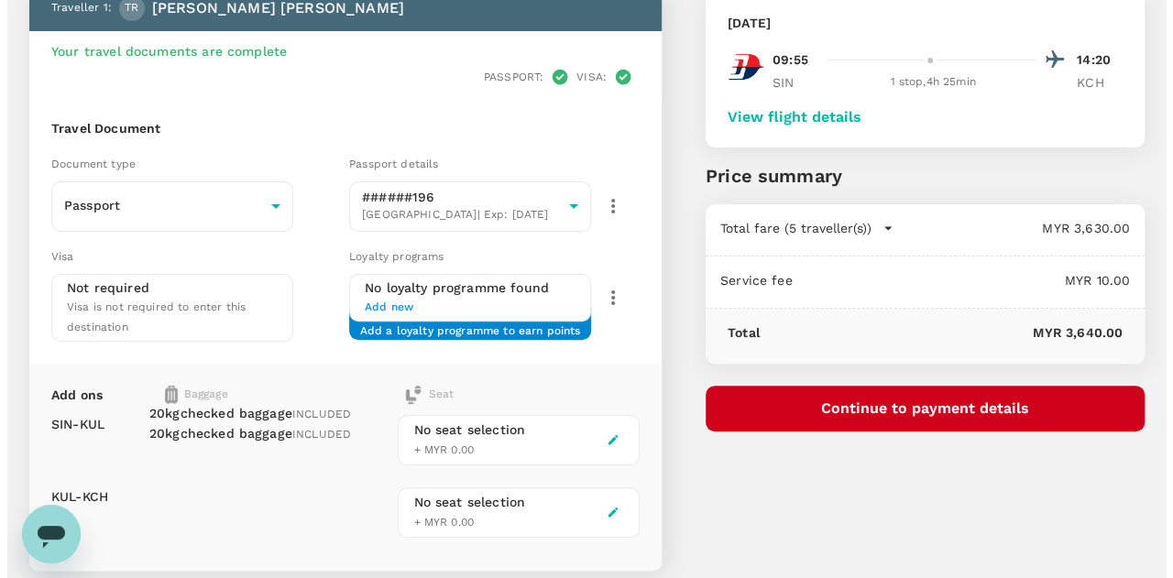
scroll to position [92, 0]
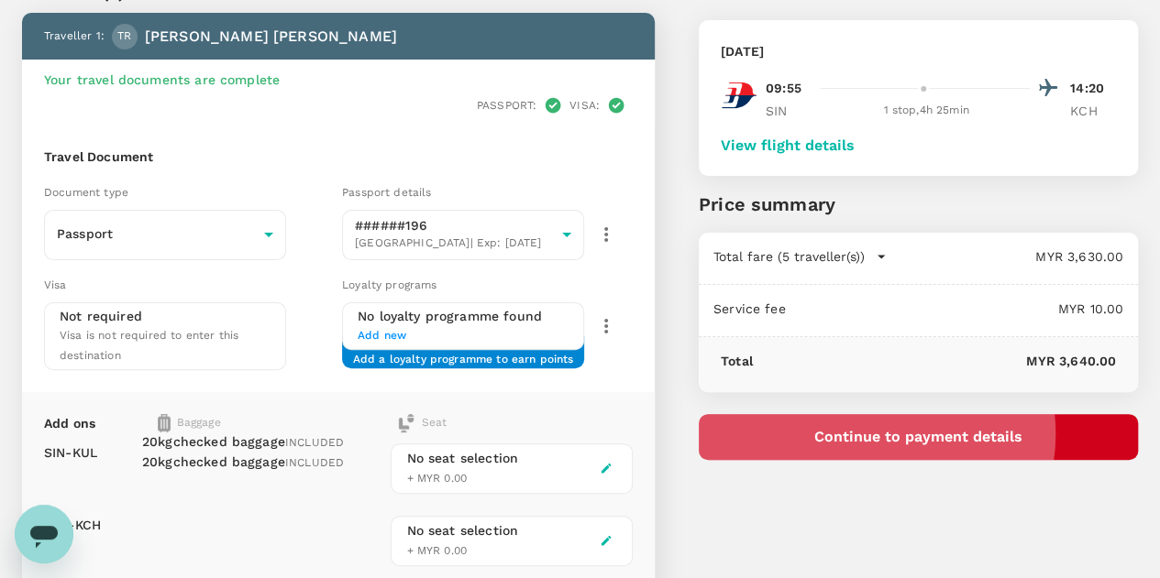
click at [984, 434] on button "Continue to payment details" at bounding box center [917, 437] width 439 height 46
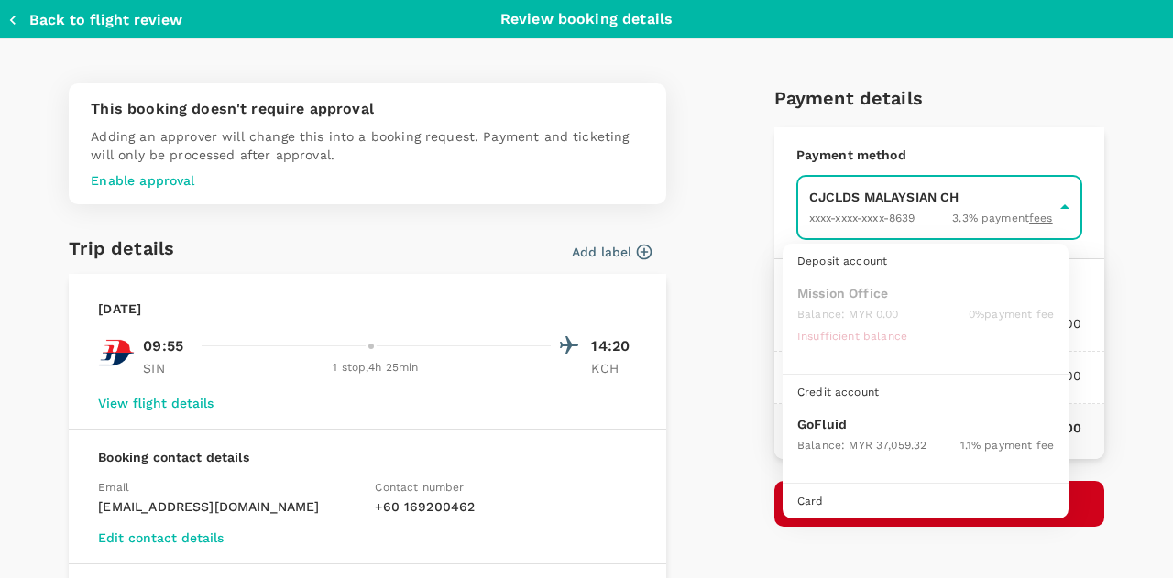
scroll to position [47, 0]
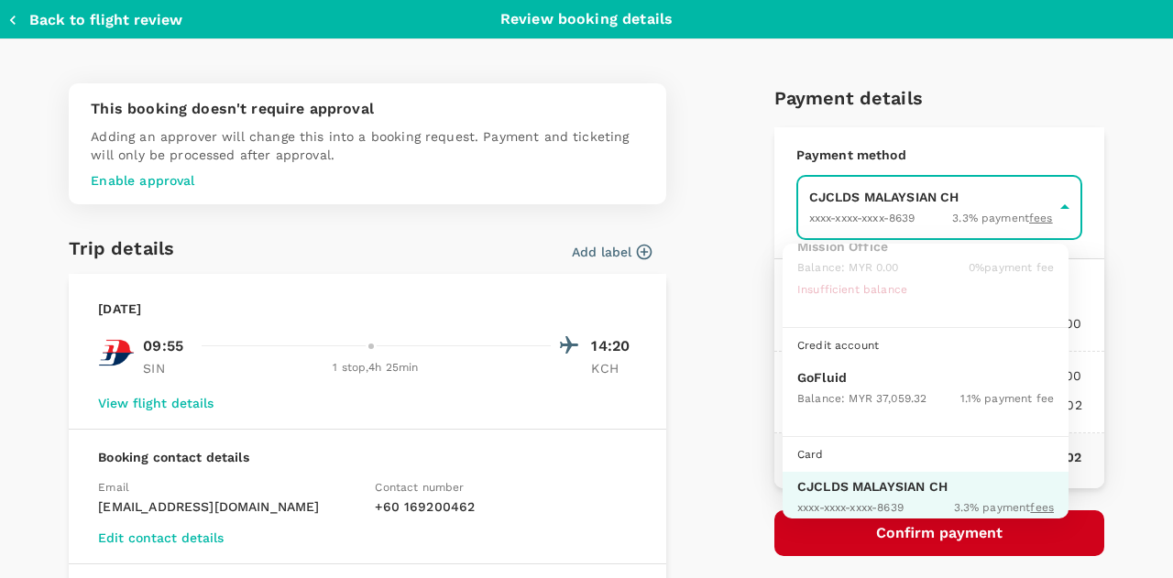
click at [852, 380] on p "GoFluid" at bounding box center [925, 377] width 257 height 18
type input "9b357727-6904-47bd-a44e-9a56bf7dfc7a"
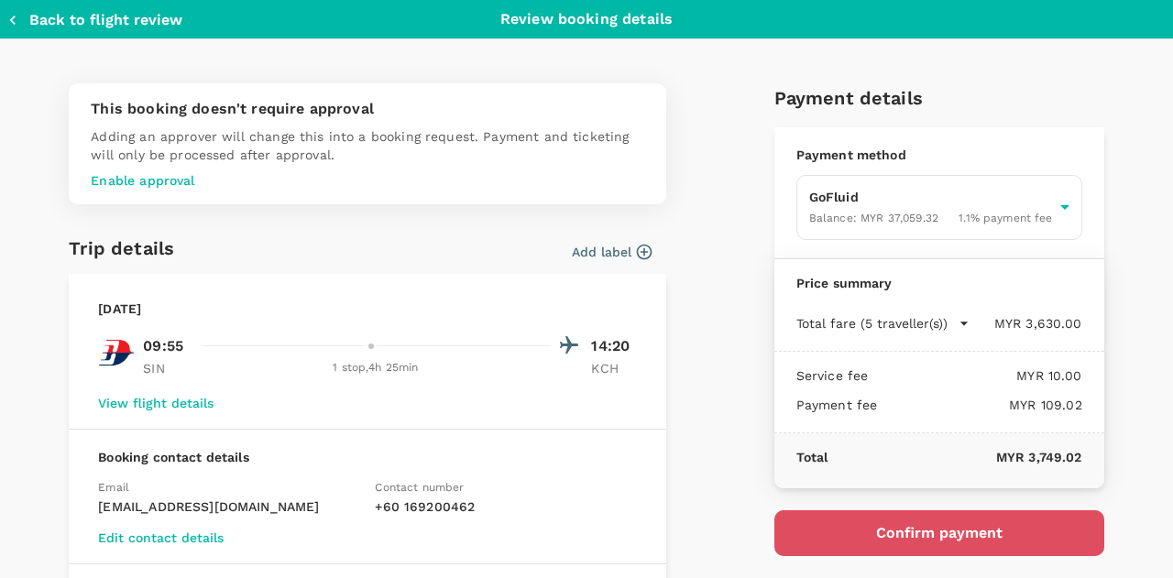
click at [937, 534] on button "Confirm payment" at bounding box center [940, 534] width 330 height 46
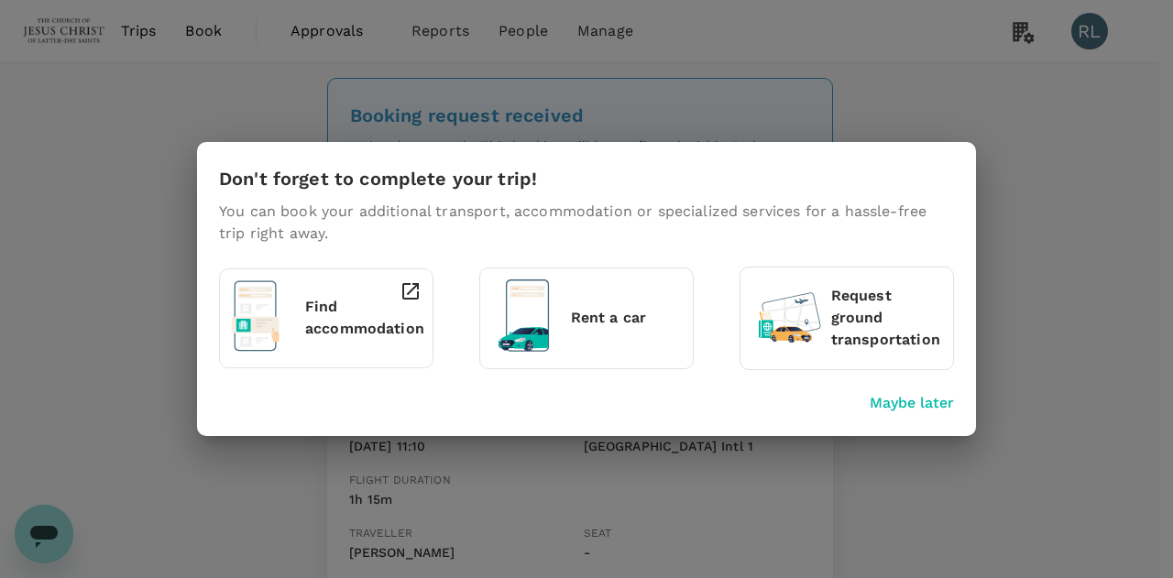
click at [904, 404] on p "Maybe later" at bounding box center [912, 403] width 84 height 22
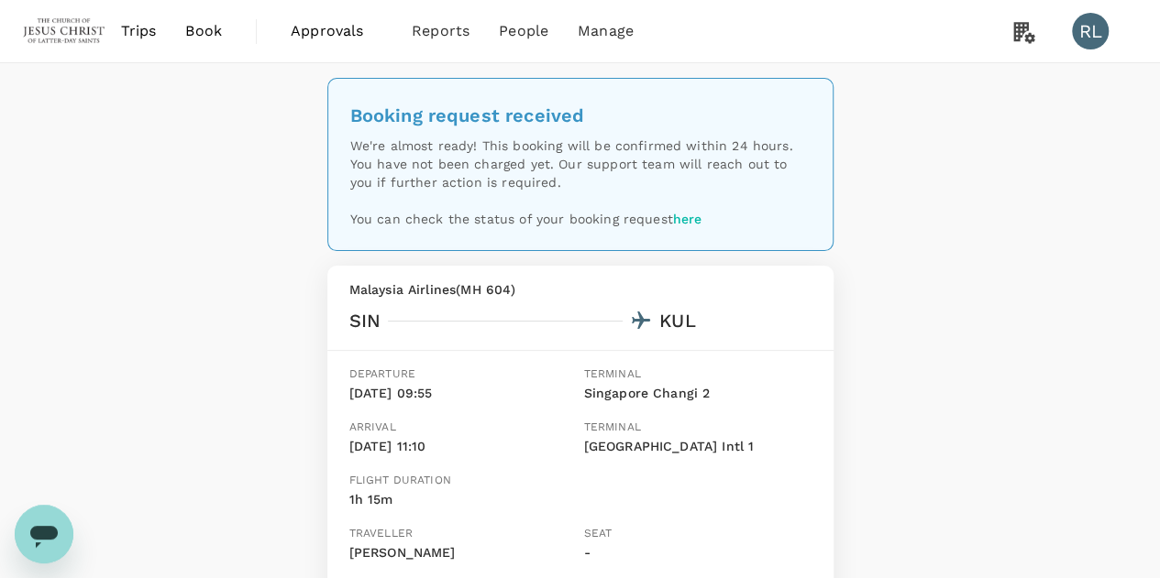
click at [201, 30] on span "Book" at bounding box center [203, 31] width 37 height 22
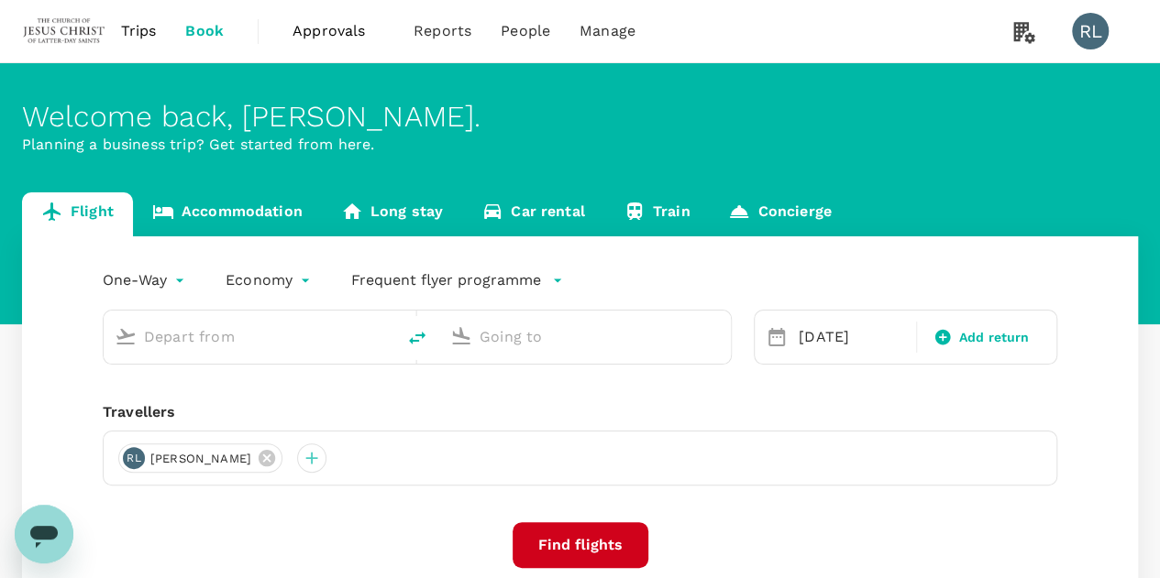
type input "Singapore Changi (SIN)"
type input "Kuching Intl (KCH)"
type input "Singapore Changi (SIN)"
type input "Kuching Intl (KCH)"
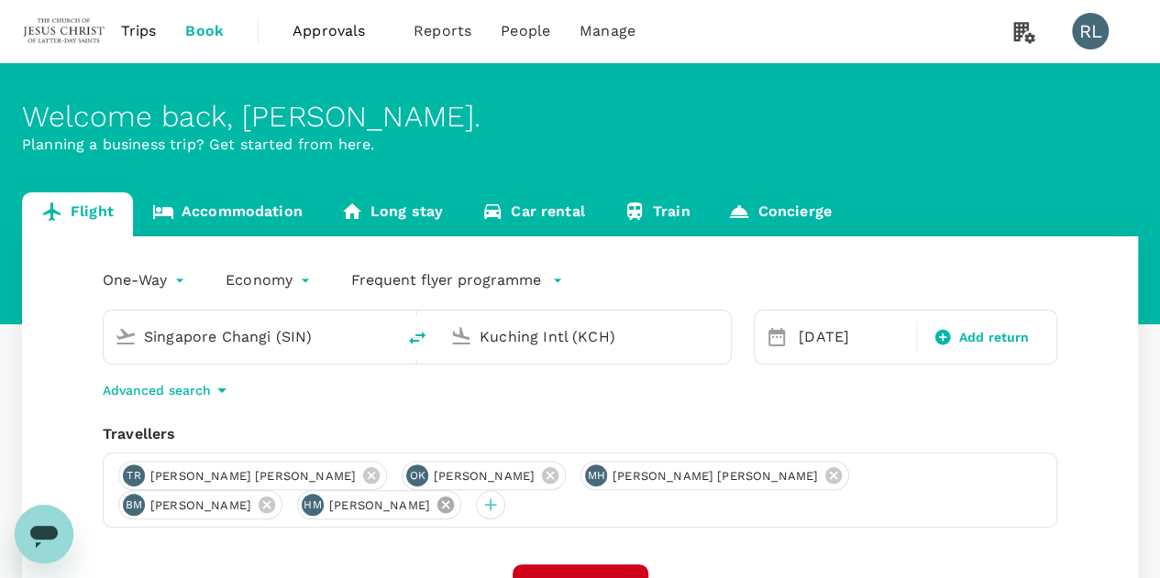
click at [437, 510] on icon at bounding box center [445, 505] width 16 height 16
click at [363, 483] on icon at bounding box center [371, 475] width 16 height 16
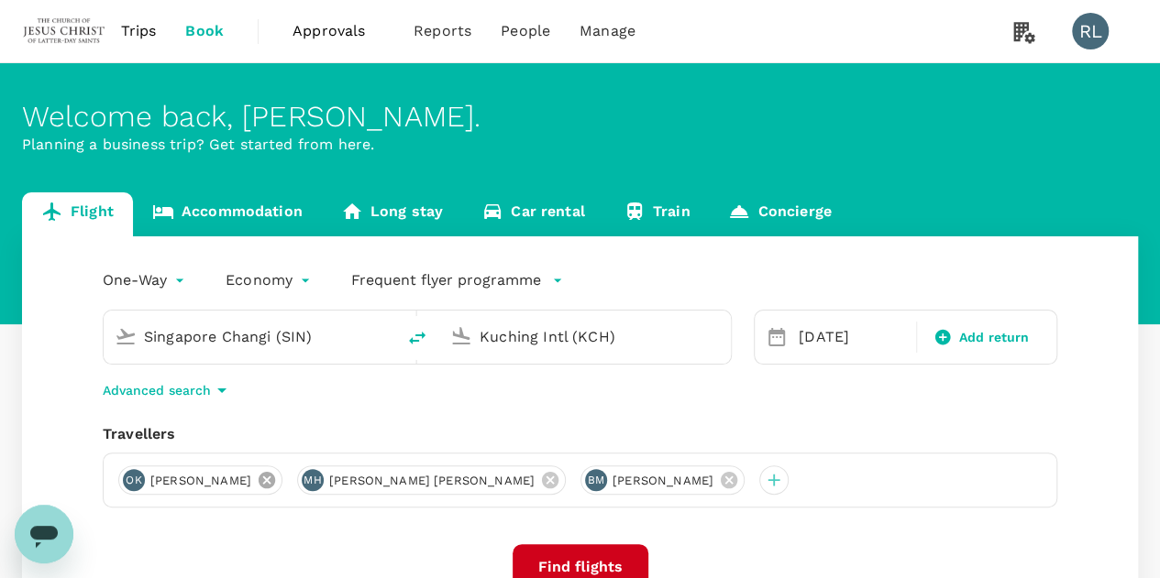
click at [258, 485] on icon at bounding box center [266, 480] width 16 height 16
click at [363, 482] on icon at bounding box center [371, 480] width 16 height 16
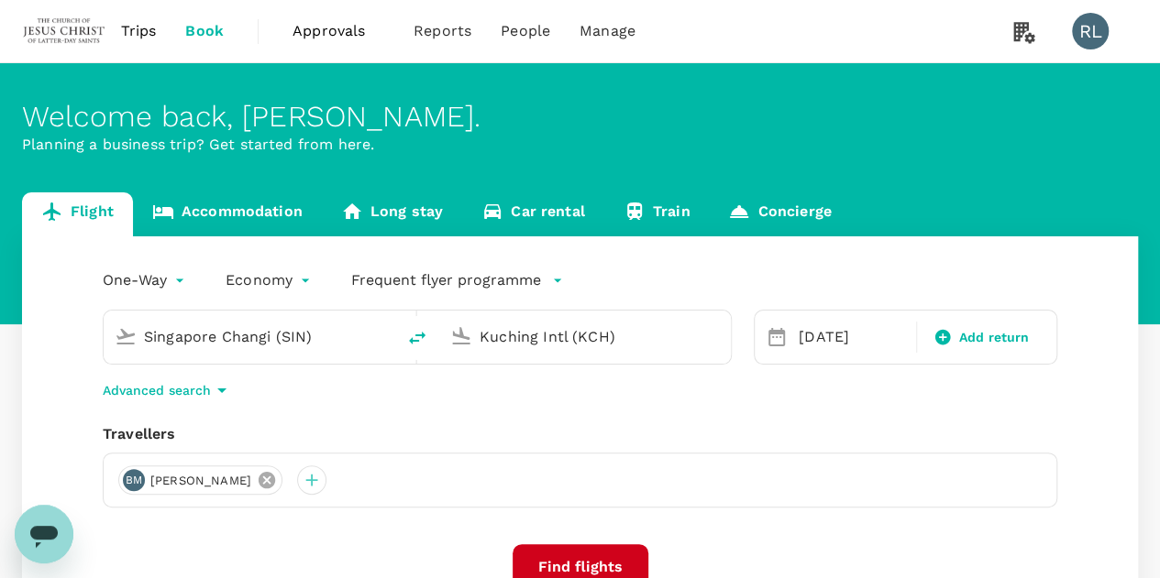
click at [275, 479] on icon at bounding box center [266, 480] width 16 height 16
click at [133, 481] on div at bounding box center [132, 480] width 29 height 29
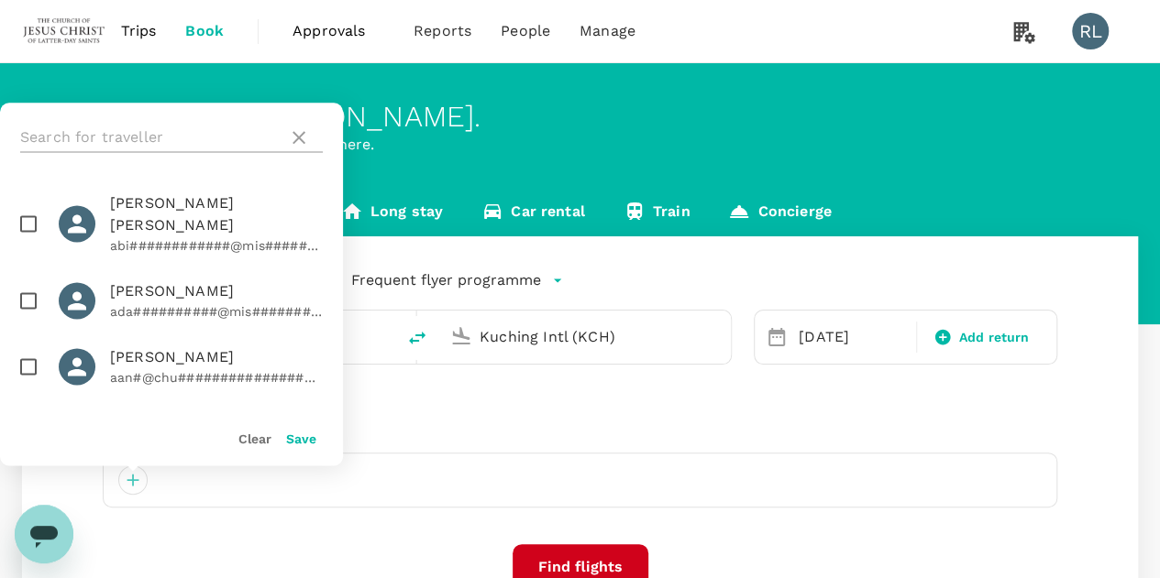
click at [196, 140] on input "text" at bounding box center [150, 137] width 260 height 29
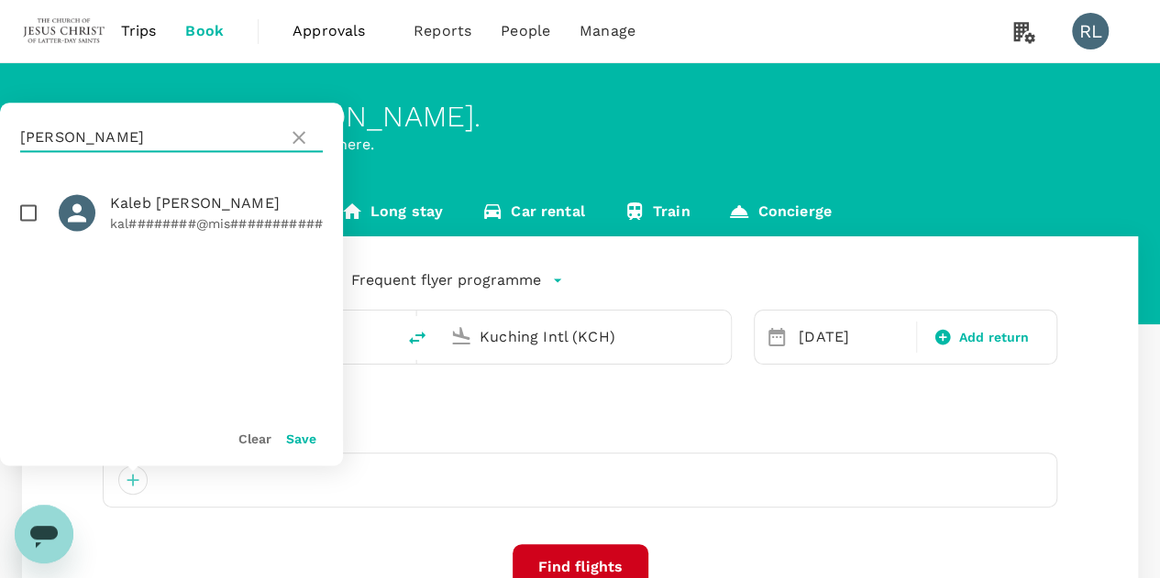
type input "[PERSON_NAME]"
click at [27, 214] on input "checkbox" at bounding box center [28, 212] width 38 height 38
checkbox input "true"
click at [303, 443] on button "Save" at bounding box center [301, 439] width 30 height 15
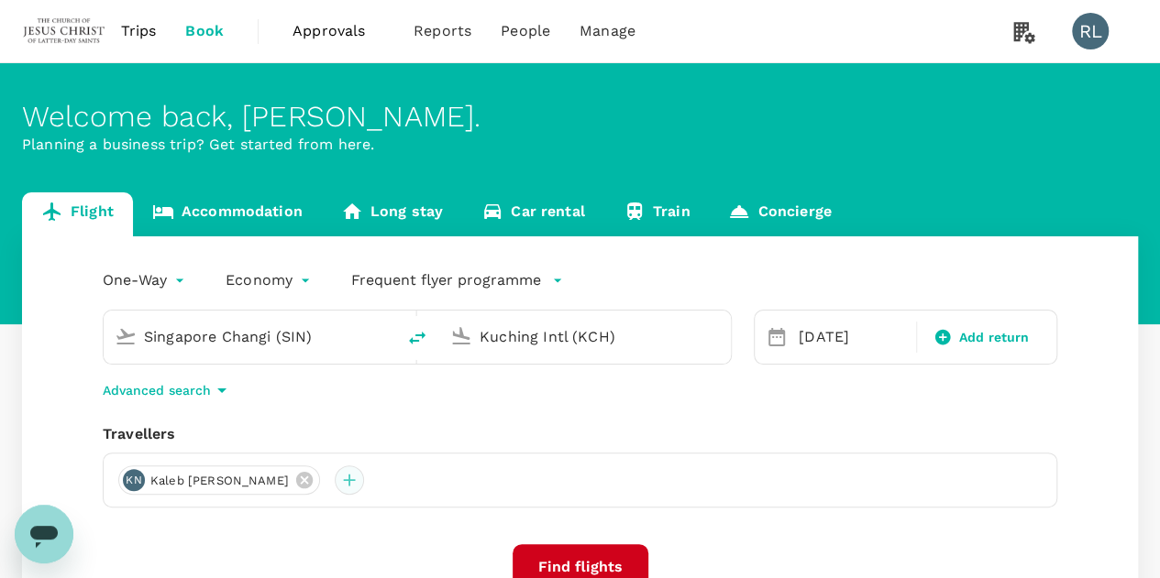
click at [335, 482] on div at bounding box center [349, 480] width 29 height 29
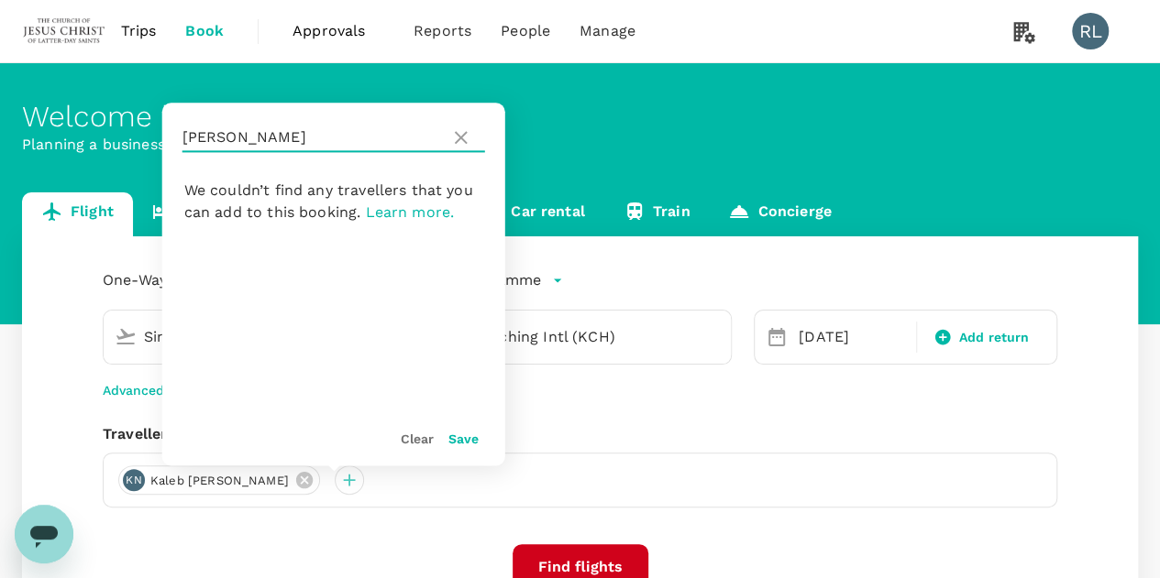
drag, startPoint x: 251, startPoint y: 137, endPoint x: 174, endPoint y: 137, distance: 77.0
click at [174, 137] on div "[PERSON_NAME]" at bounding box center [333, 138] width 343 height 70
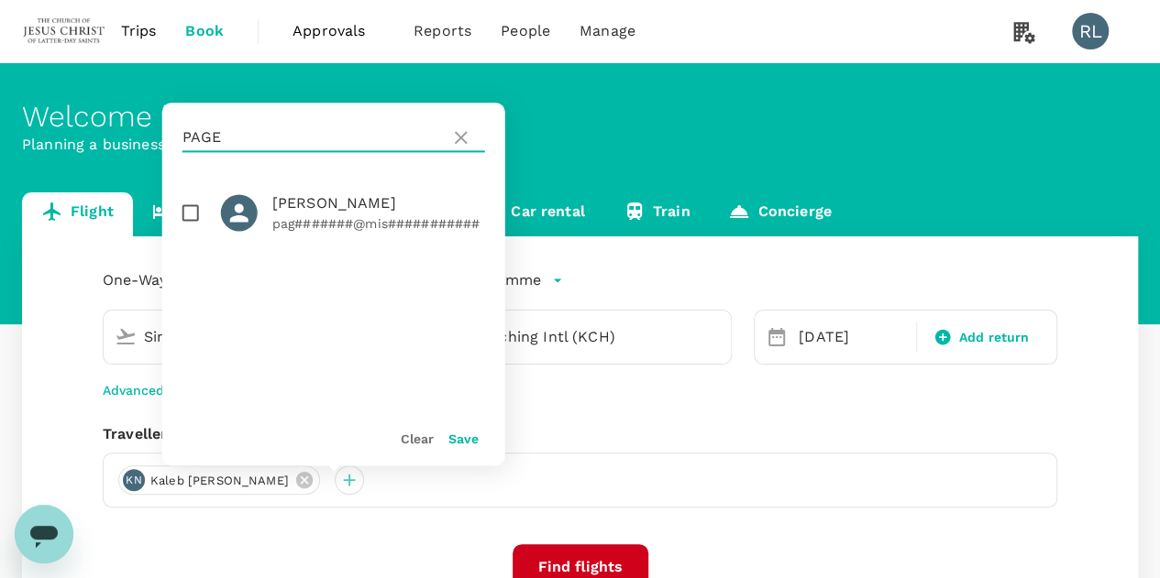
type input "PAGE"
click at [191, 208] on input "checkbox" at bounding box center [190, 212] width 38 height 38
checkbox input "true"
click at [462, 441] on button "Save" at bounding box center [463, 439] width 30 height 15
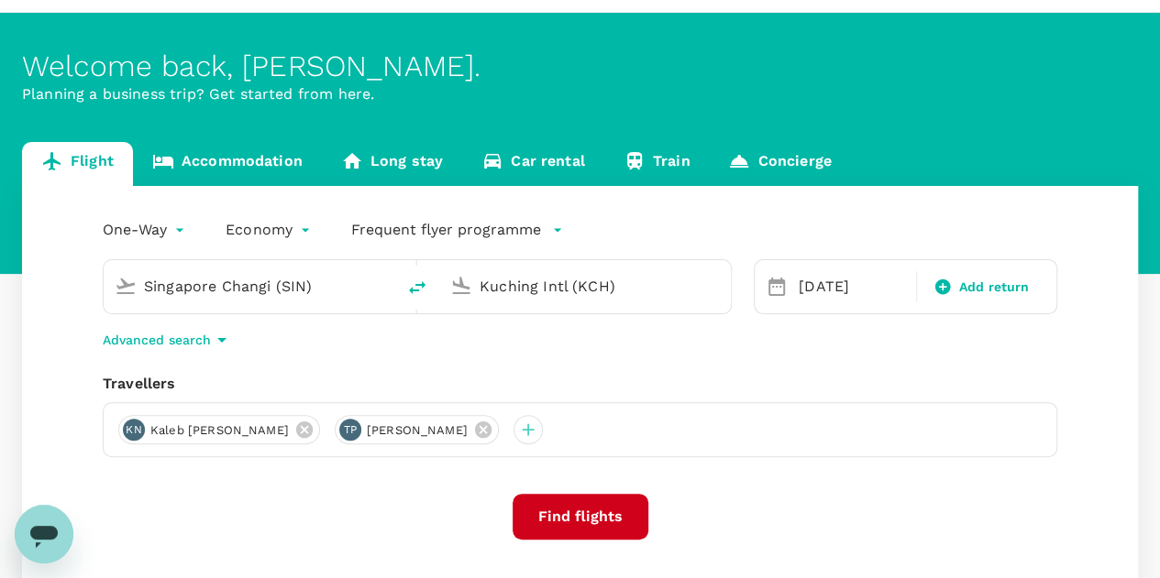
scroll to position [92, 0]
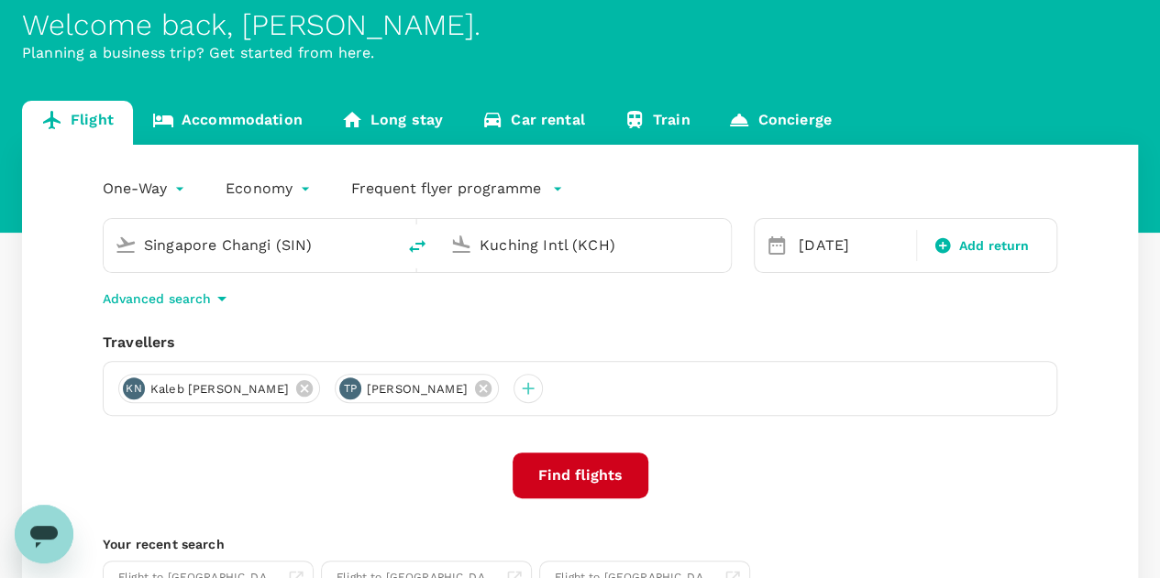
click at [572, 479] on button "Find flights" at bounding box center [580, 476] width 136 height 46
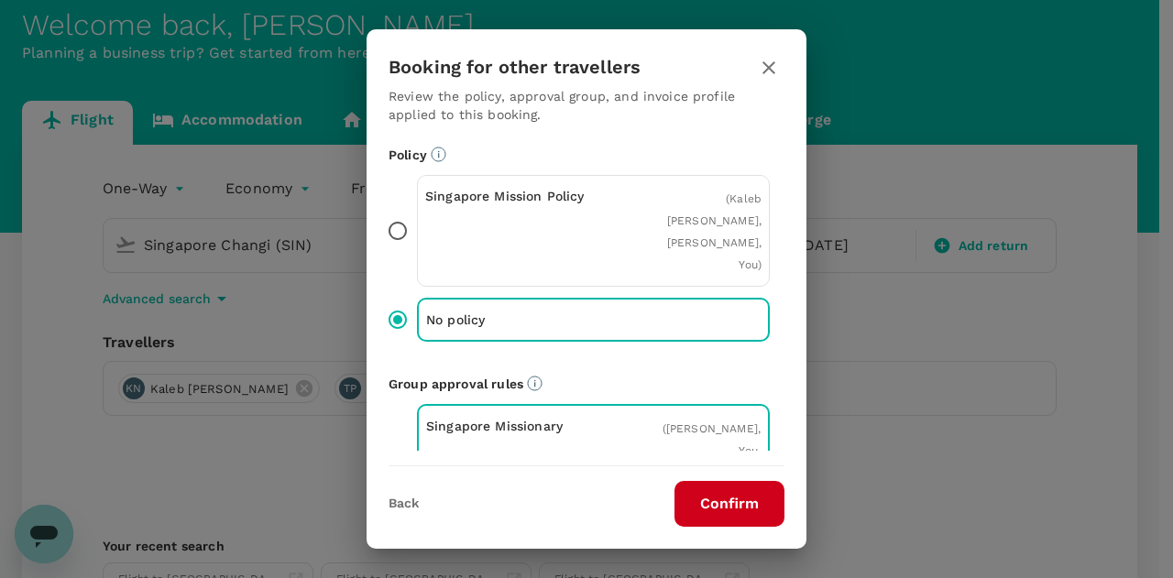
click at [739, 504] on button "Confirm" at bounding box center [730, 504] width 110 height 46
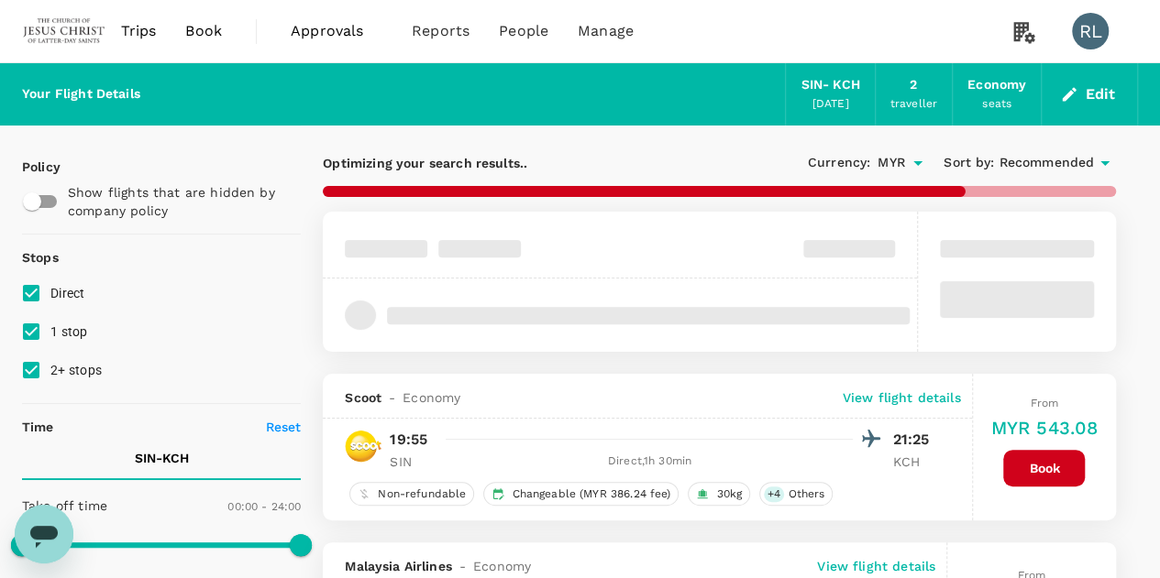
type input "MYR"
type input "1440"
click at [1019, 164] on span "Recommended" at bounding box center [1045, 163] width 95 height 20
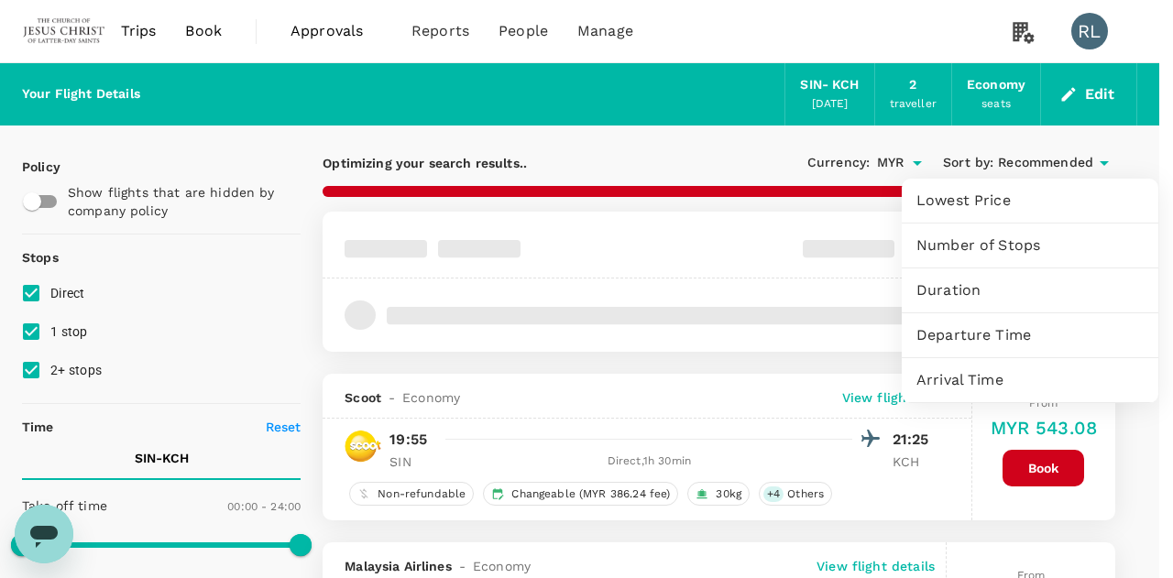
click at [970, 332] on span "Departure Time" at bounding box center [1030, 335] width 227 height 22
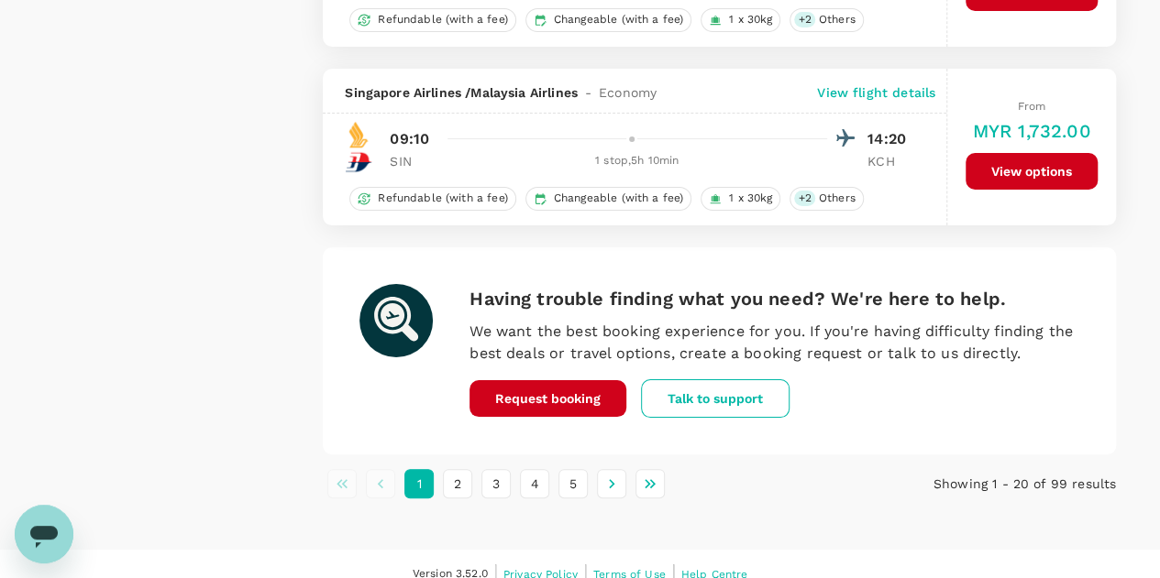
scroll to position [3470, 0]
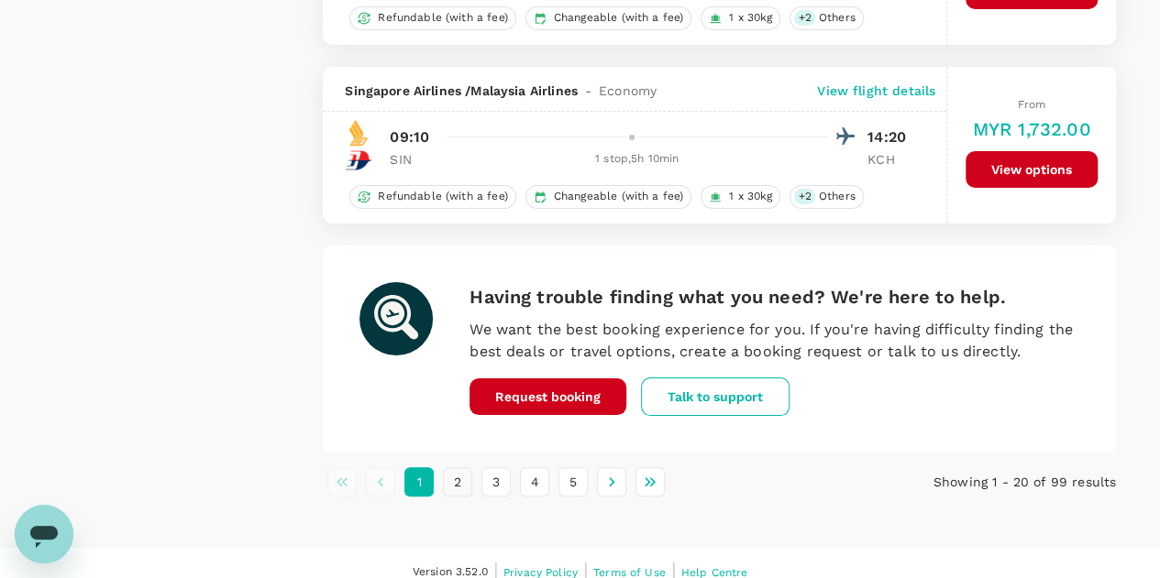
click at [458, 467] on button "2" at bounding box center [457, 481] width 29 height 29
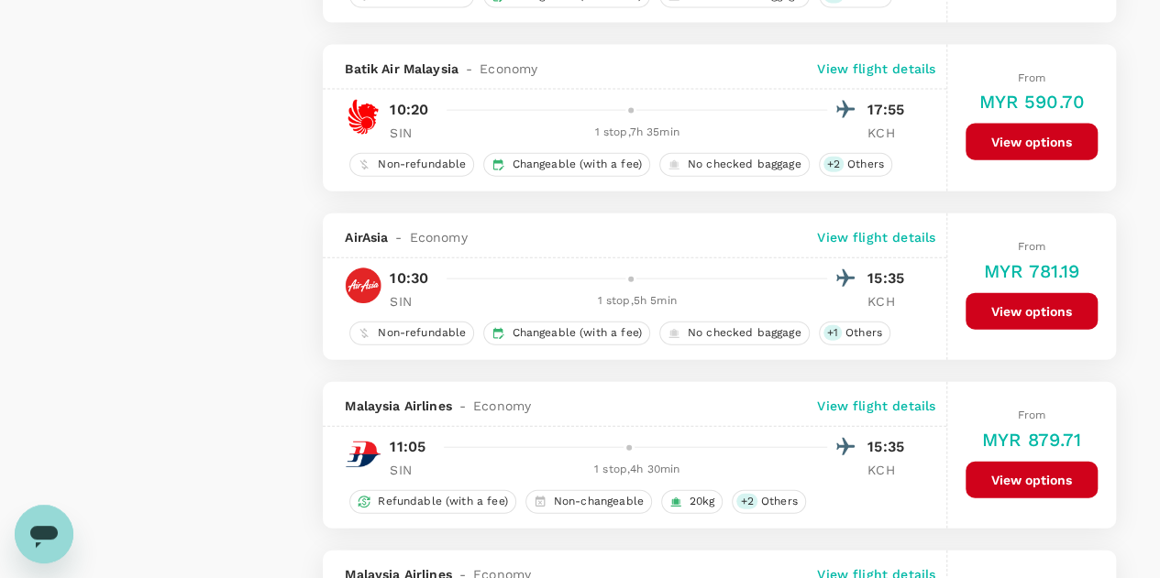
scroll to position [2017, 0]
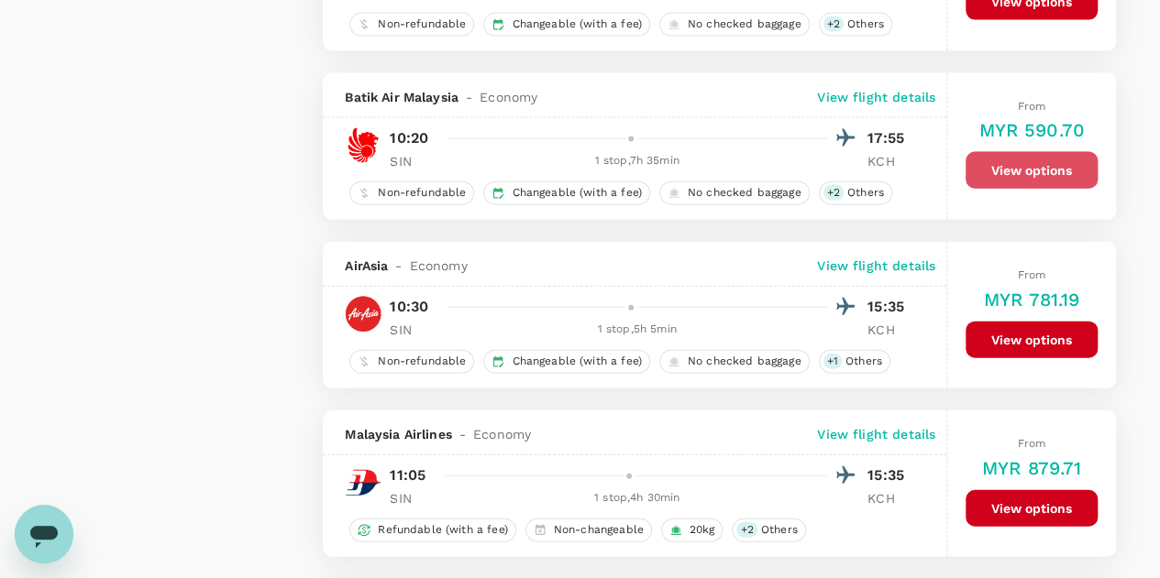
click at [1022, 166] on button "View options" at bounding box center [1031, 170] width 132 height 37
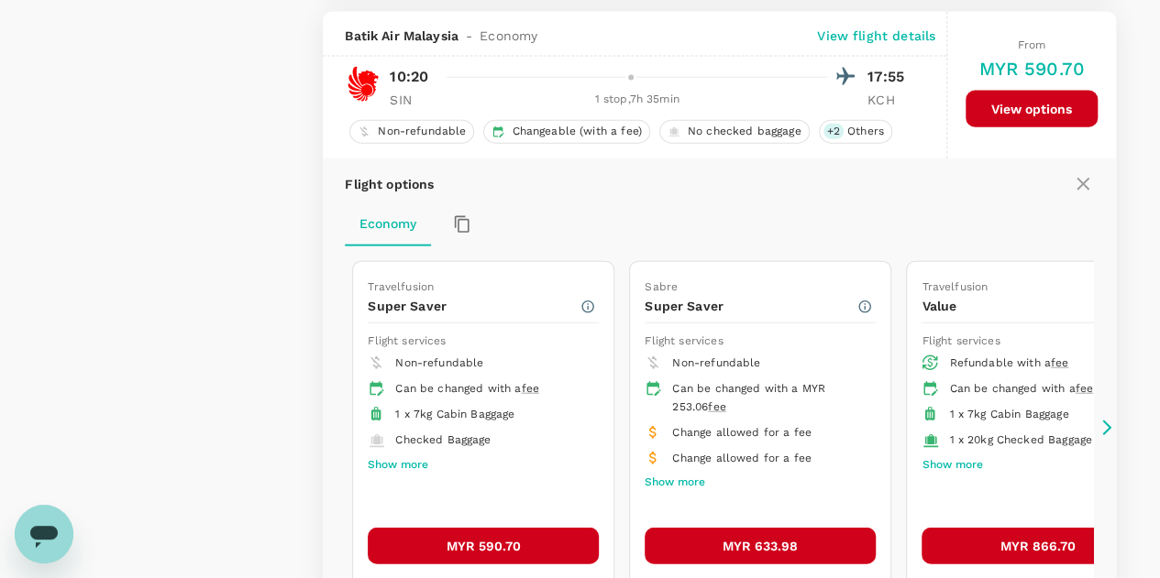
scroll to position [2081, 0]
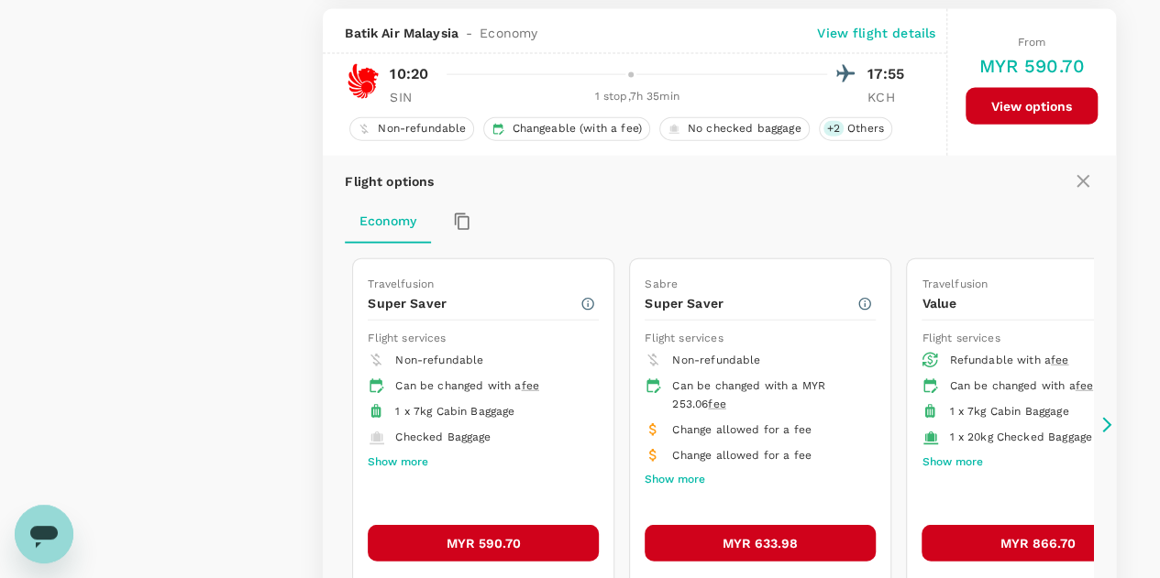
click at [519, 527] on button "MYR 590.70" at bounding box center [483, 543] width 231 height 37
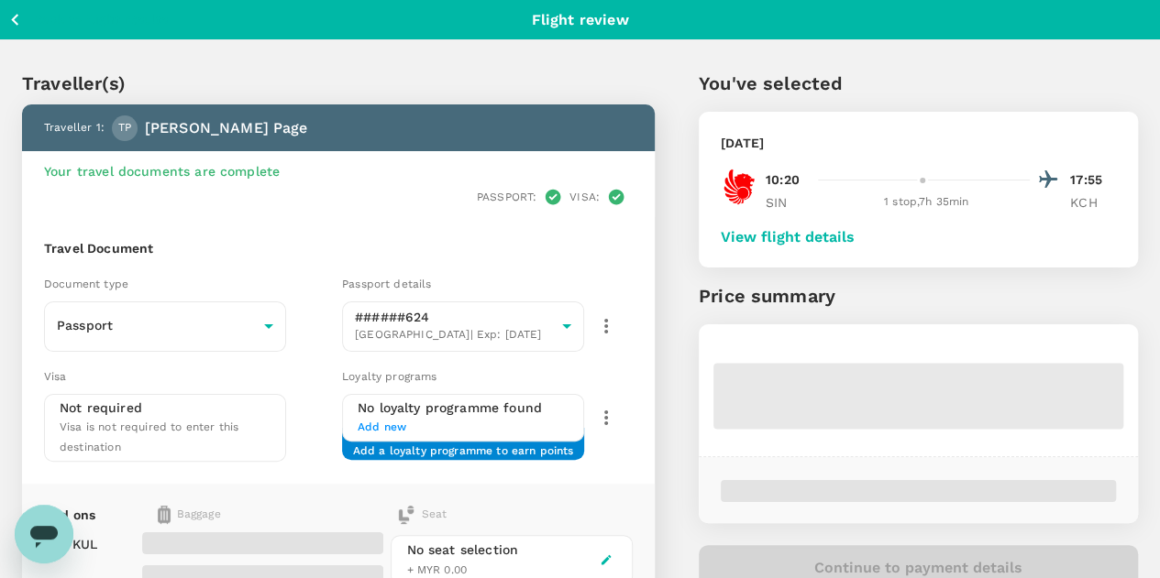
click at [843, 237] on button "View flight details" at bounding box center [787, 237] width 134 height 16
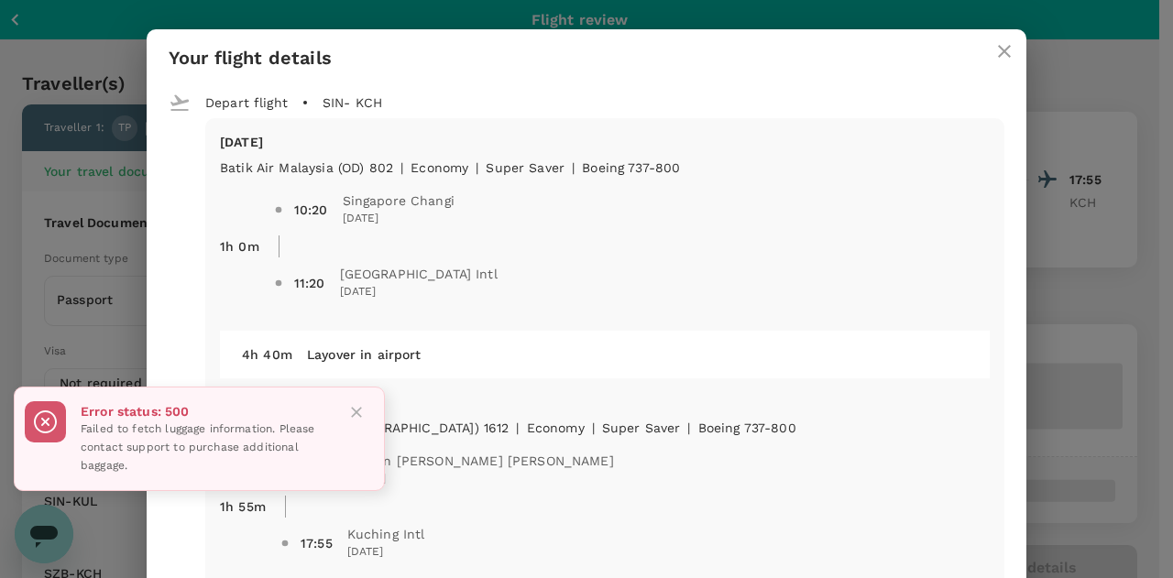
click at [994, 49] on icon "close" at bounding box center [1005, 51] width 22 height 22
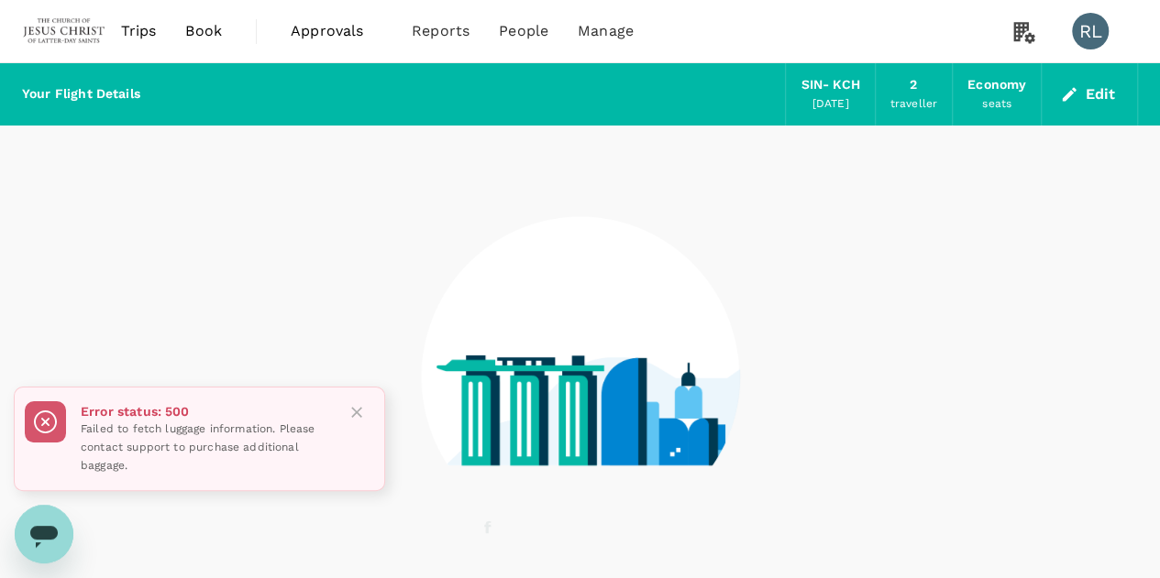
scroll to position [103, 0]
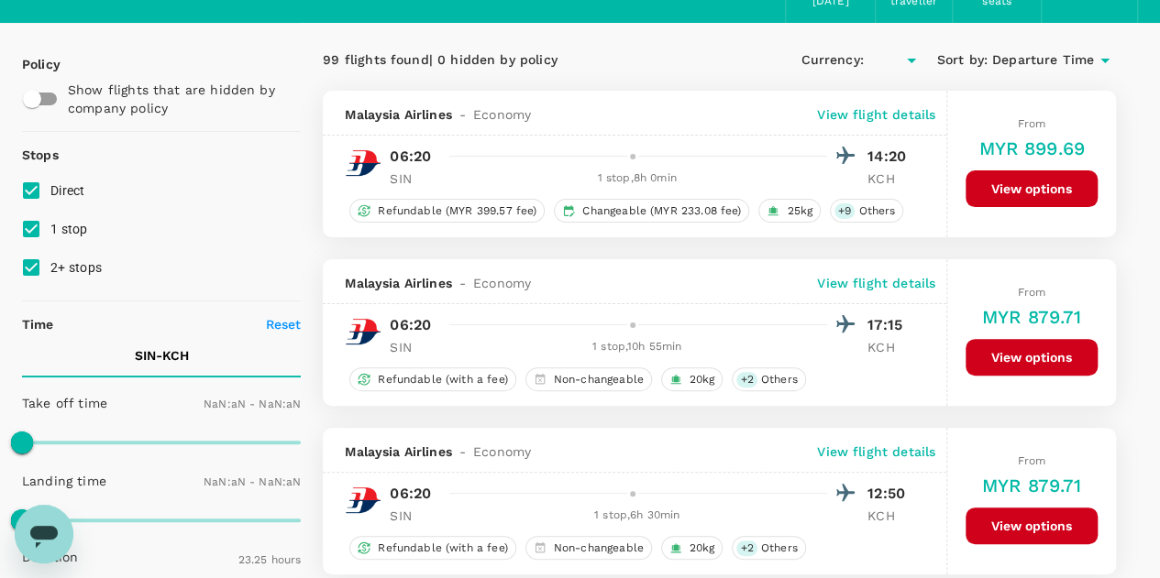
type input "MYR"
type input "1440"
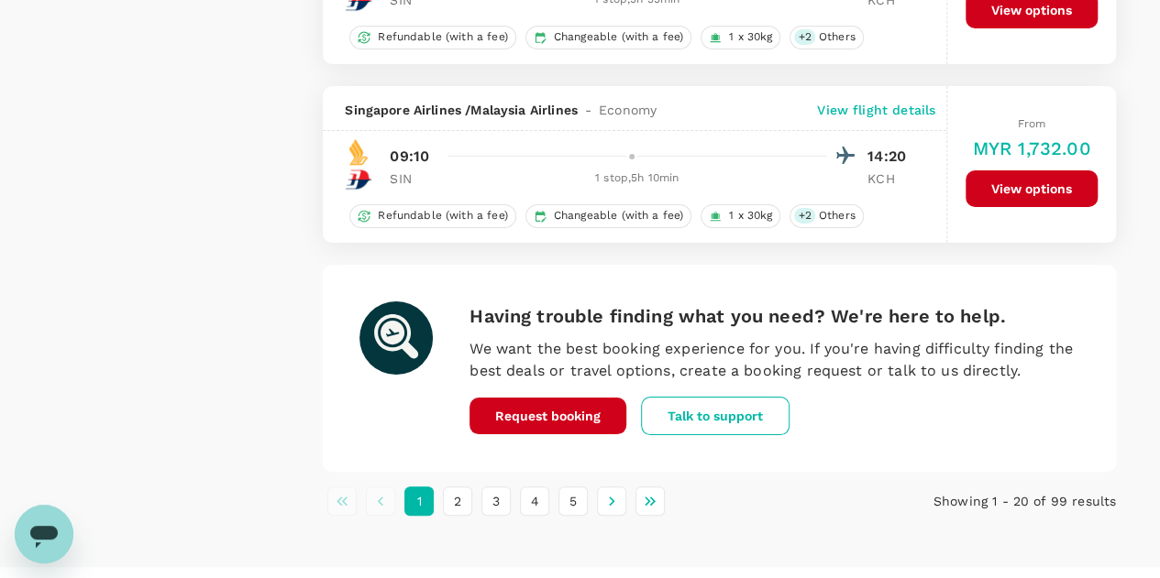
scroll to position [3470, 0]
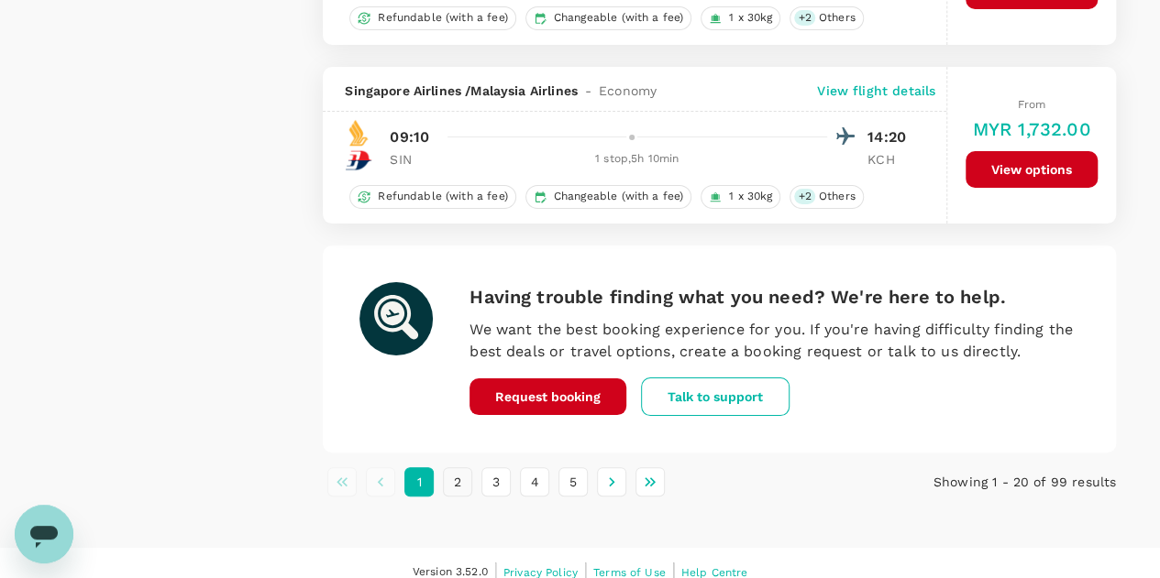
click at [456, 471] on button "2" at bounding box center [457, 481] width 29 height 29
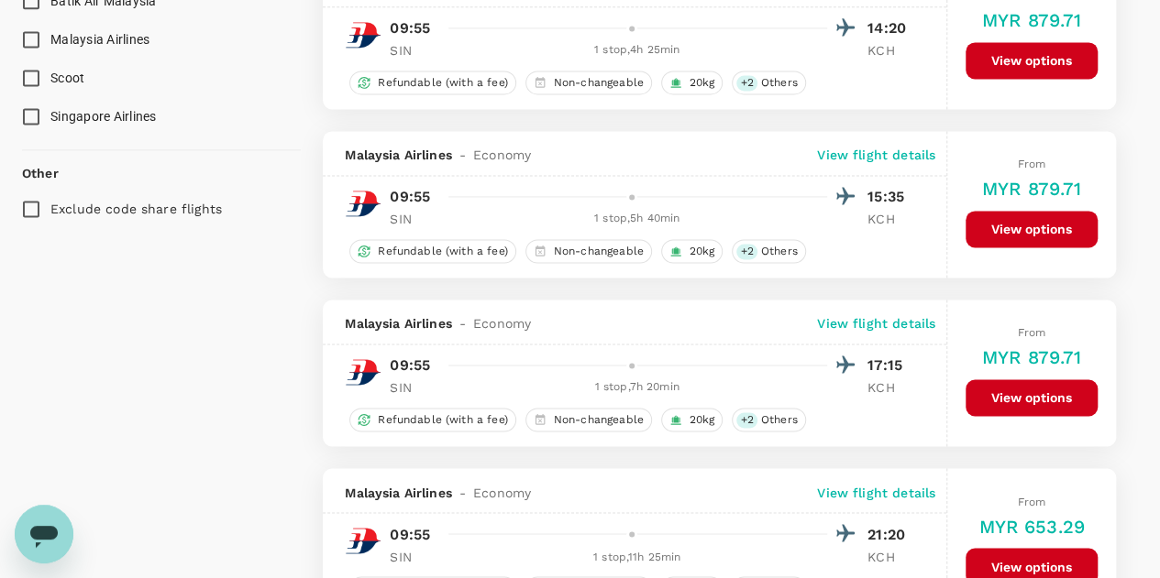
scroll to position [1833, 0]
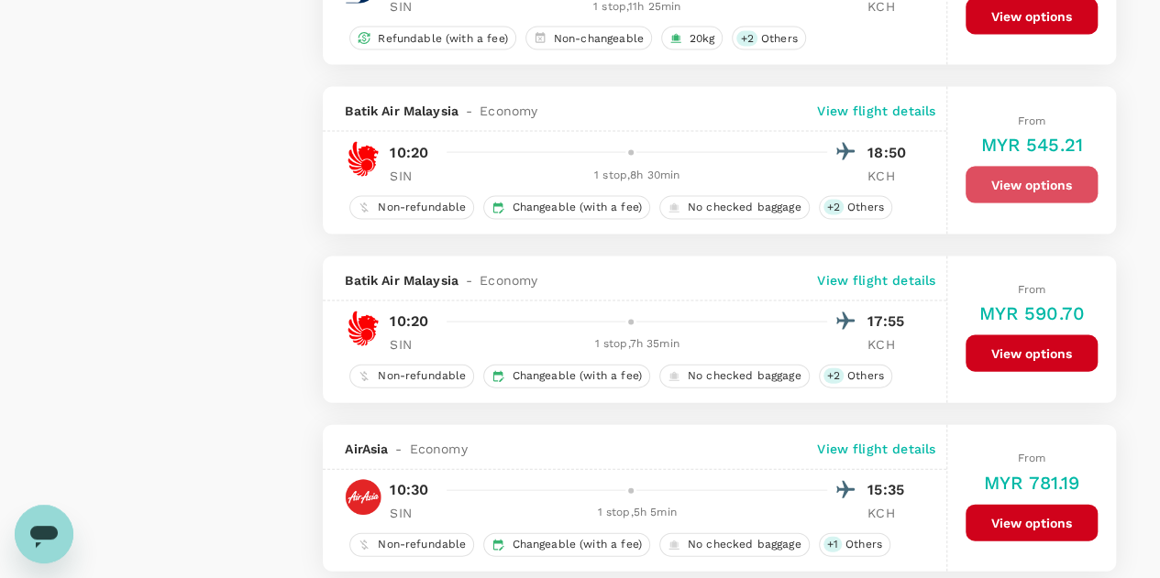
click at [1014, 170] on button "View options" at bounding box center [1031, 185] width 132 height 37
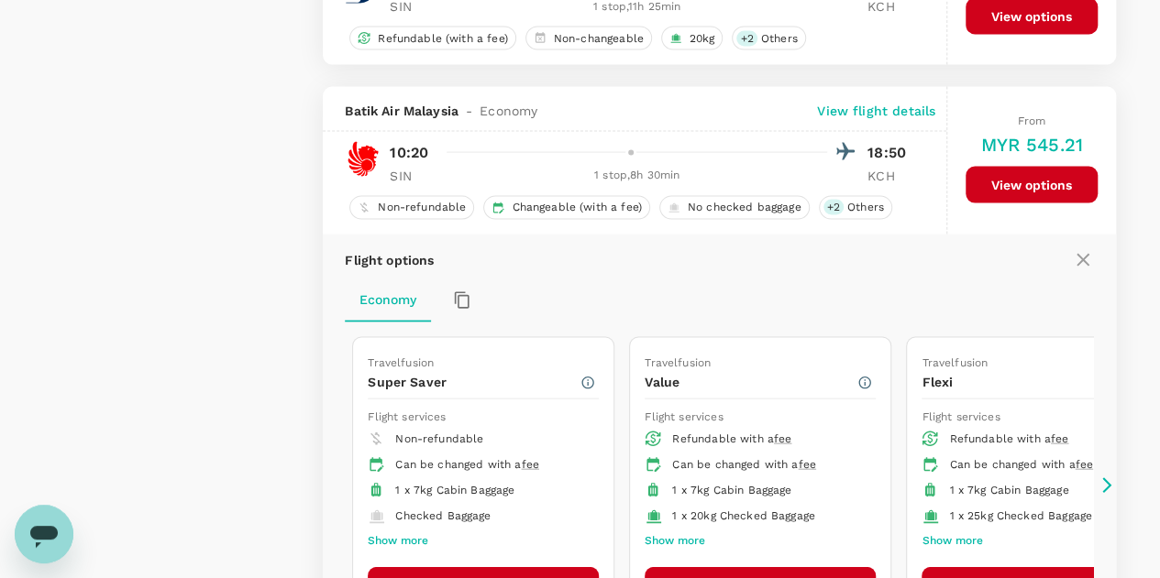
scroll to position [1913, 0]
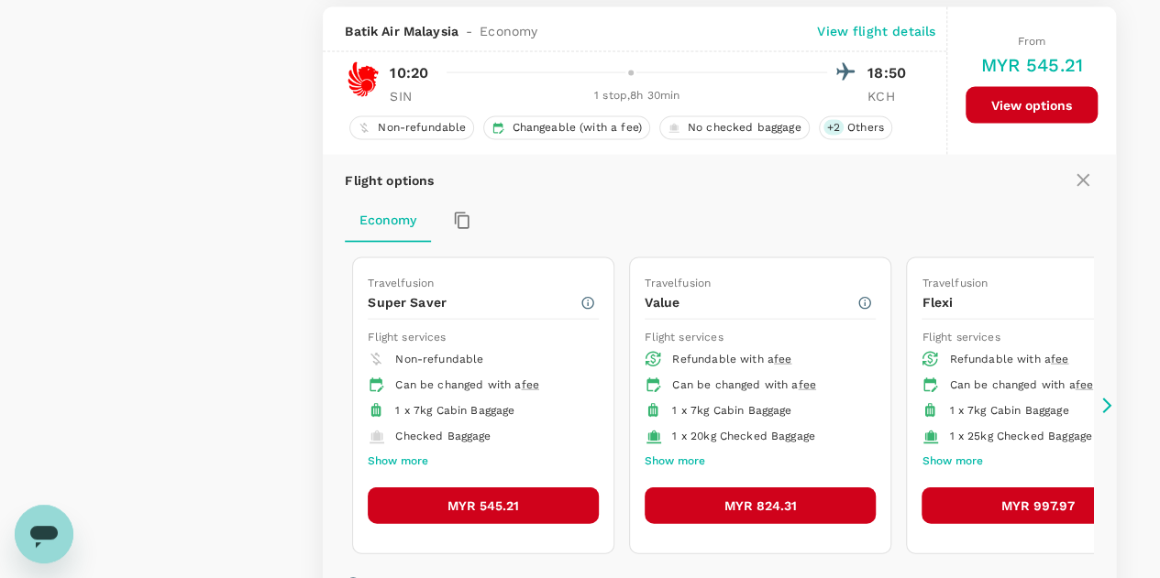
click at [487, 496] on button "MYR 545.21" at bounding box center [483, 506] width 231 height 37
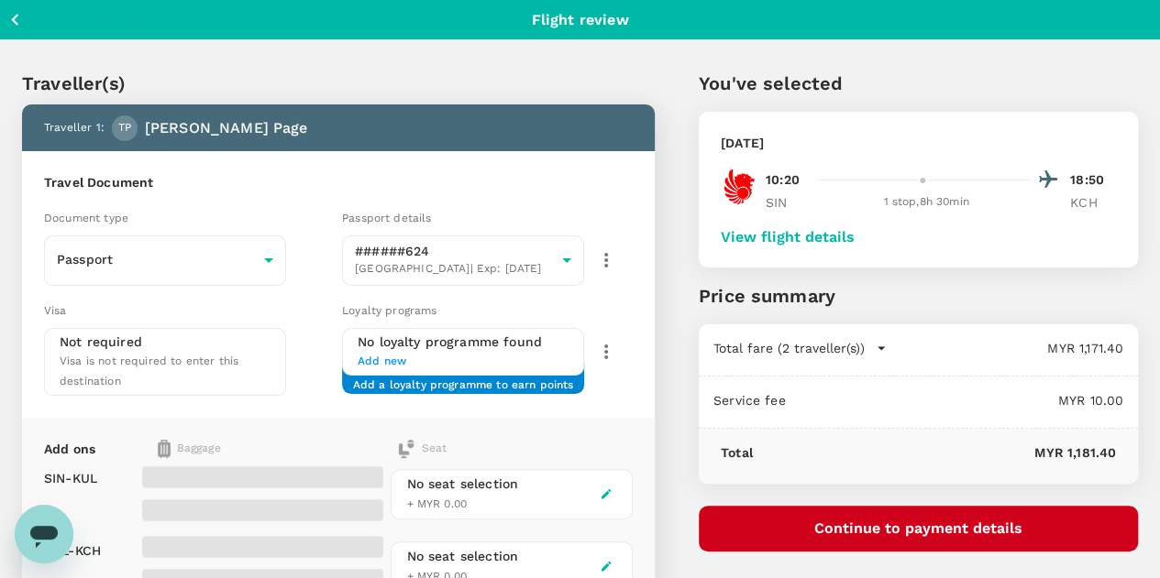
click at [854, 229] on button "View flight details" at bounding box center [787, 237] width 134 height 16
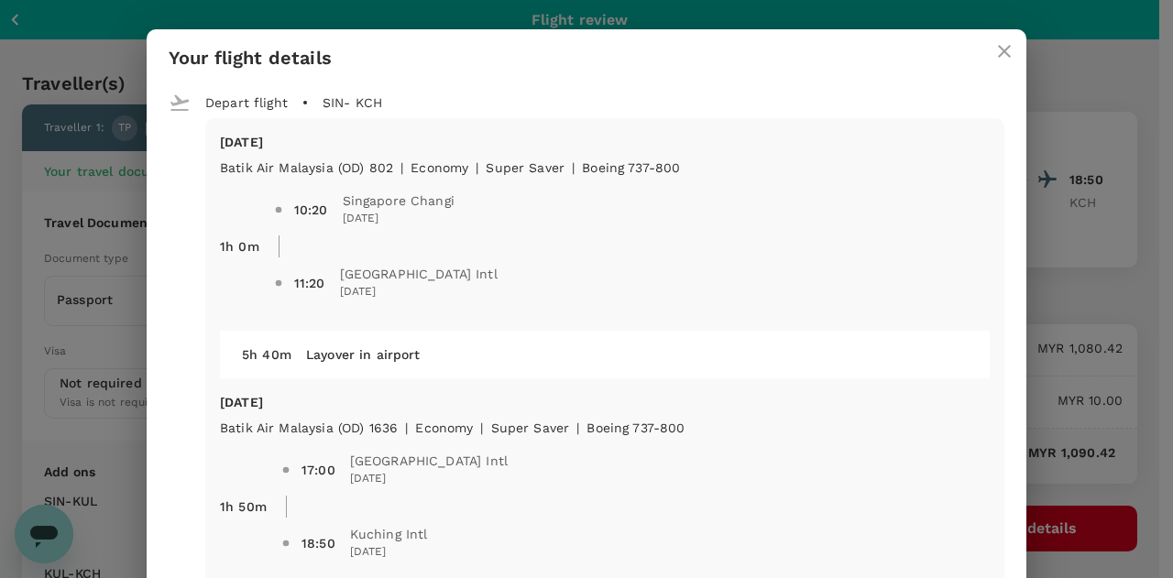
click at [995, 59] on icon "close" at bounding box center [1005, 51] width 22 height 22
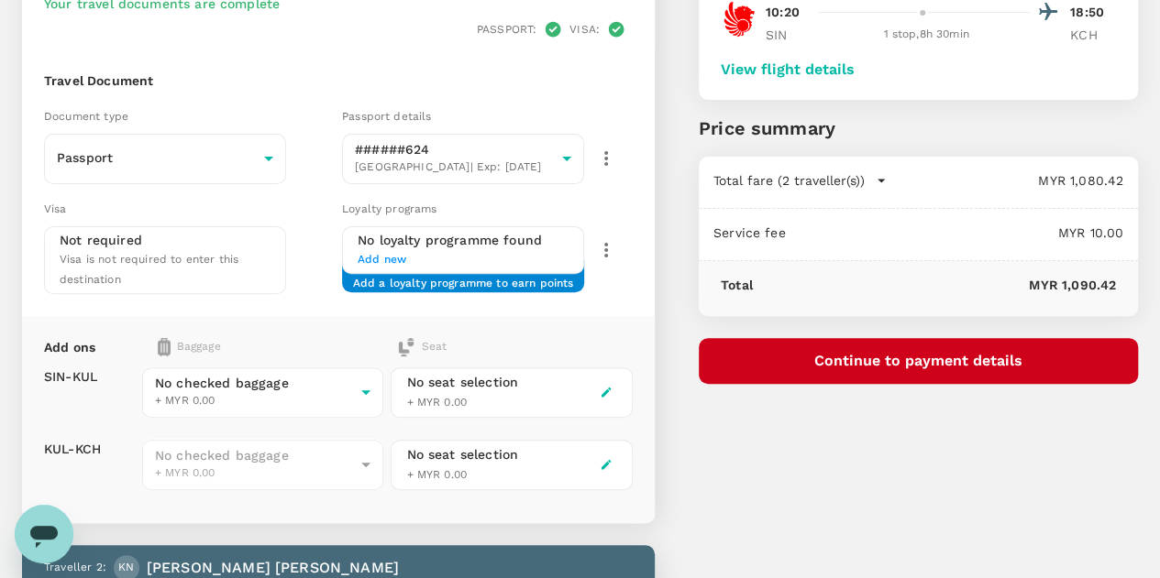
scroll to position [183, 0]
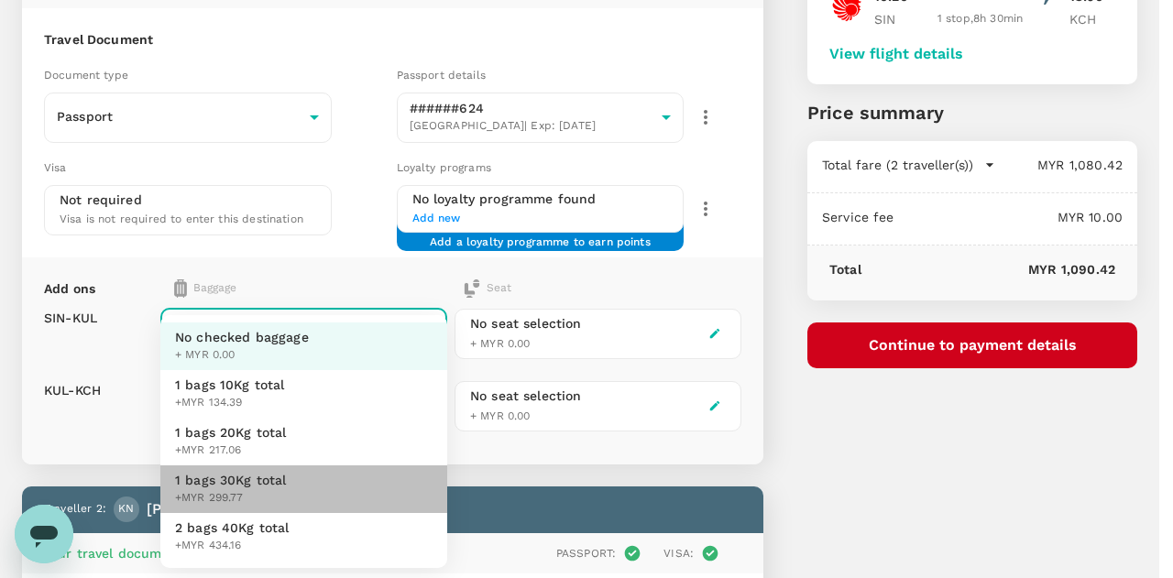
click at [258, 478] on span "1 bags 30Kg total" at bounding box center [231, 480] width 112 height 18
type input "3 - 299.77"
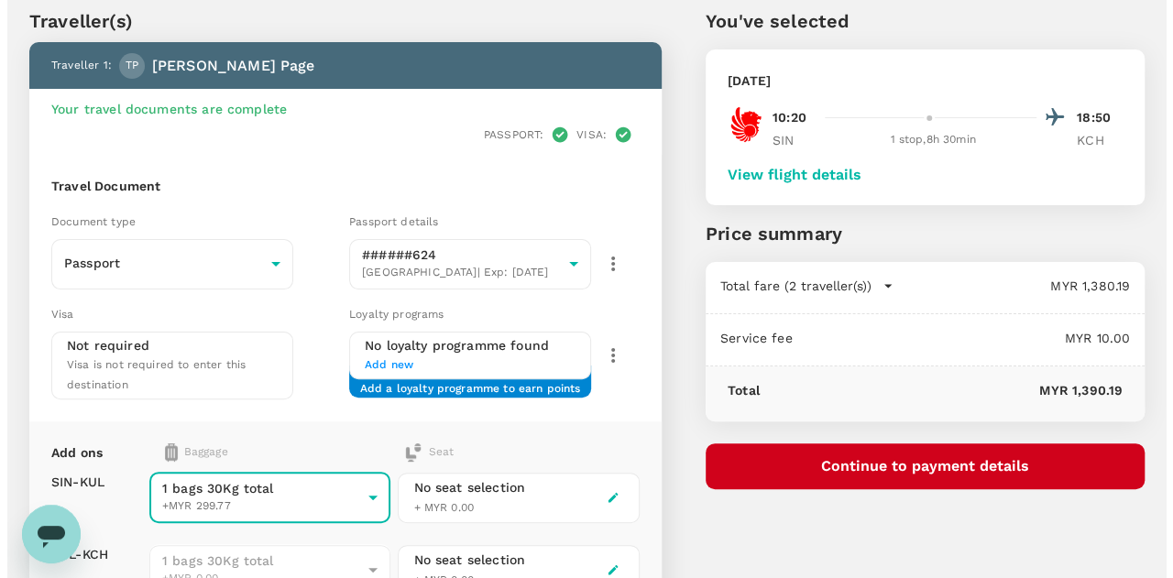
scroll to position [92, 0]
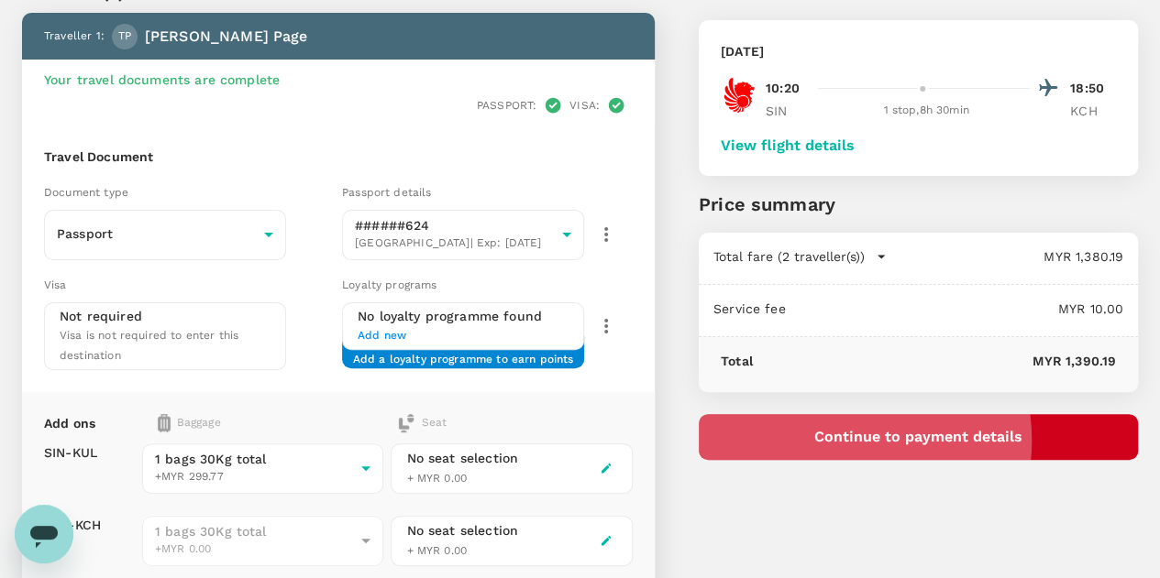
click at [948, 440] on button "Continue to payment details" at bounding box center [917, 437] width 439 height 46
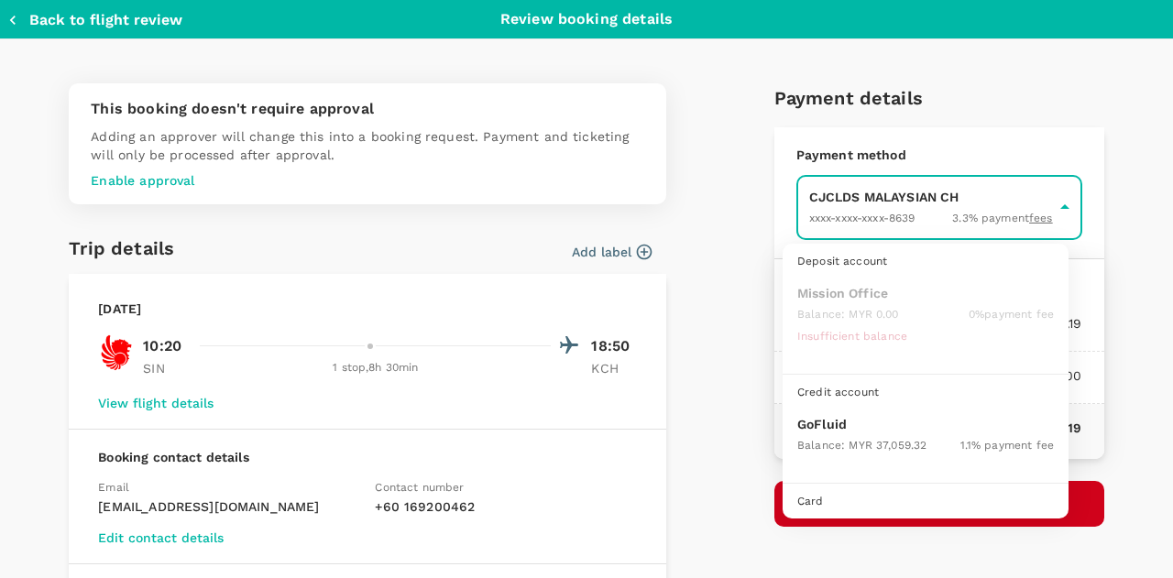
scroll to position [47, 0]
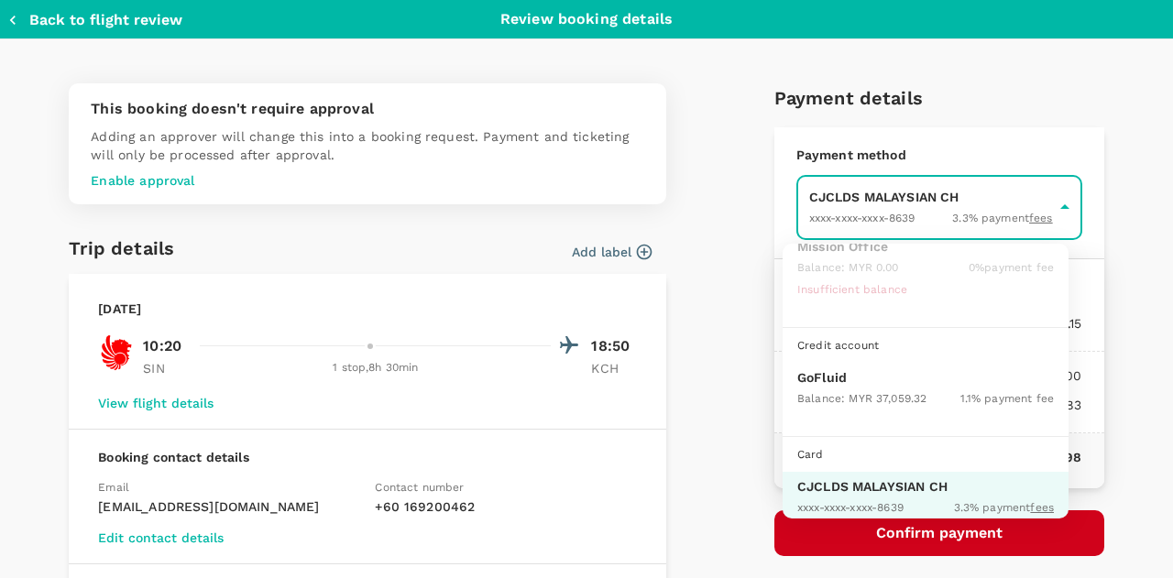
click at [862, 388] on div "Balance : MYR 37,059.32" at bounding box center [861, 398] width 129 height 22
type input "9b357727-6904-47bd-a44e-9a56bf7dfc7a"
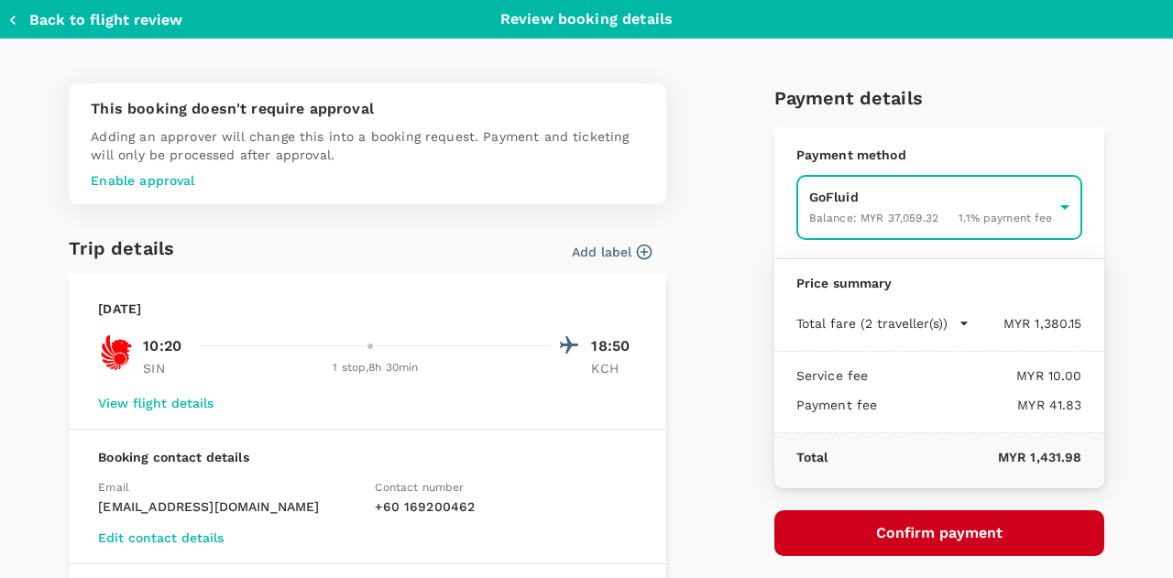
click at [929, 533] on button "Confirm payment" at bounding box center [940, 534] width 330 height 46
